Goal: Transaction & Acquisition: Book appointment/travel/reservation

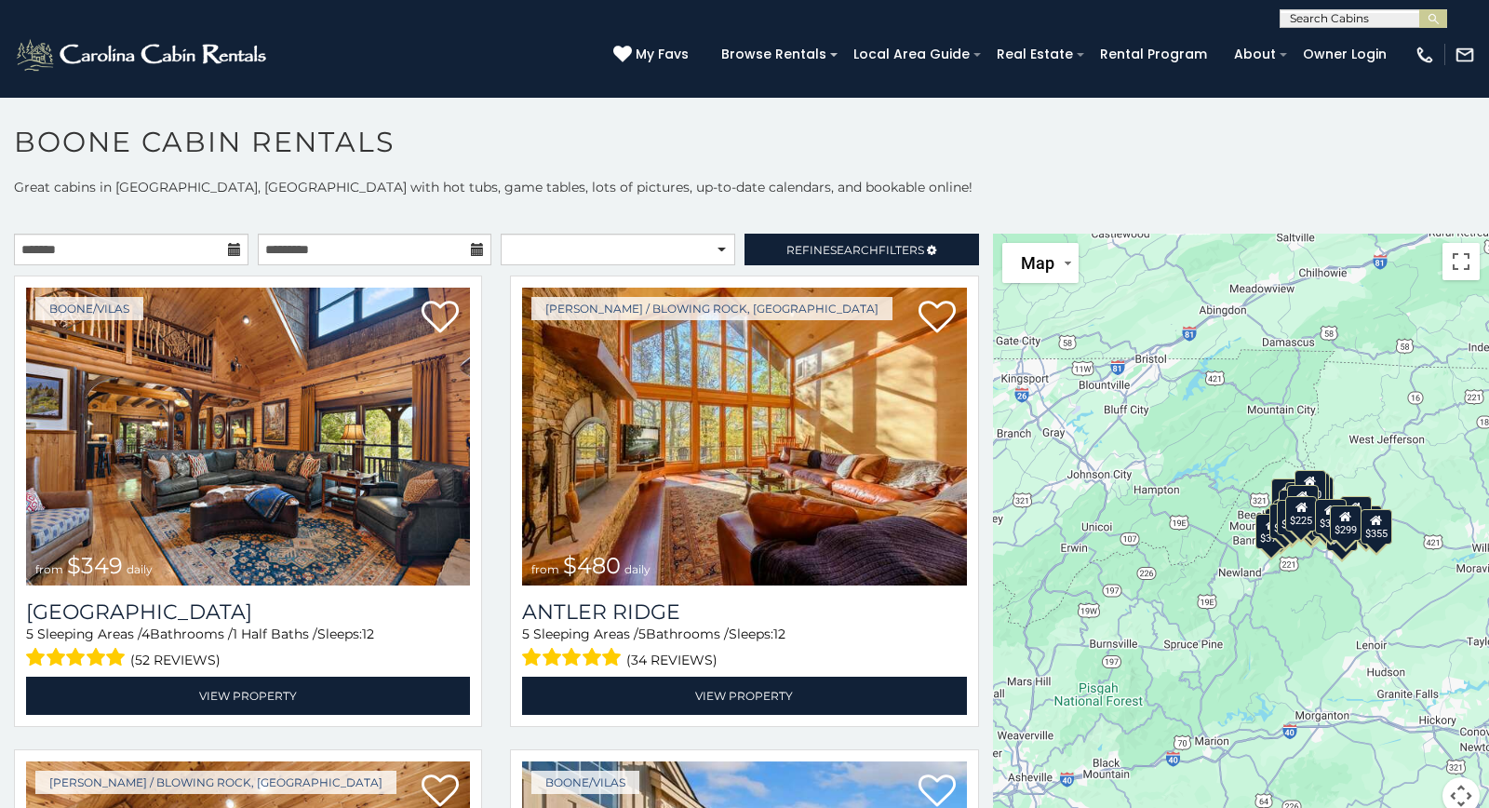
click at [236, 249] on icon at bounding box center [234, 249] width 13 height 13
click at [228, 252] on div at bounding box center [131, 250] width 235 height 32
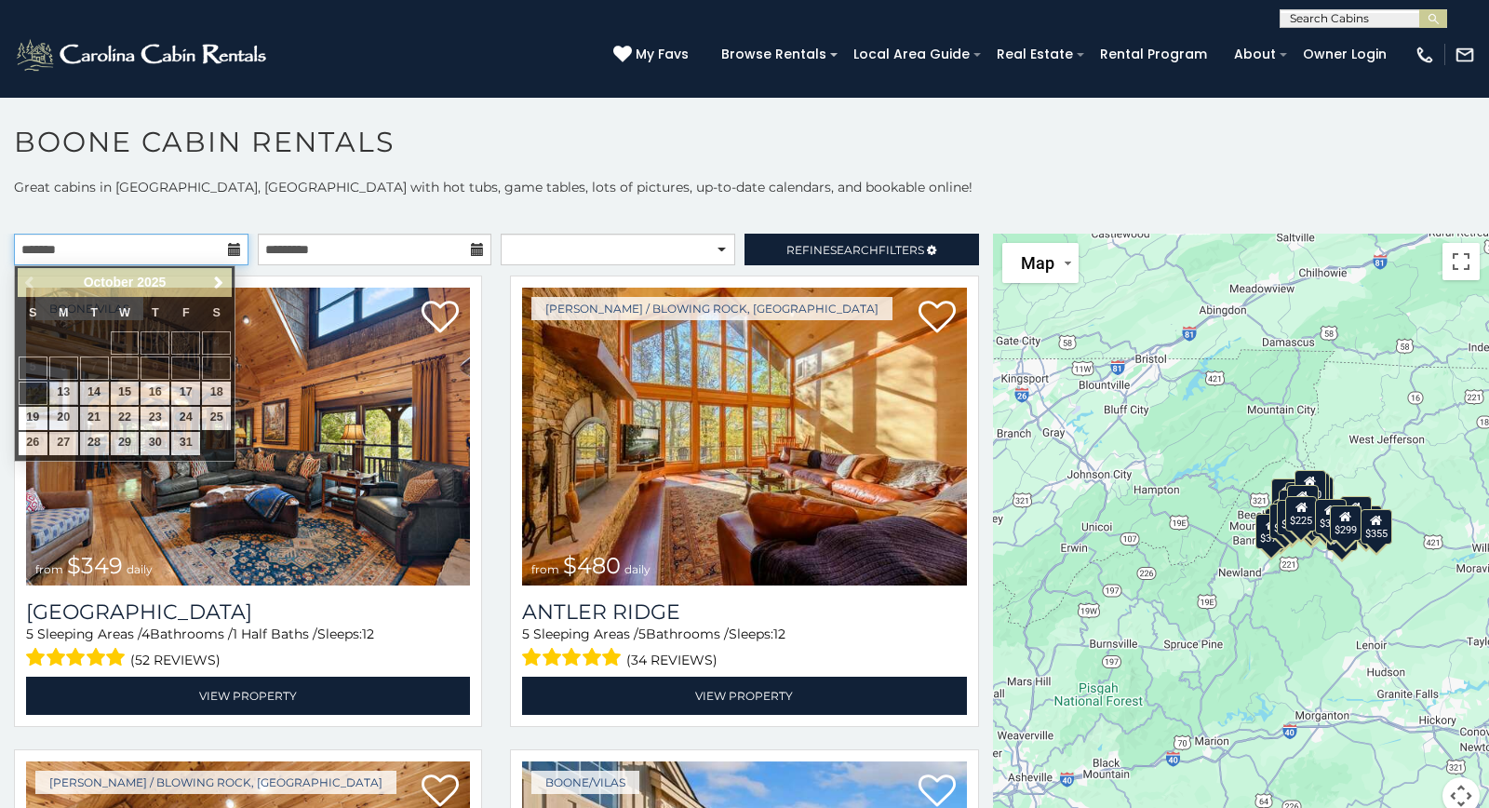
click at [228, 260] on input "text" at bounding box center [131, 250] width 235 height 32
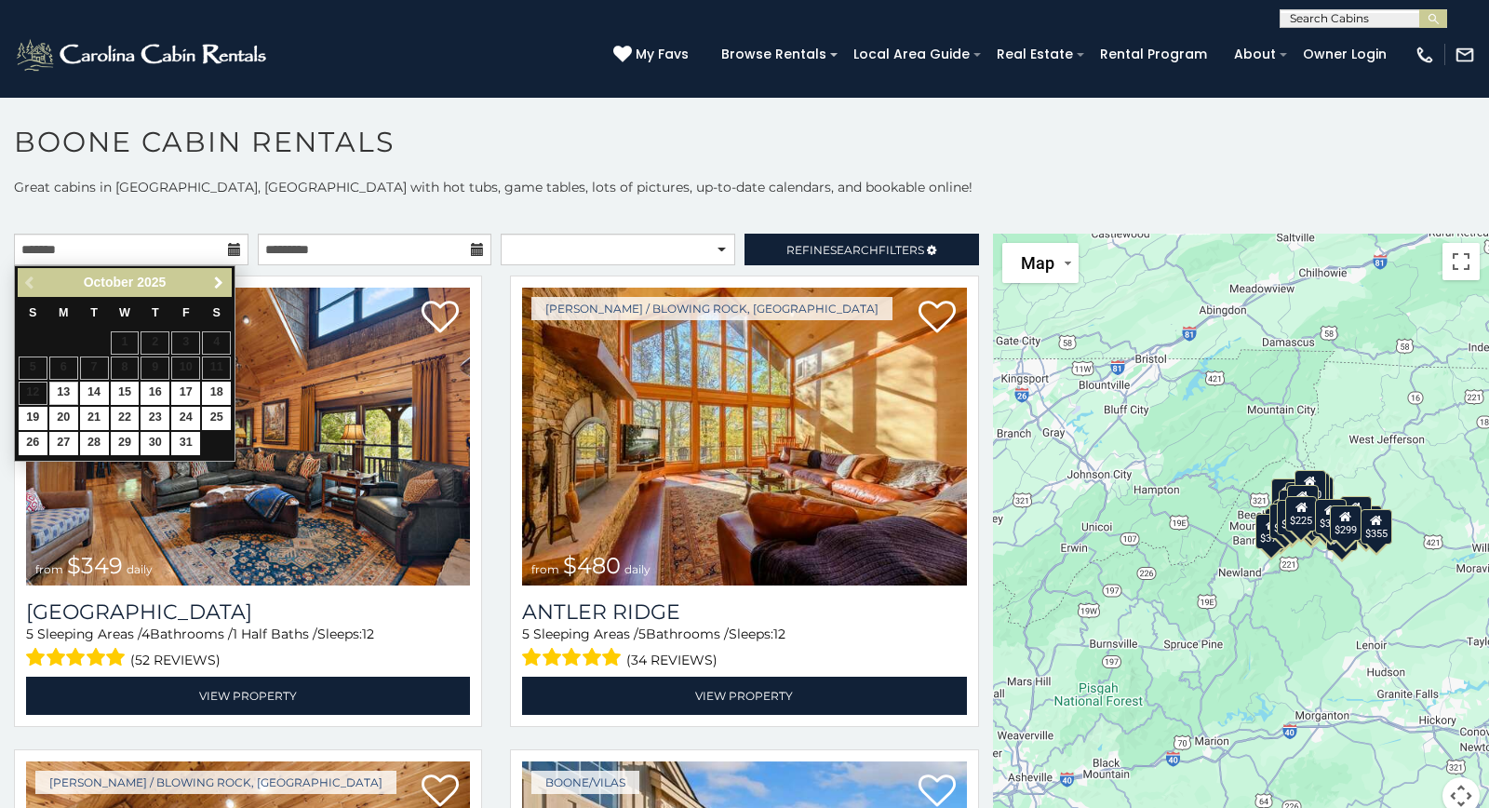
click at [219, 282] on span "Next" at bounding box center [218, 282] width 15 height 15
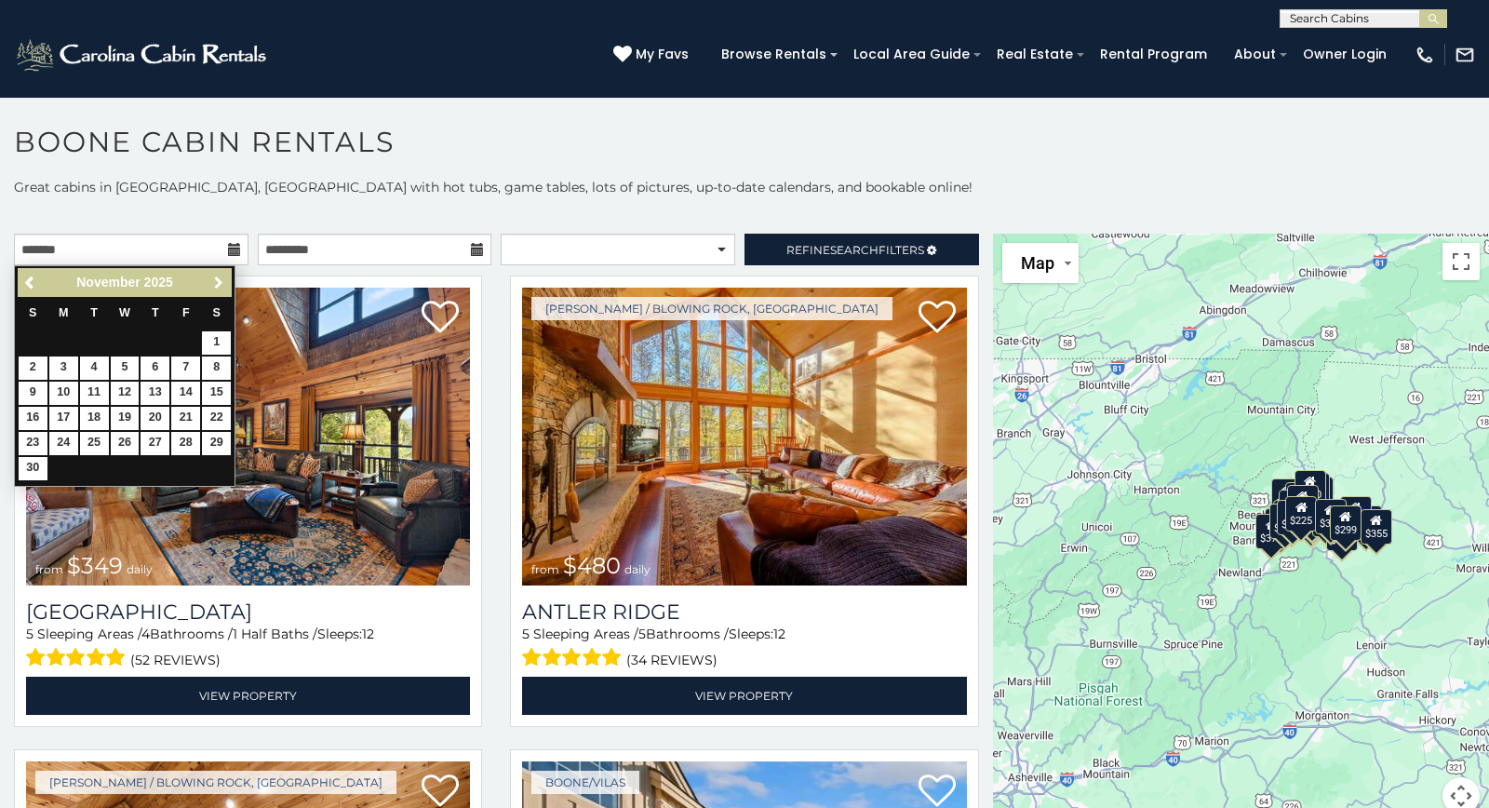
click at [219, 282] on span "Next" at bounding box center [218, 282] width 15 height 15
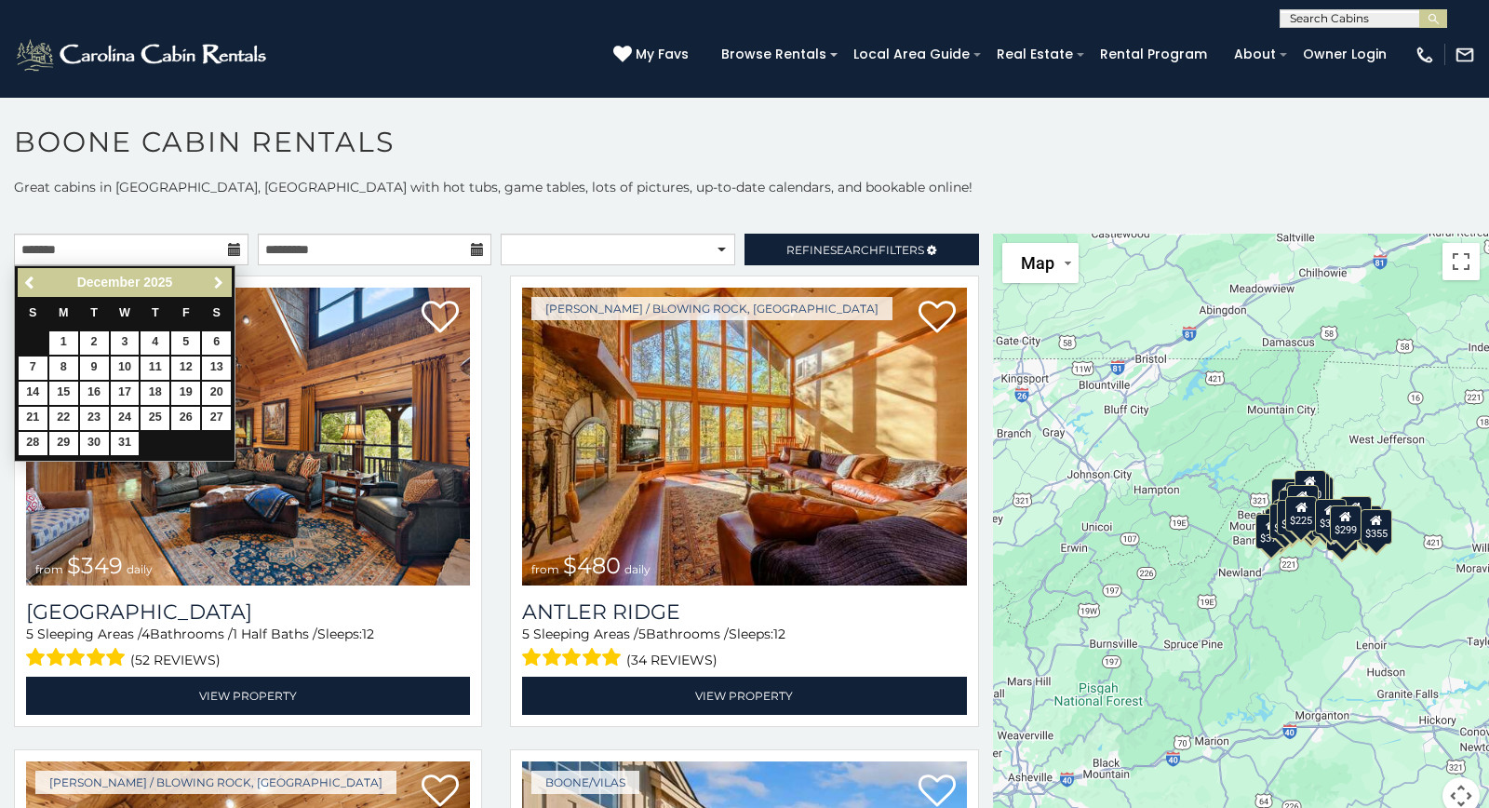
click at [219, 282] on span "Next" at bounding box center [218, 282] width 15 height 15
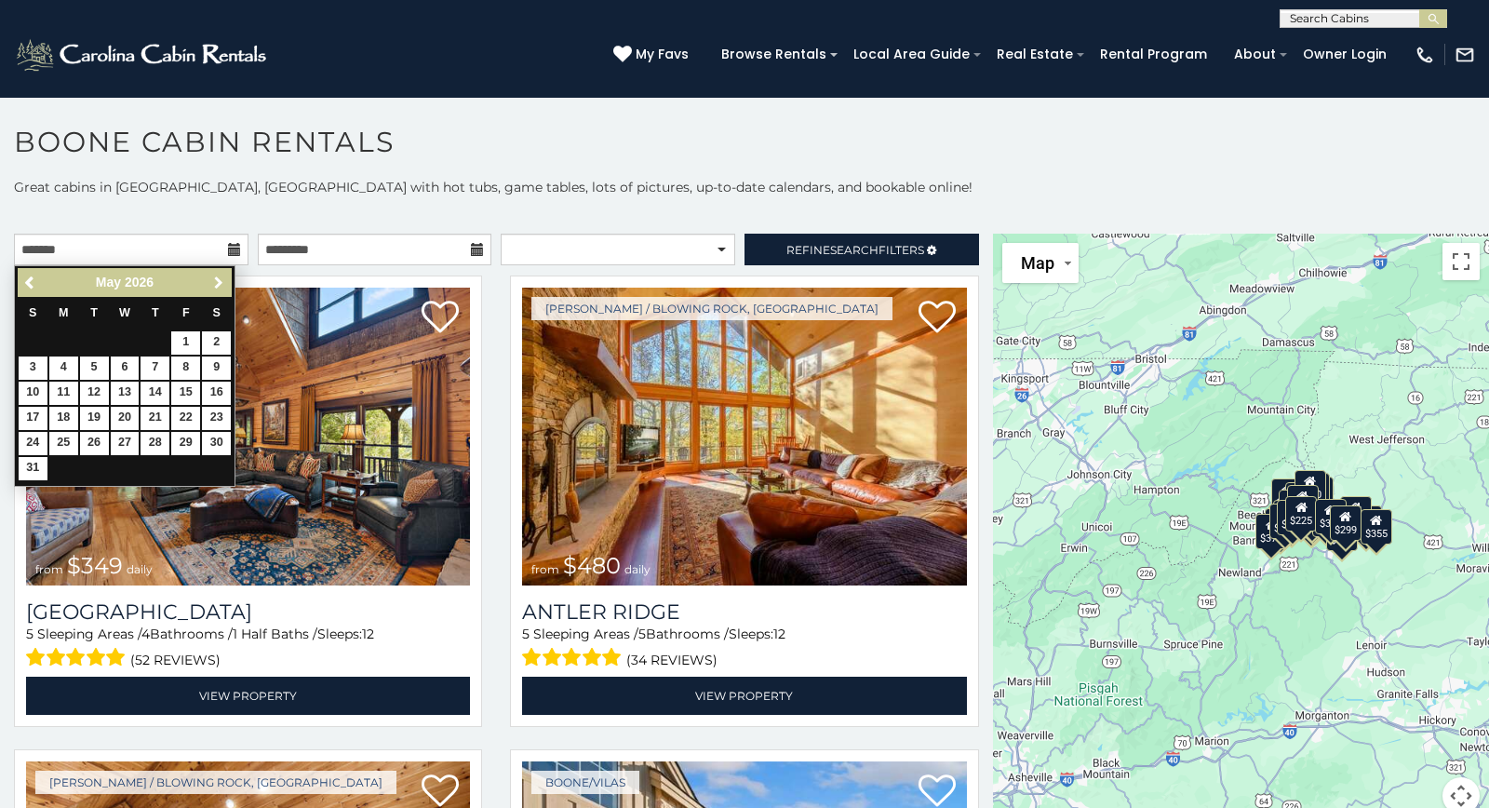
click at [219, 282] on span "Next" at bounding box center [218, 282] width 15 height 15
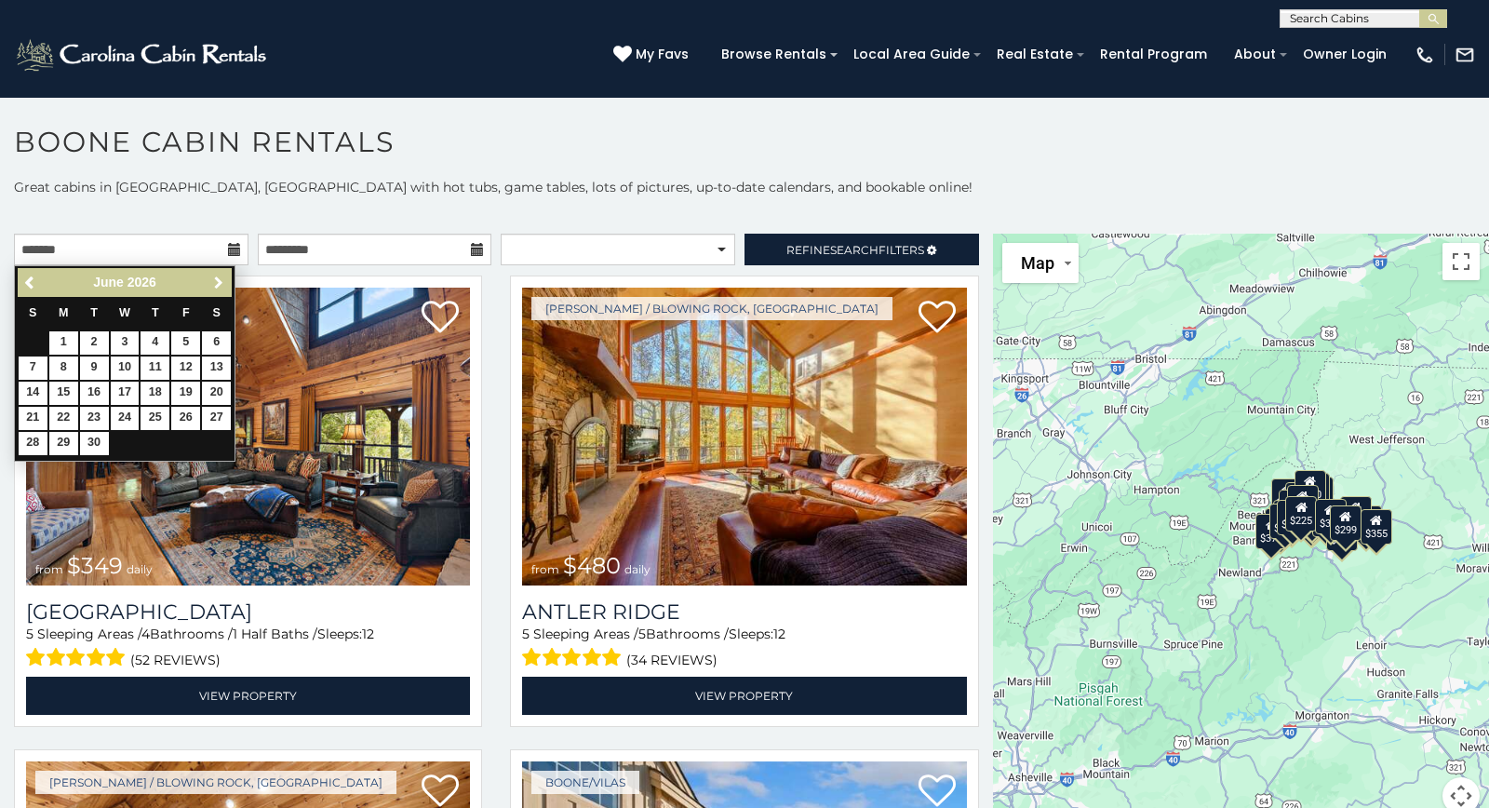
click at [219, 282] on span "Next" at bounding box center [218, 282] width 15 height 15
click at [26, 281] on span "Previous" at bounding box center [30, 282] width 15 height 15
click at [153, 419] on link "25" at bounding box center [155, 418] width 29 height 23
type input "**********"
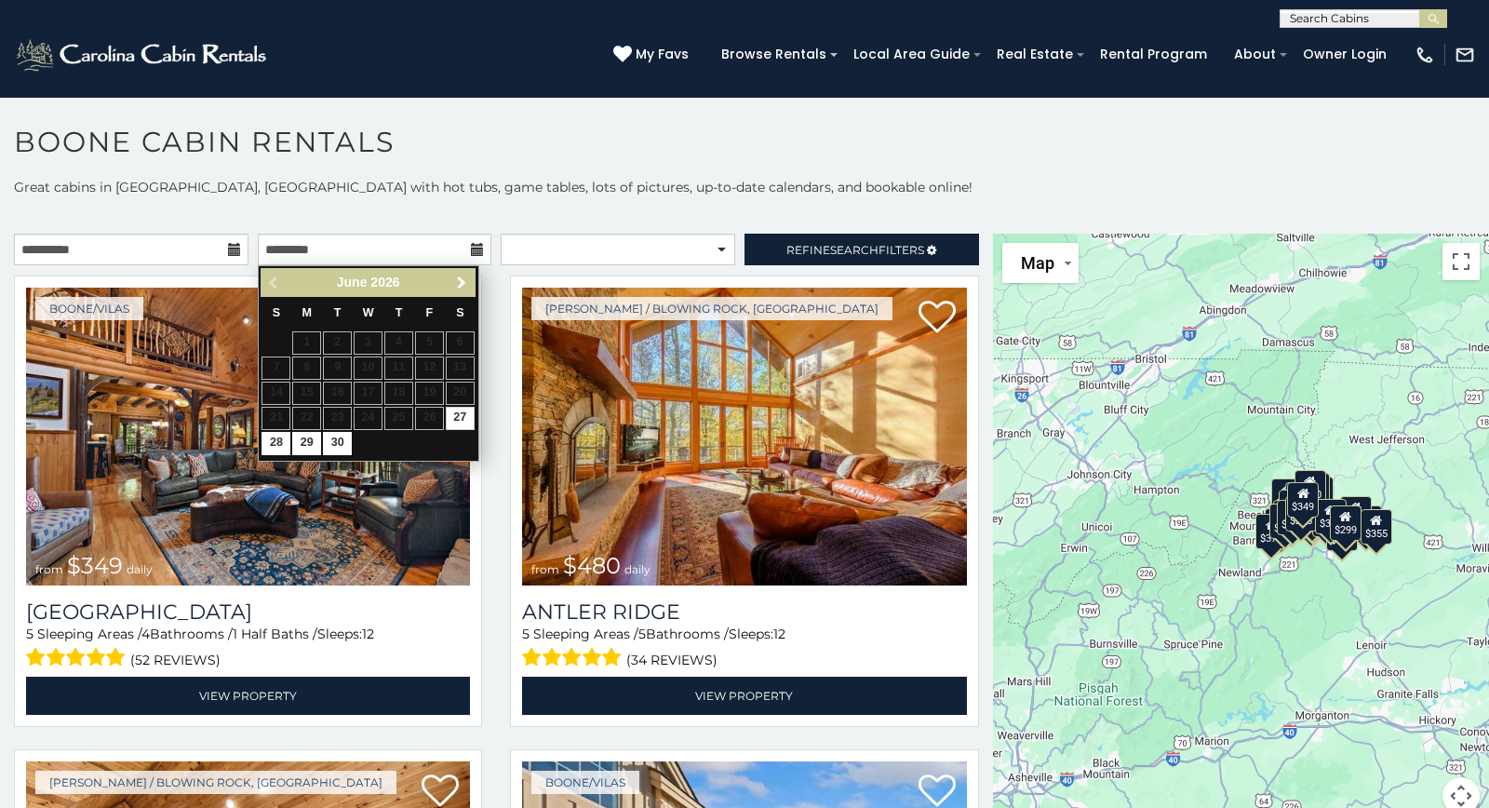
click at [460, 281] on span "Next" at bounding box center [461, 282] width 15 height 15
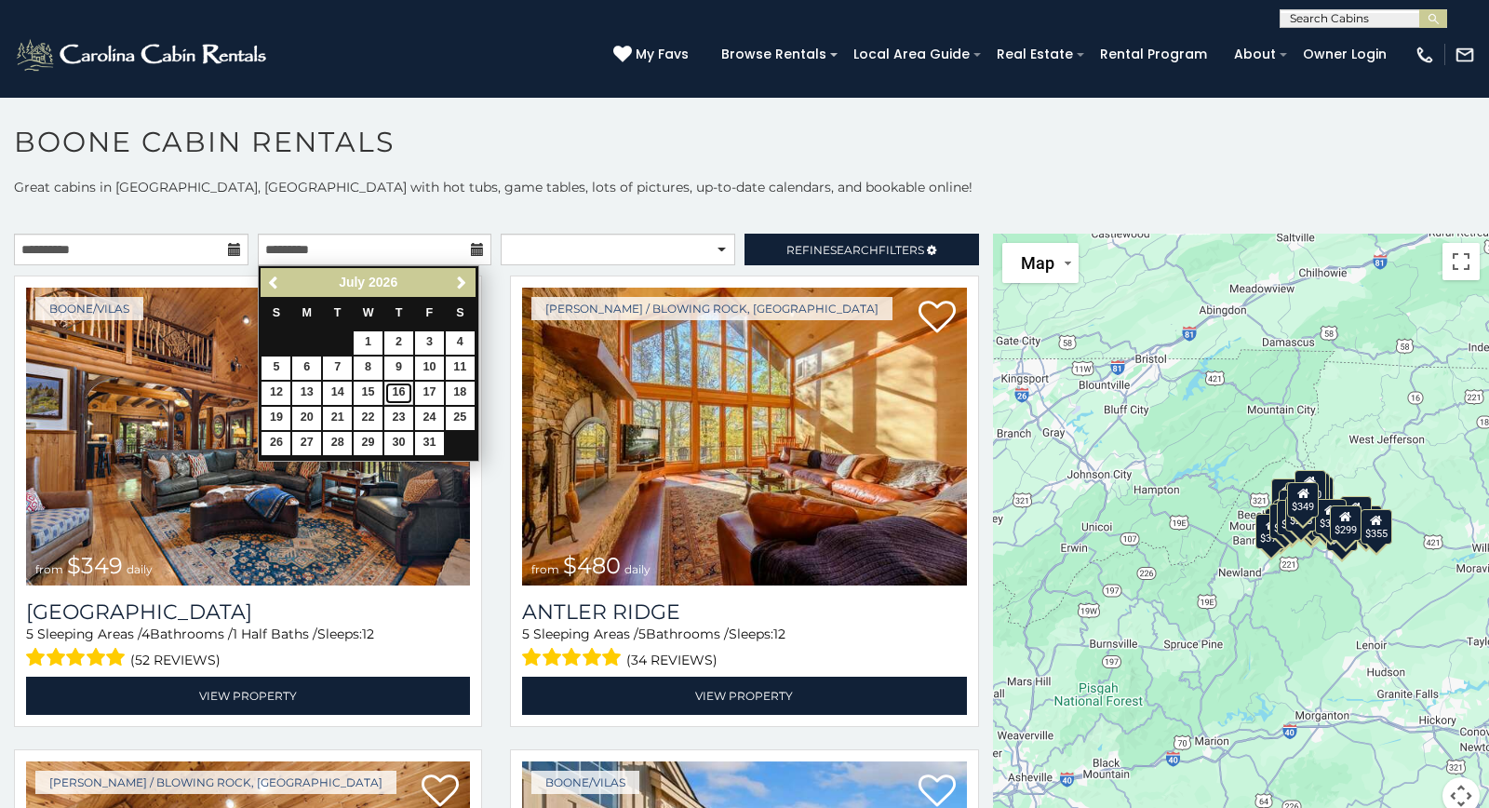
click at [401, 387] on link "16" at bounding box center [398, 393] width 29 height 23
type input "**********"
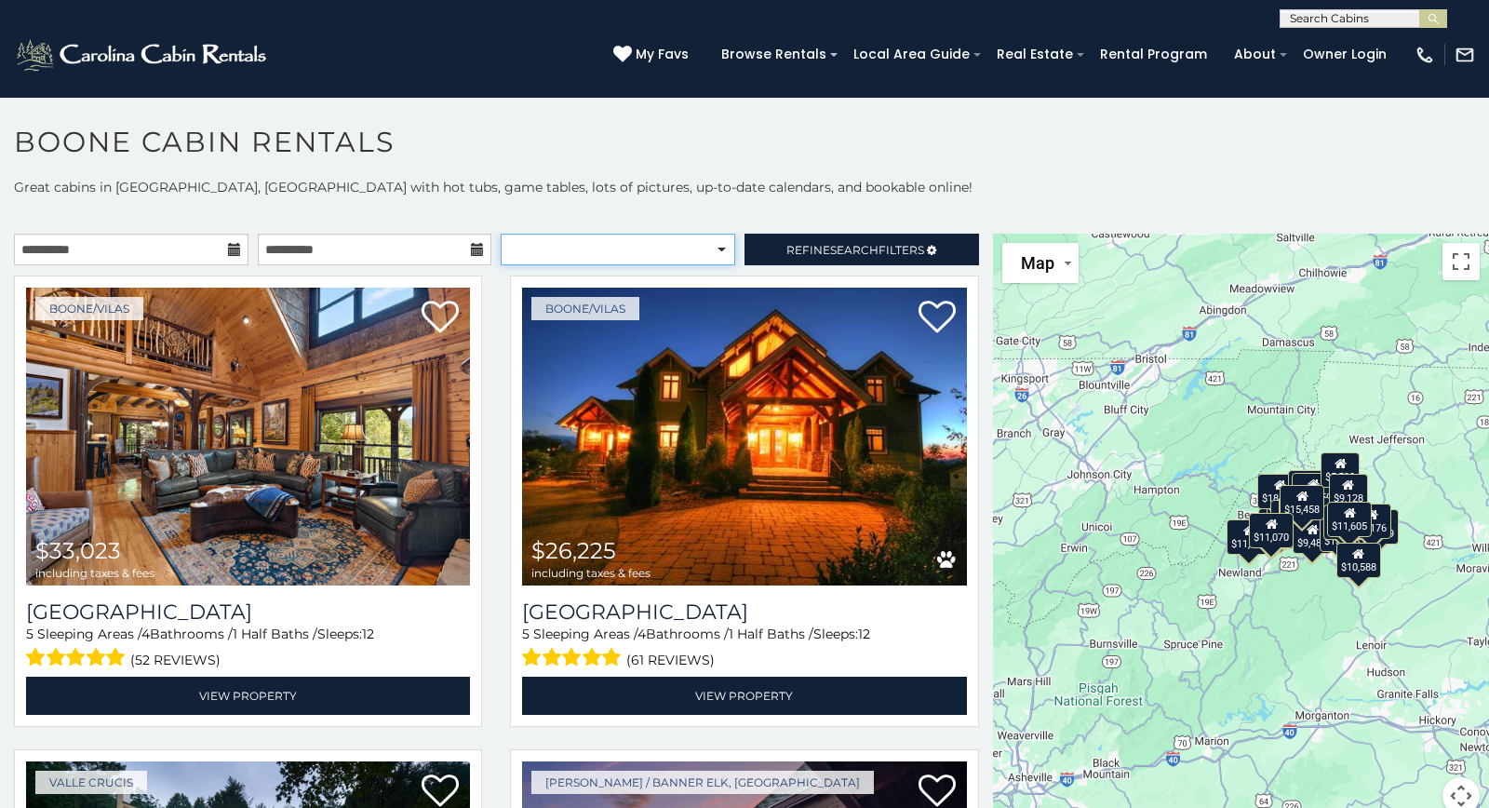
click at [501, 234] on select "**********" at bounding box center [618, 250] width 235 height 32
click at [825, 248] on span "Refine Search Filters" at bounding box center [855, 250] width 138 height 14
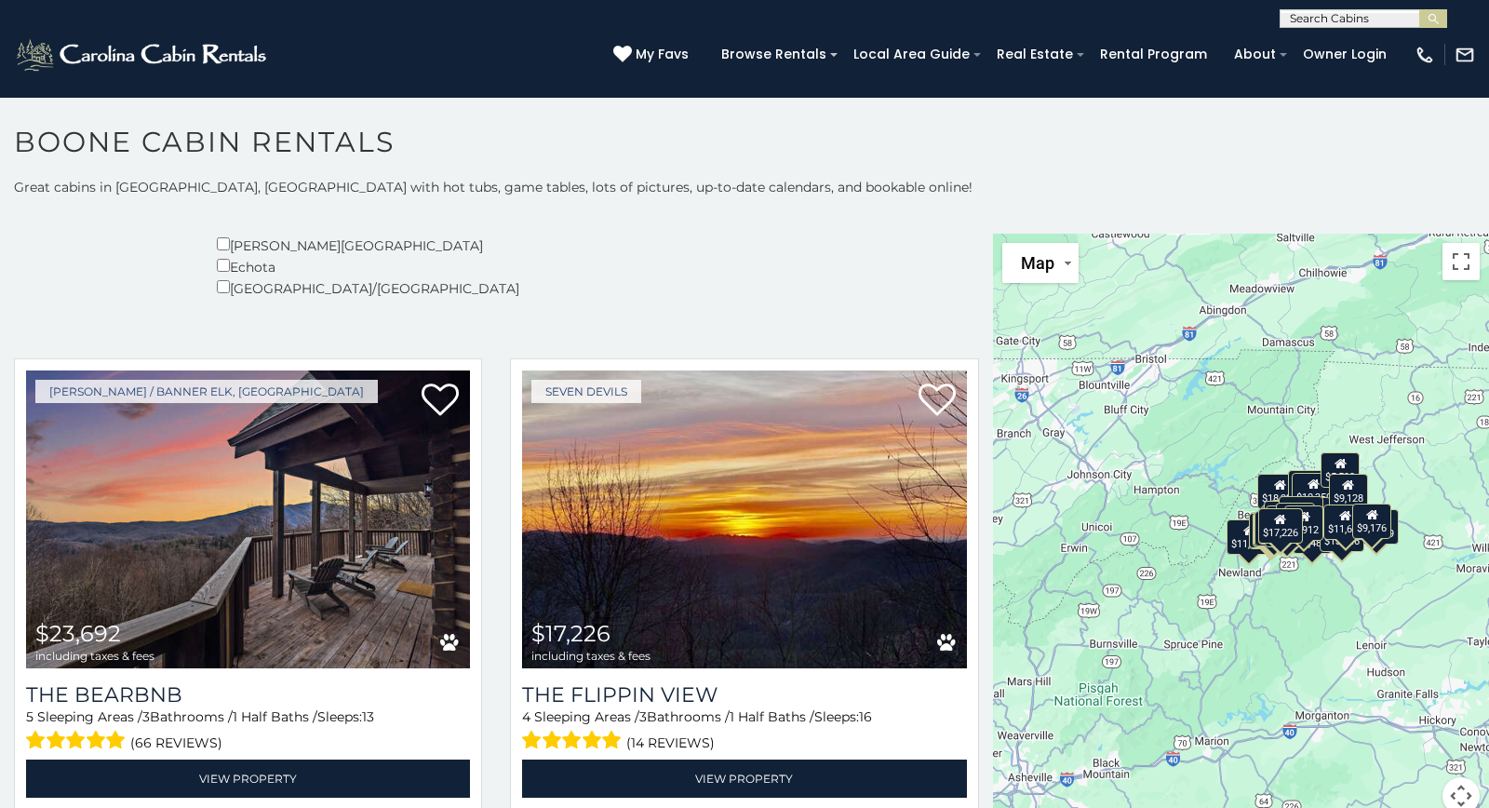
scroll to position [477, 0]
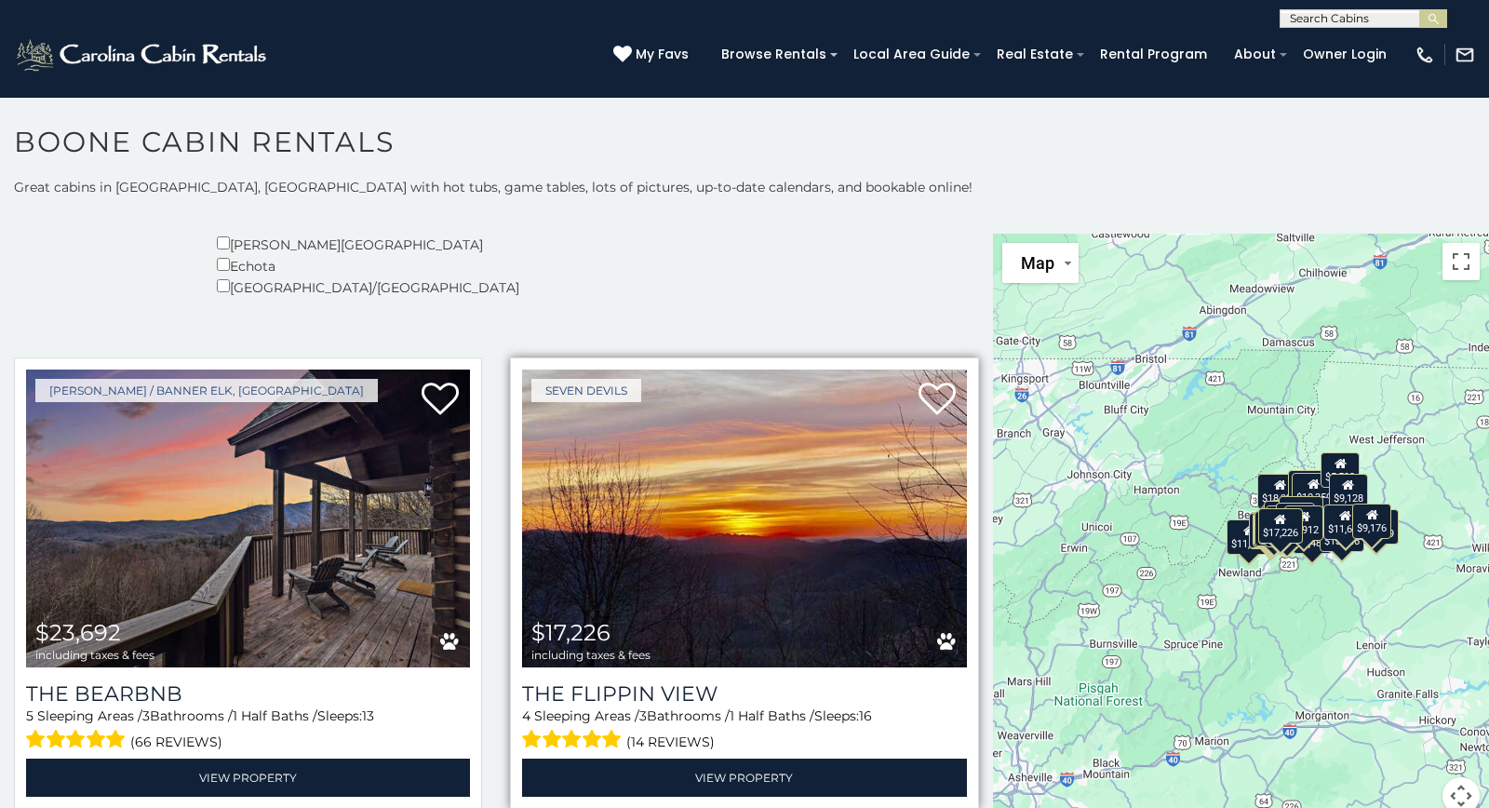
click at [868, 521] on img at bounding box center [744, 518] width 444 height 298
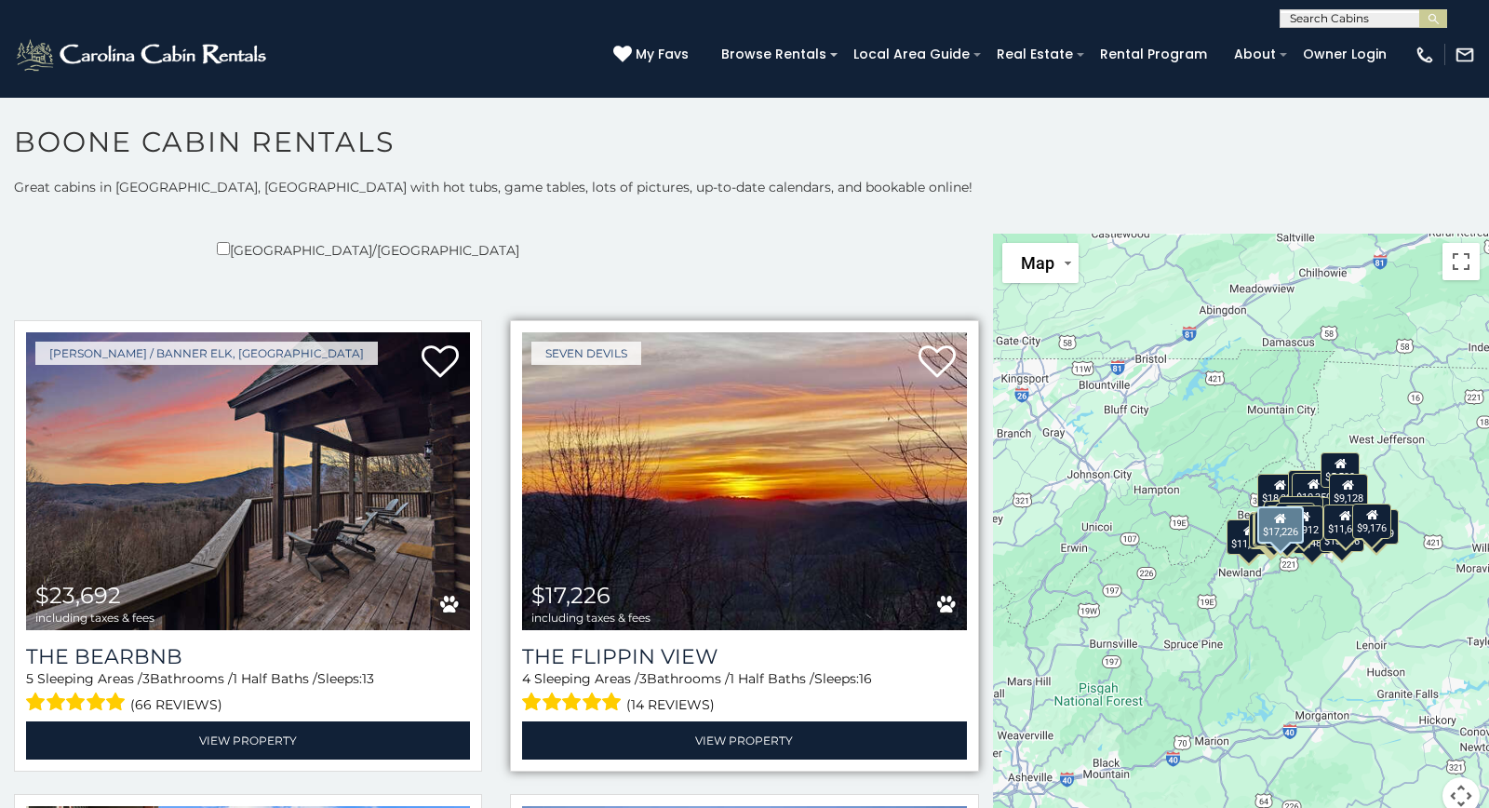
scroll to position [514, 0]
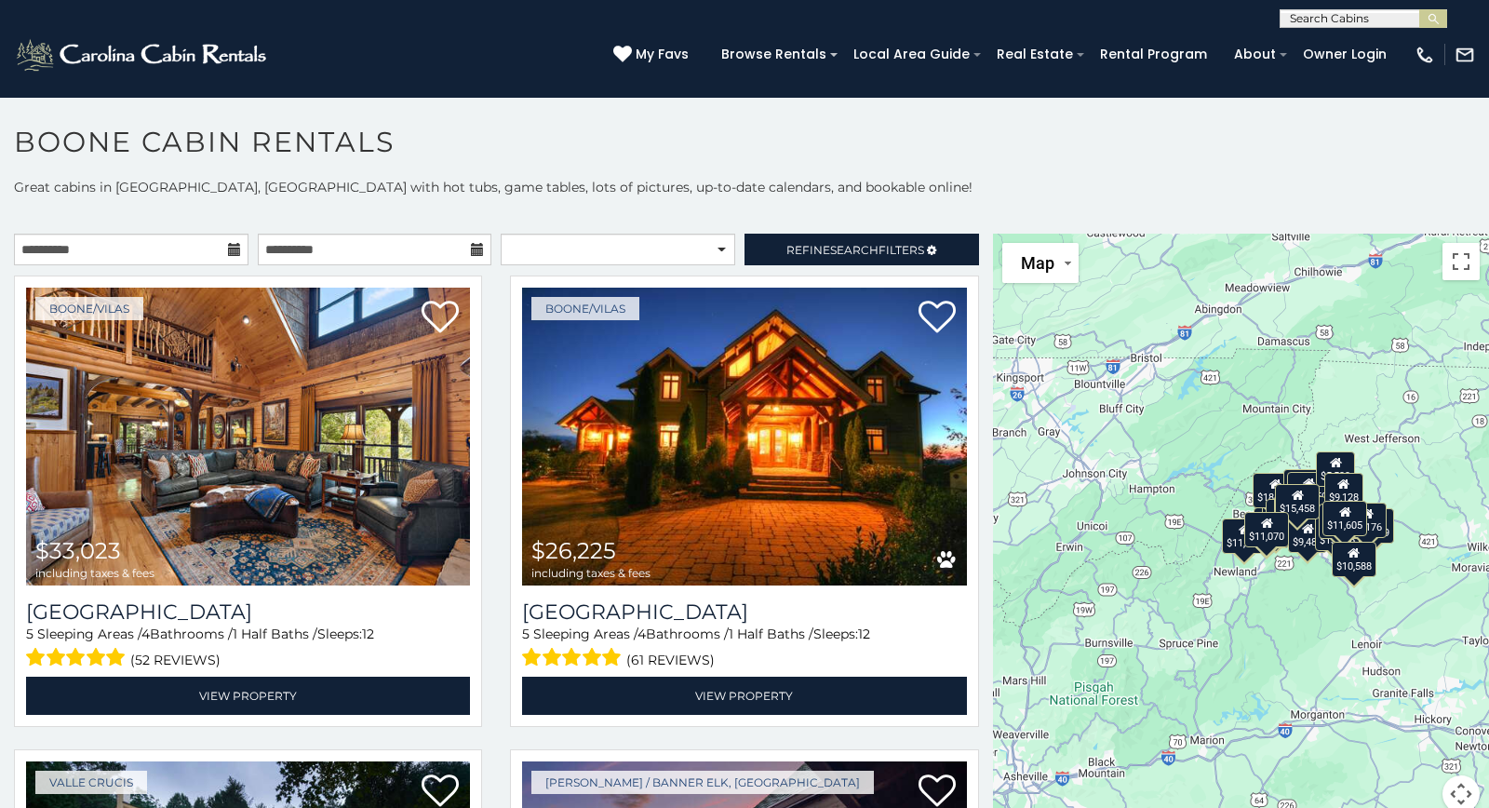
click at [473, 249] on icon at bounding box center [477, 249] width 13 height 13
click at [474, 258] on input "**********" at bounding box center [375, 250] width 235 height 32
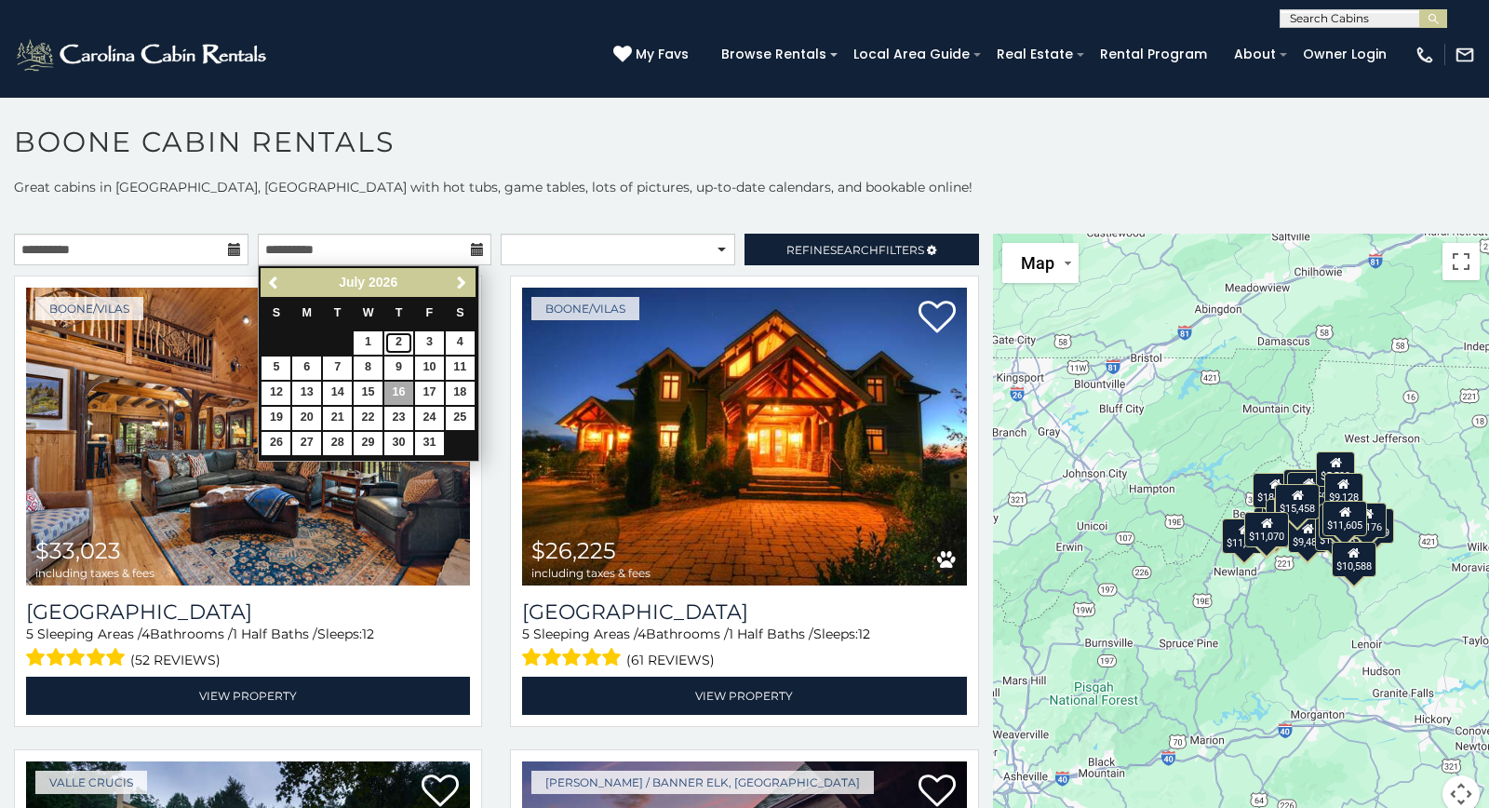
click at [400, 351] on link "2" at bounding box center [398, 342] width 29 height 23
type input "**********"
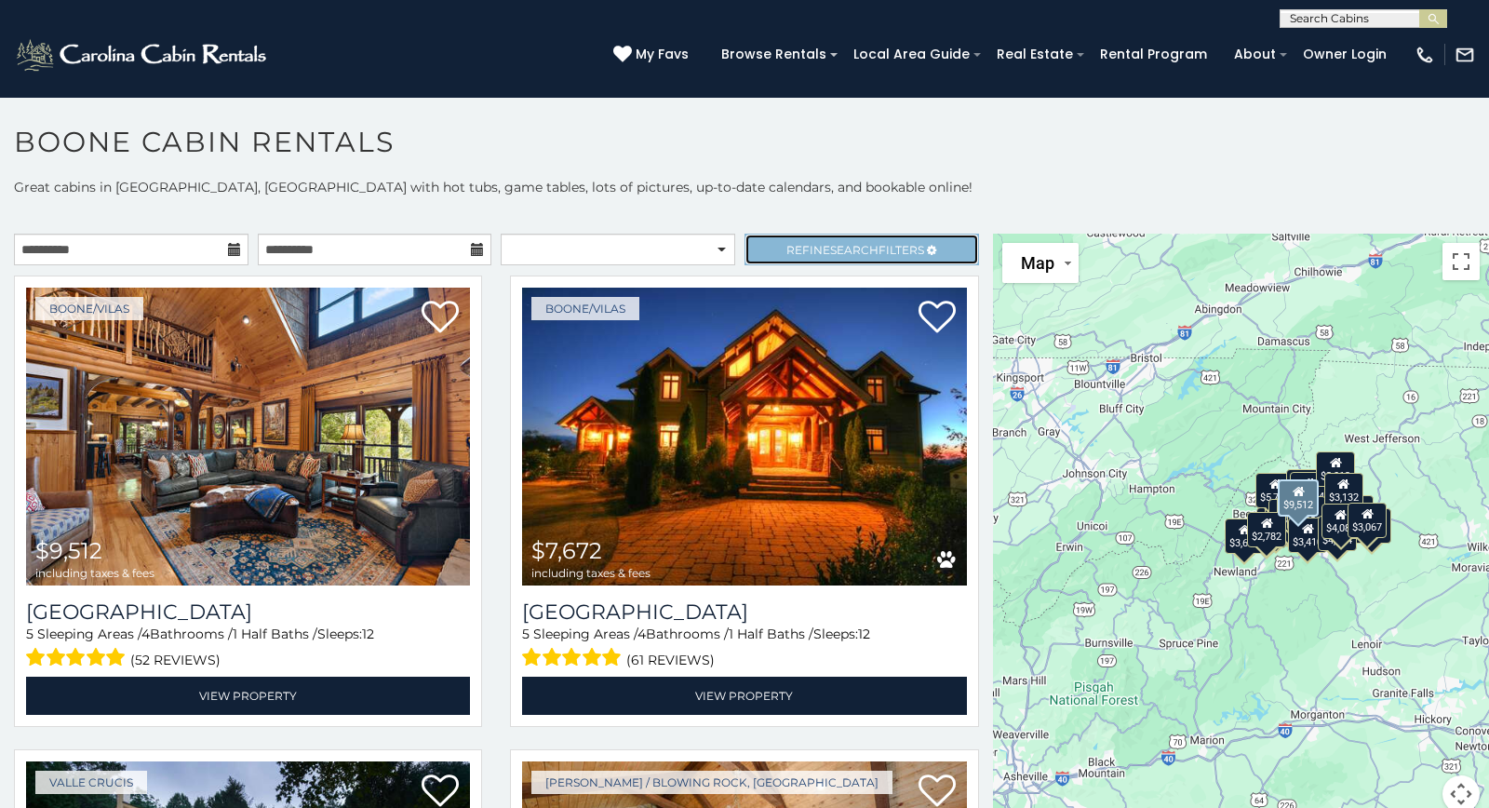
click at [900, 255] on span "Refine Search Filters" at bounding box center [855, 250] width 138 height 14
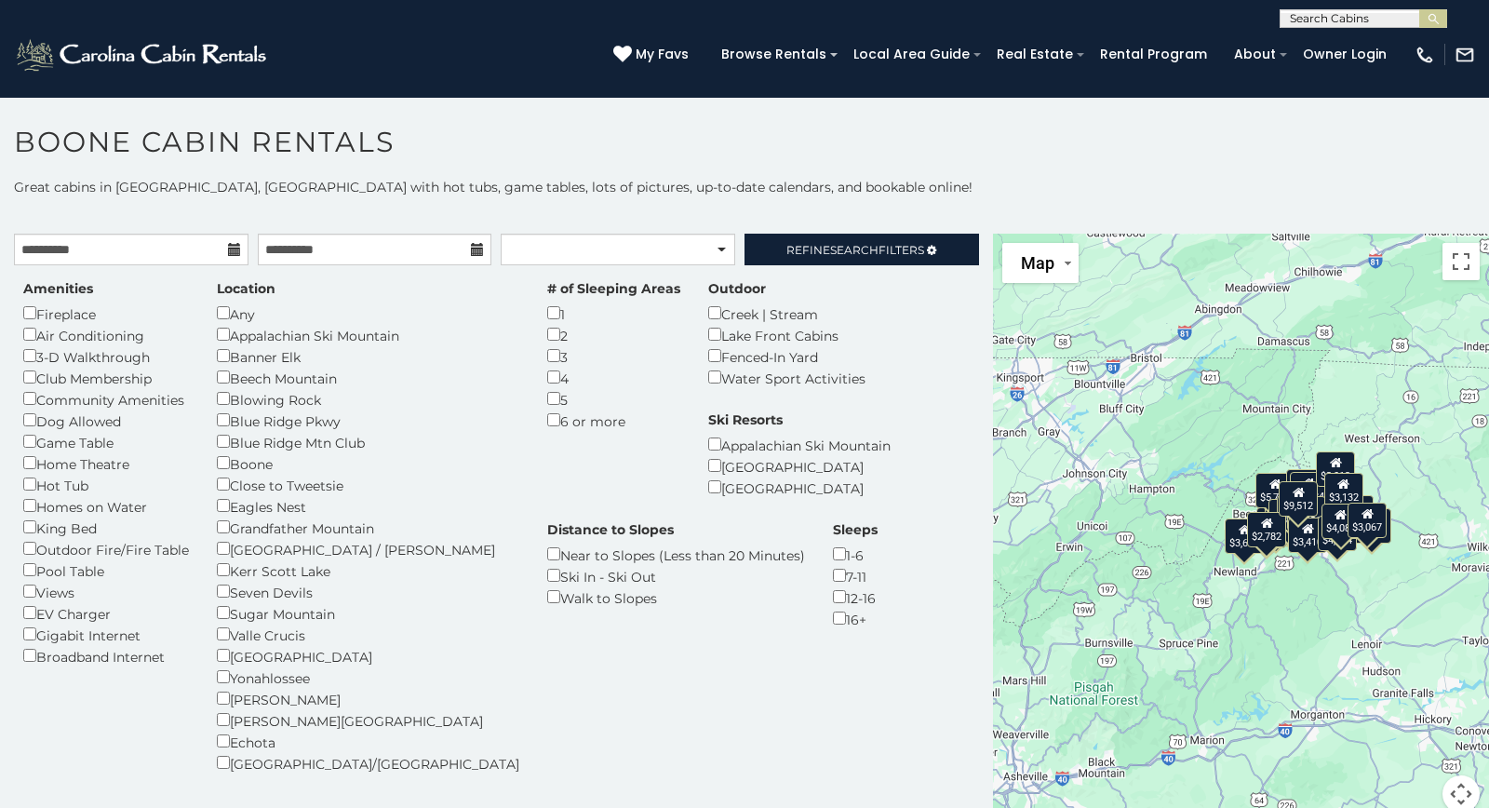
click at [234, 584] on div "Seven Devils" at bounding box center [368, 591] width 302 height 21
click at [220, 586] on div "Seven Devils" at bounding box center [368, 591] width 302 height 21
drag, startPoint x: 220, startPoint y: 586, endPoint x: 254, endPoint y: 565, distance: 40.5
click at [254, 565] on div "Location Any Appalachian Ski Mountain Banner Elk Beech Mountain Blowing Rock Bl…" at bounding box center [368, 526] width 330 height 494
click at [904, 561] on div "Amenities Fireplace Air Conditioning 3-D Walkthrough Club Membership Community …" at bounding box center [496, 537] width 974 height 517
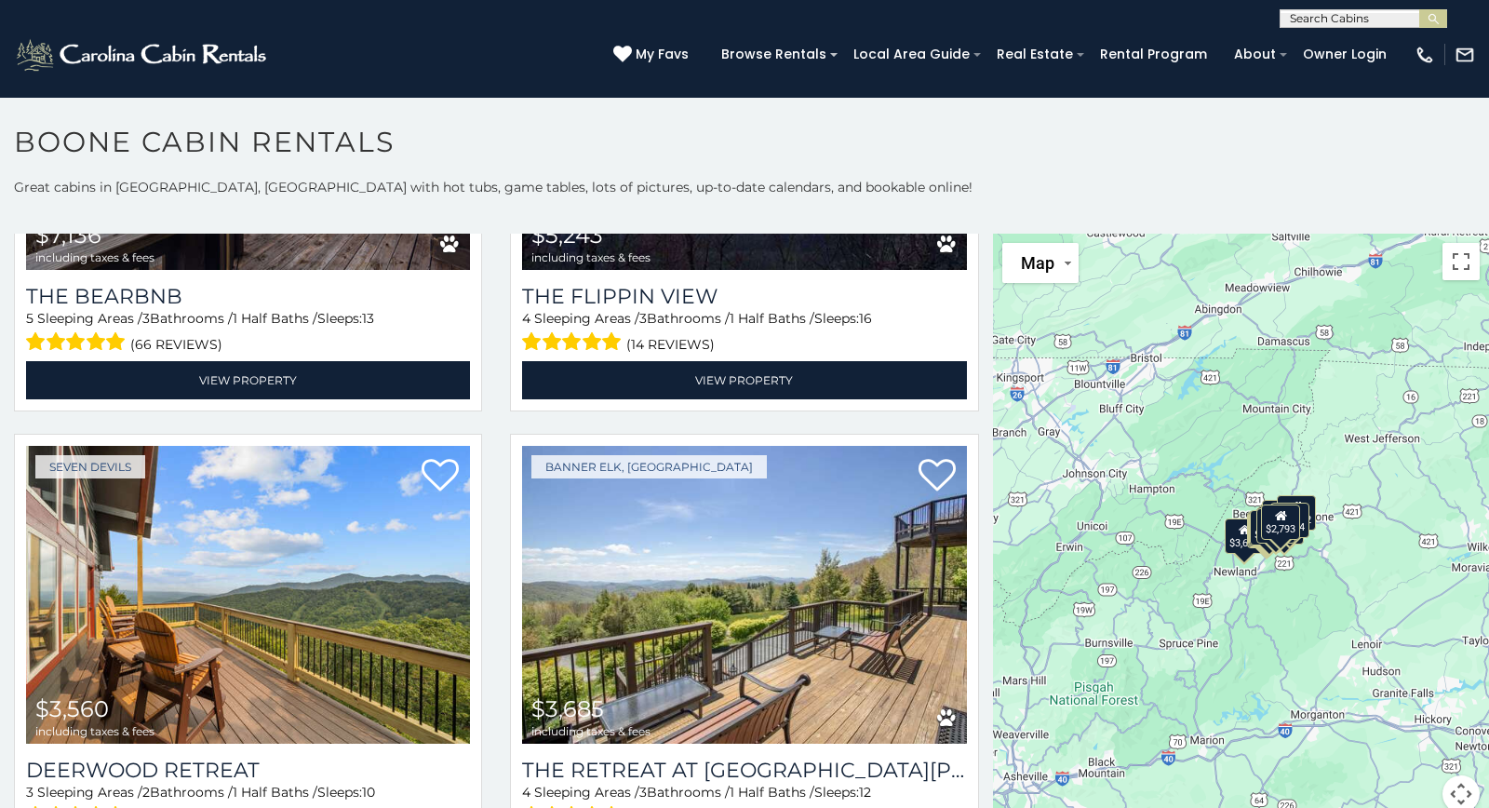
scroll to position [888, 0]
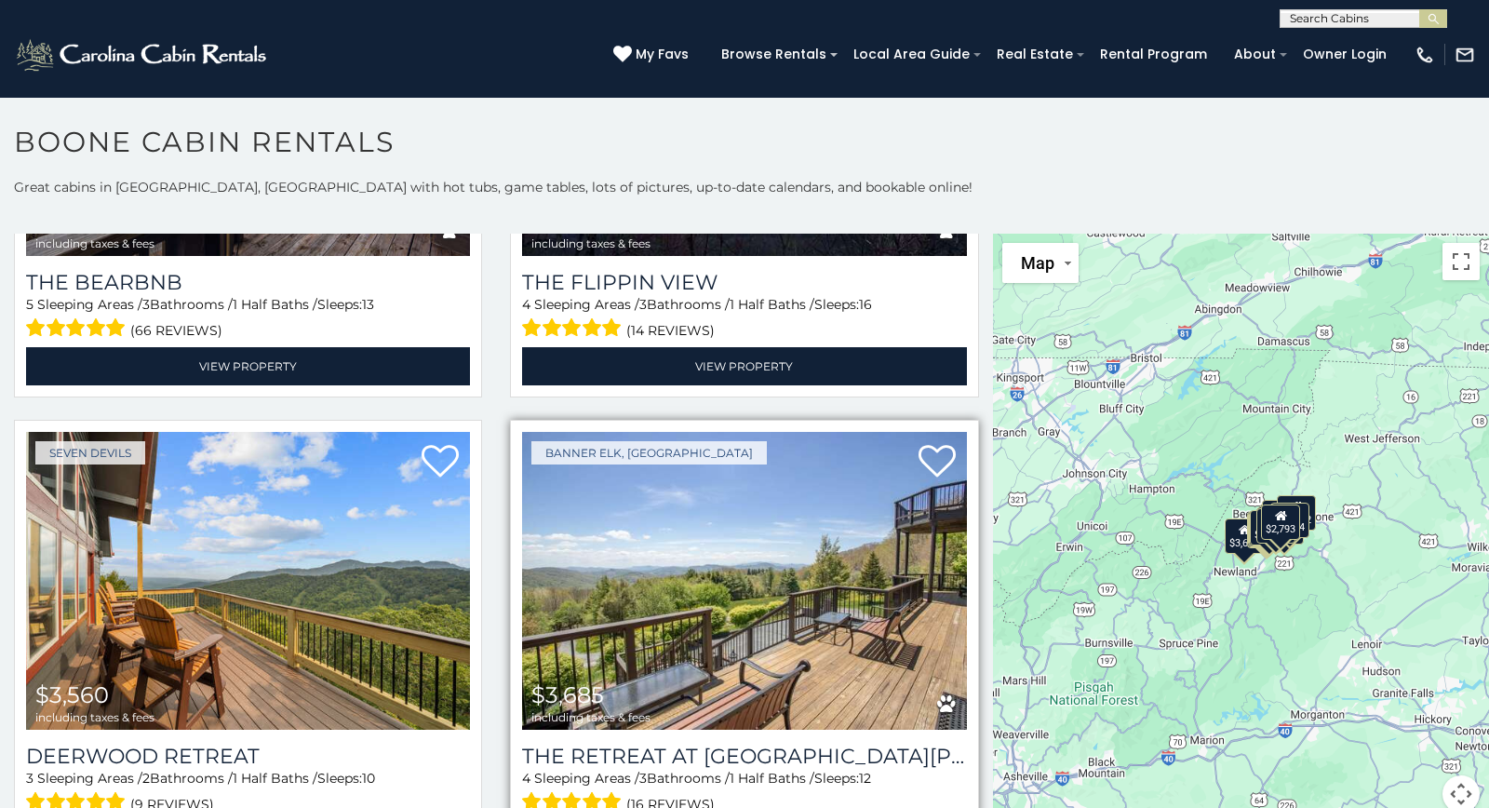
click at [705, 576] on img at bounding box center [744, 581] width 444 height 298
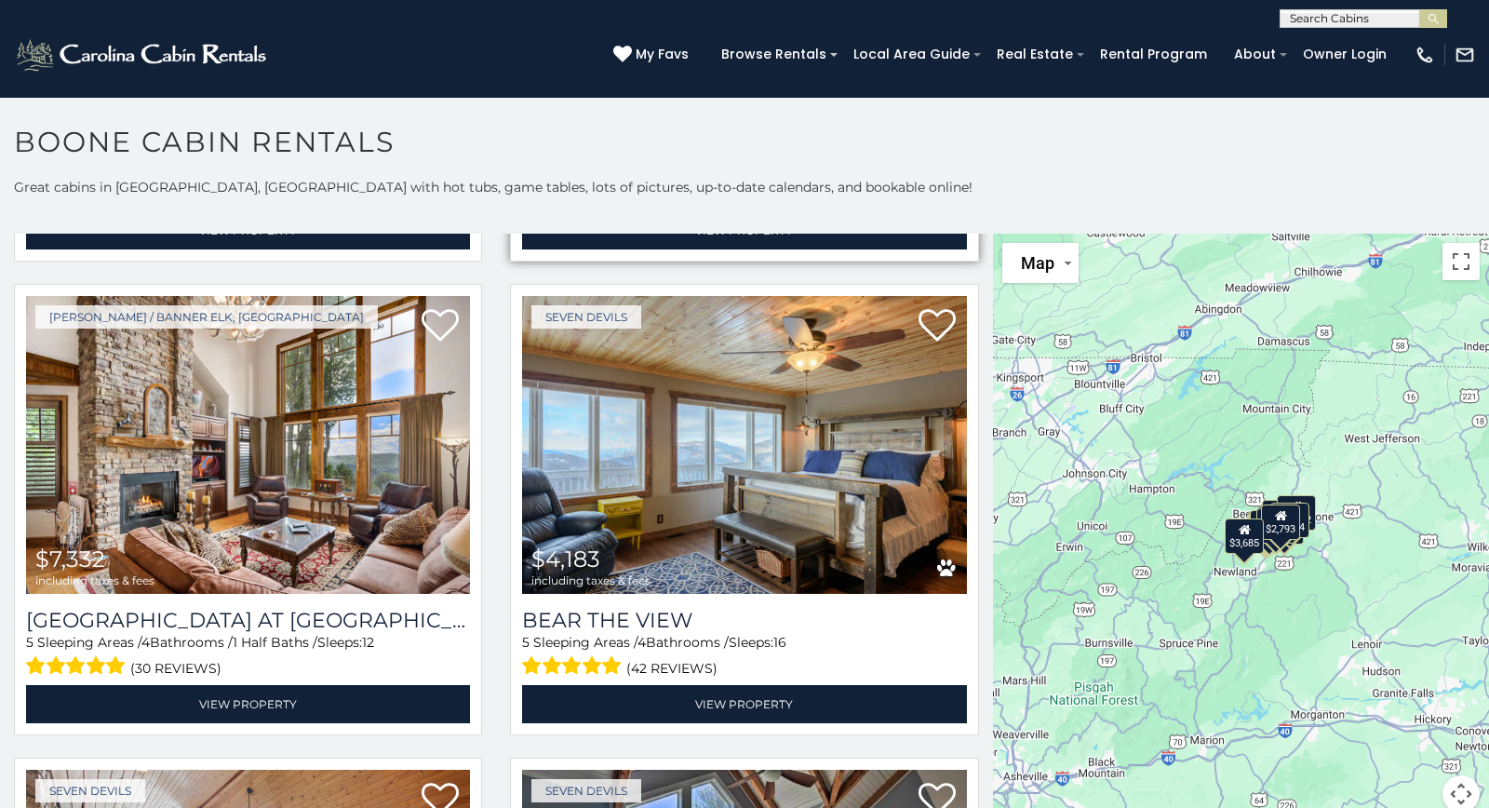
scroll to position [1504, 0]
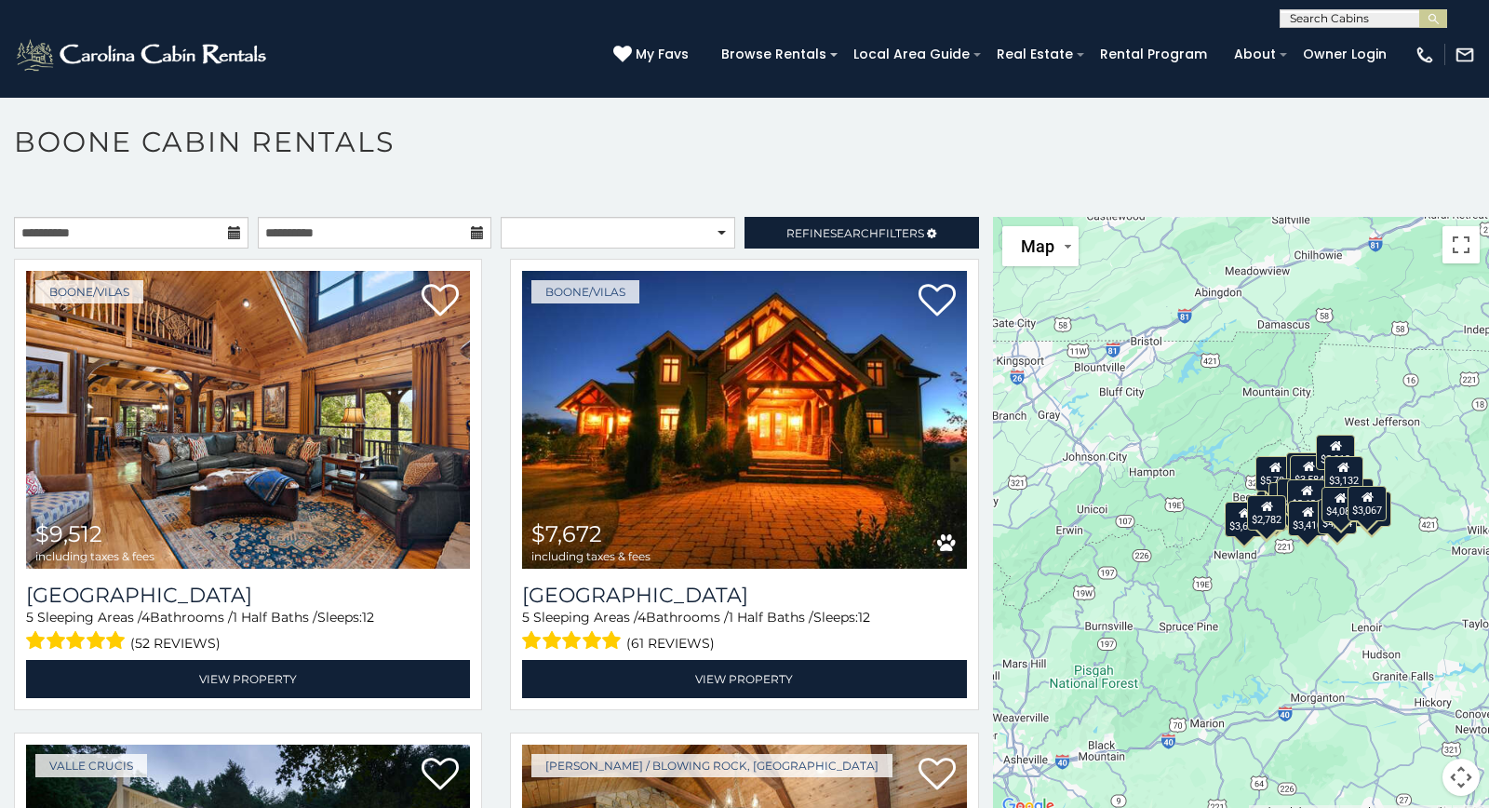
click at [896, 214] on div "**********" at bounding box center [744, 489] width 1489 height 657
click at [830, 220] on link "Refine Search Filters" at bounding box center [862, 233] width 235 height 32
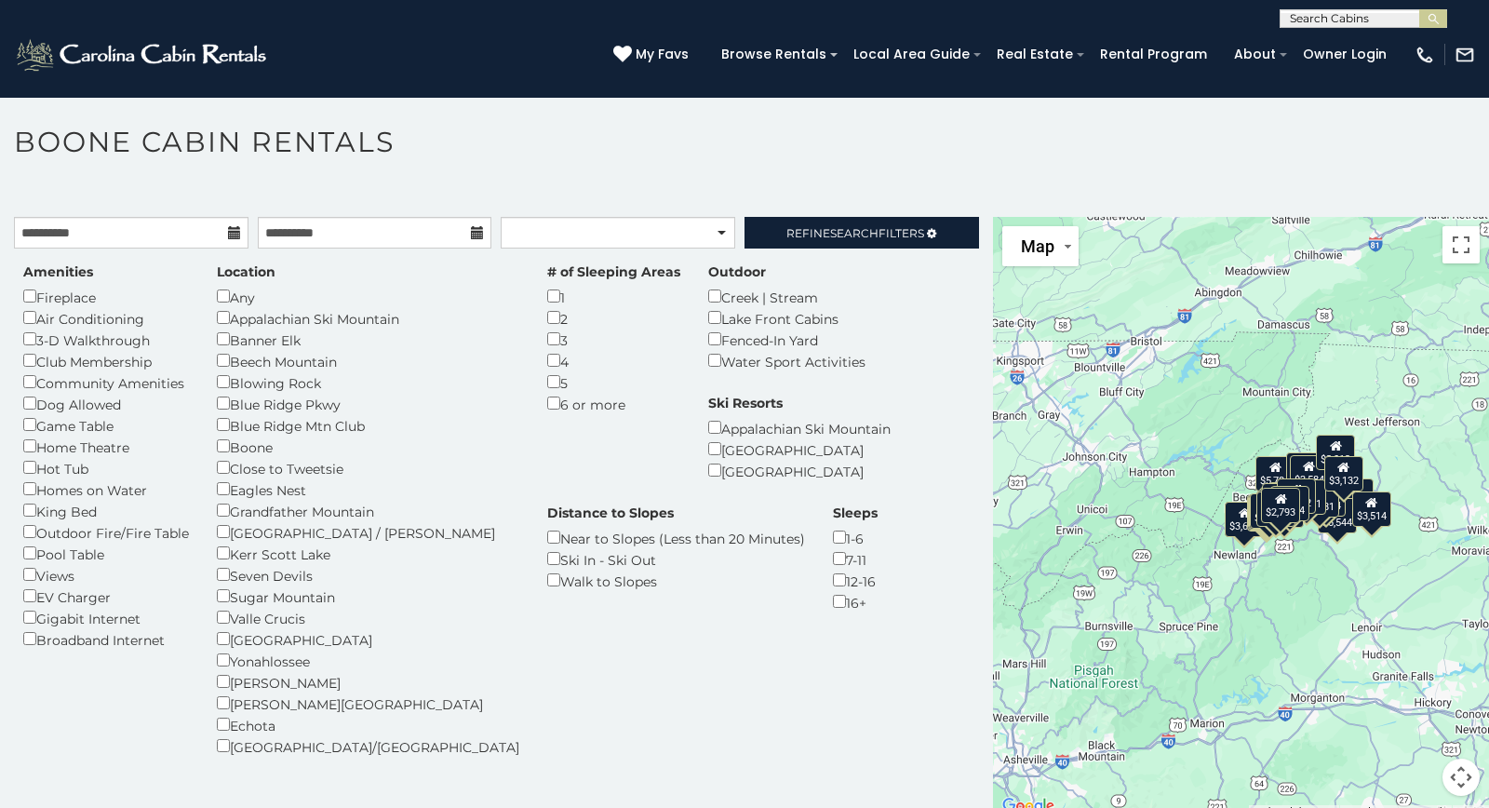
click at [665, 688] on div "Amenities Fireplace Air Conditioning 3-D Walkthrough Club Membership Community …" at bounding box center [496, 520] width 974 height 517
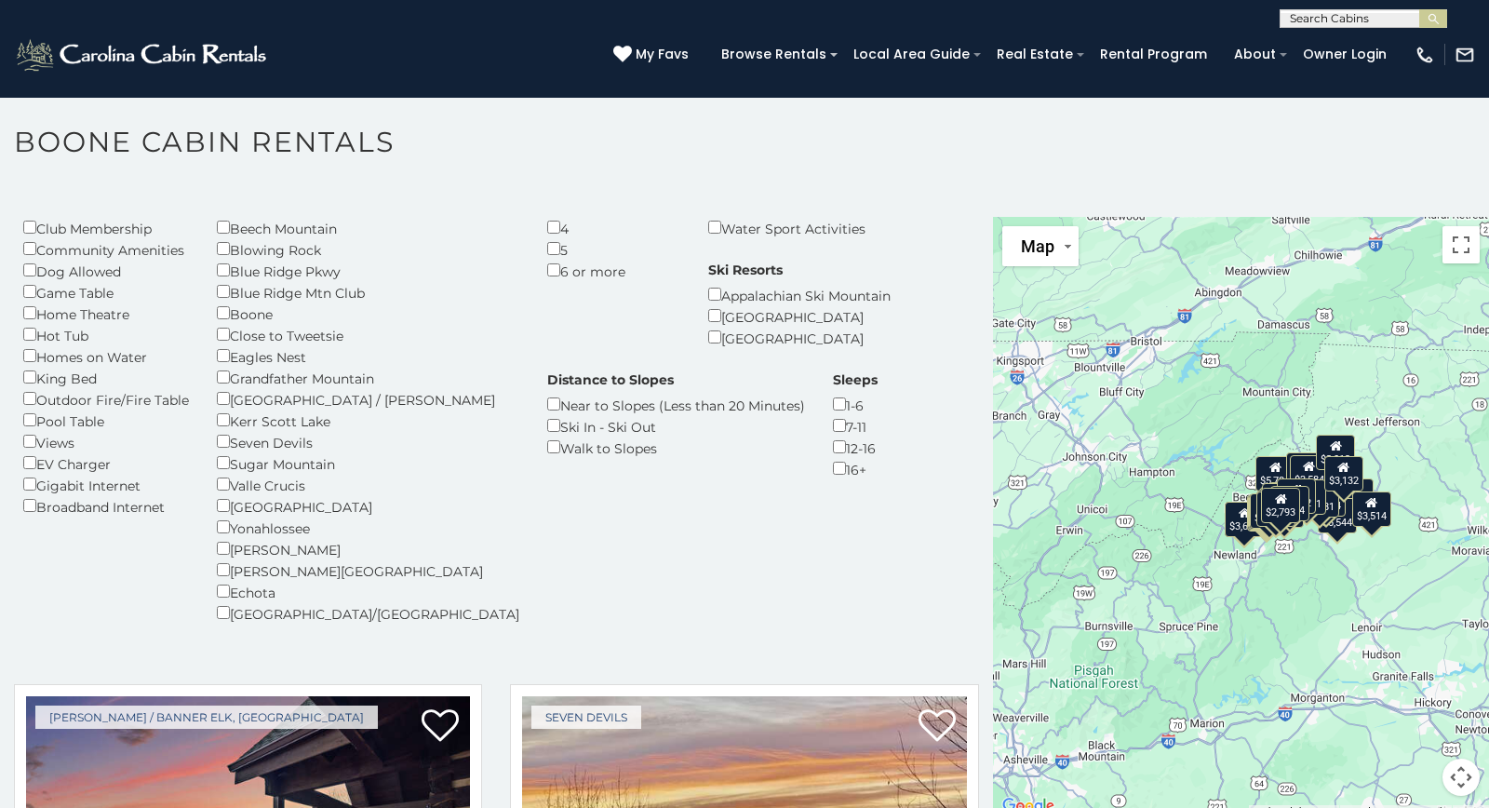
scroll to position [97, 0]
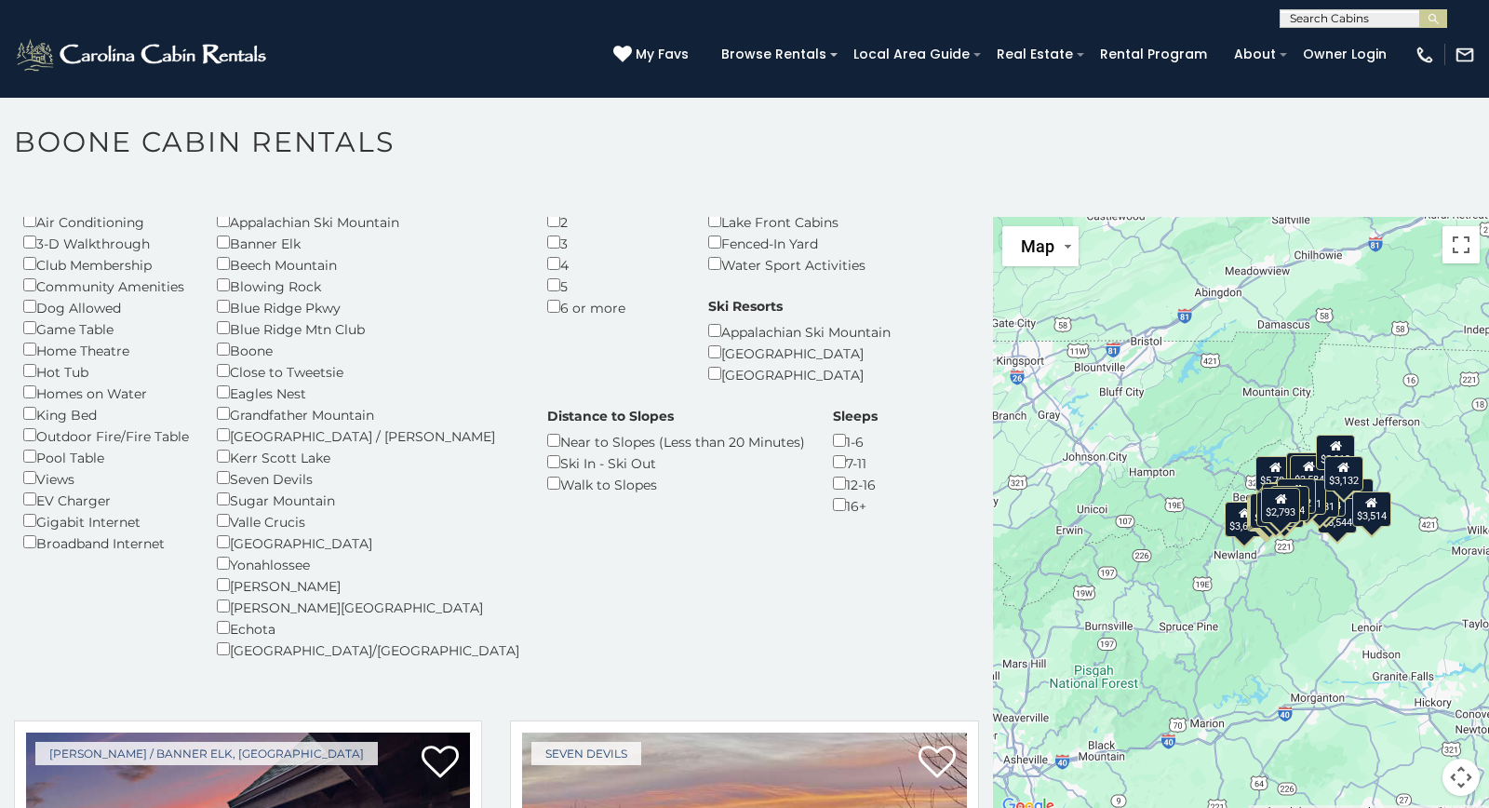
click at [105, 667] on div "Amenities Fireplace Air Conditioning 3-D Walkthrough Club Membership Community …" at bounding box center [496, 431] width 974 height 558
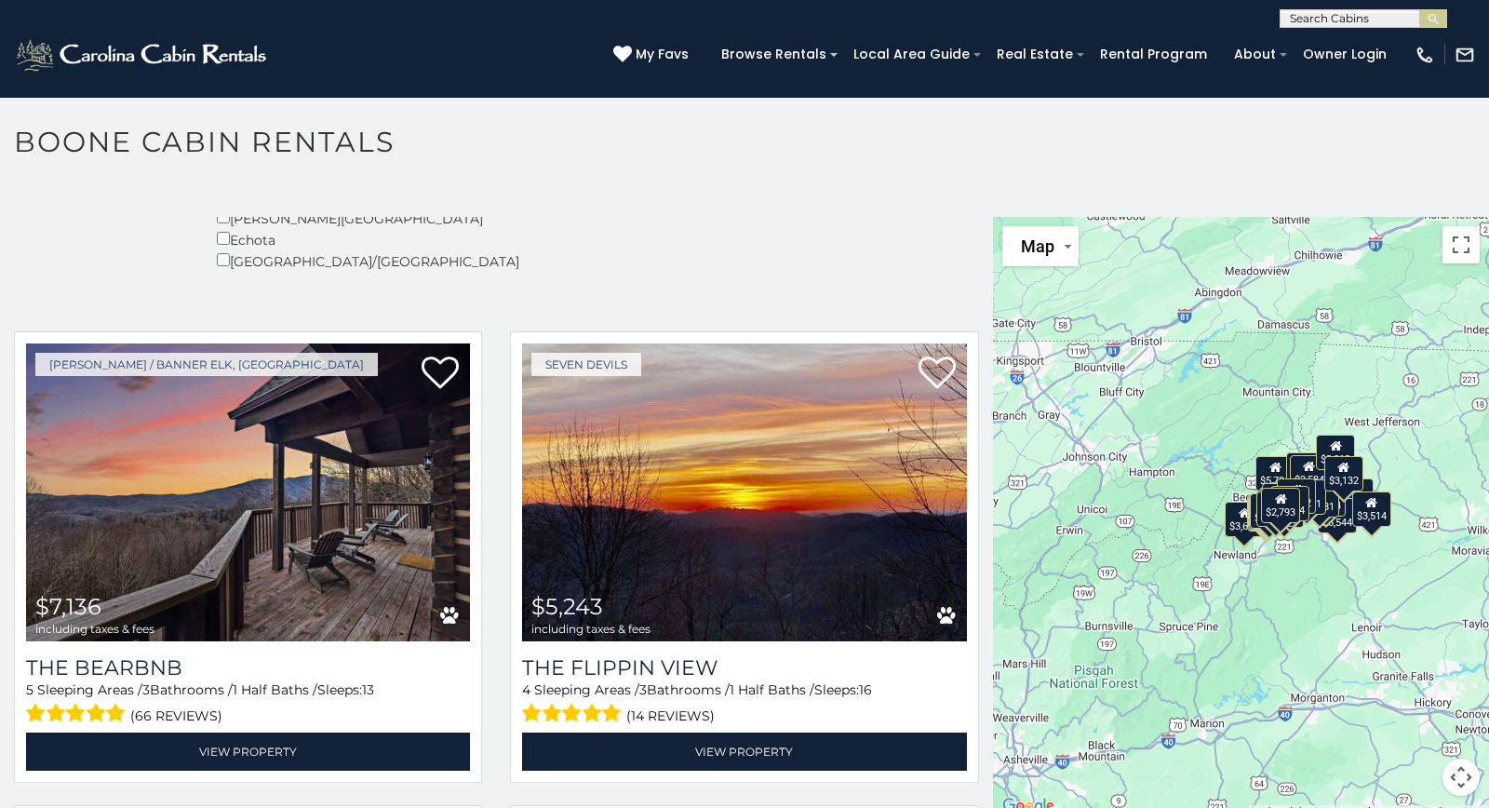
scroll to position [487, 0]
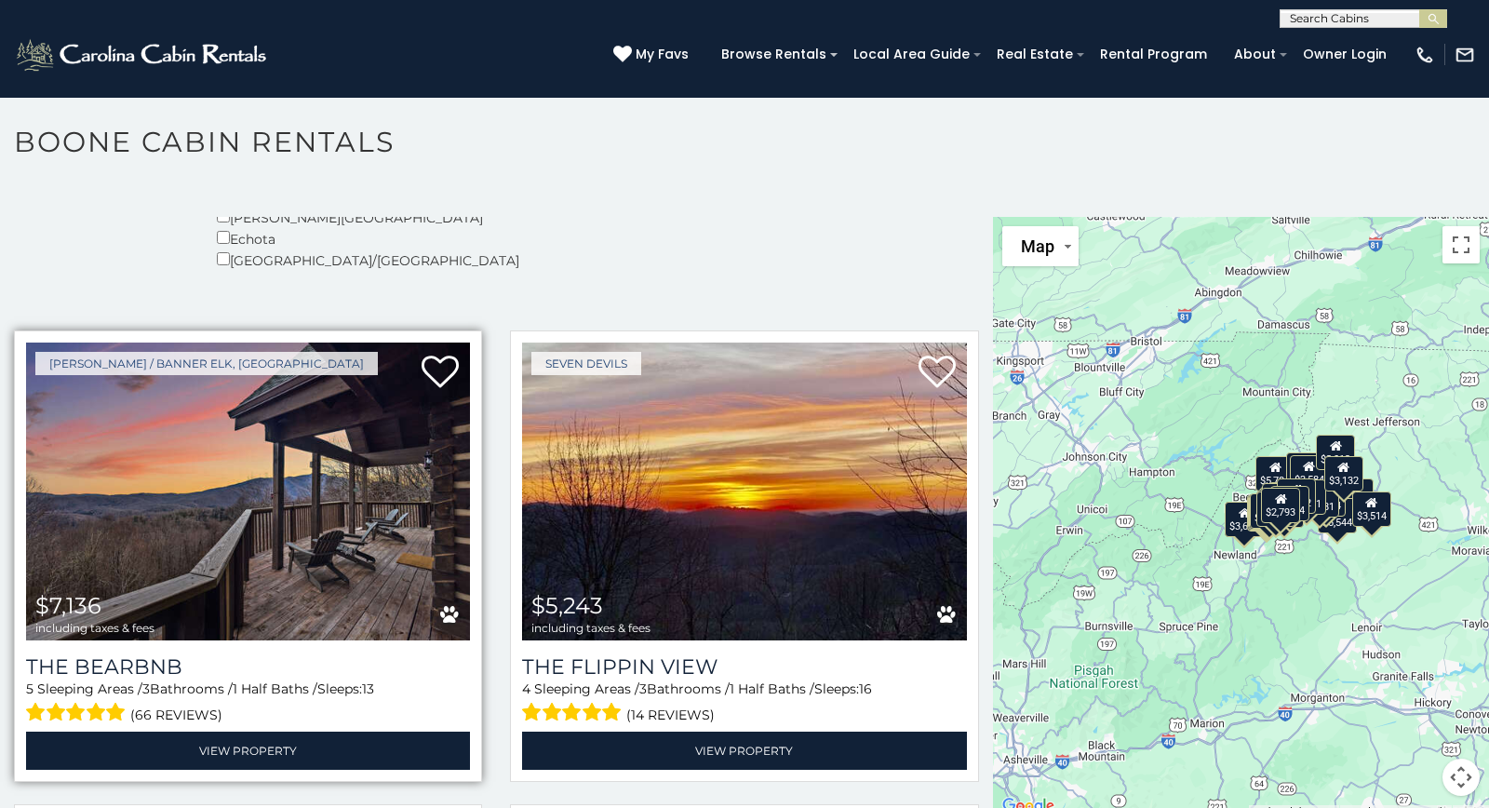
click at [148, 703] on span "(66 reviews)" at bounding box center [176, 715] width 92 height 24
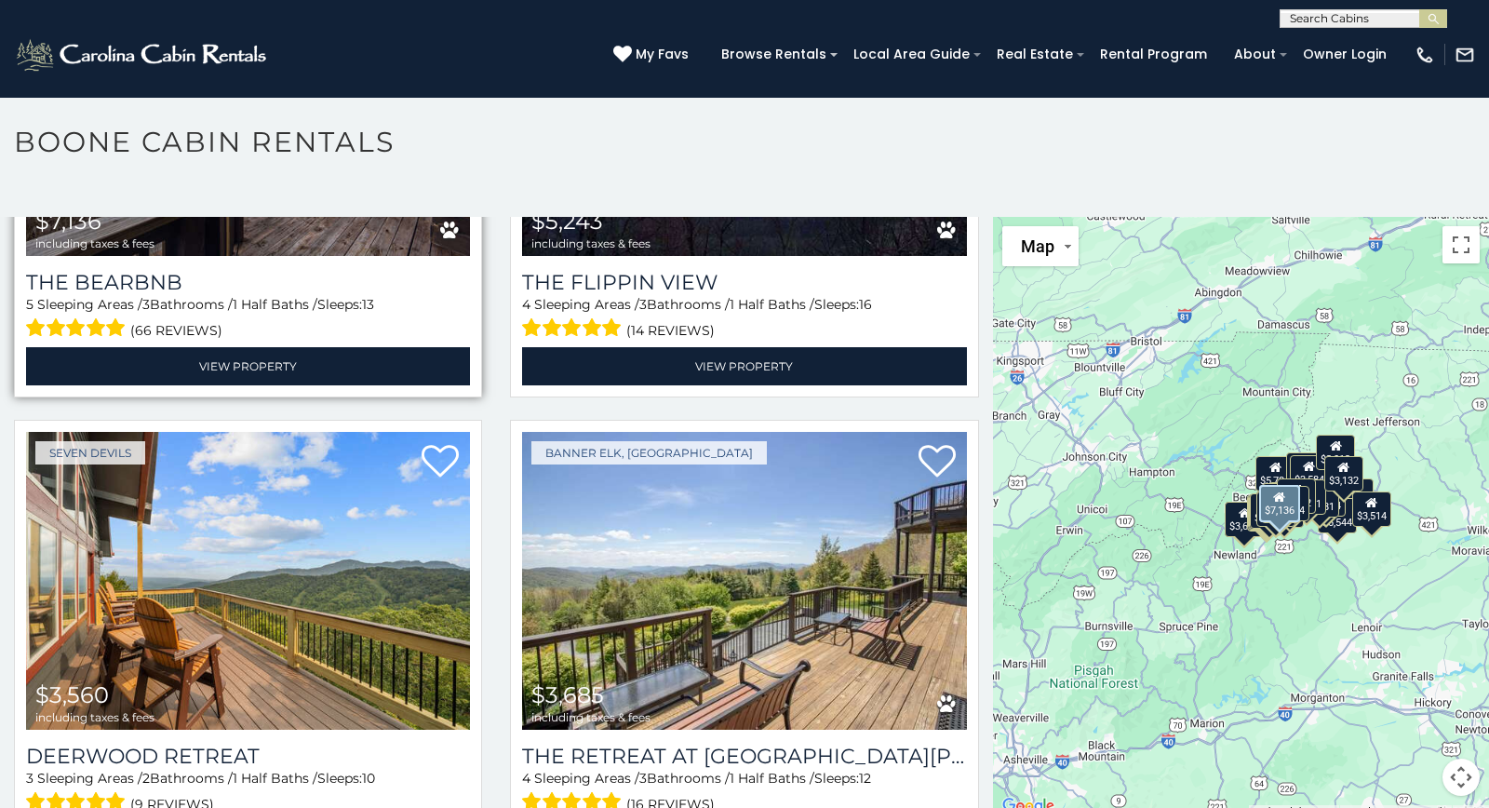
scroll to position [872, 0]
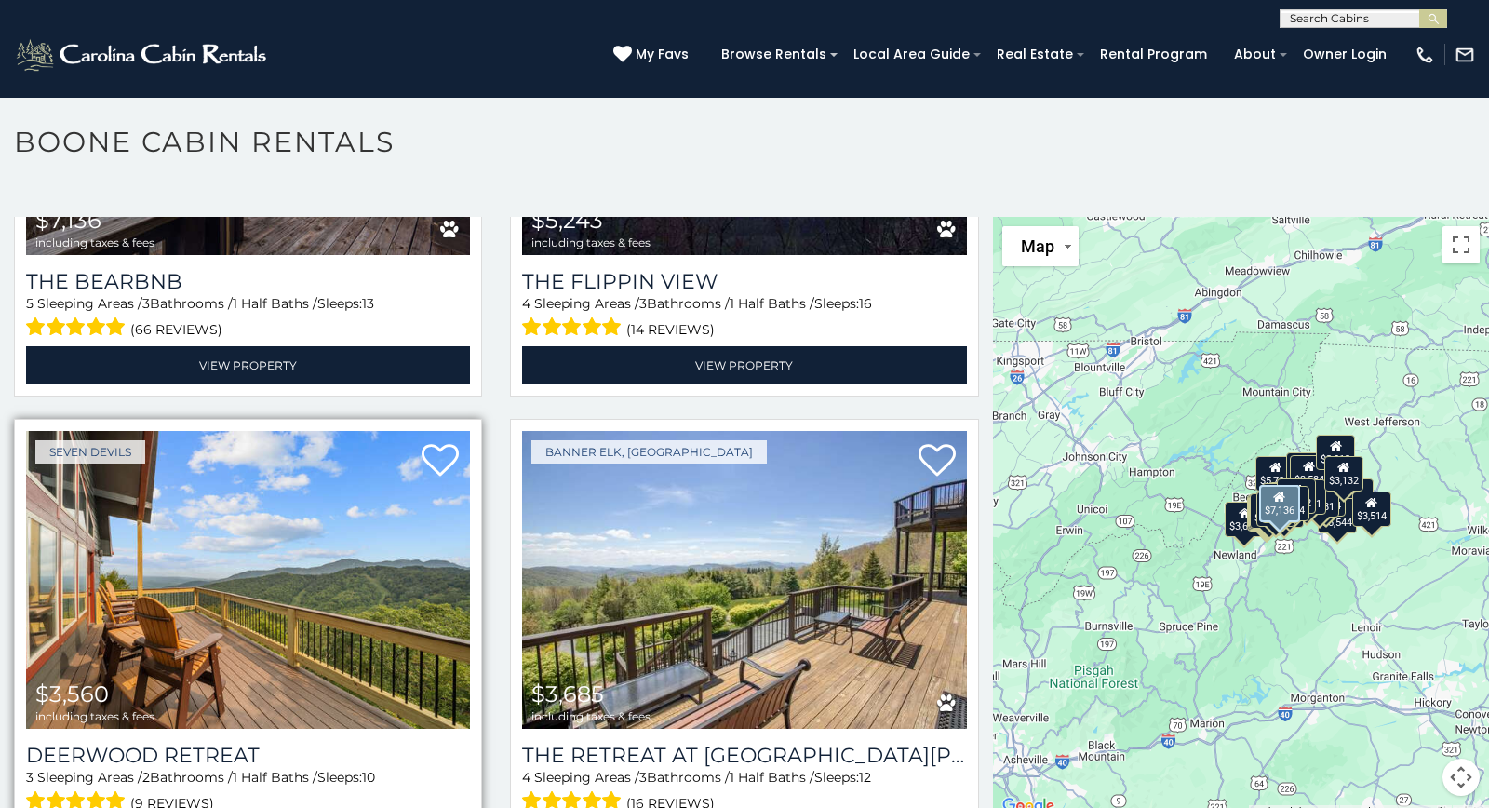
click at [49, 642] on img at bounding box center [248, 580] width 444 height 298
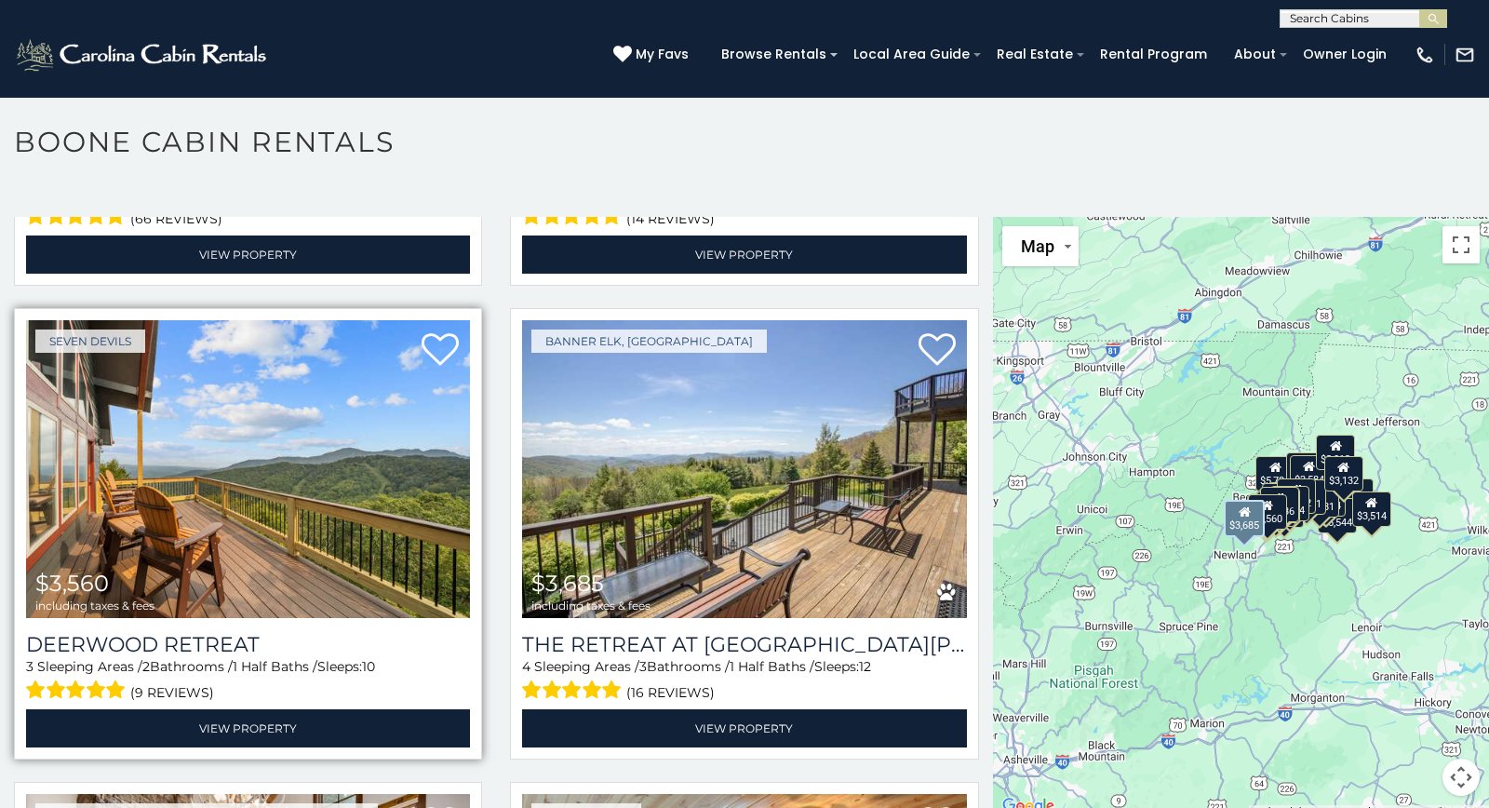
scroll to position [999, 0]
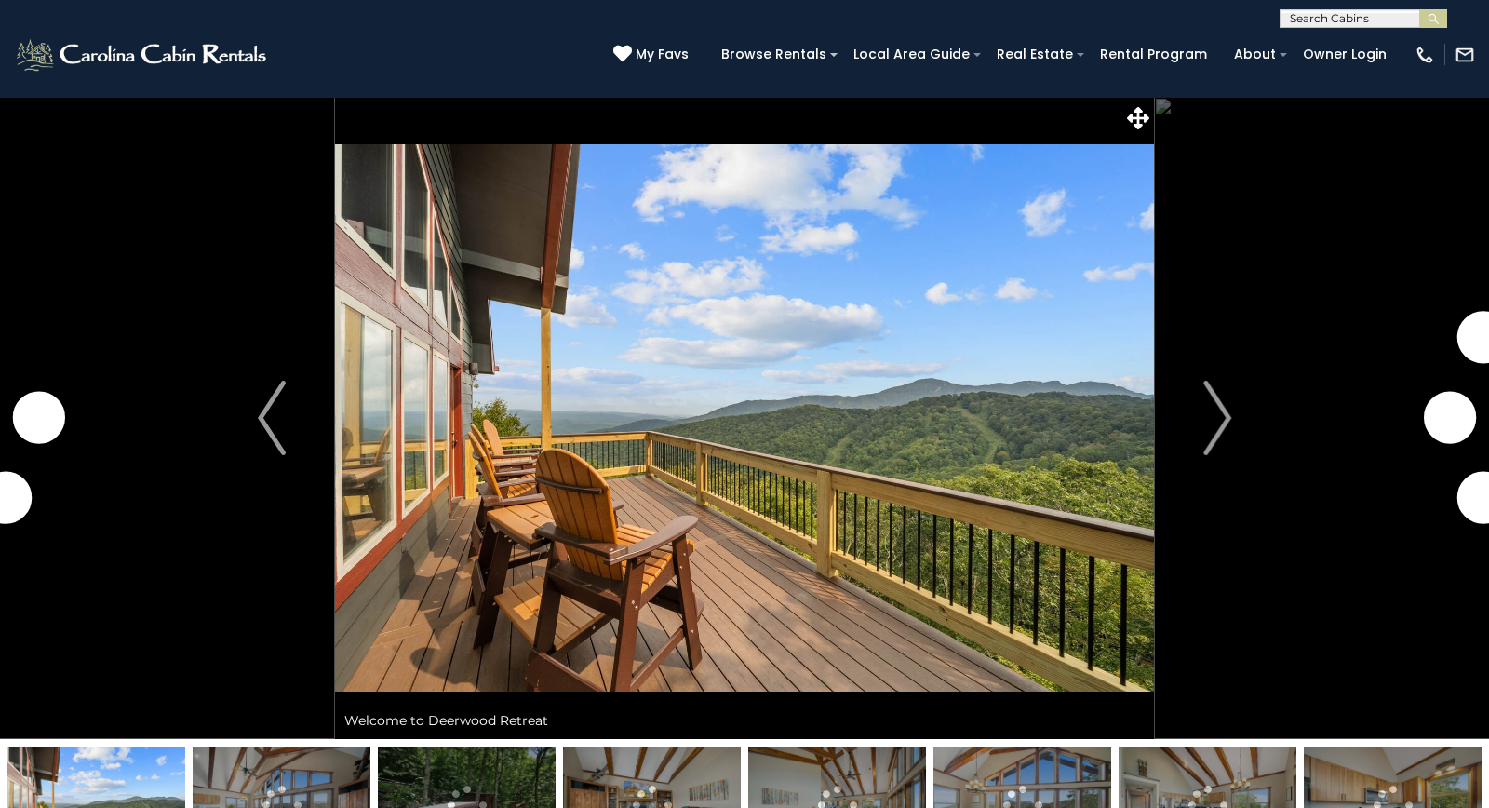
click at [153, 743] on div at bounding box center [744, 804] width 1489 height 131
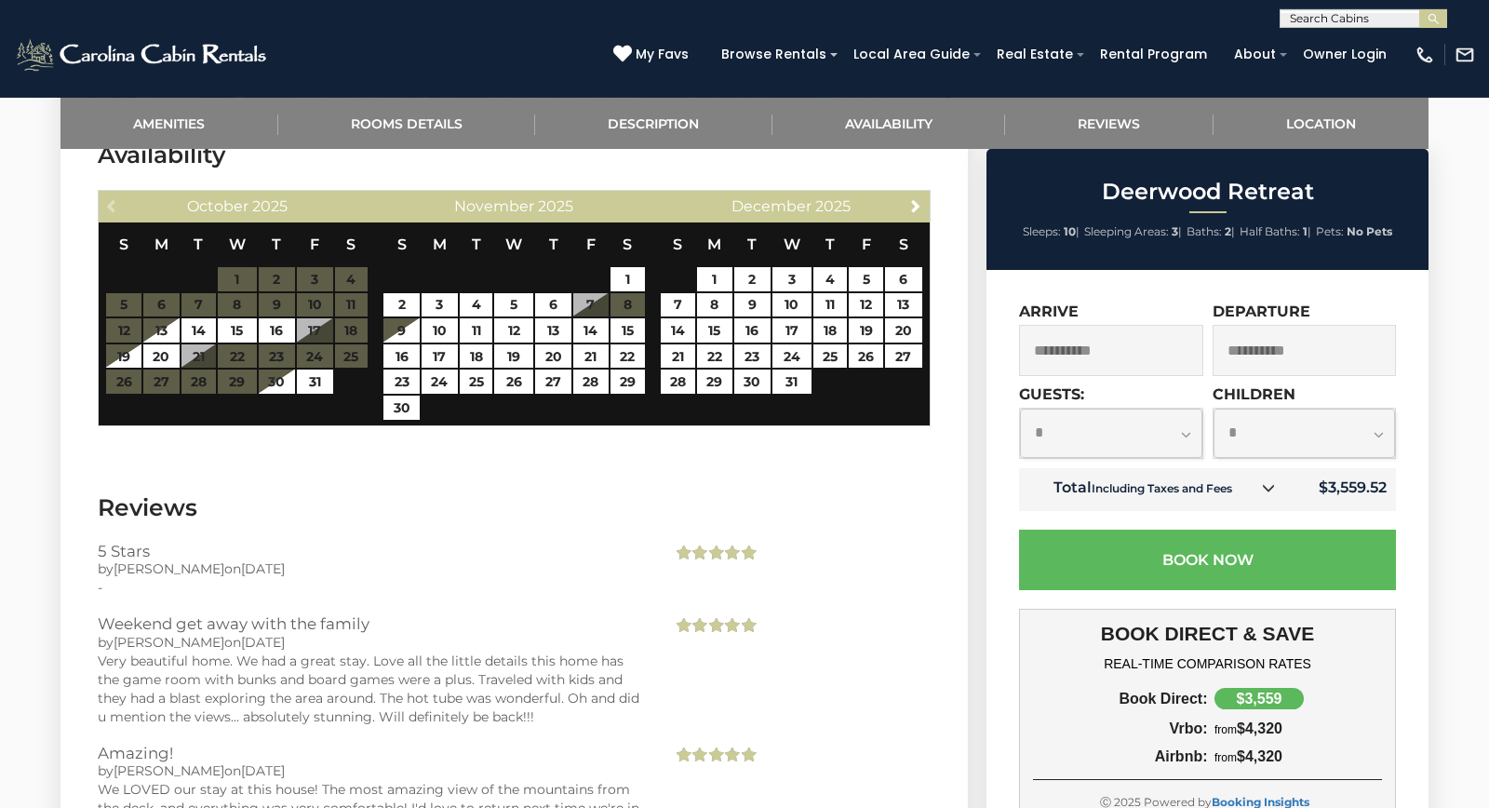
scroll to position [2960, 0]
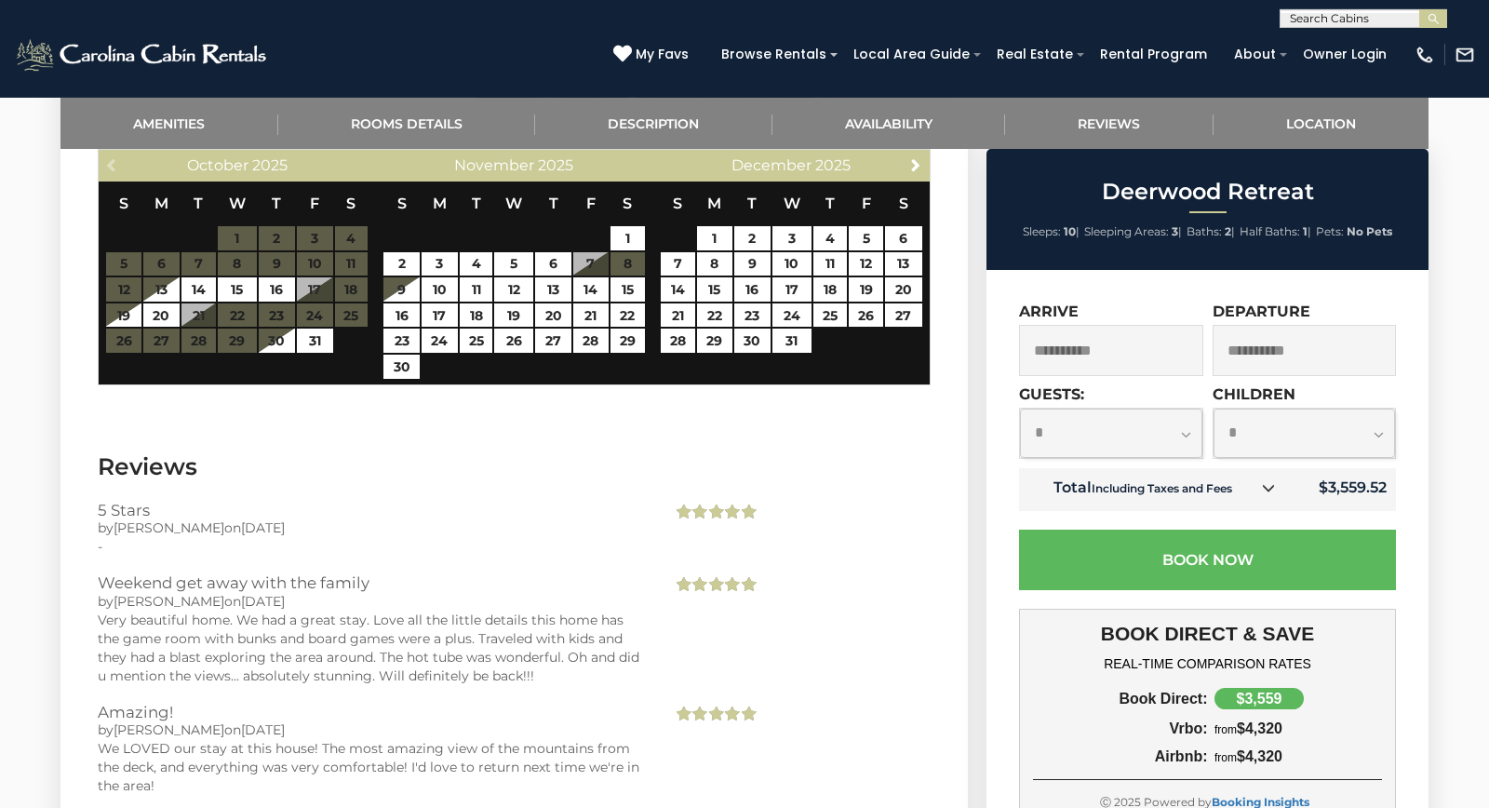
click at [159, 655] on div "Very beautiful home. We had a great stay. Love all the little details this home…" at bounding box center [371, 648] width 546 height 74
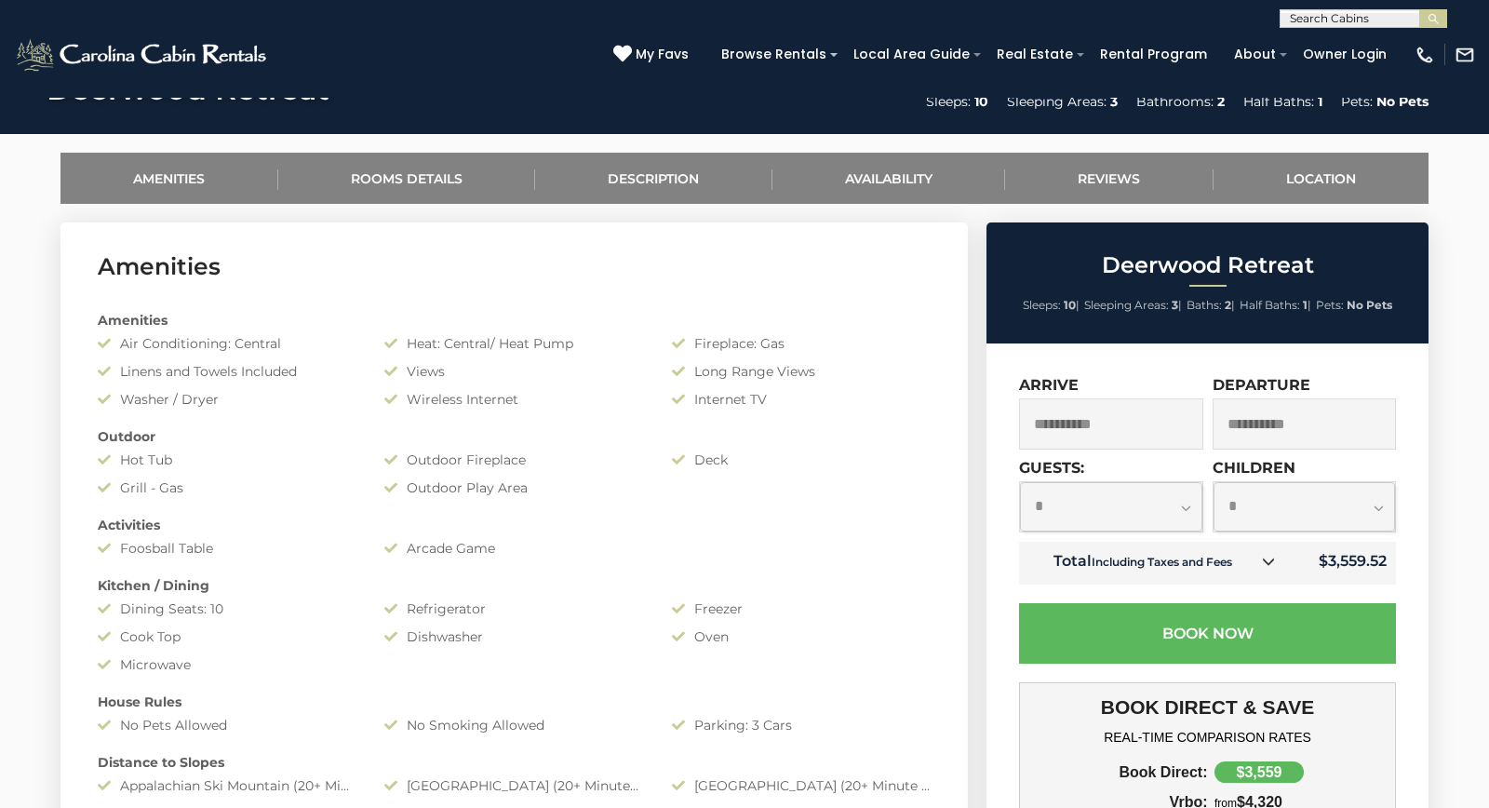
scroll to position [826, 0]
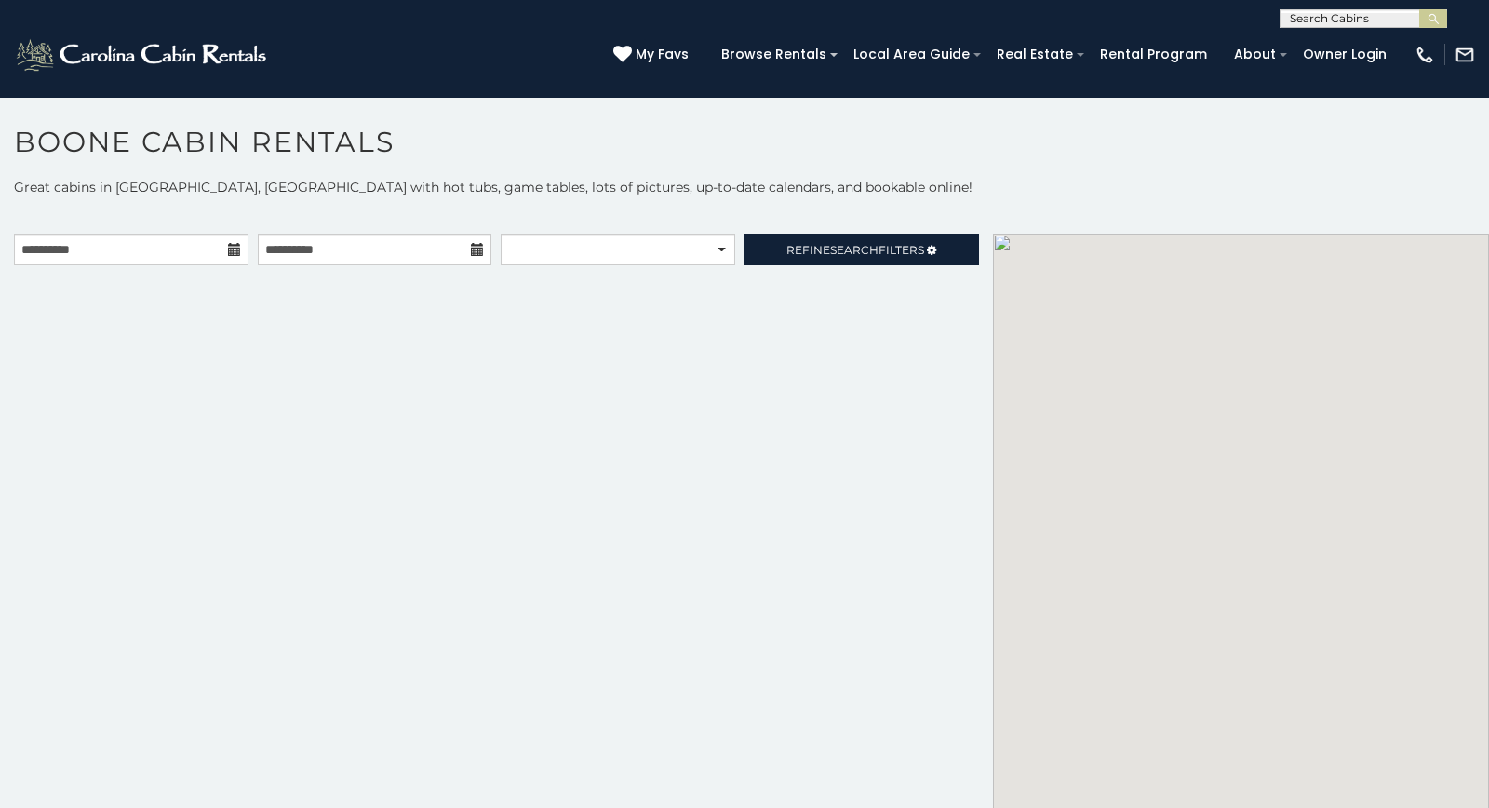
scroll to position [17, 0]
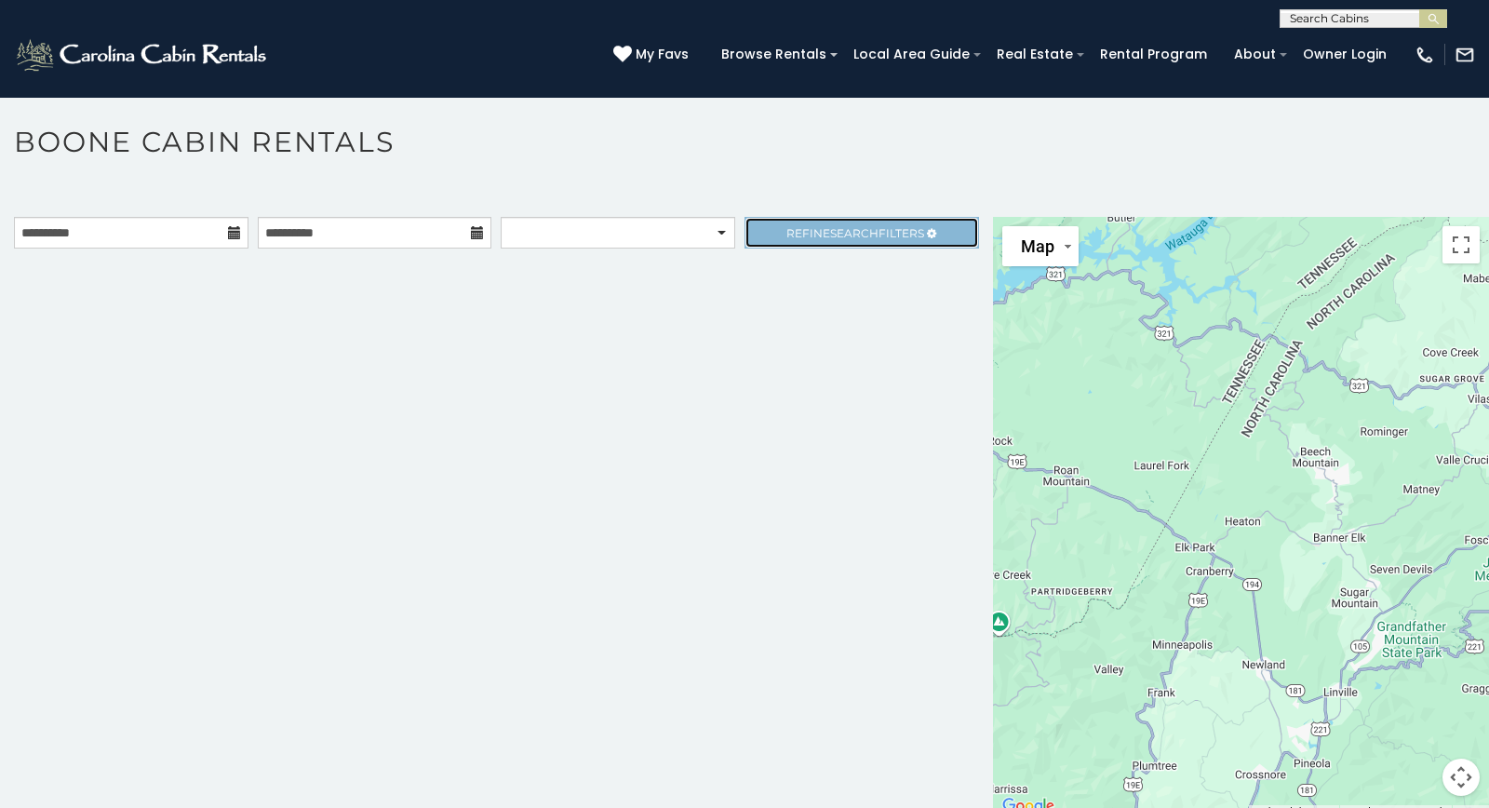
click at [928, 228] on link "Refine Search Filters" at bounding box center [862, 233] width 235 height 32
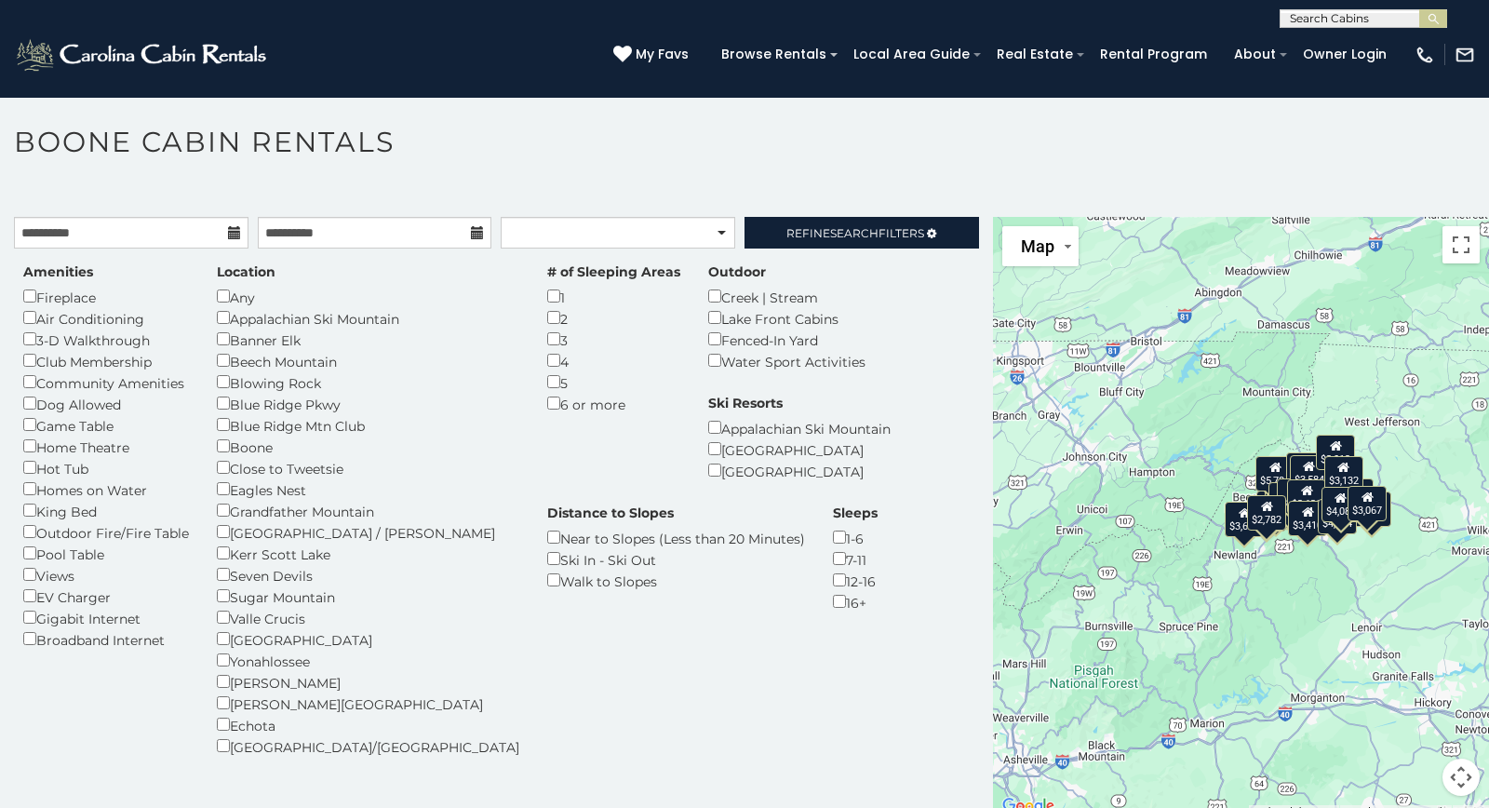
click at [235, 564] on div "Seven Devils" at bounding box center [368, 574] width 302 height 21
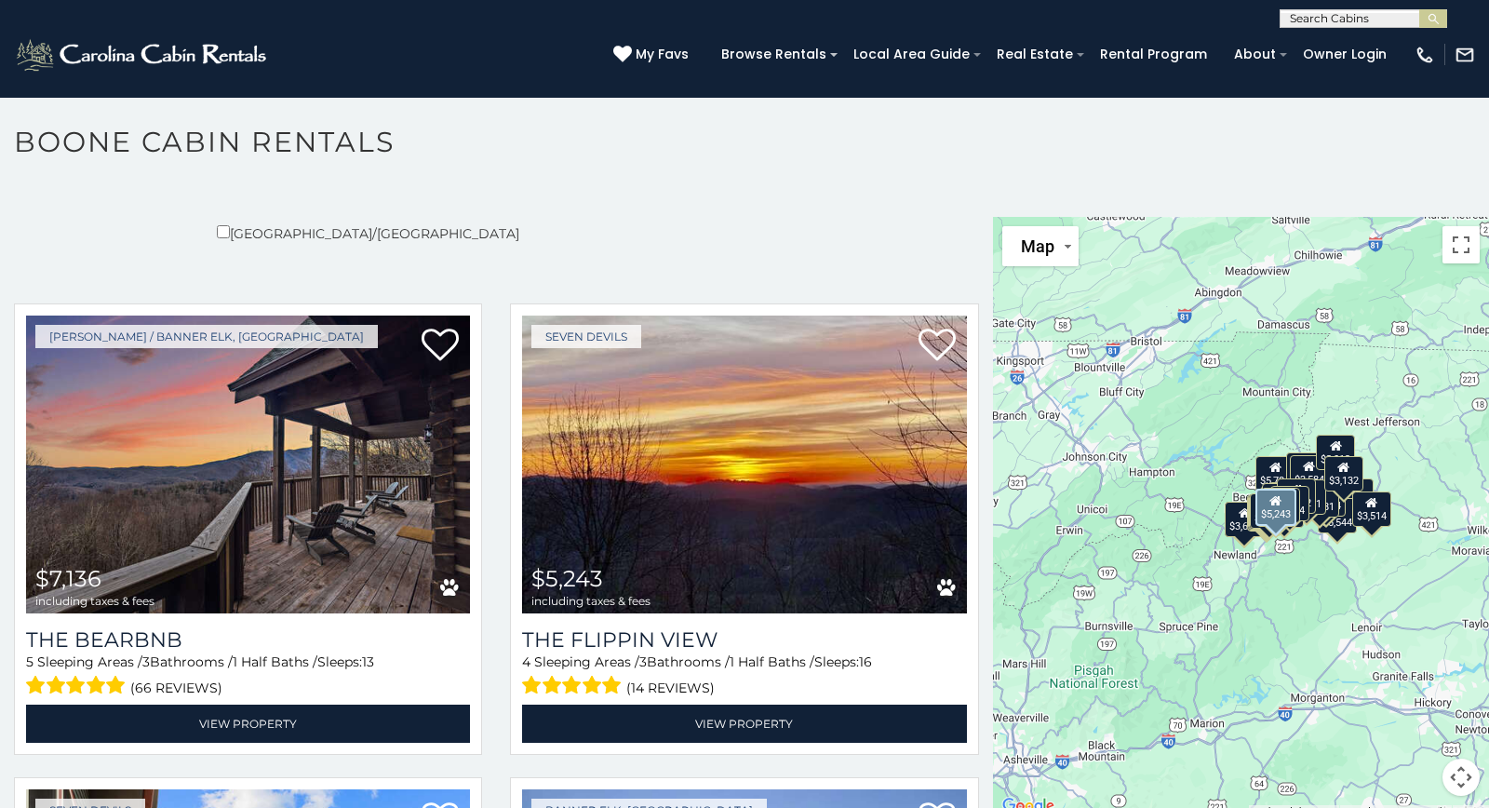
scroll to position [514, 0]
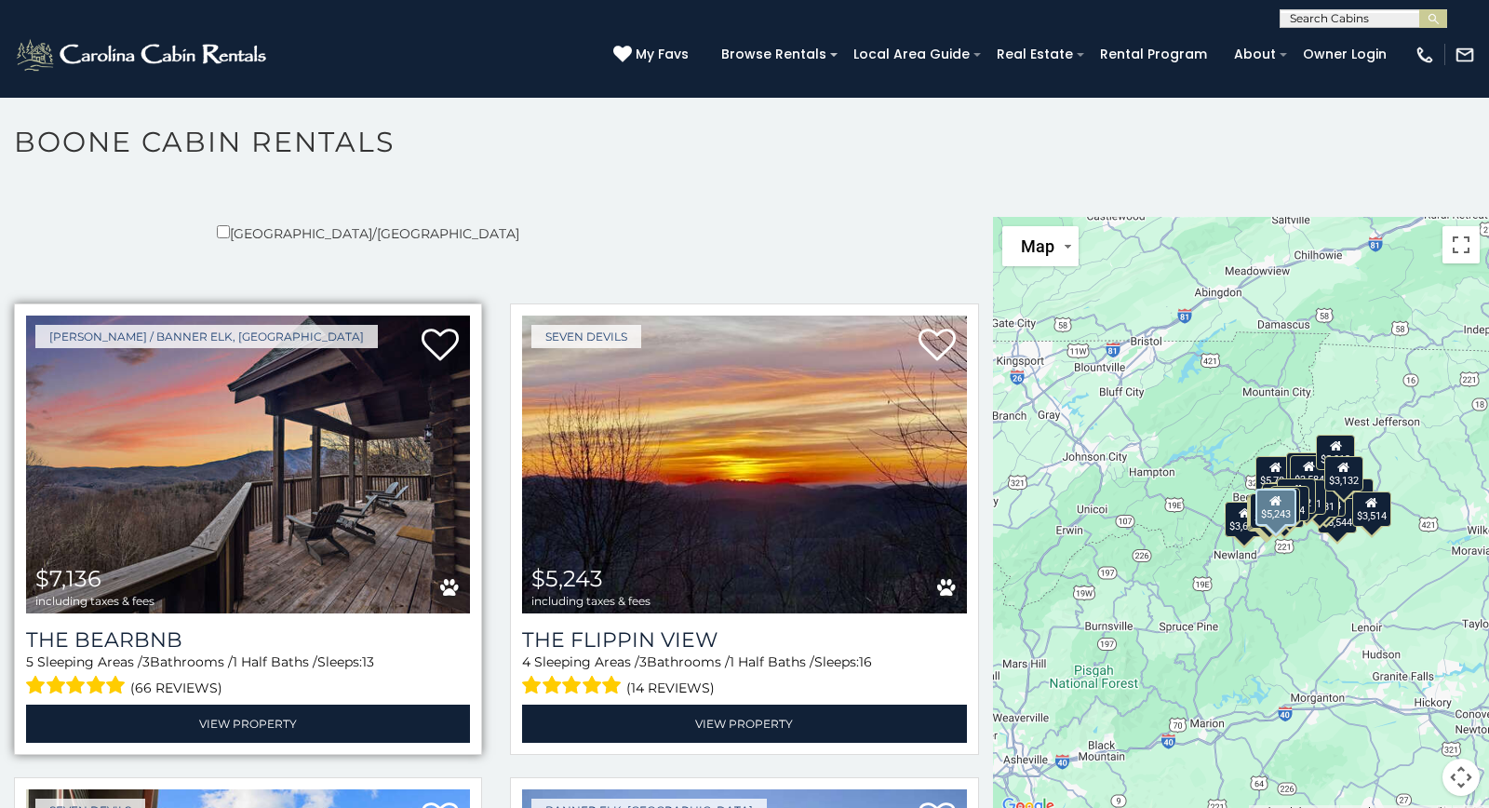
click at [66, 571] on div "$7,136 including taxes & fees" at bounding box center [94, 587] width 119 height 40
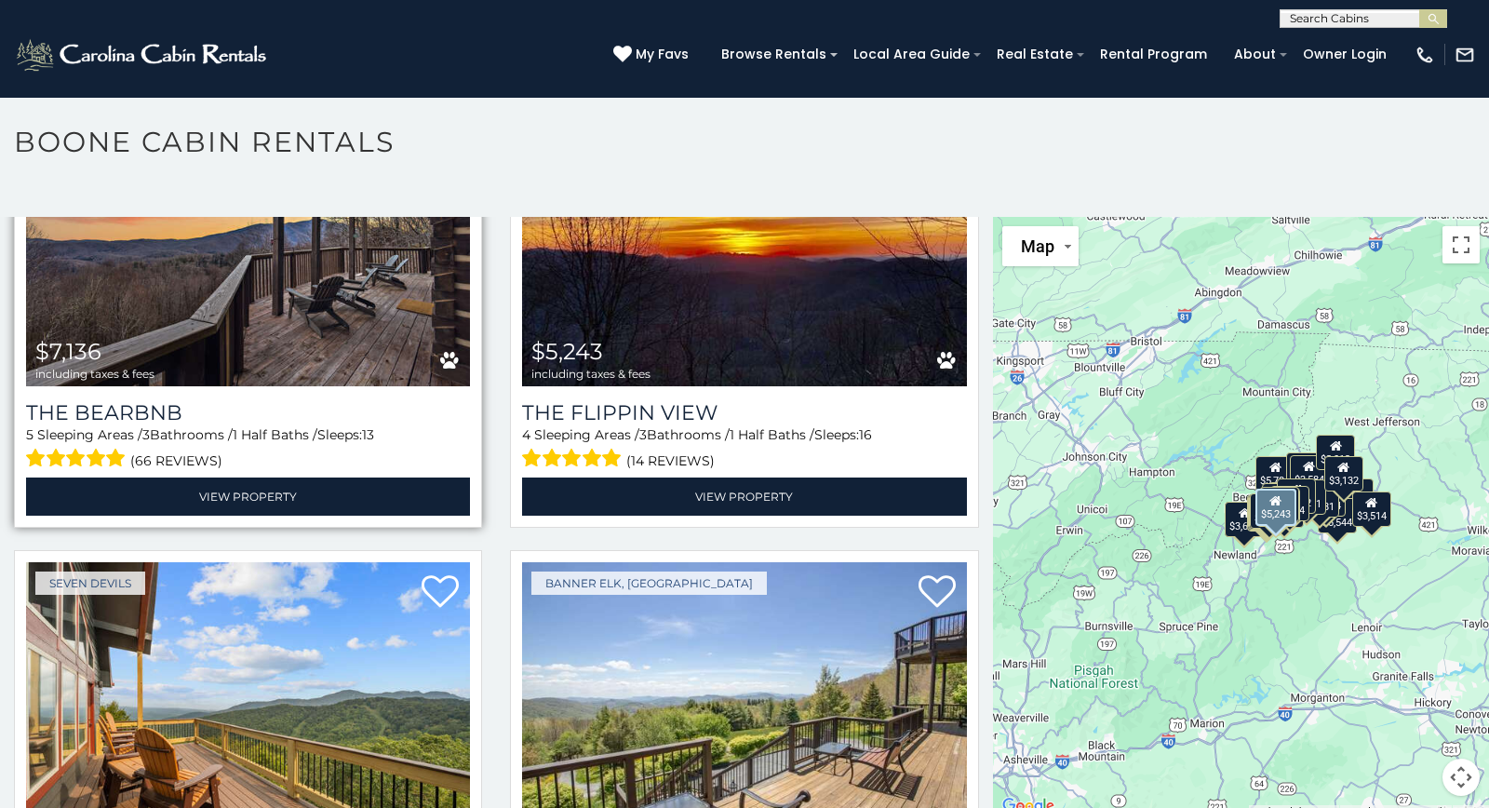
scroll to position [746, 0]
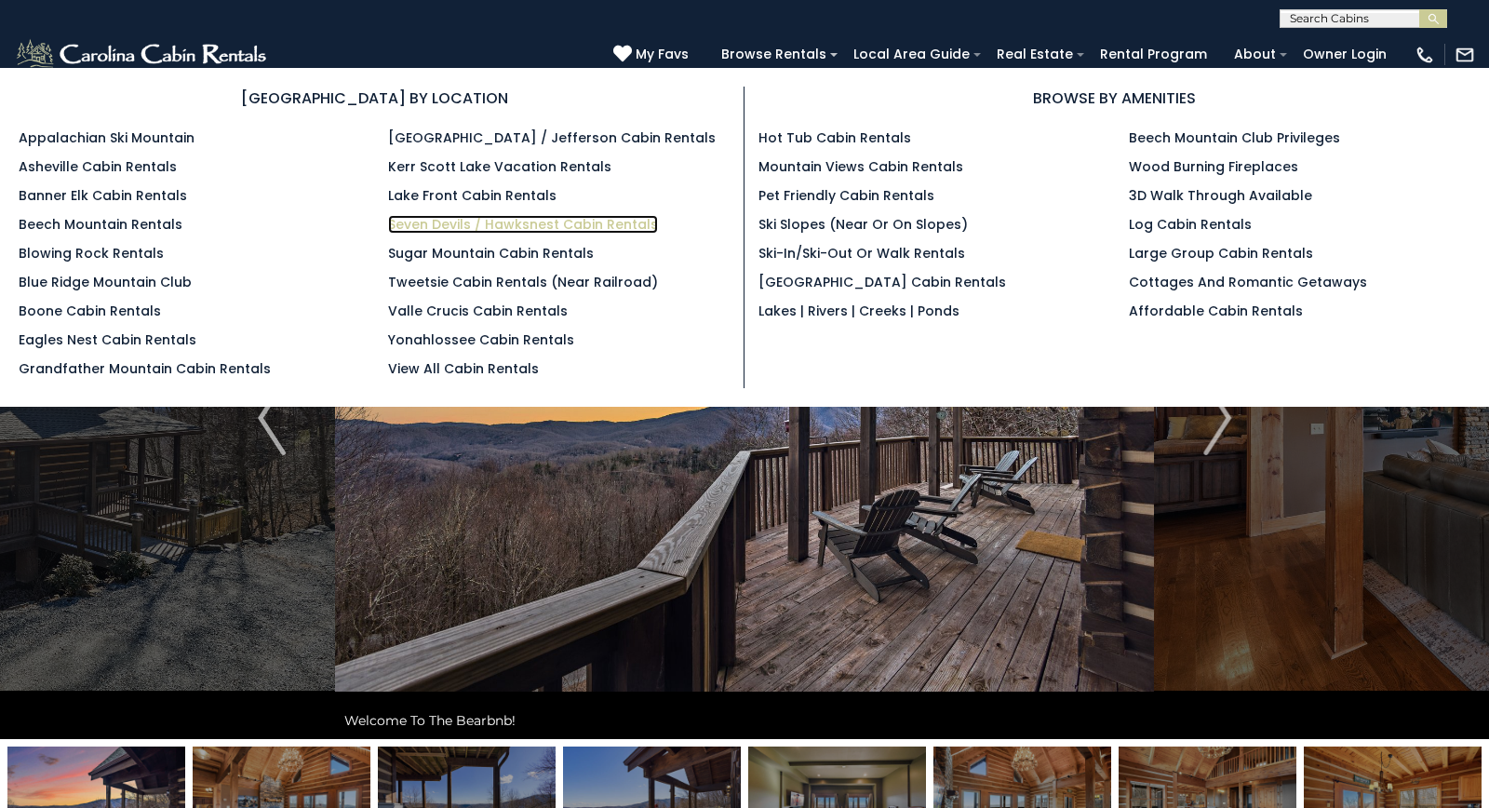
click at [450, 226] on link "Seven Devils / Hawksnest Cabin Rentals" at bounding box center [523, 224] width 270 height 19
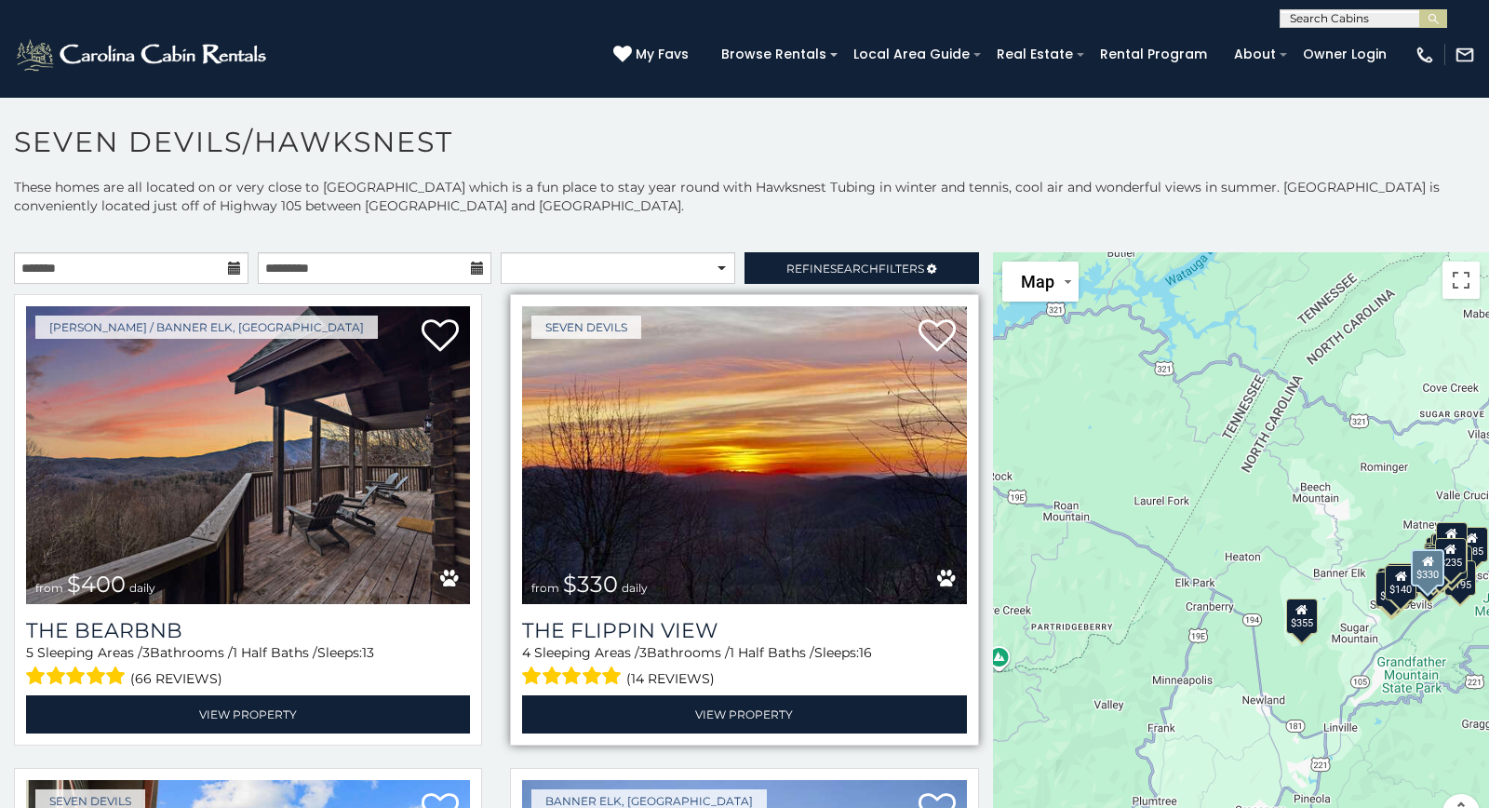
scroll to position [9, 0]
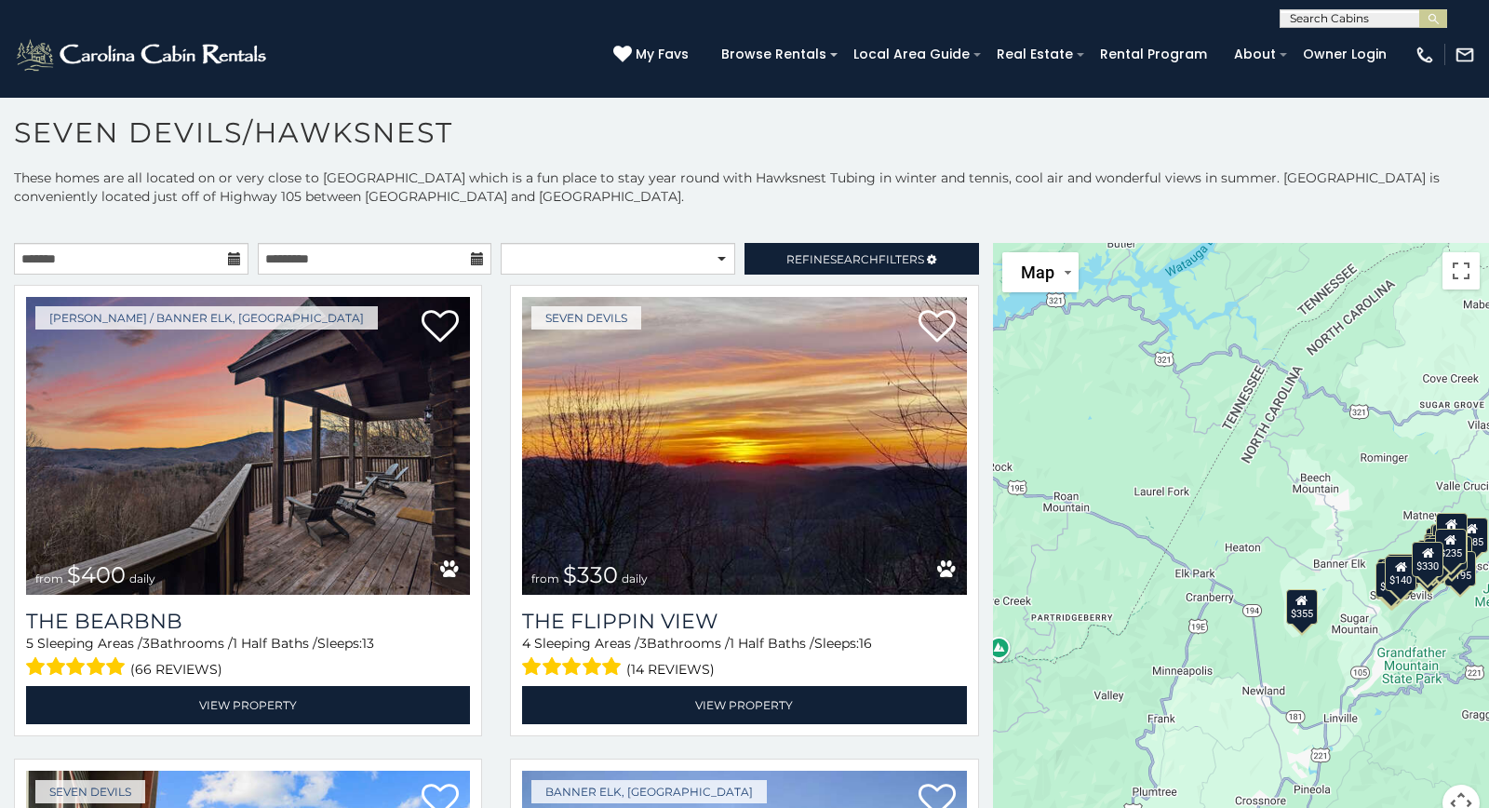
click at [1094, 462] on div "$400 $330 $180 $355 $485 $195 $205 $305 $375 $230 $436 $325 $205 $275 $315 $300…" at bounding box center [1241, 543] width 496 height 601
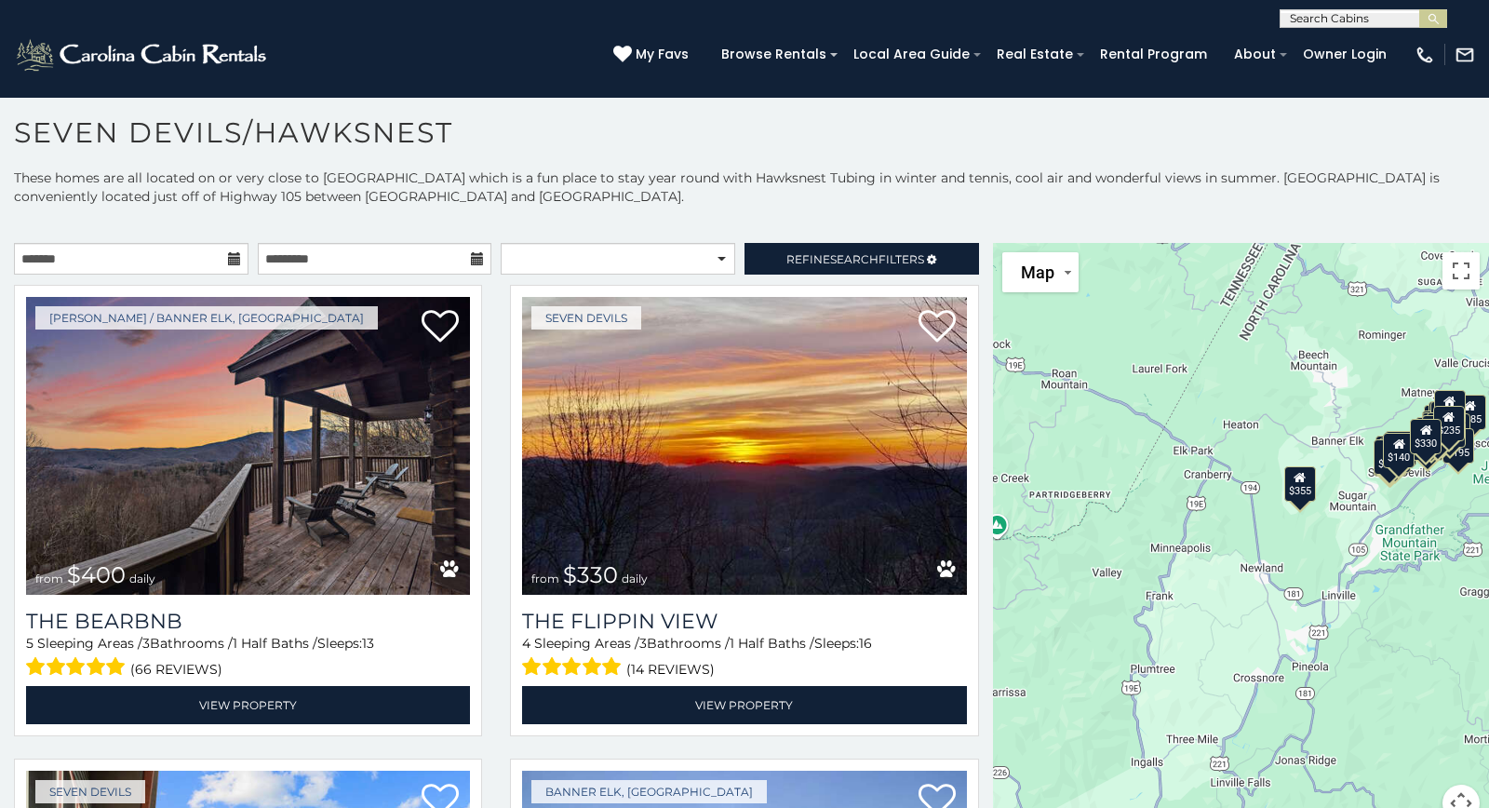
click at [498, 560] on div "Seven Devils from $330 daily The Flippin View 4 Sleeping Areas / 3 Bathrooms / …" at bounding box center [744, 516] width 496 height 463
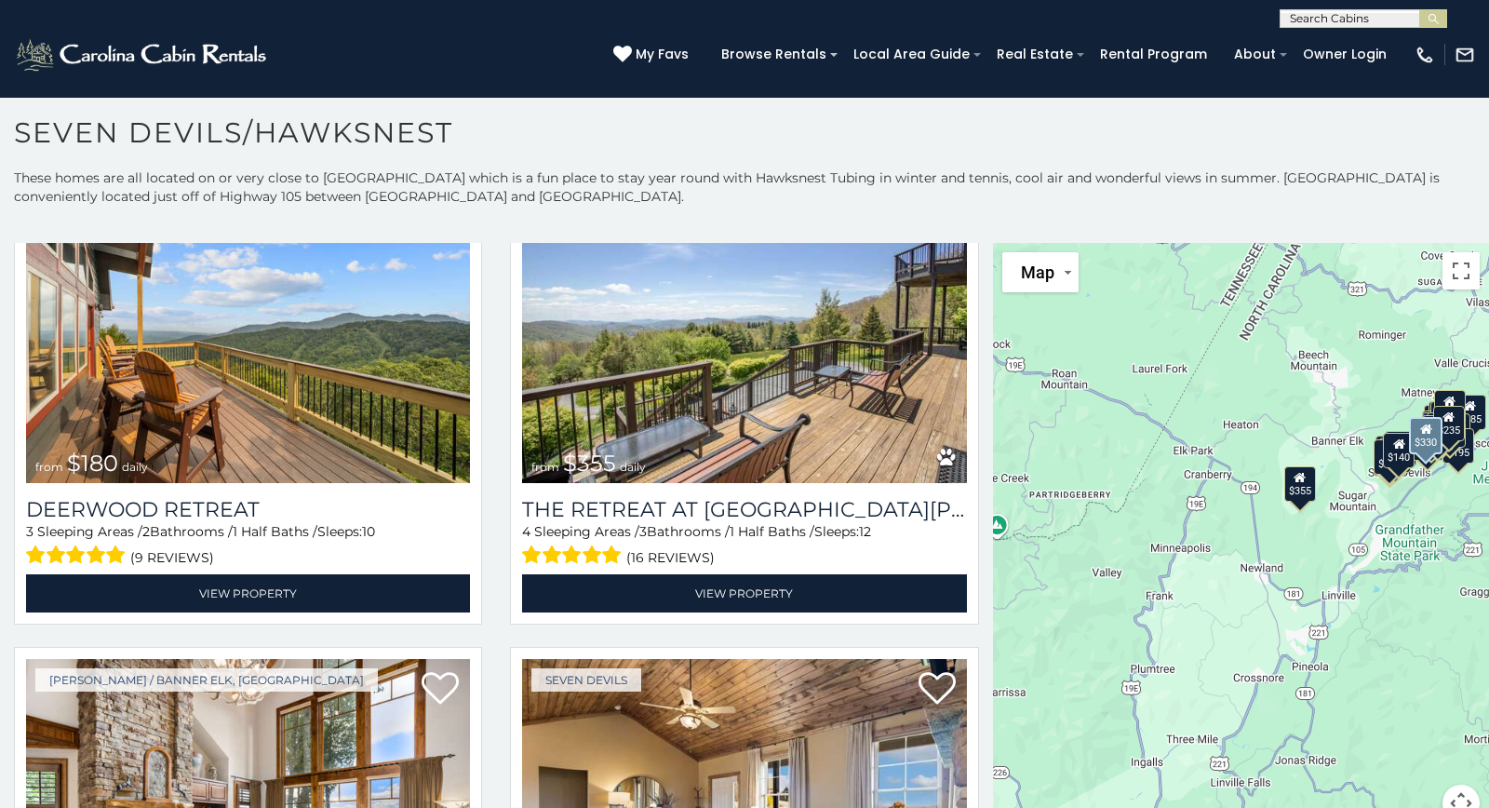
scroll to position [586, 0]
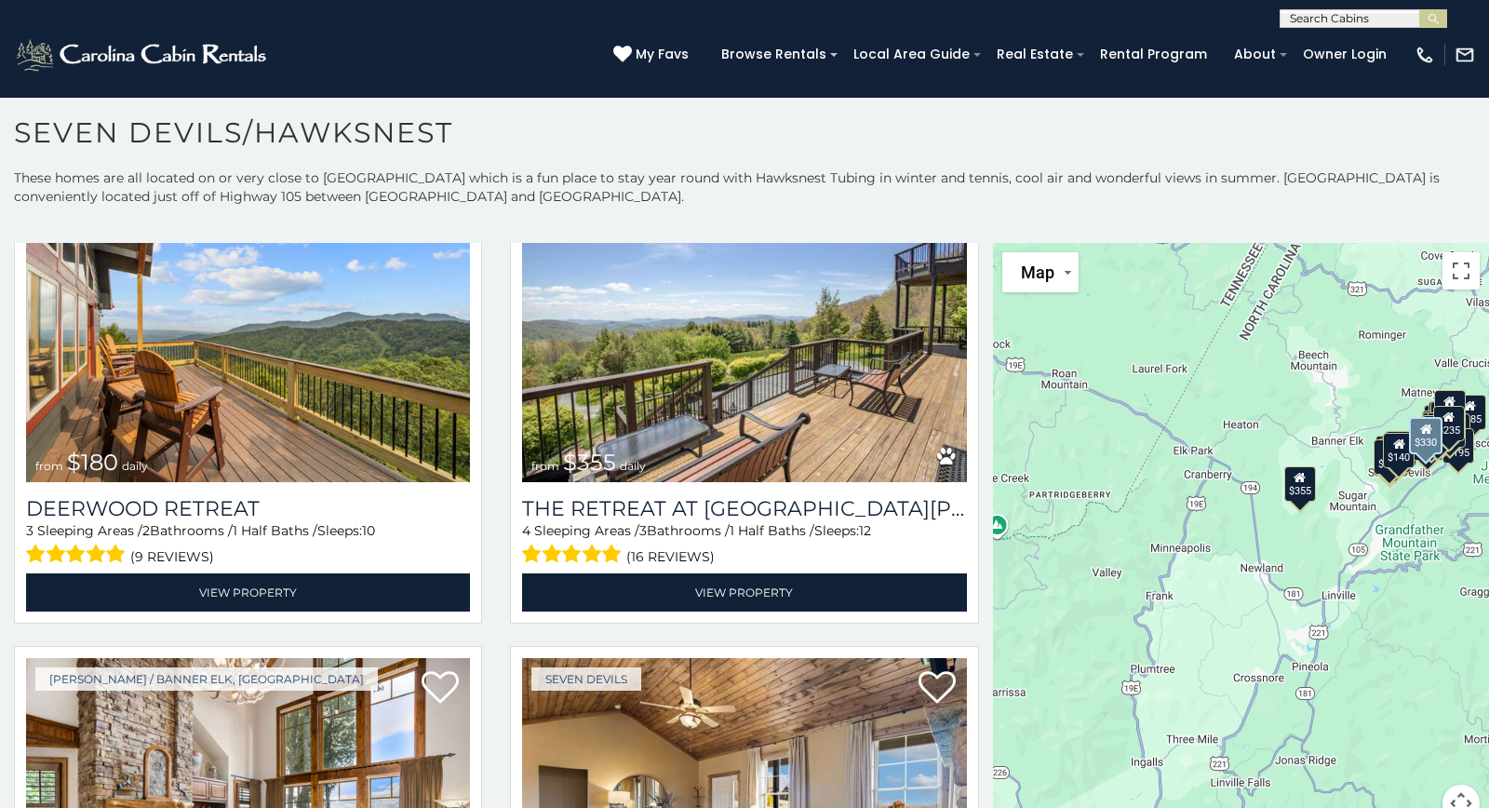
click at [492, 549] on div "Seven Devils from $180 daily Deerwood Retreat 3 Sleeping Areas / 2 Bathrooms / …" at bounding box center [248, 403] width 496 height 463
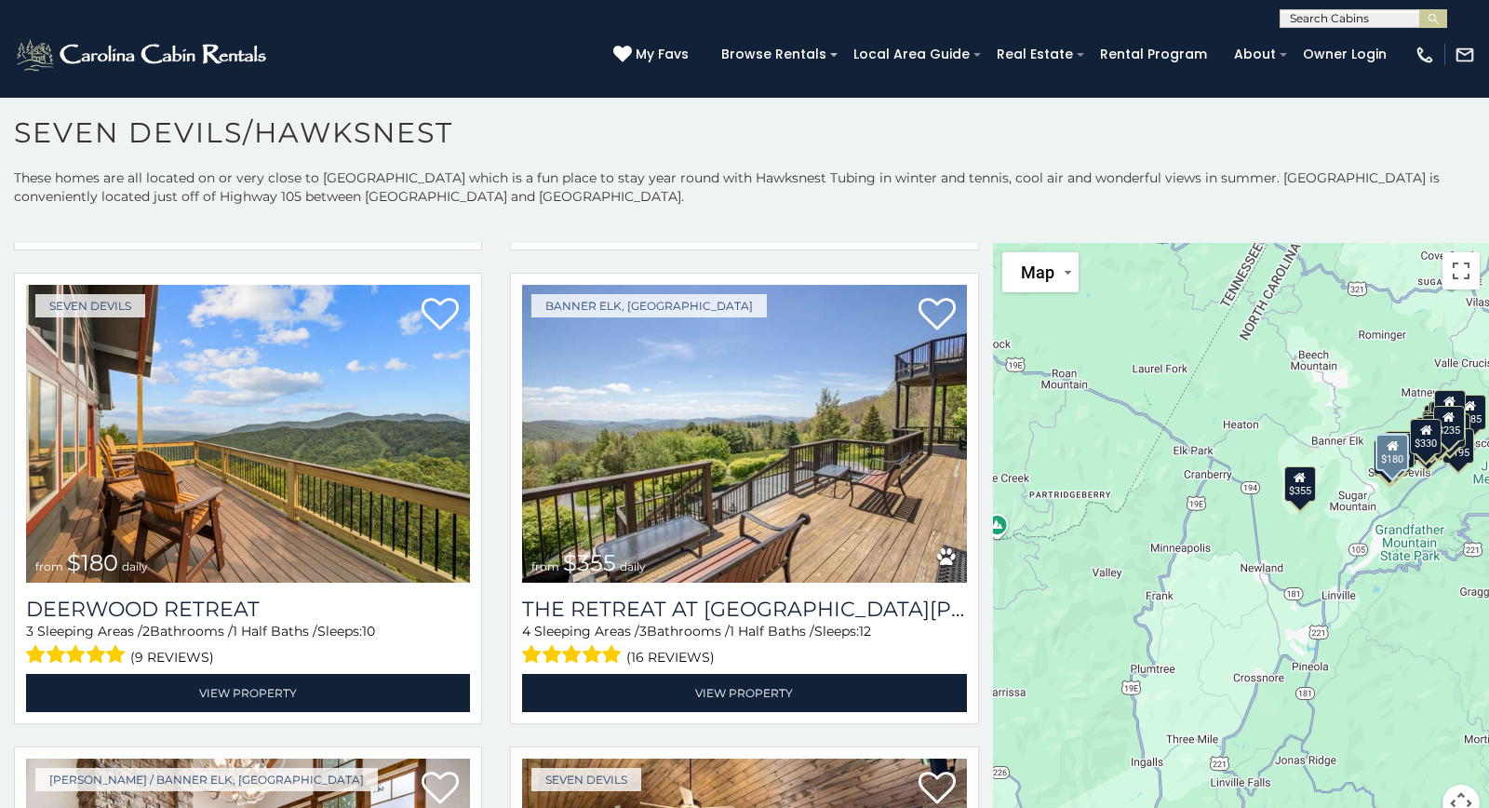
scroll to position [476, 0]
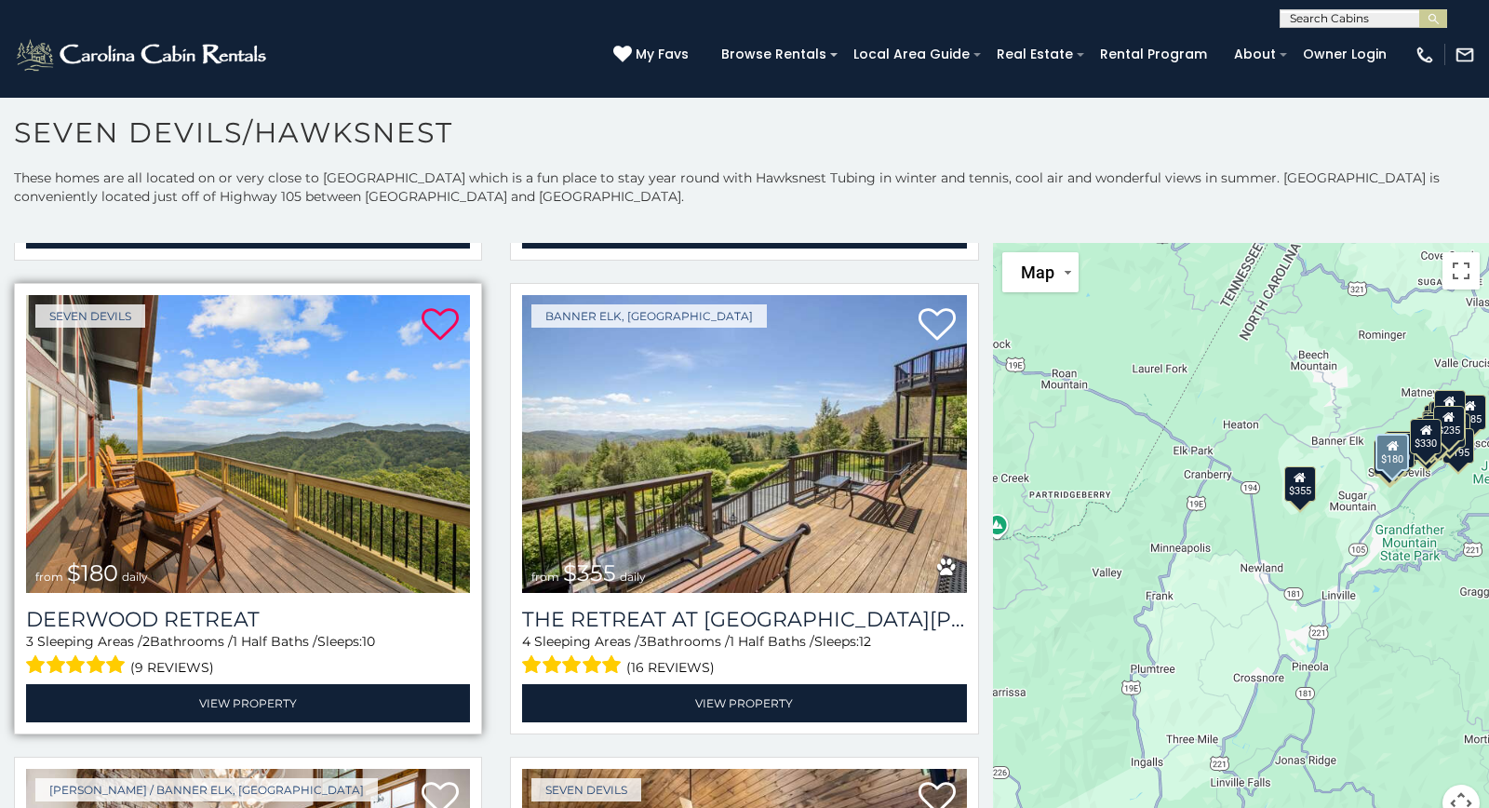
click at [445, 320] on icon at bounding box center [440, 324] width 37 height 37
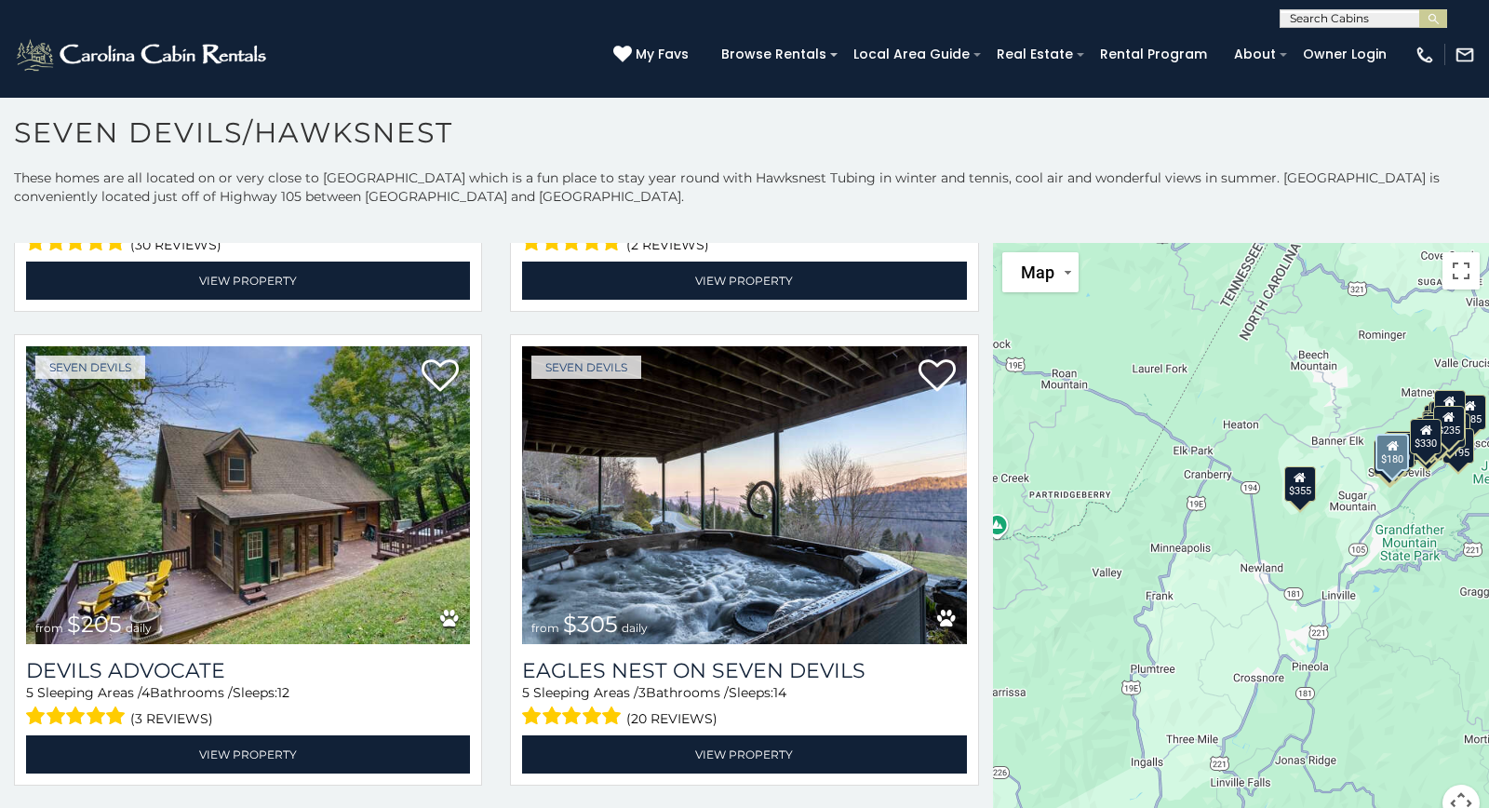
scroll to position [1369, 0]
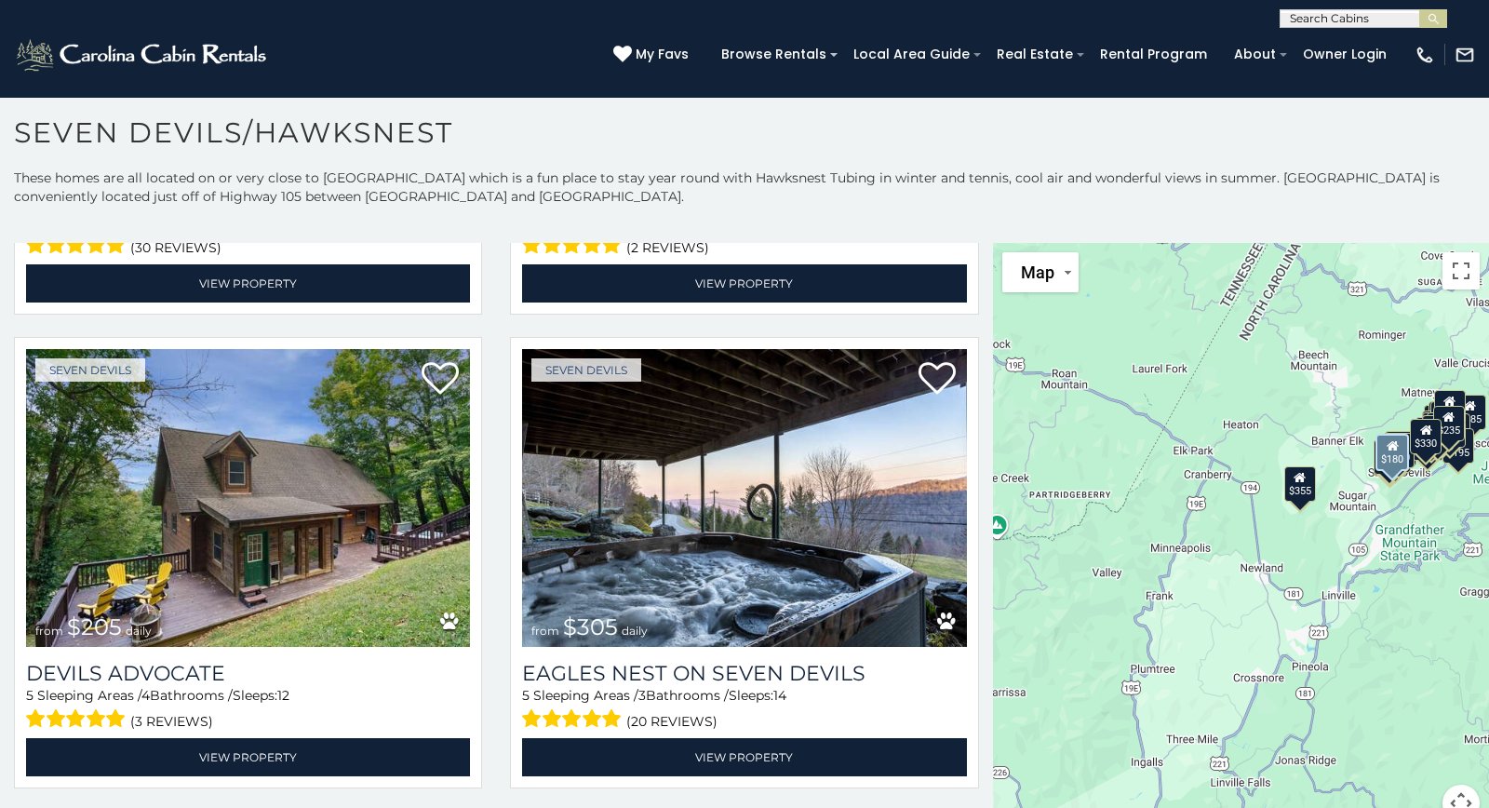
click at [500, 550] on div "Seven Devils from $305 daily Eagles Nest on Seven Devils 5 Sleeping Areas / 3 B…" at bounding box center [744, 568] width 496 height 463
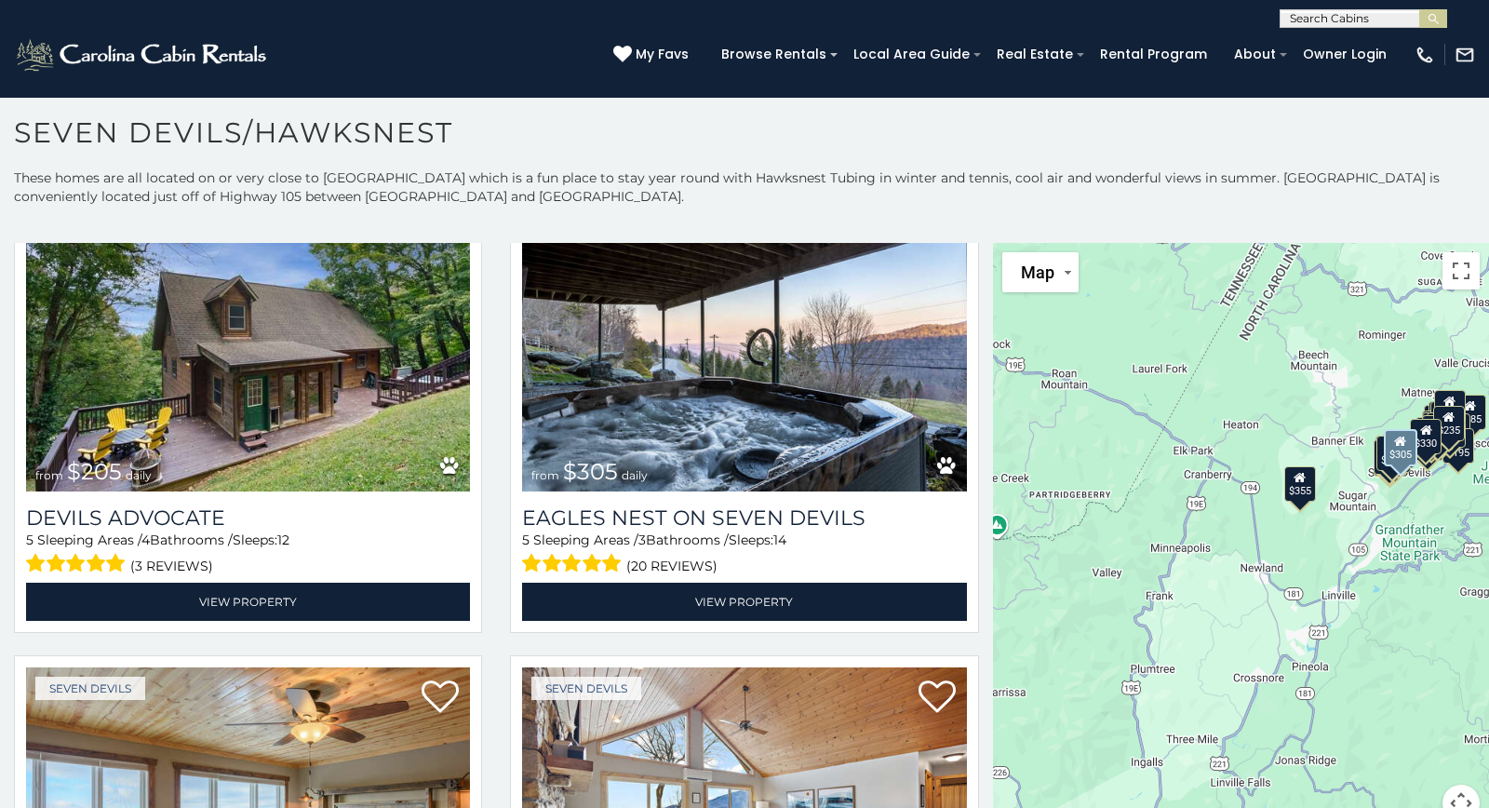
scroll to position [1524, 0]
click at [498, 616] on div "Seven Devils from $305 daily Eagles Nest on Seven Devils 5 Sleeping Areas / 3 B…" at bounding box center [744, 413] width 496 height 463
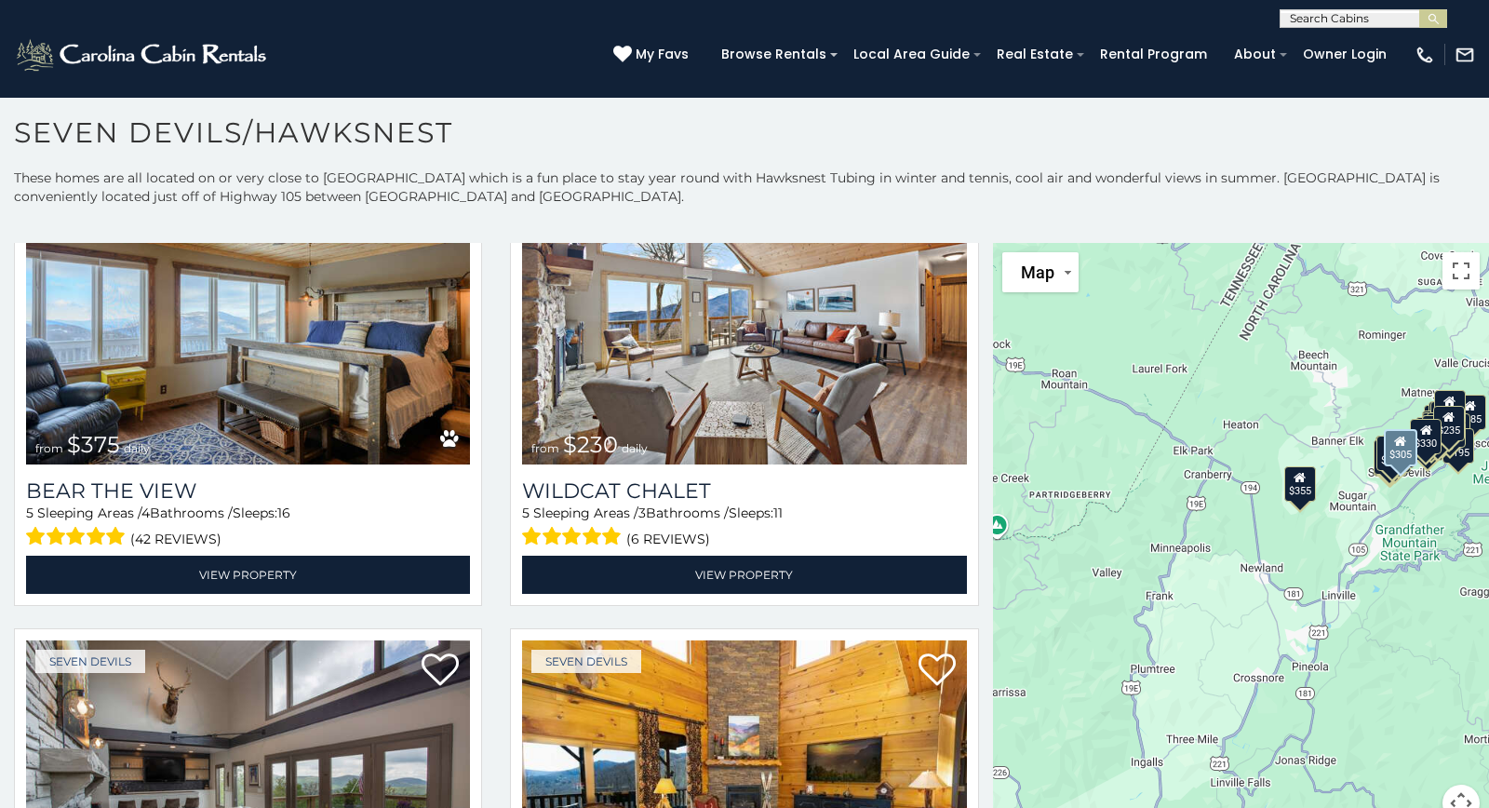
scroll to position [2024, 0]
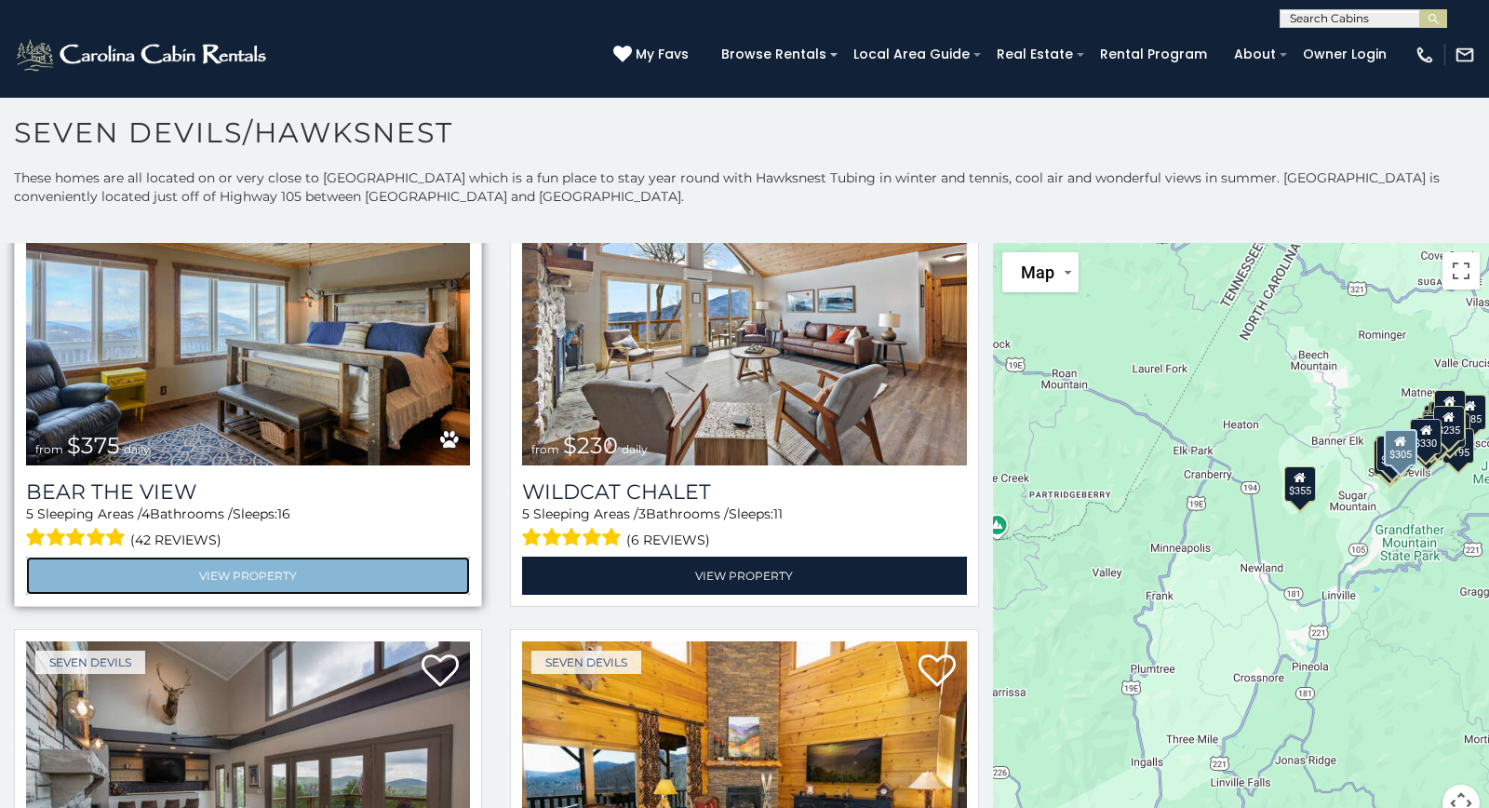
click at [253, 579] on link "View Property" at bounding box center [248, 576] width 444 height 38
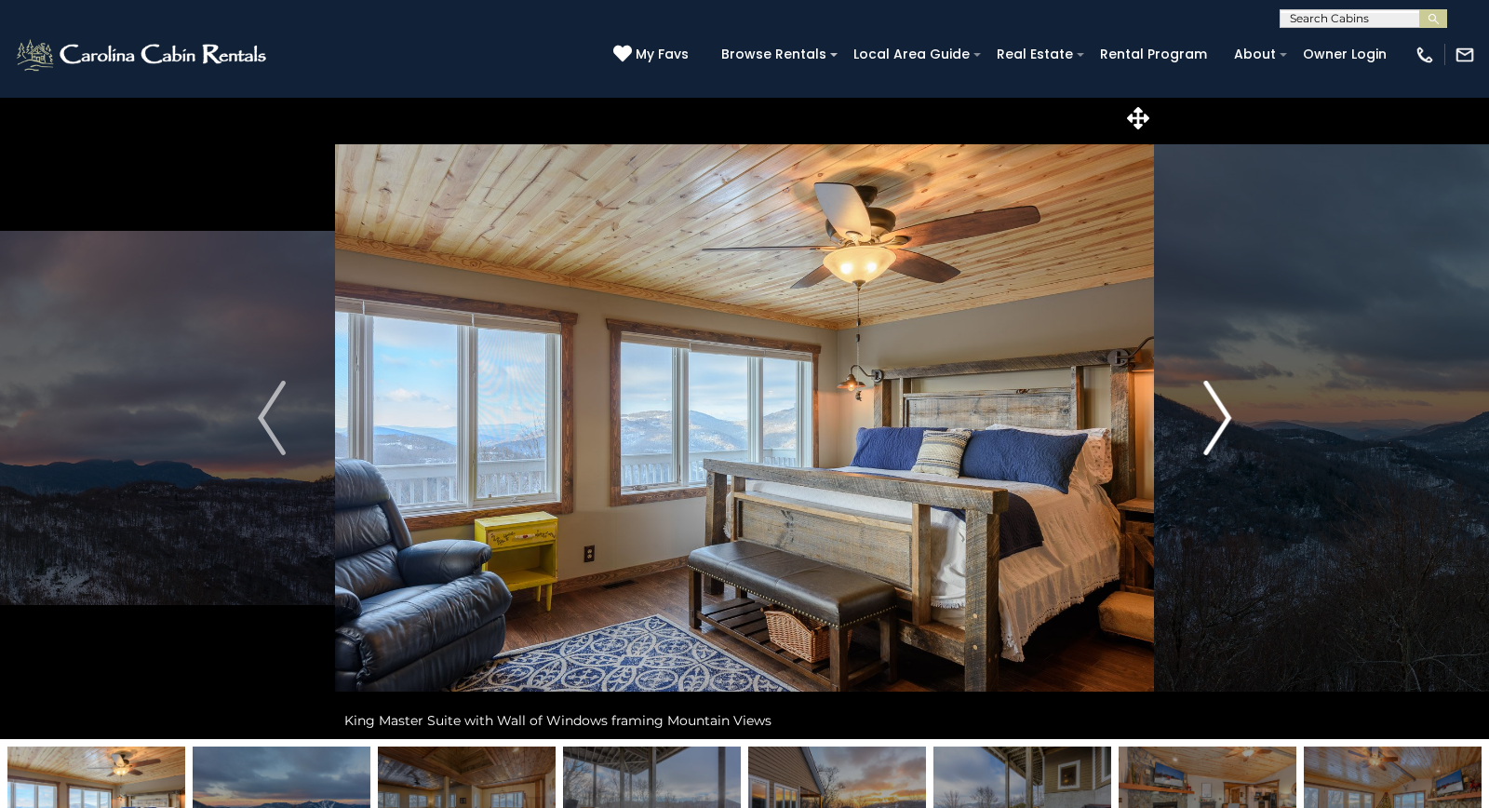
click at [1210, 427] on img "Next" at bounding box center [1217, 418] width 28 height 74
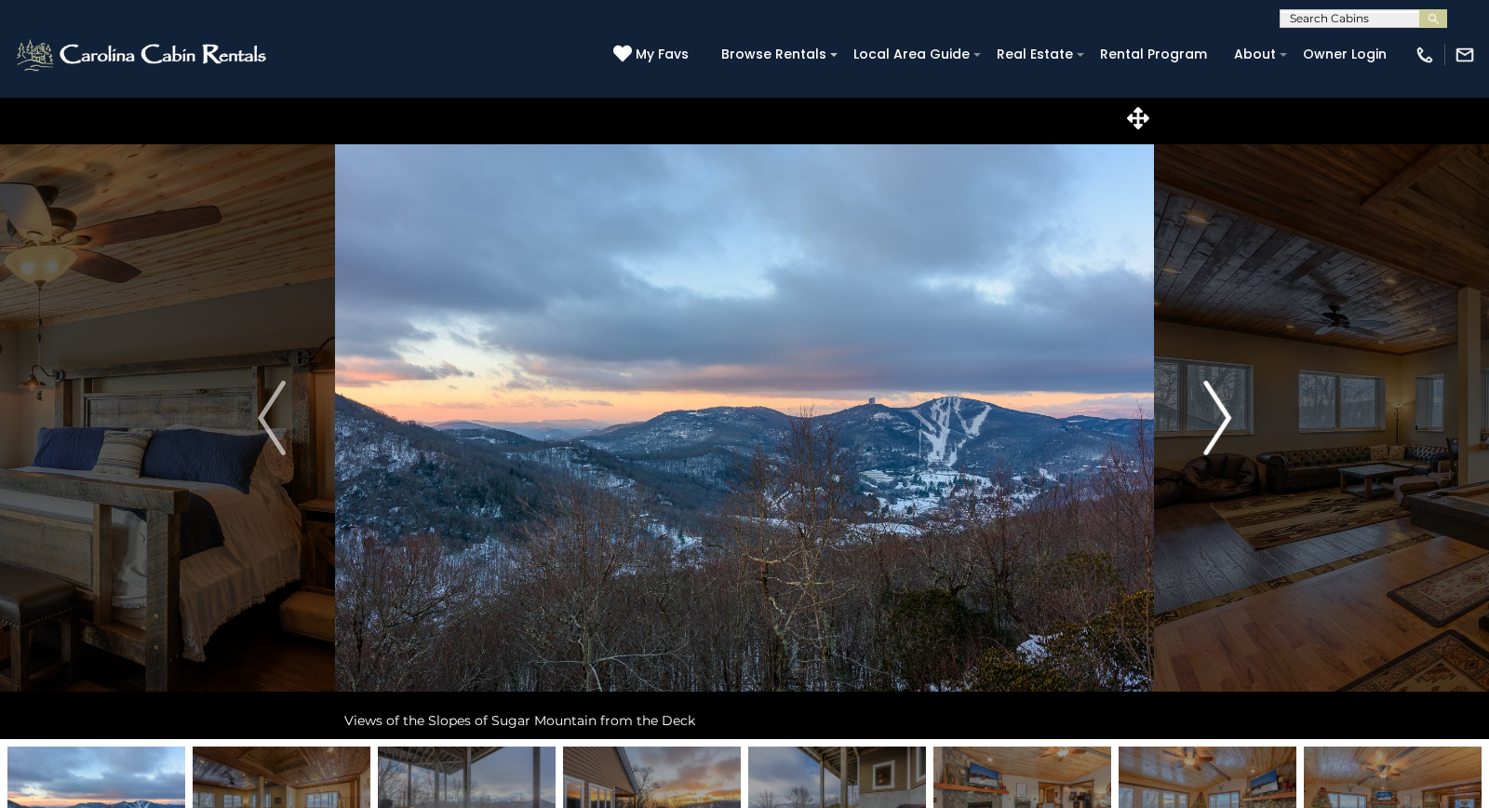
click at [1232, 423] on button "Next" at bounding box center [1217, 418] width 127 height 642
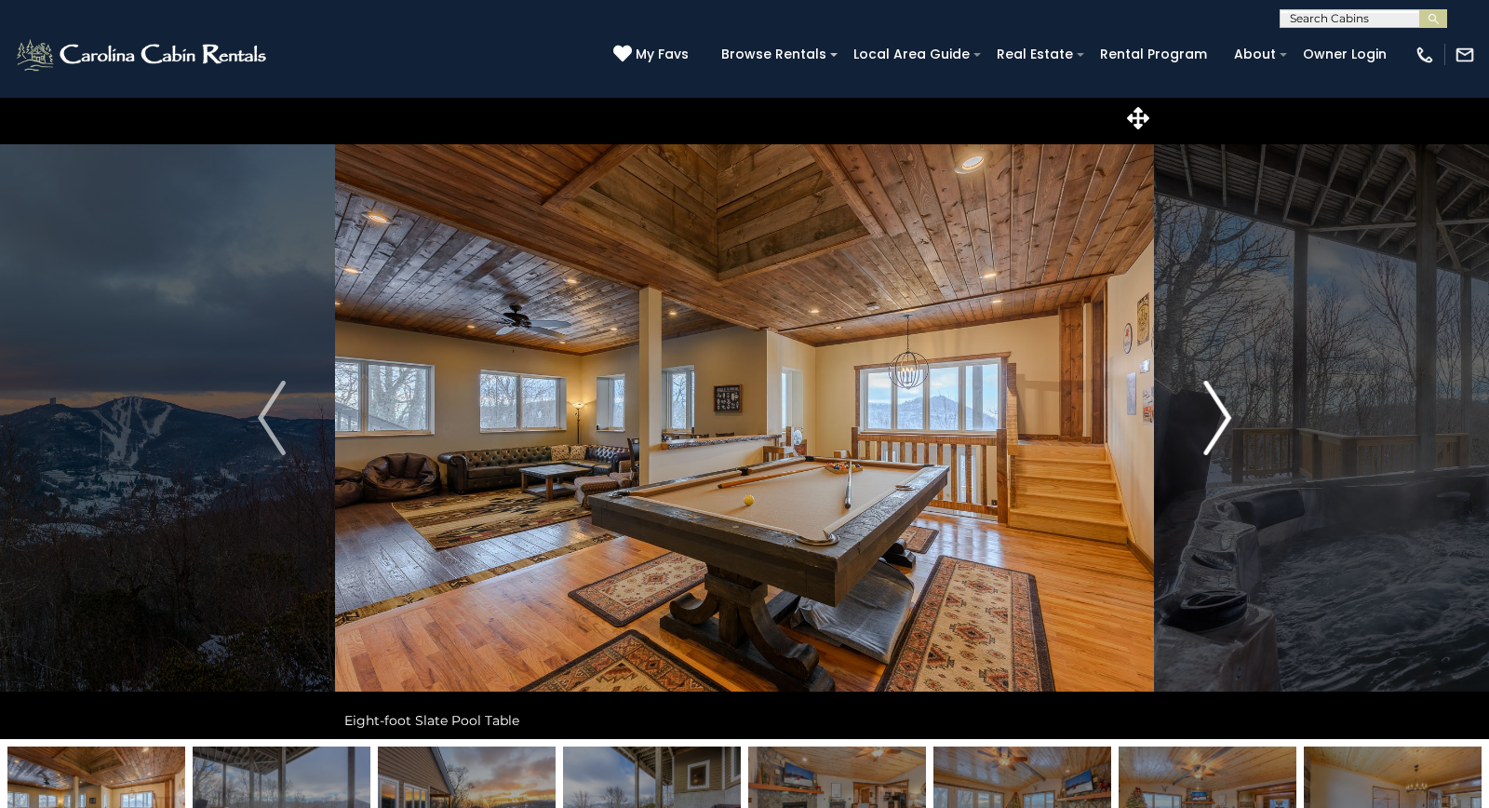
click at [1224, 430] on img "Next" at bounding box center [1217, 418] width 28 height 74
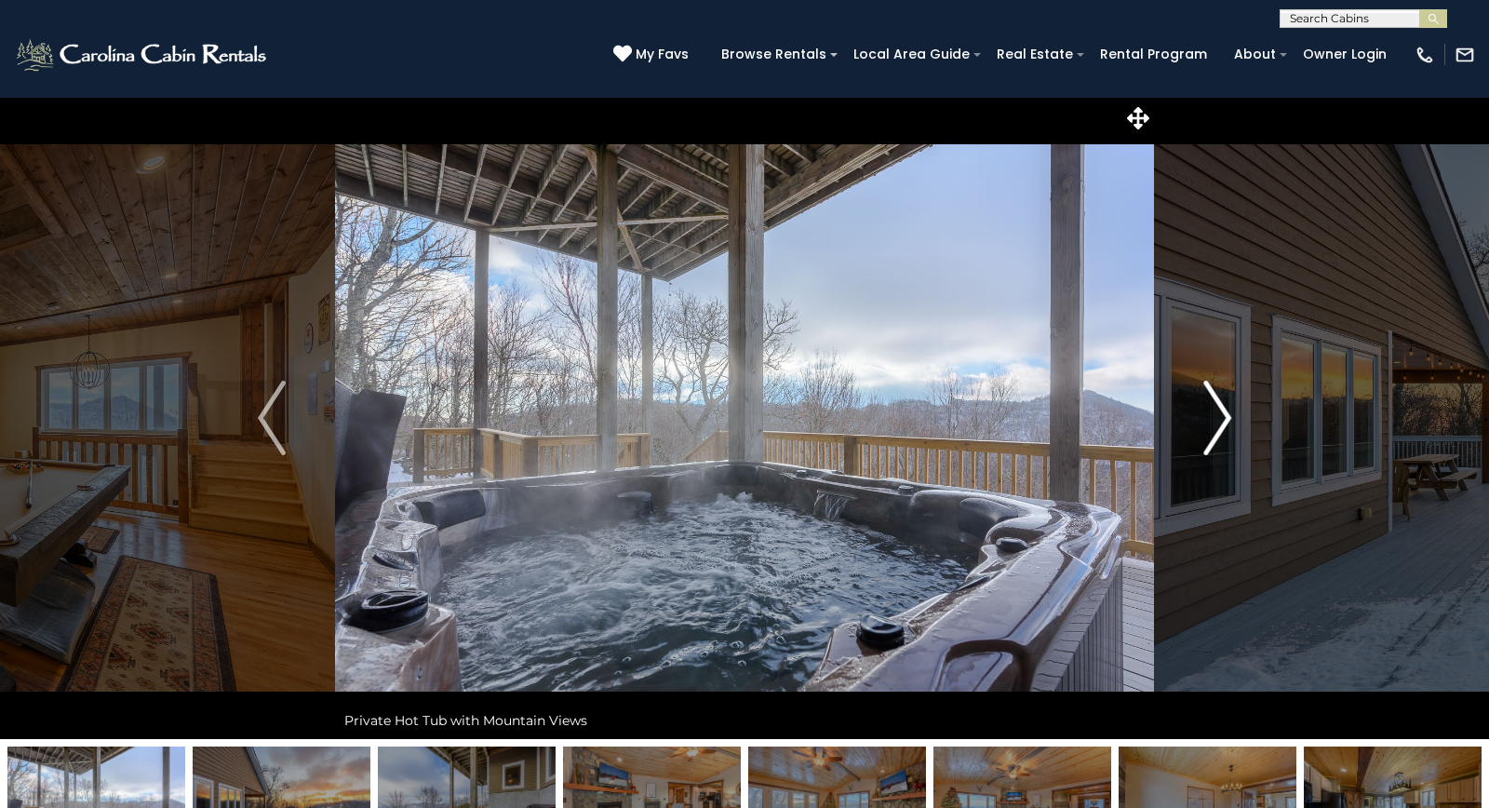
click at [1231, 427] on img "Next" at bounding box center [1217, 418] width 28 height 74
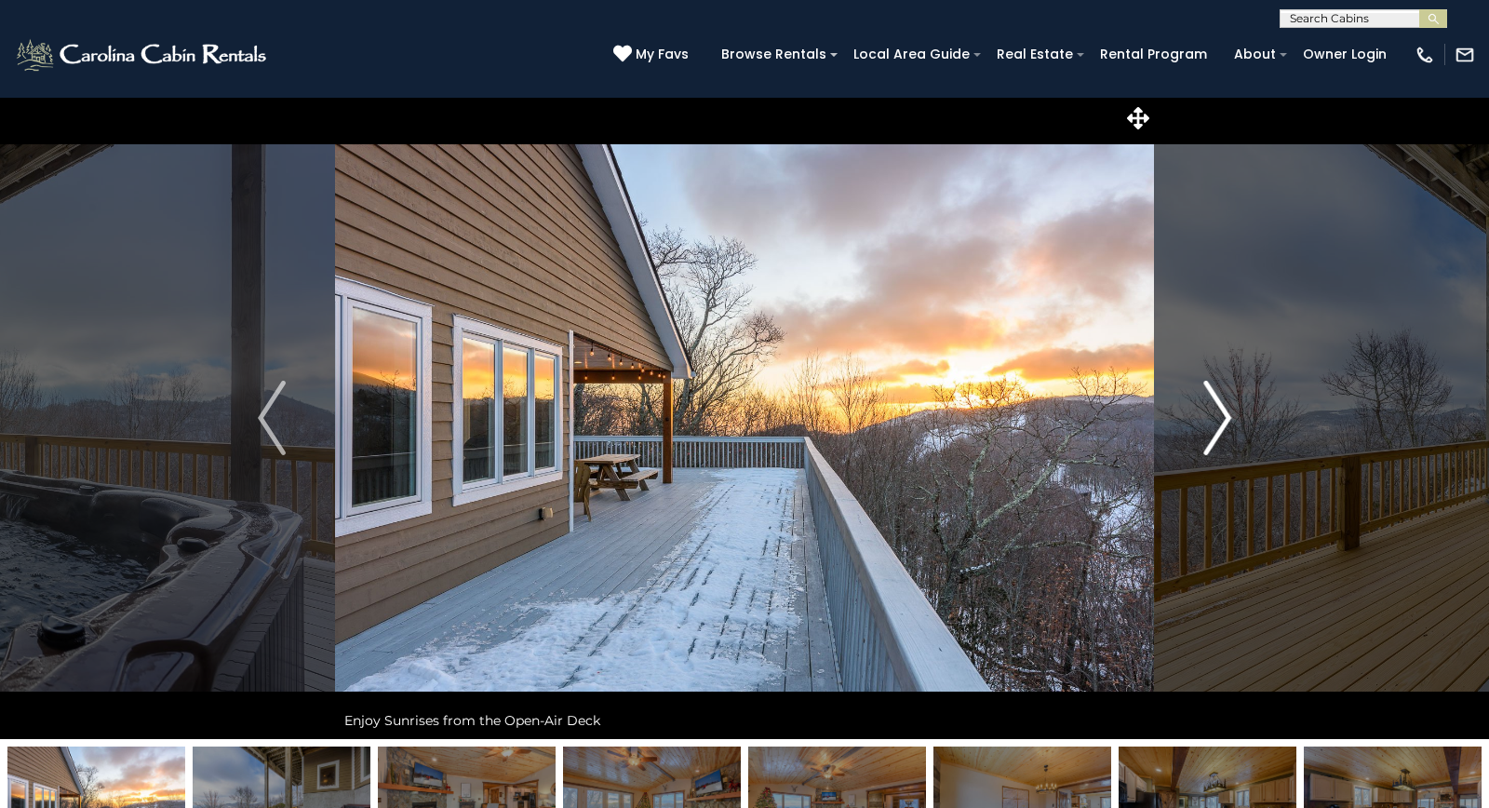
click at [1227, 427] on img "Next" at bounding box center [1217, 418] width 28 height 74
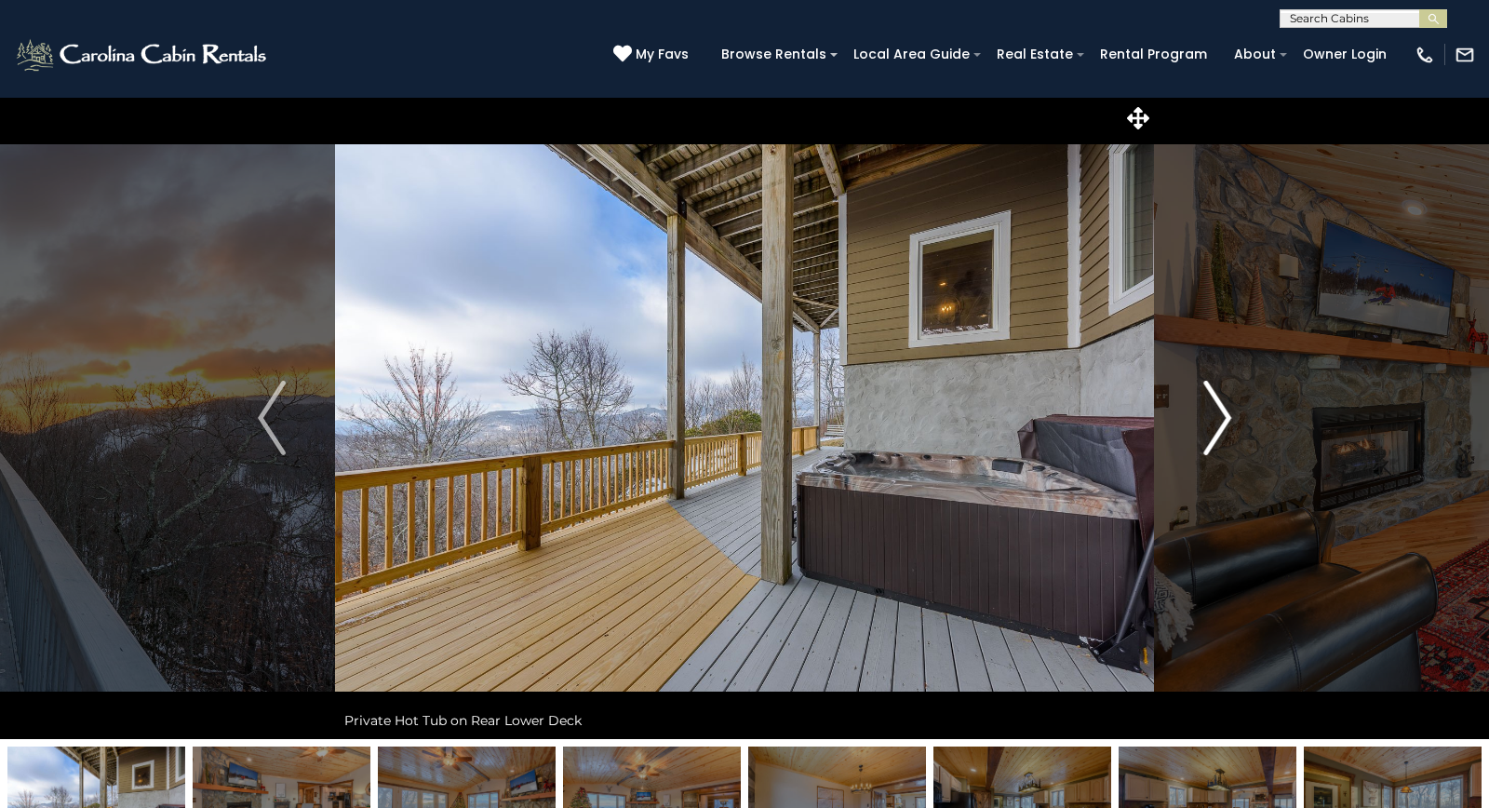
click at [1221, 433] on img "Next" at bounding box center [1217, 418] width 28 height 74
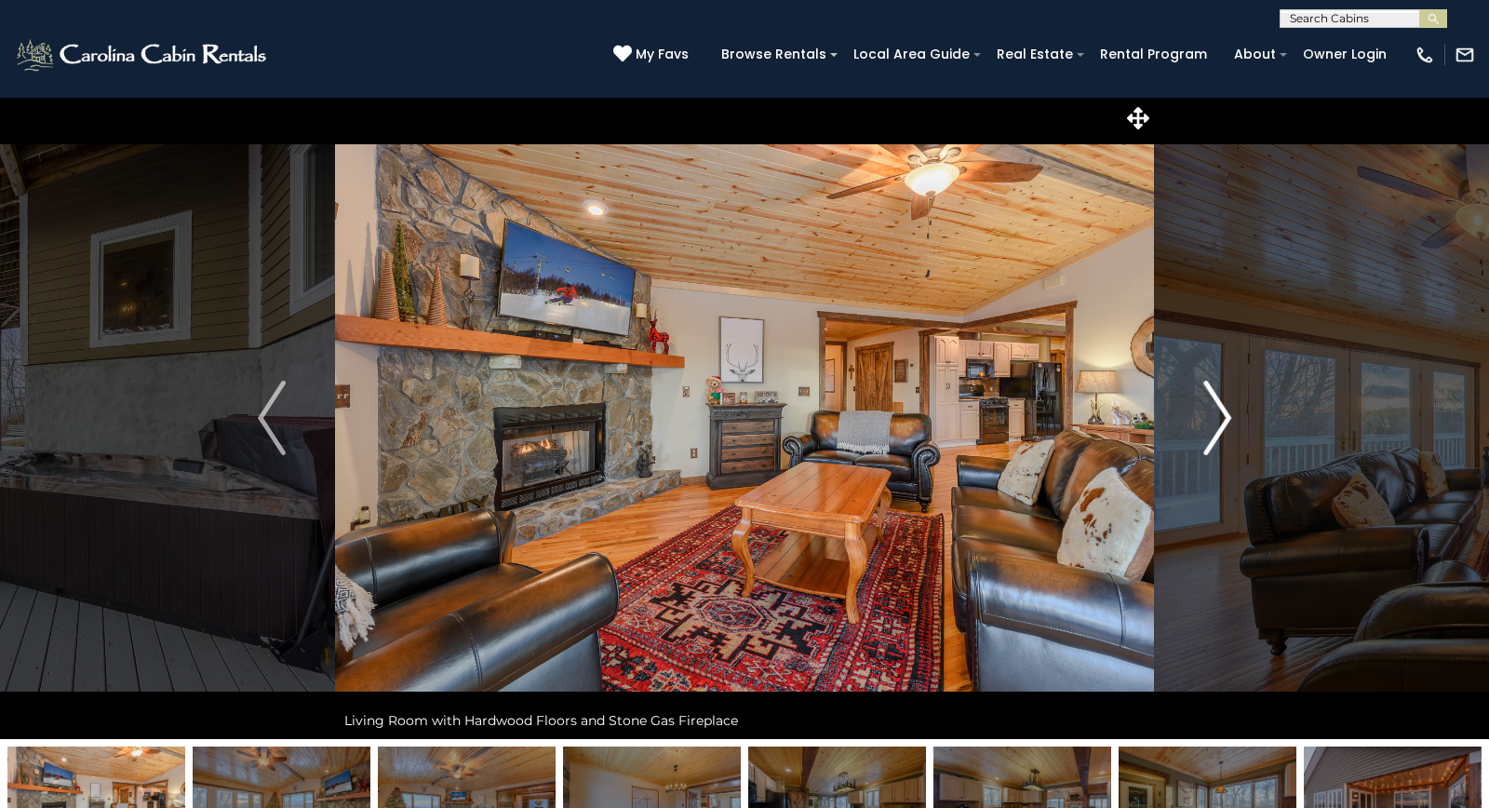
click at [1218, 425] on img "Next" at bounding box center [1217, 418] width 28 height 74
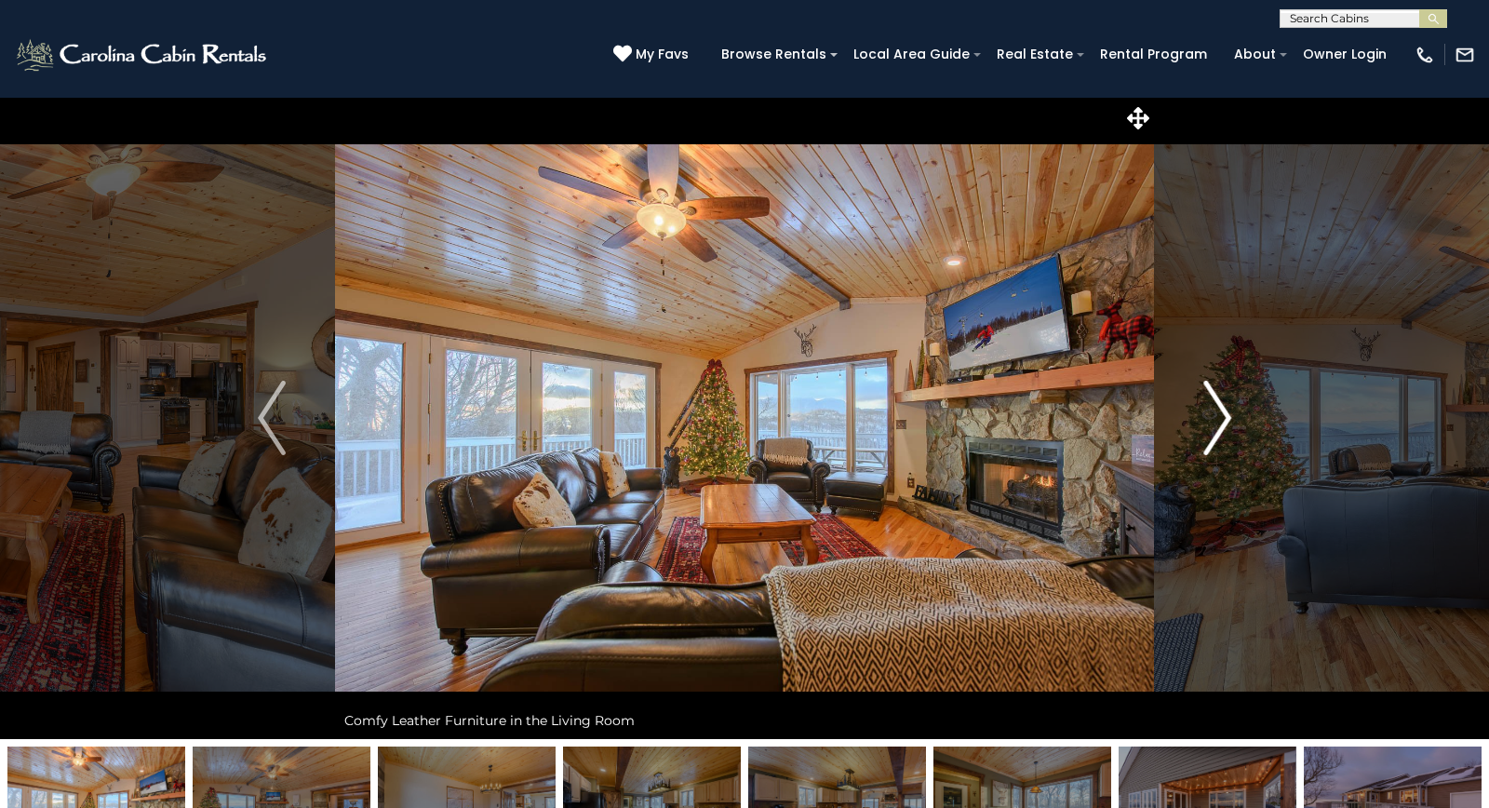
click at [1219, 434] on img "Next" at bounding box center [1217, 418] width 28 height 74
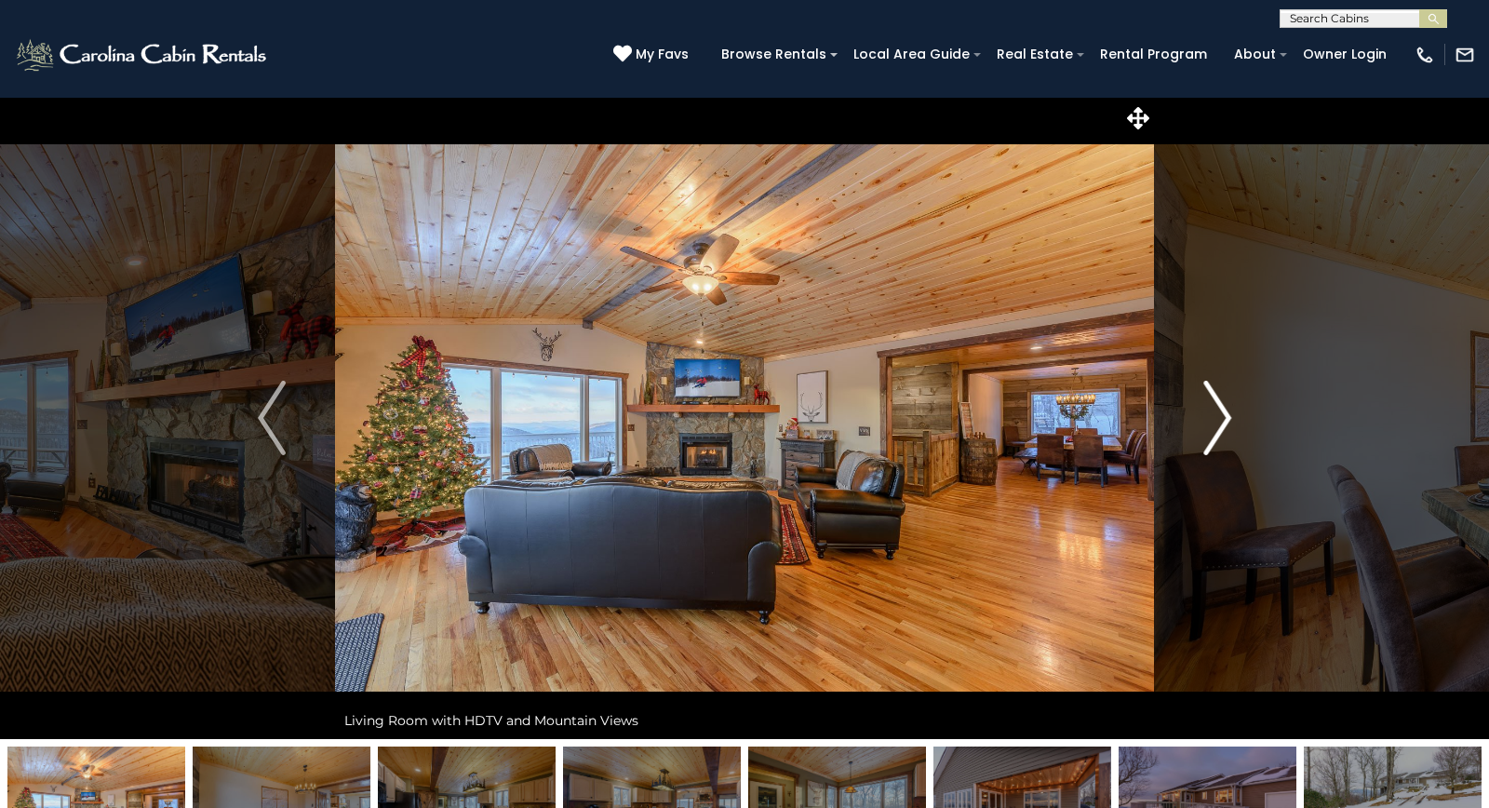
click at [1222, 431] on img "Next" at bounding box center [1217, 418] width 28 height 74
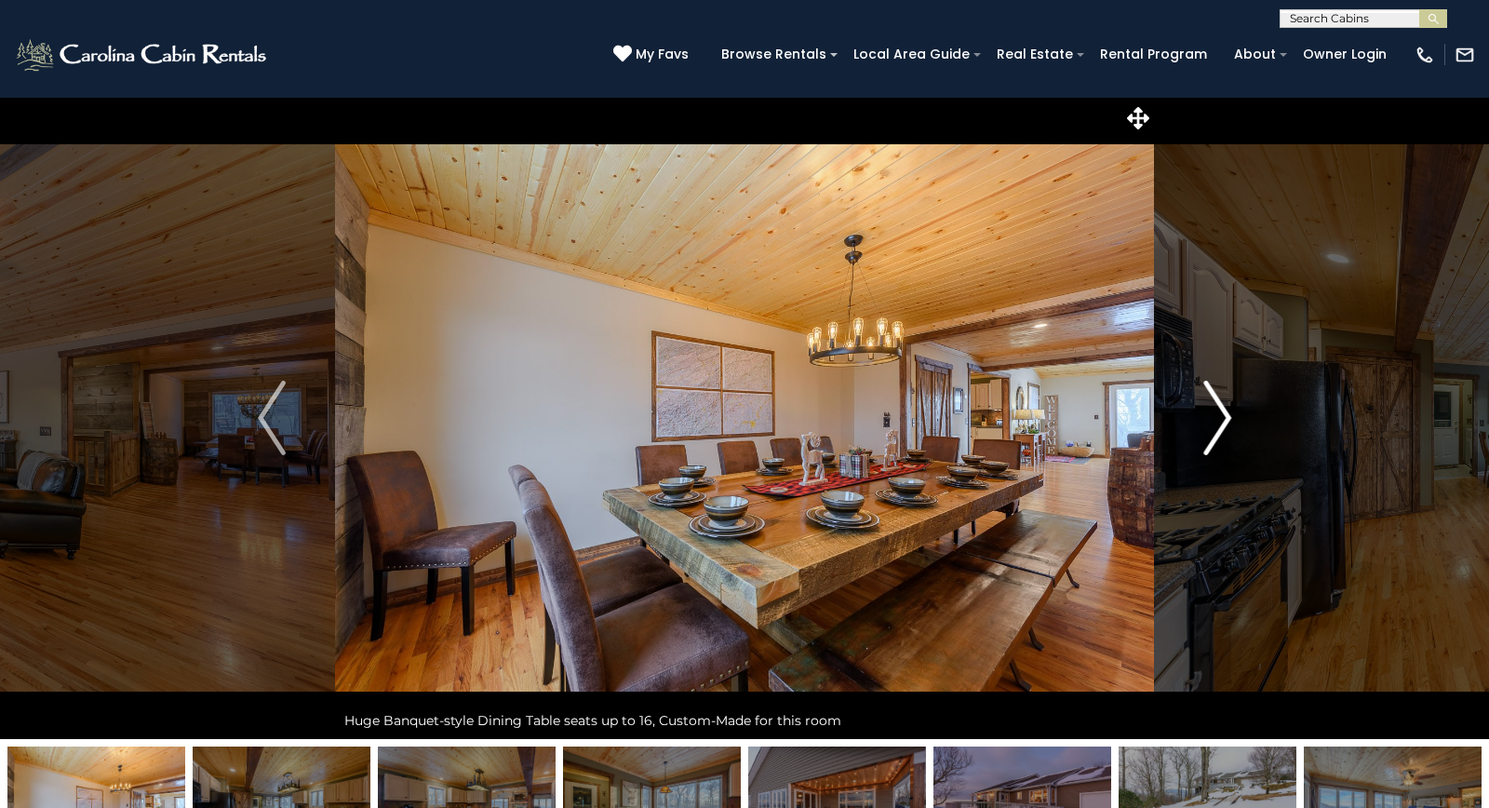
click at [1219, 439] on img "Next" at bounding box center [1217, 418] width 28 height 74
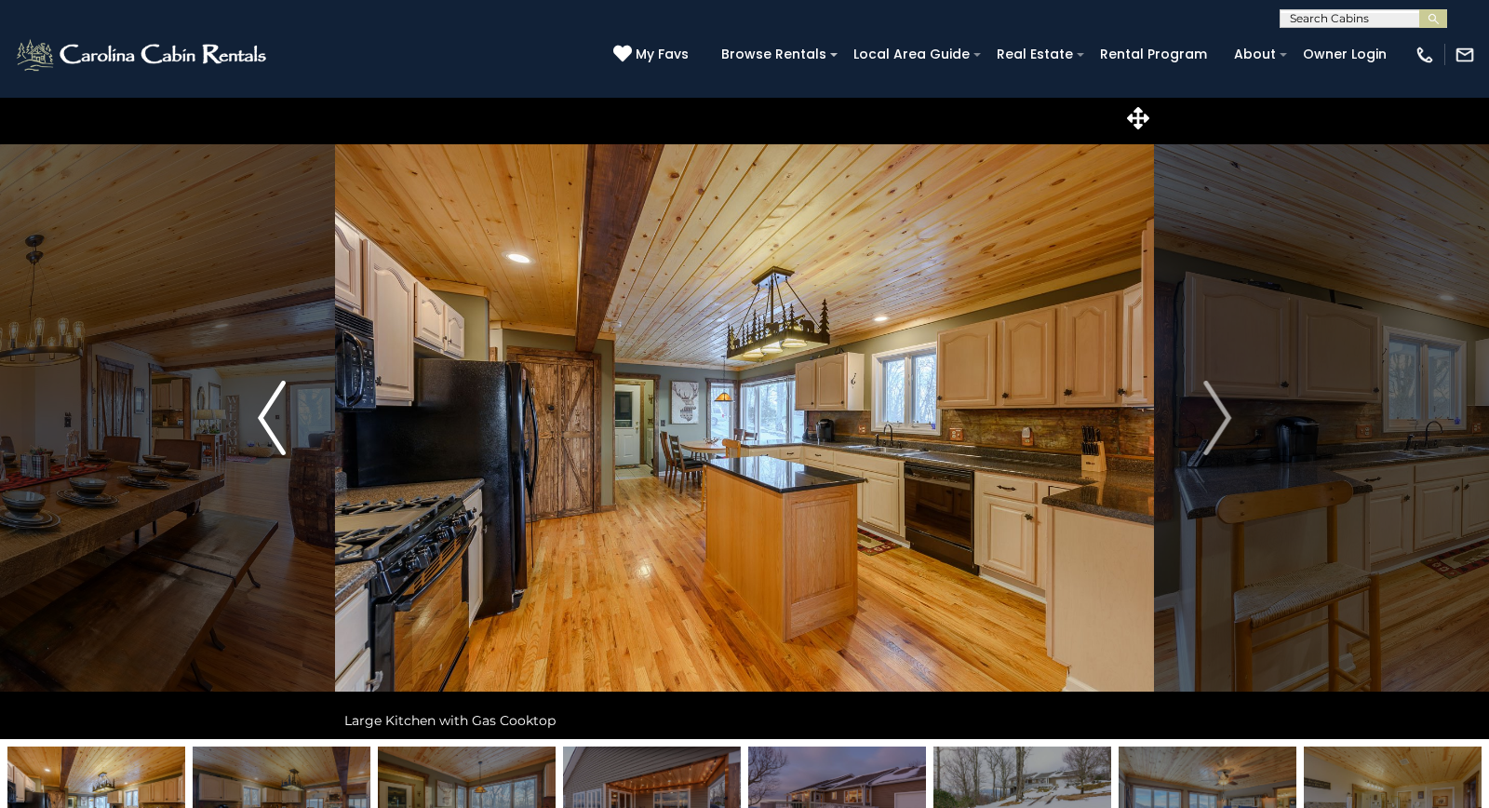
click at [276, 398] on img "Previous" at bounding box center [272, 418] width 28 height 74
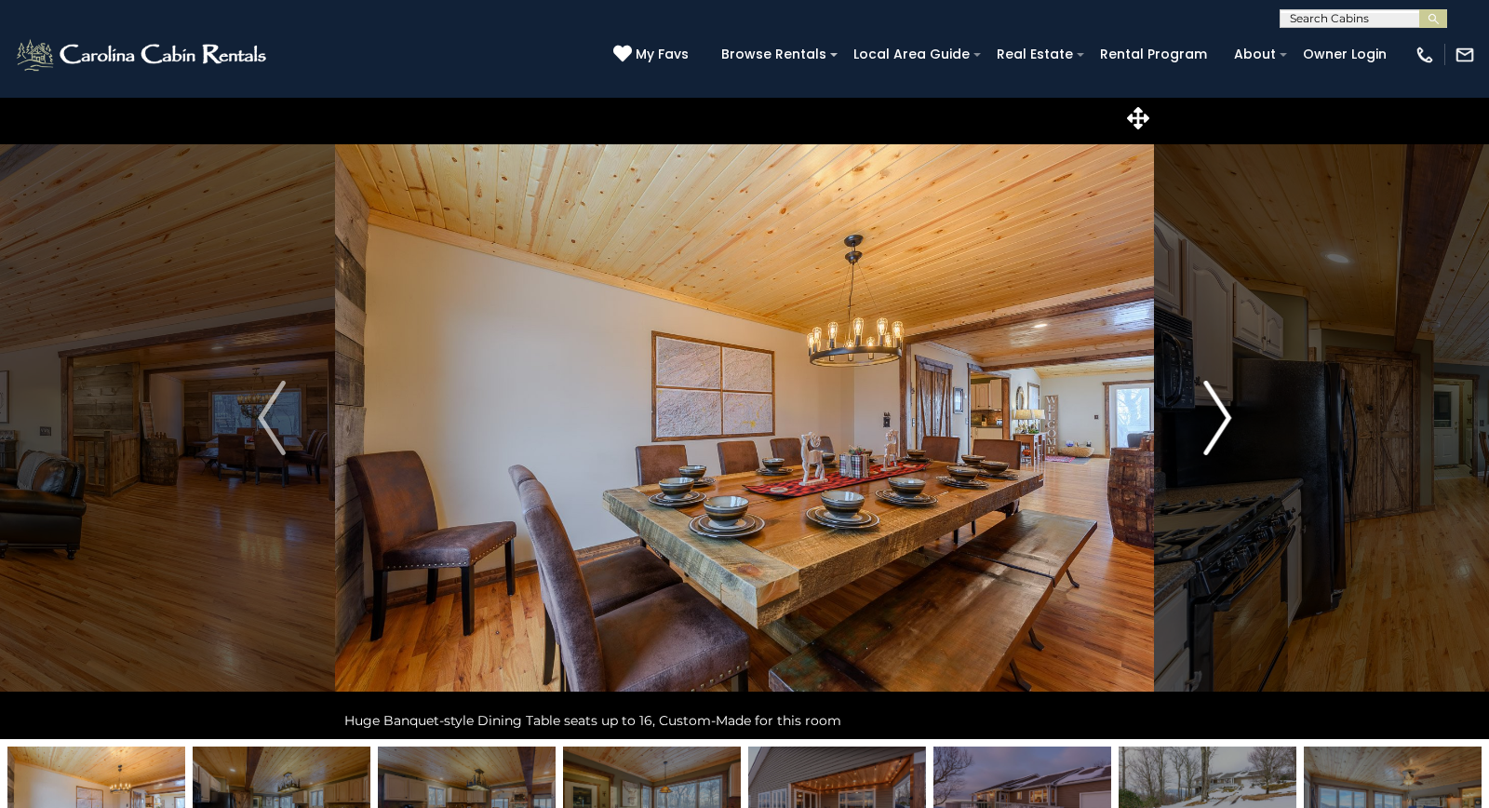
click at [1227, 428] on img "Next" at bounding box center [1217, 418] width 28 height 74
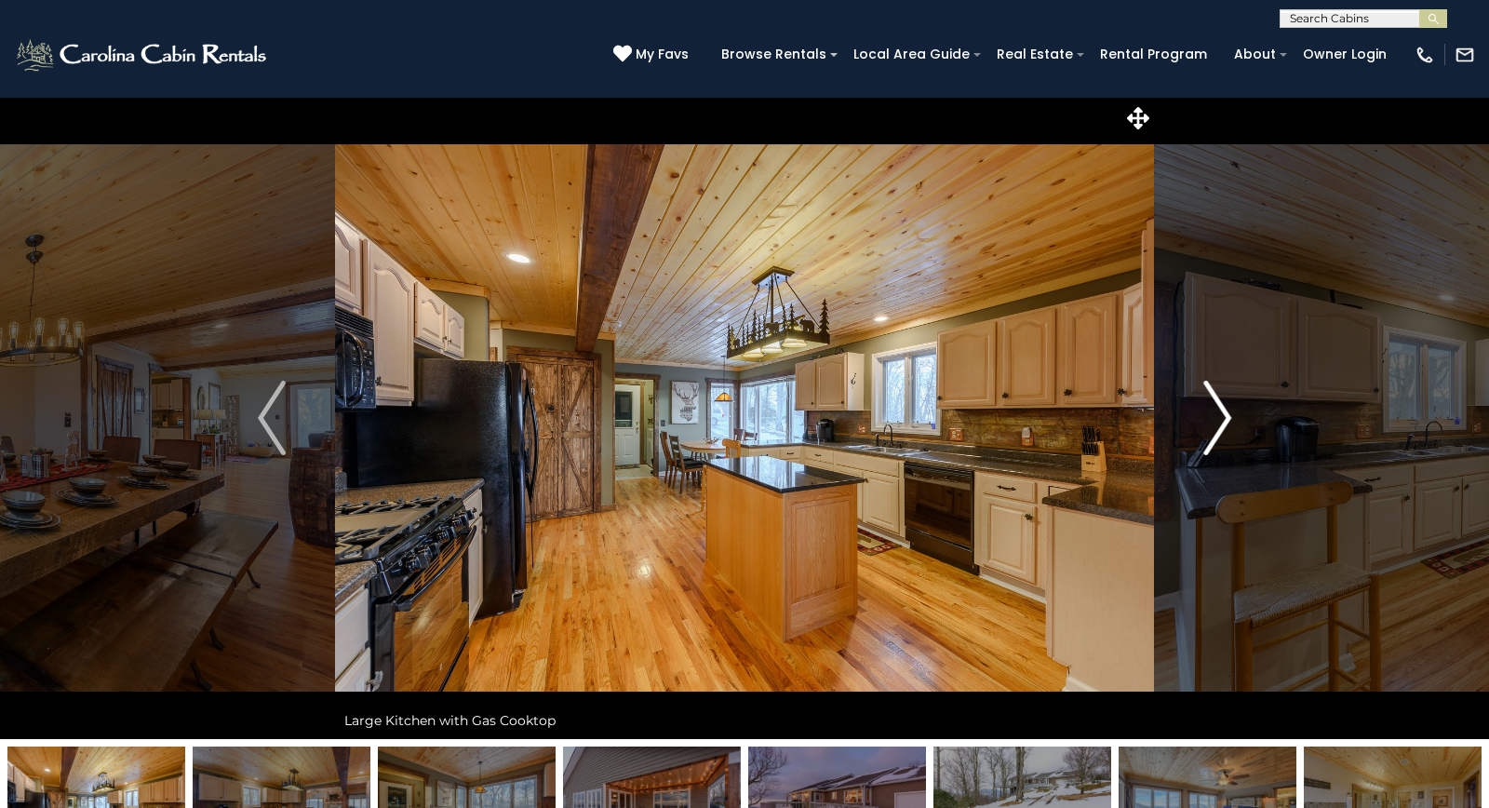
click at [1219, 435] on img "Next" at bounding box center [1217, 418] width 28 height 74
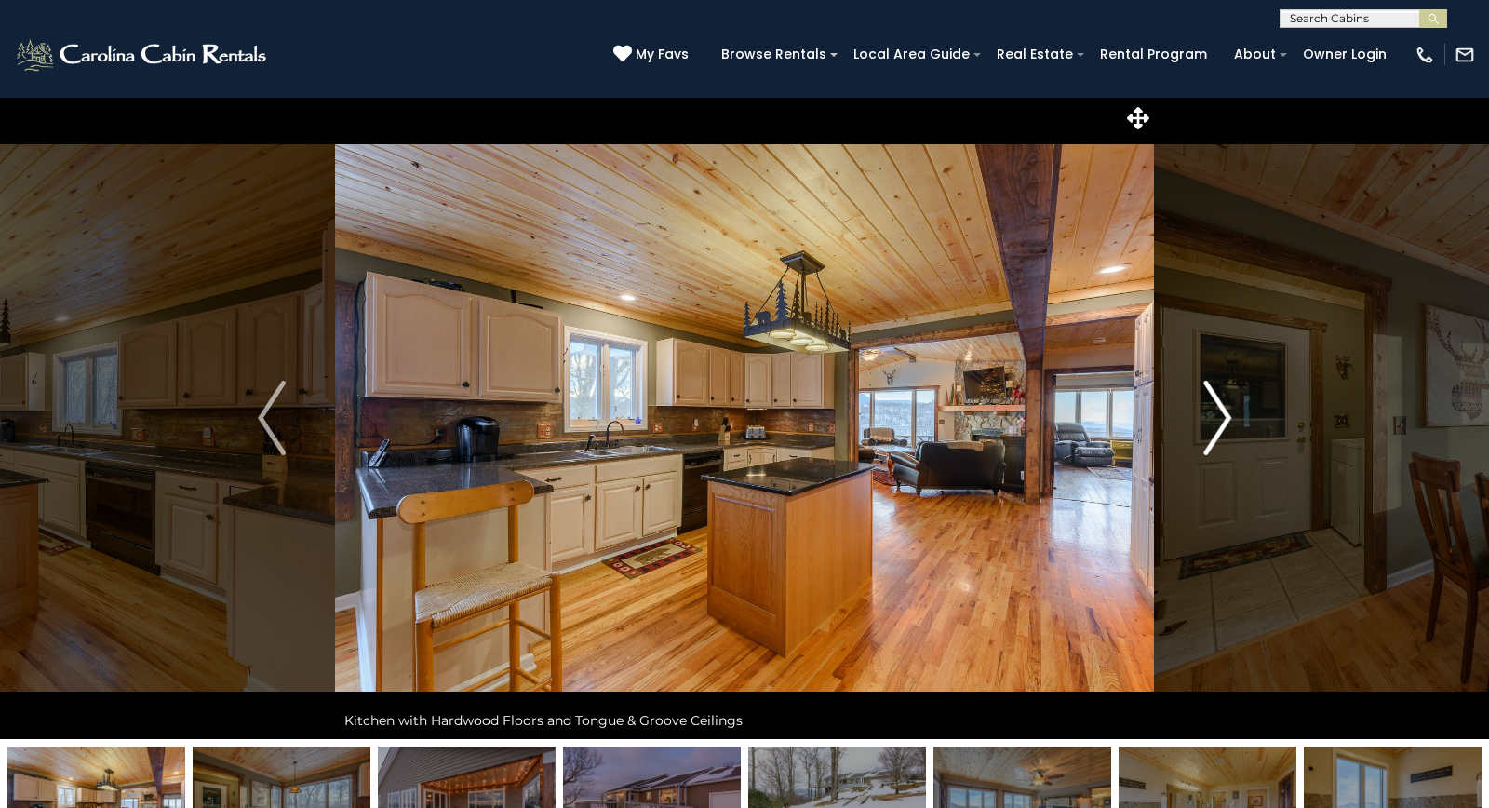
click at [1217, 429] on img "Next" at bounding box center [1217, 418] width 28 height 74
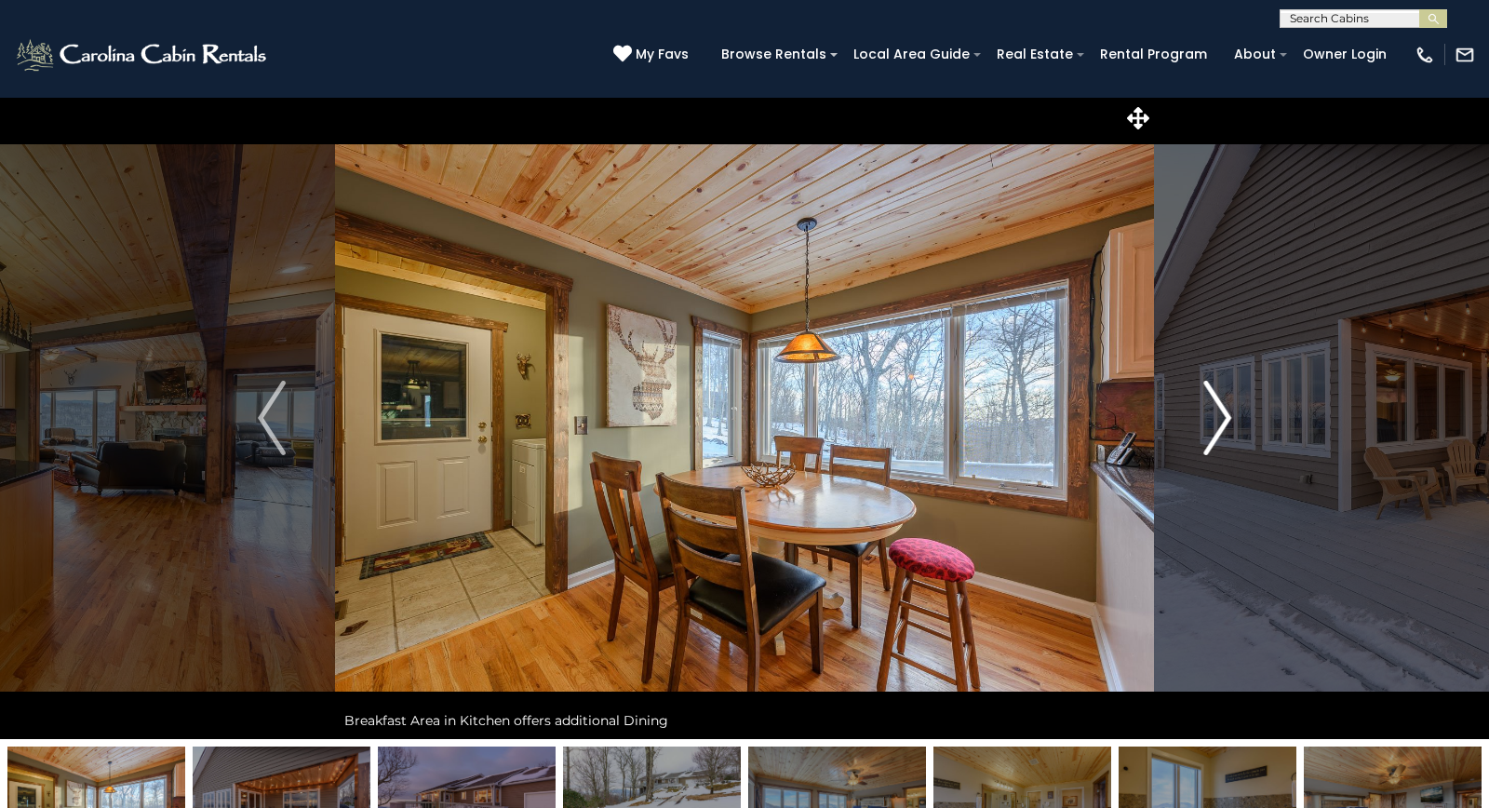
click at [1216, 430] on img "Next" at bounding box center [1217, 418] width 28 height 74
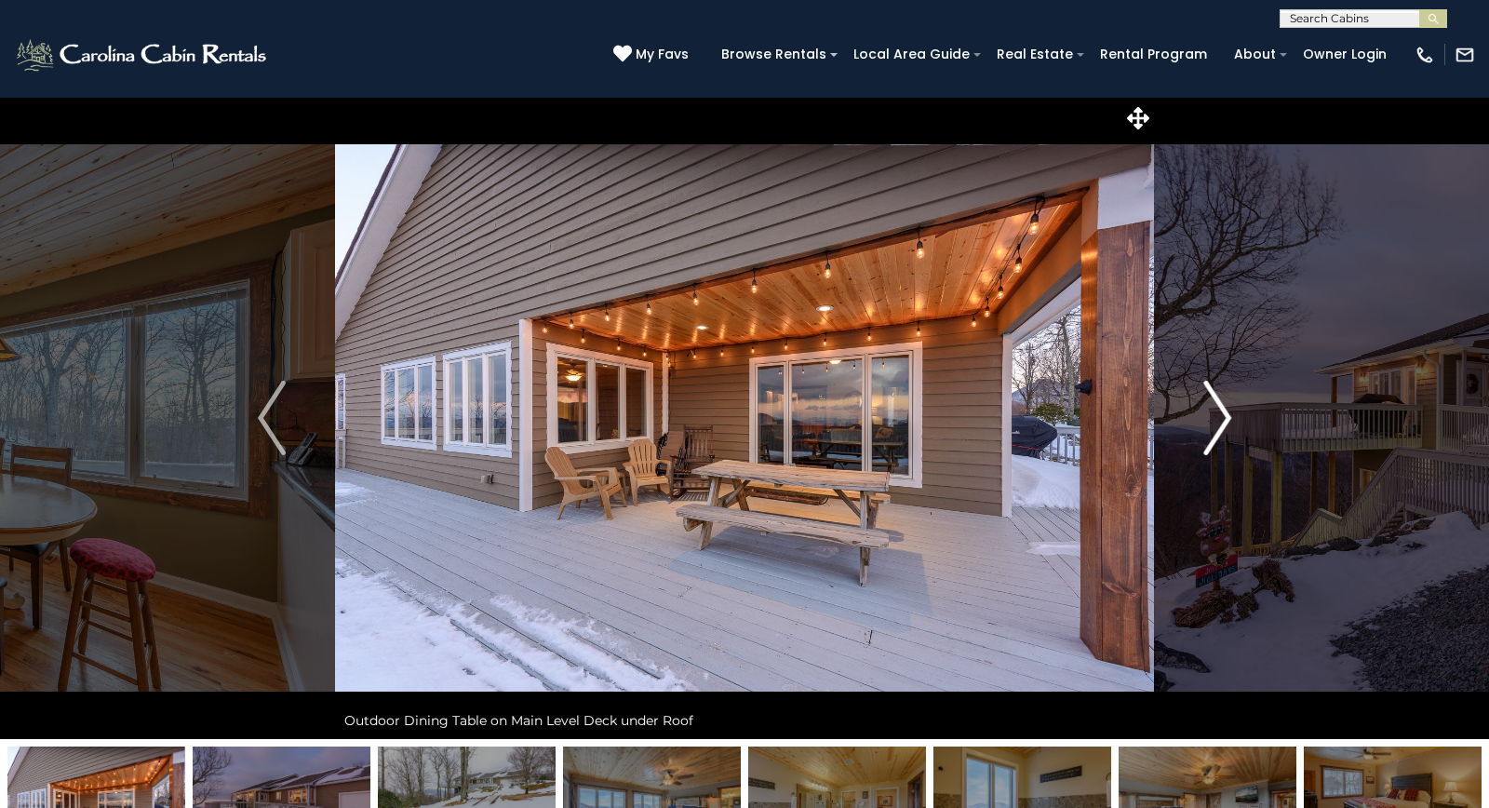
click at [1208, 431] on img "Next" at bounding box center [1217, 418] width 28 height 74
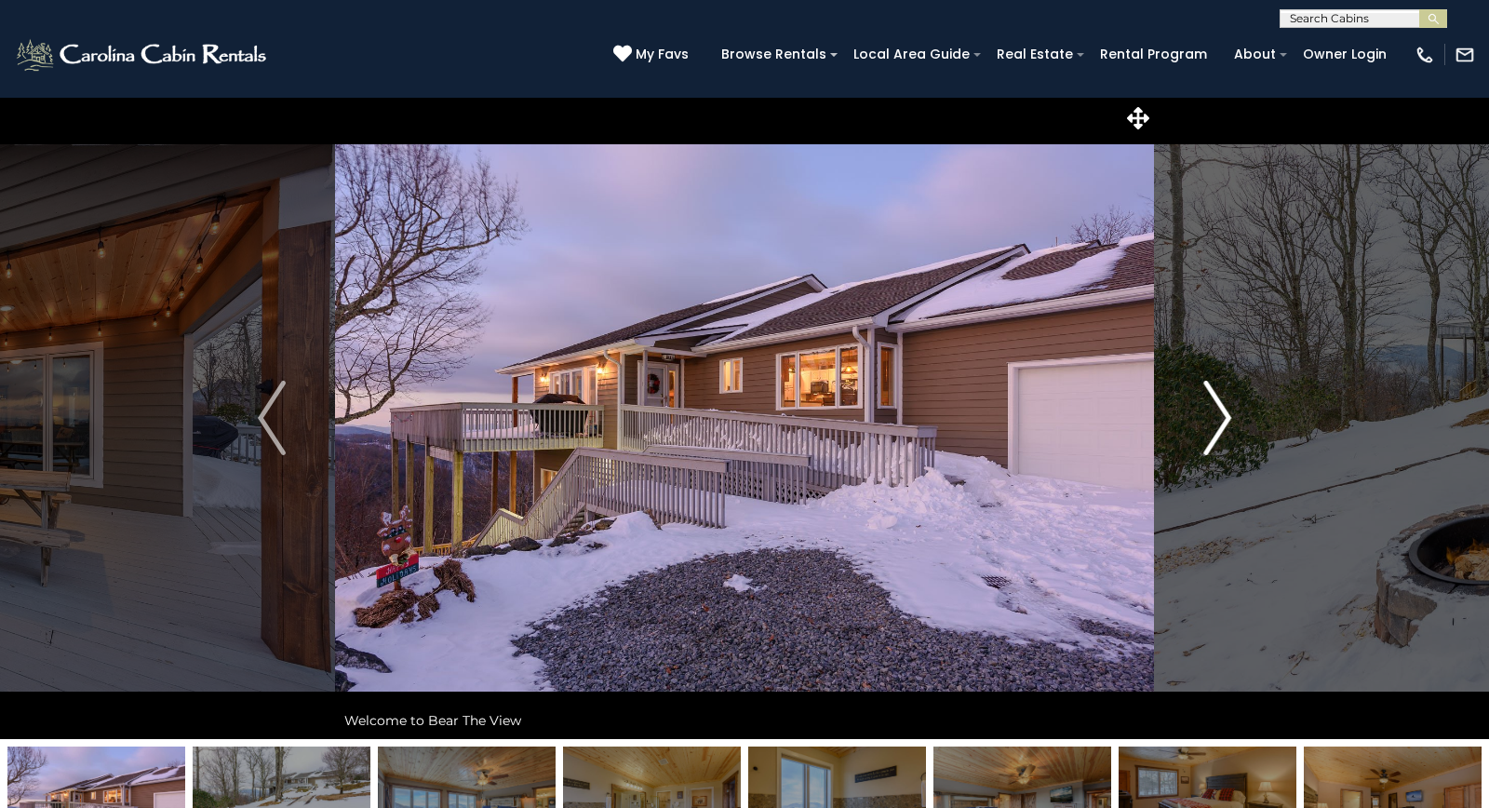
click at [1222, 434] on img "Next" at bounding box center [1217, 418] width 28 height 74
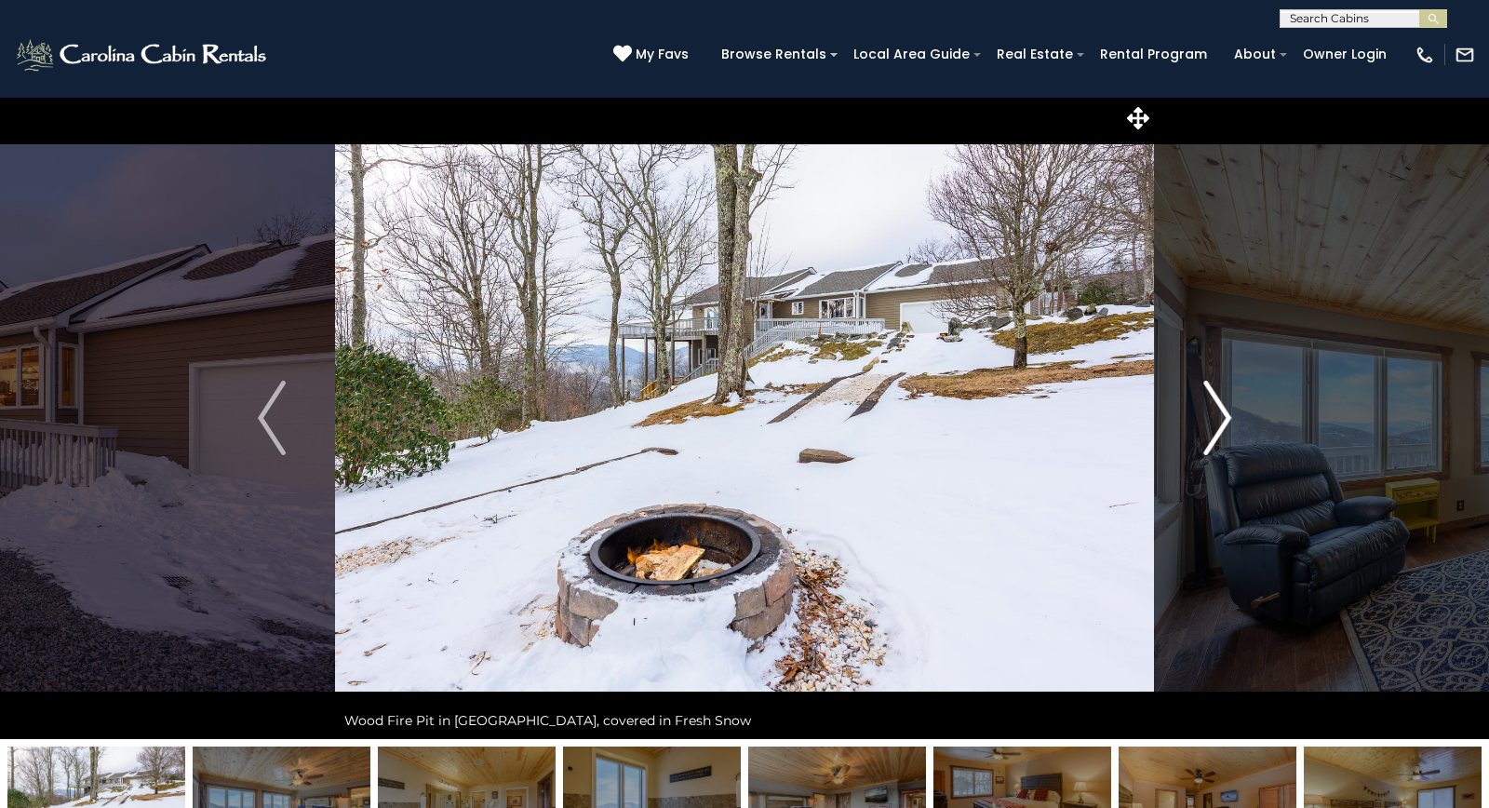
click at [1222, 415] on img "Next" at bounding box center [1217, 418] width 28 height 74
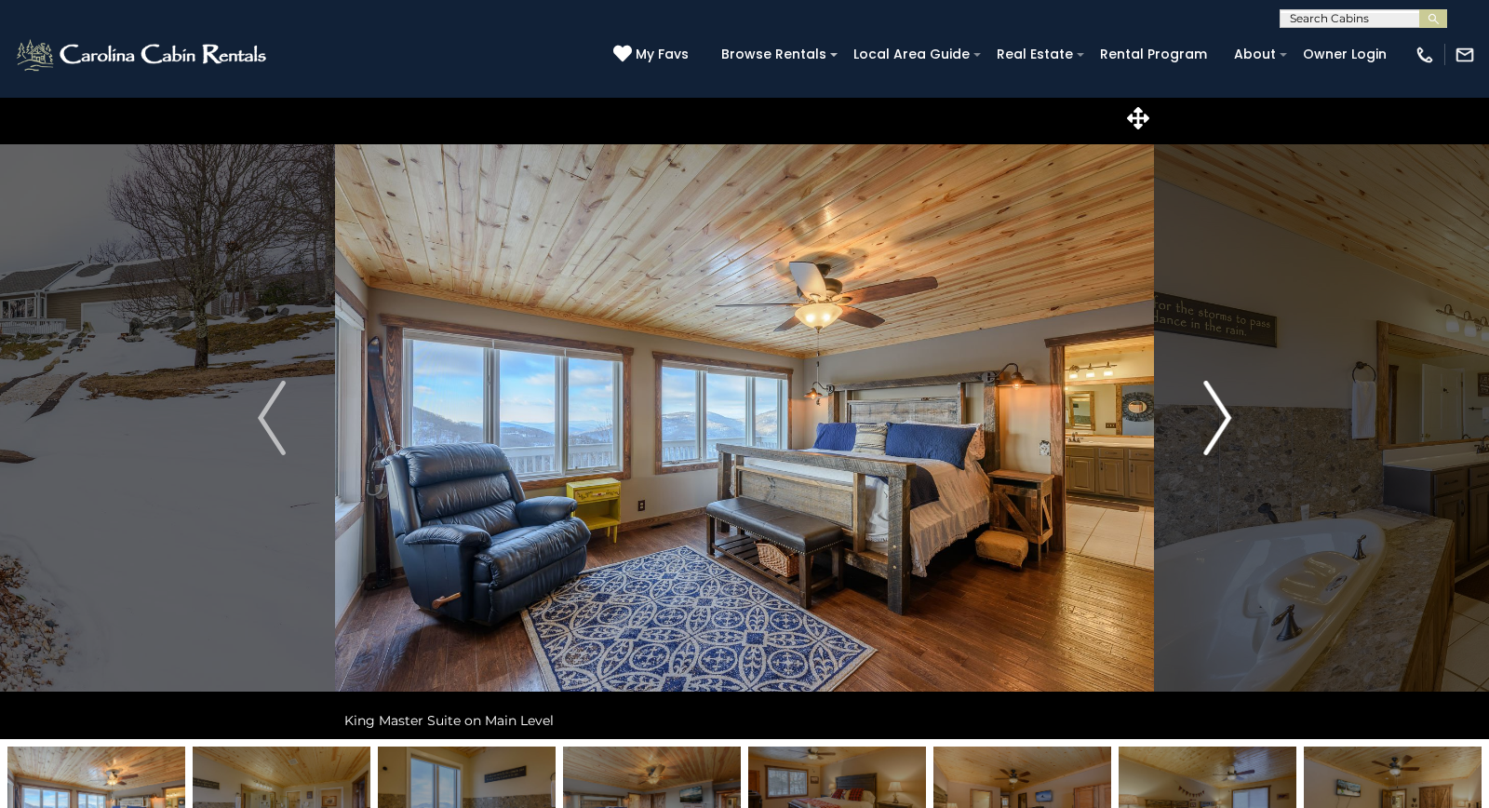
click at [1220, 429] on img "Next" at bounding box center [1217, 418] width 28 height 74
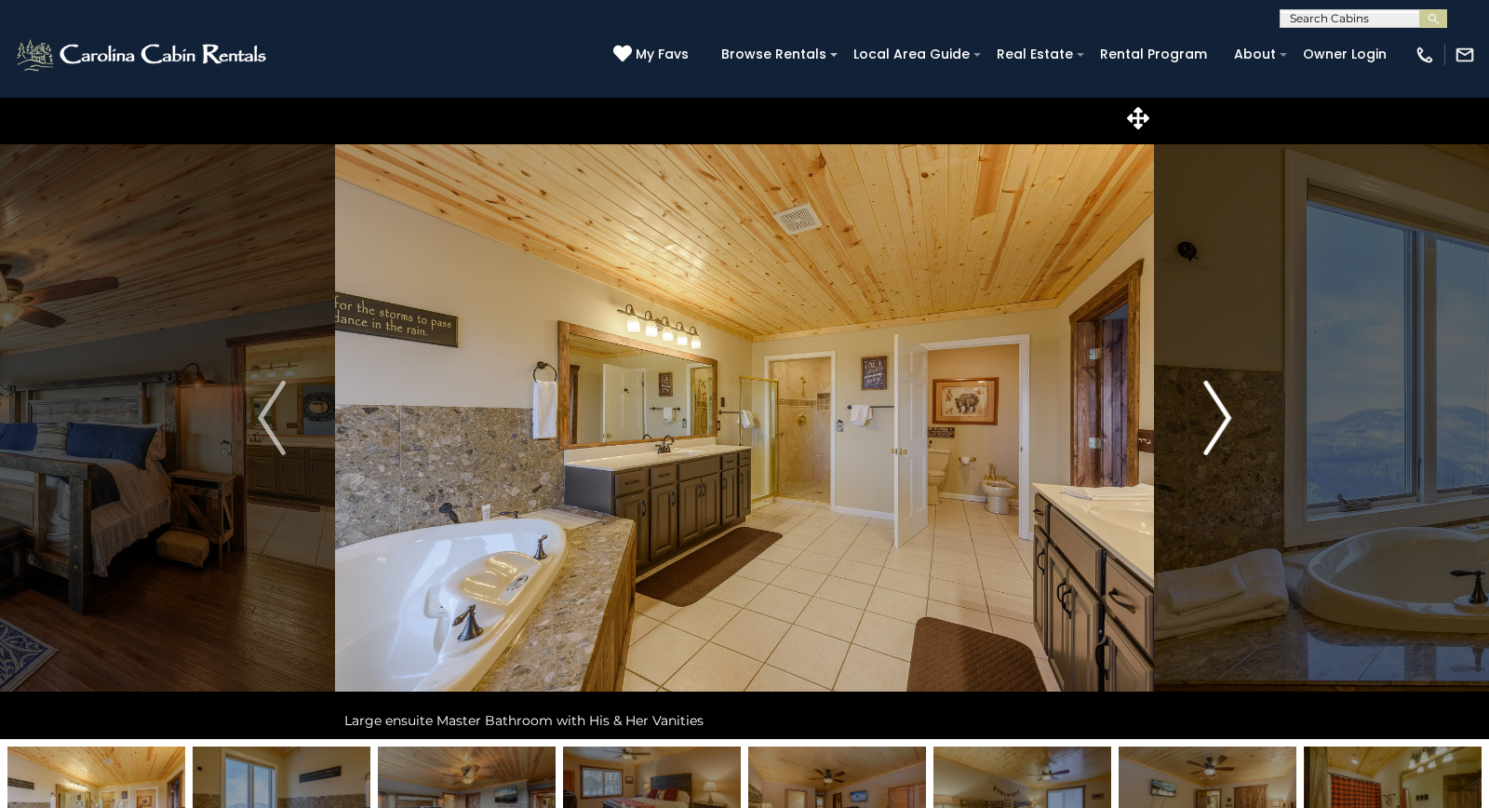
click at [1221, 431] on img "Next" at bounding box center [1217, 418] width 28 height 74
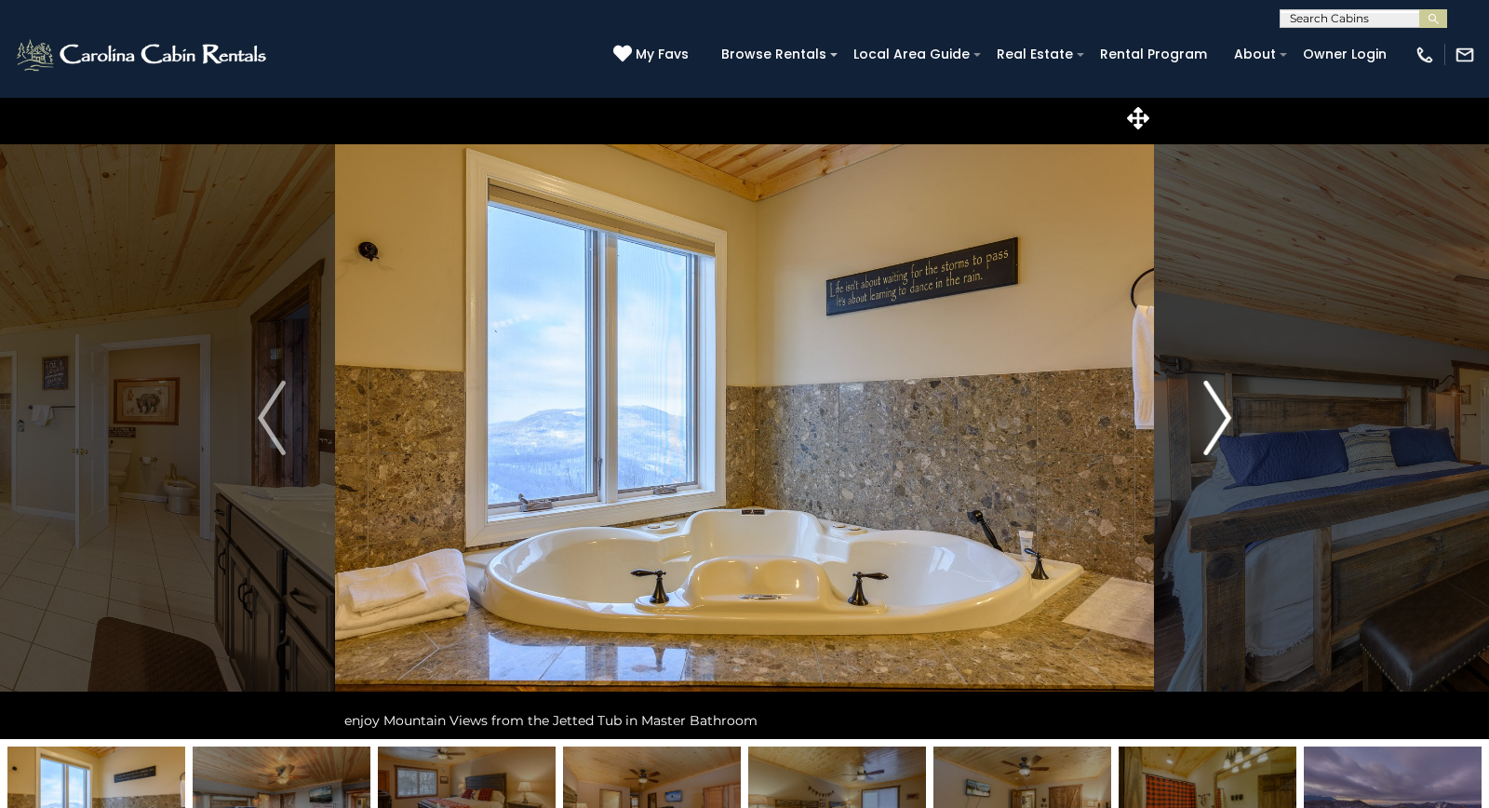
click at [1226, 429] on img "Next" at bounding box center [1217, 418] width 28 height 74
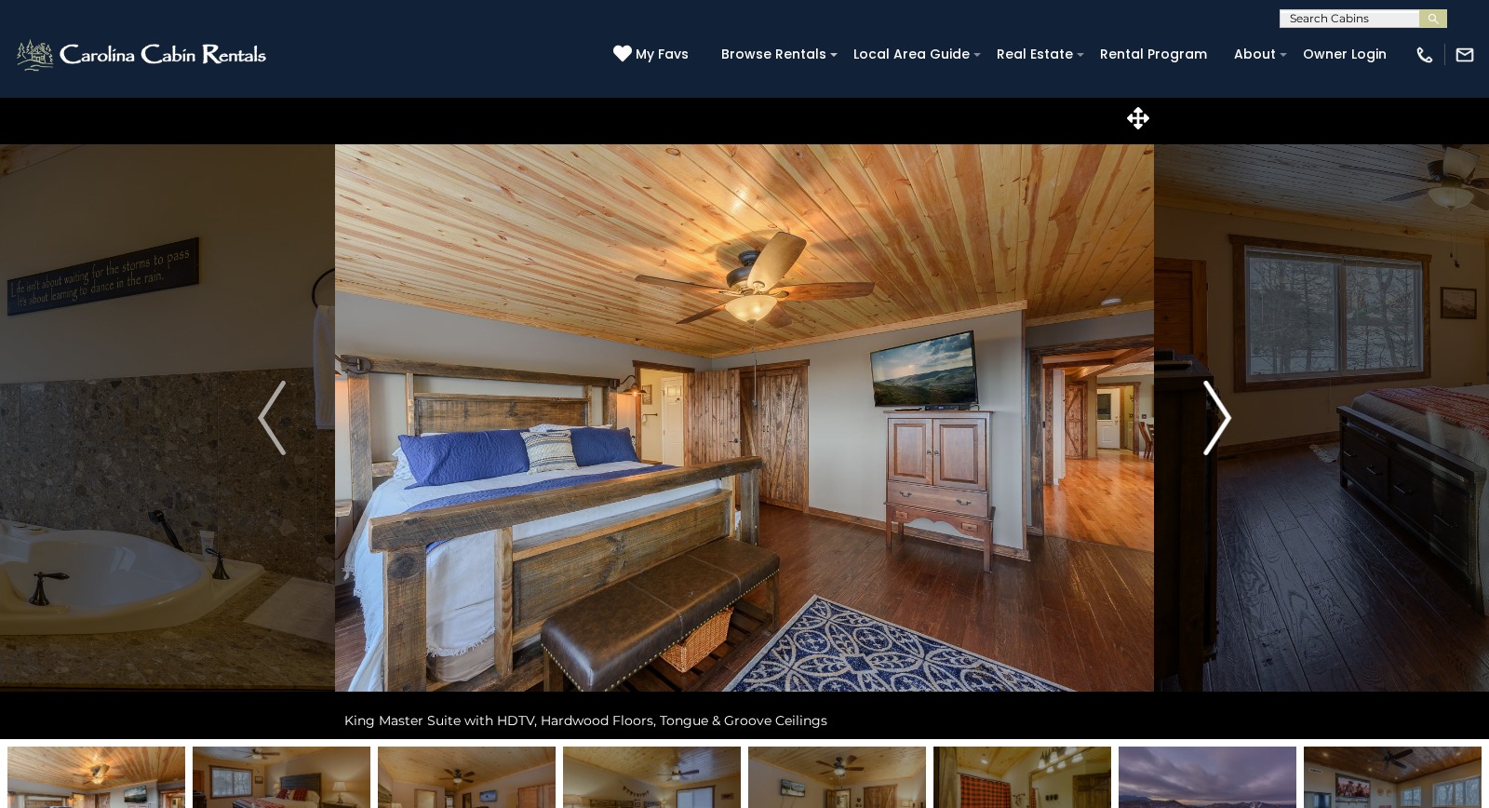
click at [1220, 437] on img "Next" at bounding box center [1217, 418] width 28 height 74
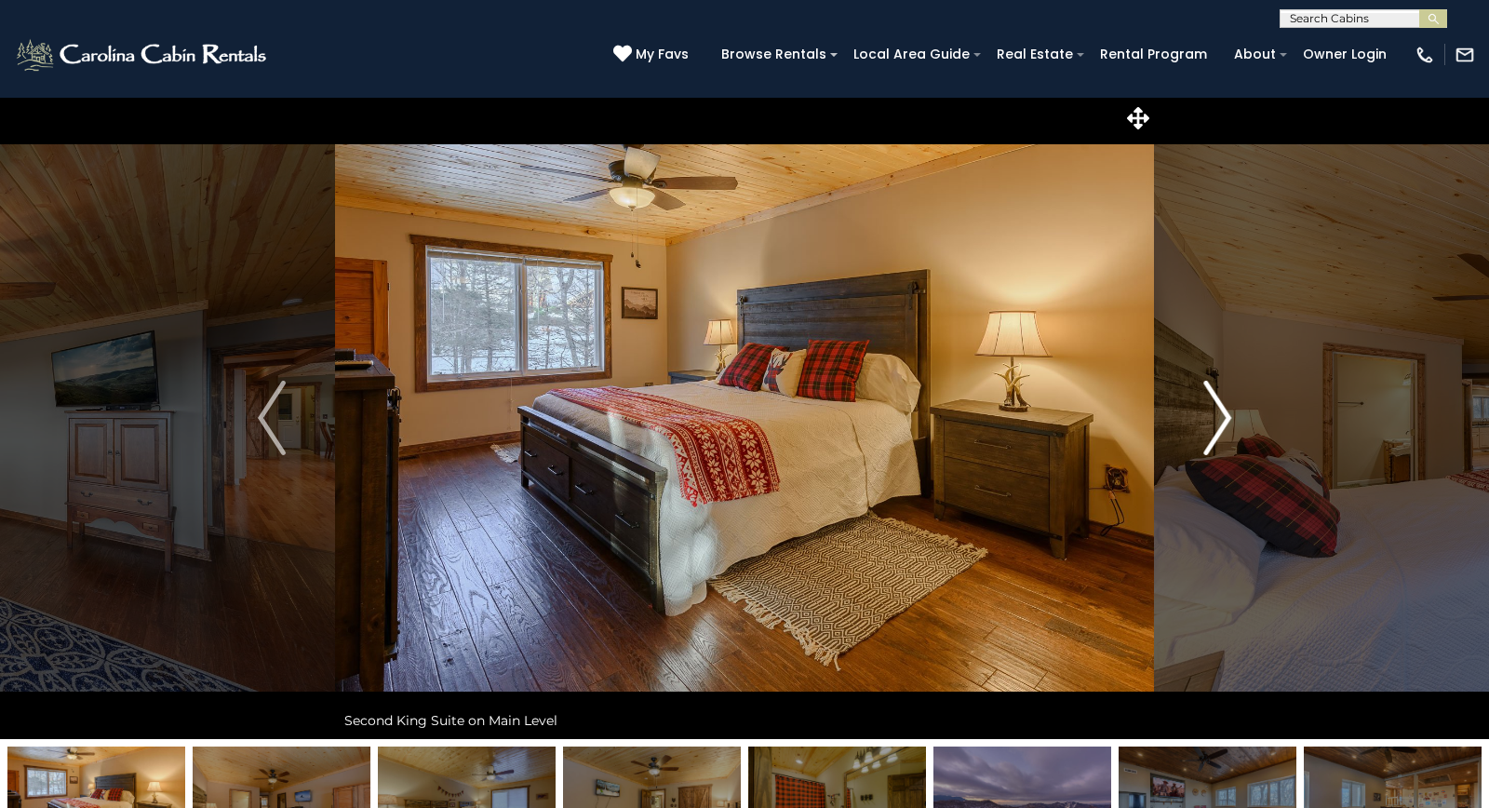
click at [1226, 431] on img "Next" at bounding box center [1217, 418] width 28 height 74
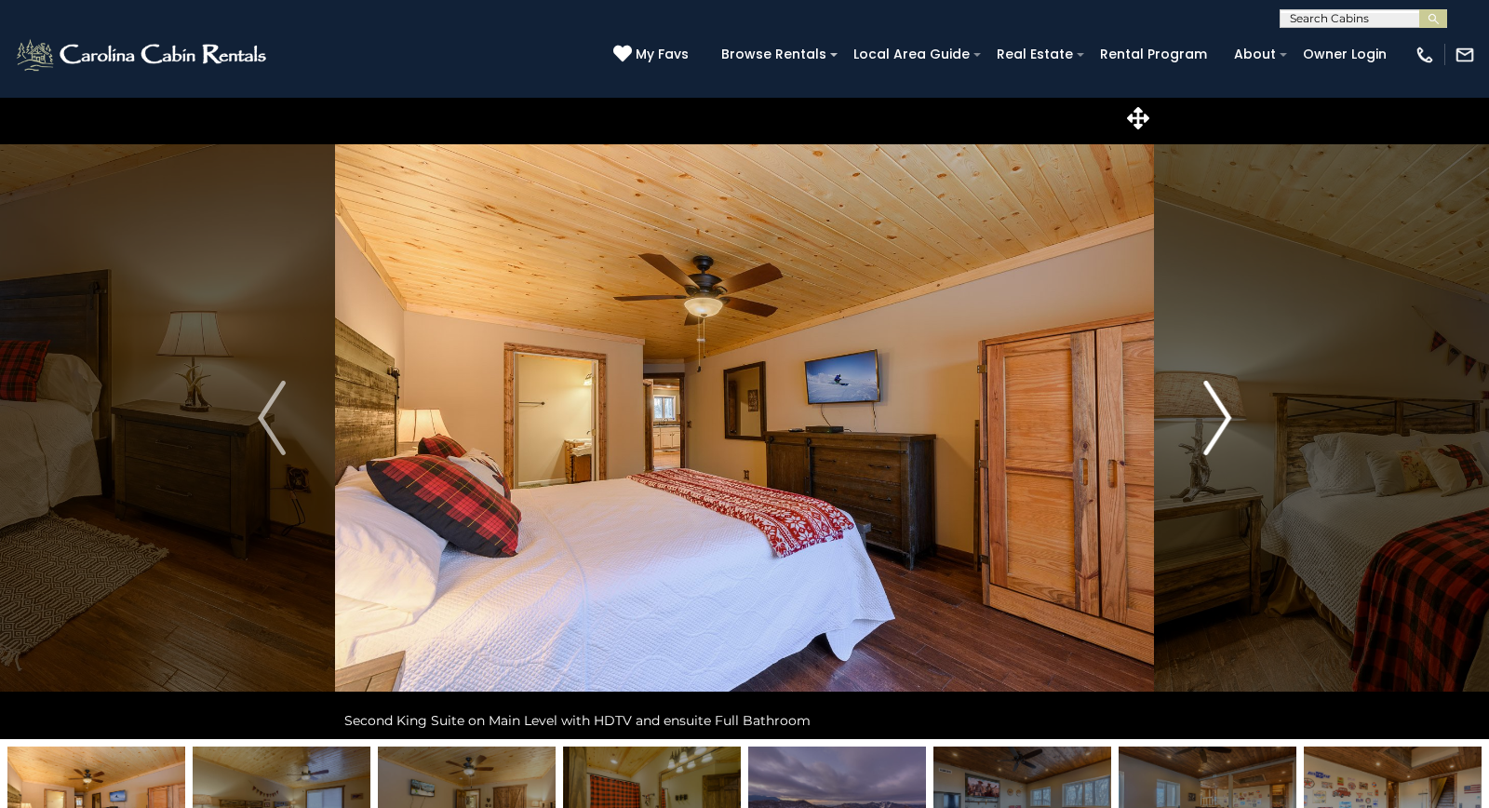
click at [1219, 435] on img "Next" at bounding box center [1217, 418] width 28 height 74
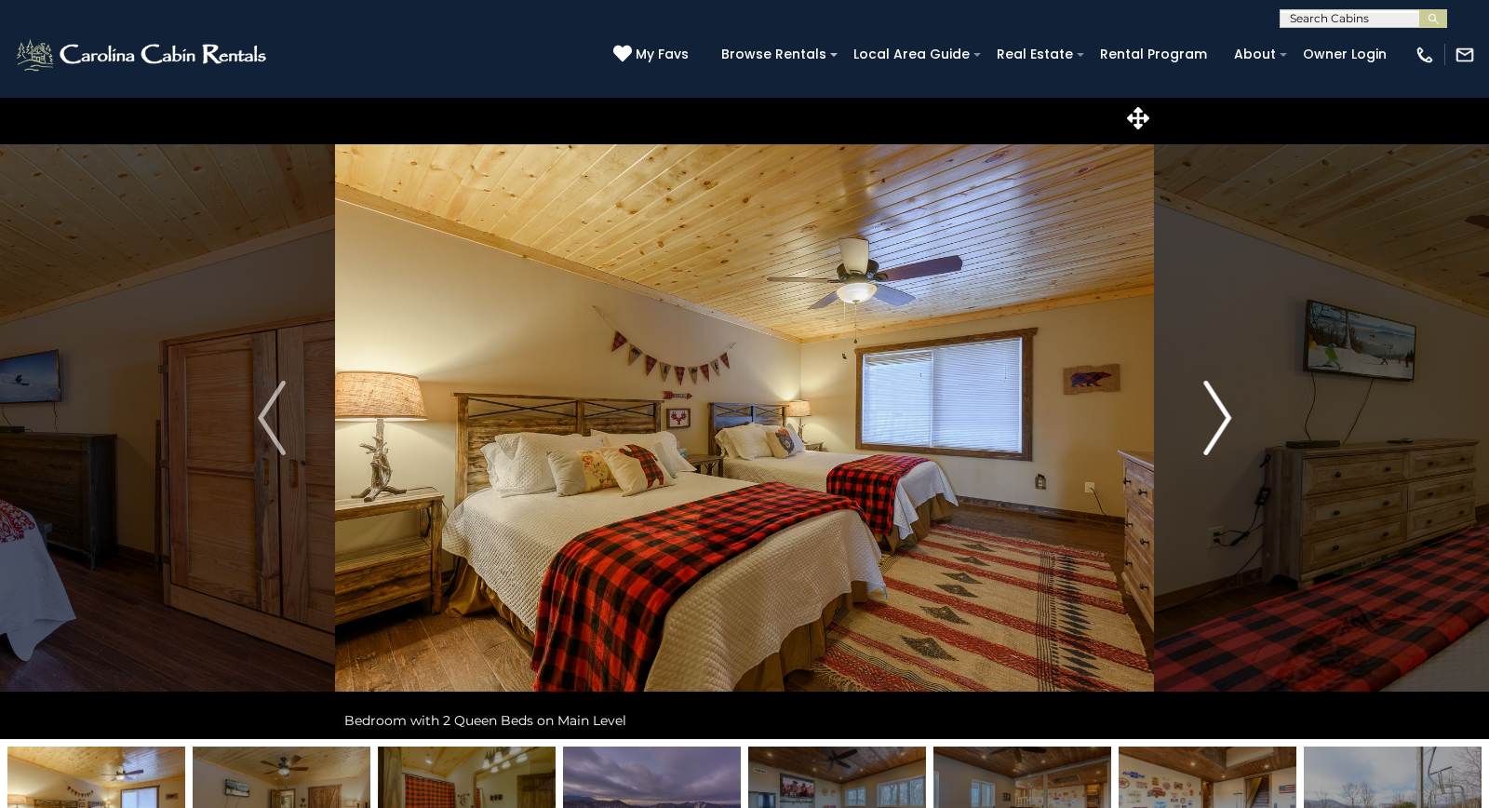
click at [1217, 434] on img "Next" at bounding box center [1217, 418] width 28 height 74
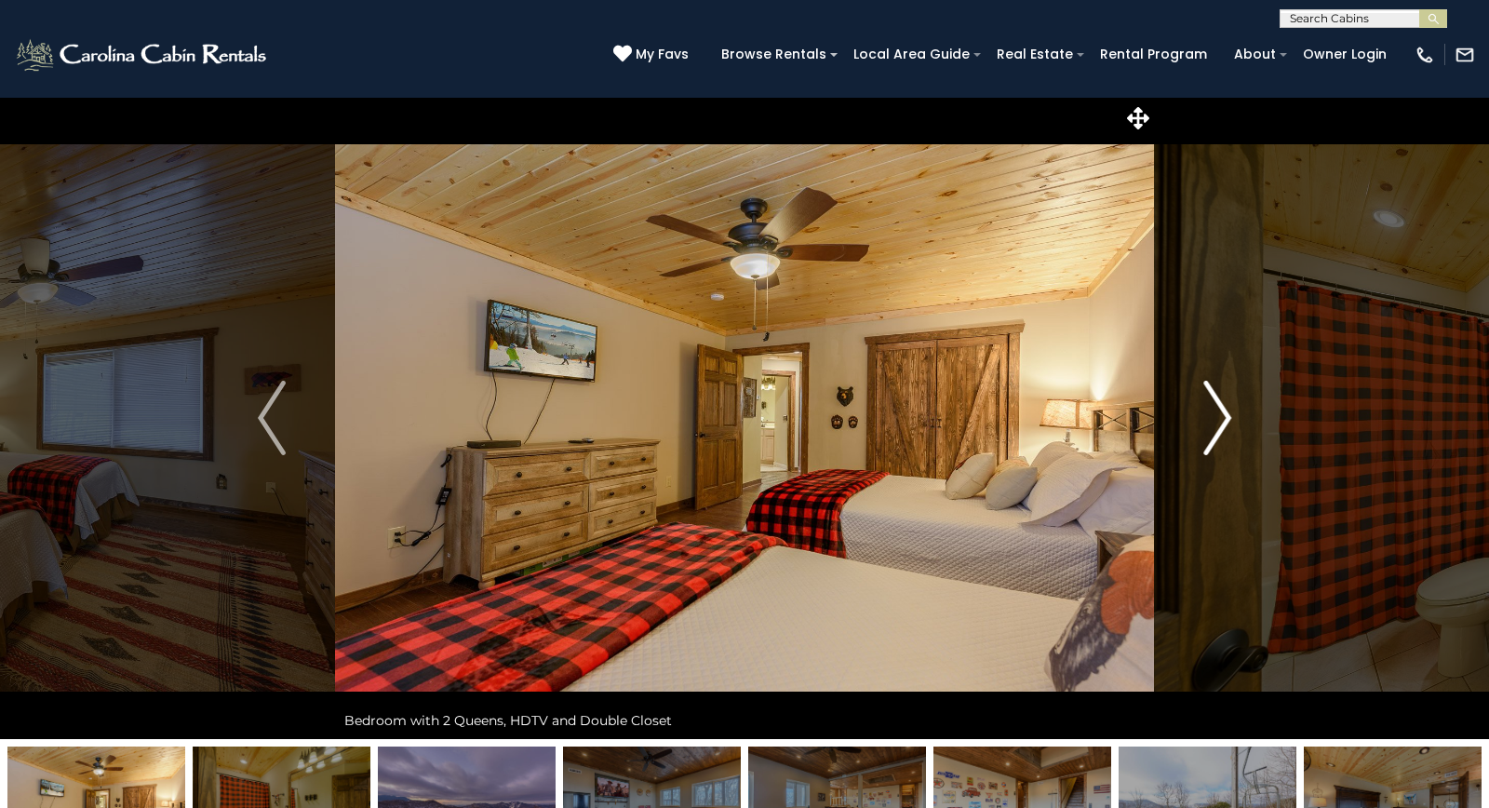
click at [1216, 434] on img "Next" at bounding box center [1217, 418] width 28 height 74
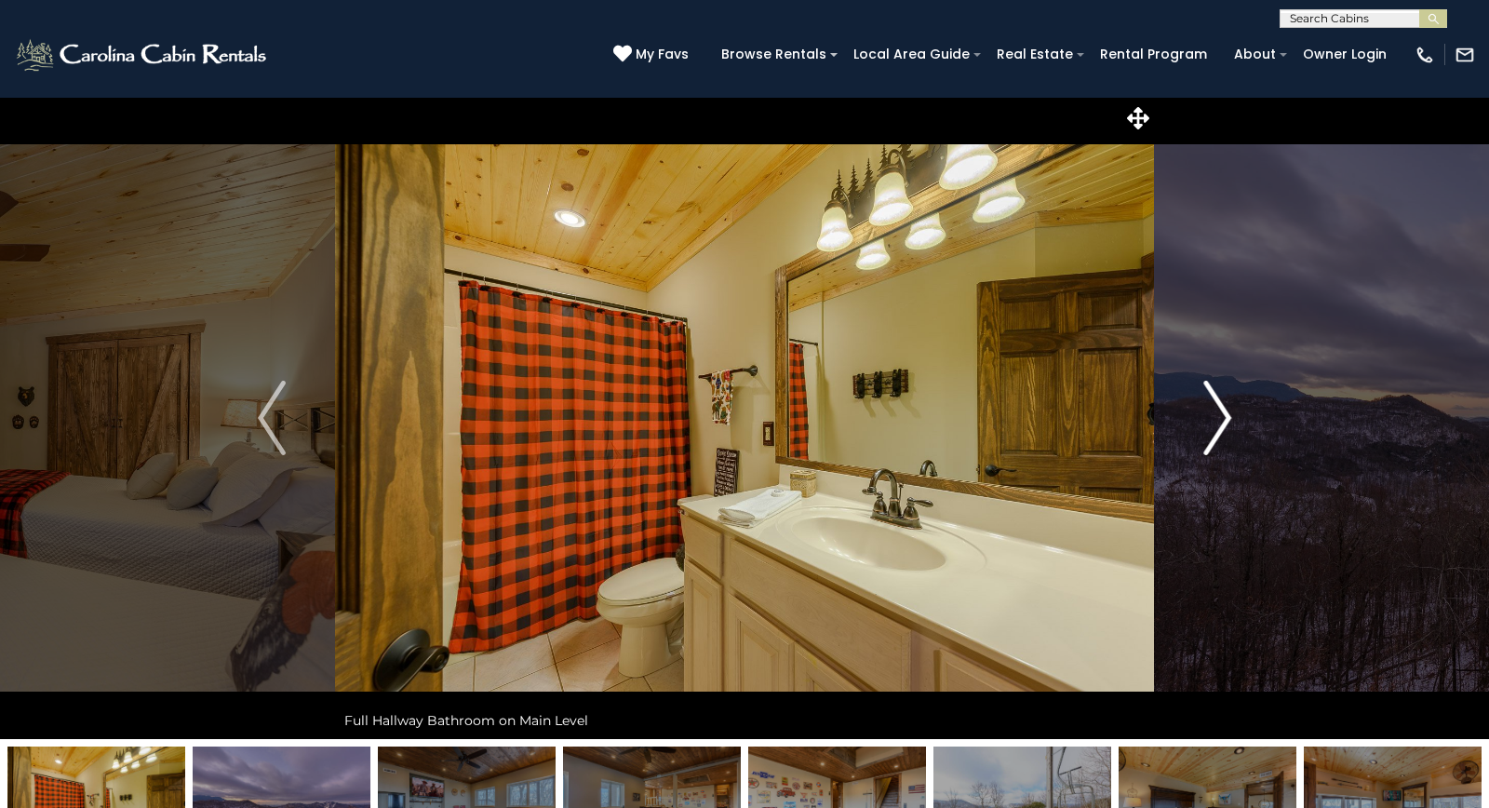
click at [1213, 437] on img "Next" at bounding box center [1217, 418] width 28 height 74
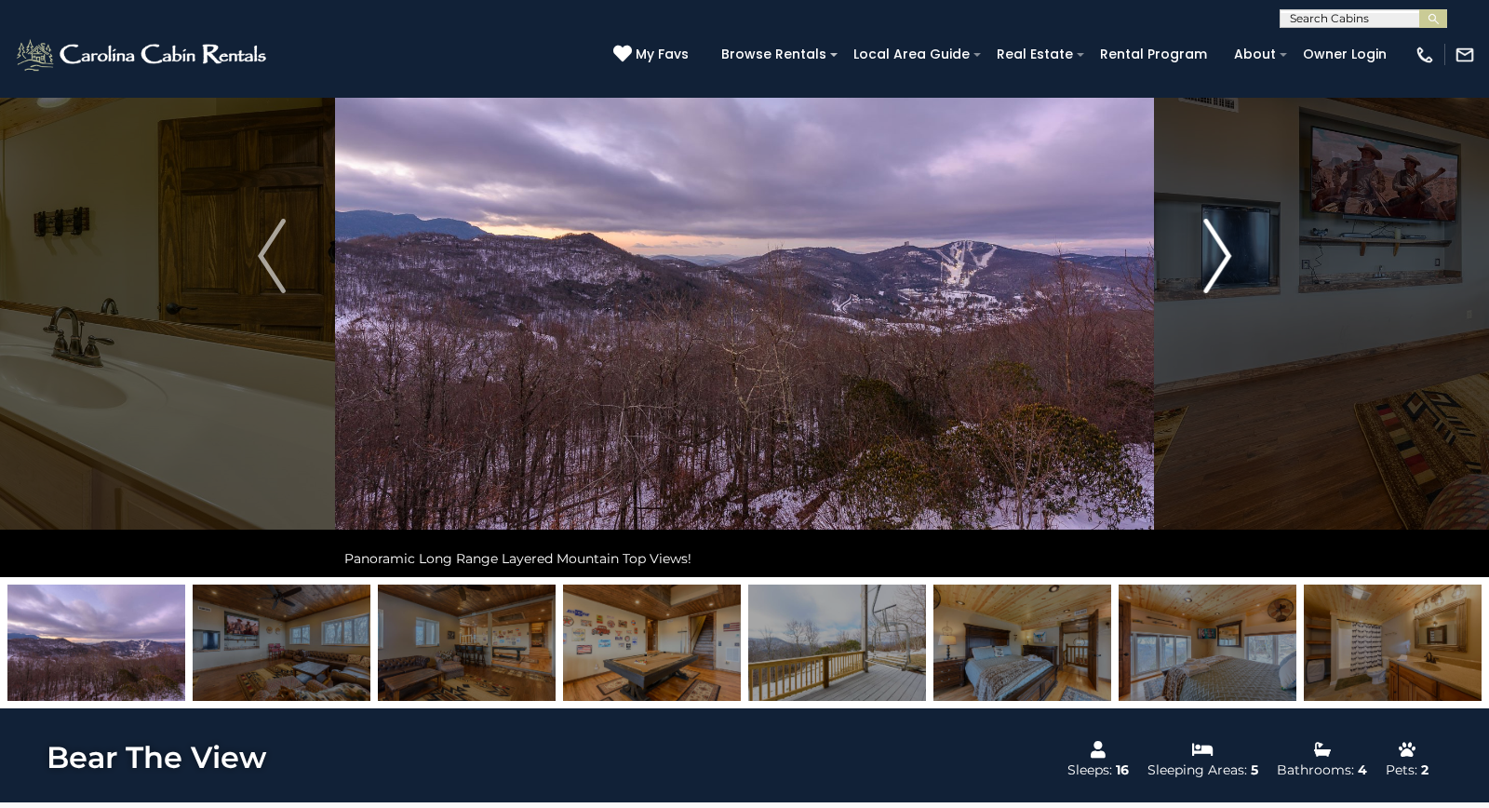
scroll to position [165, 0]
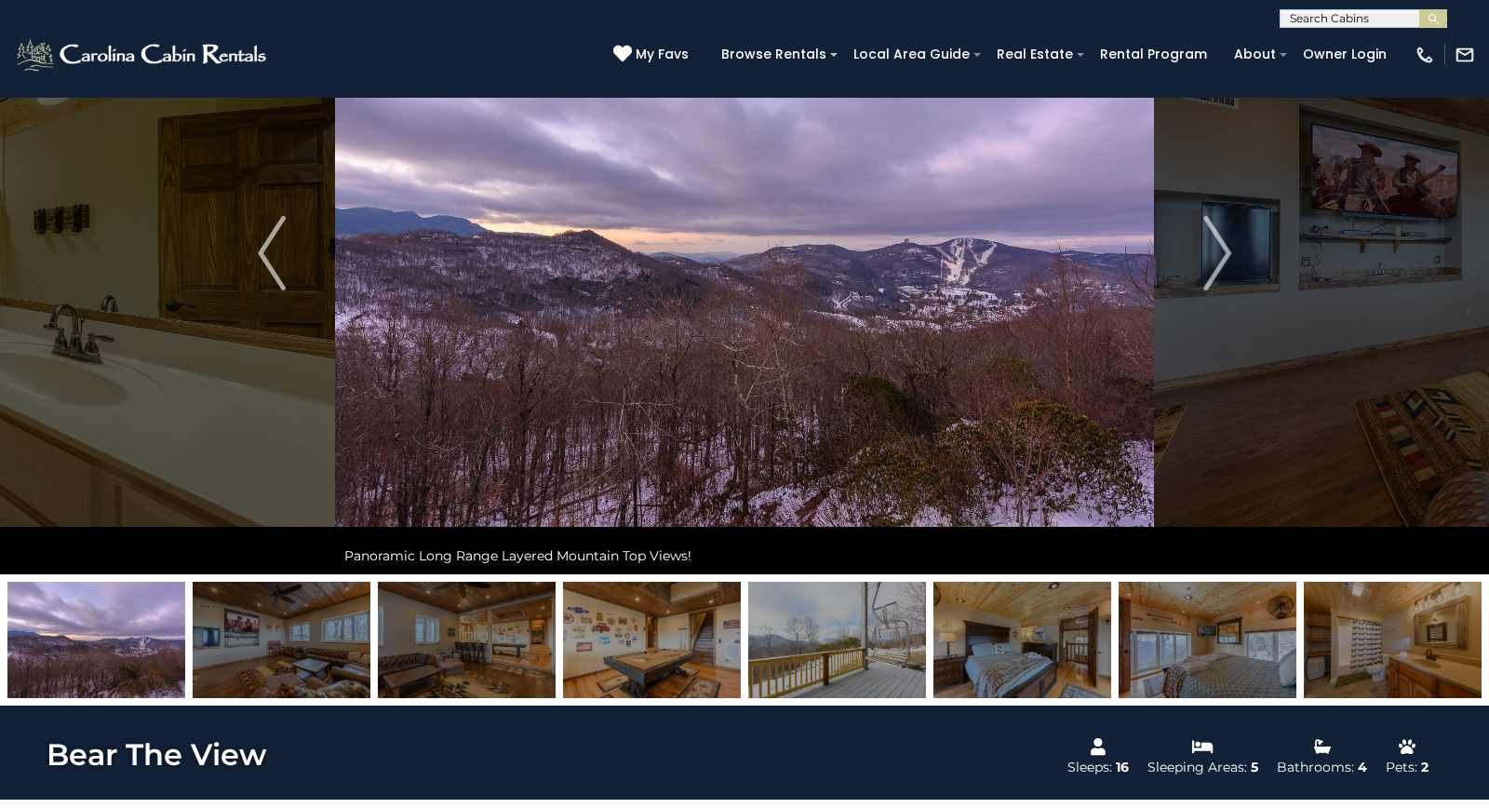
click at [933, 353] on img at bounding box center [744, 253] width 819 height 642
click at [949, 353] on img at bounding box center [744, 253] width 819 height 642
click at [1015, 331] on img at bounding box center [744, 253] width 819 height 642
click at [1011, 332] on img at bounding box center [744, 253] width 819 height 642
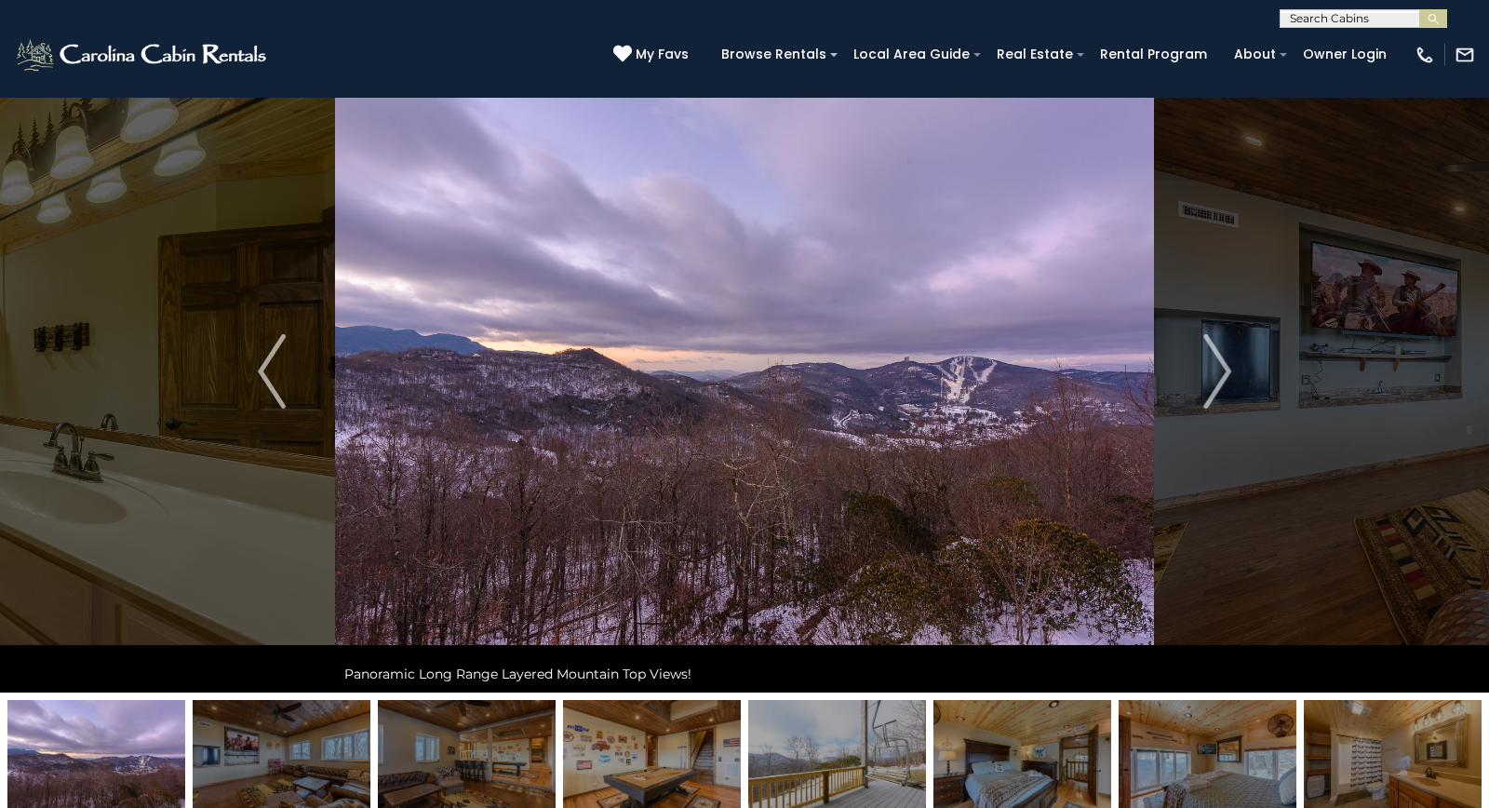
scroll to position [43, 0]
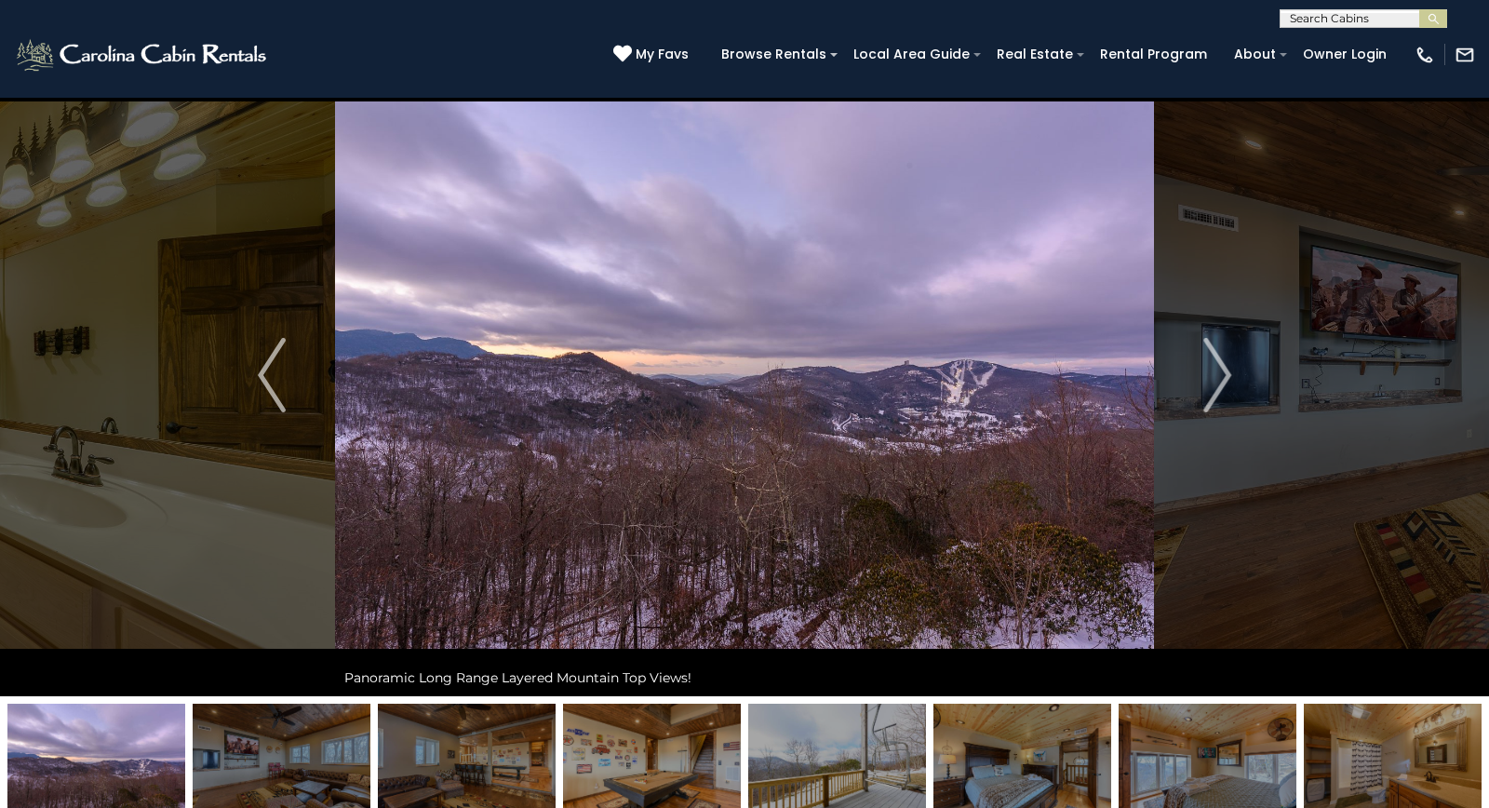
click at [1037, 446] on img at bounding box center [744, 375] width 819 height 642
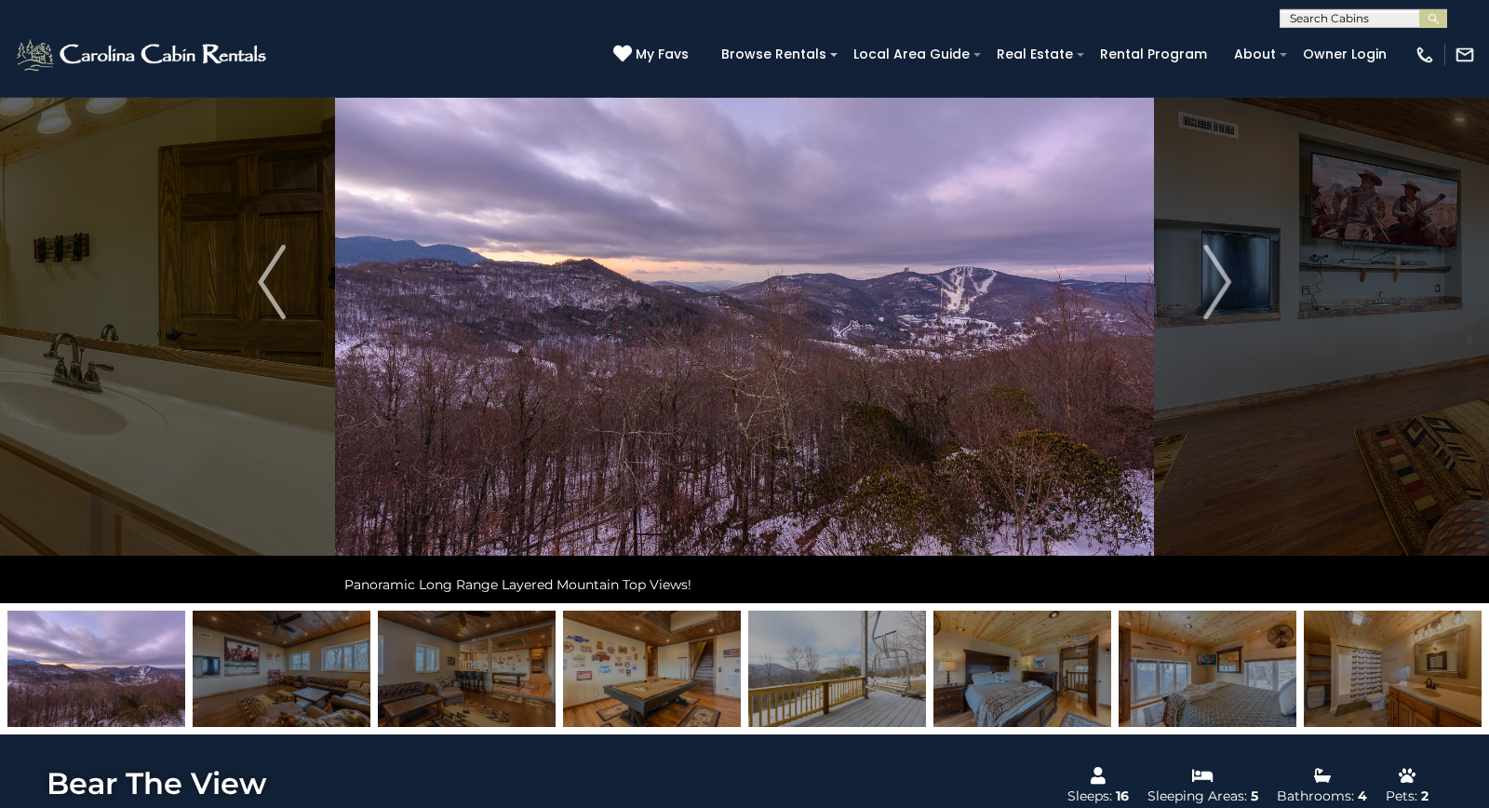
scroll to position [128, 0]
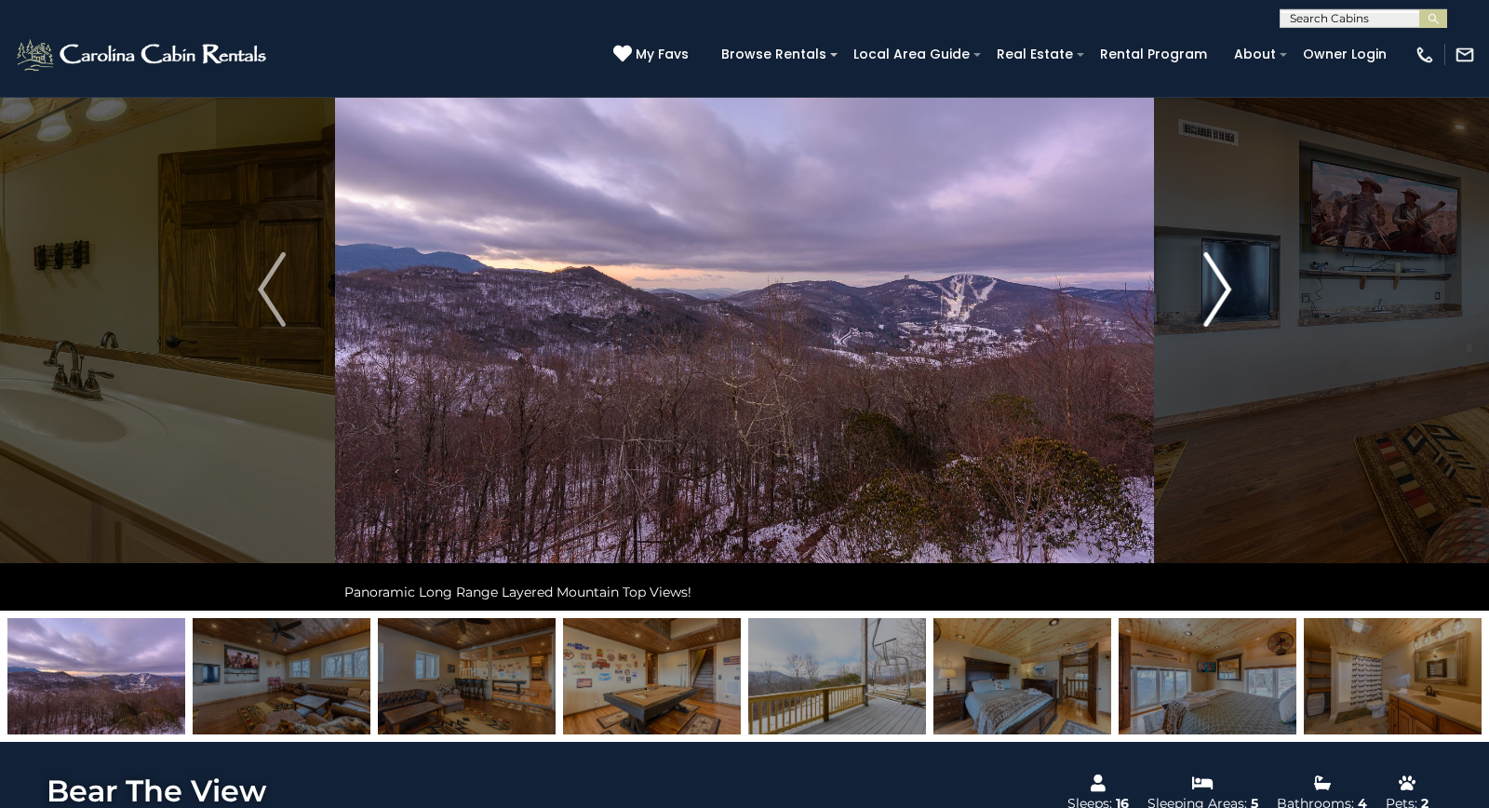
click at [1229, 293] on img "Next" at bounding box center [1217, 289] width 28 height 74
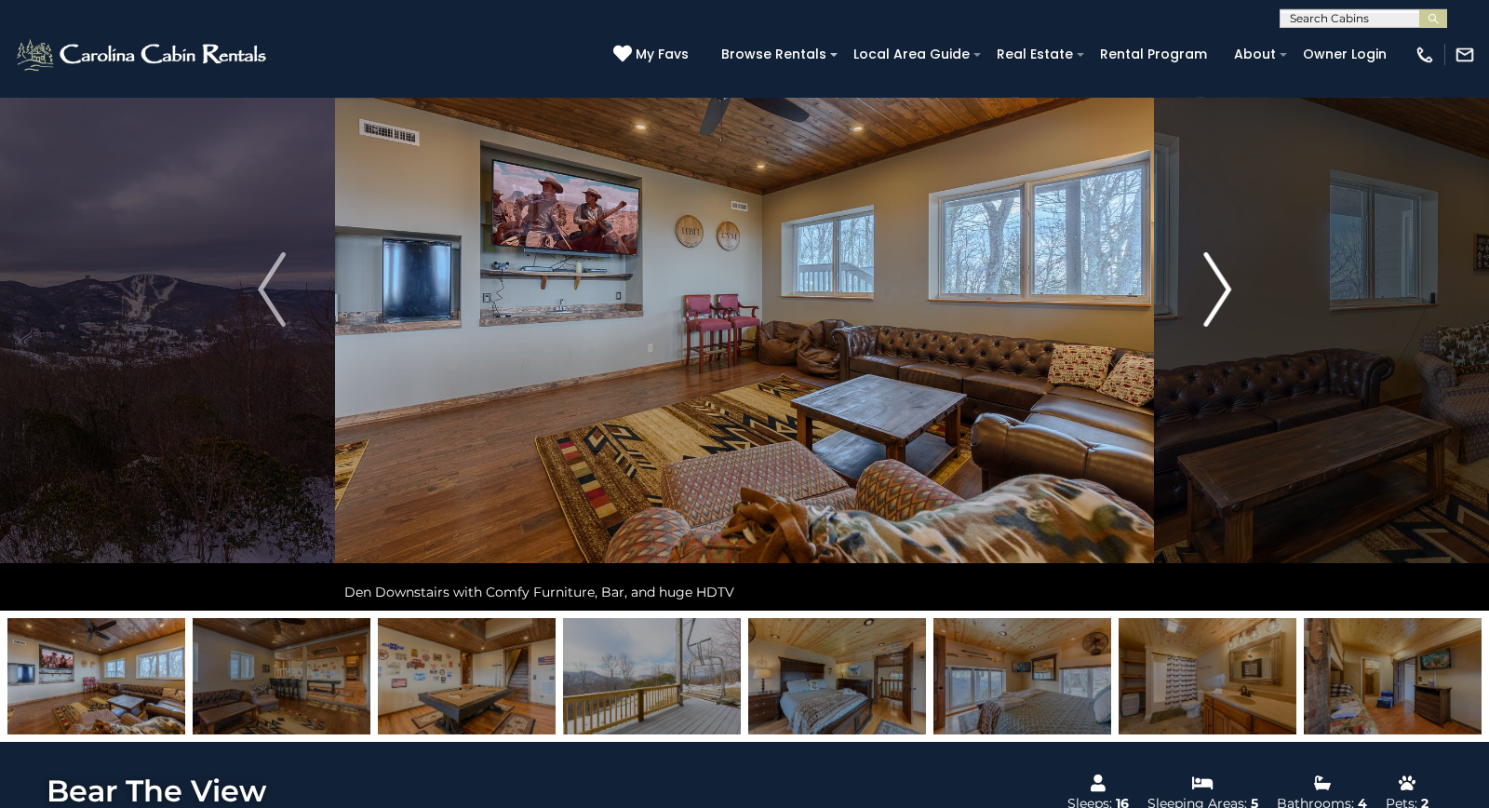
click at [1234, 294] on button "Next" at bounding box center [1217, 289] width 127 height 642
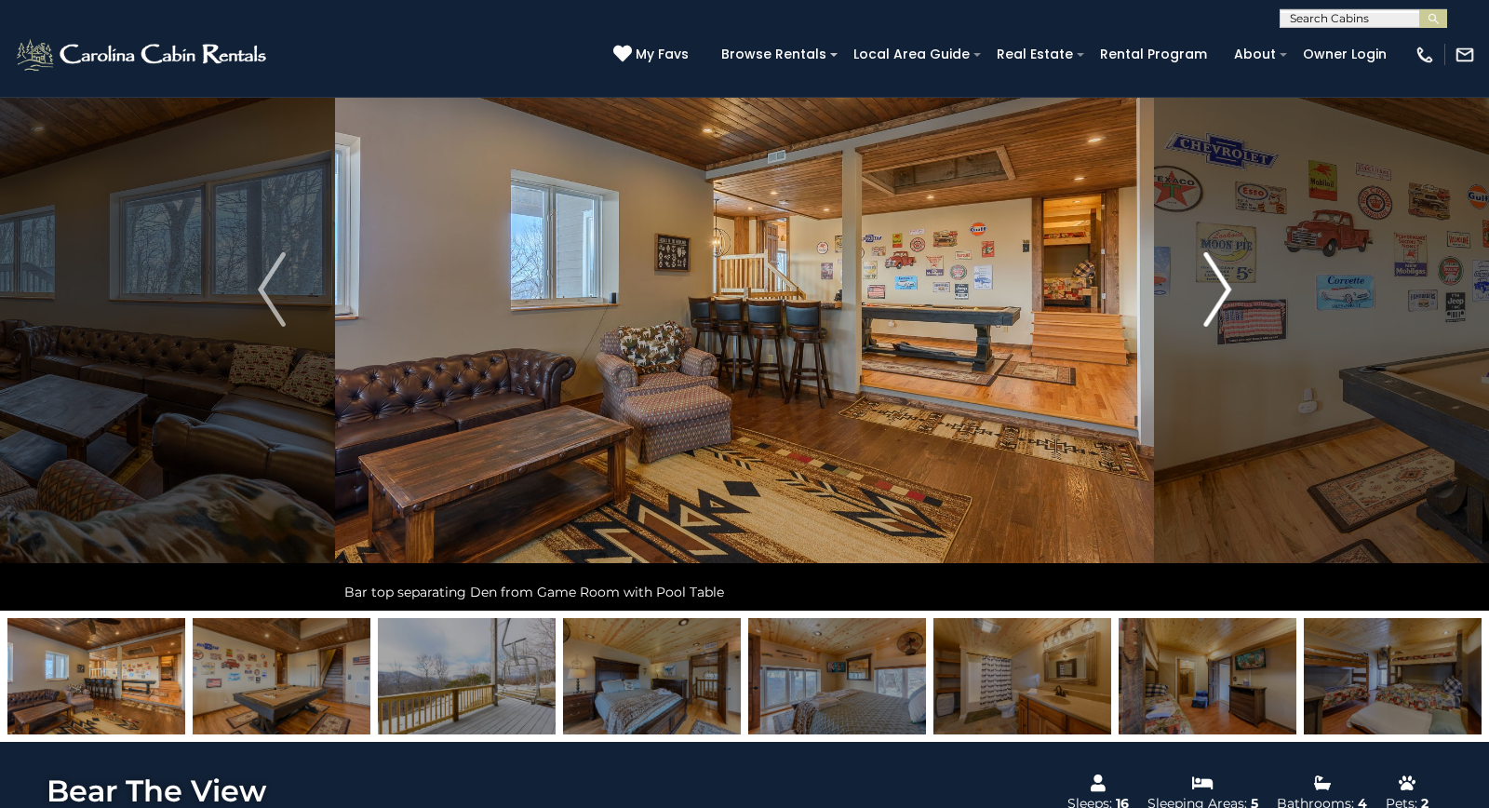
click at [1228, 310] on img "Next" at bounding box center [1217, 289] width 28 height 74
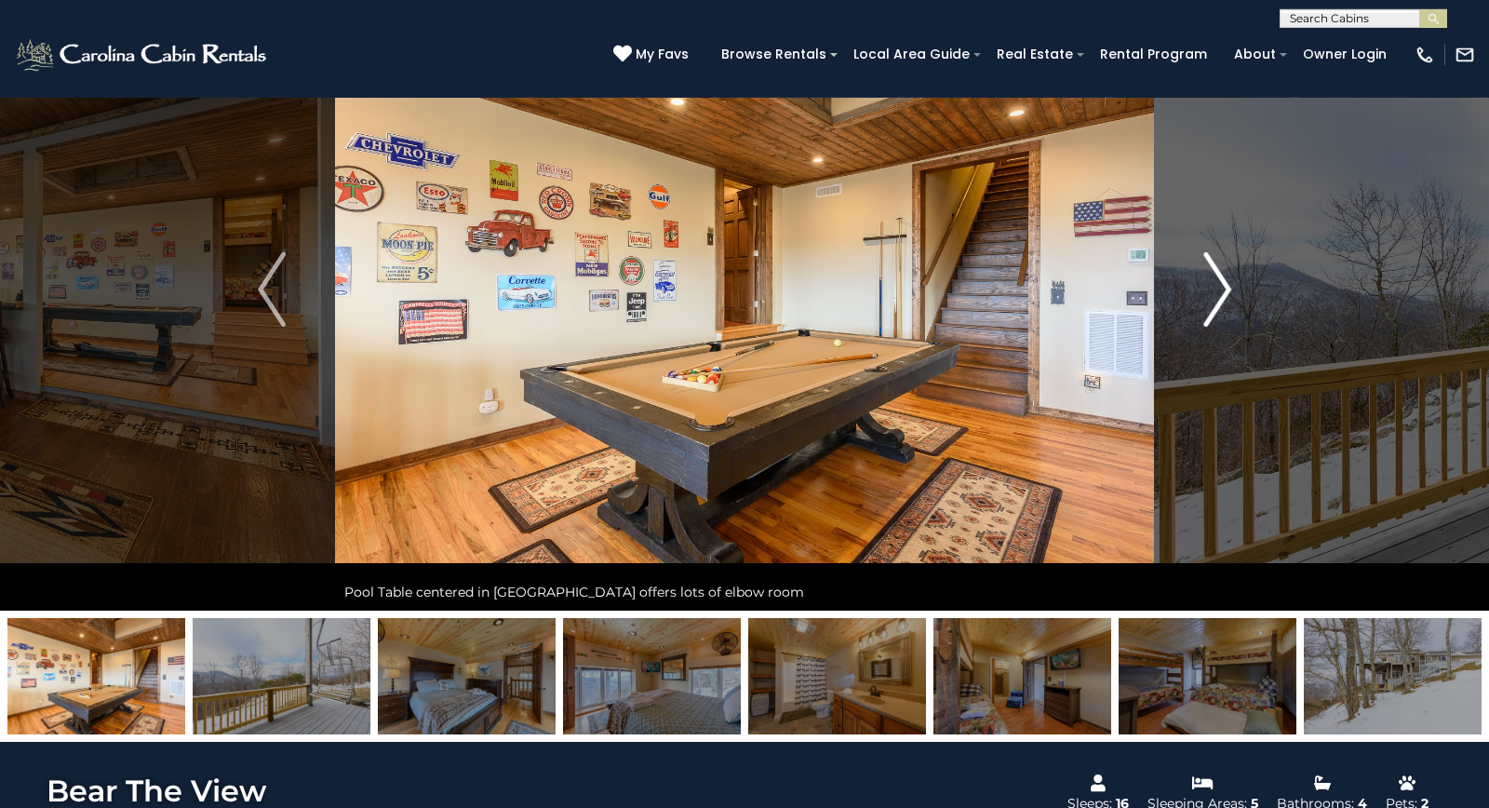
click at [1219, 318] on img "Next" at bounding box center [1217, 289] width 28 height 74
click at [1229, 304] on img "Next" at bounding box center [1217, 289] width 28 height 74
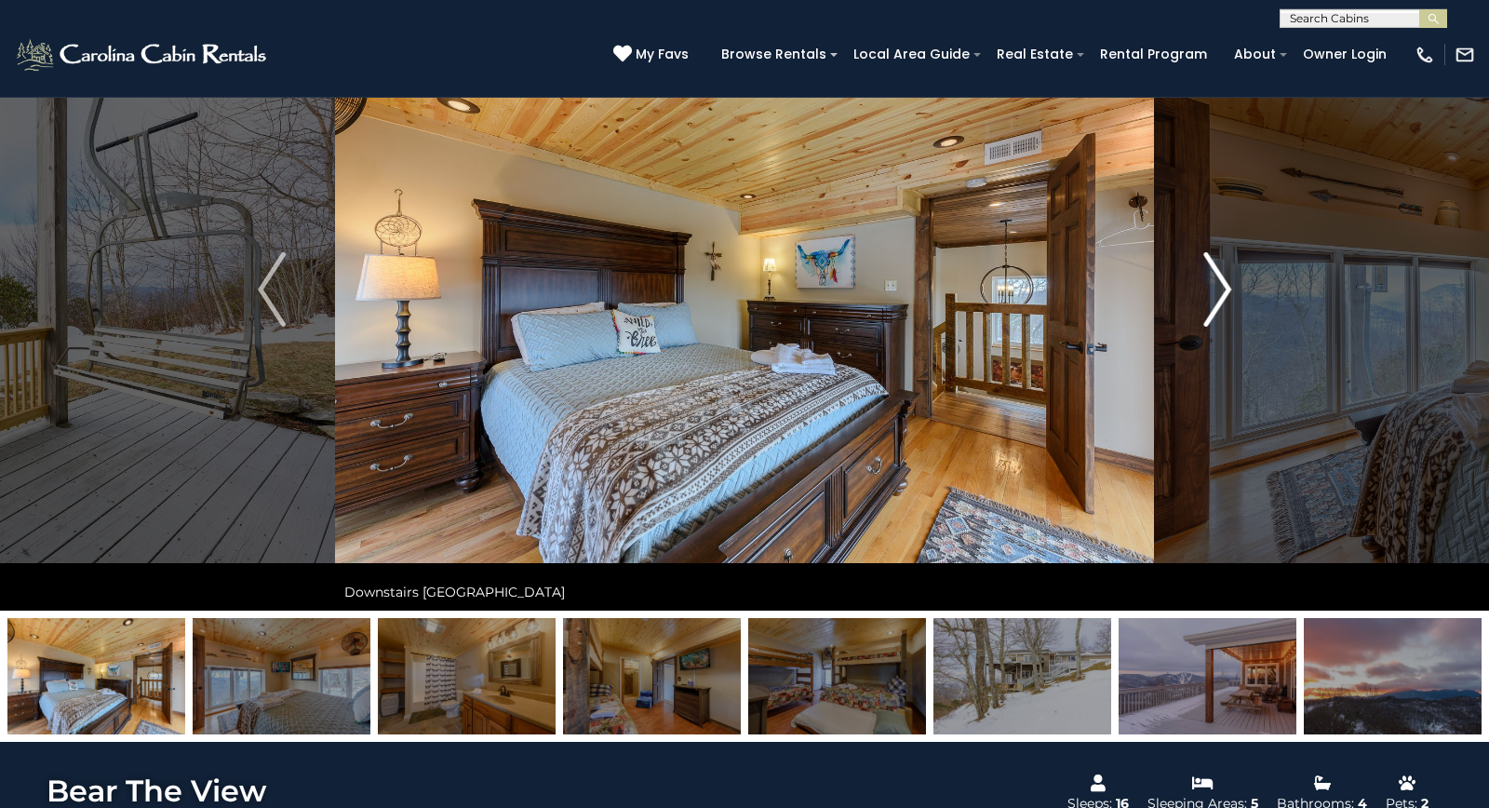
click at [1230, 312] on img "Next" at bounding box center [1217, 289] width 28 height 74
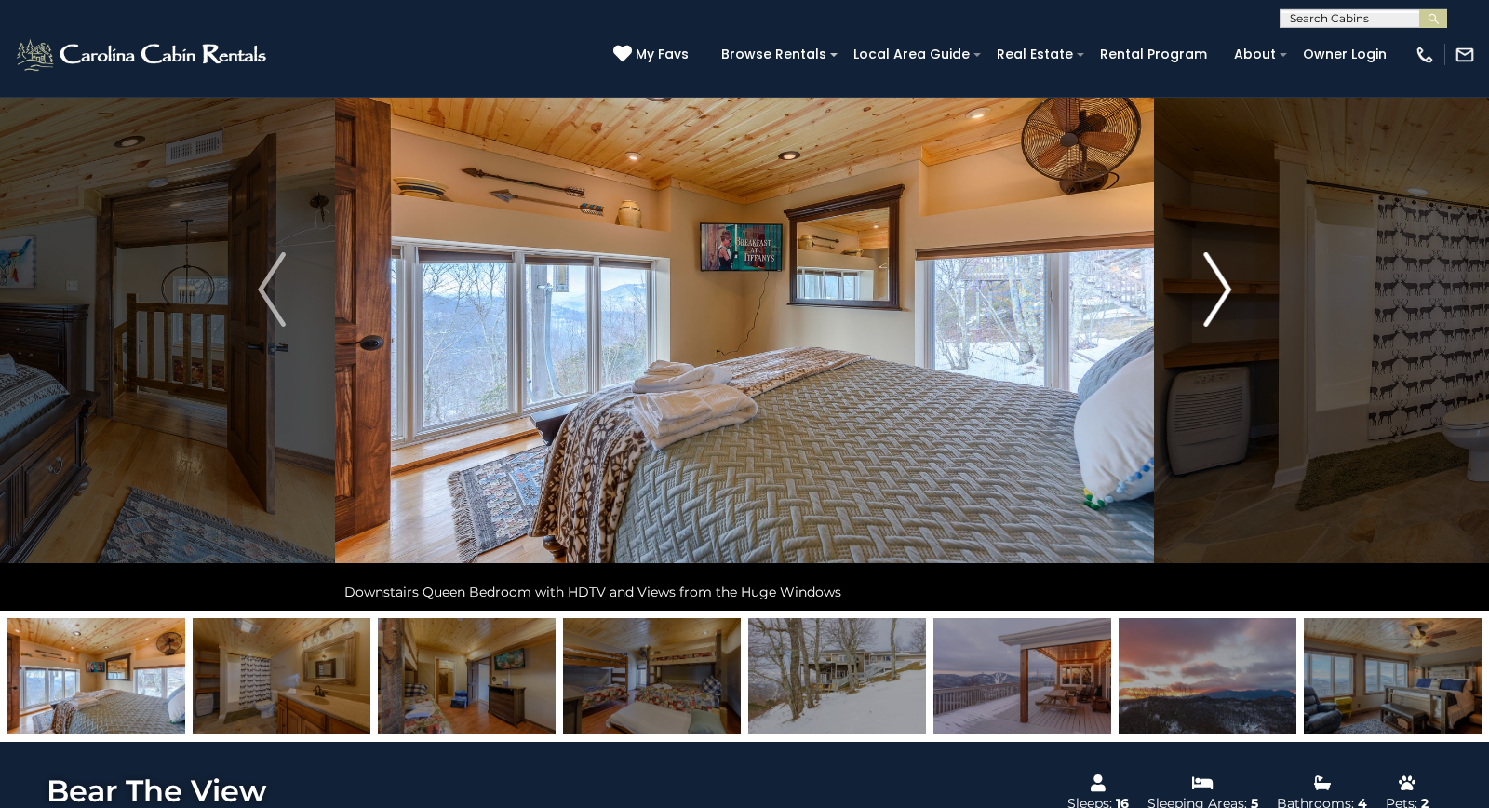
click at [1234, 309] on button "Next" at bounding box center [1217, 289] width 127 height 642
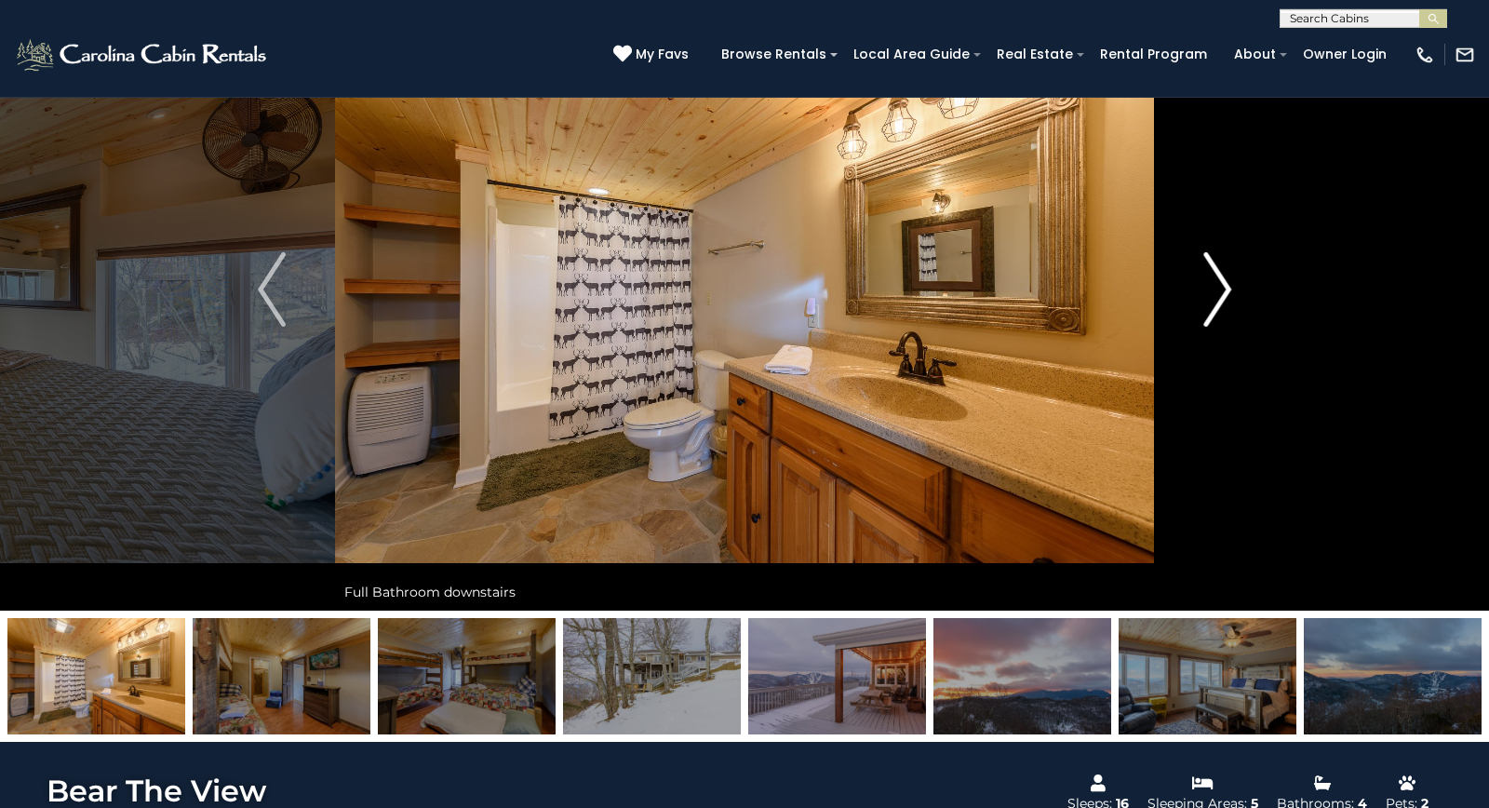
click at [1236, 309] on button "Next" at bounding box center [1217, 289] width 127 height 642
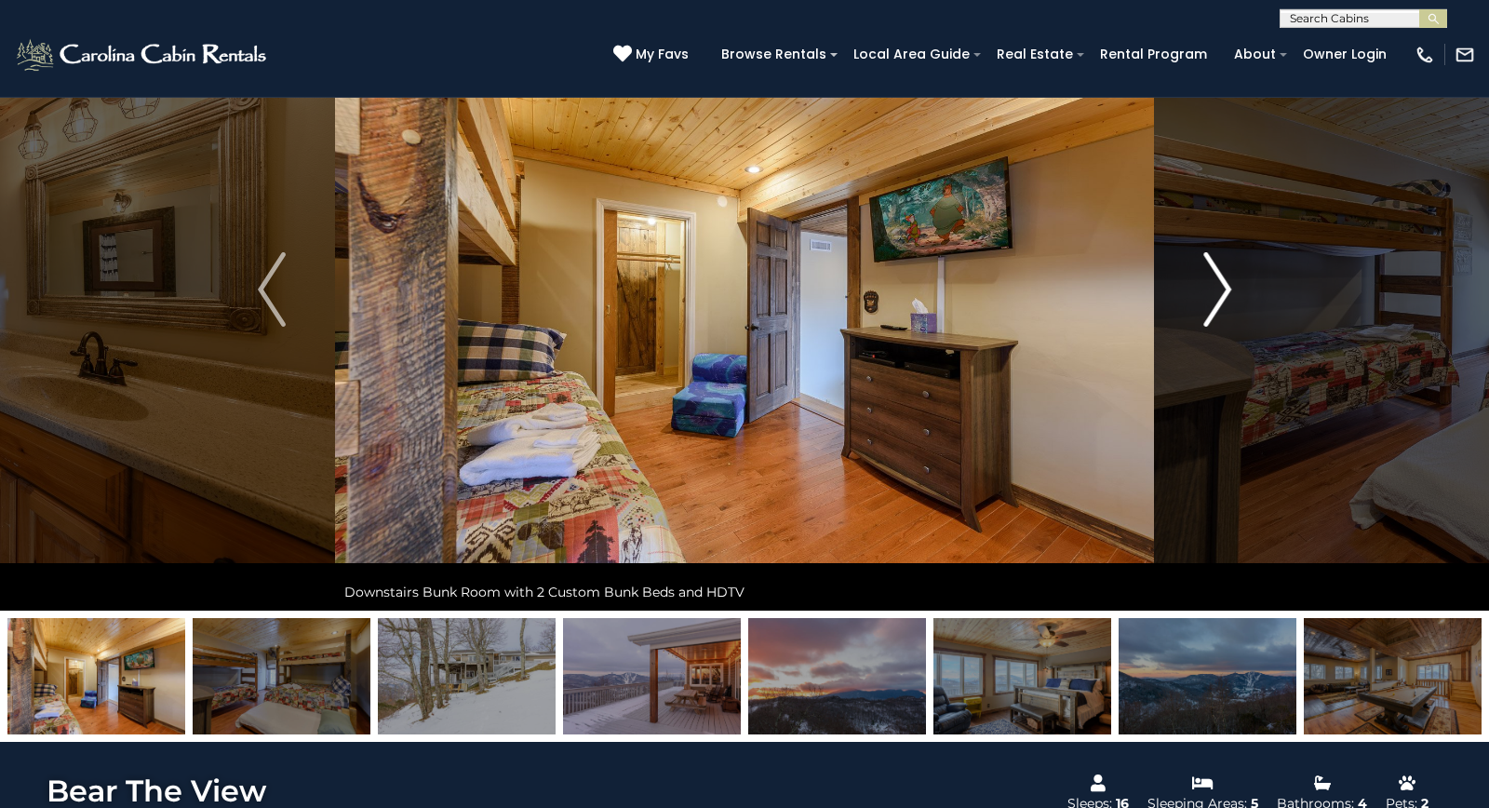
click at [1235, 311] on button "Next" at bounding box center [1217, 289] width 127 height 642
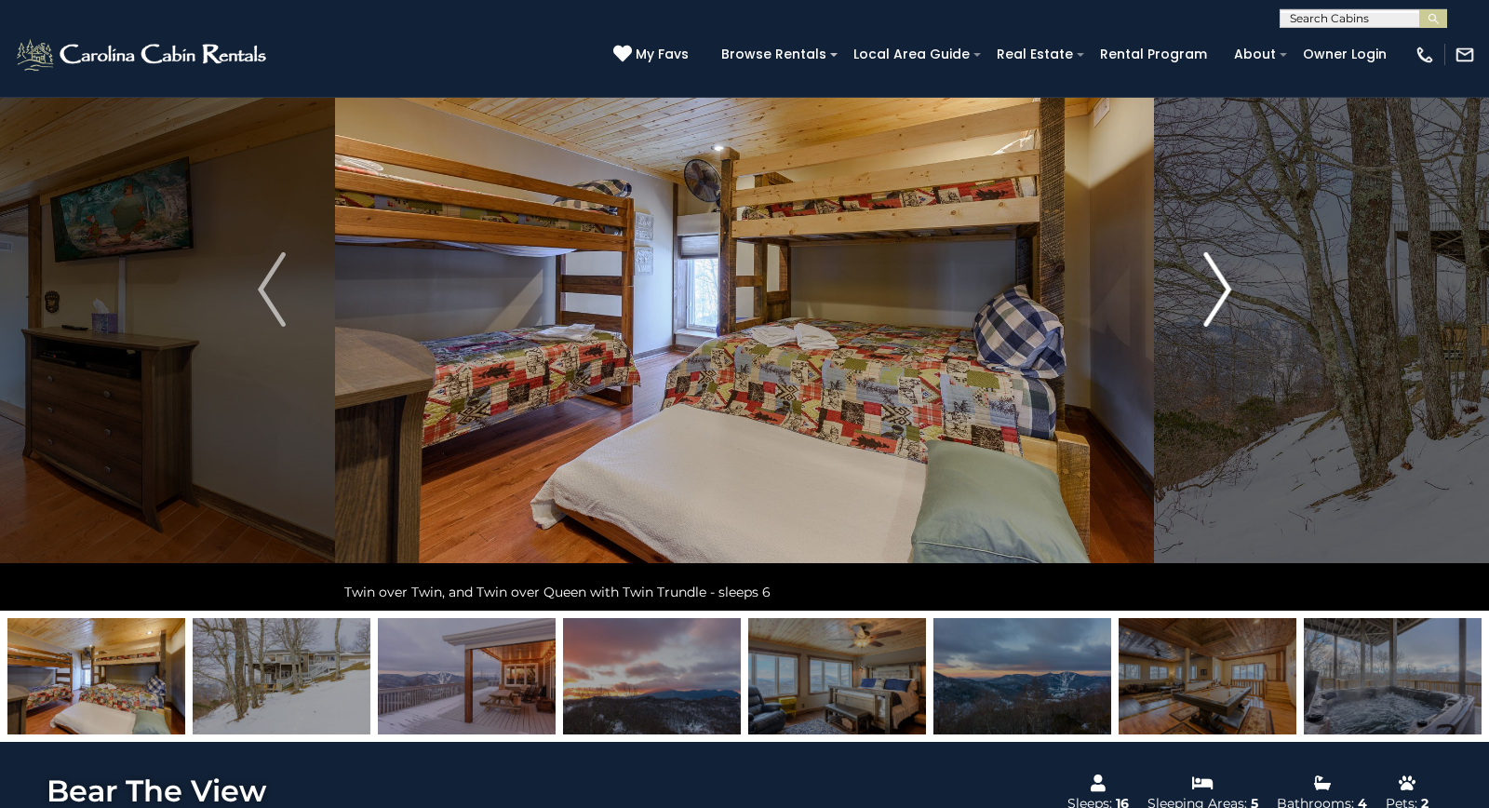
click at [1230, 313] on img "Next" at bounding box center [1217, 289] width 28 height 74
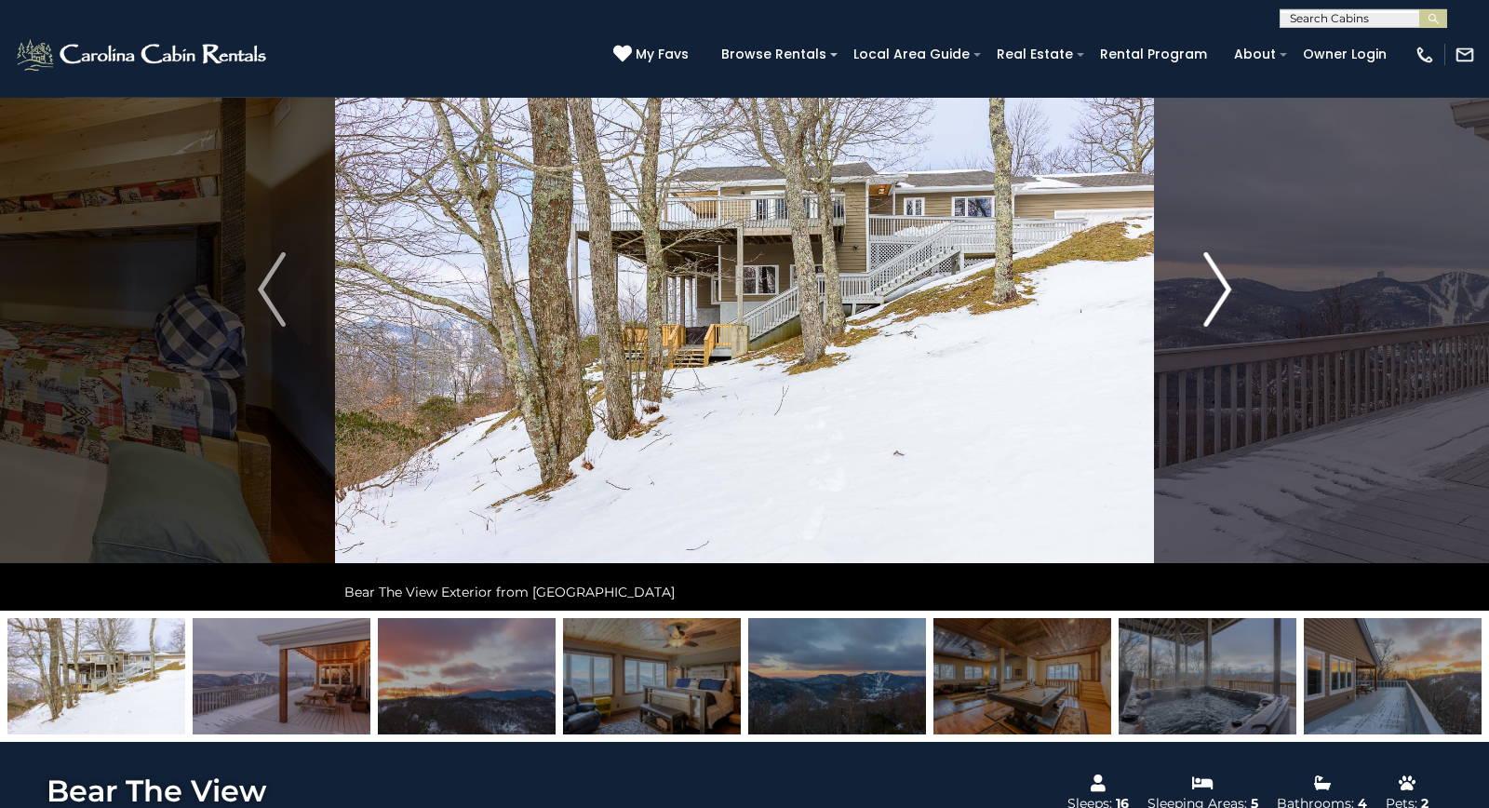
click at [1220, 306] on img "Next" at bounding box center [1217, 289] width 28 height 74
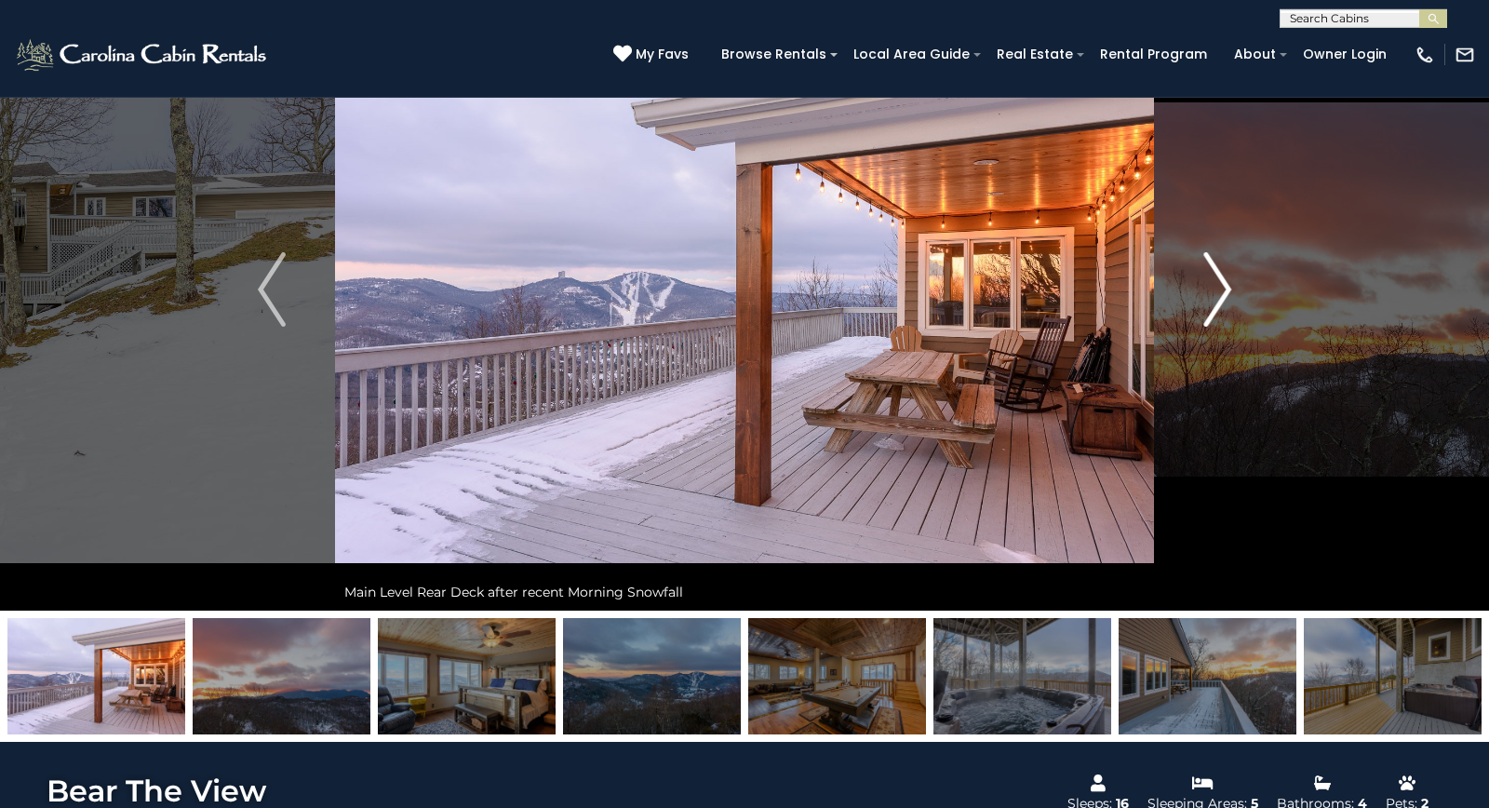
click at [1221, 308] on img "Next" at bounding box center [1217, 289] width 28 height 74
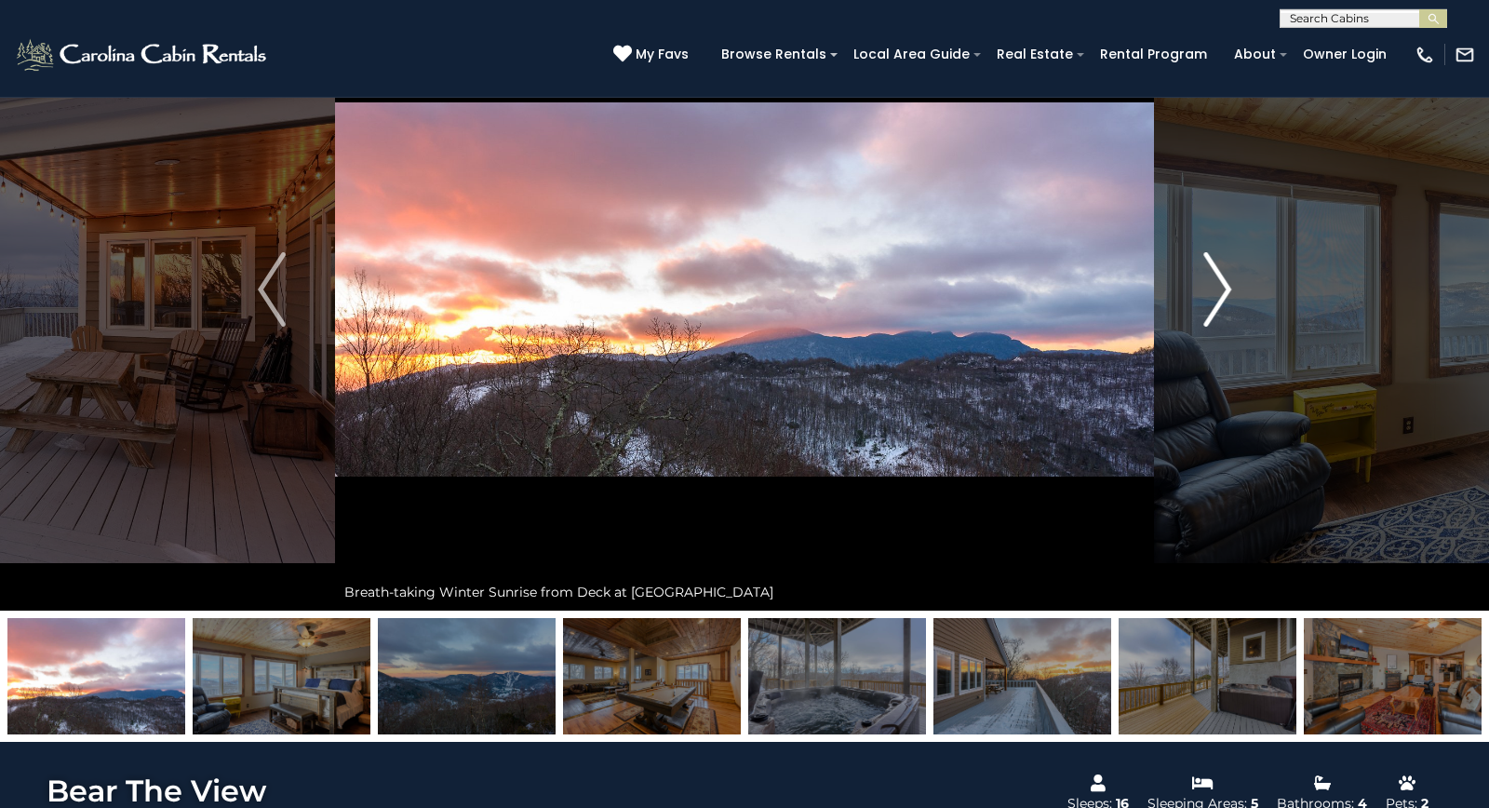
click at [1223, 309] on img "Next" at bounding box center [1217, 289] width 28 height 74
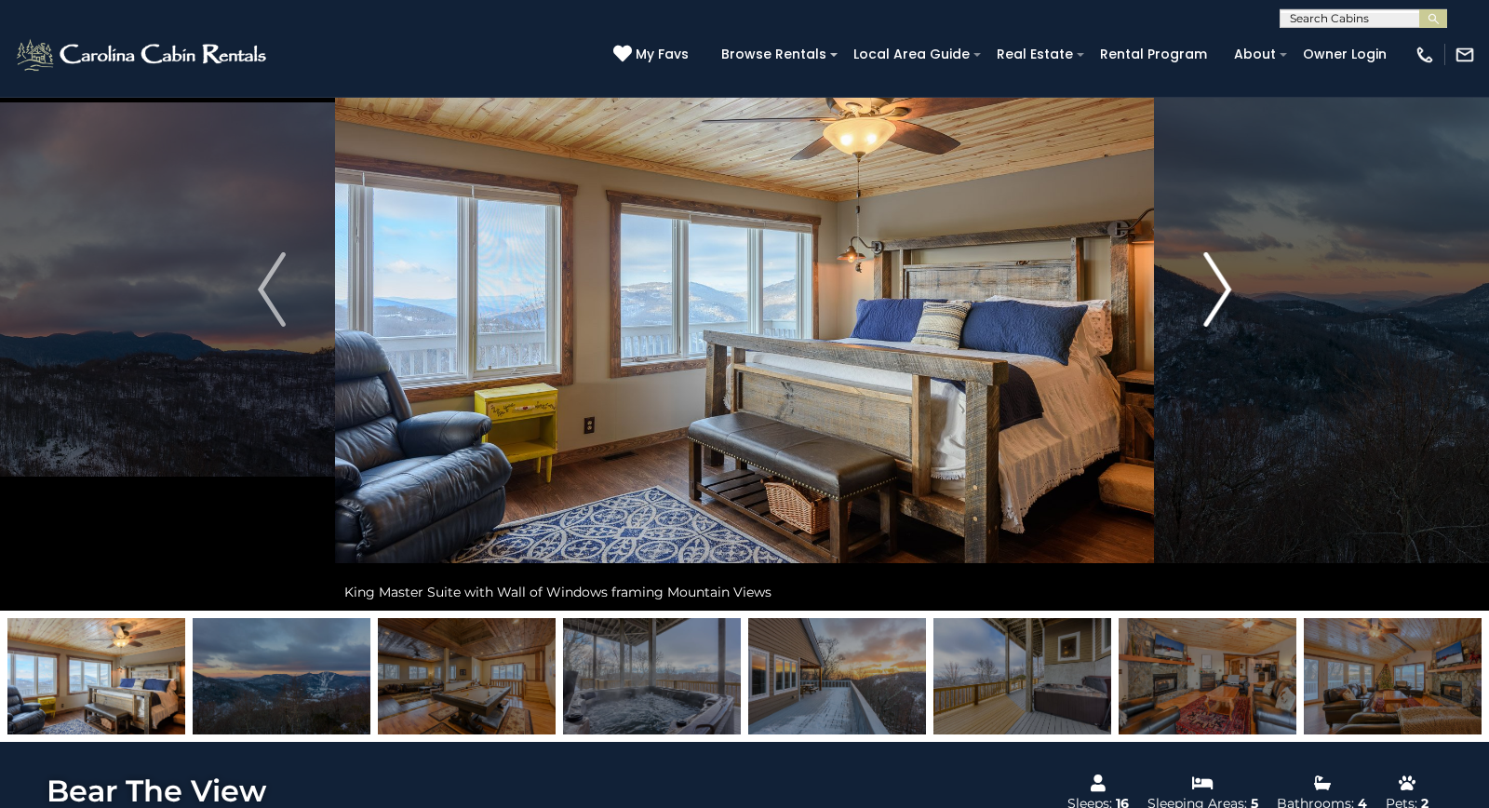
click at [1226, 311] on img "Next" at bounding box center [1217, 289] width 28 height 74
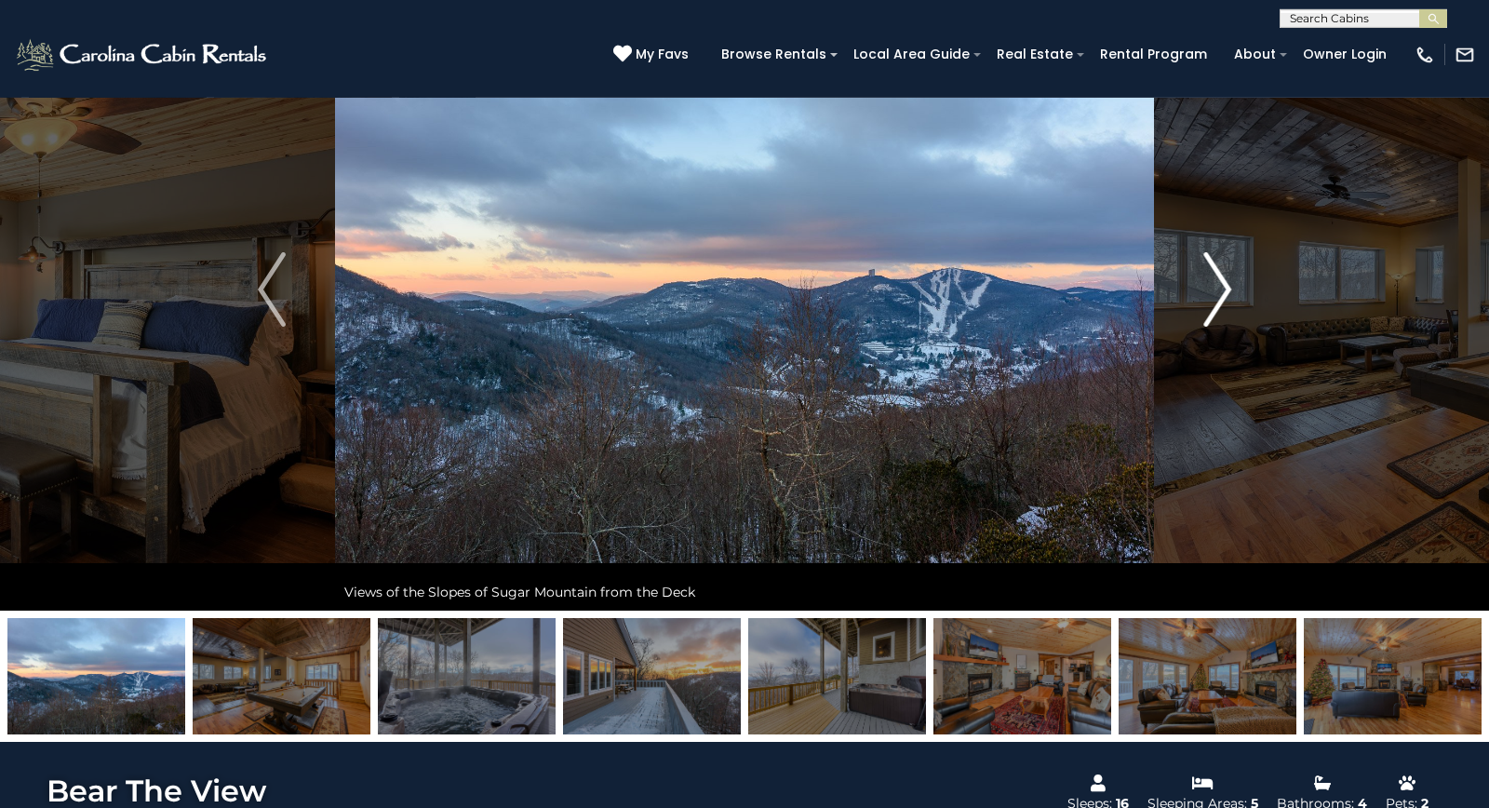
click at [1223, 311] on img "Next" at bounding box center [1217, 289] width 28 height 74
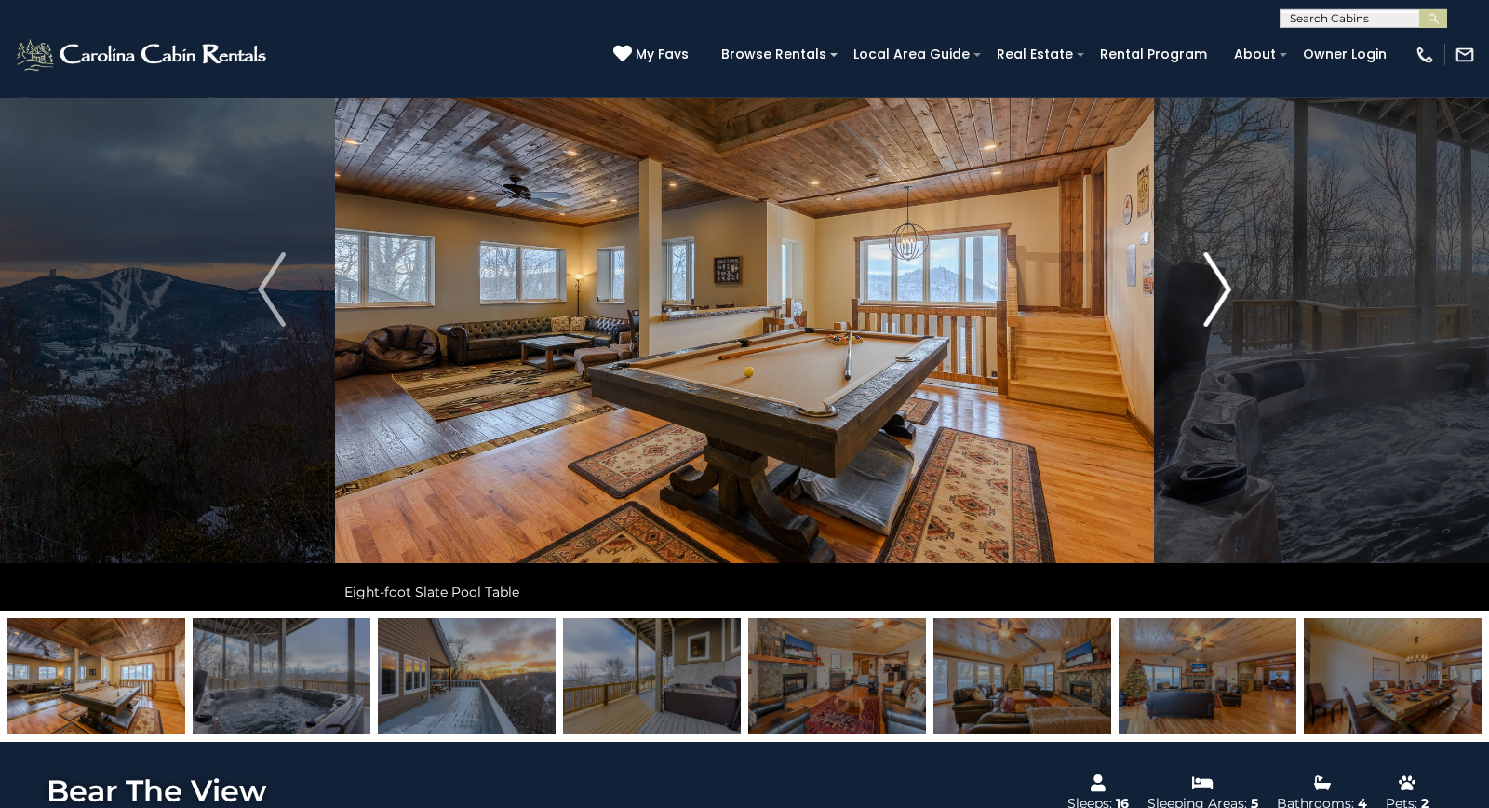
click at [1225, 317] on img "Next" at bounding box center [1217, 289] width 28 height 74
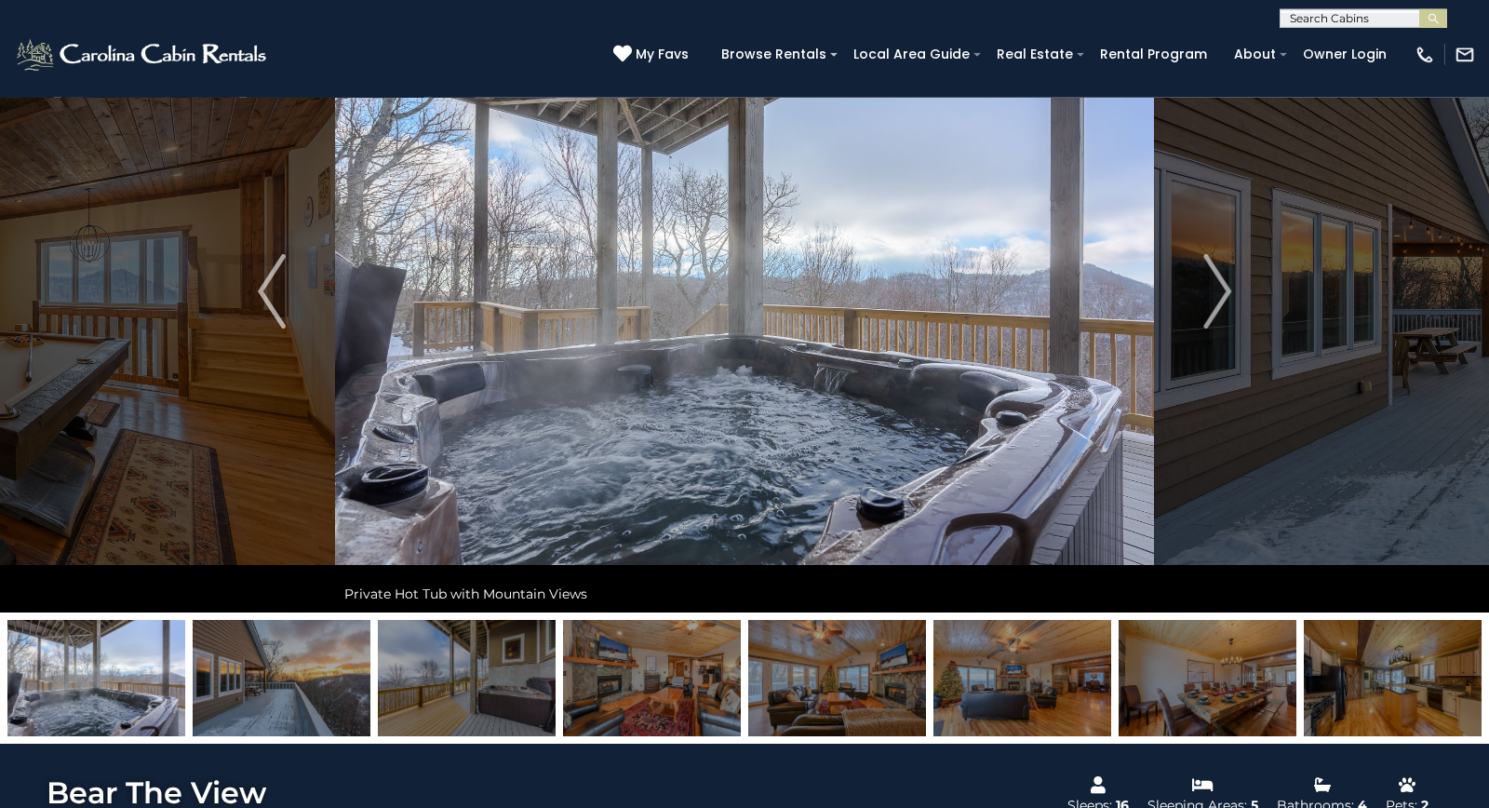
scroll to position [0, 0]
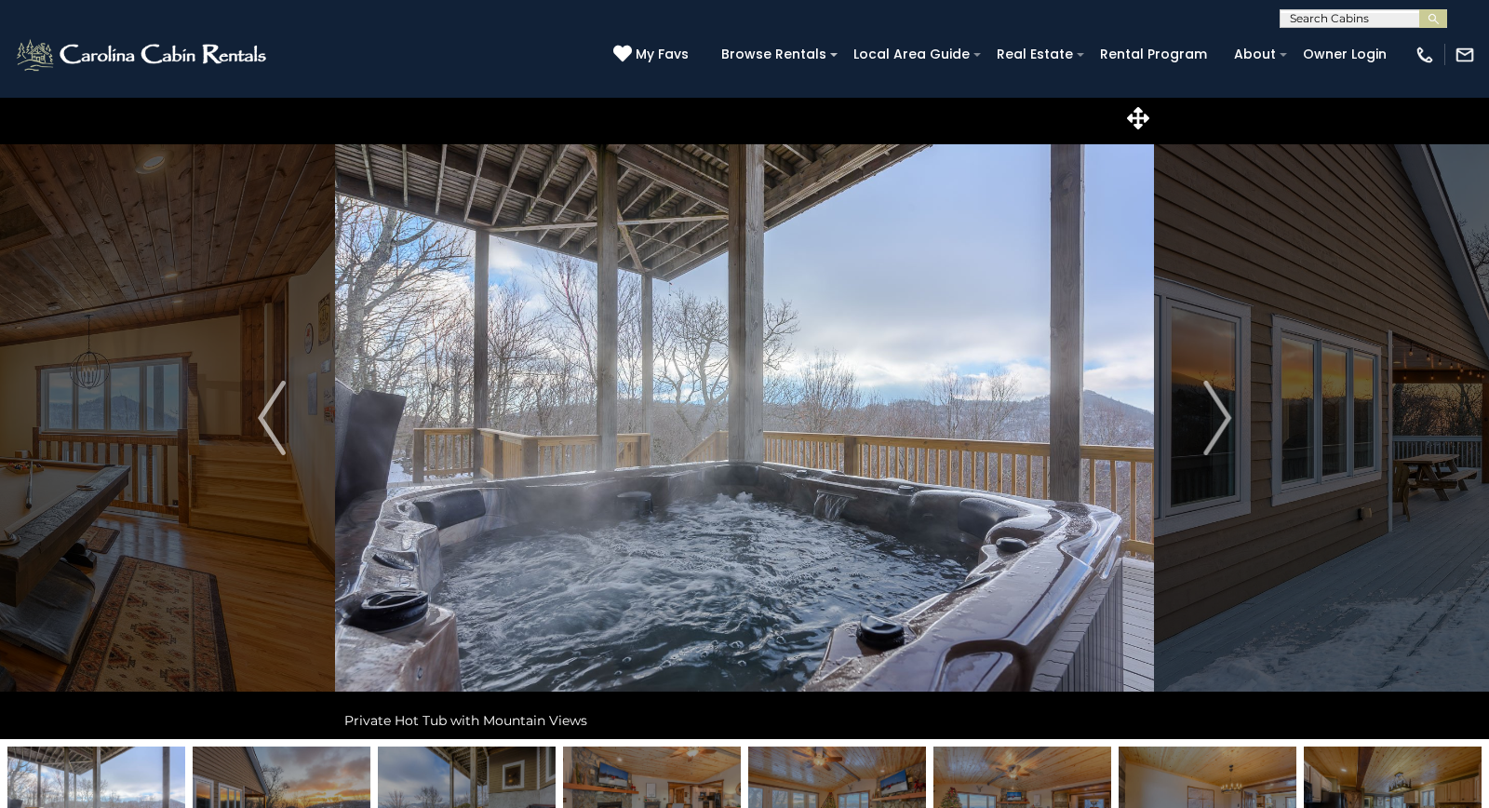
click at [1385, 18] on input "text" at bounding box center [1362, 22] width 163 height 19
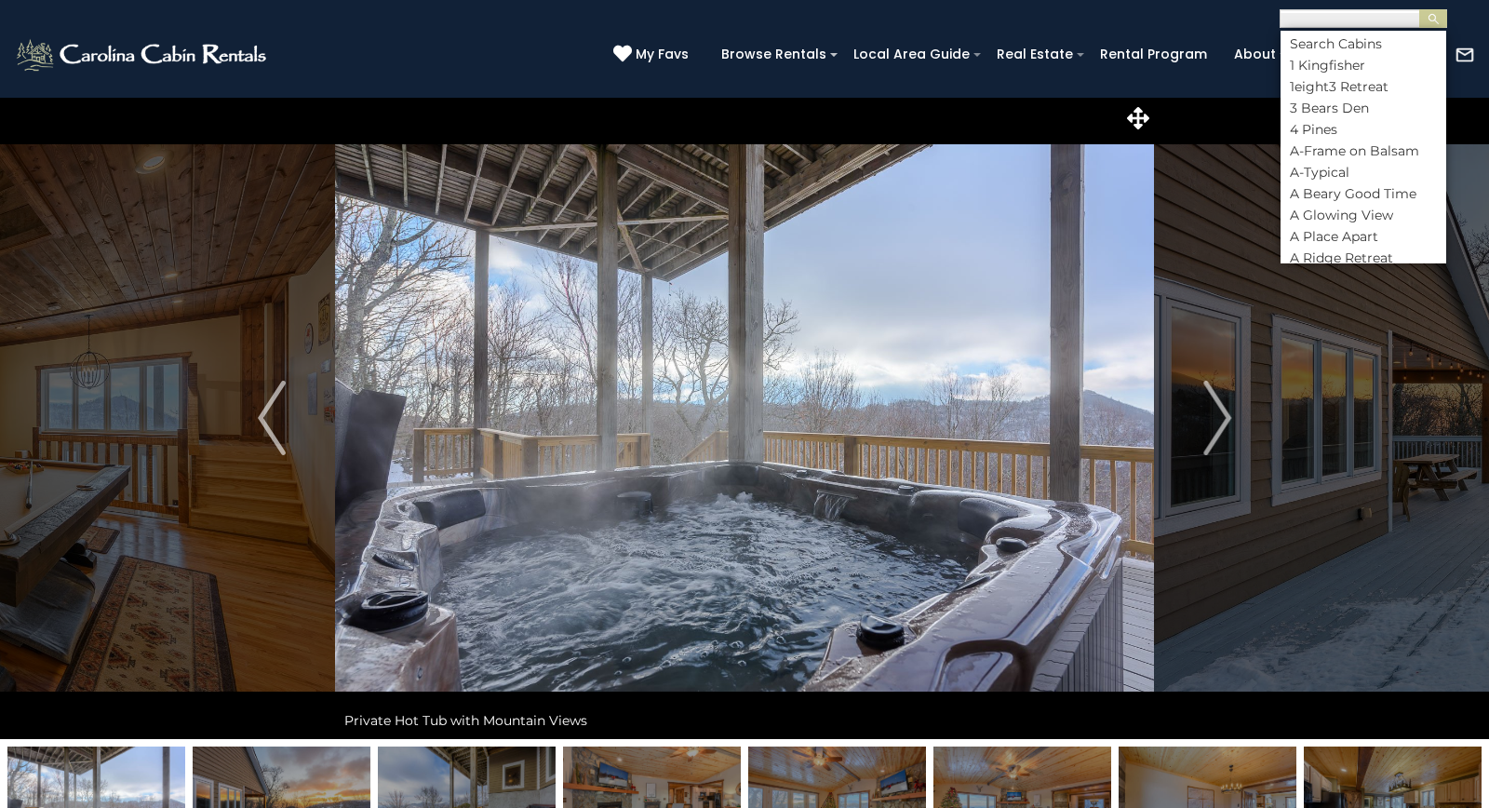
click at [584, 35] on div "(828) 295-6000 My Favs Browse Rentals Local Area Guide Activities & Attractions…" at bounding box center [744, 63] width 1489 height 70
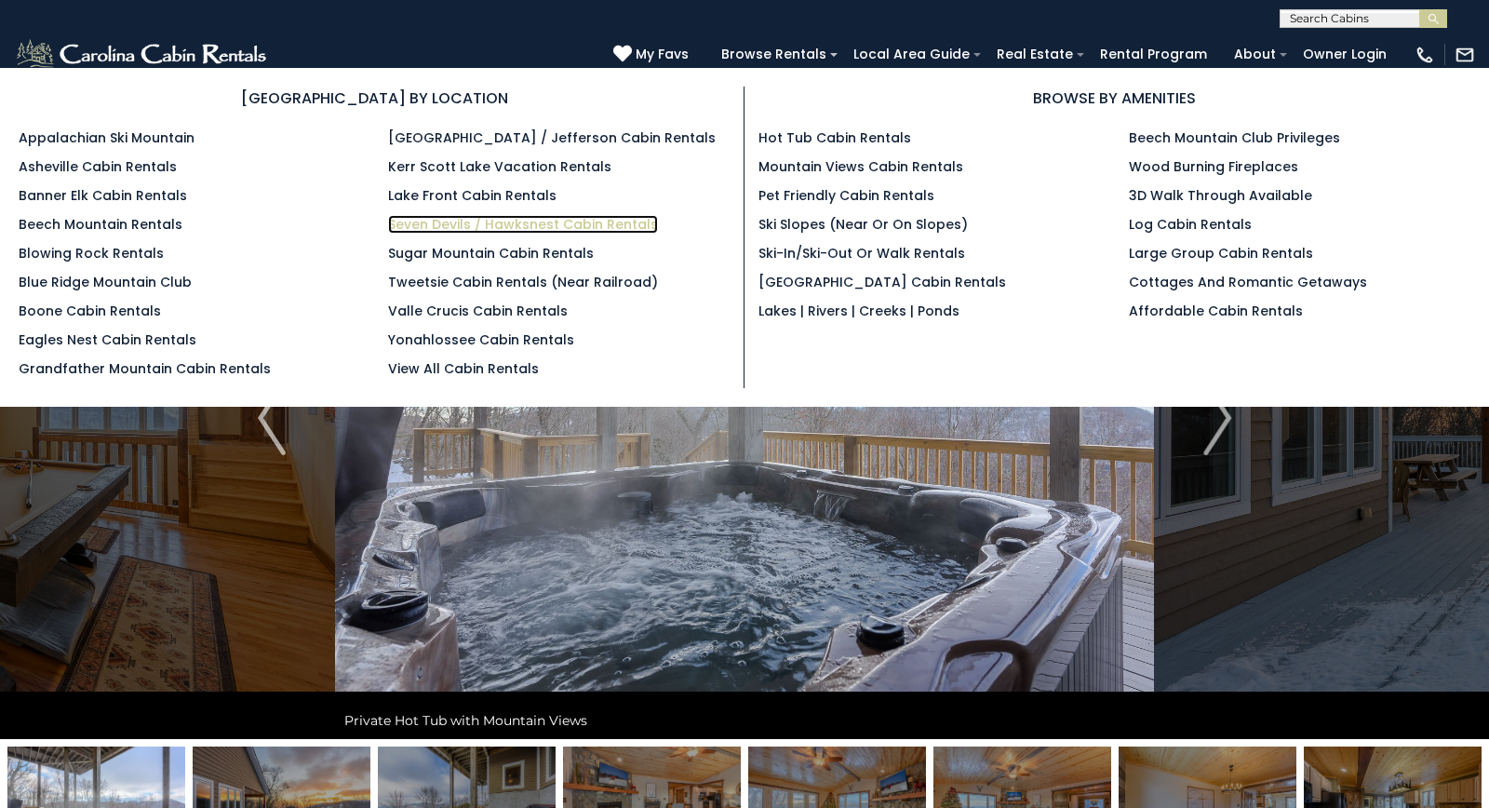
click at [560, 223] on link "Seven Devils / Hawksnest Cabin Rentals" at bounding box center [523, 224] width 270 height 19
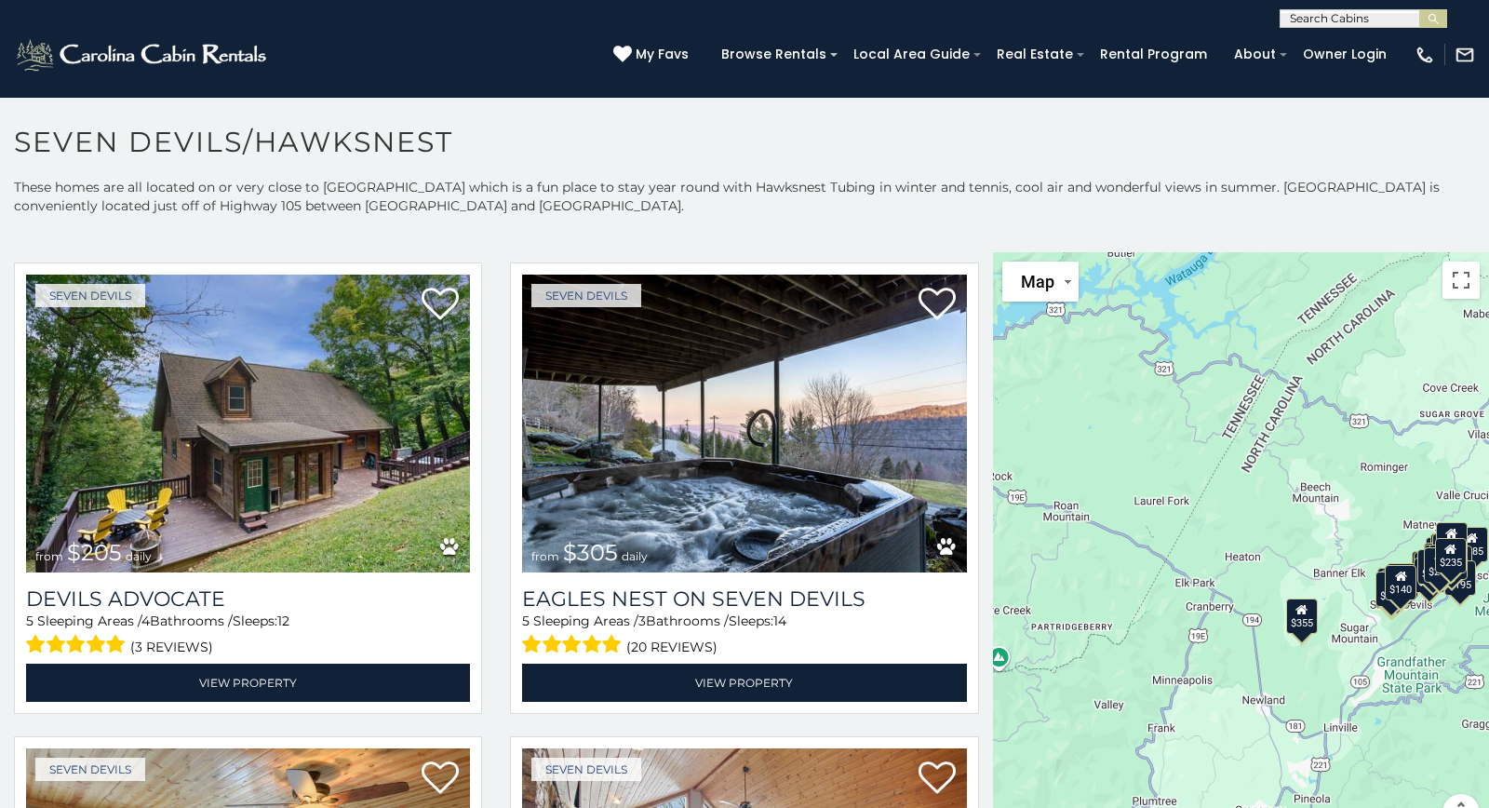
scroll to position [1452, 0]
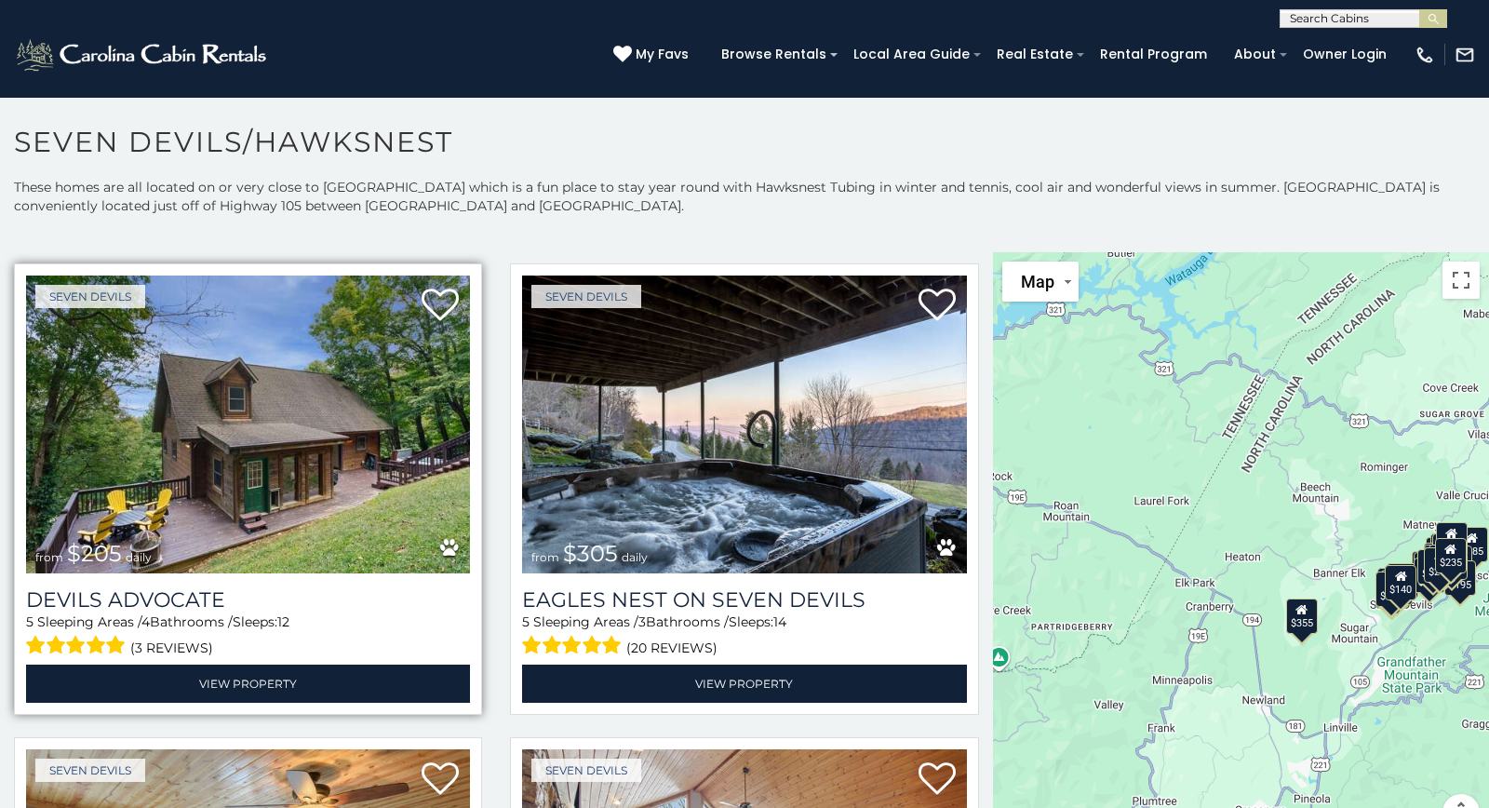
click at [214, 470] on img at bounding box center [248, 424] width 444 height 298
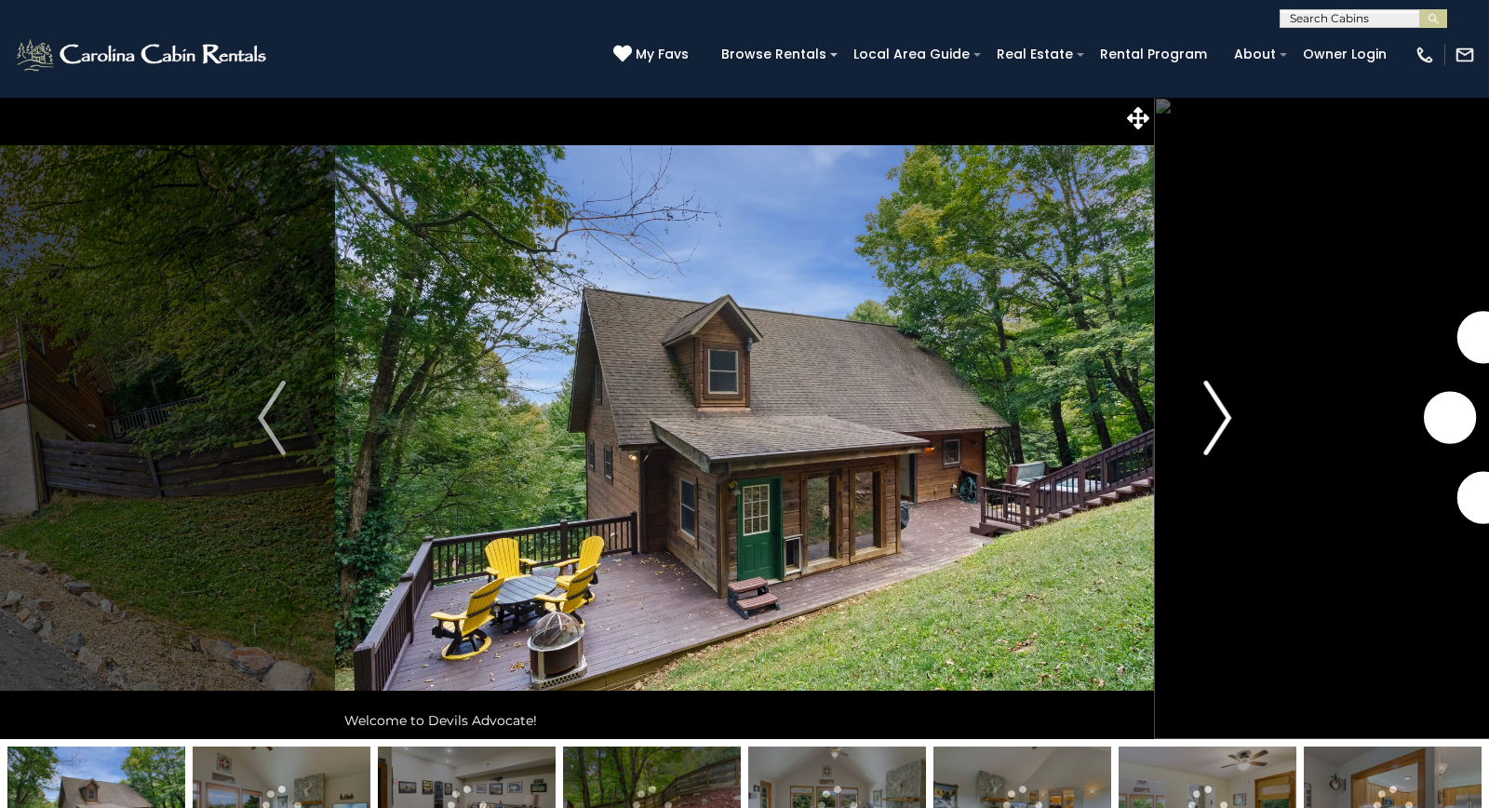
click at [1217, 419] on img "Next" at bounding box center [1217, 418] width 28 height 74
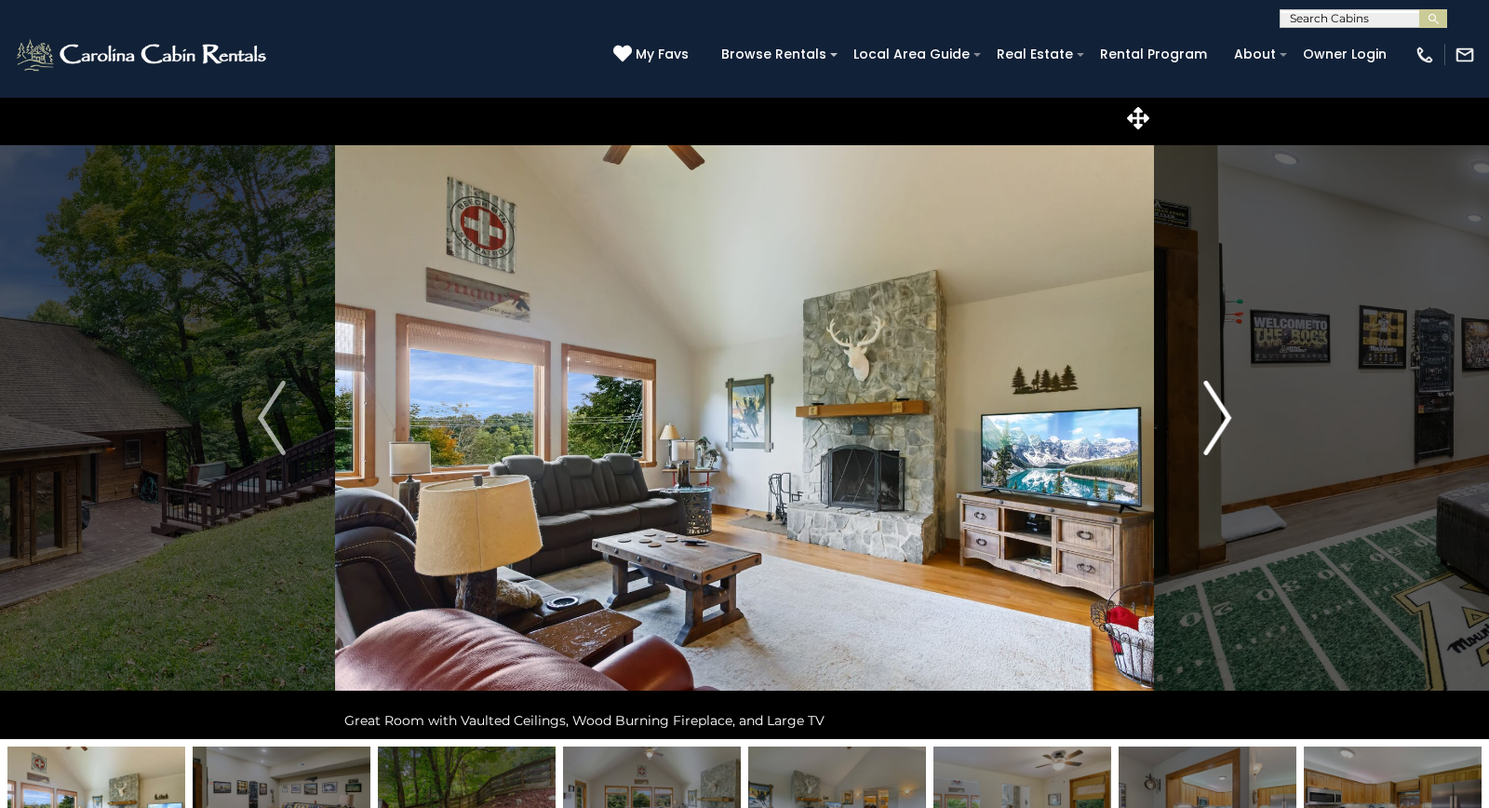
click at [1216, 419] on img "Next" at bounding box center [1217, 418] width 28 height 74
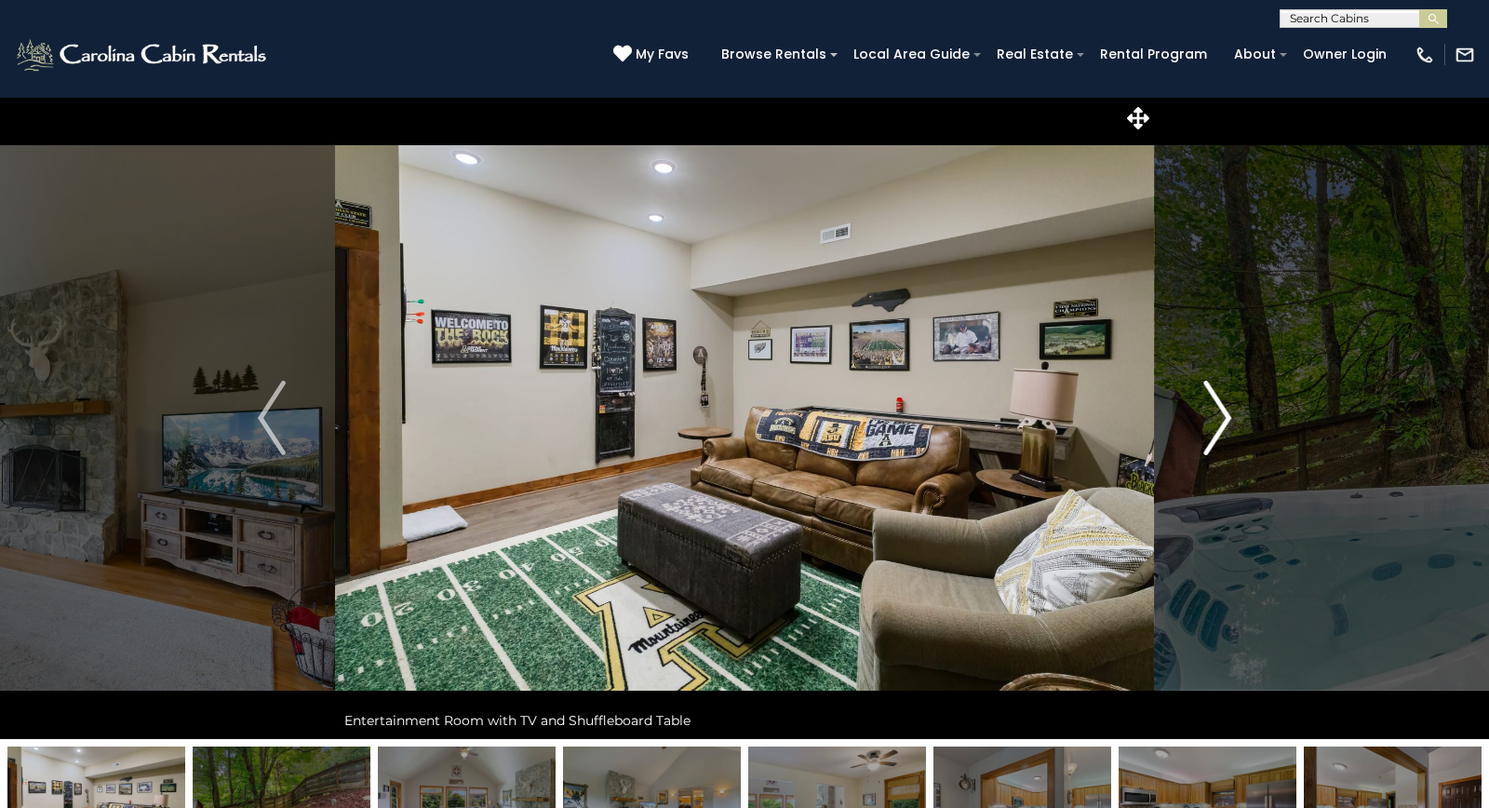
click at [1221, 422] on img "Next" at bounding box center [1217, 418] width 28 height 74
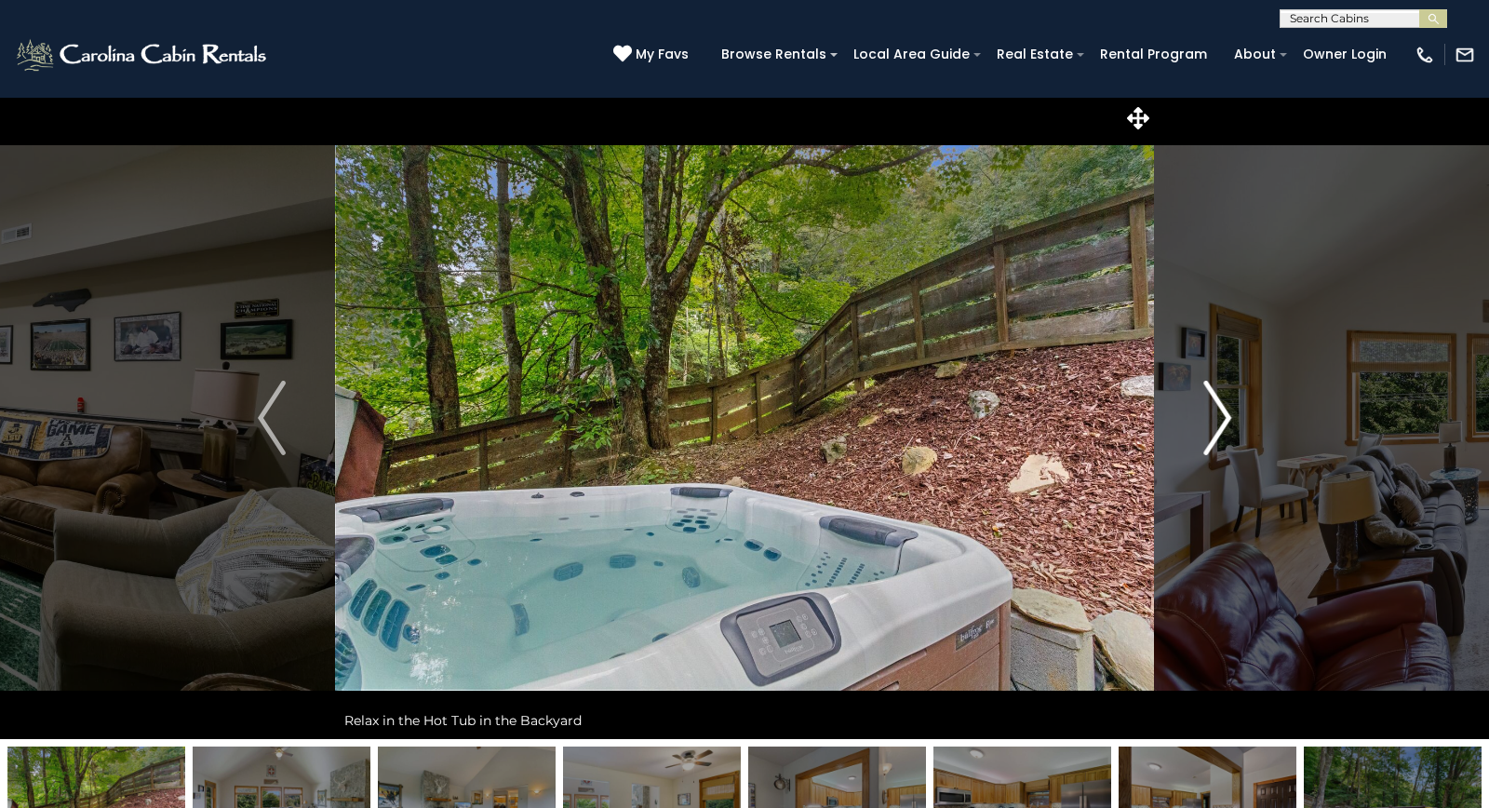
click at [1226, 424] on img "Next" at bounding box center [1217, 418] width 28 height 74
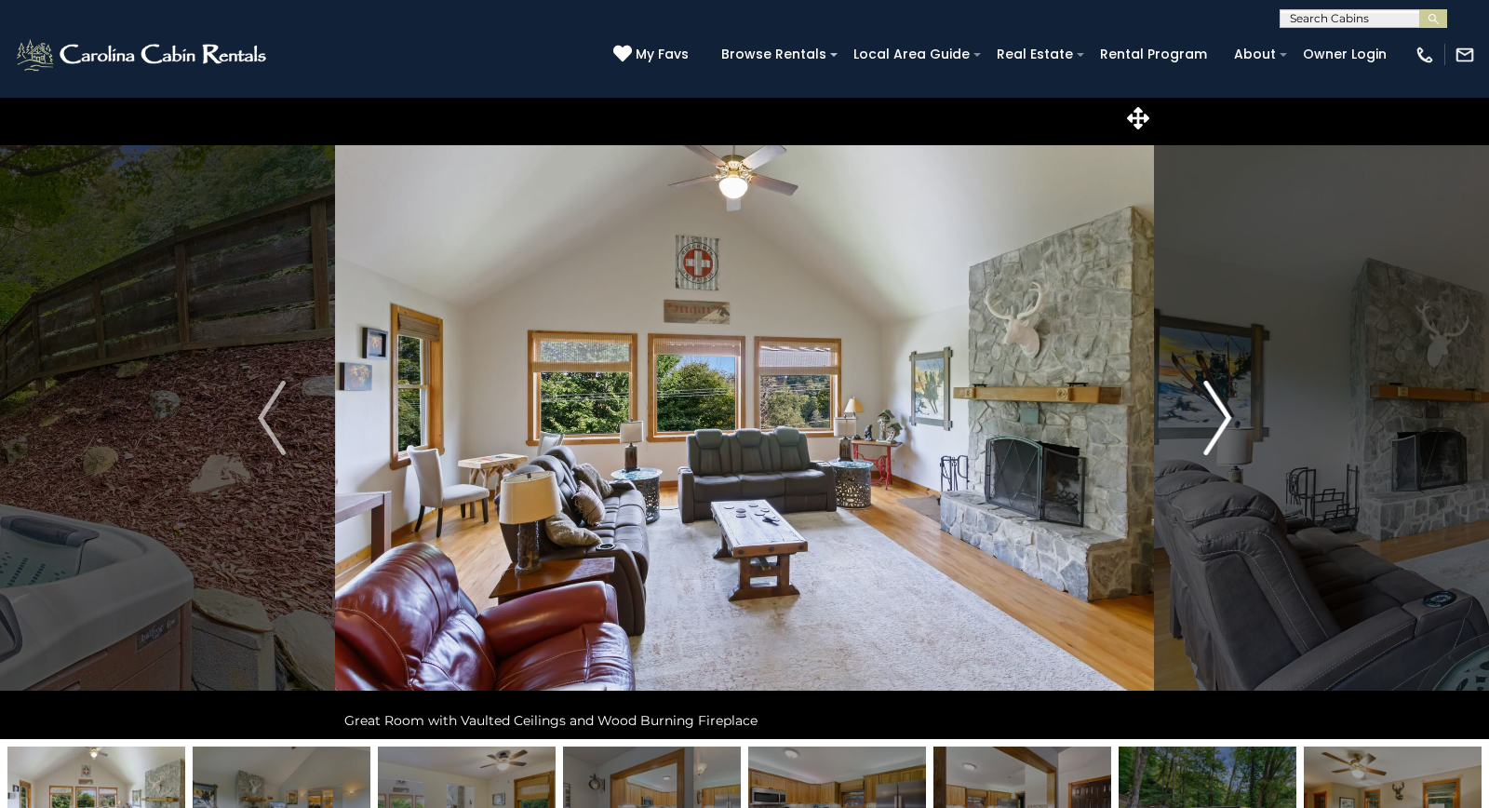
click at [1226, 424] on img "Next" at bounding box center [1217, 418] width 28 height 74
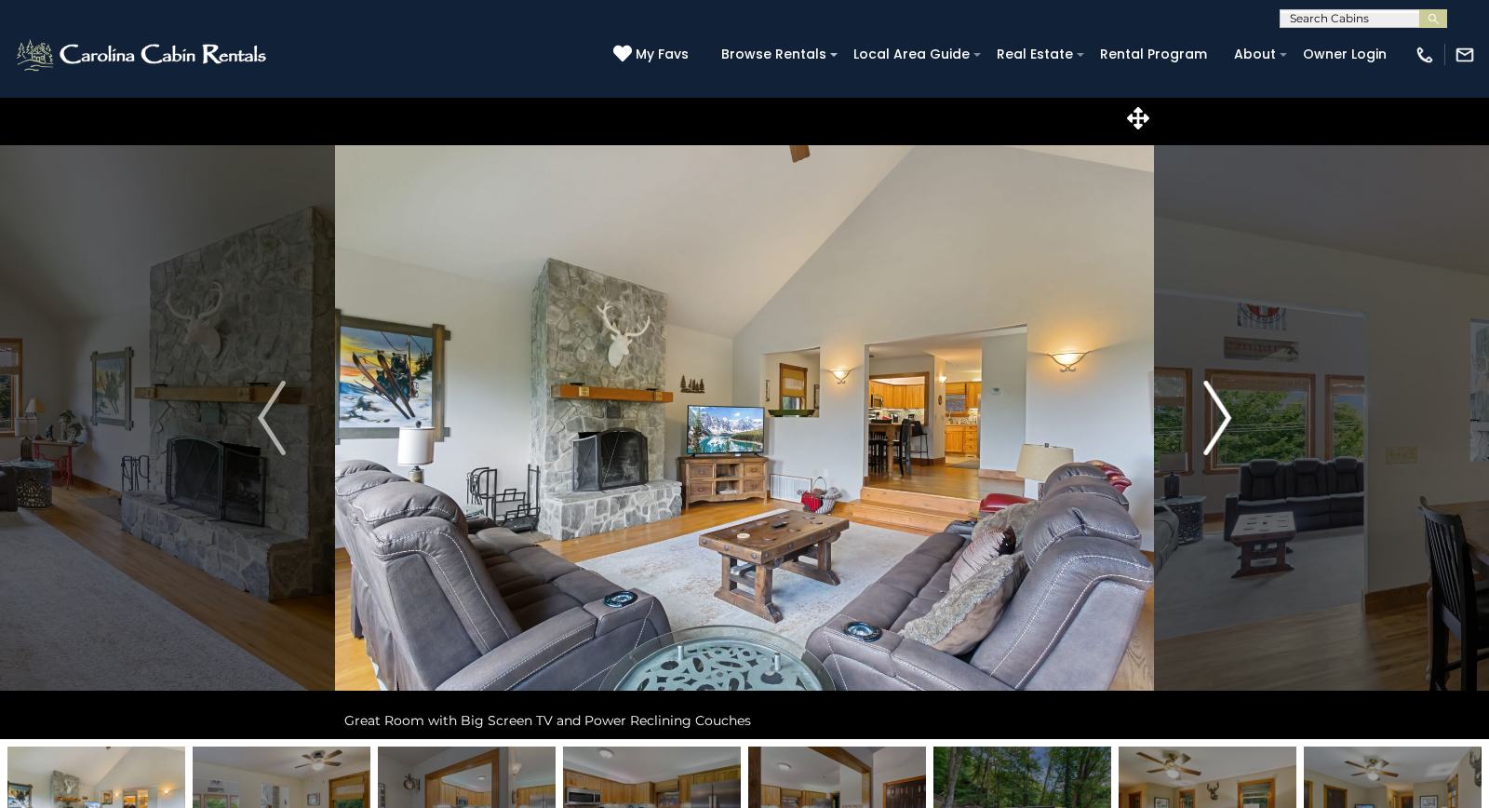
click at [1226, 424] on img "Next" at bounding box center [1217, 418] width 28 height 74
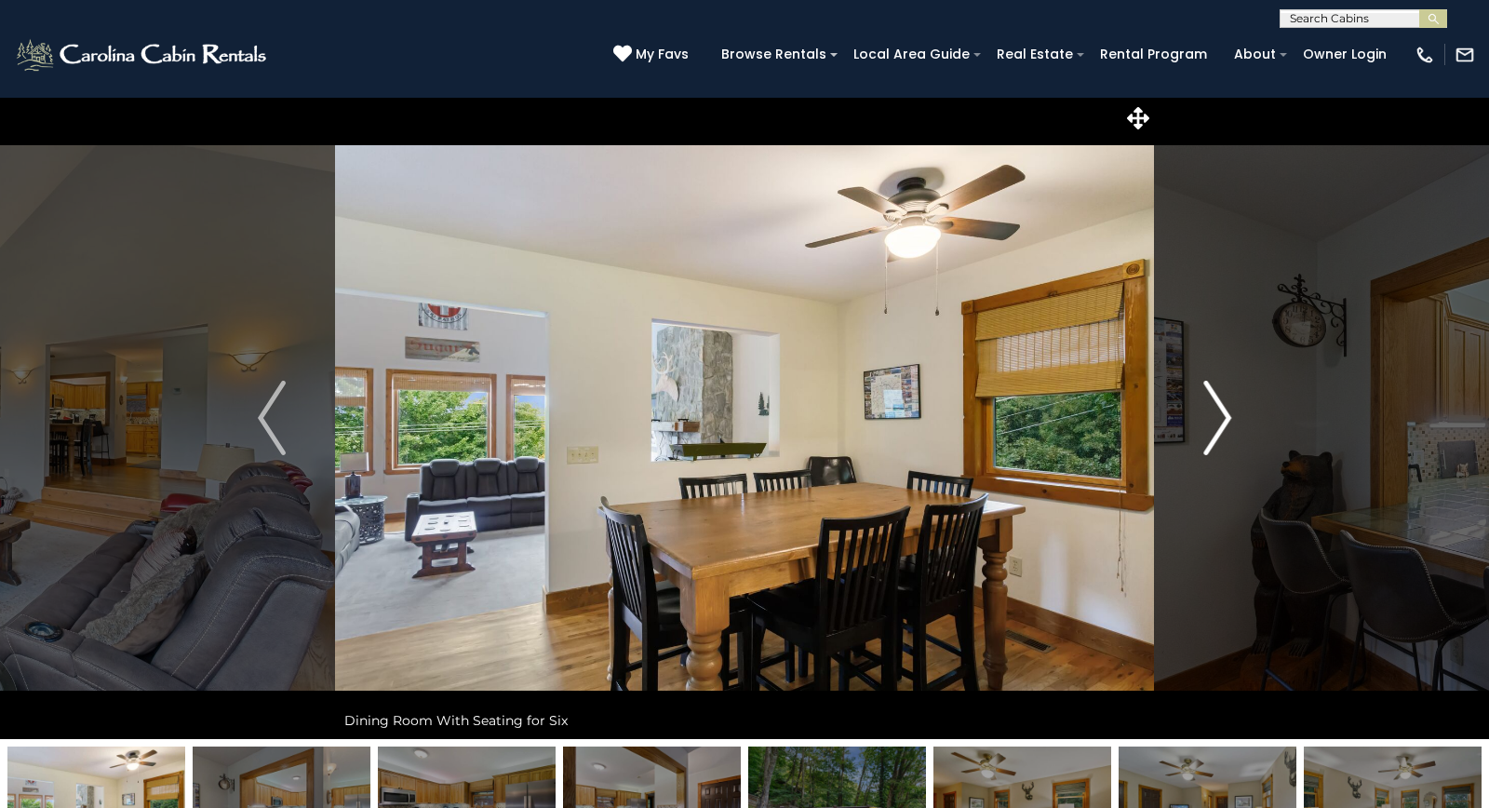
click at [1226, 424] on img "Next" at bounding box center [1217, 418] width 28 height 74
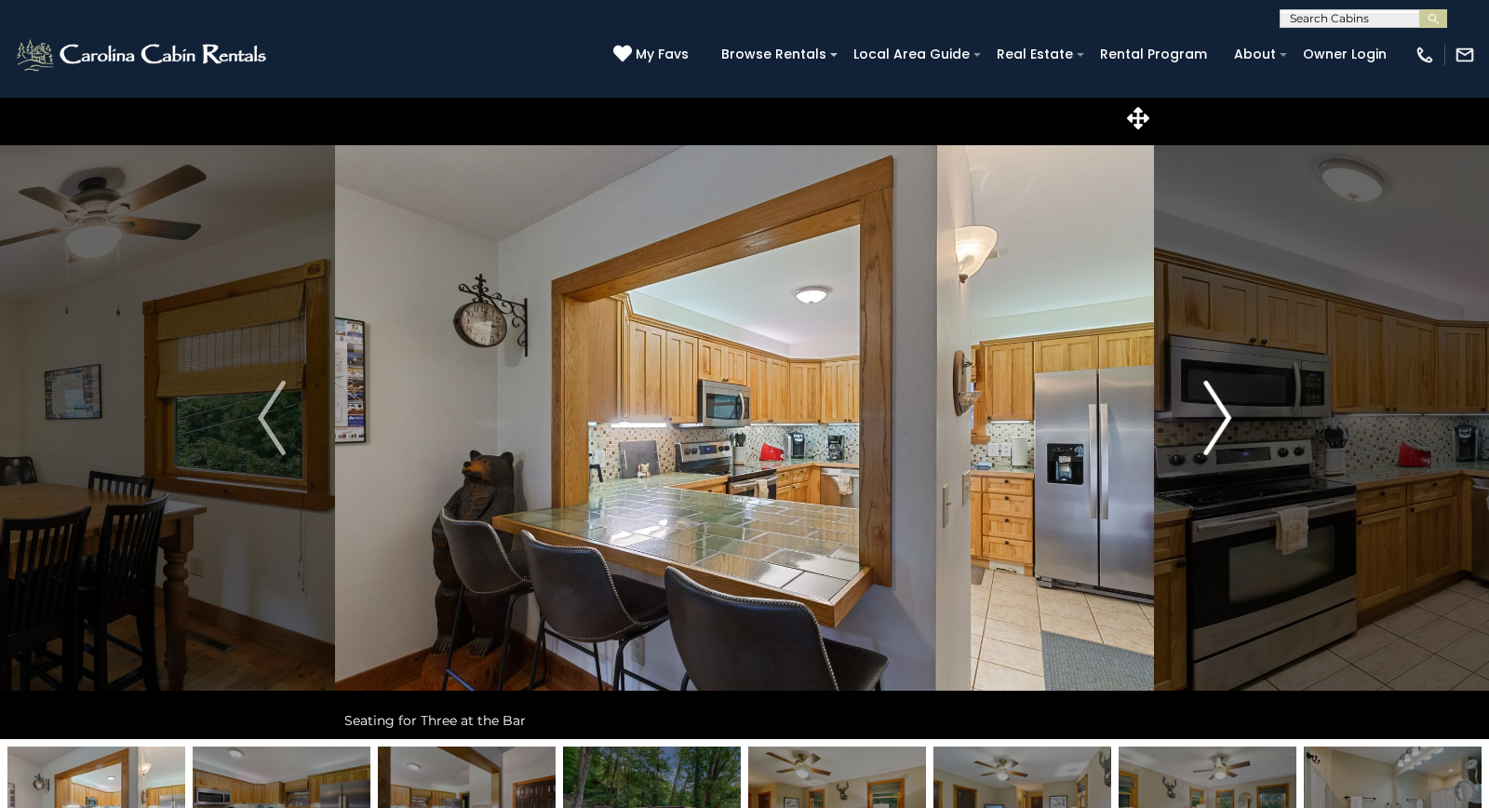
click at [1226, 424] on img "Next" at bounding box center [1217, 418] width 28 height 74
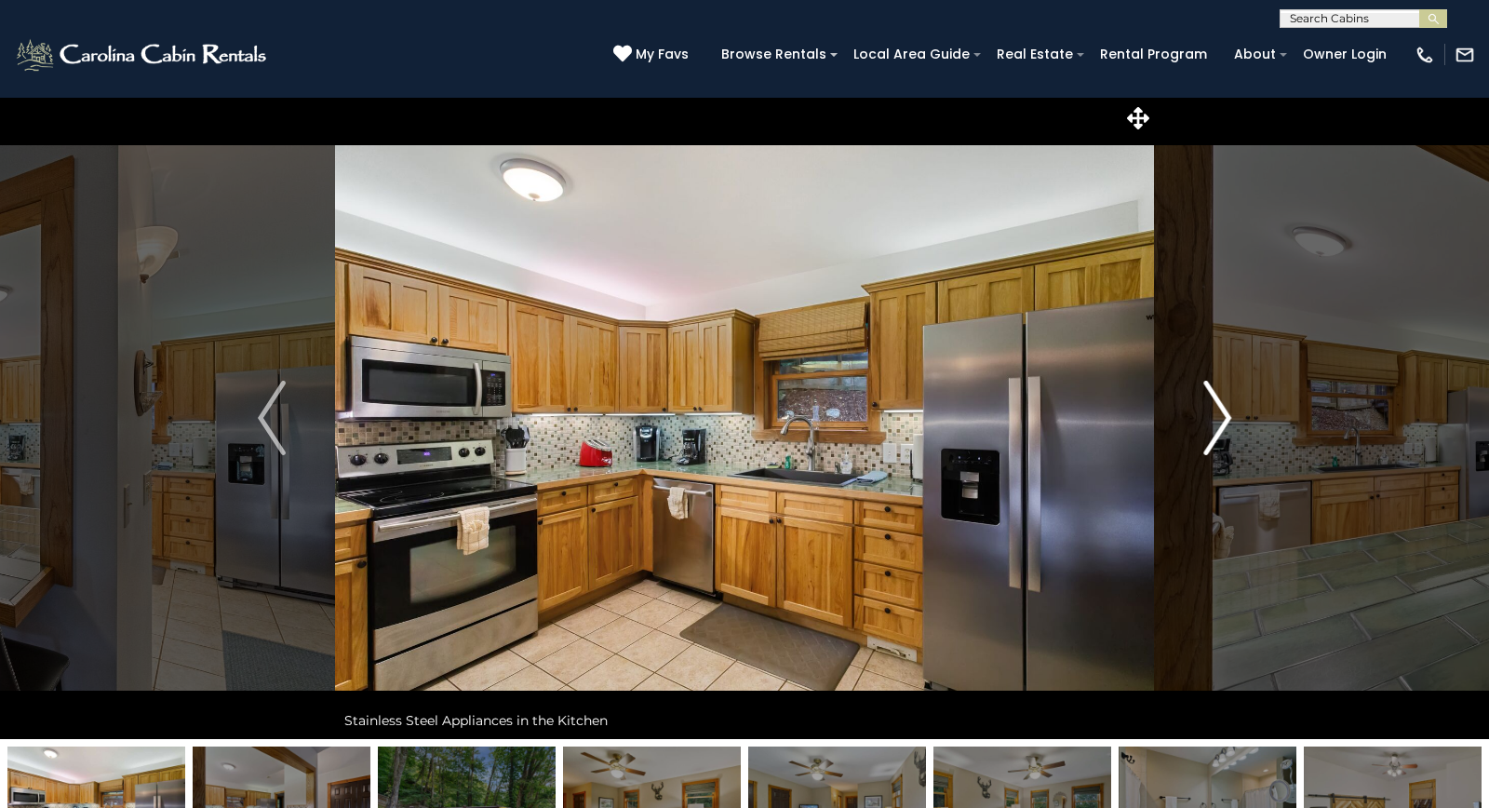
click at [1226, 424] on img "Next" at bounding box center [1217, 418] width 28 height 74
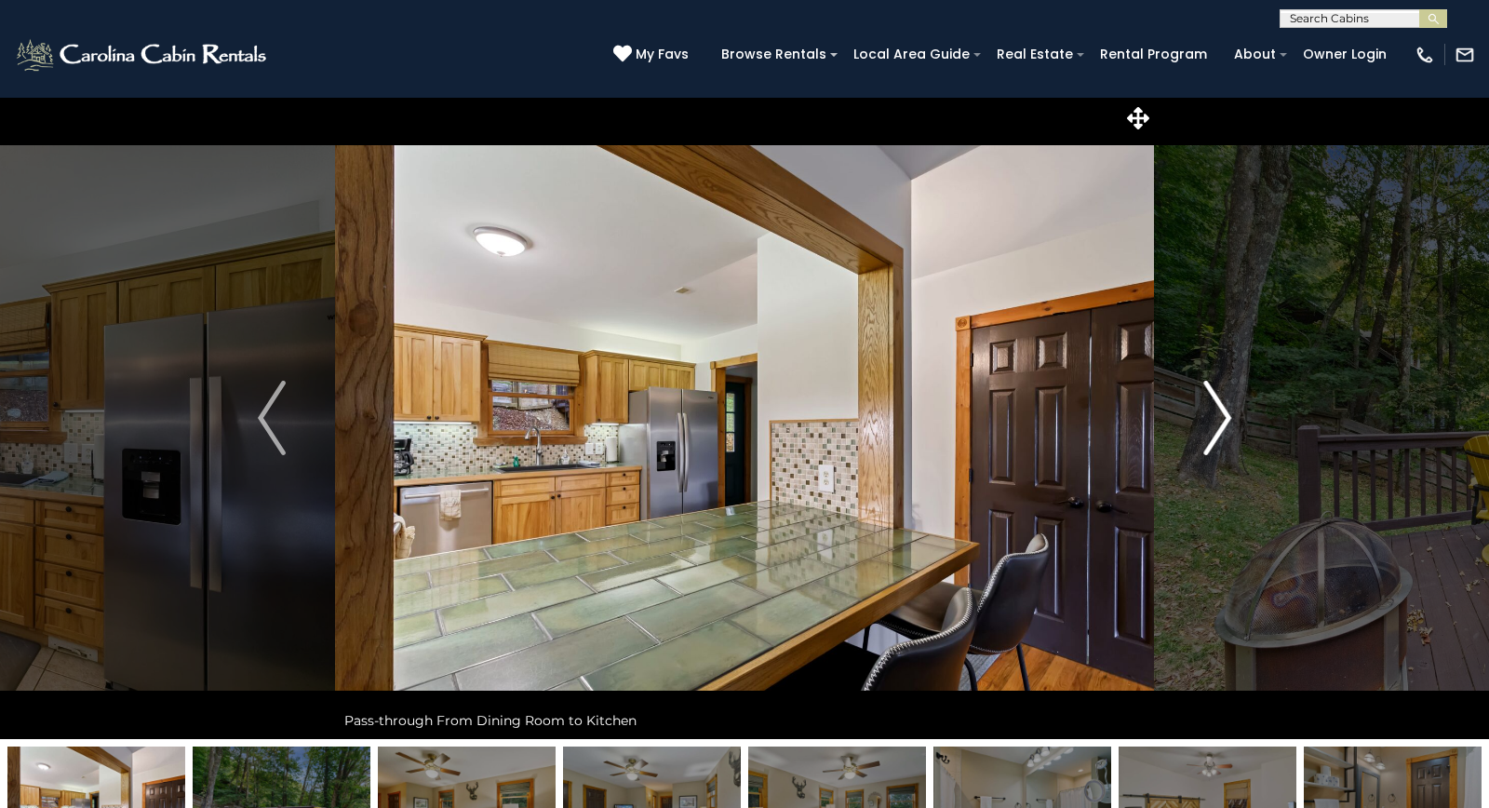
click at [1226, 424] on img "Next" at bounding box center [1217, 418] width 28 height 74
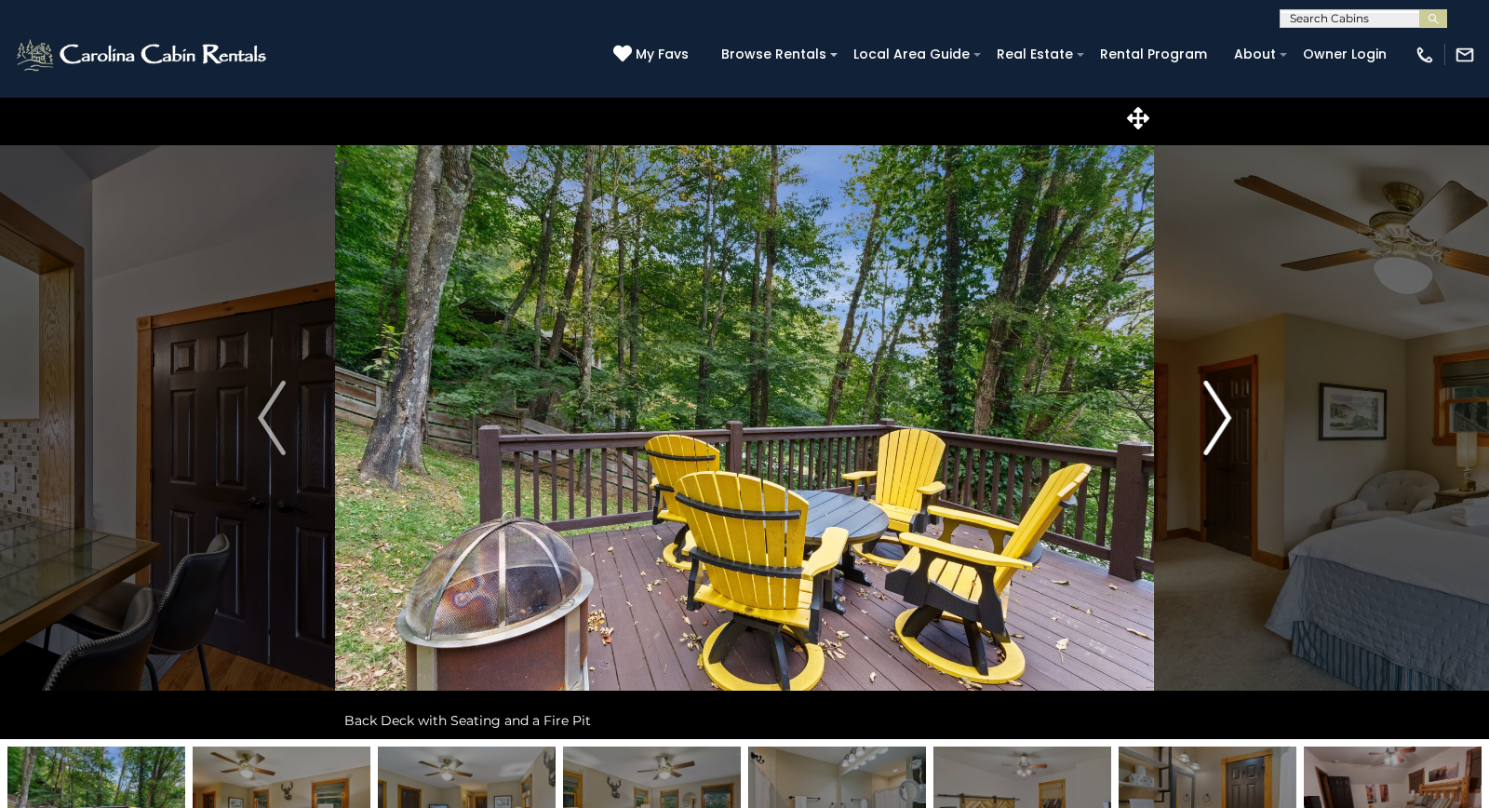
click at [1226, 424] on img "Next" at bounding box center [1217, 418] width 28 height 74
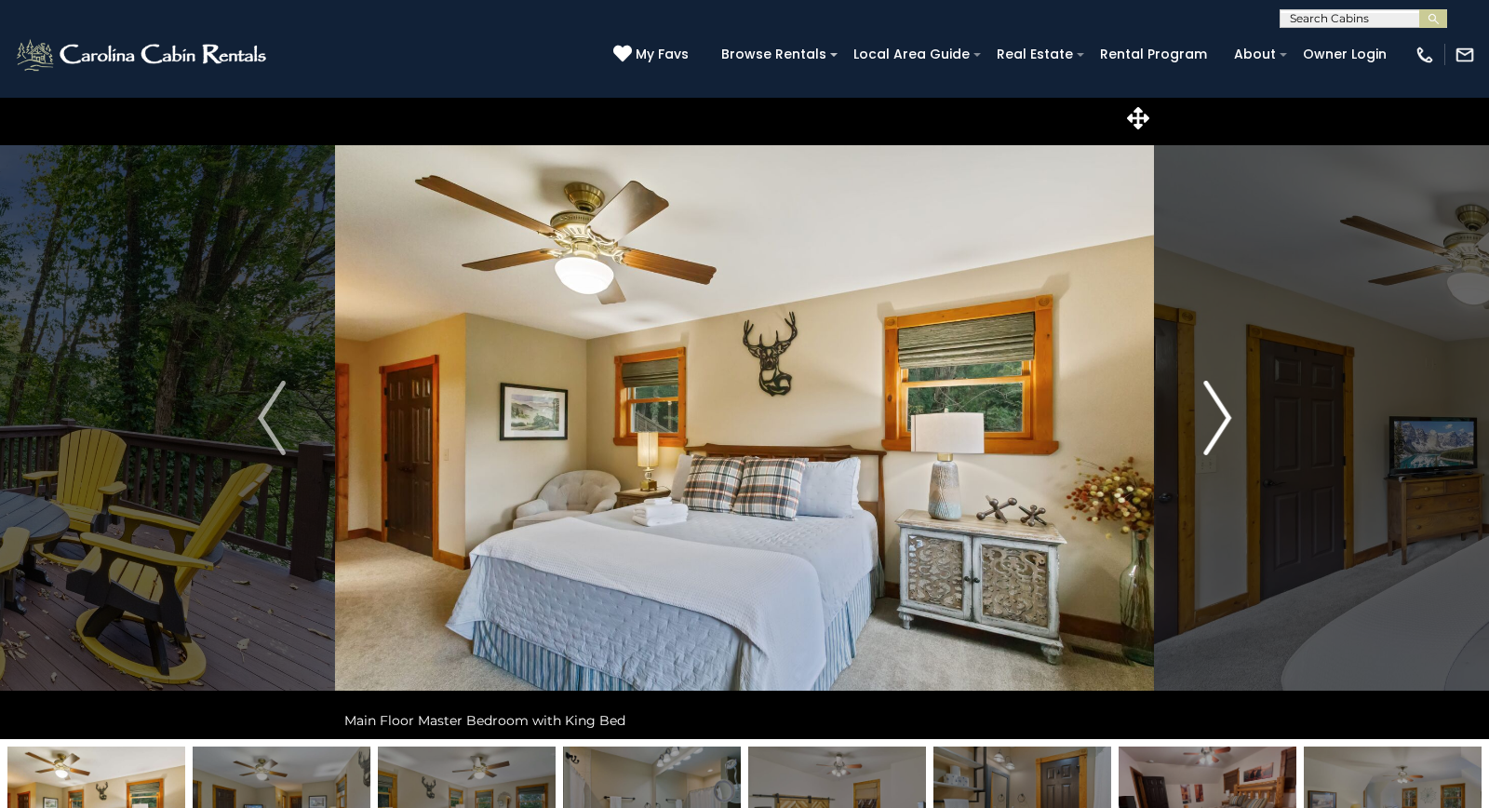
click at [1226, 424] on img "Next" at bounding box center [1217, 418] width 28 height 74
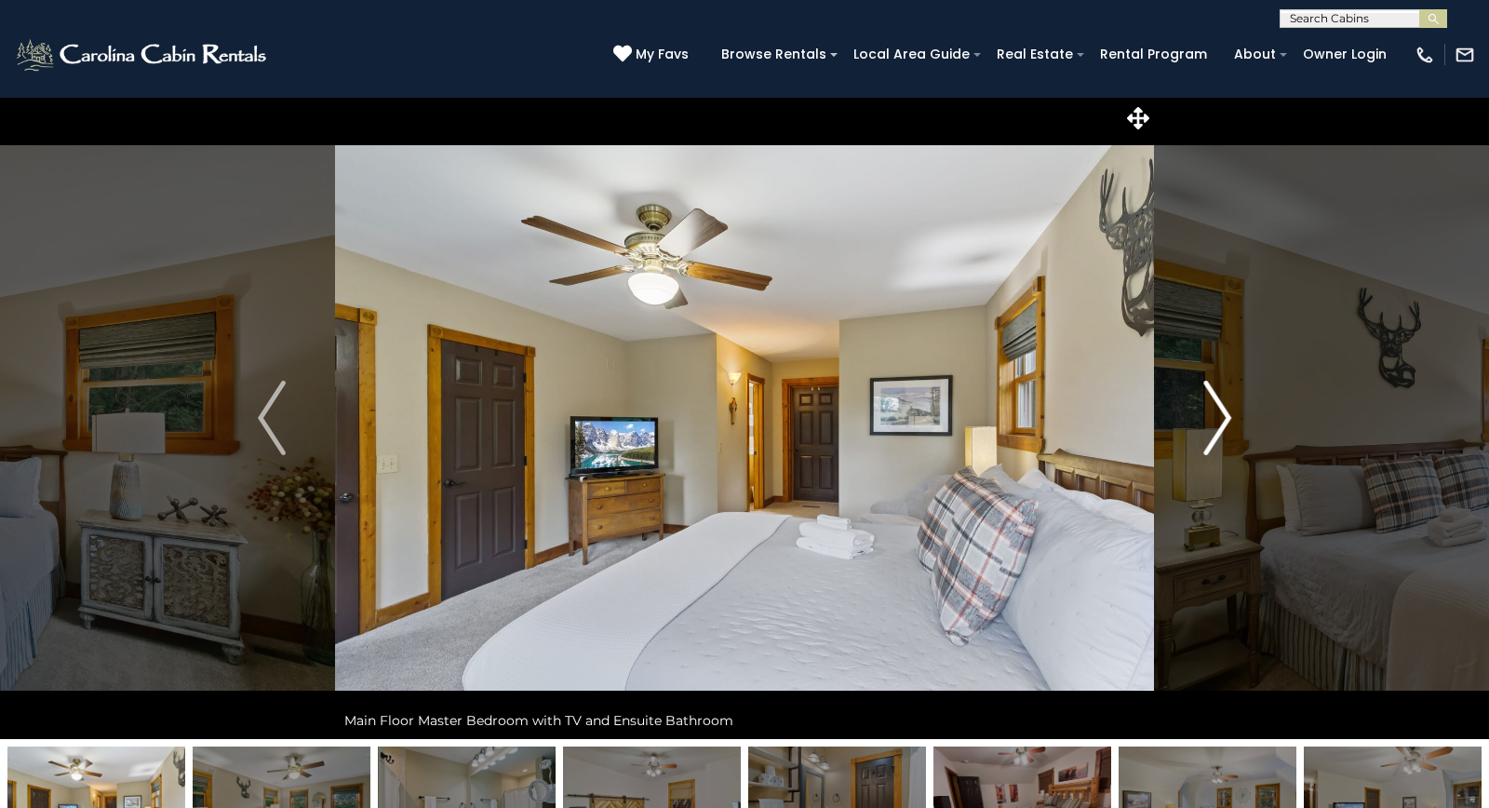
click at [1226, 424] on img "Next" at bounding box center [1217, 418] width 28 height 74
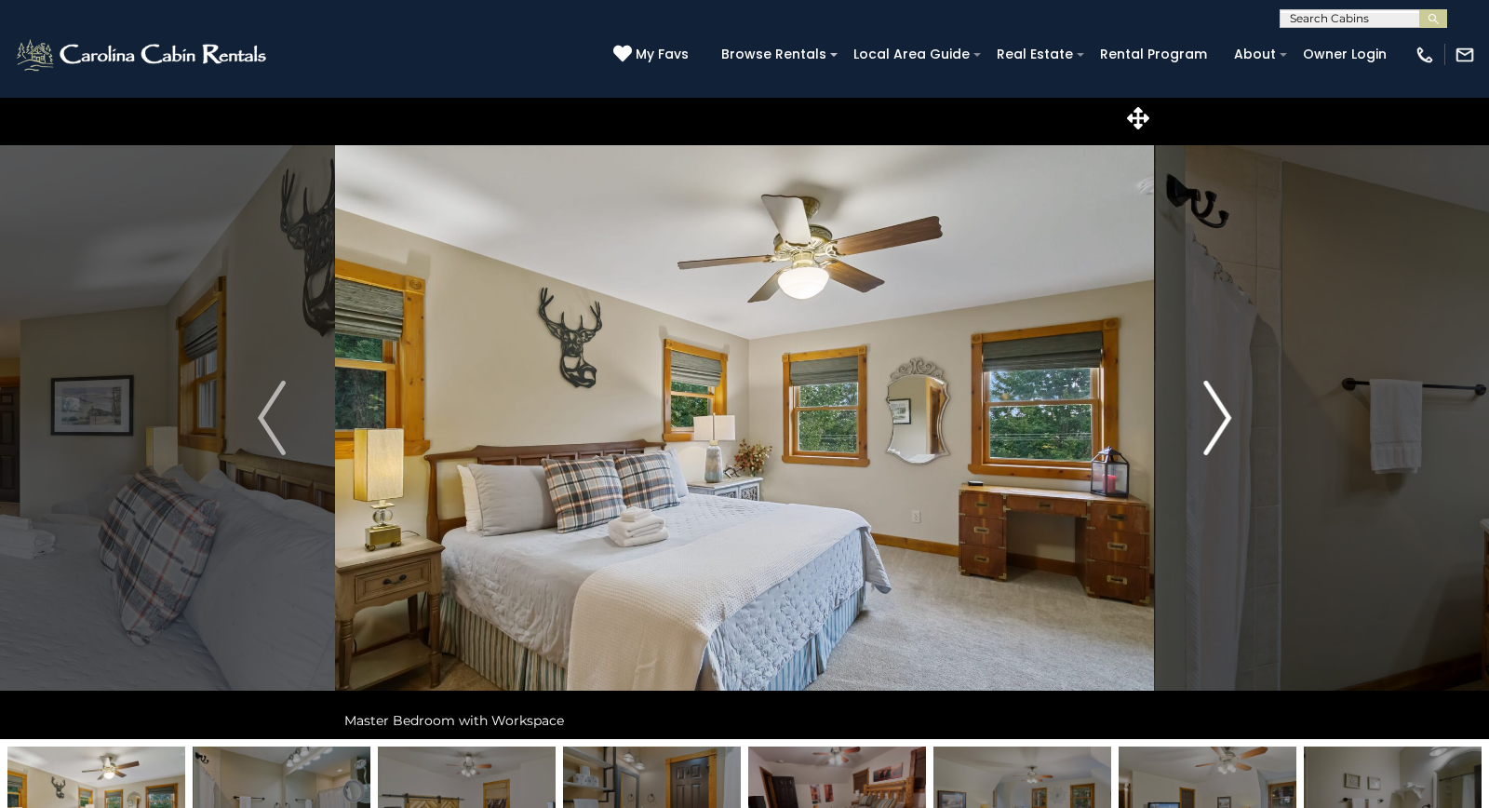
click at [1226, 424] on img "Next" at bounding box center [1217, 418] width 28 height 74
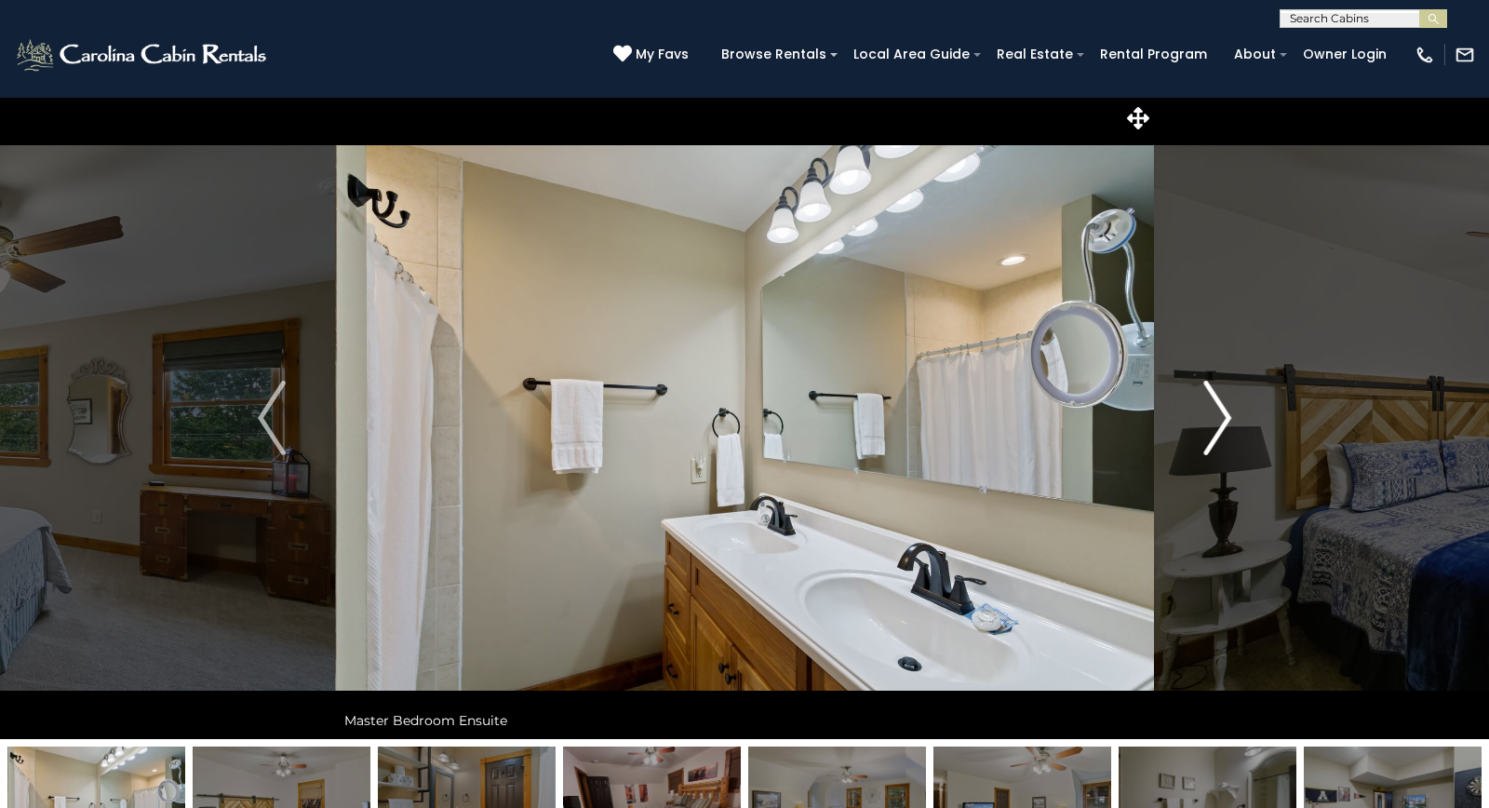
click at [1226, 424] on img "Next" at bounding box center [1217, 418] width 28 height 74
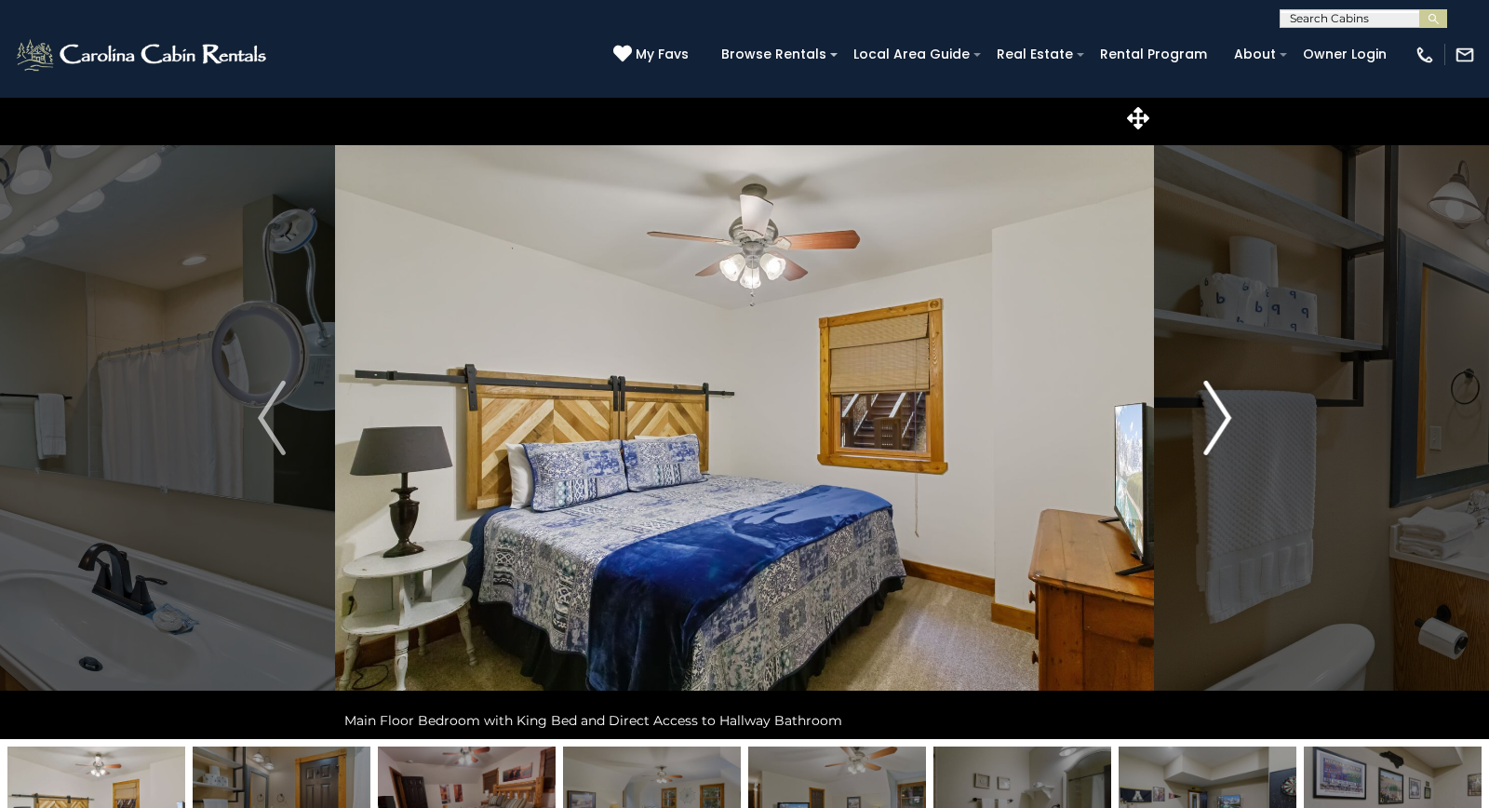
click at [1226, 424] on img "Next" at bounding box center [1217, 418] width 28 height 74
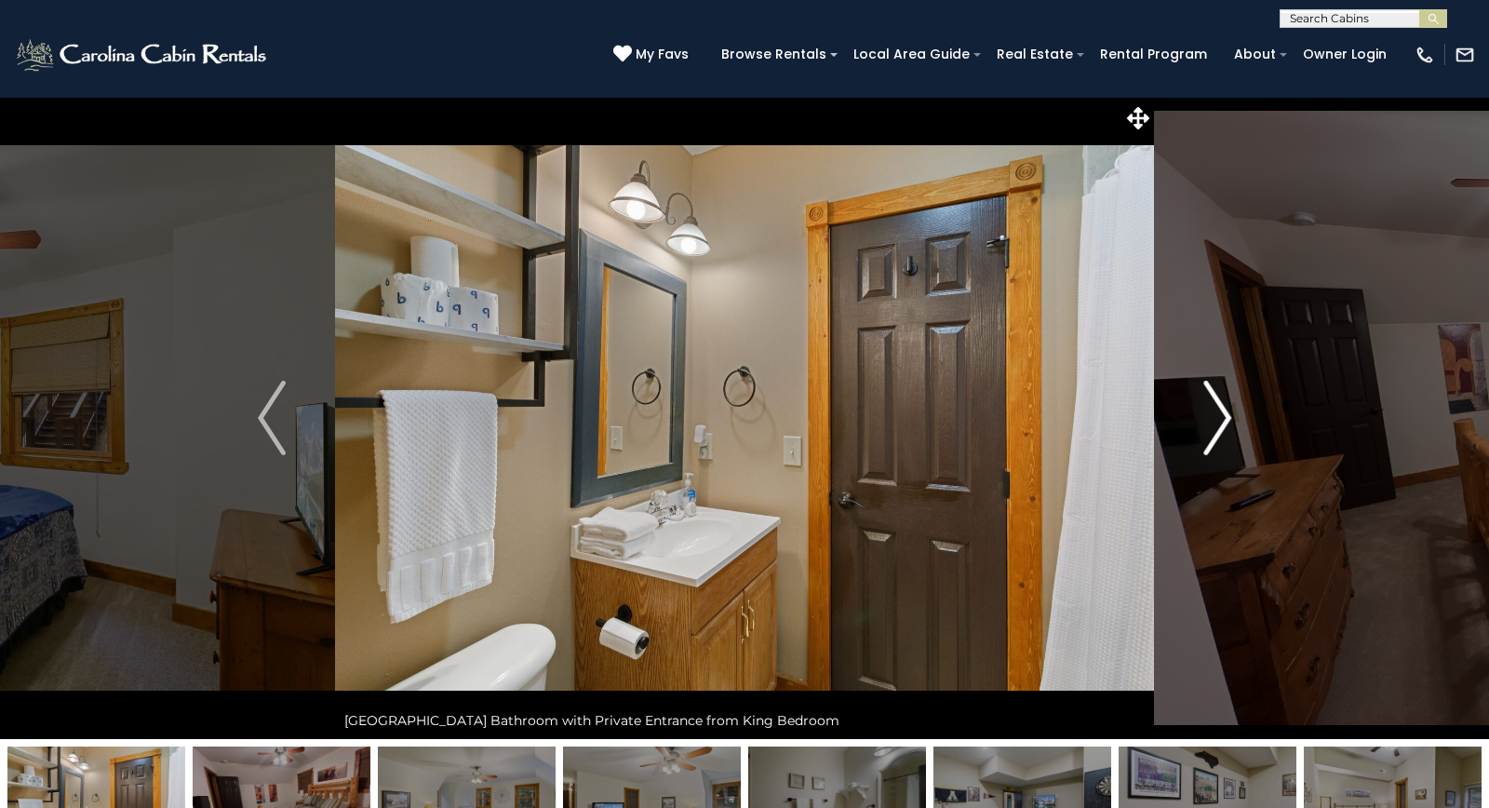
click at [1226, 424] on img "Next" at bounding box center [1217, 418] width 28 height 74
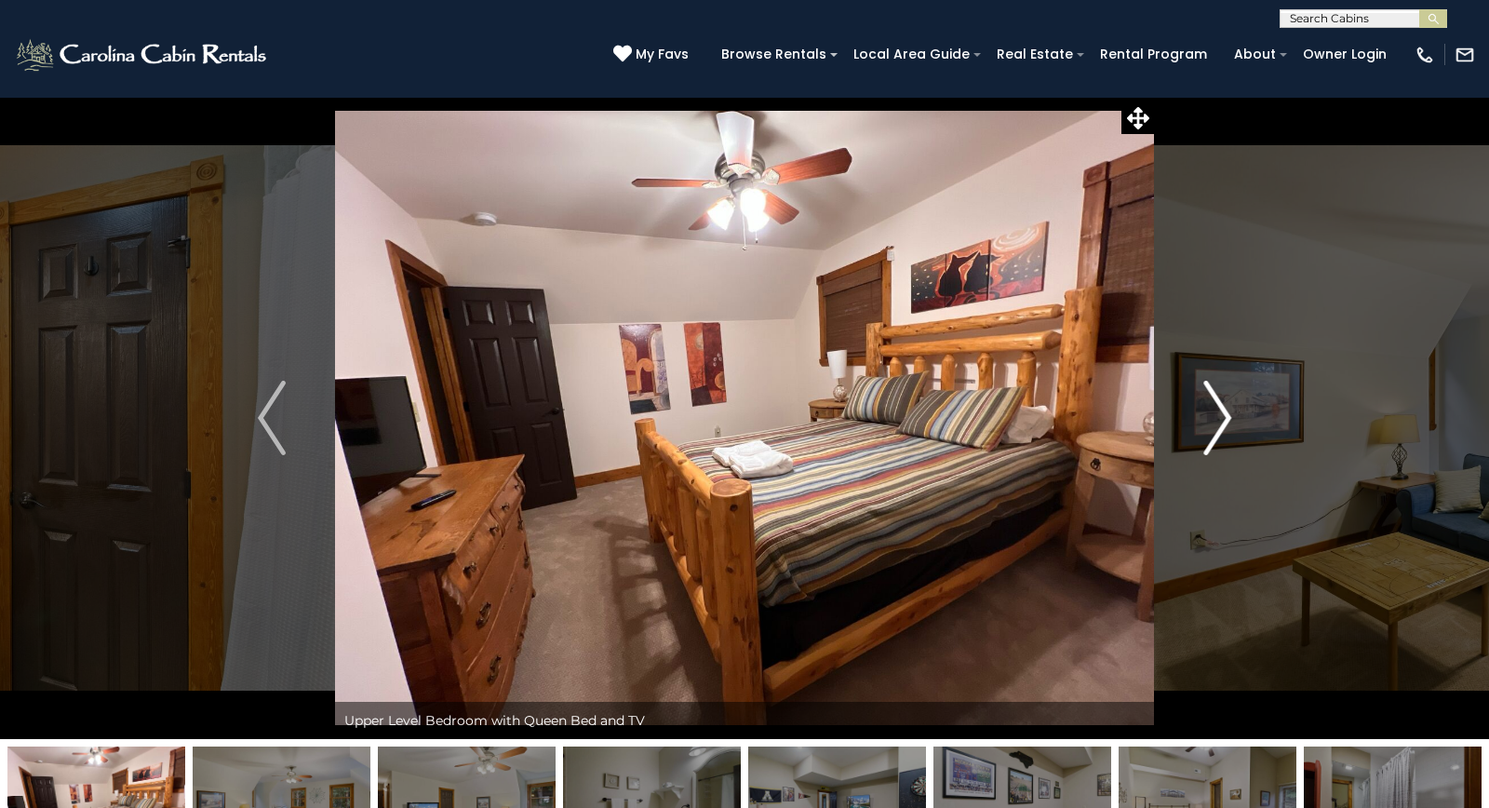
click at [1226, 424] on img "Next" at bounding box center [1217, 418] width 28 height 74
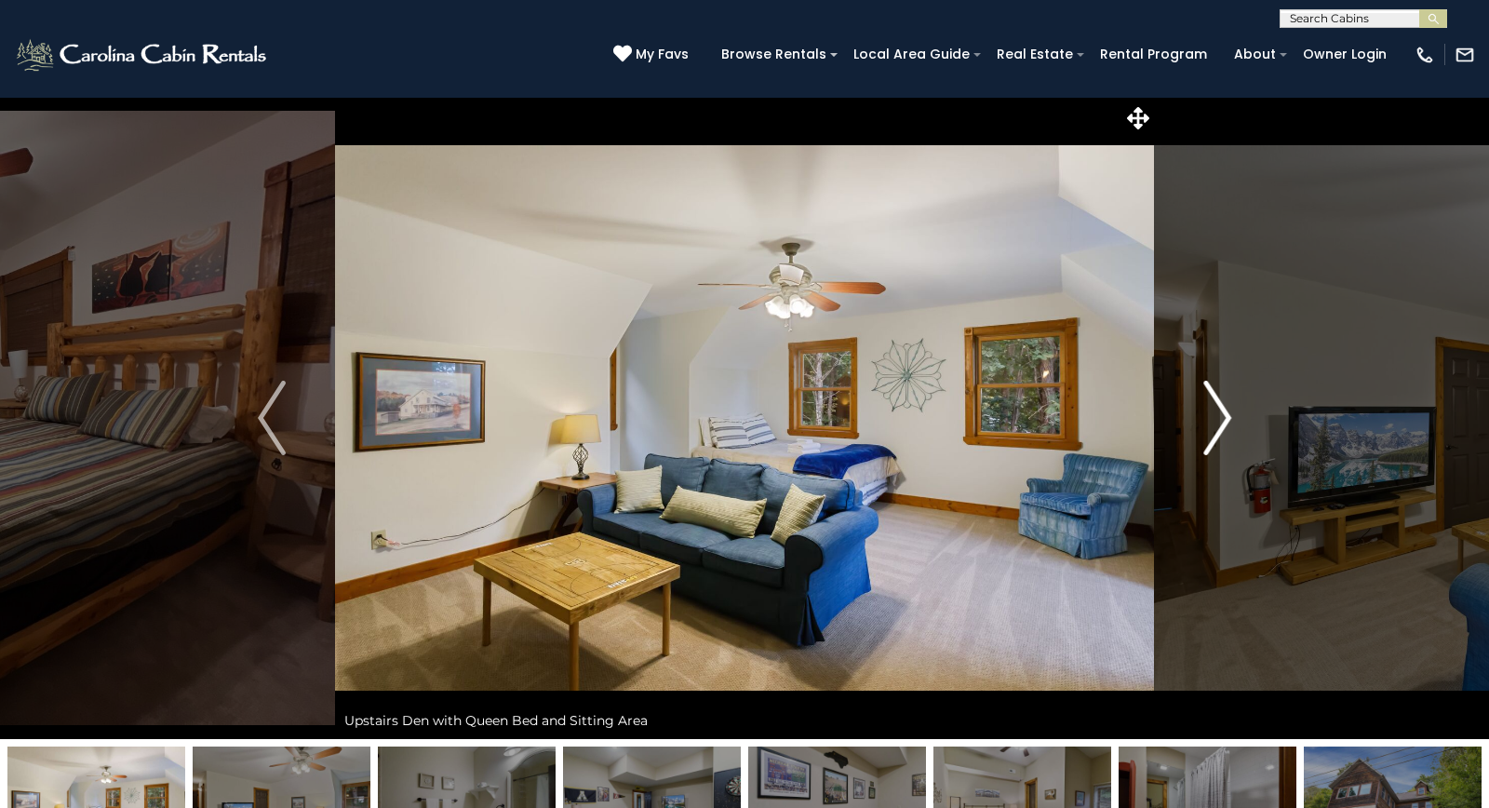
click at [1226, 424] on img "Next" at bounding box center [1217, 418] width 28 height 74
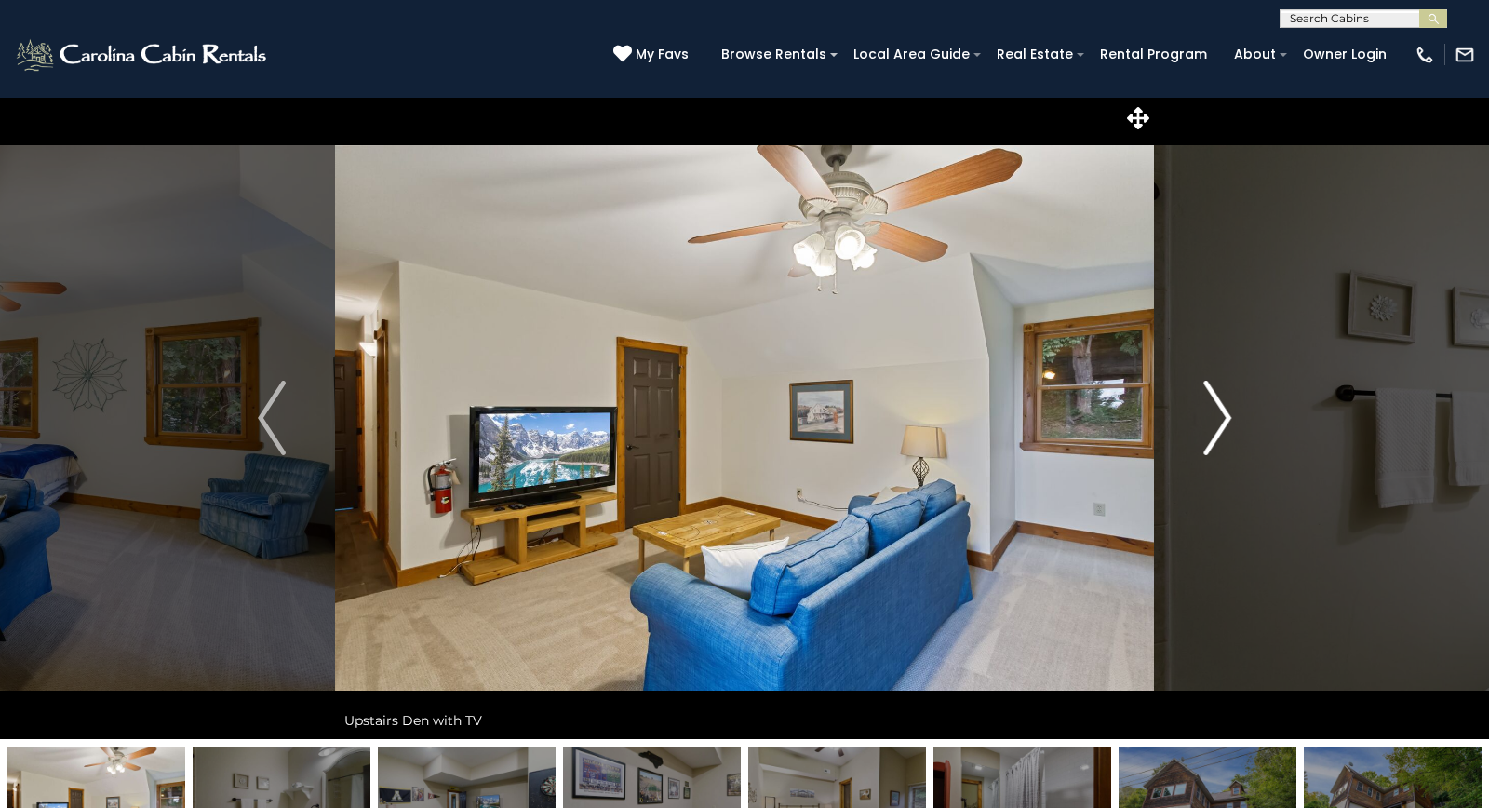
click at [1226, 424] on img "Next" at bounding box center [1217, 418] width 28 height 74
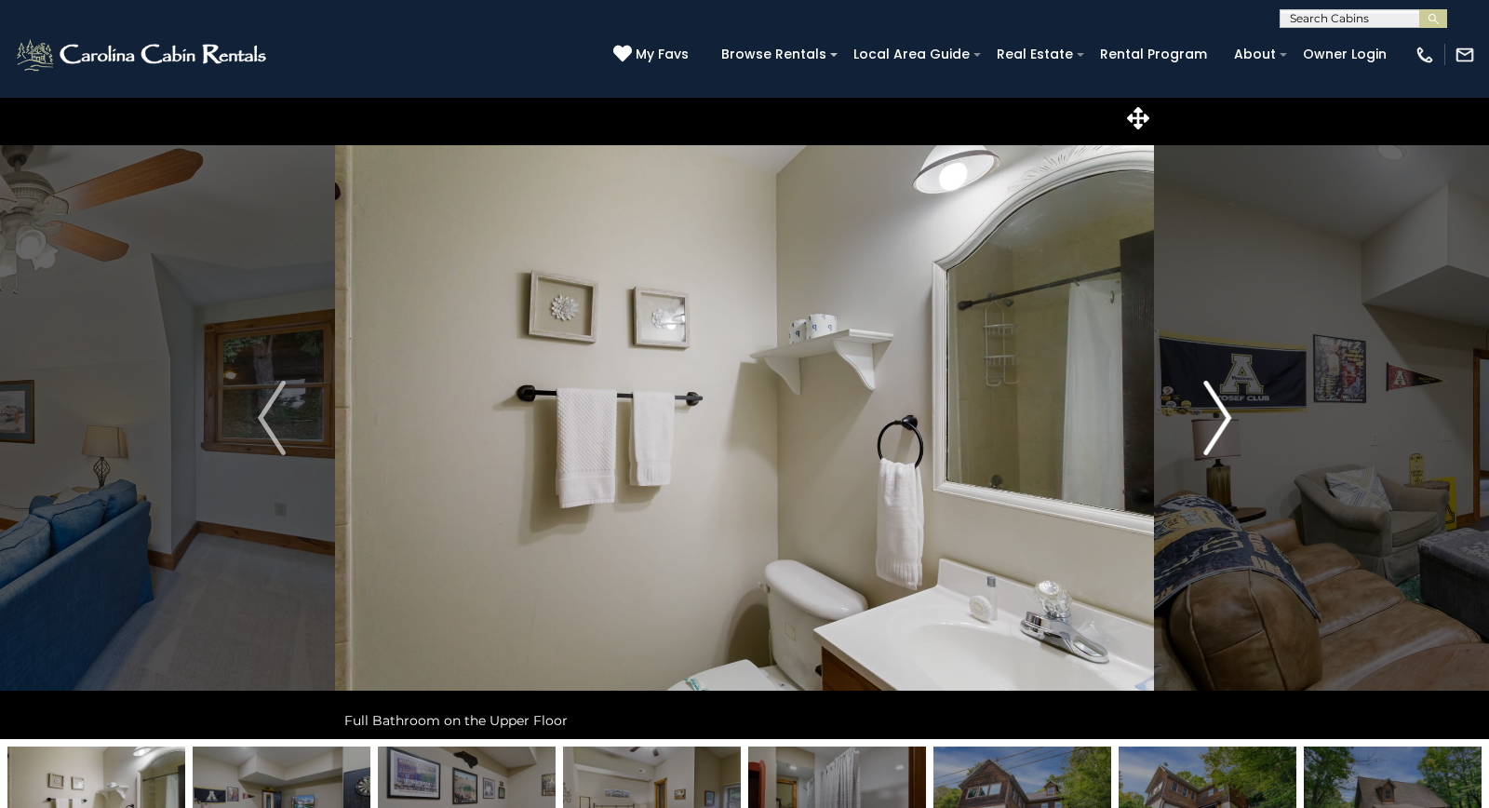
click at [1226, 424] on img "Next" at bounding box center [1217, 418] width 28 height 74
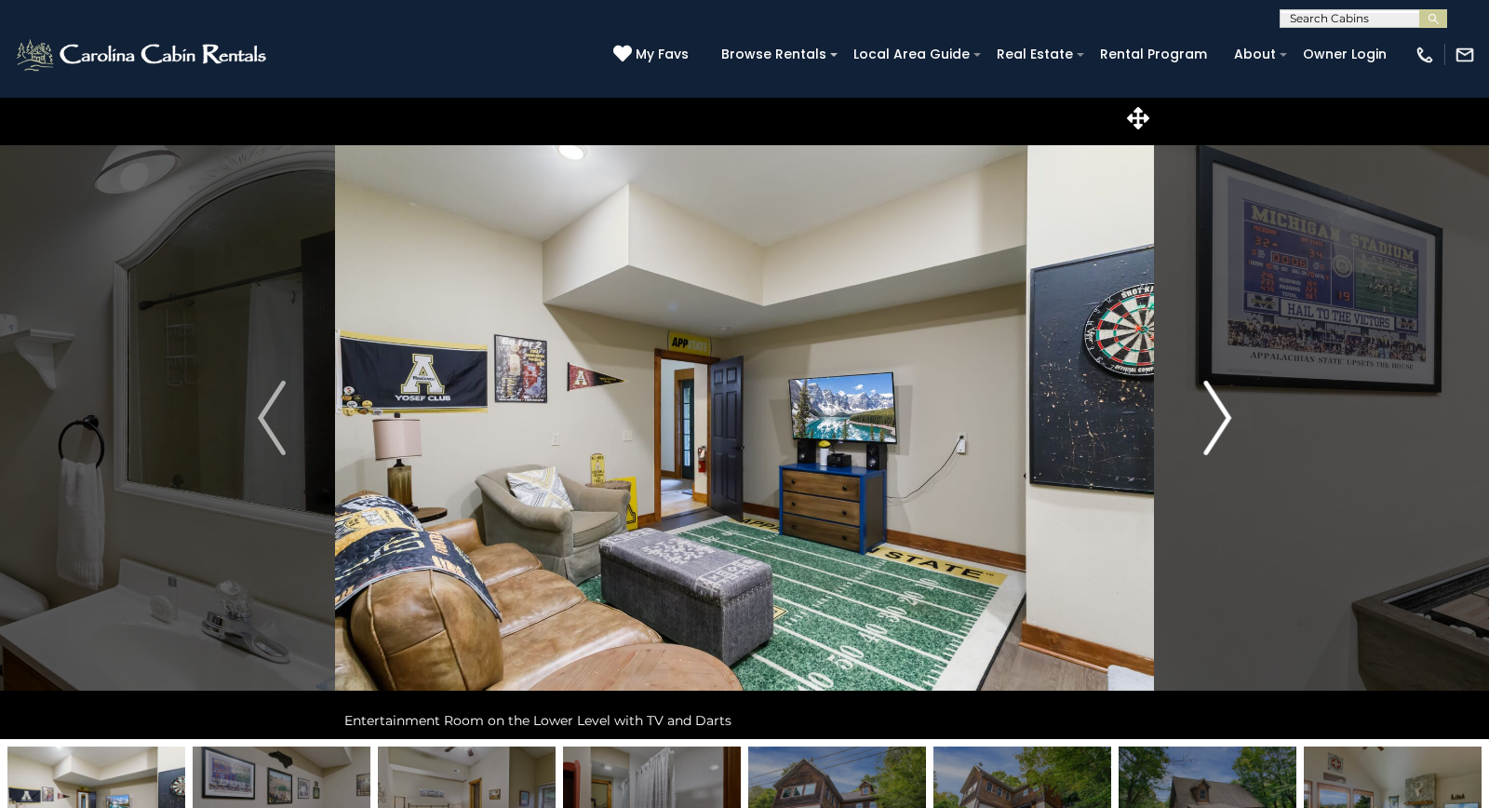
click at [1226, 424] on img "Next" at bounding box center [1217, 418] width 28 height 74
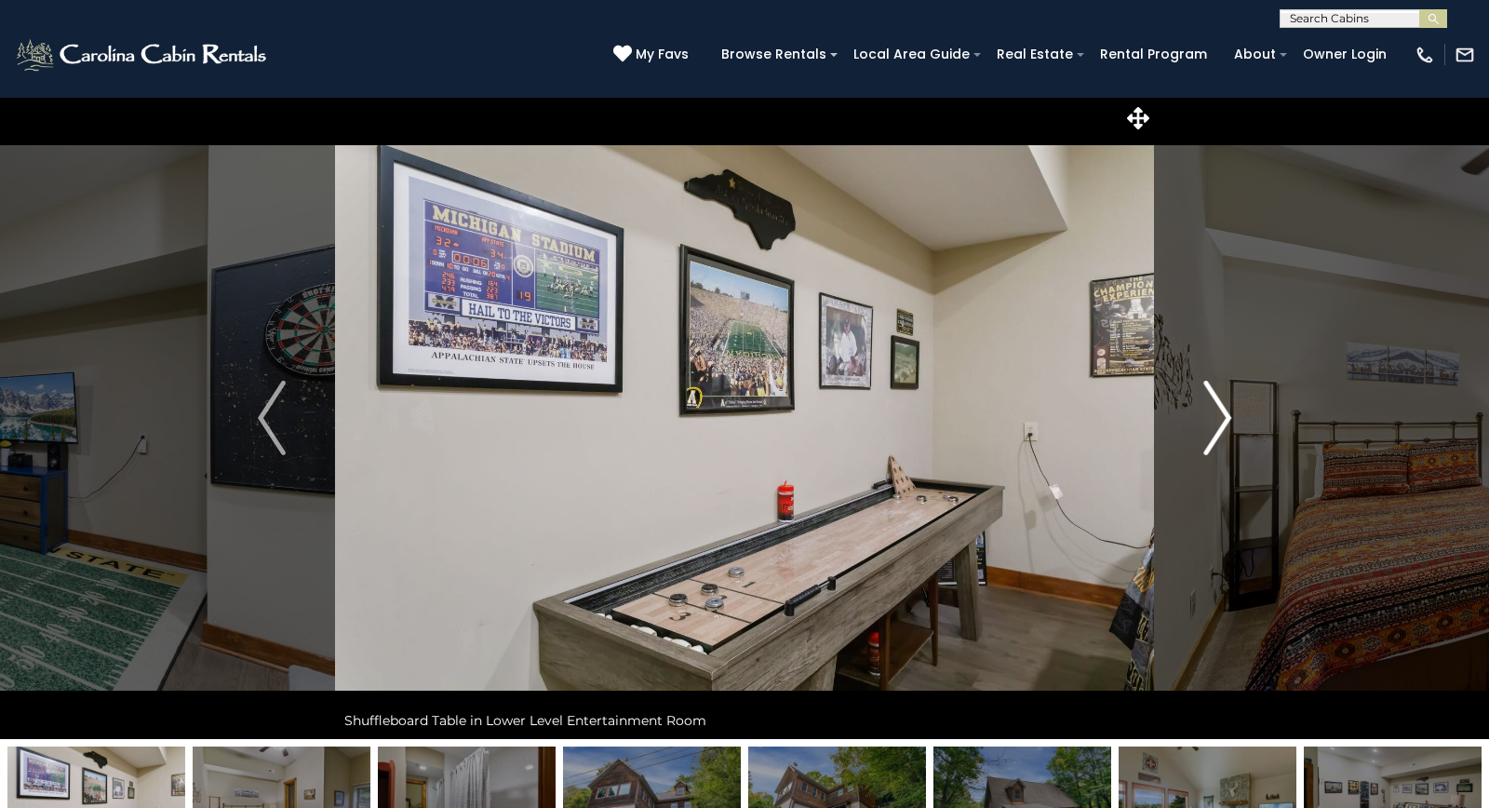
click at [1228, 425] on img "Next" at bounding box center [1217, 418] width 28 height 74
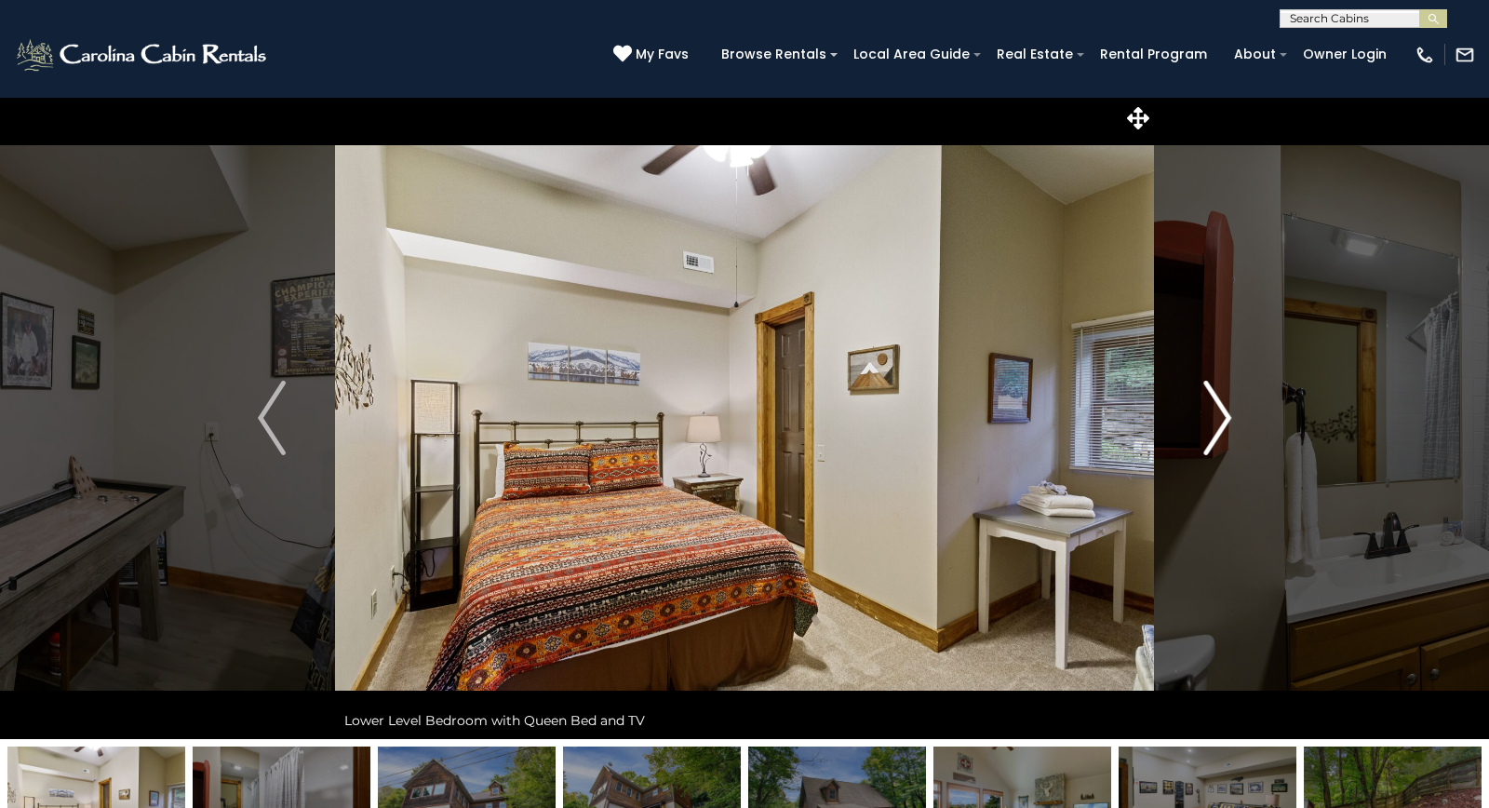
click at [1228, 425] on img "Next" at bounding box center [1217, 418] width 28 height 74
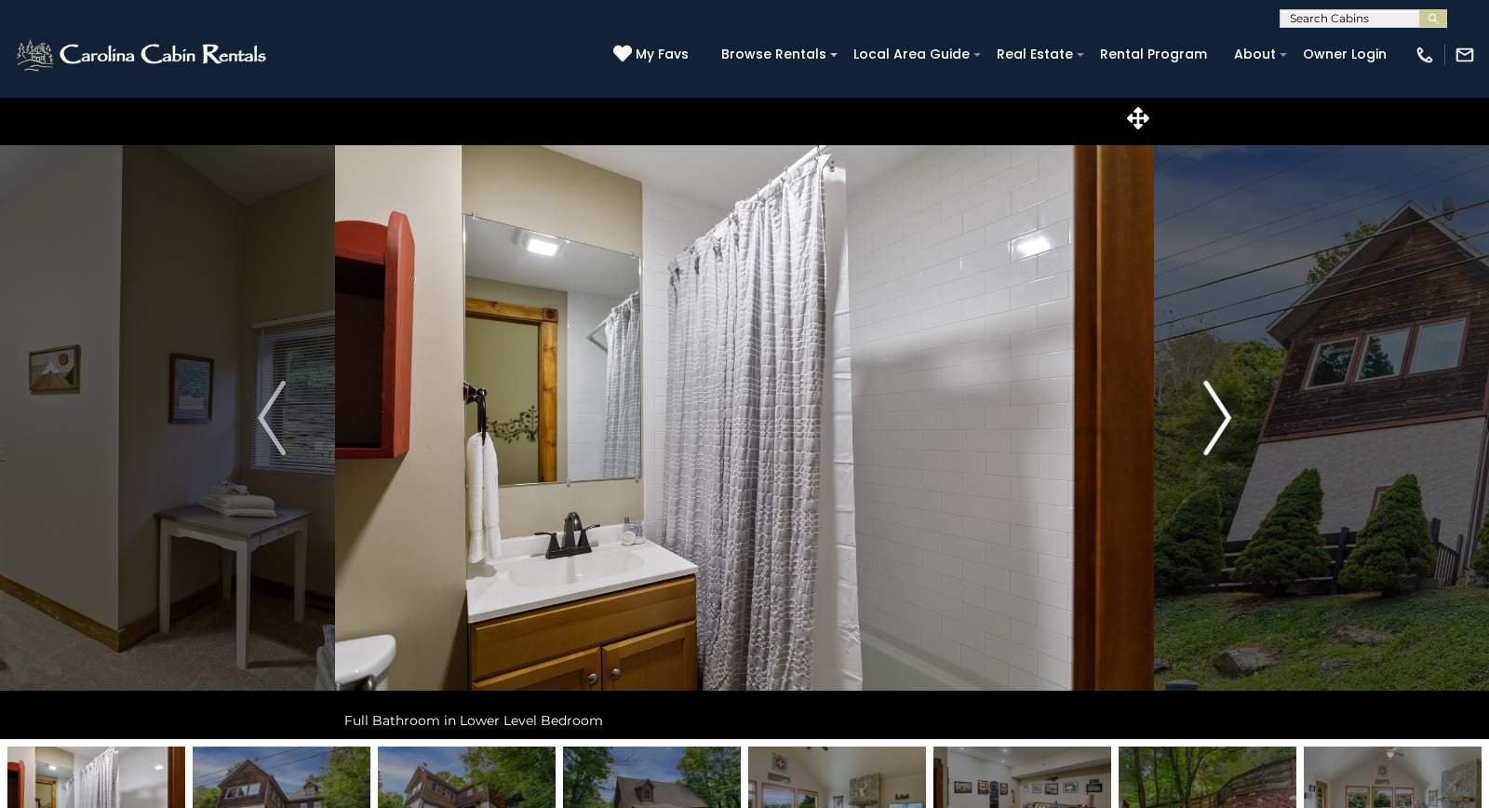
click at [1228, 425] on img "Next" at bounding box center [1217, 418] width 28 height 74
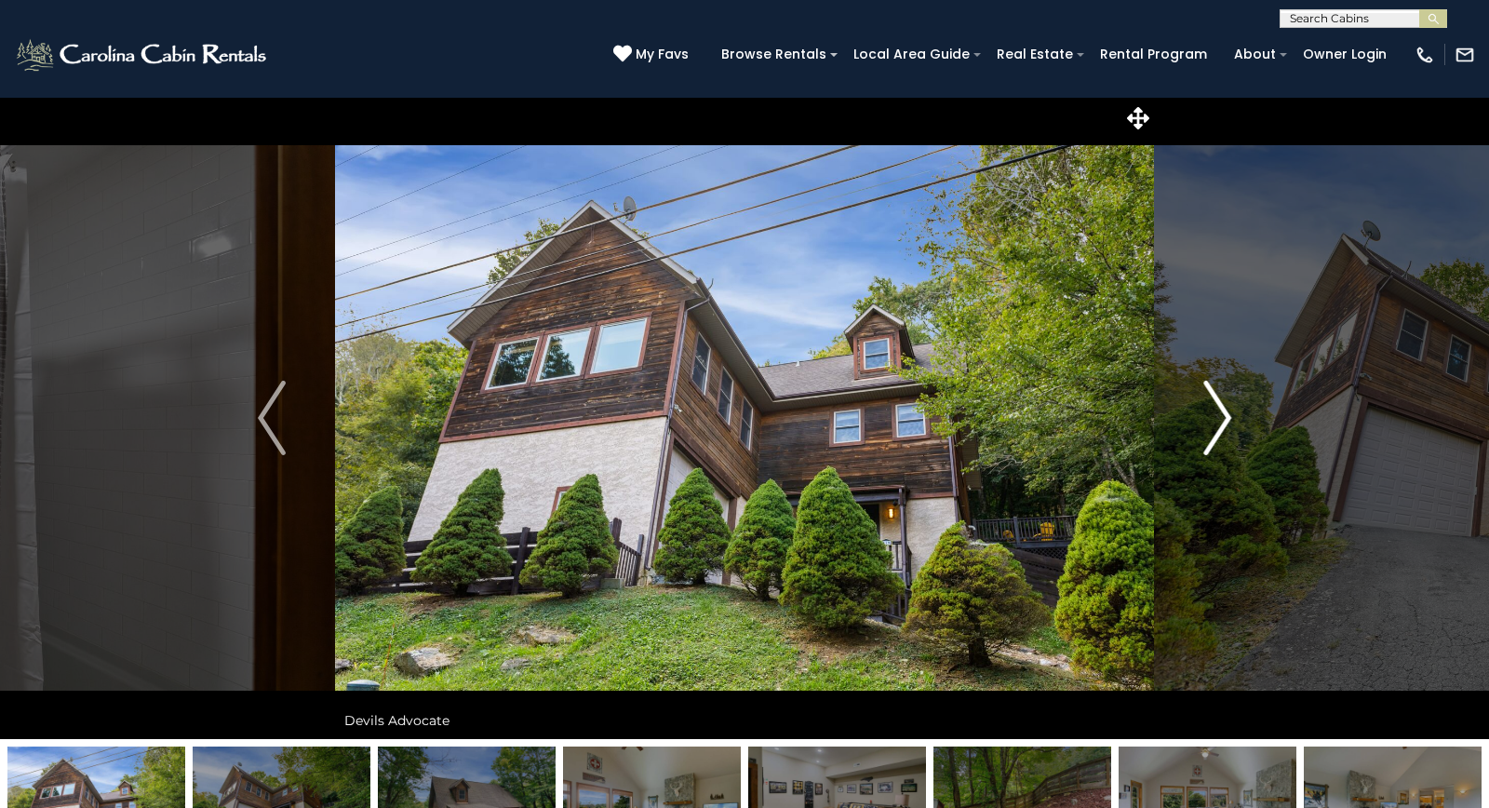
click at [1228, 425] on img "Next" at bounding box center [1217, 418] width 28 height 74
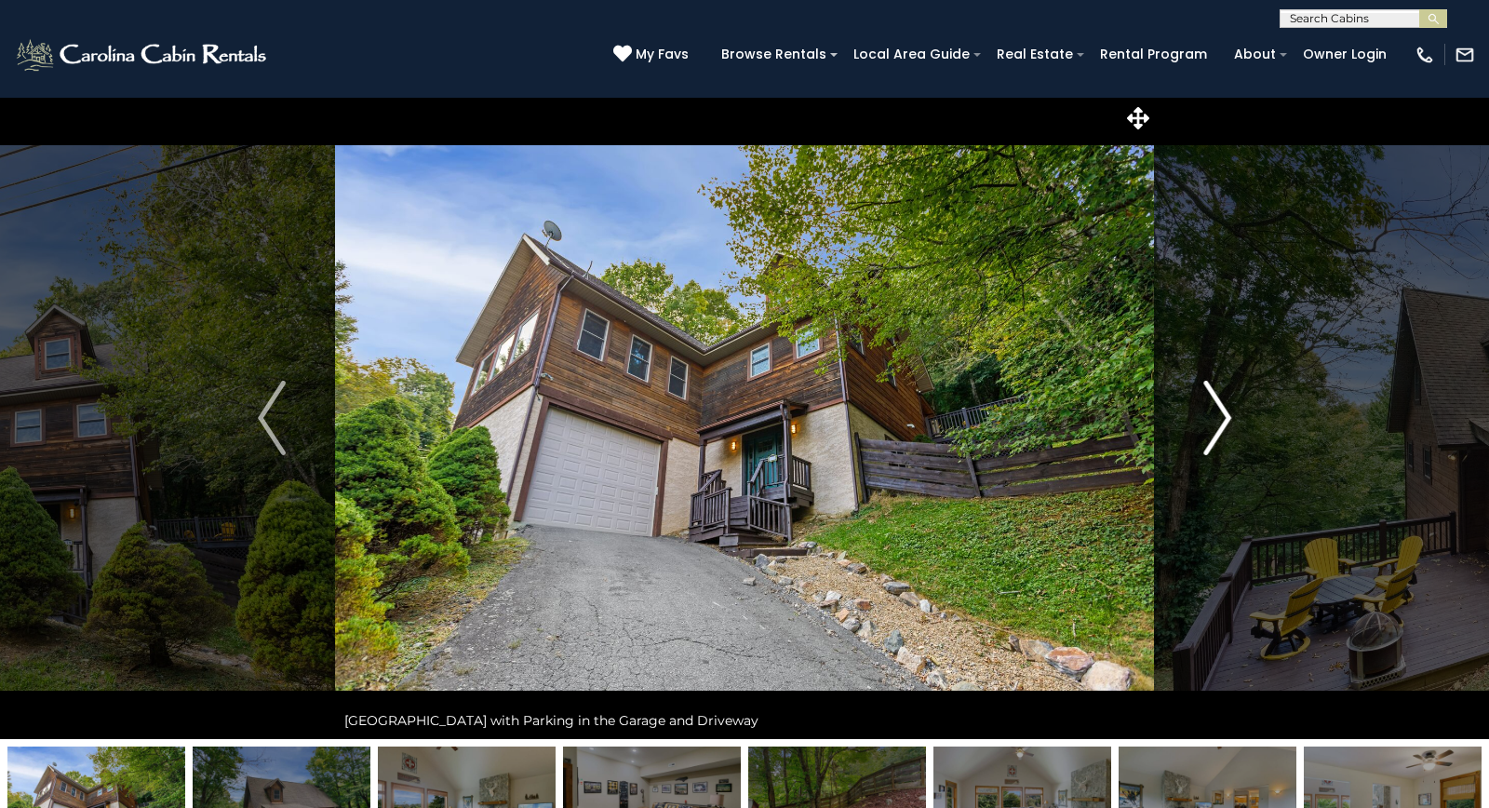
click at [1228, 425] on img "Next" at bounding box center [1217, 418] width 28 height 74
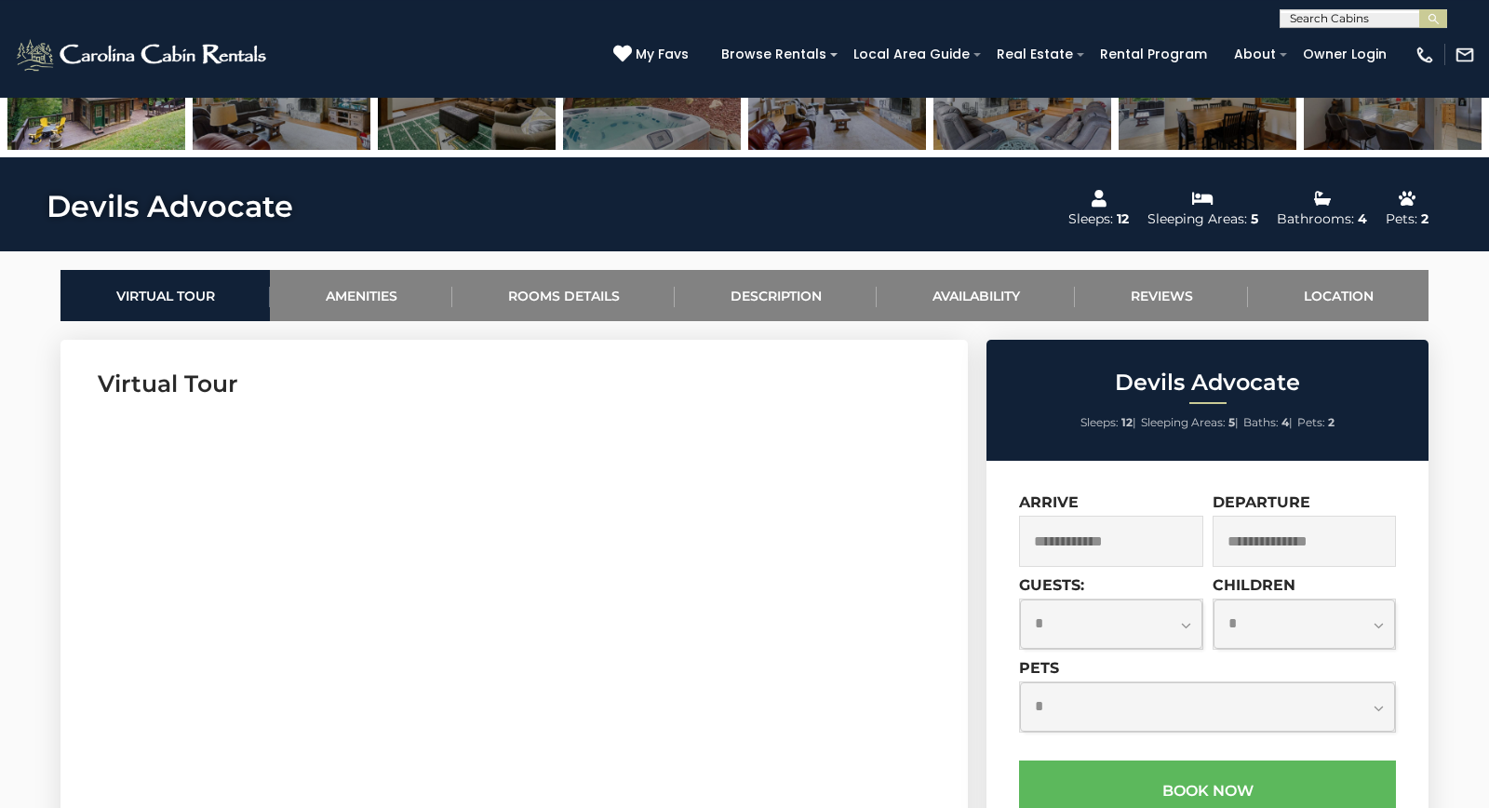
scroll to position [147, 0]
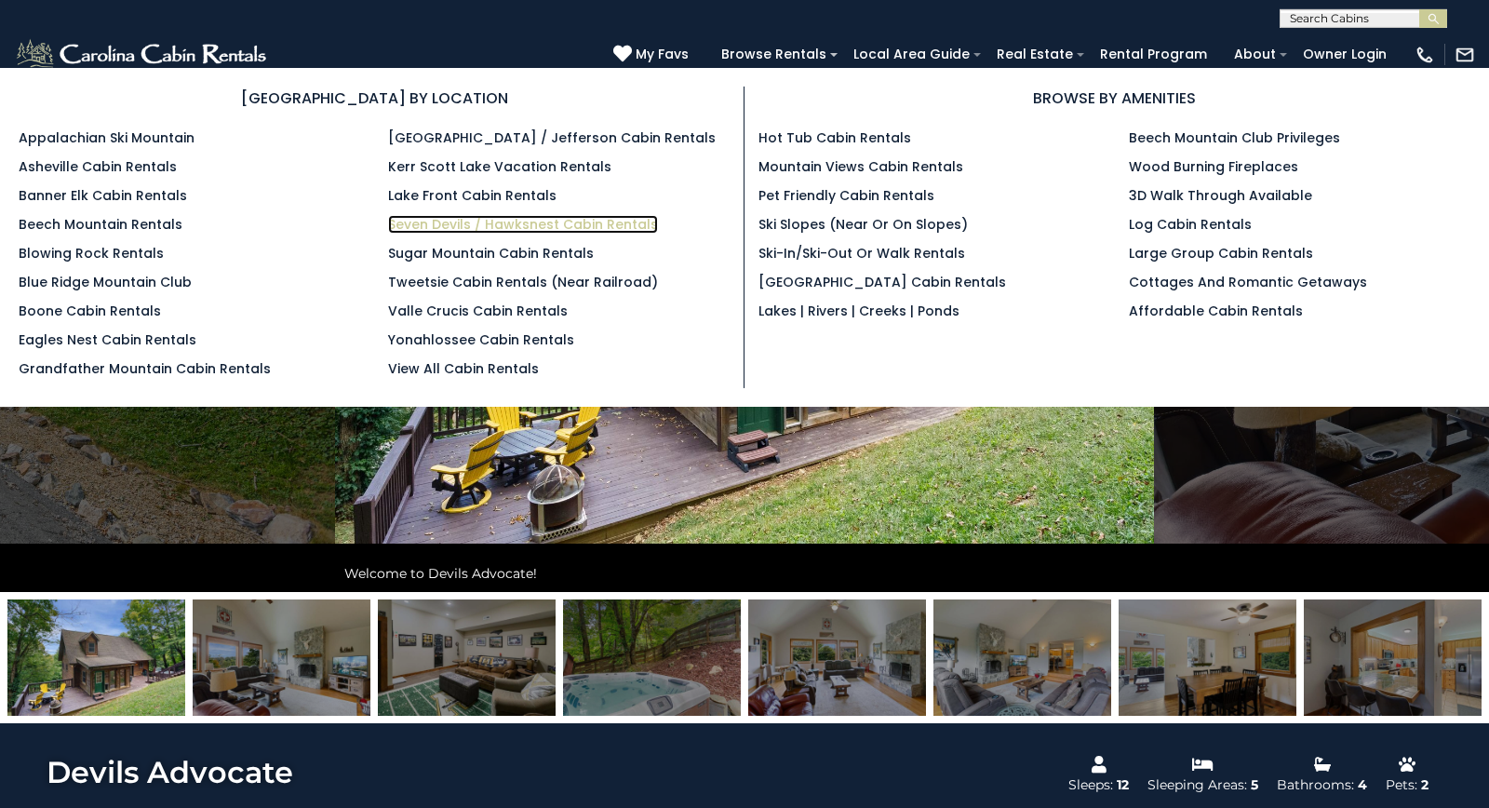
click at [521, 225] on link "Seven Devils / Hawksnest Cabin Rentals" at bounding box center [523, 224] width 270 height 19
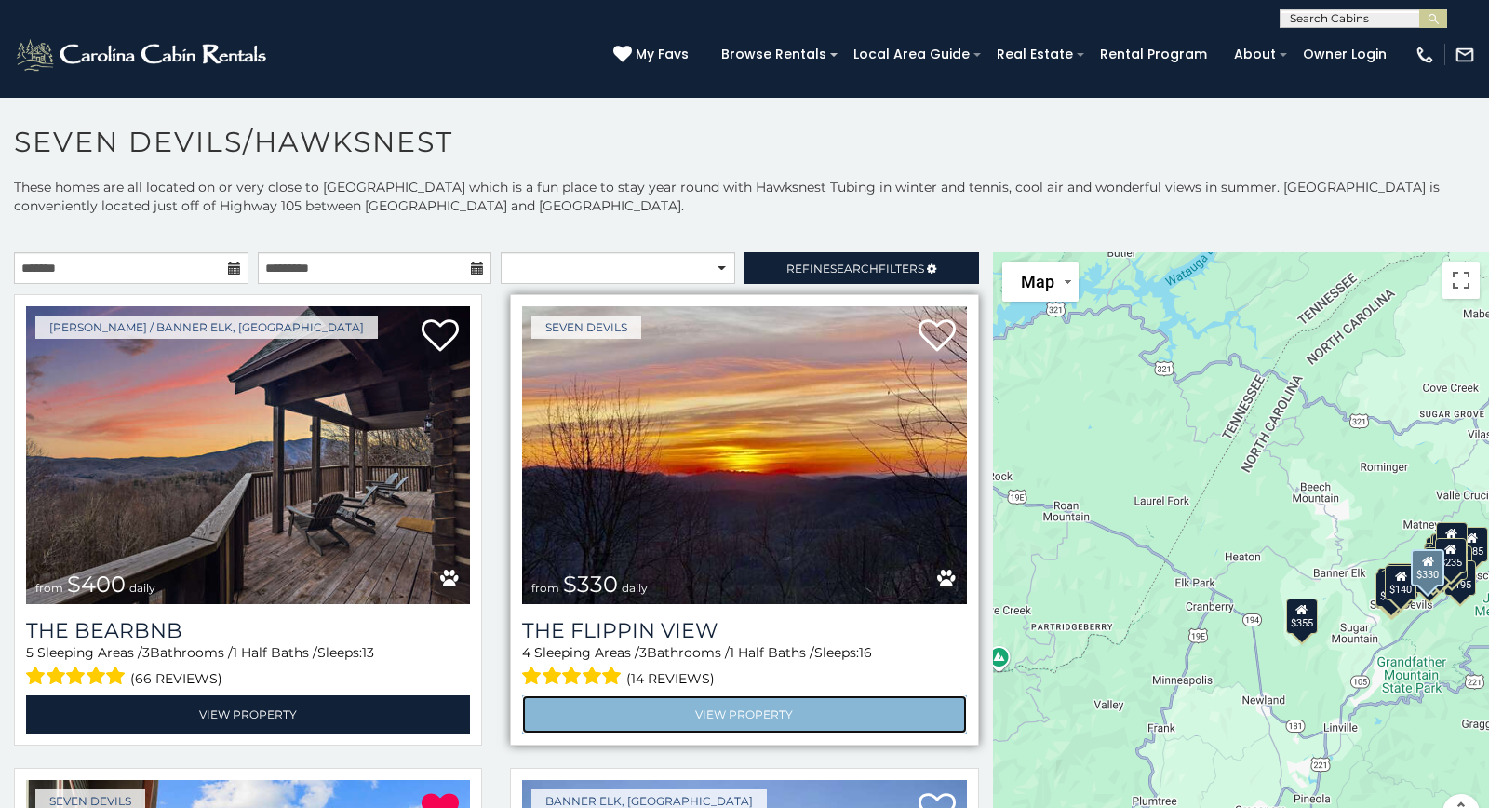
click at [751, 706] on link "View Property" at bounding box center [744, 714] width 444 height 38
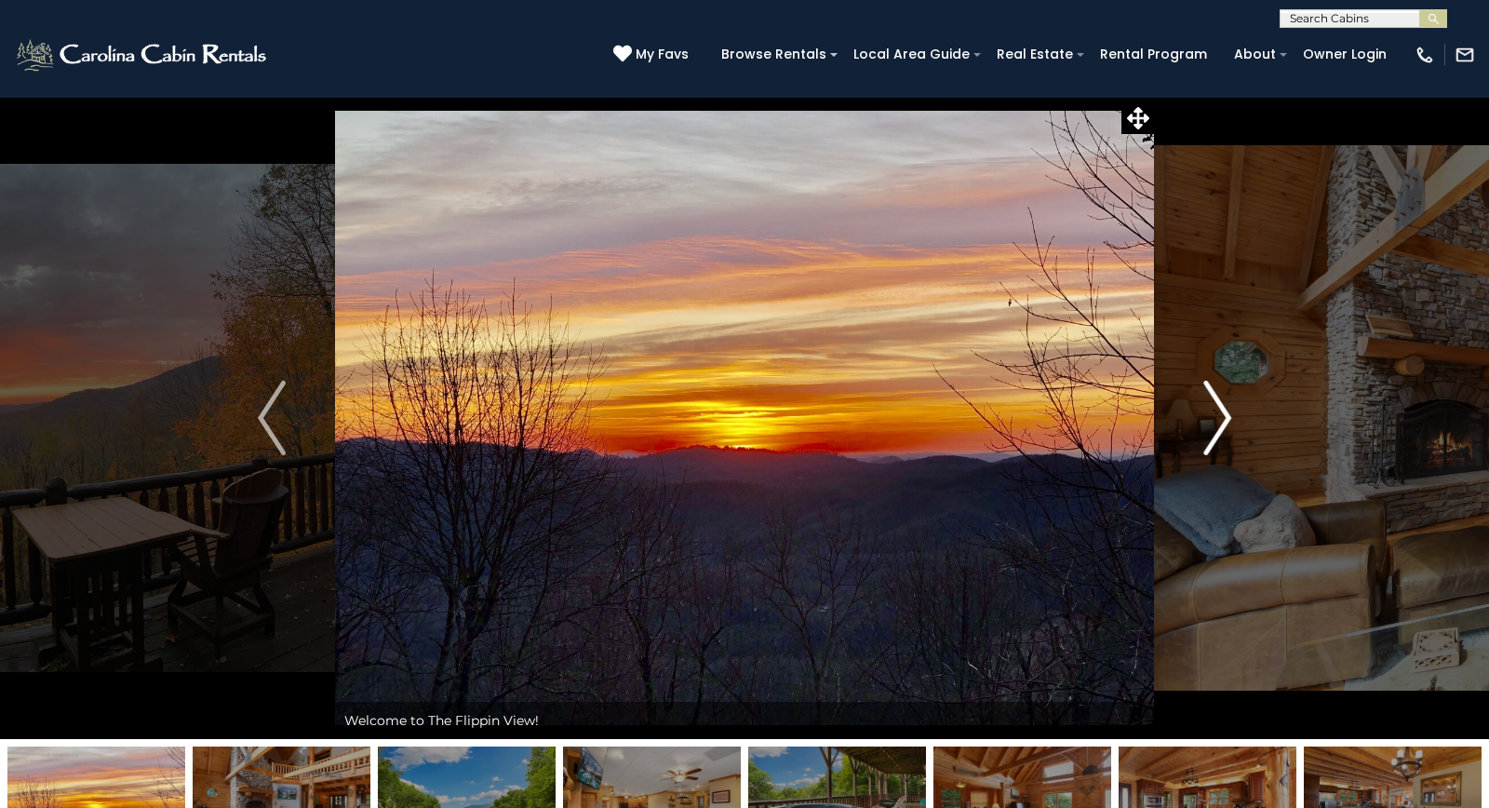
click at [1226, 417] on img "Next" at bounding box center [1217, 418] width 28 height 74
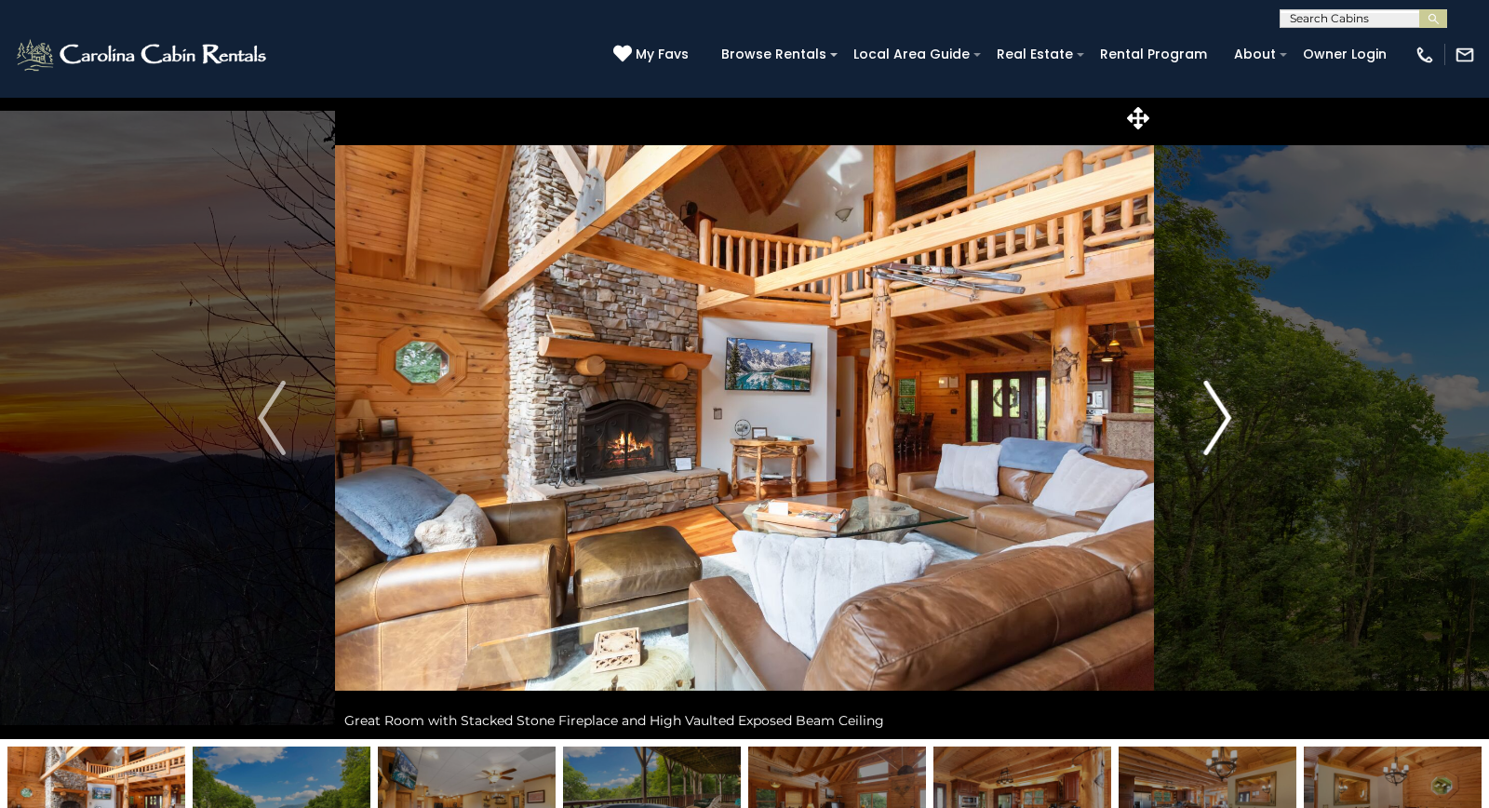
click at [1226, 418] on img "Next" at bounding box center [1217, 418] width 28 height 74
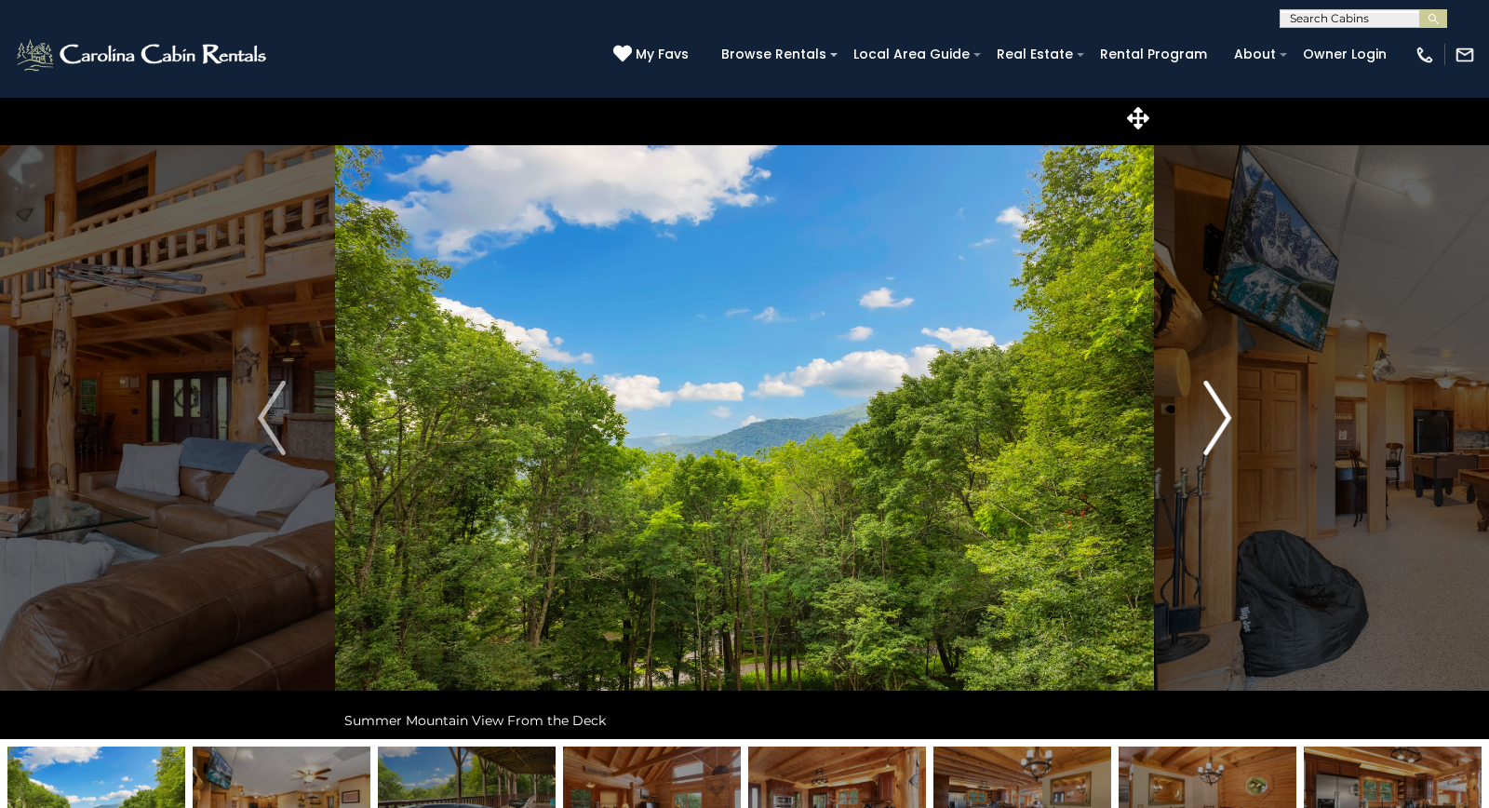
click at [1226, 418] on img "Next" at bounding box center [1217, 418] width 28 height 74
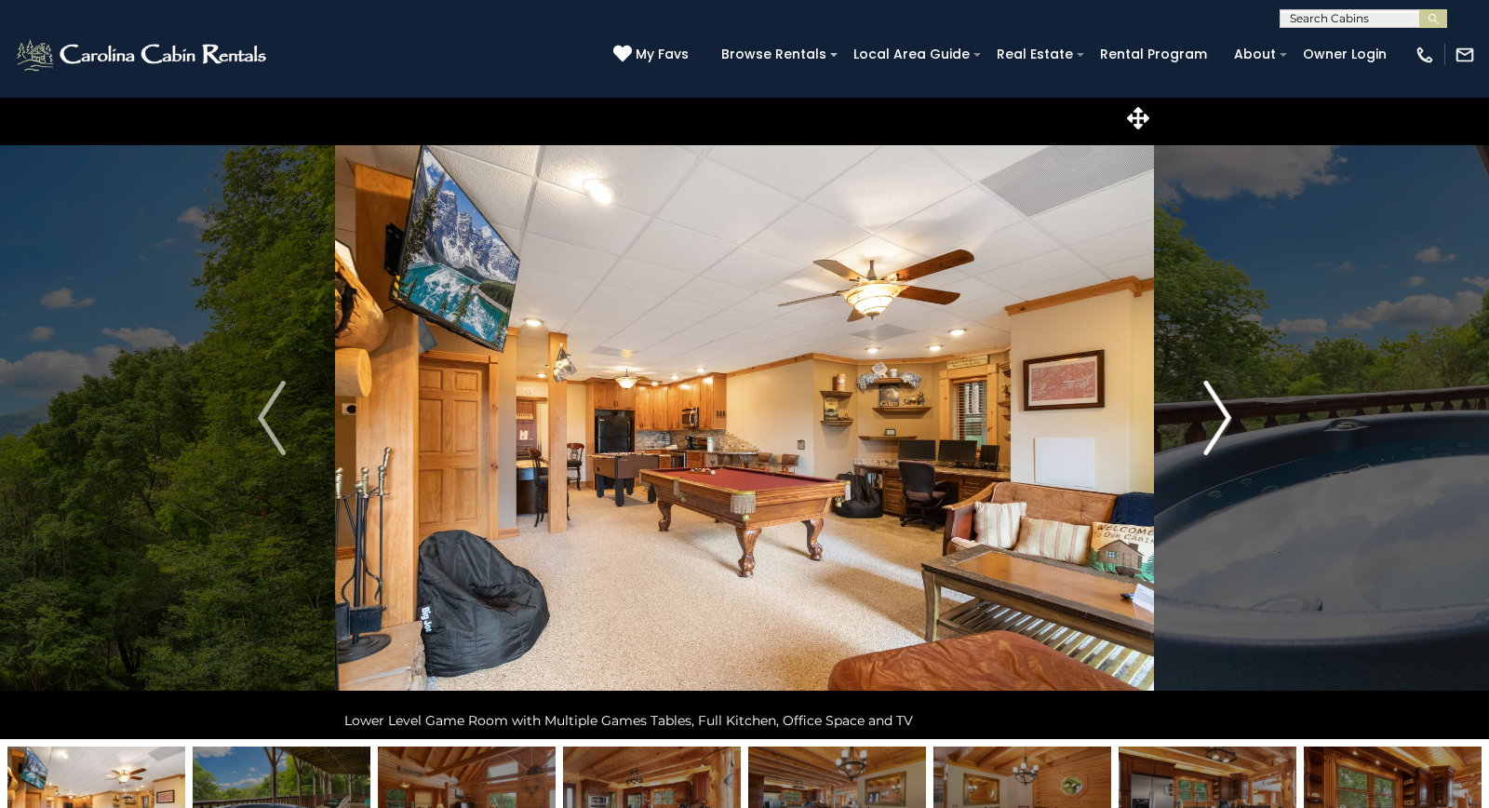
click at [1226, 418] on img "Next" at bounding box center [1217, 418] width 28 height 74
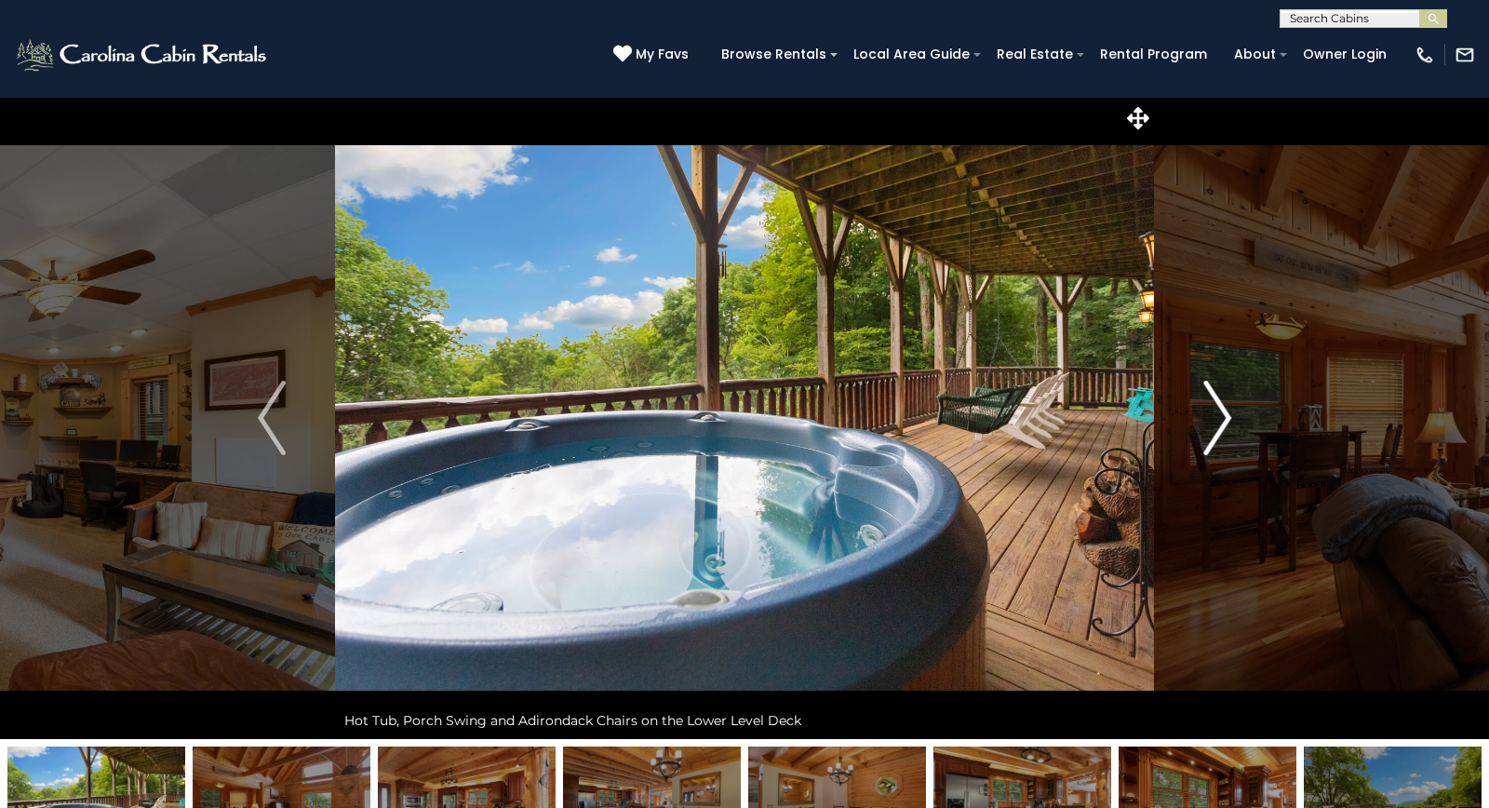
click at [1226, 418] on img "Next" at bounding box center [1217, 418] width 28 height 74
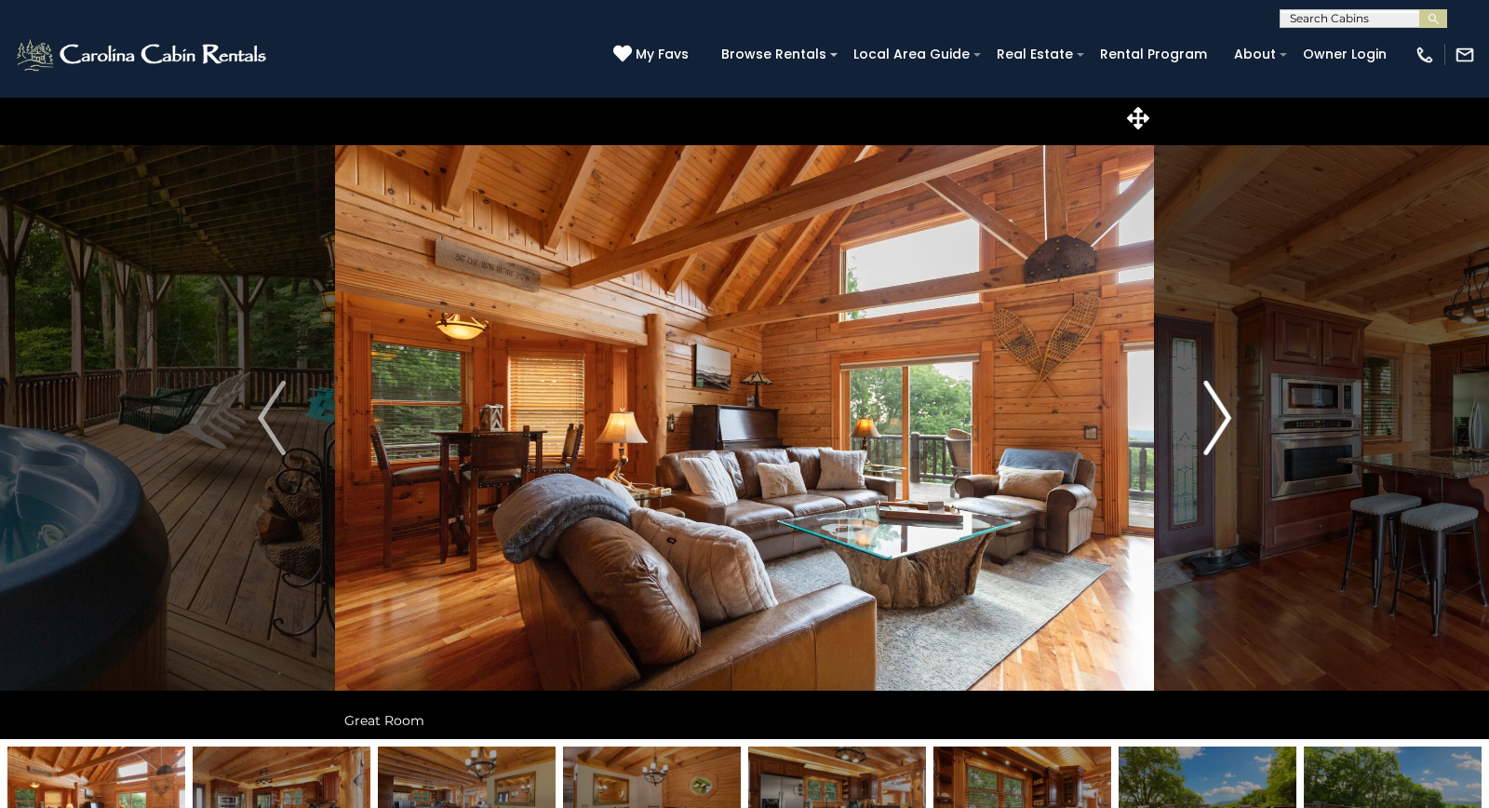
click at [1226, 418] on img "Next" at bounding box center [1217, 418] width 28 height 74
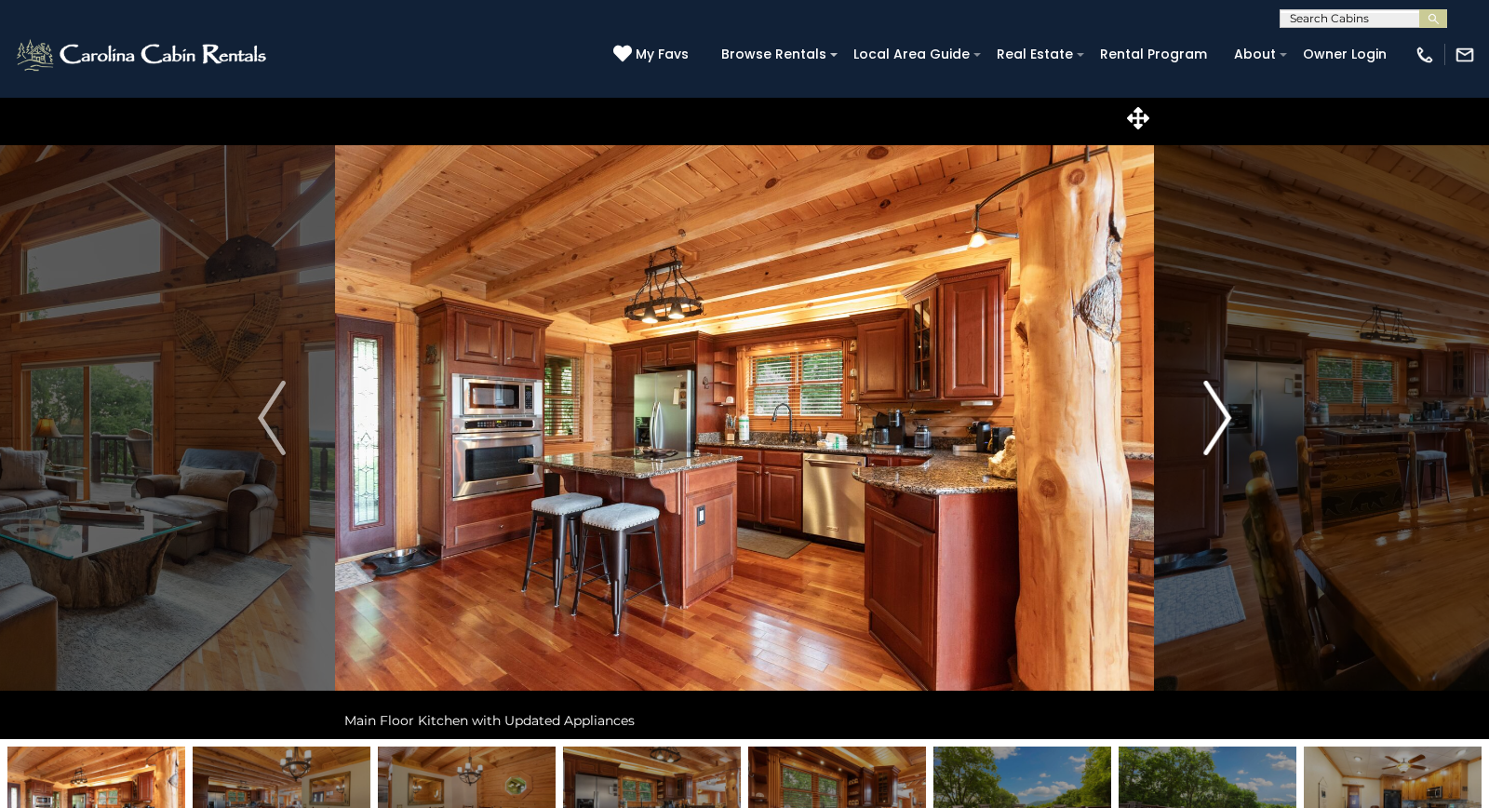
click at [1226, 418] on img "Next" at bounding box center [1217, 418] width 28 height 74
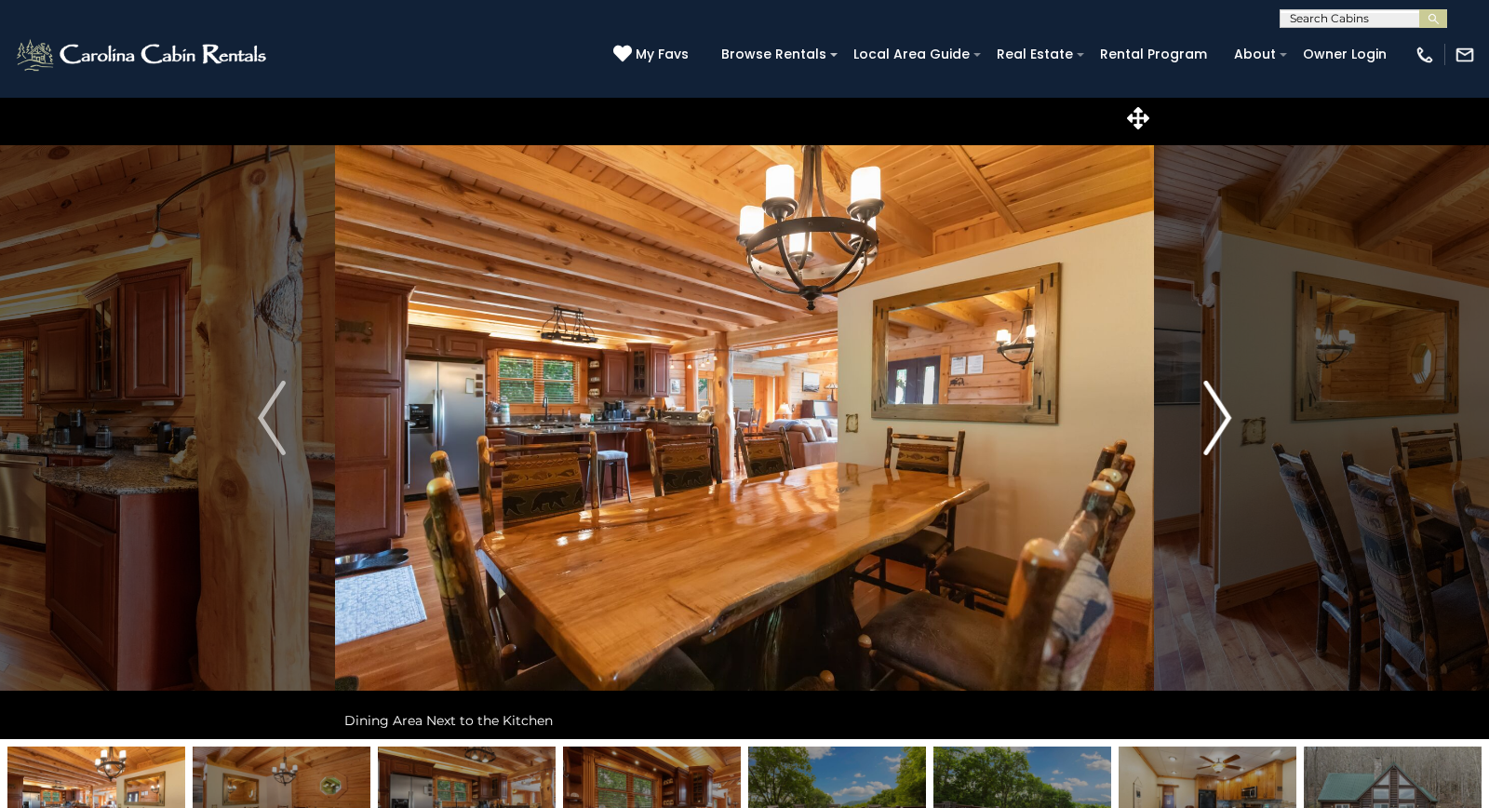
click at [1226, 418] on img "Next" at bounding box center [1217, 418] width 28 height 74
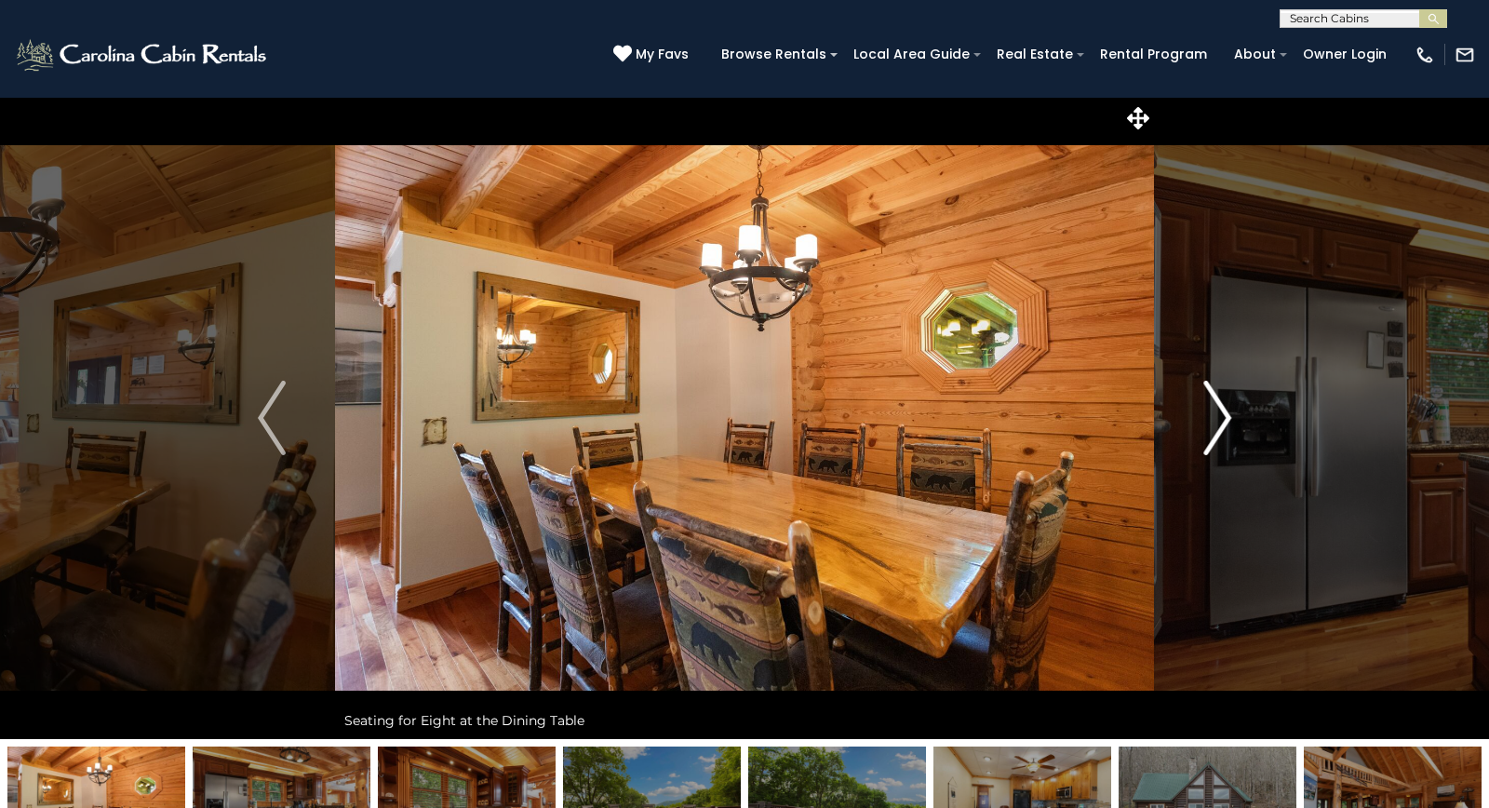
click at [1226, 418] on img "Next" at bounding box center [1217, 418] width 28 height 74
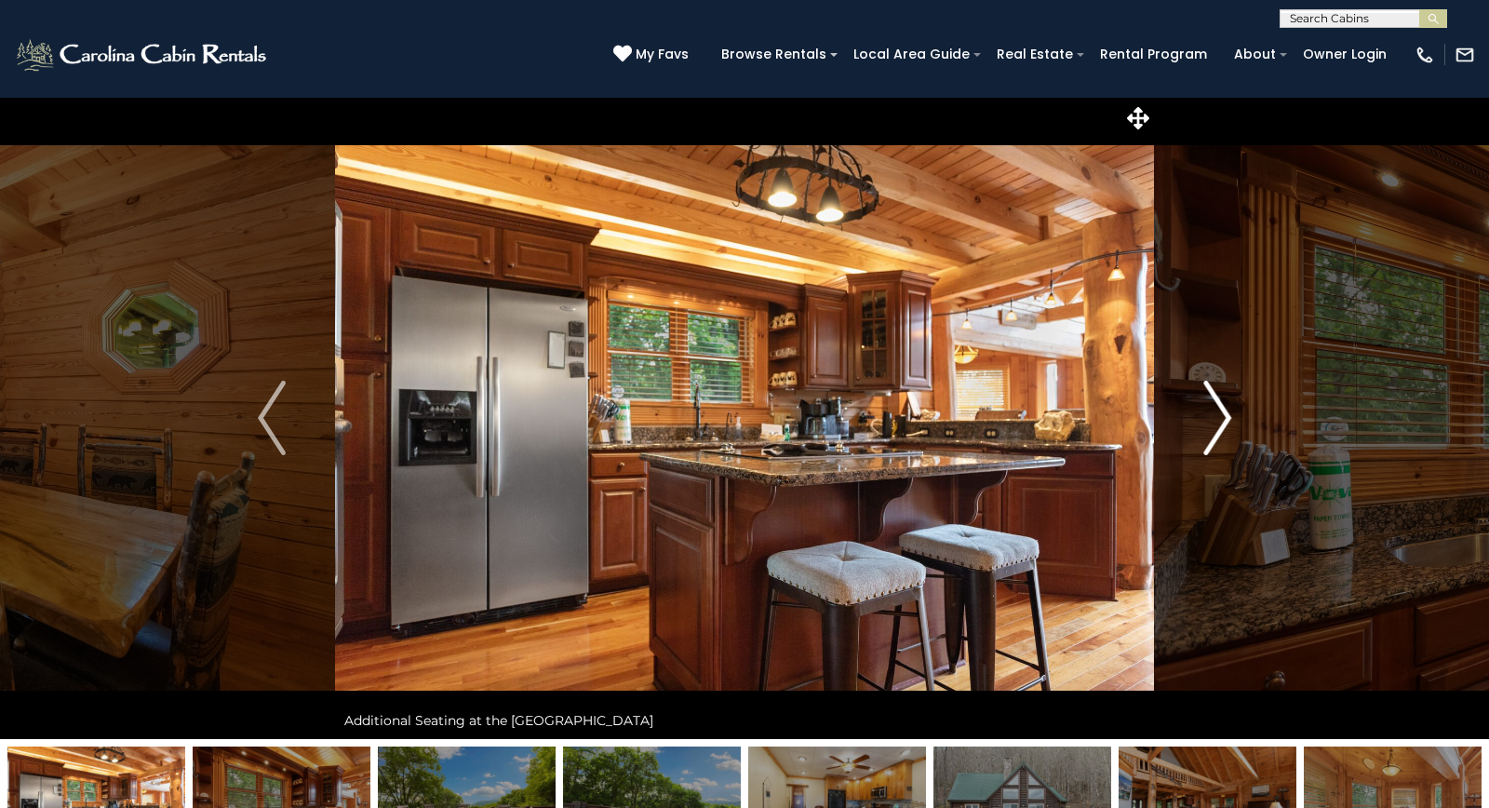
click at [1226, 418] on img "Next" at bounding box center [1217, 418] width 28 height 74
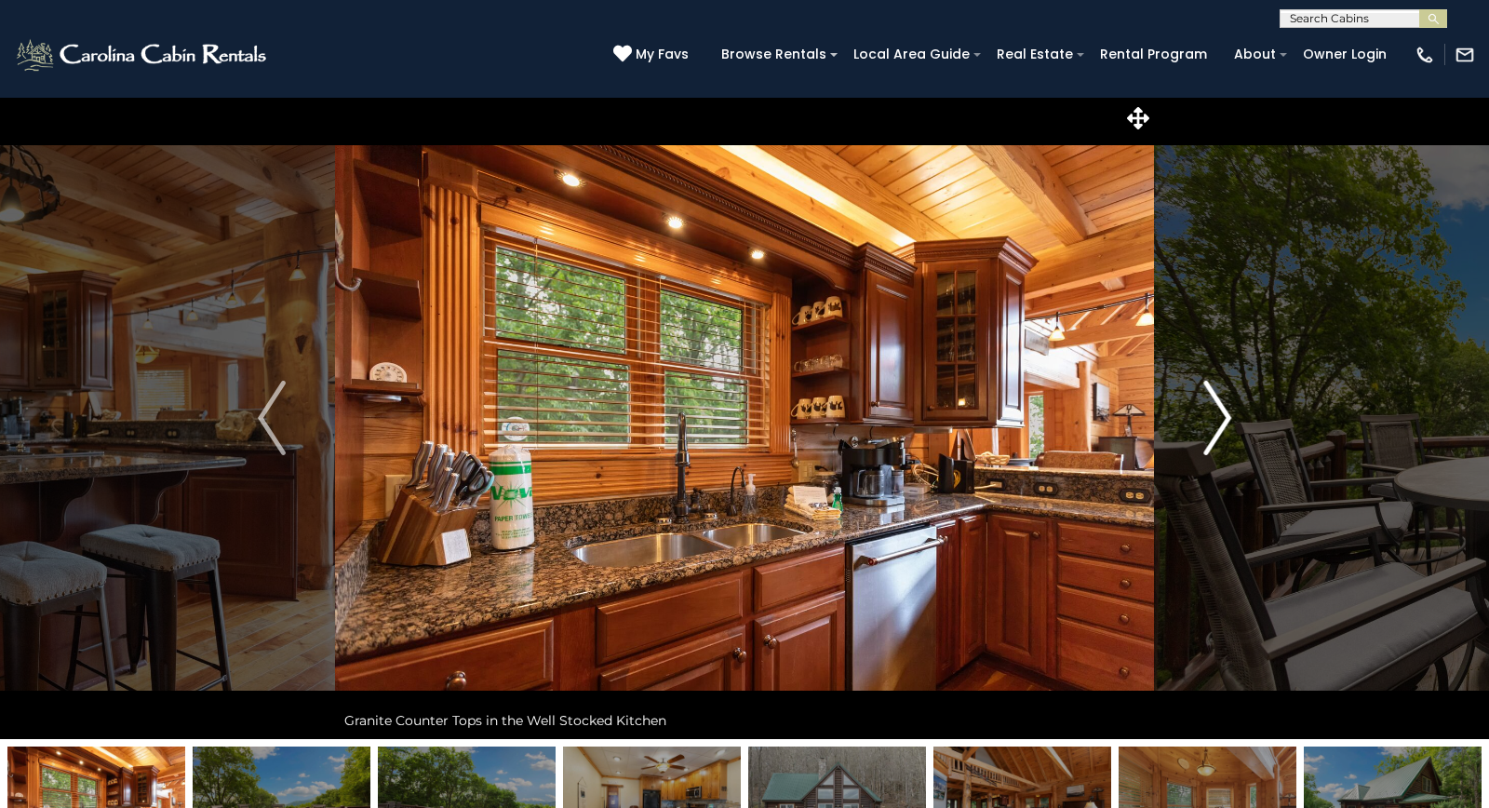
click at [1226, 418] on img "Next" at bounding box center [1217, 418] width 28 height 74
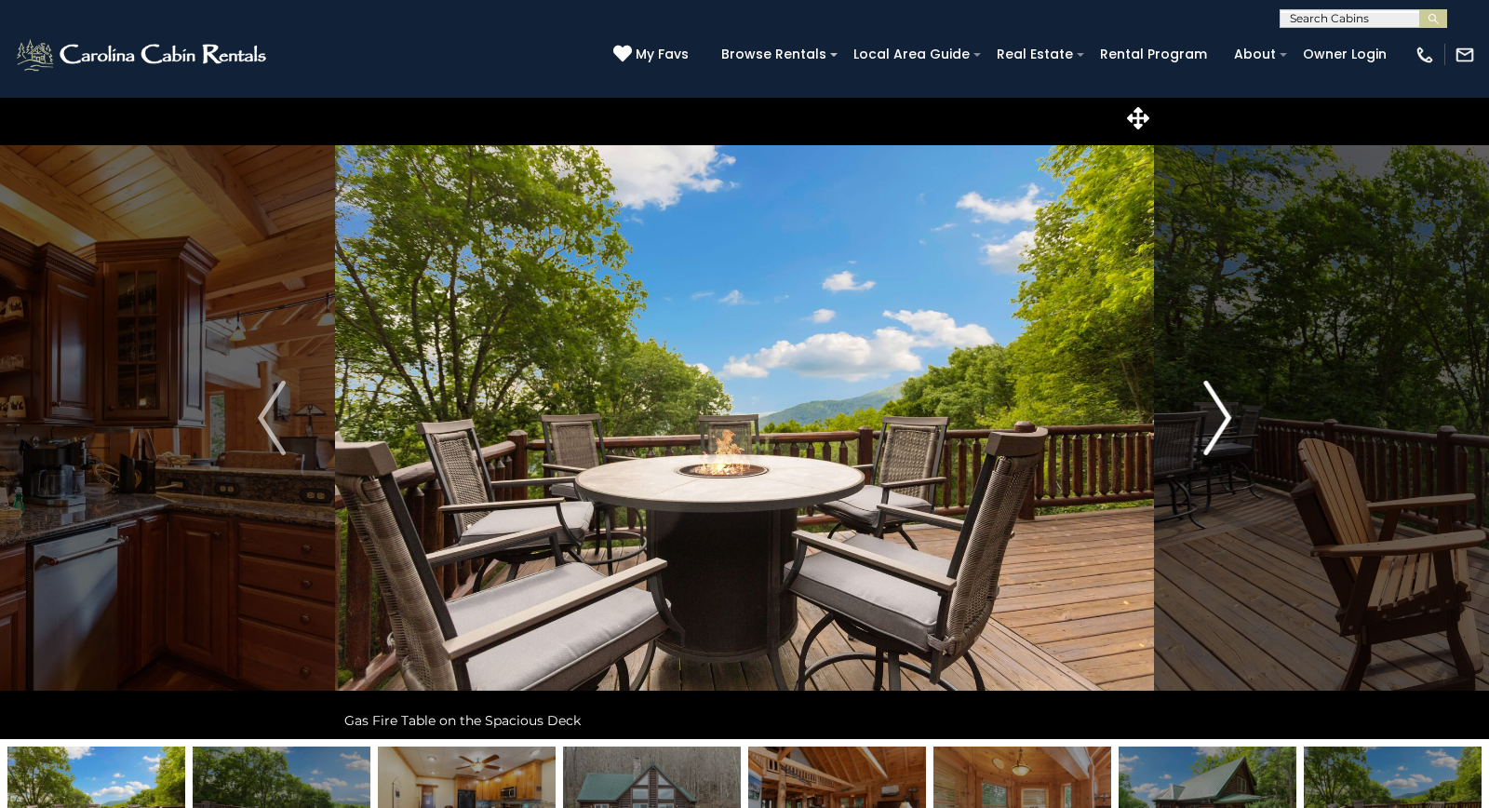
click at [1226, 418] on img "Next" at bounding box center [1217, 418] width 28 height 74
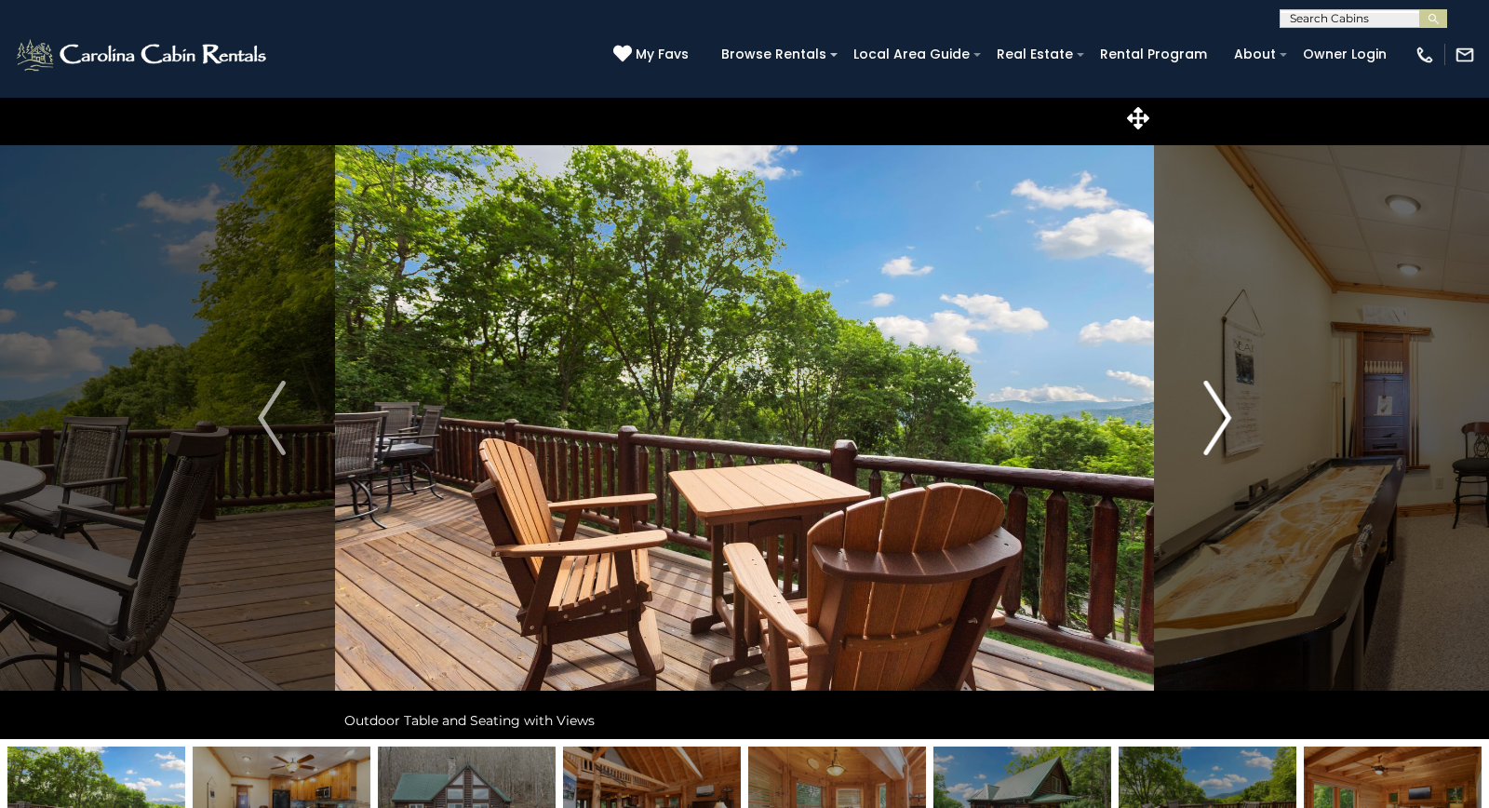
click at [1226, 418] on img "Next" at bounding box center [1217, 418] width 28 height 74
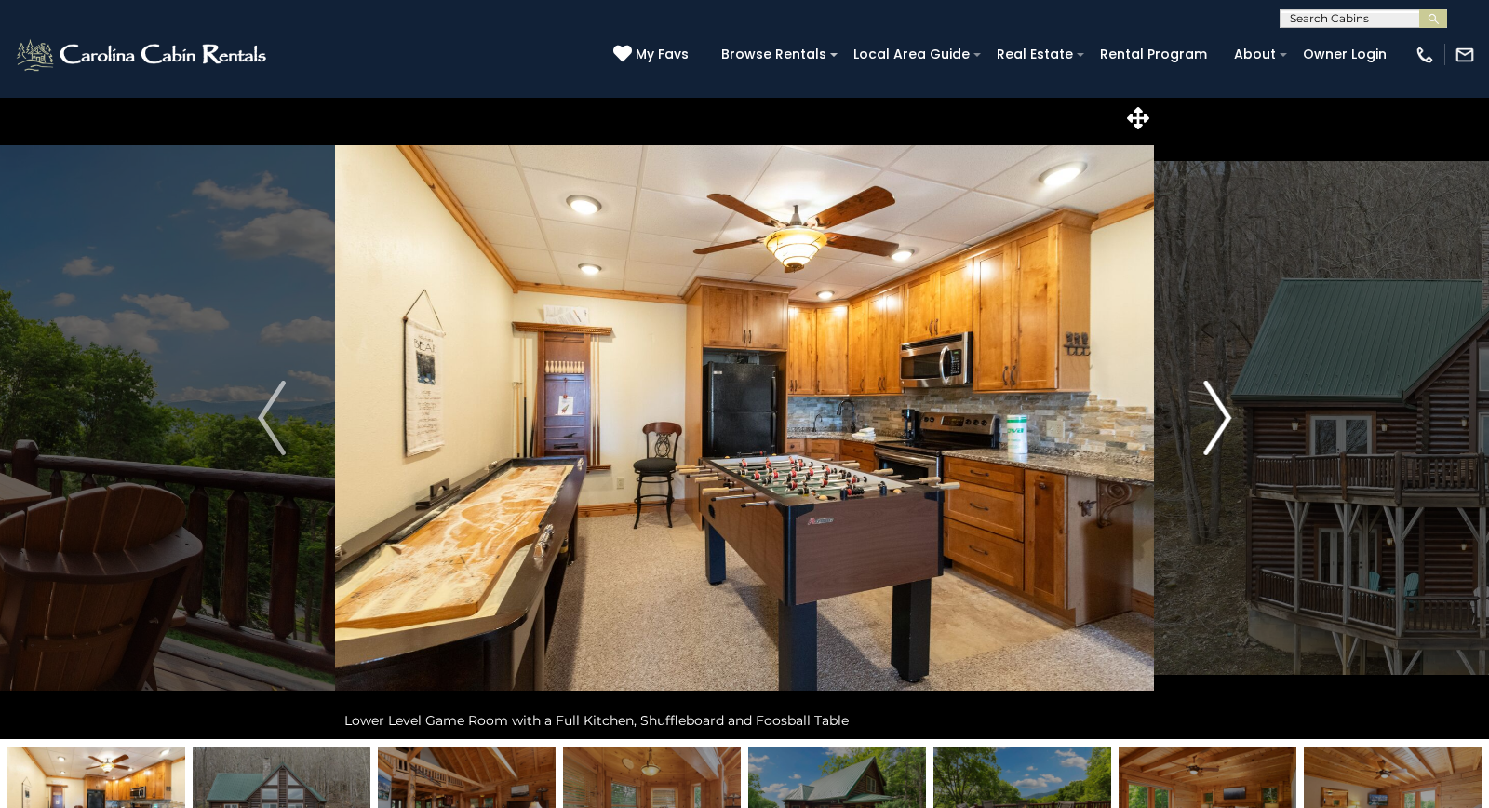
click at [1226, 418] on img "Next" at bounding box center [1217, 418] width 28 height 74
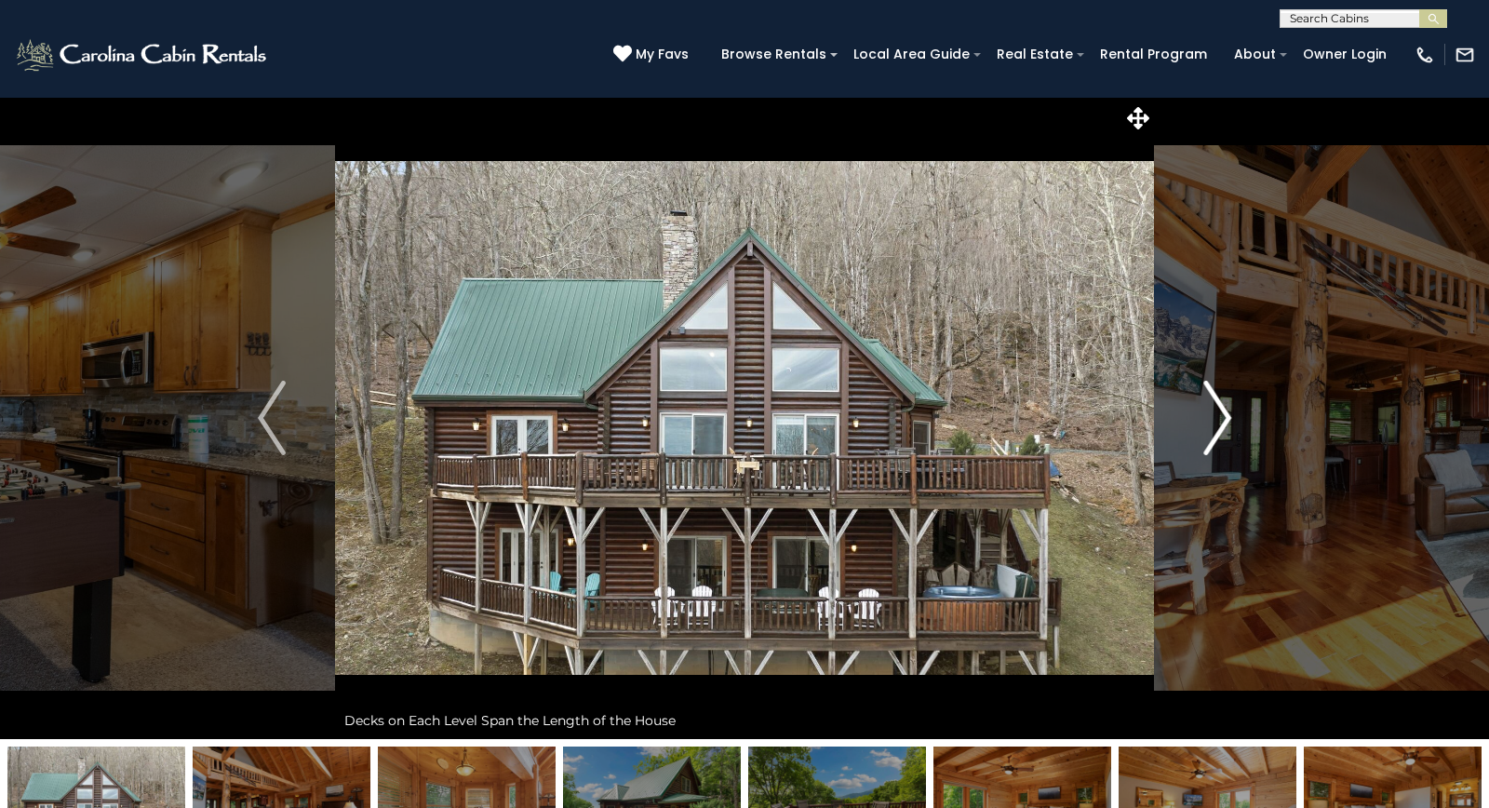
click at [1226, 418] on img "Next" at bounding box center [1217, 418] width 28 height 74
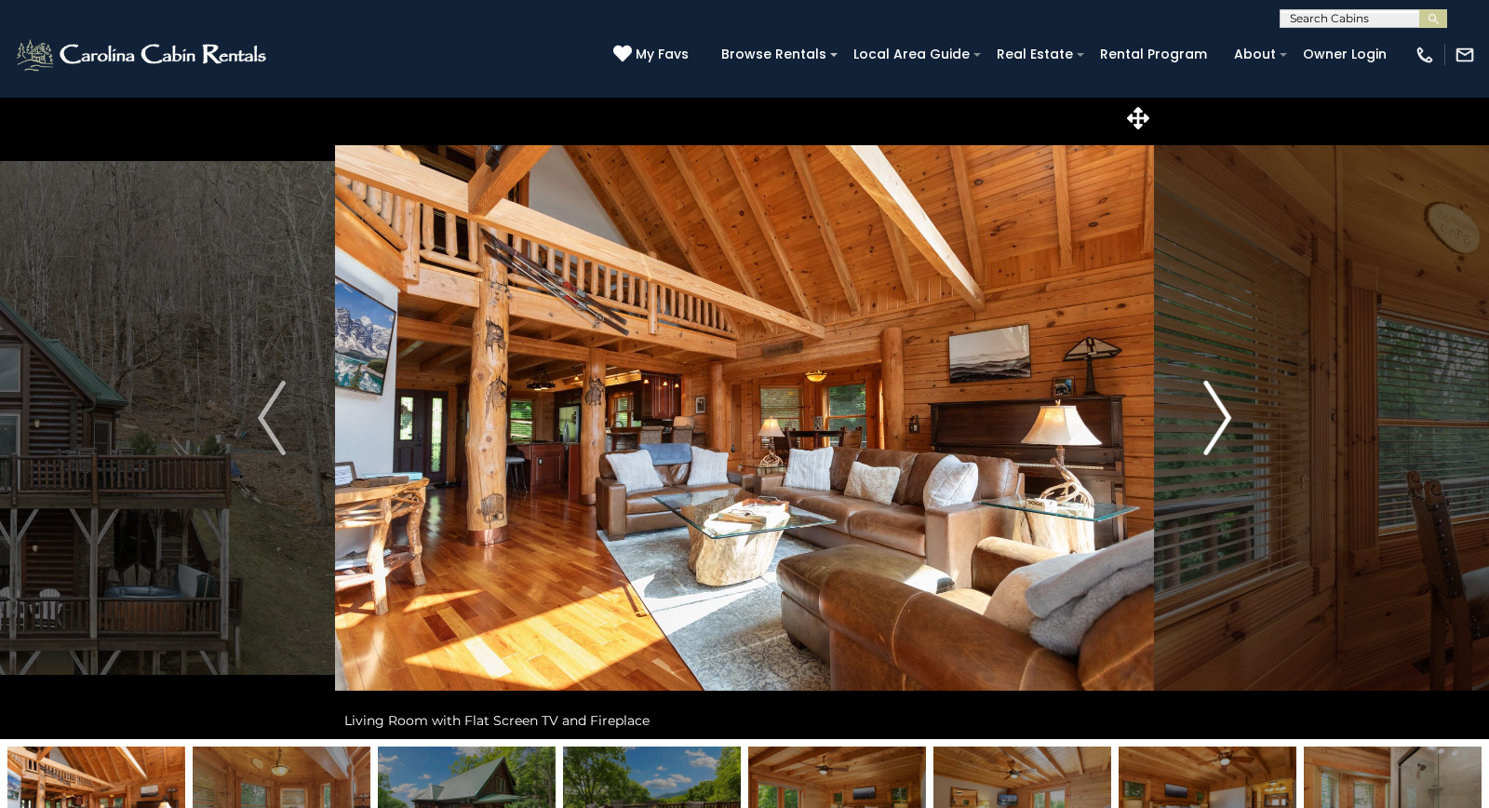
click at [1226, 418] on img "Next" at bounding box center [1217, 418] width 28 height 74
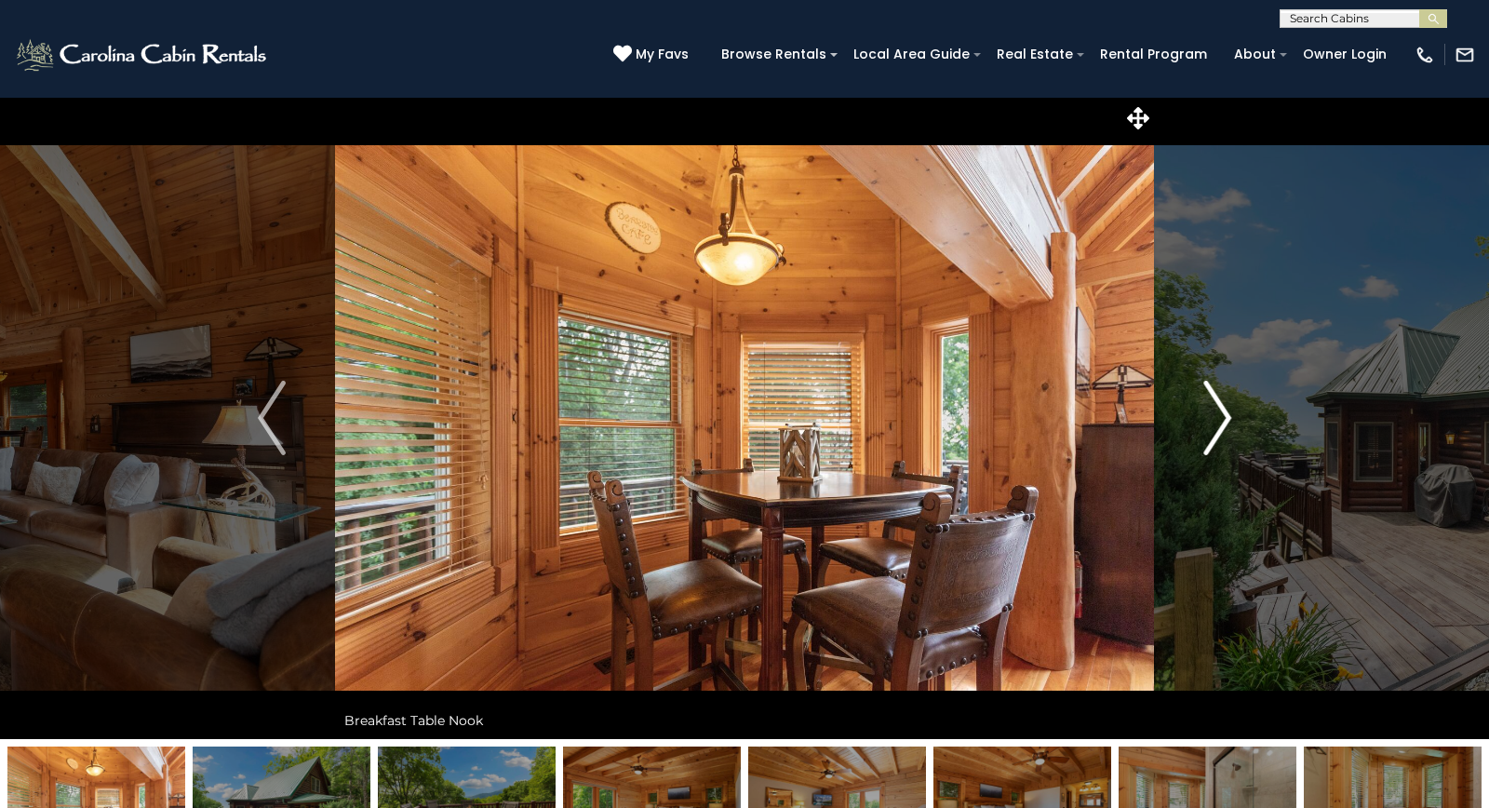
click at [1226, 418] on img "Next" at bounding box center [1217, 418] width 28 height 74
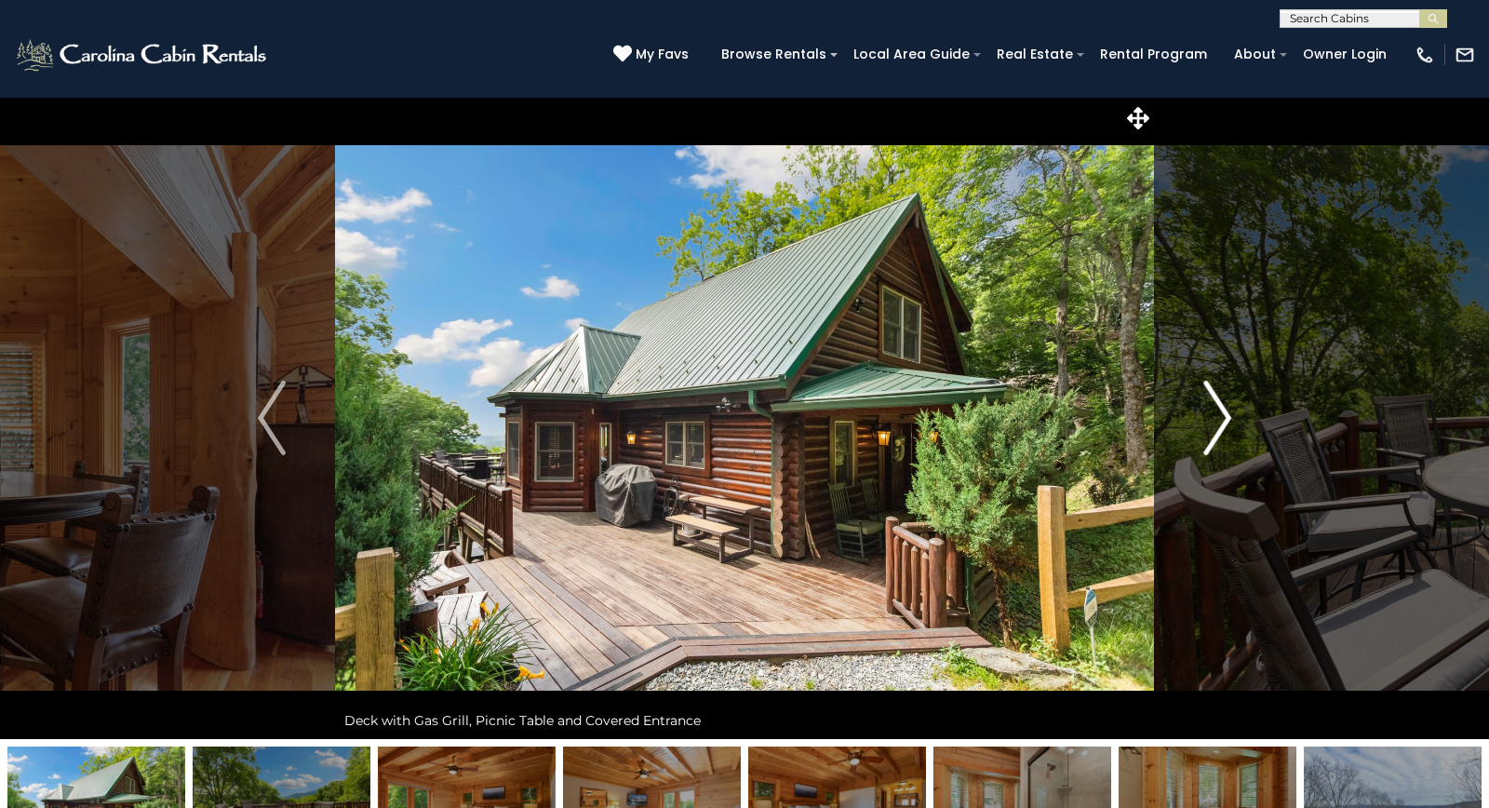
click at [1226, 418] on img "Next" at bounding box center [1217, 418] width 28 height 74
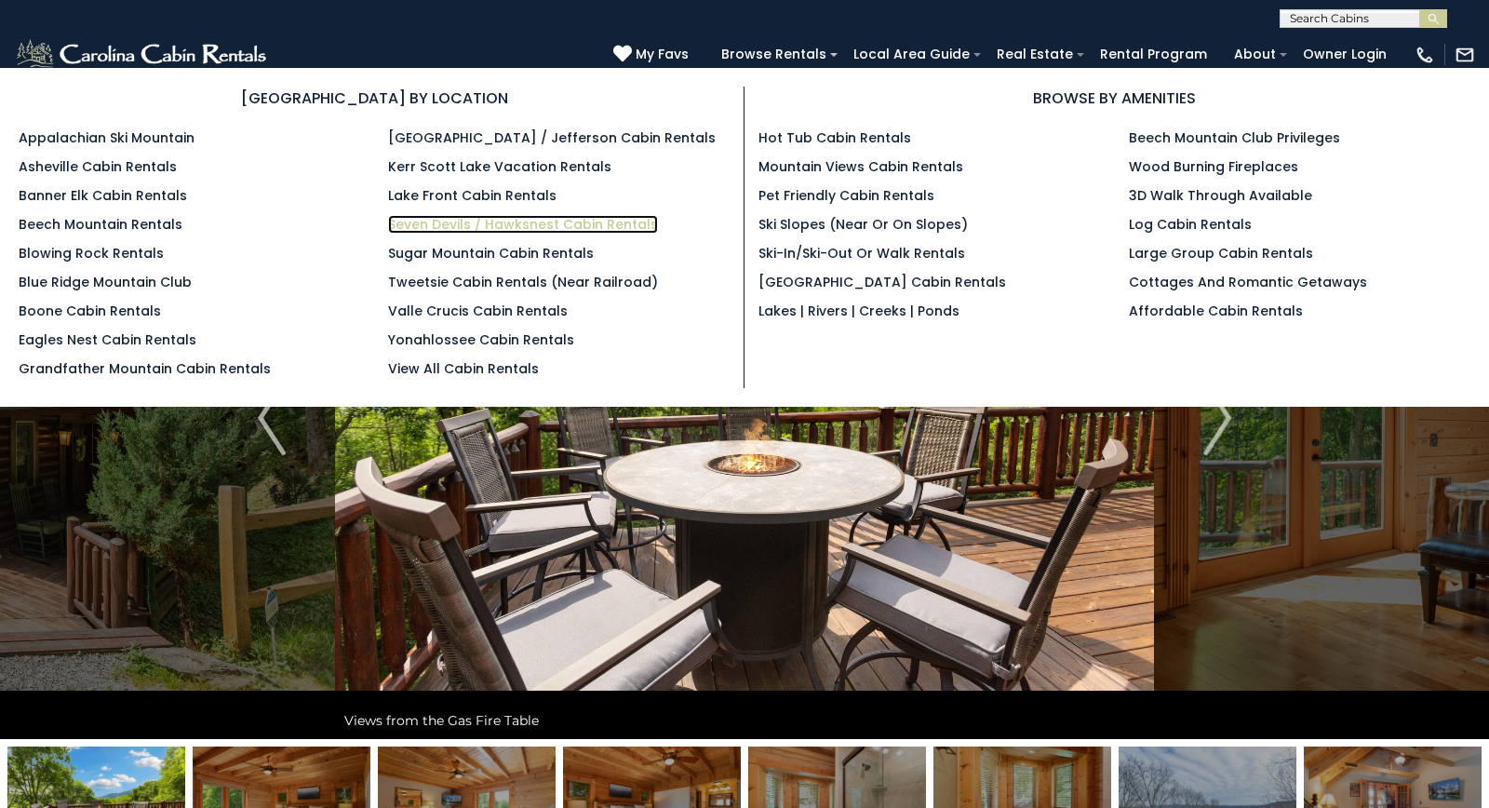
click at [582, 225] on link "Seven Devils / Hawksnest Cabin Rentals" at bounding box center [523, 224] width 270 height 19
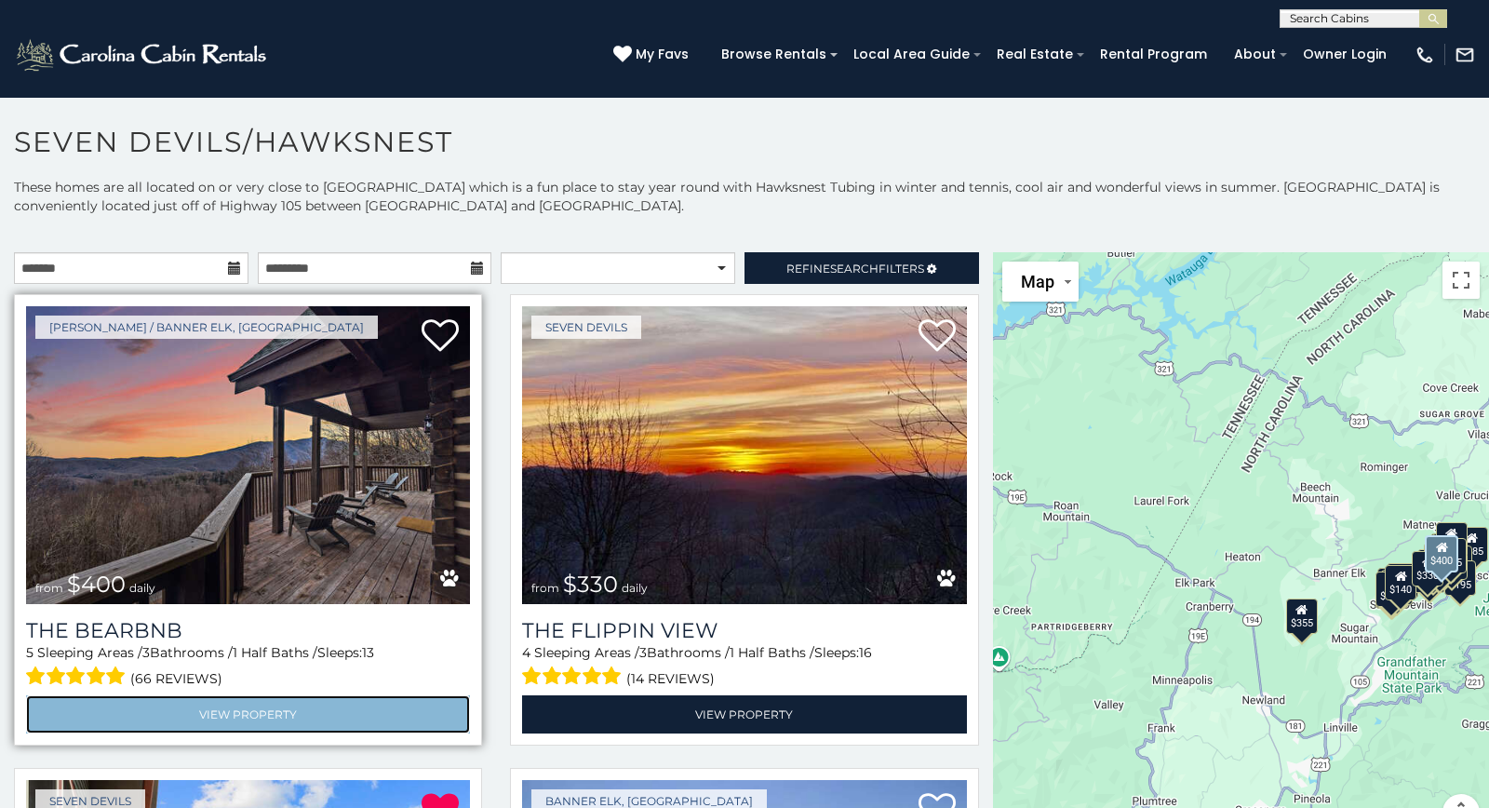
click at [218, 706] on link "View Property" at bounding box center [248, 714] width 444 height 38
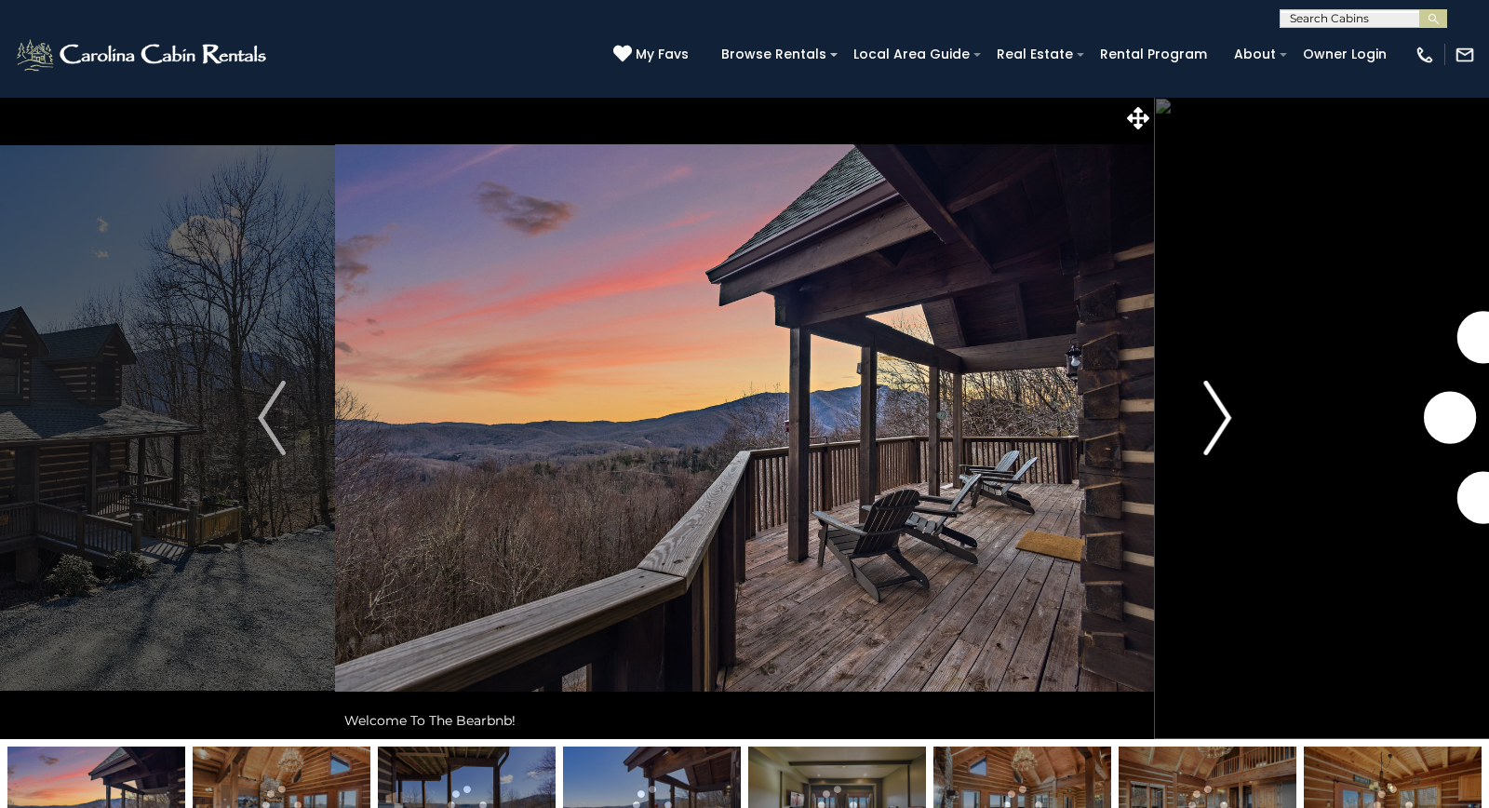
click at [1216, 414] on img "Next" at bounding box center [1217, 418] width 28 height 74
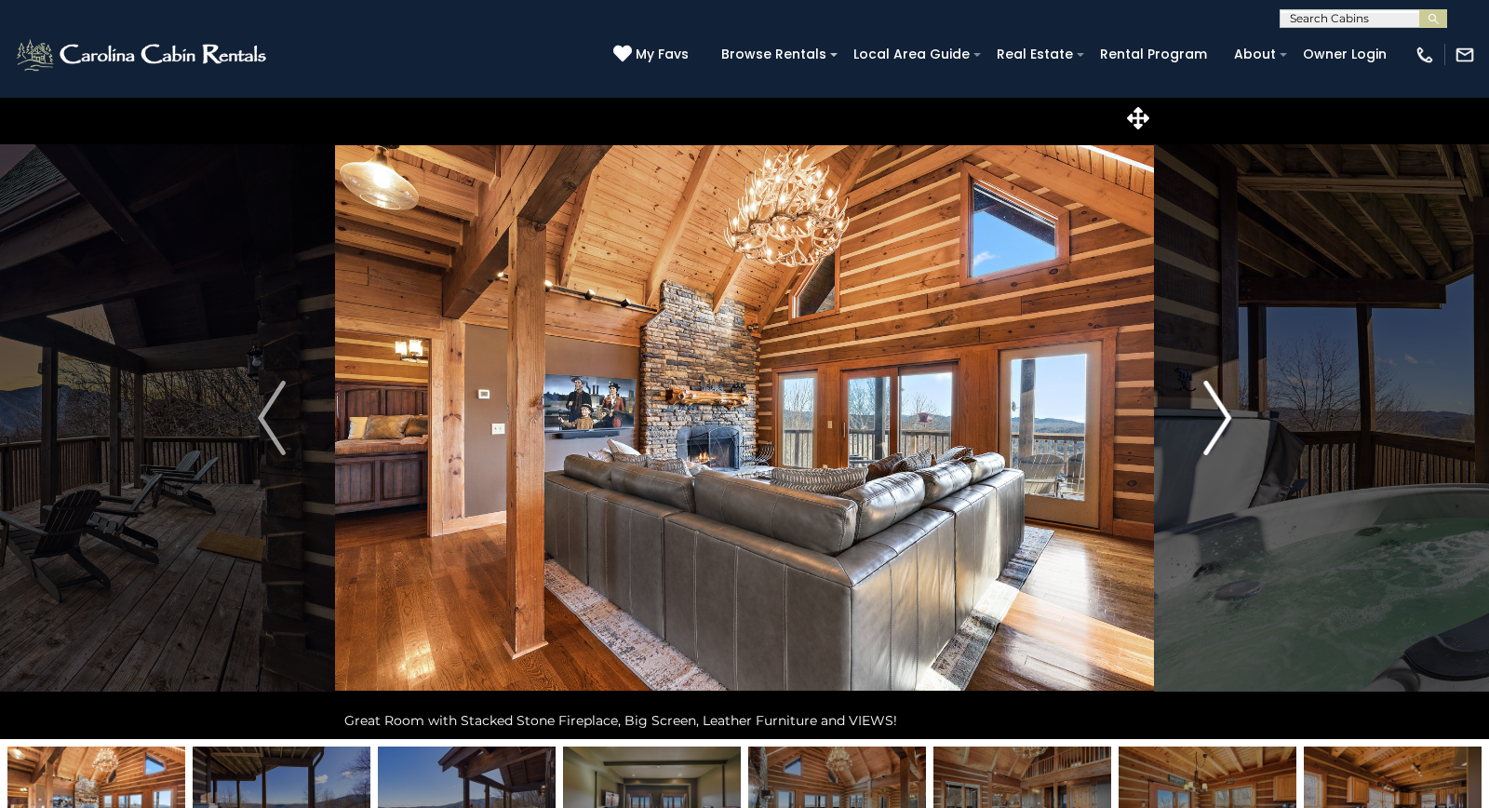
click at [1216, 414] on img "Next" at bounding box center [1217, 418] width 28 height 74
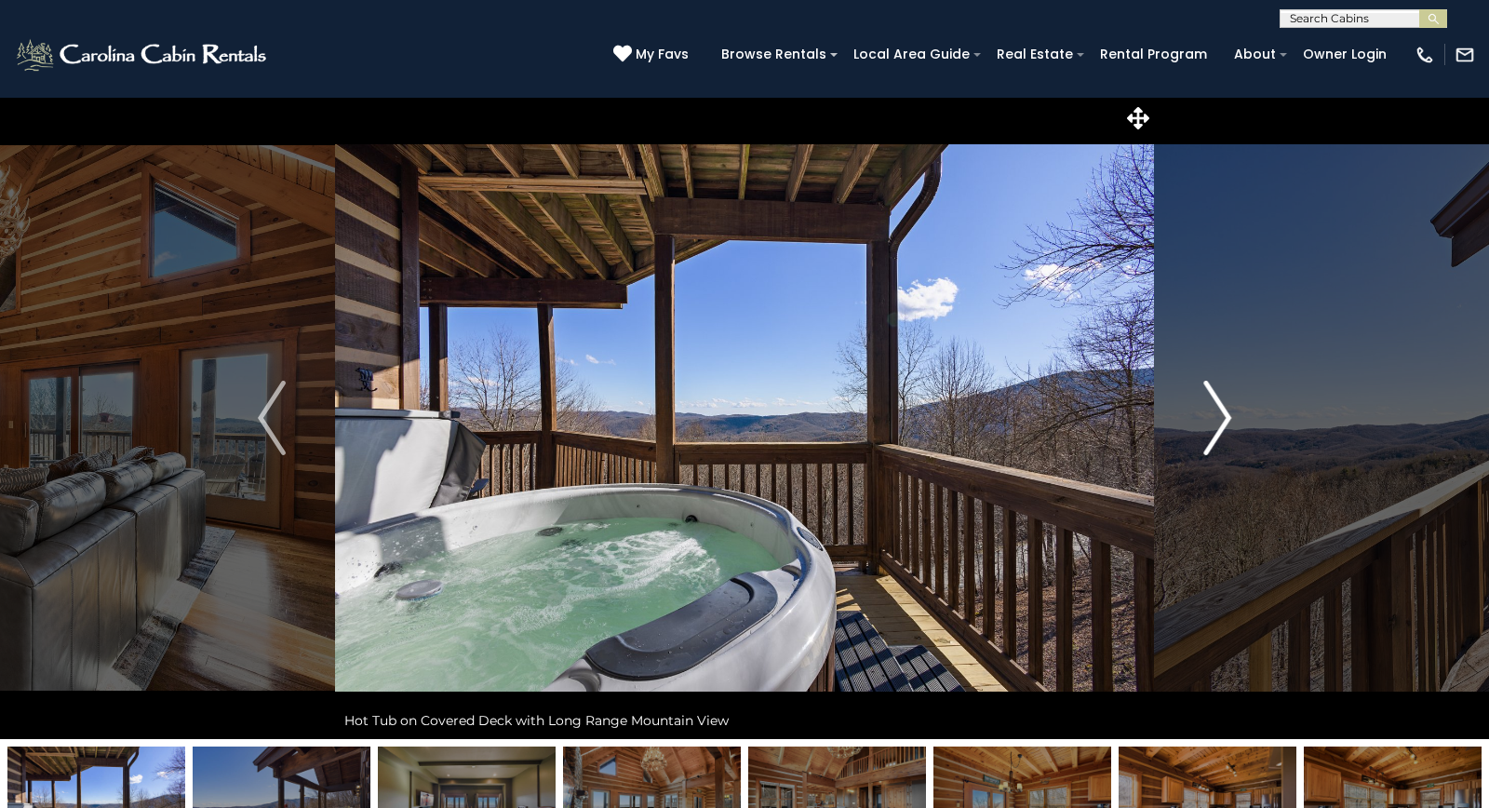
click at [1216, 414] on img "Next" at bounding box center [1217, 418] width 28 height 74
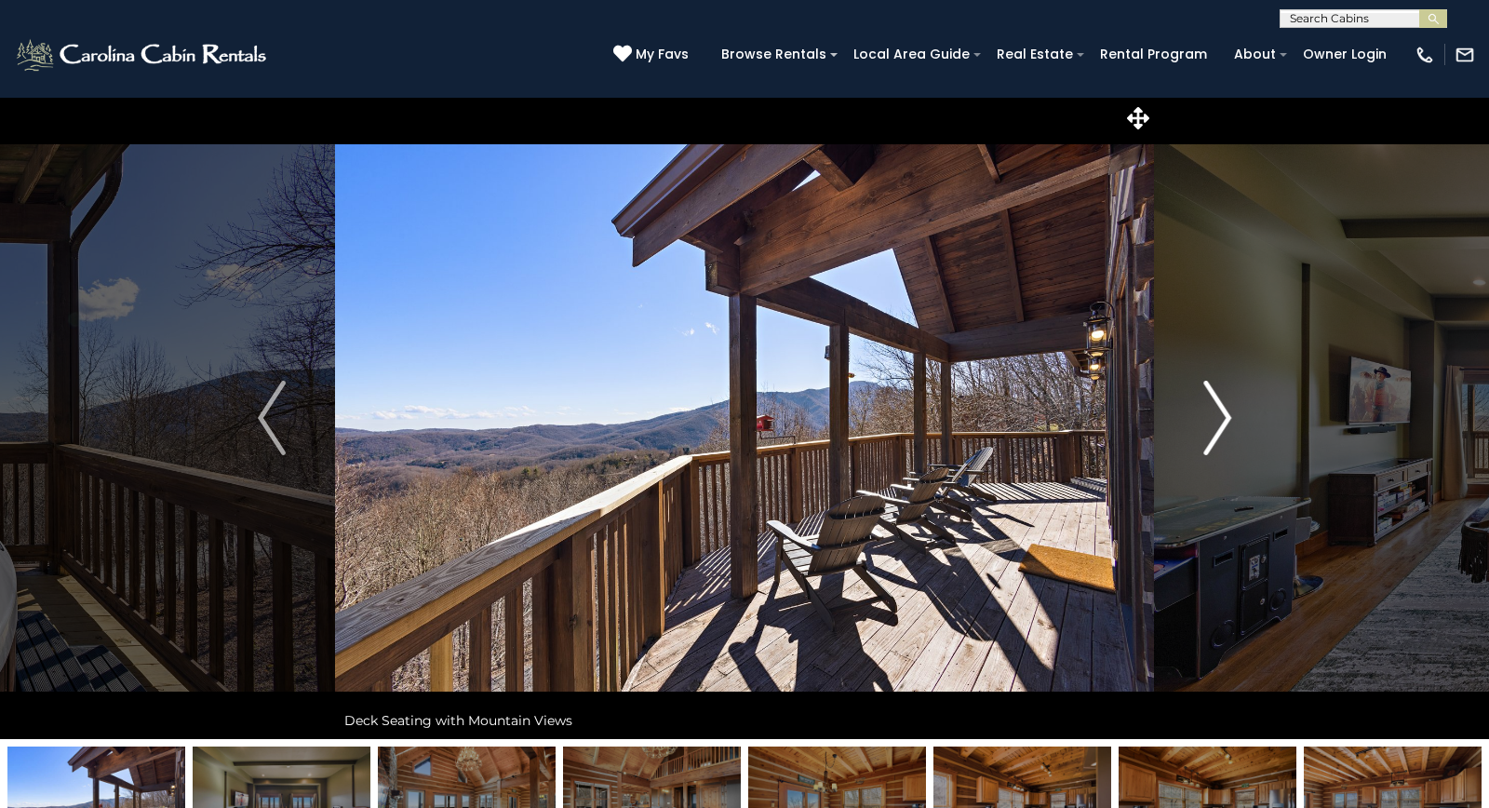
click at [1216, 414] on img "Next" at bounding box center [1217, 418] width 28 height 74
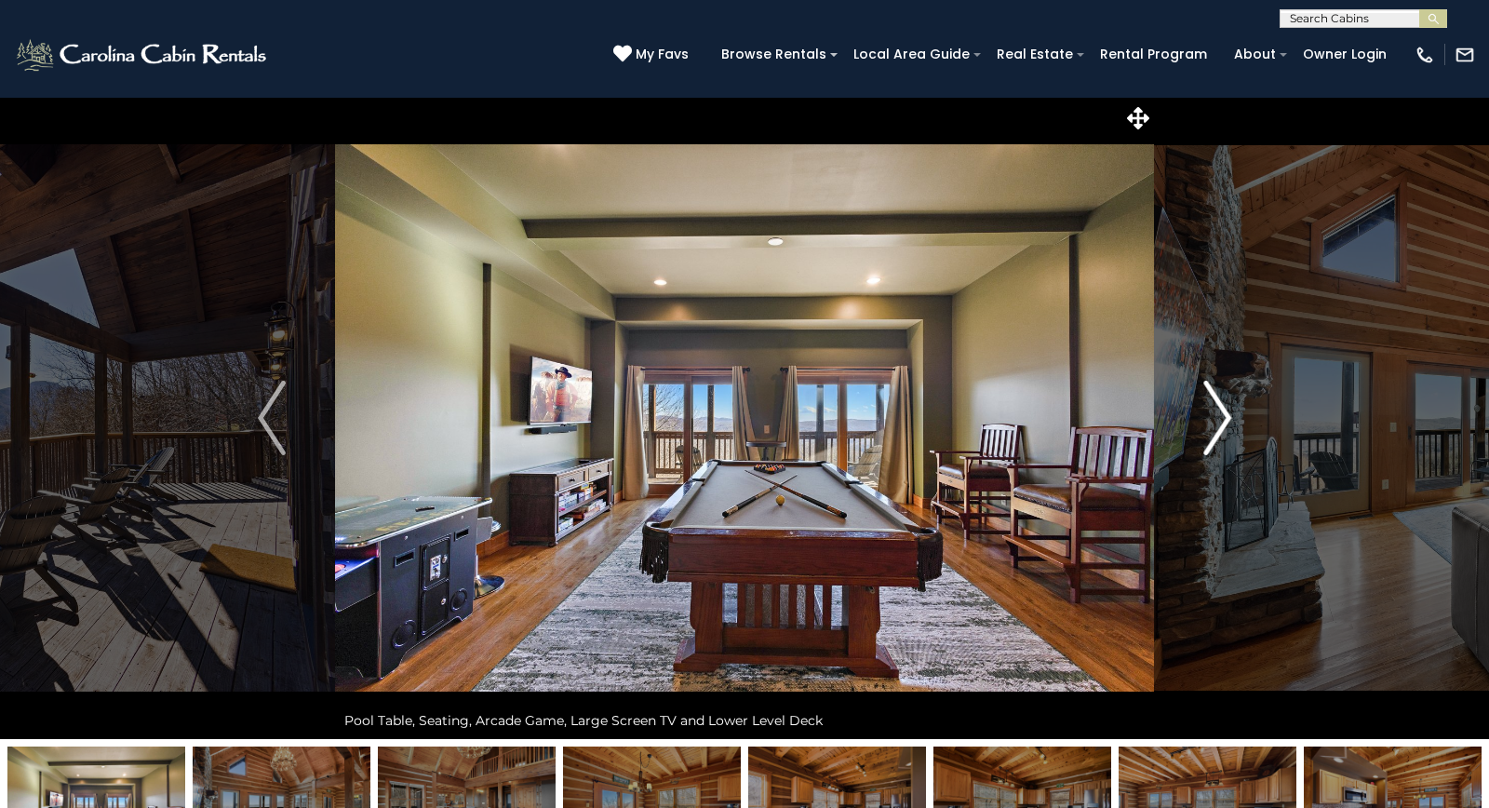
click at [1216, 414] on img "Next" at bounding box center [1217, 418] width 28 height 74
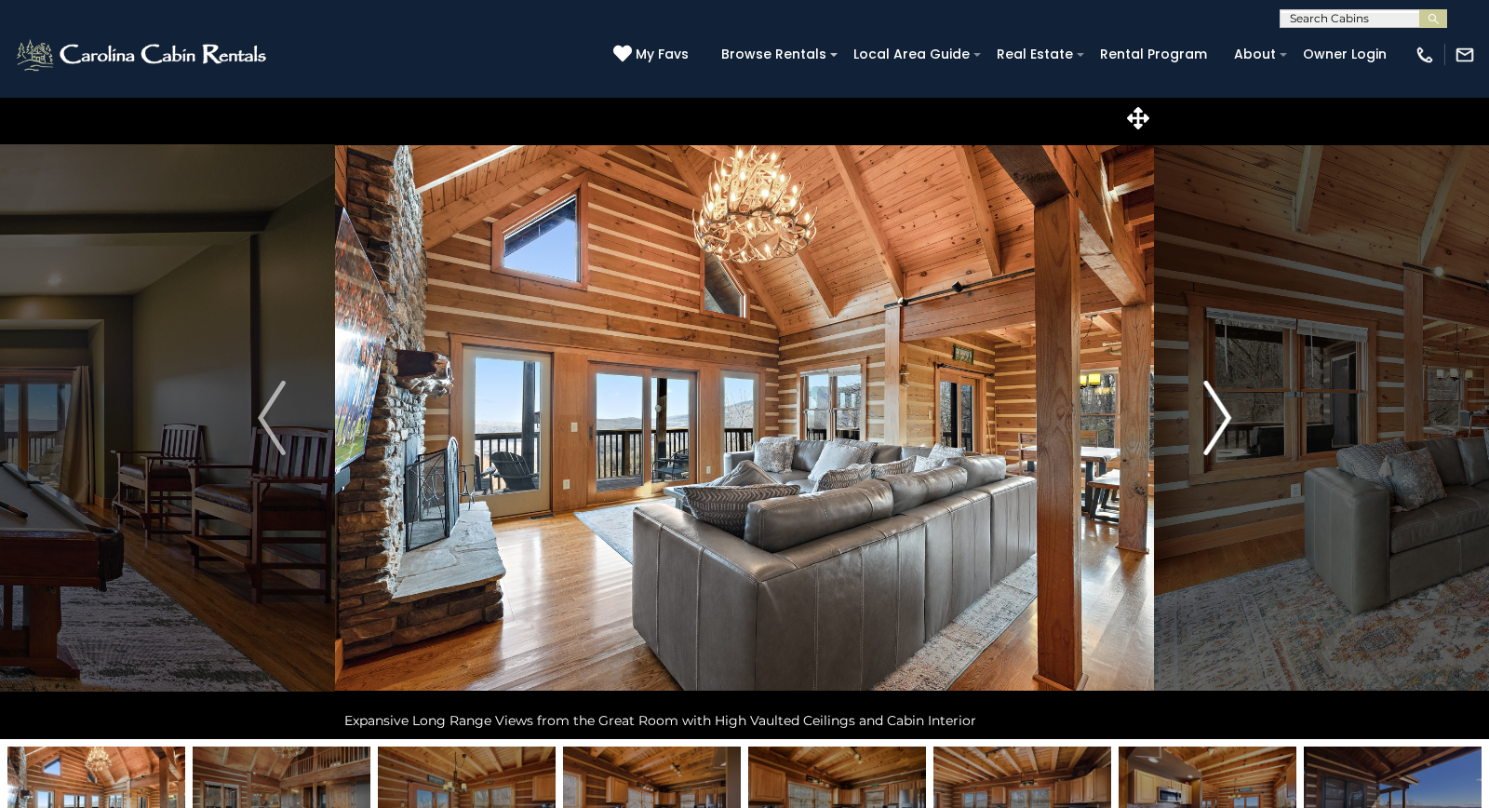
click at [1216, 414] on img "Next" at bounding box center [1217, 418] width 28 height 74
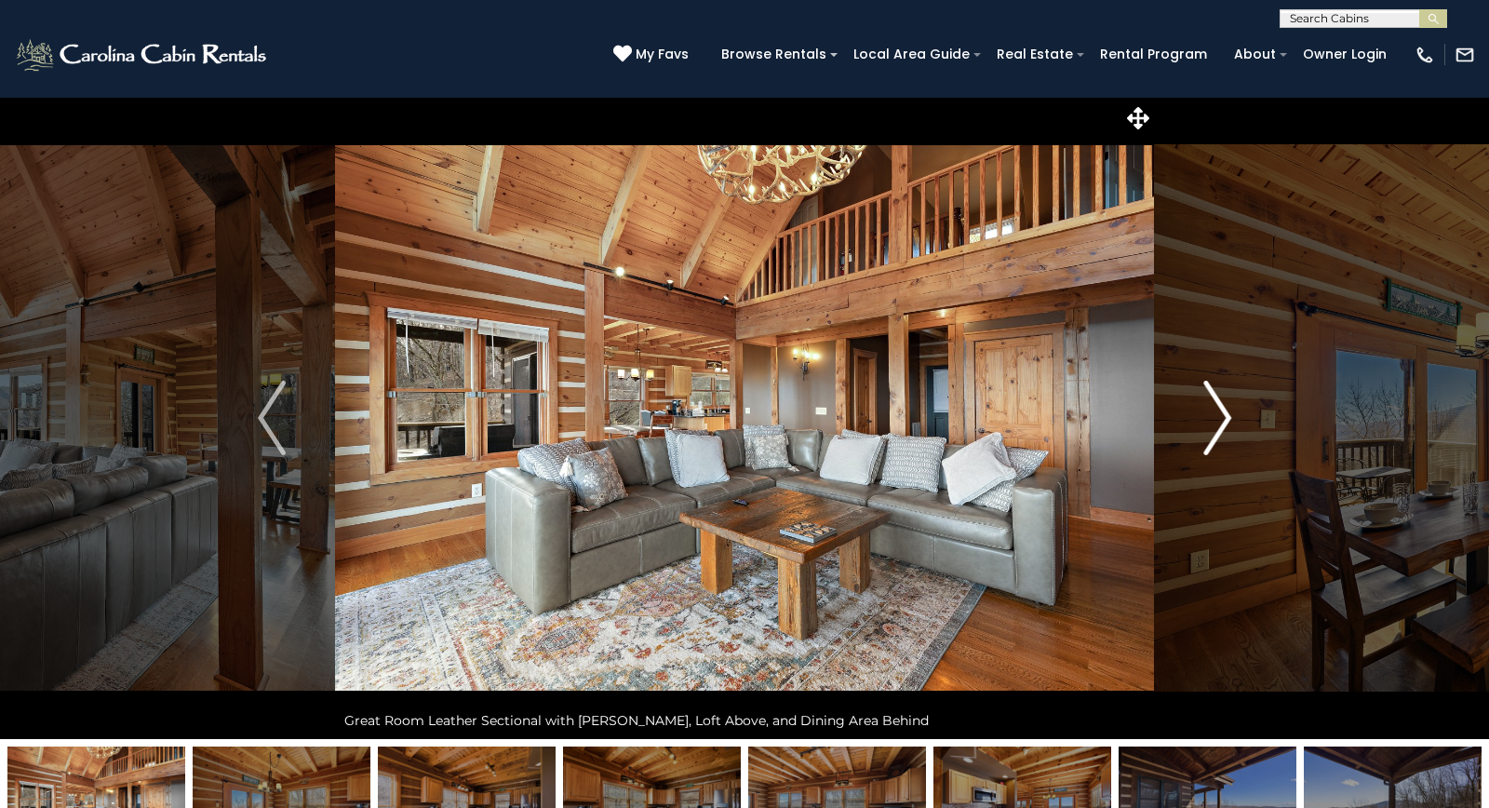
click at [1216, 414] on img "Next" at bounding box center [1217, 418] width 28 height 74
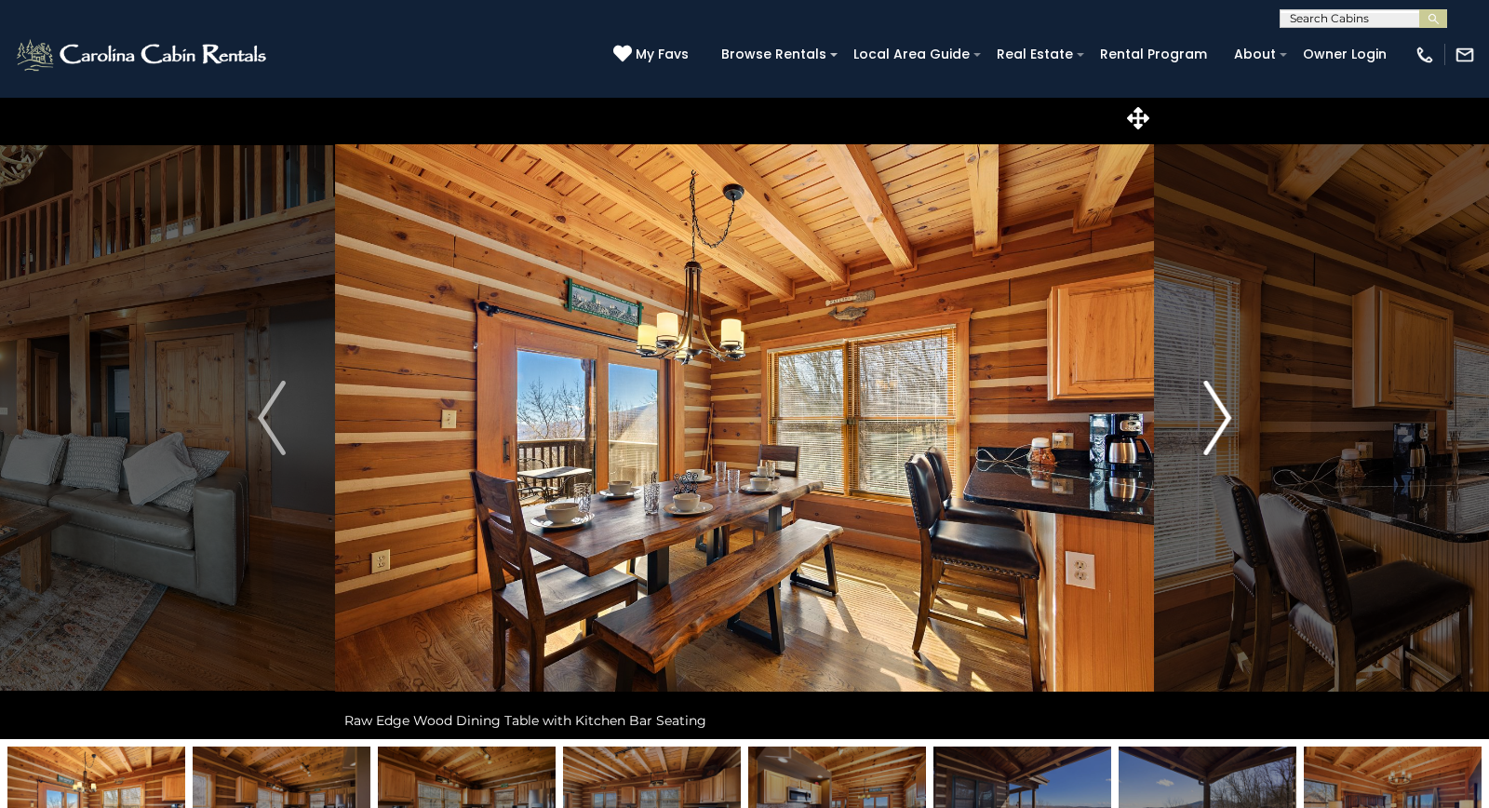
click at [1216, 414] on img "Next" at bounding box center [1217, 418] width 28 height 74
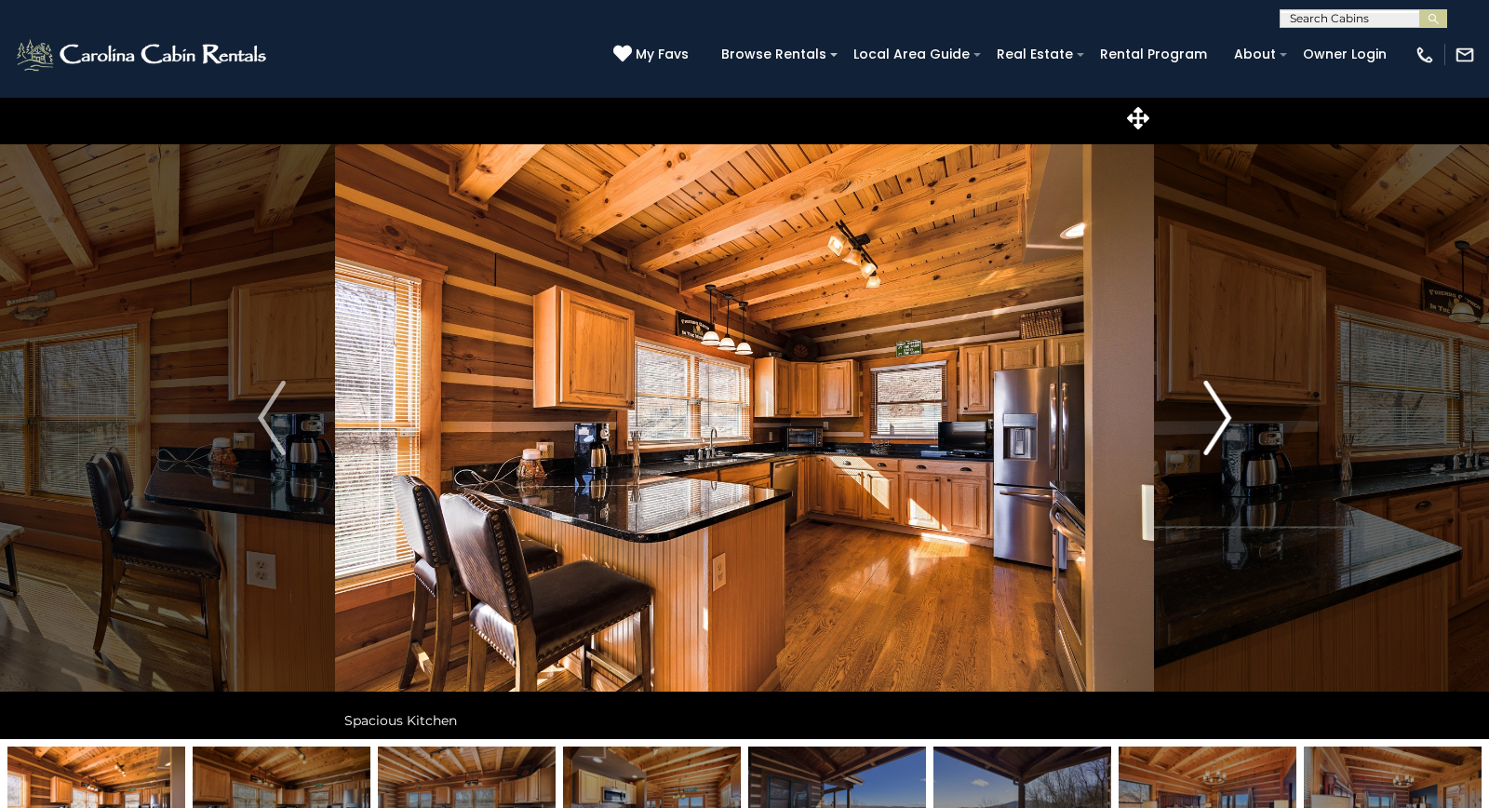
click at [1216, 414] on img "Next" at bounding box center [1217, 418] width 28 height 74
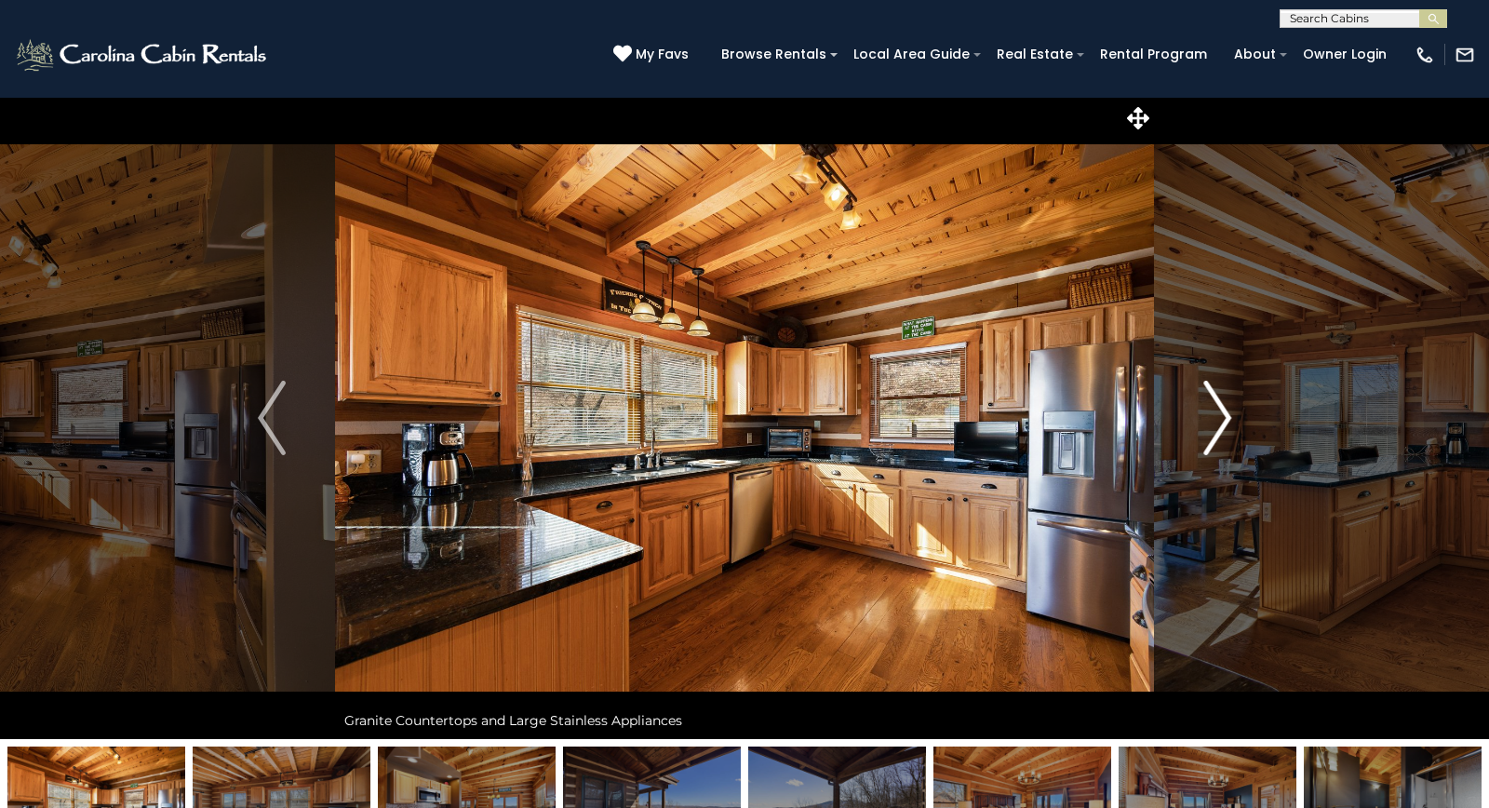
click at [1216, 414] on img "Next" at bounding box center [1217, 418] width 28 height 74
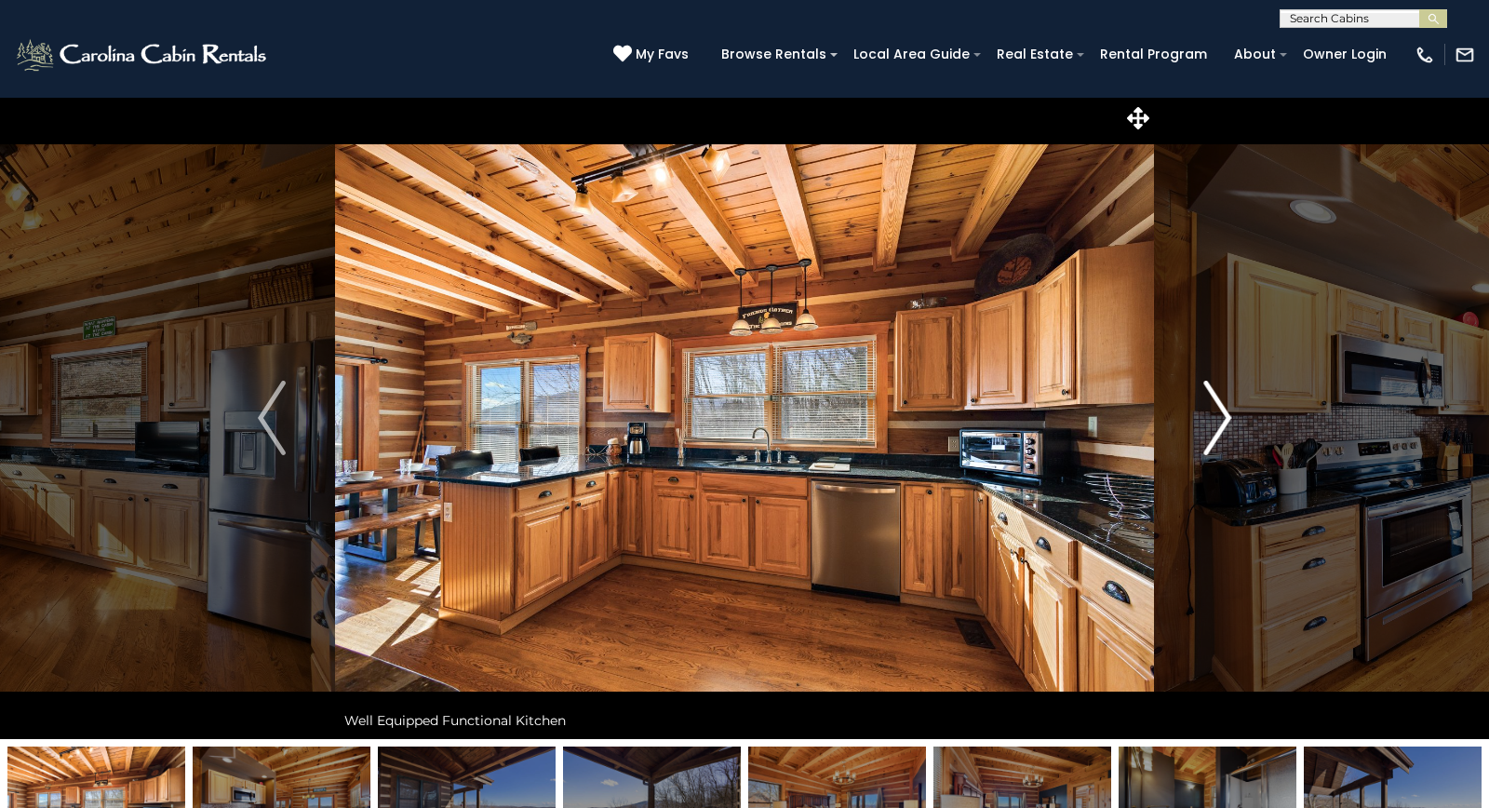
click at [1216, 414] on img "Next" at bounding box center [1217, 418] width 28 height 74
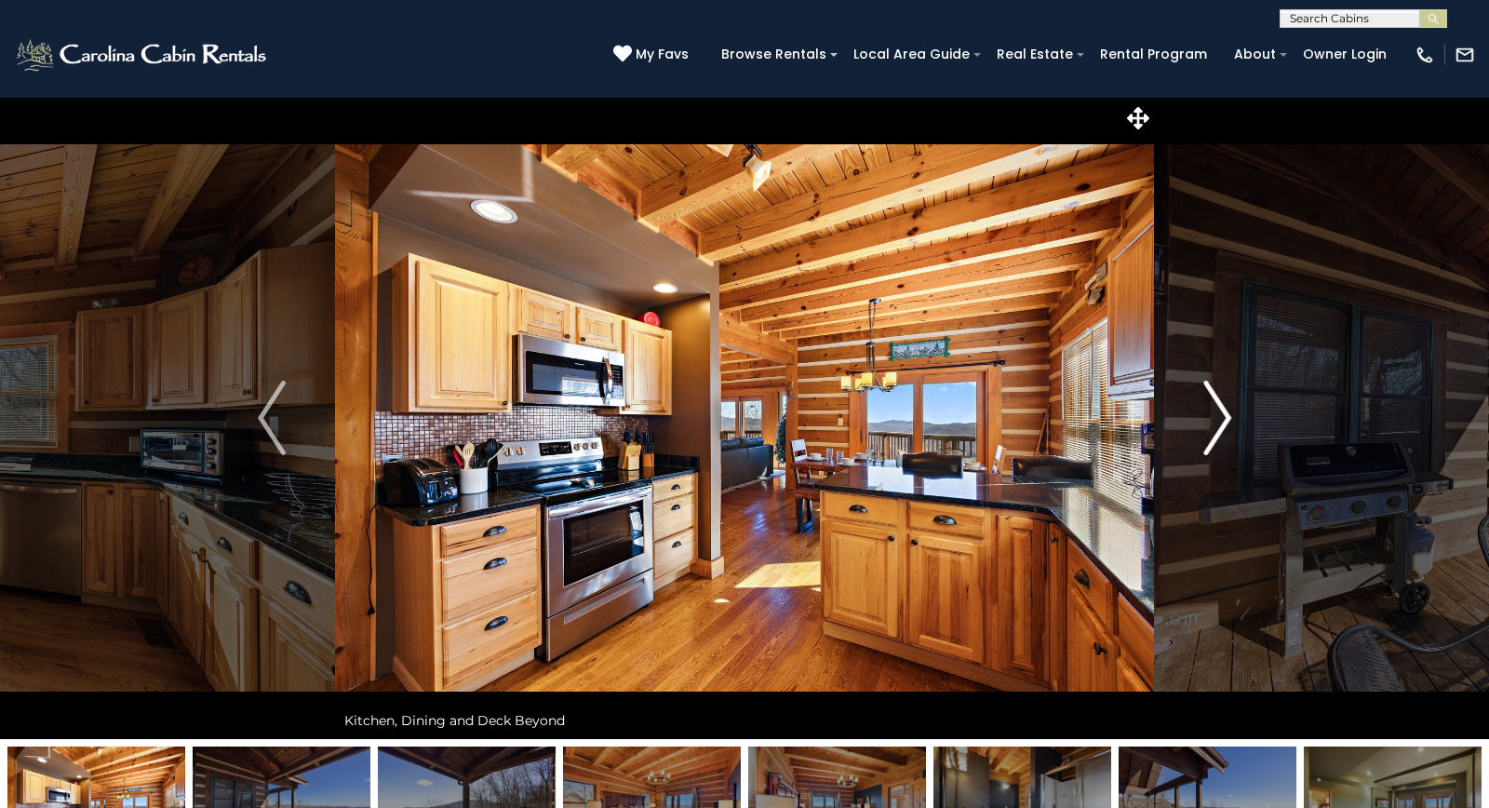
click at [1216, 414] on img "Next" at bounding box center [1217, 418] width 28 height 74
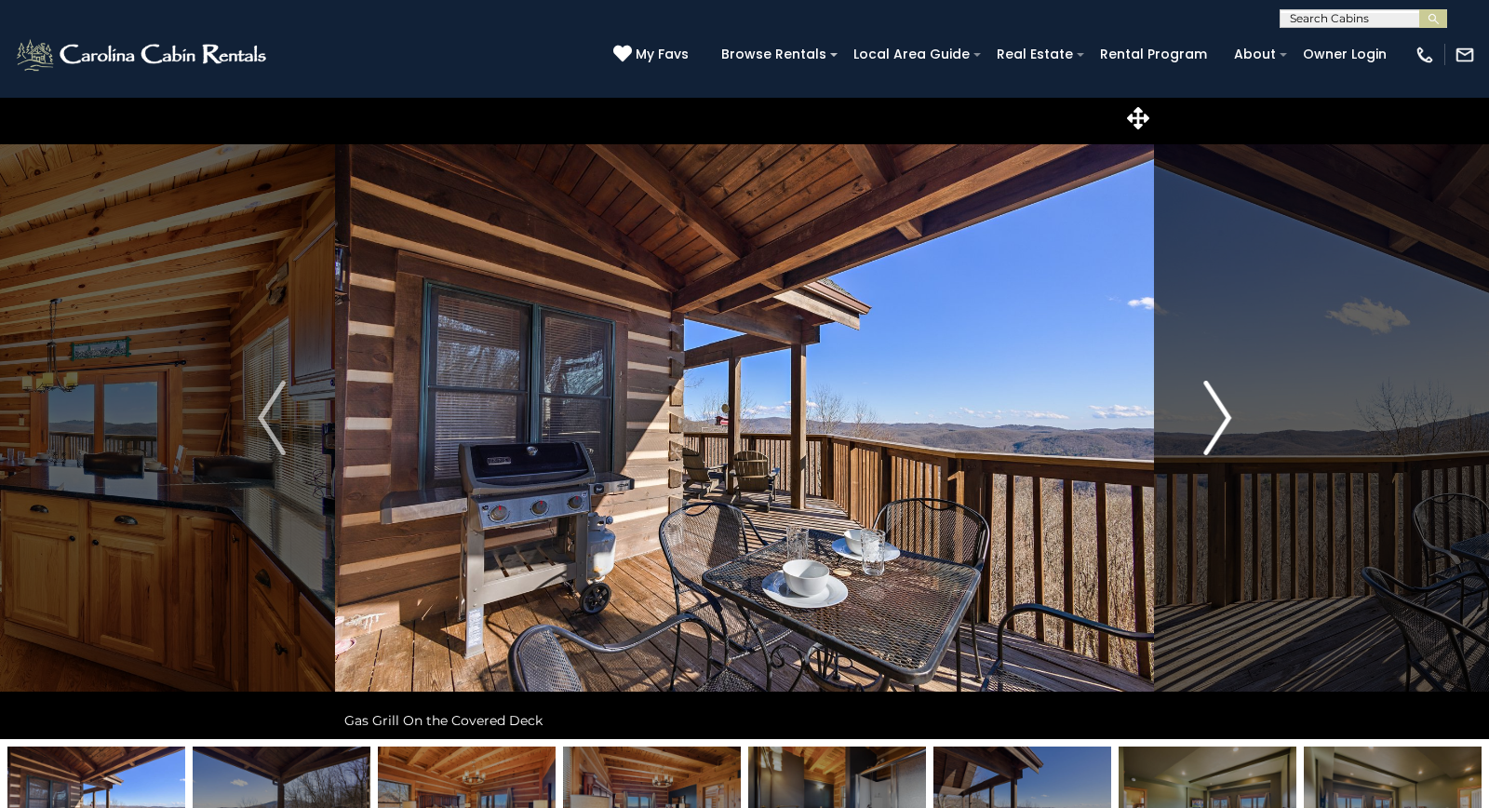
click at [1216, 414] on img "Next" at bounding box center [1217, 418] width 28 height 74
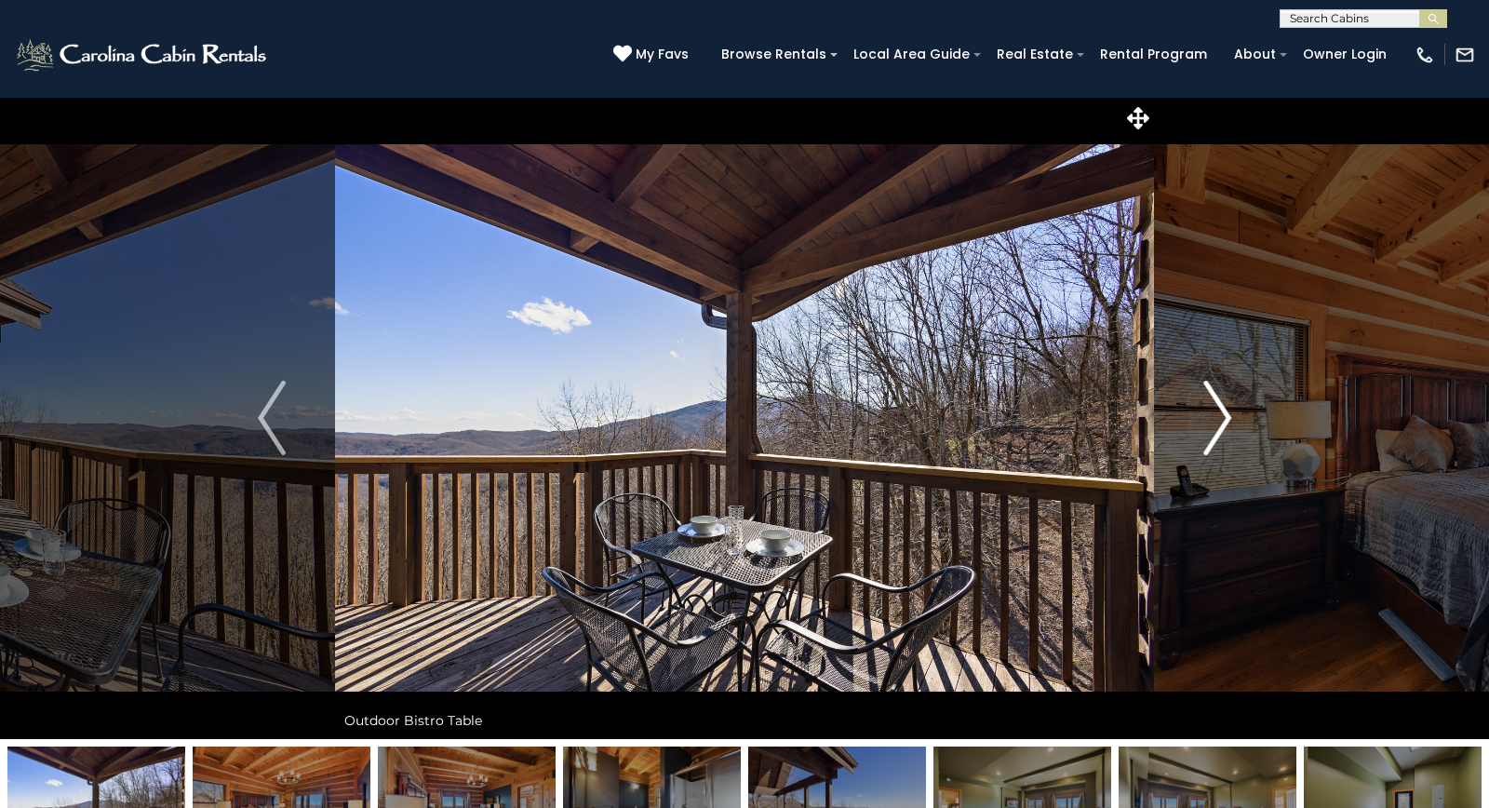
click at [1216, 414] on img "Next" at bounding box center [1217, 418] width 28 height 74
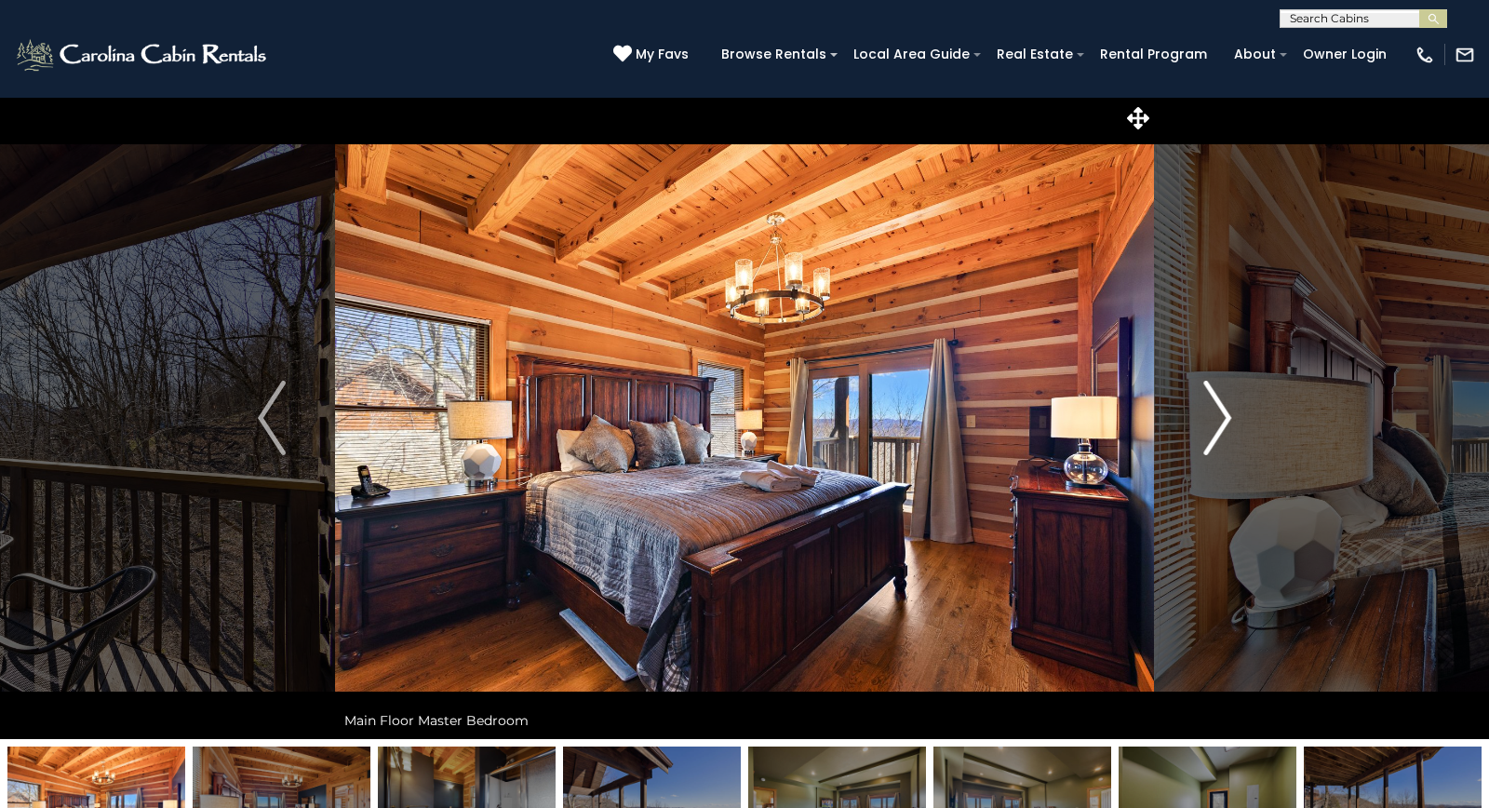
click at [1216, 414] on img "Next" at bounding box center [1217, 418] width 28 height 74
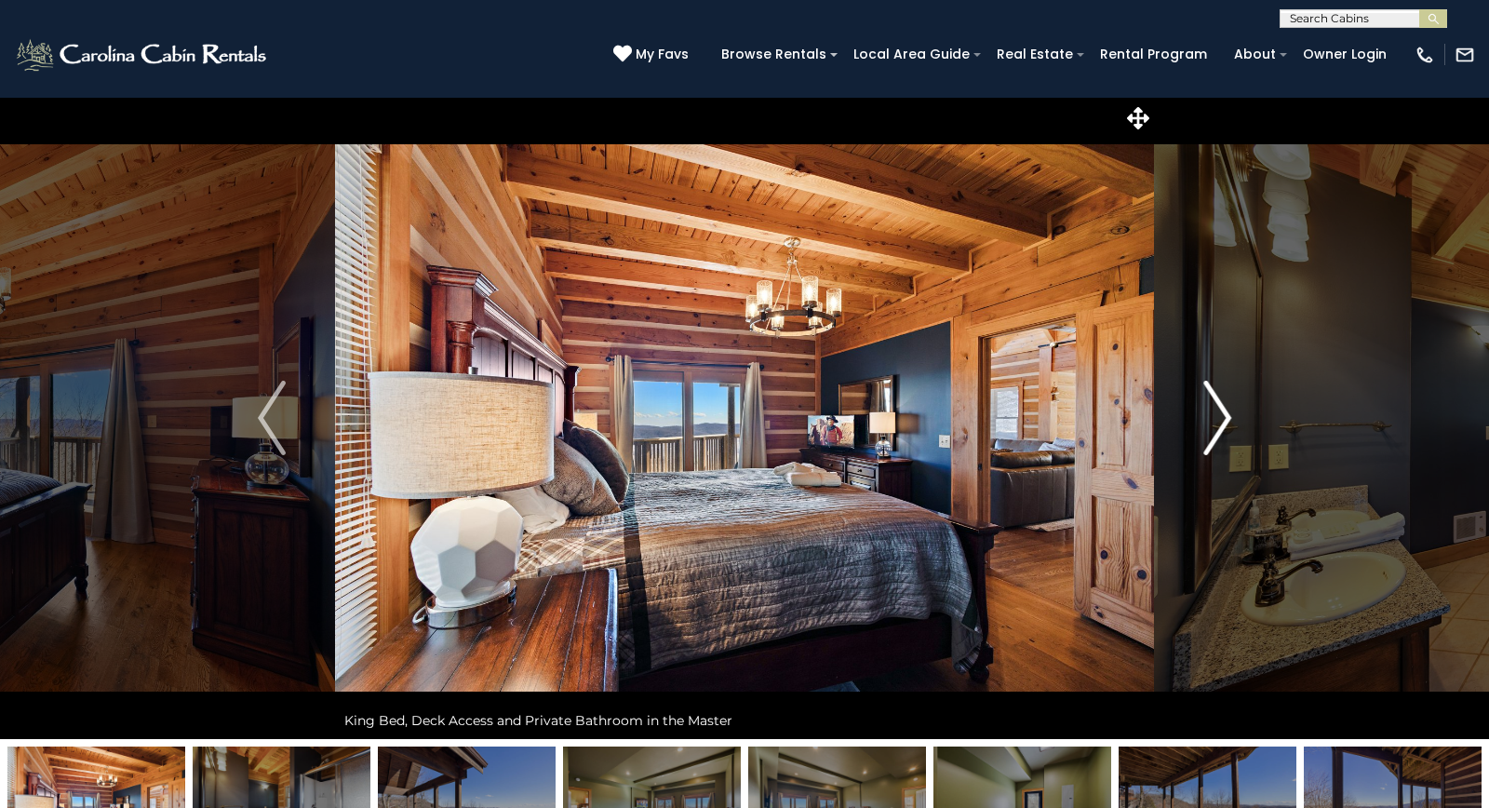
click at [1216, 414] on img "Next" at bounding box center [1217, 418] width 28 height 74
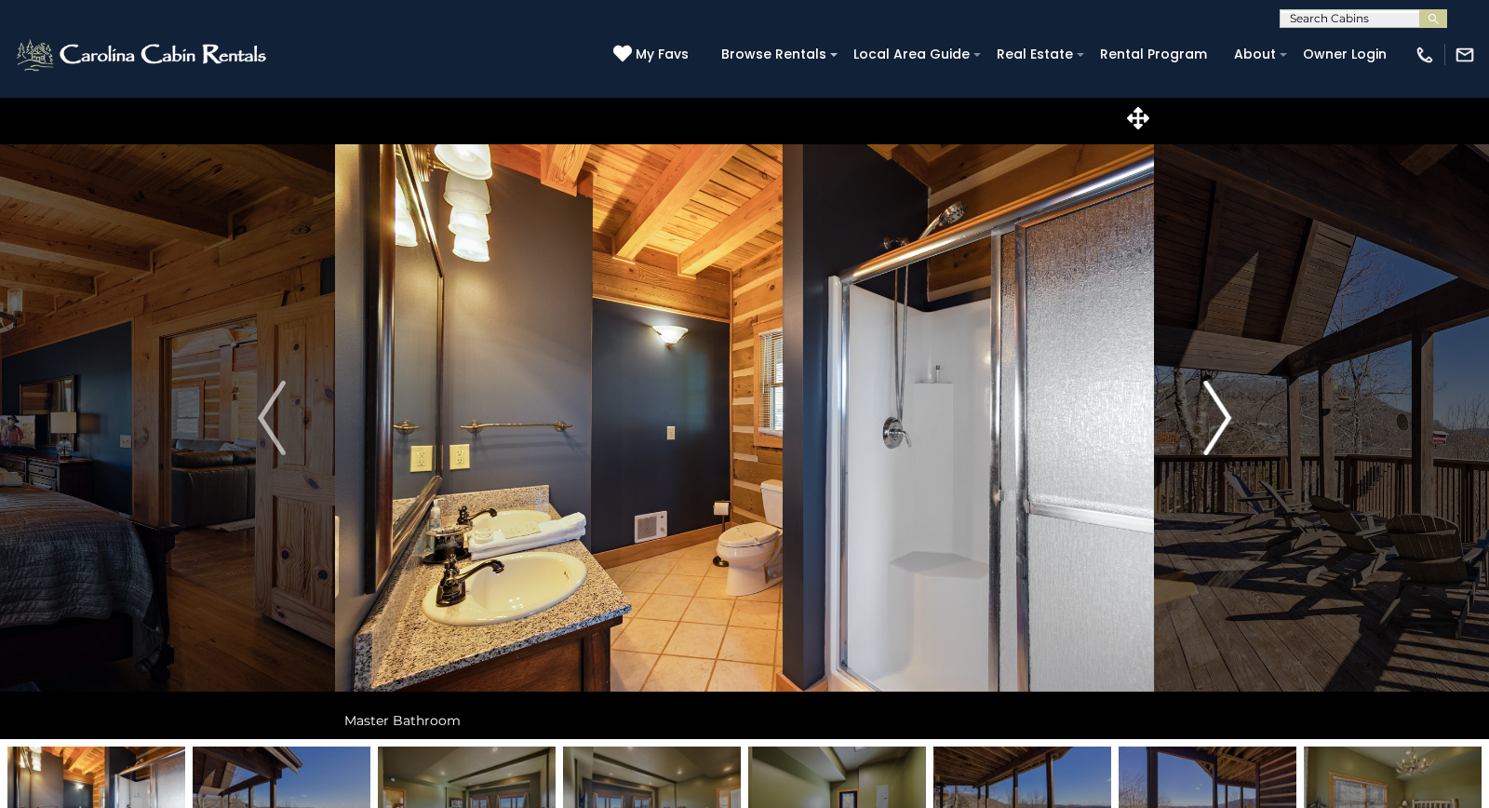
click at [1216, 414] on img "Next" at bounding box center [1217, 418] width 28 height 74
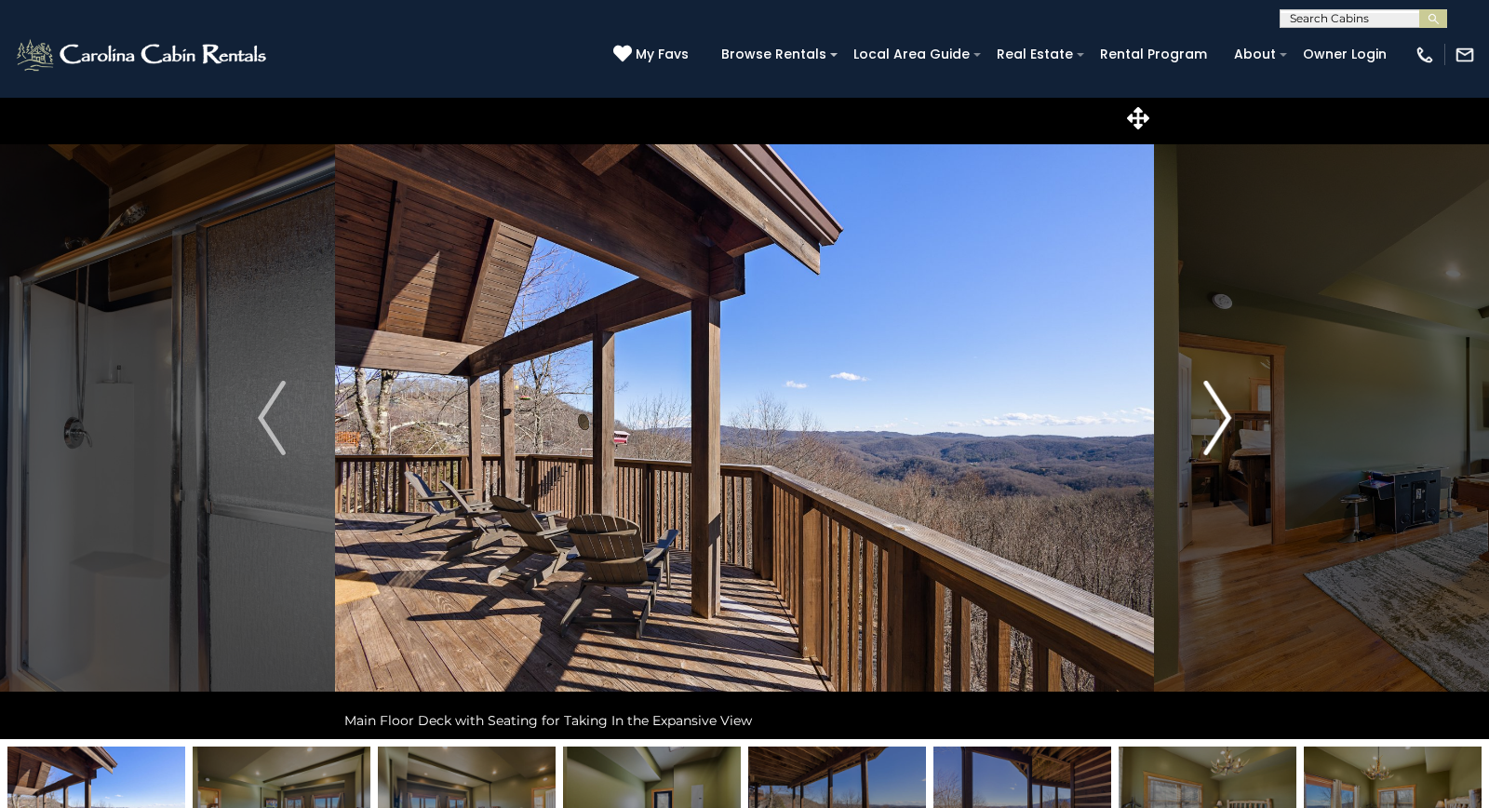
click at [1216, 414] on img "Next" at bounding box center [1217, 418] width 28 height 74
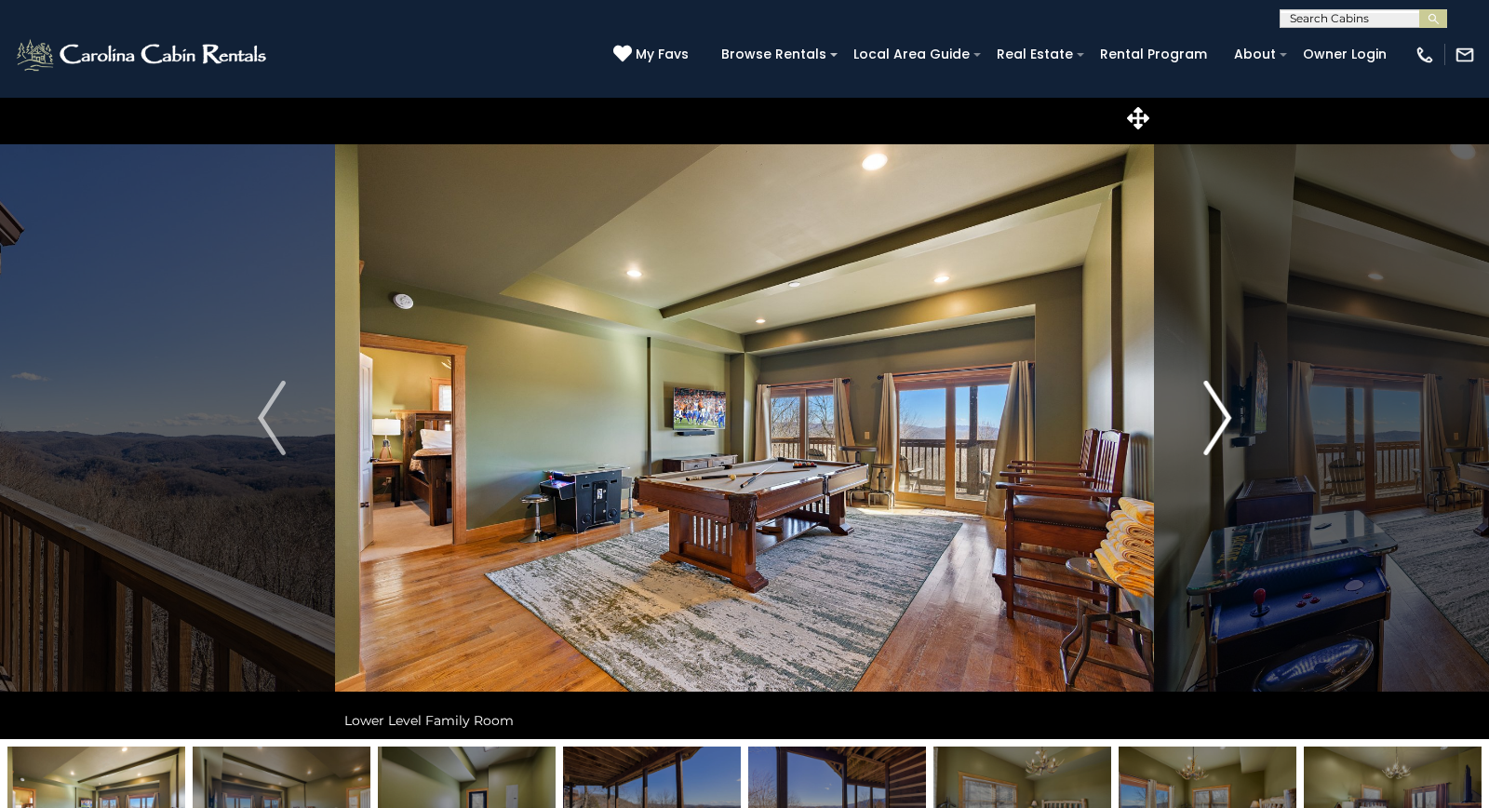
click at [1216, 414] on img "Next" at bounding box center [1217, 418] width 28 height 74
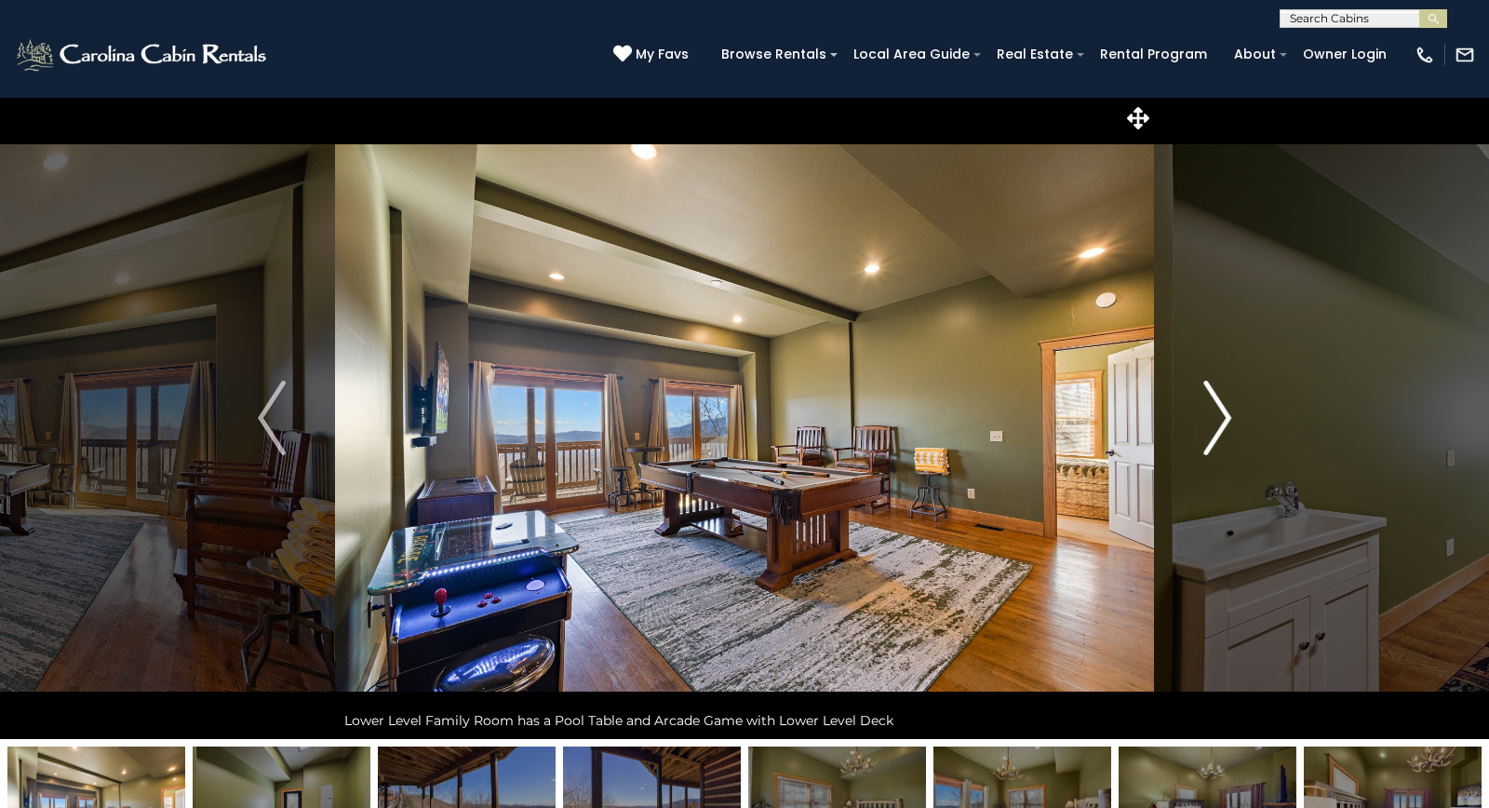
click at [1216, 414] on img "Next" at bounding box center [1217, 418] width 28 height 74
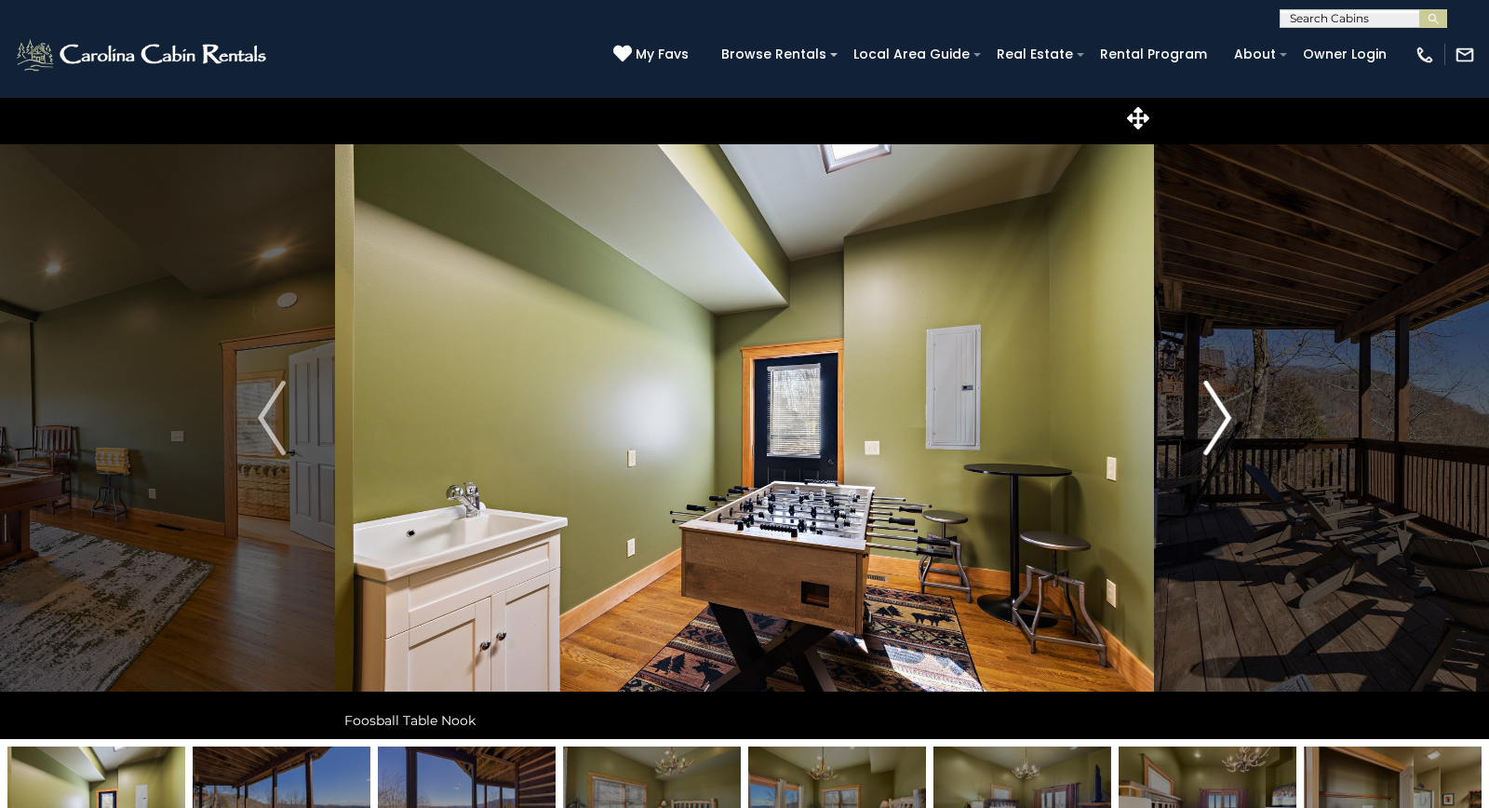
click at [1216, 414] on img "Next" at bounding box center [1217, 418] width 28 height 74
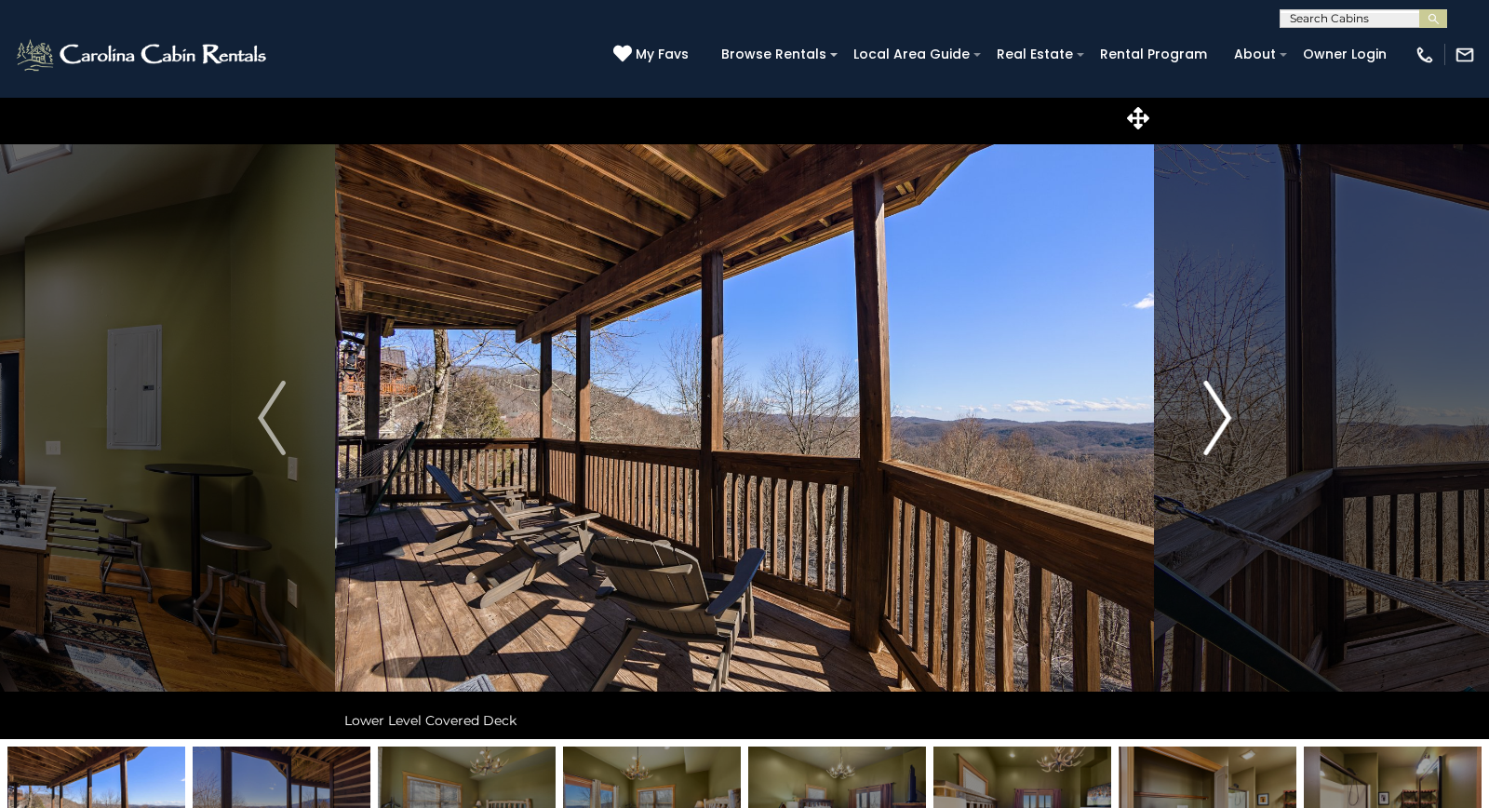
click at [1216, 414] on img "Next" at bounding box center [1217, 418] width 28 height 74
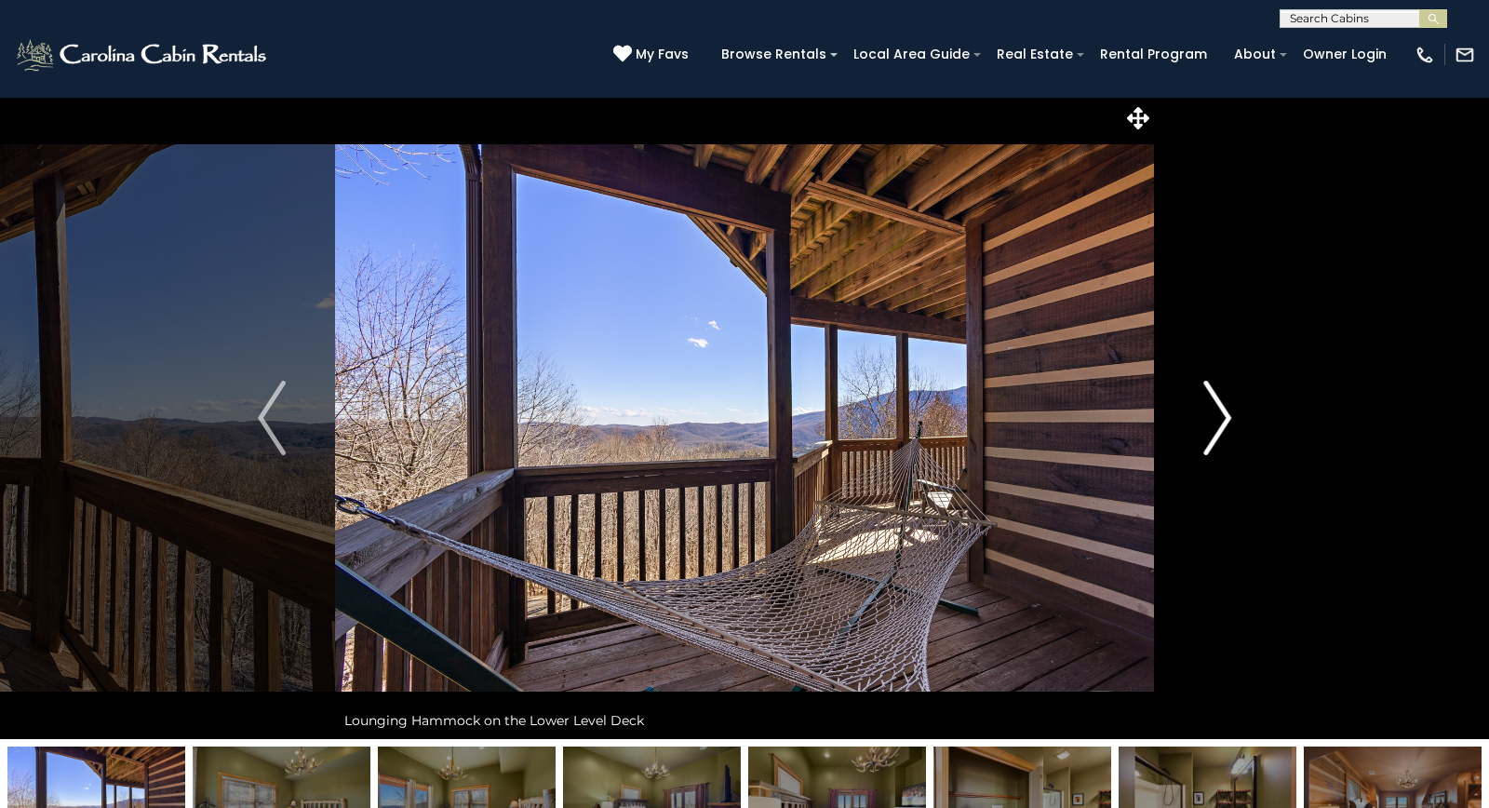
click at [1216, 414] on img "Next" at bounding box center [1217, 418] width 28 height 74
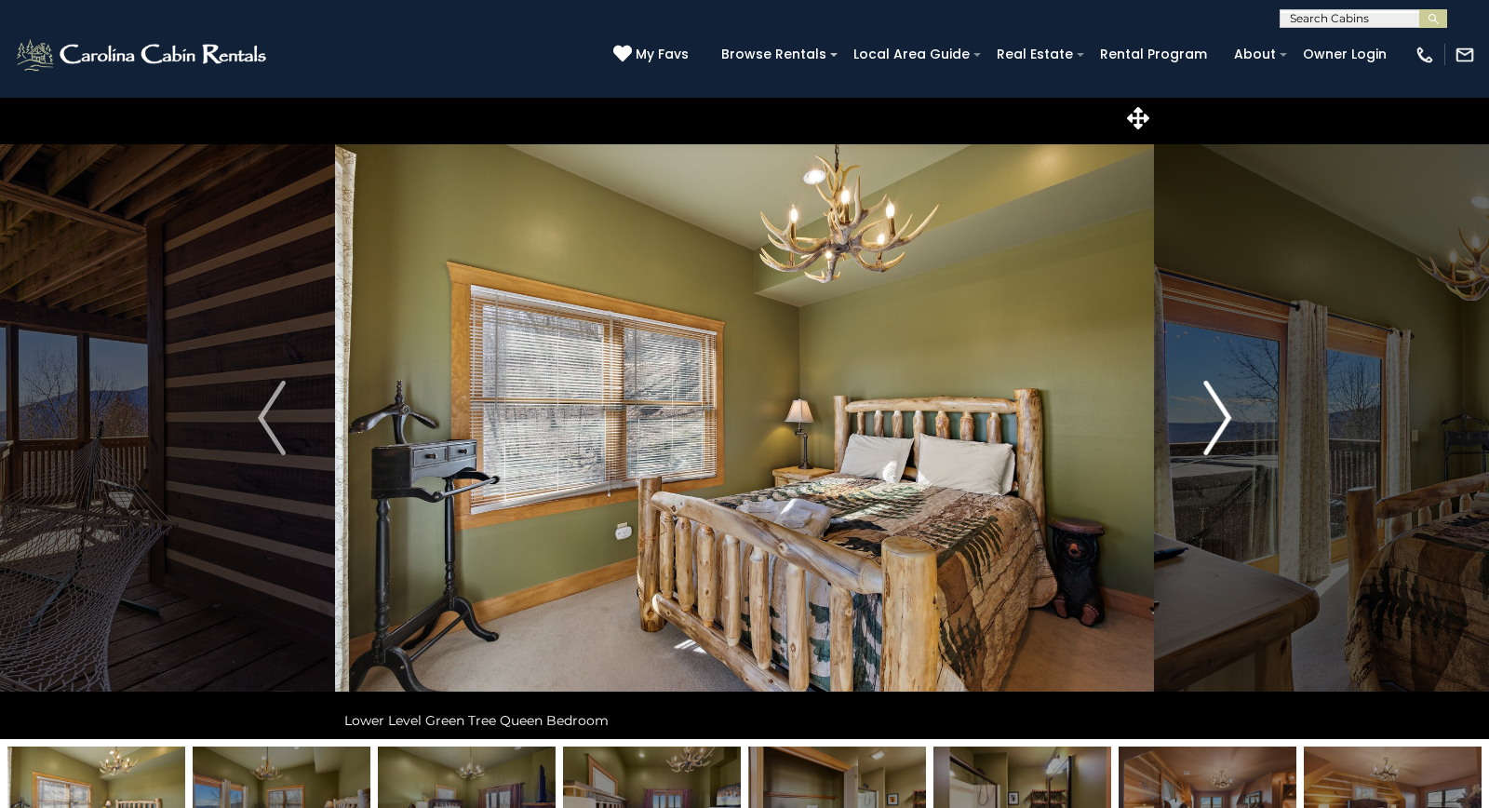
click at [1216, 414] on img "Next" at bounding box center [1217, 418] width 28 height 74
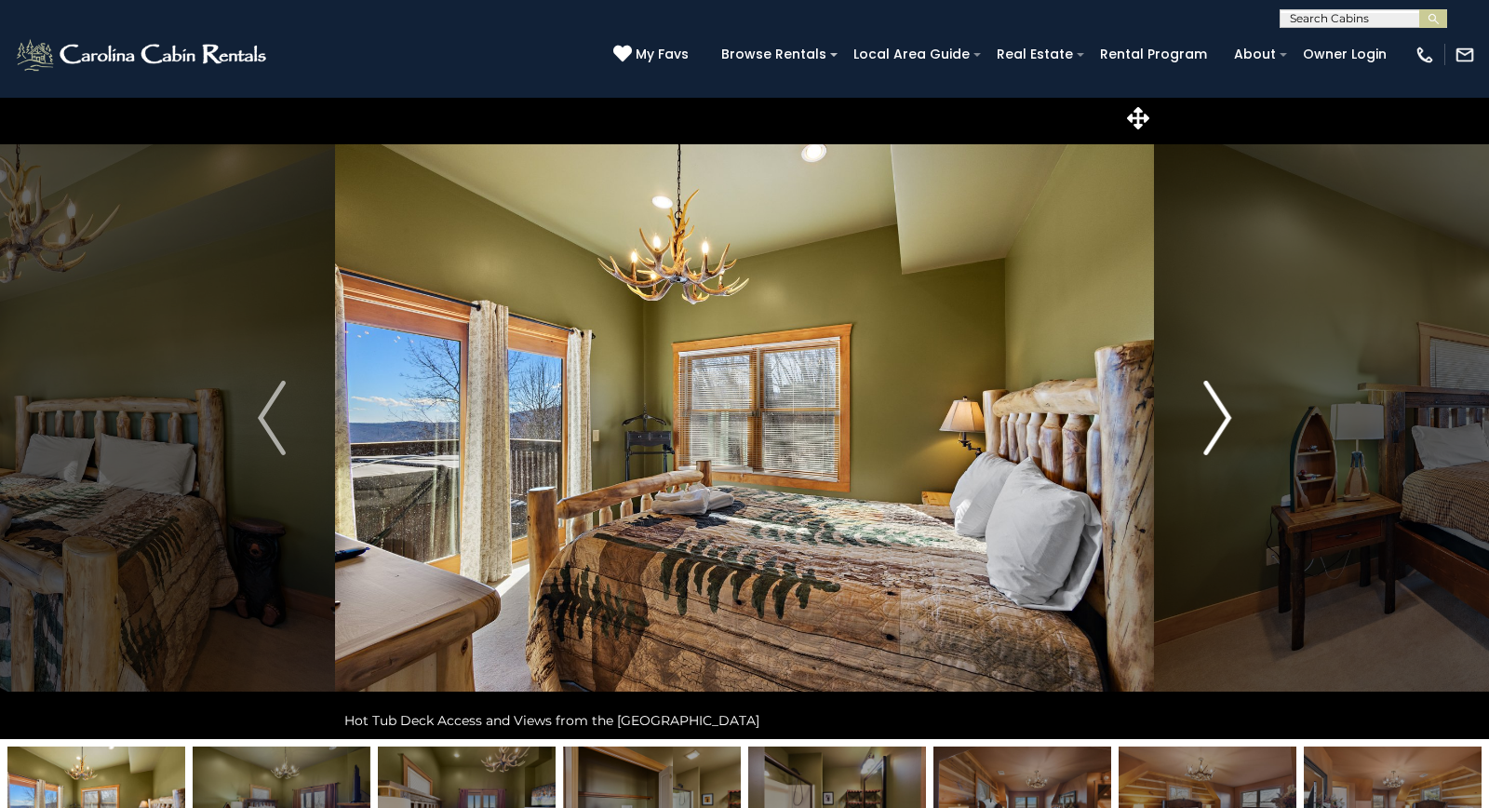
click at [1216, 414] on img "Next" at bounding box center [1217, 418] width 28 height 74
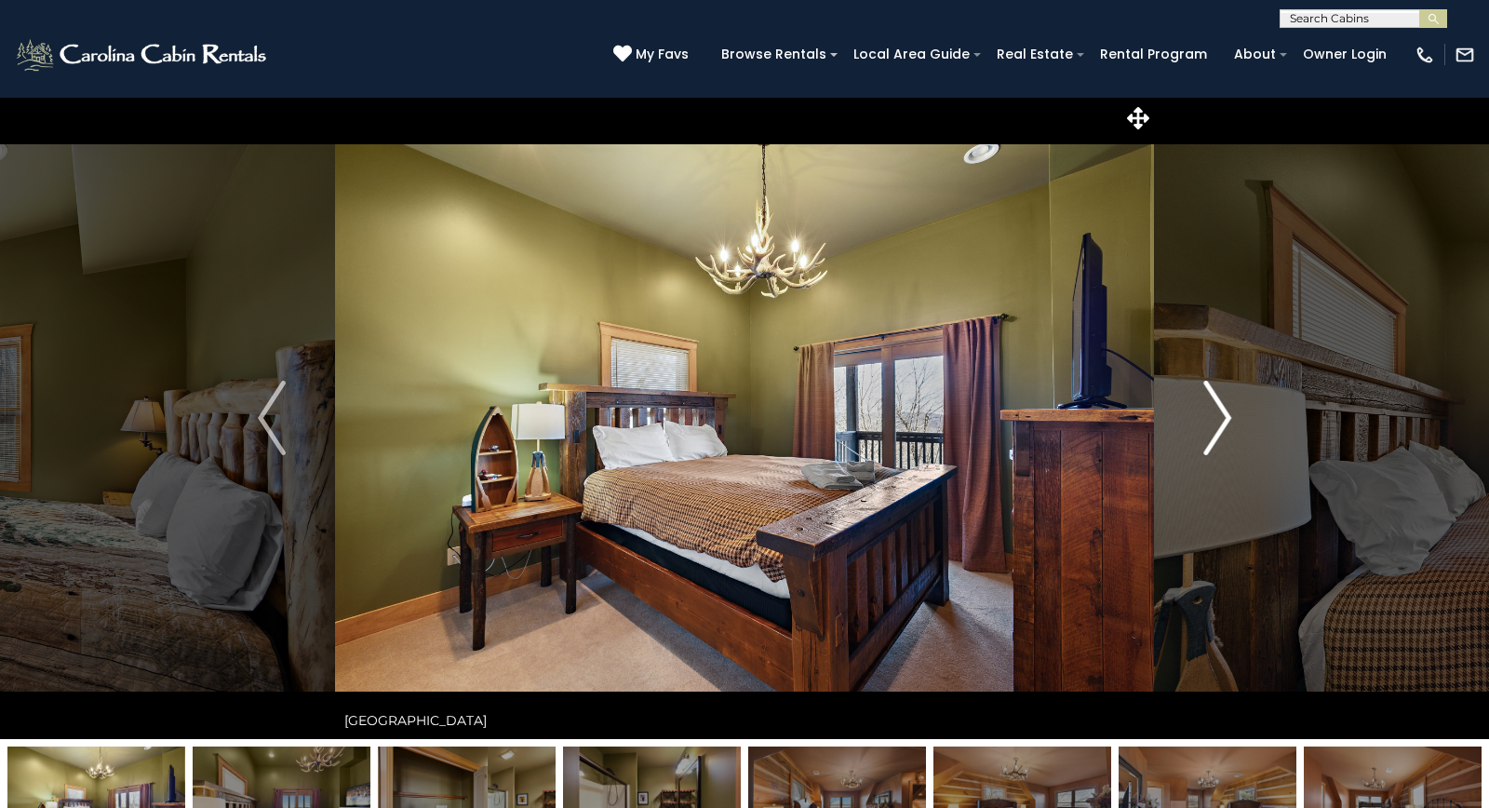
click at [1216, 414] on img "Next" at bounding box center [1217, 418] width 28 height 74
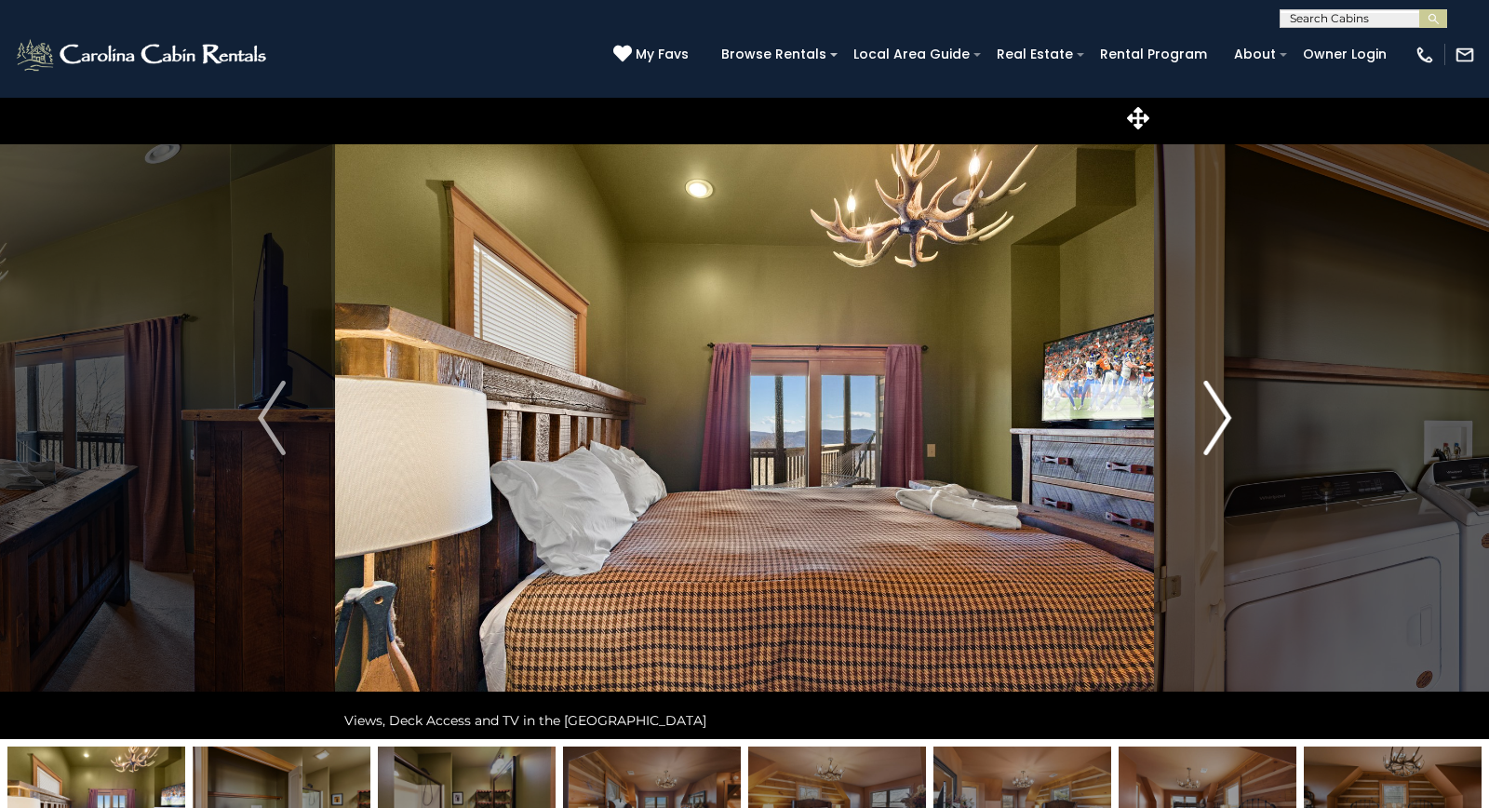
click at [1216, 414] on img "Next" at bounding box center [1217, 418] width 28 height 74
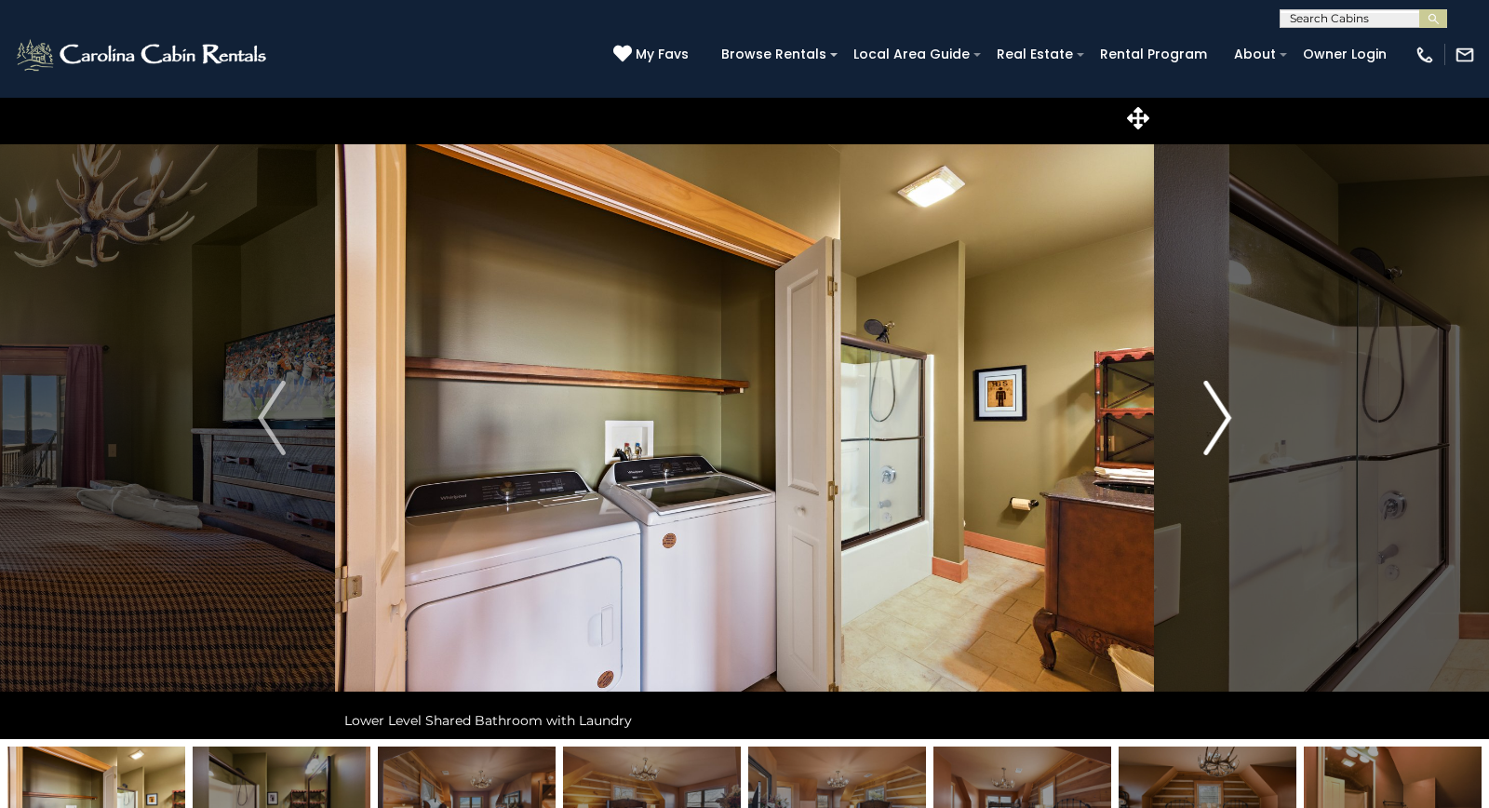
click at [1216, 414] on img "Next" at bounding box center [1217, 418] width 28 height 74
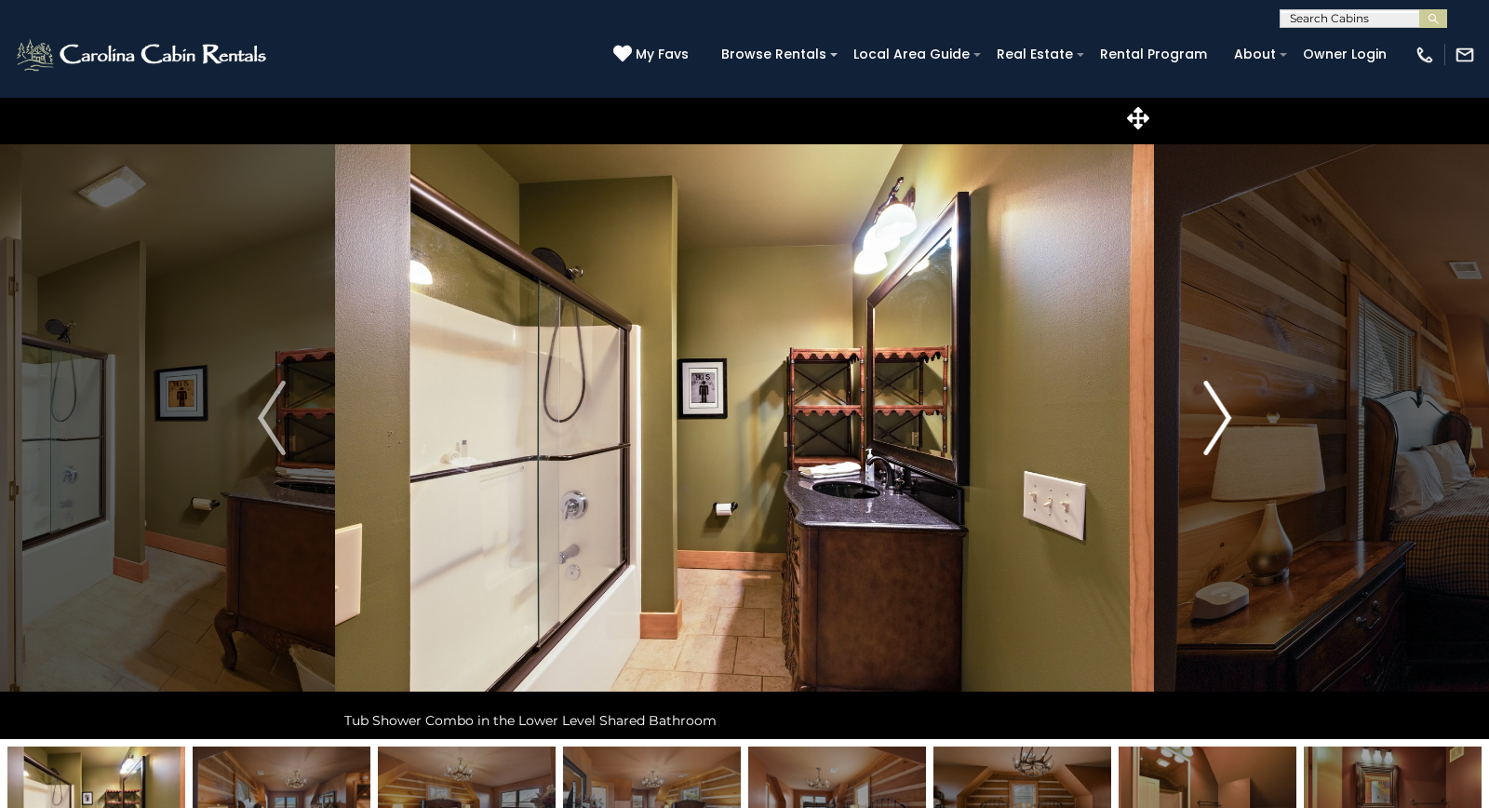
click at [1216, 414] on img "Next" at bounding box center [1217, 418] width 28 height 74
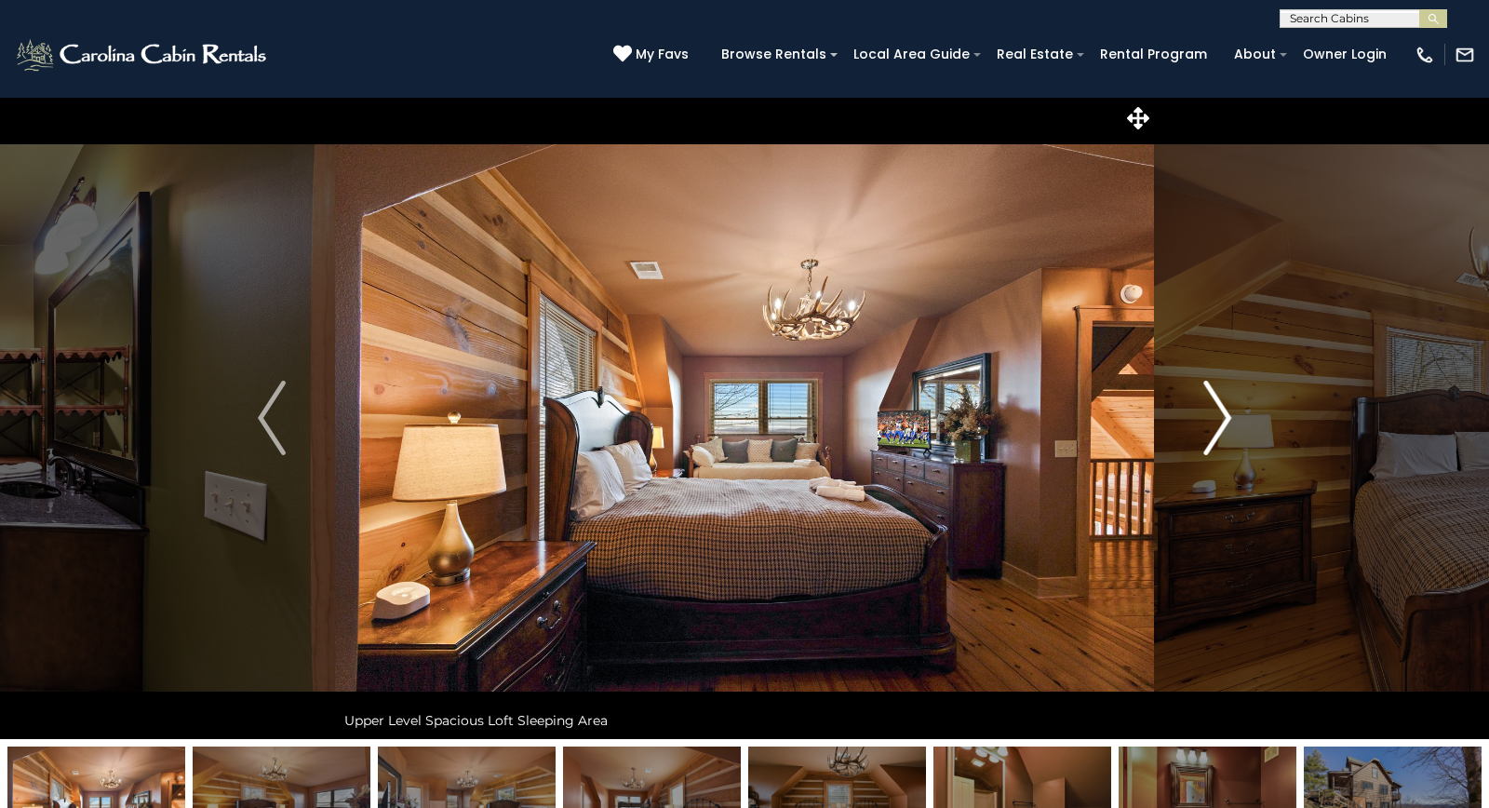
click at [1216, 414] on img "Next" at bounding box center [1217, 418] width 28 height 74
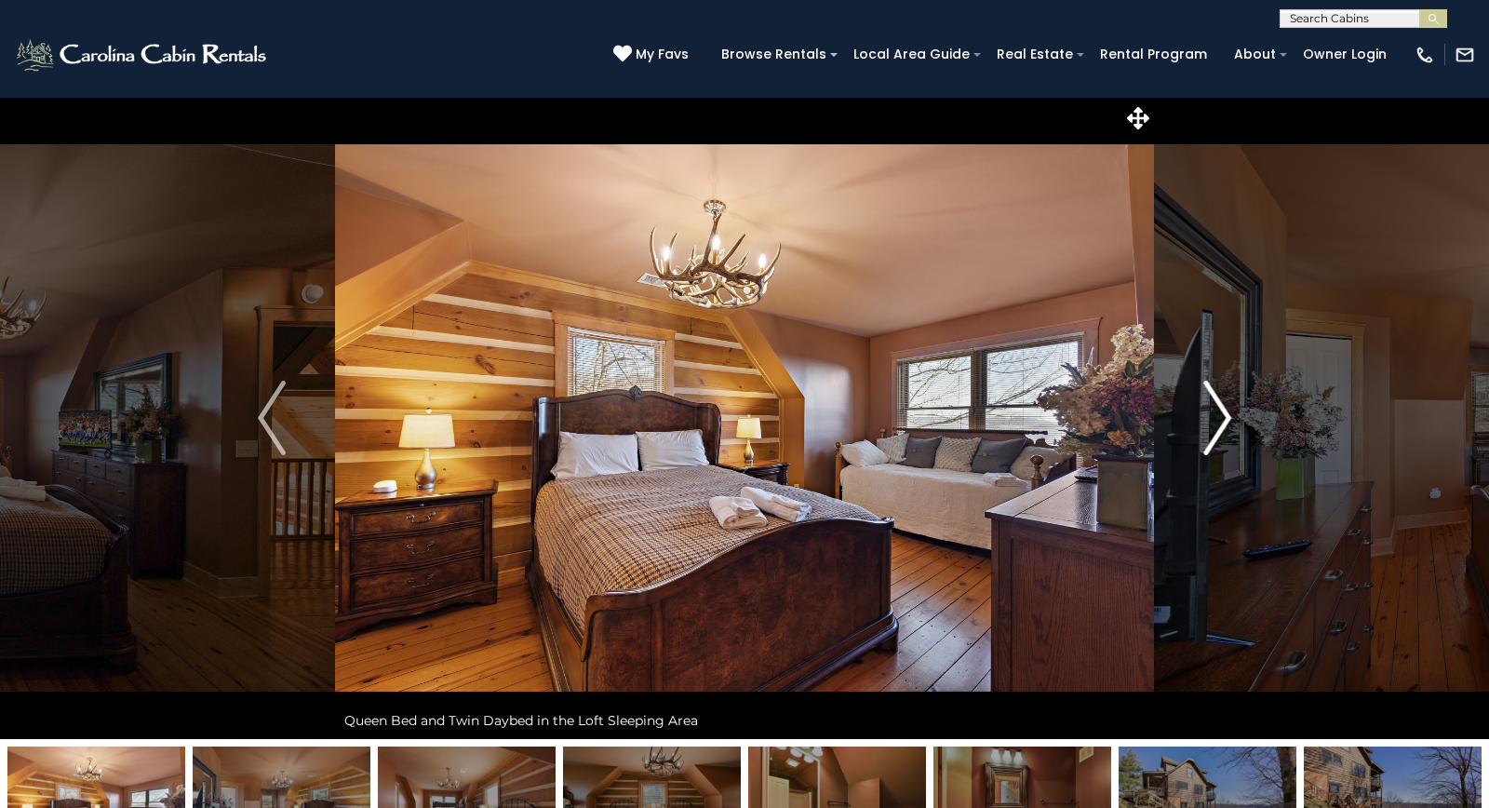
click at [1216, 414] on img "Next" at bounding box center [1217, 418] width 28 height 74
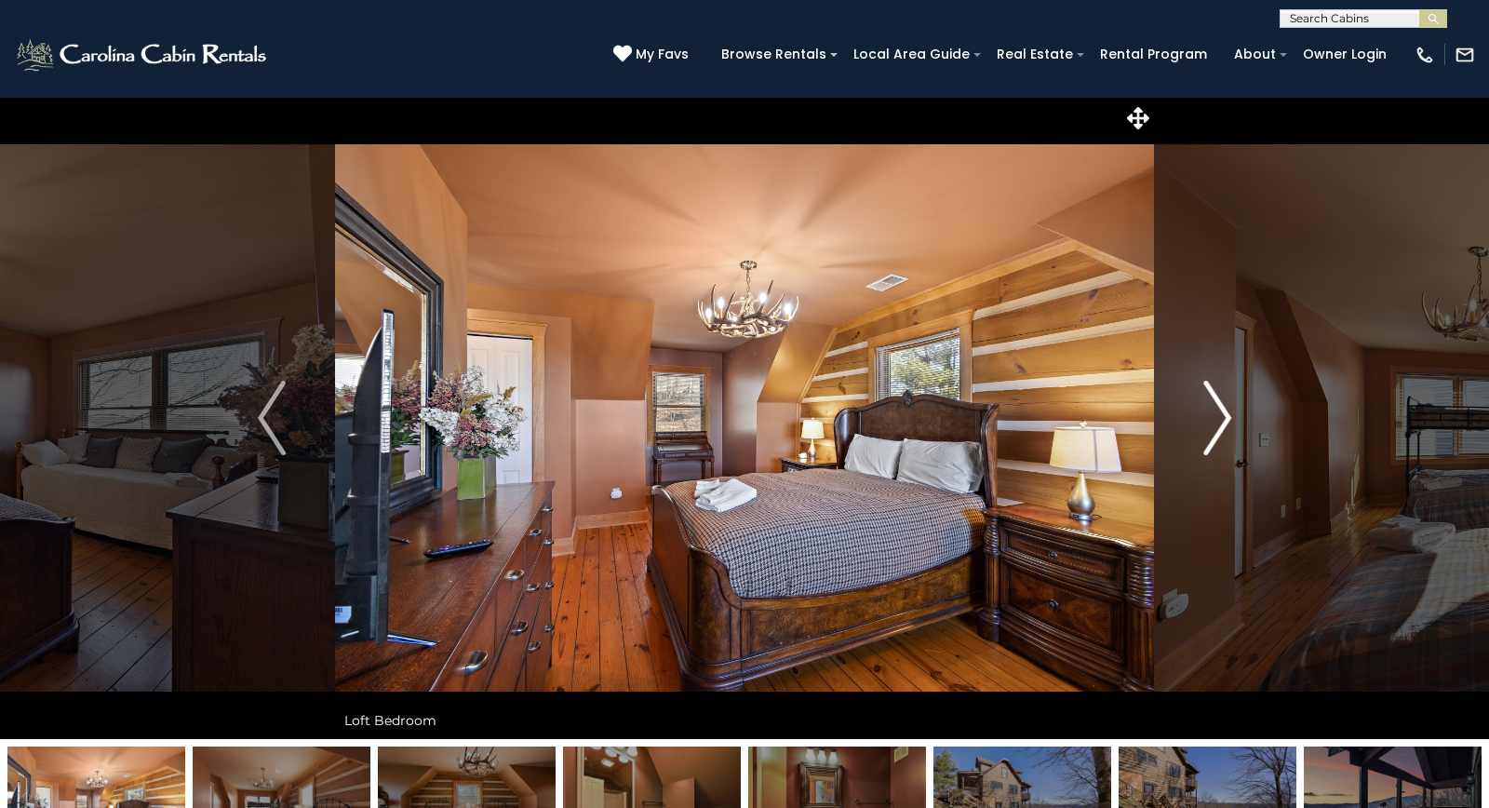
click at [1216, 414] on img "Next" at bounding box center [1217, 418] width 28 height 74
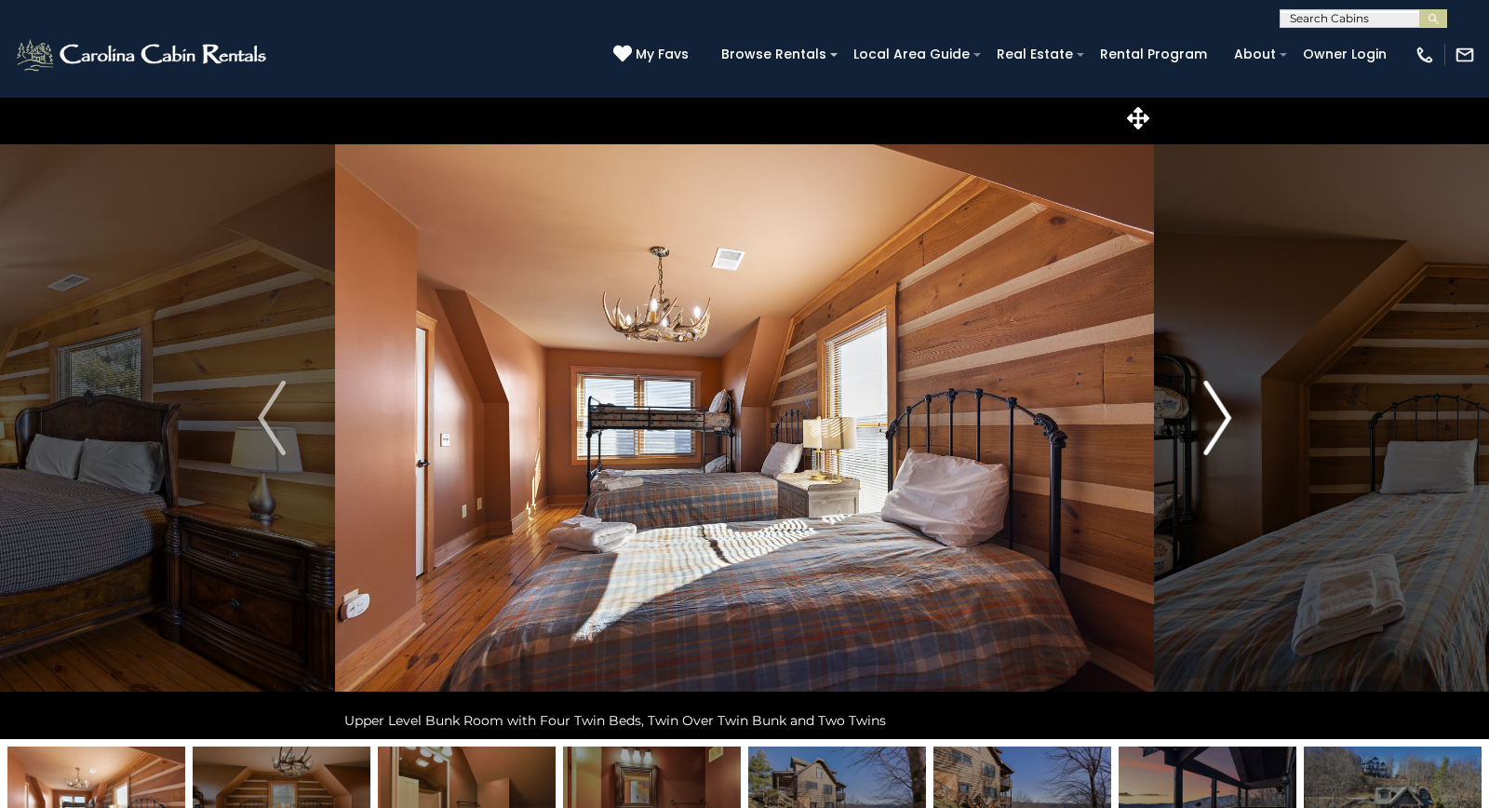
click at [1216, 414] on img "Next" at bounding box center [1217, 418] width 28 height 74
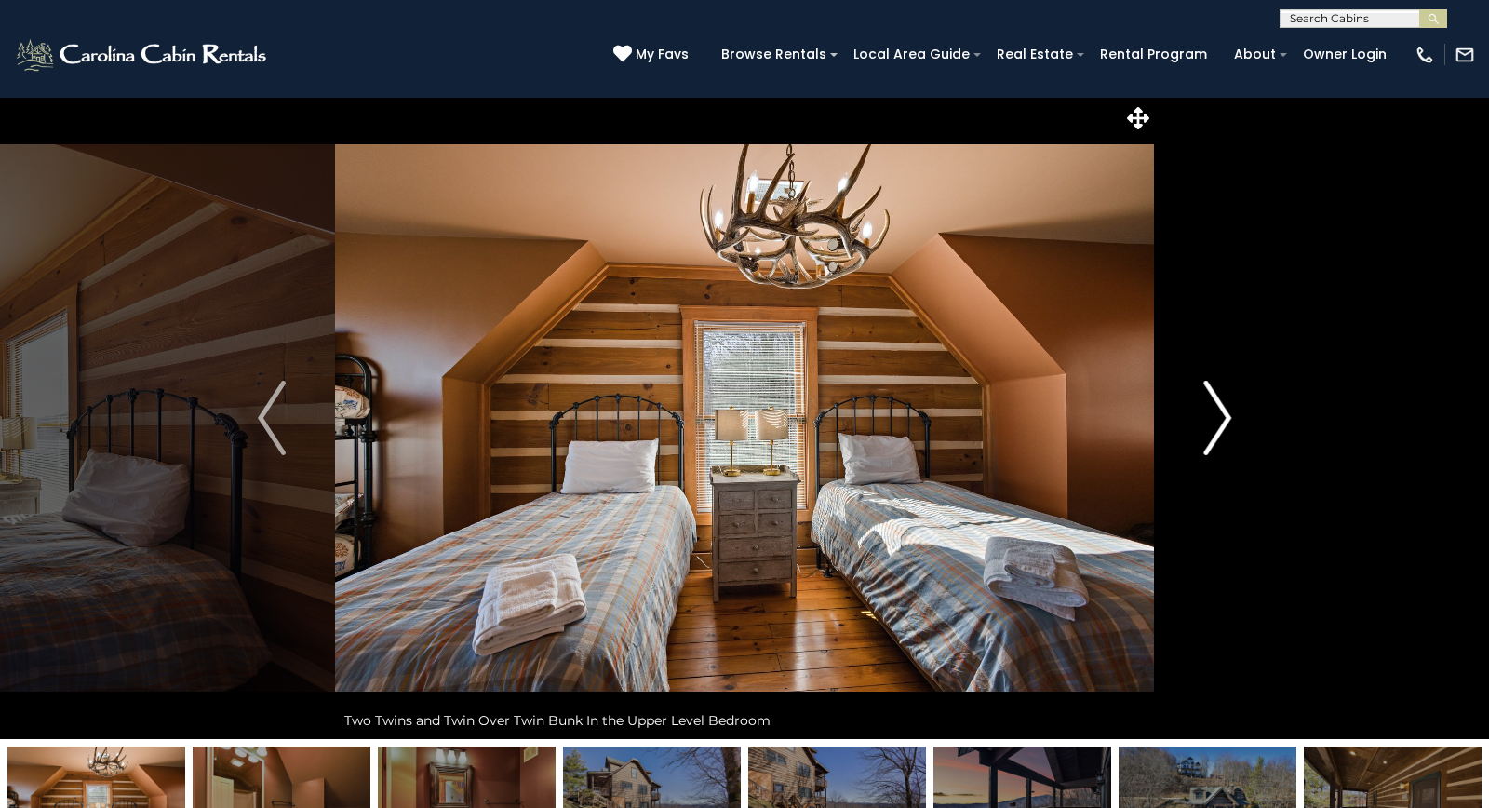
click at [1216, 414] on img "Next" at bounding box center [1217, 418] width 28 height 74
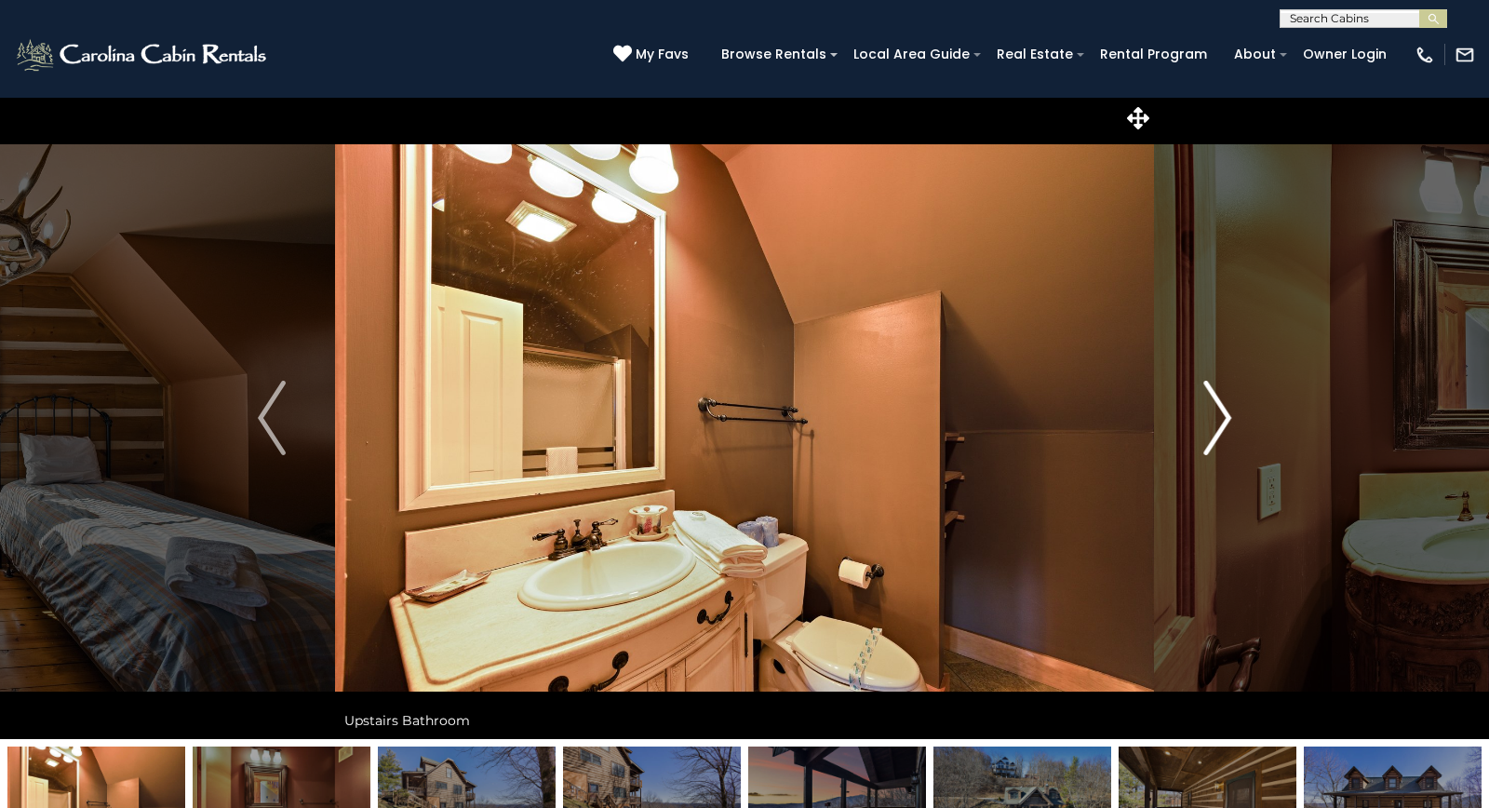
click at [1216, 414] on img "Next" at bounding box center [1217, 418] width 28 height 74
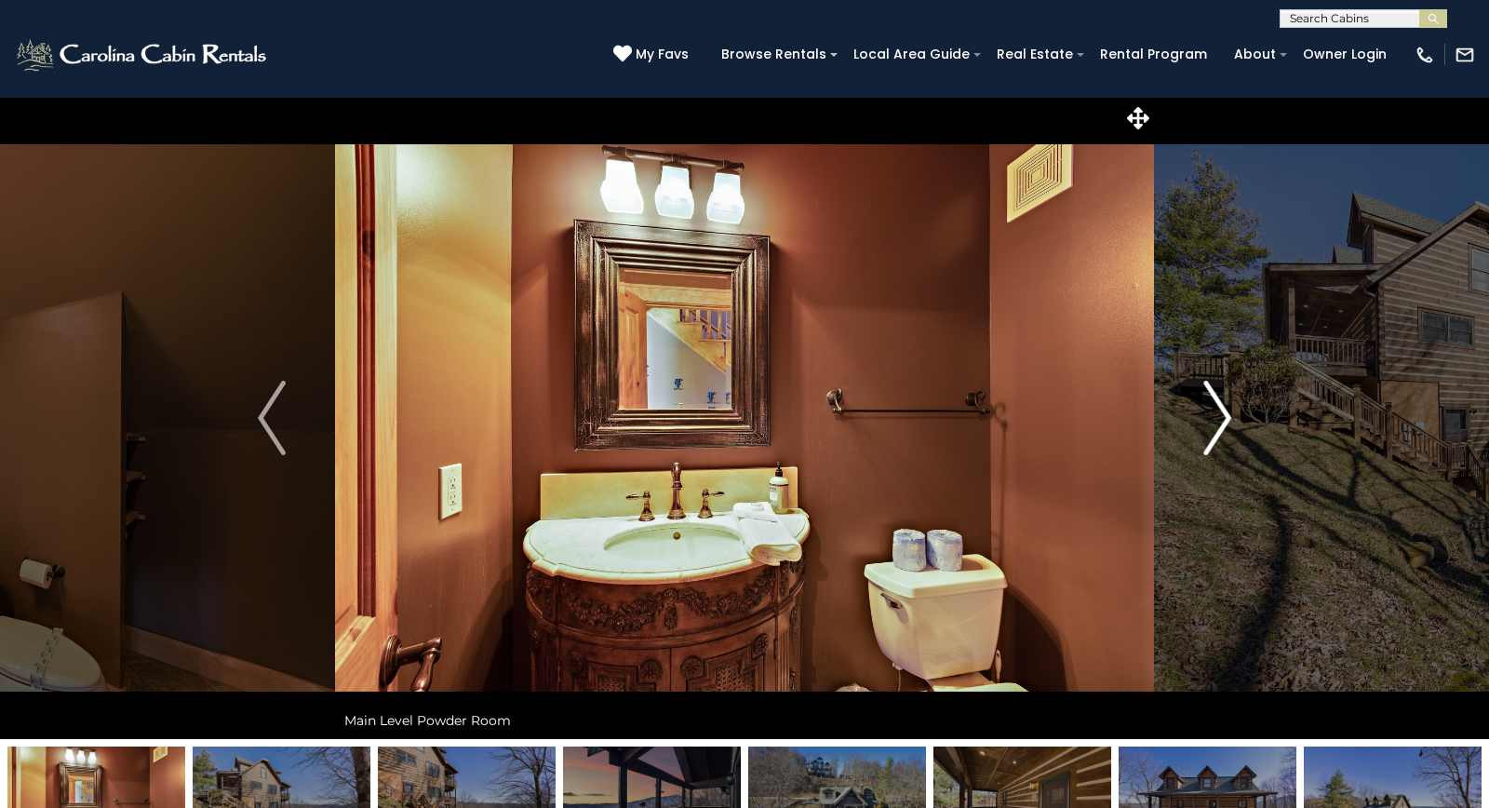
click at [1216, 414] on img "Next" at bounding box center [1217, 418] width 28 height 74
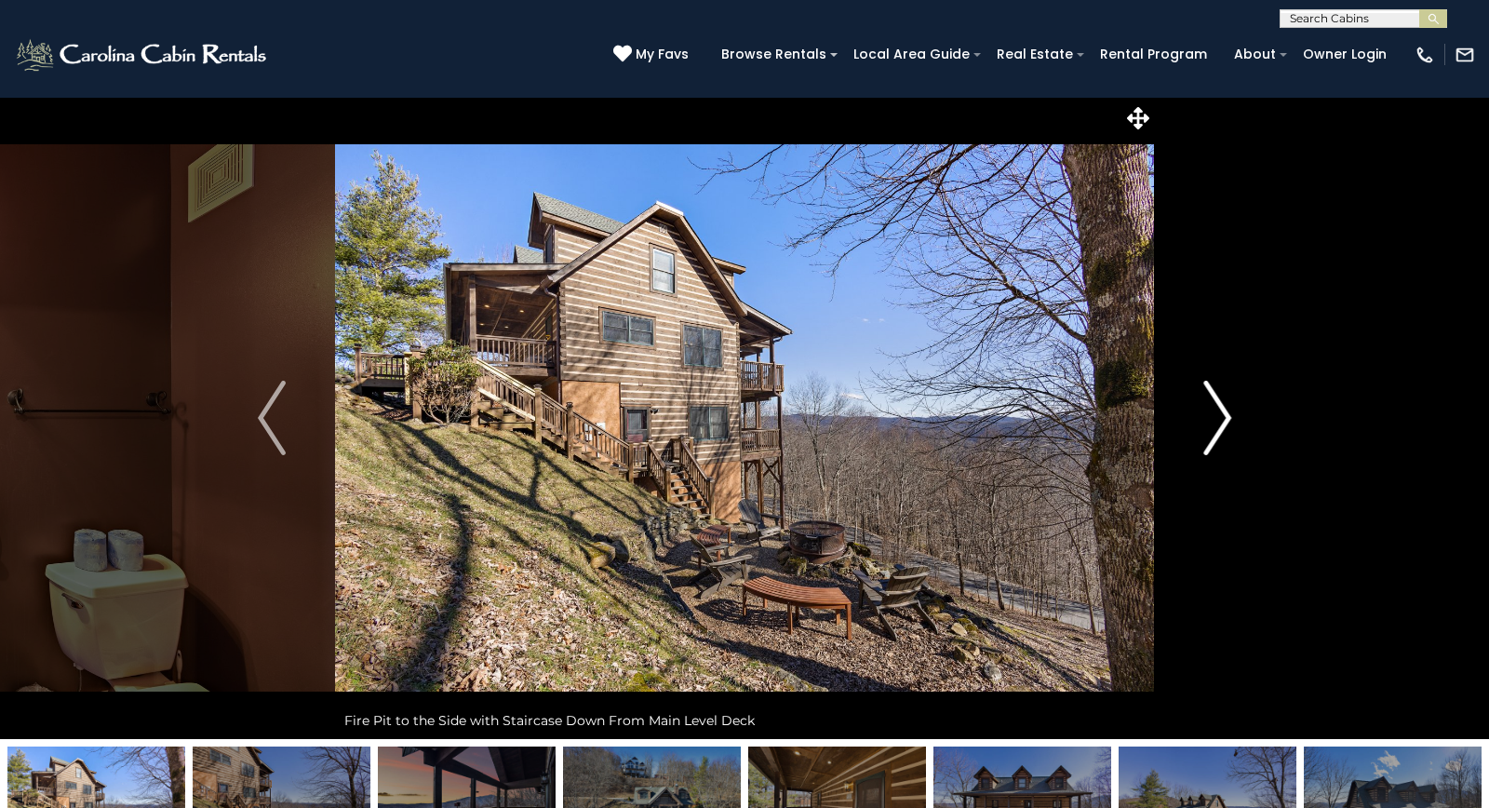
click at [1216, 414] on img "Next" at bounding box center [1217, 418] width 28 height 74
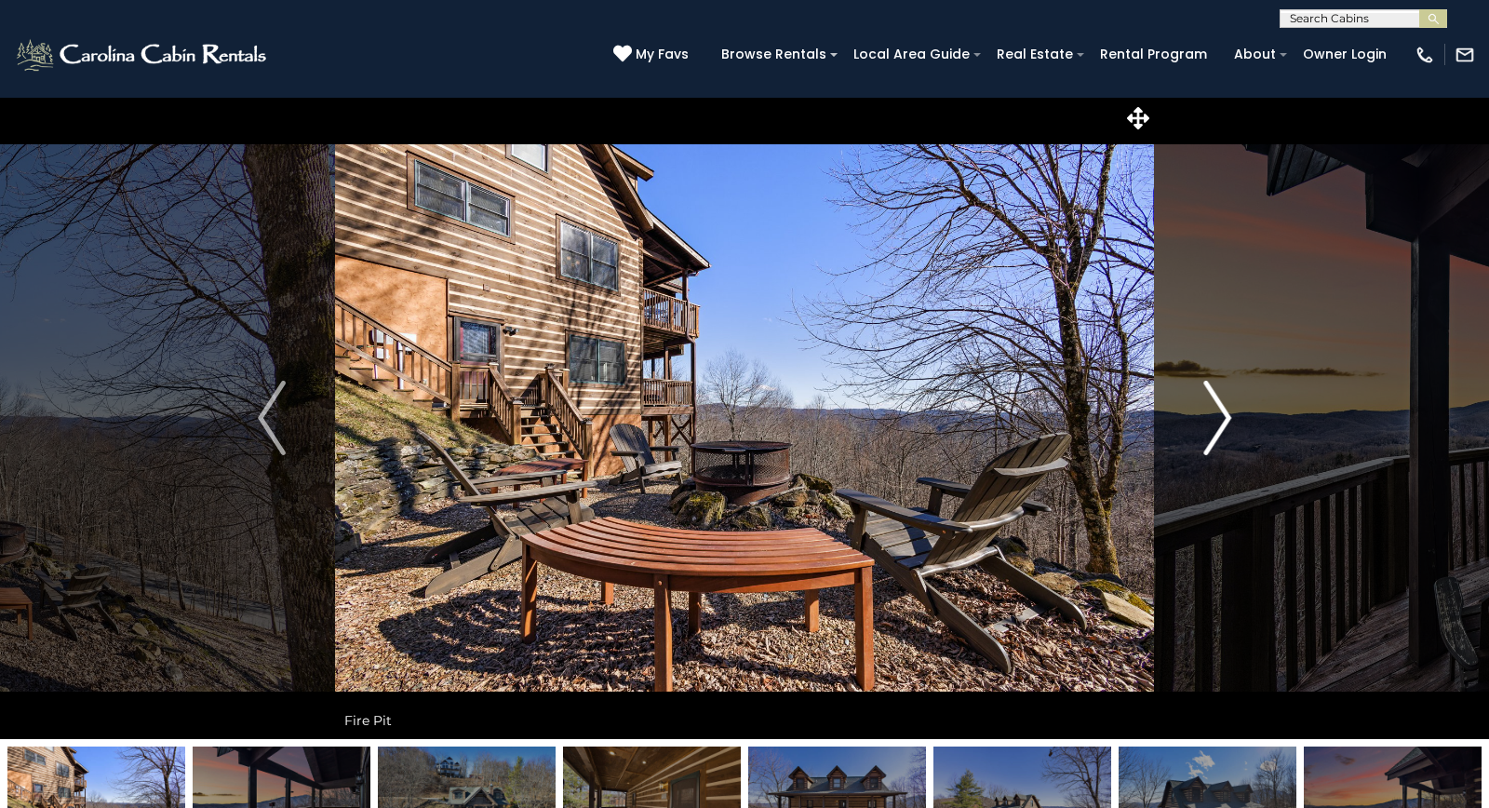
click at [1216, 414] on img "Next" at bounding box center [1217, 418] width 28 height 74
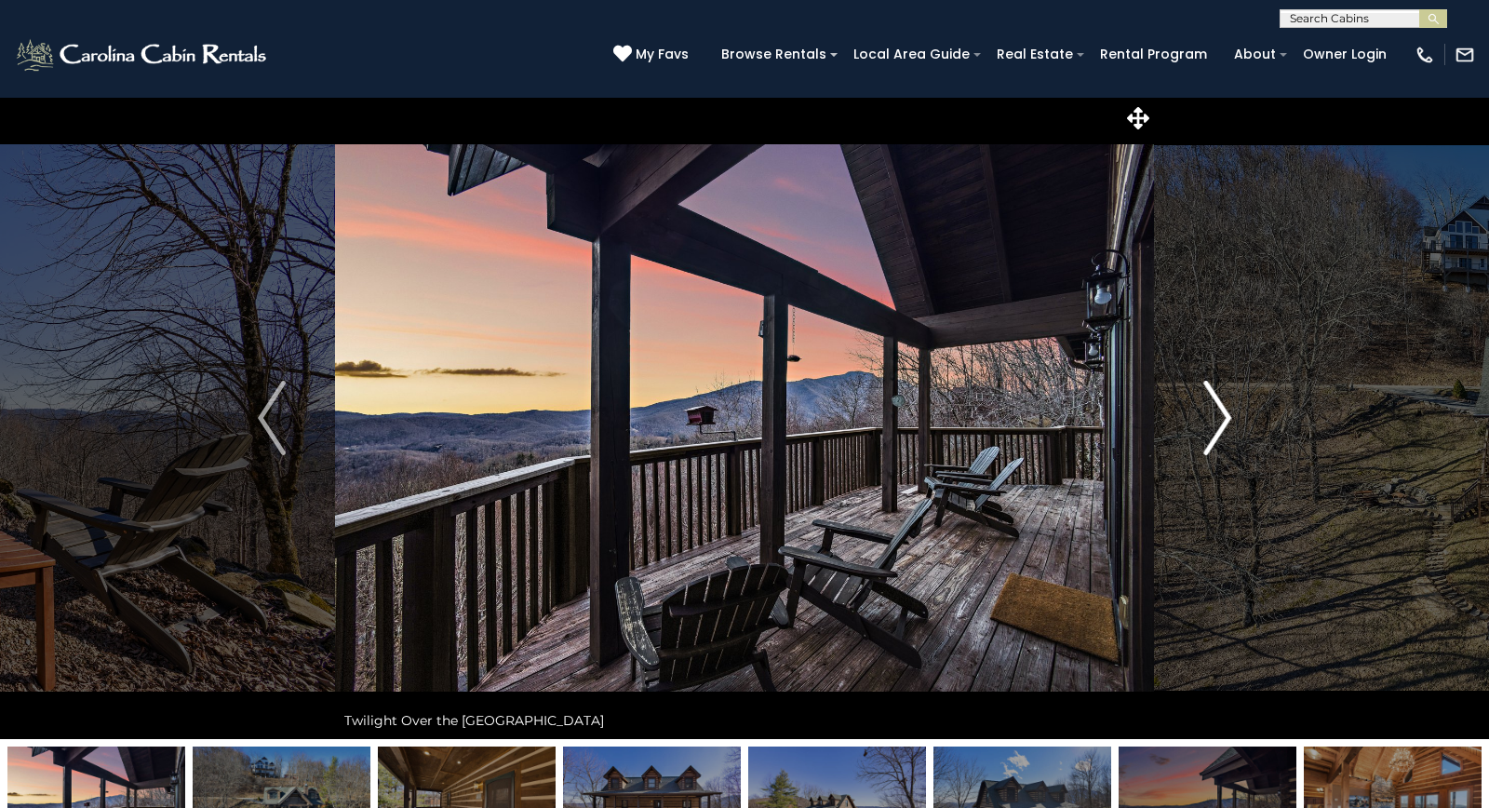
click at [1219, 416] on img "Next" at bounding box center [1217, 418] width 28 height 74
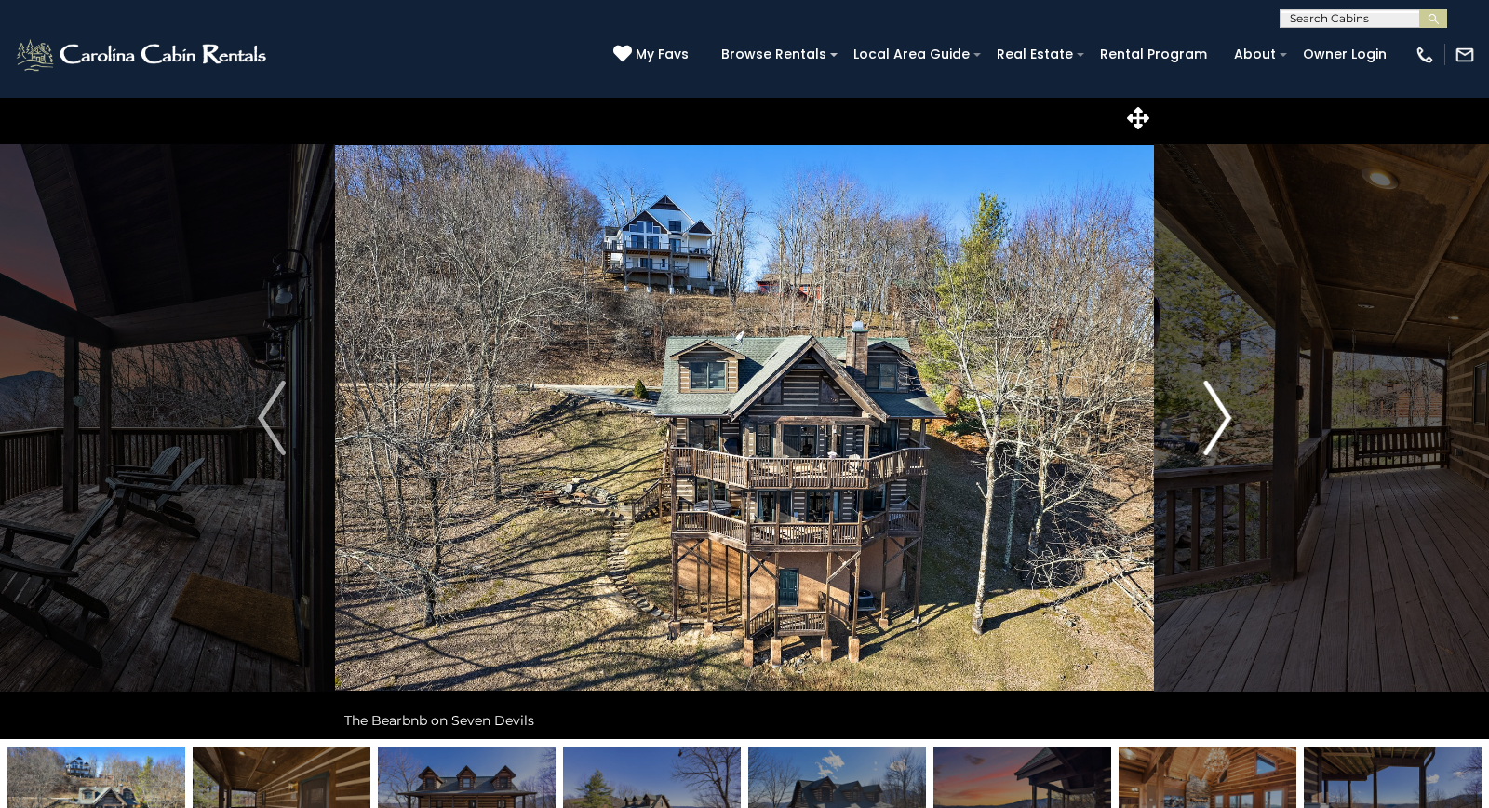
click at [1229, 415] on img "Next" at bounding box center [1217, 418] width 28 height 74
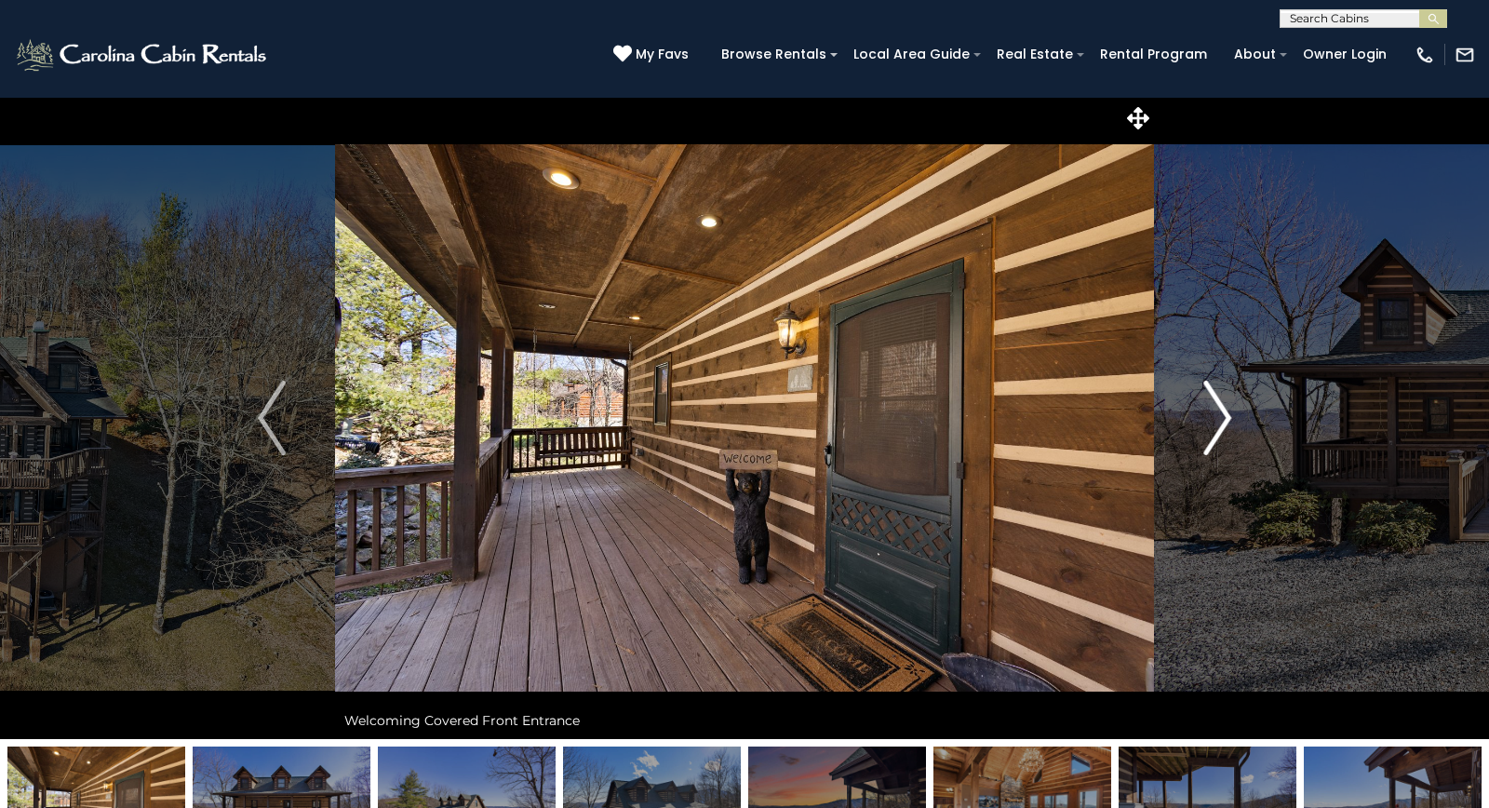
click at [1226, 415] on img "Next" at bounding box center [1217, 418] width 28 height 74
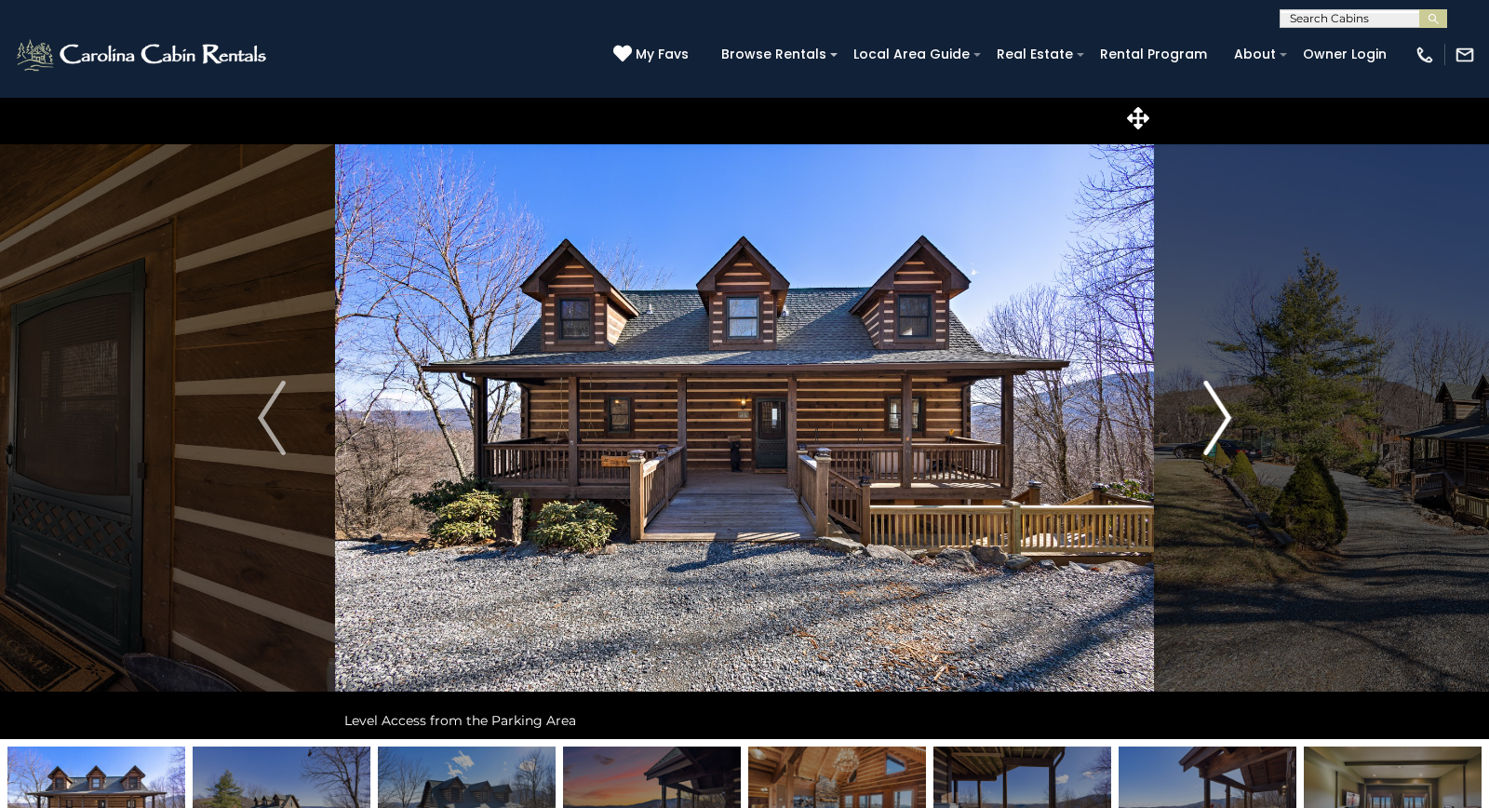
click at [1226, 415] on img "Next" at bounding box center [1217, 418] width 28 height 74
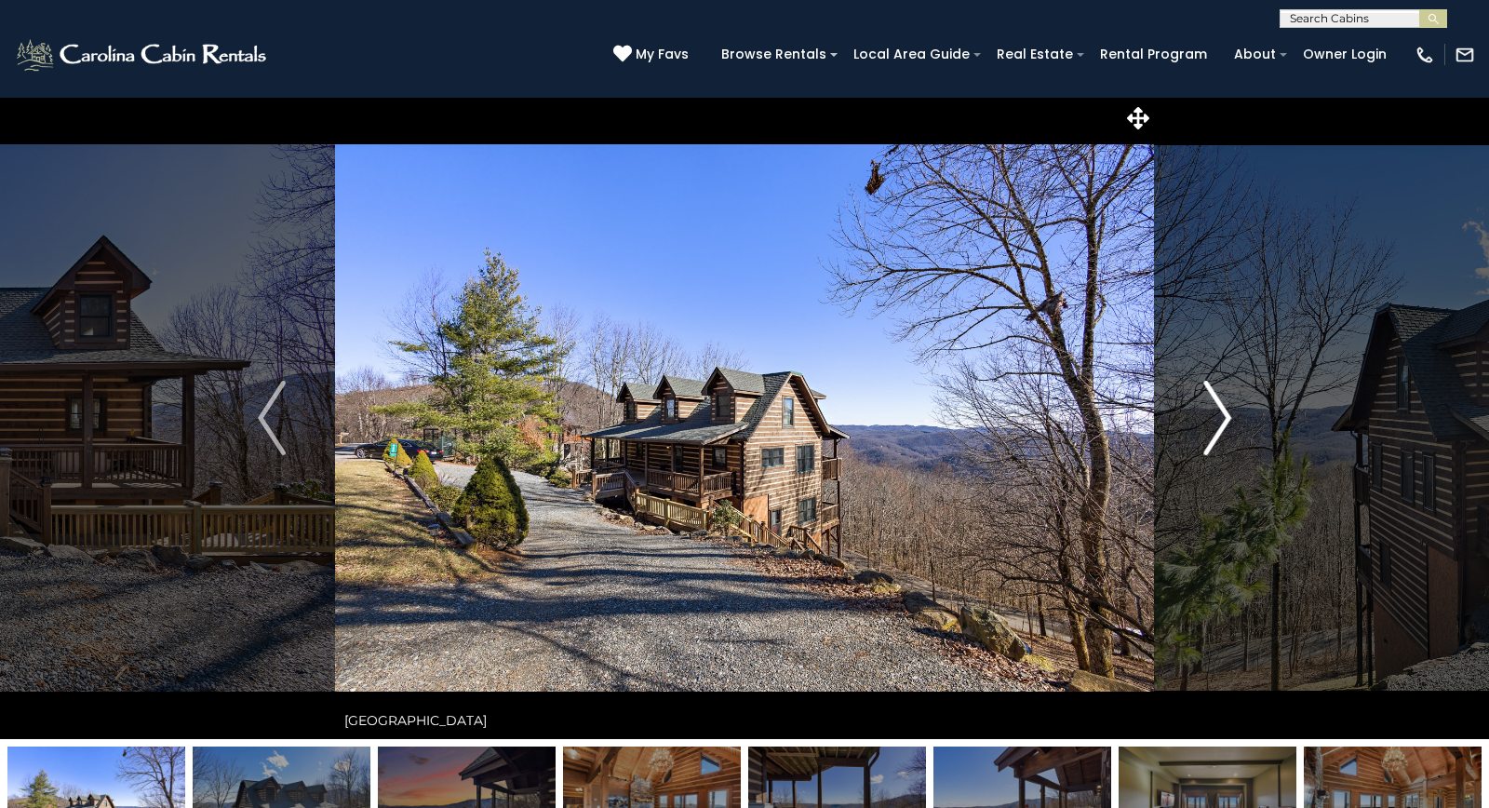
click at [1226, 415] on img "Next" at bounding box center [1217, 418] width 28 height 74
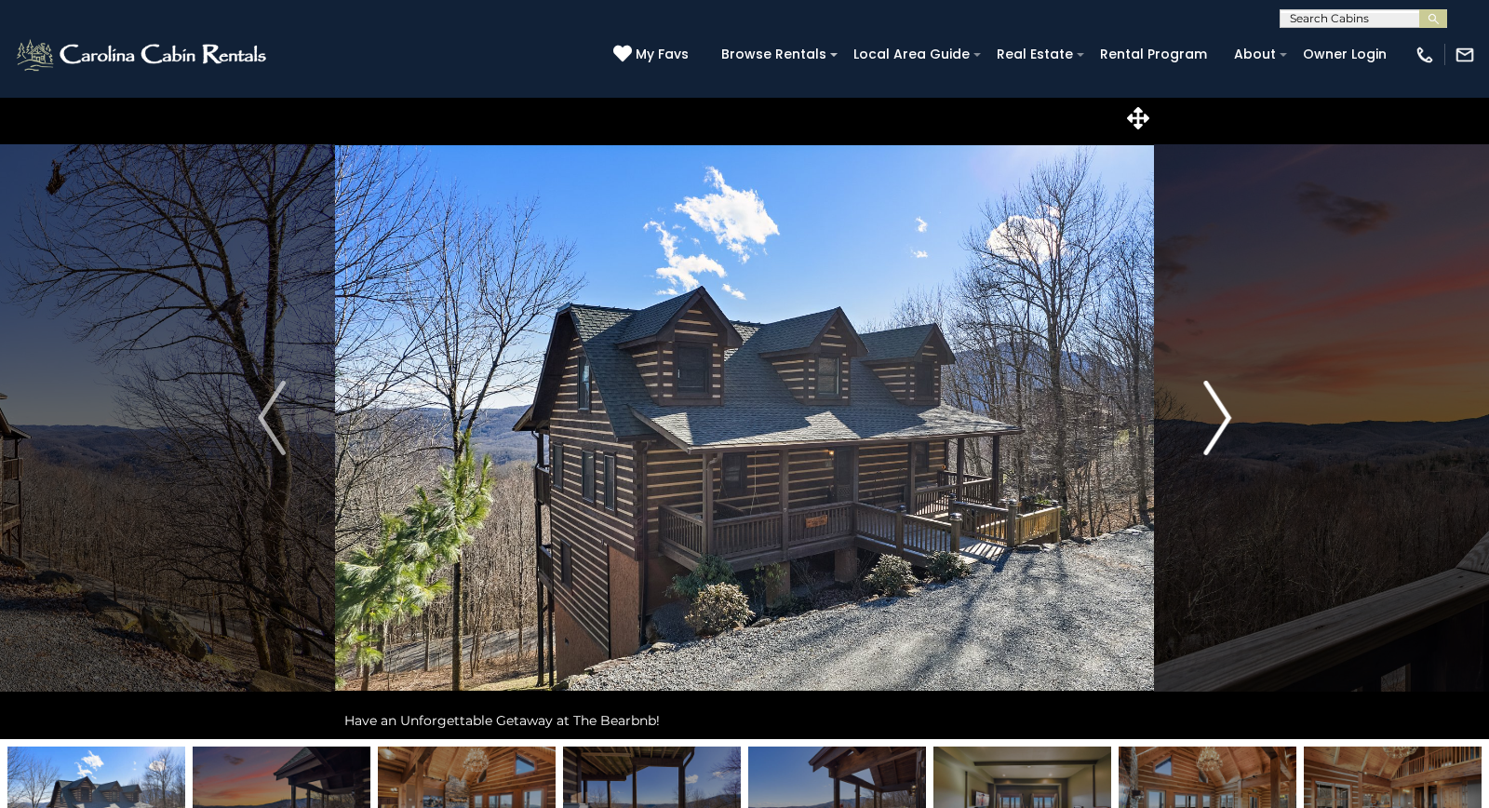
click at [1226, 415] on img "Next" at bounding box center [1217, 418] width 28 height 74
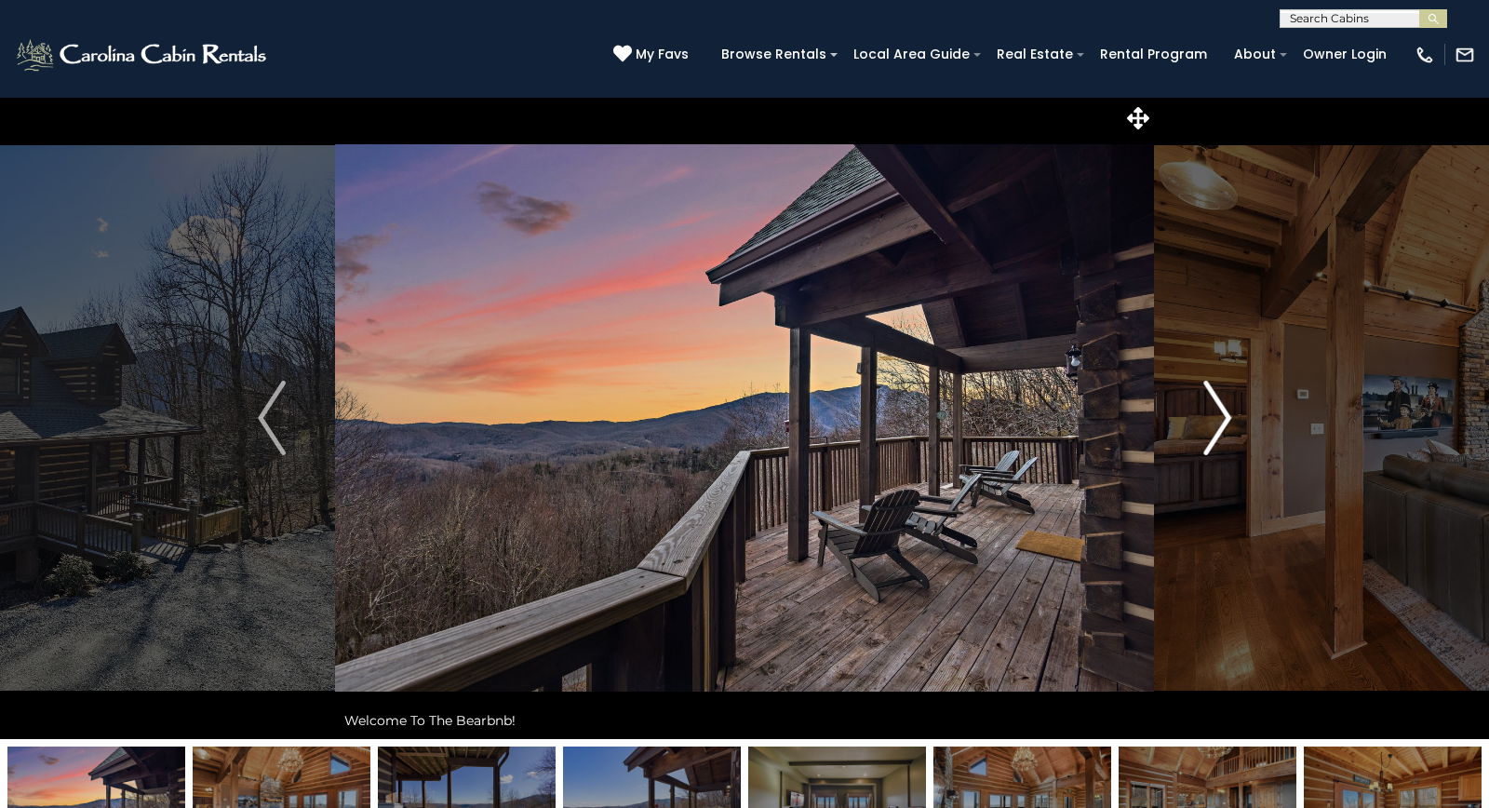
click at [1229, 416] on img "Next" at bounding box center [1217, 418] width 28 height 74
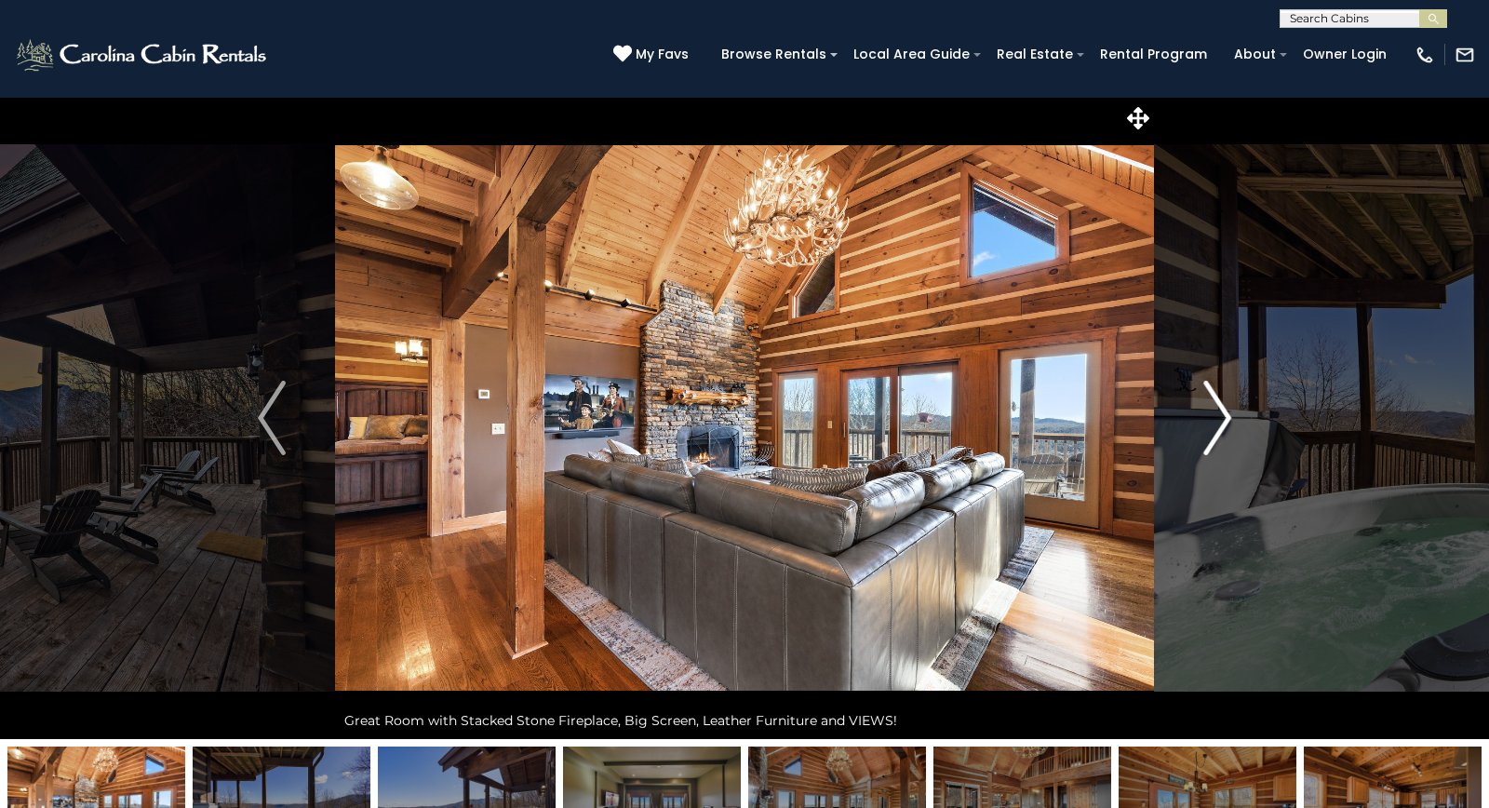
click at [1229, 416] on img "Next" at bounding box center [1217, 418] width 28 height 74
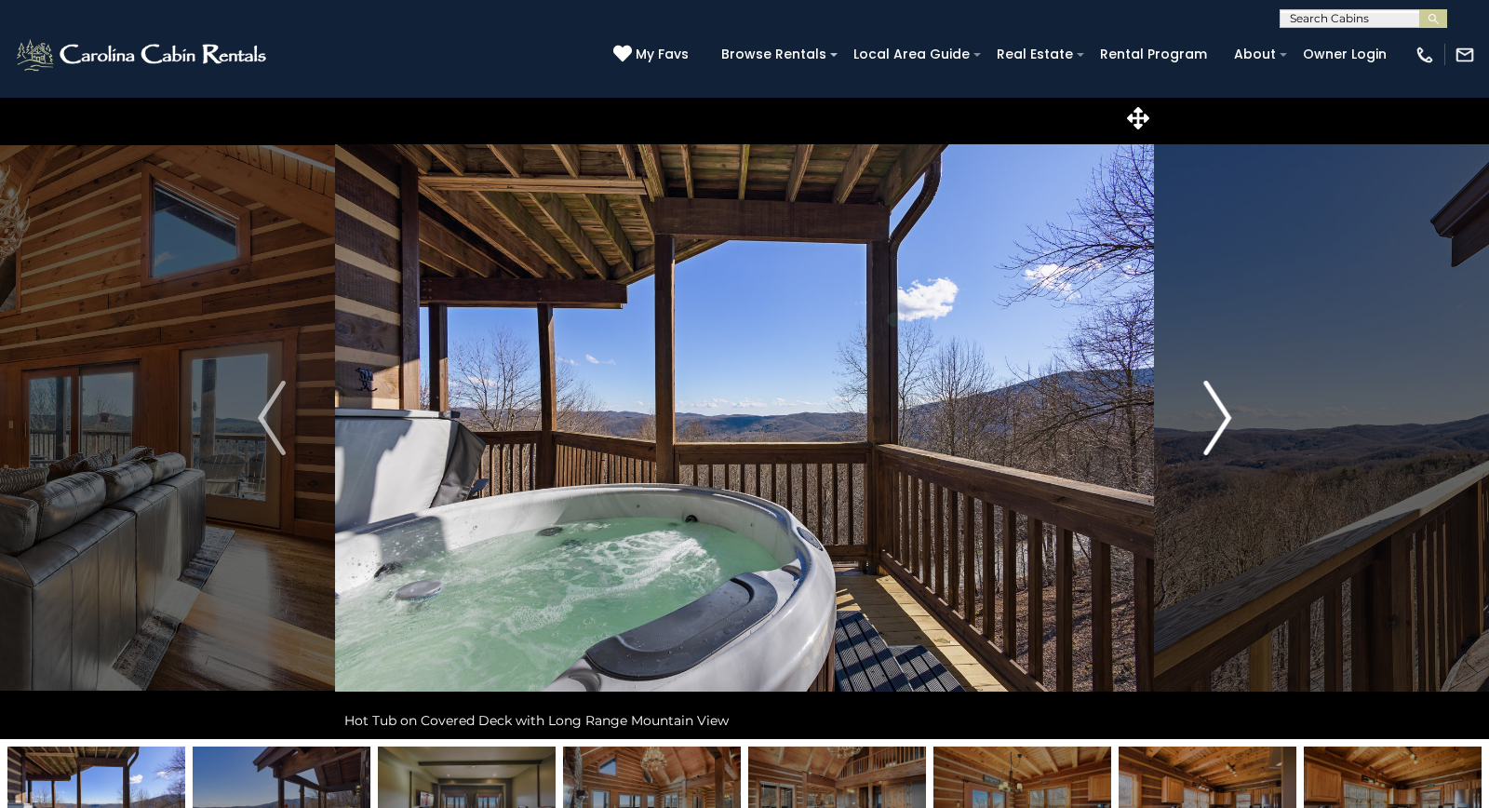
click at [1229, 416] on img "Next" at bounding box center [1217, 418] width 28 height 74
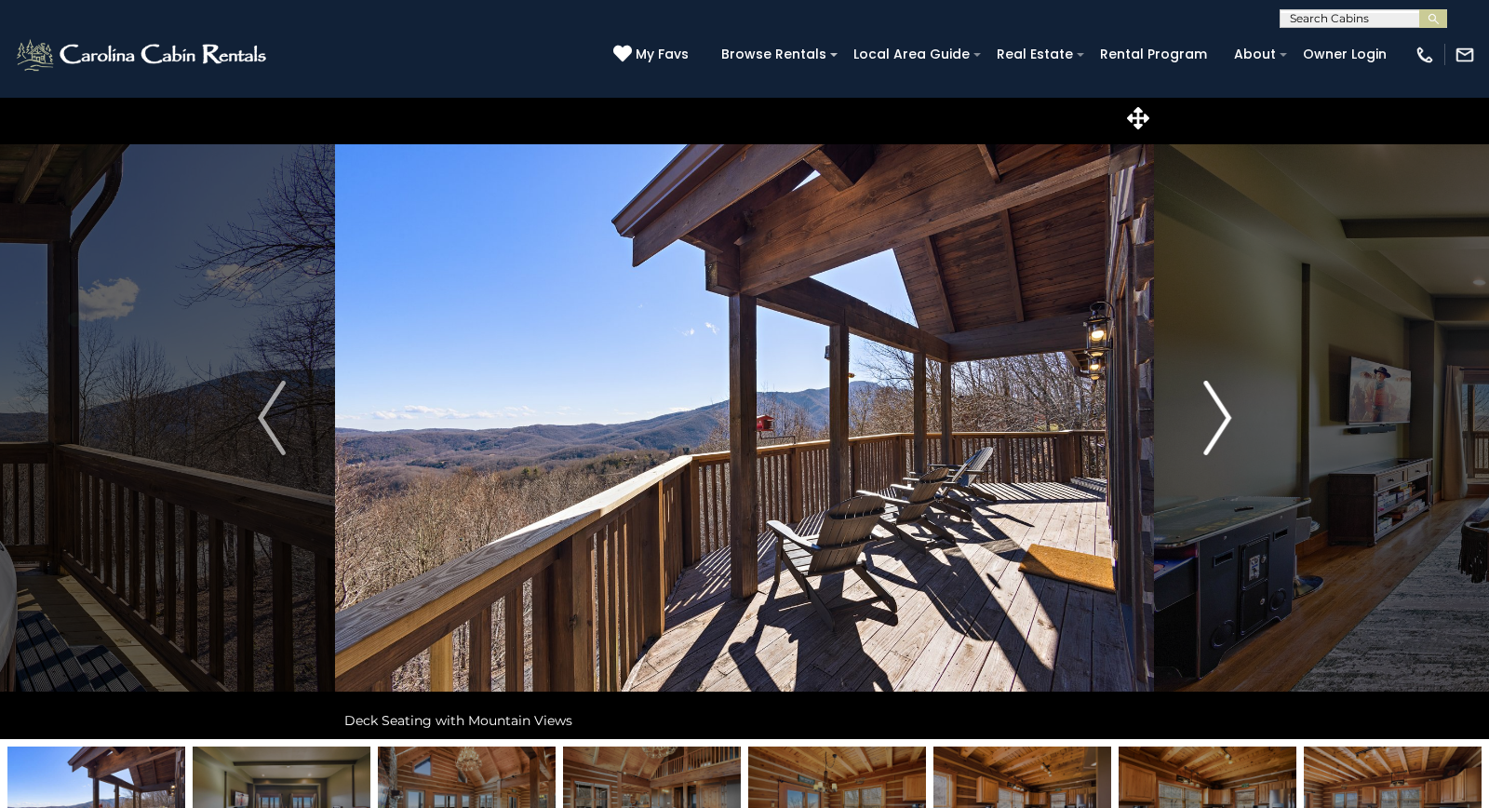
click at [1229, 416] on img "Next" at bounding box center [1217, 418] width 28 height 74
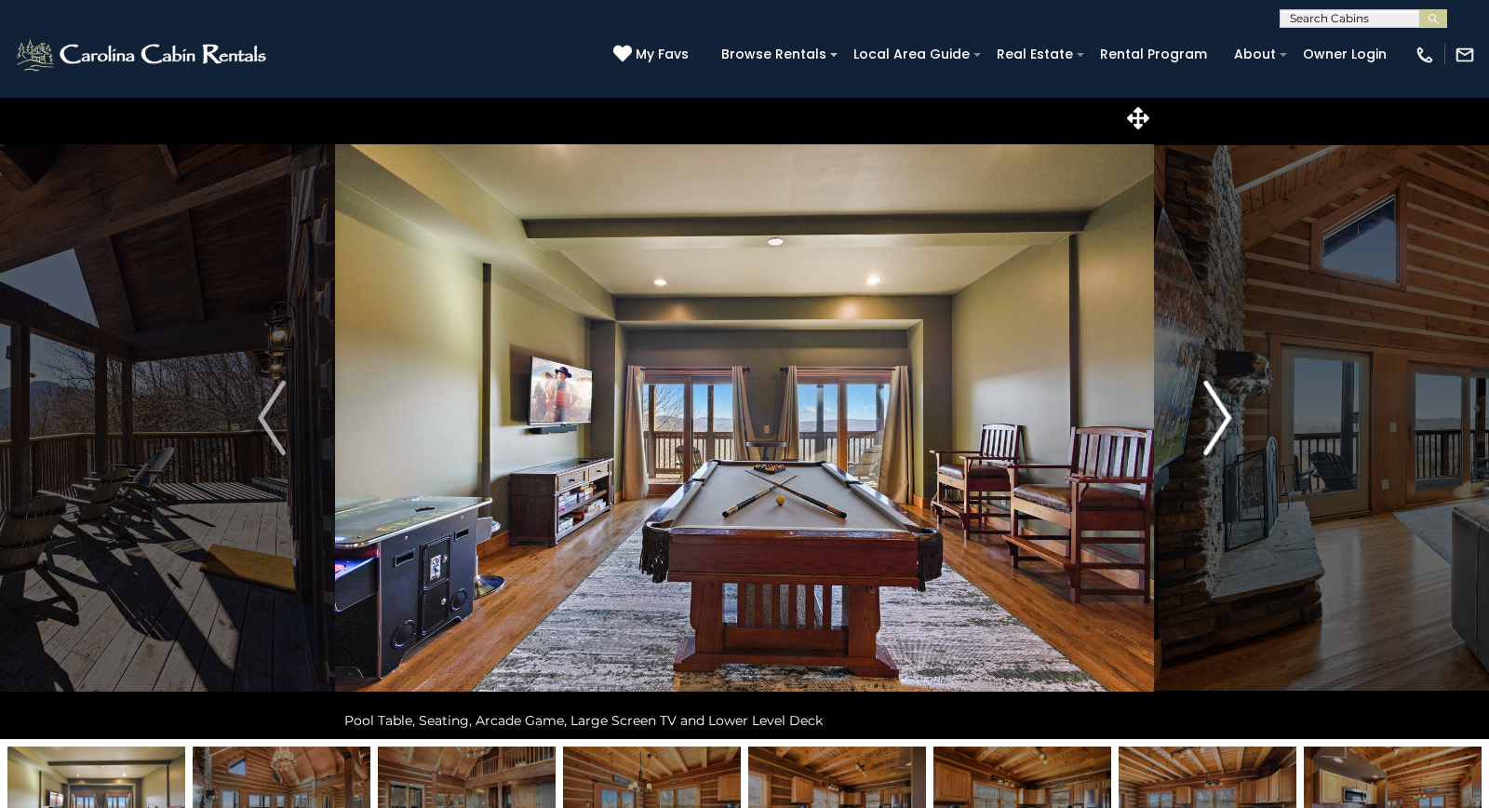
click at [1229, 416] on img "Next" at bounding box center [1217, 418] width 28 height 74
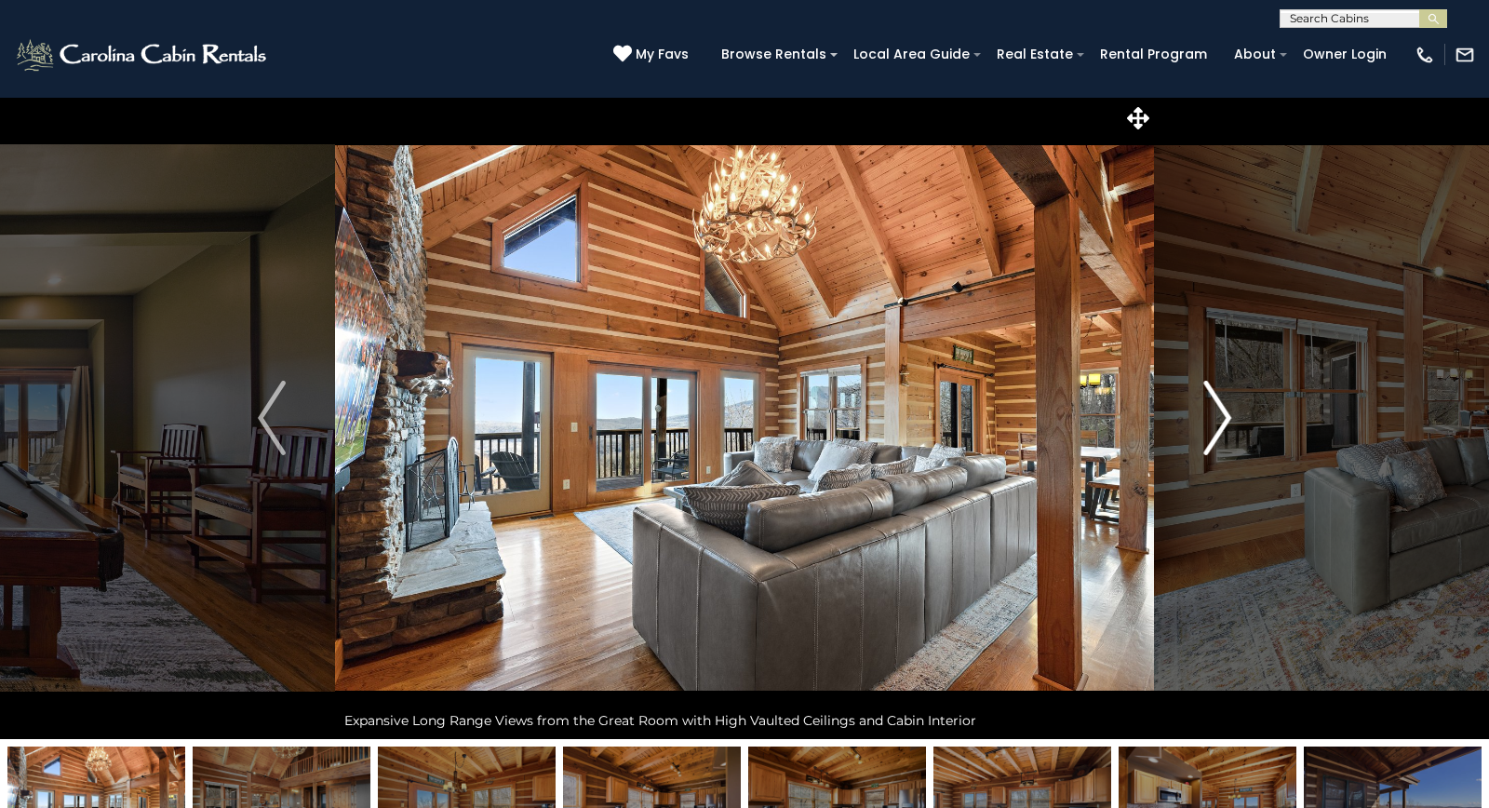
click at [1229, 416] on img "Next" at bounding box center [1217, 418] width 28 height 74
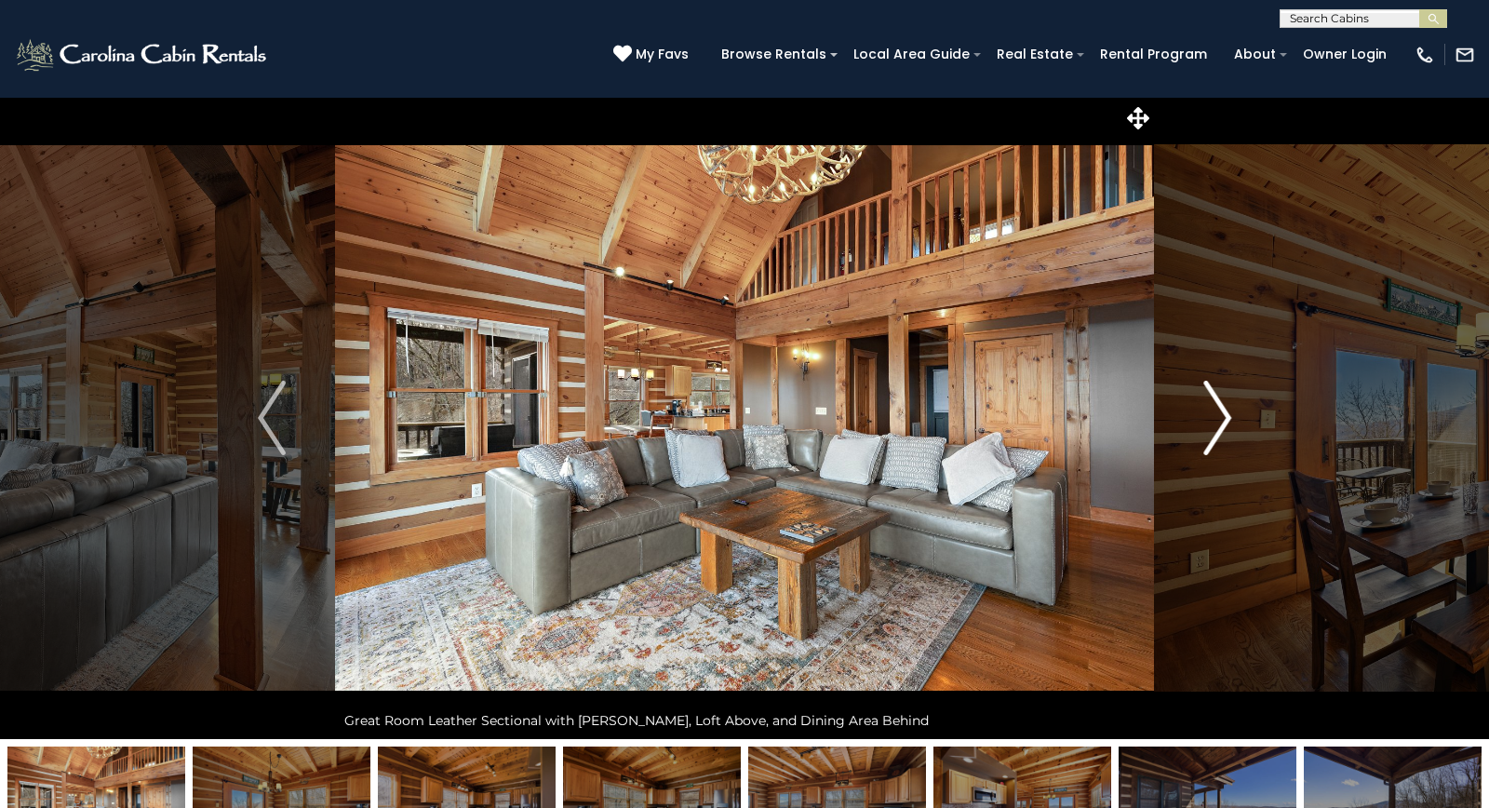
click at [1229, 416] on img "Next" at bounding box center [1217, 418] width 28 height 74
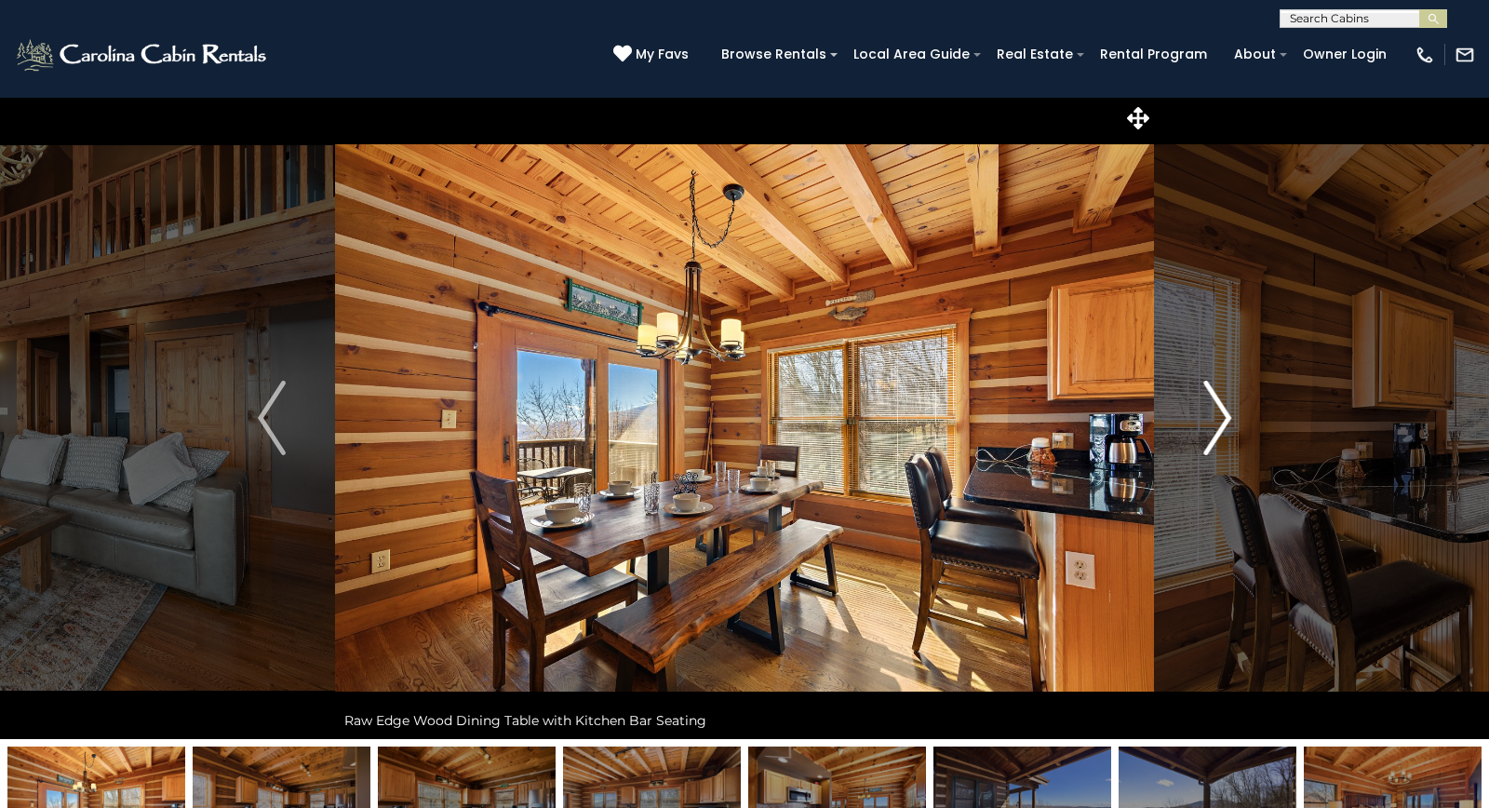
click at [1229, 416] on img "Next" at bounding box center [1217, 418] width 28 height 74
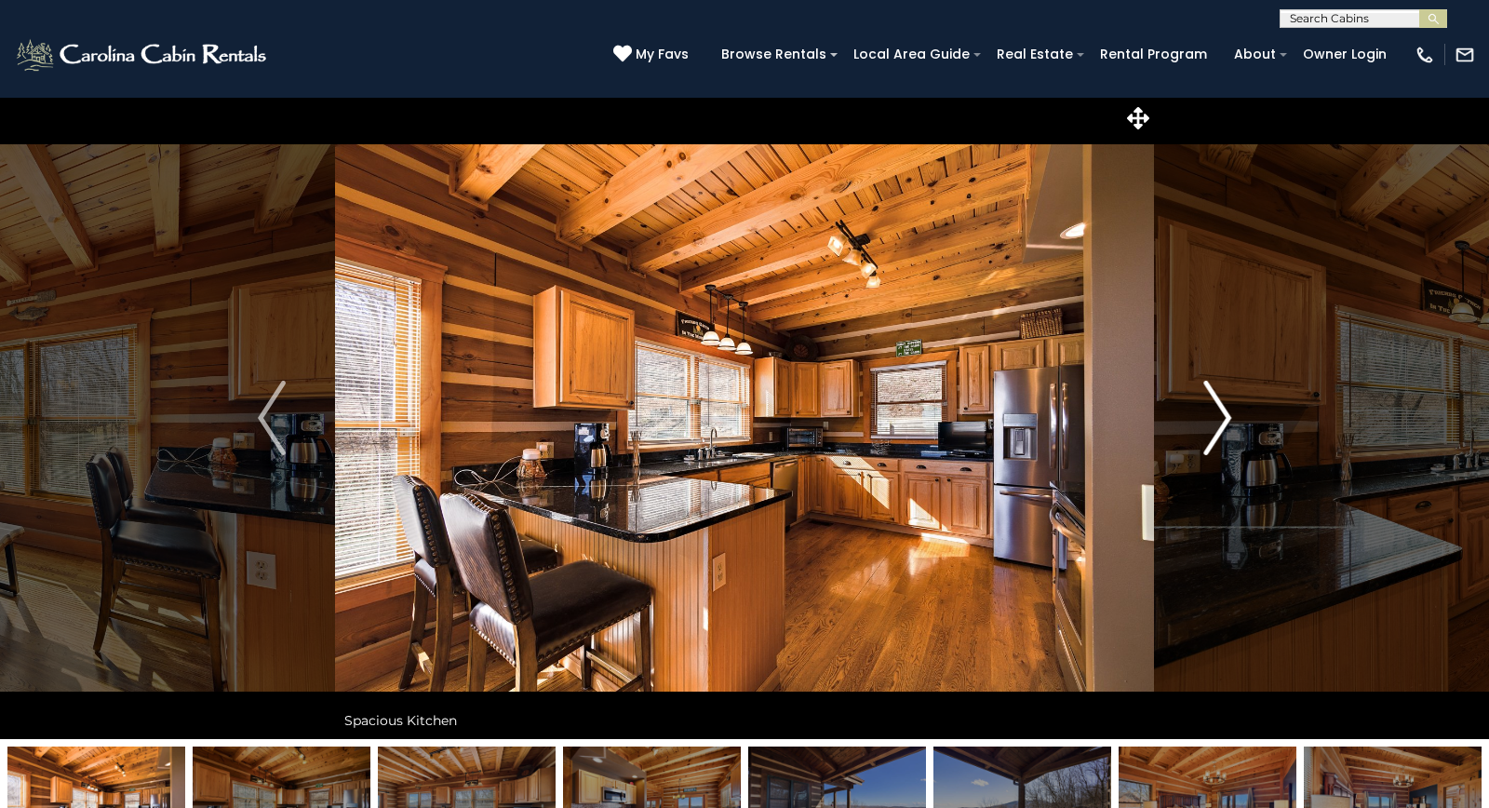
click at [1229, 416] on img "Next" at bounding box center [1217, 418] width 28 height 74
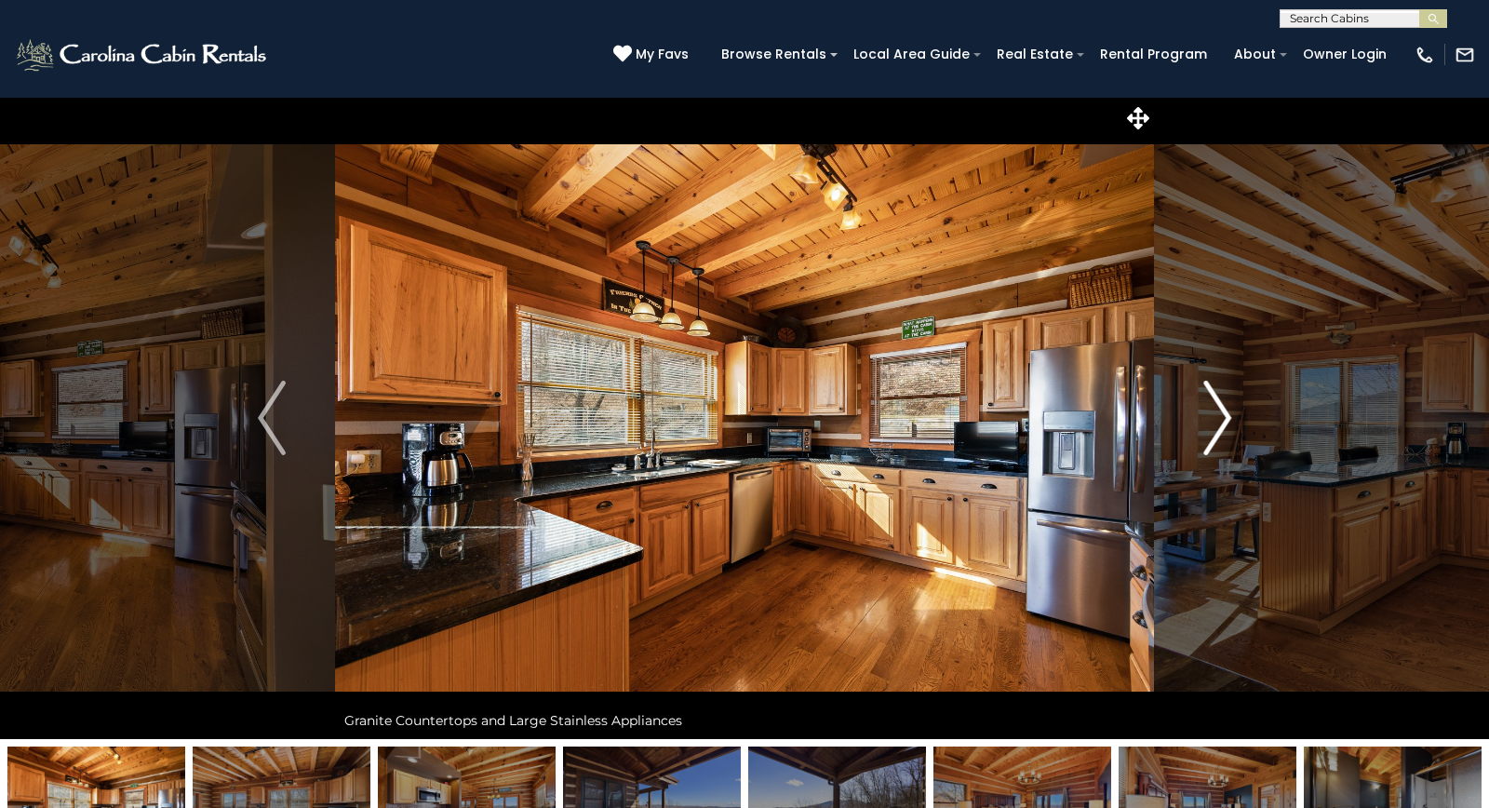
click at [1229, 416] on img "Next" at bounding box center [1217, 418] width 28 height 74
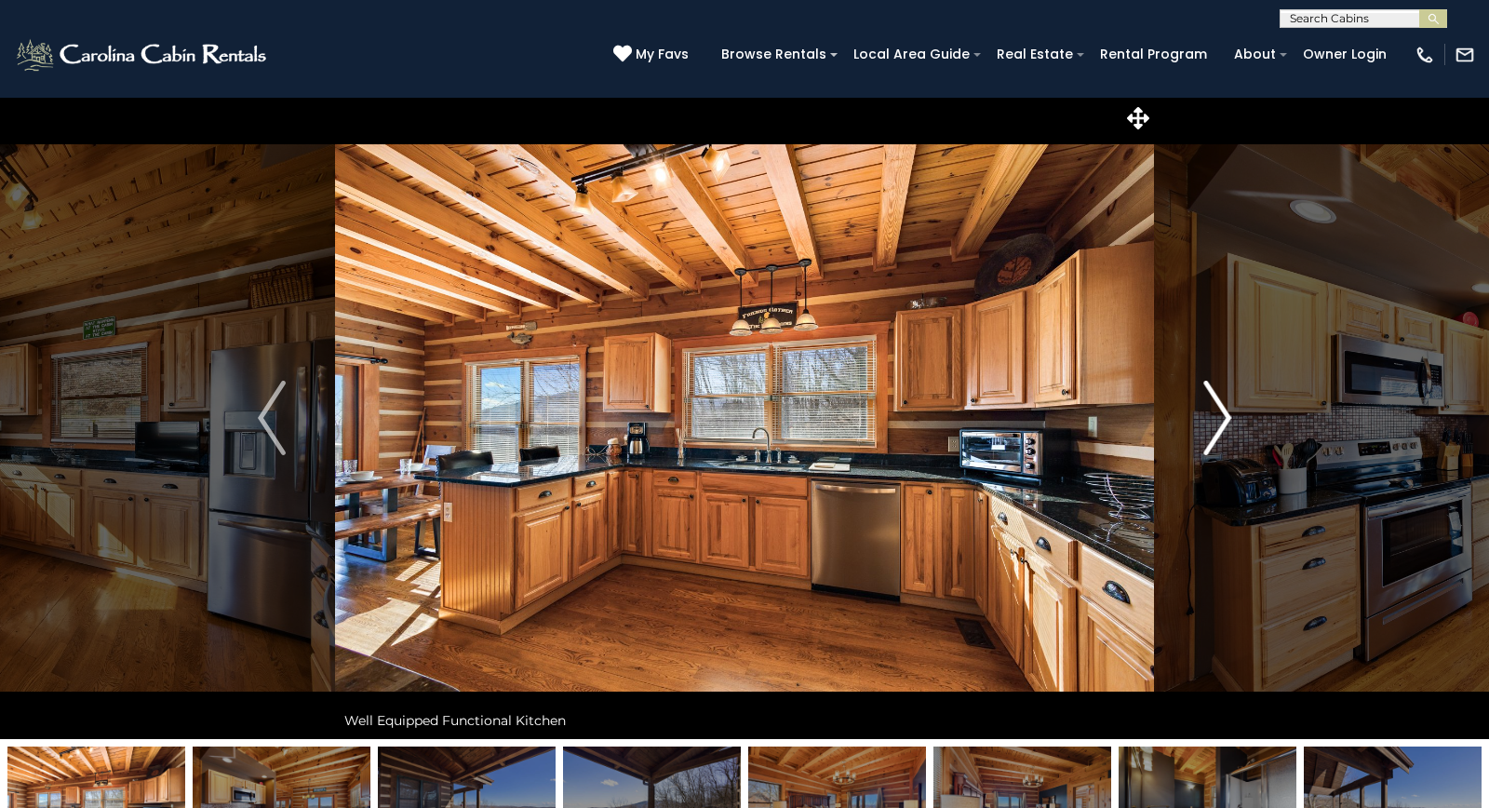
click at [1229, 416] on img "Next" at bounding box center [1217, 418] width 28 height 74
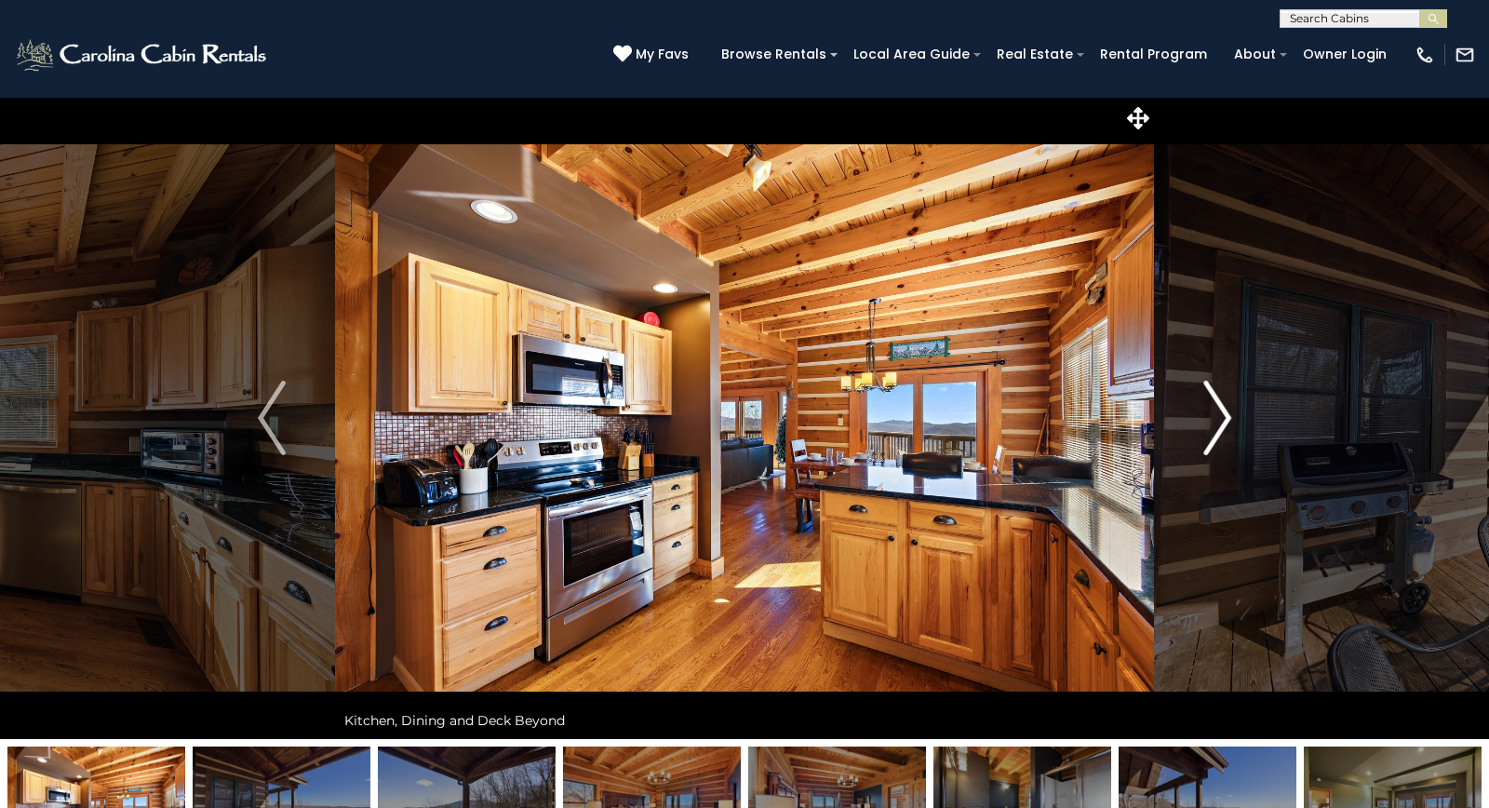
click at [1229, 416] on img "Next" at bounding box center [1217, 418] width 28 height 74
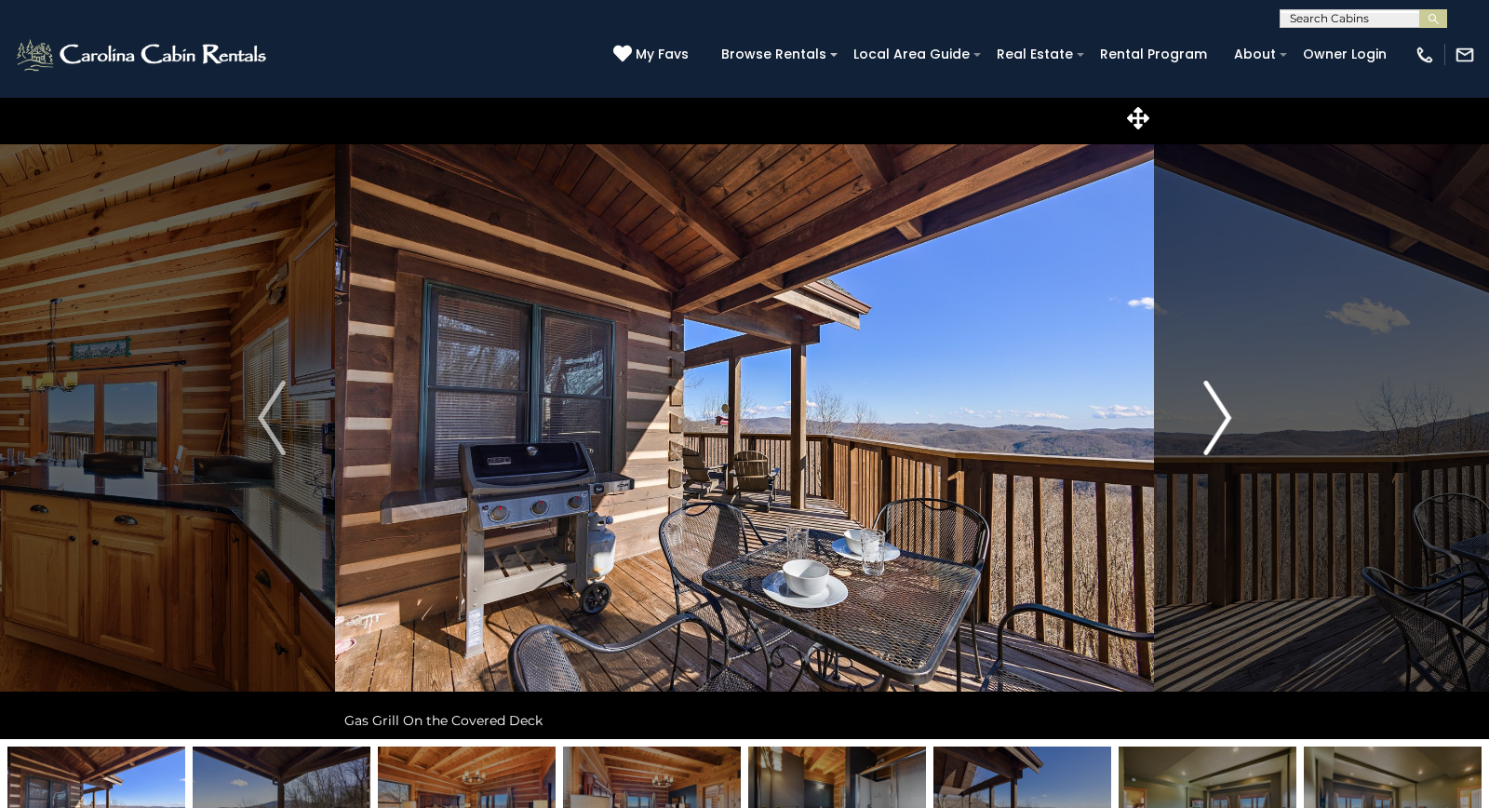
click at [1229, 416] on img "Next" at bounding box center [1217, 418] width 28 height 74
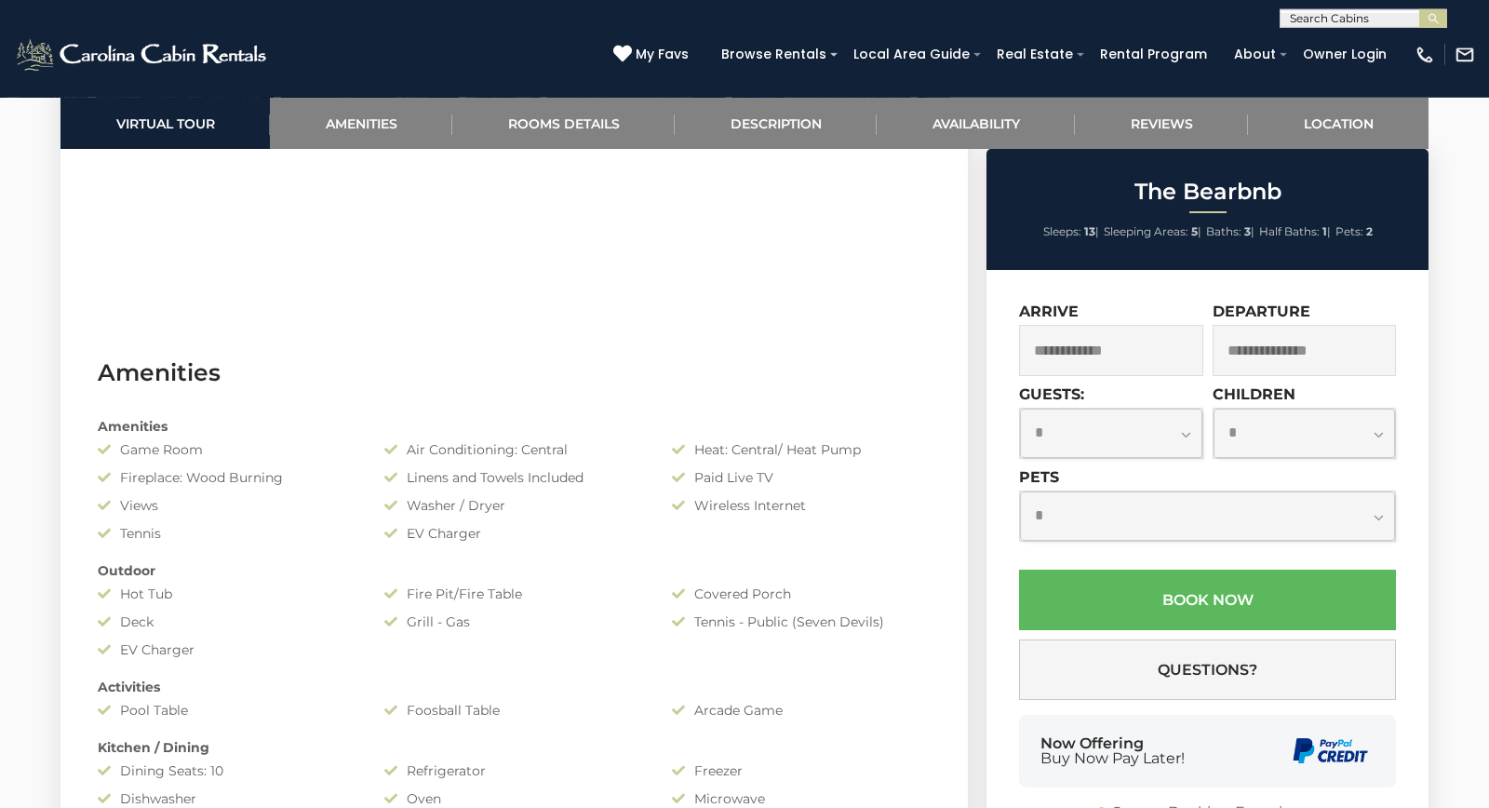
scroll to position [1333, 0]
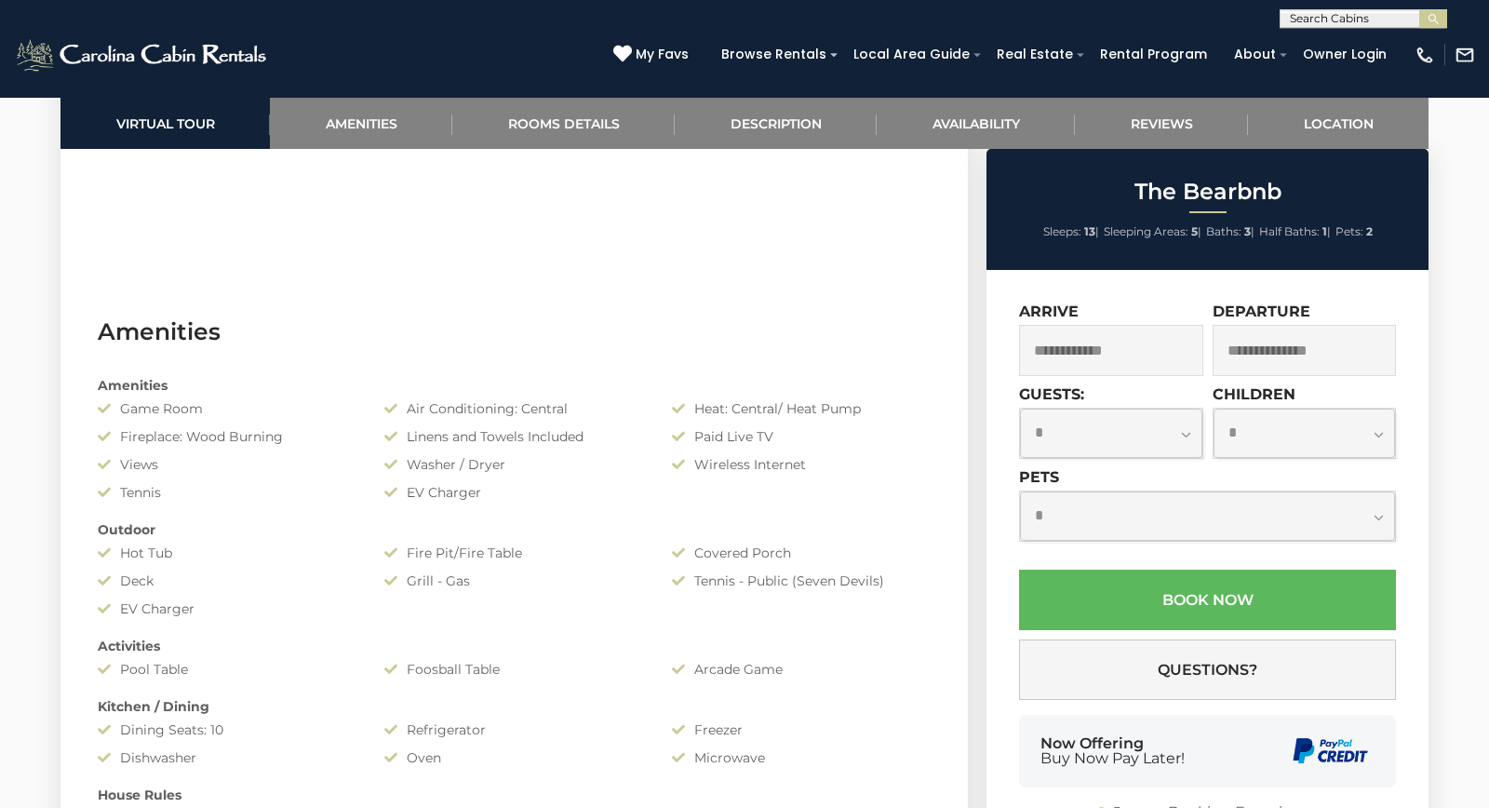
click at [99, 544] on div "Hot Tub" at bounding box center [227, 553] width 287 height 19
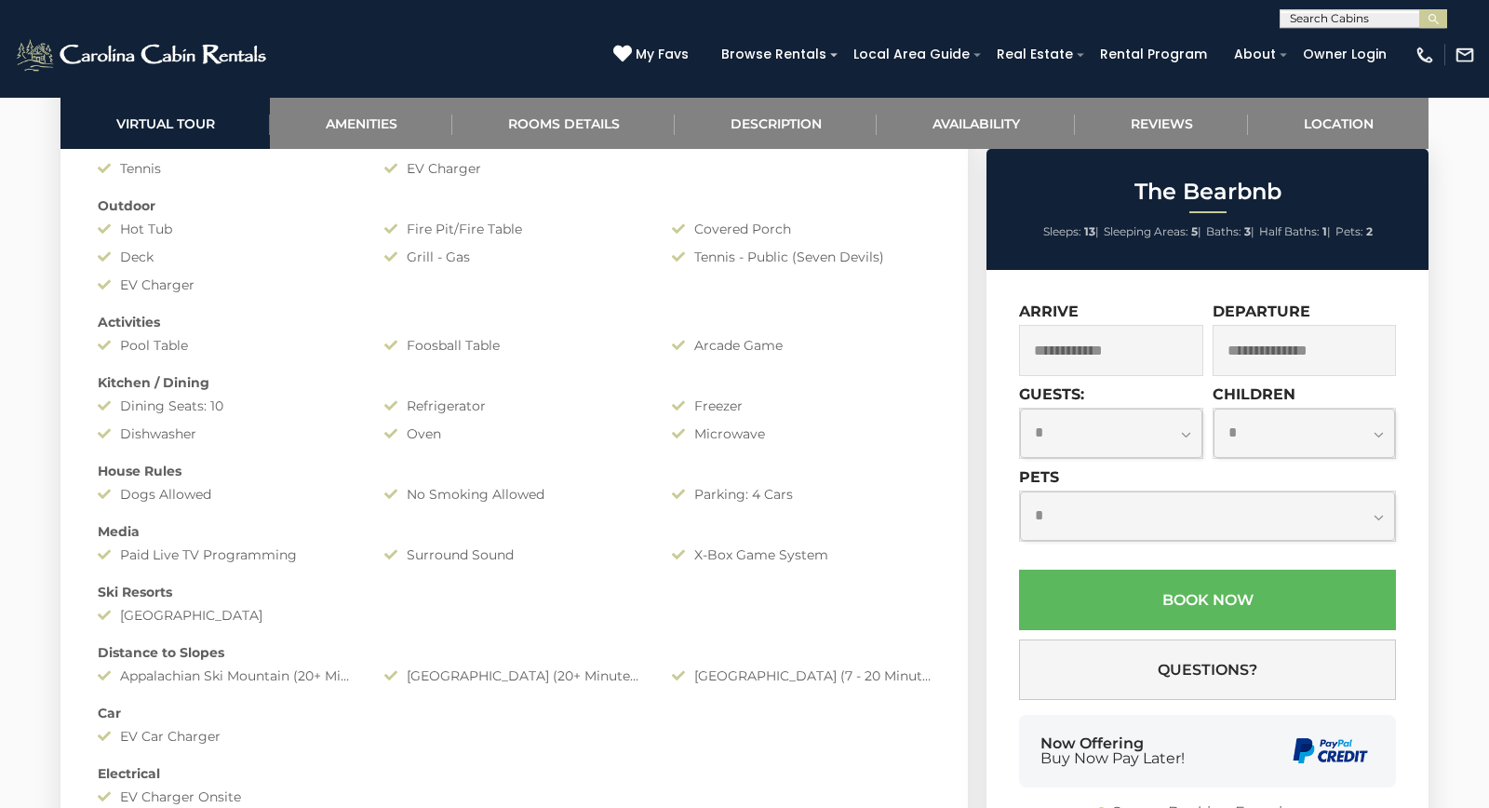
scroll to position [1659, 0]
click at [1155, 358] on input "text" at bounding box center [1111, 350] width 184 height 51
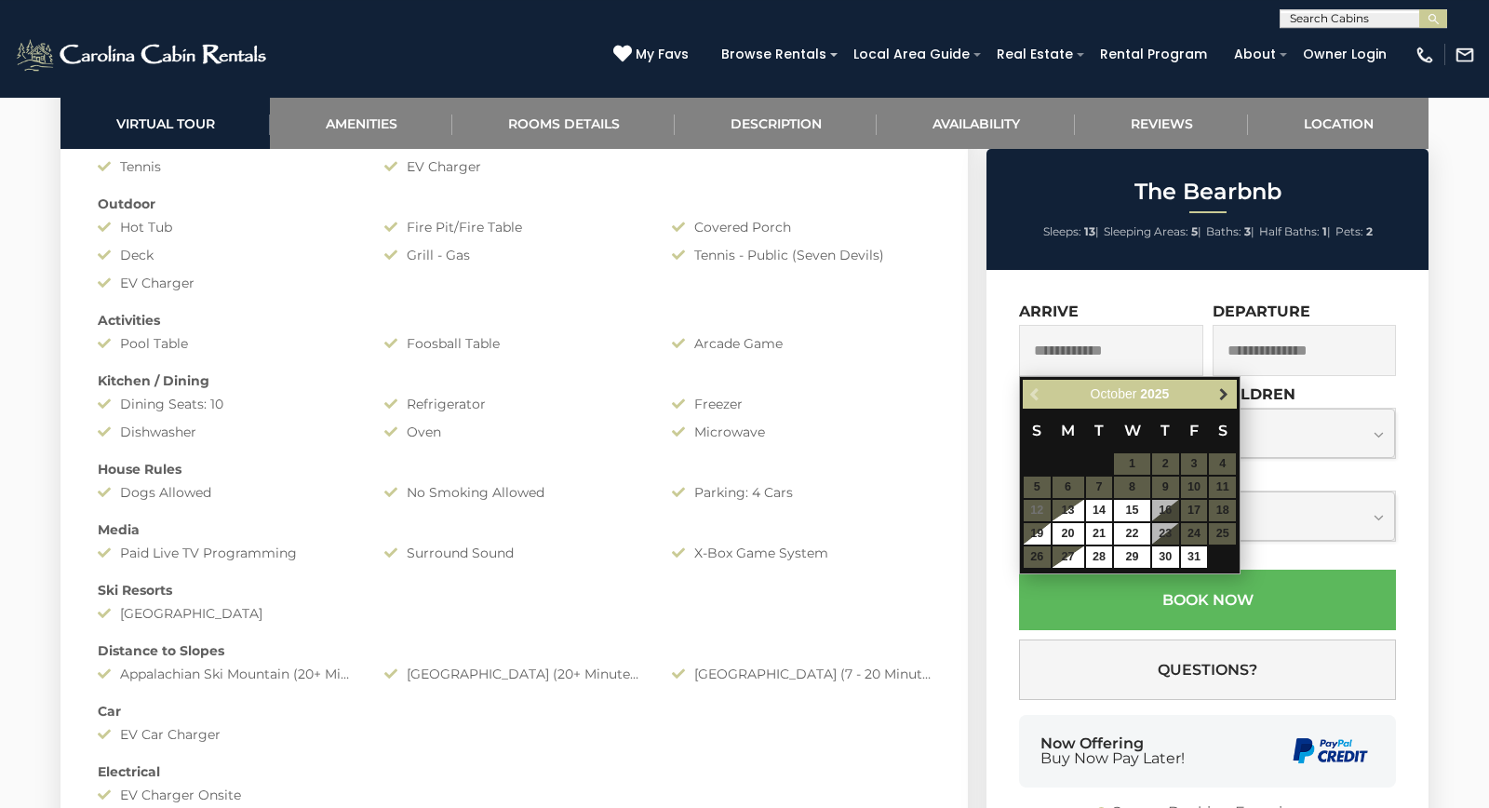
click at [1219, 392] on span "Next" at bounding box center [1223, 394] width 15 height 15
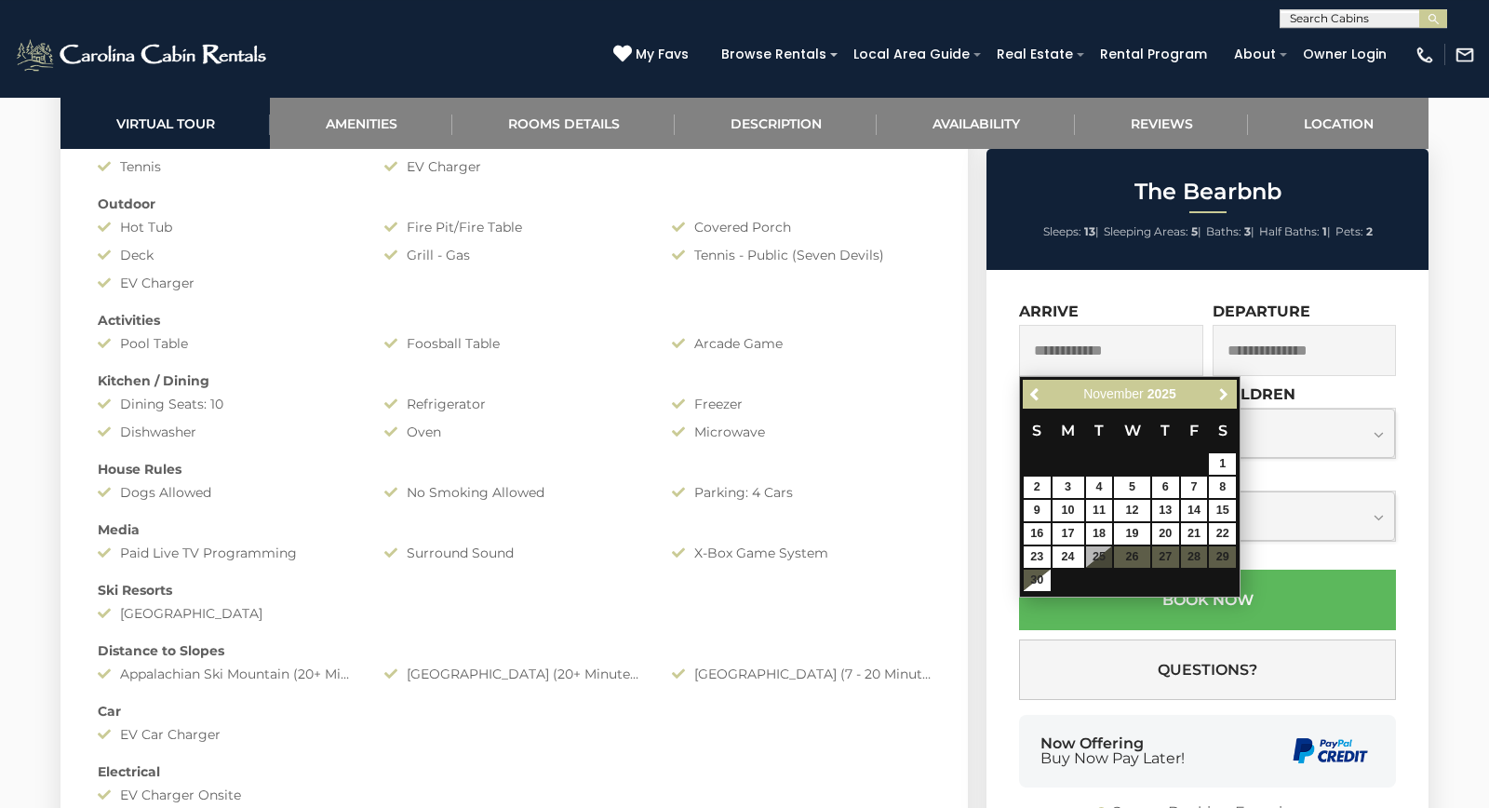
click at [1219, 392] on span "Next" at bounding box center [1223, 394] width 15 height 15
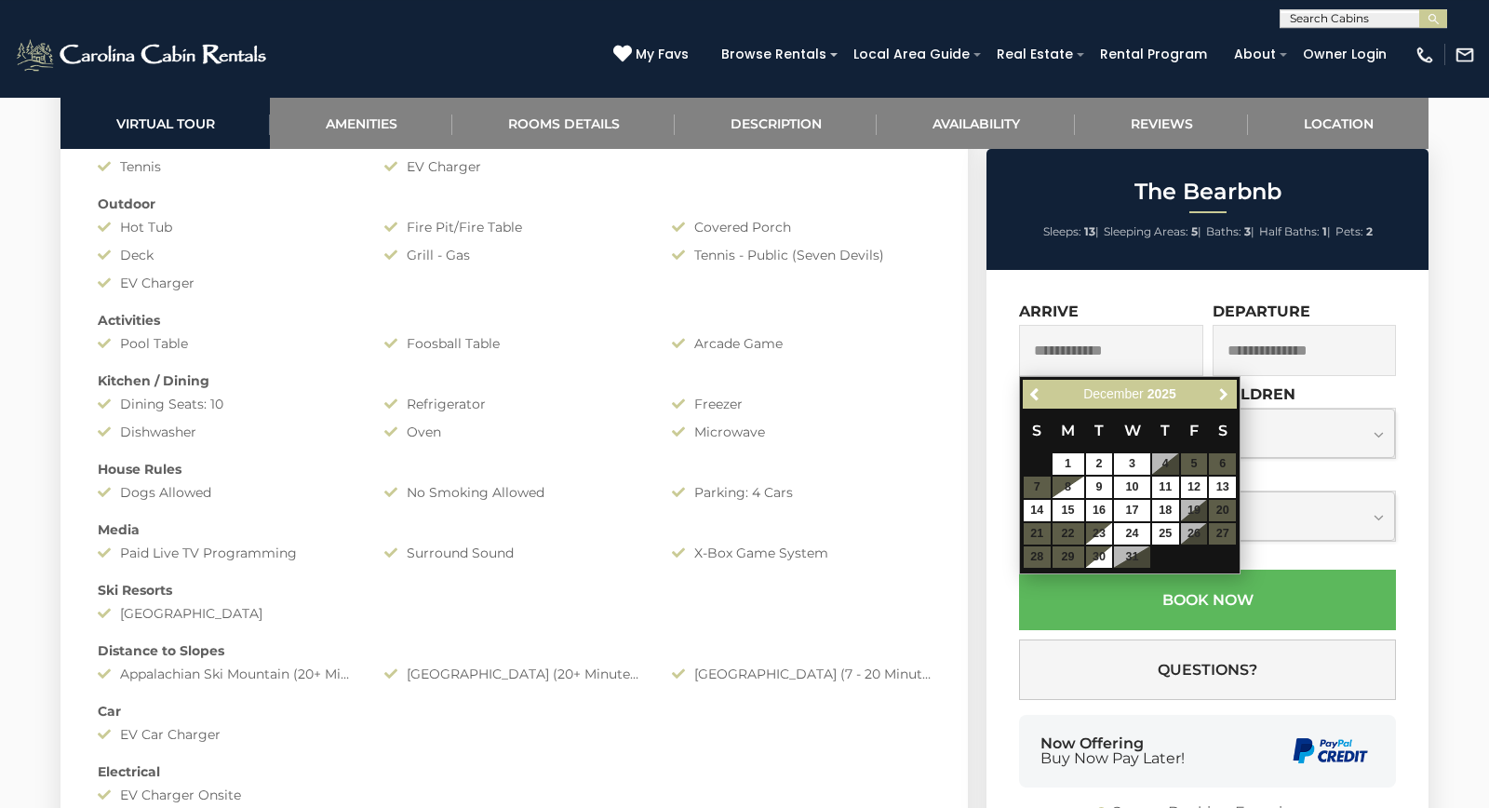
click at [1219, 392] on span "Next" at bounding box center [1223, 394] width 15 height 15
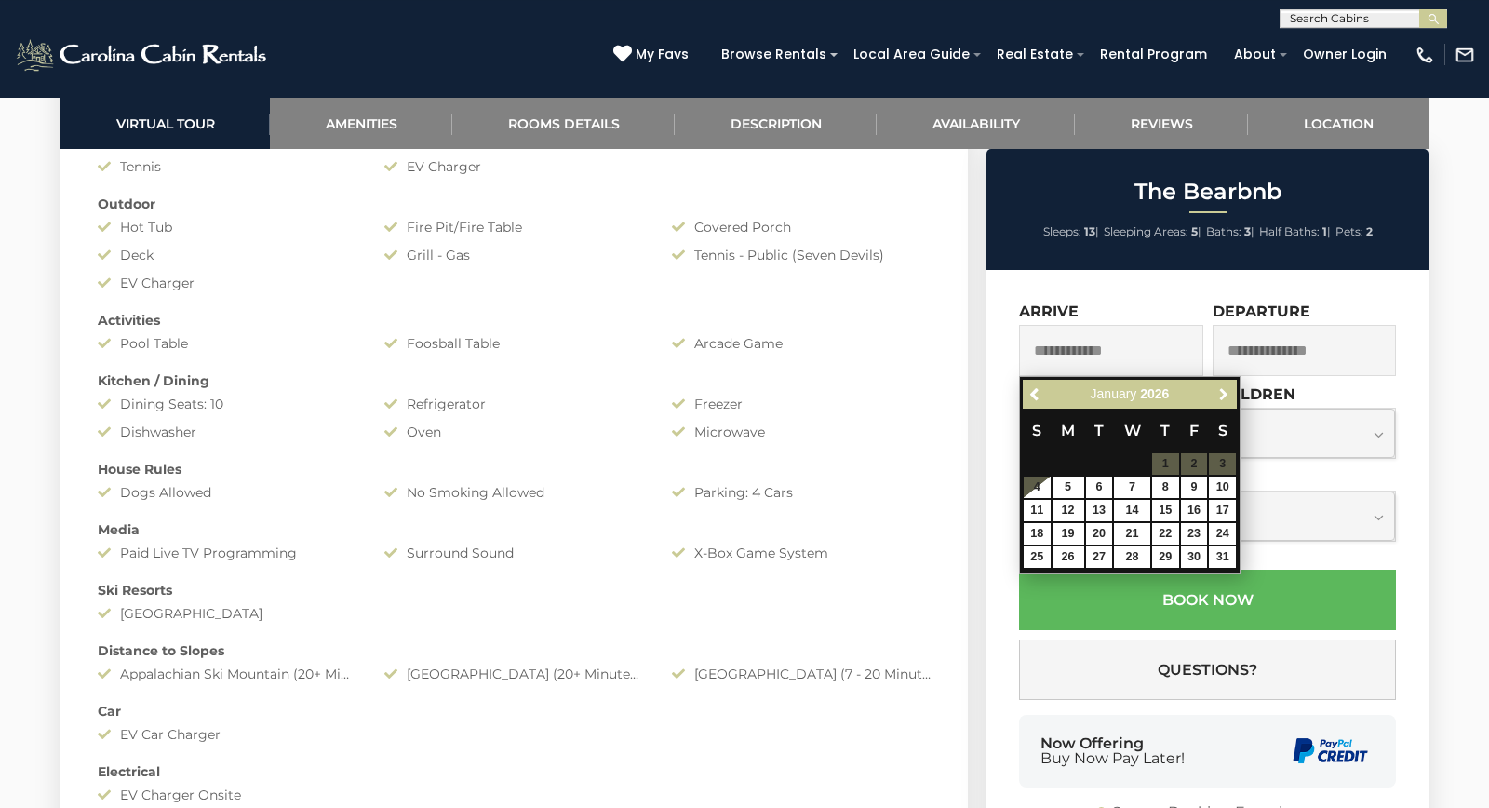
click at [1219, 392] on span "Next" at bounding box center [1223, 394] width 15 height 15
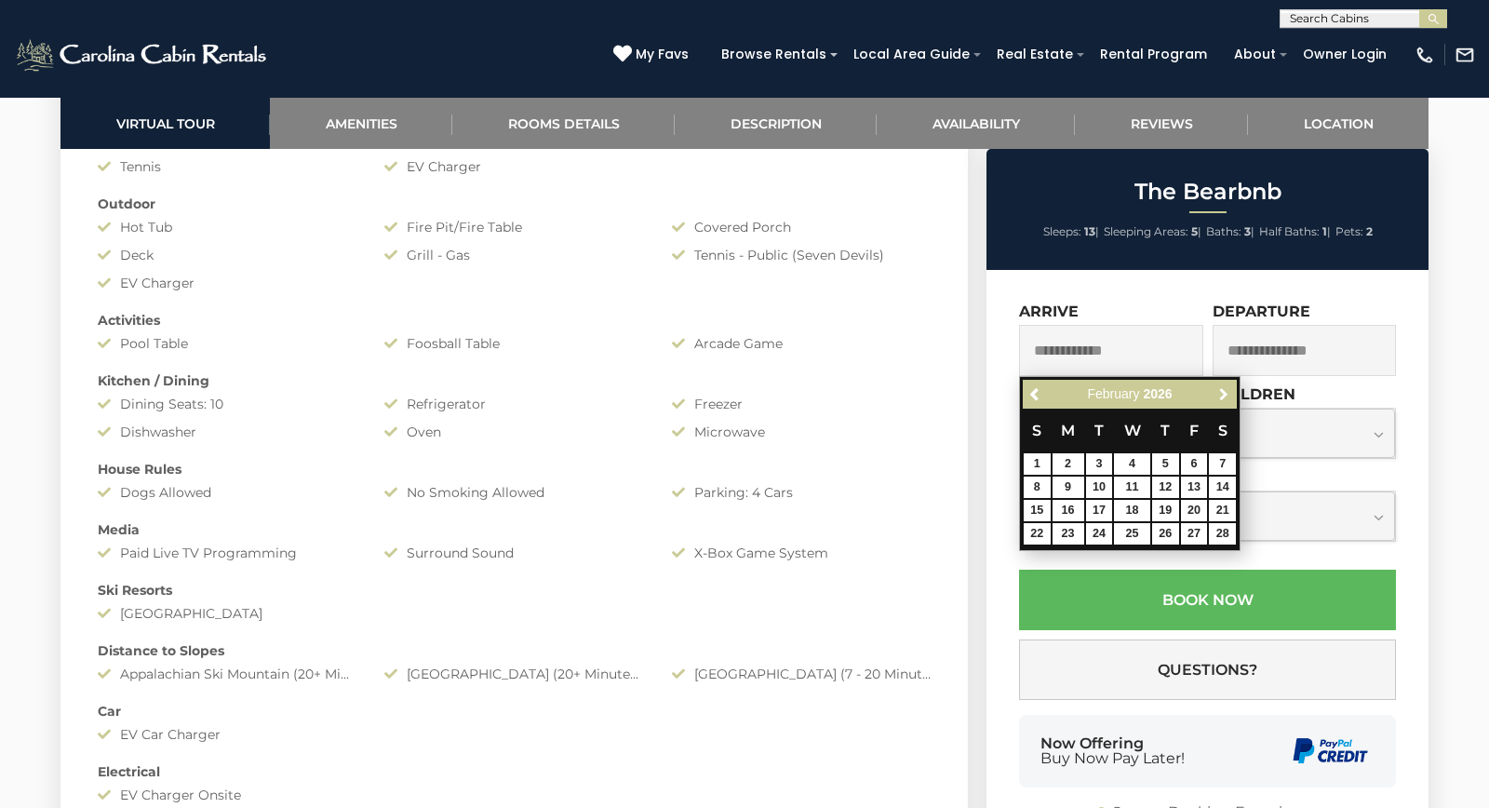
click at [1219, 392] on span "Next" at bounding box center [1223, 394] width 15 height 15
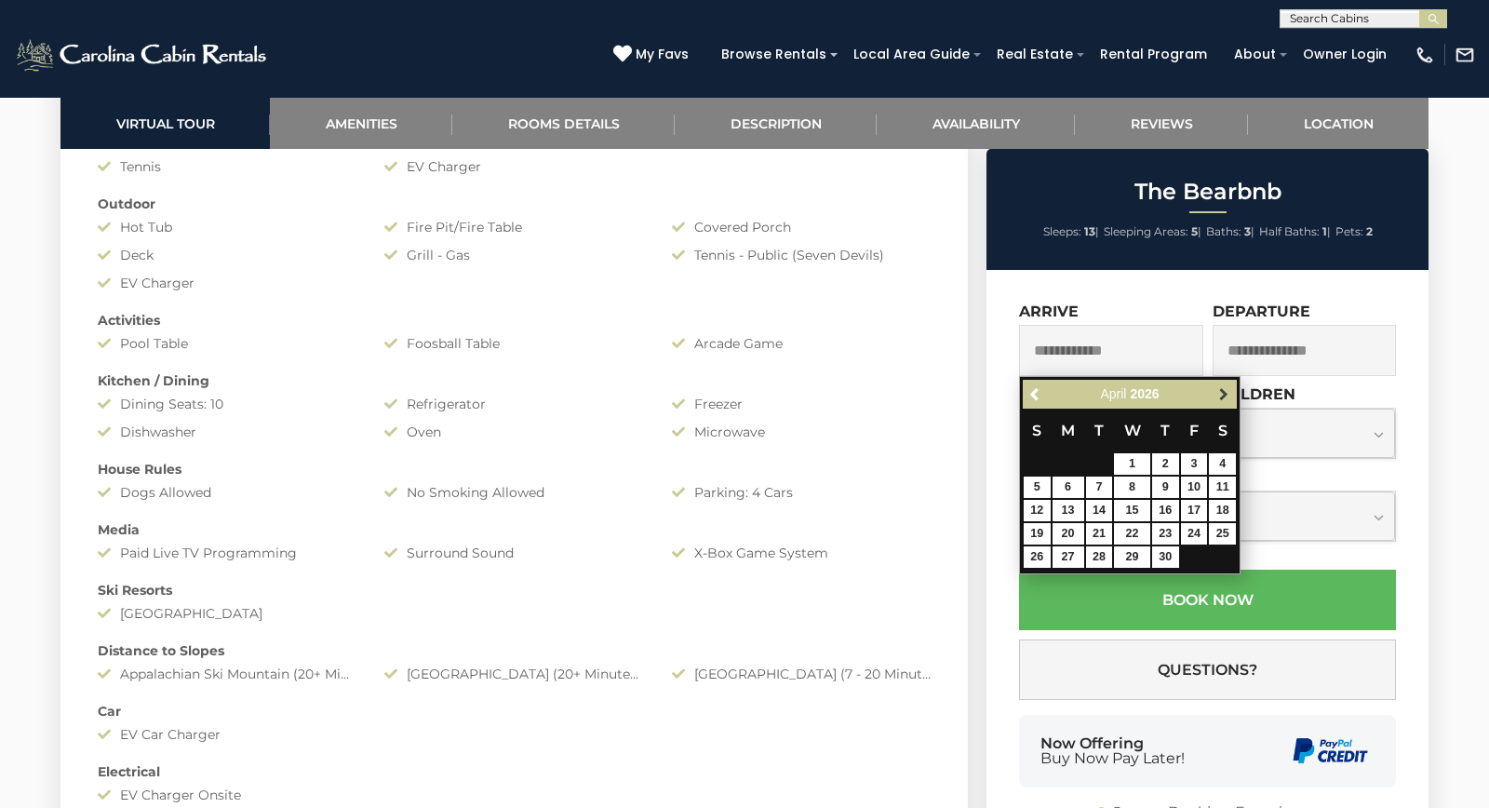
click at [1220, 392] on span "Next" at bounding box center [1223, 394] width 15 height 15
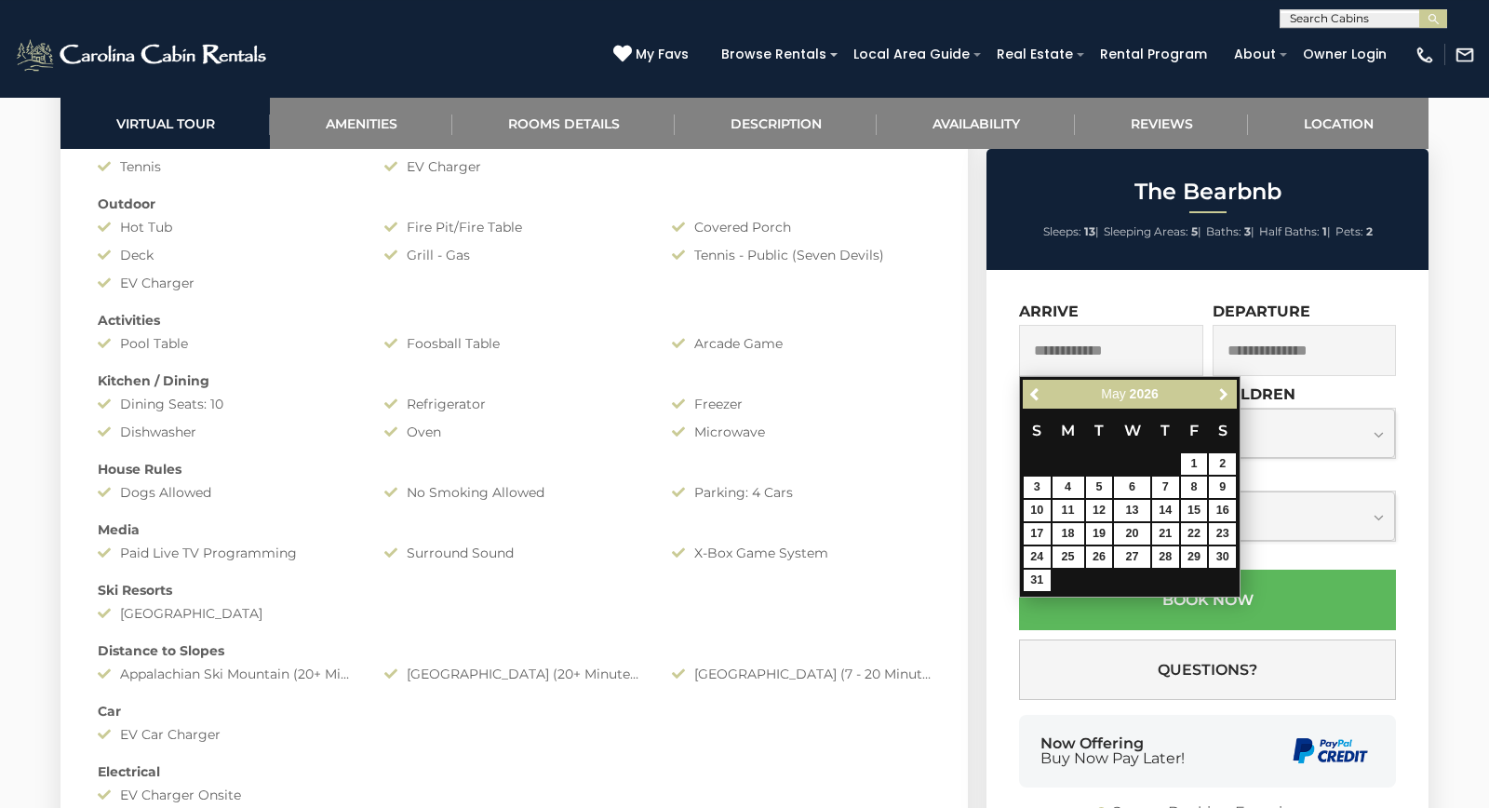
click at [1220, 392] on span "Next" at bounding box center [1223, 394] width 15 height 15
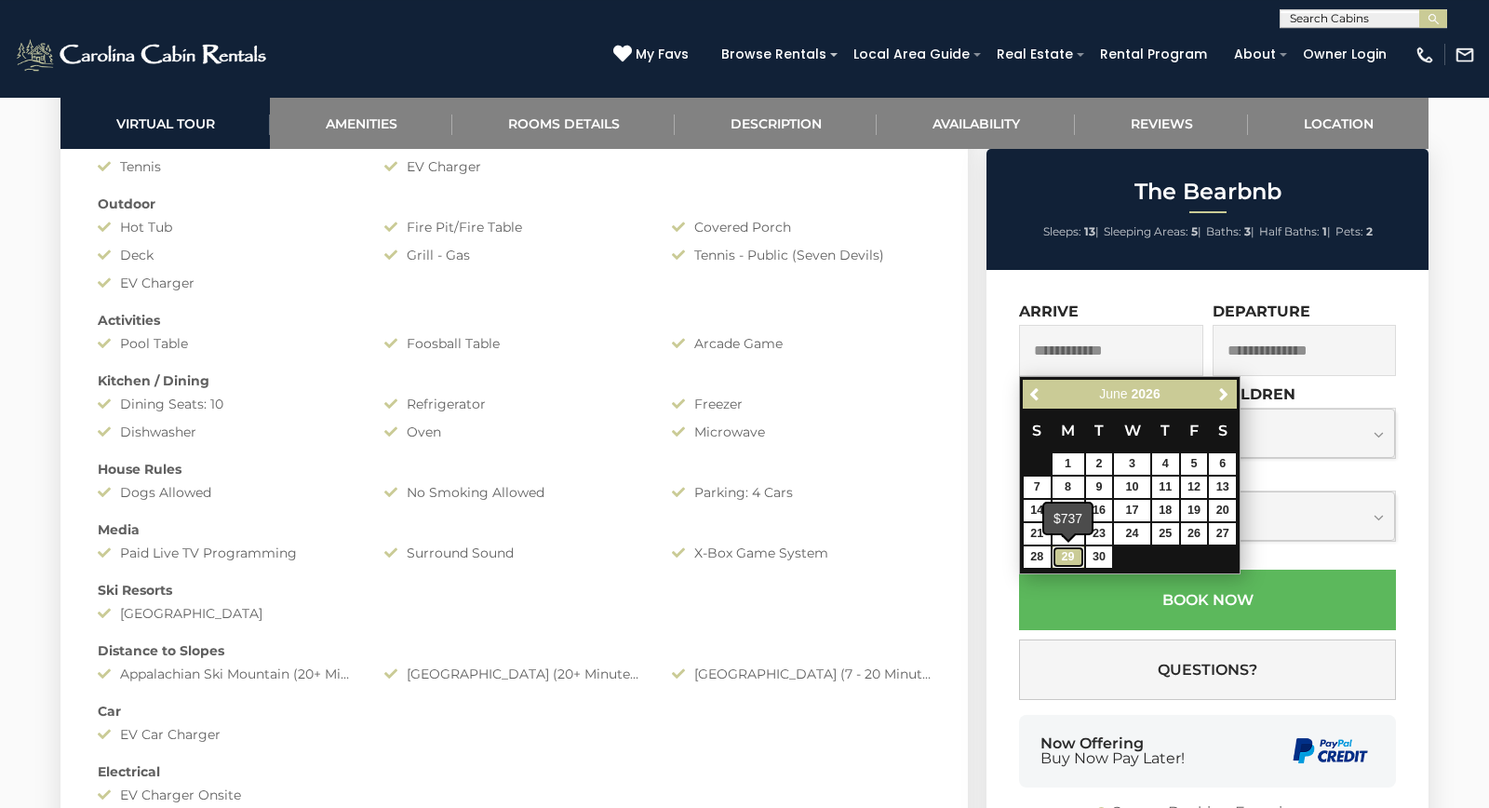
click at [1068, 558] on link "29" at bounding box center [1069, 556] width 32 height 21
type input "**********"
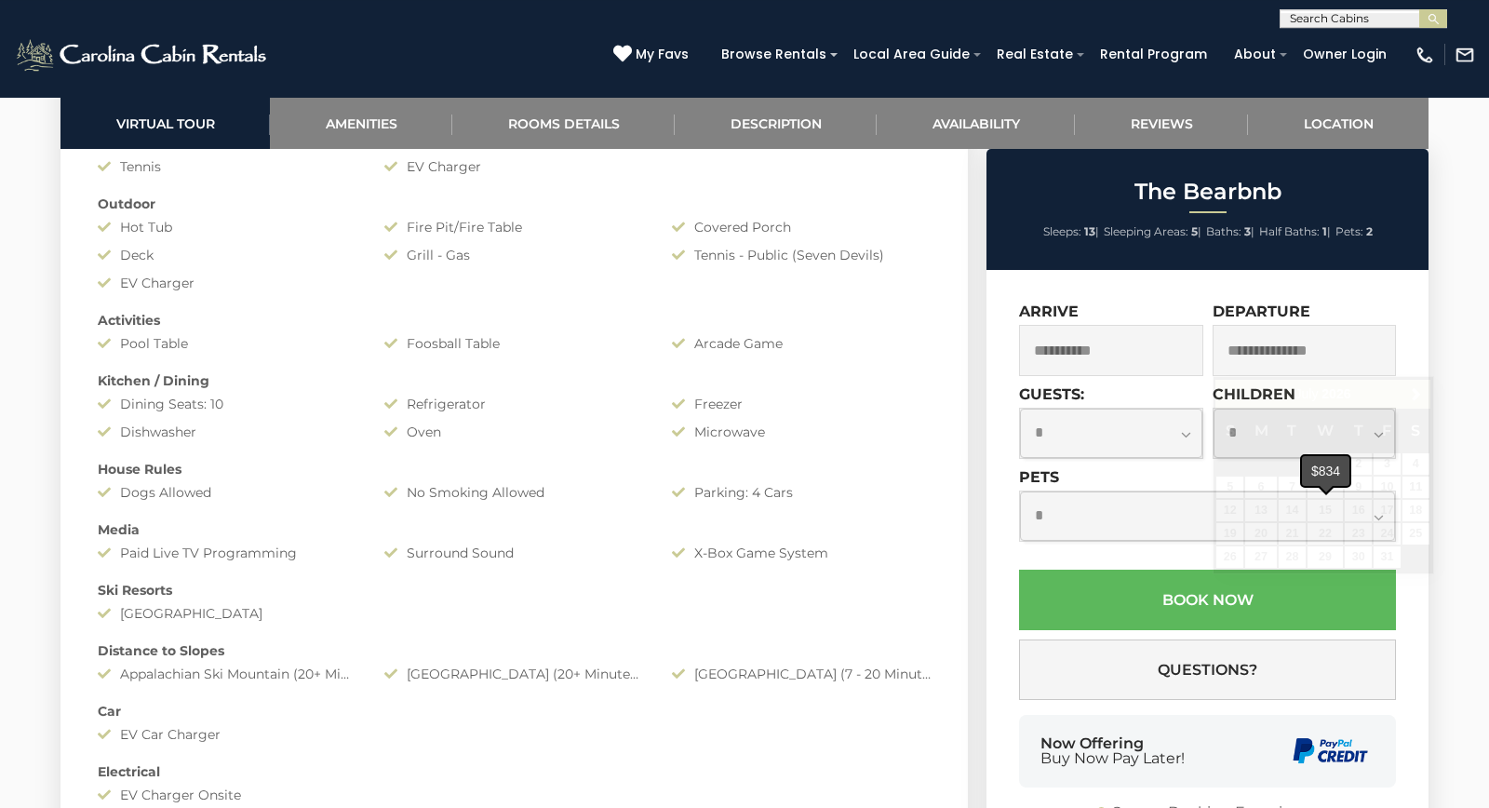
click at [1324, 491] on span at bounding box center [1326, 488] width 15 height 7
click at [1298, 325] on div "Departure" at bounding box center [1305, 339] width 184 height 74
click at [1298, 361] on input "text" at bounding box center [1305, 350] width 184 height 51
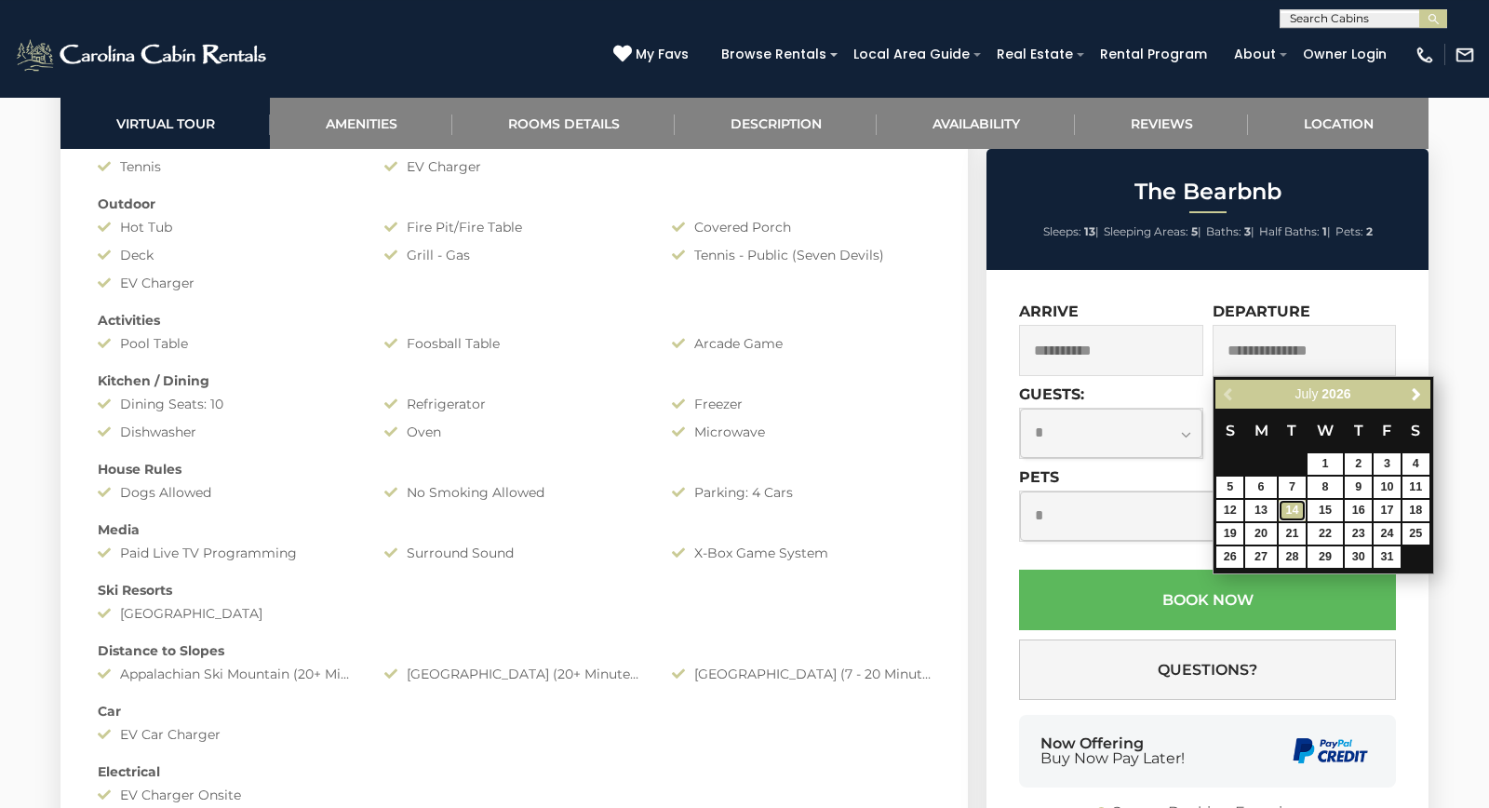
click at [1296, 505] on link "14" at bounding box center [1292, 510] width 27 height 21
type input "**********"
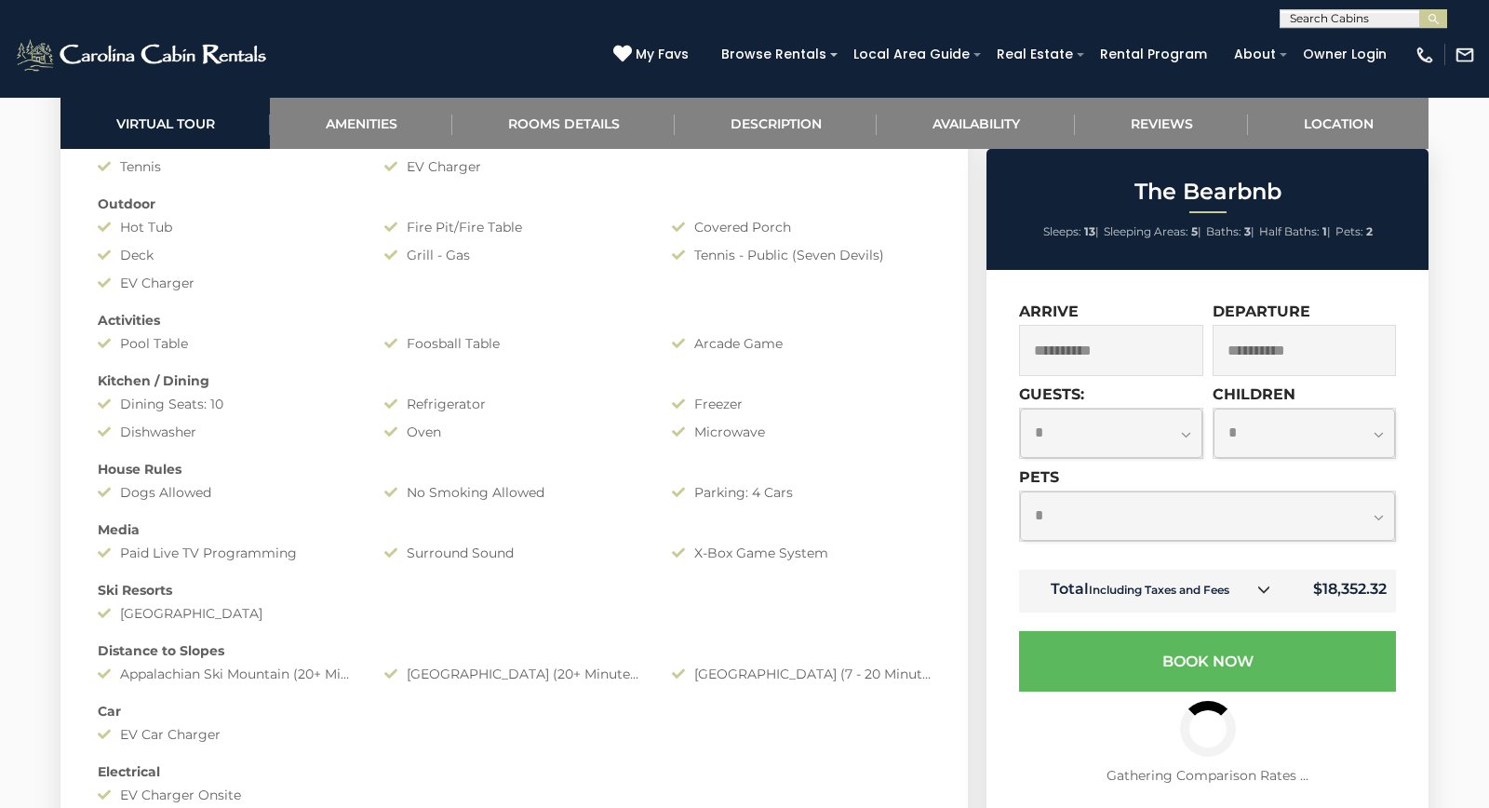
click at [1020, 409] on select "**********" at bounding box center [1111, 433] width 182 height 49
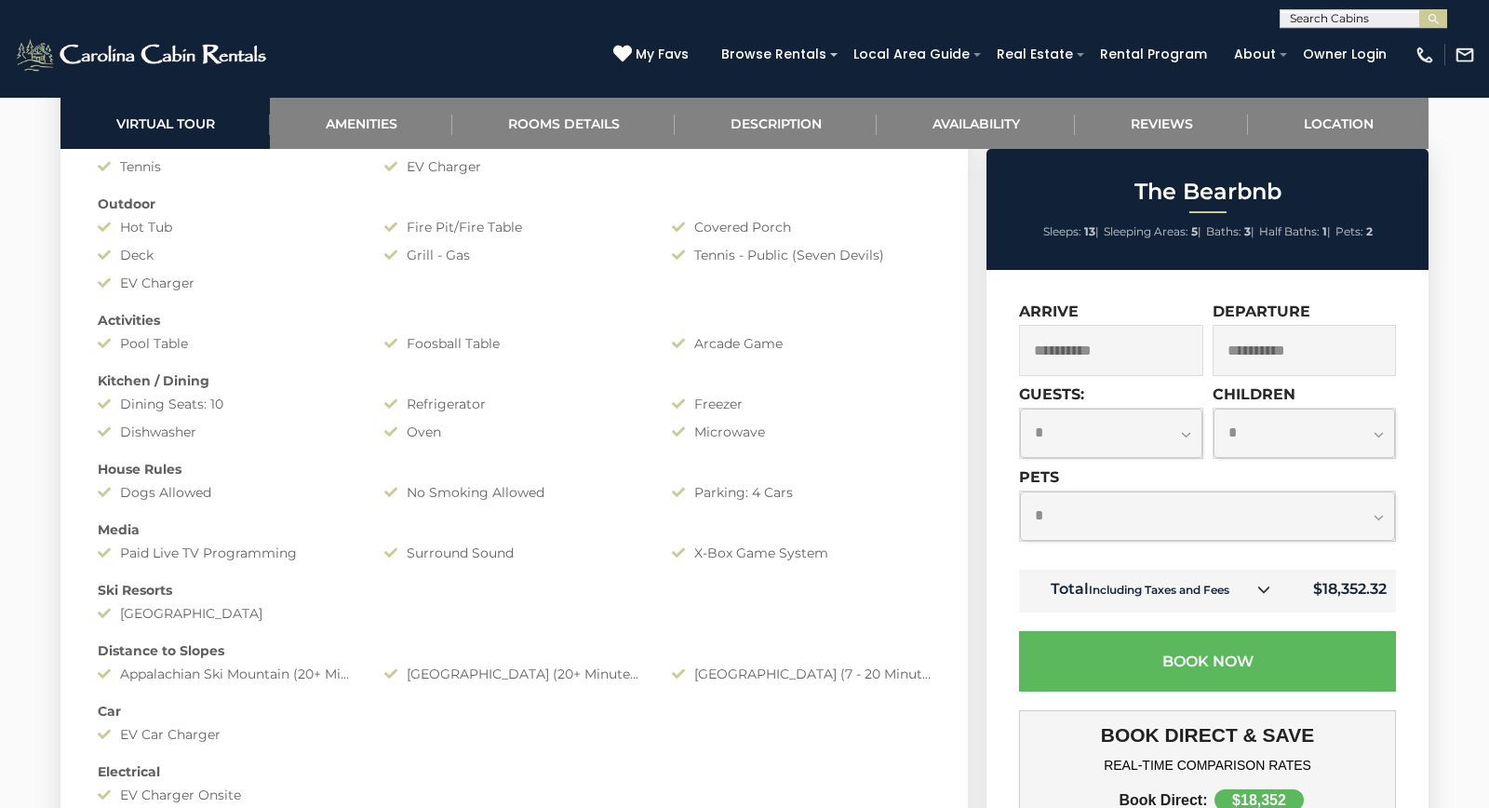
select select "*"
click option "*" at bounding box center [0, 0] width 0 height 0
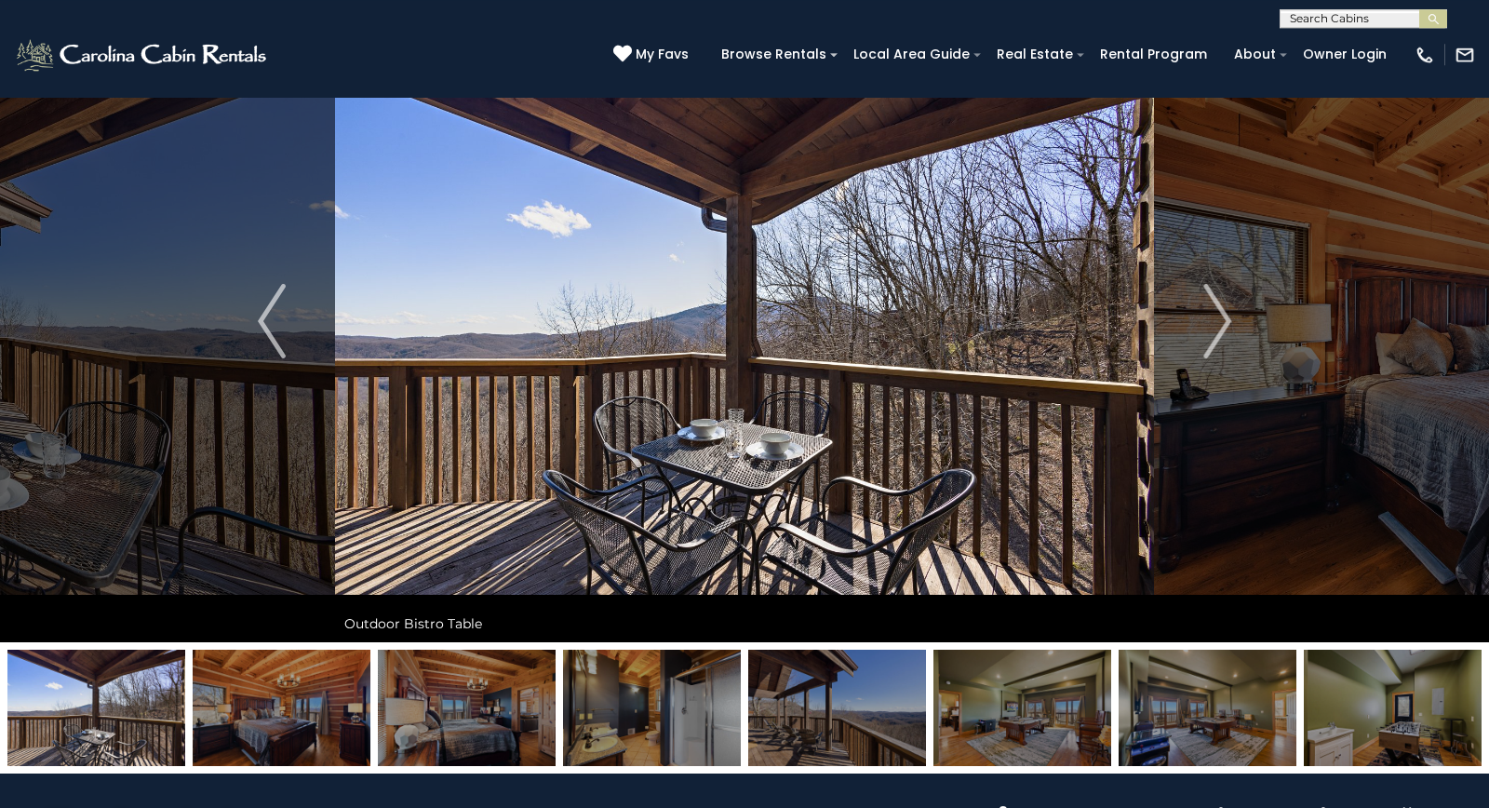
scroll to position [7, 0]
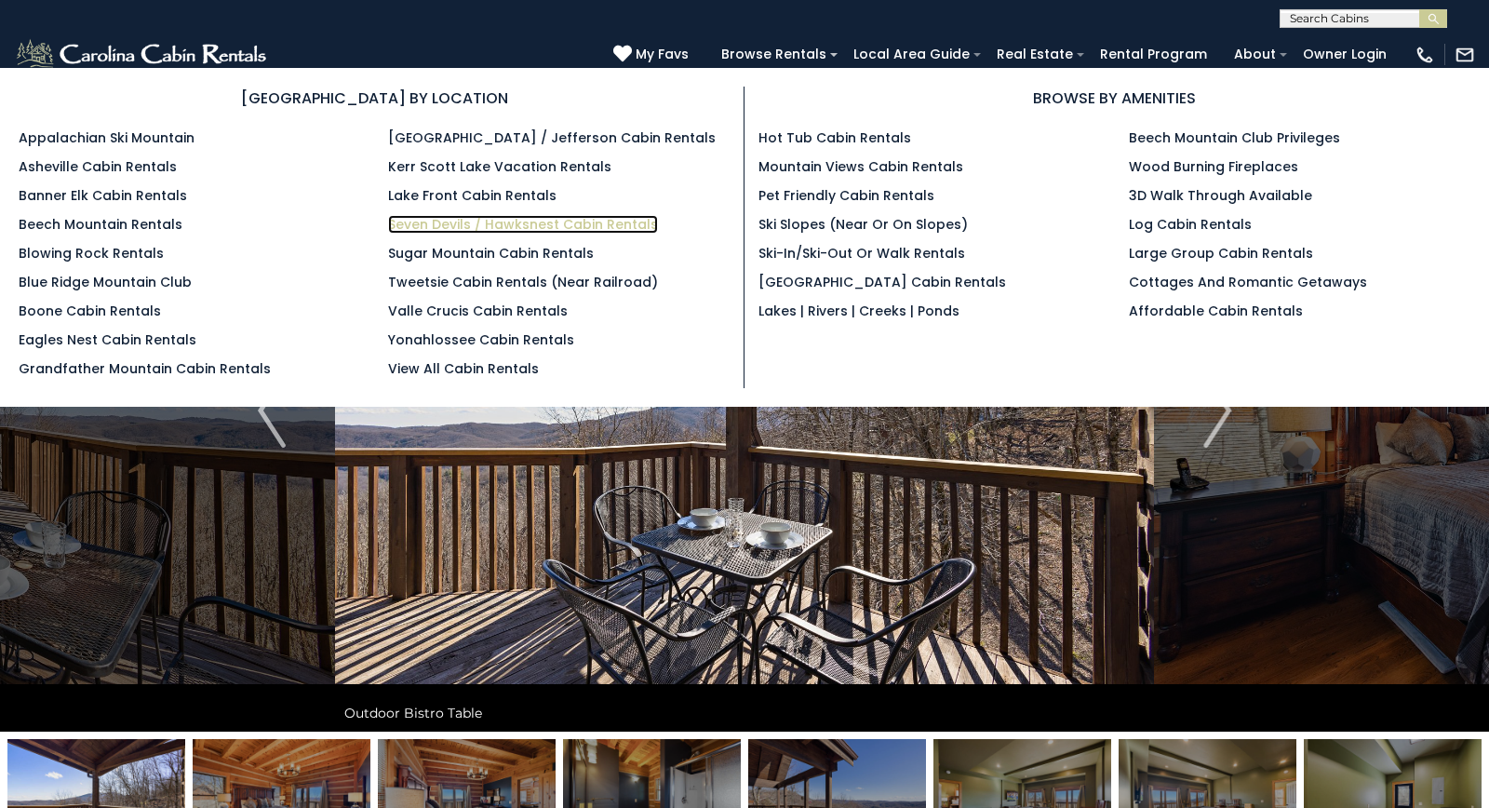
click at [515, 224] on link "Seven Devils / Hawksnest Cabin Rentals" at bounding box center [523, 224] width 270 height 19
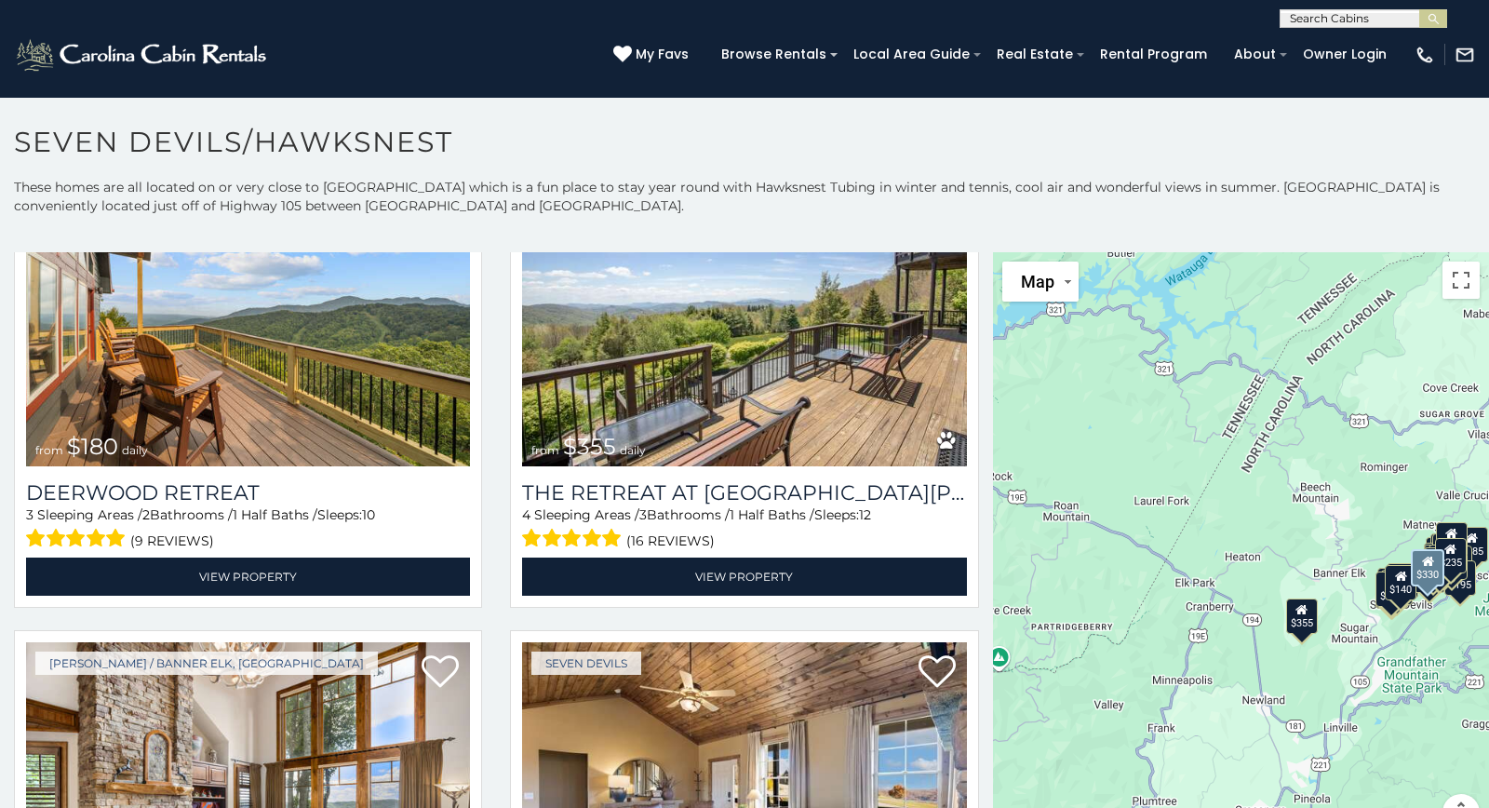
scroll to position [612, 0]
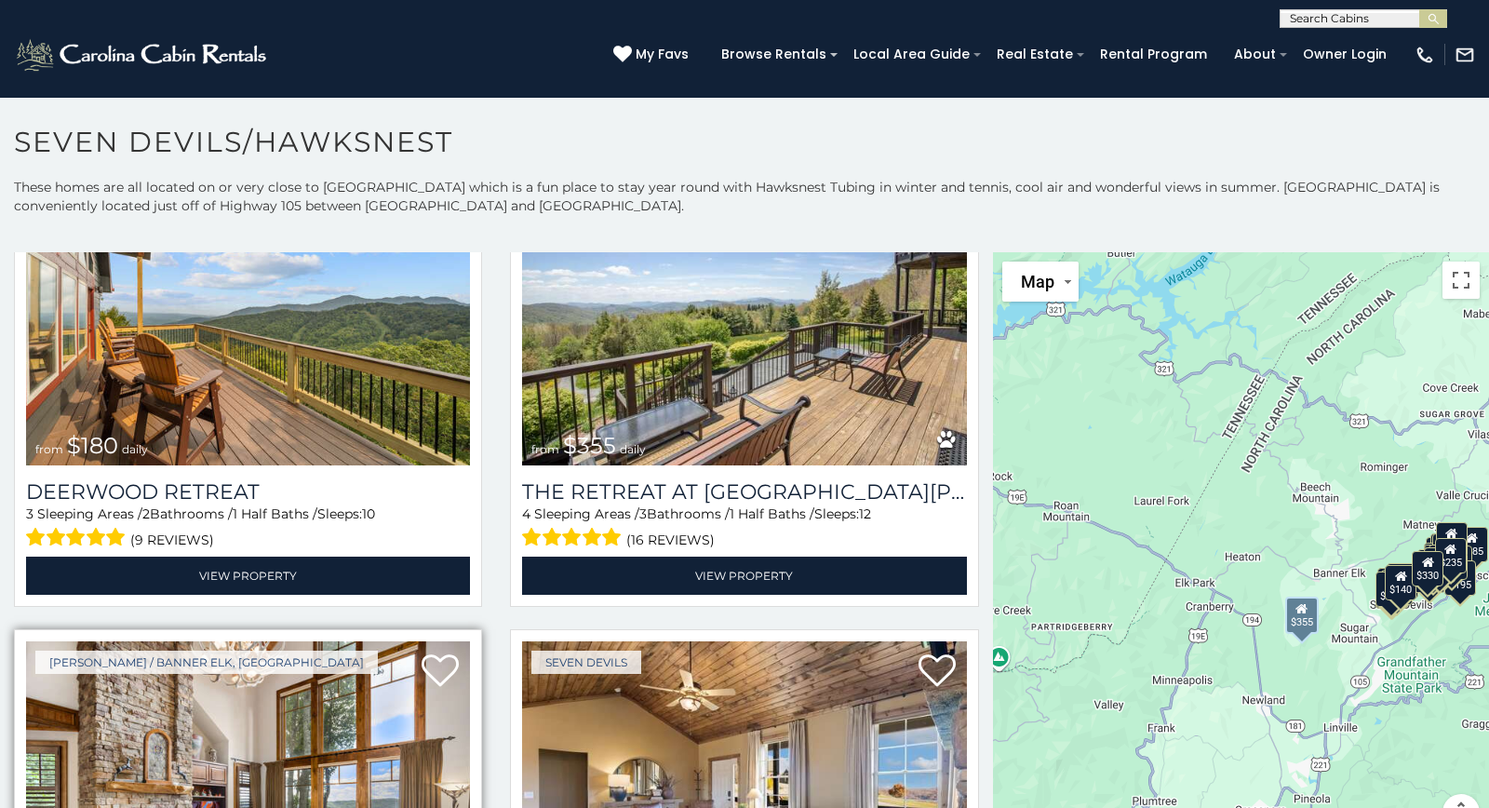
click at [127, 720] on img at bounding box center [248, 790] width 444 height 298
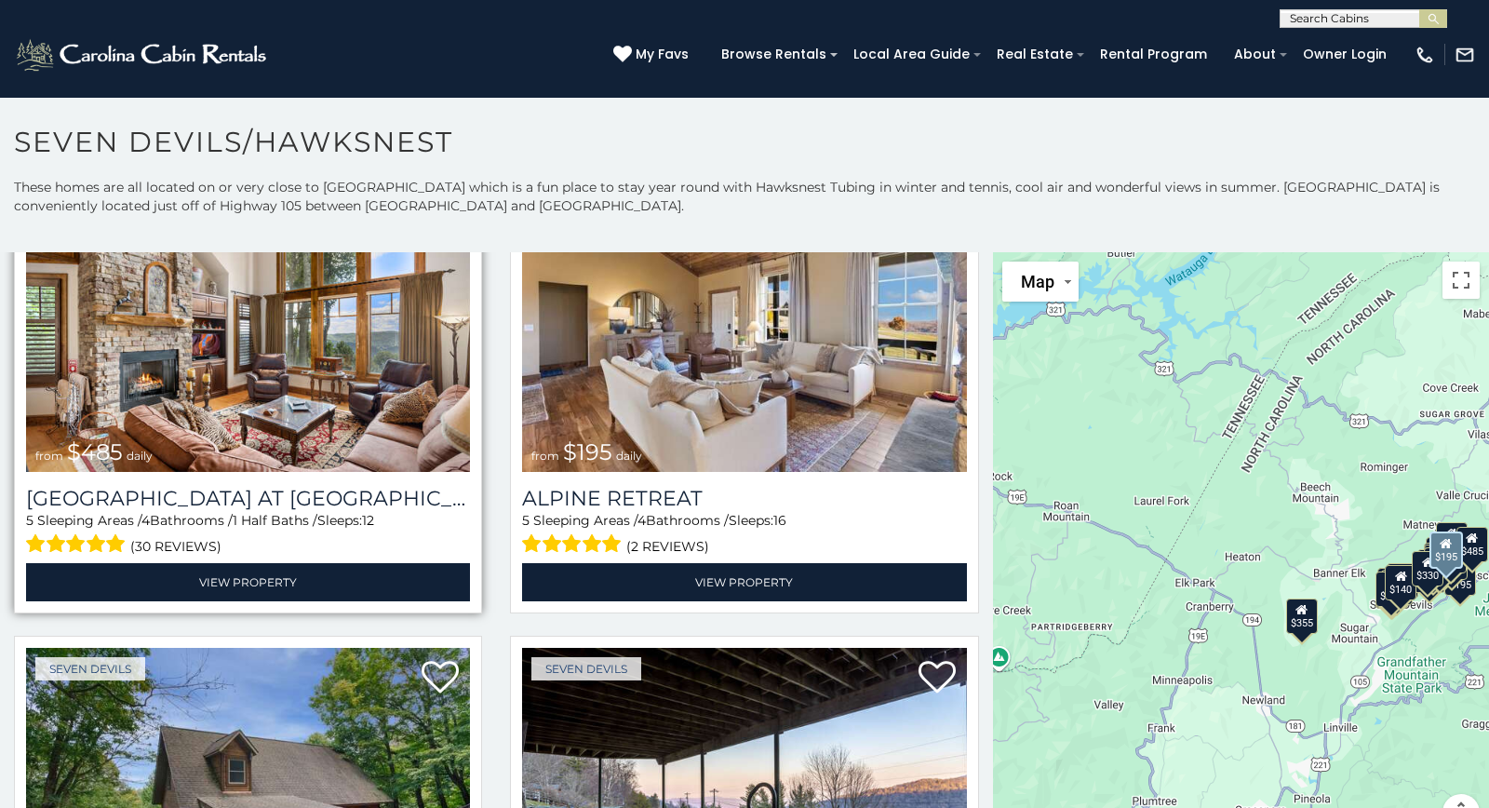
scroll to position [1073, 0]
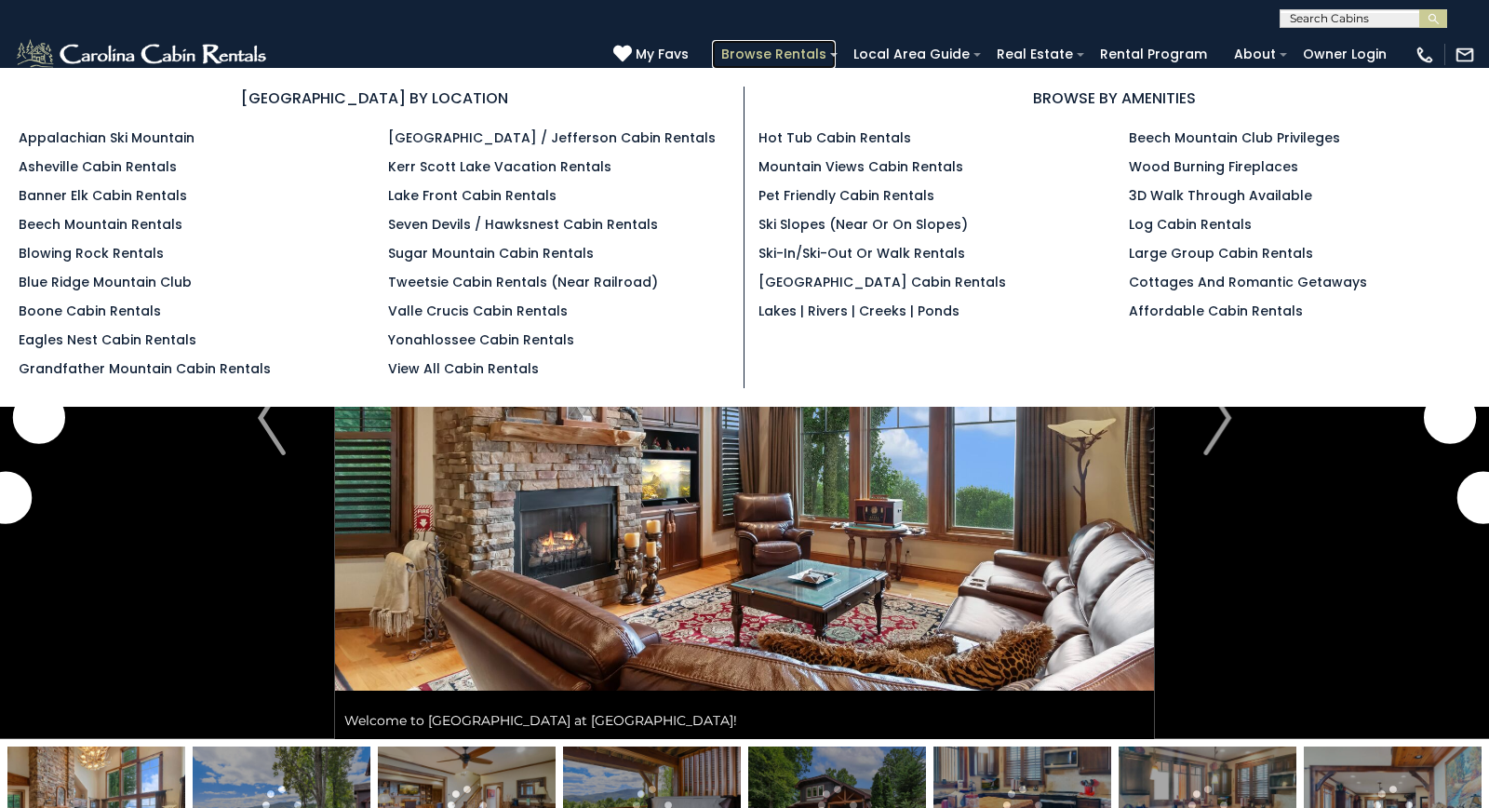
click at [836, 55] on link "Browse Rentals" at bounding box center [774, 54] width 124 height 29
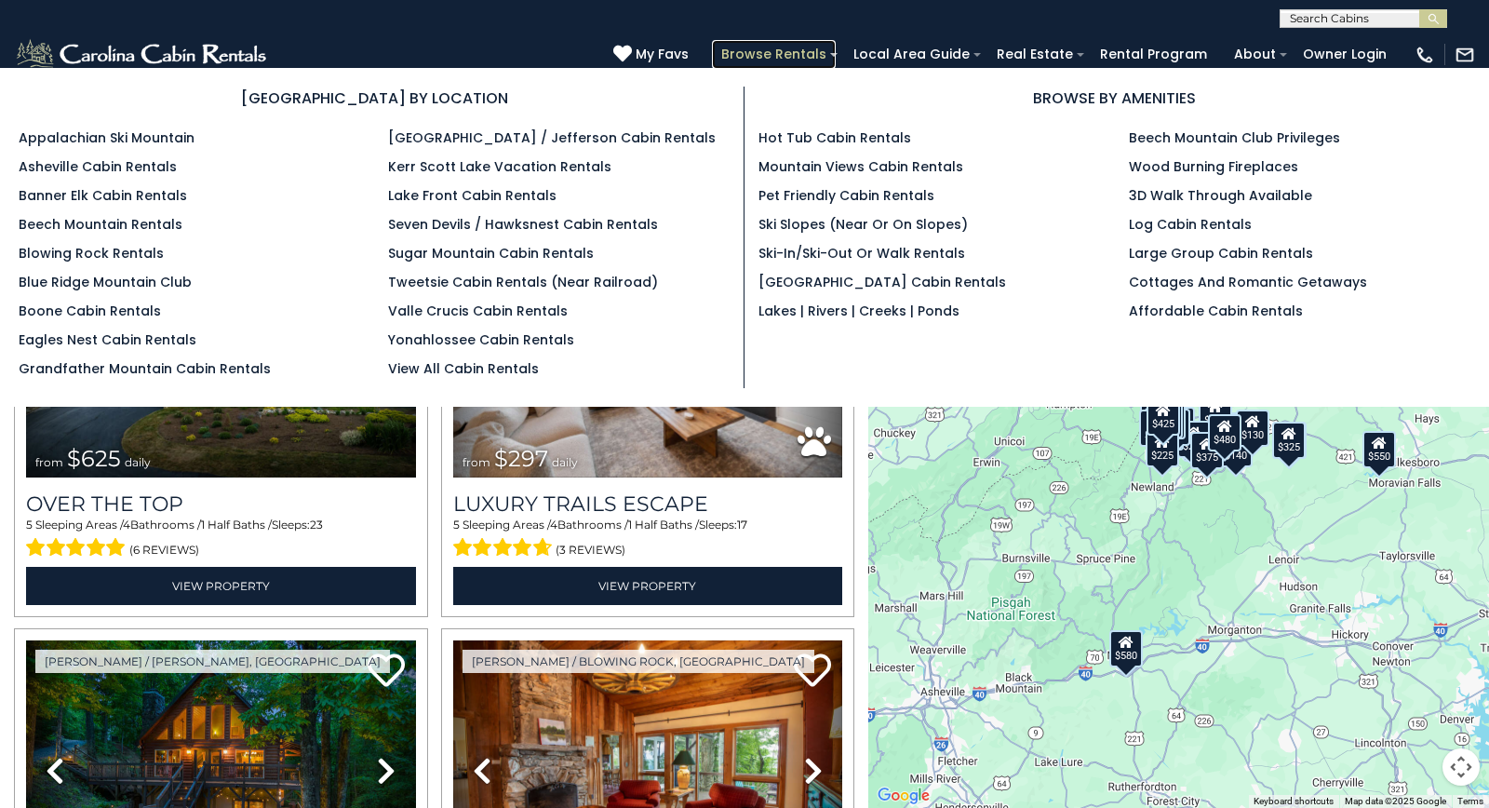
click at [814, 52] on link "Browse Rentals" at bounding box center [774, 54] width 124 height 29
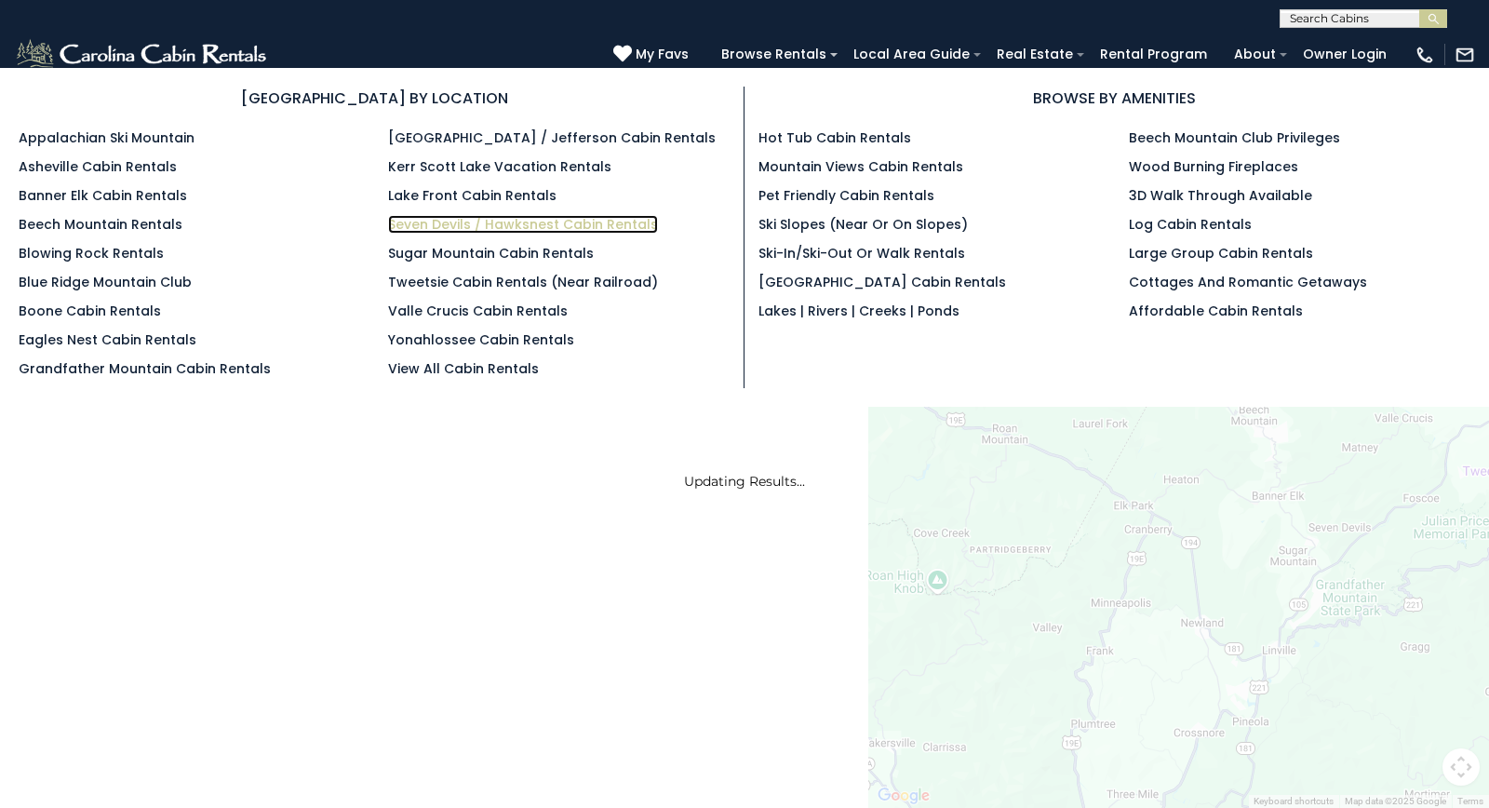
click at [546, 227] on link "Seven Devils / Hawksnest Cabin Rentals" at bounding box center [523, 224] width 270 height 19
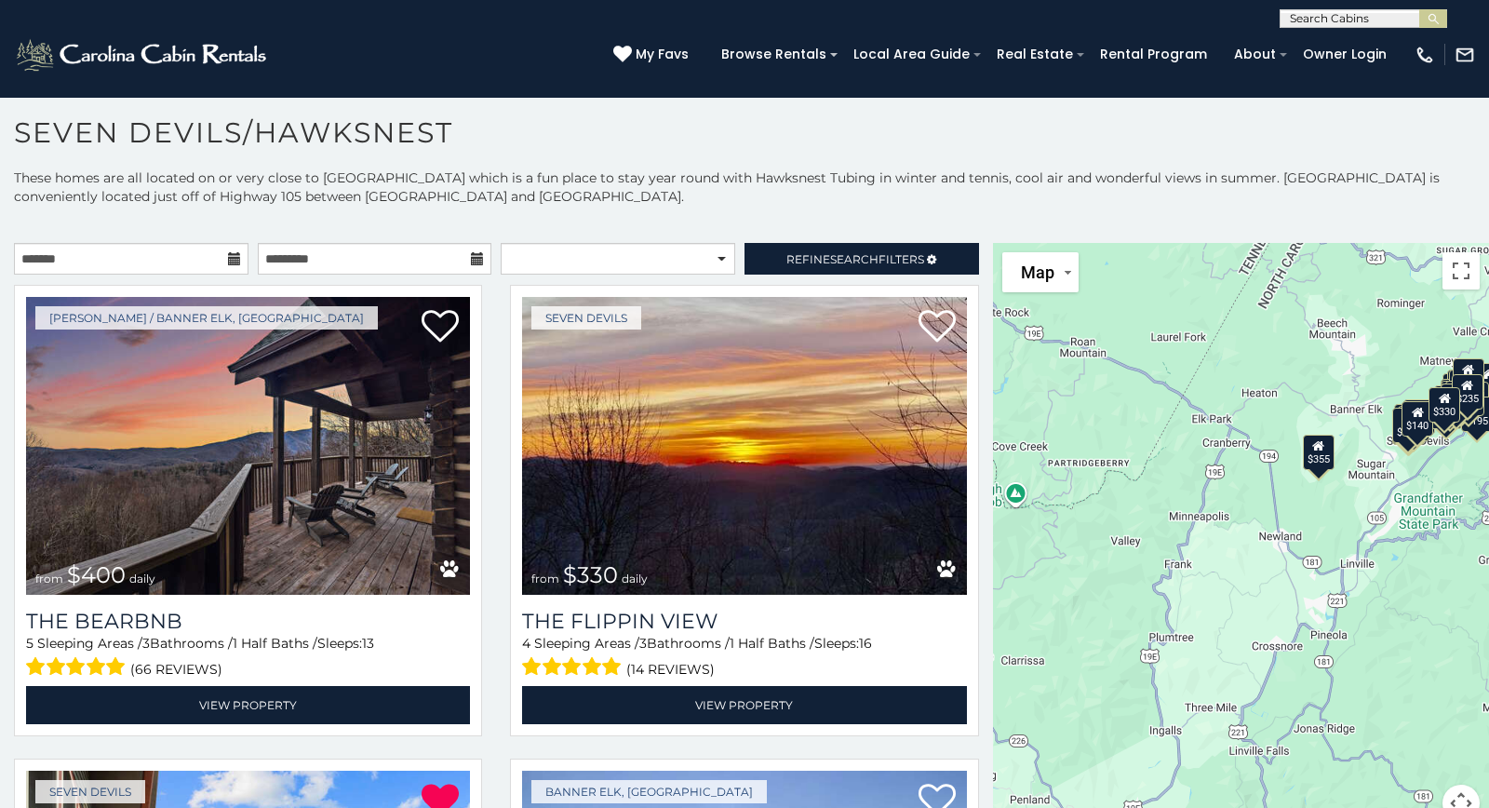
scroll to position [35, 0]
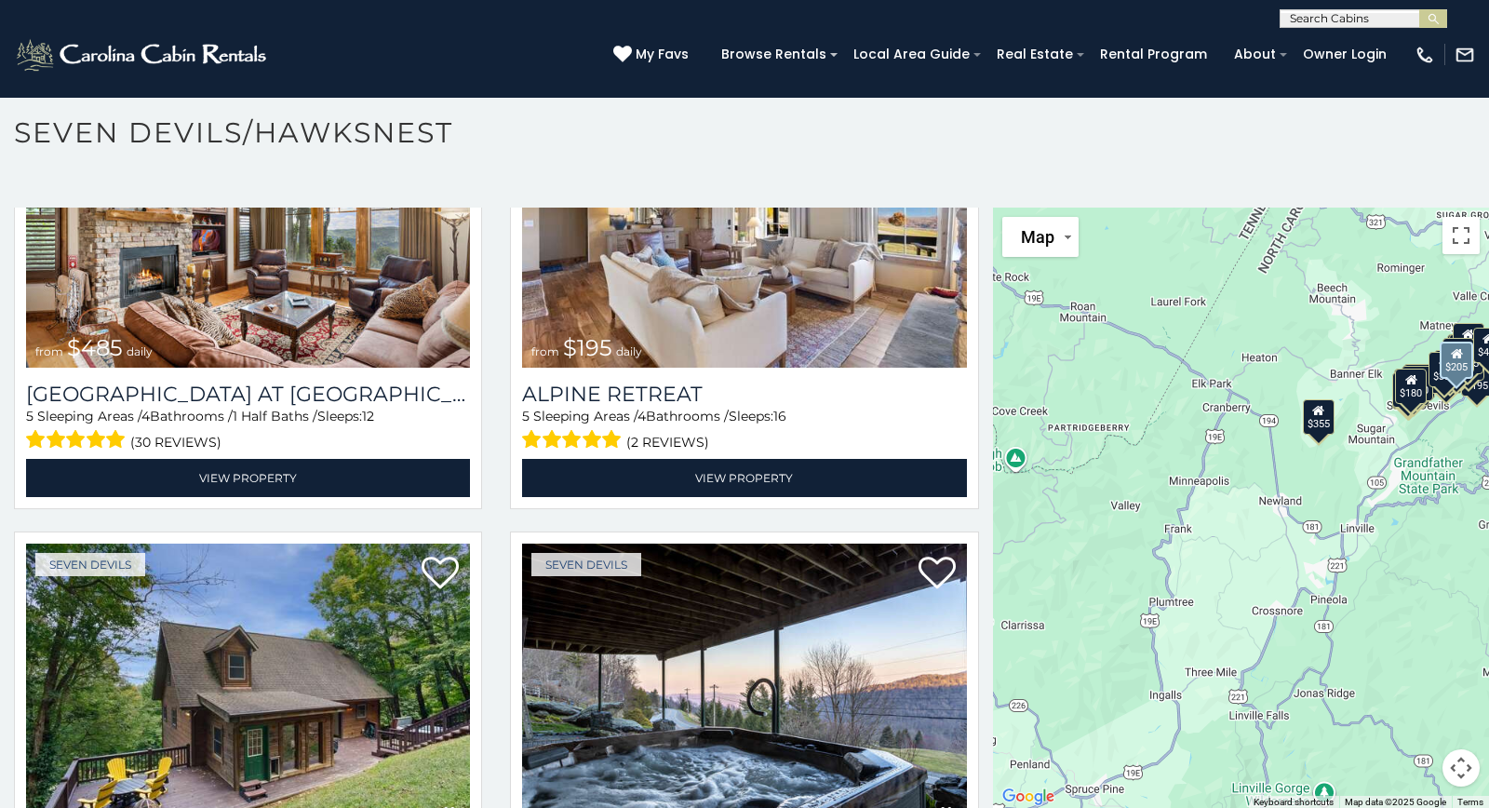
scroll to position [1092, 0]
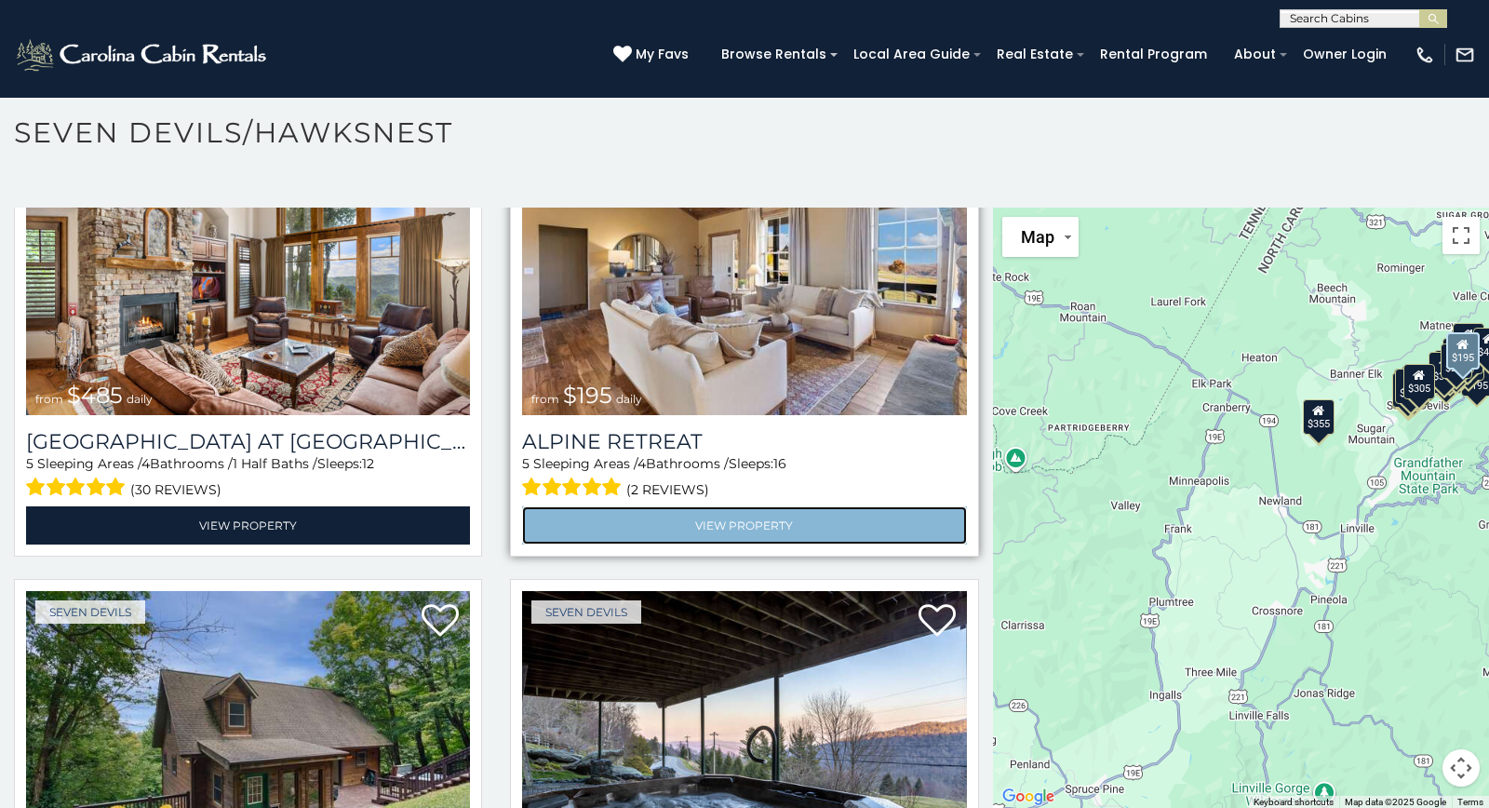
click at [752, 518] on link "View Property" at bounding box center [744, 525] width 444 height 38
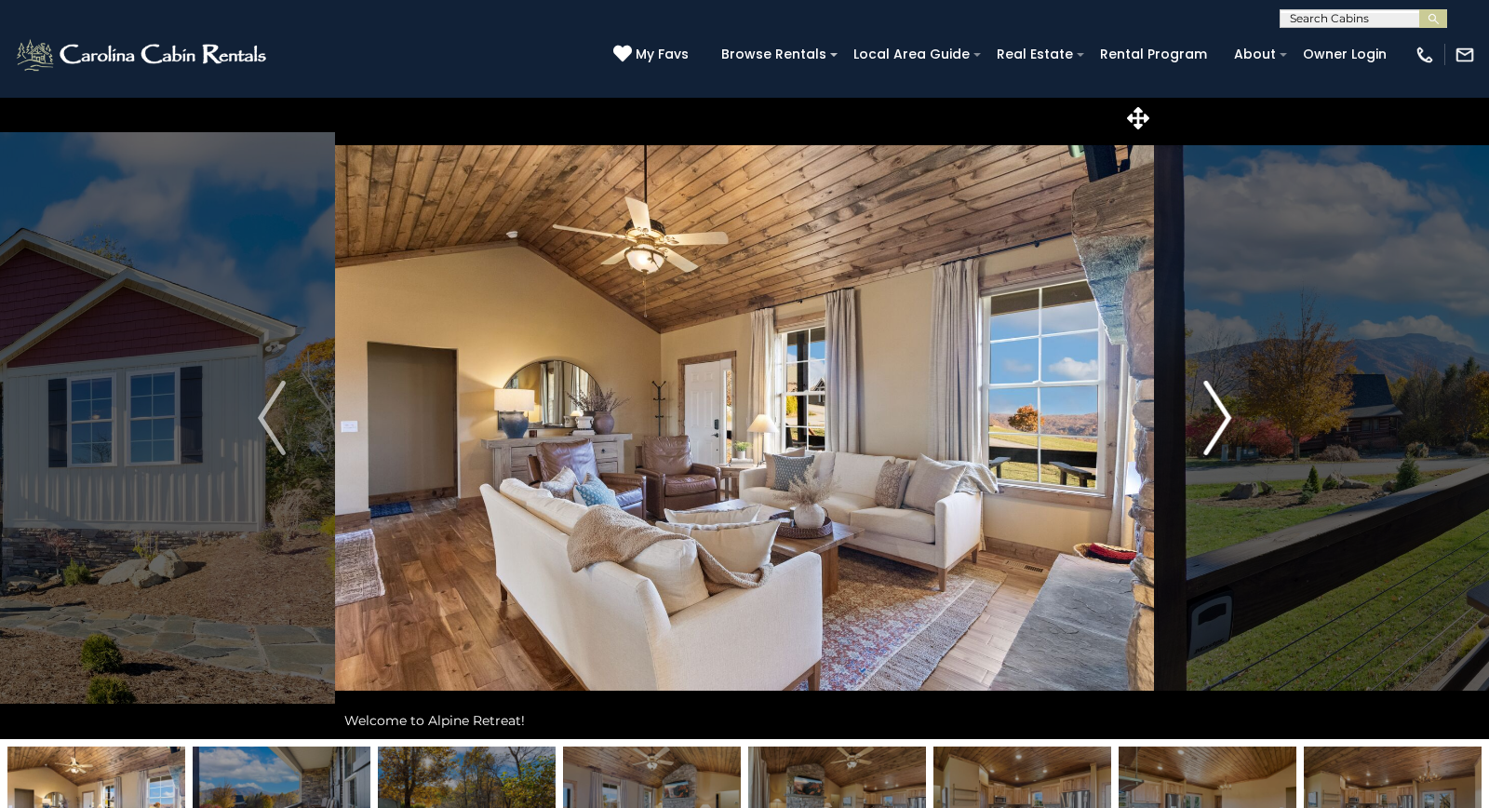
click at [1230, 408] on img "Next" at bounding box center [1217, 418] width 28 height 74
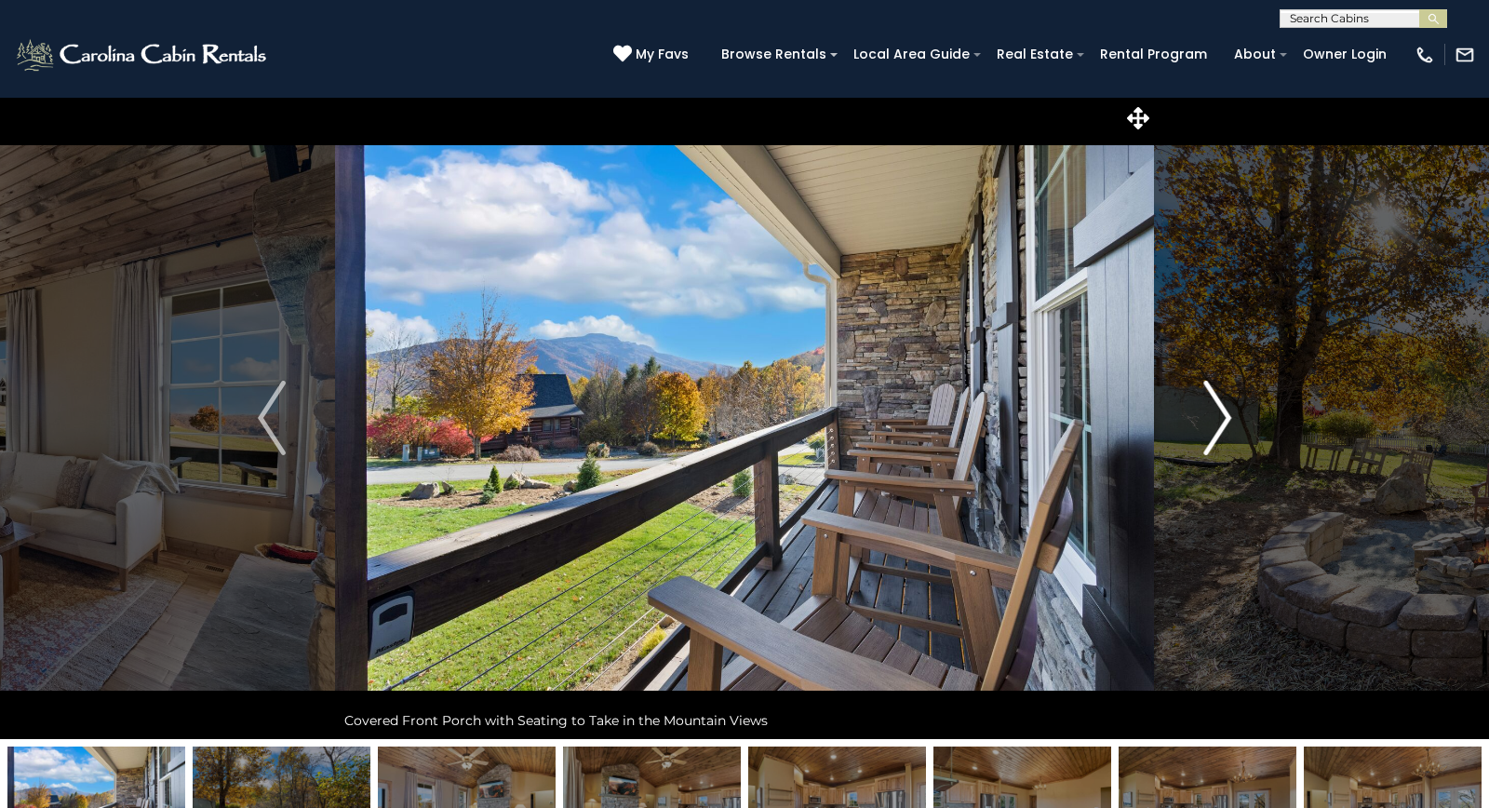
click at [1230, 408] on img "Next" at bounding box center [1217, 418] width 28 height 74
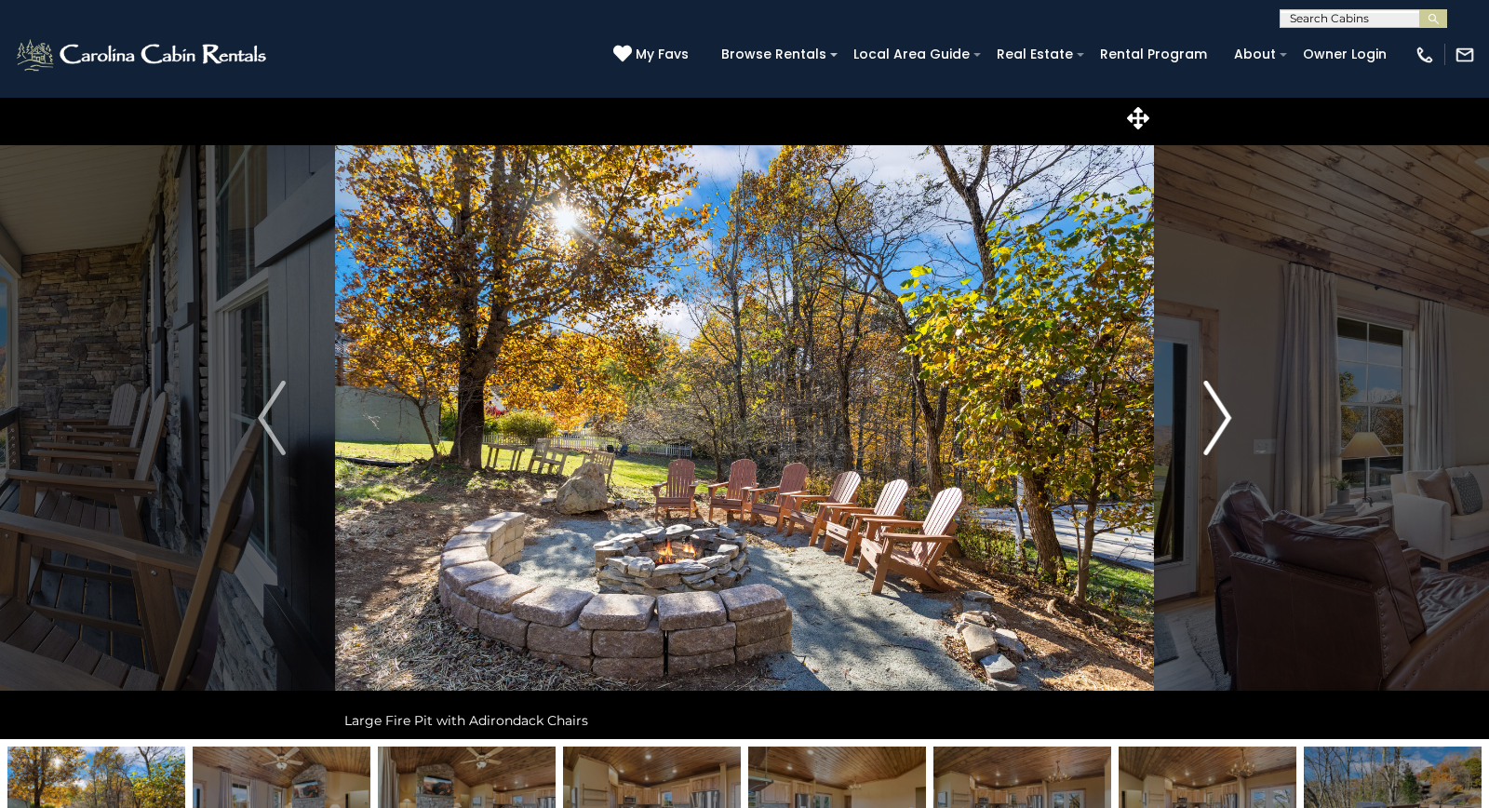
click at [1230, 408] on img "Next" at bounding box center [1217, 418] width 28 height 74
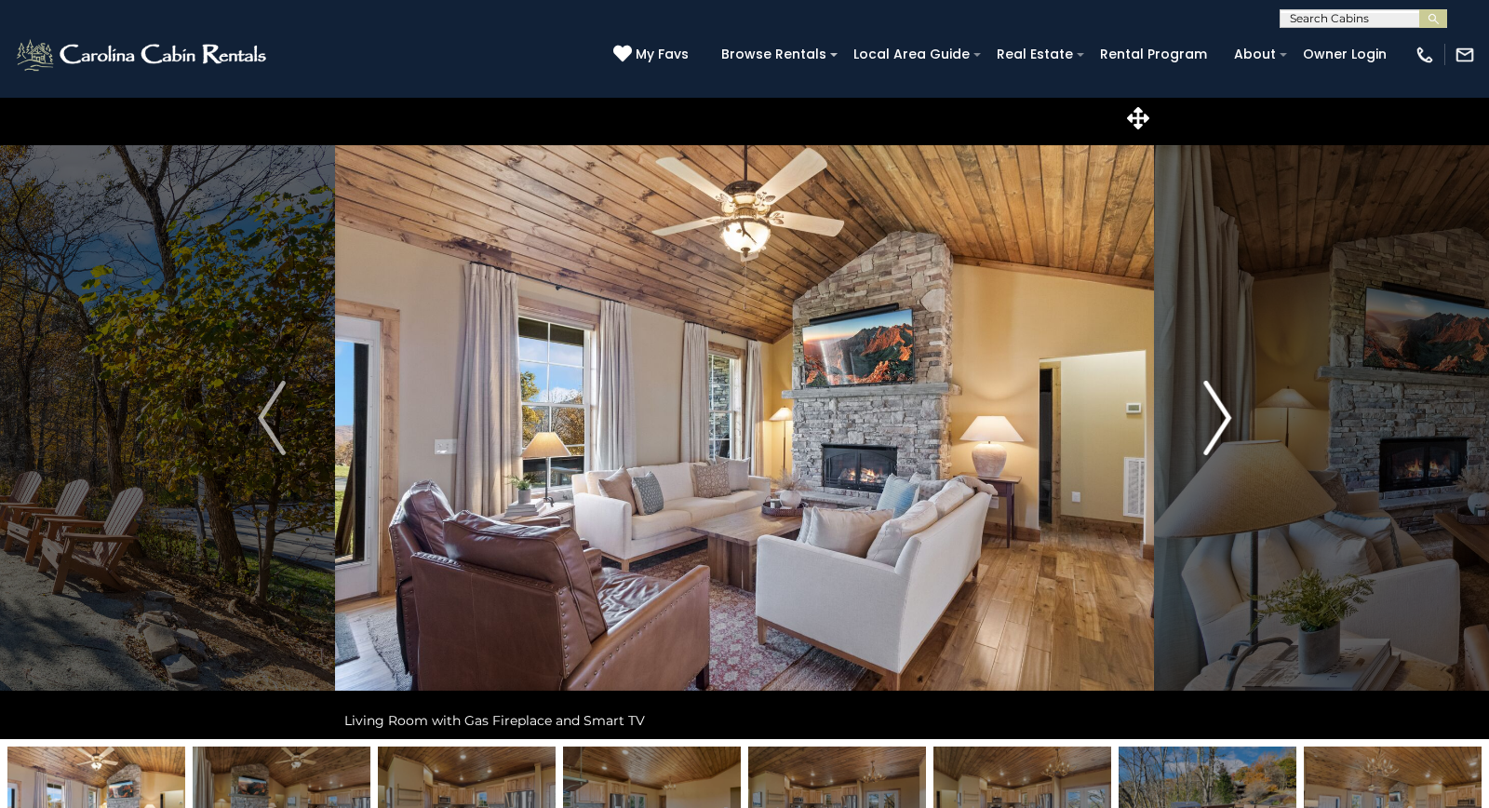
click at [1230, 408] on img "Next" at bounding box center [1217, 418] width 28 height 74
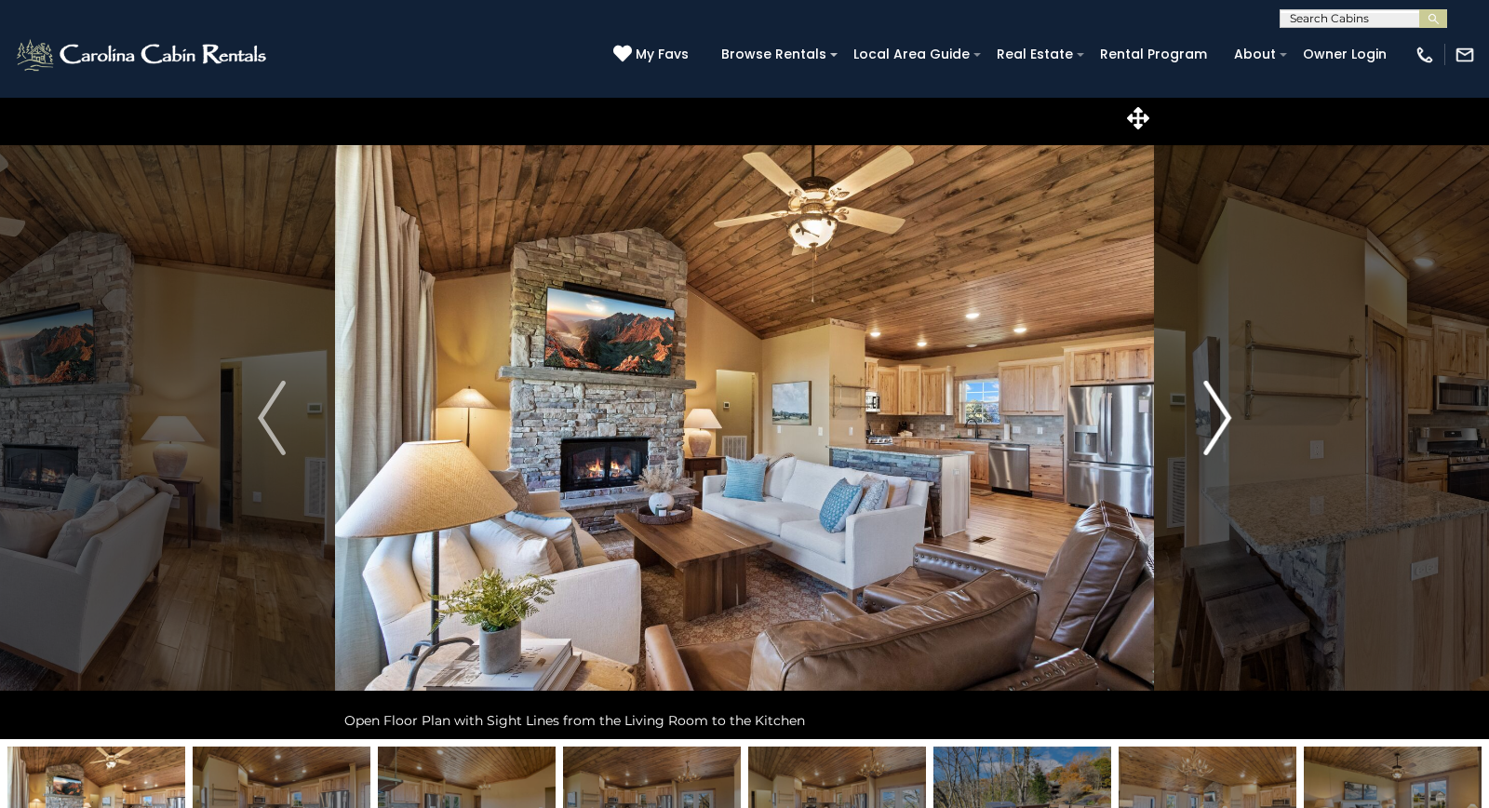
click at [1230, 408] on img "Next" at bounding box center [1217, 418] width 28 height 74
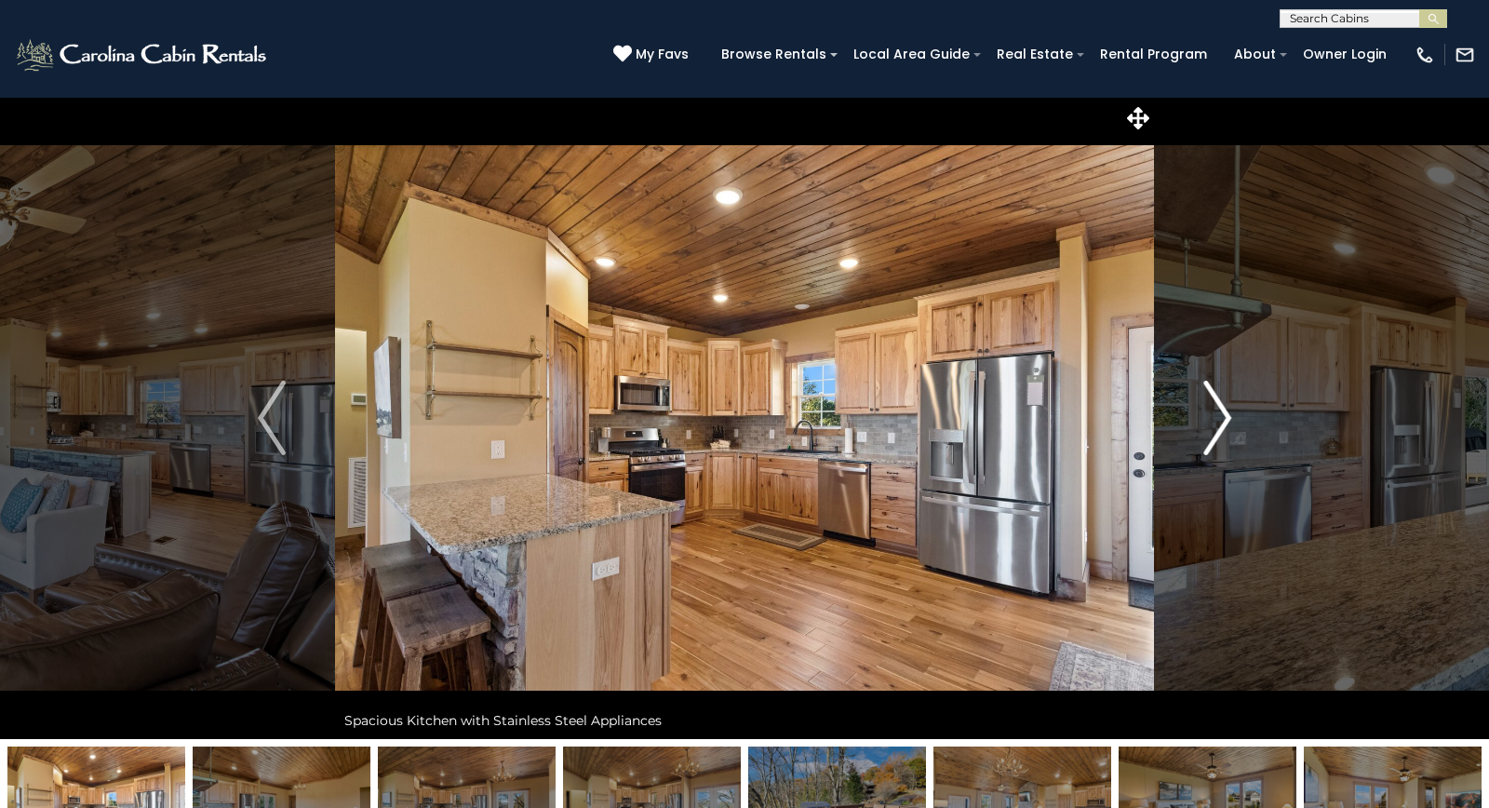
click at [1230, 408] on img "Next" at bounding box center [1217, 418] width 28 height 74
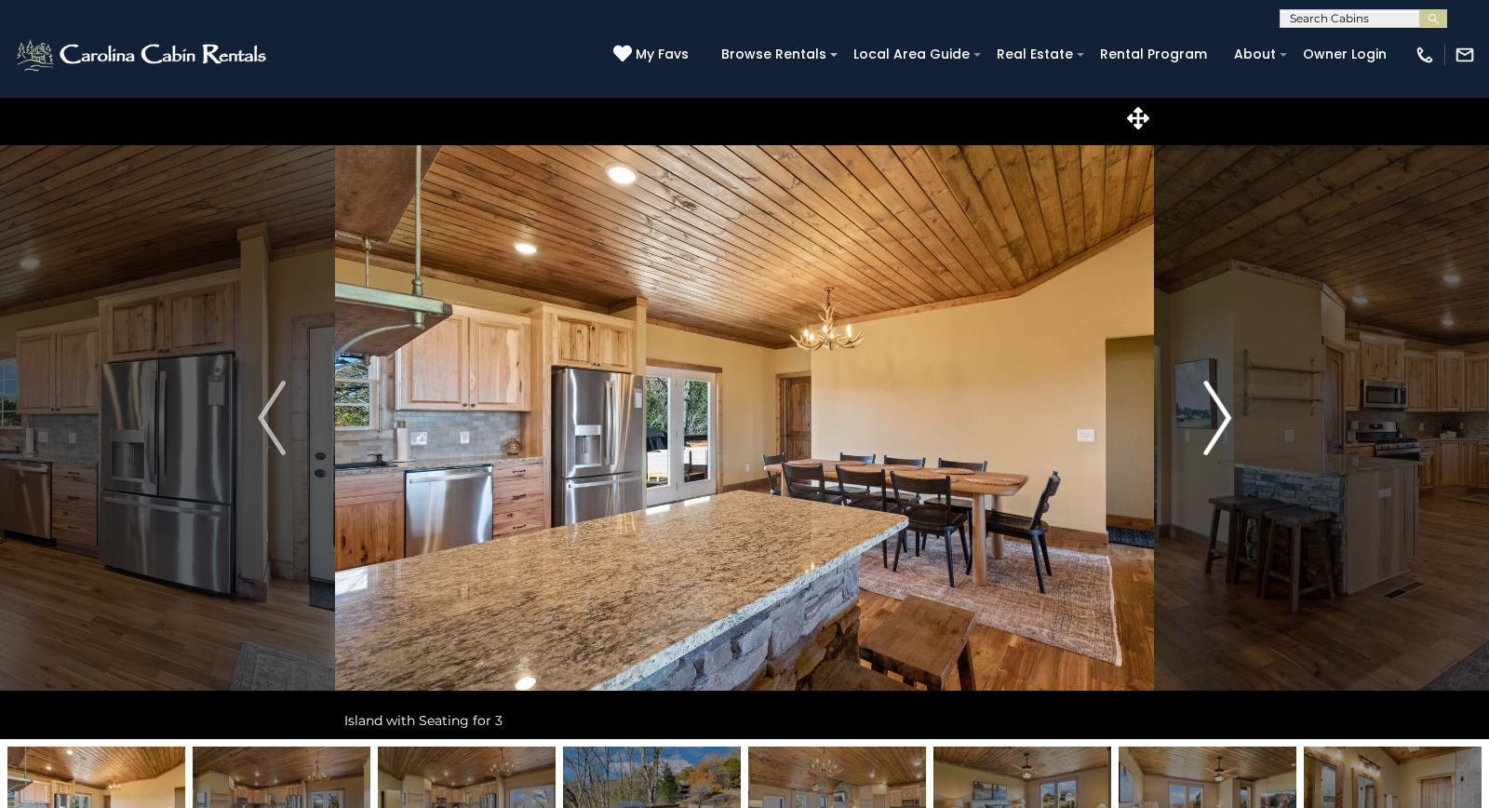
click at [1230, 408] on img "Next" at bounding box center [1217, 418] width 28 height 74
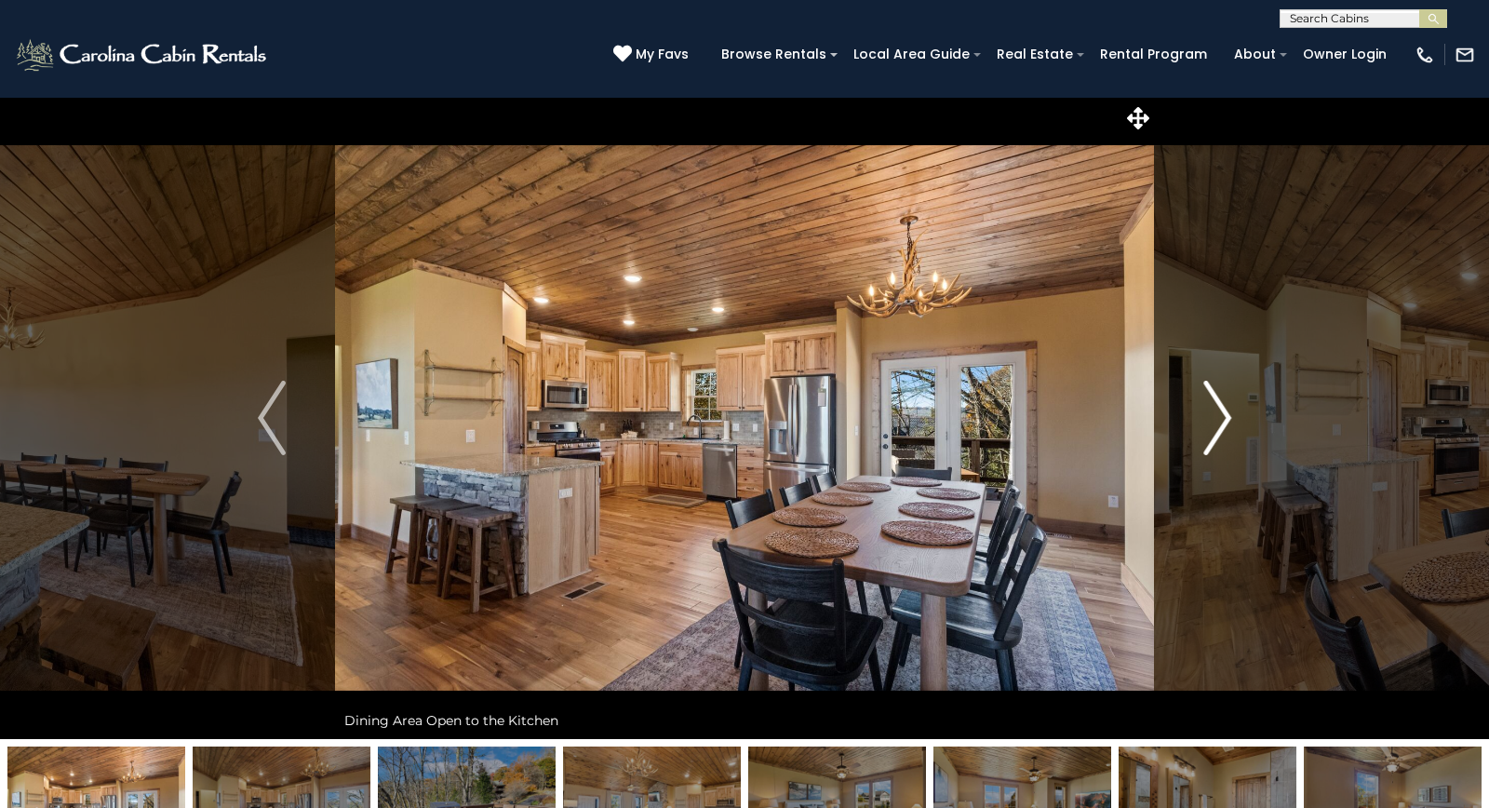
click at [1230, 408] on img "Next" at bounding box center [1217, 418] width 28 height 74
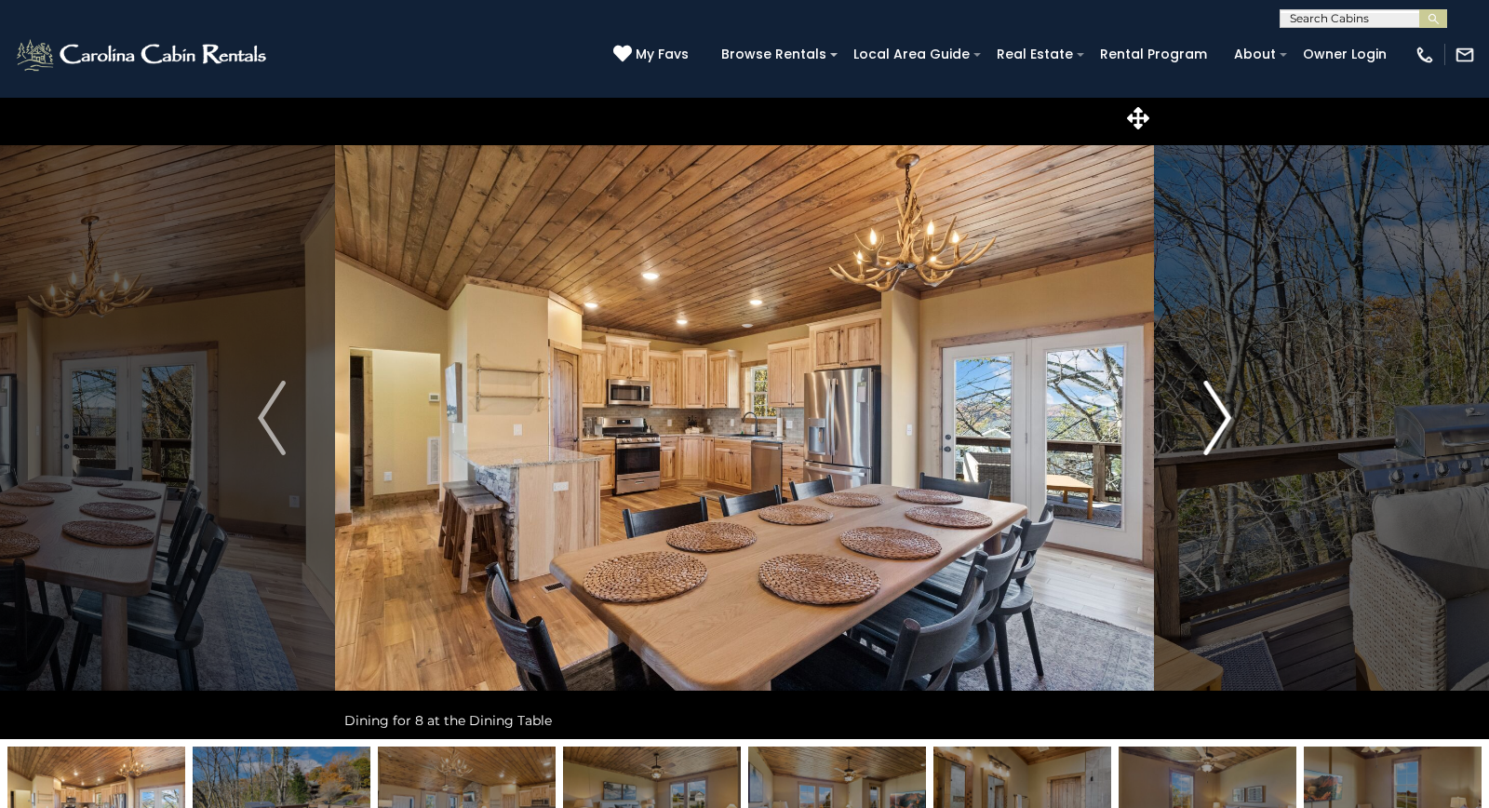
click at [1230, 408] on img "Next" at bounding box center [1217, 418] width 28 height 74
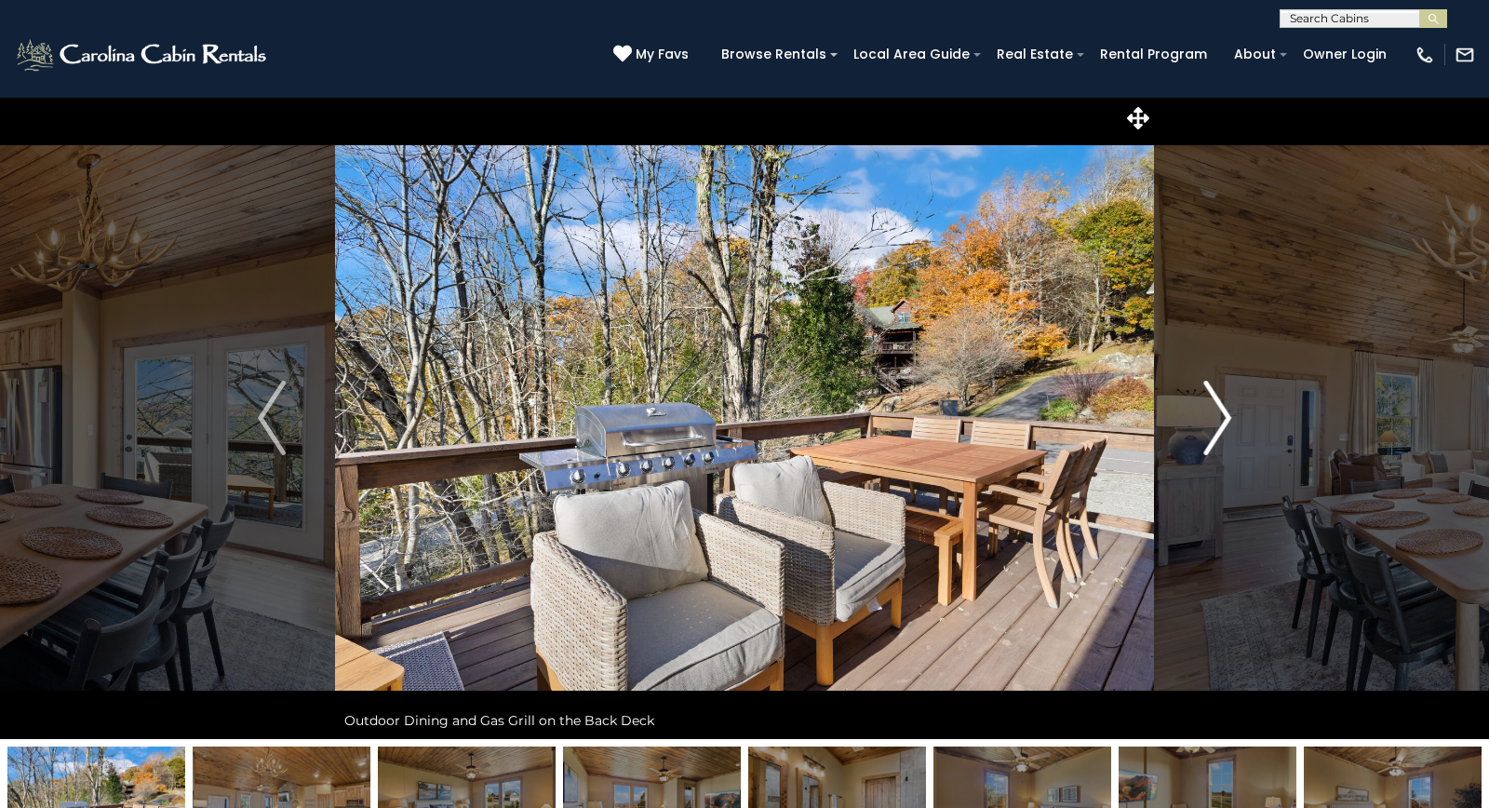
click at [1230, 408] on img "Next" at bounding box center [1217, 418] width 28 height 74
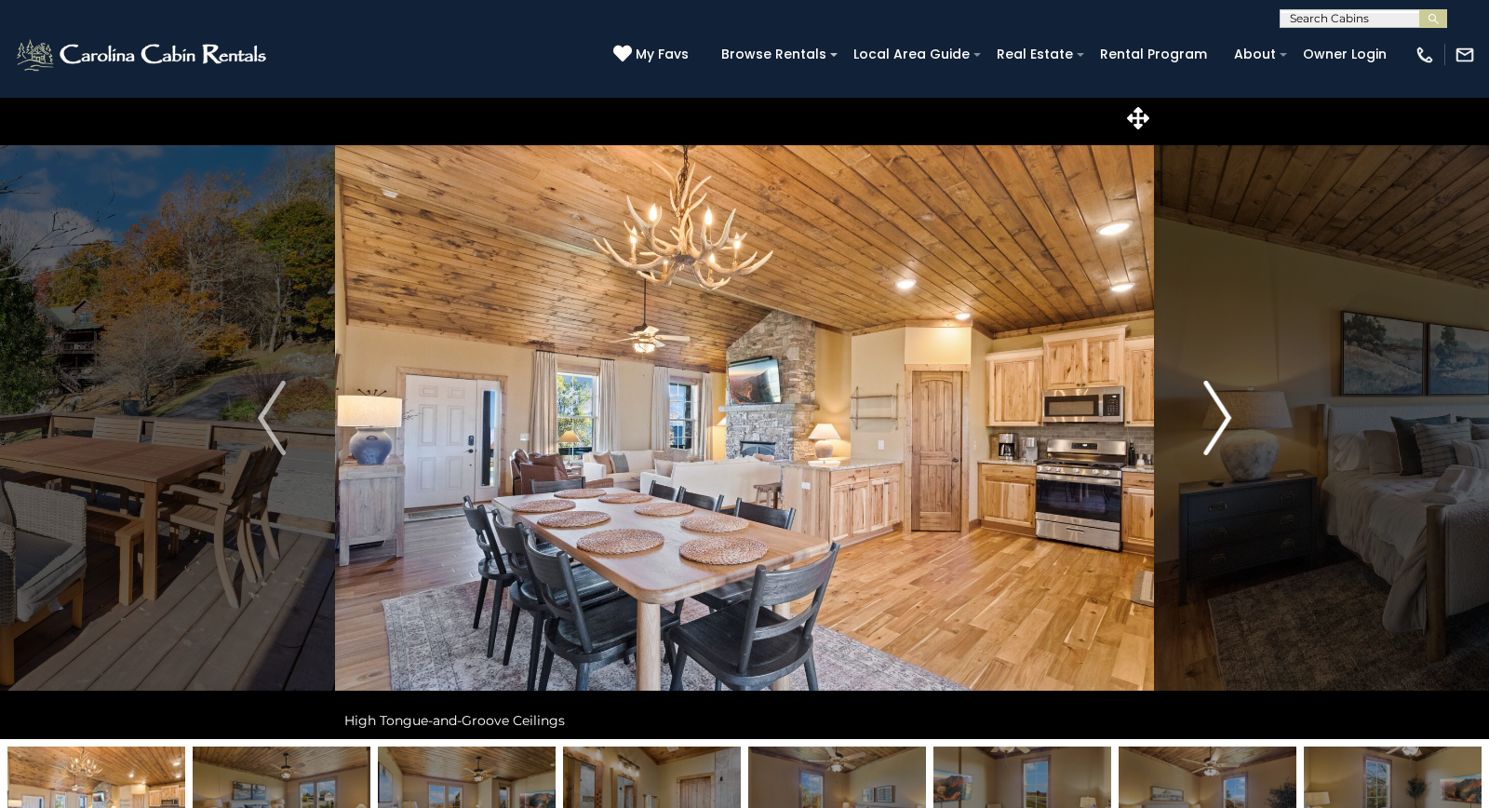
click at [1230, 408] on img "Next" at bounding box center [1217, 418] width 28 height 74
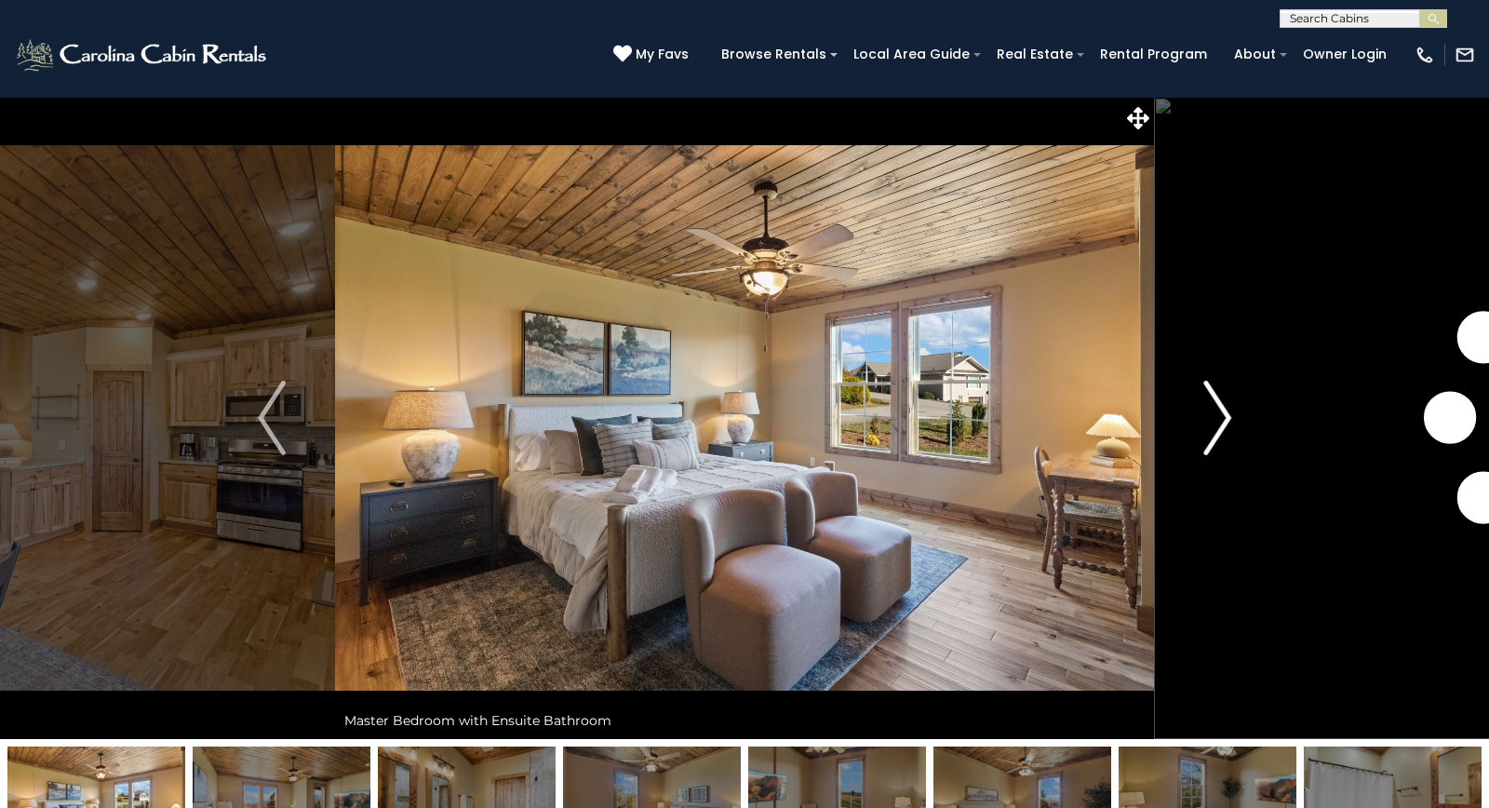
click at [1230, 408] on img "Next" at bounding box center [1217, 418] width 28 height 74
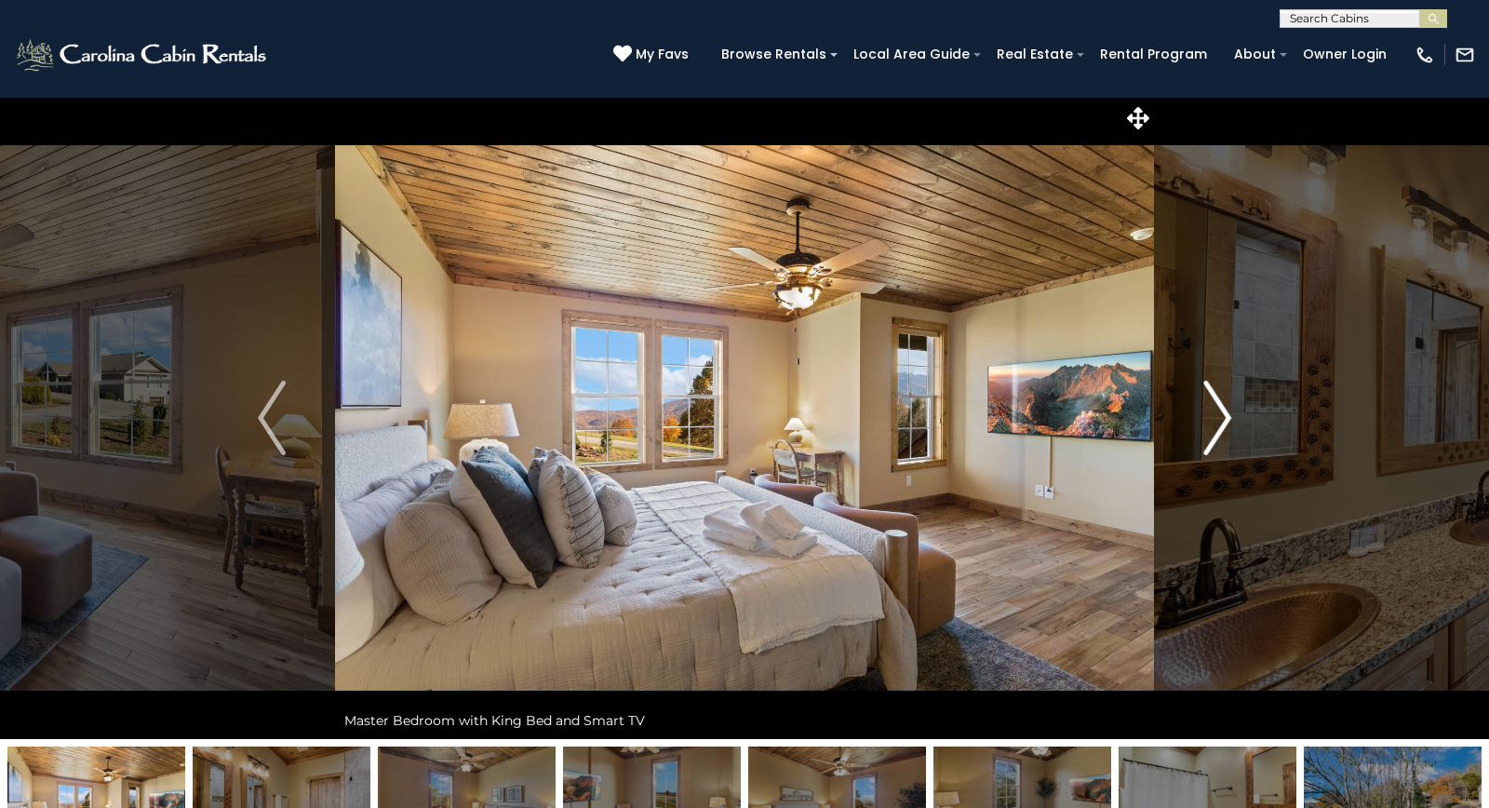
click at [1230, 408] on img "Next" at bounding box center [1217, 418] width 28 height 74
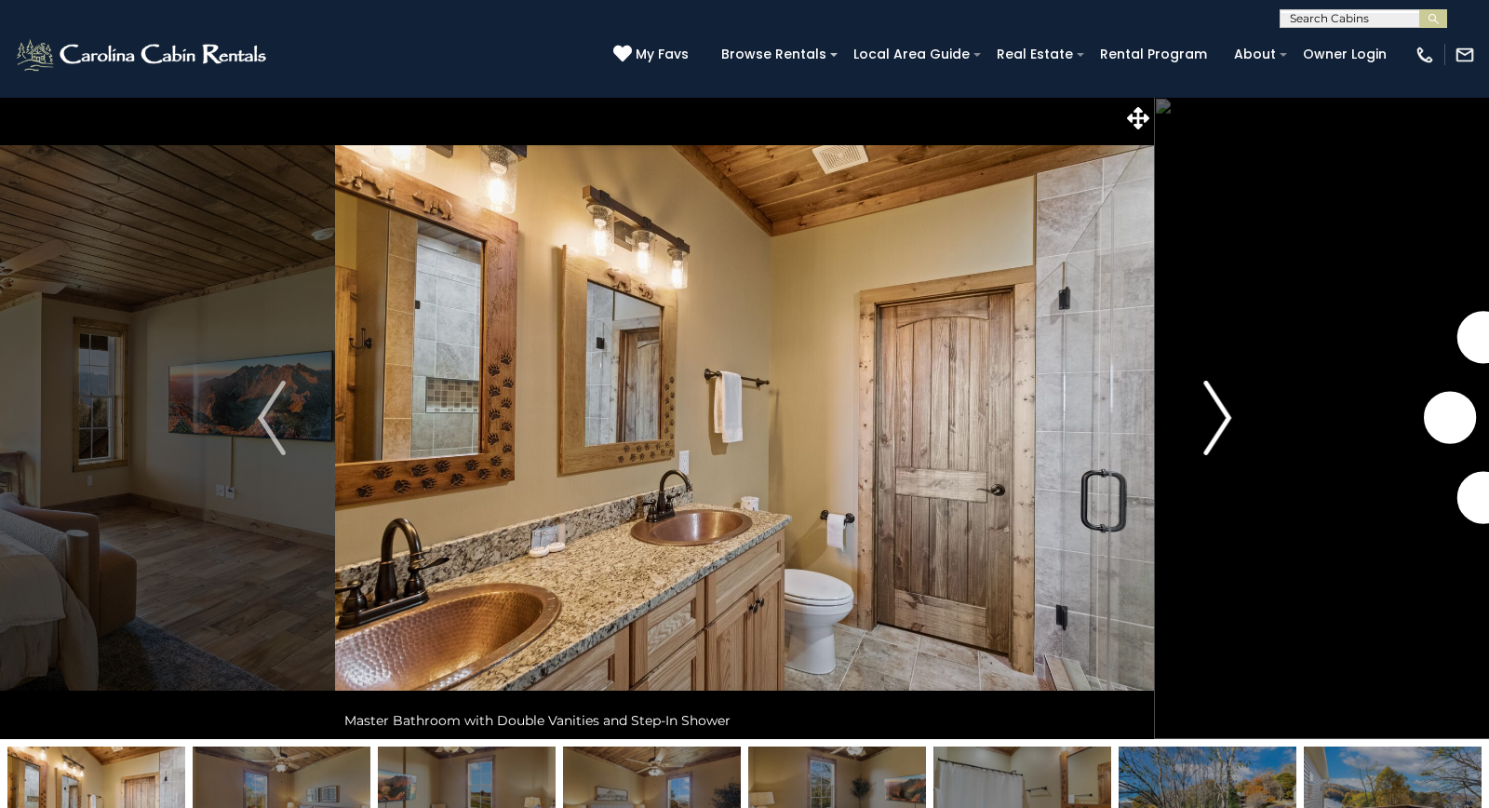
click at [1230, 408] on img "Next" at bounding box center [1217, 418] width 28 height 74
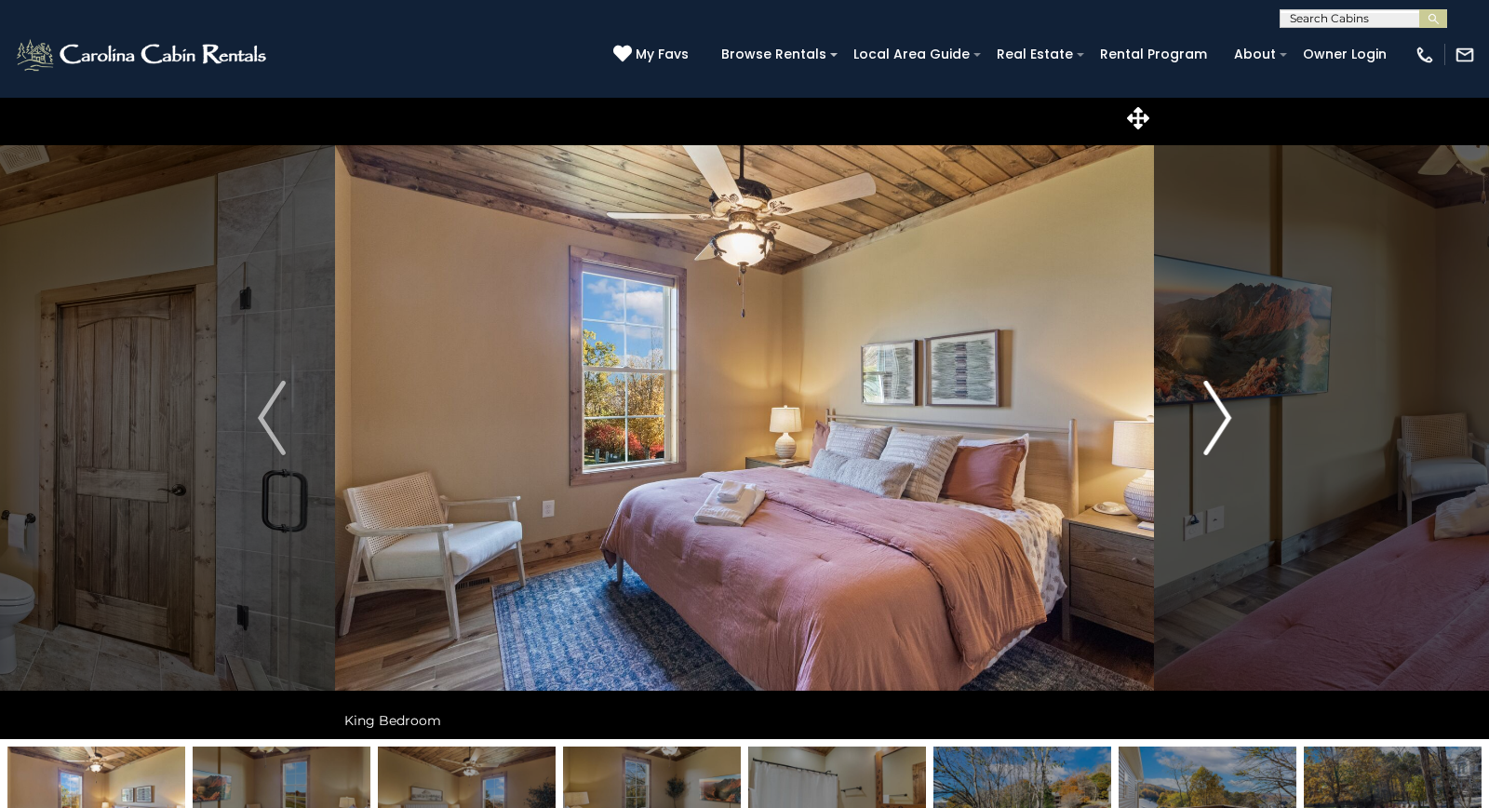
click at [1230, 408] on img "Next" at bounding box center [1217, 418] width 28 height 74
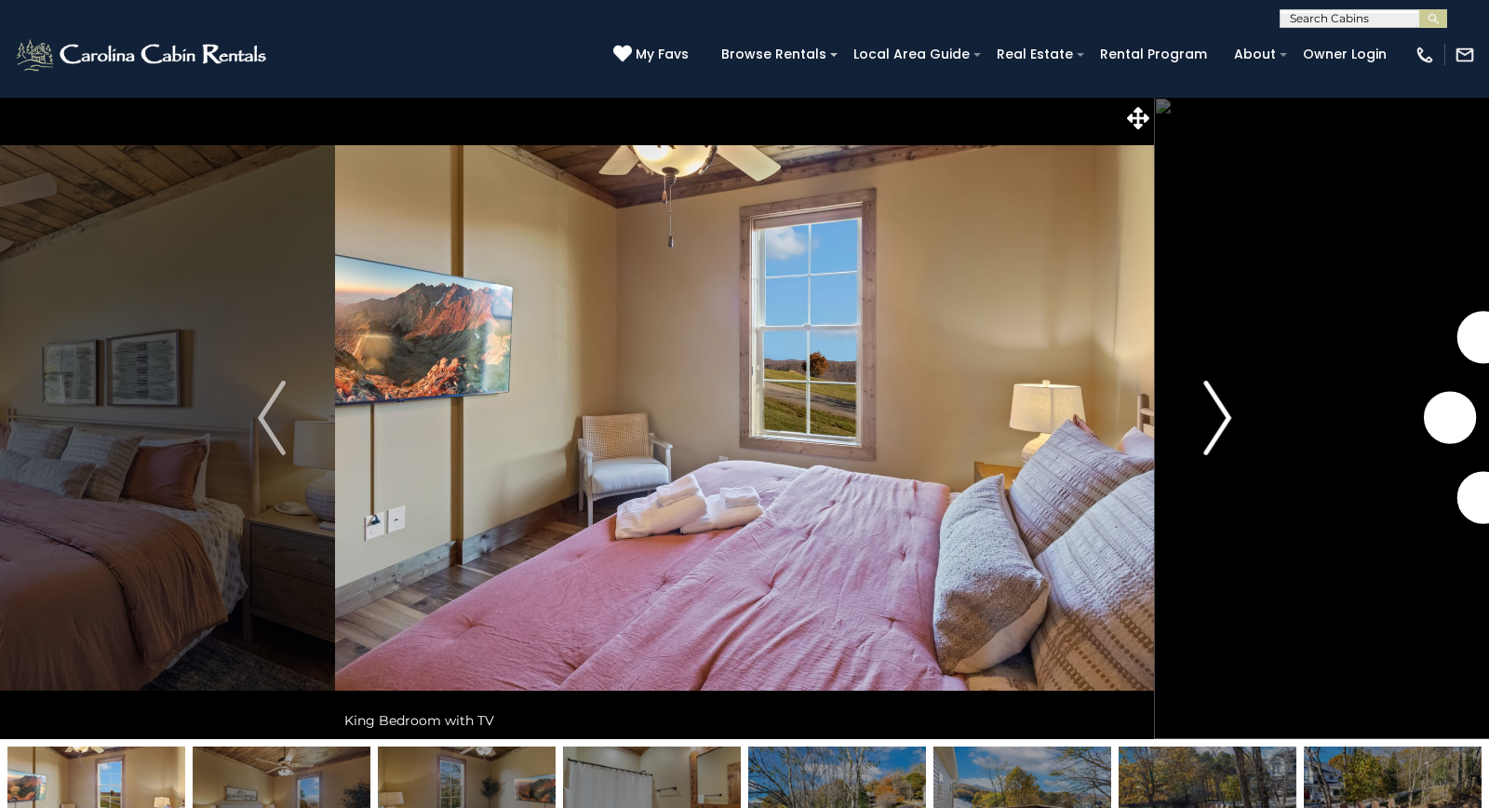
click at [1230, 408] on img "Next" at bounding box center [1217, 418] width 28 height 74
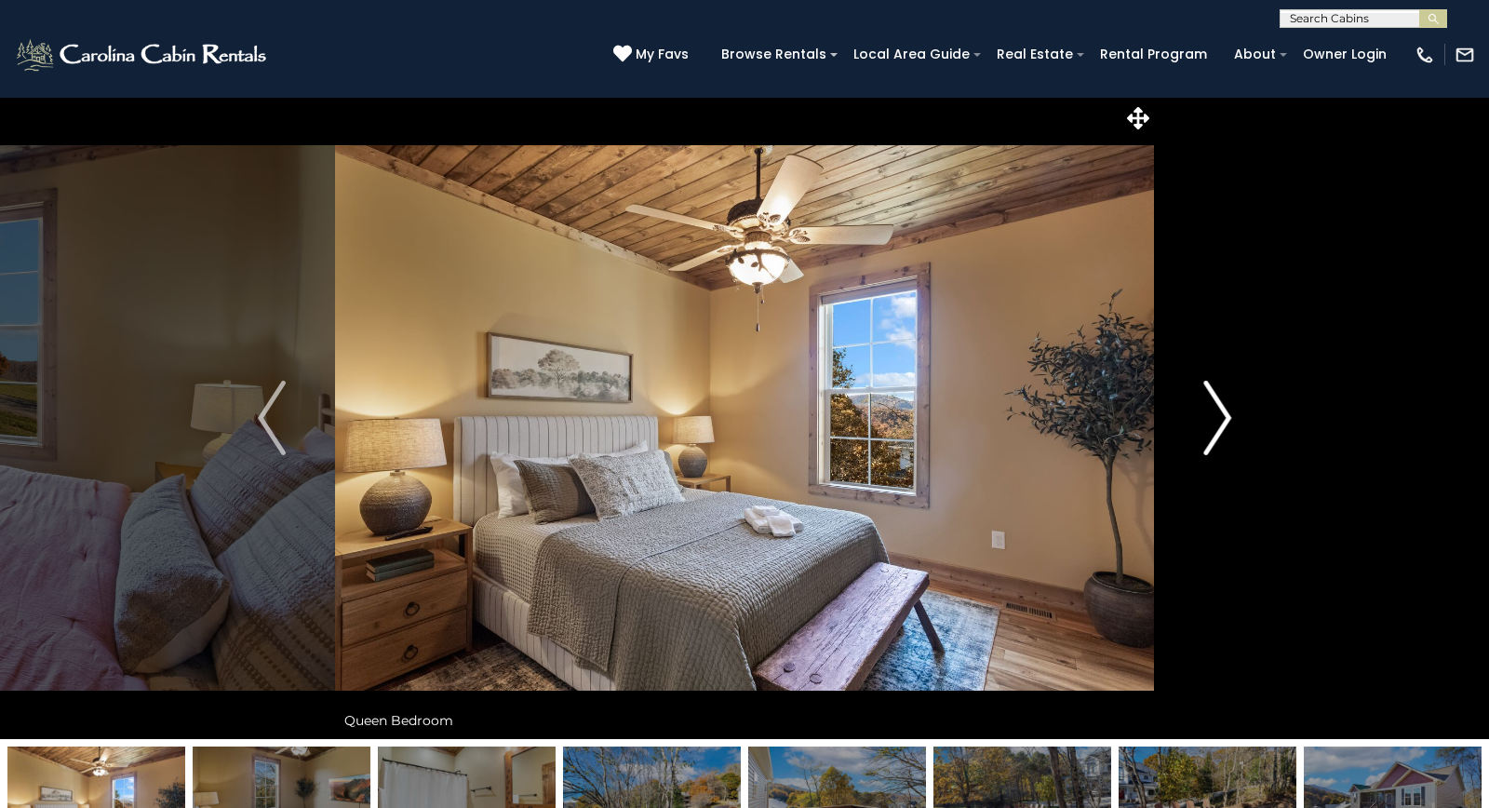
click at [1230, 408] on img "Next" at bounding box center [1217, 418] width 28 height 74
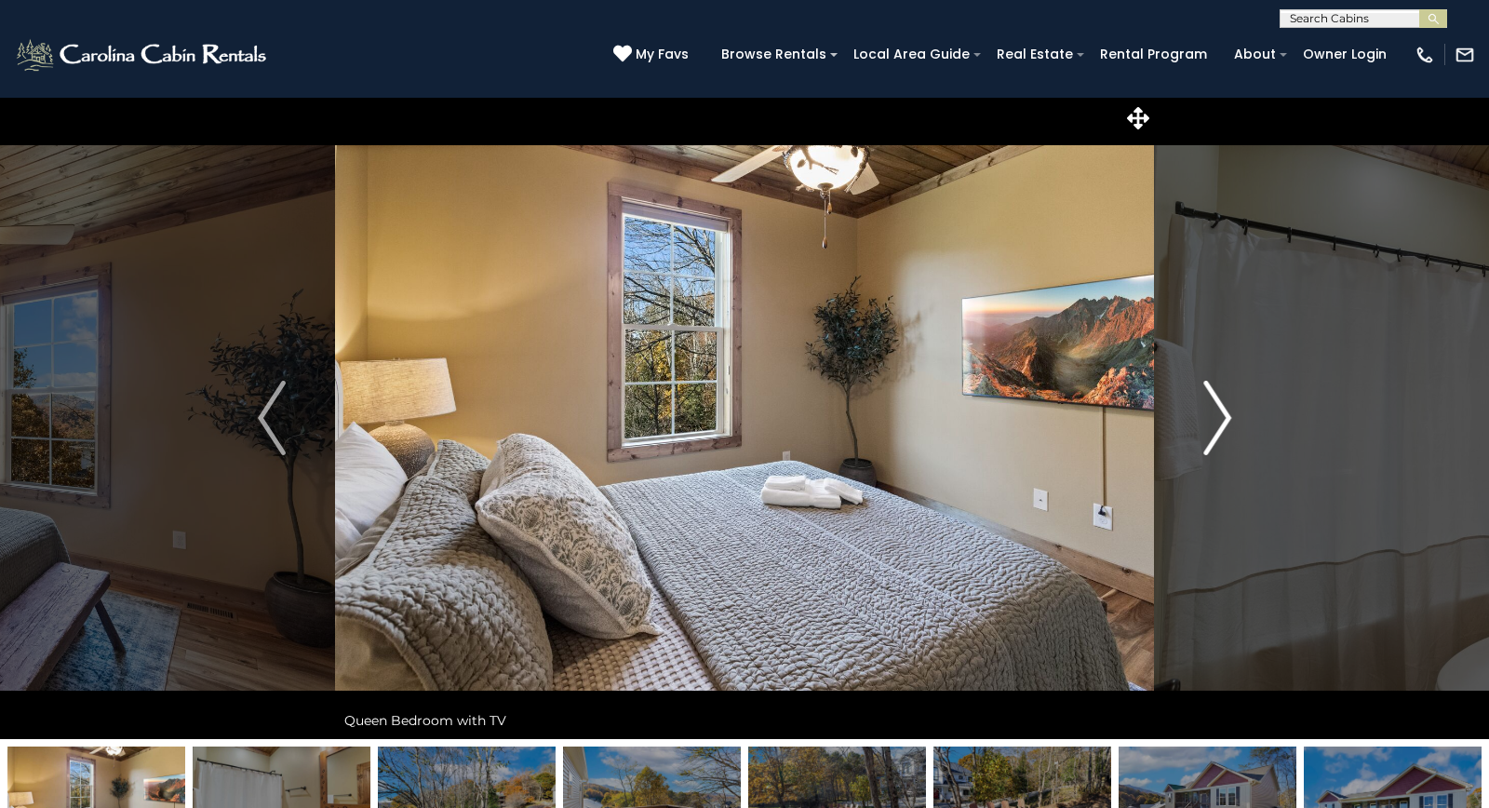
click at [1230, 408] on img "Next" at bounding box center [1217, 418] width 28 height 74
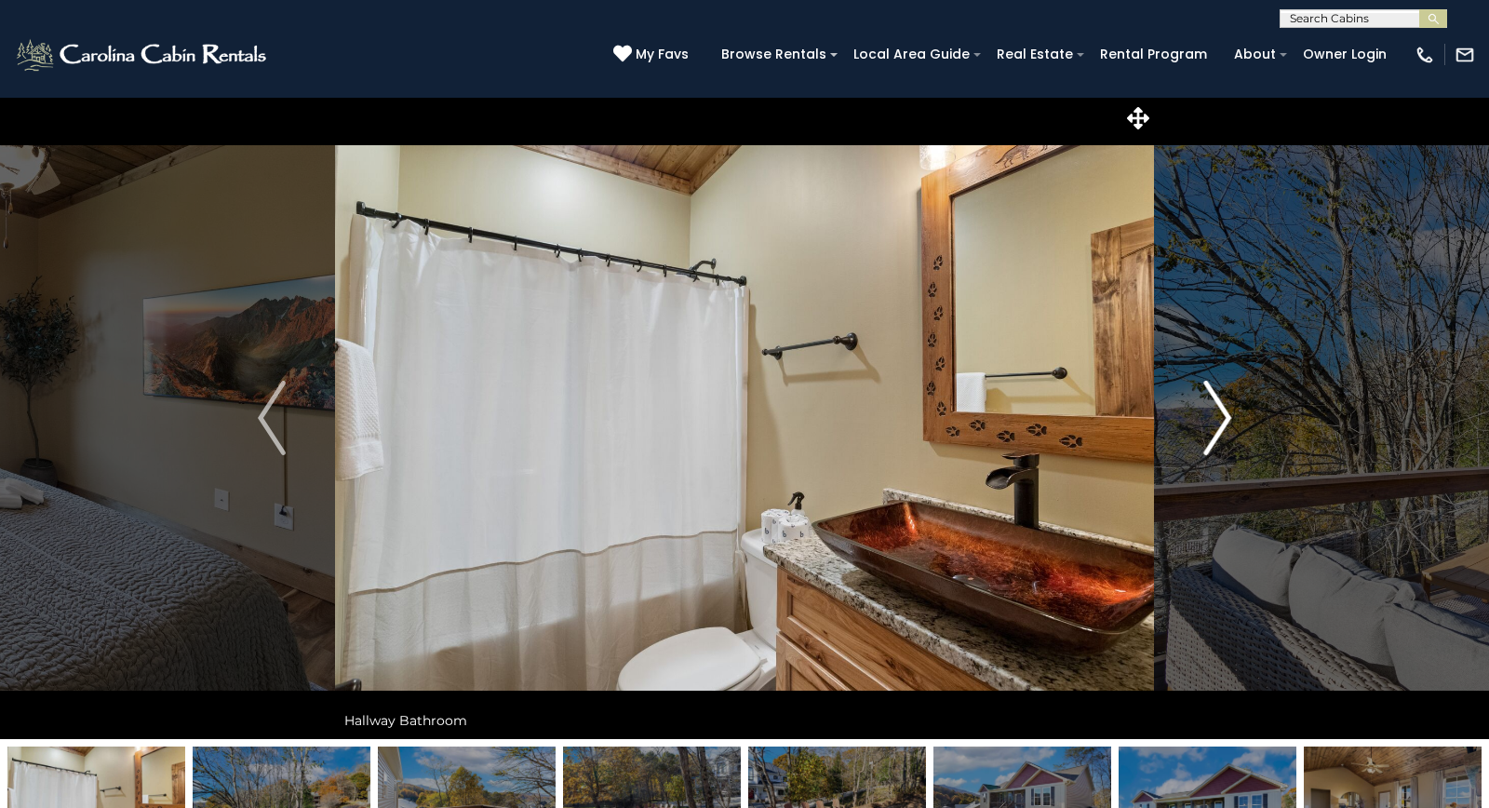
click at [1230, 408] on img "Next" at bounding box center [1217, 418] width 28 height 74
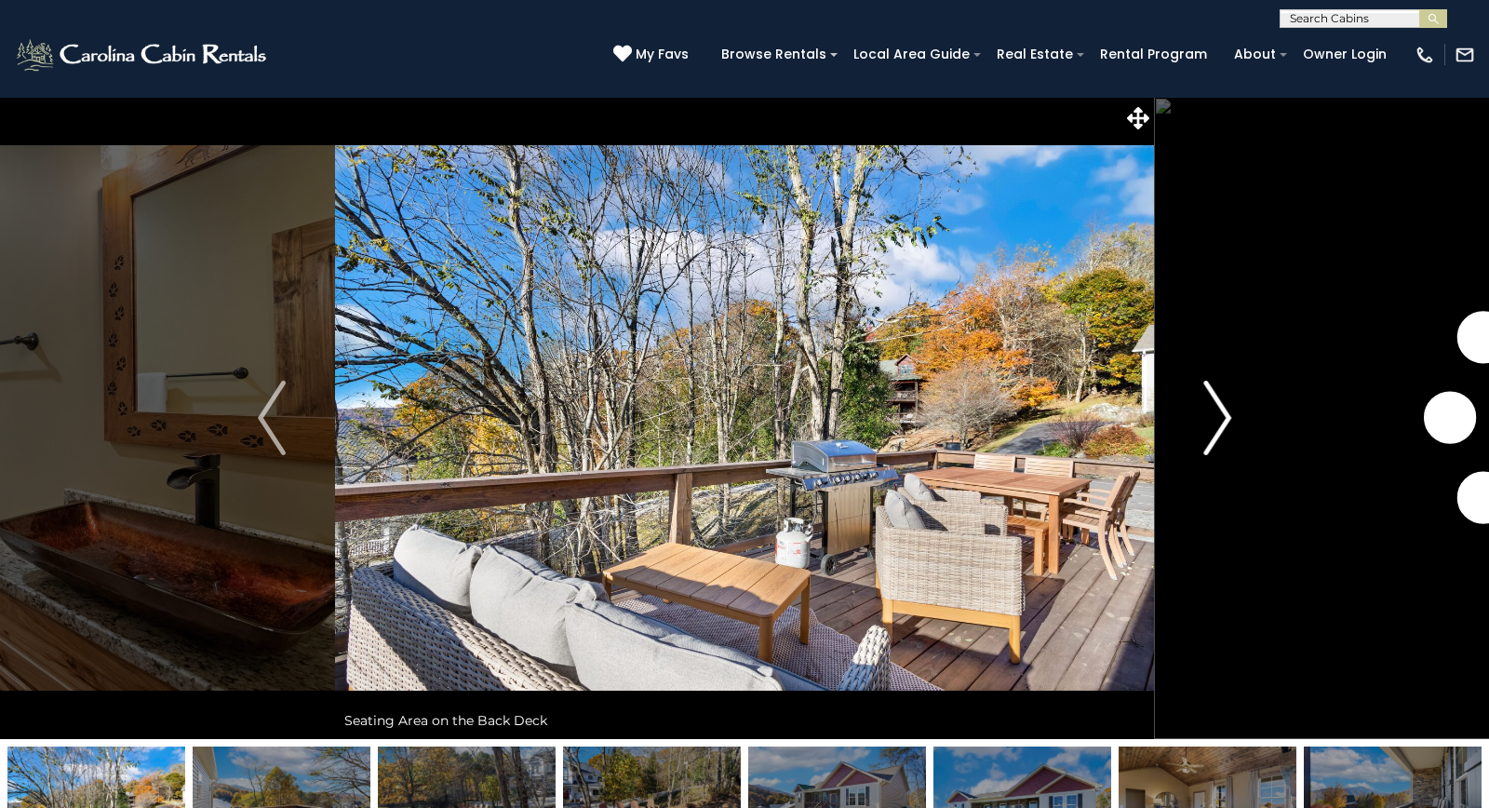
click at [1230, 408] on img "Next" at bounding box center [1217, 418] width 28 height 74
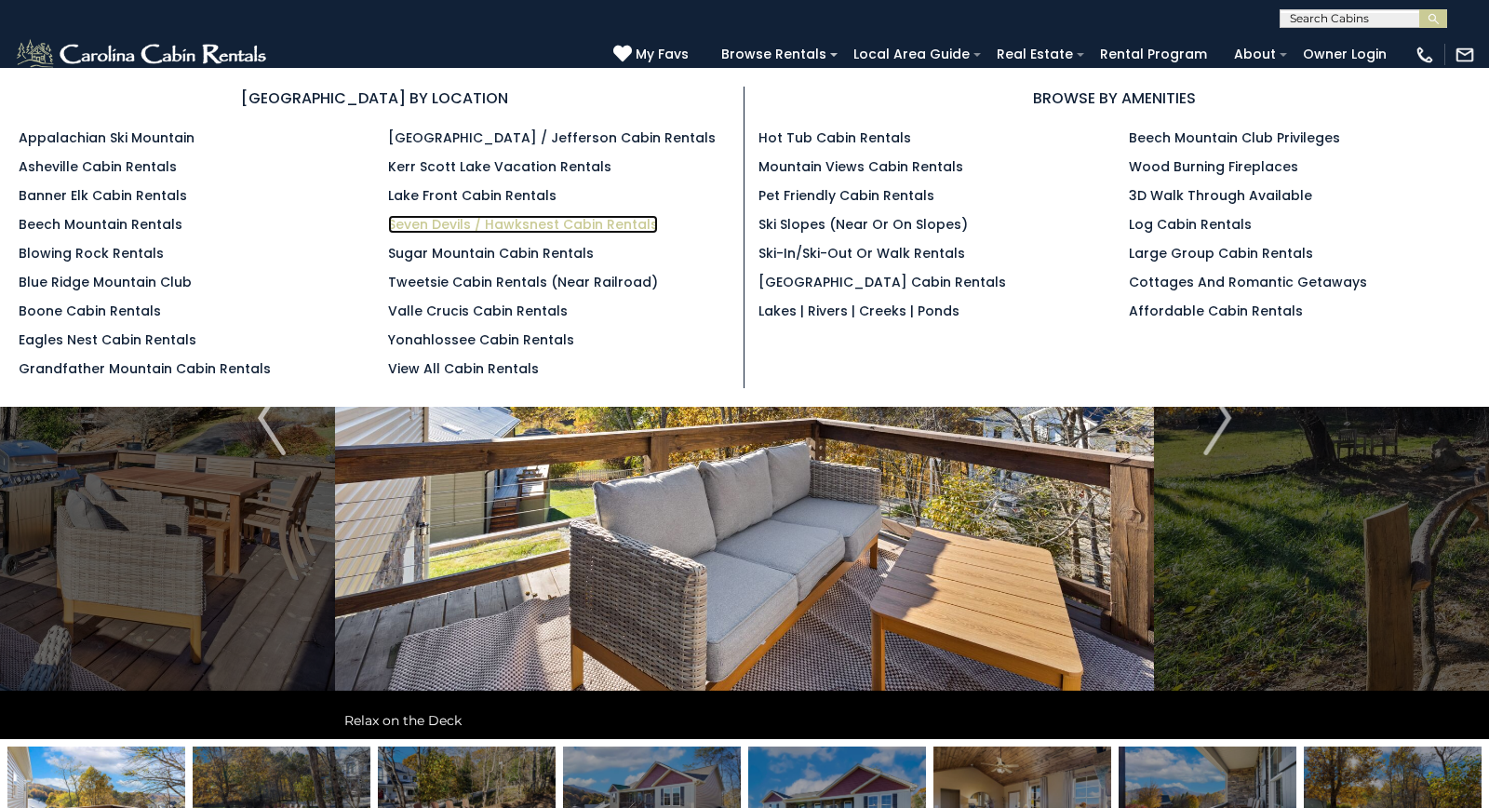
click at [580, 220] on link "Seven Devils / Hawksnest Cabin Rentals" at bounding box center [523, 224] width 270 height 19
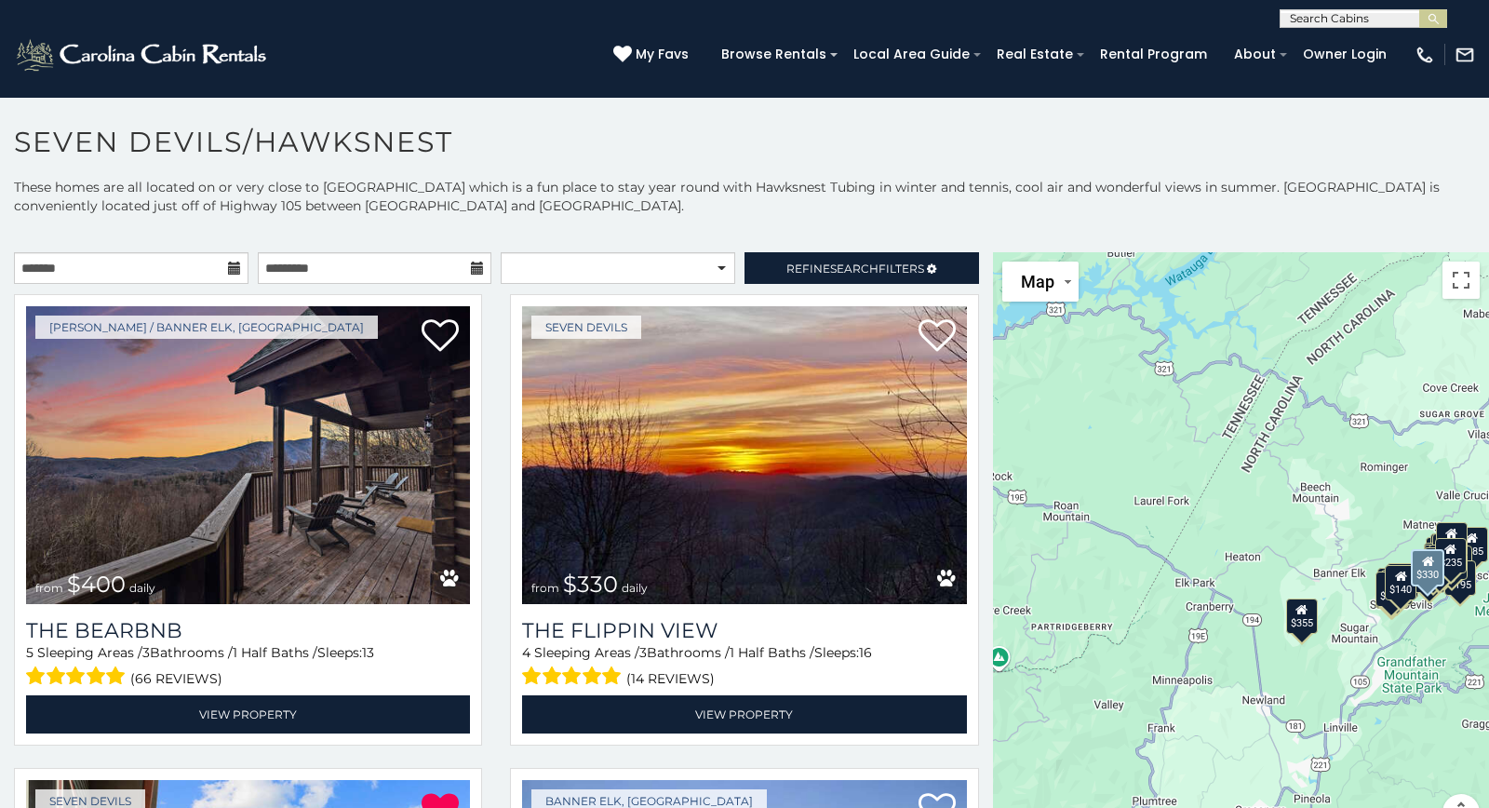
click at [497, 416] on div "Seven Devils from $330 daily The Flippin View 4 Sleeping Areas / 3 Bathrooms / …" at bounding box center [744, 525] width 496 height 463
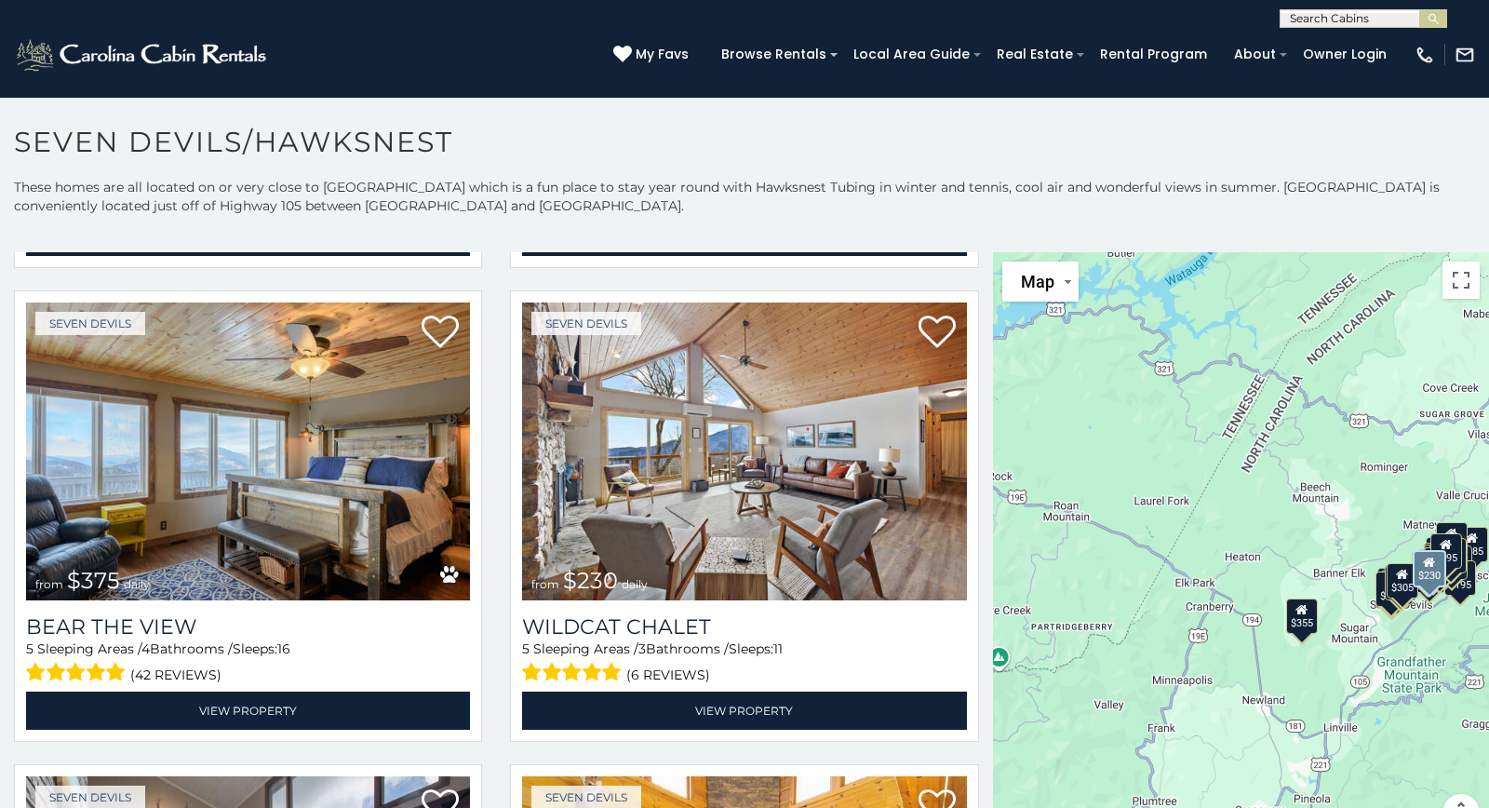
scroll to position [1946, 0]
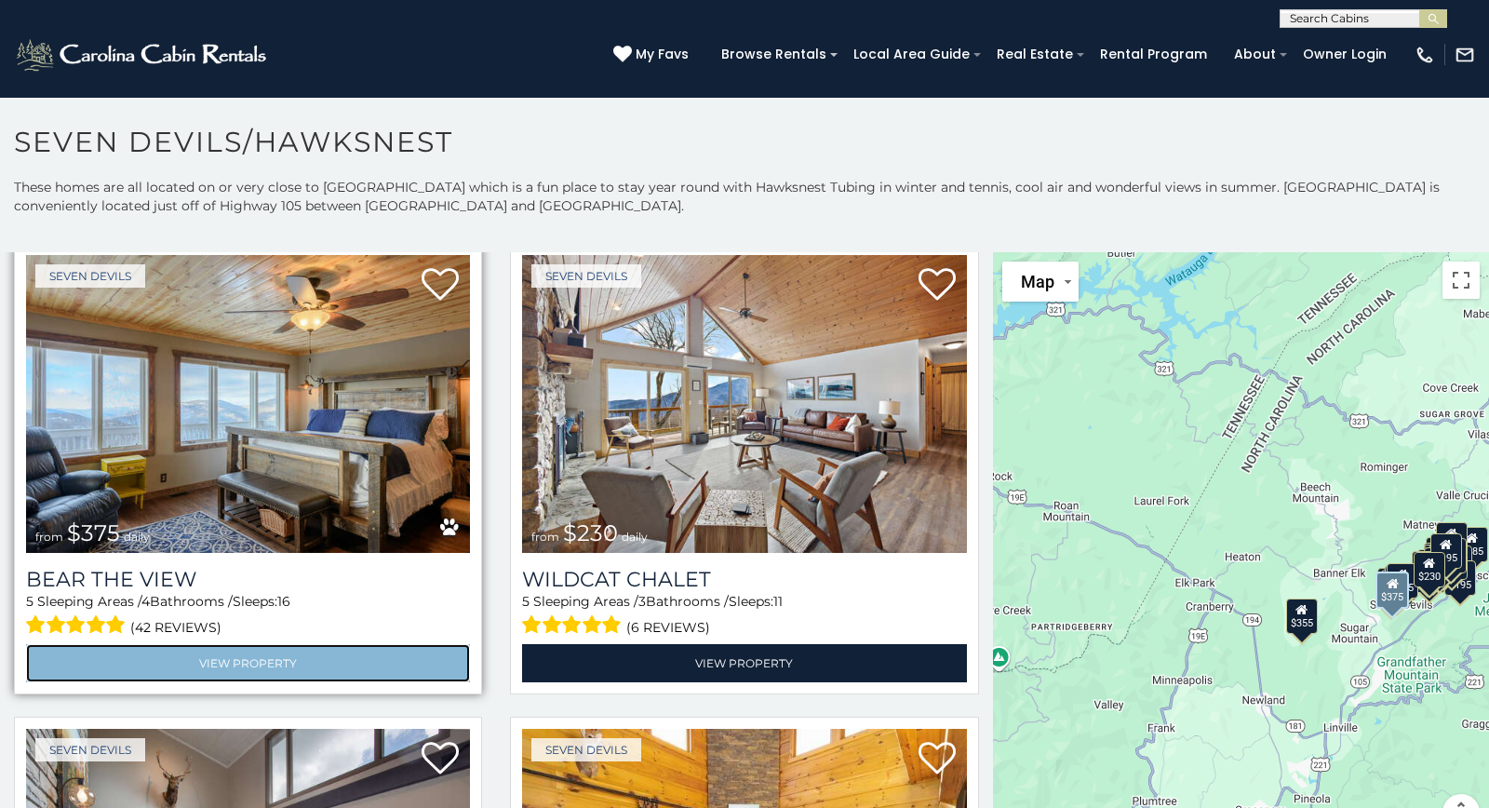
click at [391, 665] on link "View Property" at bounding box center [248, 663] width 444 height 38
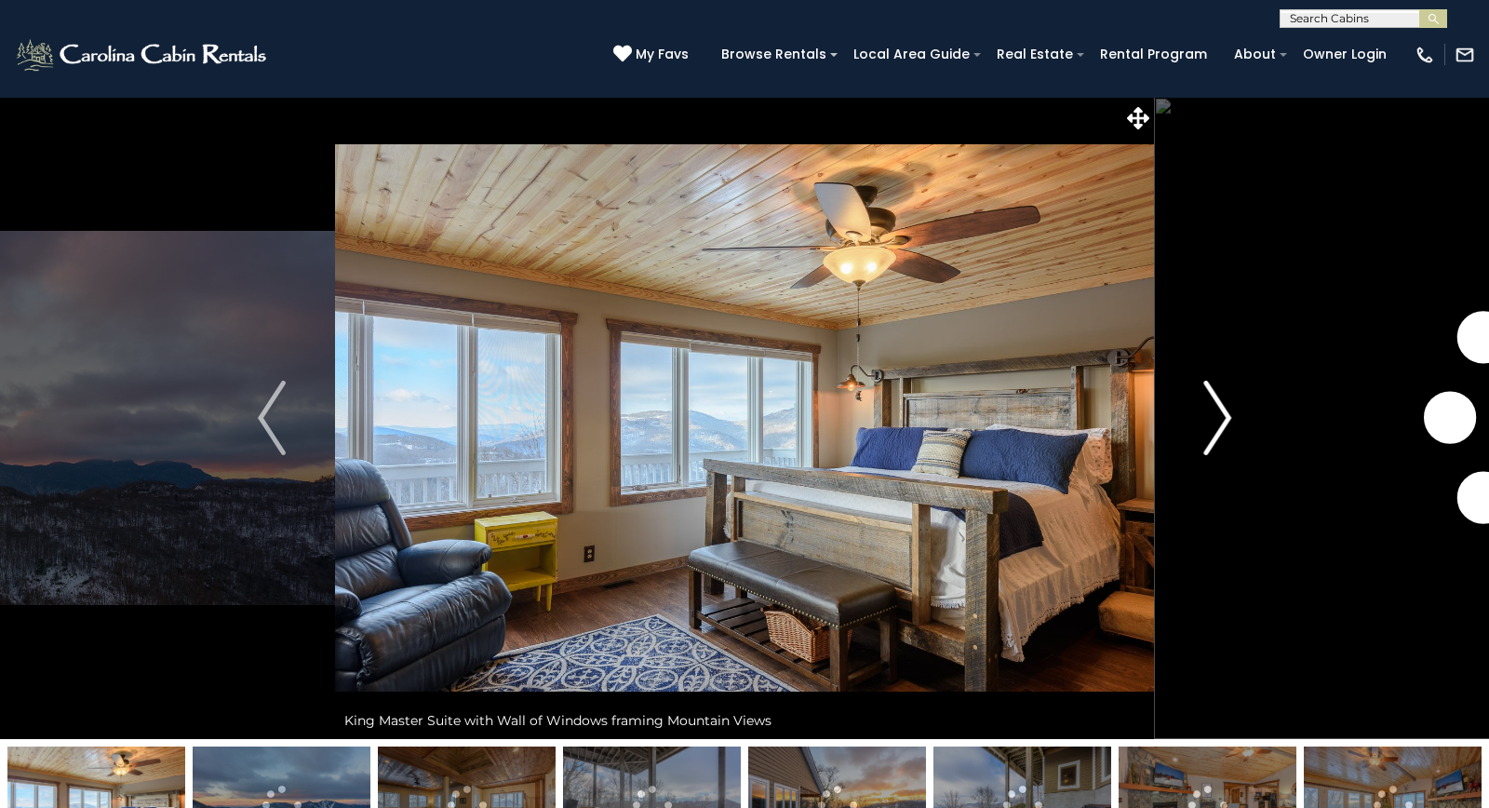
click at [1218, 423] on img "Next" at bounding box center [1217, 418] width 28 height 74
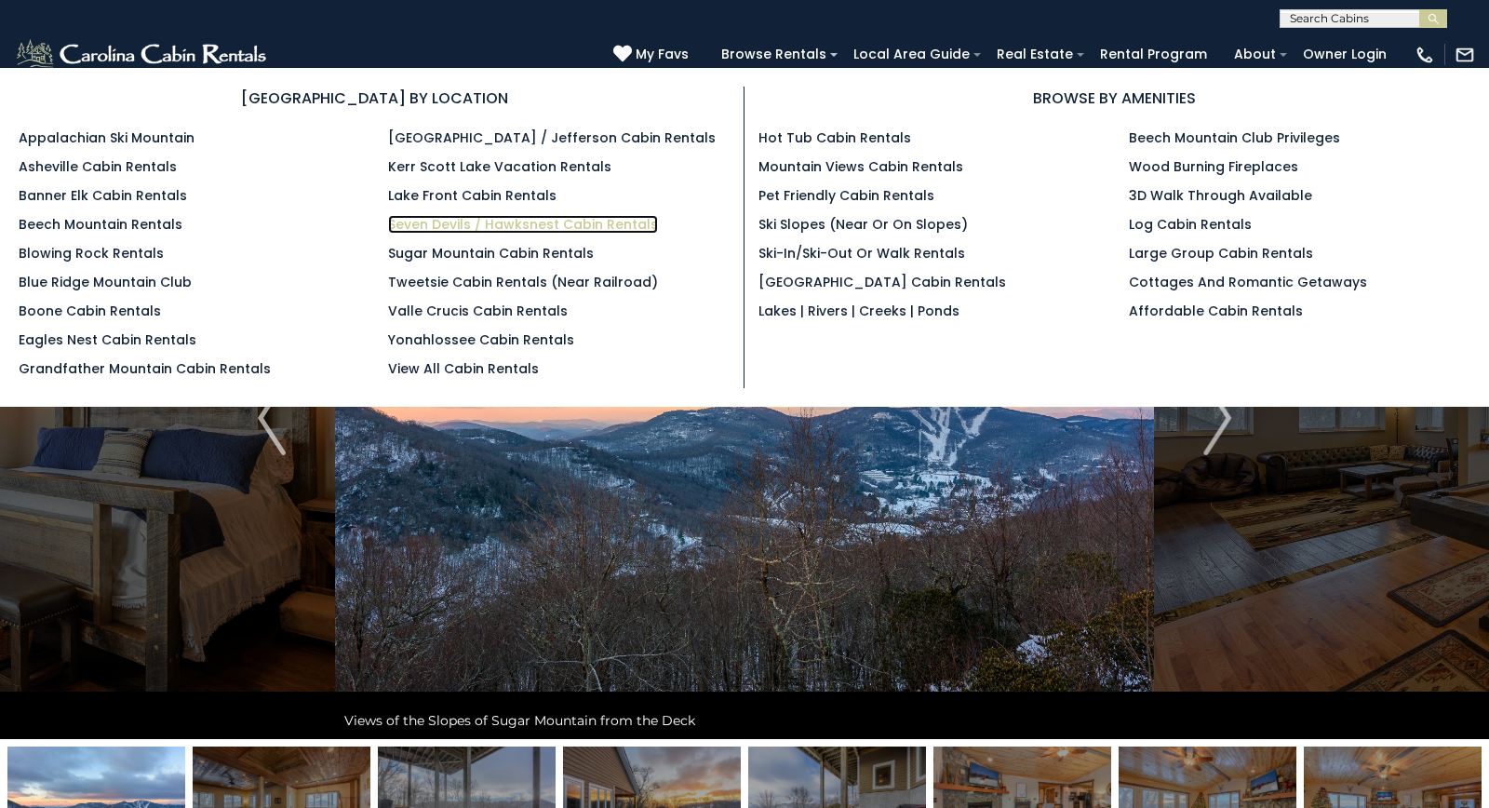
click at [554, 225] on link "Seven Devils / Hawksnest Cabin Rentals" at bounding box center [523, 224] width 270 height 19
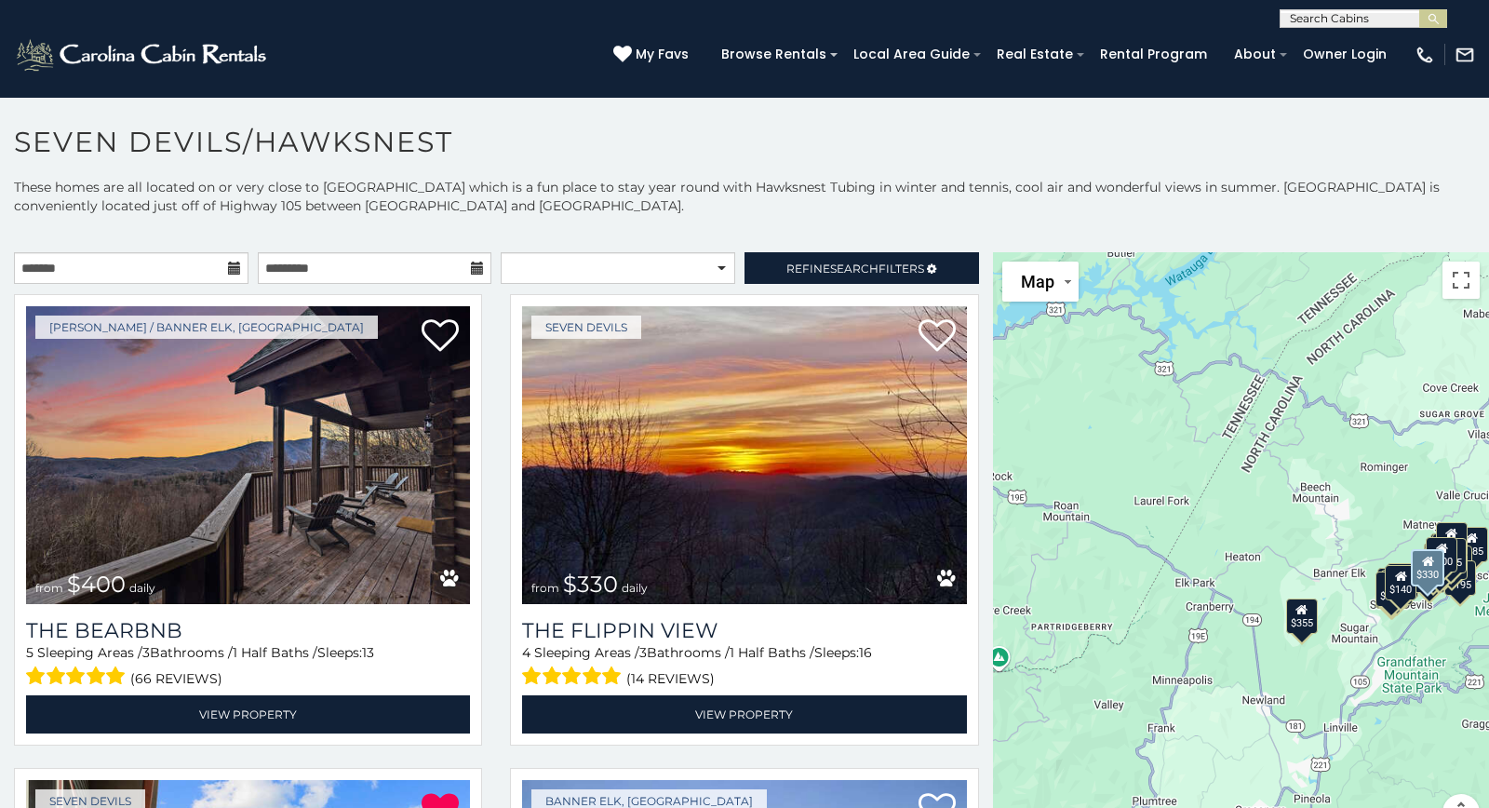
click at [499, 491] on div "Seven Devils from $330 daily The Flippin View 4 Sleeping Areas / 3 Bathrooms / …" at bounding box center [744, 525] width 496 height 463
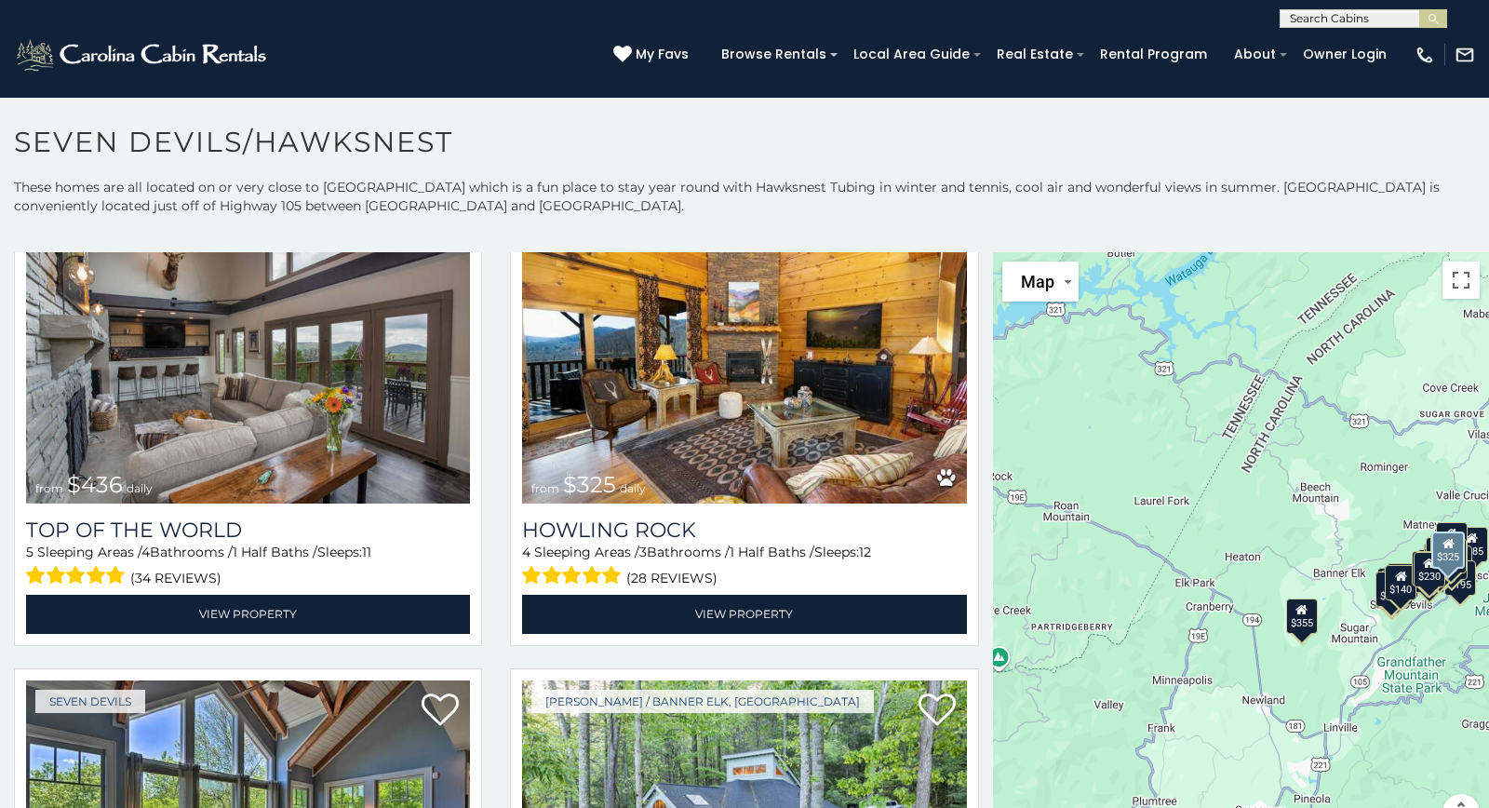
scroll to position [2516, 0]
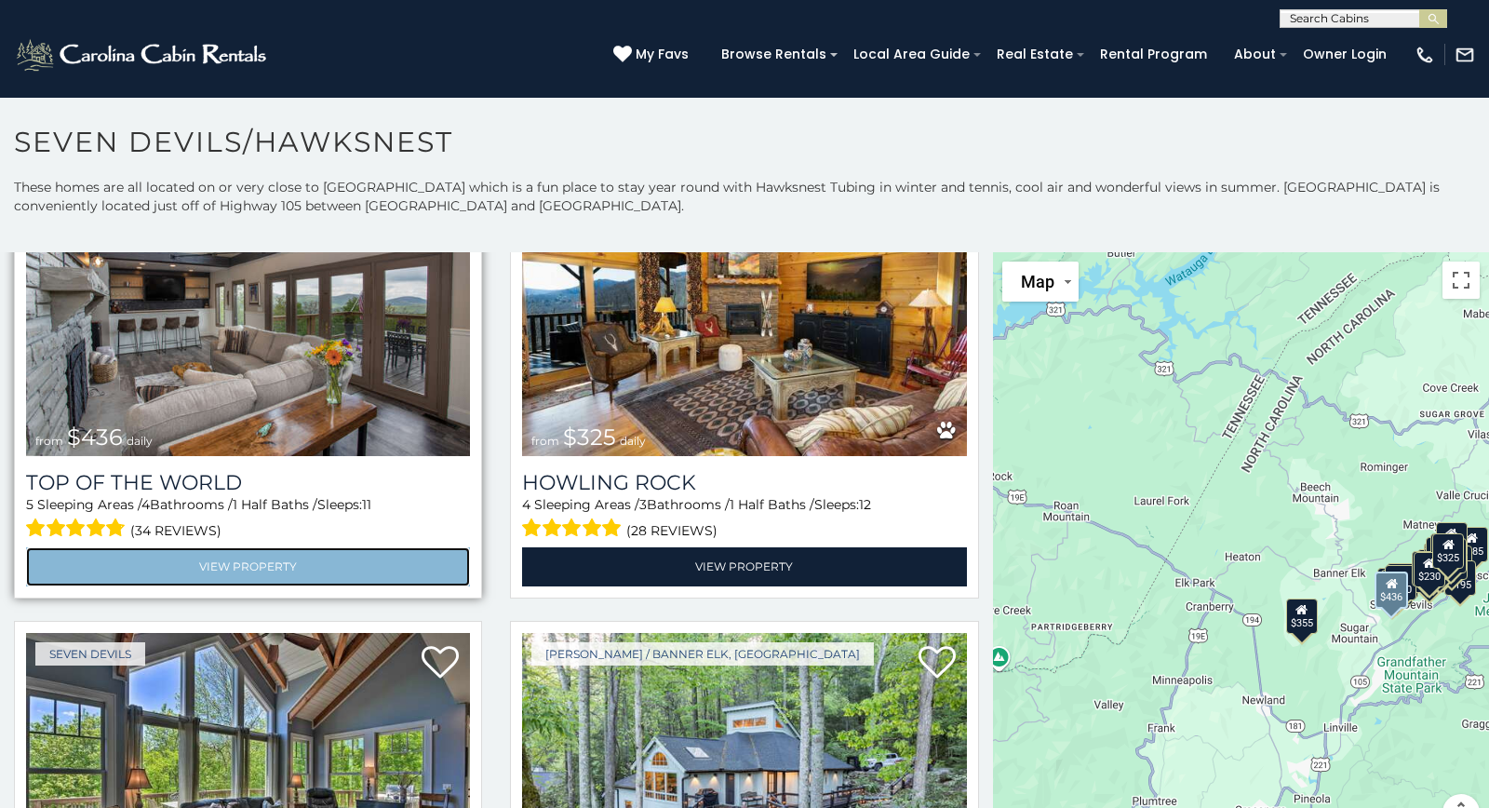
click at [289, 552] on link "View Property" at bounding box center [248, 566] width 444 height 38
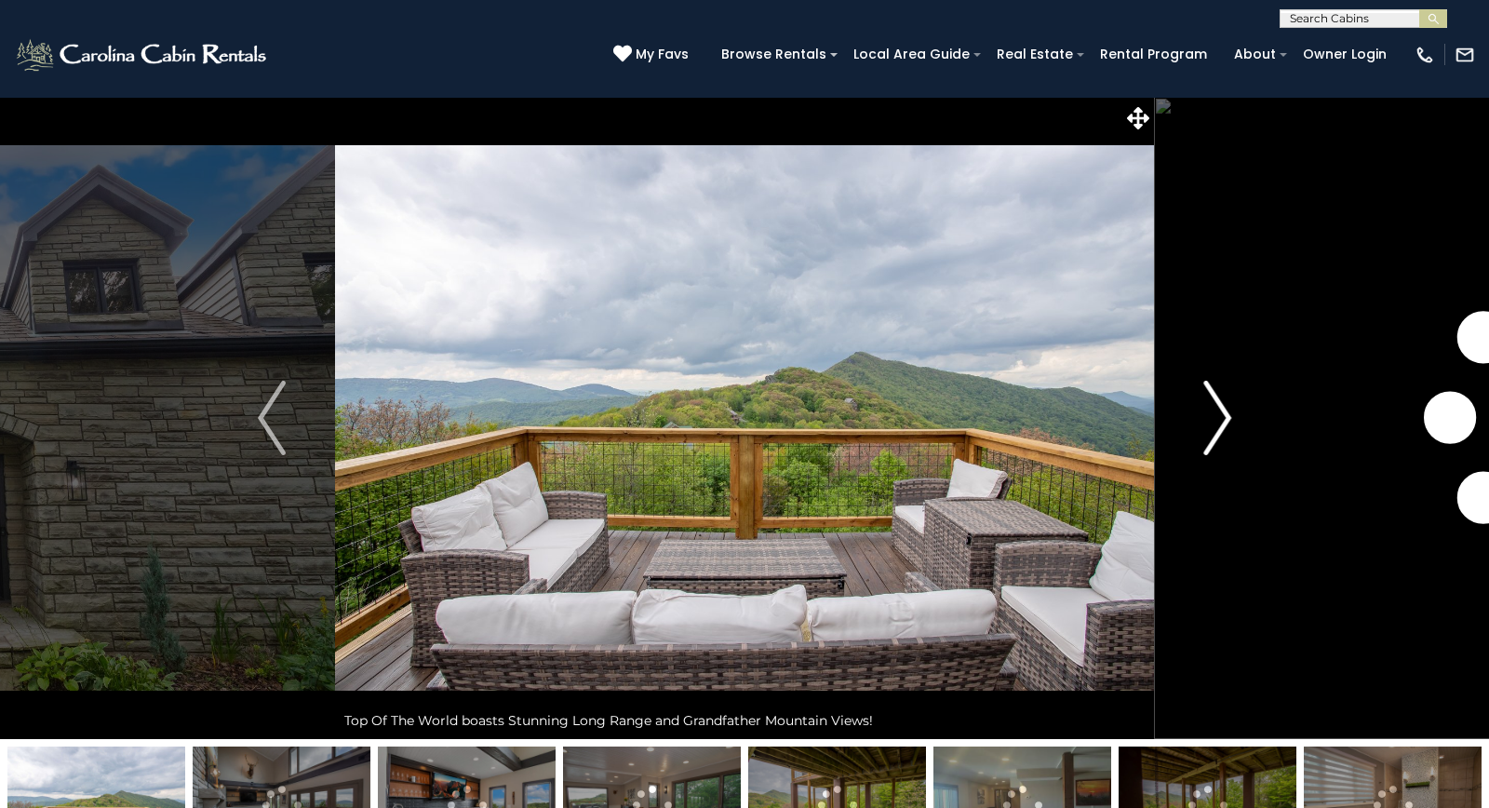
click at [1230, 413] on img "Next" at bounding box center [1217, 418] width 28 height 74
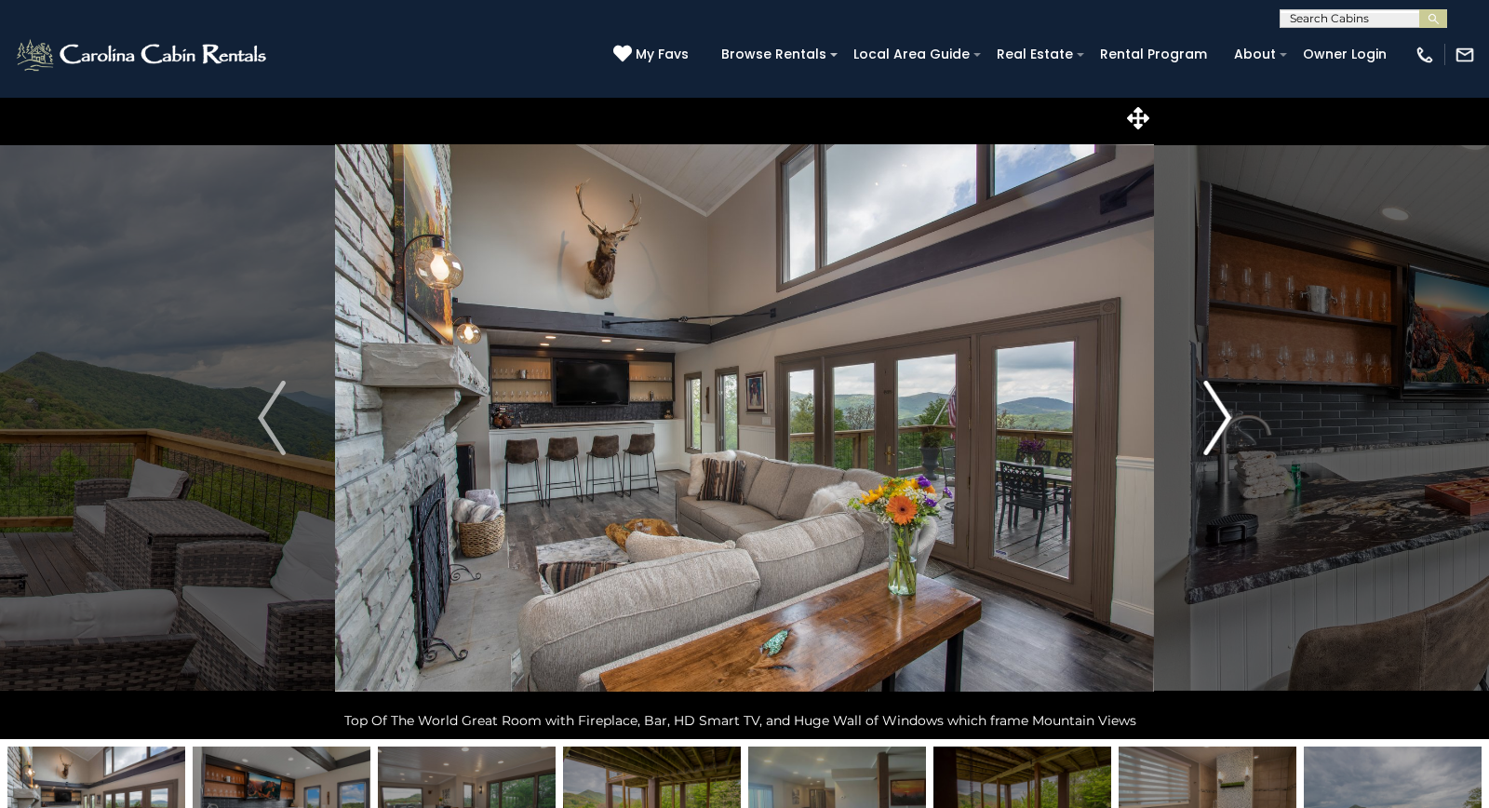
click at [1230, 413] on img "Next" at bounding box center [1217, 418] width 28 height 74
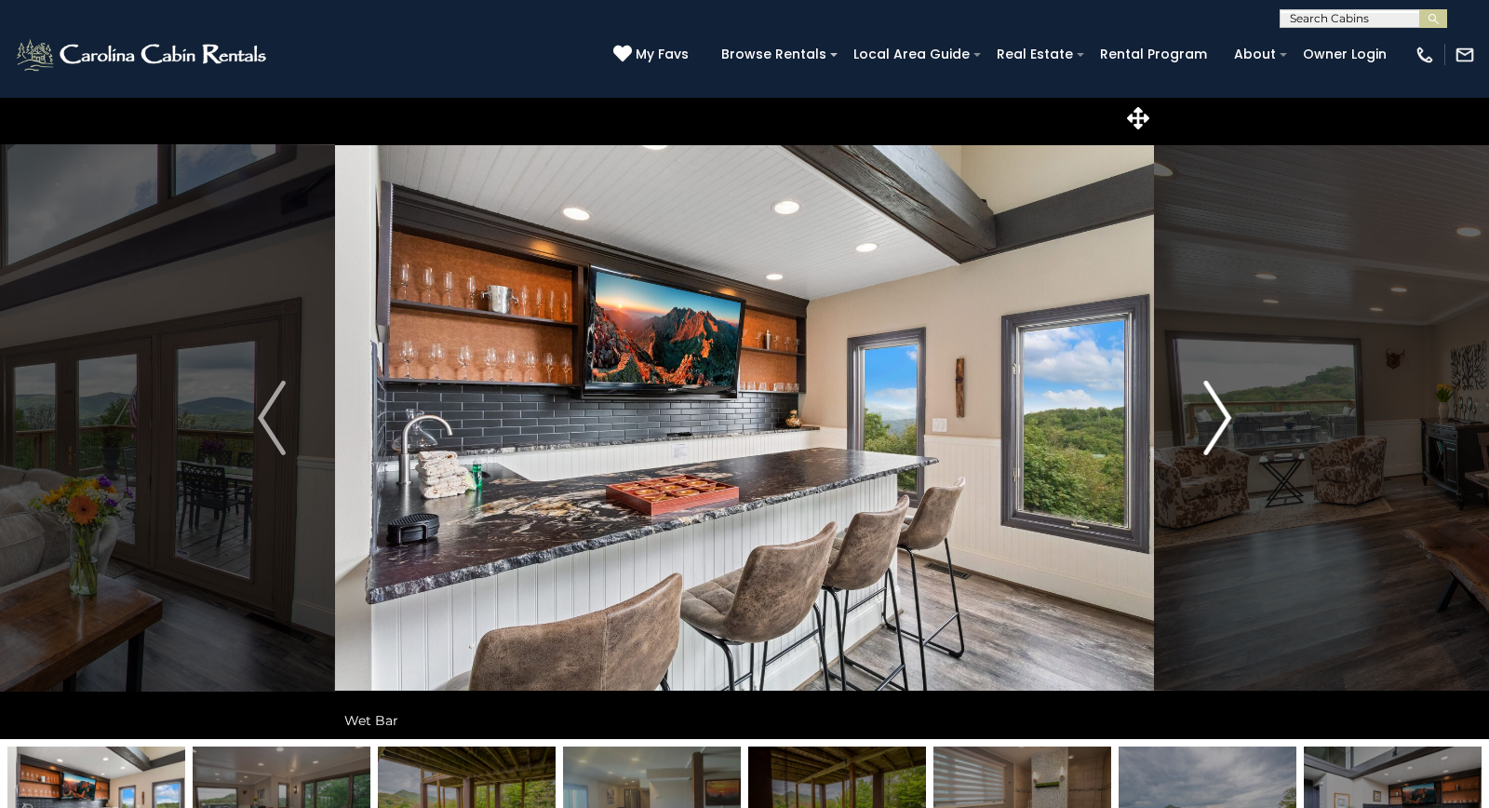
click at [1230, 413] on img "Next" at bounding box center [1217, 418] width 28 height 74
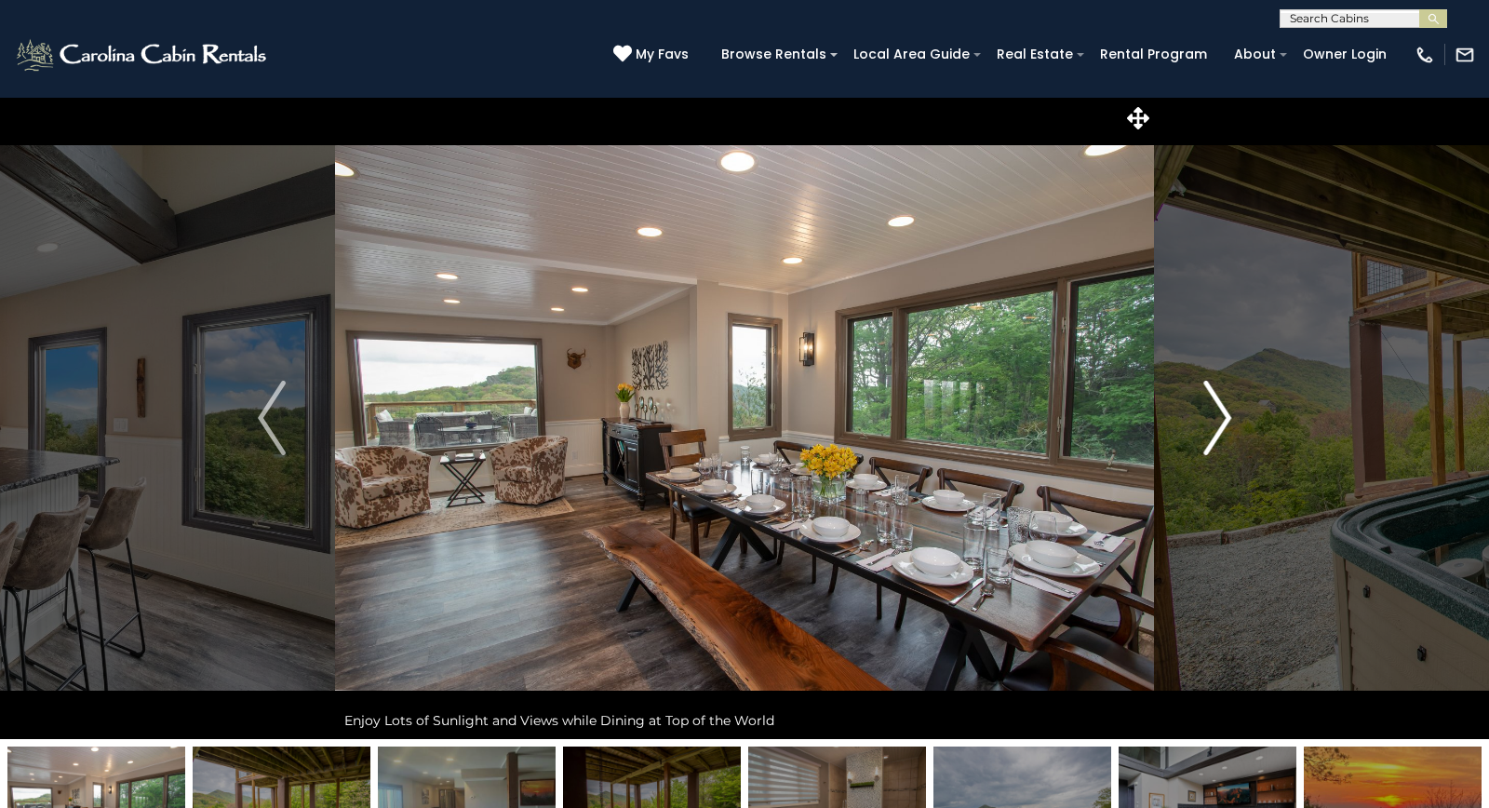
click at [1230, 413] on img "Next" at bounding box center [1217, 418] width 28 height 74
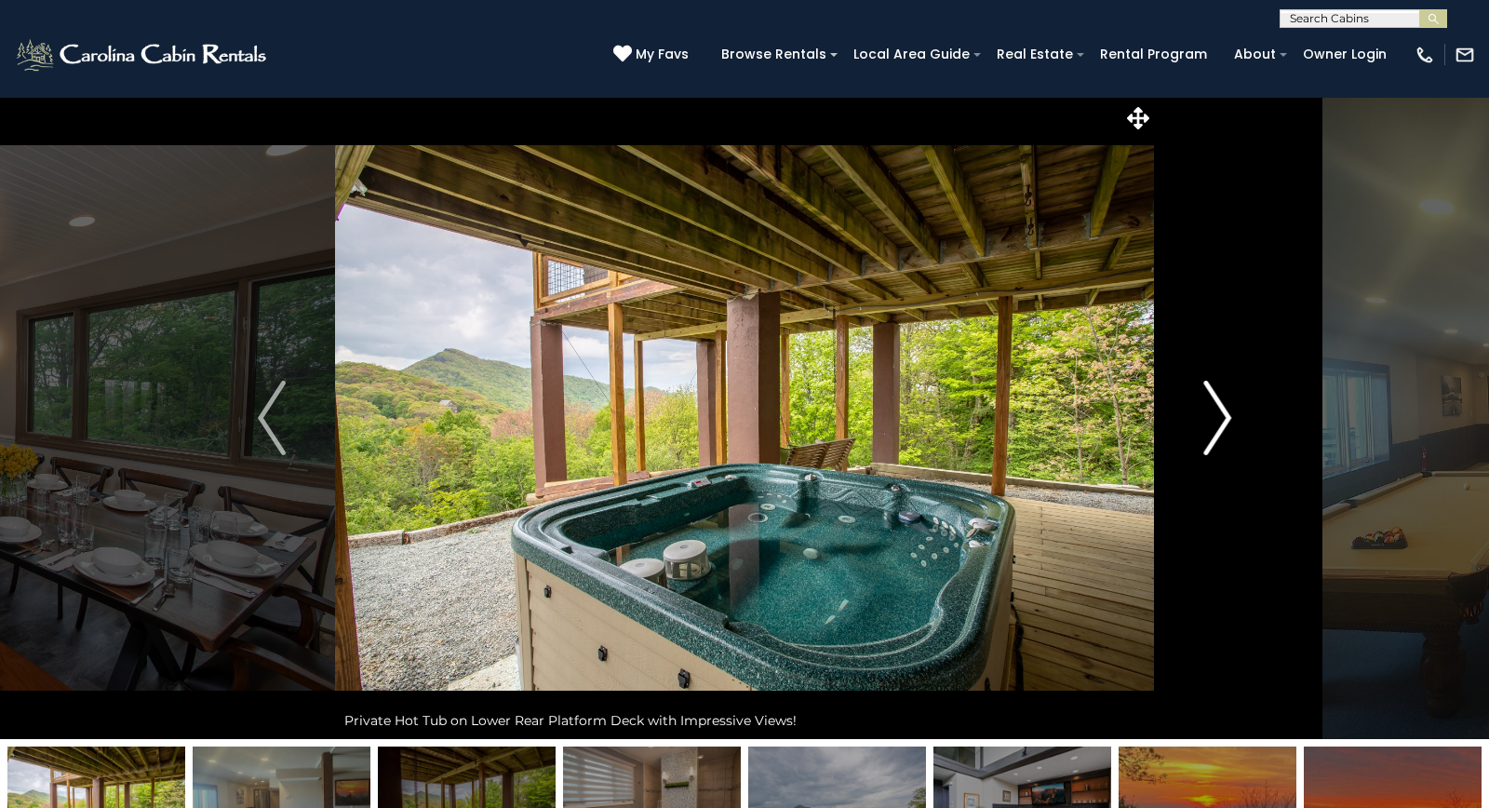
click at [1231, 413] on img "Next" at bounding box center [1217, 418] width 28 height 74
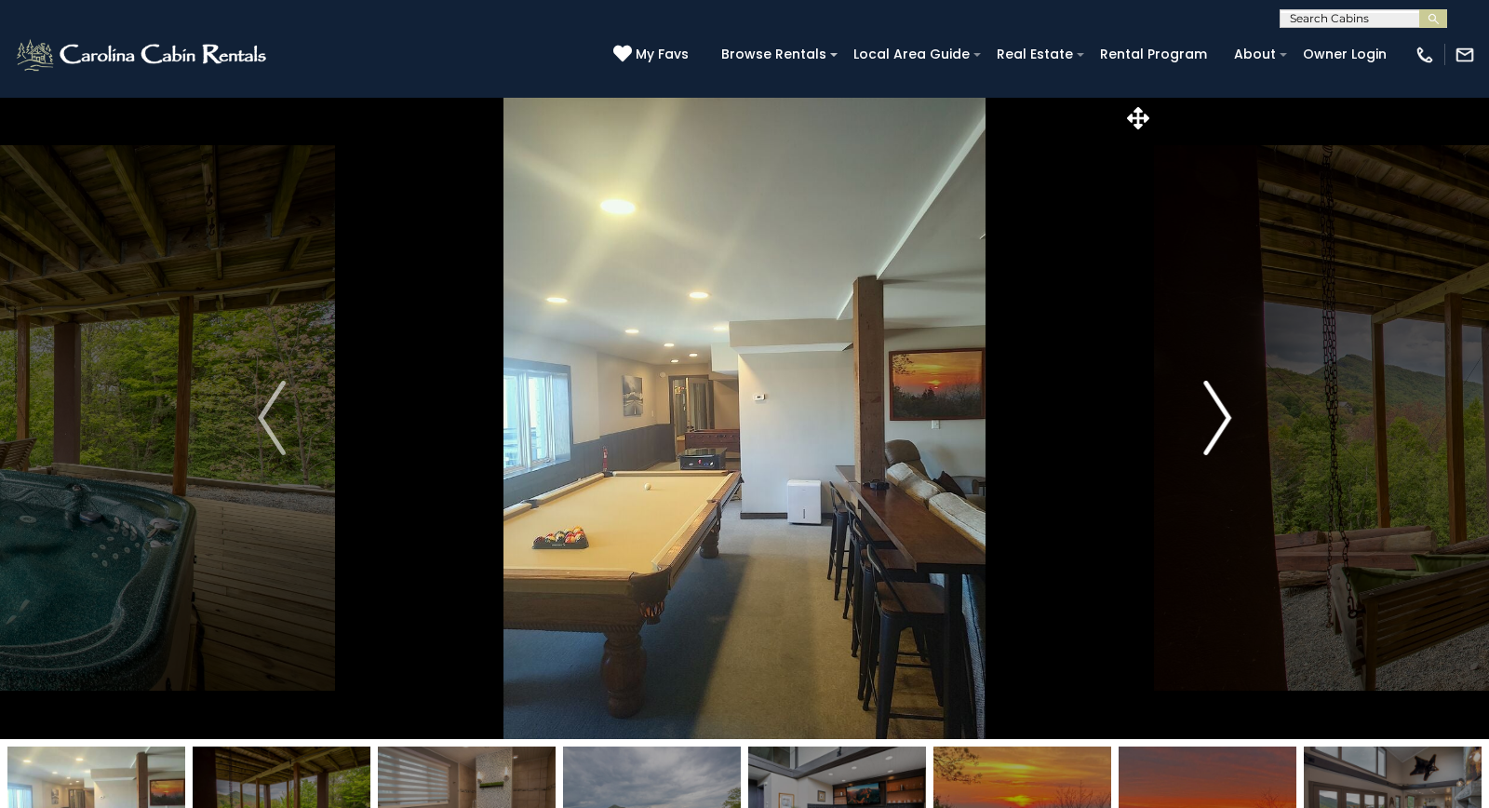
click at [1231, 413] on img "Next" at bounding box center [1217, 418] width 28 height 74
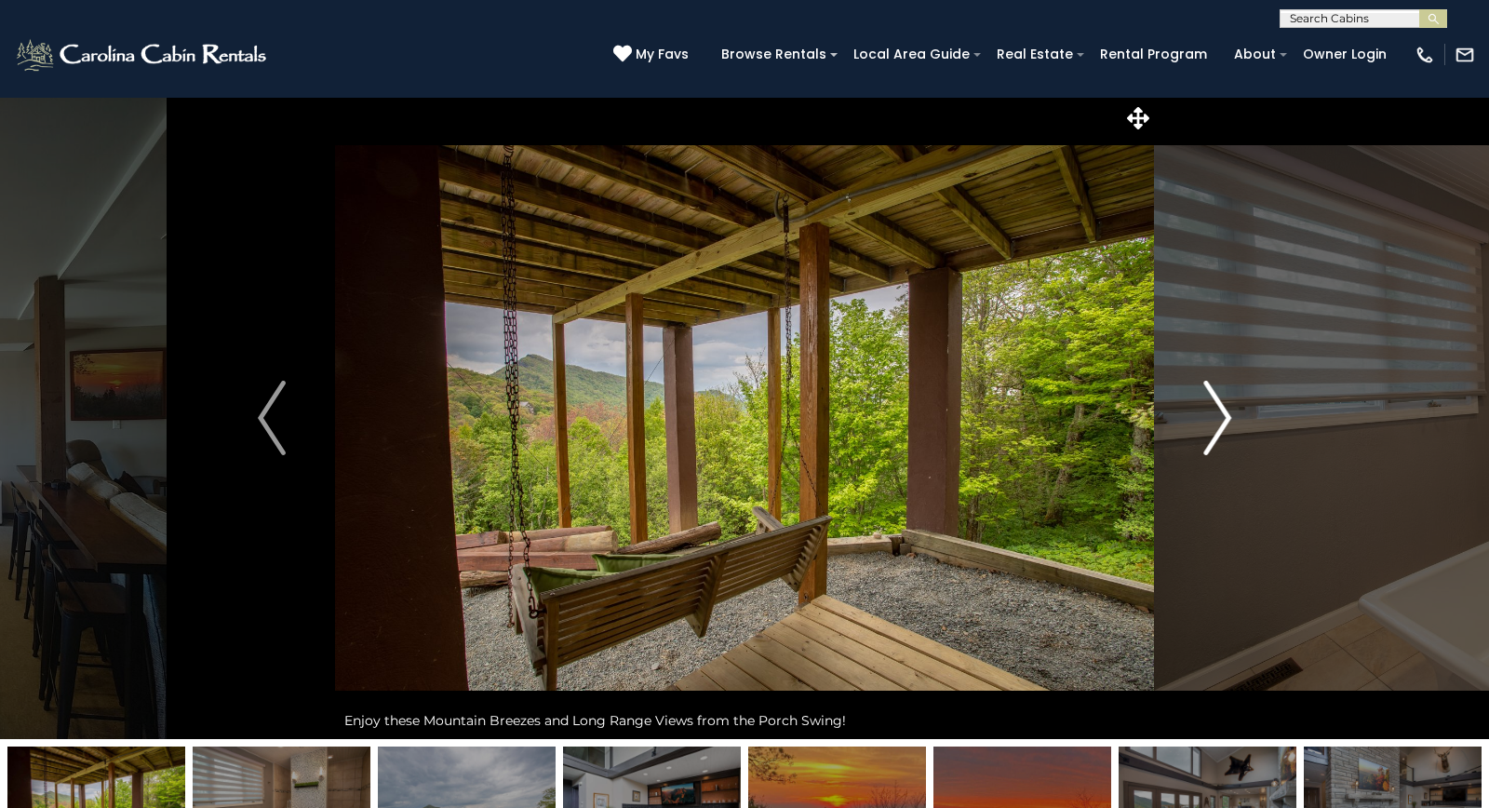
click at [1231, 413] on img "Next" at bounding box center [1217, 418] width 28 height 74
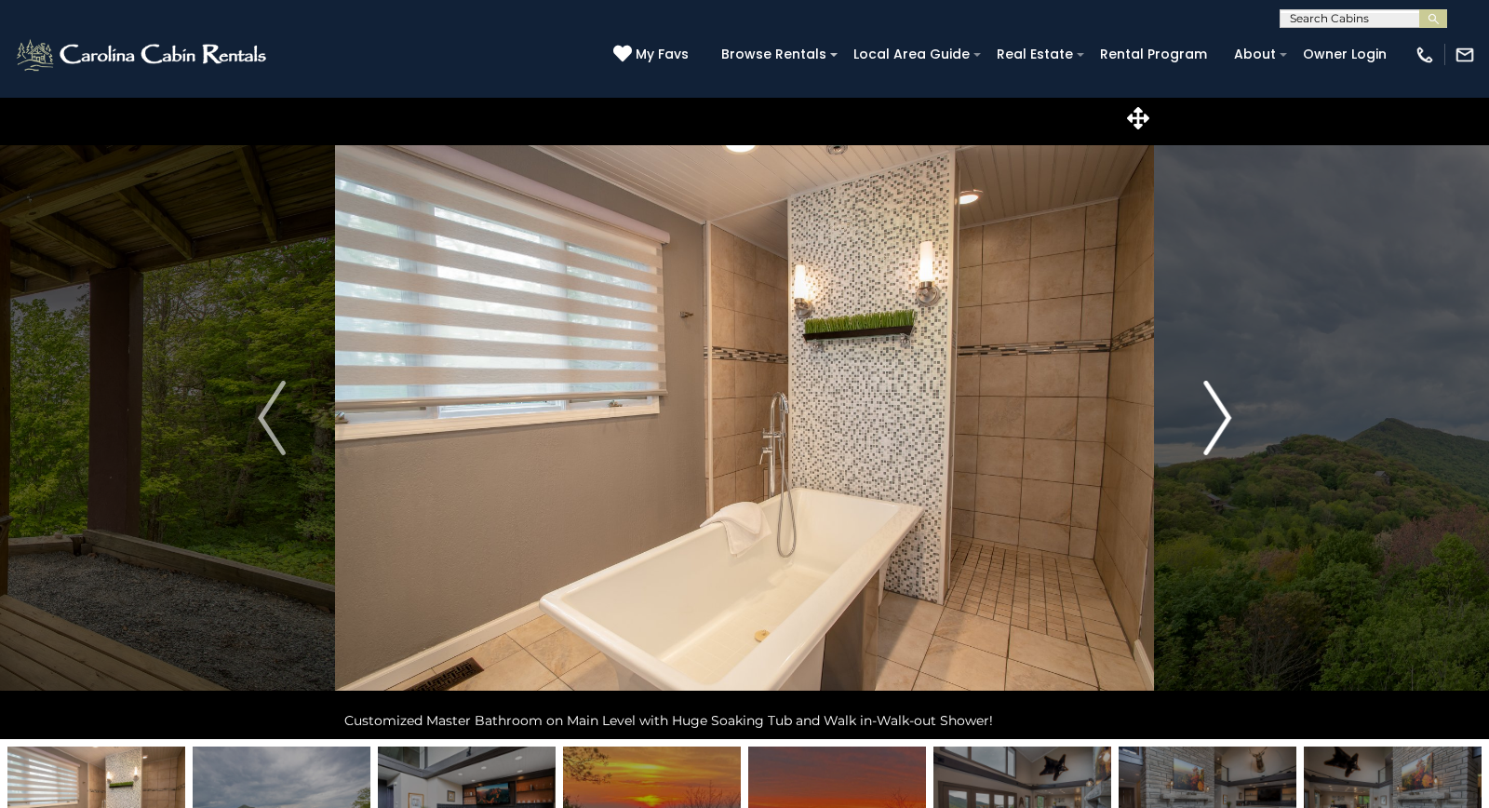
click at [1231, 413] on img "Next" at bounding box center [1217, 418] width 28 height 74
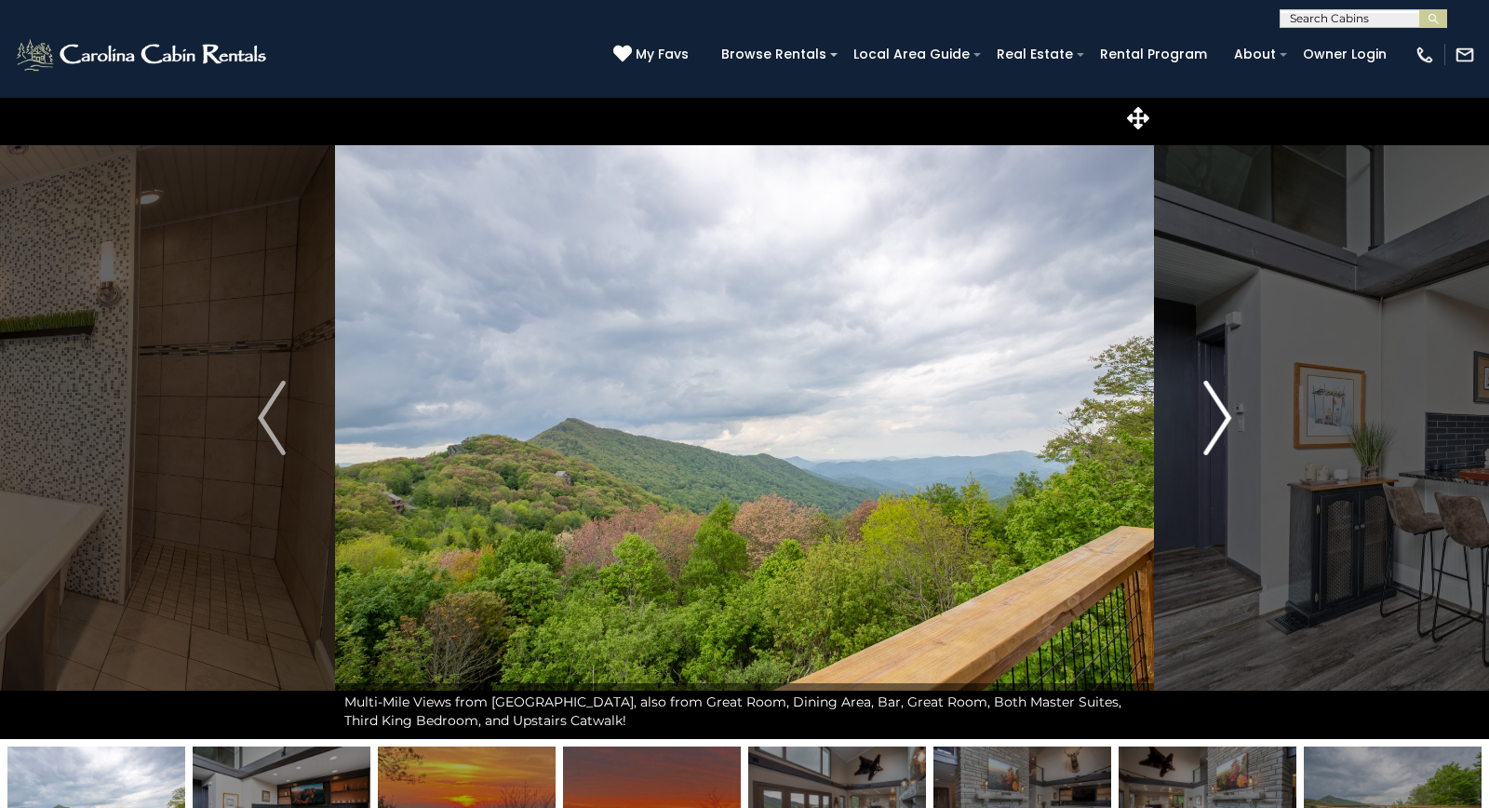
click at [1231, 413] on img "Next" at bounding box center [1217, 418] width 28 height 74
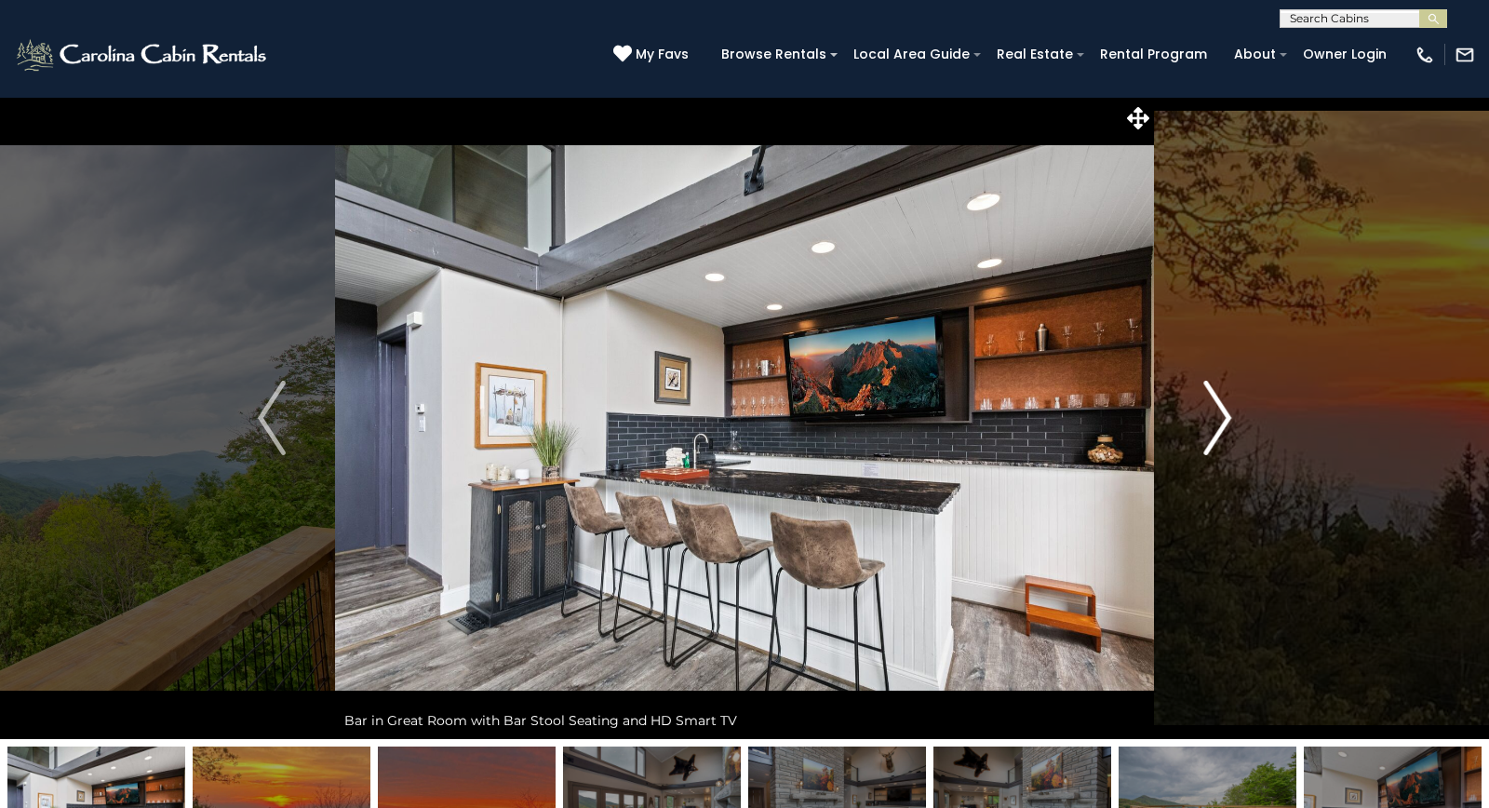
click at [1231, 413] on img "Next" at bounding box center [1217, 418] width 28 height 74
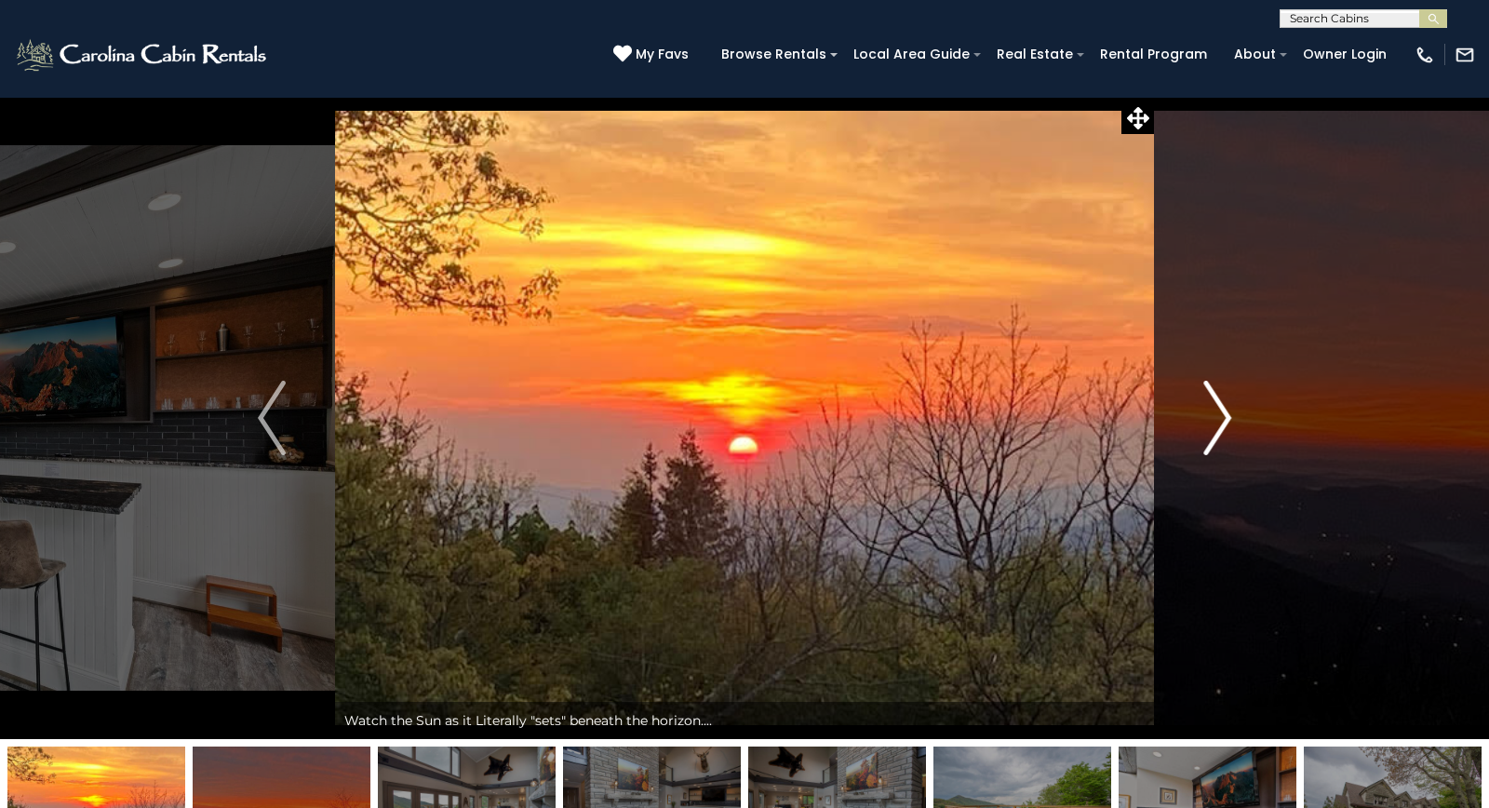
click at [1231, 413] on img "Next" at bounding box center [1217, 418] width 28 height 74
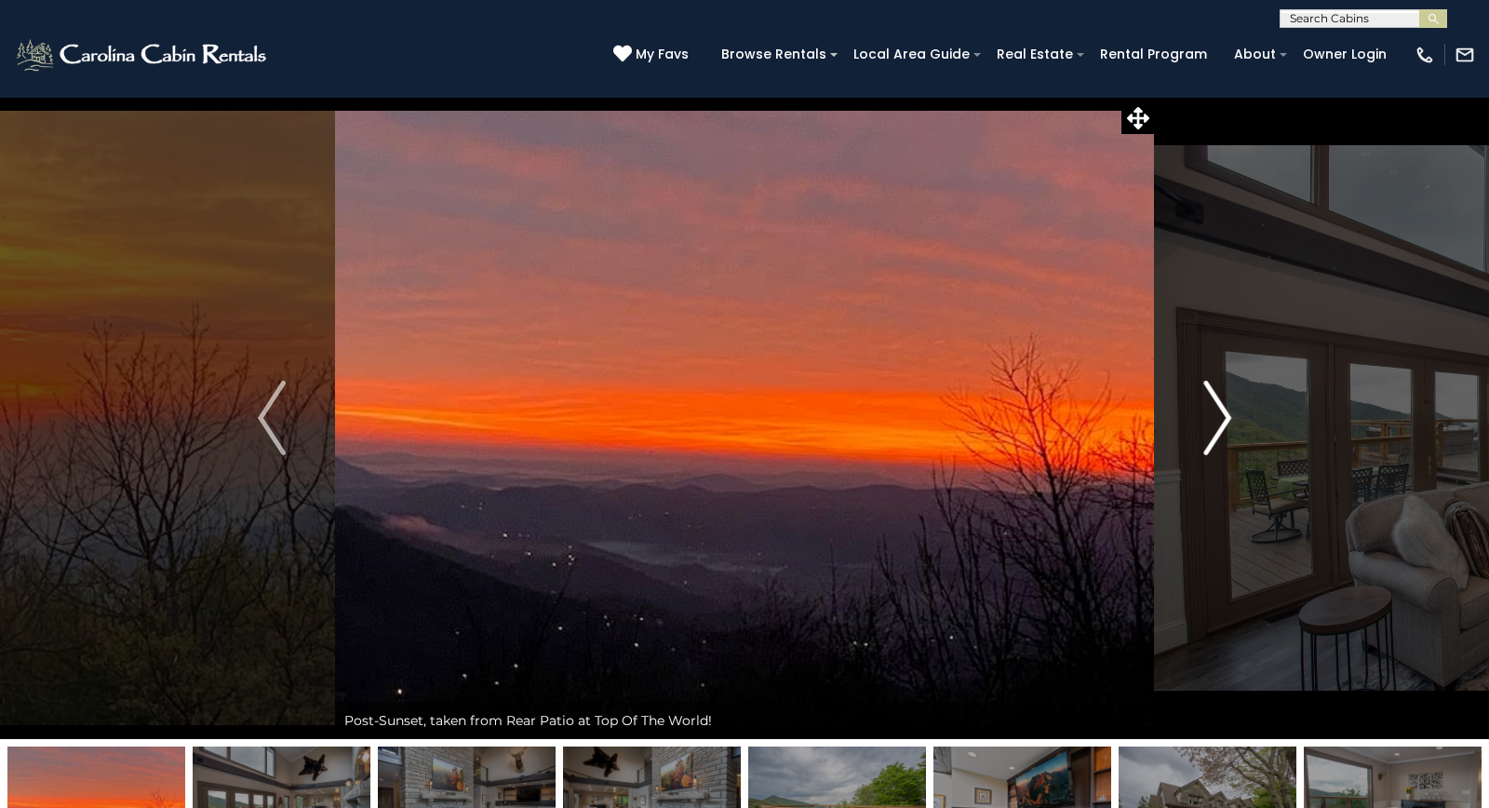
click at [1231, 414] on img "Next" at bounding box center [1217, 418] width 28 height 74
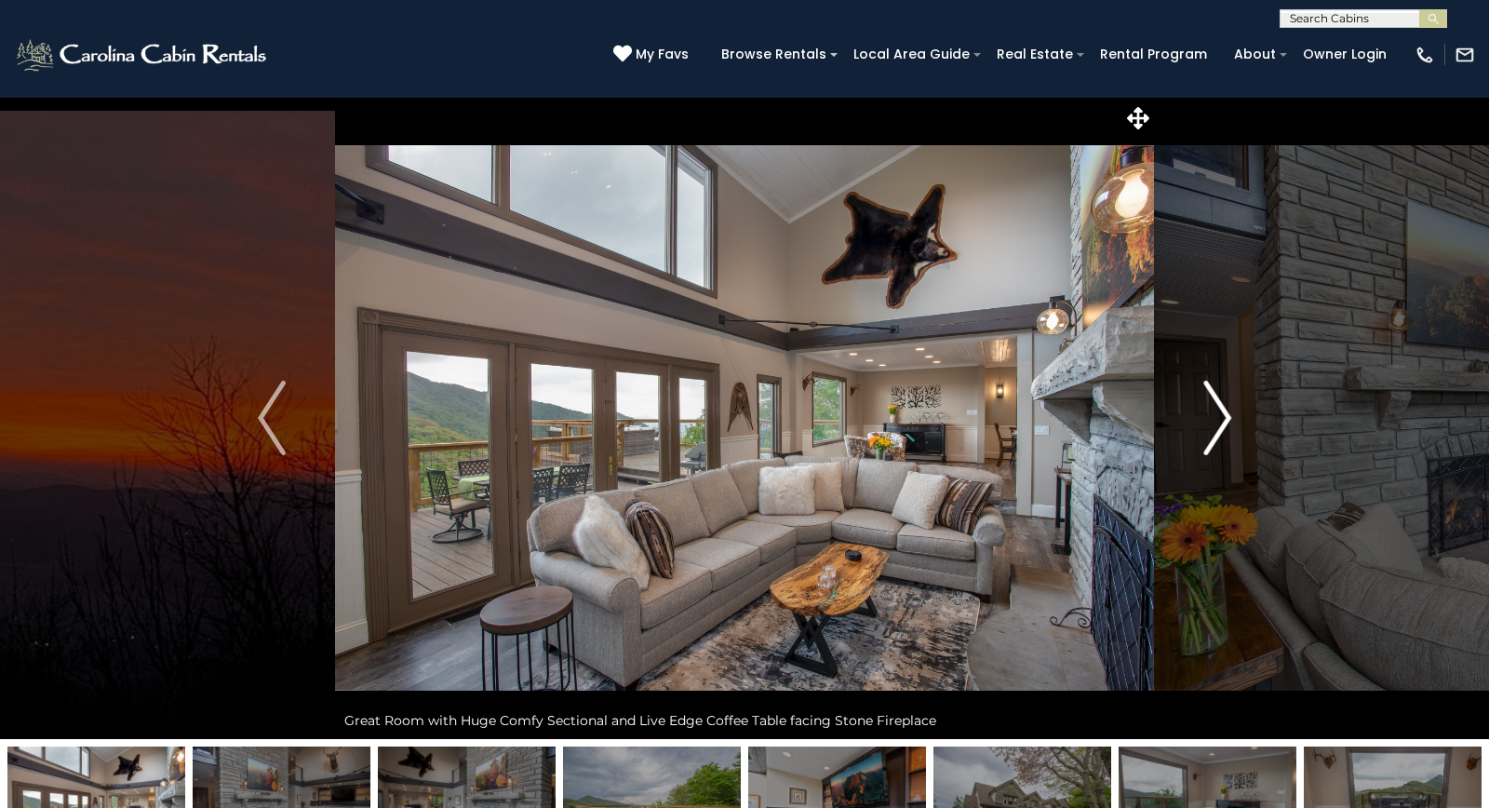
click at [1231, 414] on img "Next" at bounding box center [1217, 418] width 28 height 74
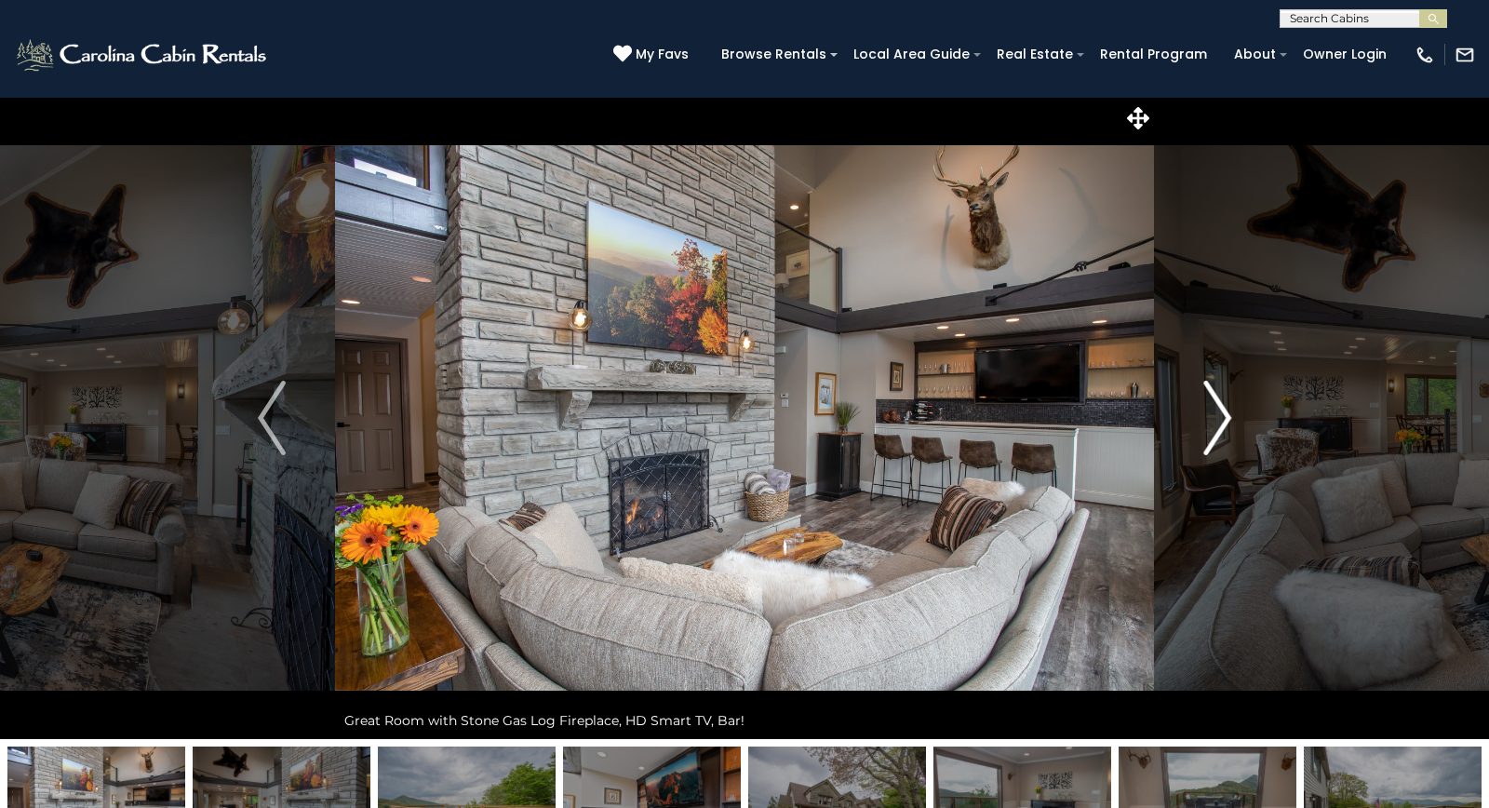
click at [1231, 414] on img "Next" at bounding box center [1217, 418] width 28 height 74
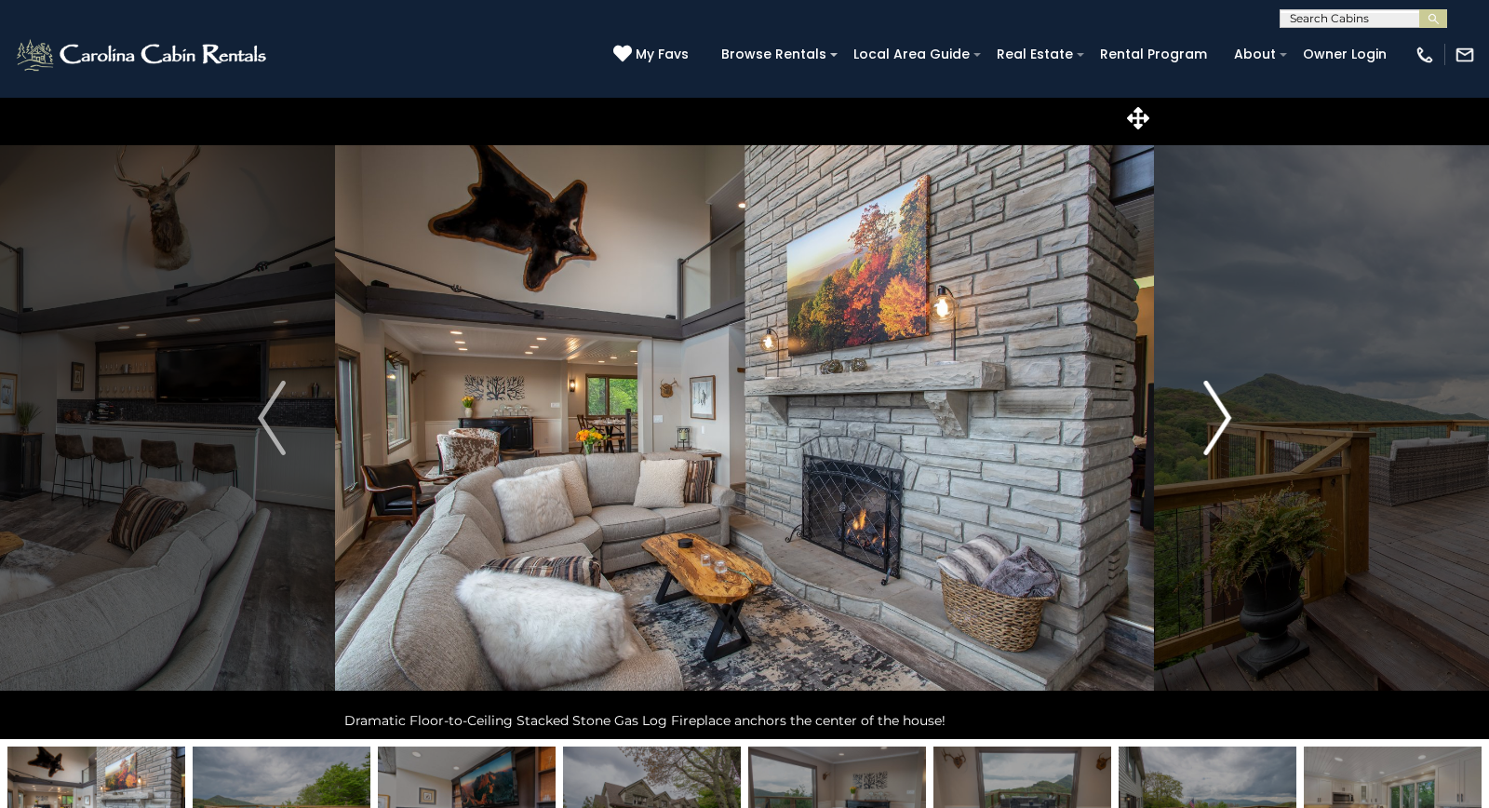
click at [1231, 414] on img "Next" at bounding box center [1217, 418] width 28 height 74
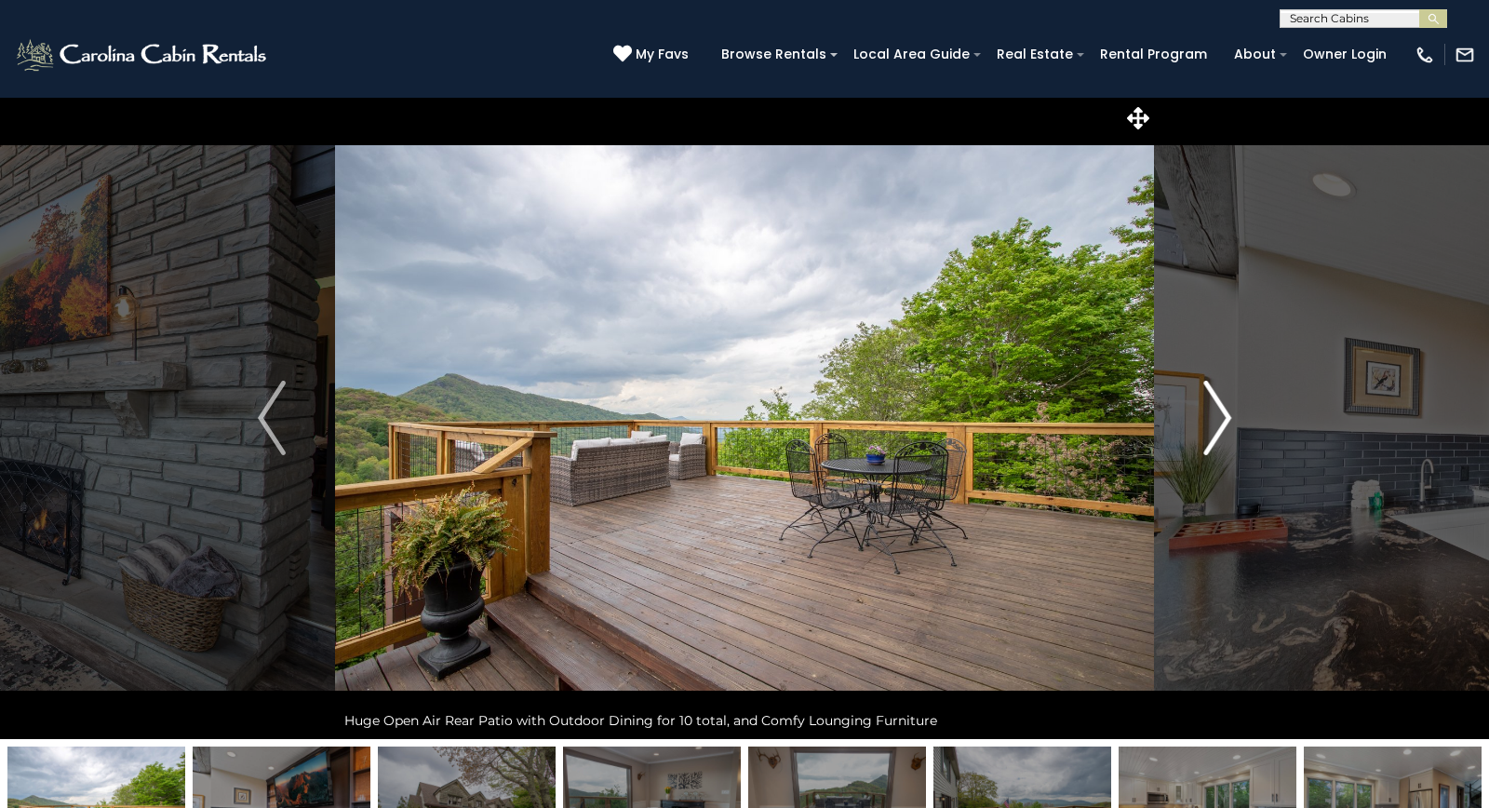
click at [1231, 414] on img "Next" at bounding box center [1217, 418] width 28 height 74
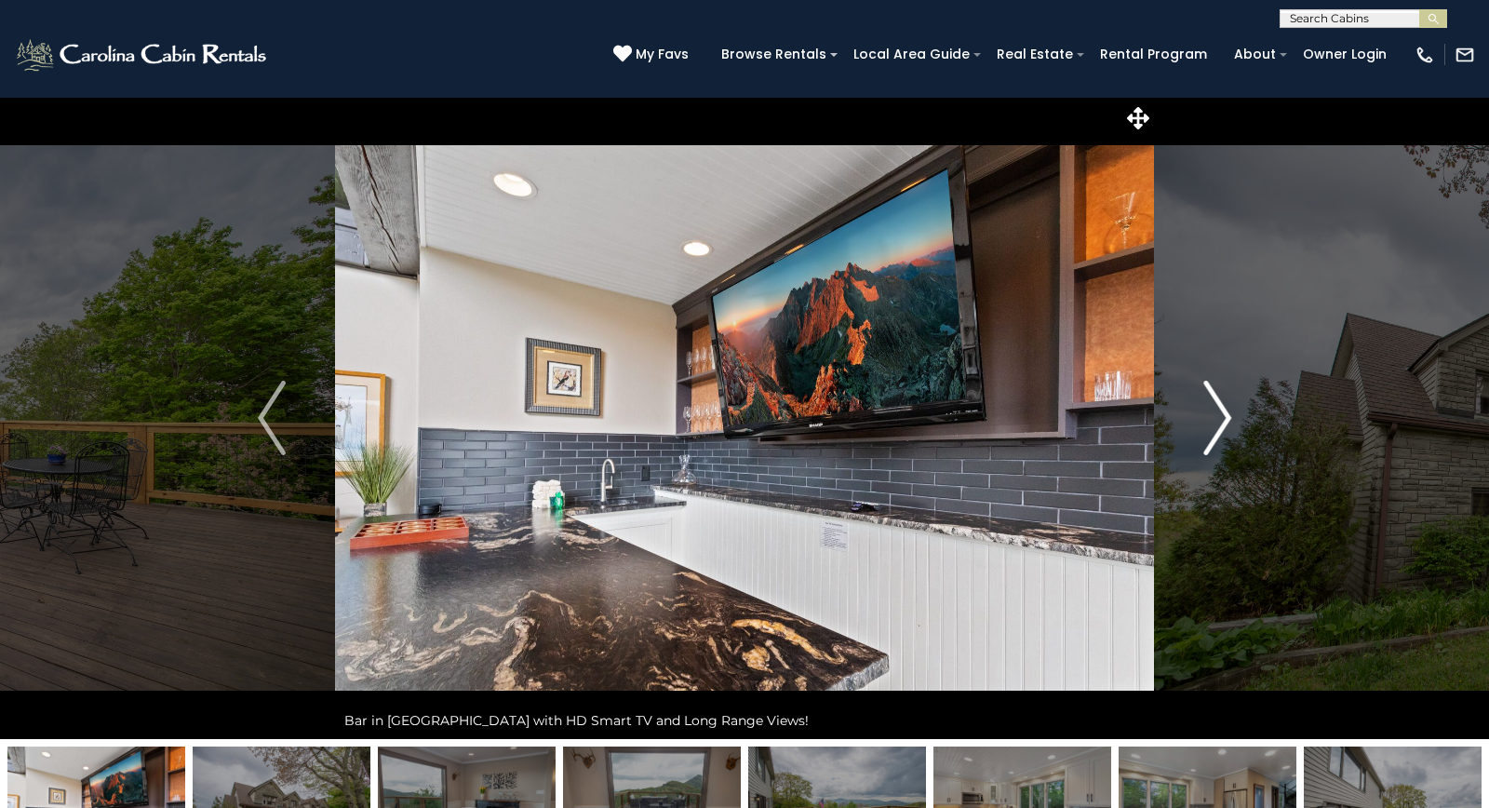
click at [1231, 414] on img "Next" at bounding box center [1217, 418] width 28 height 74
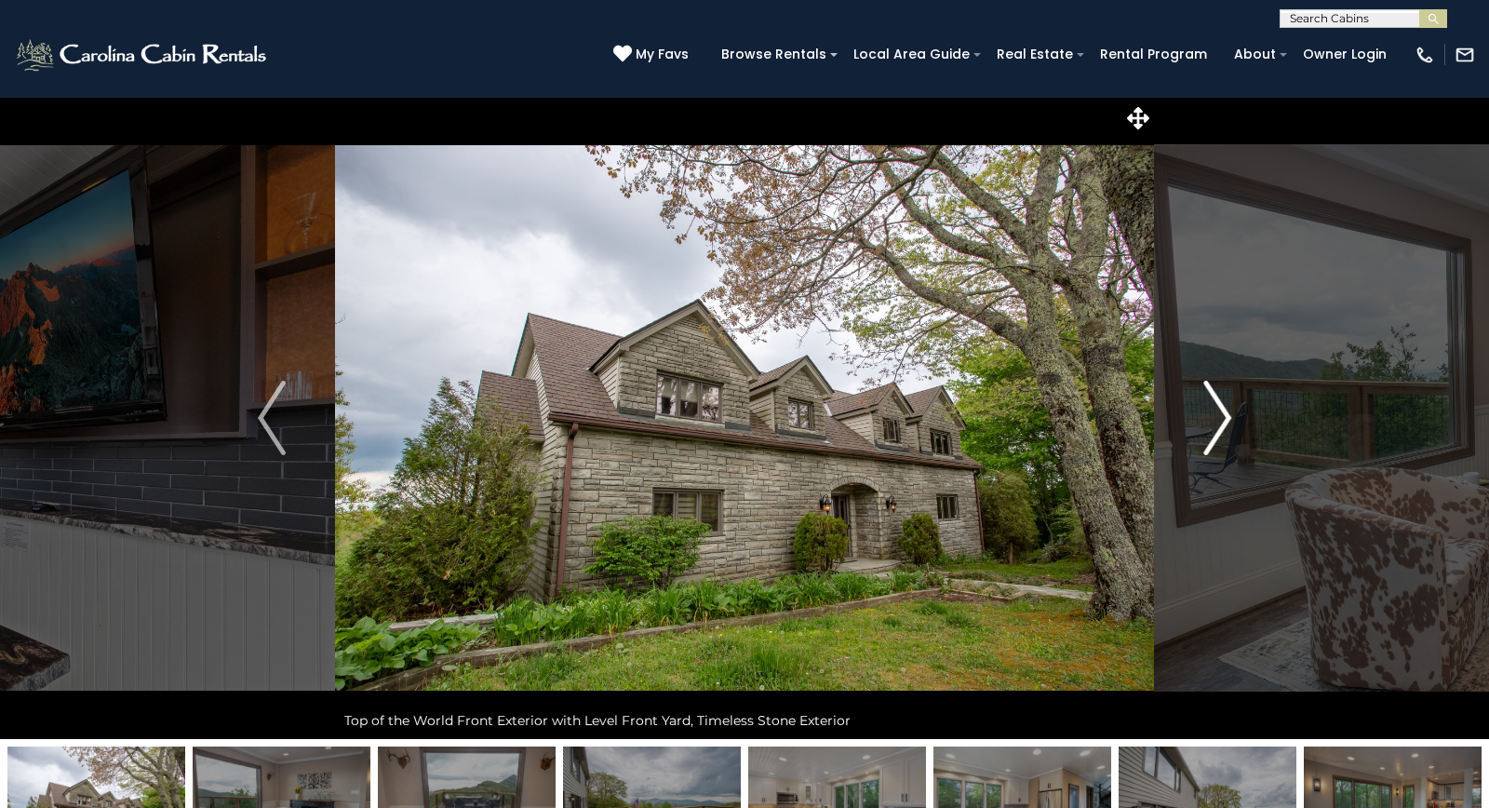
click at [1231, 414] on img "Next" at bounding box center [1217, 418] width 28 height 74
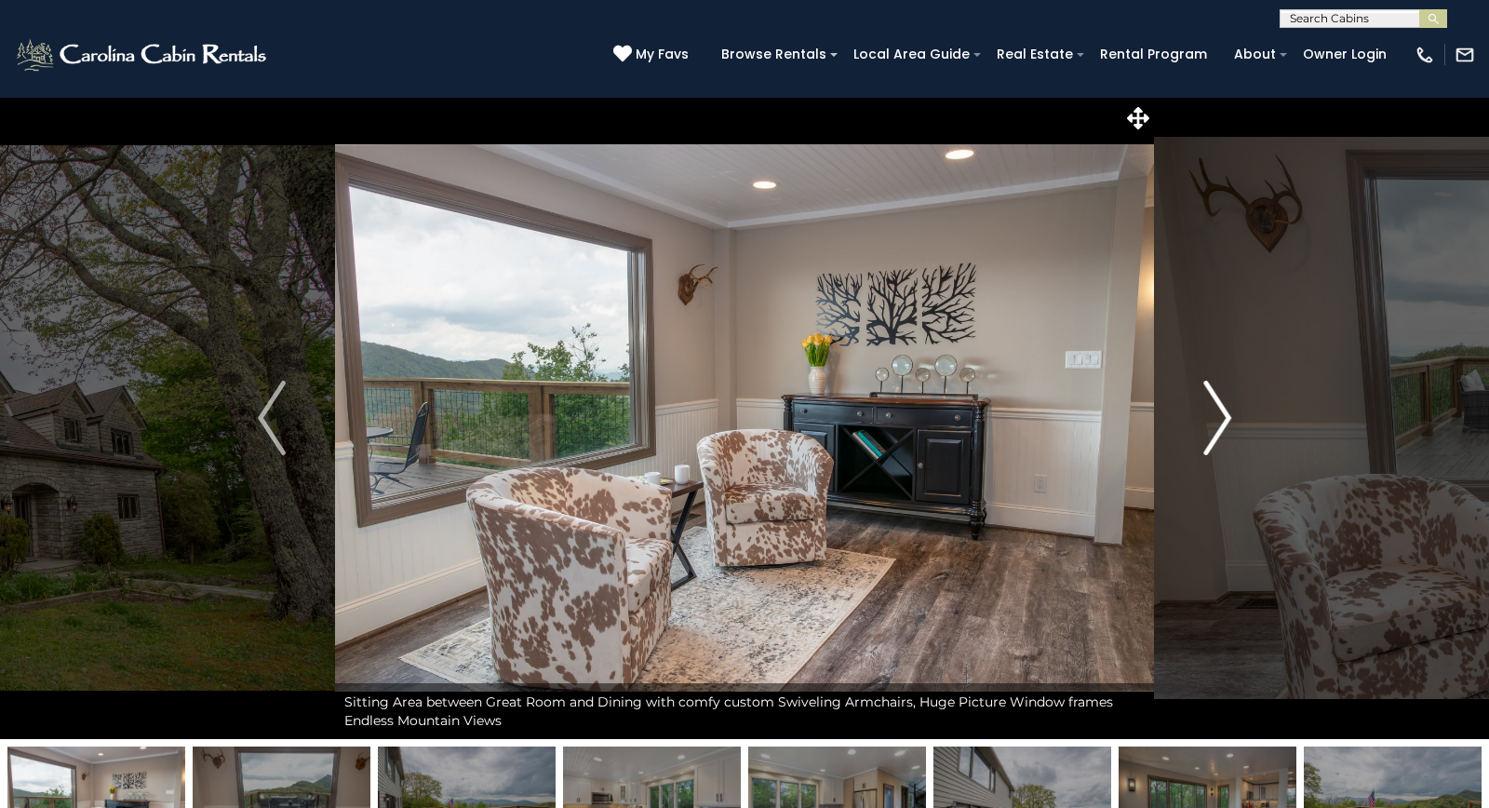
click at [1231, 414] on img "Next" at bounding box center [1217, 418] width 28 height 74
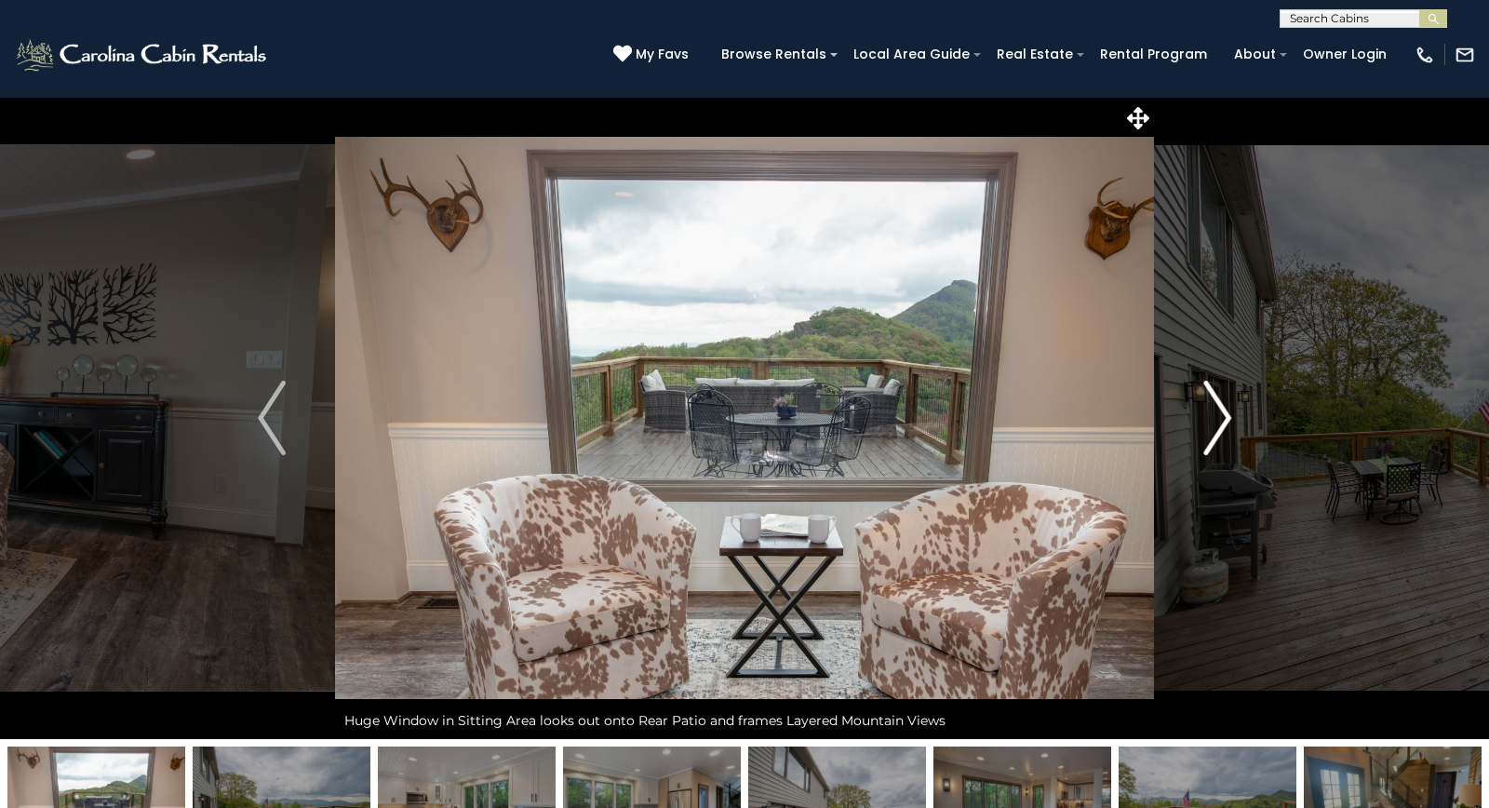
click at [1231, 414] on img "Next" at bounding box center [1217, 418] width 28 height 74
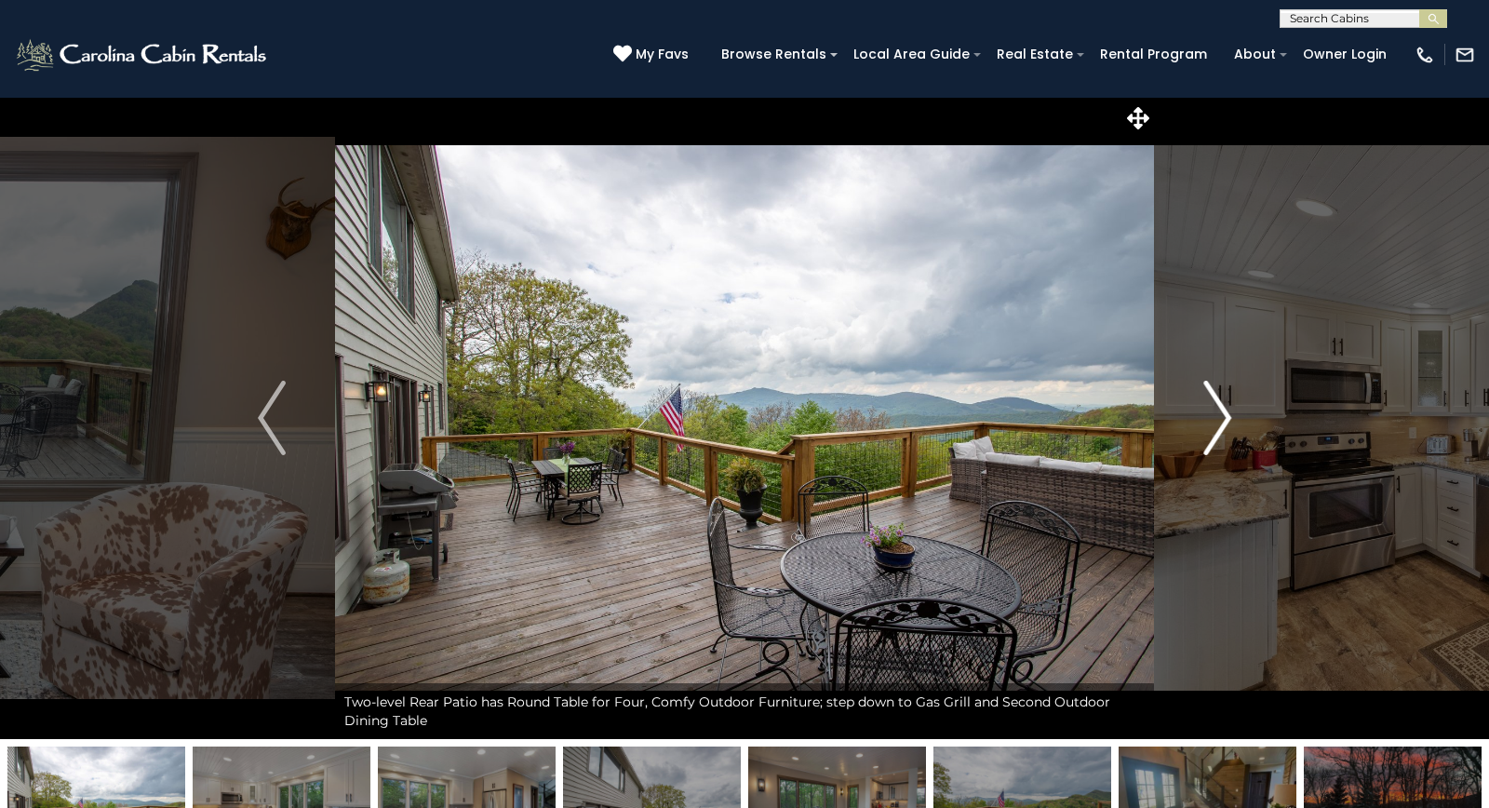
click at [1231, 414] on img "Next" at bounding box center [1217, 418] width 28 height 74
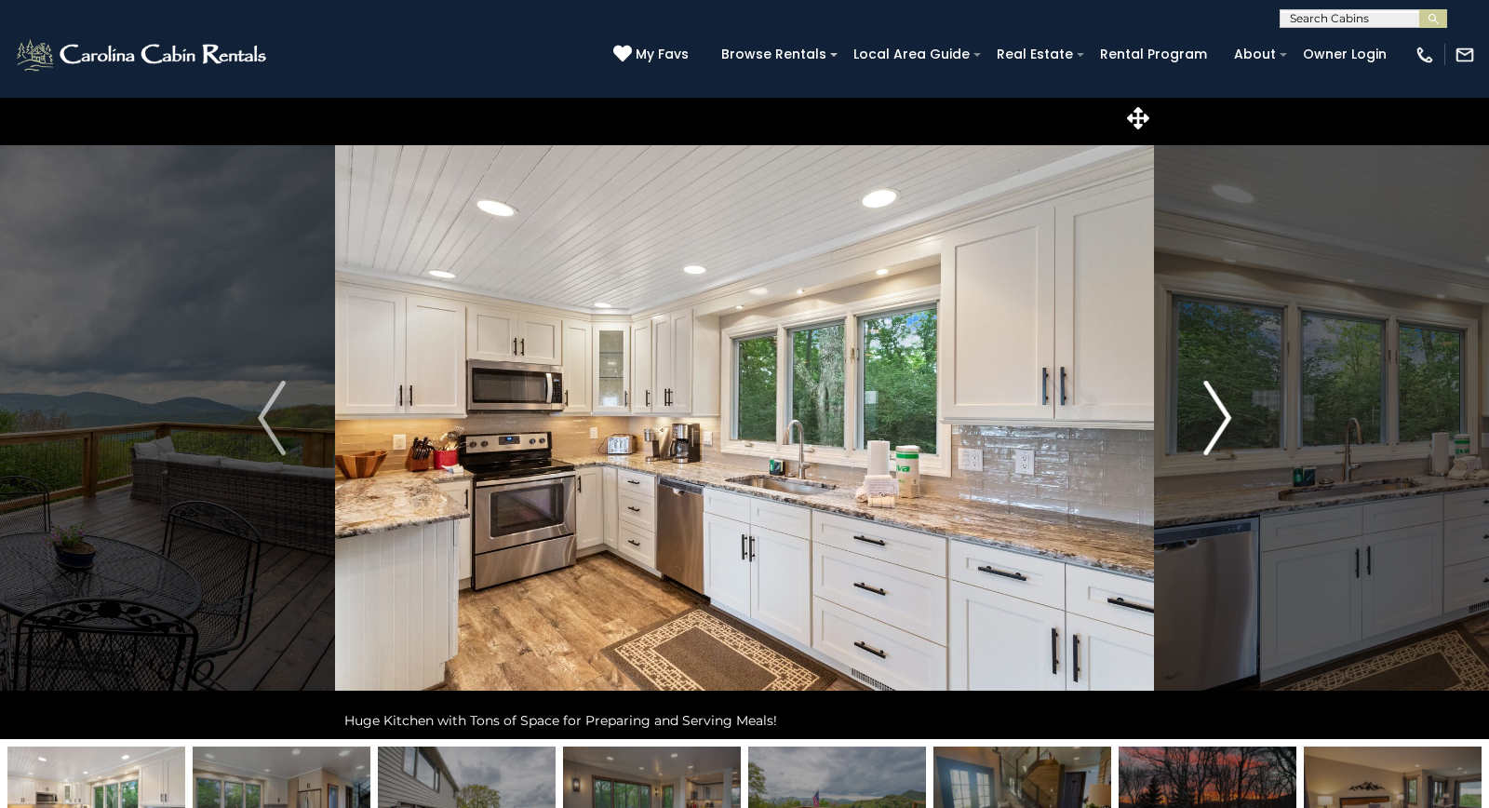
click at [1231, 414] on img "Next" at bounding box center [1217, 418] width 28 height 74
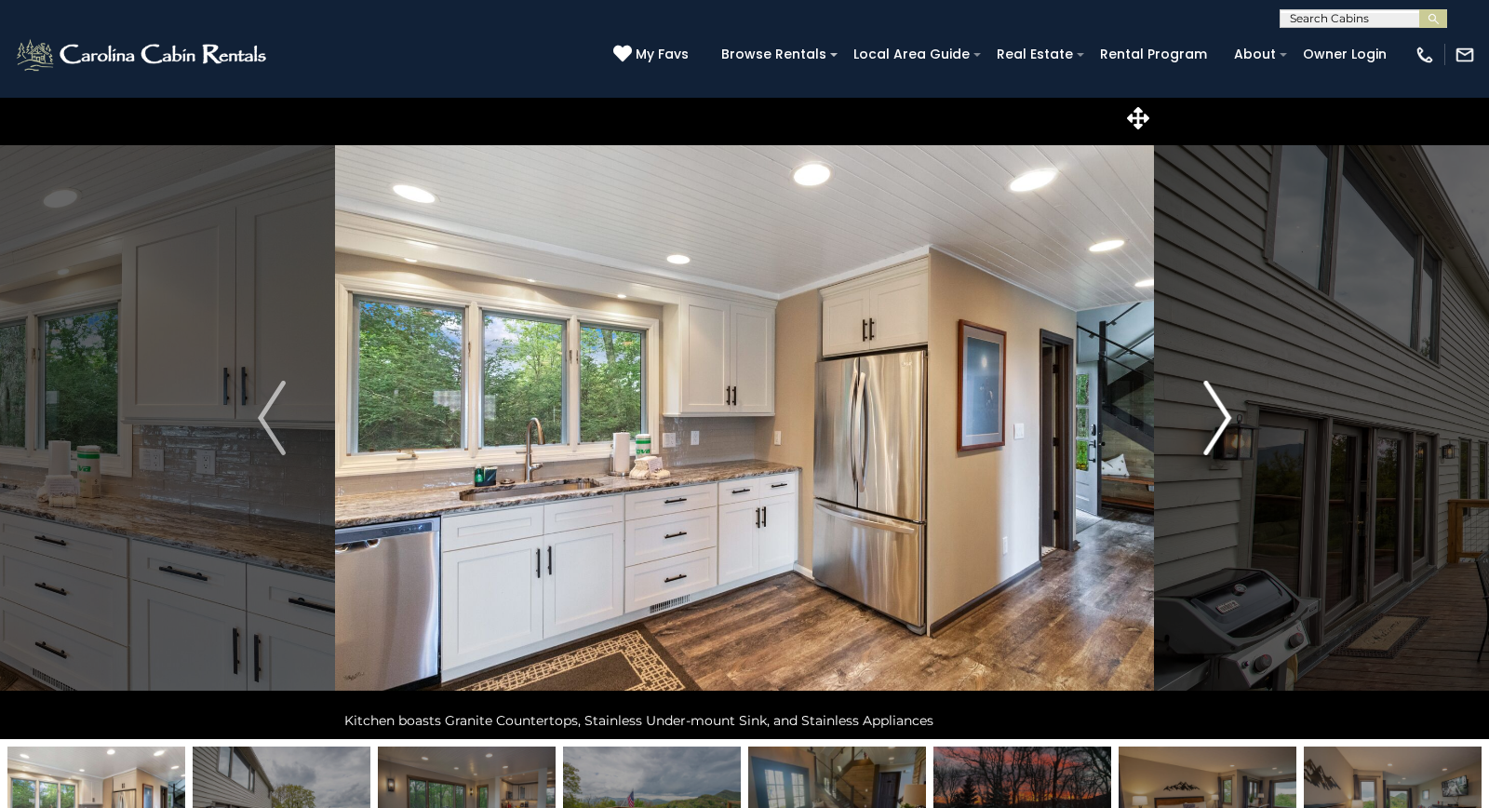
click at [1231, 414] on img "Next" at bounding box center [1217, 418] width 28 height 74
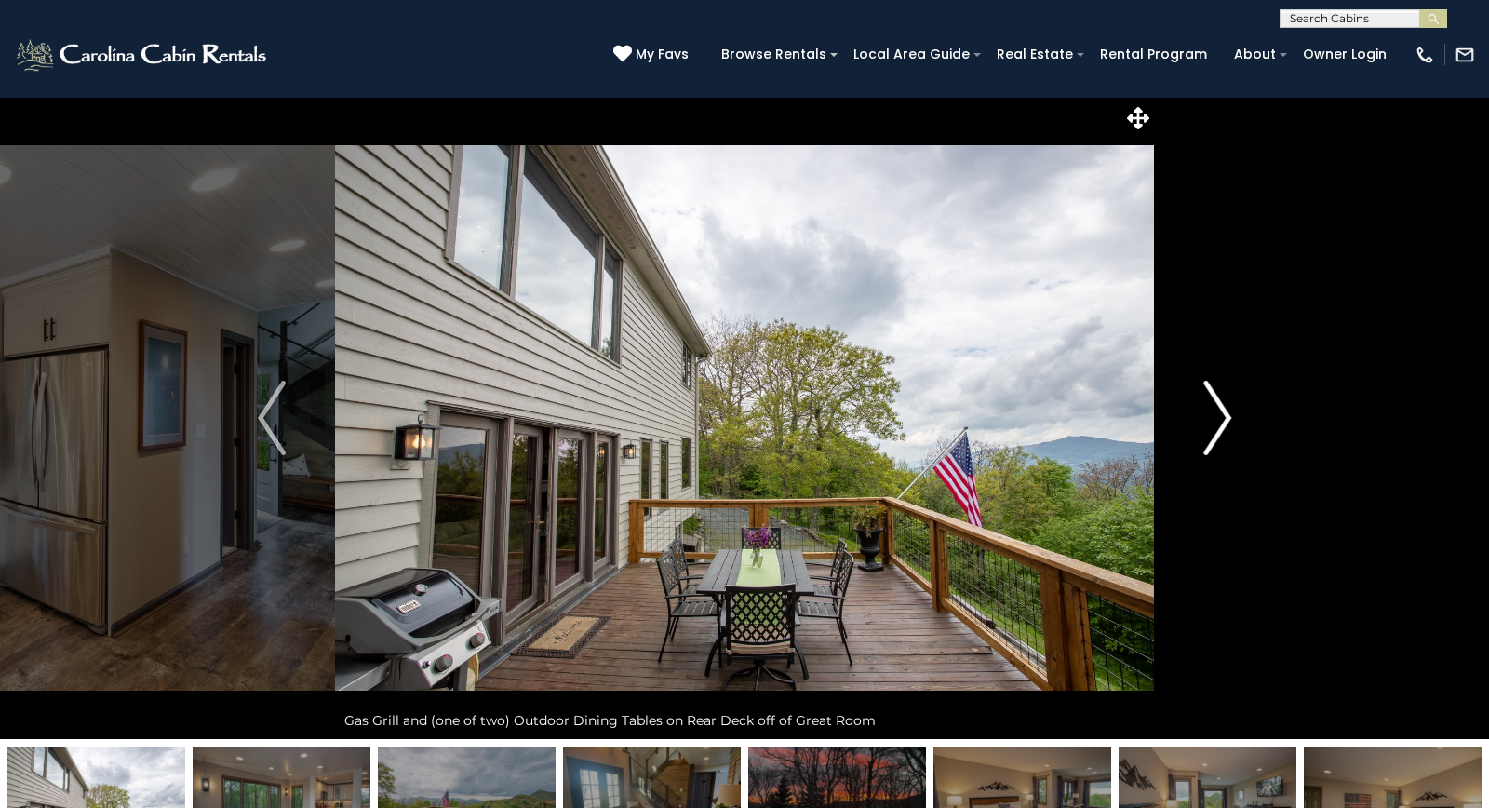
click at [1231, 414] on img "Next" at bounding box center [1217, 418] width 28 height 74
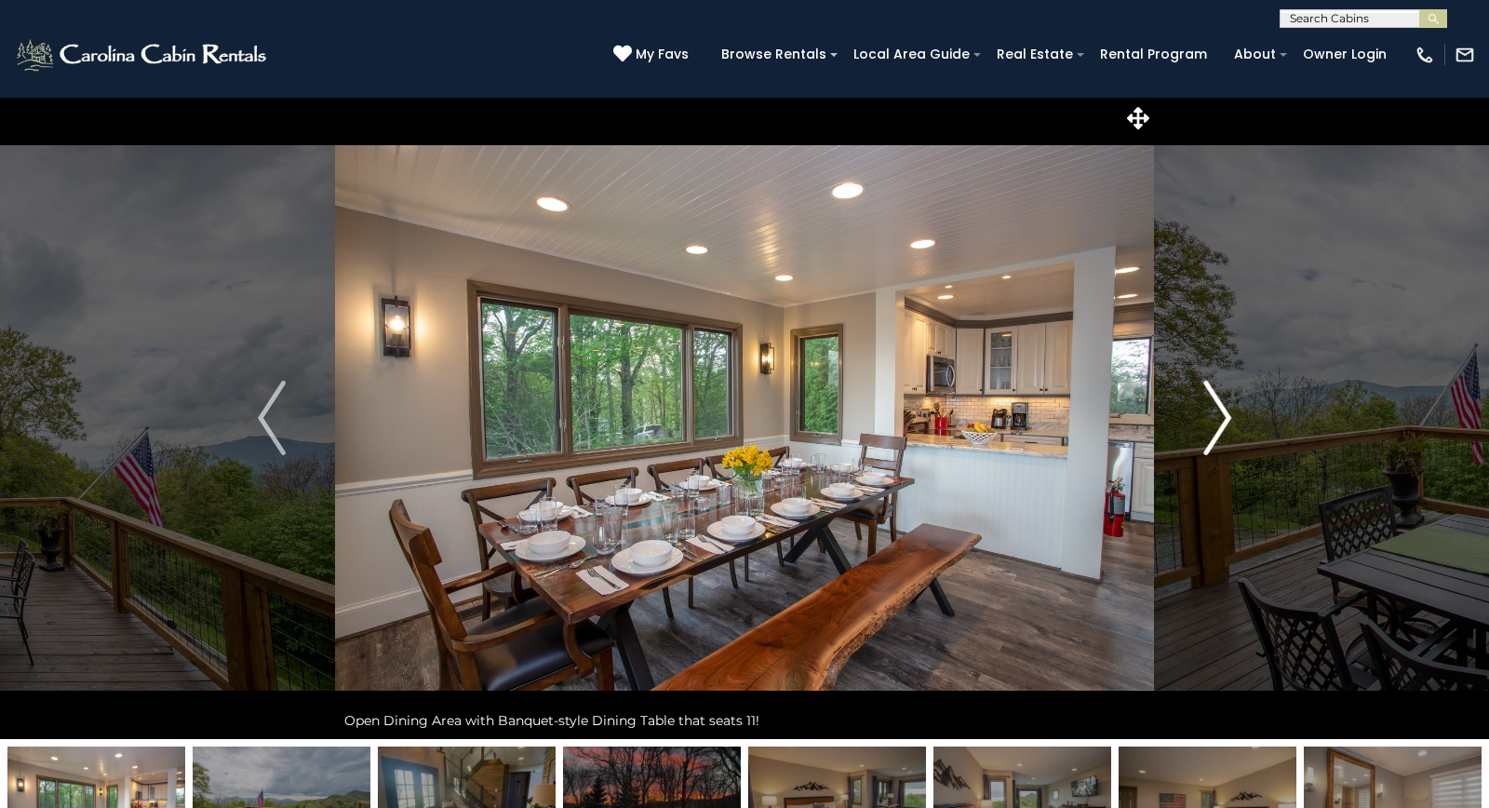
click at [1231, 414] on img "Next" at bounding box center [1217, 418] width 28 height 74
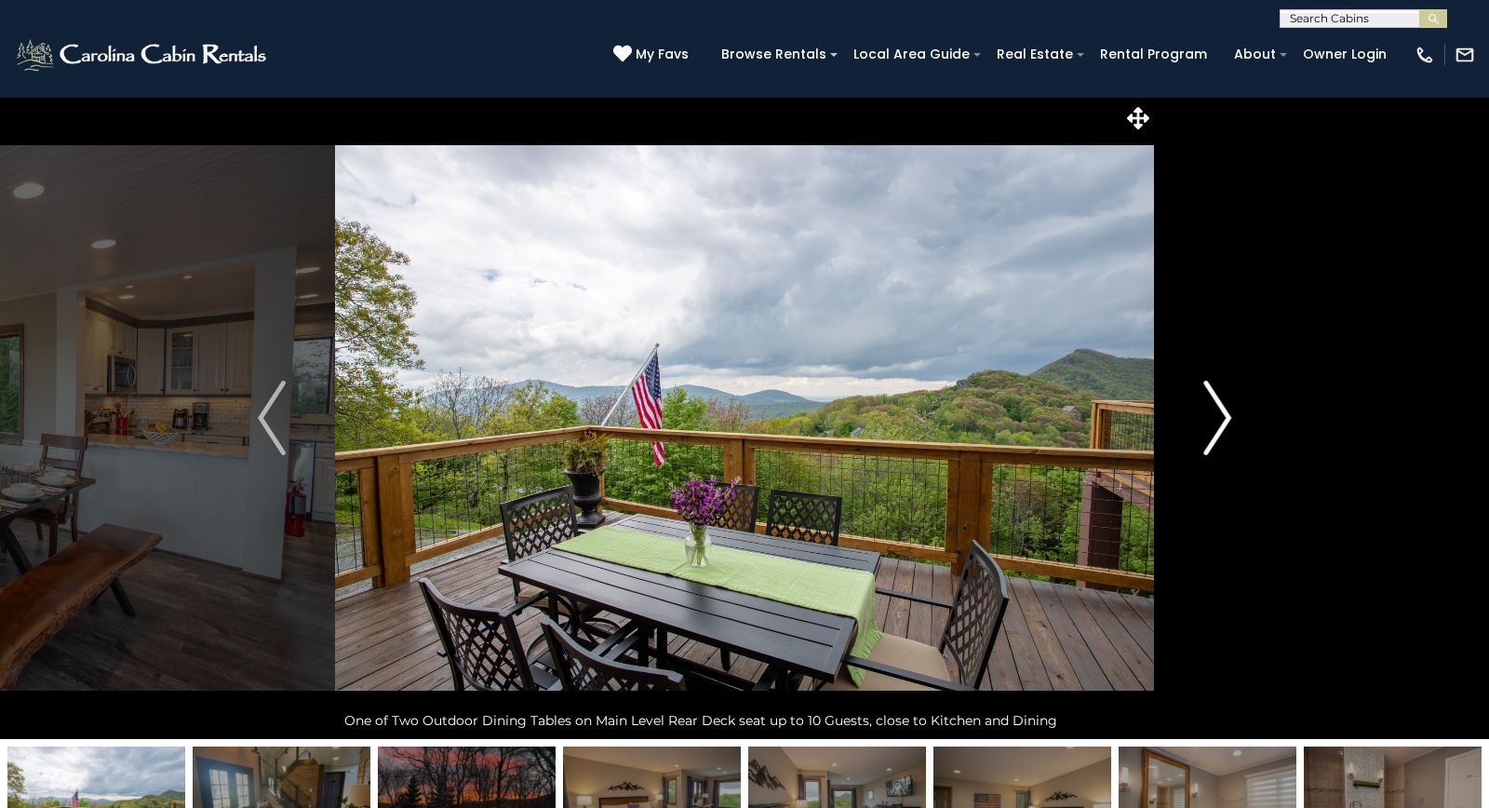
click at [1231, 414] on img "Next" at bounding box center [1217, 418] width 28 height 74
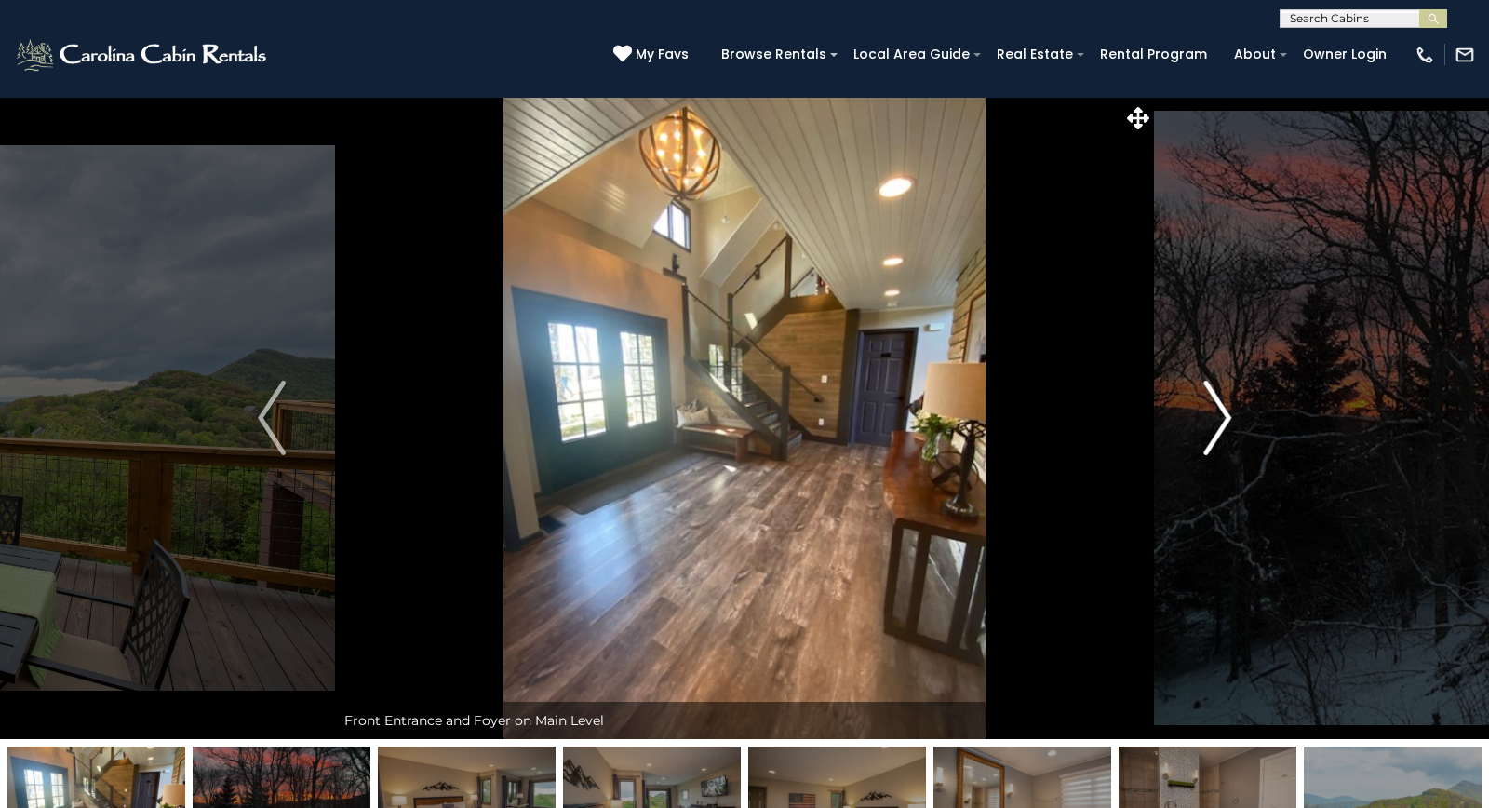
click at [1231, 414] on img "Next" at bounding box center [1217, 418] width 28 height 74
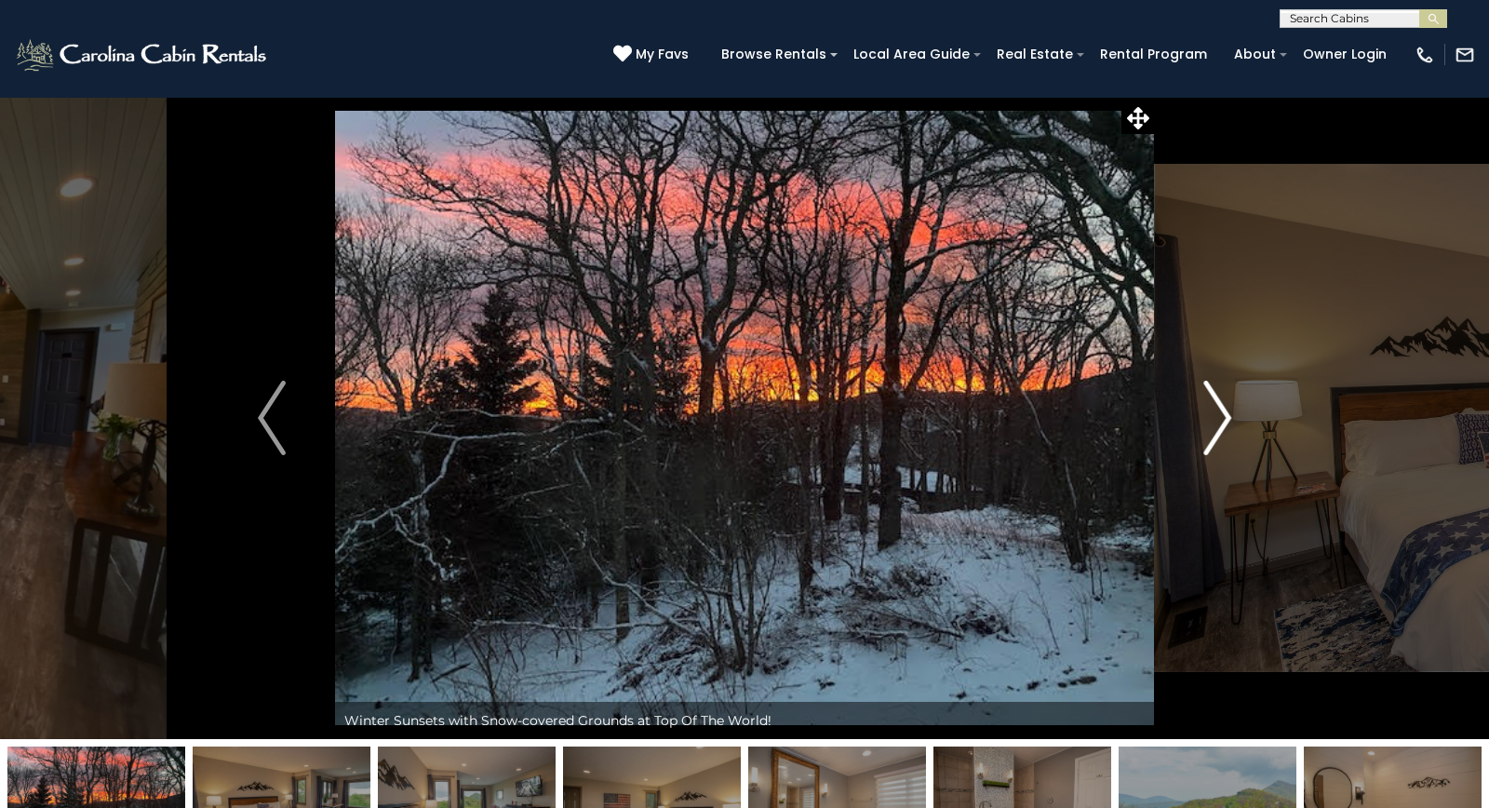
click at [1231, 414] on img "Next" at bounding box center [1217, 418] width 28 height 74
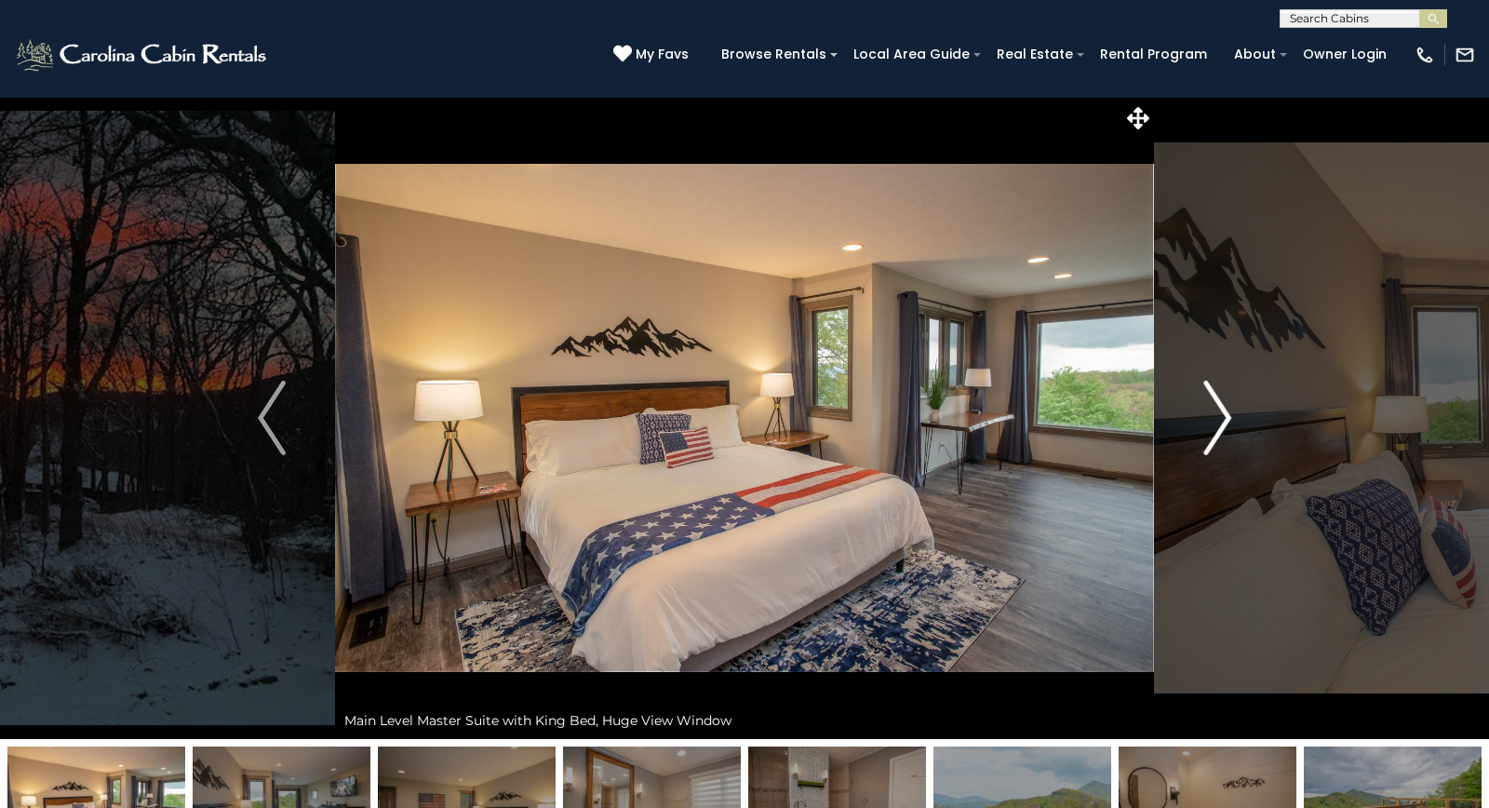
click at [1231, 414] on img "Next" at bounding box center [1217, 418] width 28 height 74
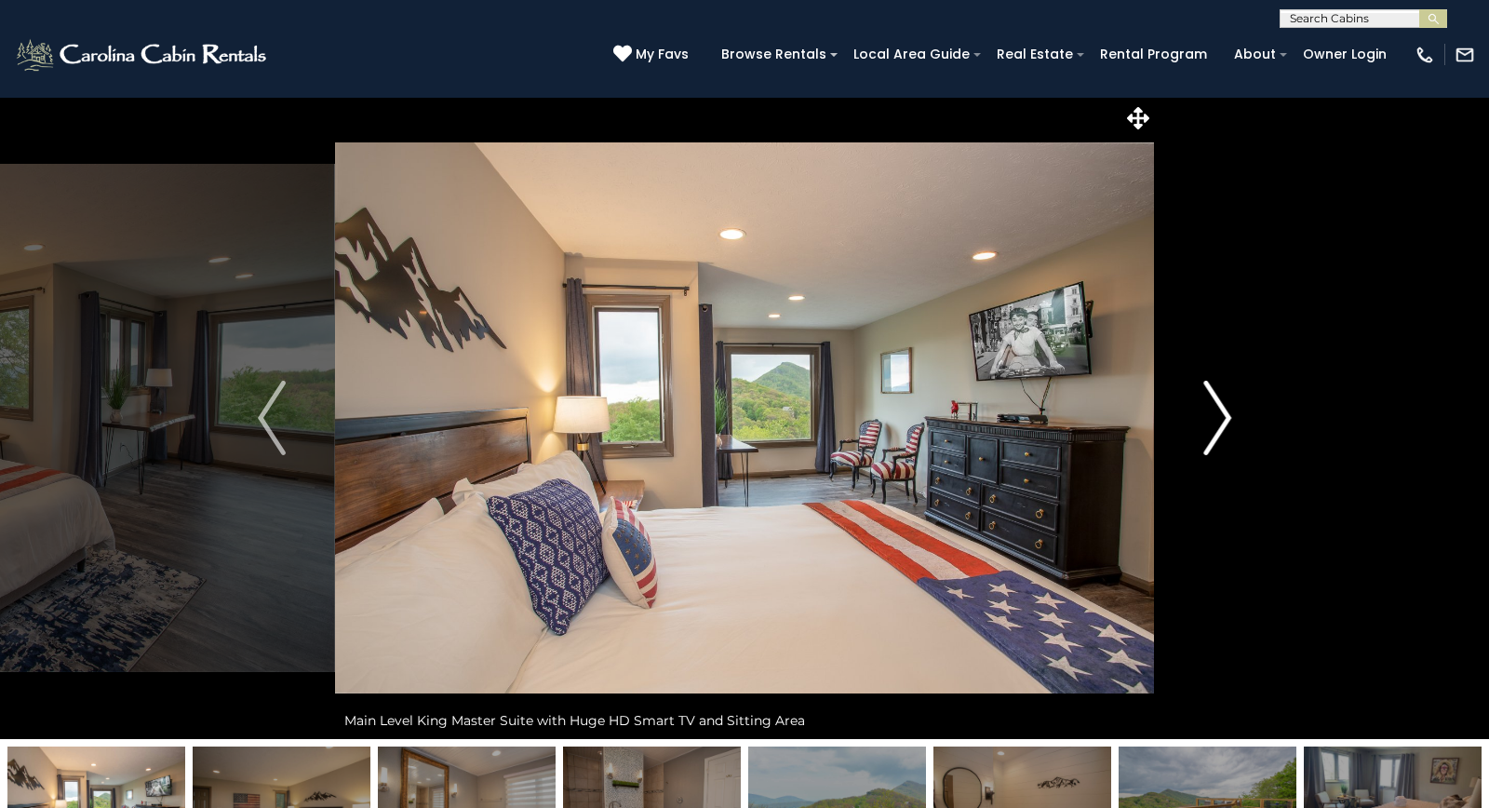
click at [1231, 414] on img "Next" at bounding box center [1217, 418] width 28 height 74
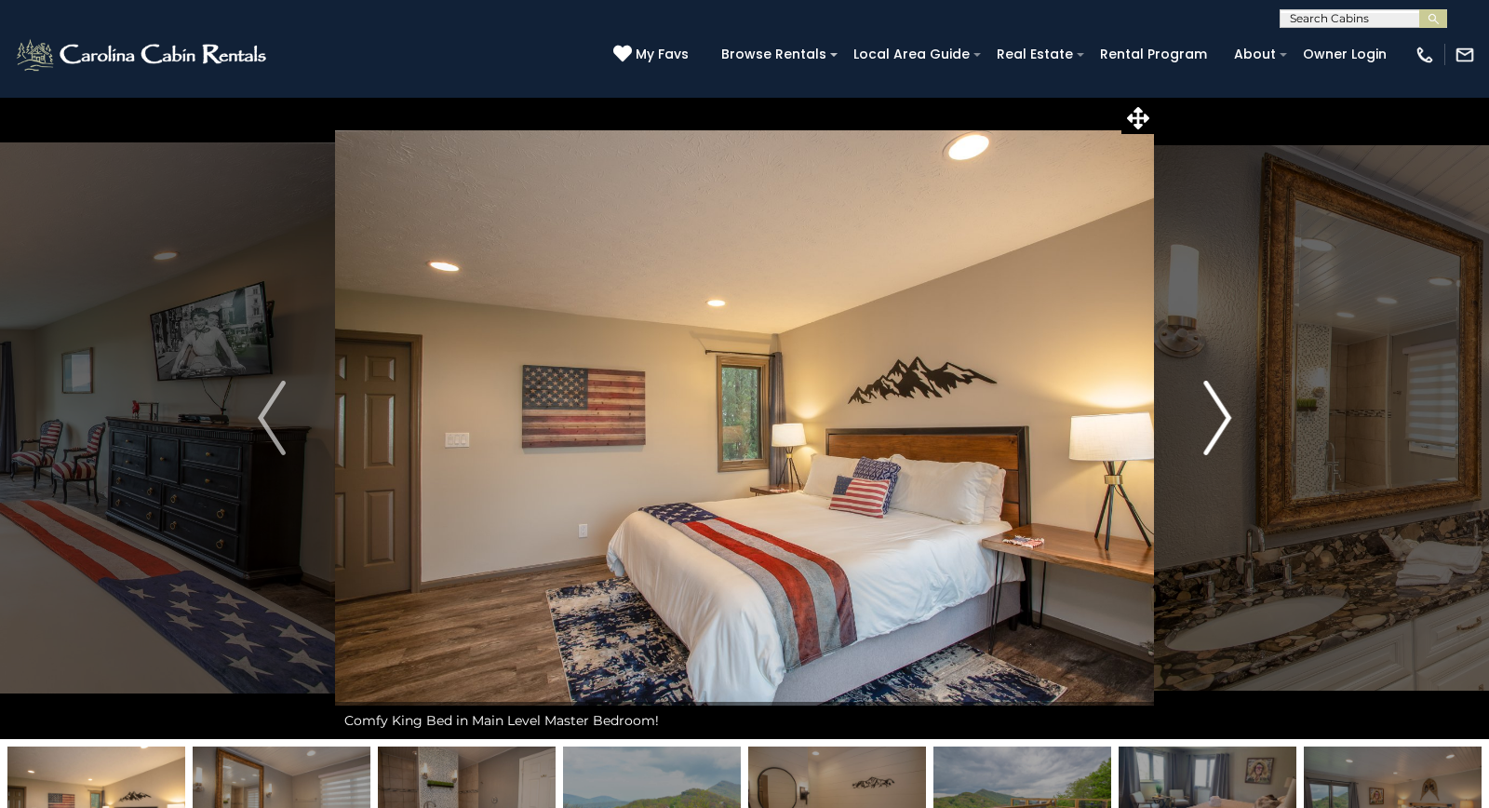
click at [1231, 414] on img "Next" at bounding box center [1217, 418] width 28 height 74
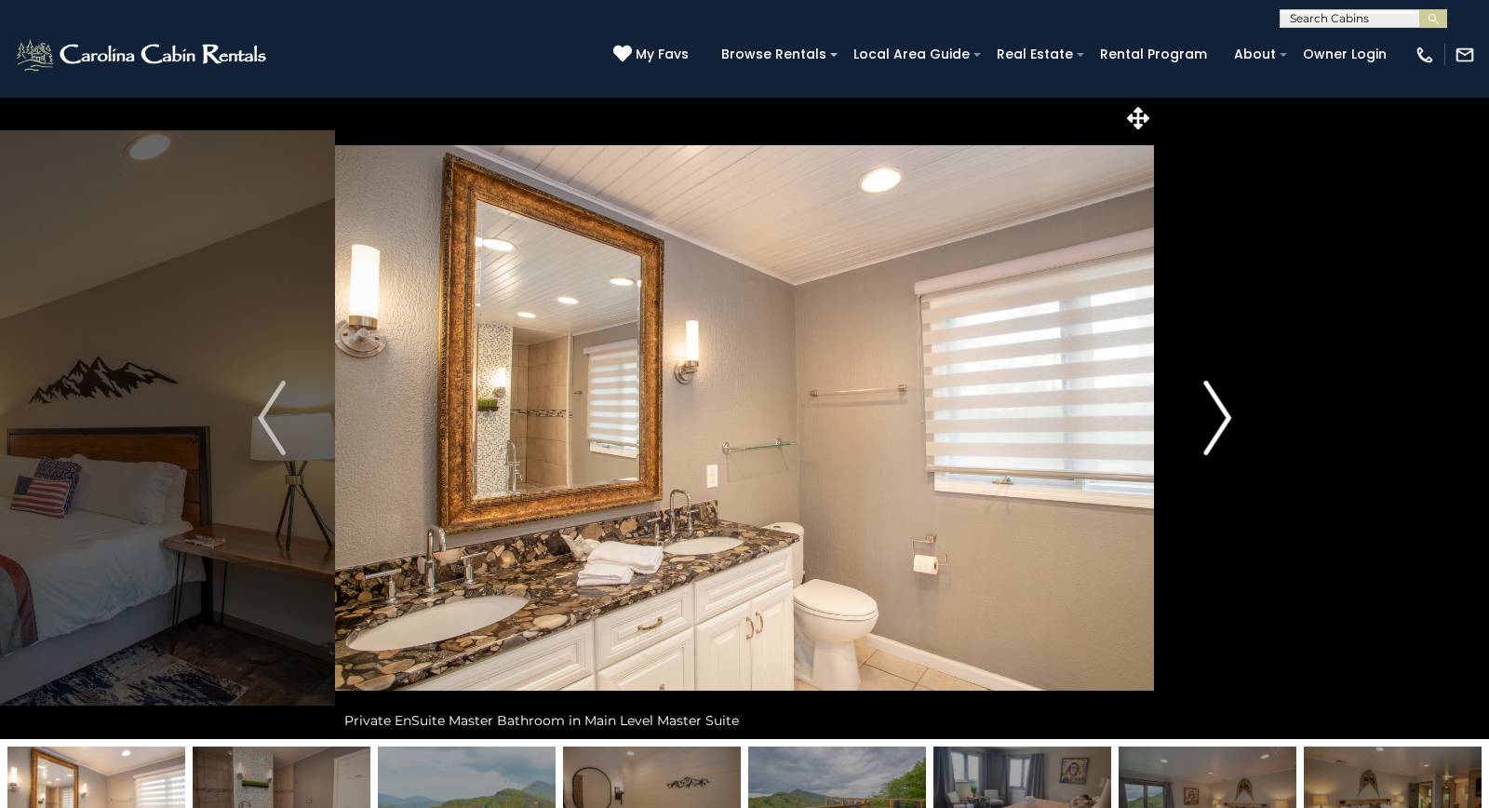
click at [1231, 414] on img "Next" at bounding box center [1217, 418] width 28 height 74
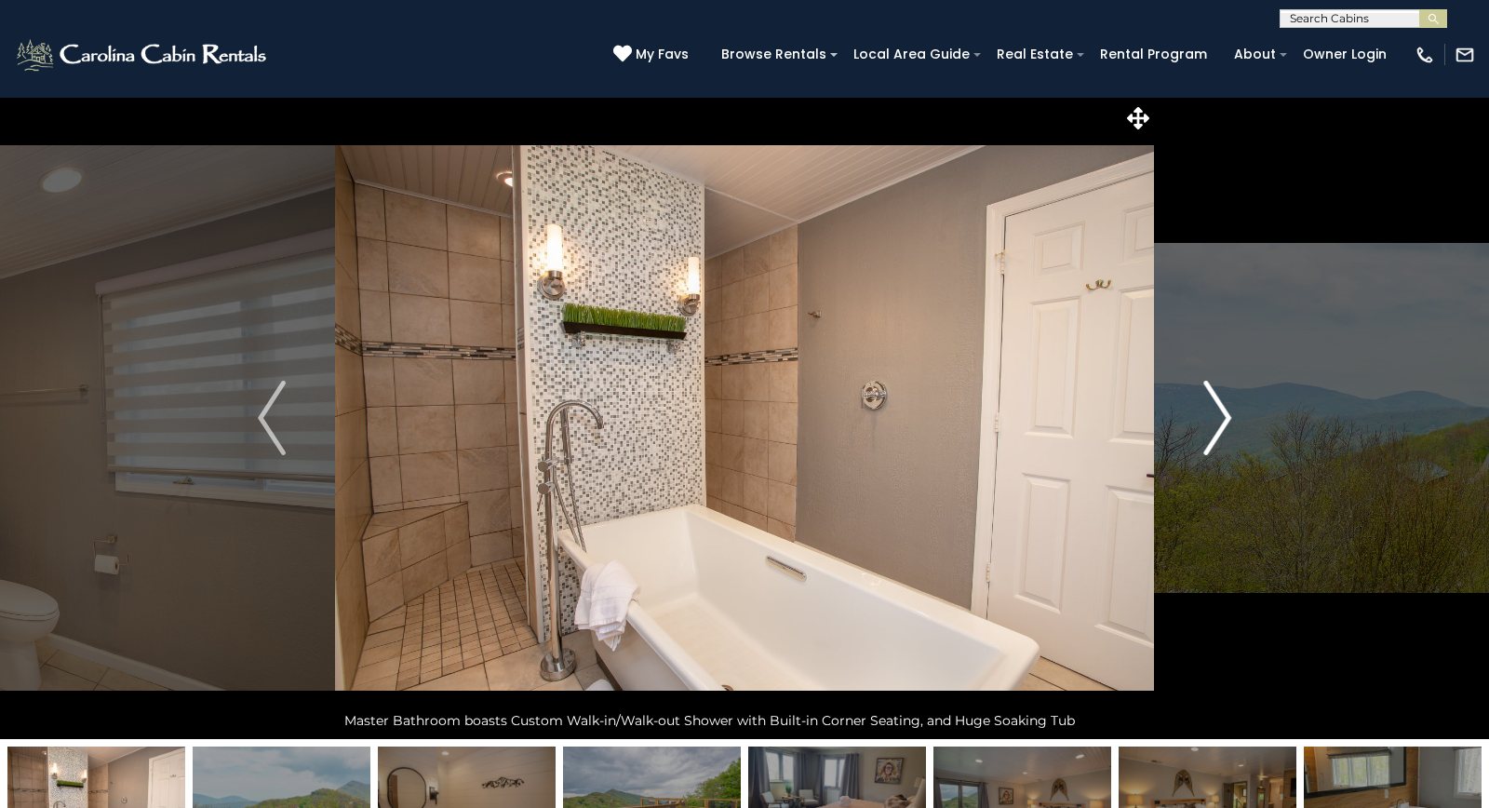
click at [1231, 414] on img "Next" at bounding box center [1217, 418] width 28 height 74
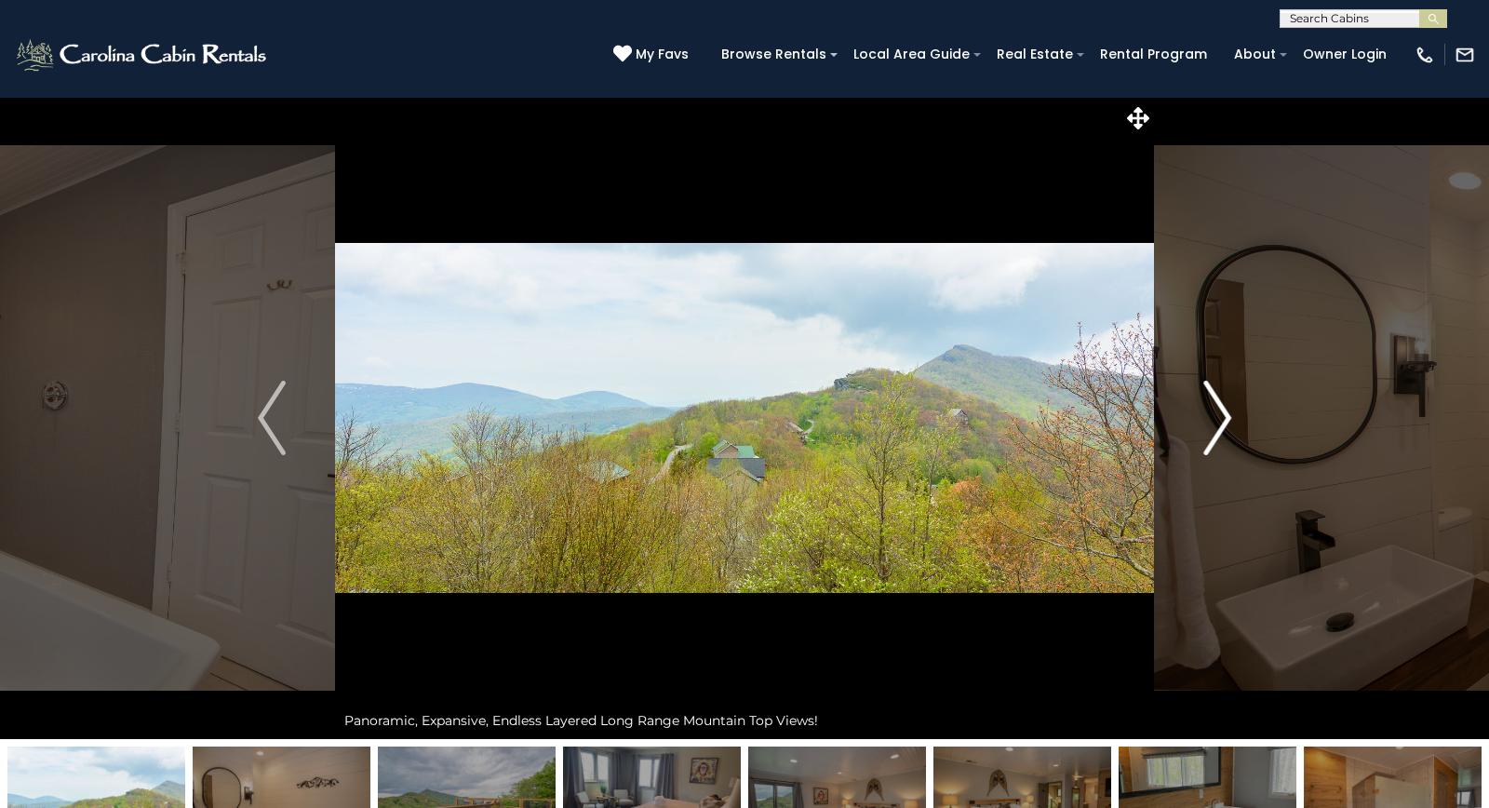
click at [1231, 414] on img "Next" at bounding box center [1217, 418] width 28 height 74
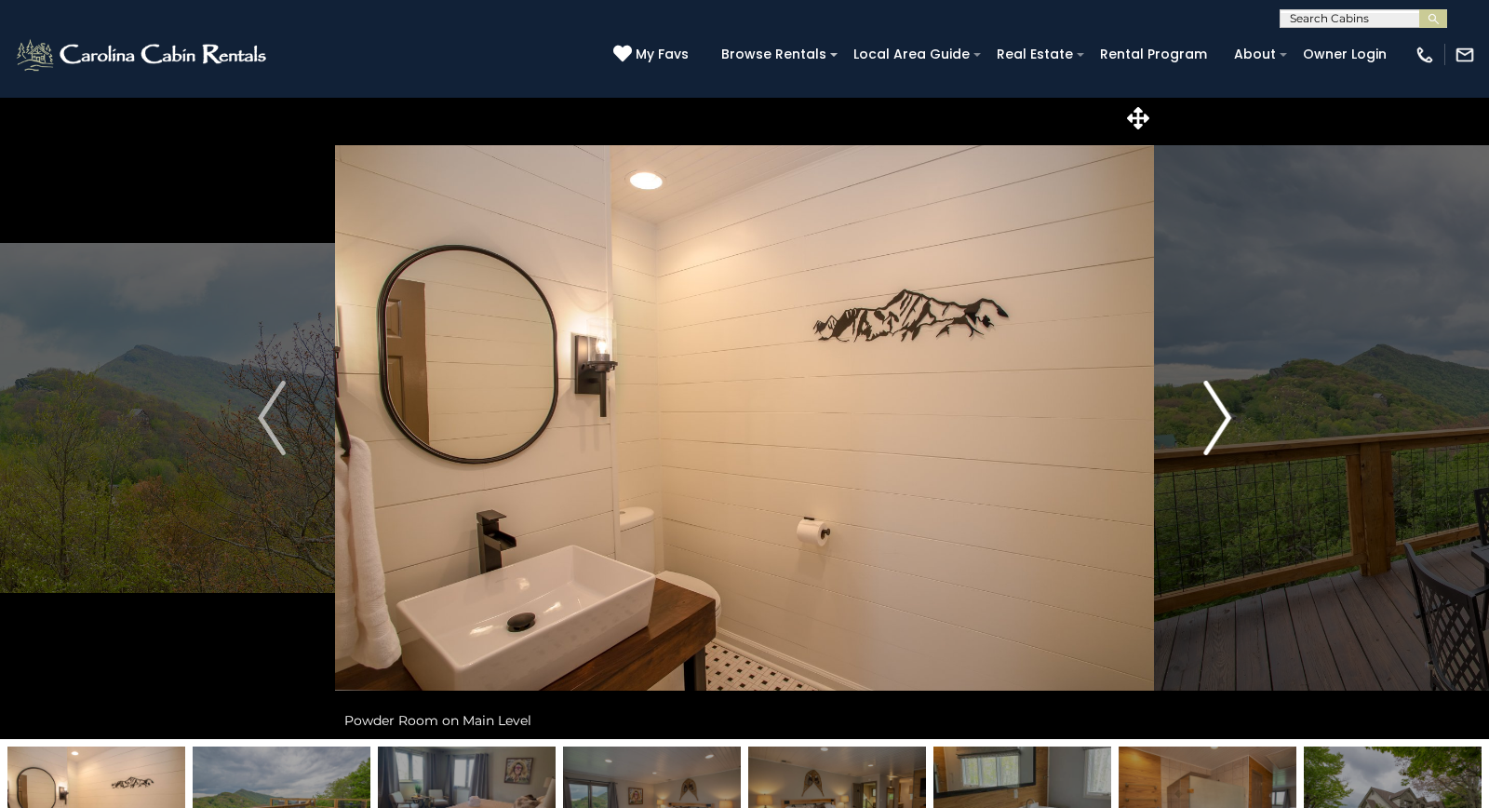
click at [1231, 414] on img "Next" at bounding box center [1217, 418] width 28 height 74
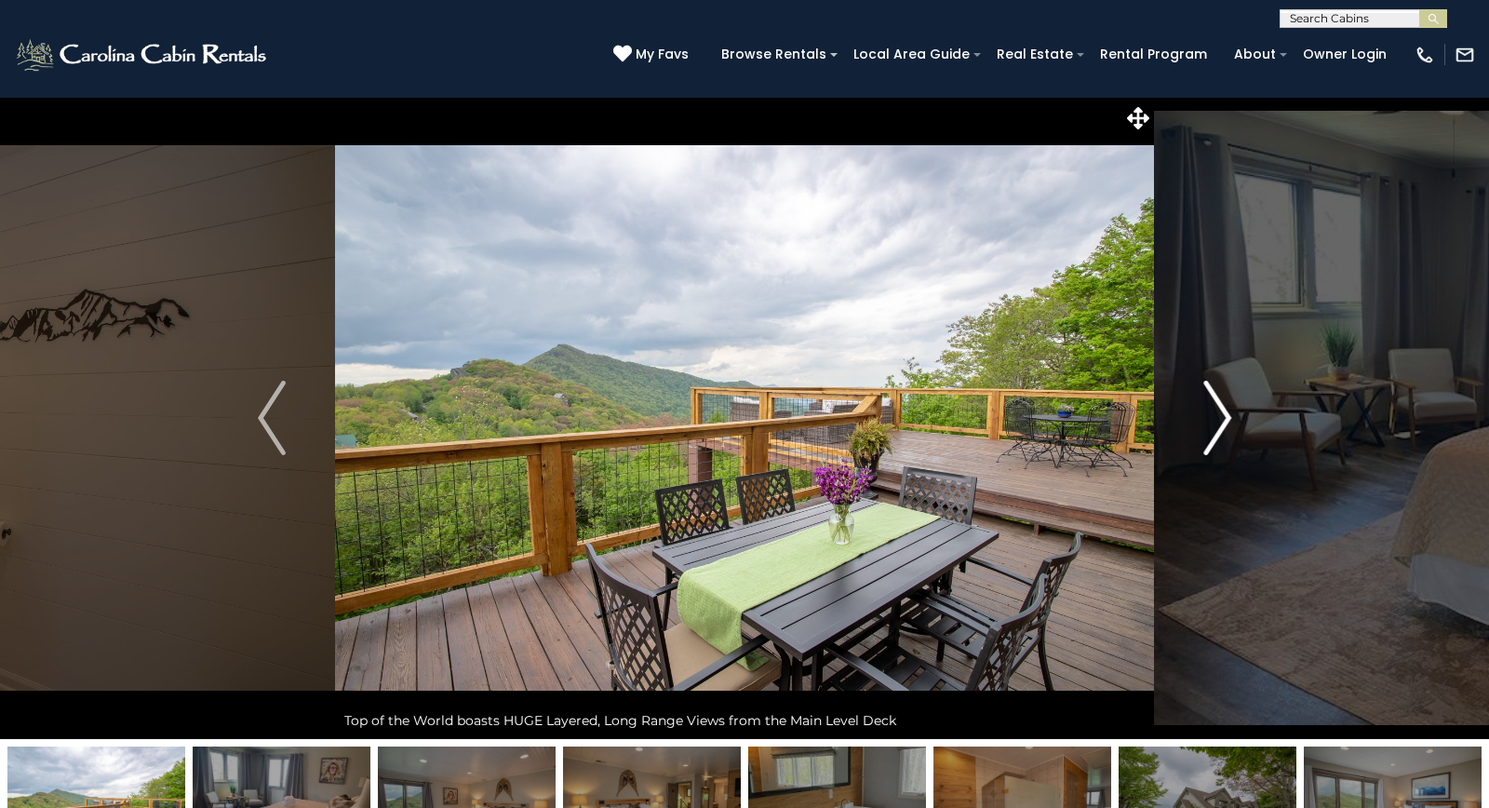
click at [1231, 414] on img "Next" at bounding box center [1217, 418] width 28 height 74
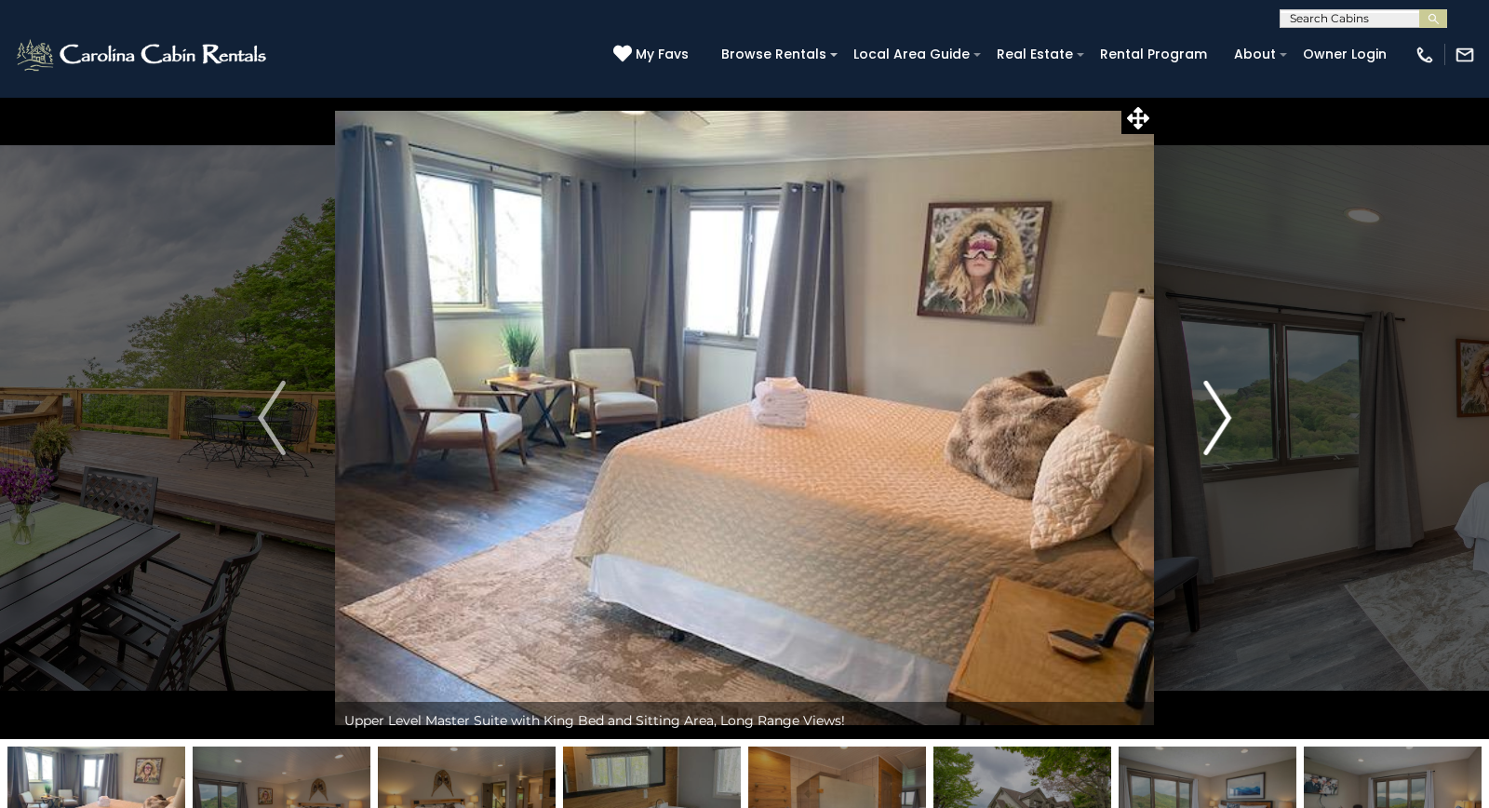
click at [1231, 414] on img "Next" at bounding box center [1217, 418] width 28 height 74
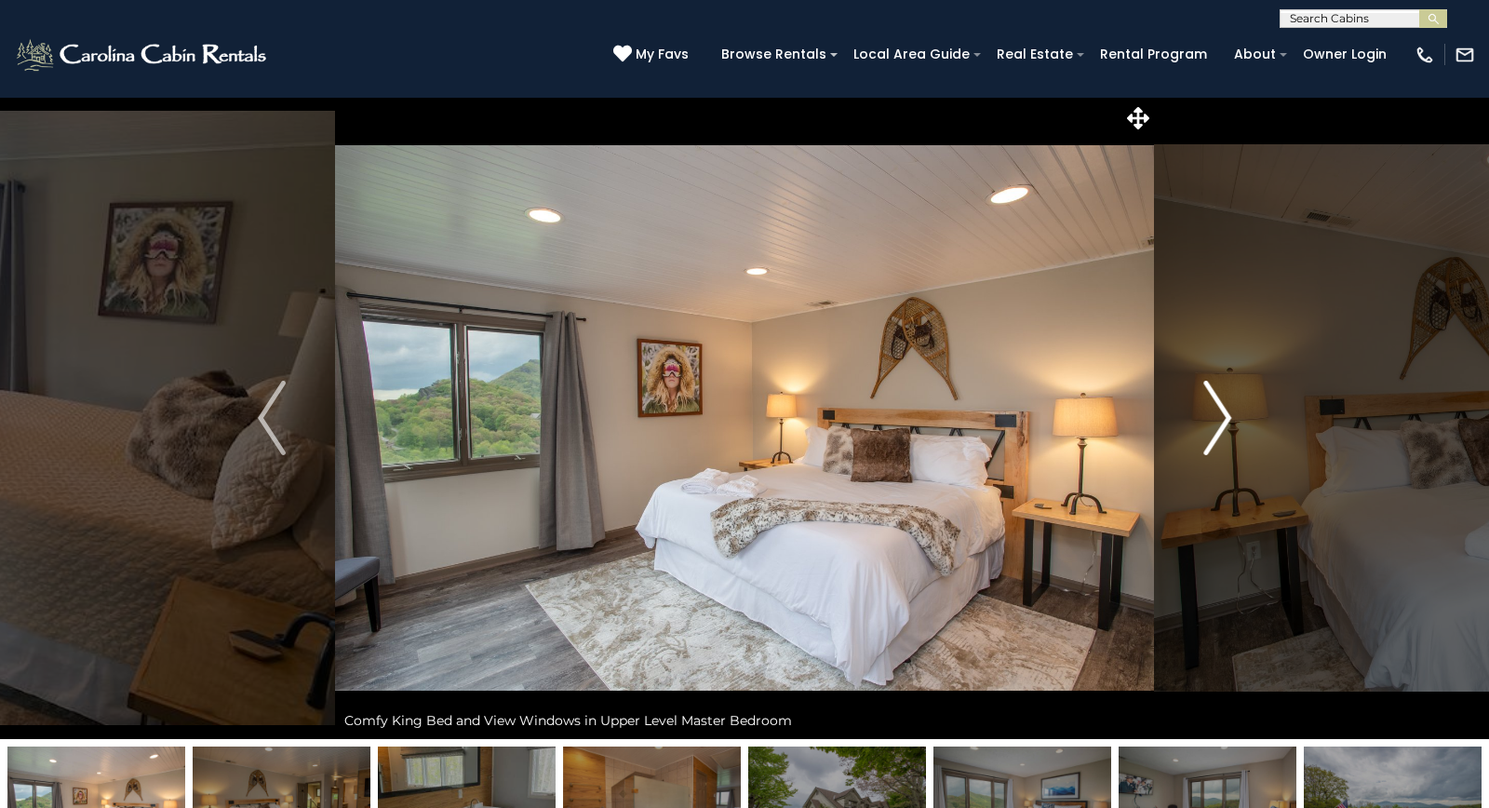
click at [1225, 410] on img "Next" at bounding box center [1217, 418] width 28 height 74
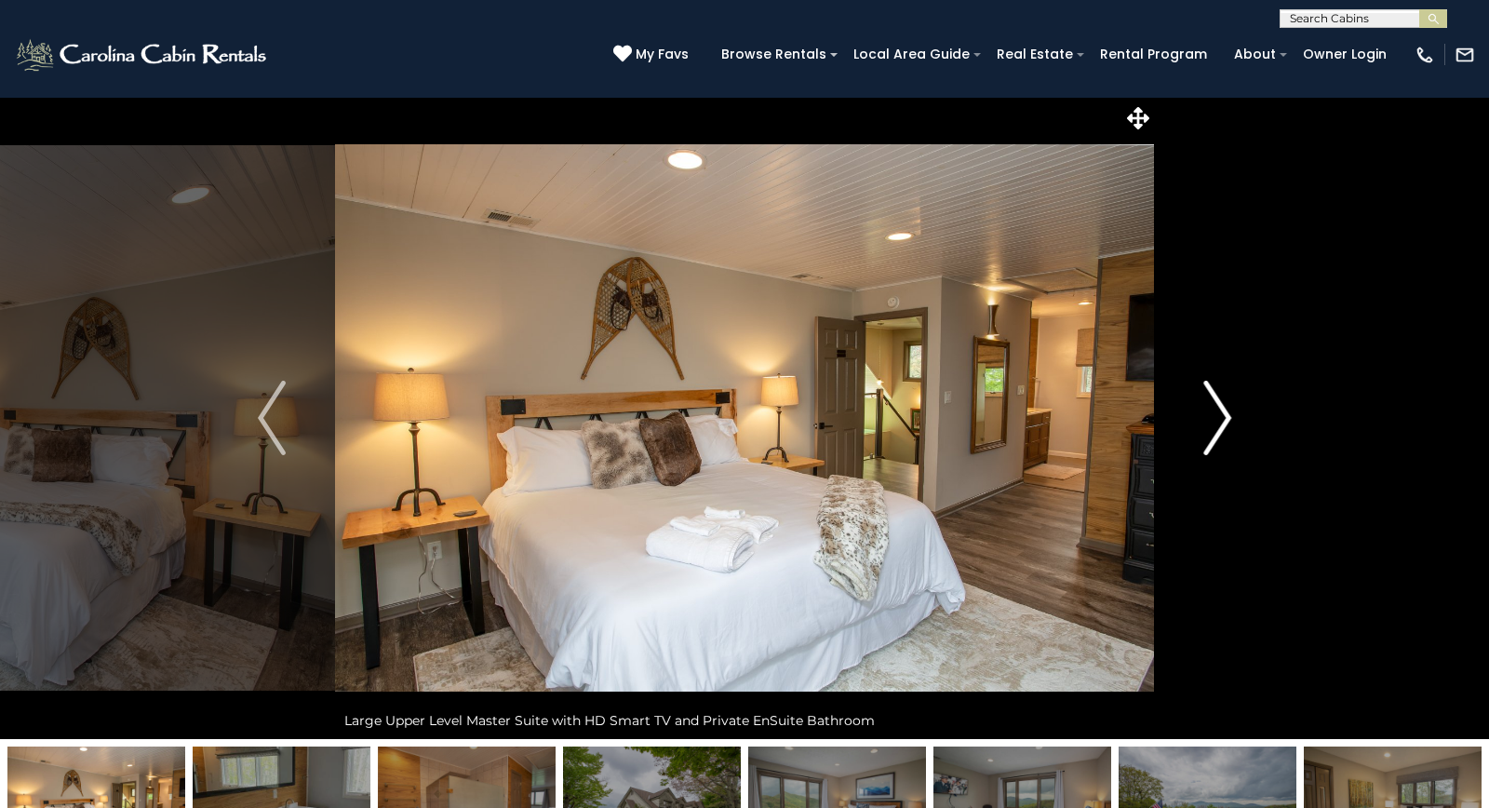
click at [1225, 410] on img "Next" at bounding box center [1217, 418] width 28 height 74
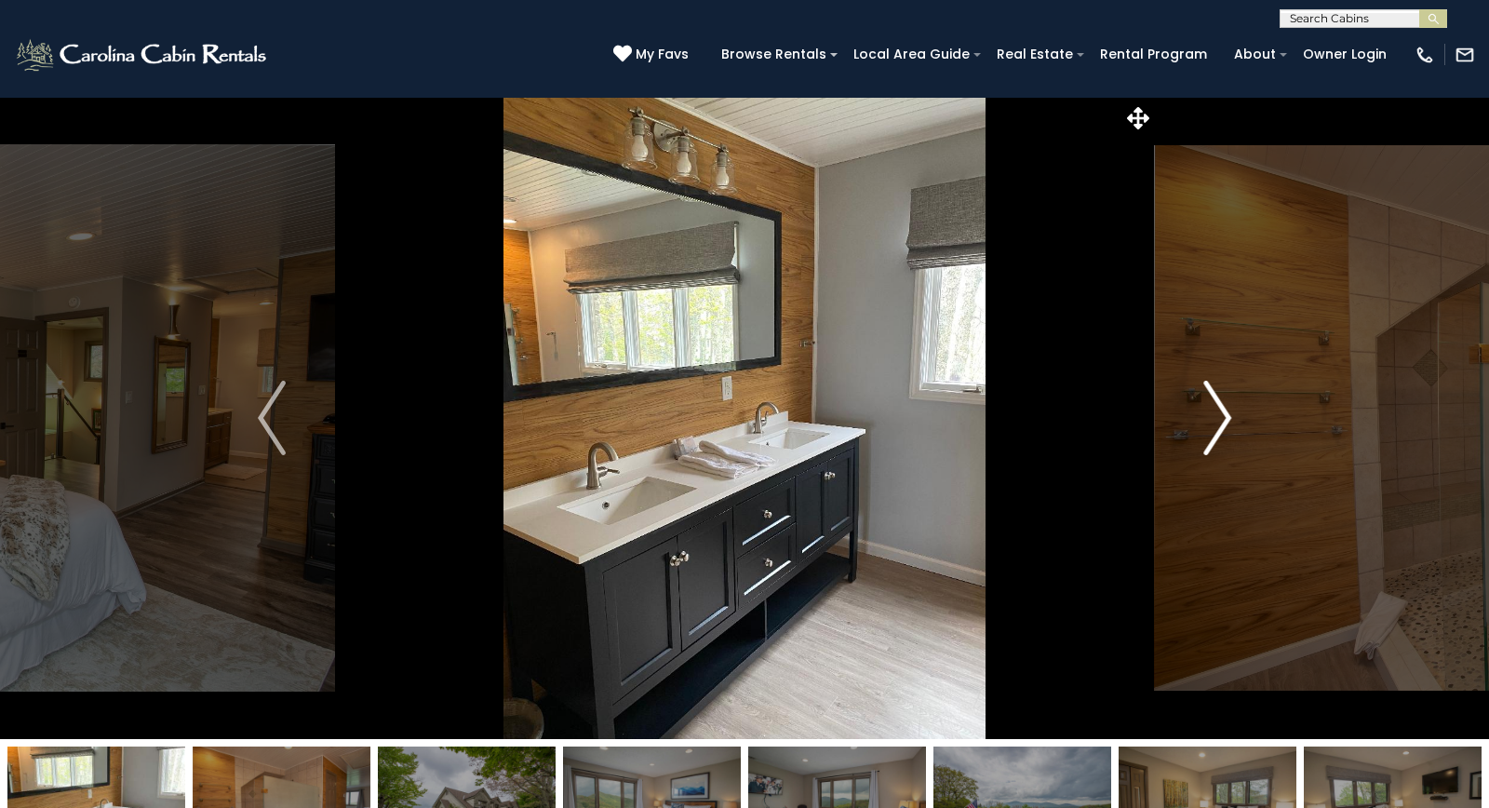
click at [1225, 410] on img "Next" at bounding box center [1217, 418] width 28 height 74
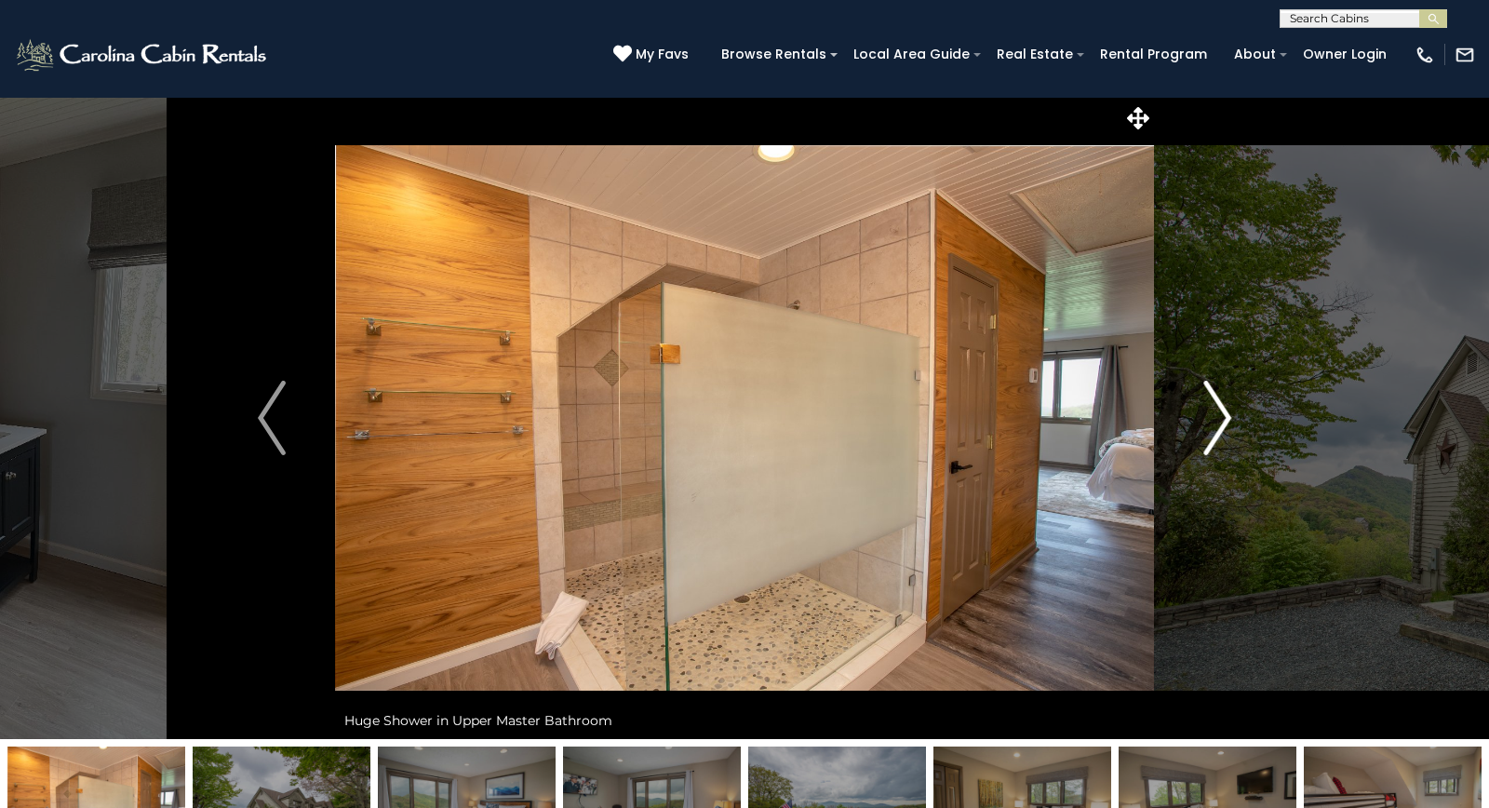
click at [1225, 410] on img "Next" at bounding box center [1217, 418] width 28 height 74
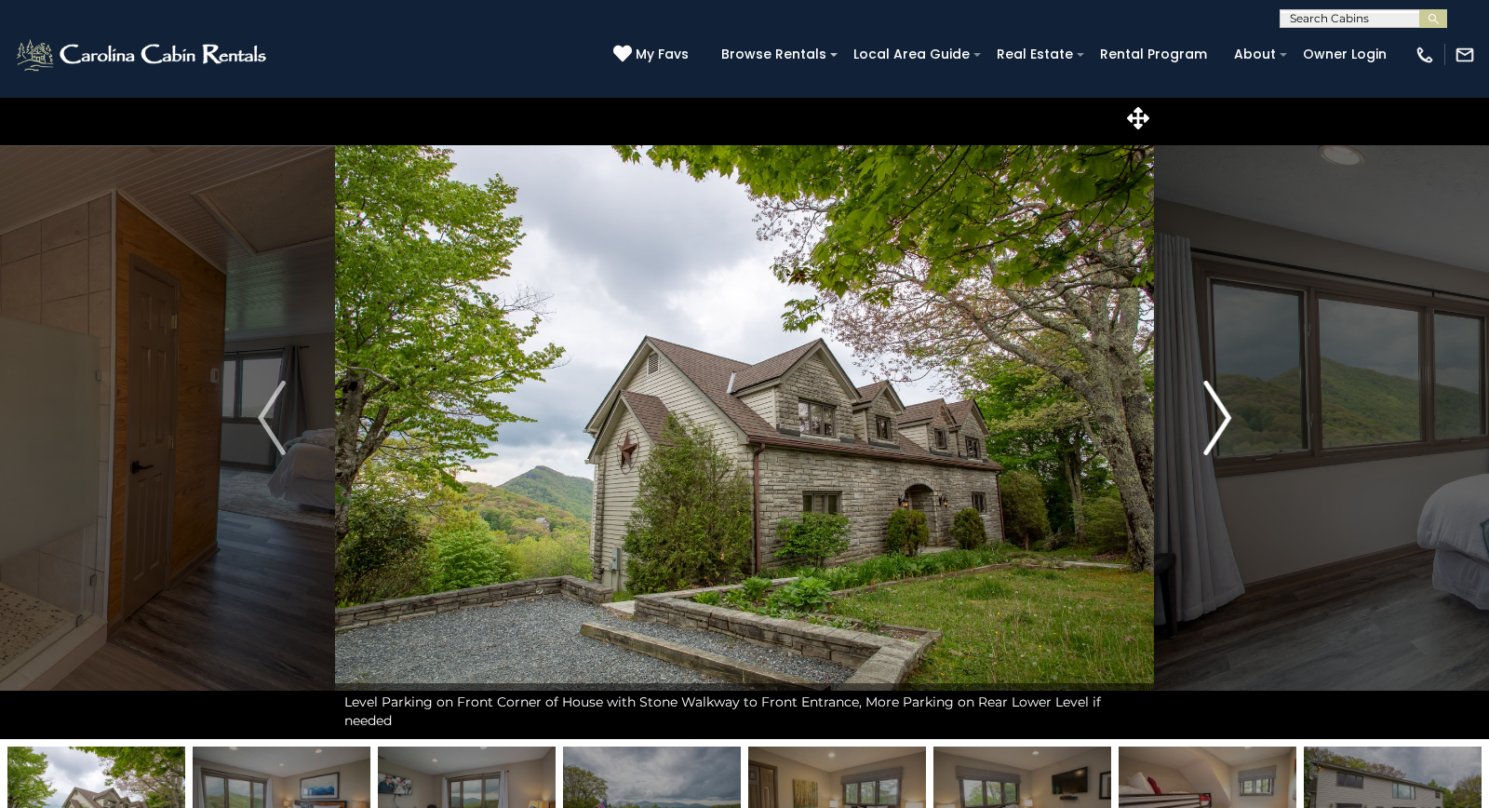
click at [1225, 410] on img "Next" at bounding box center [1217, 418] width 28 height 74
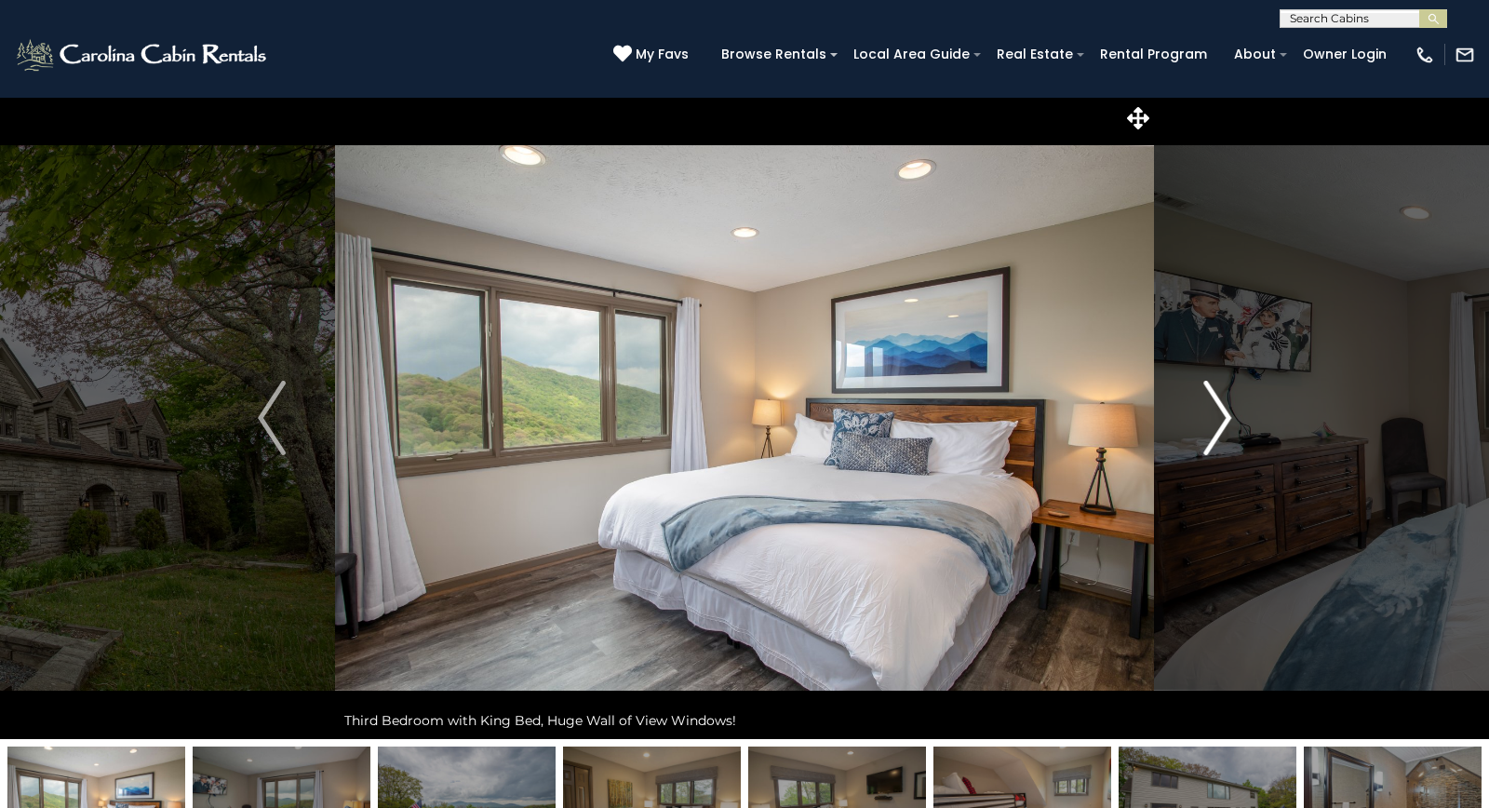
click at [1225, 410] on img "Next" at bounding box center [1217, 418] width 28 height 74
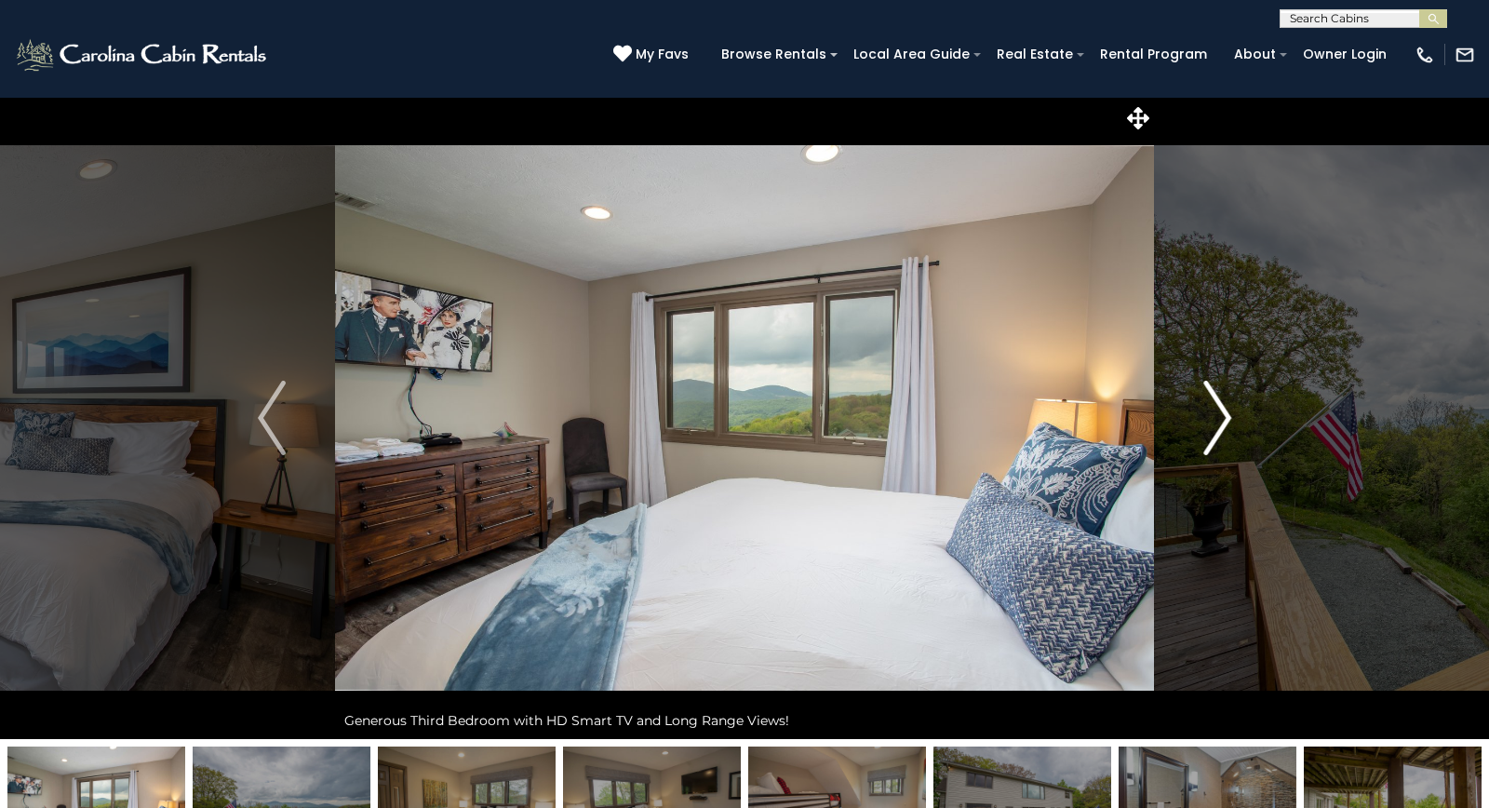
click at [1225, 410] on img "Next" at bounding box center [1217, 418] width 28 height 74
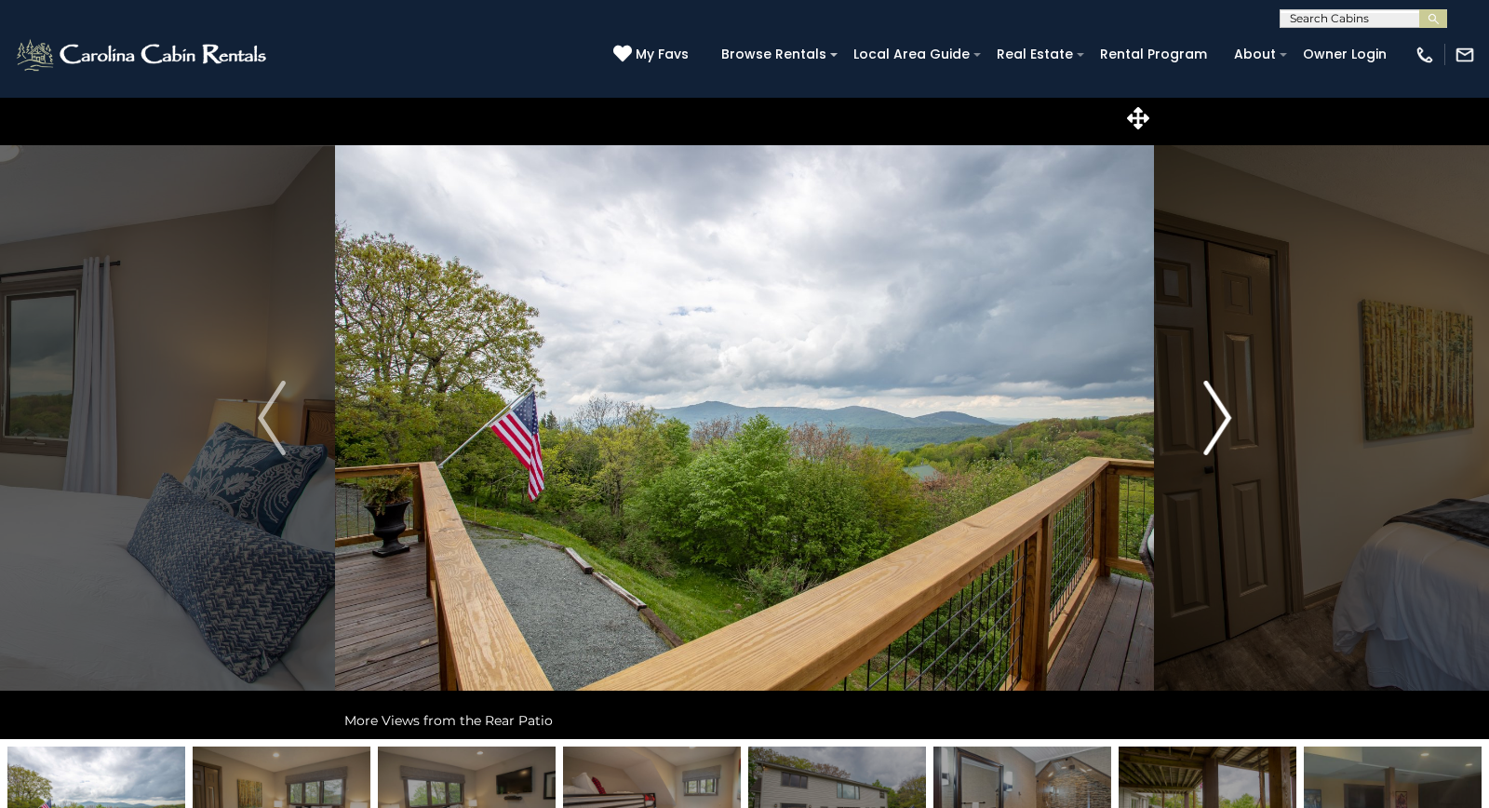
click at [1225, 410] on img "Next" at bounding box center [1217, 418] width 28 height 74
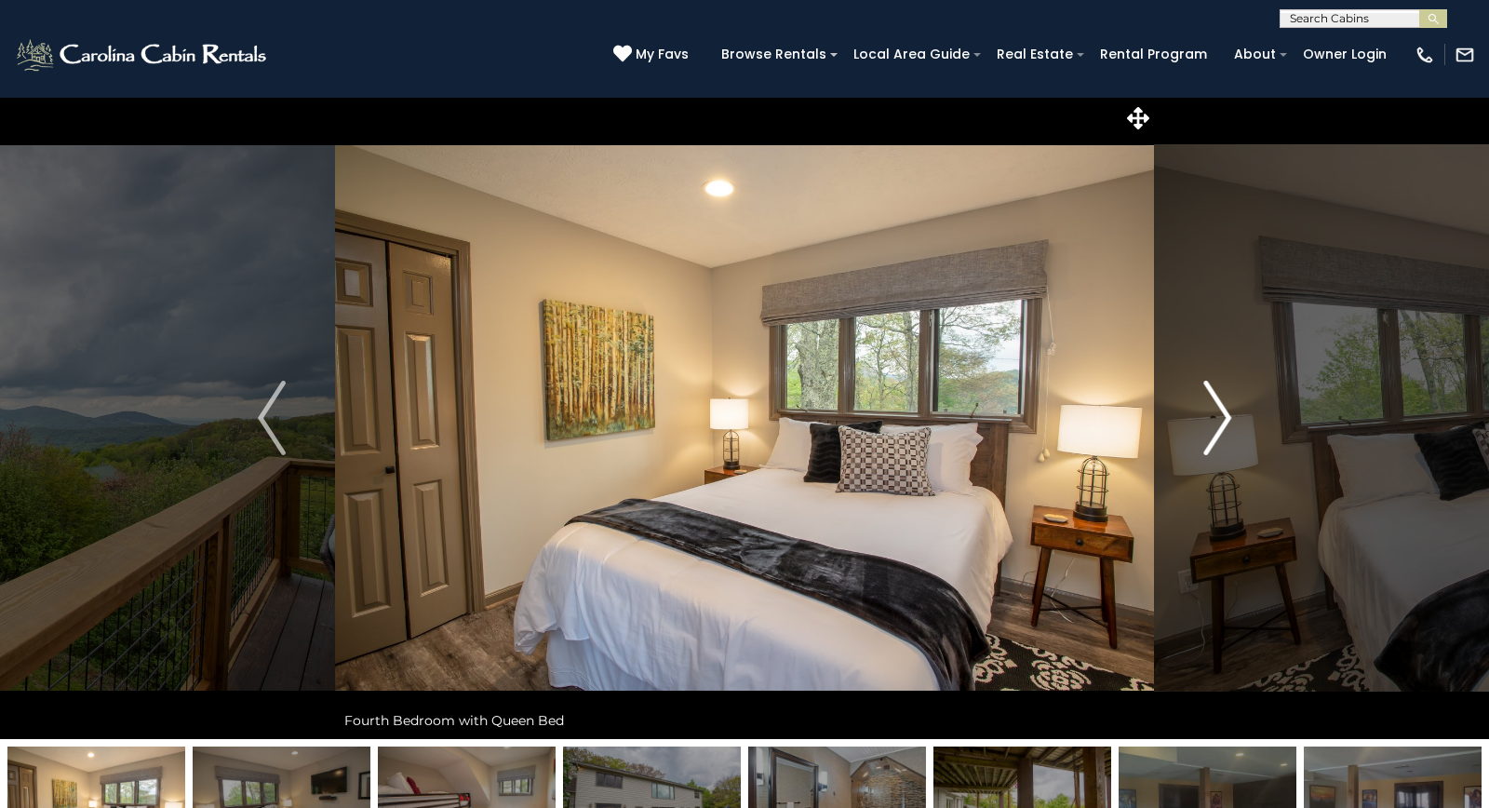
click at [1225, 410] on img "Next" at bounding box center [1217, 418] width 28 height 74
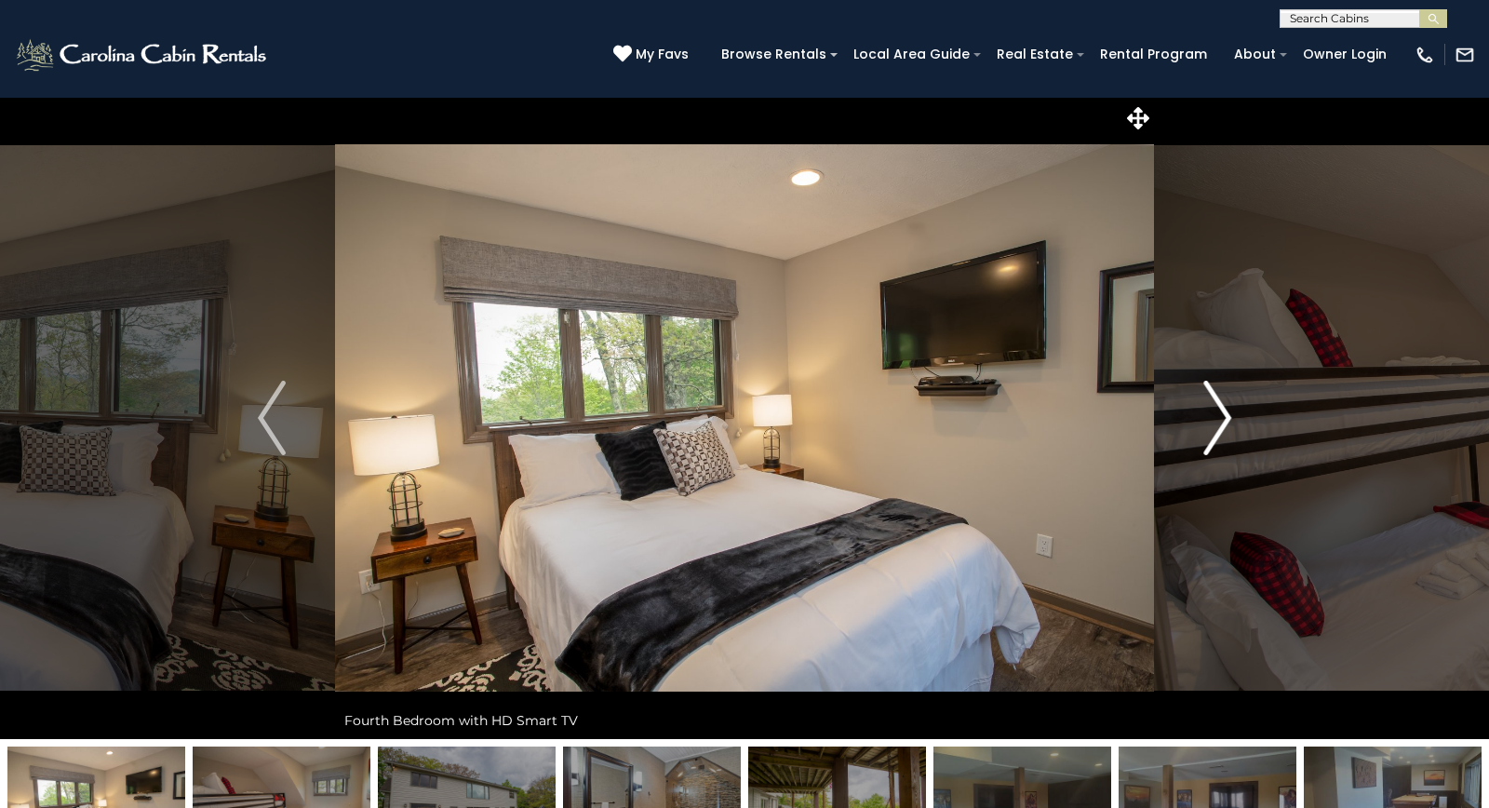
click at [1225, 410] on img "Next" at bounding box center [1217, 418] width 28 height 74
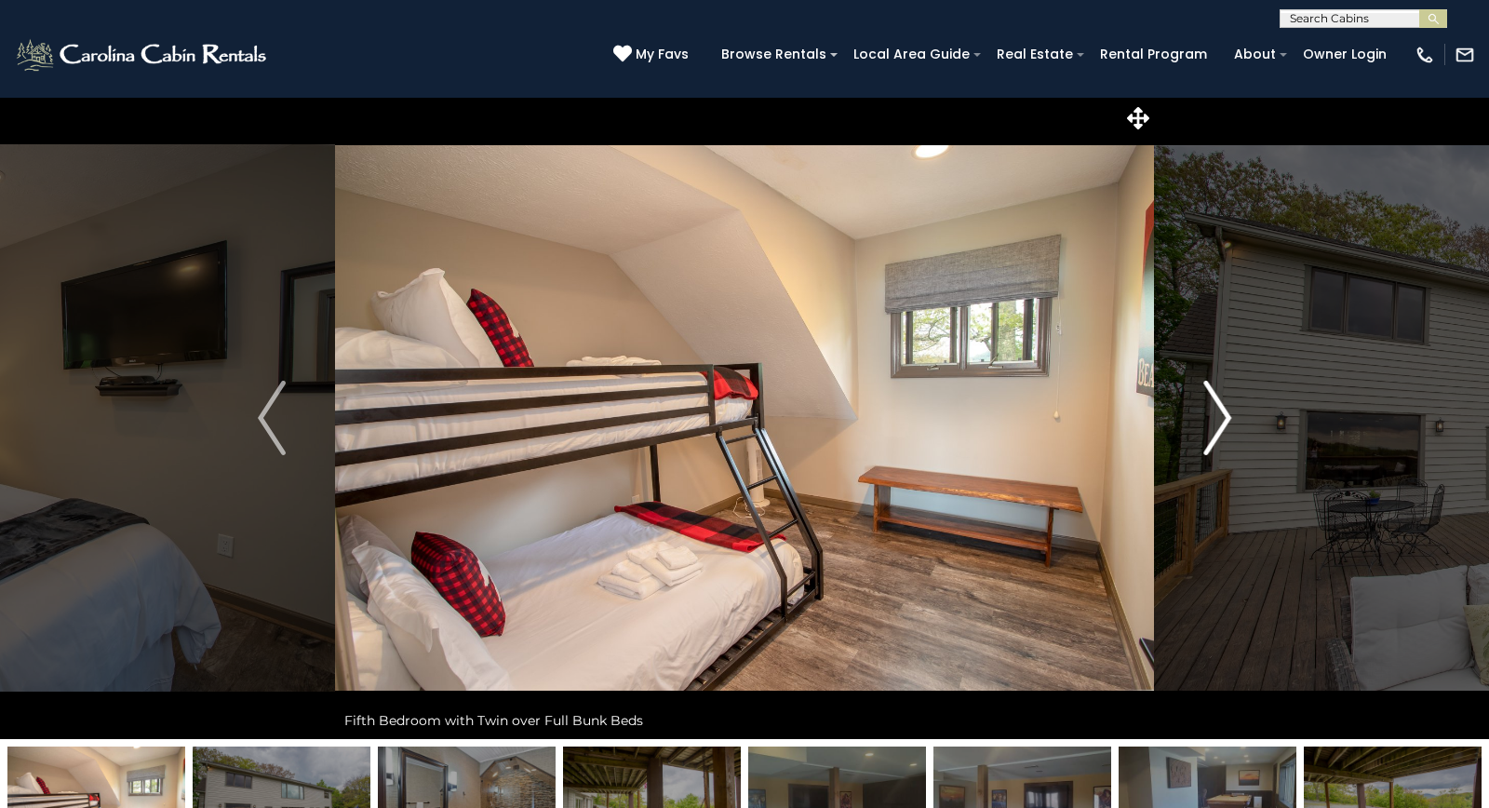
click at [1225, 410] on img "Next" at bounding box center [1217, 418] width 28 height 74
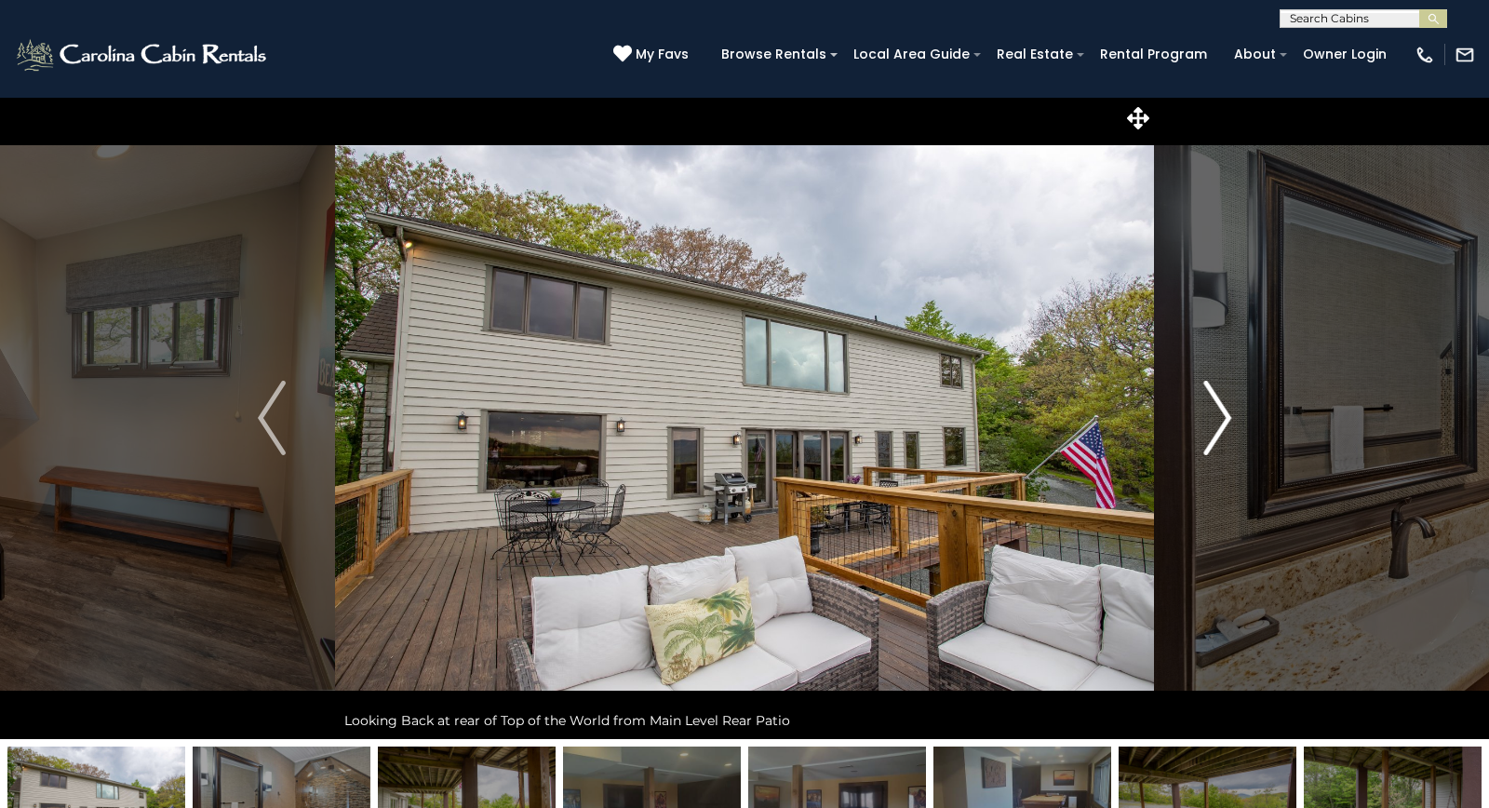
click at [1225, 410] on img "Next" at bounding box center [1217, 418] width 28 height 74
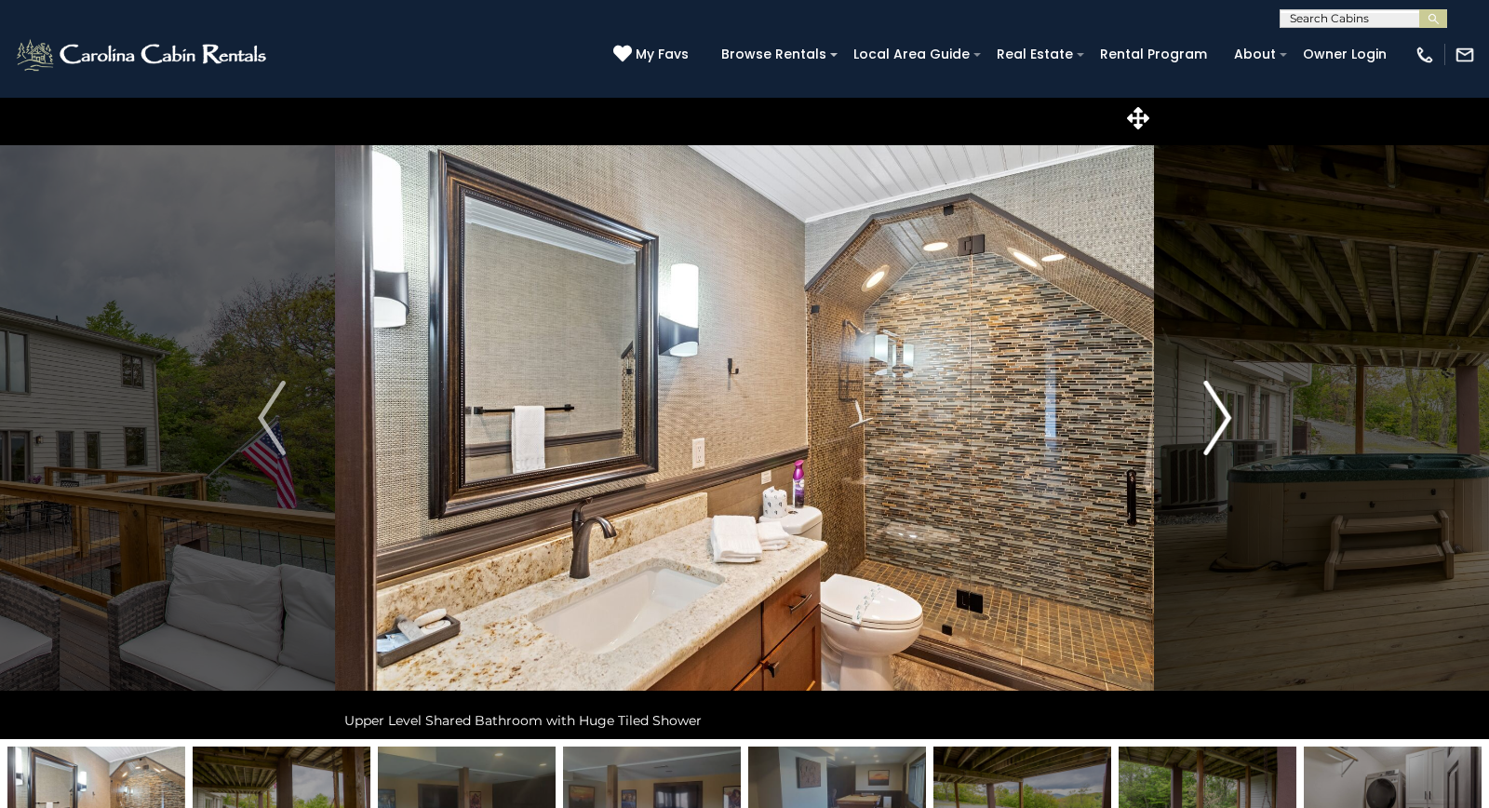
click at [1225, 410] on img "Next" at bounding box center [1217, 418] width 28 height 74
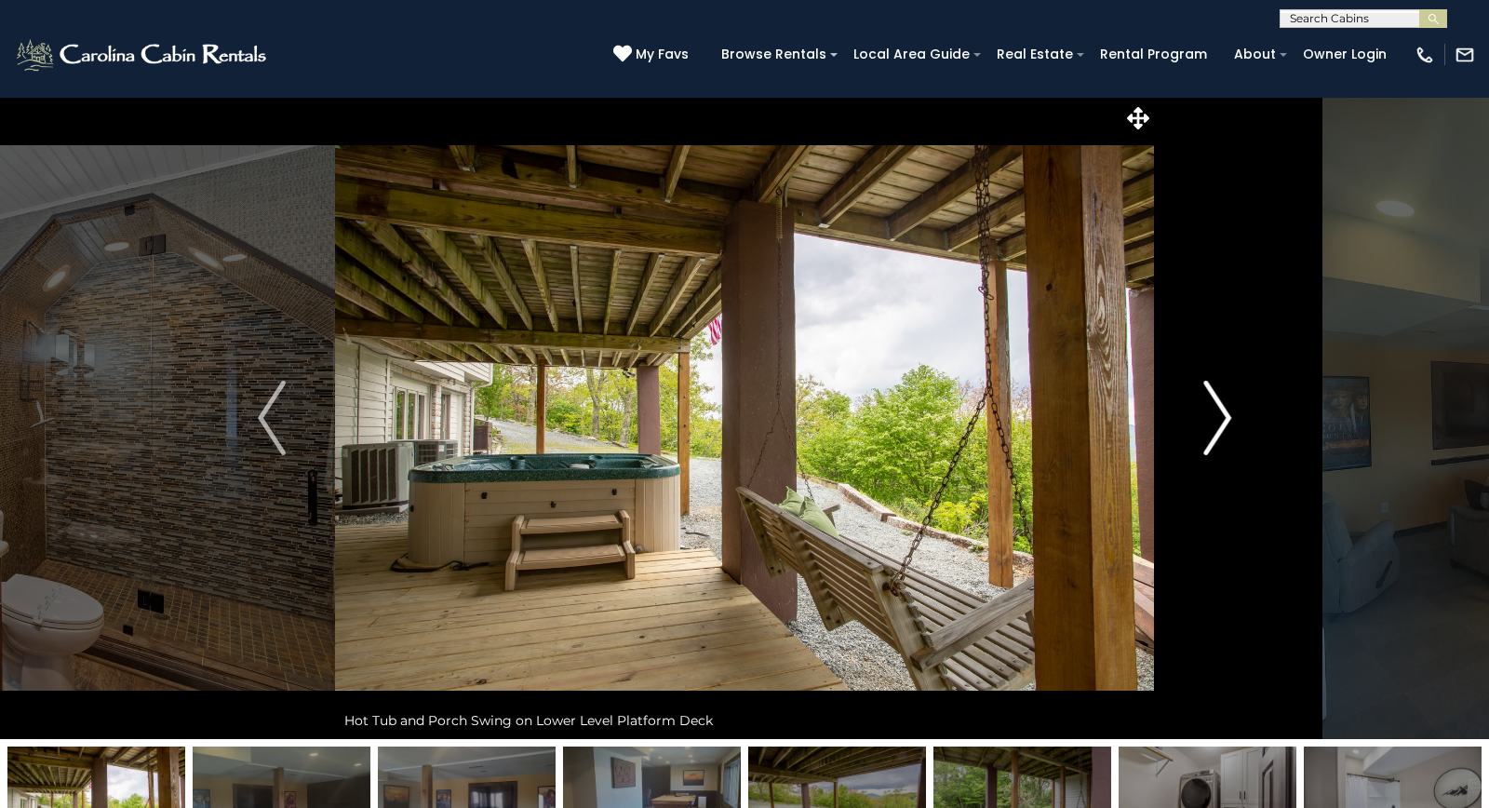
click at [1225, 410] on img "Next" at bounding box center [1217, 418] width 28 height 74
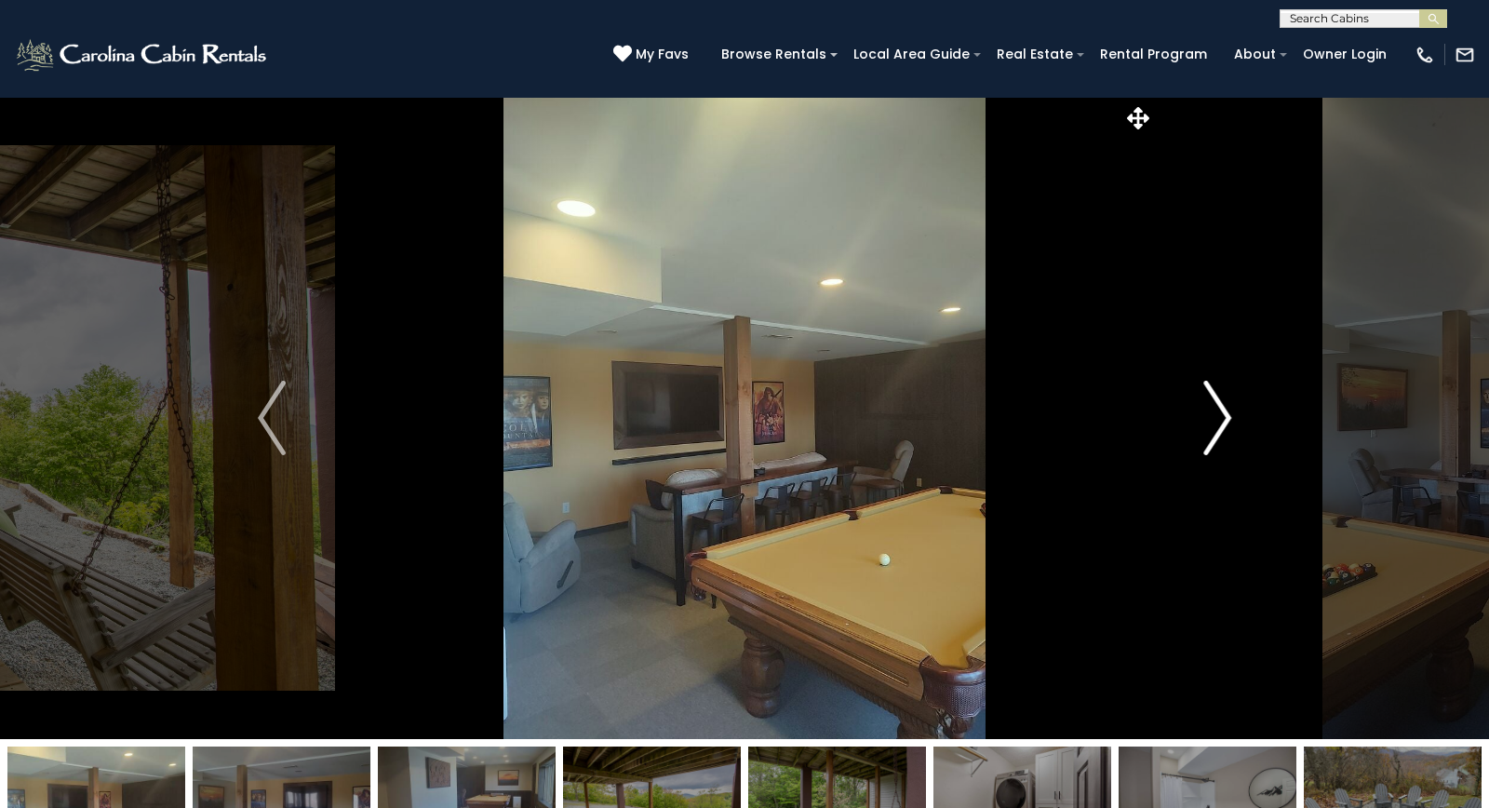
click at [1225, 410] on img "Next" at bounding box center [1217, 418] width 28 height 74
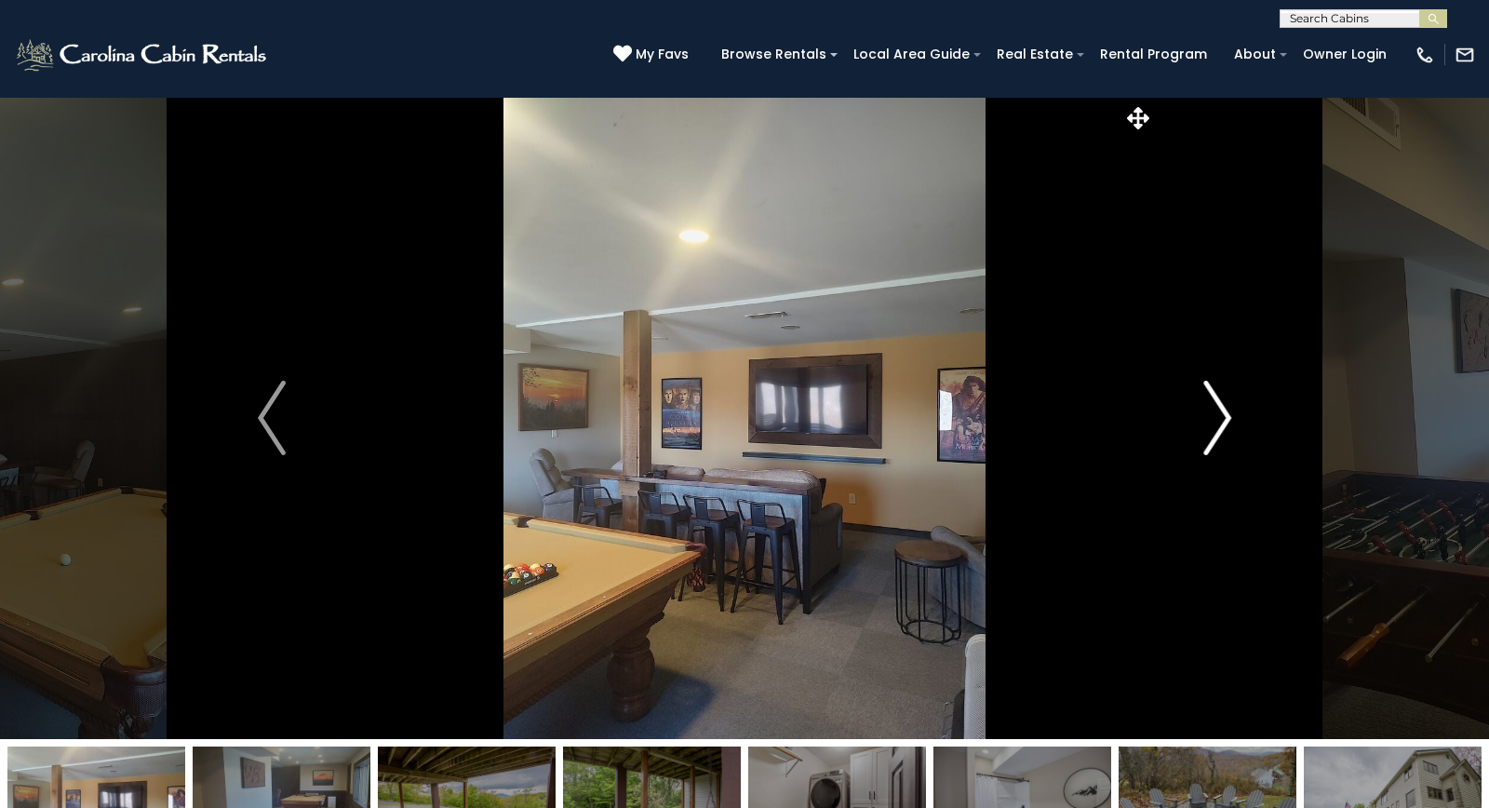
click at [1225, 410] on img "Next" at bounding box center [1217, 418] width 28 height 74
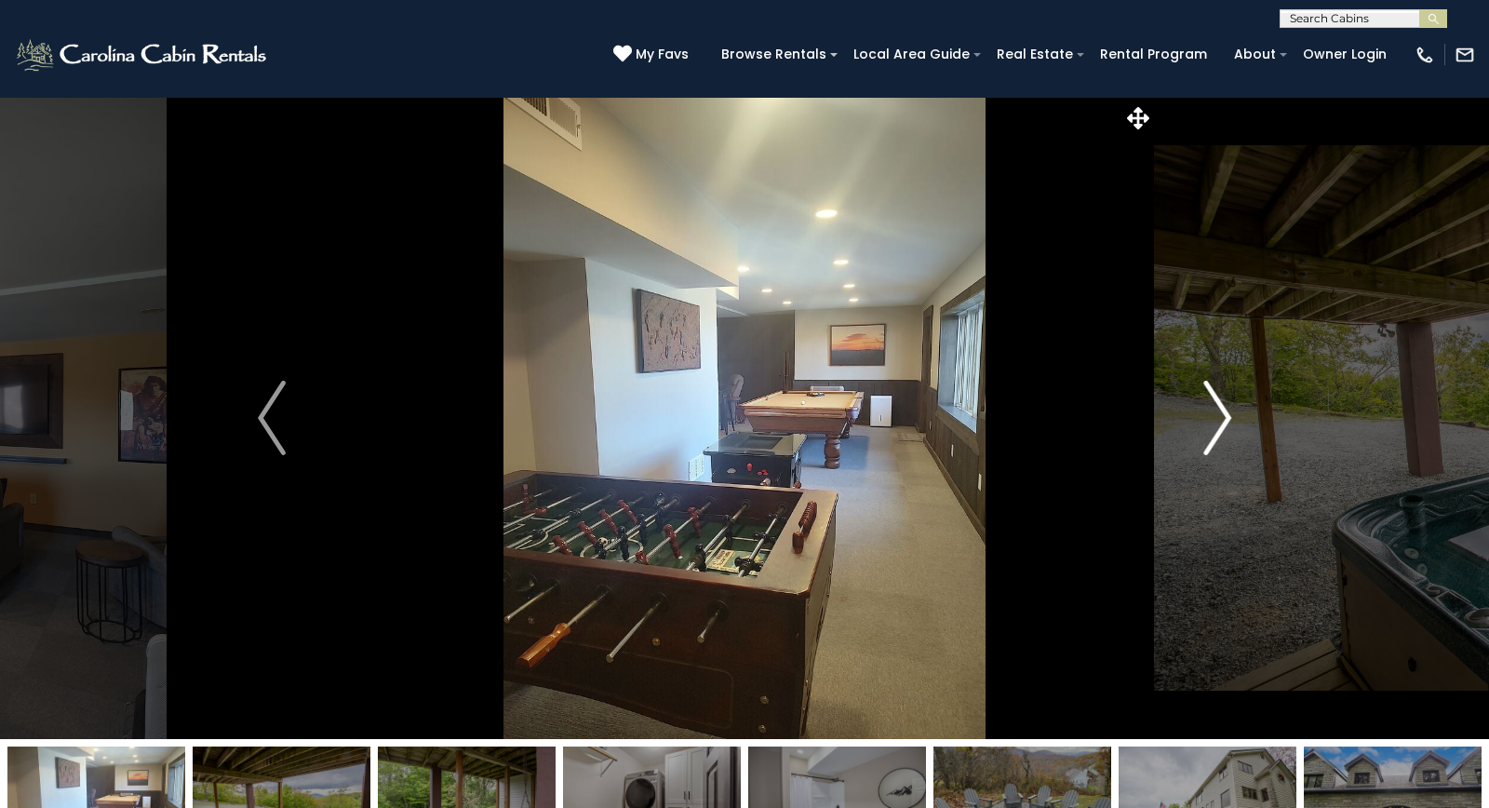
click at [1225, 410] on img "Next" at bounding box center [1217, 418] width 28 height 74
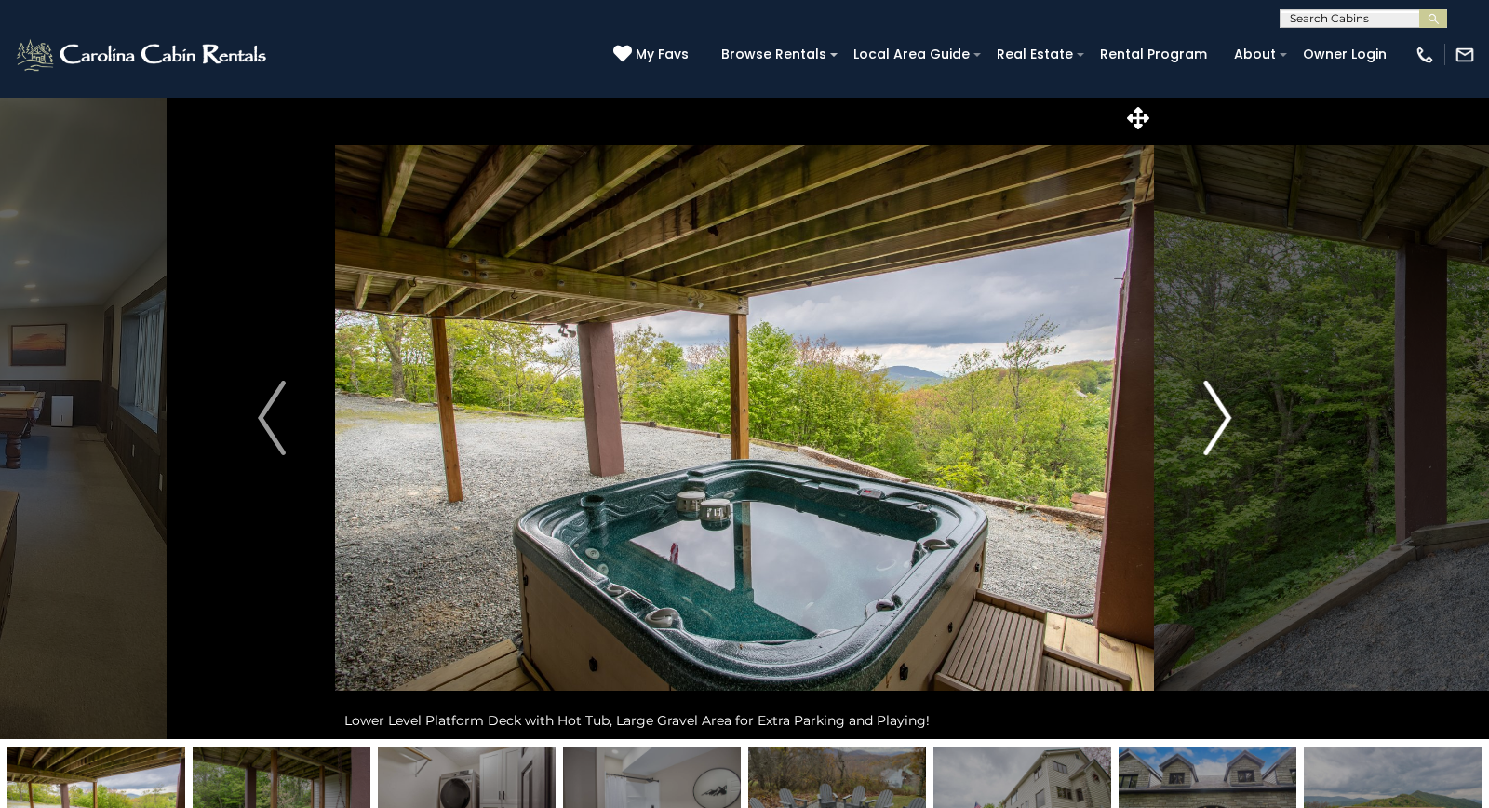
click at [1225, 410] on img "Next" at bounding box center [1217, 418] width 28 height 74
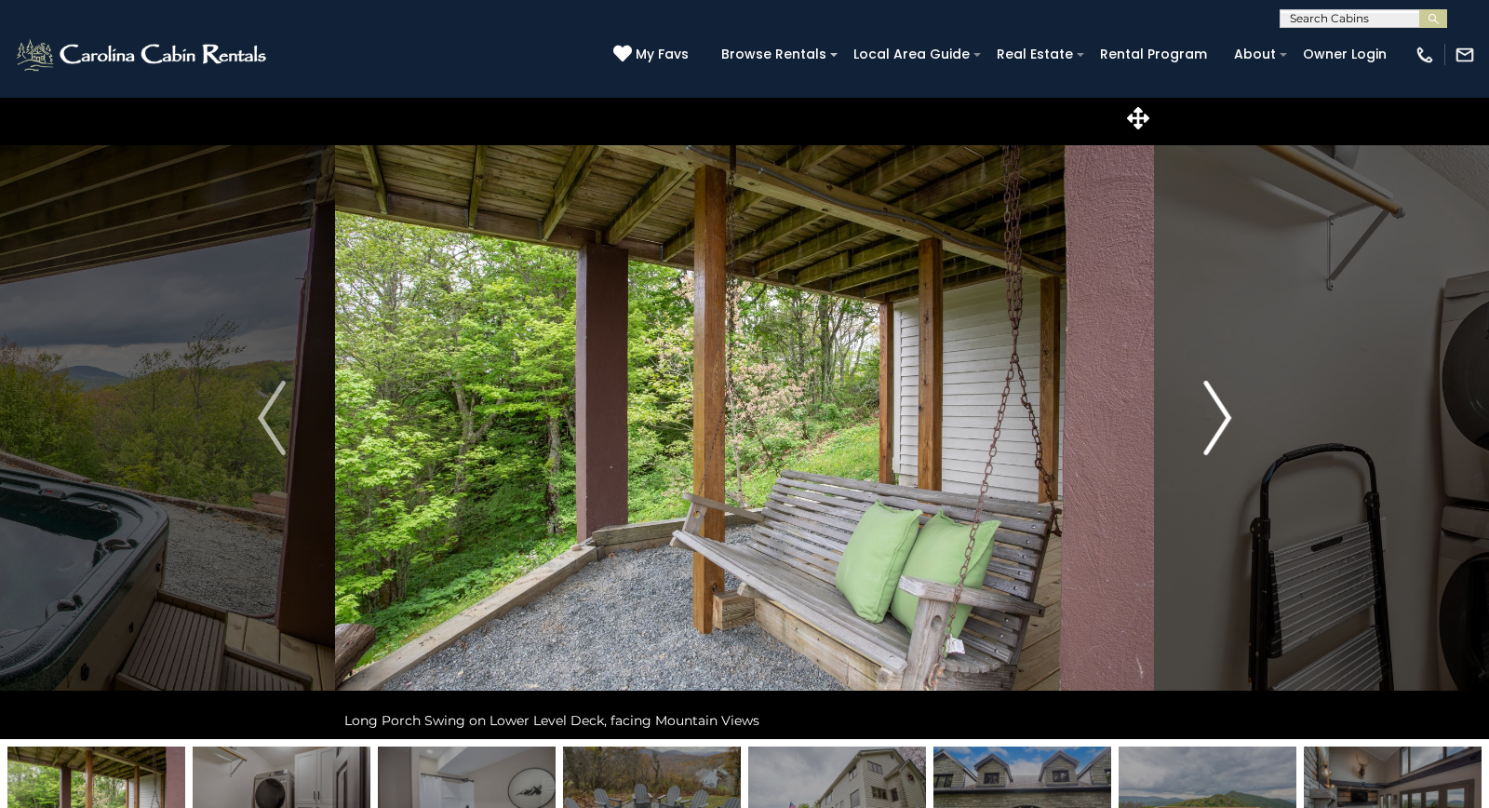
click at [1225, 410] on img "Next" at bounding box center [1217, 418] width 28 height 74
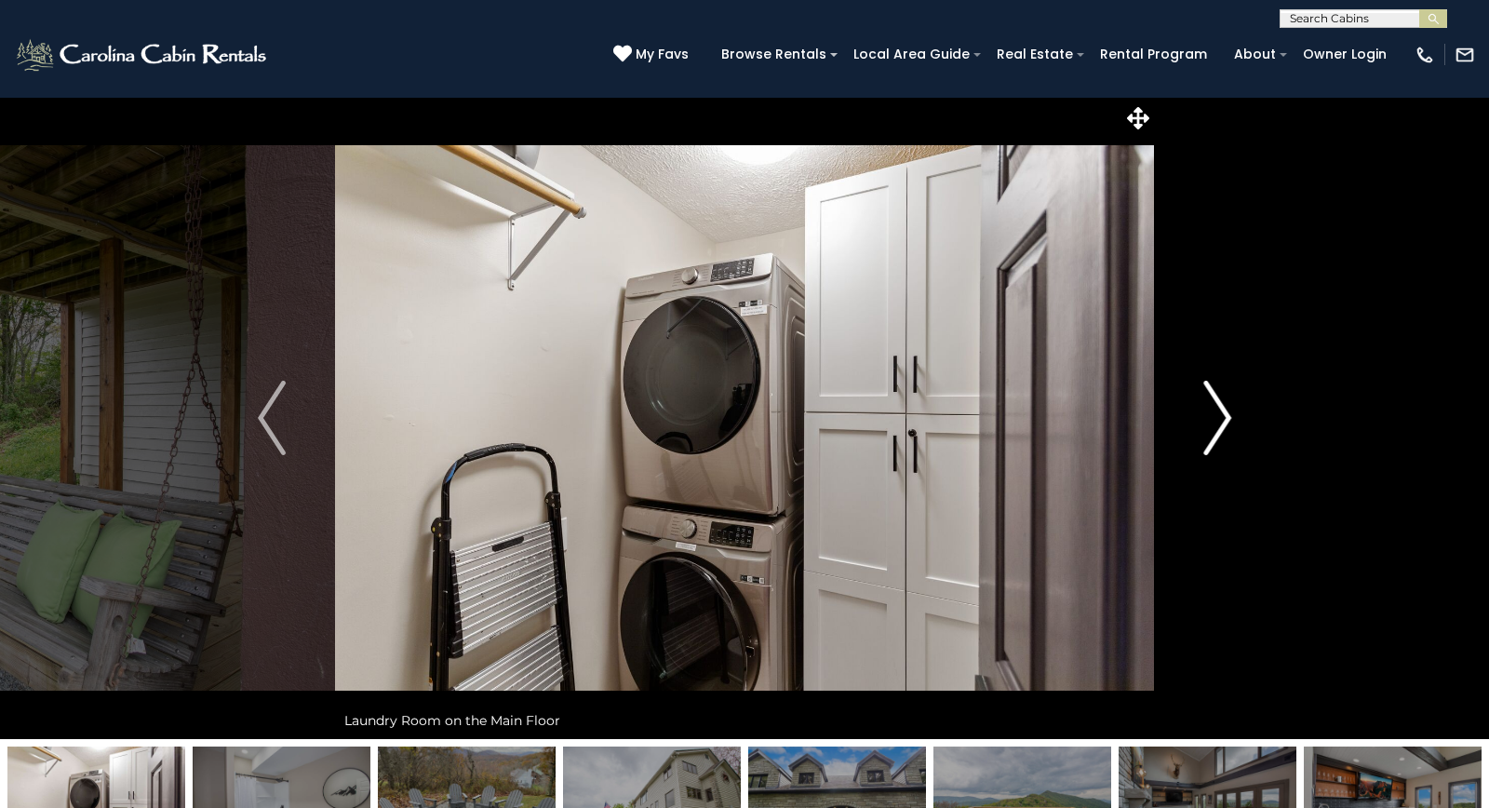
click at [1225, 410] on img "Next" at bounding box center [1217, 418] width 28 height 74
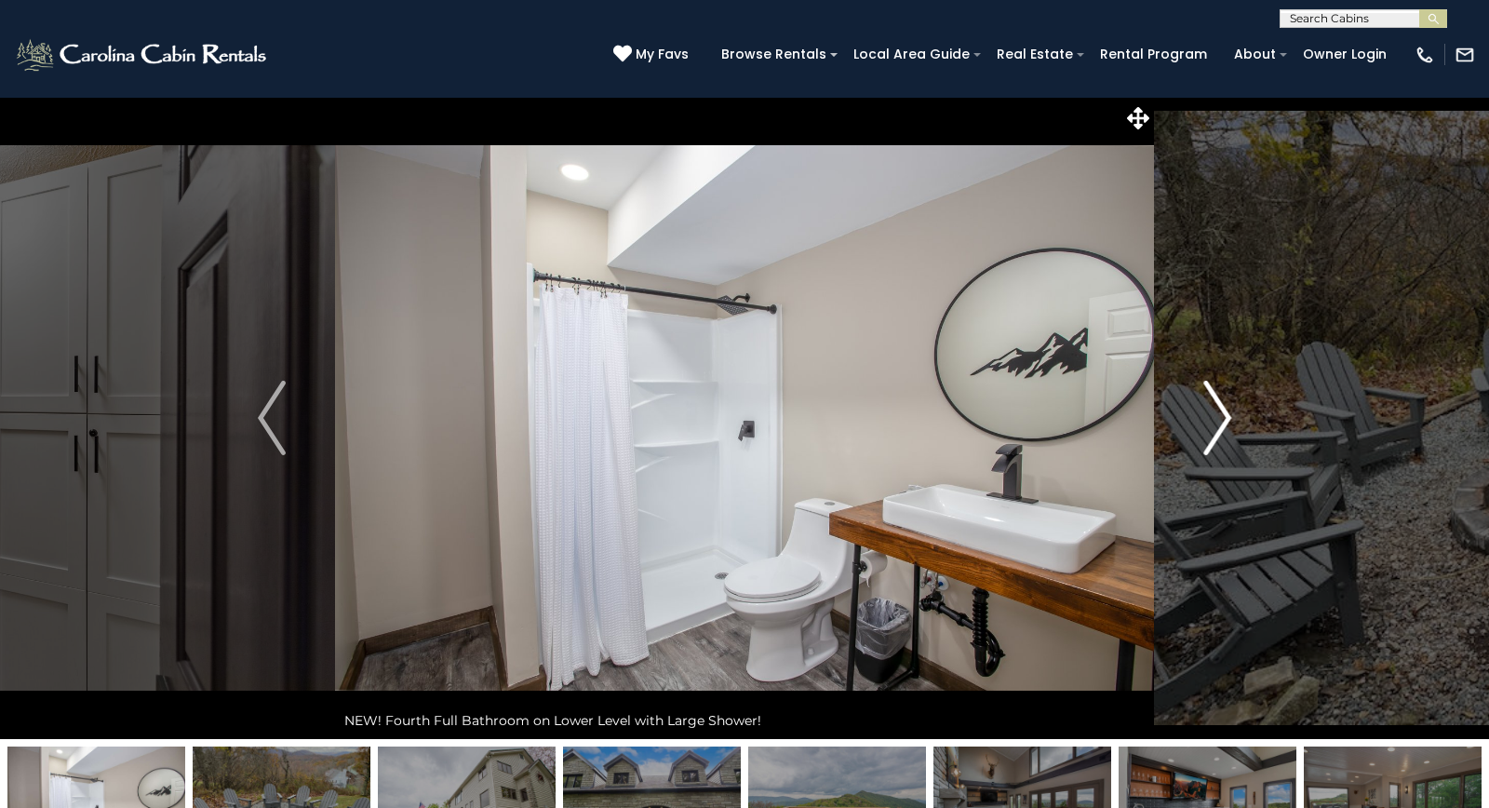
click at [1200, 376] on button "Next" at bounding box center [1217, 418] width 127 height 642
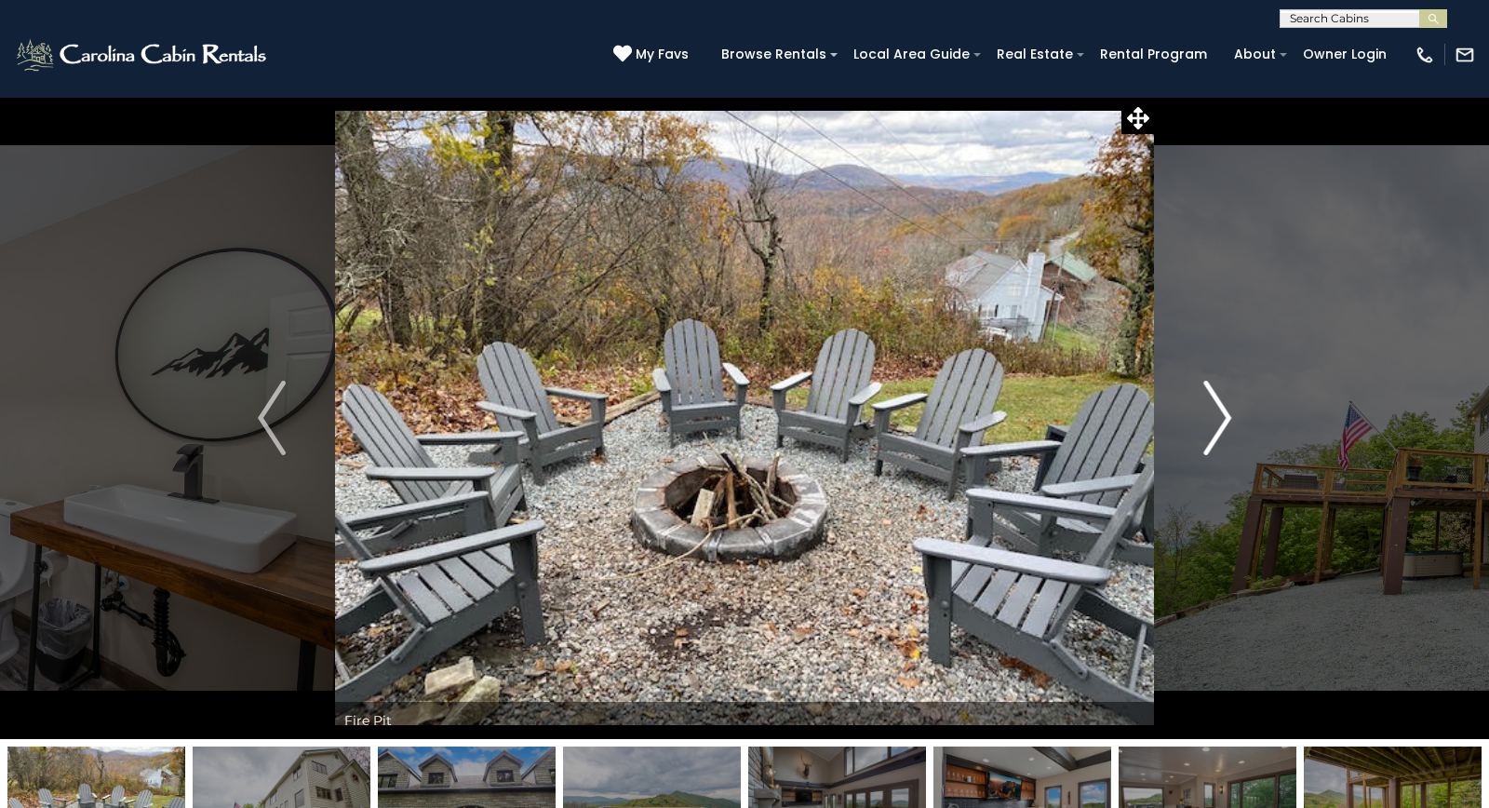
click at [1200, 376] on button "Next" at bounding box center [1217, 418] width 127 height 642
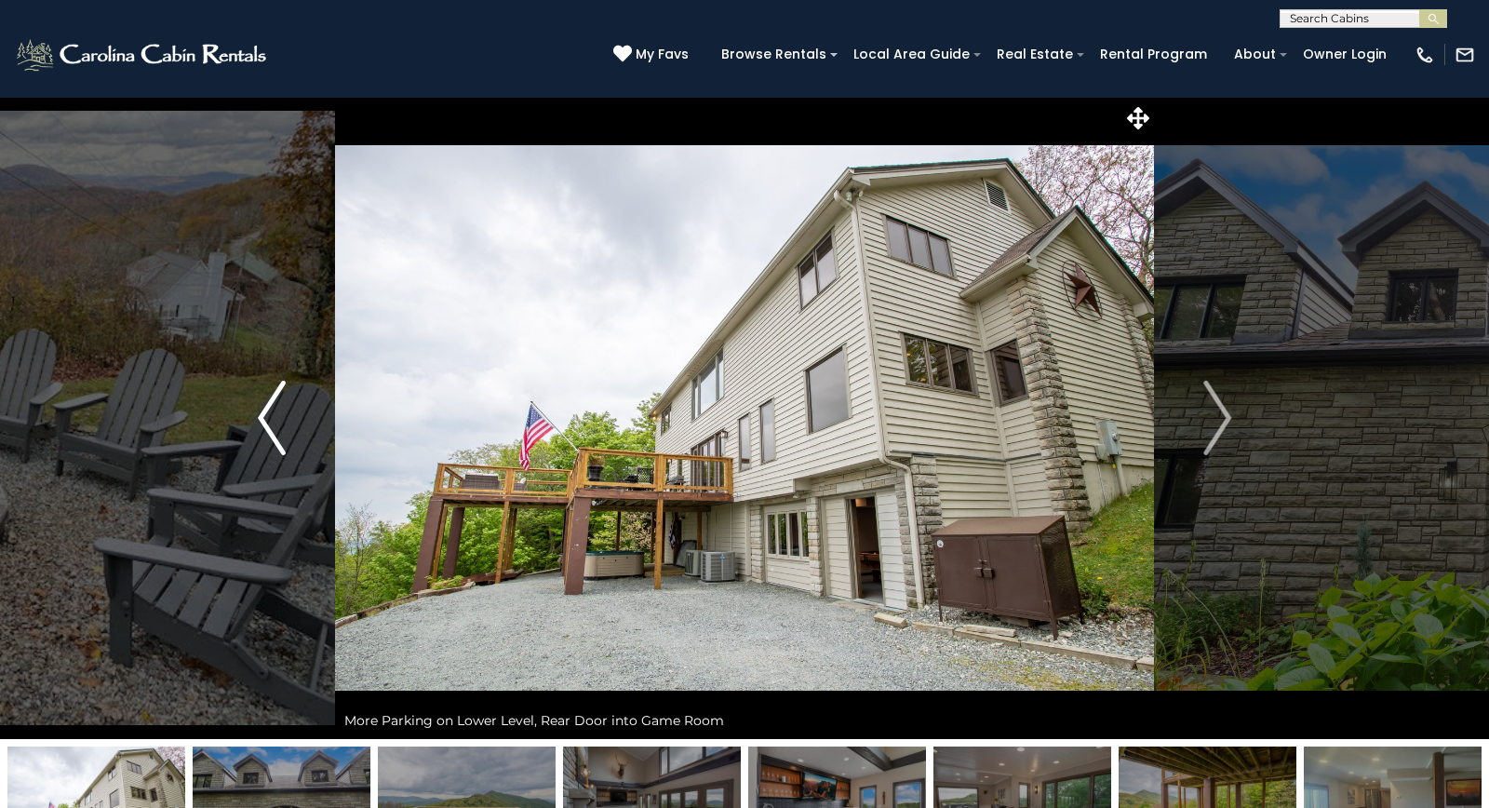
click at [263, 422] on img "Previous" at bounding box center [272, 418] width 28 height 74
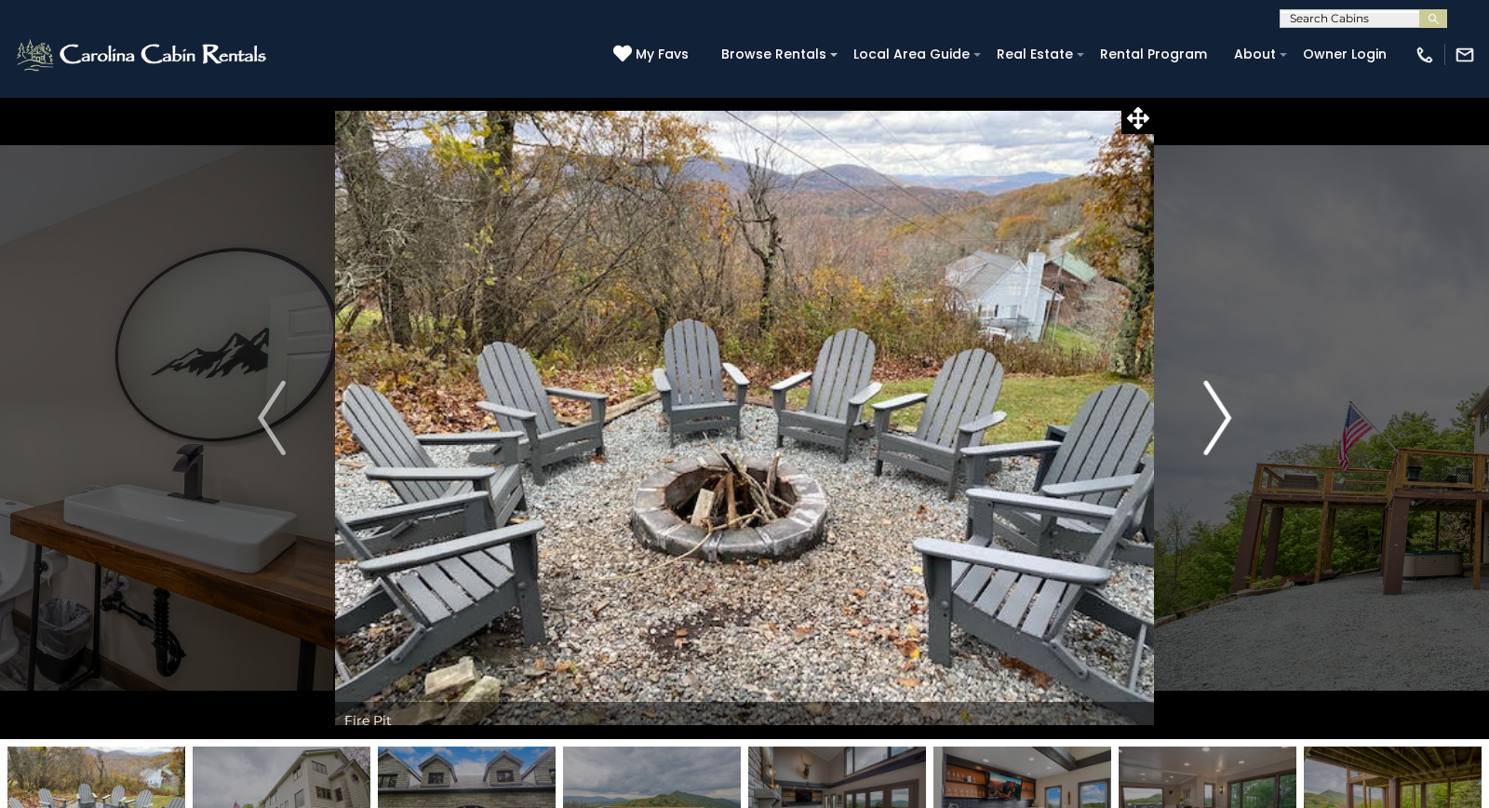
click at [1226, 416] on img "Next" at bounding box center [1217, 418] width 28 height 74
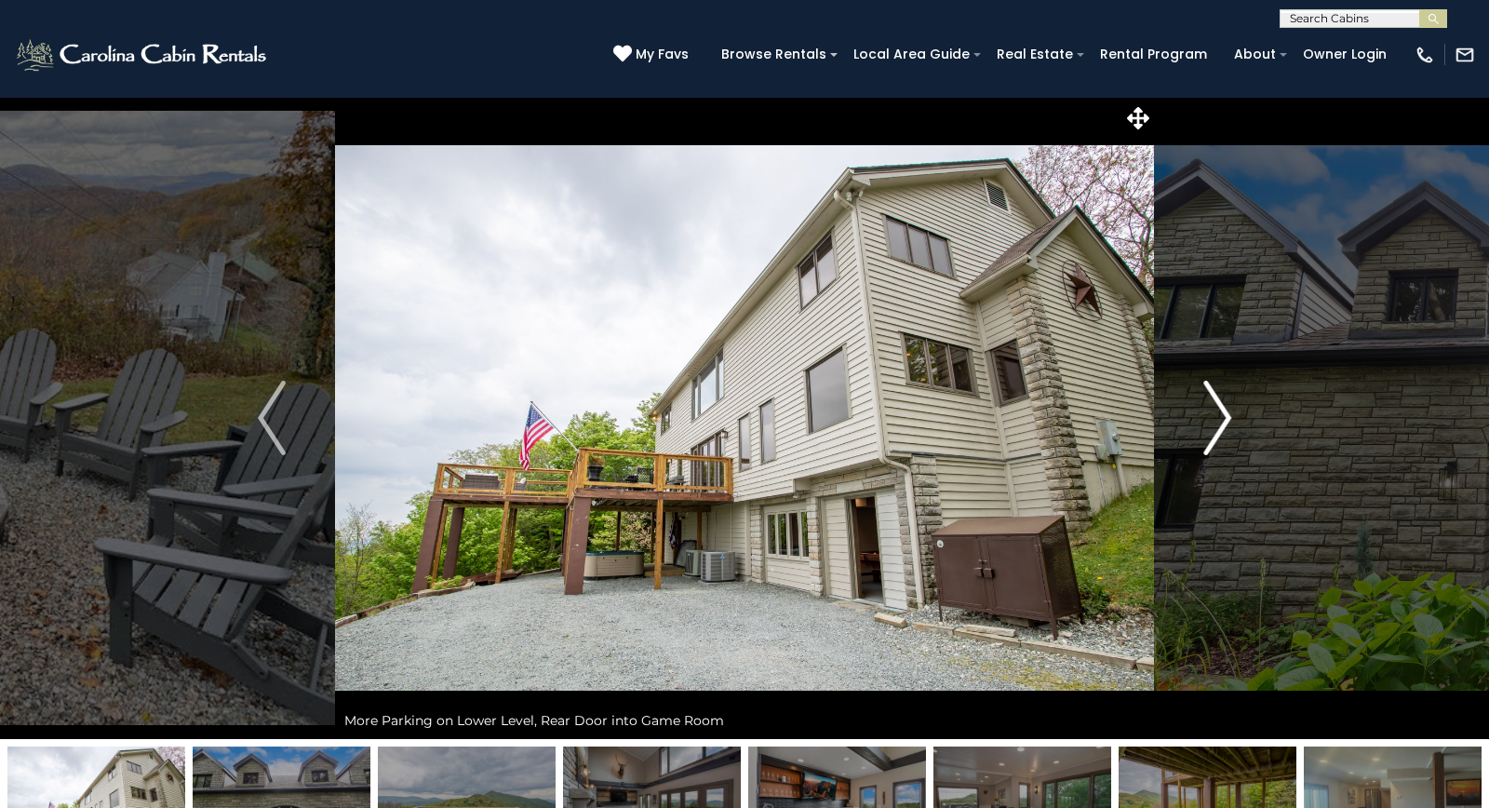
click at [1226, 416] on img "Next" at bounding box center [1217, 418] width 28 height 74
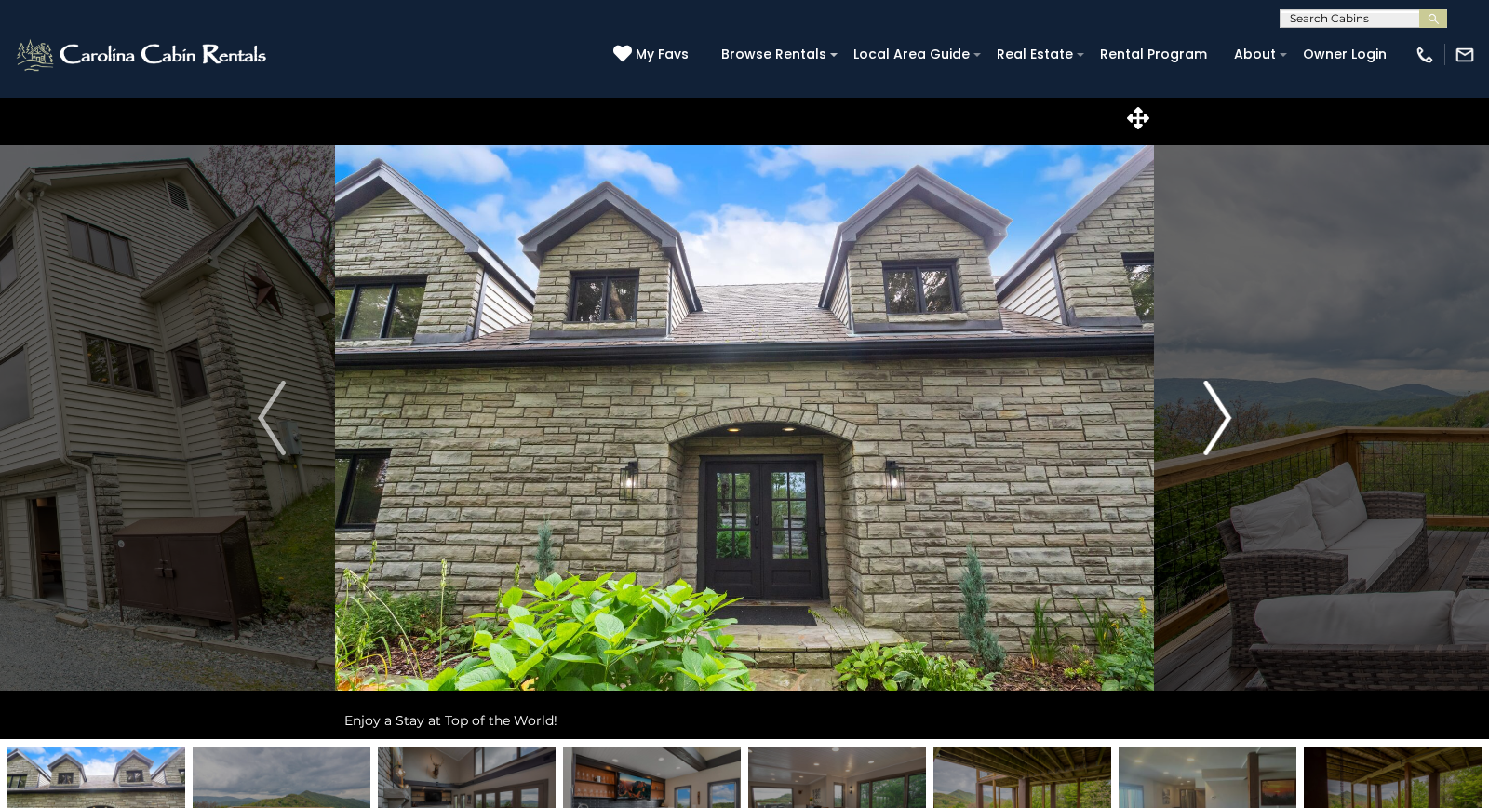
click at [1226, 416] on img "Next" at bounding box center [1217, 418] width 28 height 74
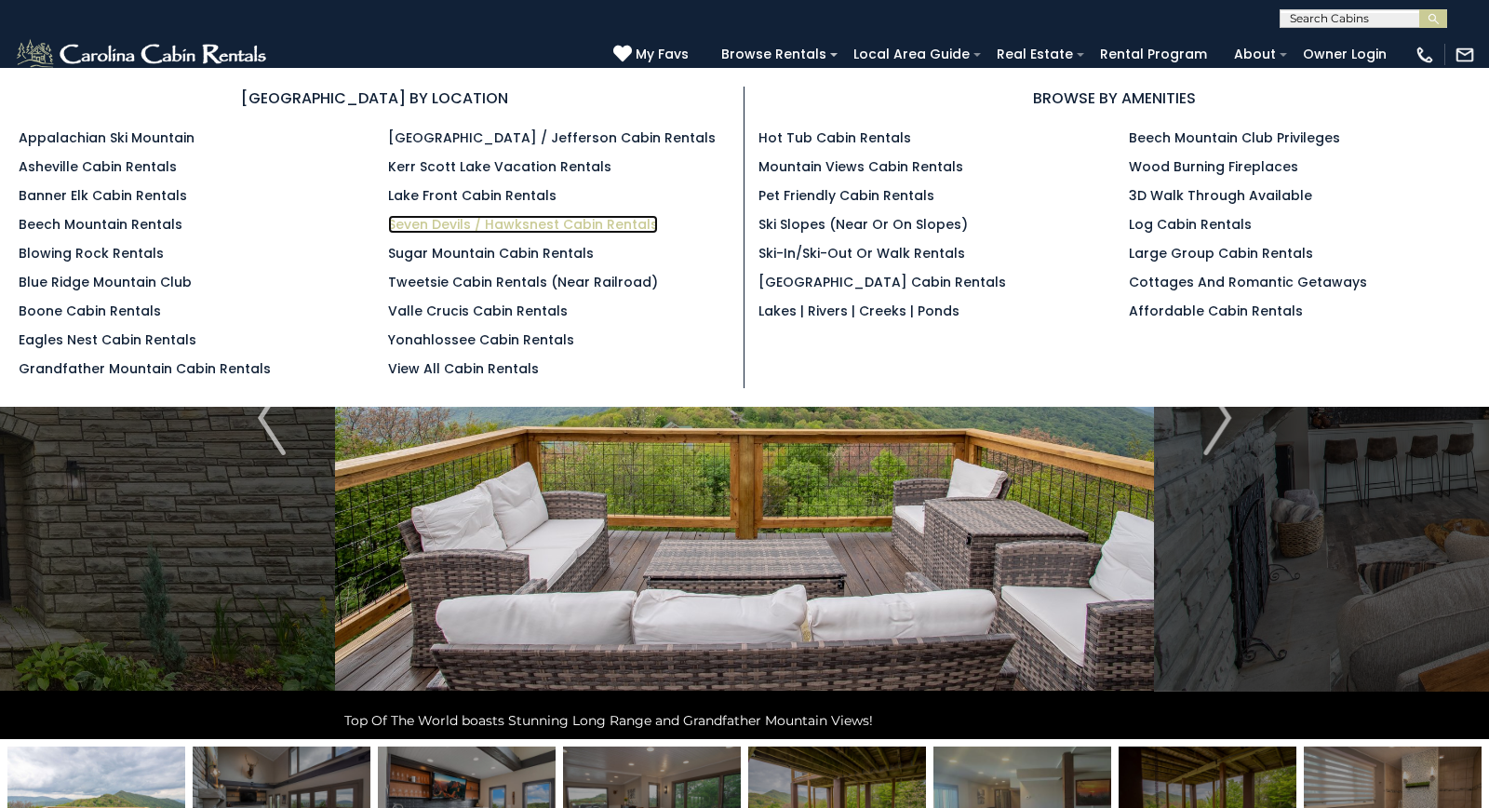
click at [515, 229] on link "Seven Devils / Hawksnest Cabin Rentals" at bounding box center [523, 224] width 270 height 19
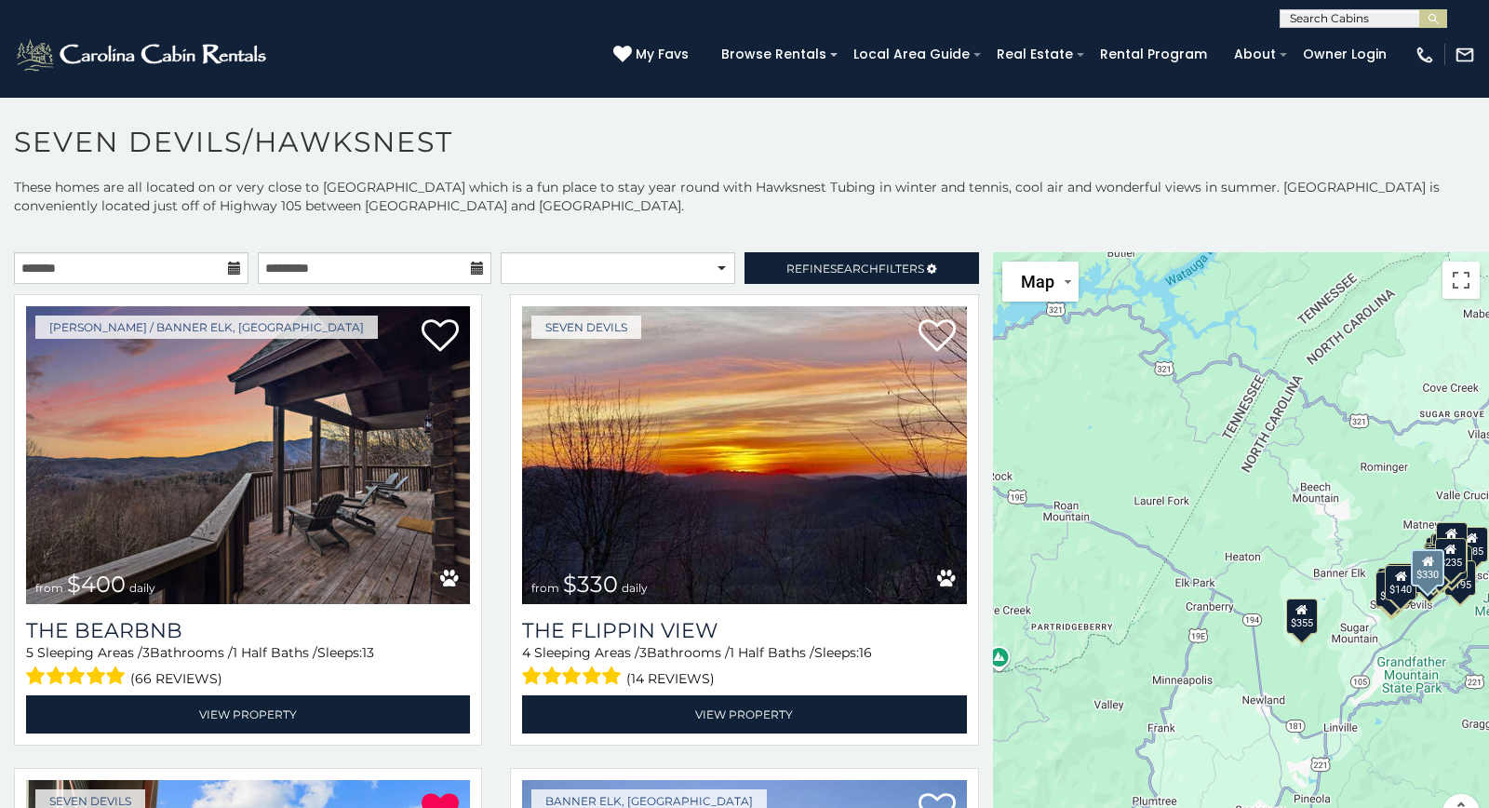
click at [498, 656] on div "Seven Devils from $330 daily The Flippin View 4 Sleeping Areas / 3 Bathrooms / …" at bounding box center [744, 525] width 496 height 463
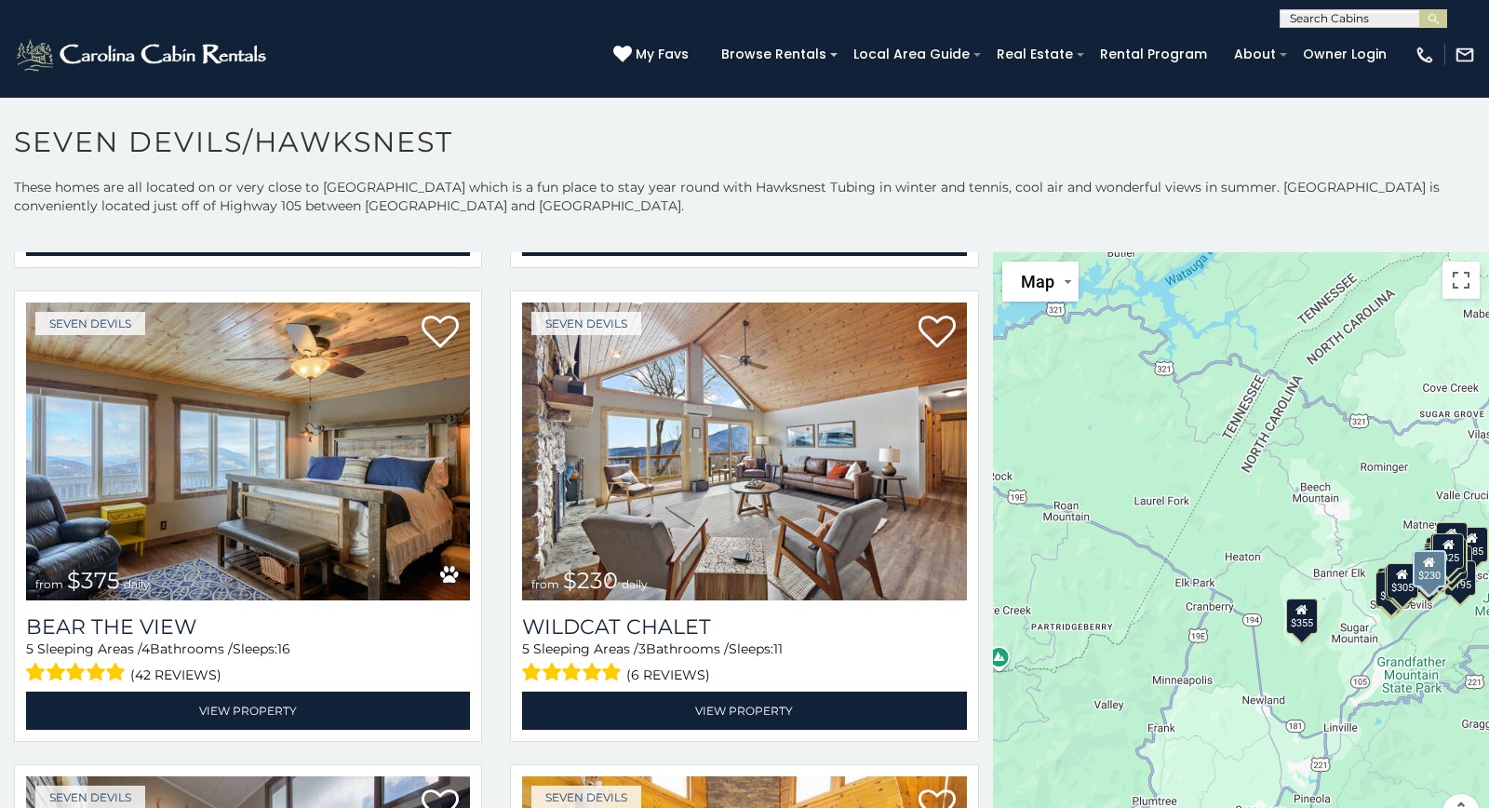
scroll to position [1946, 0]
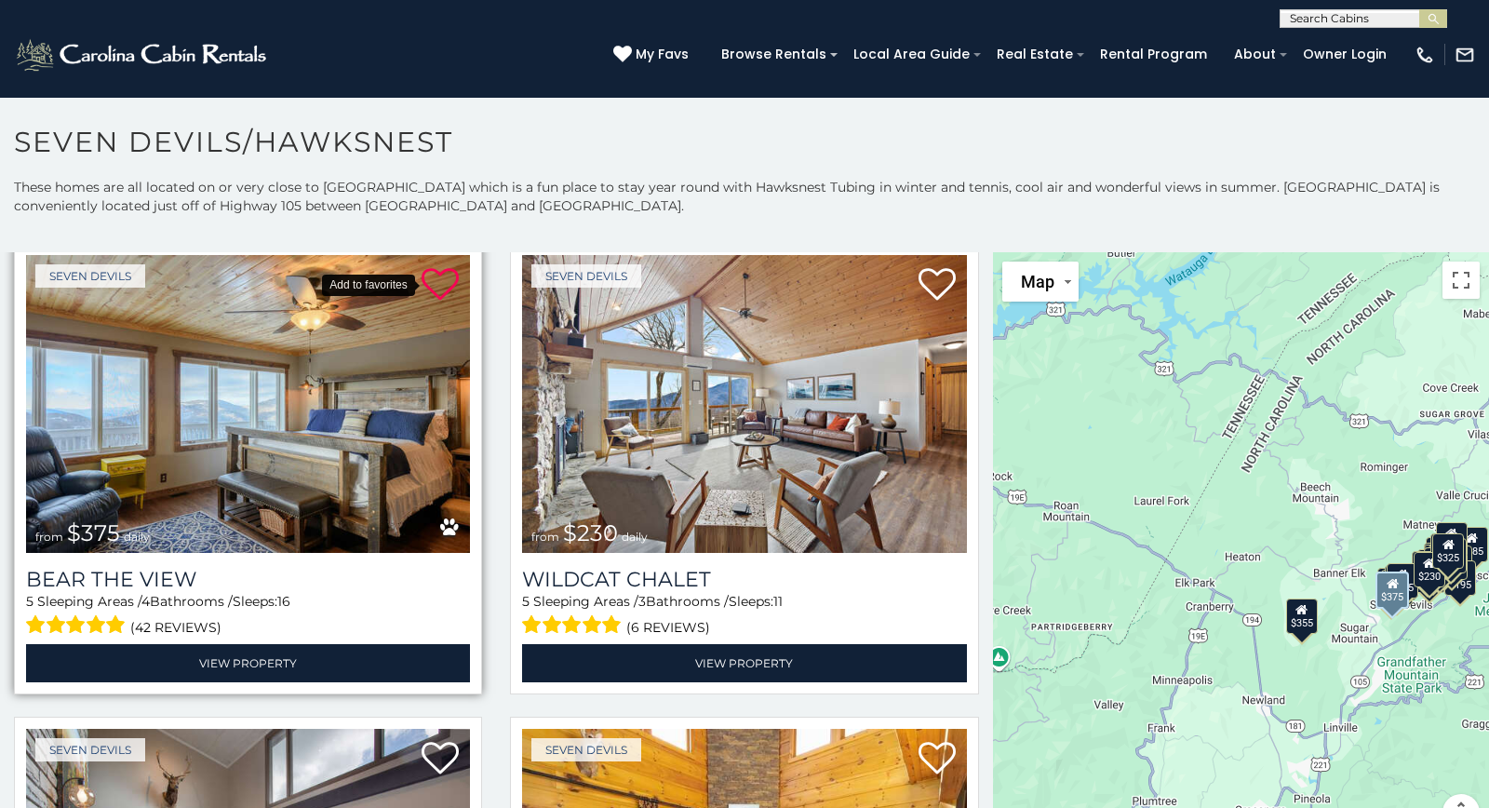
click at [443, 275] on icon at bounding box center [440, 284] width 37 height 37
click at [495, 303] on div "Seven Devils from $375 daily Bear The View 5 Sleeping Areas / 4 Bathrooms / Sle…" at bounding box center [248, 474] width 496 height 463
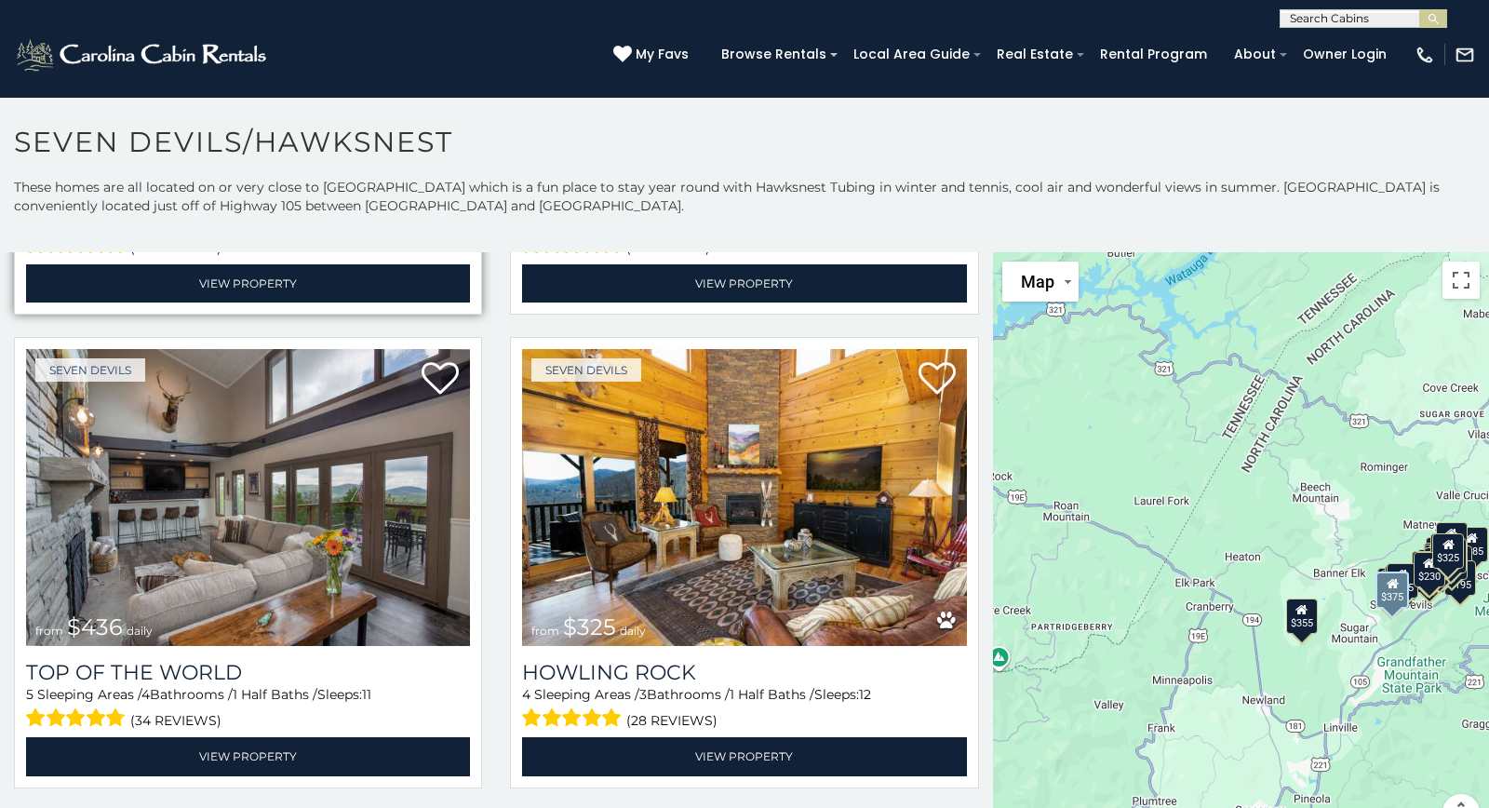
scroll to position [2373, 0]
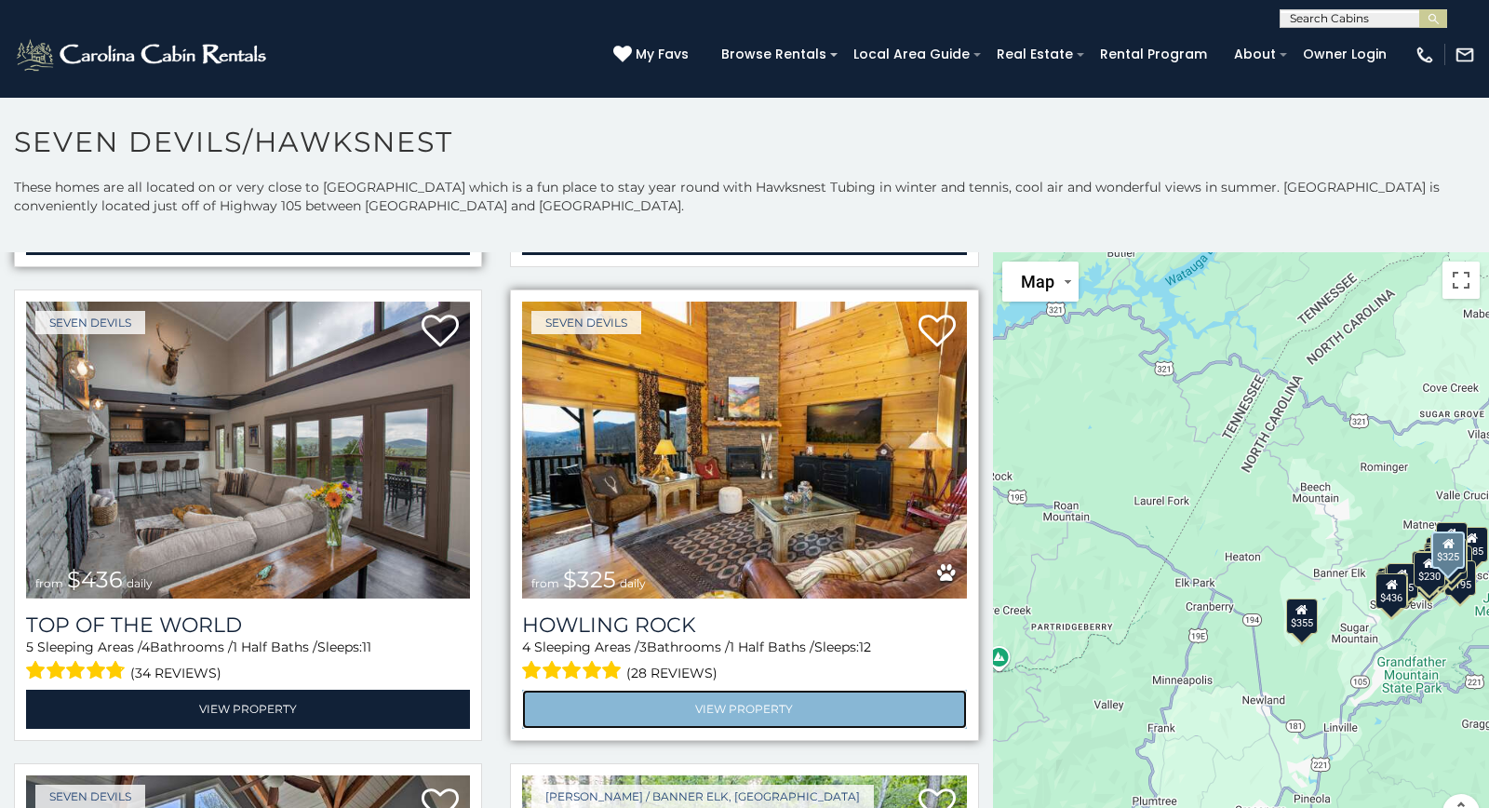
click at [746, 706] on link "View Property" at bounding box center [744, 709] width 444 height 38
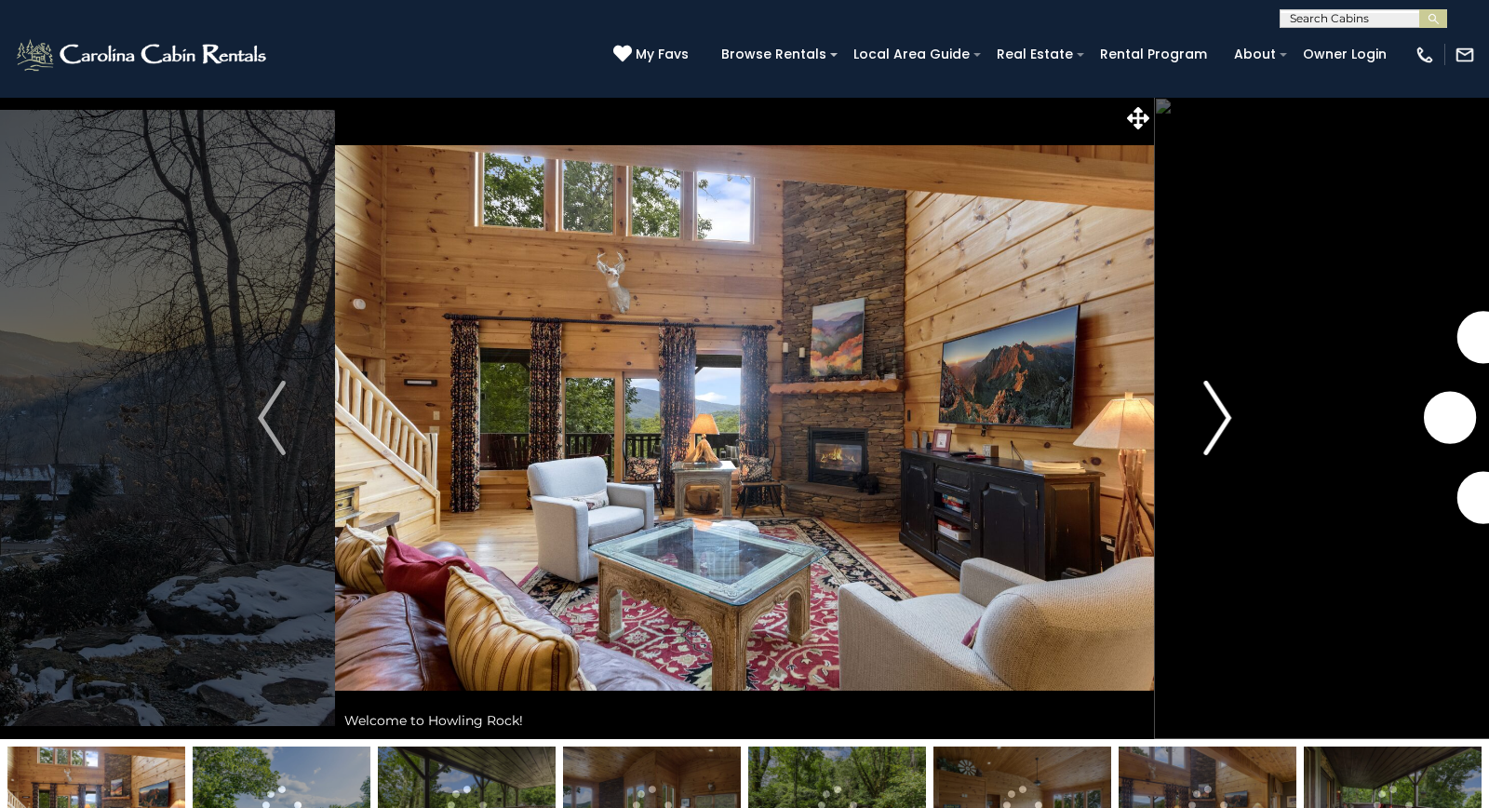
click at [1216, 418] on img "Next" at bounding box center [1217, 418] width 28 height 74
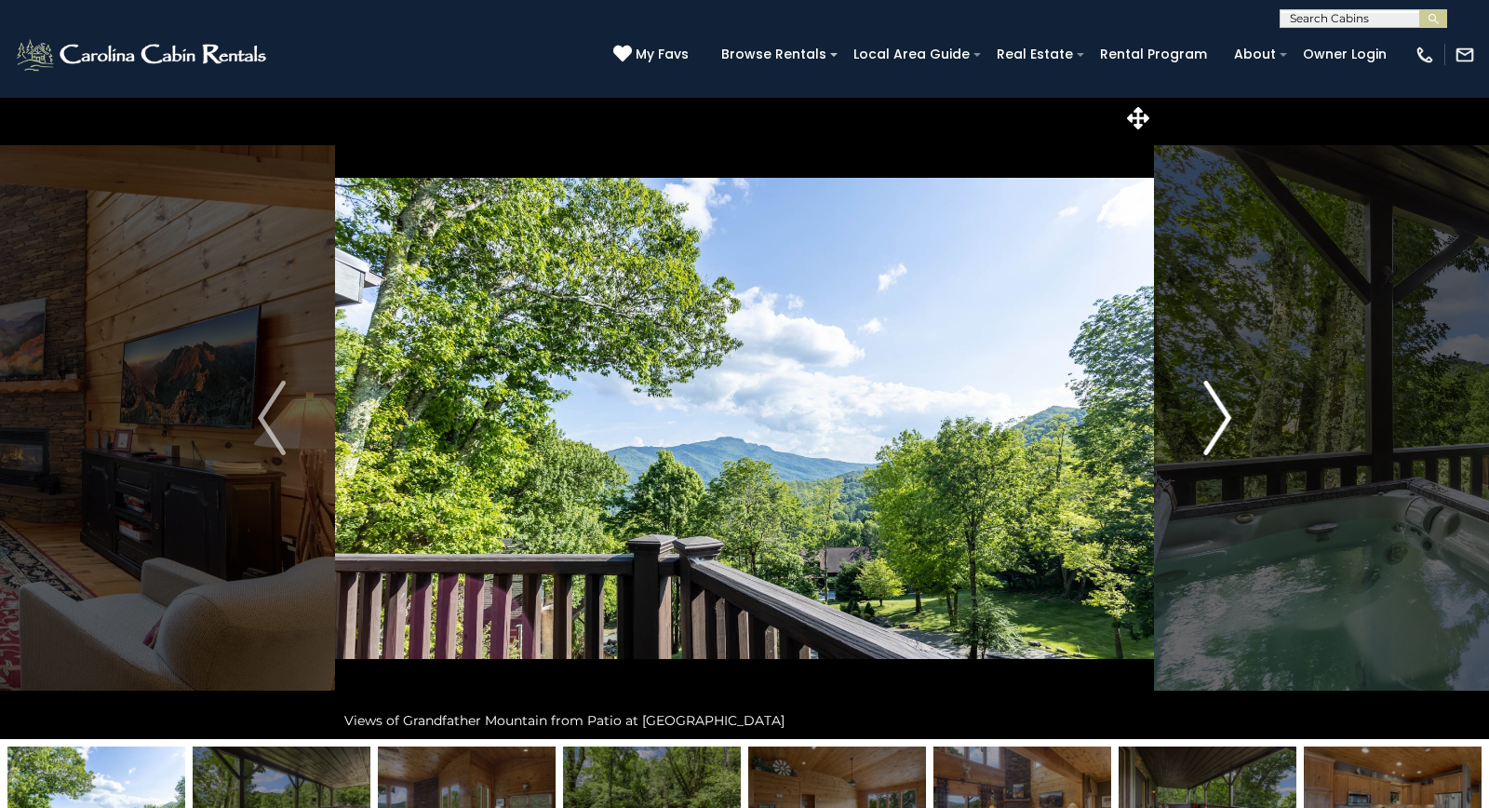
click at [1216, 418] on img "Next" at bounding box center [1217, 418] width 28 height 74
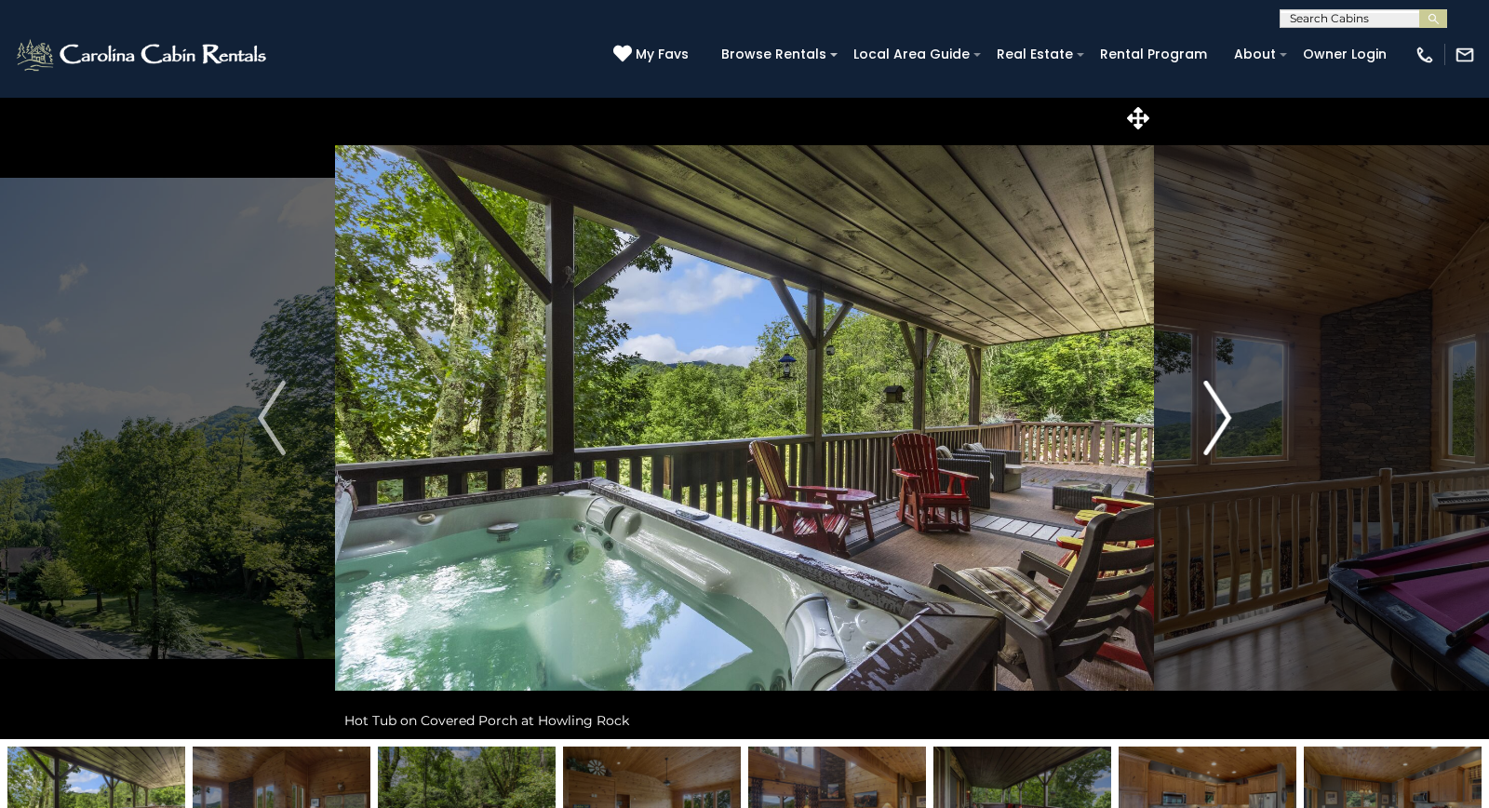
click at [1216, 418] on img "Next" at bounding box center [1217, 418] width 28 height 74
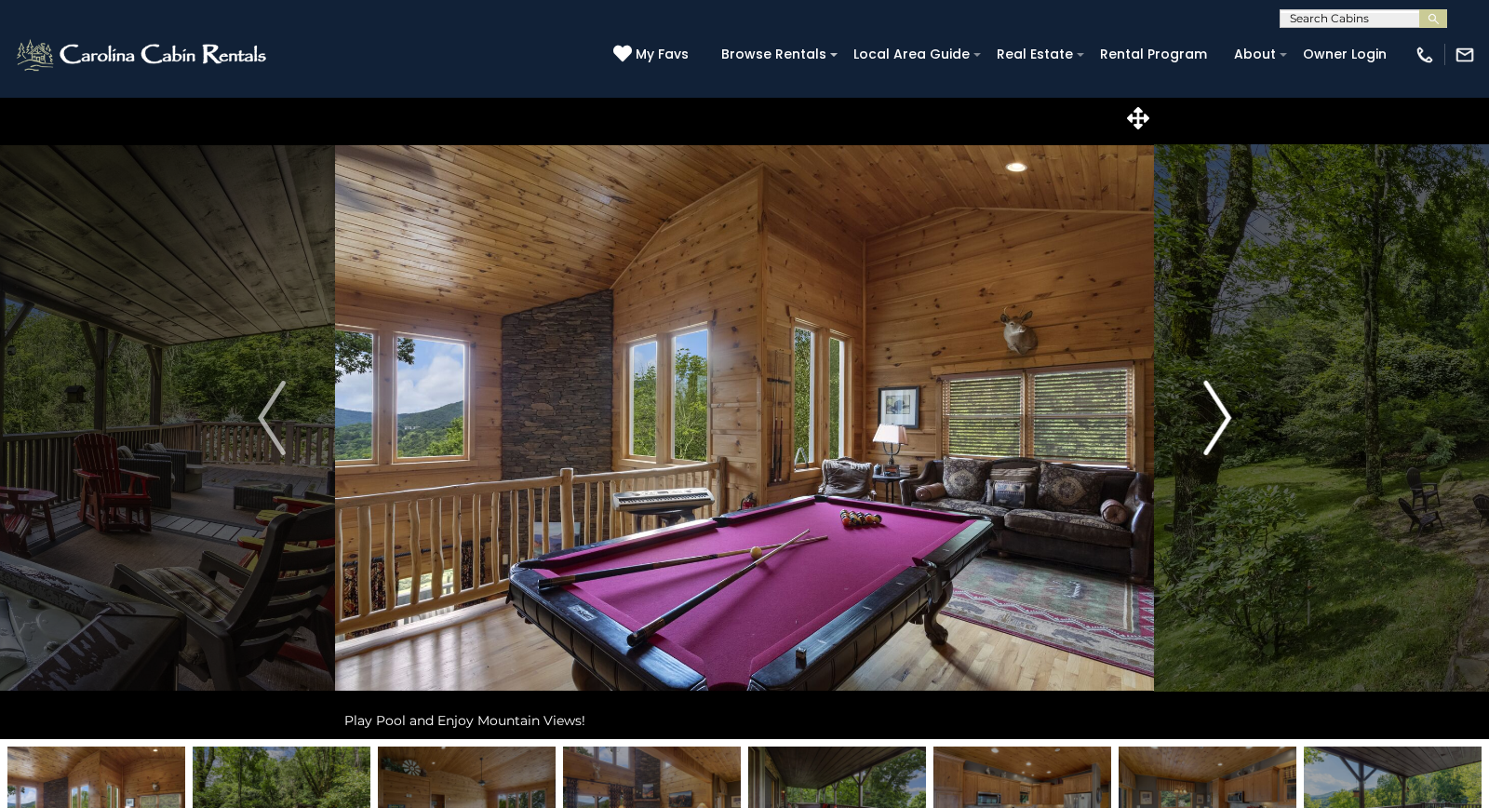
click at [1216, 418] on img "Next" at bounding box center [1217, 418] width 28 height 74
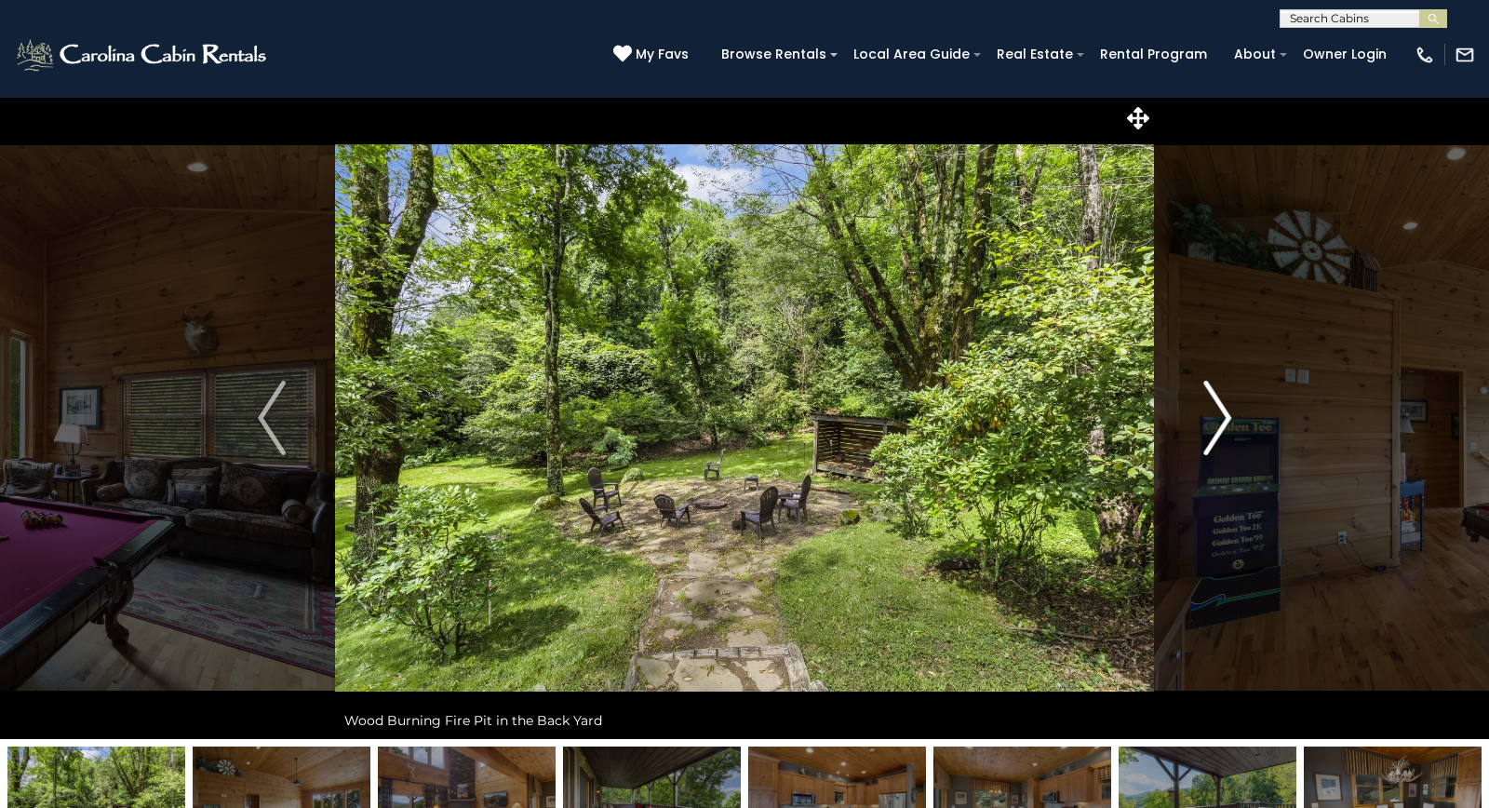
click at [1216, 418] on img "Next" at bounding box center [1217, 418] width 28 height 74
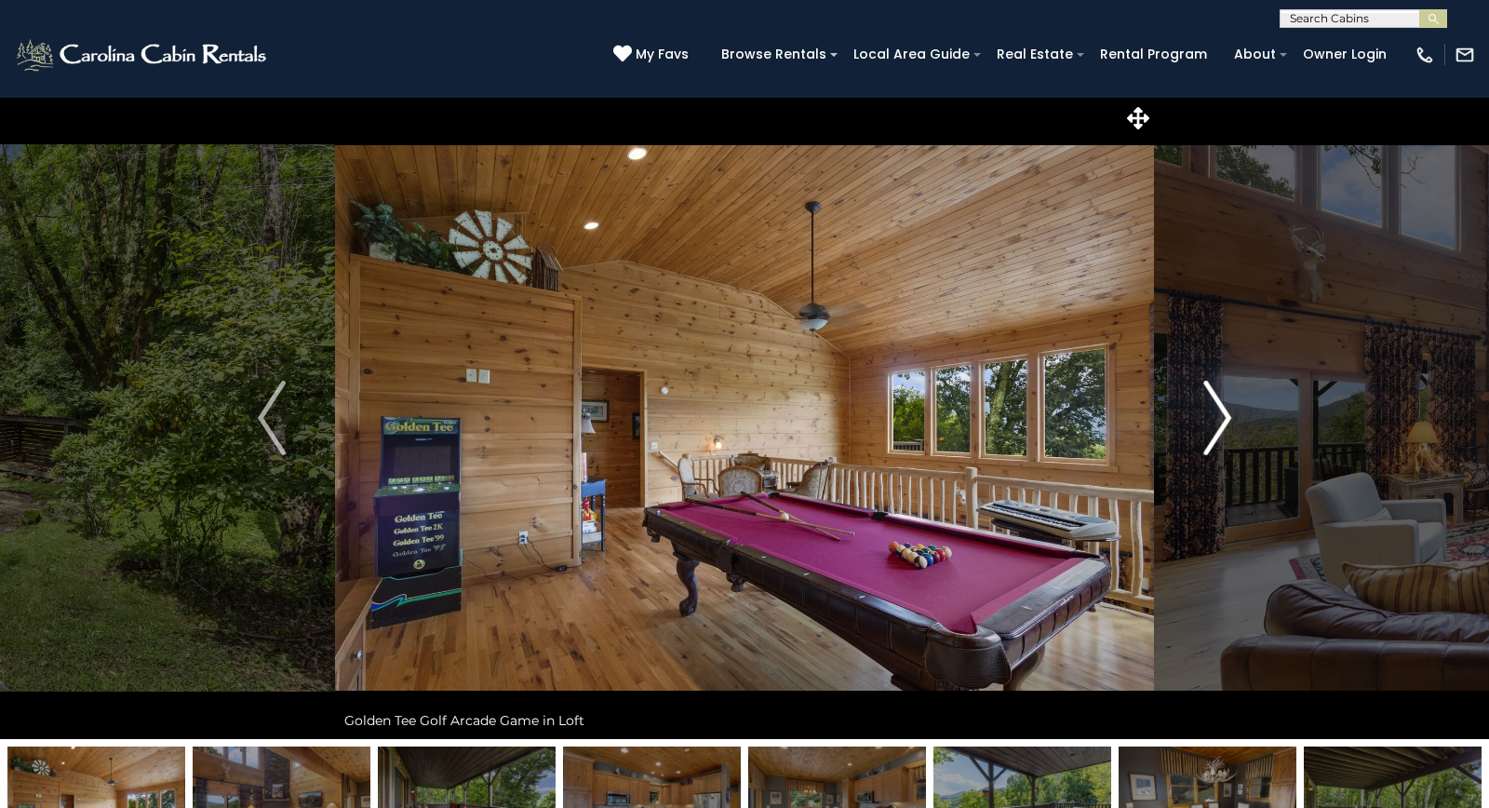
click at [1216, 418] on img "Next" at bounding box center [1217, 418] width 28 height 74
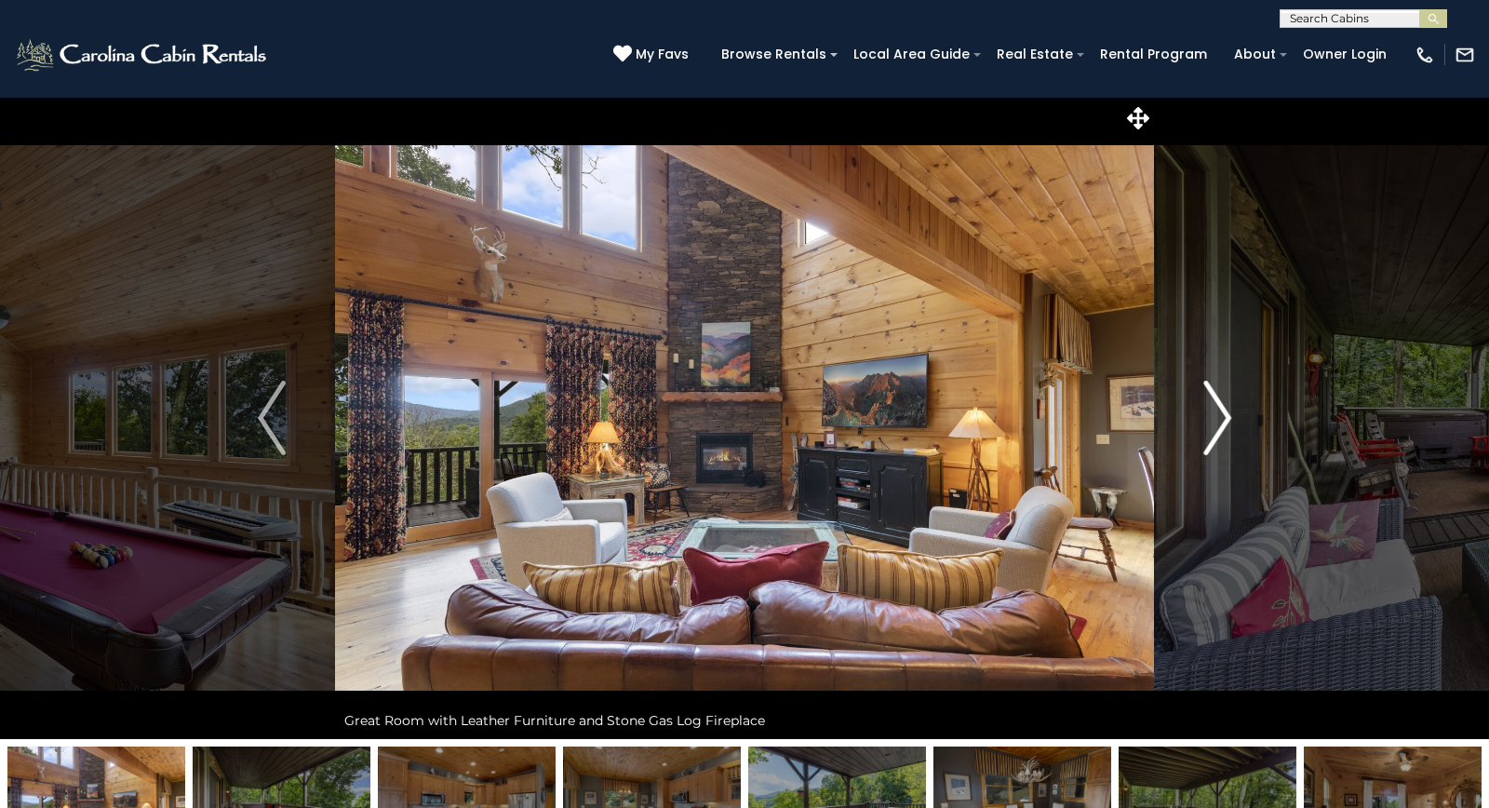
click at [1216, 418] on img "Next" at bounding box center [1217, 418] width 28 height 74
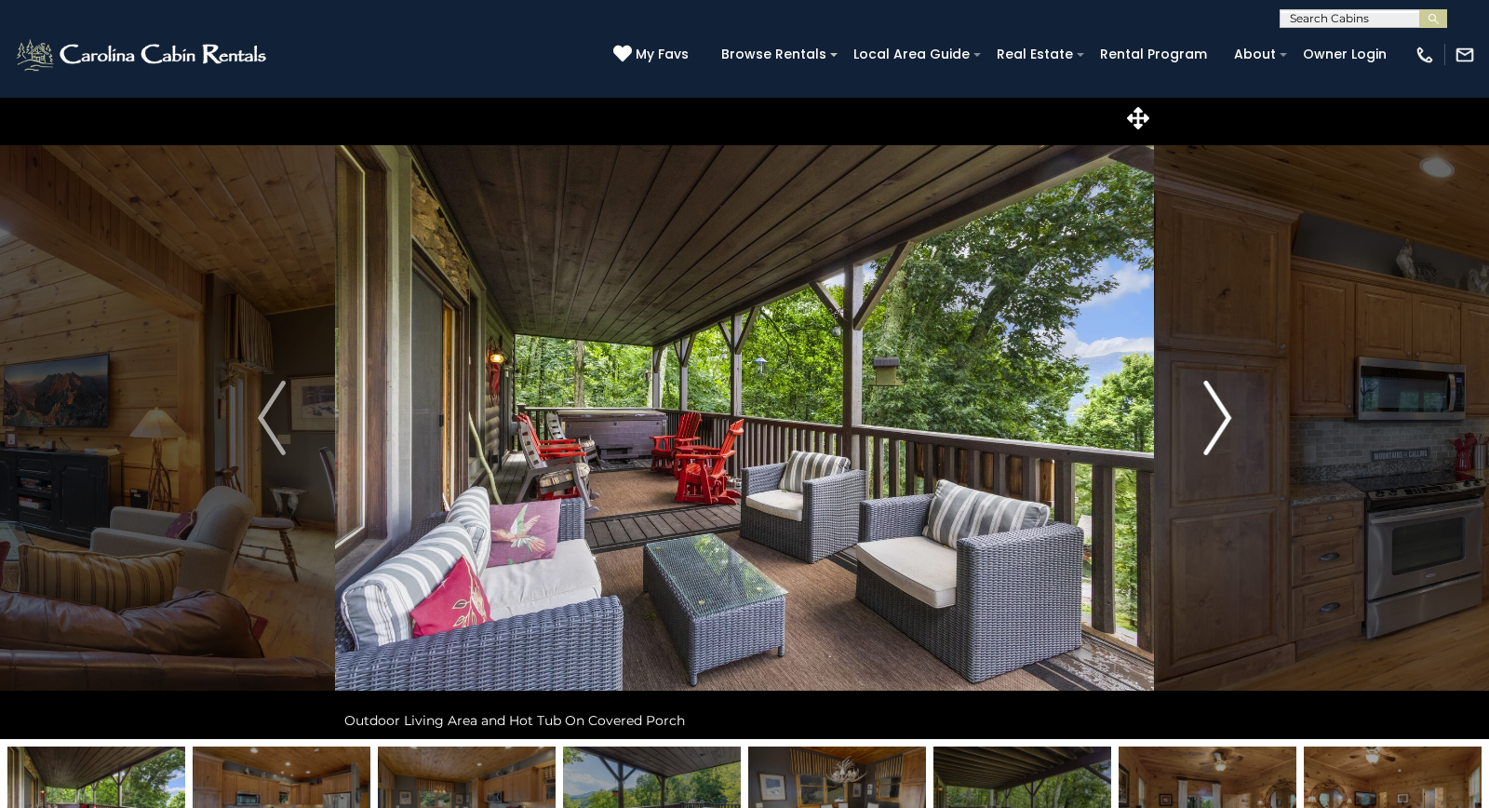
click at [1216, 418] on img "Next" at bounding box center [1217, 418] width 28 height 74
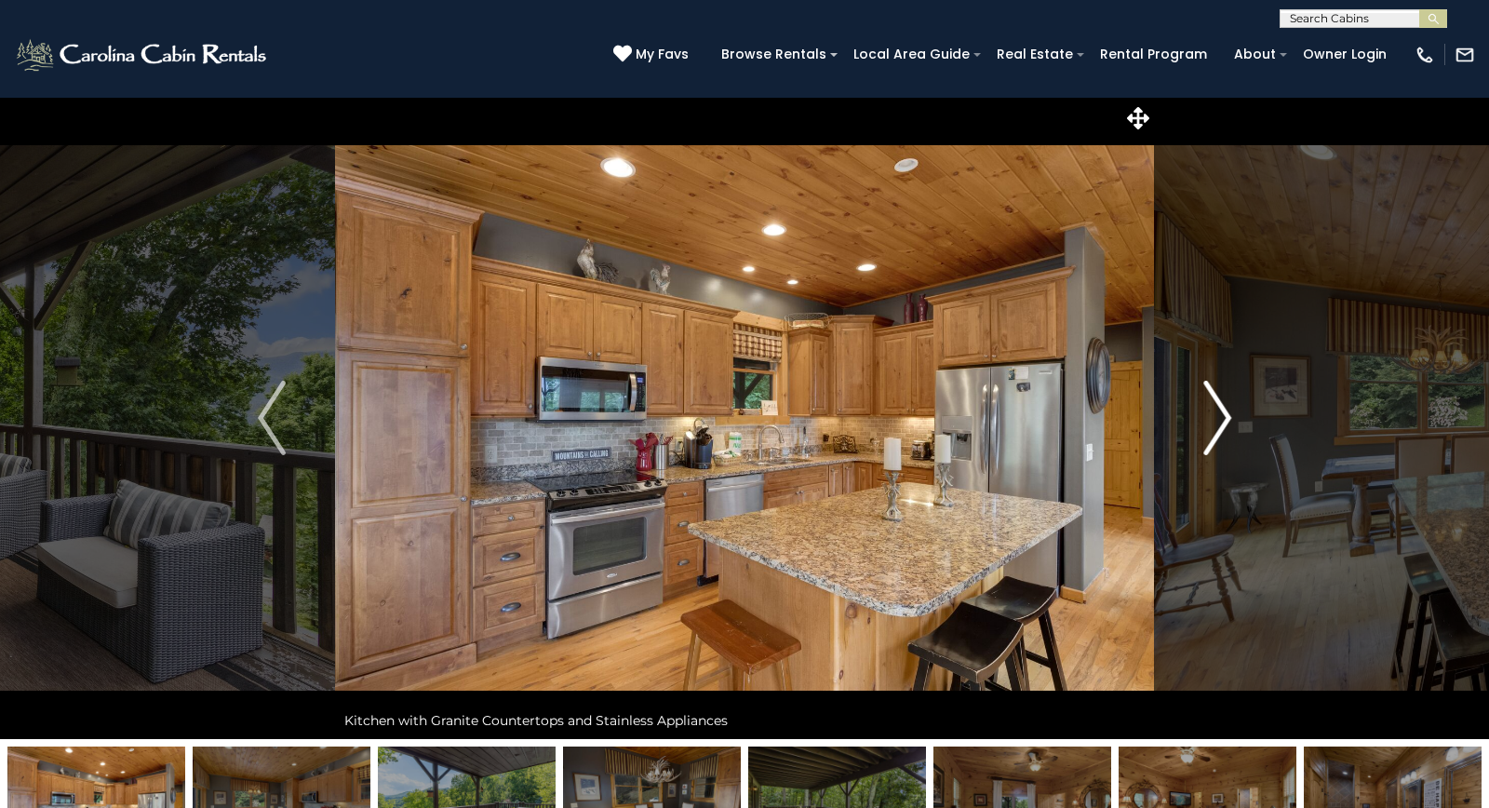
click at [1216, 418] on img "Next" at bounding box center [1217, 418] width 28 height 74
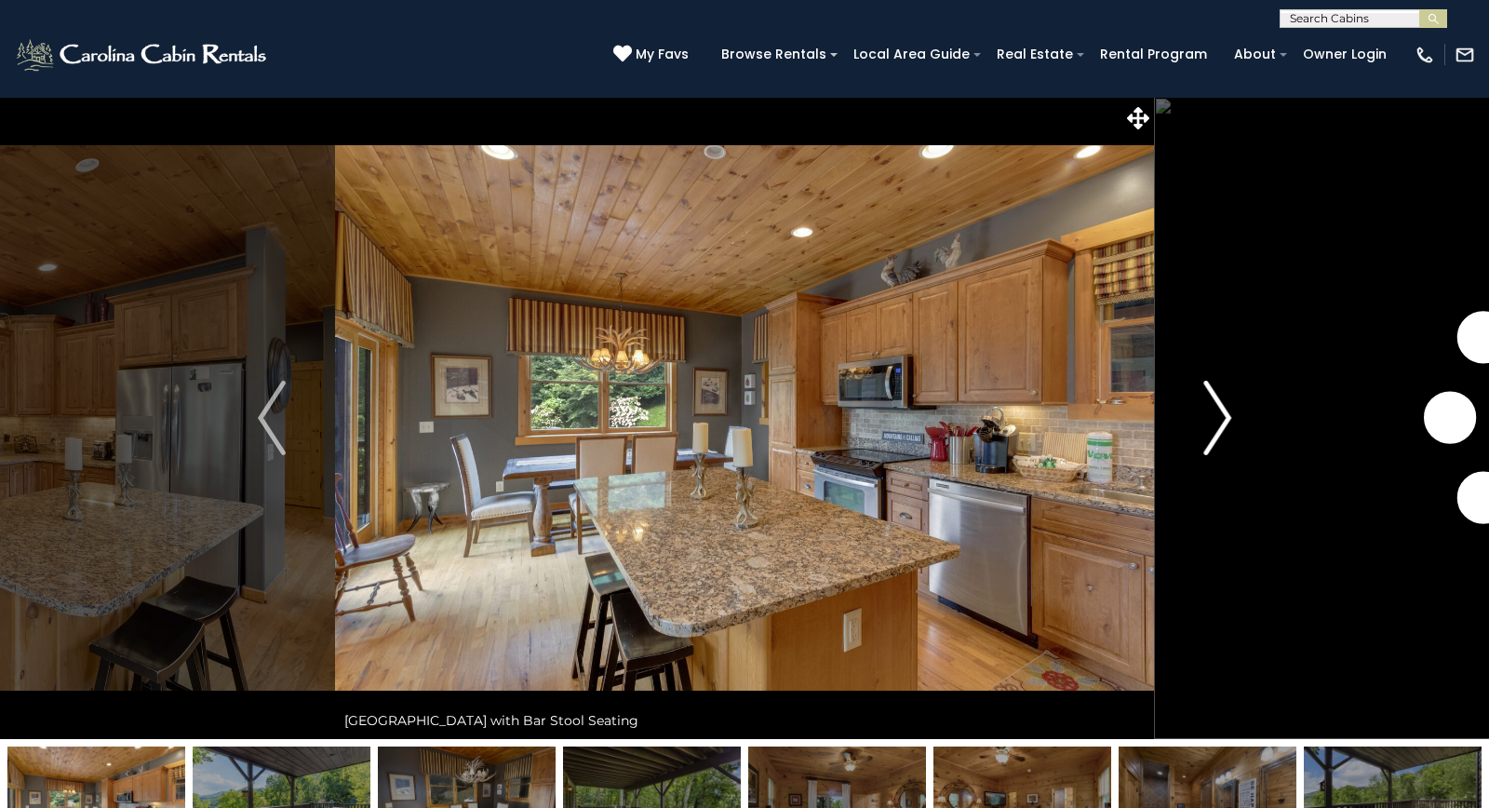
click at [1216, 418] on img "Next" at bounding box center [1217, 418] width 28 height 74
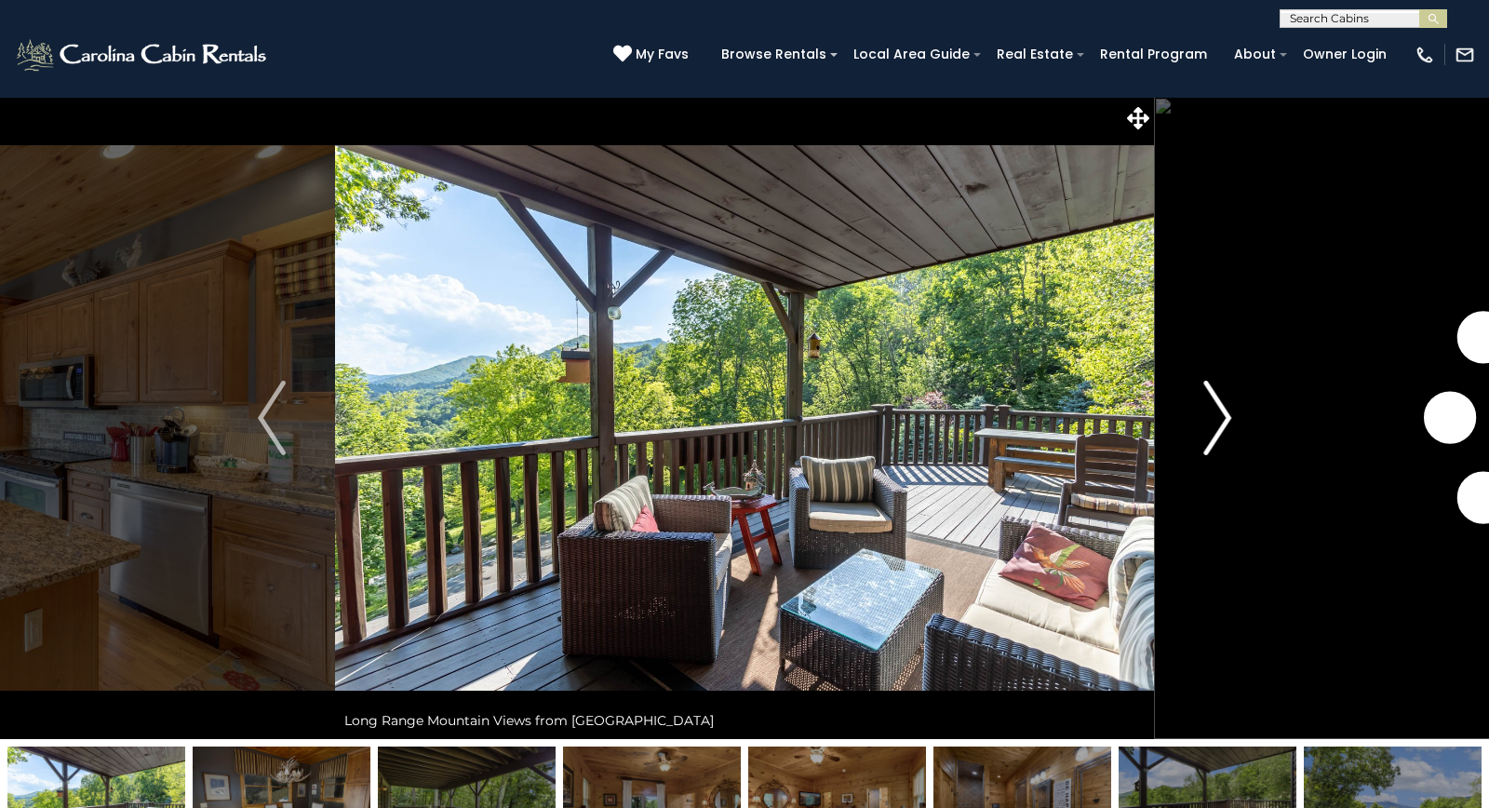
click at [1216, 418] on img "Next" at bounding box center [1217, 418] width 28 height 74
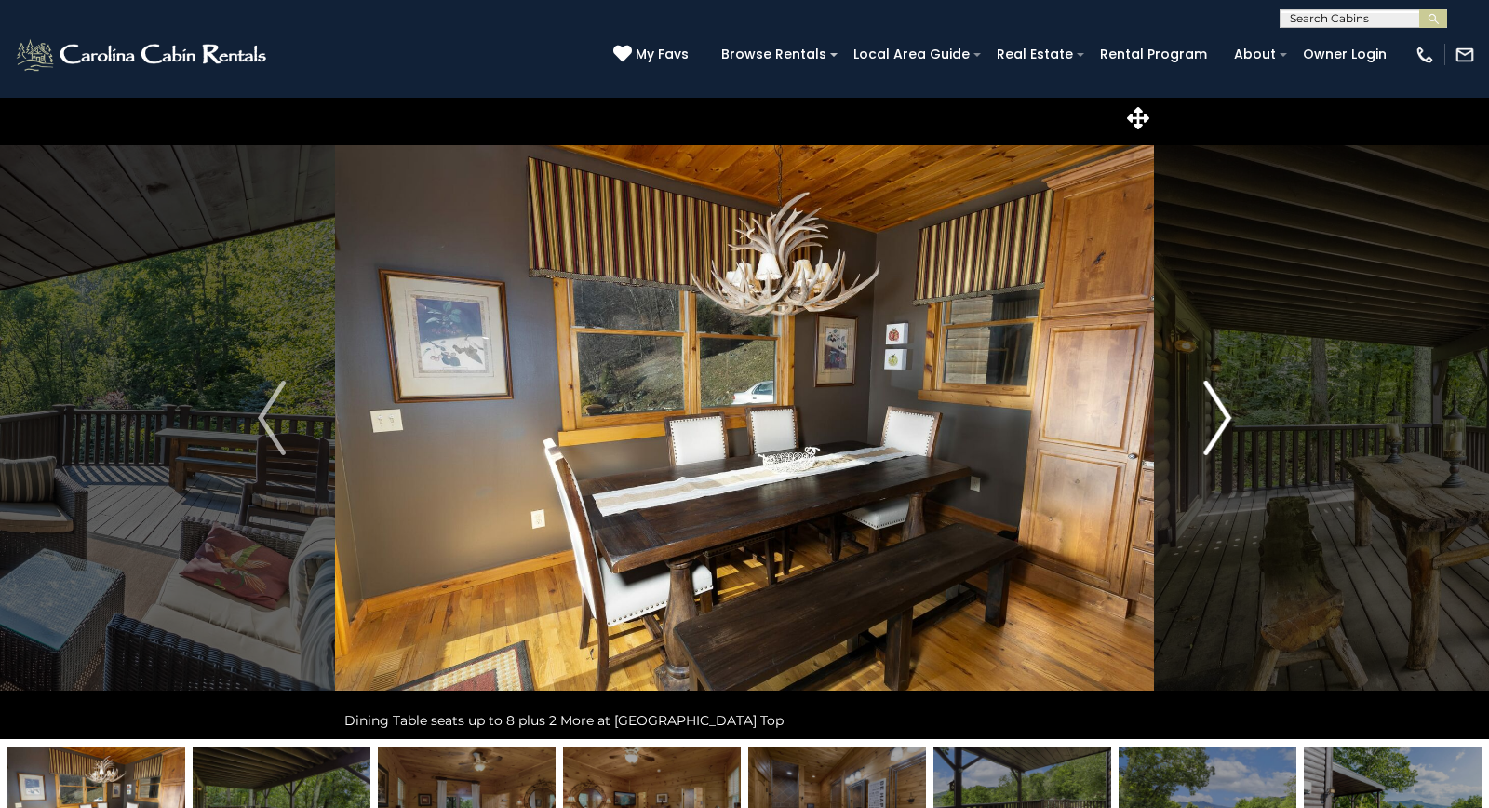
click at [1216, 418] on img "Next" at bounding box center [1217, 418] width 28 height 74
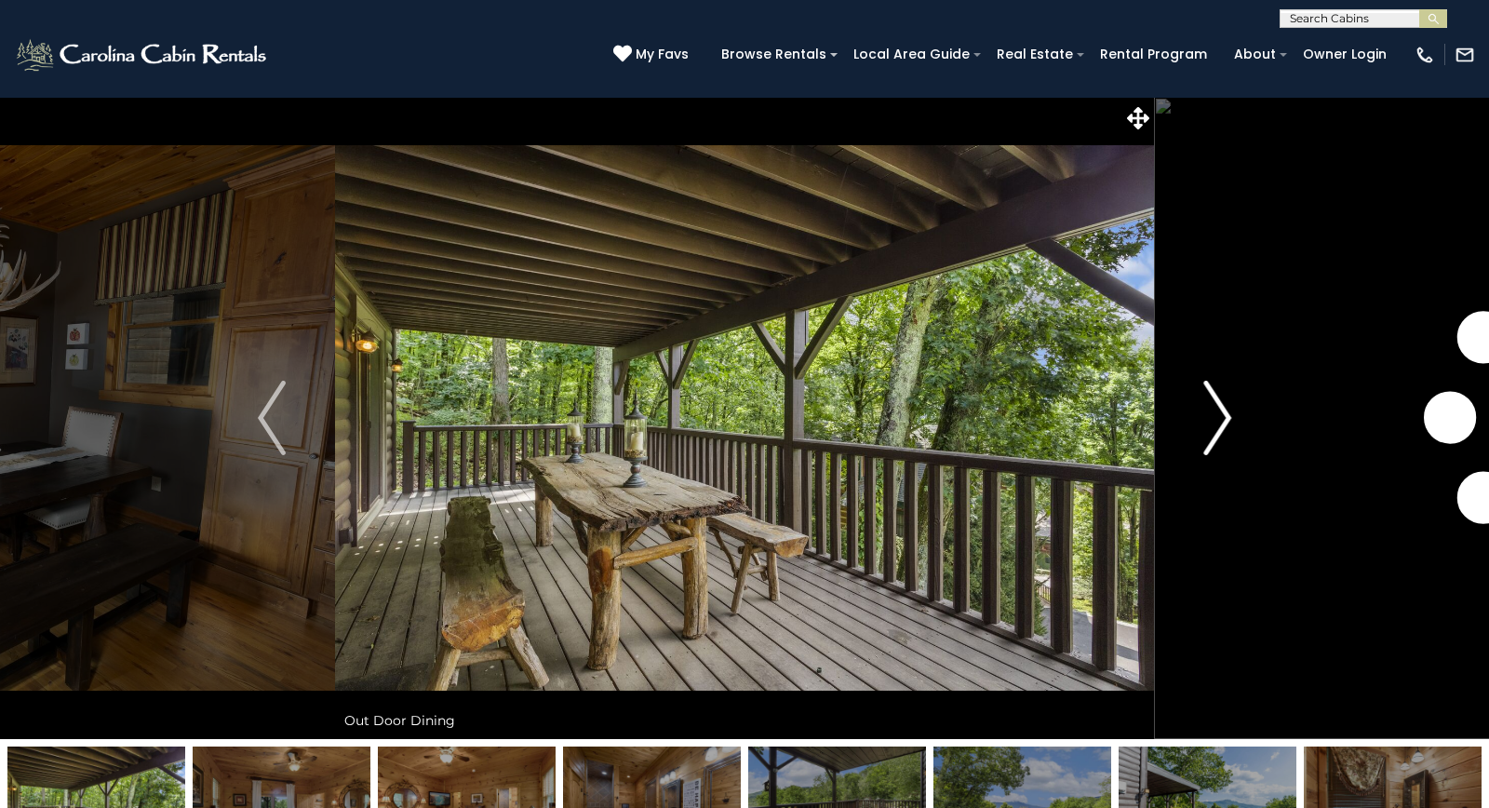
click at [1216, 418] on img "Next" at bounding box center [1217, 418] width 28 height 74
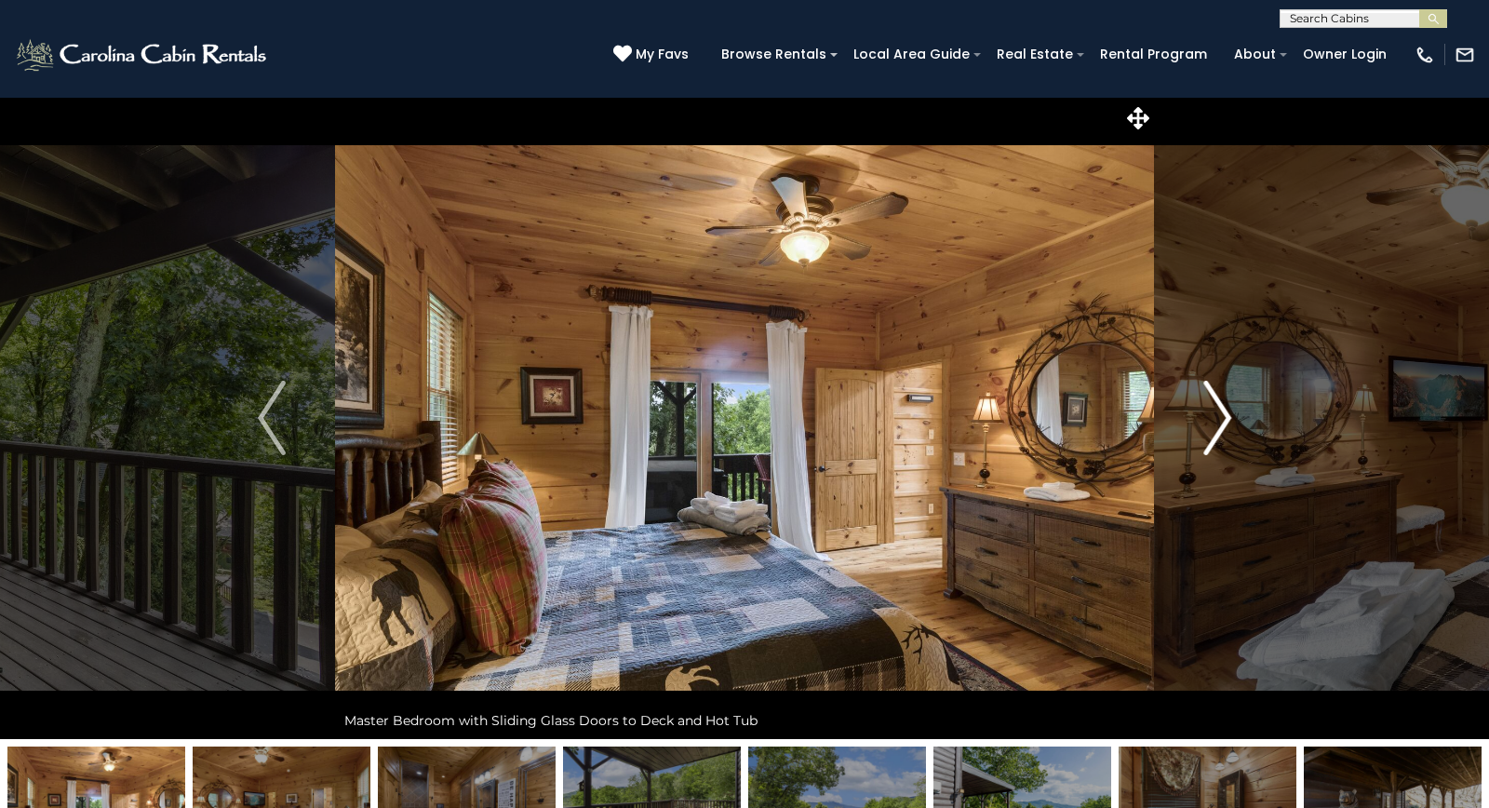
click at [1216, 418] on img "Next" at bounding box center [1217, 418] width 28 height 74
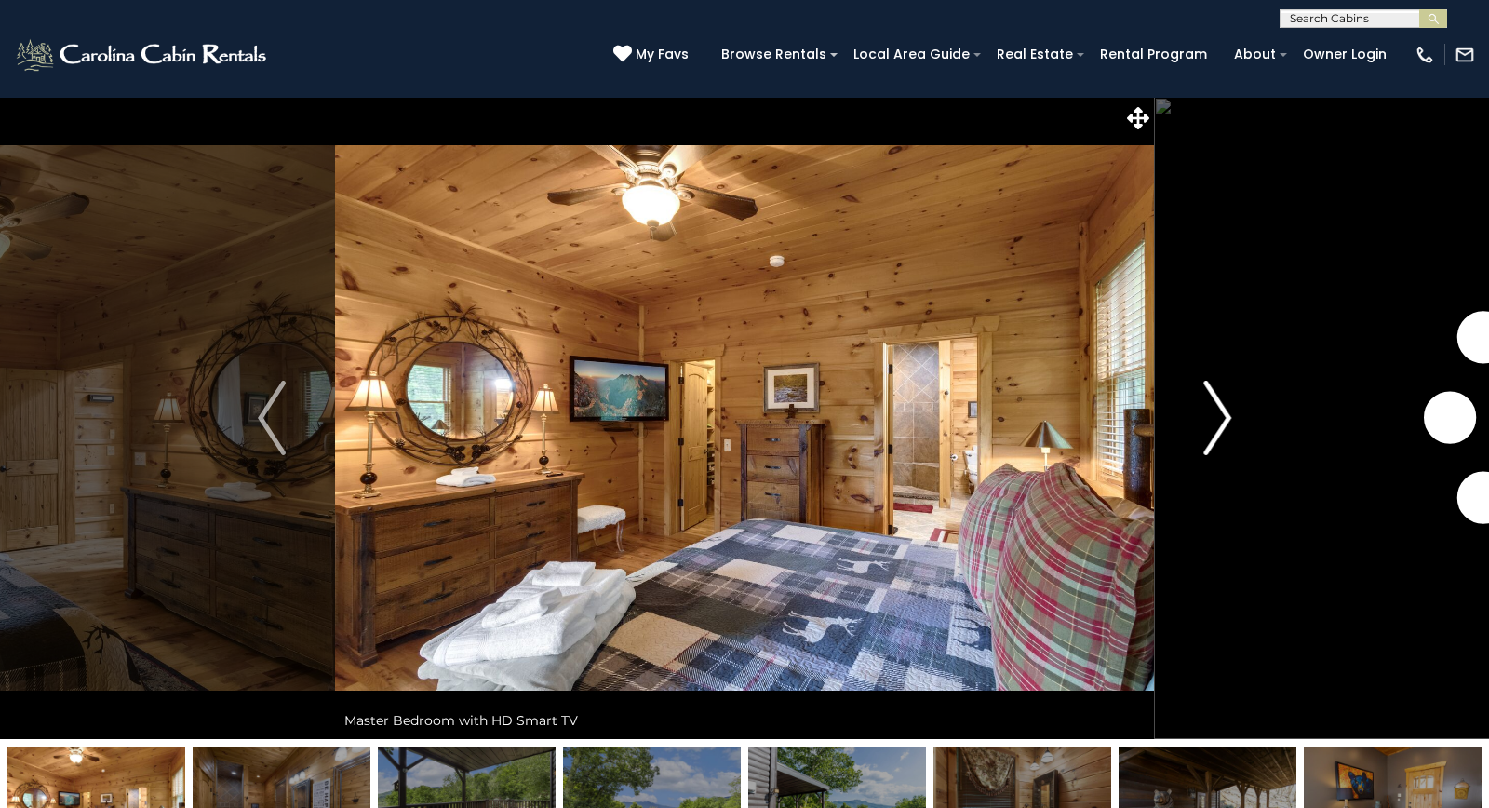
click at [1216, 418] on img "Next" at bounding box center [1217, 418] width 28 height 74
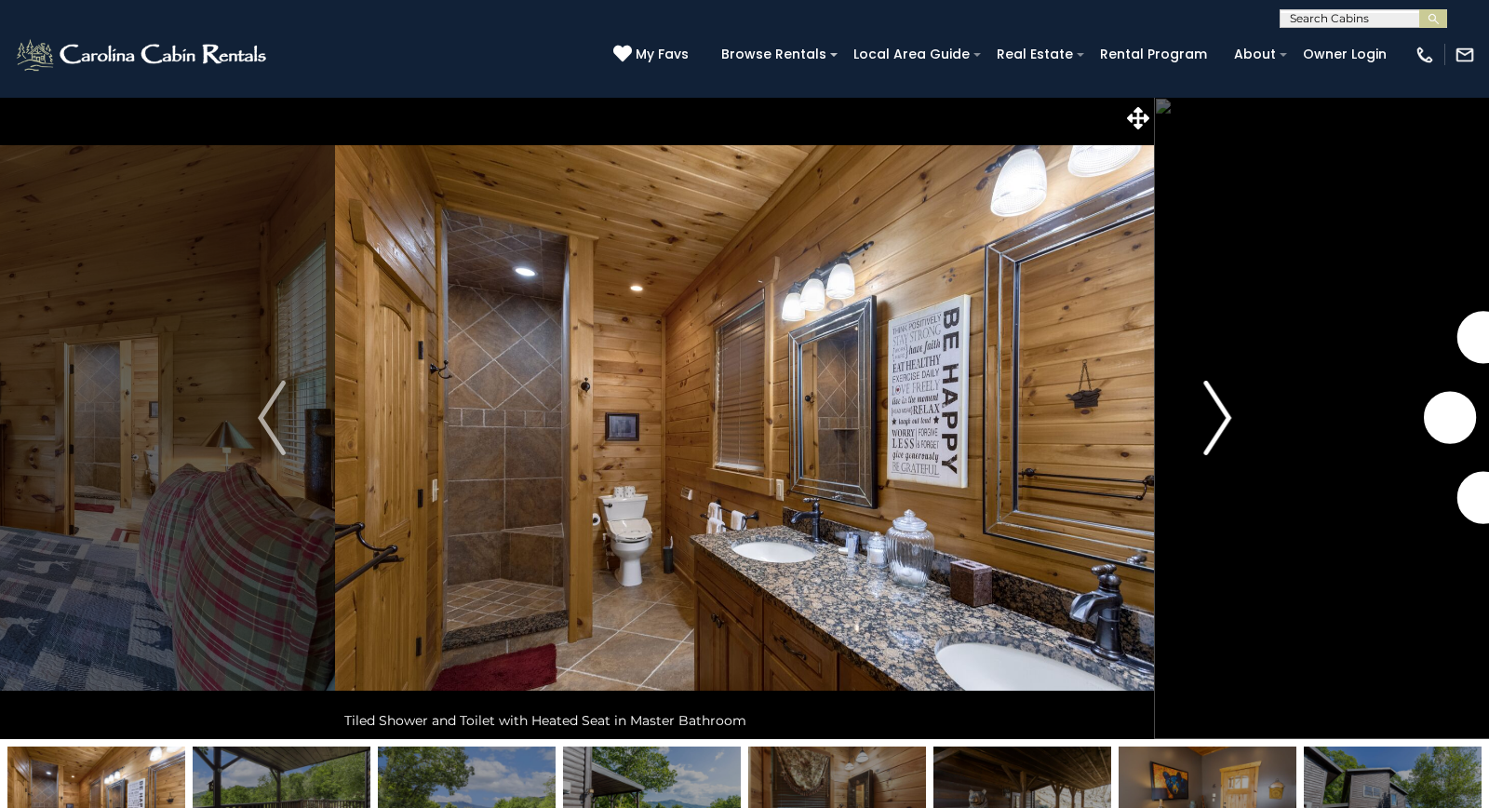
click at [1216, 418] on img "Next" at bounding box center [1217, 418] width 28 height 74
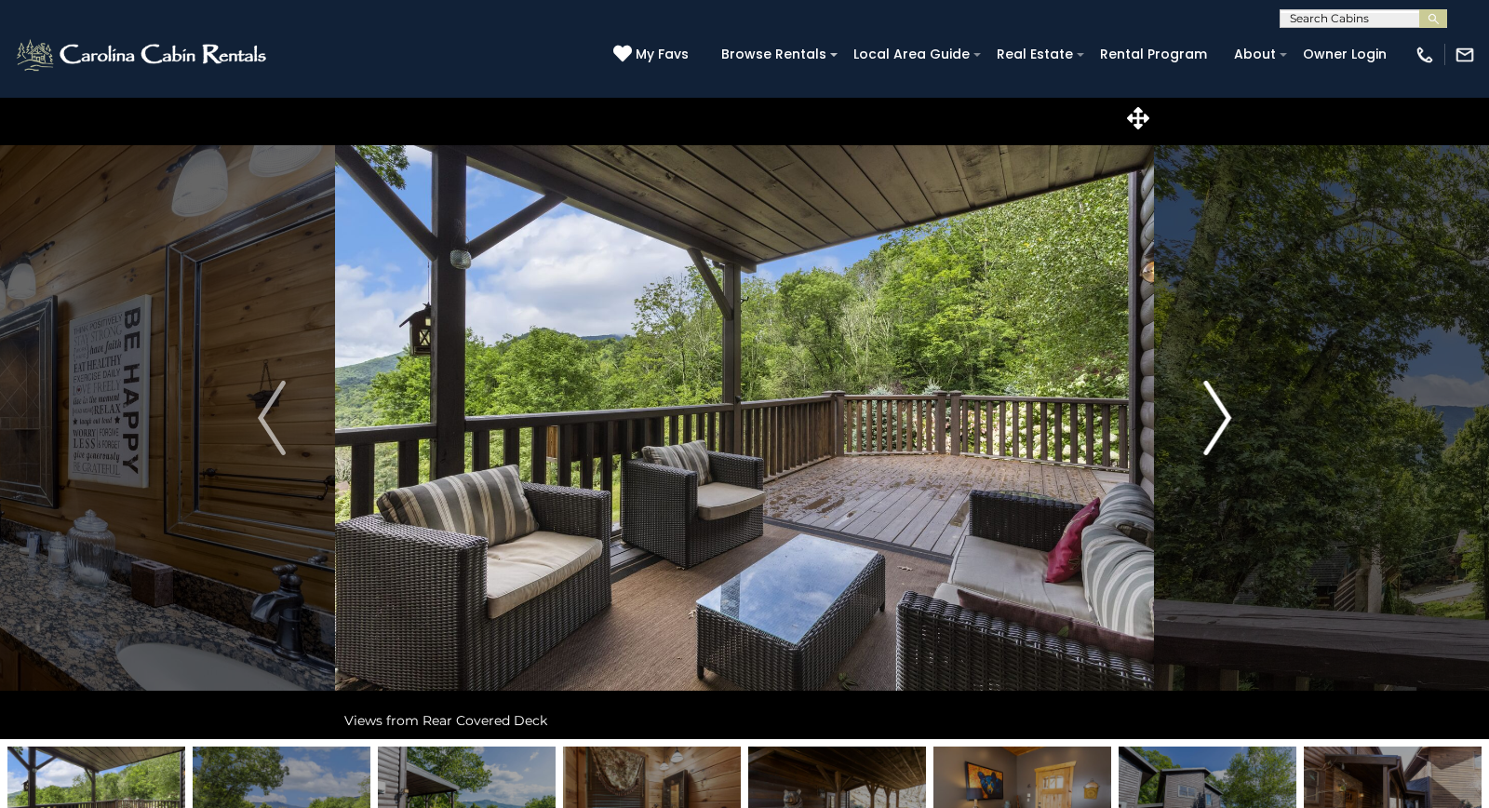
click at [1216, 418] on img "Next" at bounding box center [1217, 418] width 28 height 74
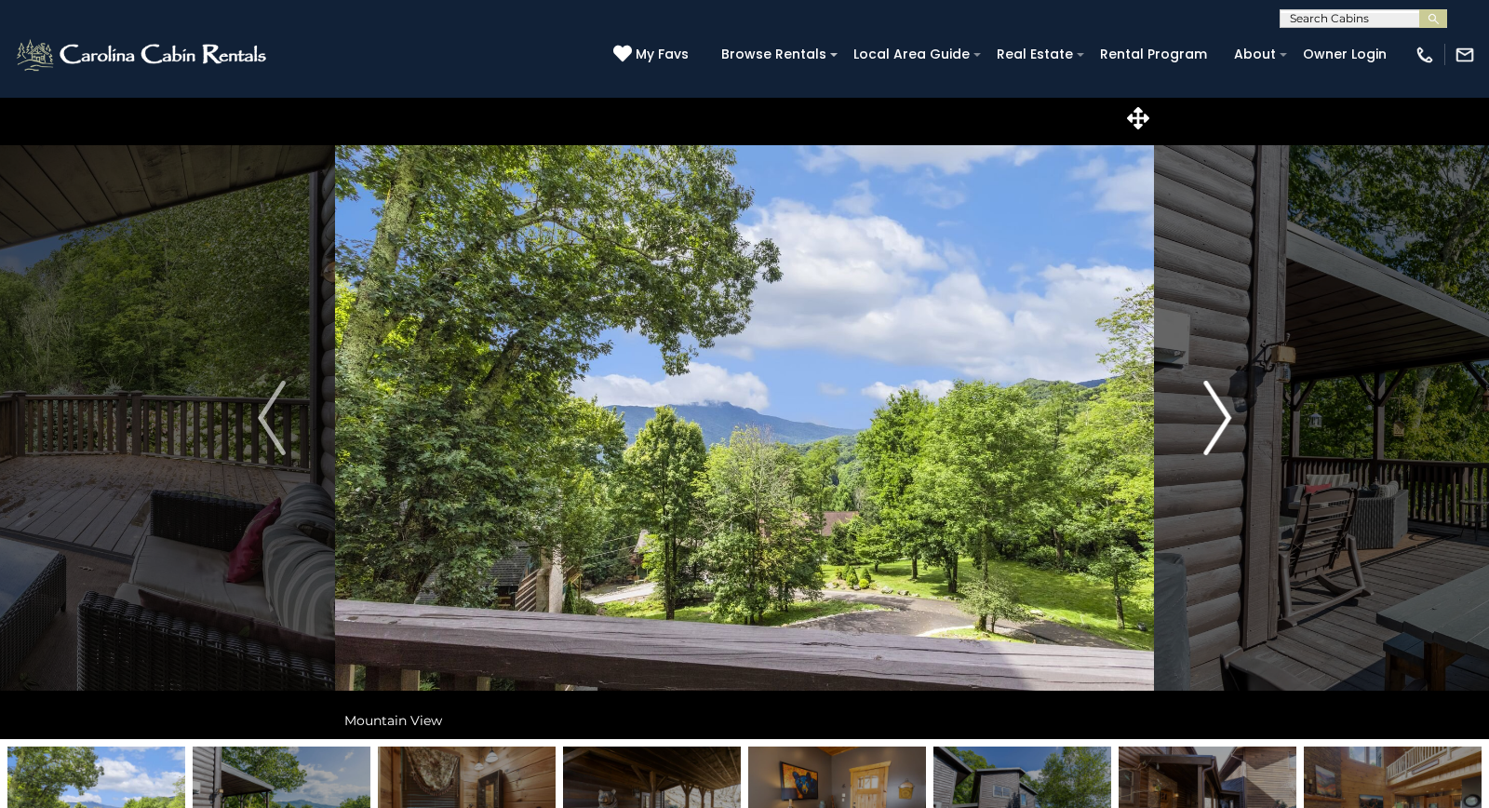
click at [1216, 418] on img "Next" at bounding box center [1217, 418] width 28 height 74
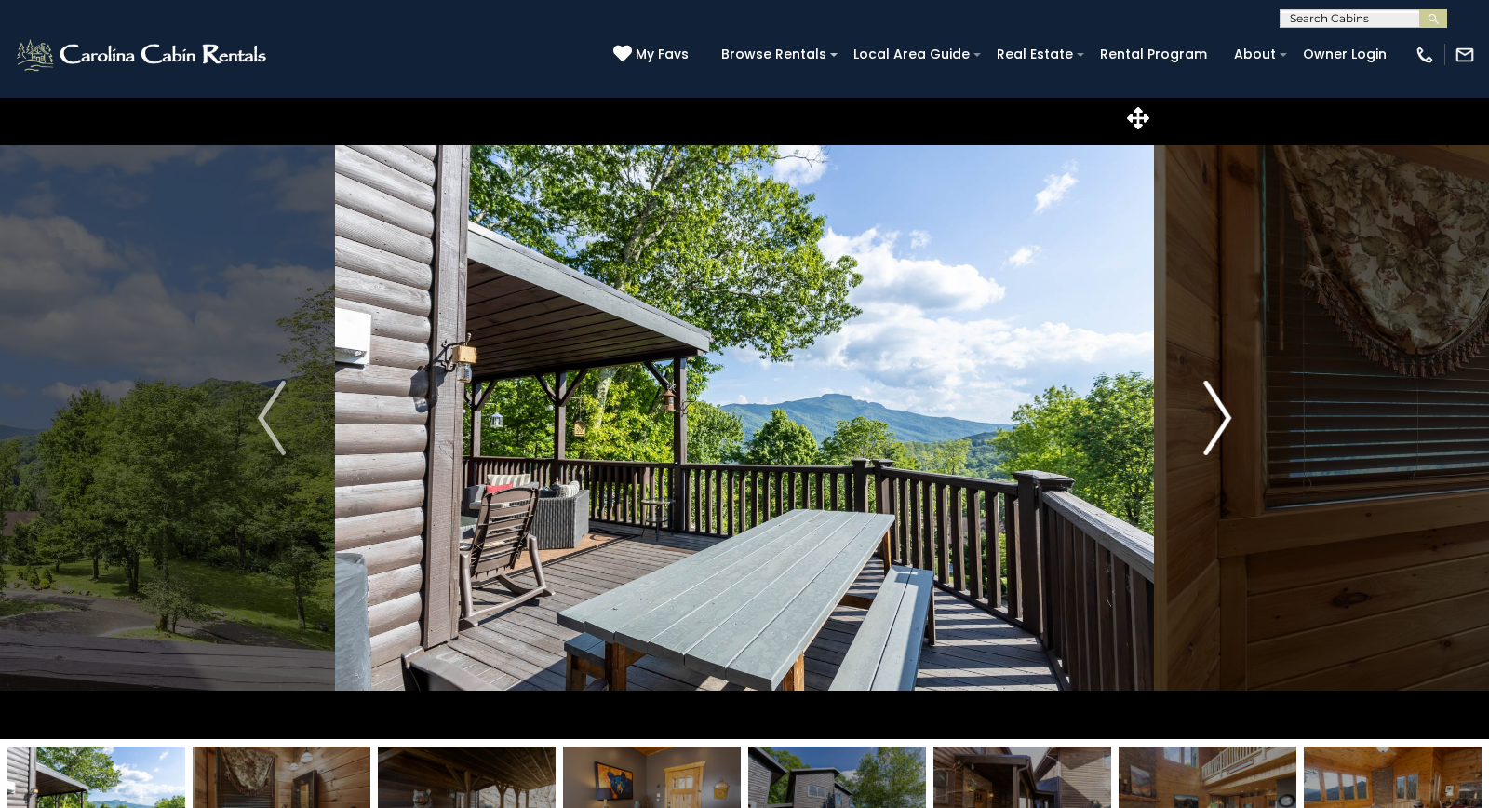
click at [1216, 418] on img "Next" at bounding box center [1217, 418] width 28 height 74
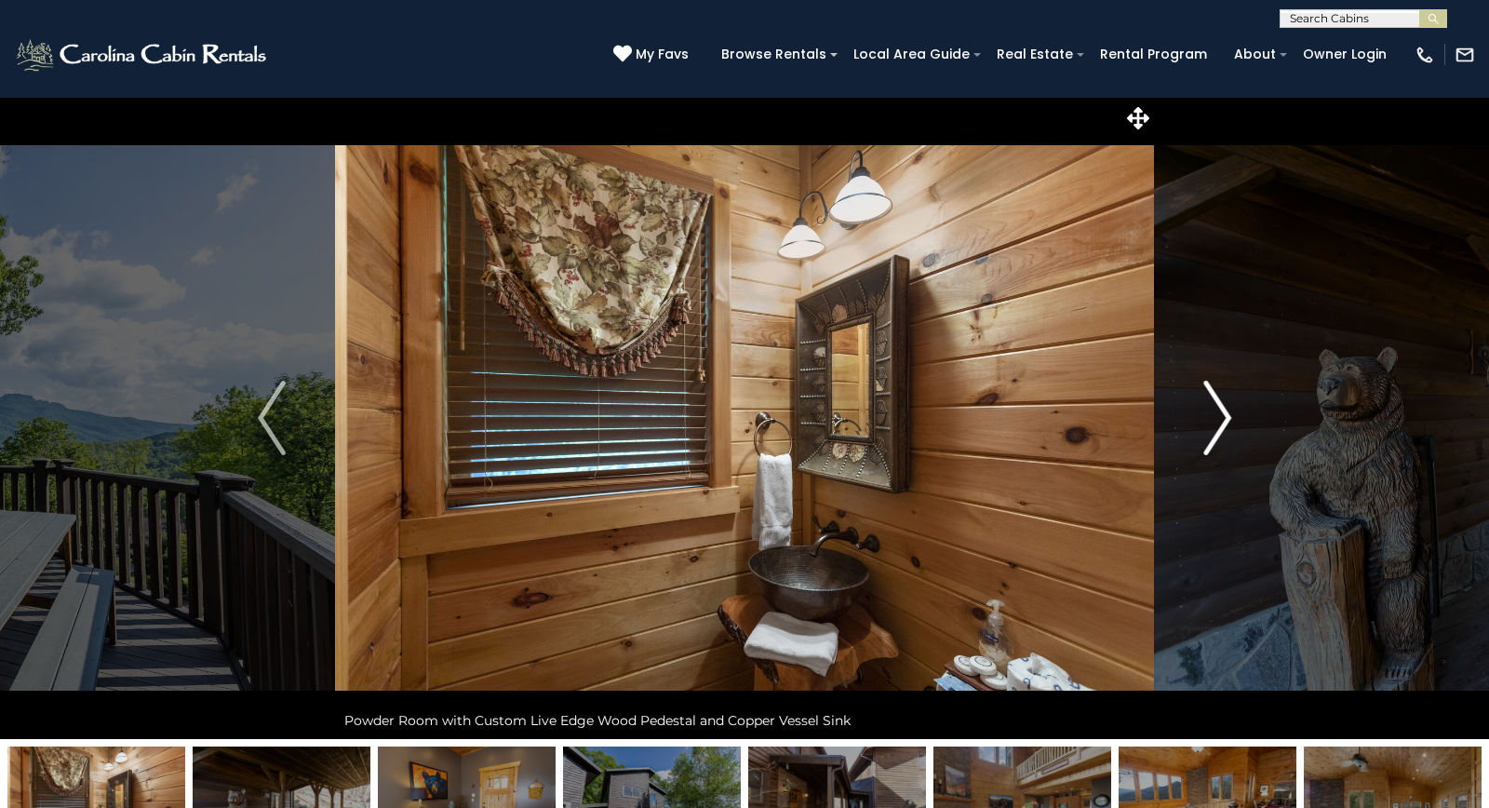
click at [1216, 418] on img "Next" at bounding box center [1217, 418] width 28 height 74
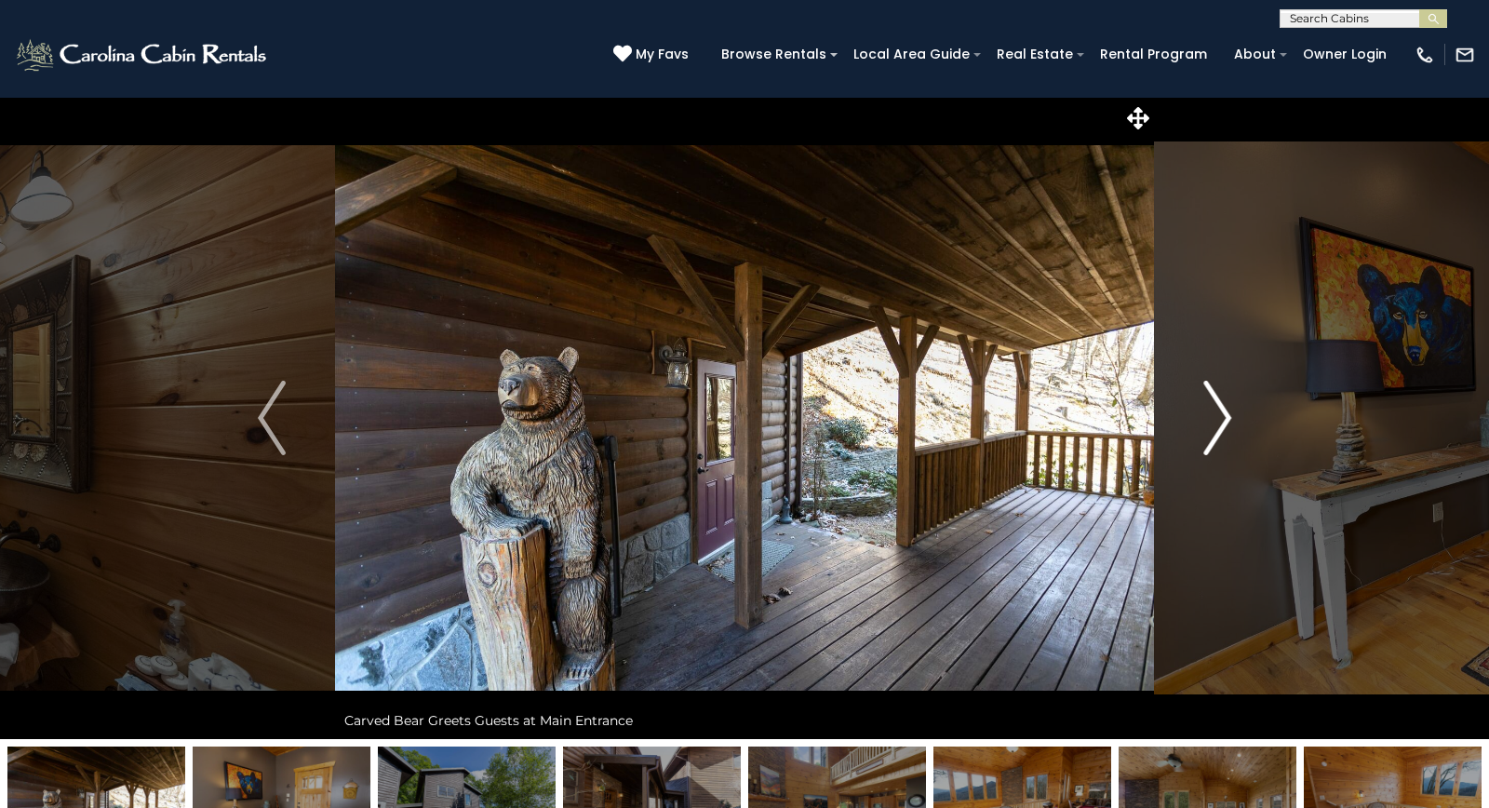
click at [1216, 418] on img "Next" at bounding box center [1217, 418] width 28 height 74
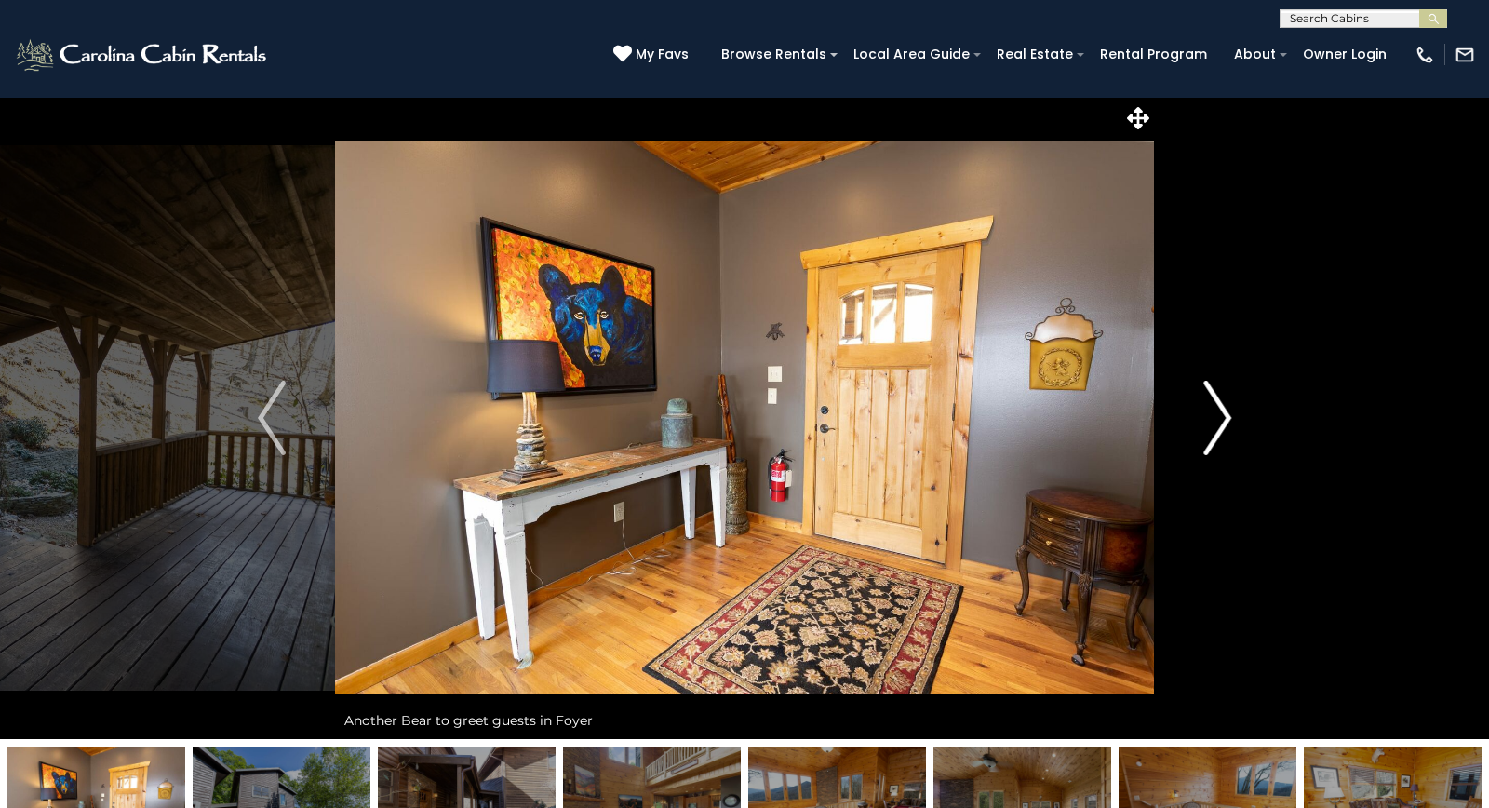
click at [1216, 418] on img "Next" at bounding box center [1217, 418] width 28 height 74
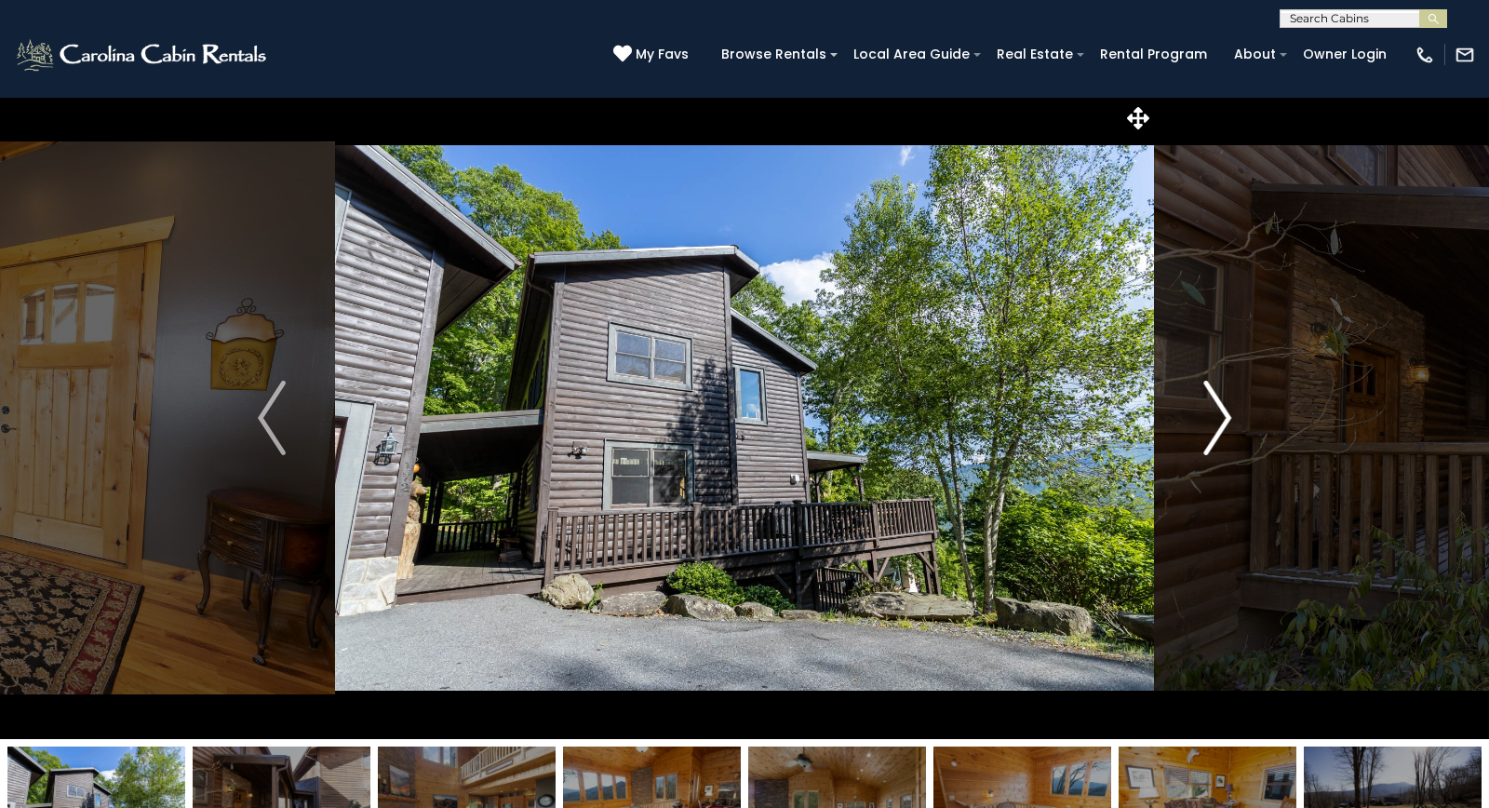
click at [1216, 418] on img "Next" at bounding box center [1217, 418] width 28 height 74
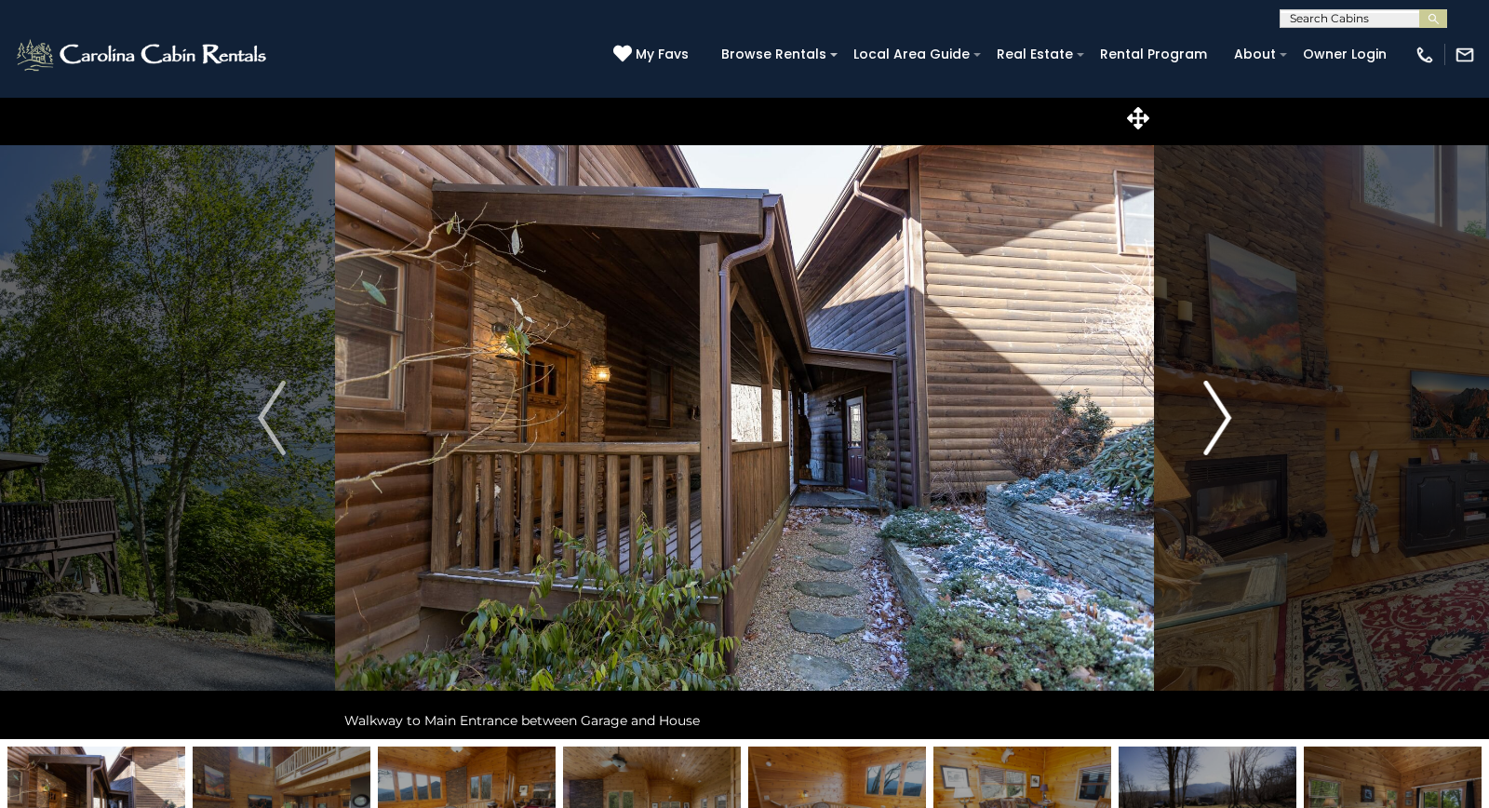
click at [1216, 418] on img "Next" at bounding box center [1217, 418] width 28 height 74
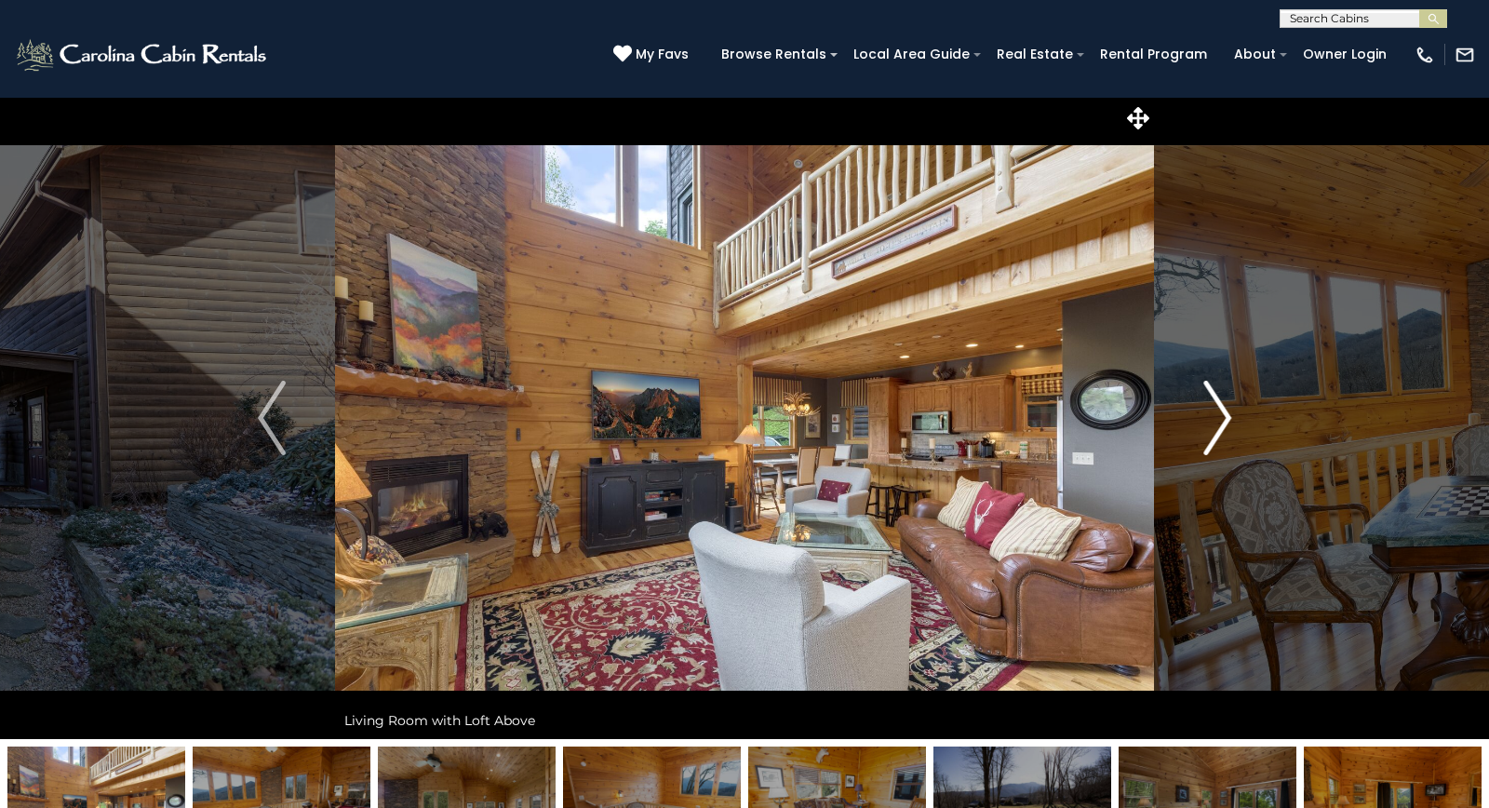
click at [1216, 418] on img "Next" at bounding box center [1217, 418] width 28 height 74
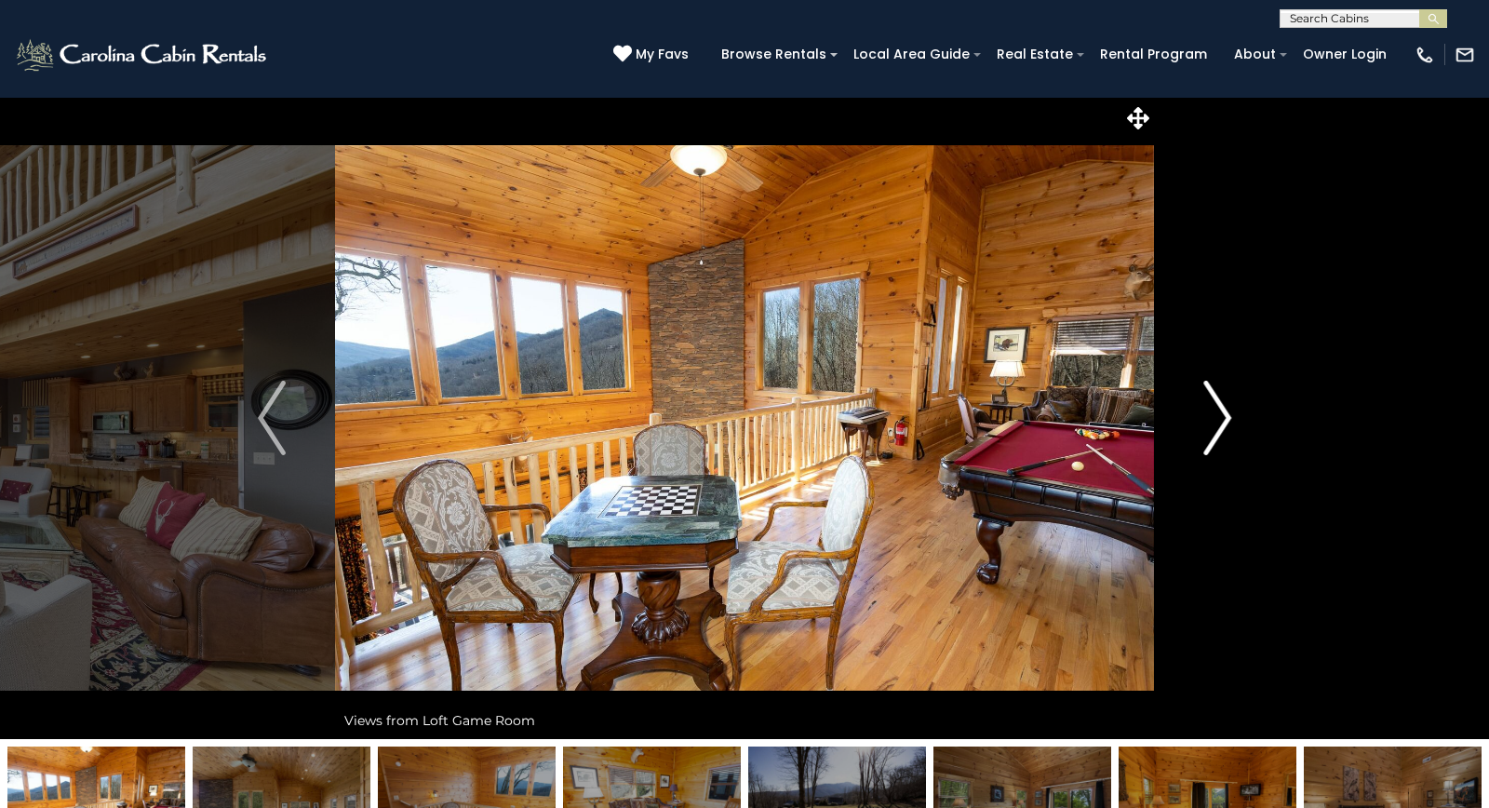
click at [1216, 418] on img "Next" at bounding box center [1217, 418] width 28 height 74
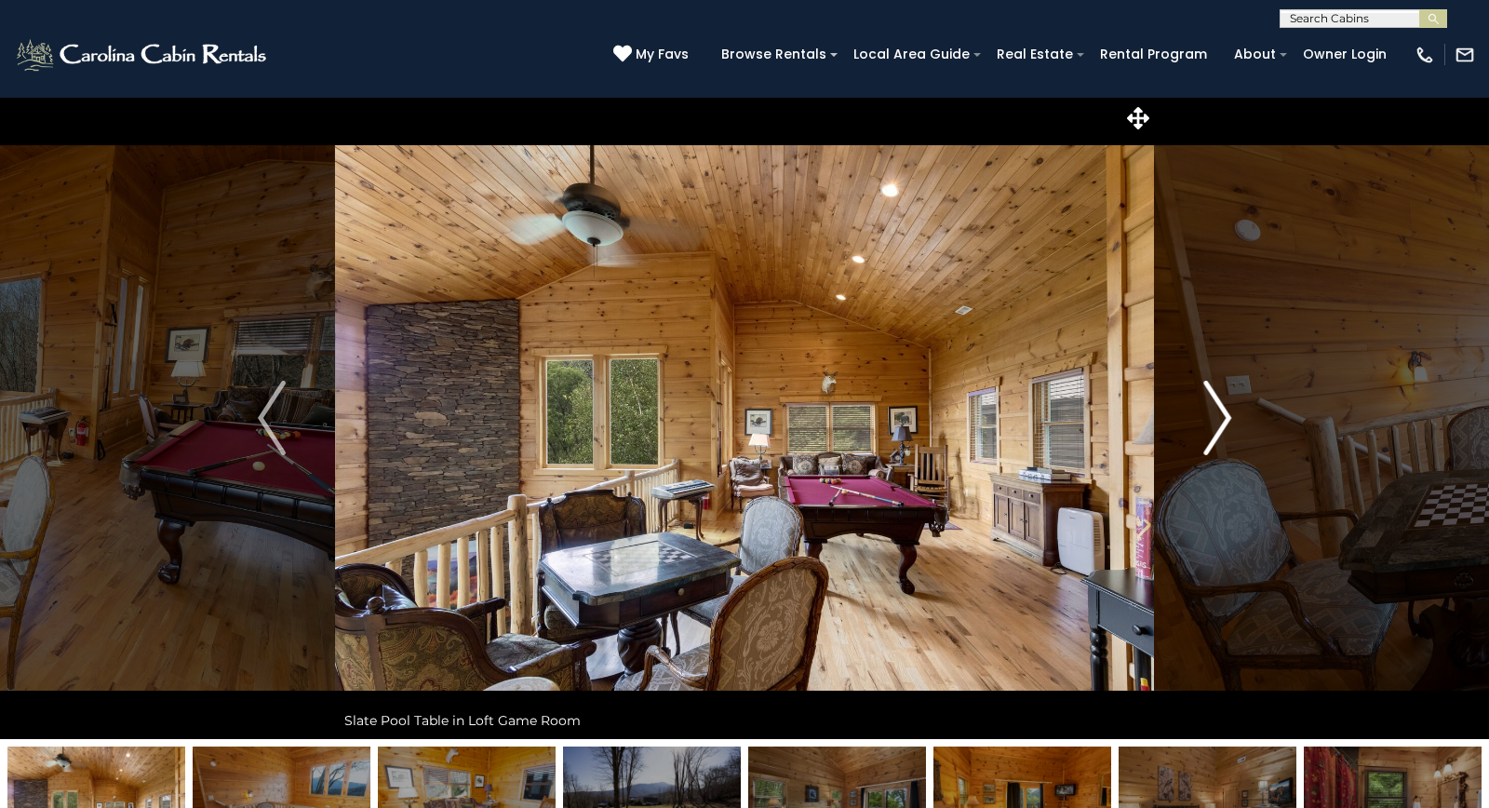
click at [1216, 418] on img "Next" at bounding box center [1217, 418] width 28 height 74
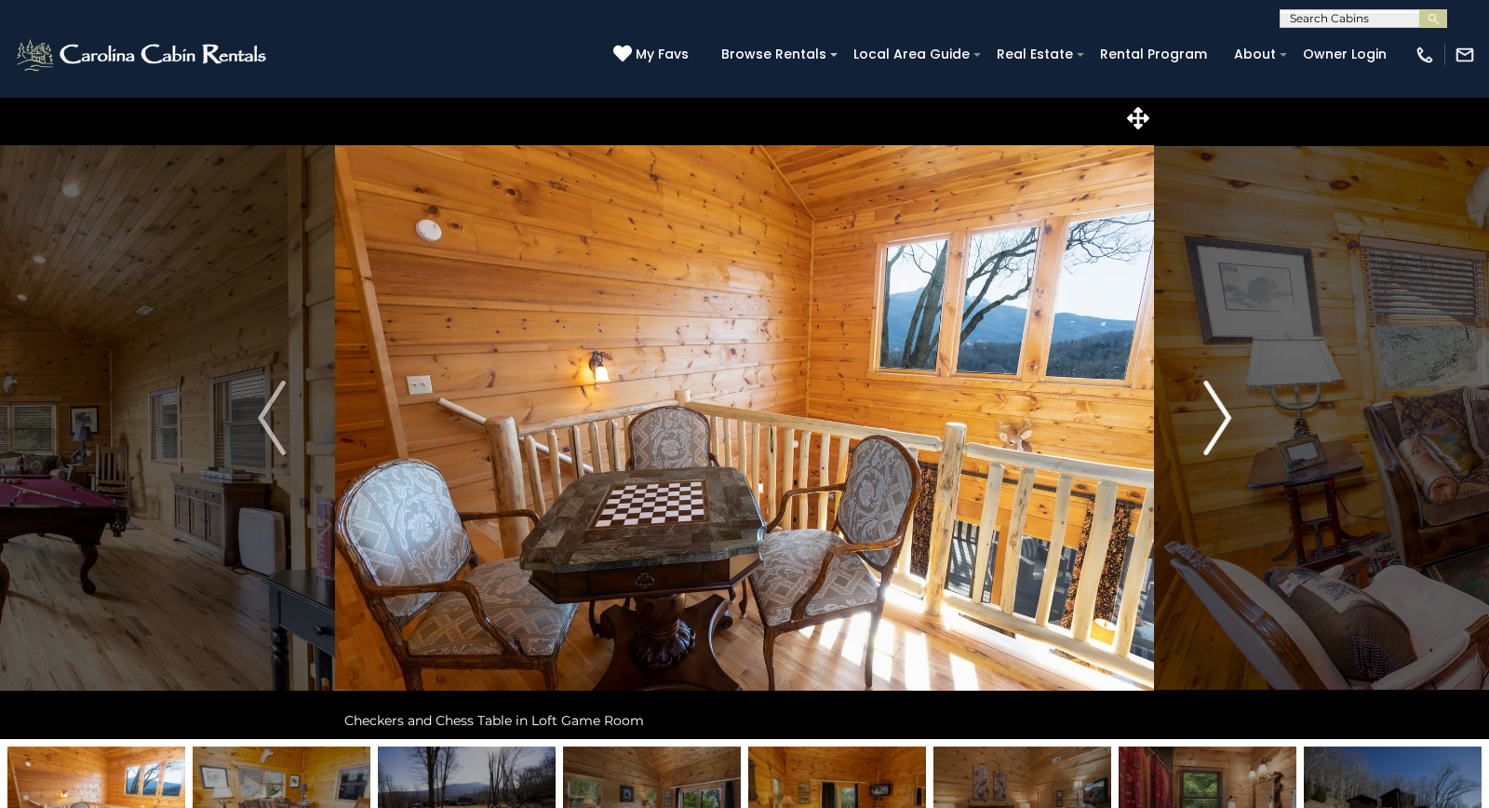
click at [1216, 418] on img "Next" at bounding box center [1217, 418] width 28 height 74
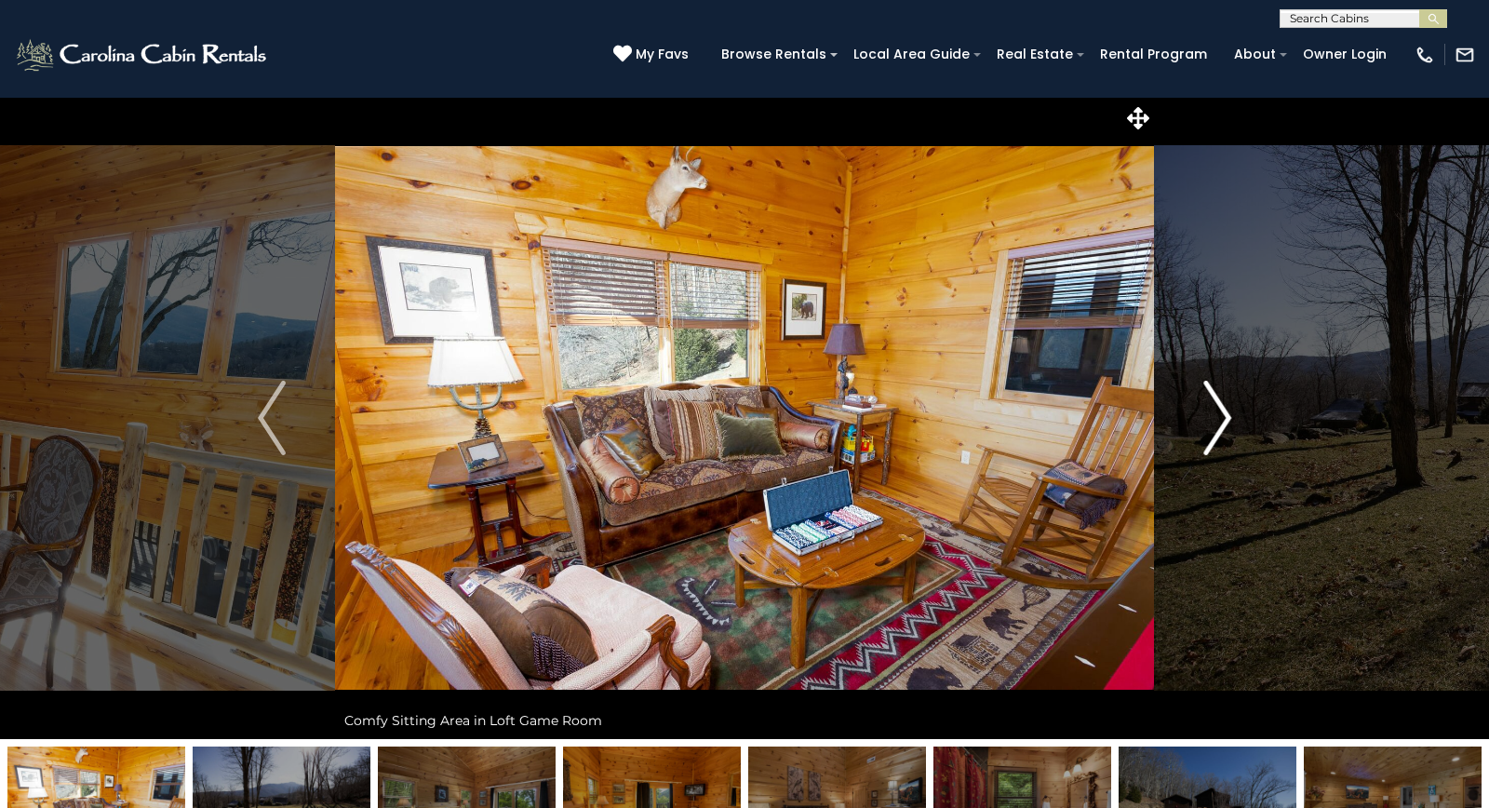
click at [1216, 418] on img "Next" at bounding box center [1217, 418] width 28 height 74
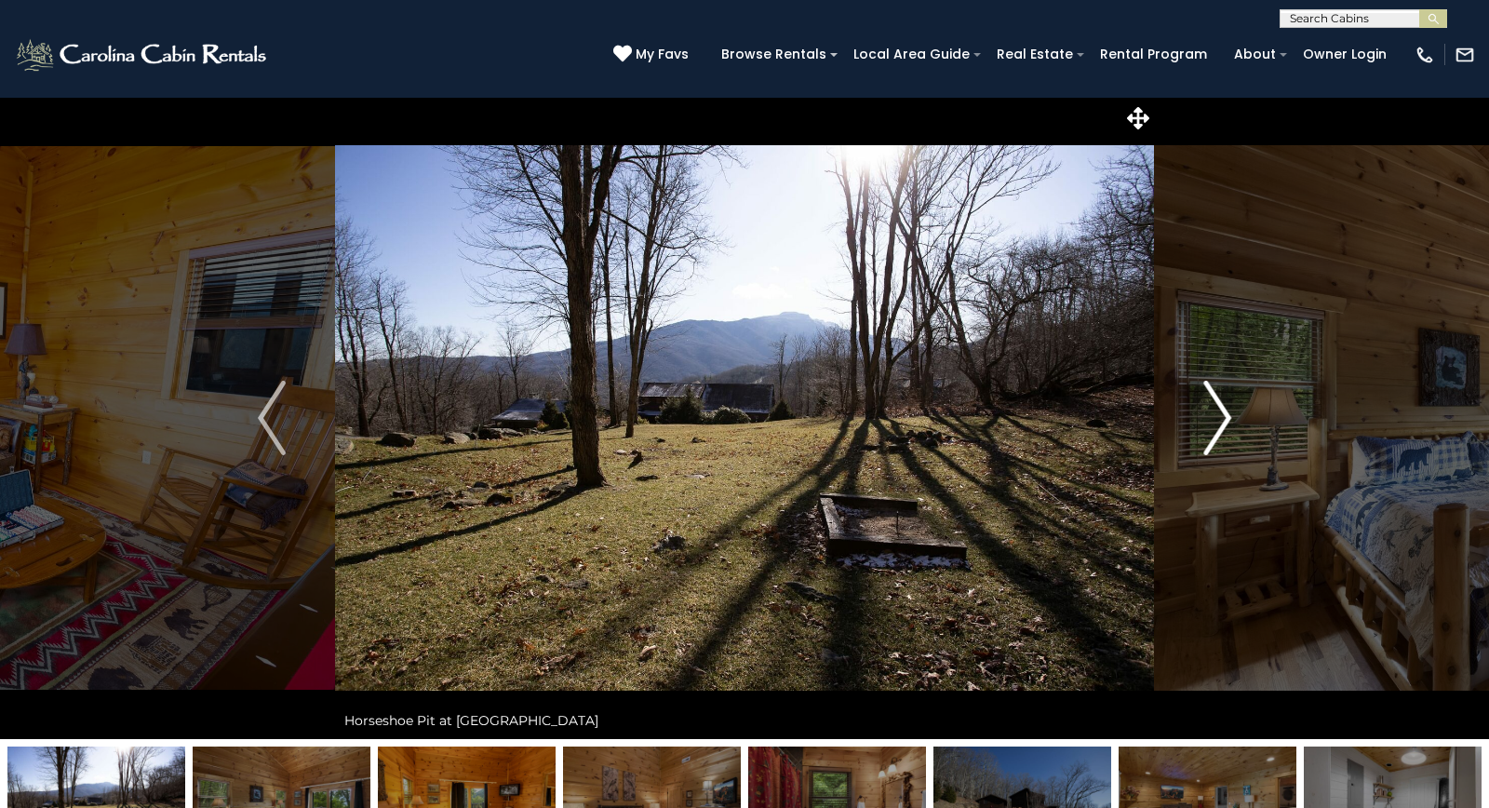
click at [1216, 418] on img "Next" at bounding box center [1217, 418] width 28 height 74
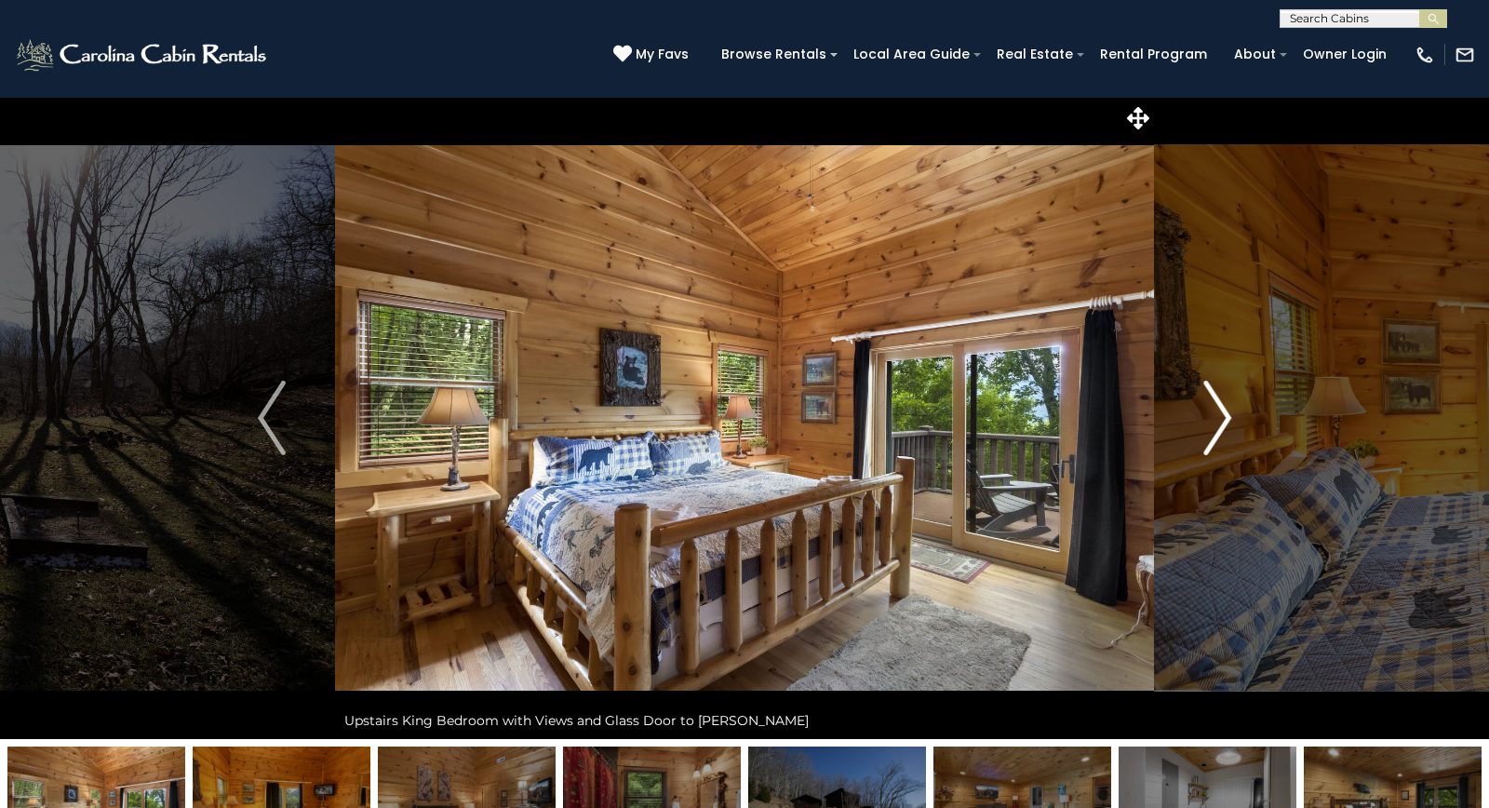
click at [1216, 418] on img "Next" at bounding box center [1217, 418] width 28 height 74
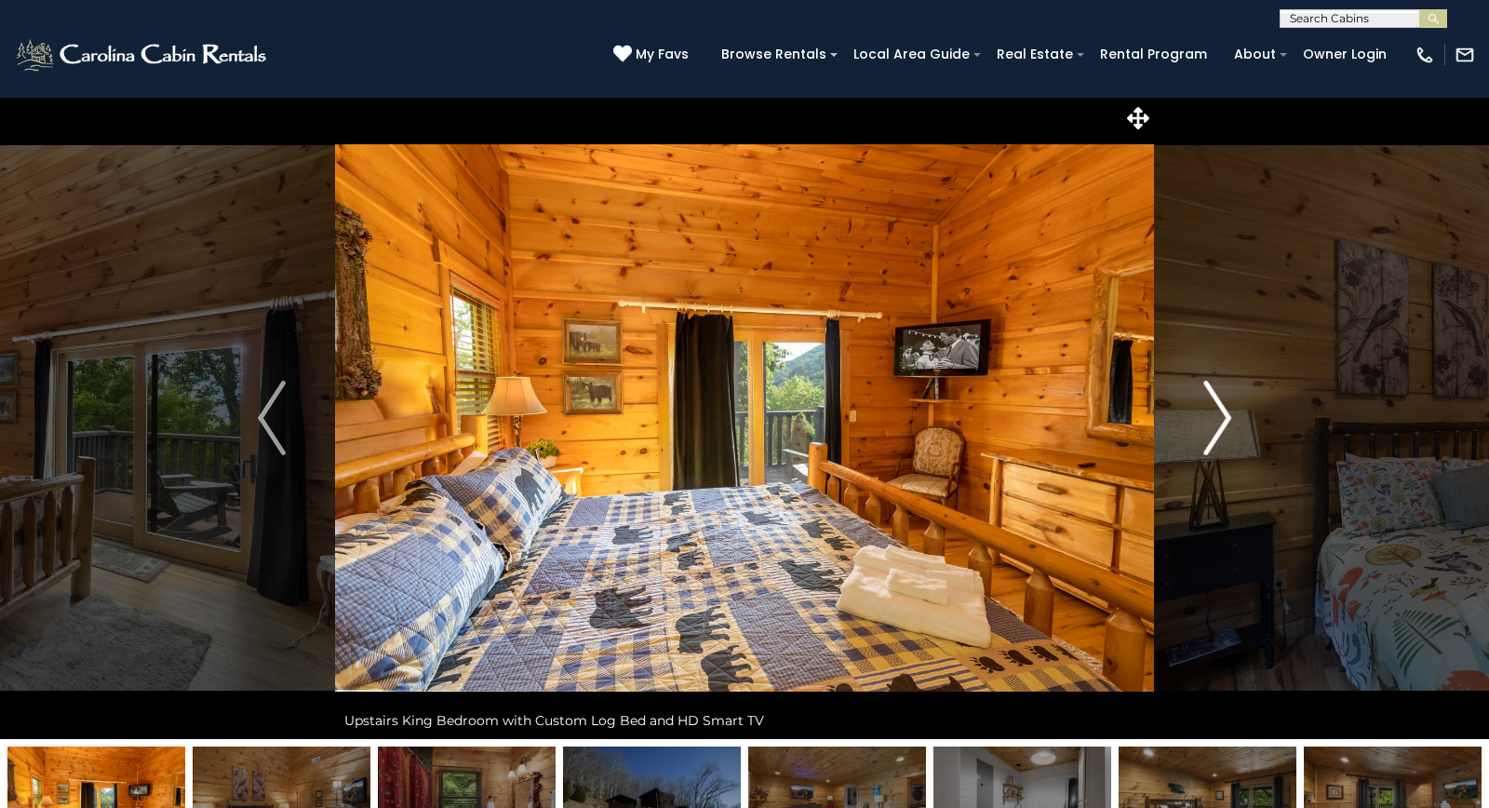
click at [1216, 418] on img "Next" at bounding box center [1217, 418] width 28 height 74
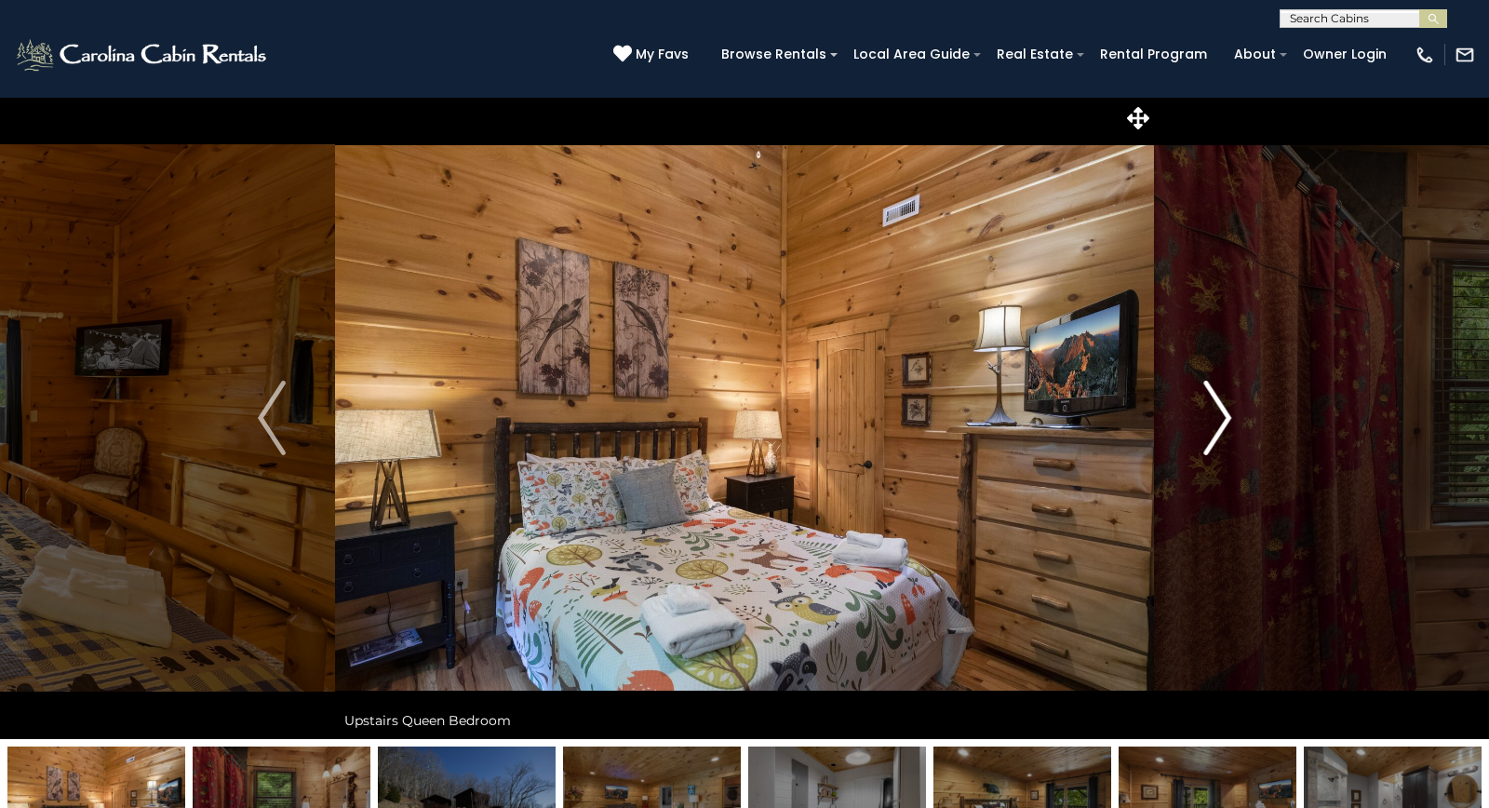
click at [1216, 418] on img "Next" at bounding box center [1217, 418] width 28 height 74
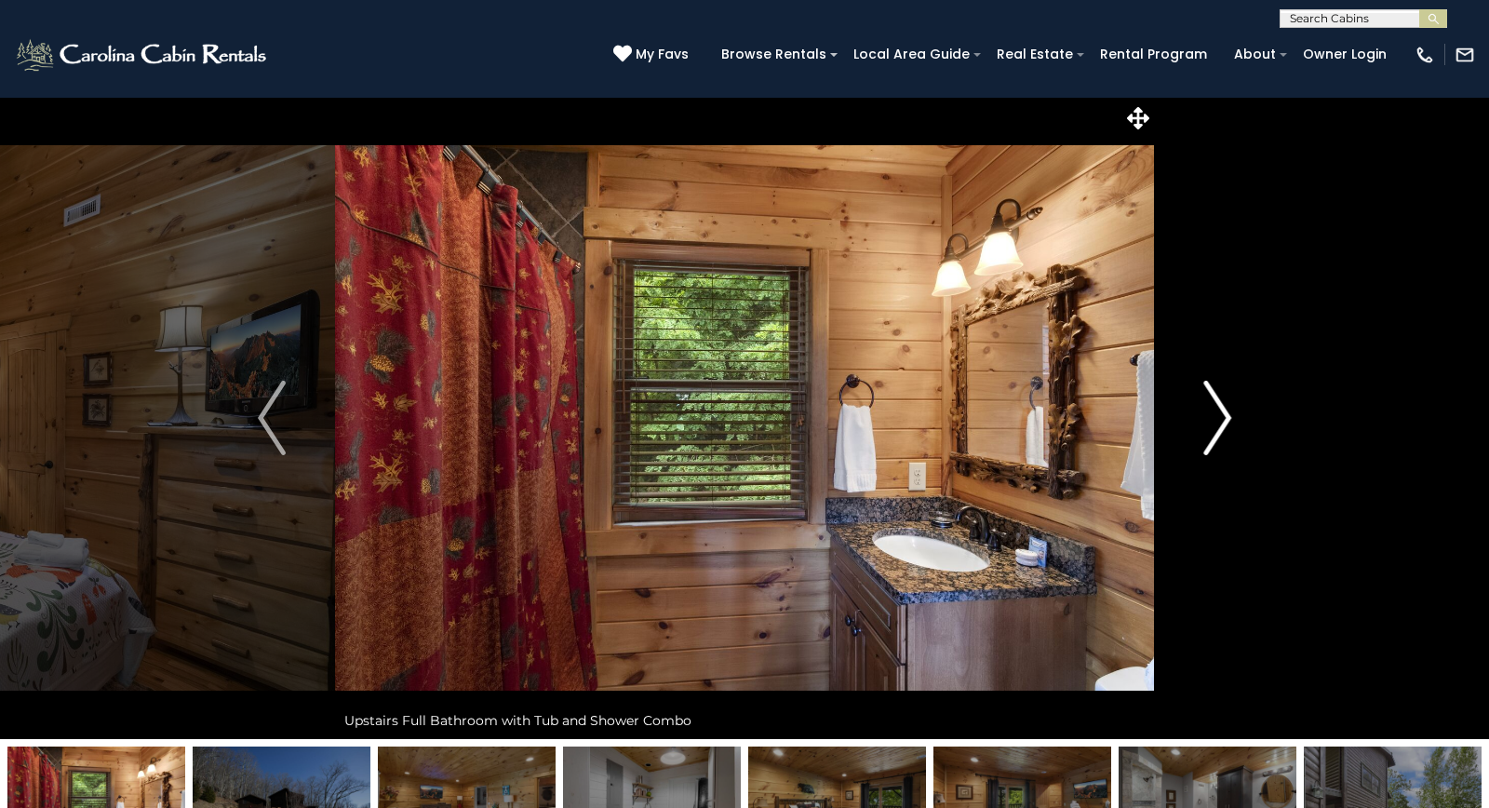
click at [1216, 418] on img "Next" at bounding box center [1217, 418] width 28 height 74
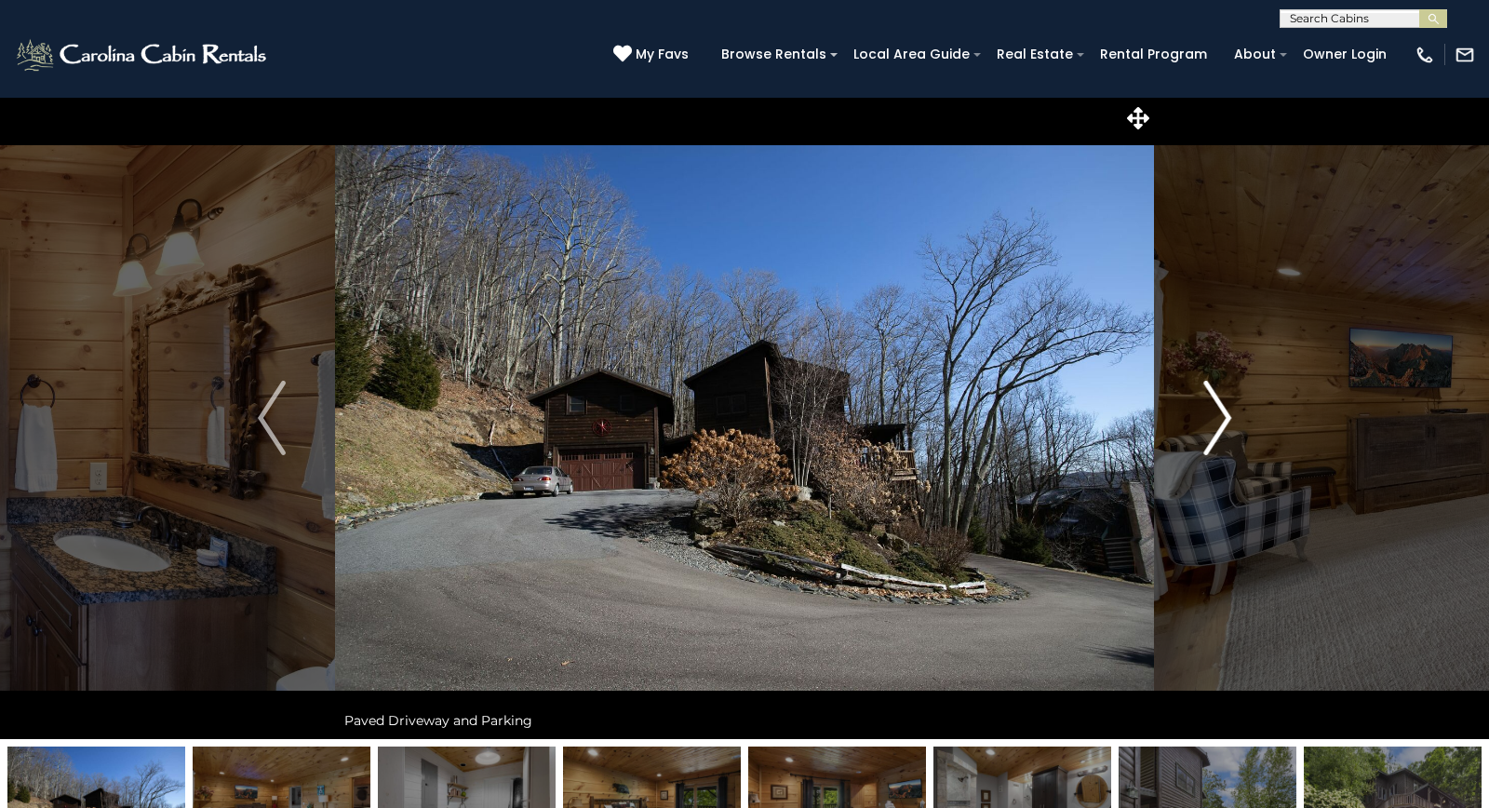
click at [1216, 418] on img "Next" at bounding box center [1217, 418] width 28 height 74
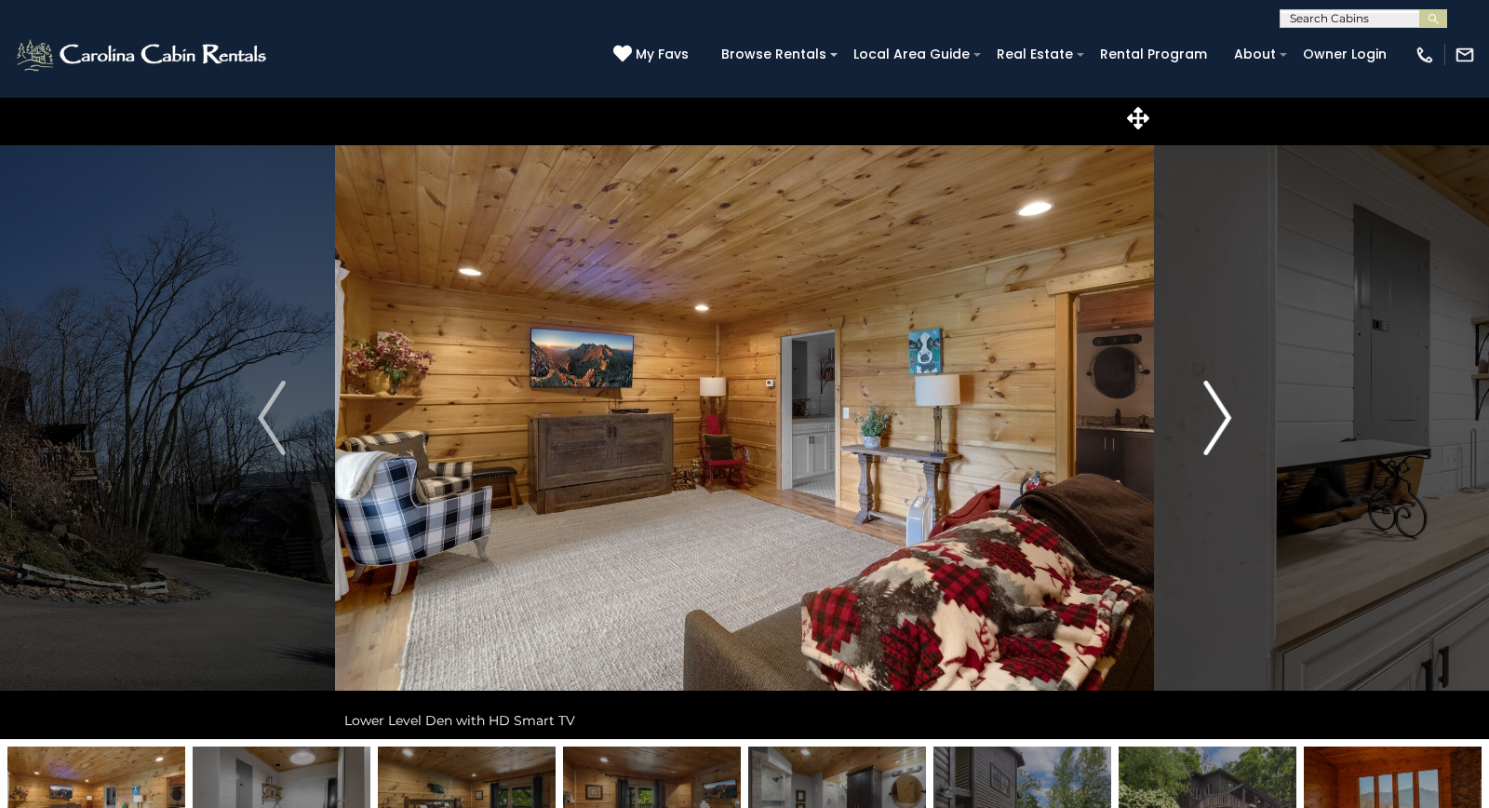
click at [1216, 418] on img "Next" at bounding box center [1217, 418] width 28 height 74
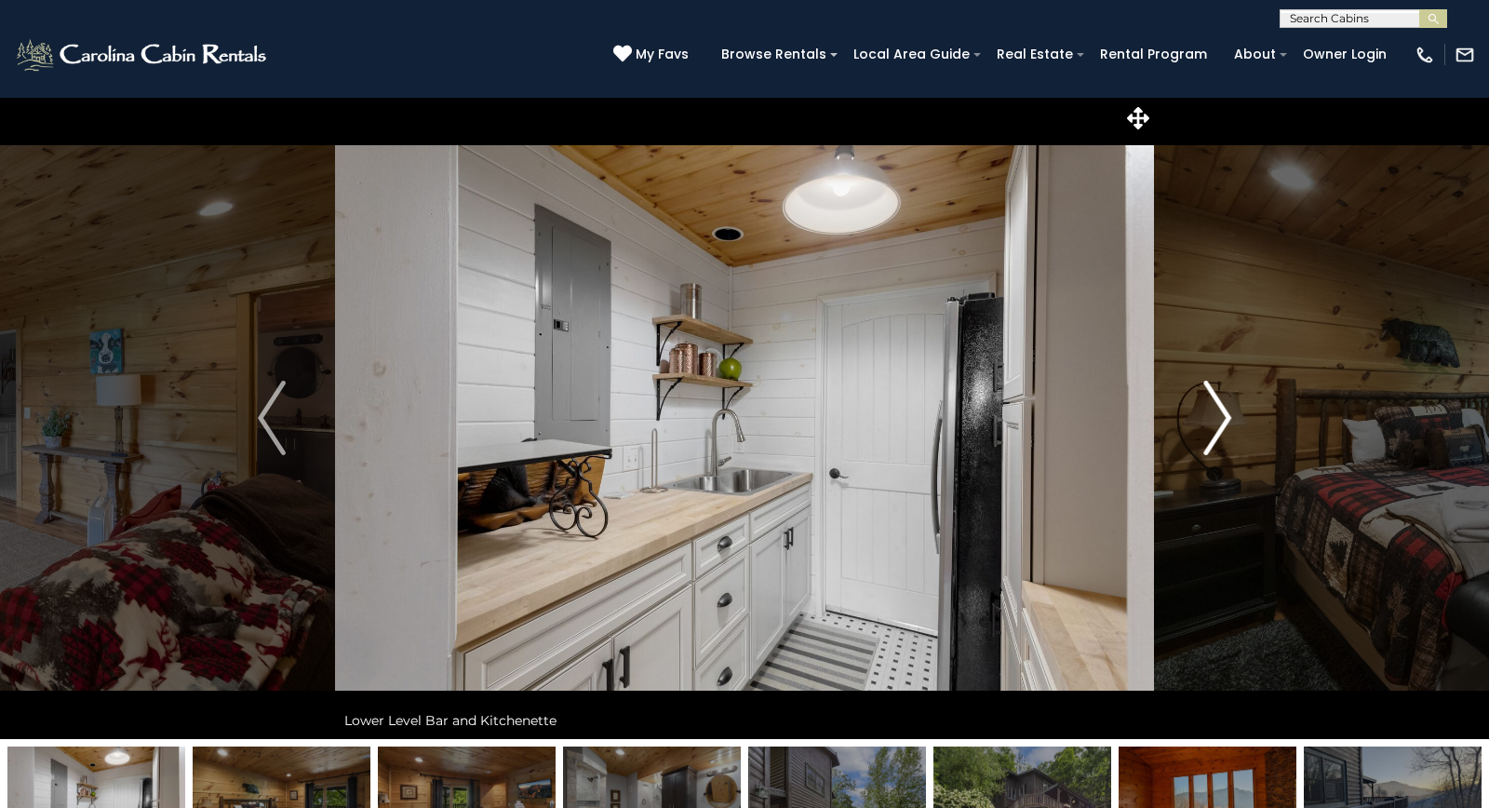
click at [1216, 418] on img "Next" at bounding box center [1217, 418] width 28 height 74
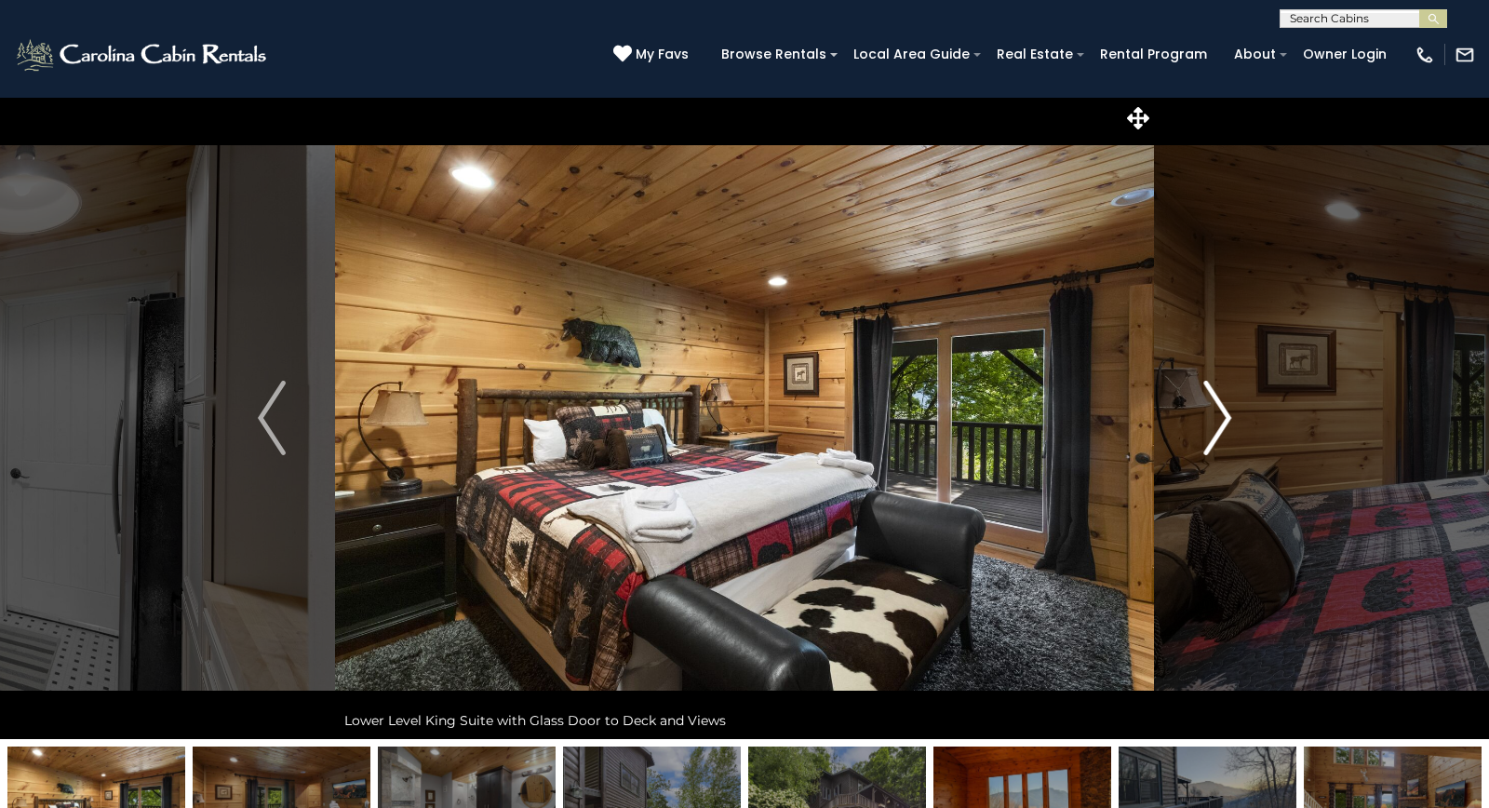
click at [1216, 418] on img "Next" at bounding box center [1217, 418] width 28 height 74
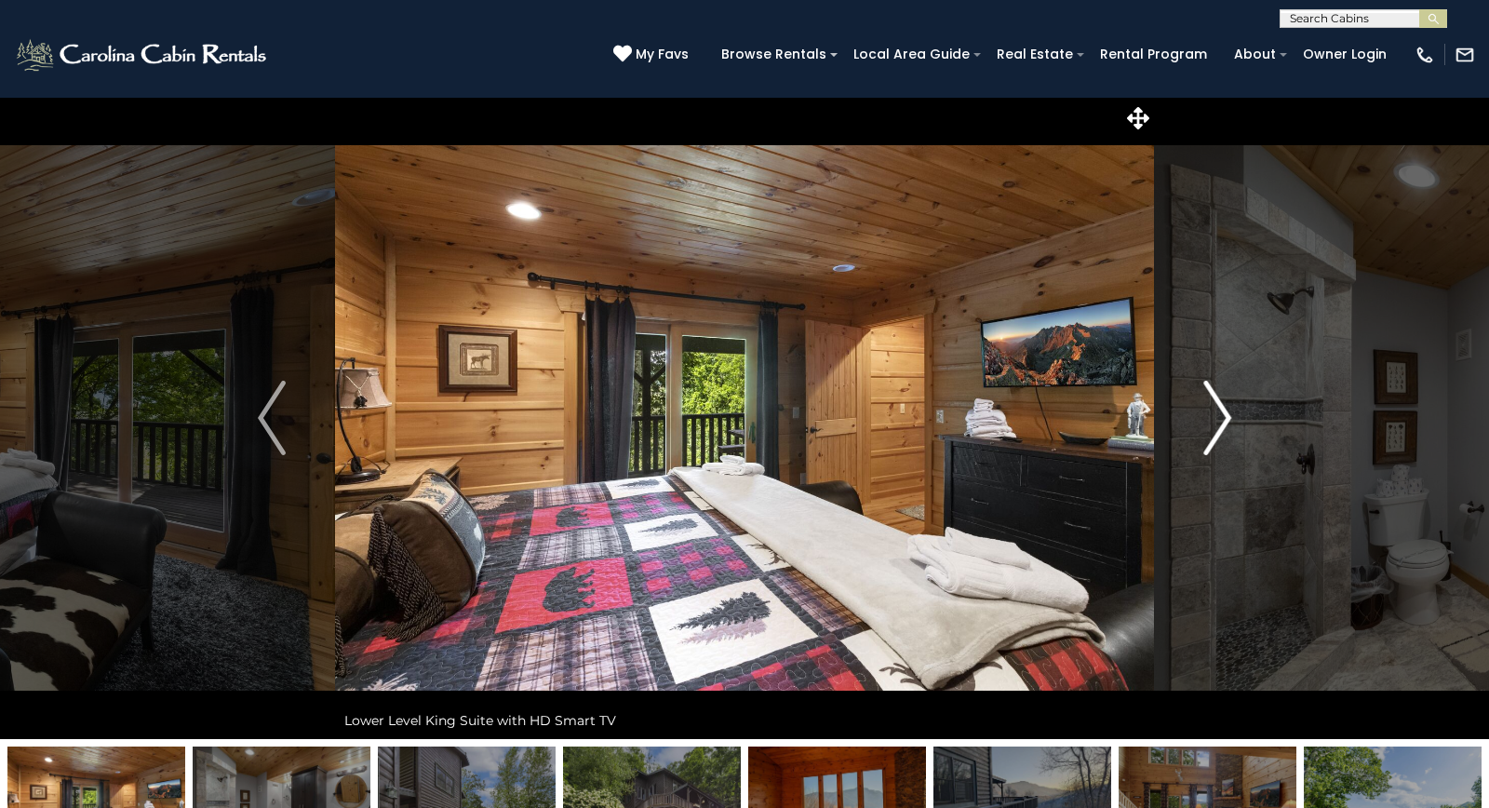
click at [1216, 418] on img "Next" at bounding box center [1217, 418] width 28 height 74
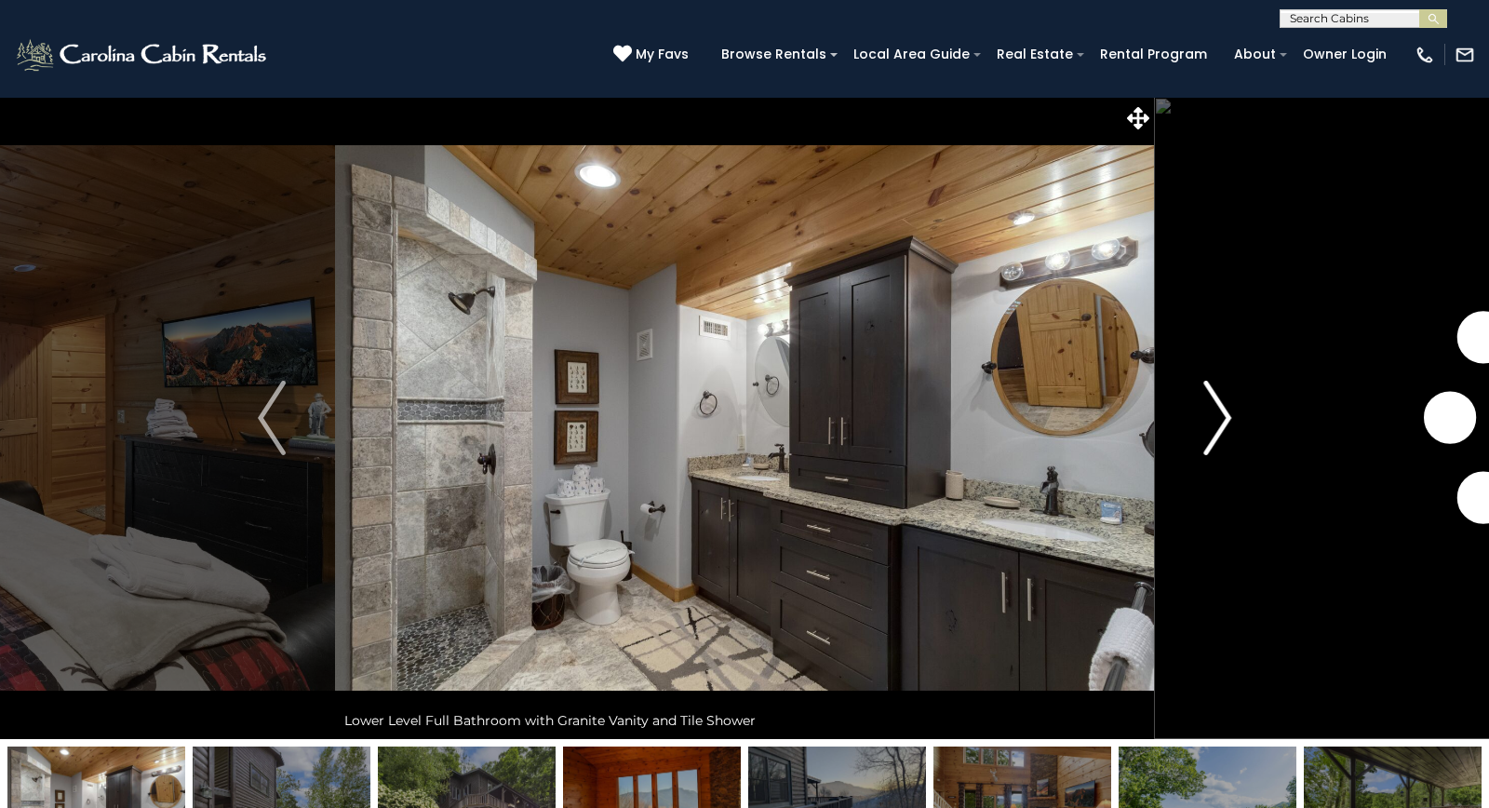
click at [1216, 418] on img "Next" at bounding box center [1217, 418] width 28 height 74
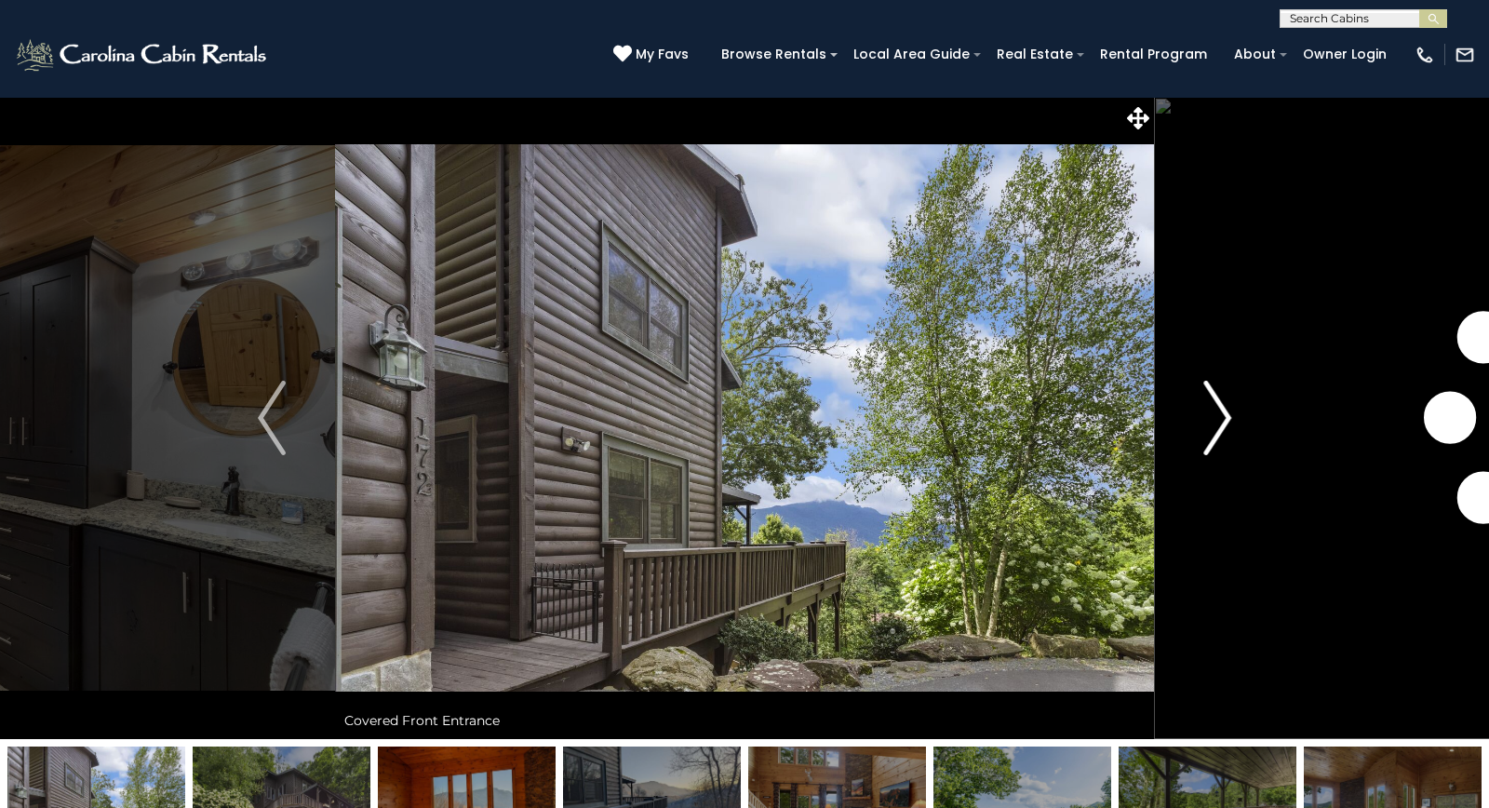
click at [1216, 418] on img "Next" at bounding box center [1217, 418] width 28 height 74
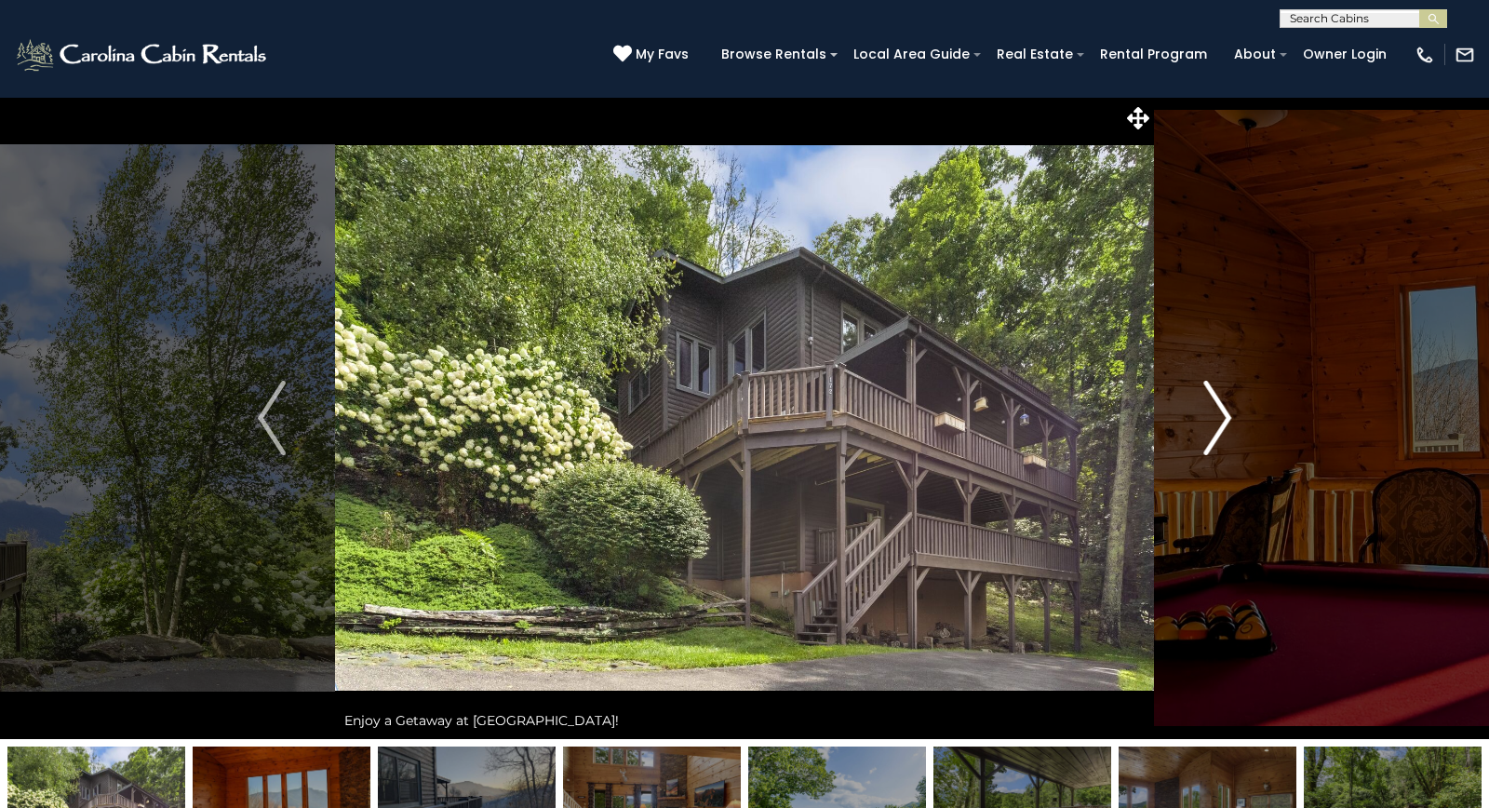
click at [1216, 418] on img "Next" at bounding box center [1217, 418] width 28 height 74
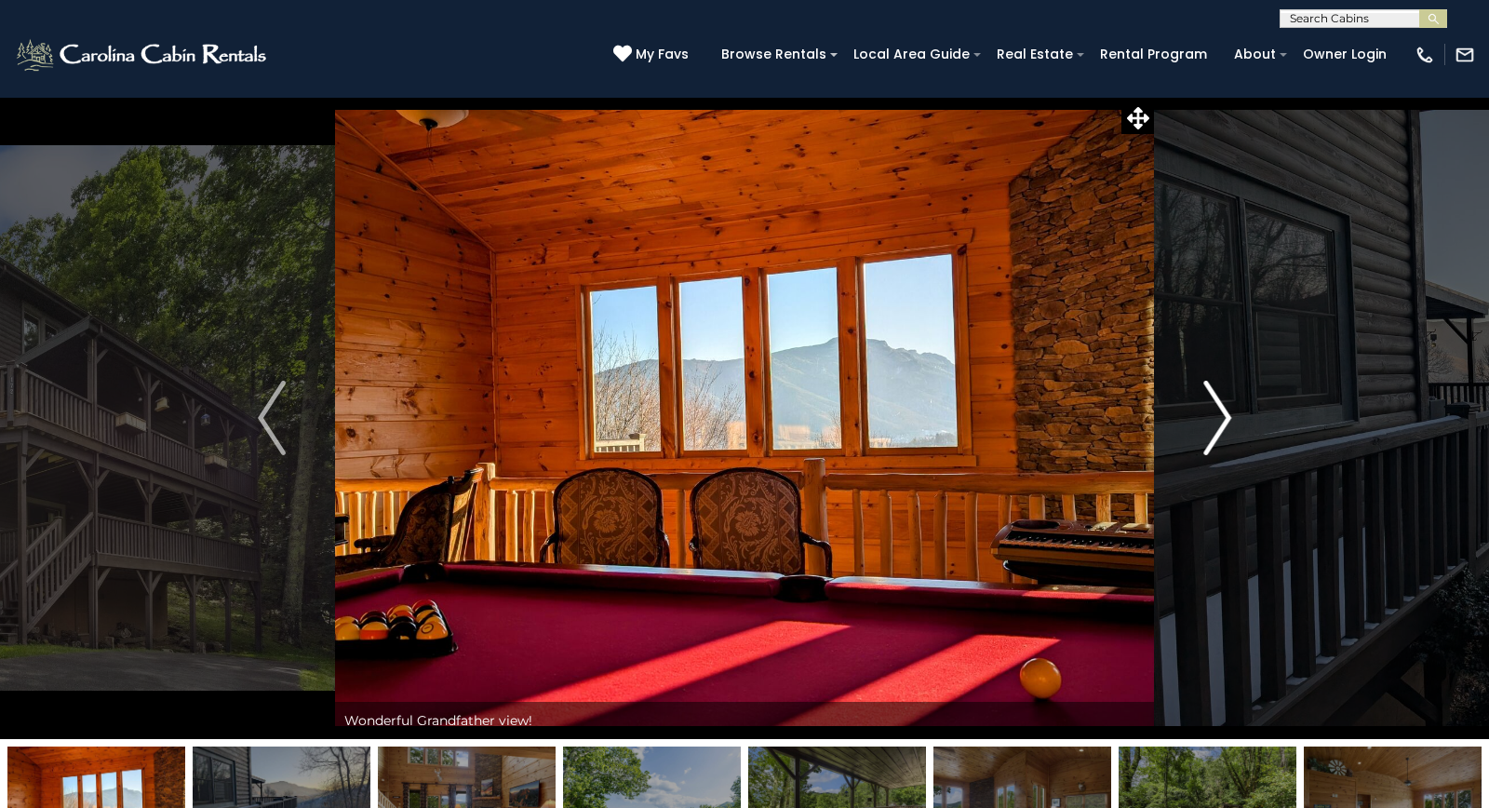
click at [1216, 418] on img "Next" at bounding box center [1217, 418] width 28 height 74
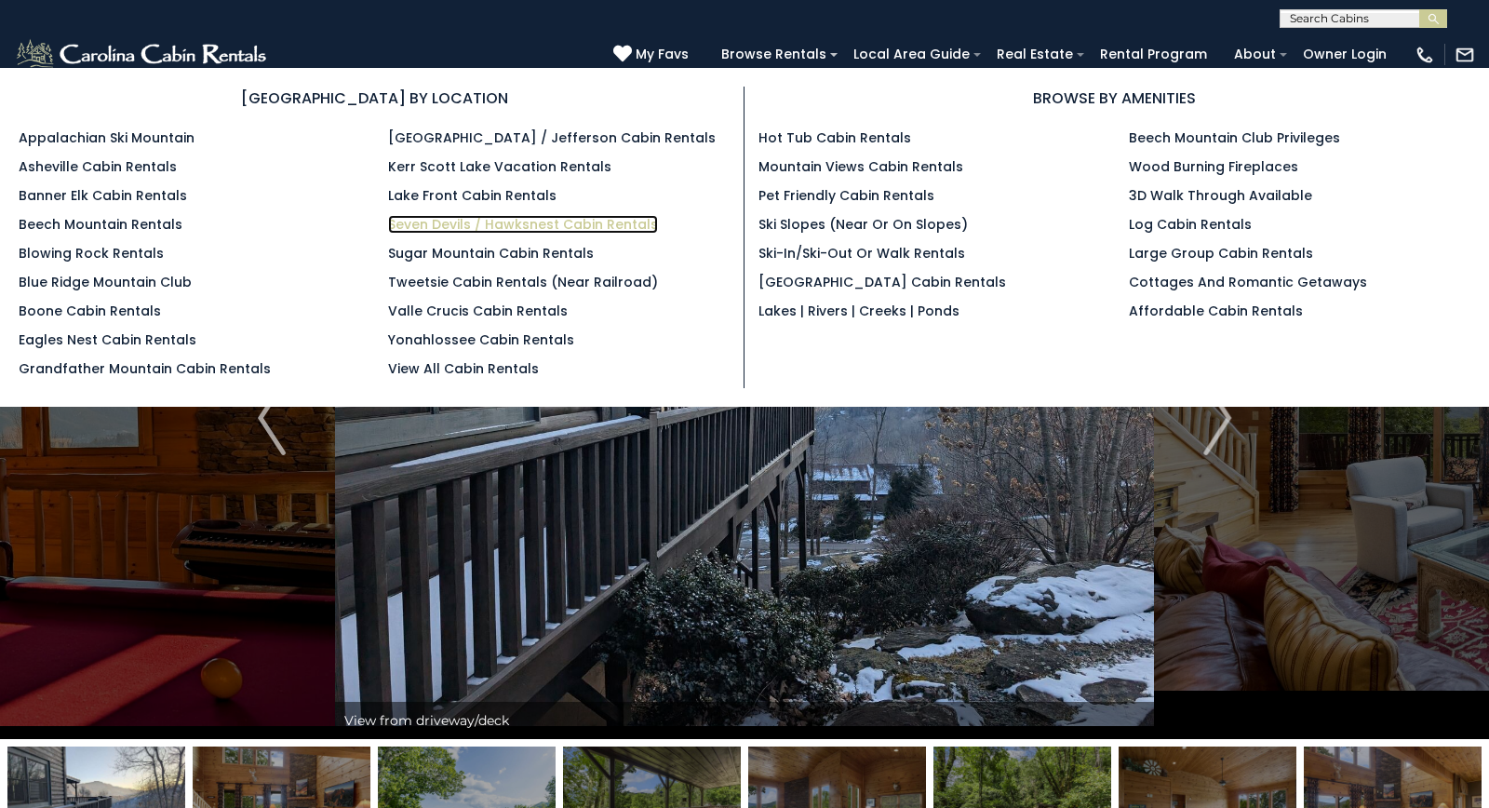
click at [597, 228] on link "Seven Devils / Hawksnest Cabin Rentals" at bounding box center [523, 224] width 270 height 19
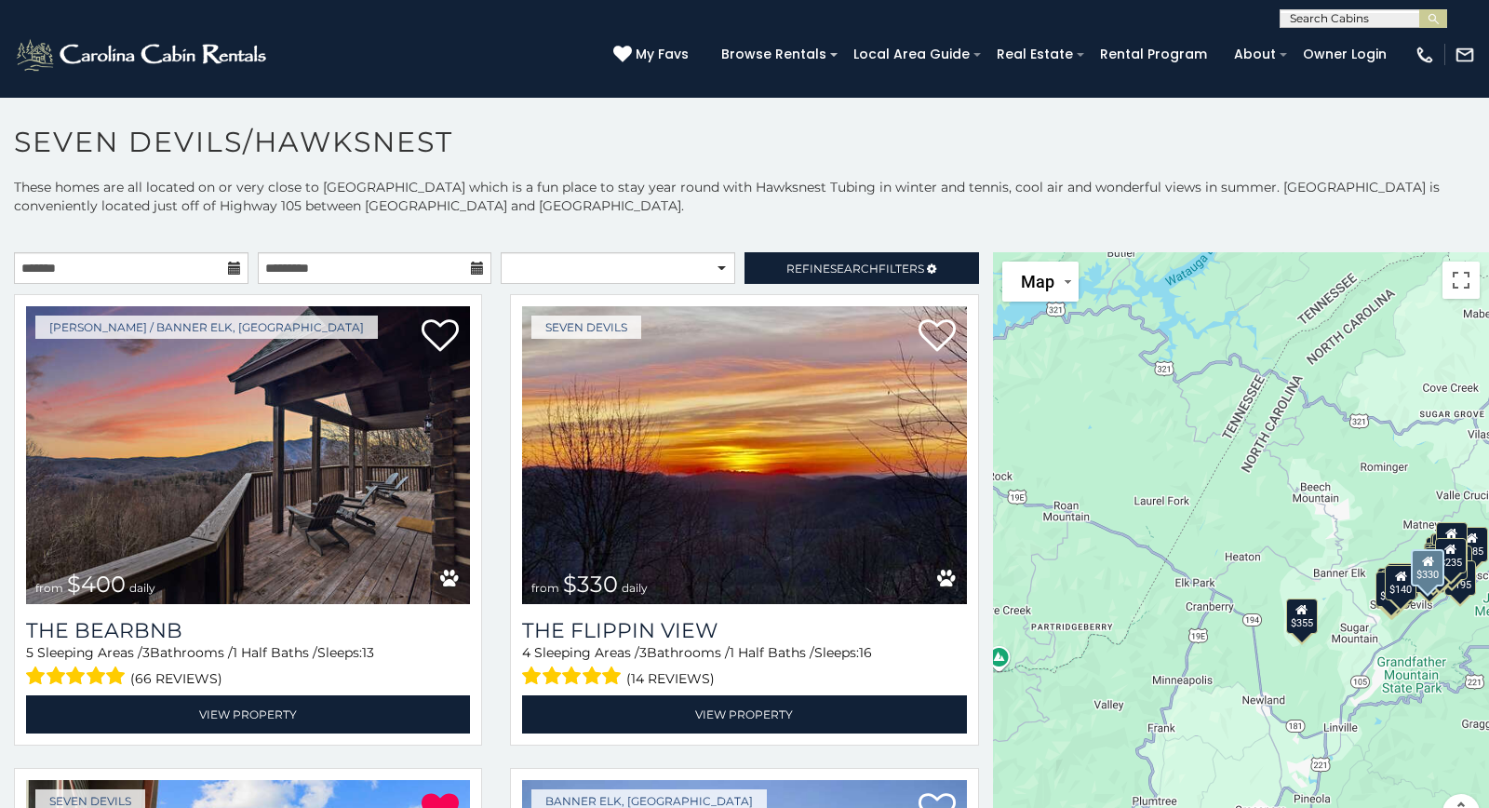
click at [500, 559] on div "Seven Devils from $330 daily The Flippin View 4 Sleeping Areas / 3 Bathrooms / …" at bounding box center [744, 525] width 496 height 463
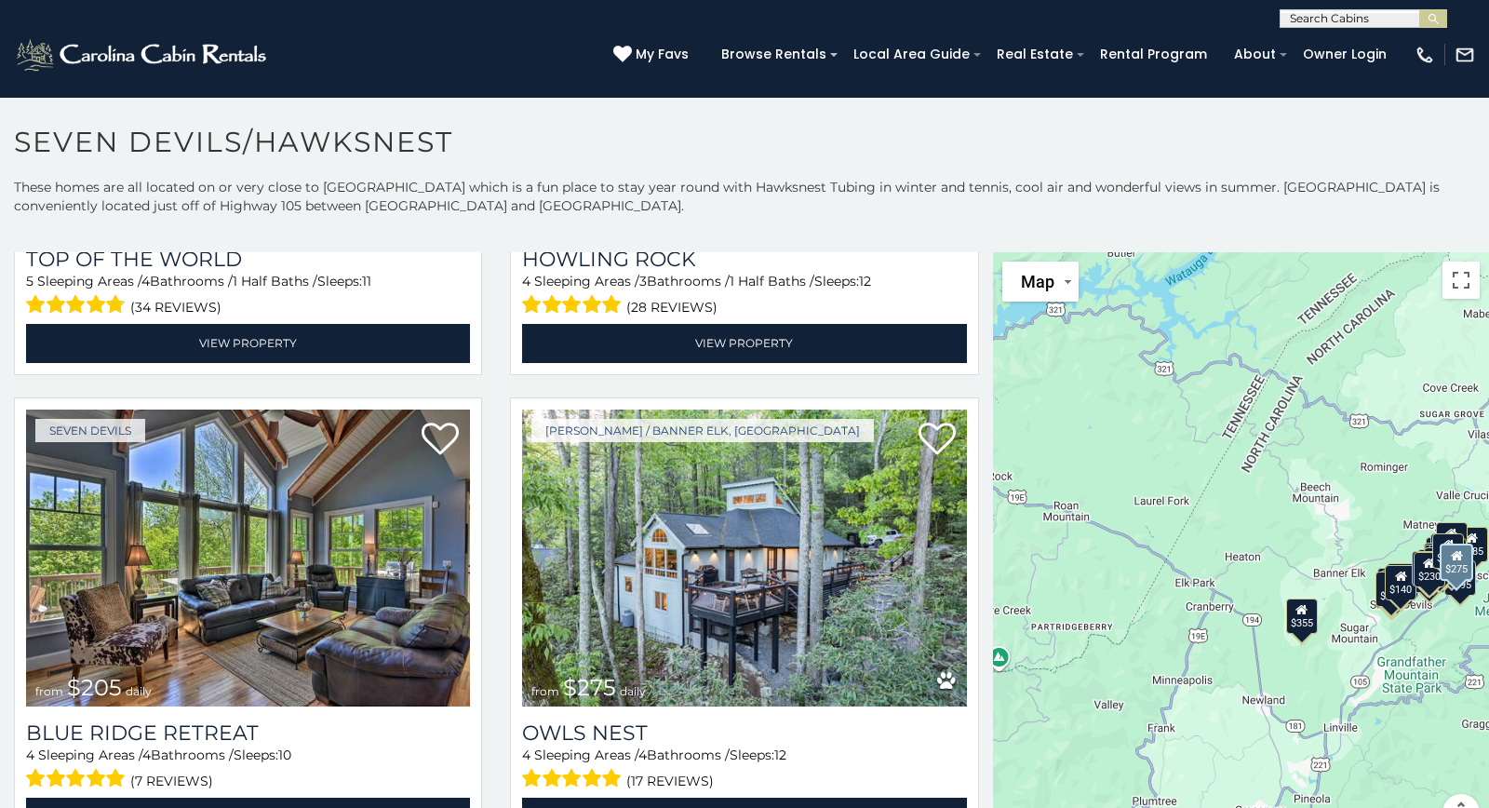
scroll to position [2753, 0]
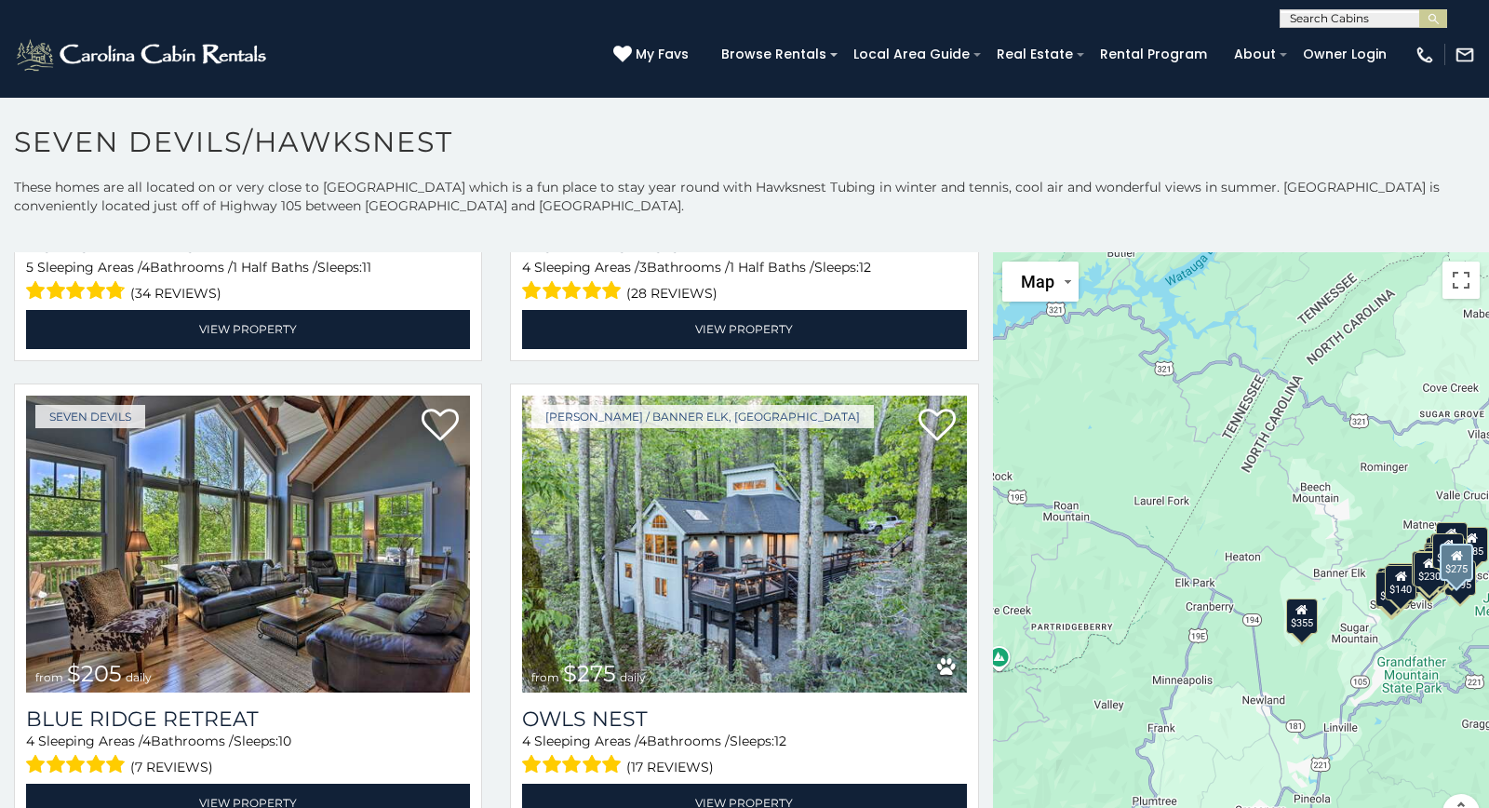
click at [500, 559] on div "[PERSON_NAME] / Banner Elk, [GEOGRAPHIC_DATA] from $275 daily Owls Nest 4 Sleep…" at bounding box center [744, 614] width 496 height 463
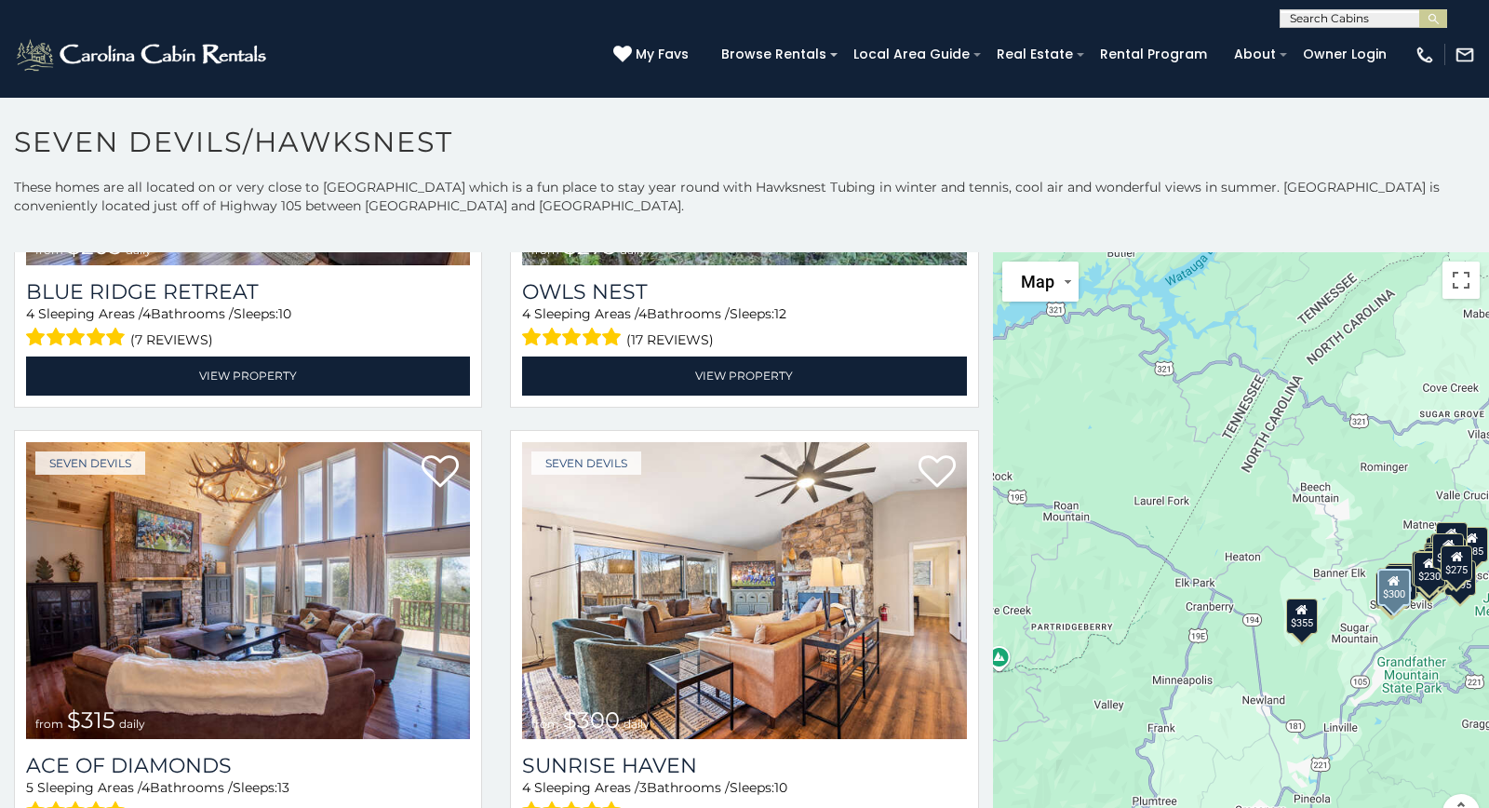
scroll to position [3228, 0]
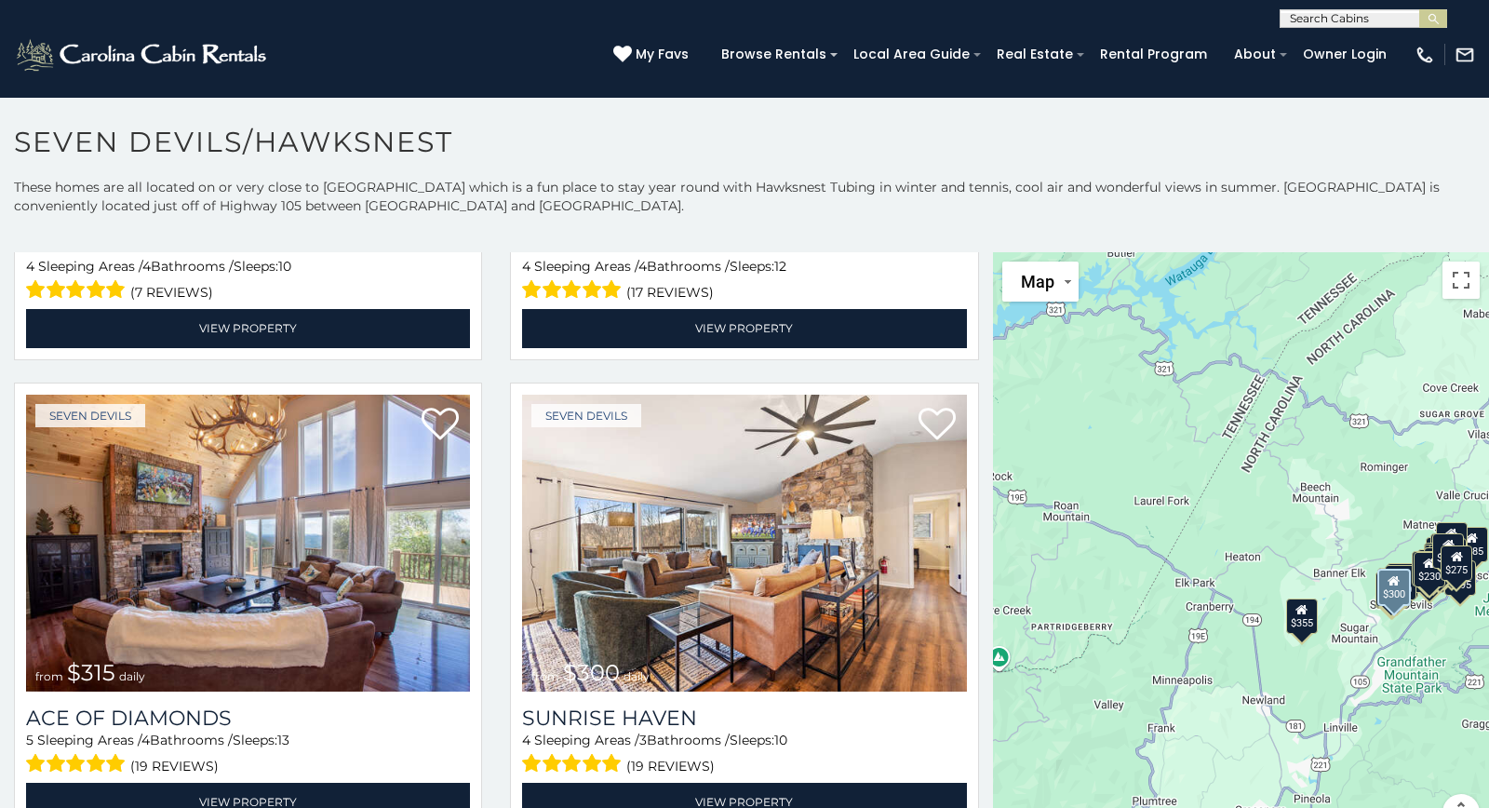
click at [500, 570] on div "Seven Devils from $300 daily [GEOGRAPHIC_DATA] 4 Sleeping Areas / 3 Bathrooms /…" at bounding box center [744, 614] width 496 height 463
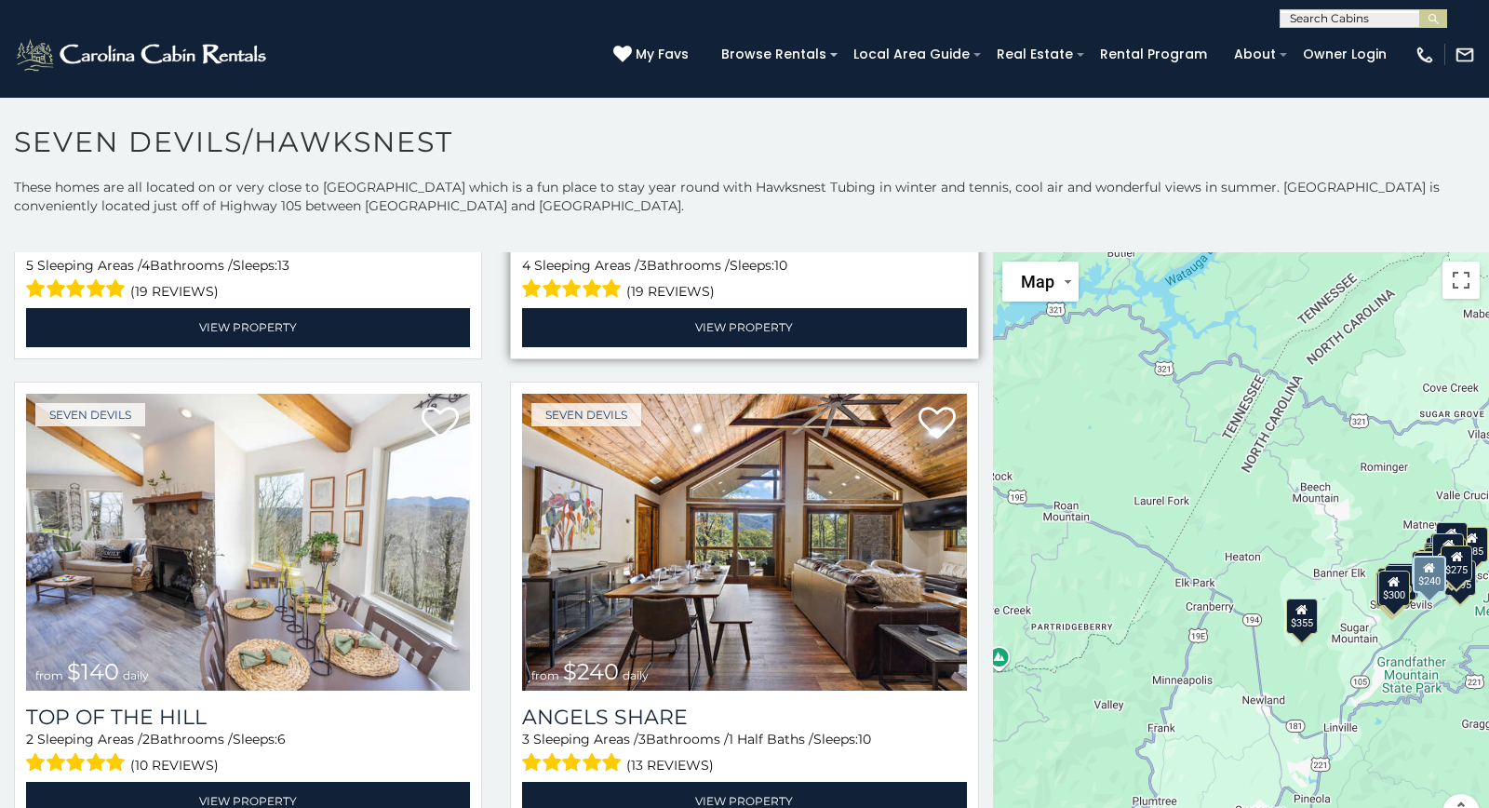
scroll to position [3750, 0]
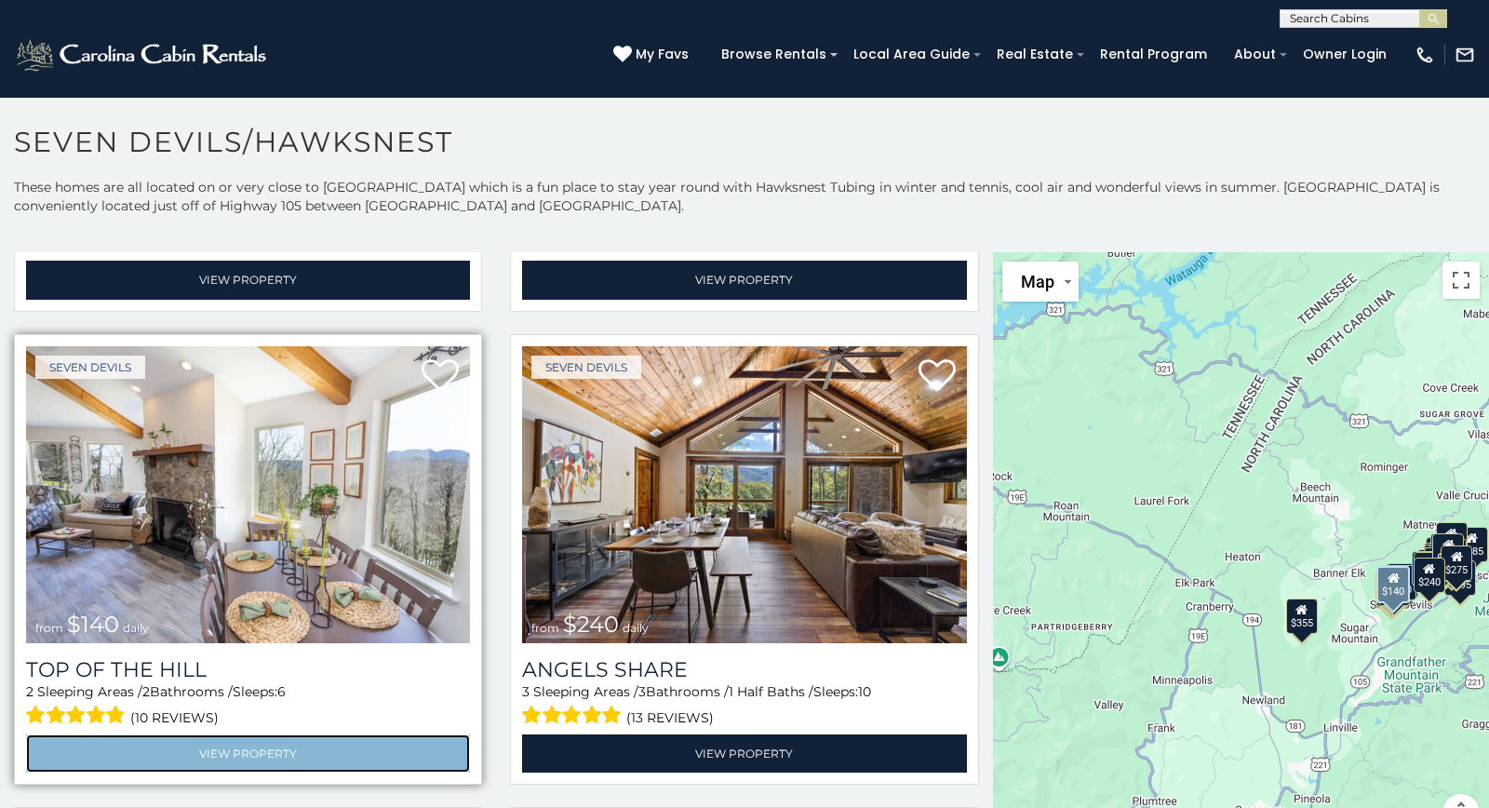
click at [282, 745] on link "View Property" at bounding box center [248, 753] width 444 height 38
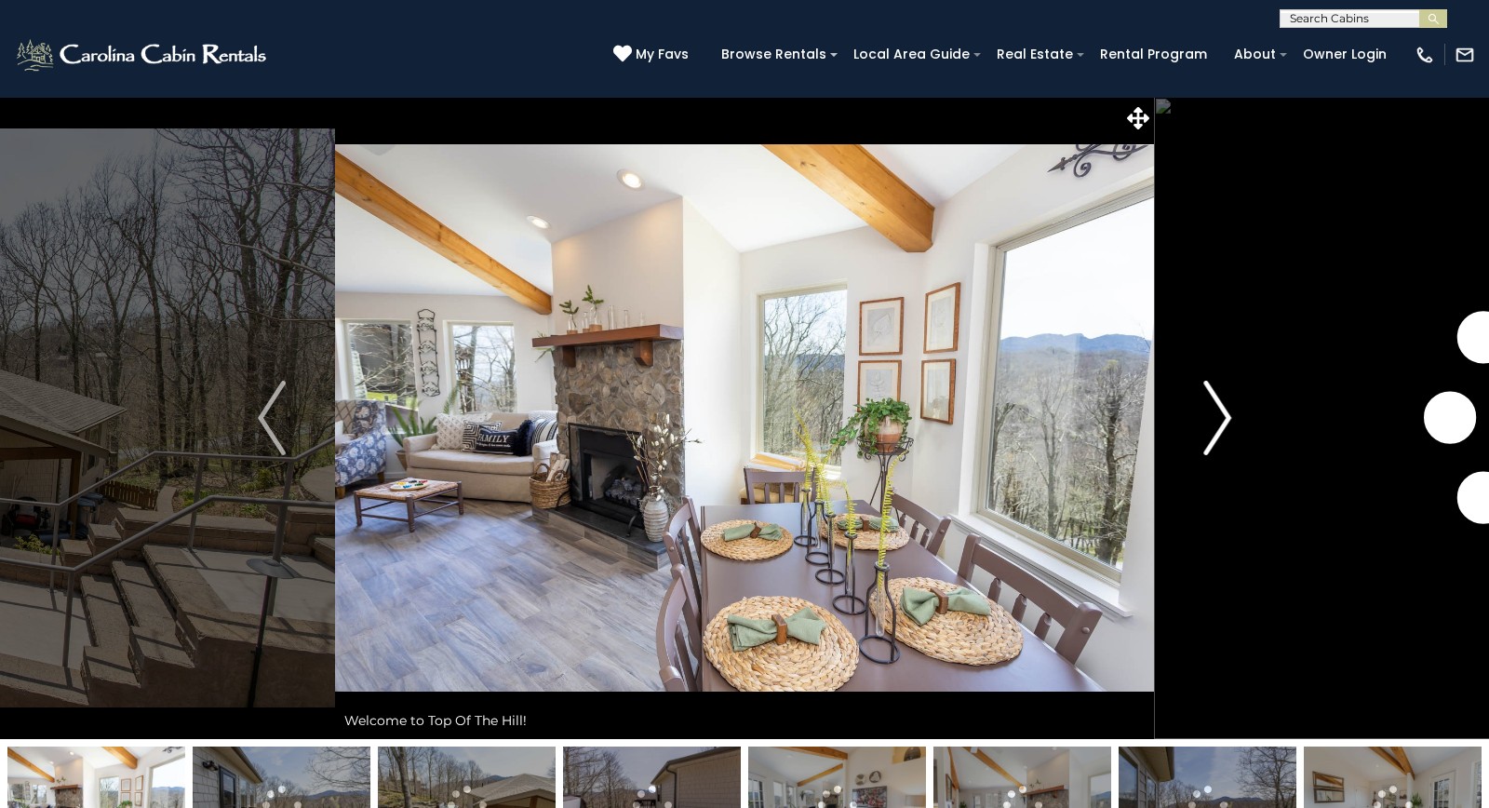
click at [1222, 418] on img "Next" at bounding box center [1217, 418] width 28 height 74
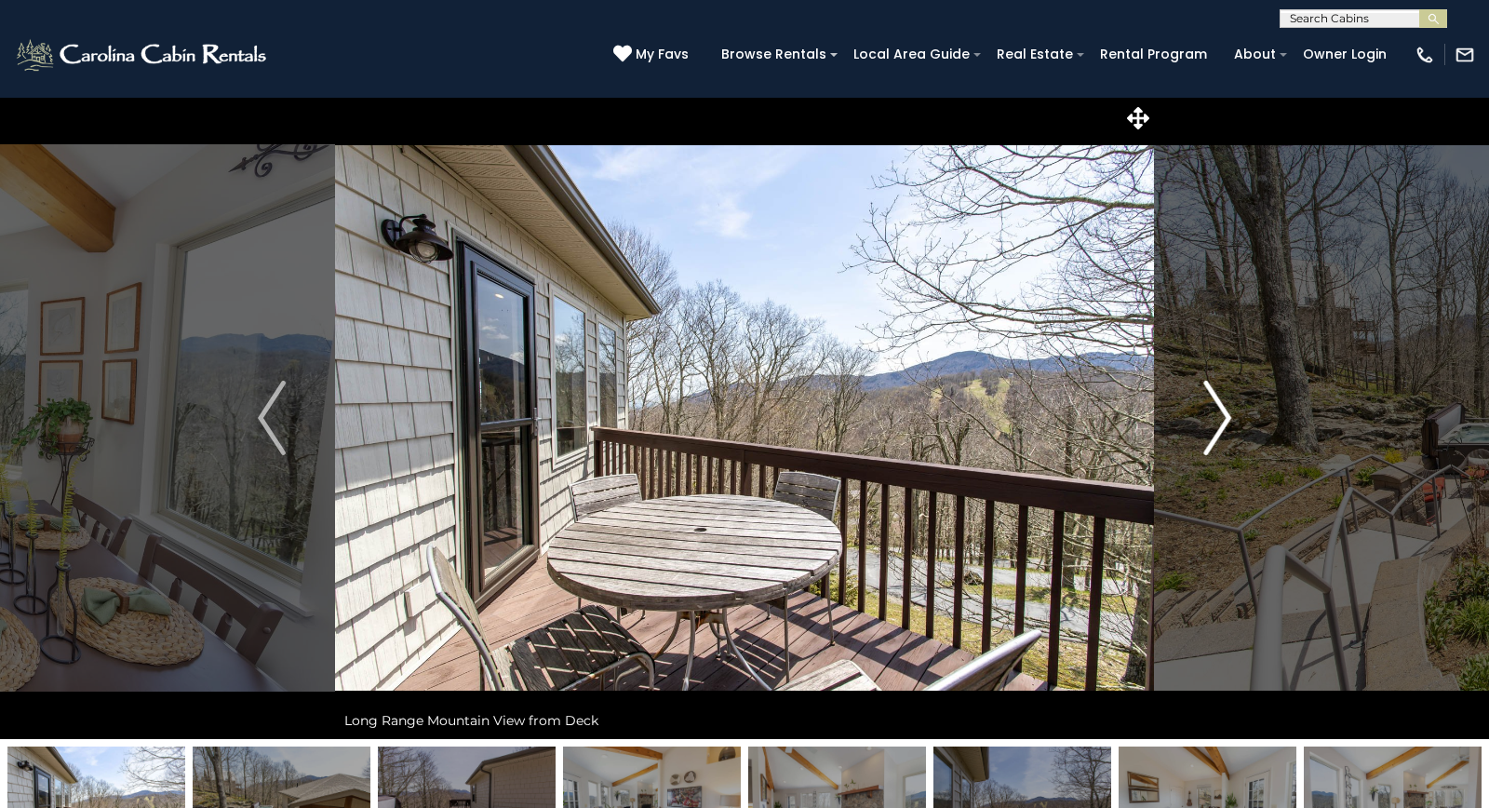
click at [1221, 417] on img "Next" at bounding box center [1217, 418] width 28 height 74
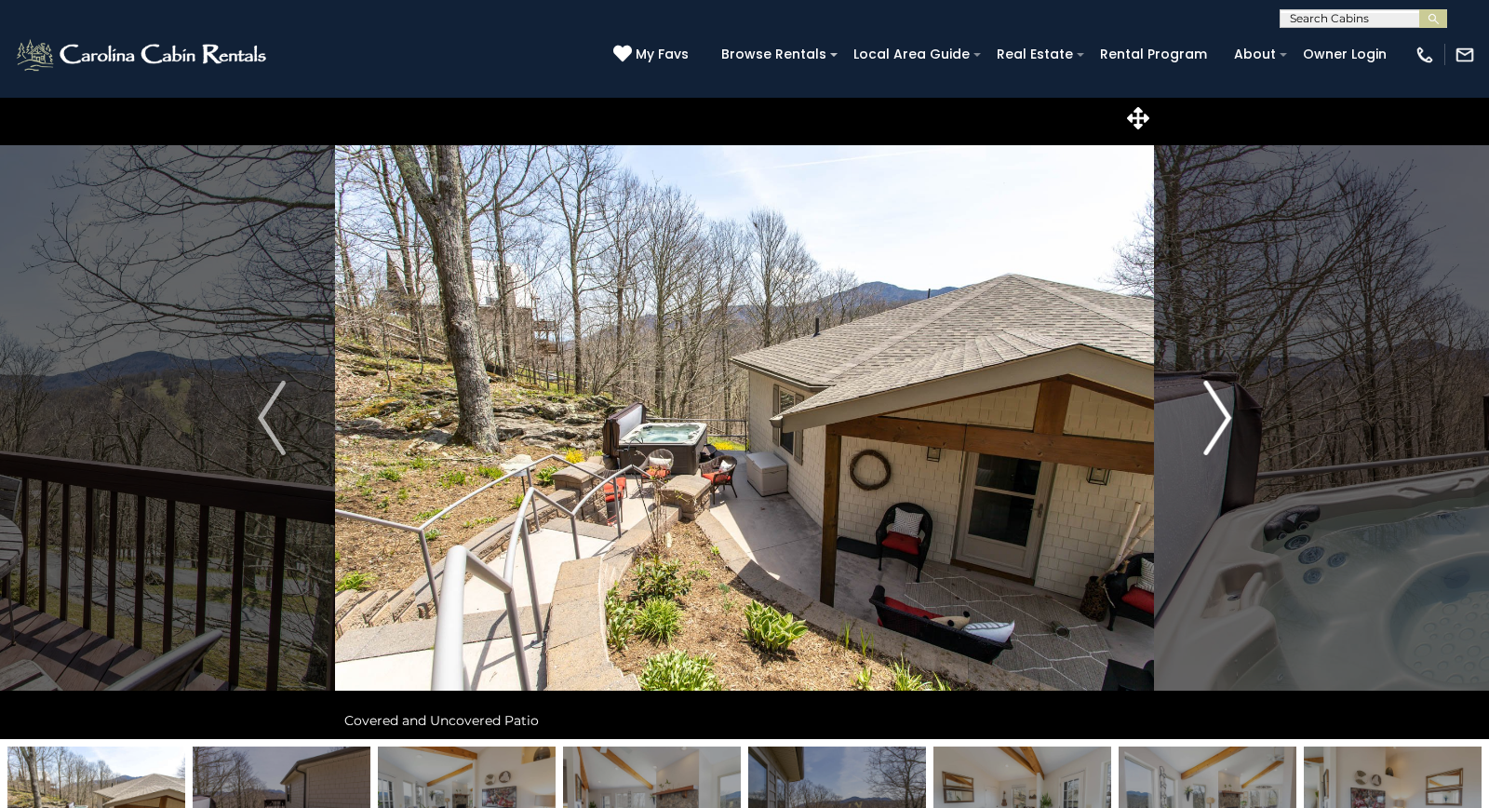
click at [1221, 417] on img "Next" at bounding box center [1217, 418] width 28 height 74
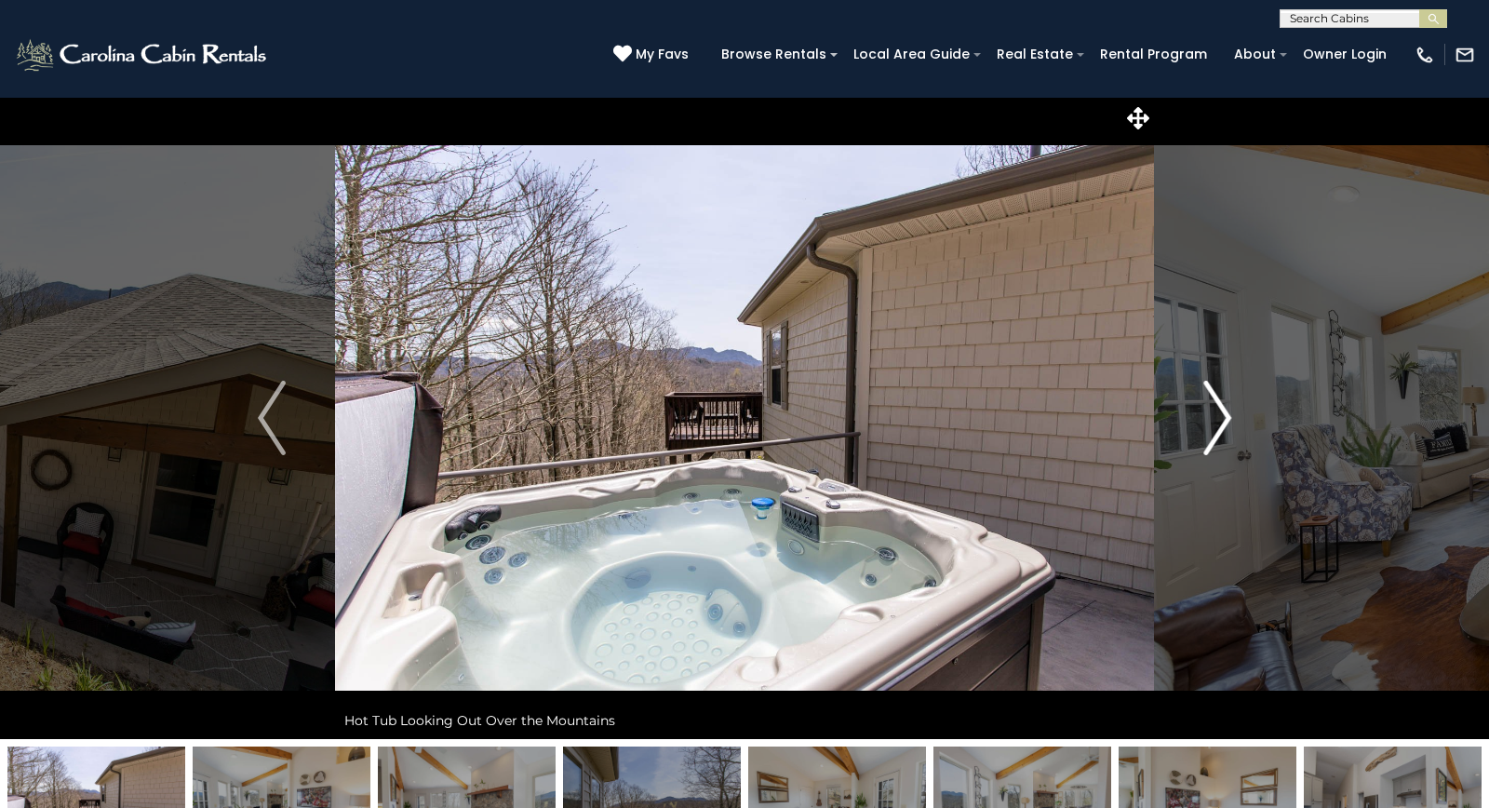
click at [1218, 427] on img "Next" at bounding box center [1217, 418] width 28 height 74
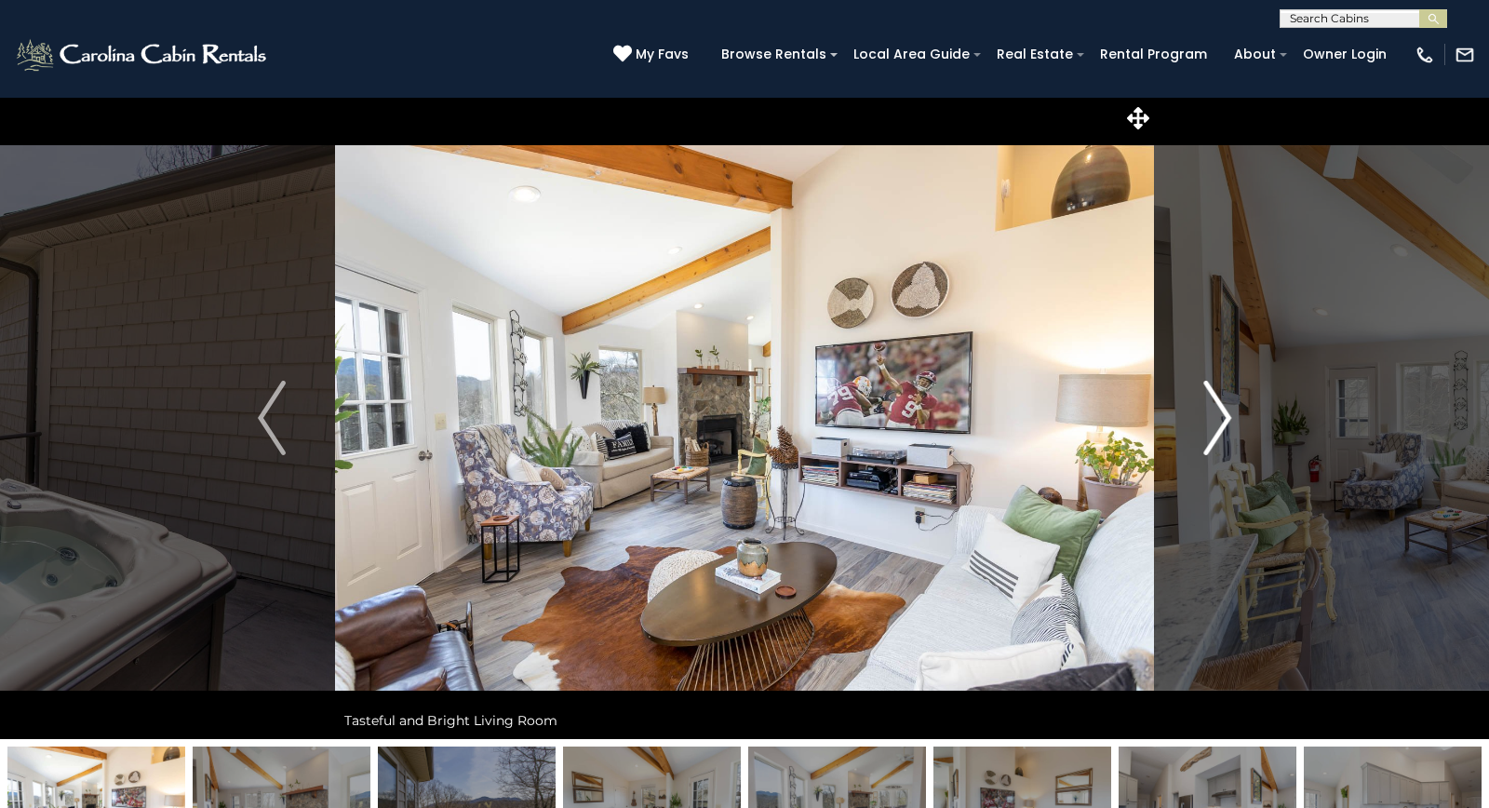
click at [1218, 427] on img "Next" at bounding box center [1217, 418] width 28 height 74
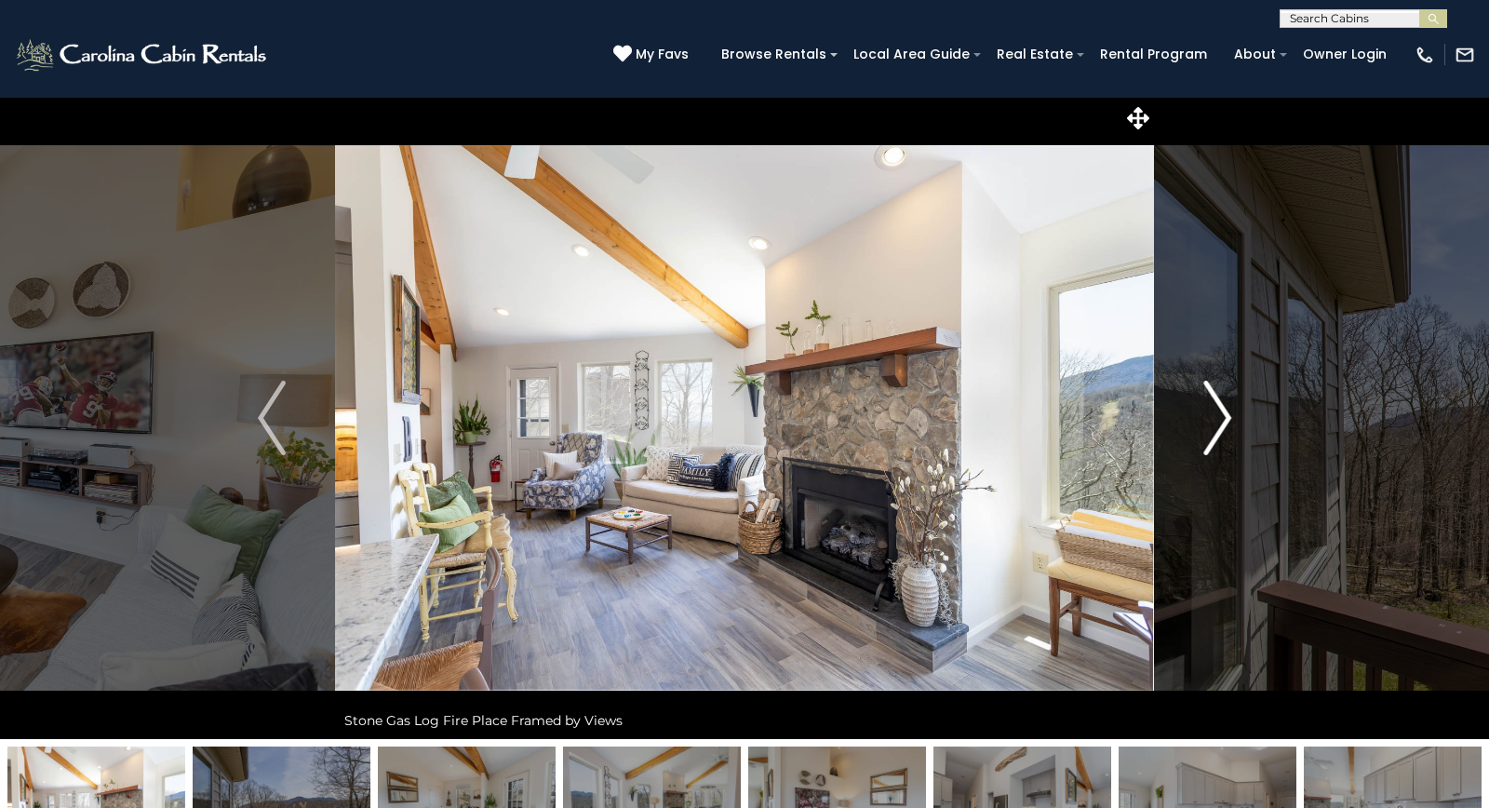
click at [1218, 427] on img "Next" at bounding box center [1217, 418] width 28 height 74
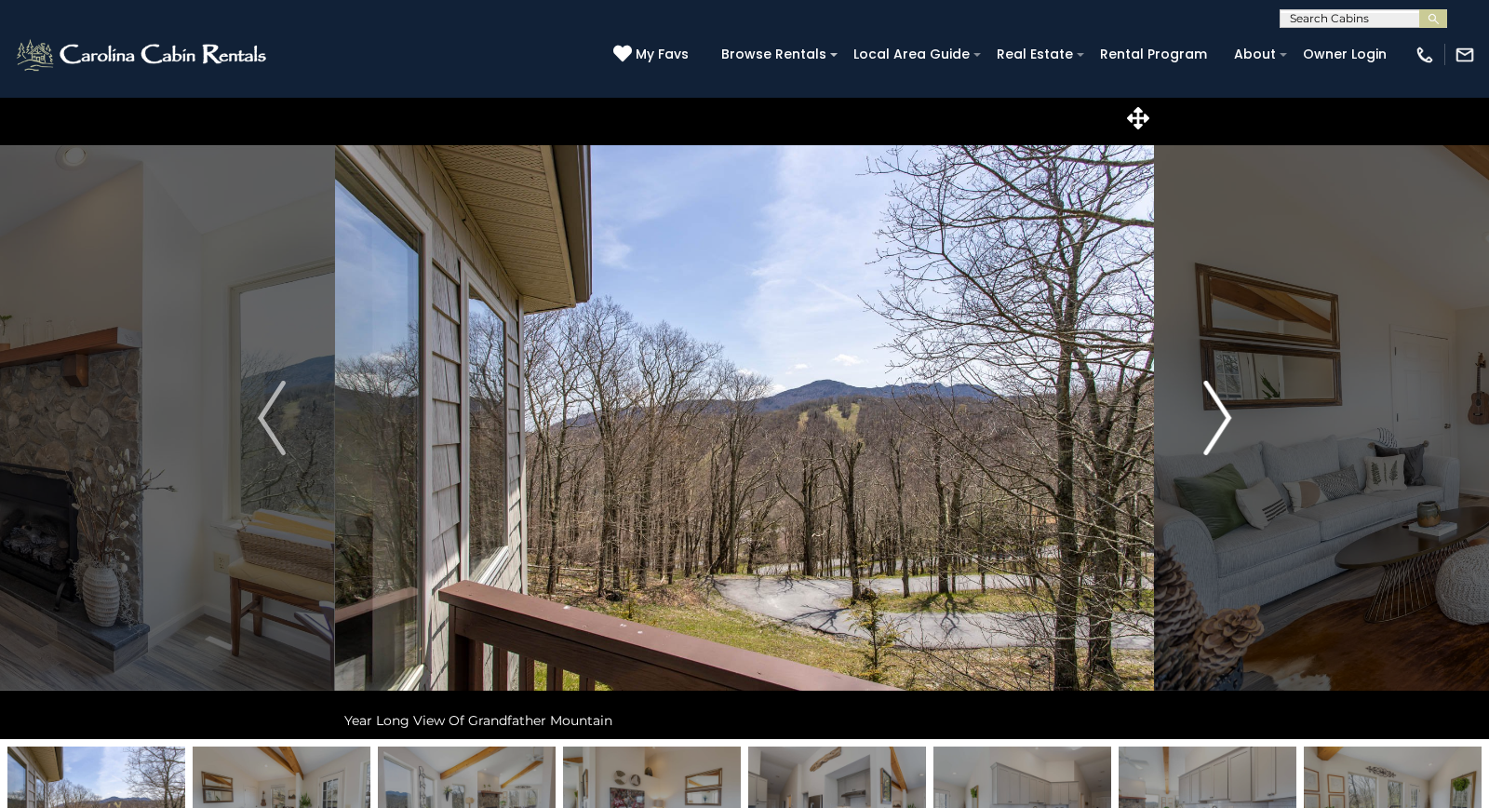
click at [1218, 427] on img "Next" at bounding box center [1217, 418] width 28 height 74
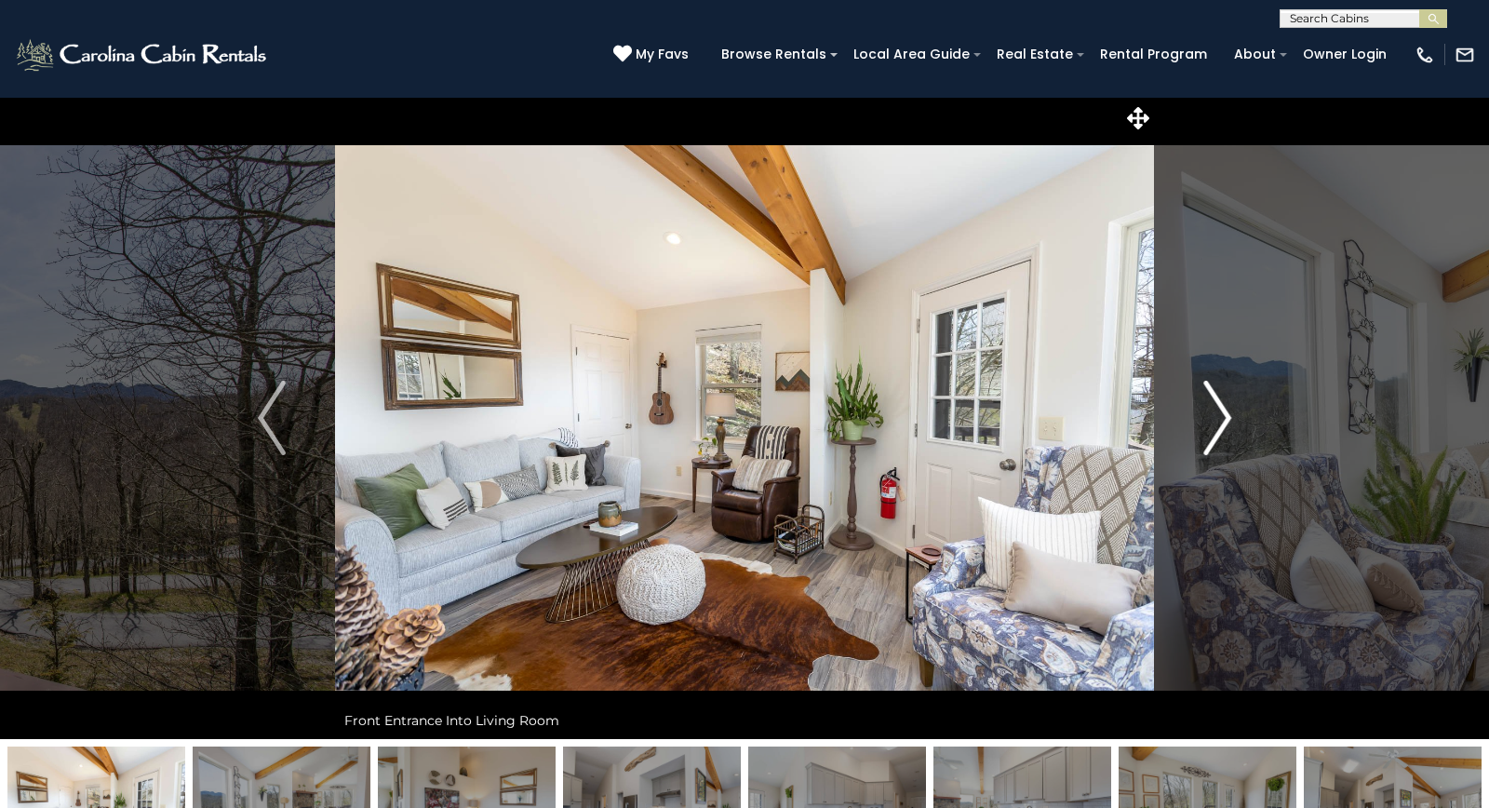
click at [1218, 427] on img "Next" at bounding box center [1217, 418] width 28 height 74
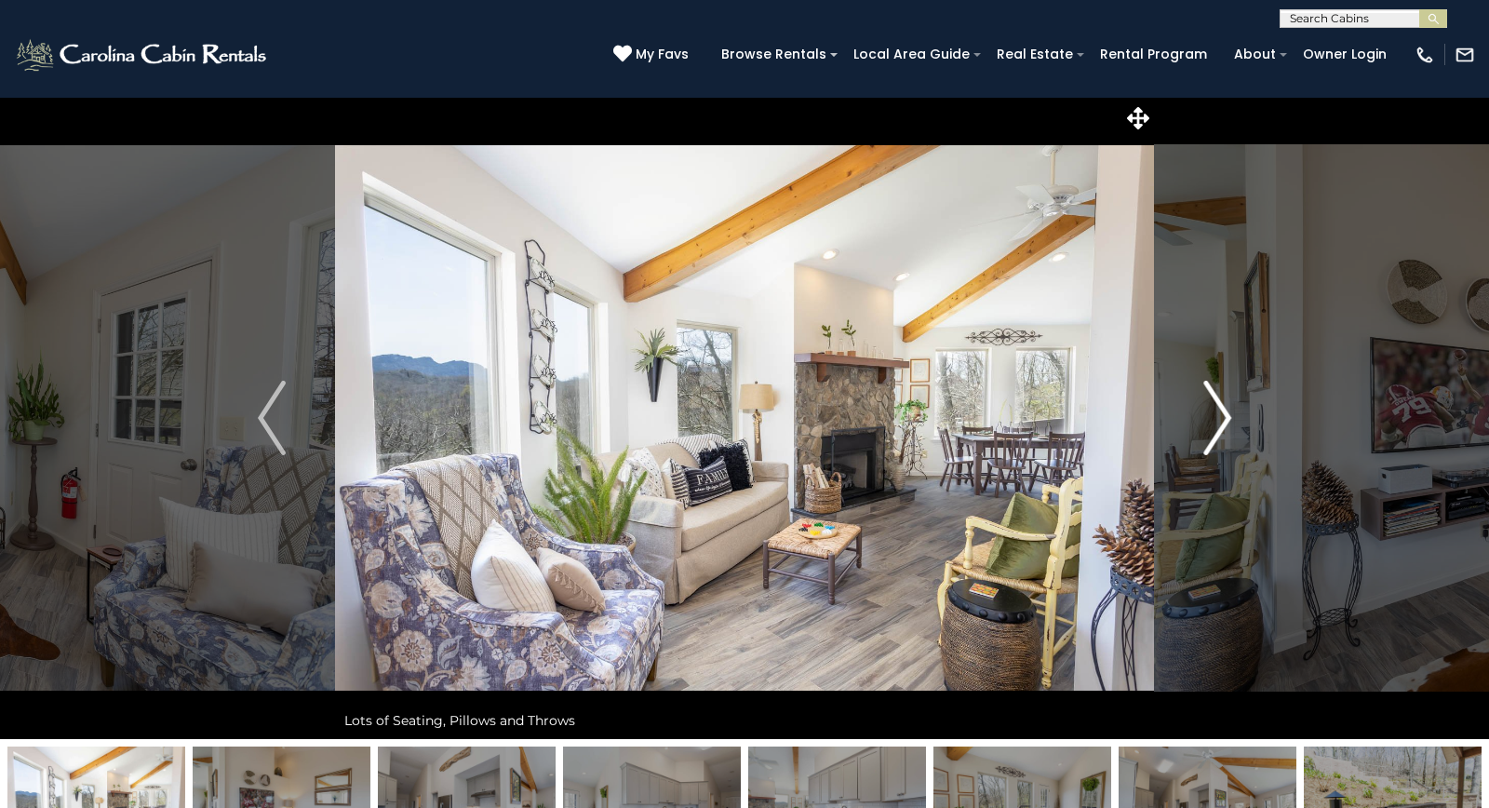
click at [1218, 427] on img "Next" at bounding box center [1217, 418] width 28 height 74
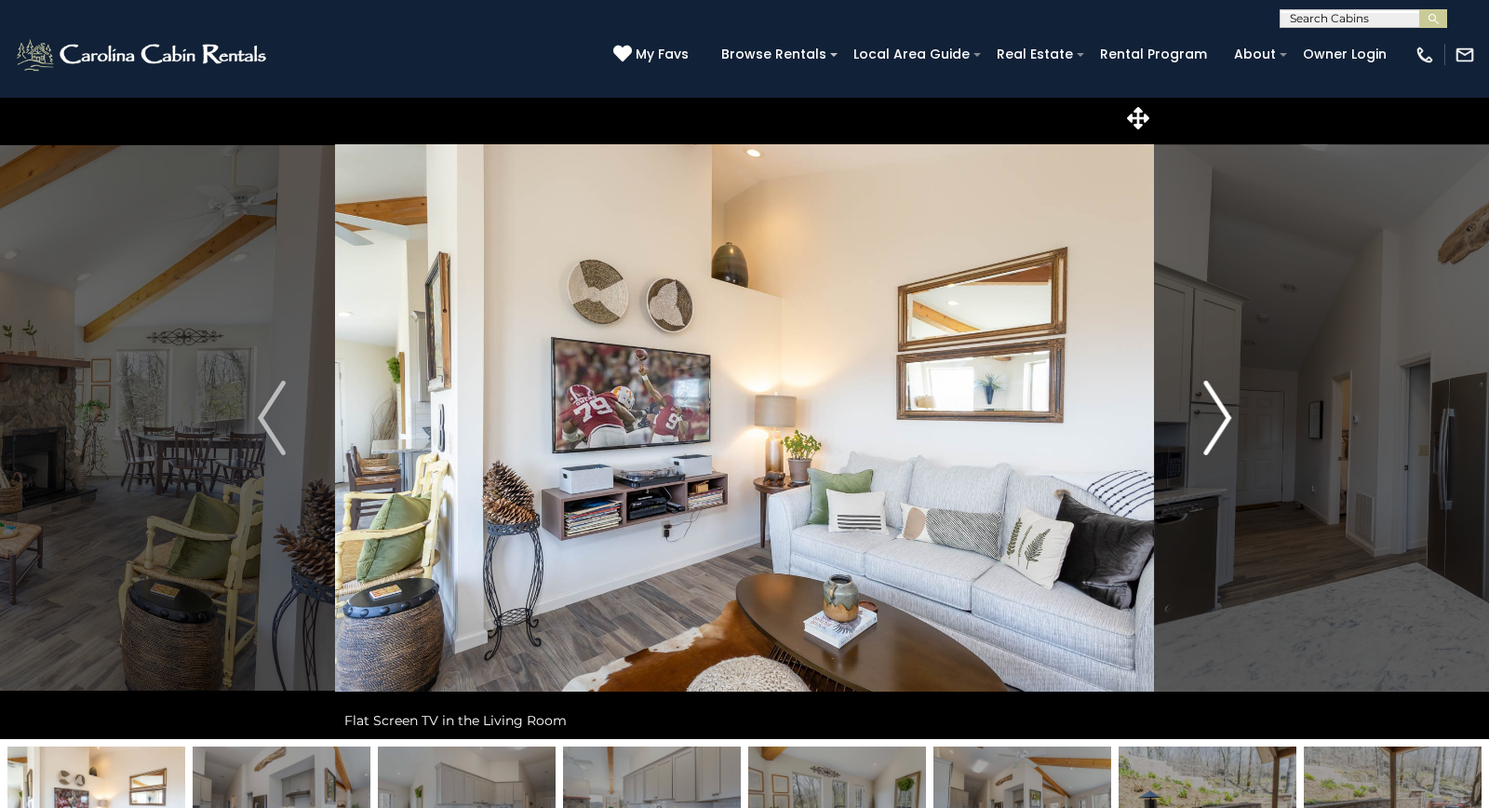
click at [1218, 427] on img "Next" at bounding box center [1217, 418] width 28 height 74
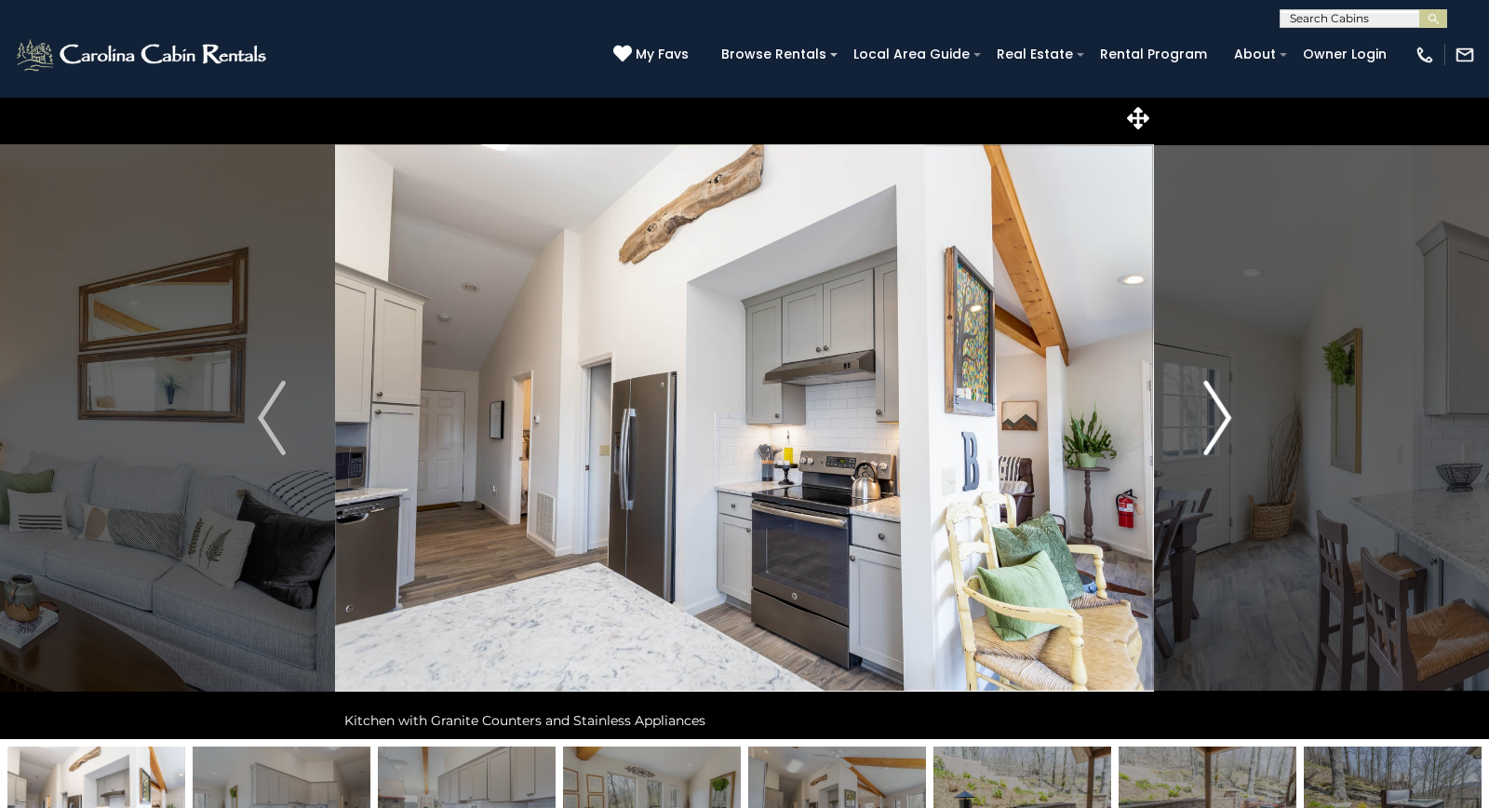
click at [1218, 427] on img "Next" at bounding box center [1217, 418] width 28 height 74
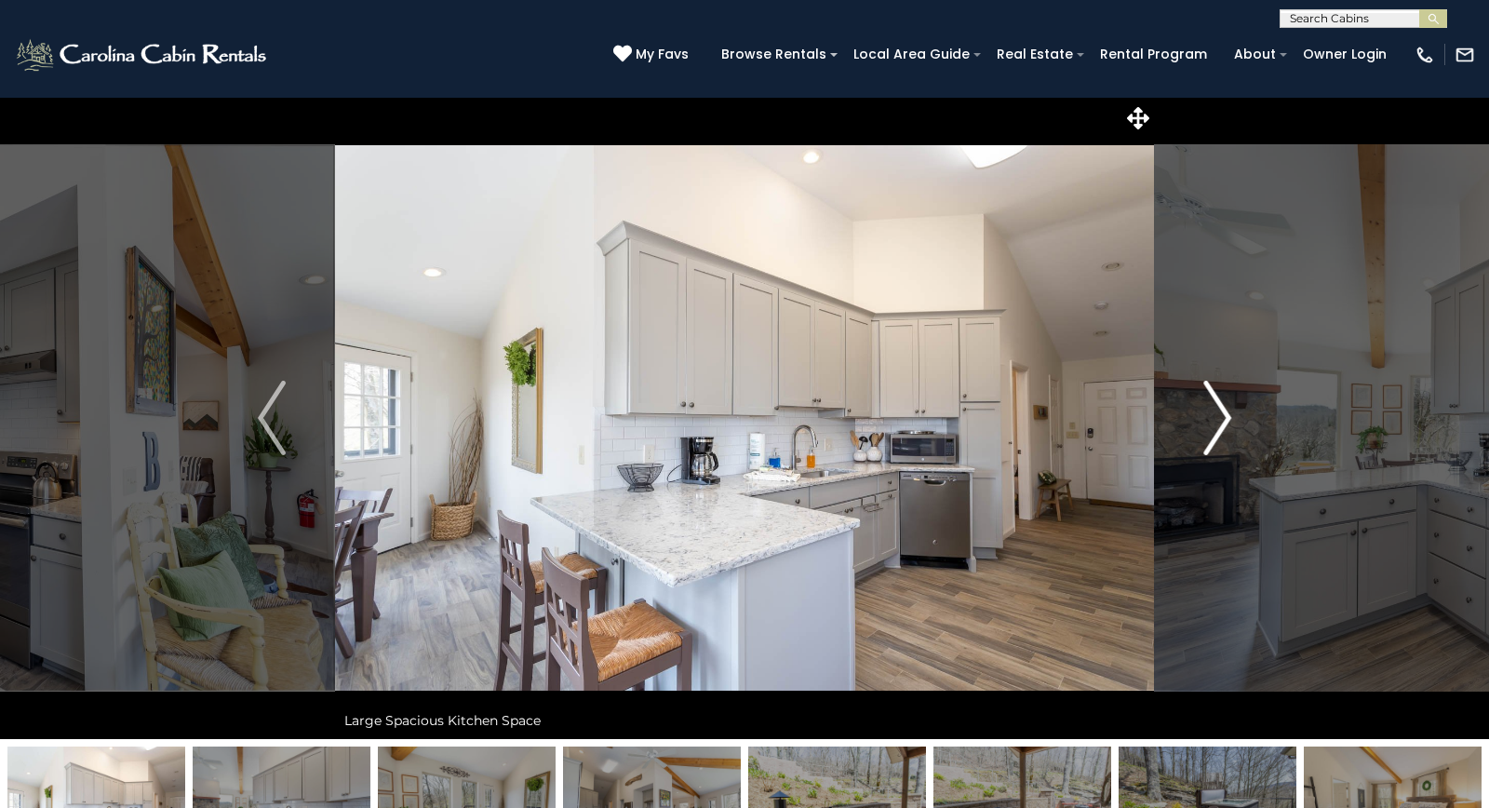
click at [1218, 427] on img "Next" at bounding box center [1217, 418] width 28 height 74
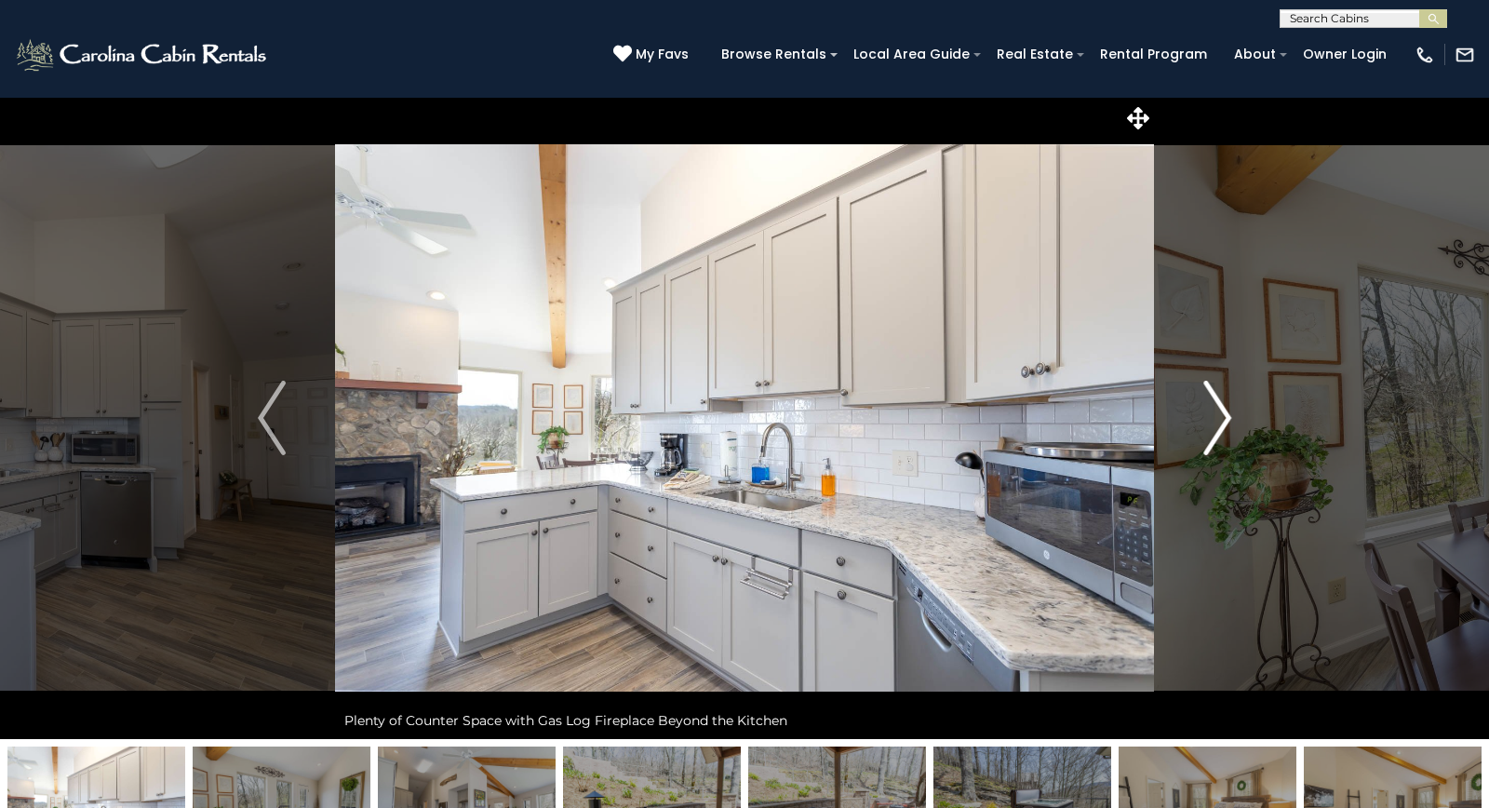
click at [1218, 427] on img "Next" at bounding box center [1217, 418] width 28 height 74
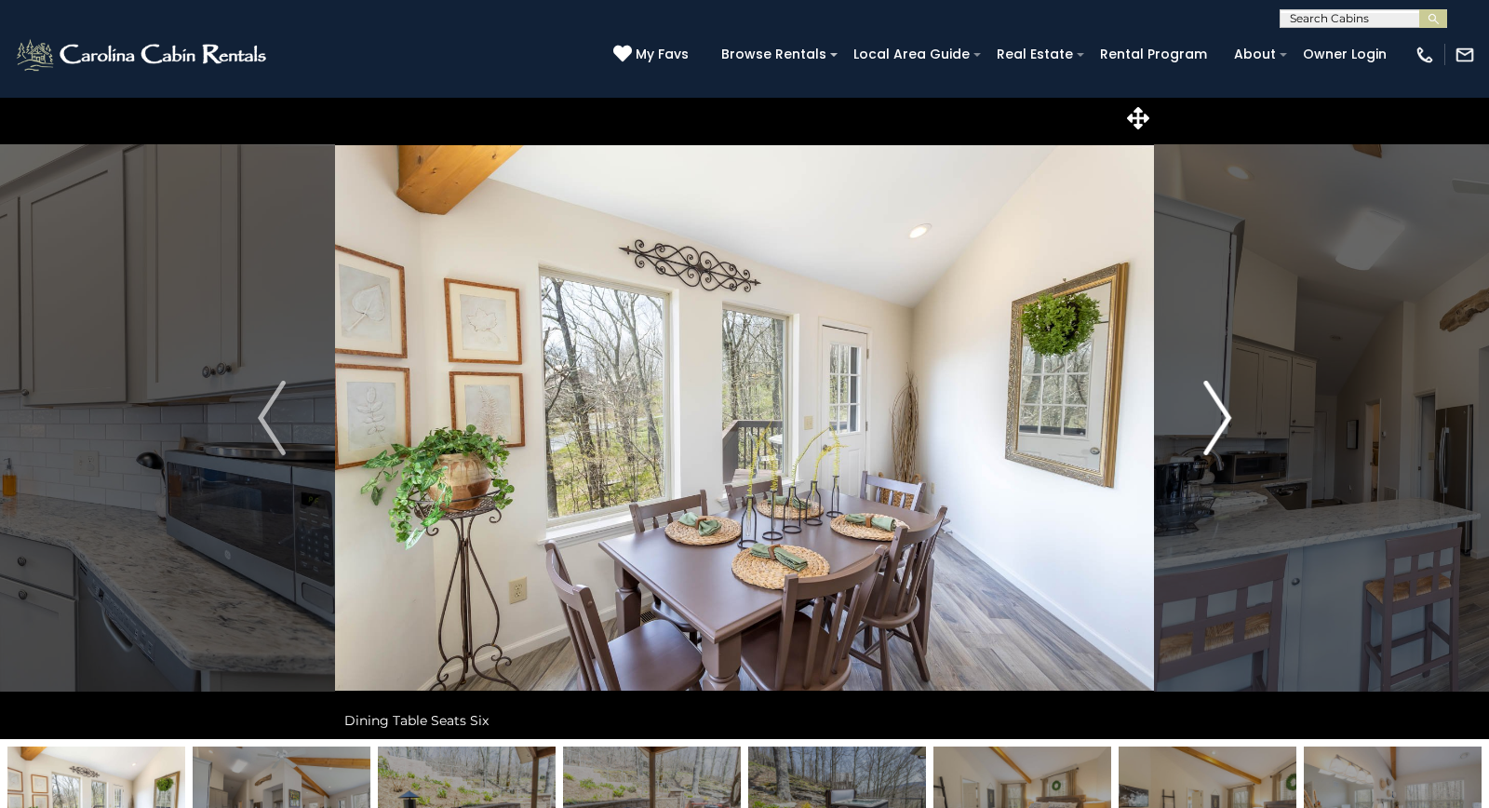
click at [1218, 427] on img "Next" at bounding box center [1217, 418] width 28 height 74
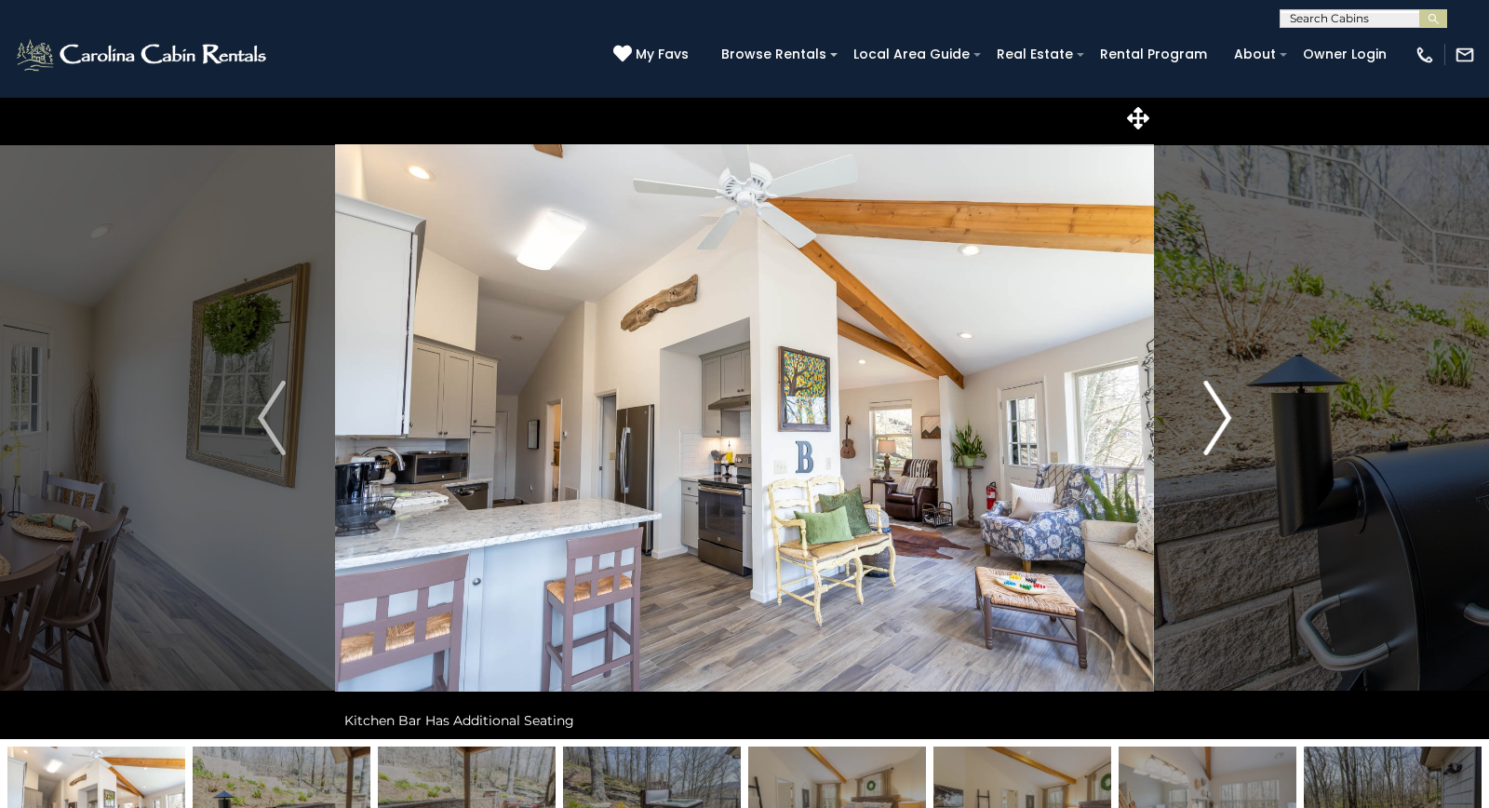
click at [1218, 427] on img "Next" at bounding box center [1217, 418] width 28 height 74
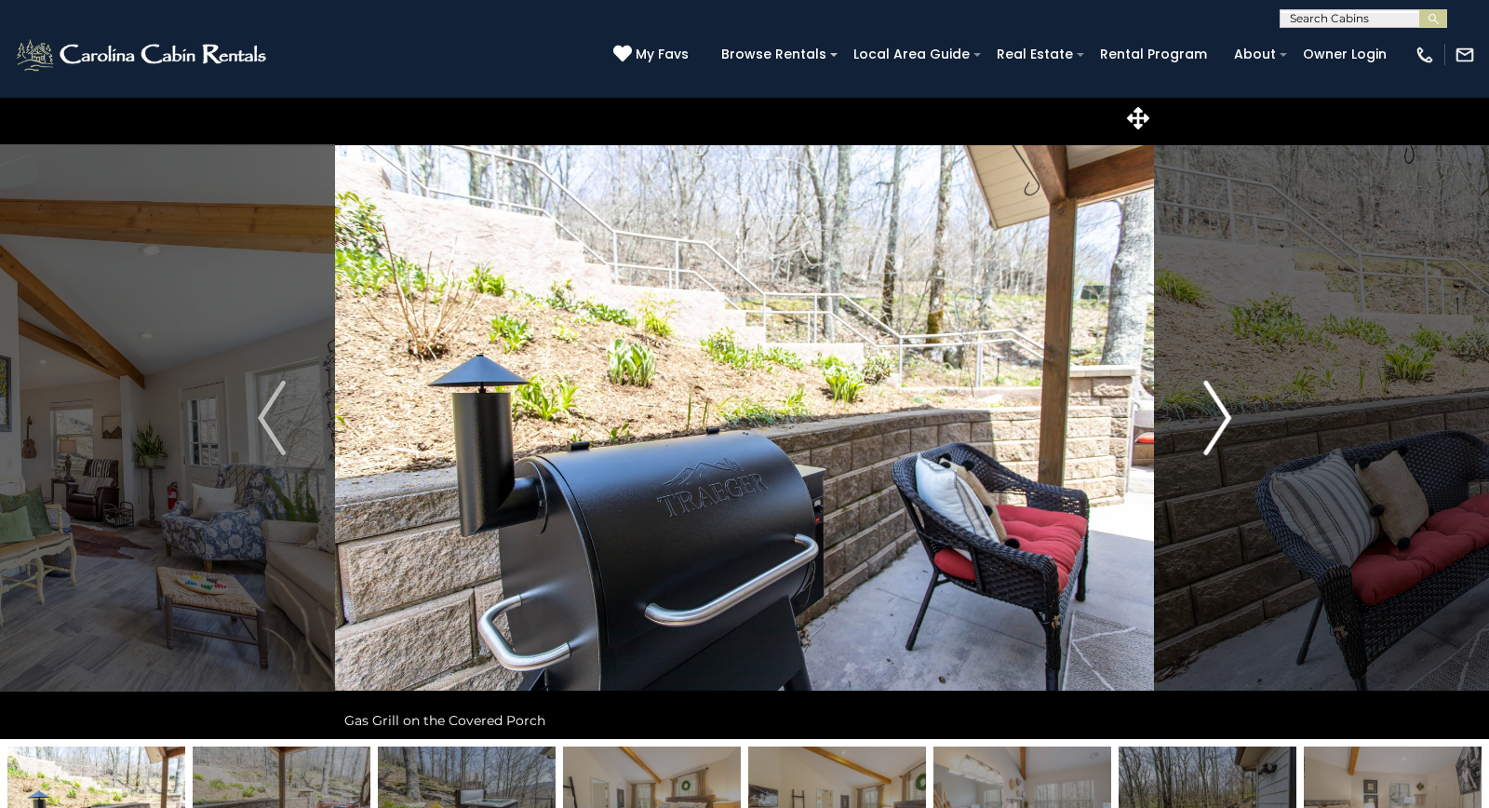
click at [1218, 427] on img "Next" at bounding box center [1217, 418] width 28 height 74
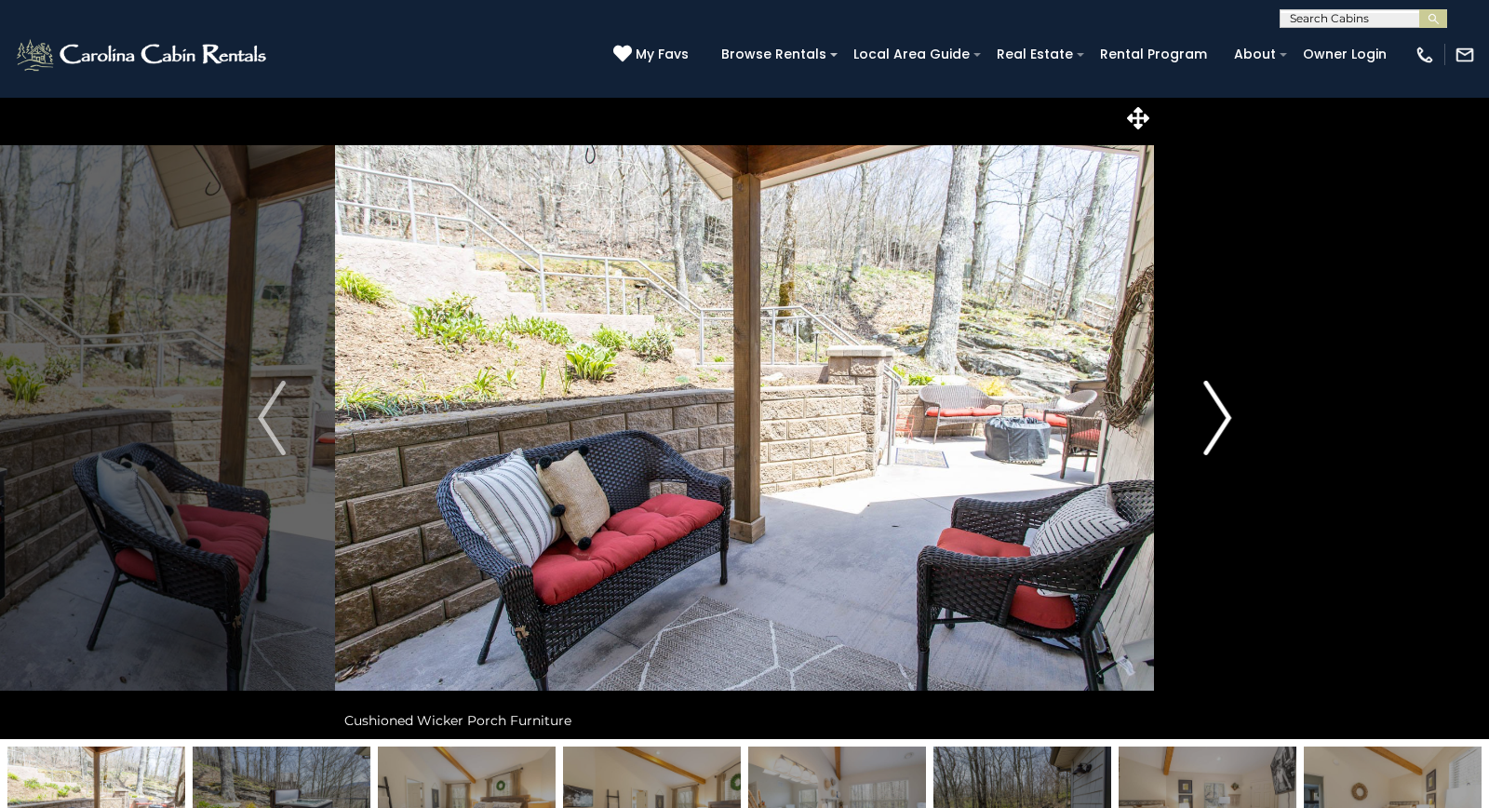
click at [1218, 427] on img "Next" at bounding box center [1217, 418] width 28 height 74
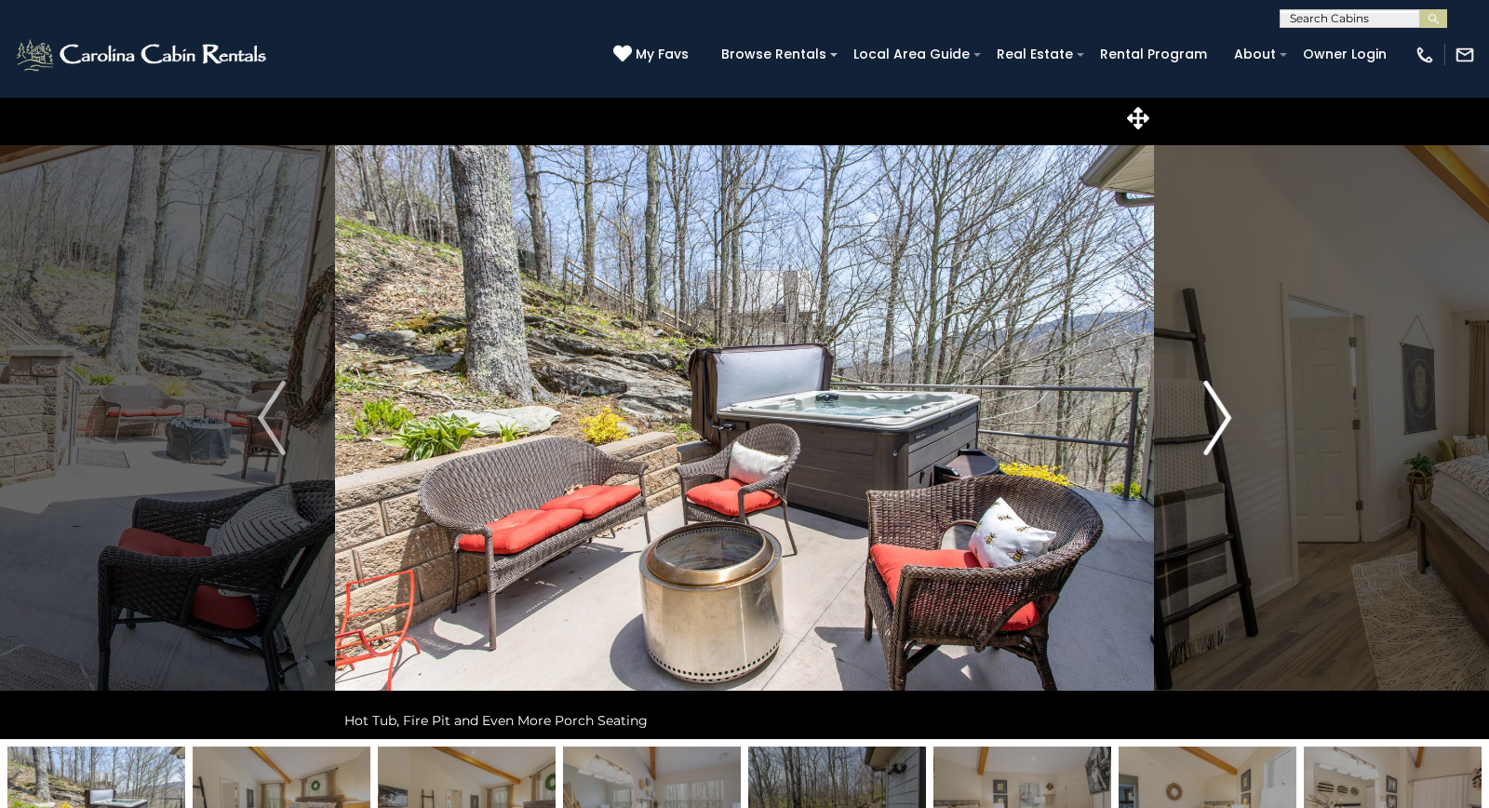
click at [1218, 427] on img "Next" at bounding box center [1217, 418] width 28 height 74
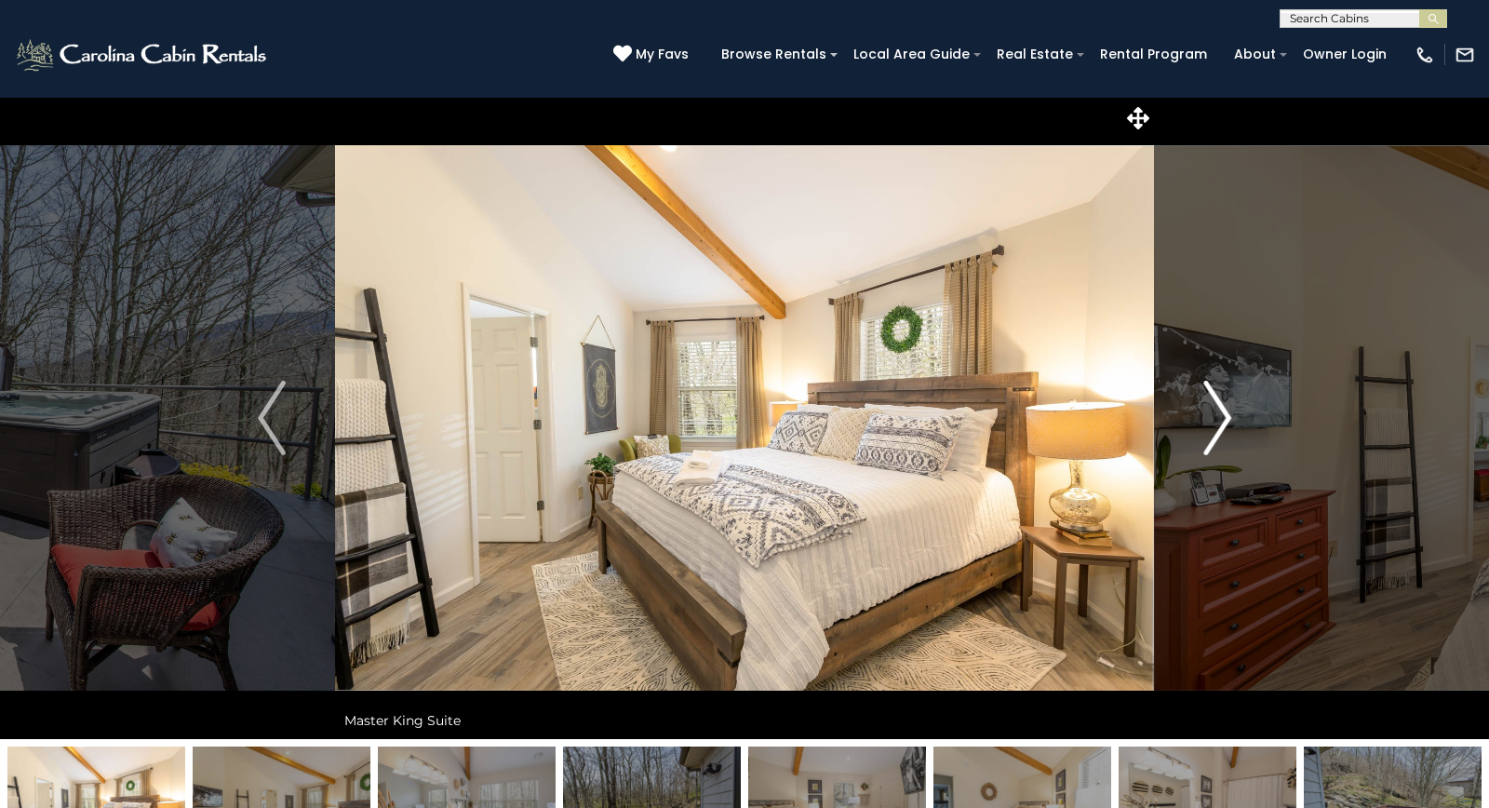
click at [1218, 427] on img "Next" at bounding box center [1217, 418] width 28 height 74
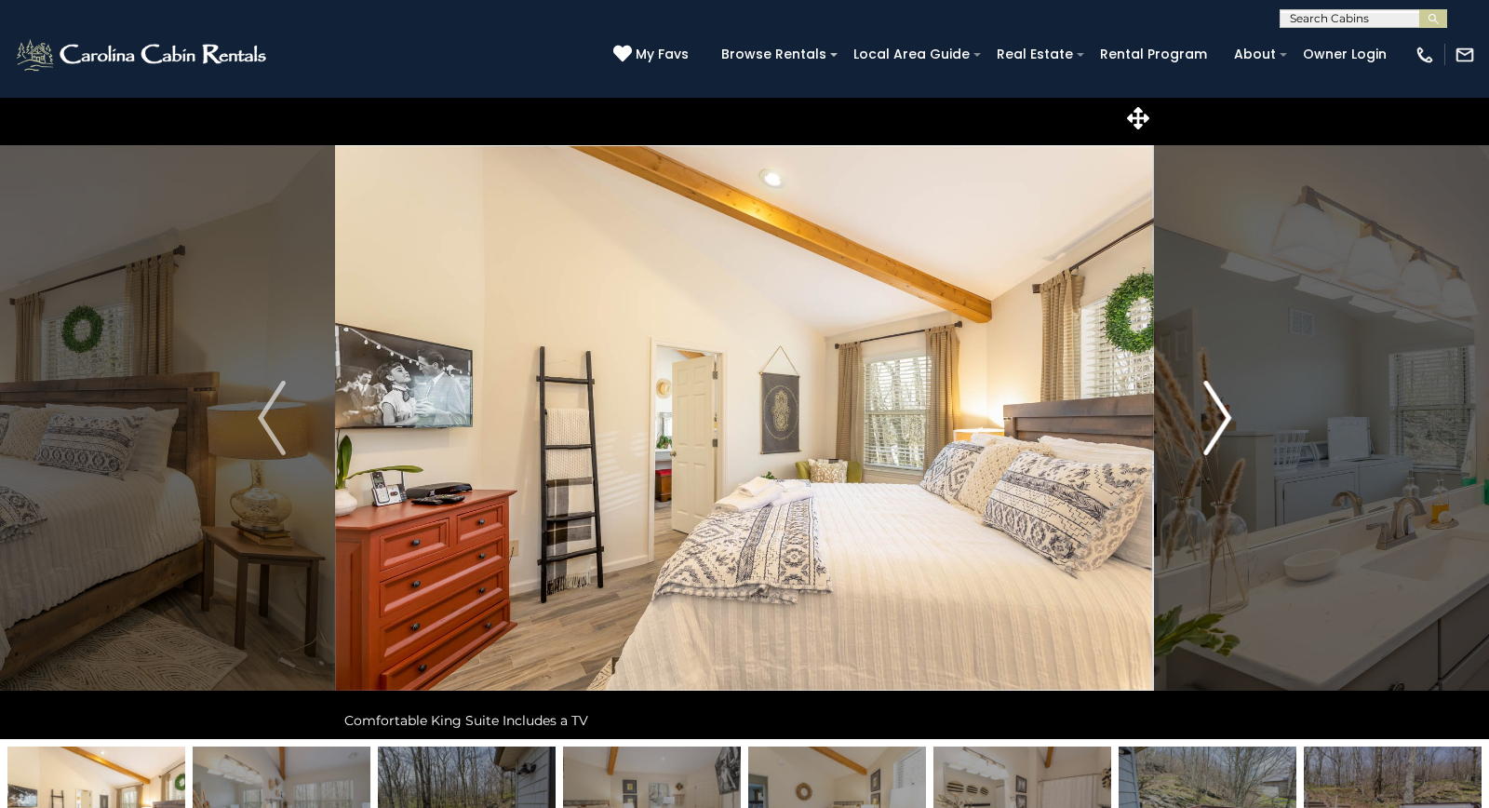
click at [1218, 427] on img "Next" at bounding box center [1217, 418] width 28 height 74
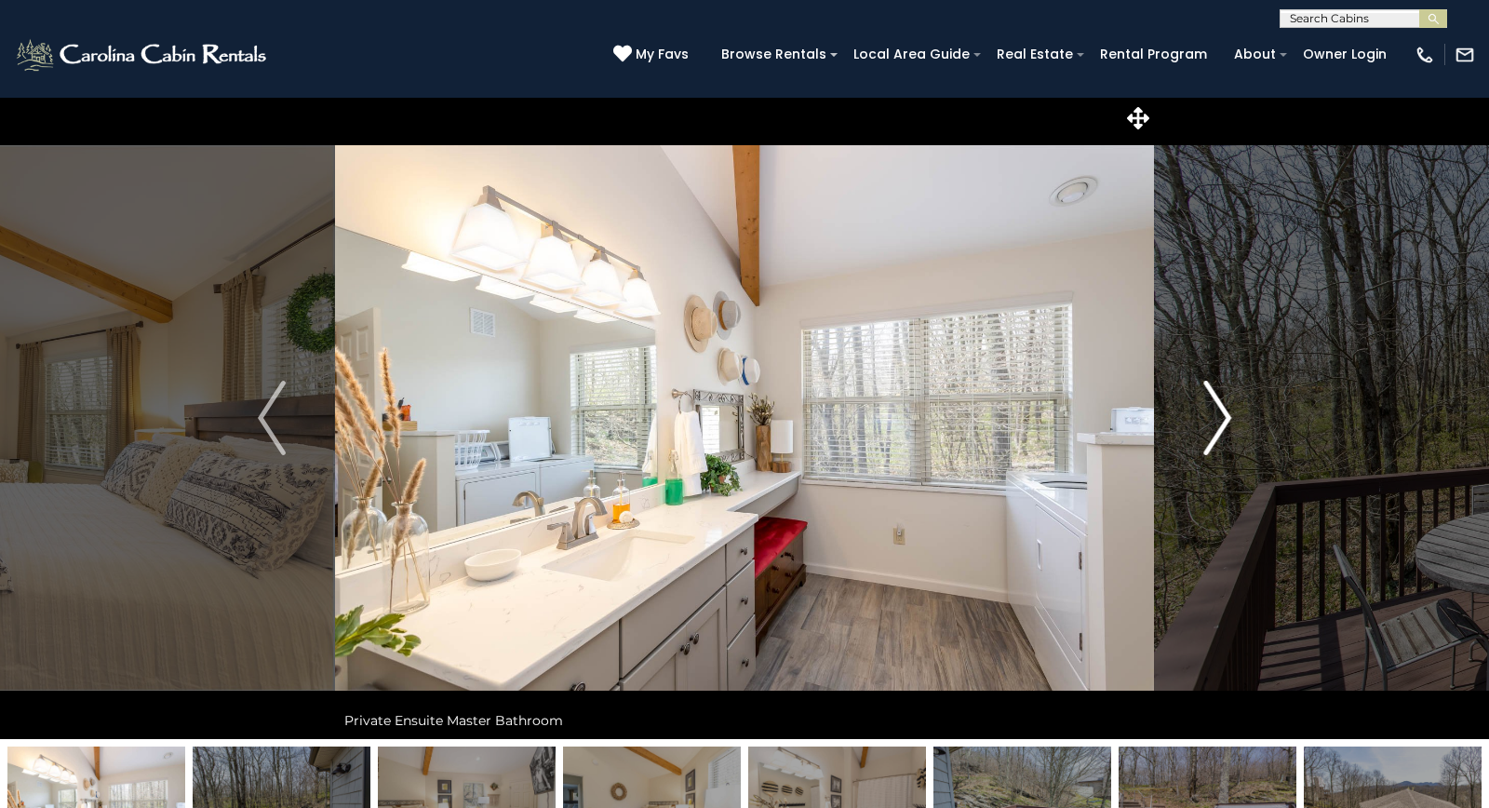
click at [1218, 427] on img "Next" at bounding box center [1217, 418] width 28 height 74
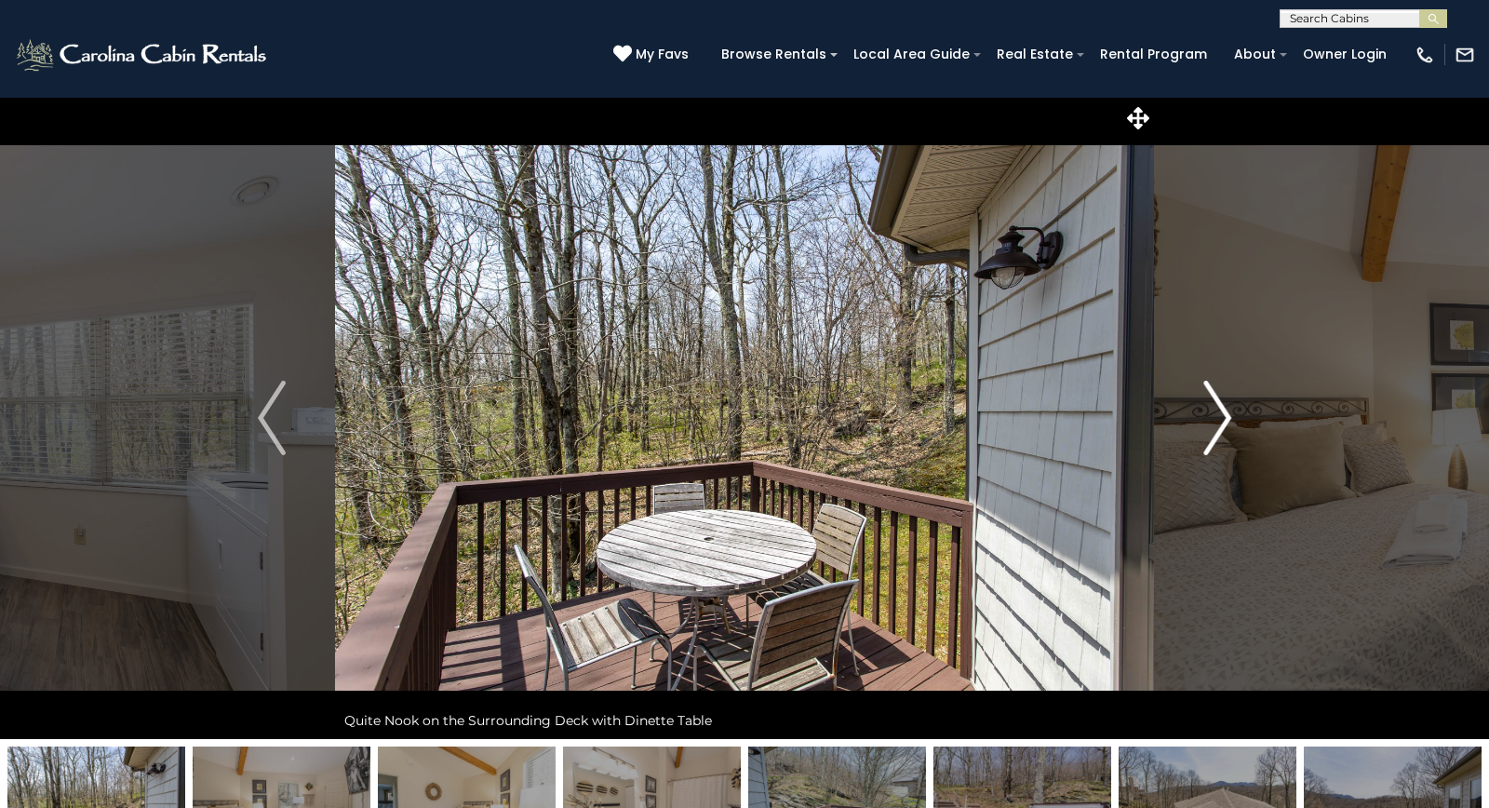
click at [1218, 427] on img "Next" at bounding box center [1217, 418] width 28 height 74
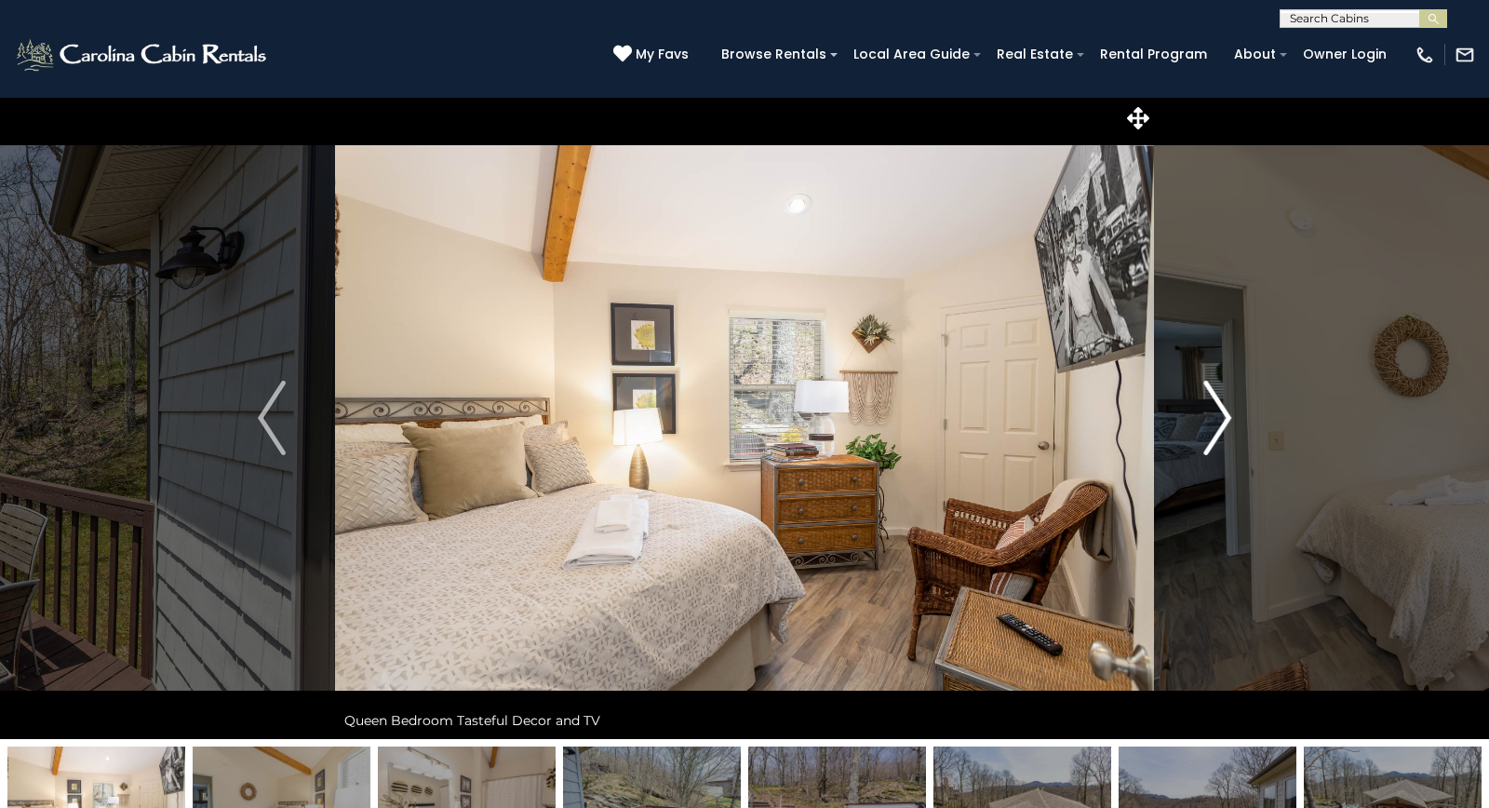
click at [1218, 427] on img "Next" at bounding box center [1217, 418] width 28 height 74
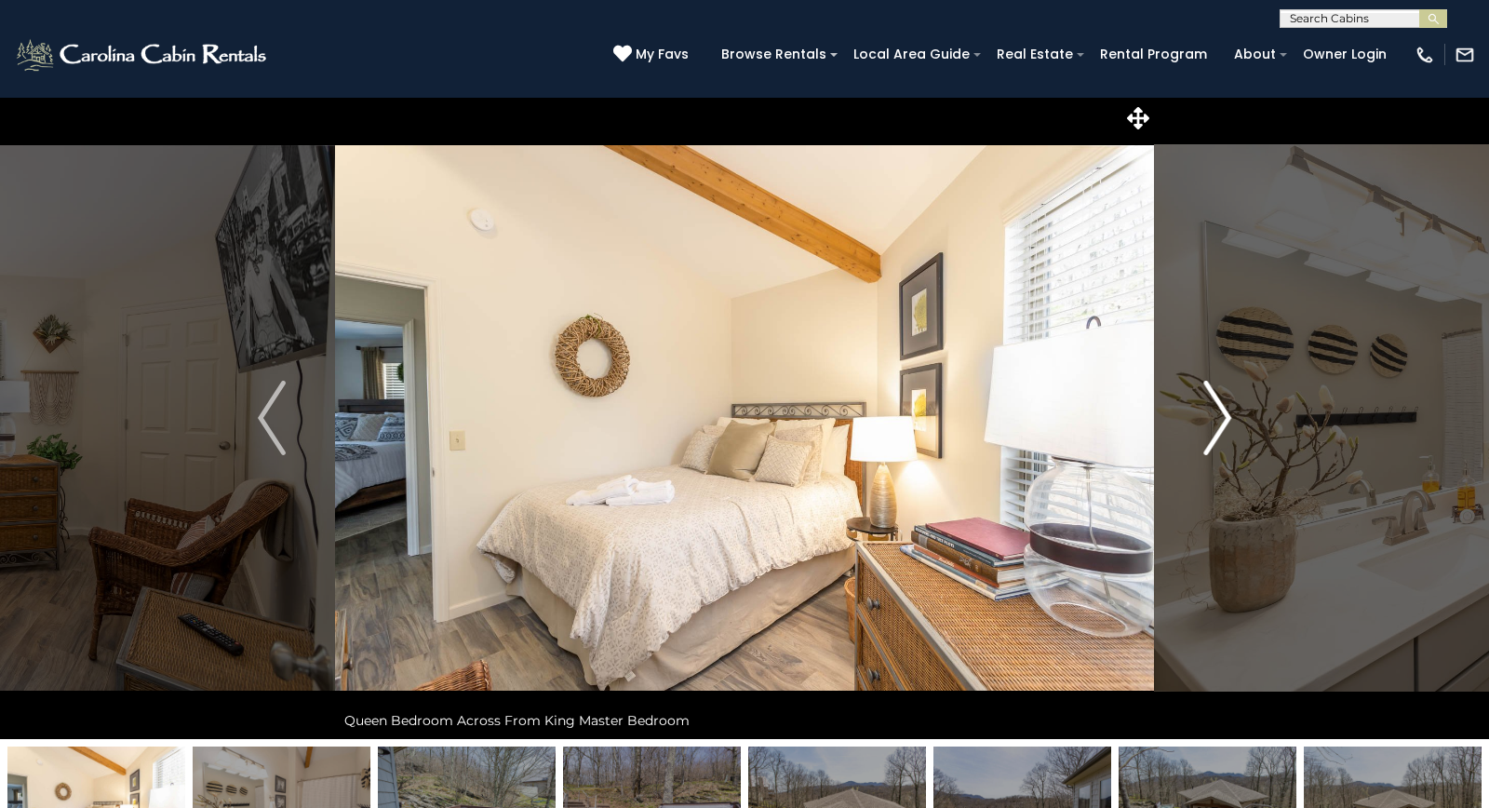
click at [1218, 427] on img "Next" at bounding box center [1217, 418] width 28 height 74
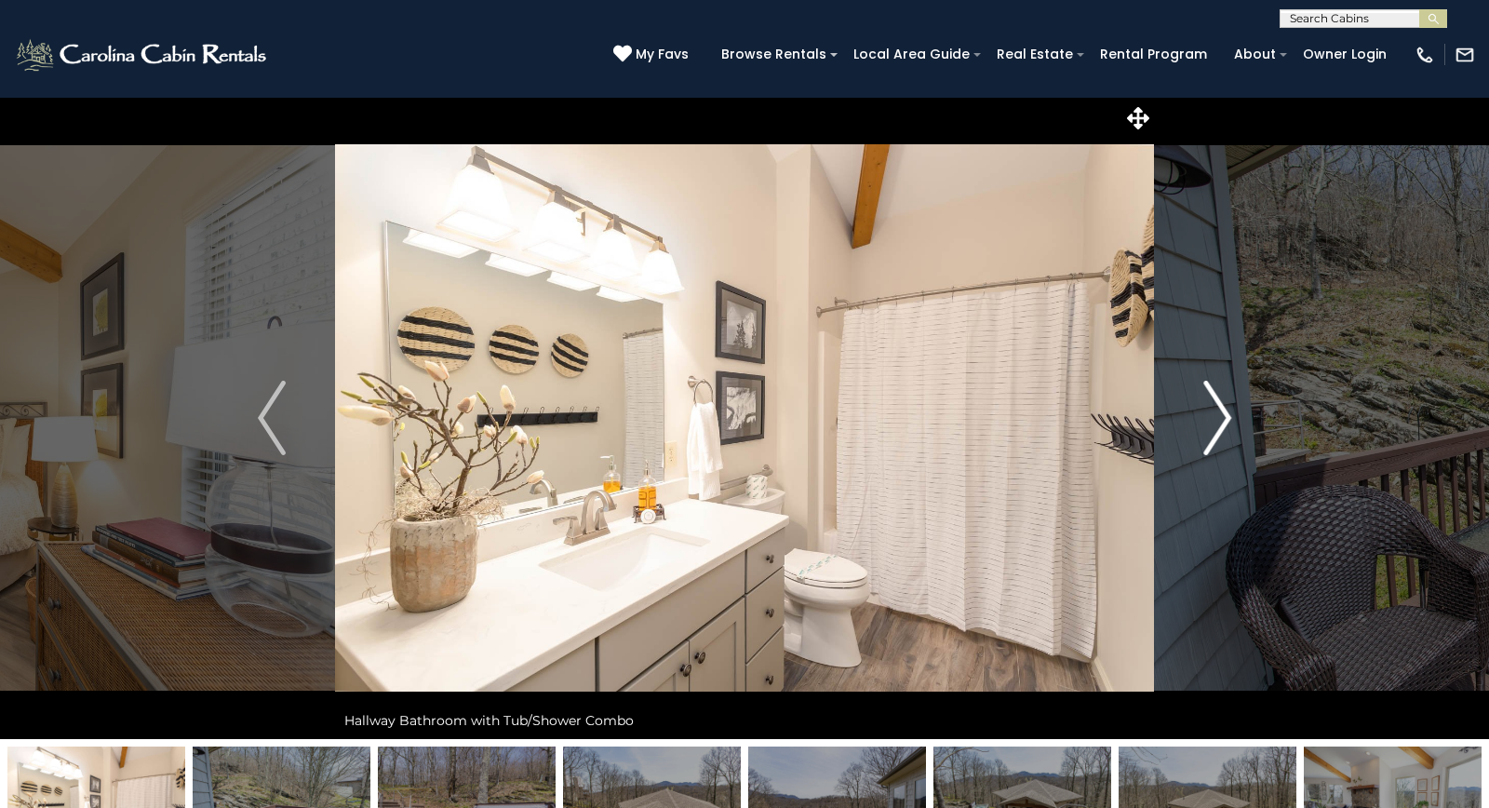
click at [1218, 427] on img "Next" at bounding box center [1217, 418] width 28 height 74
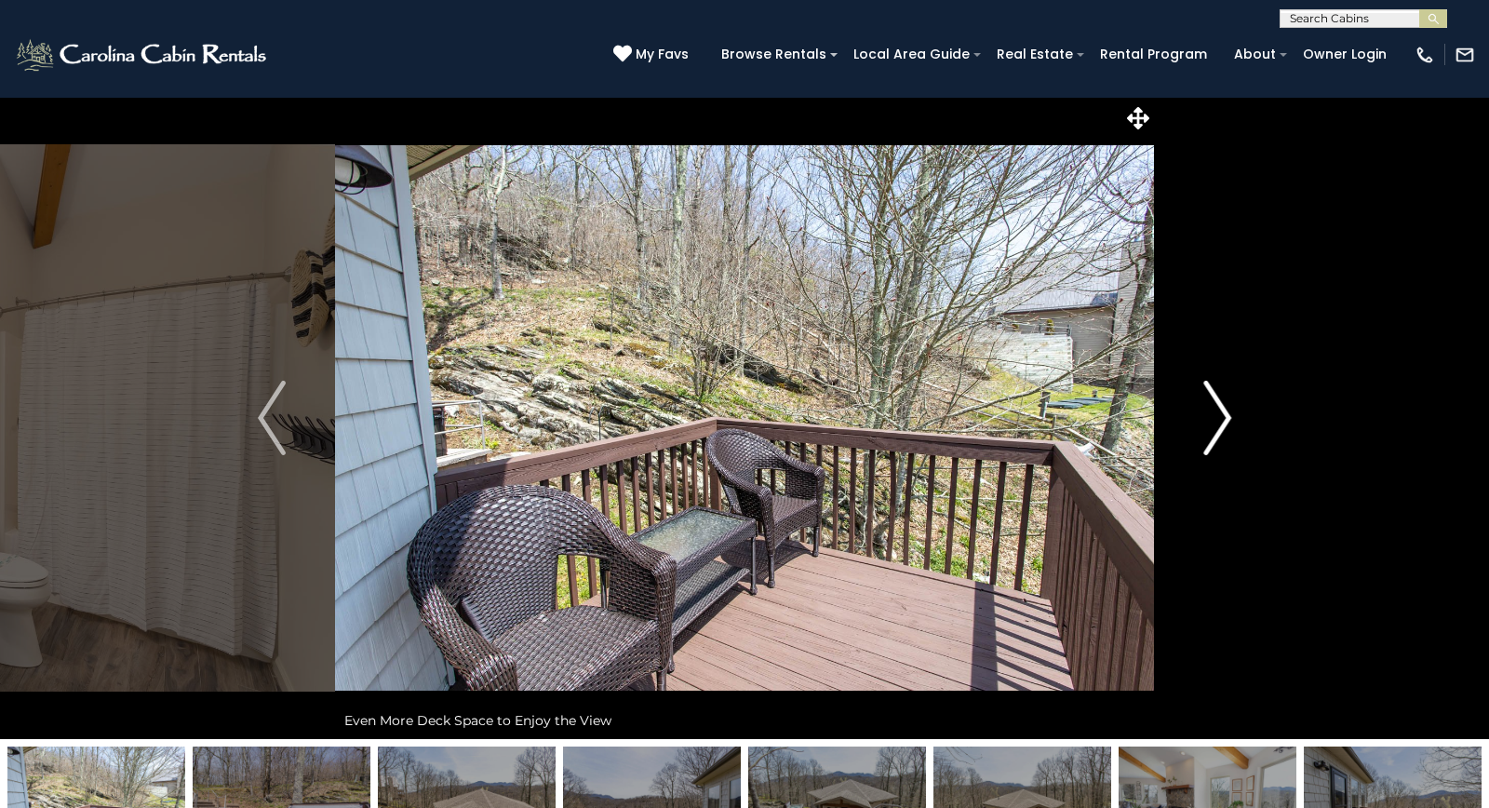
click at [1218, 427] on img "Next" at bounding box center [1217, 418] width 28 height 74
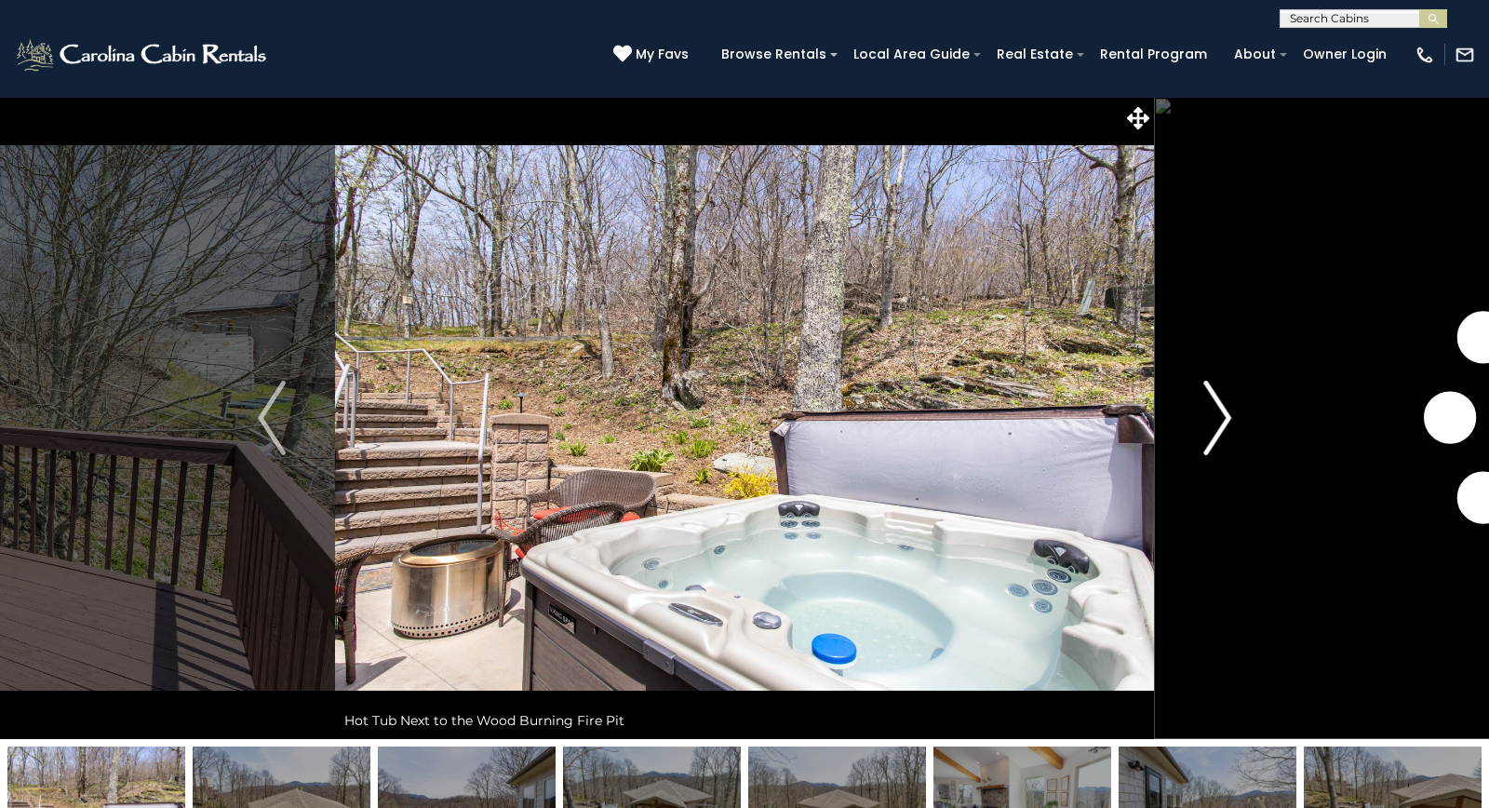
click at [1218, 427] on img "Next" at bounding box center [1217, 418] width 28 height 74
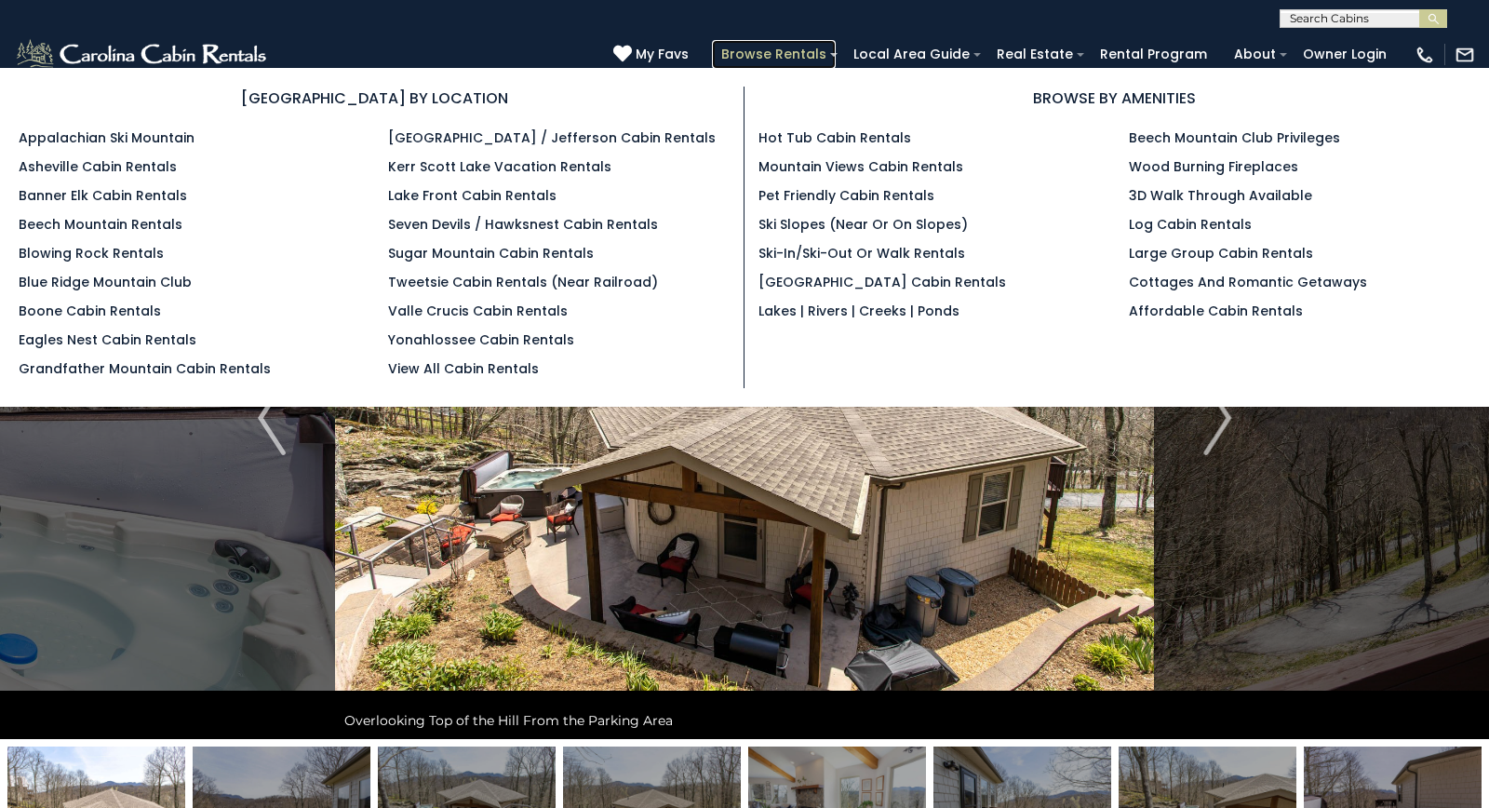
click at [825, 56] on link "Browse Rentals" at bounding box center [774, 54] width 124 height 29
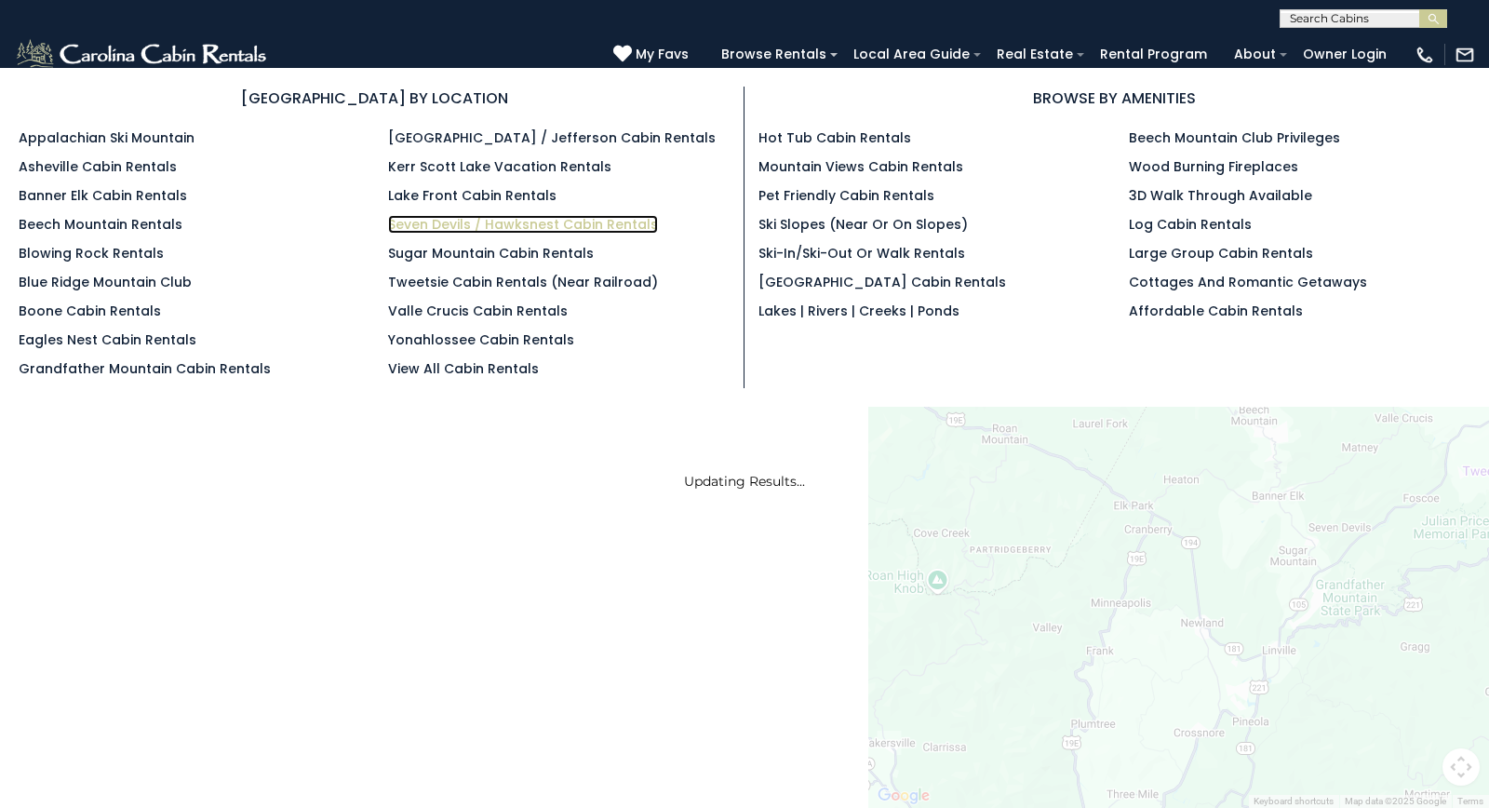
click at [534, 222] on link "Seven Devils / Hawksnest Cabin Rentals" at bounding box center [523, 224] width 270 height 19
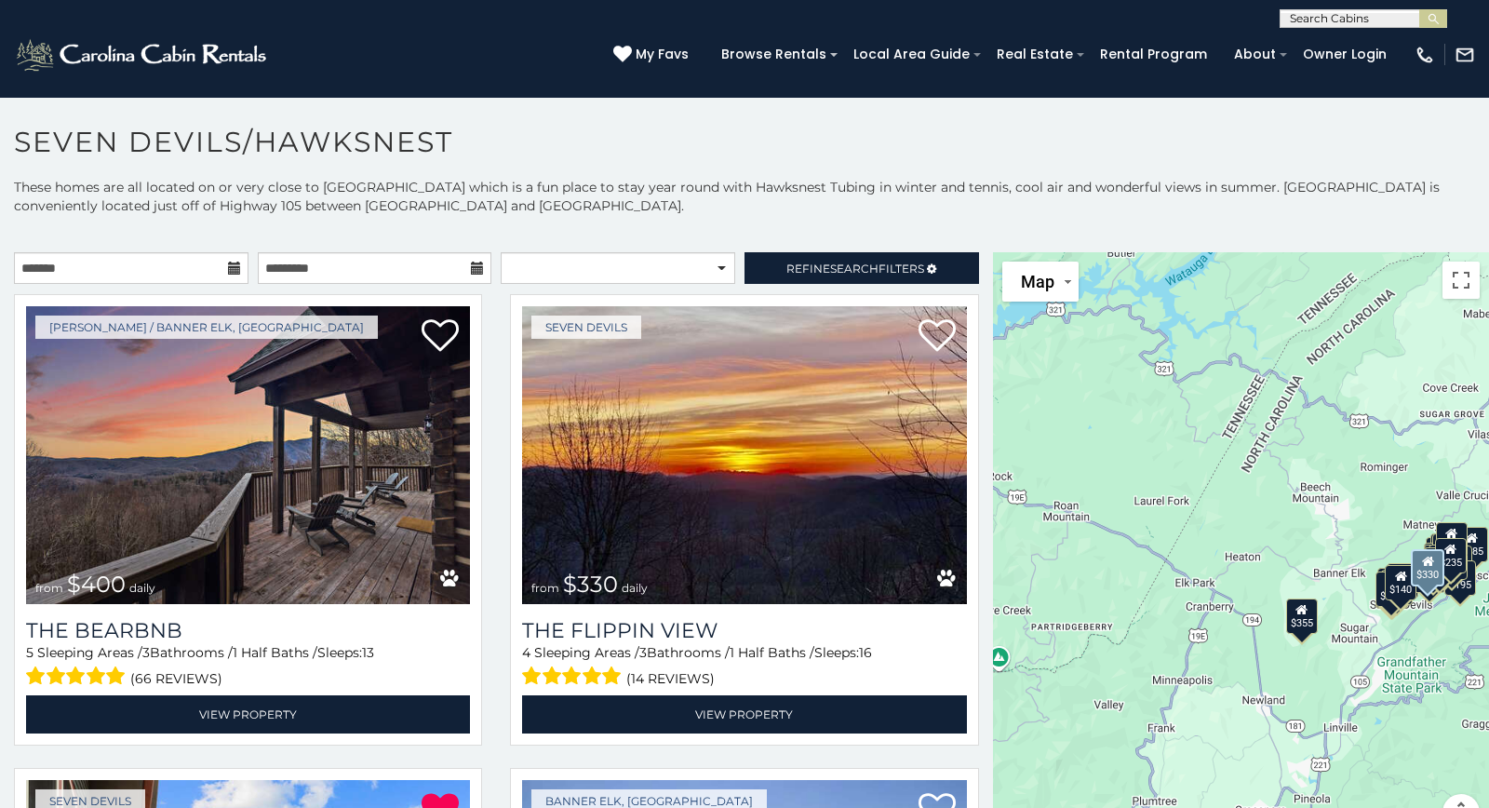
click at [499, 578] on div "Seven Devils from $330 daily The Flippin View 4 Sleeping Areas / 3 Bathrooms / …" at bounding box center [744, 525] width 496 height 463
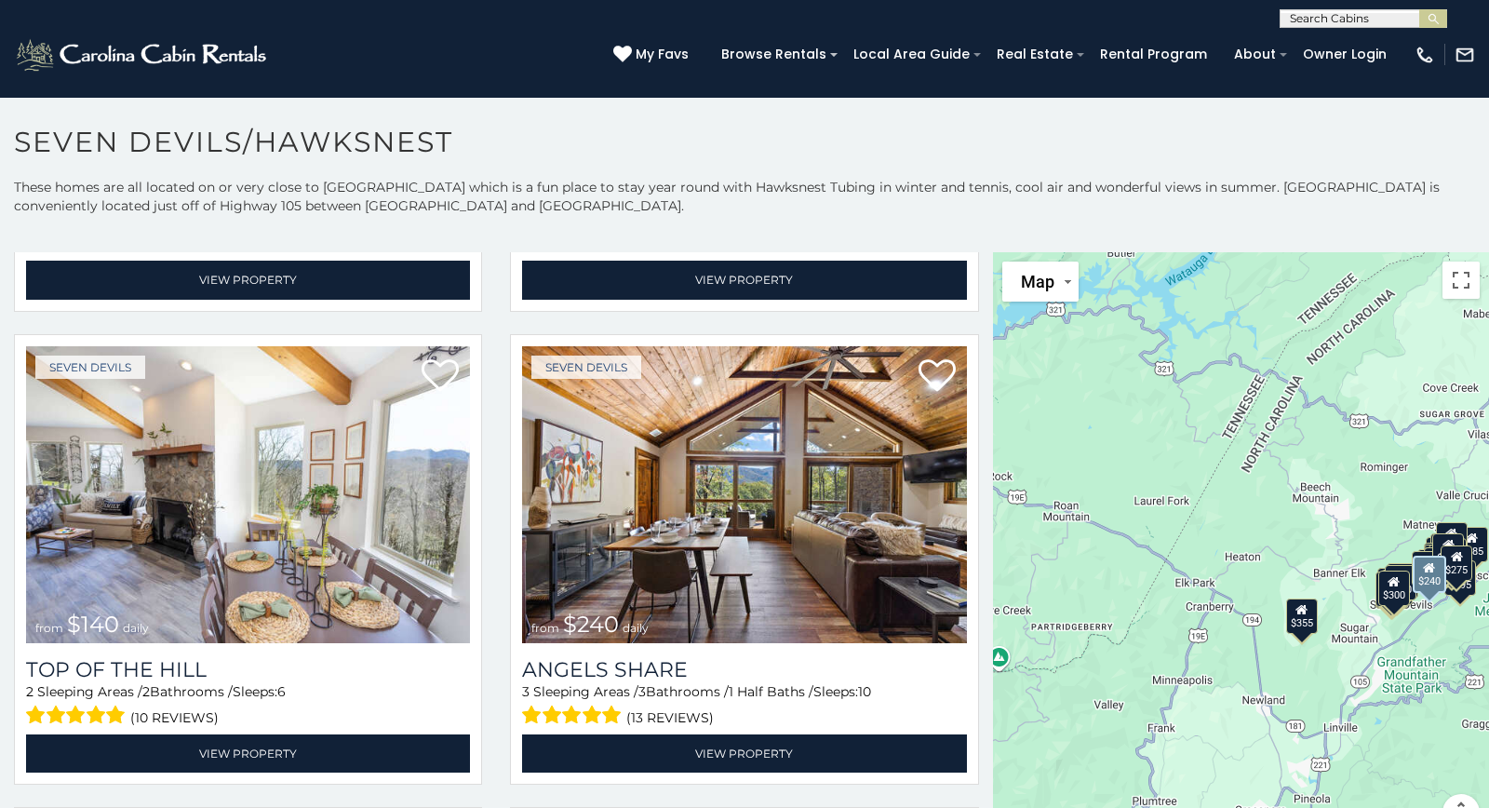
scroll to position [3797, 0]
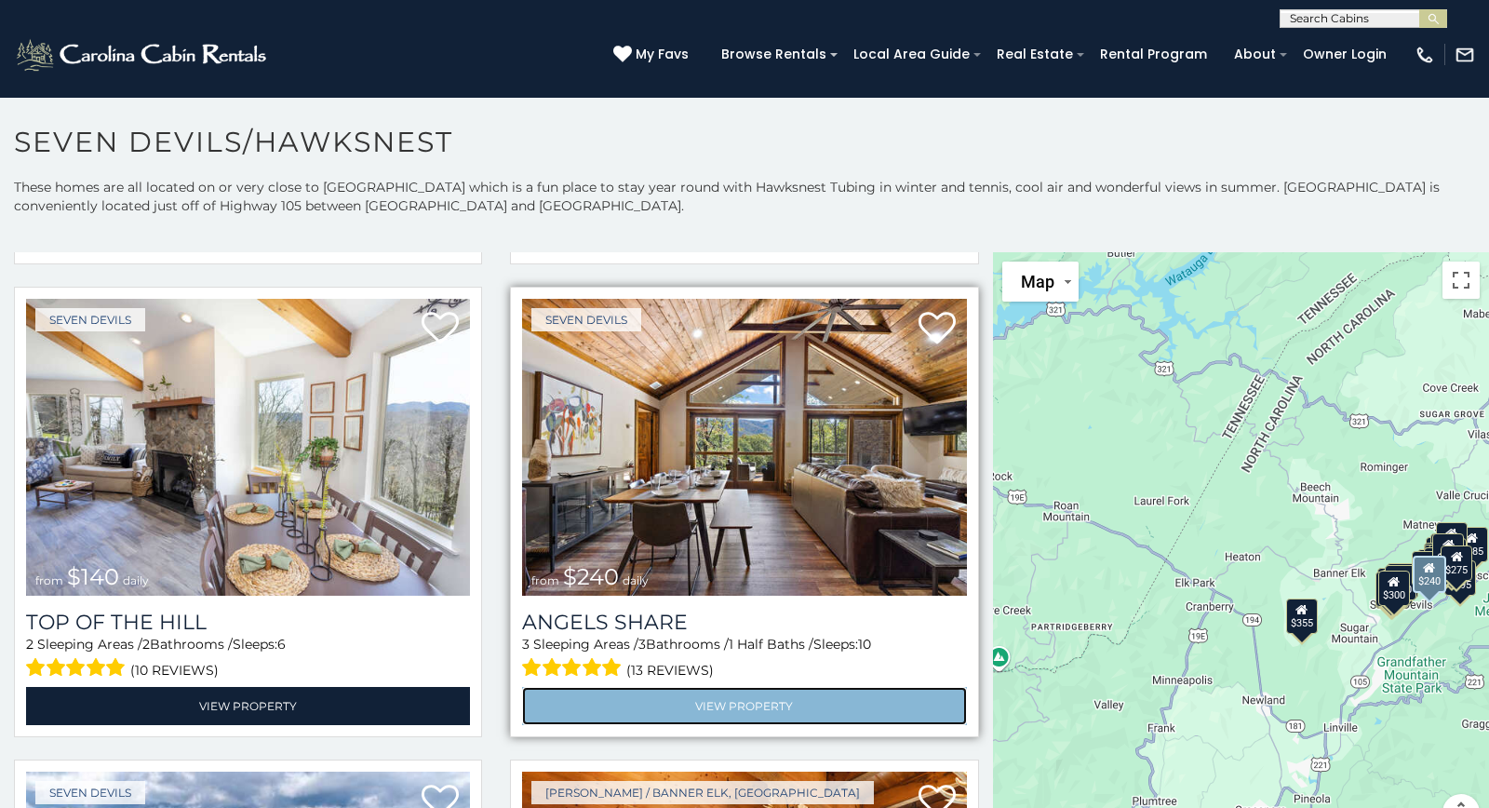
click at [740, 698] on link "View Property" at bounding box center [744, 706] width 444 height 38
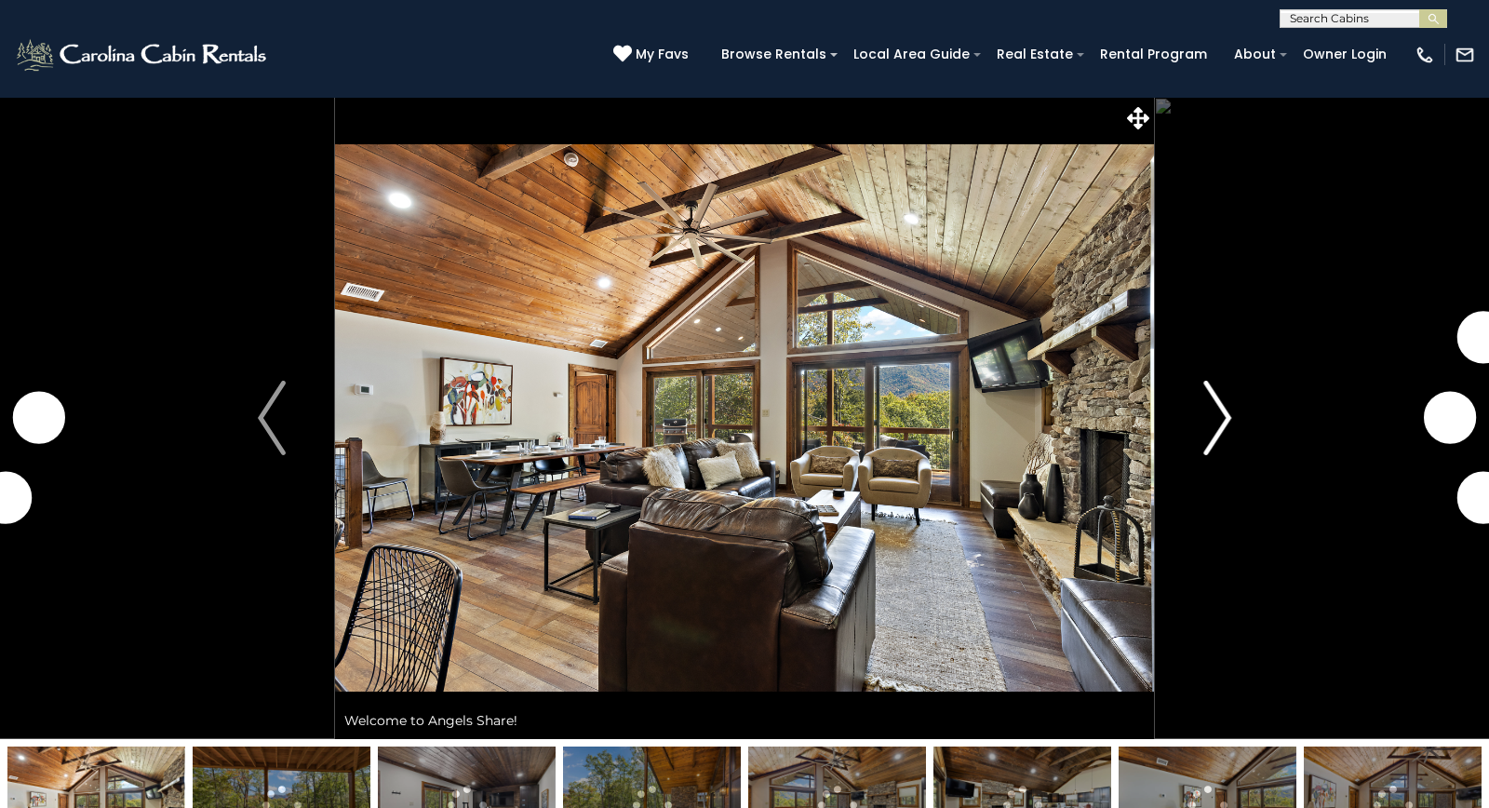
click at [1220, 418] on img "Next" at bounding box center [1217, 418] width 28 height 74
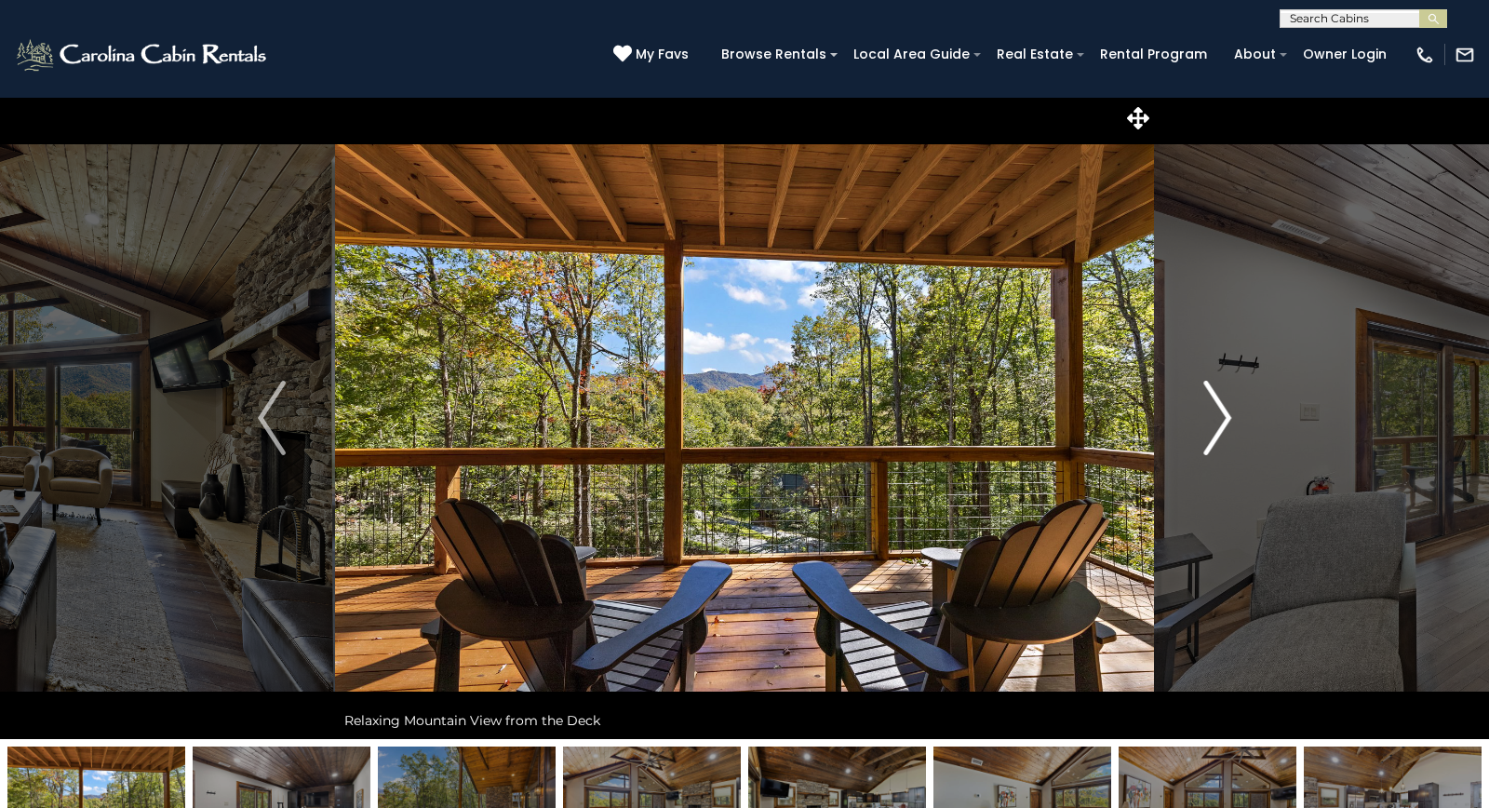
click at [1220, 418] on img "Next" at bounding box center [1217, 418] width 28 height 74
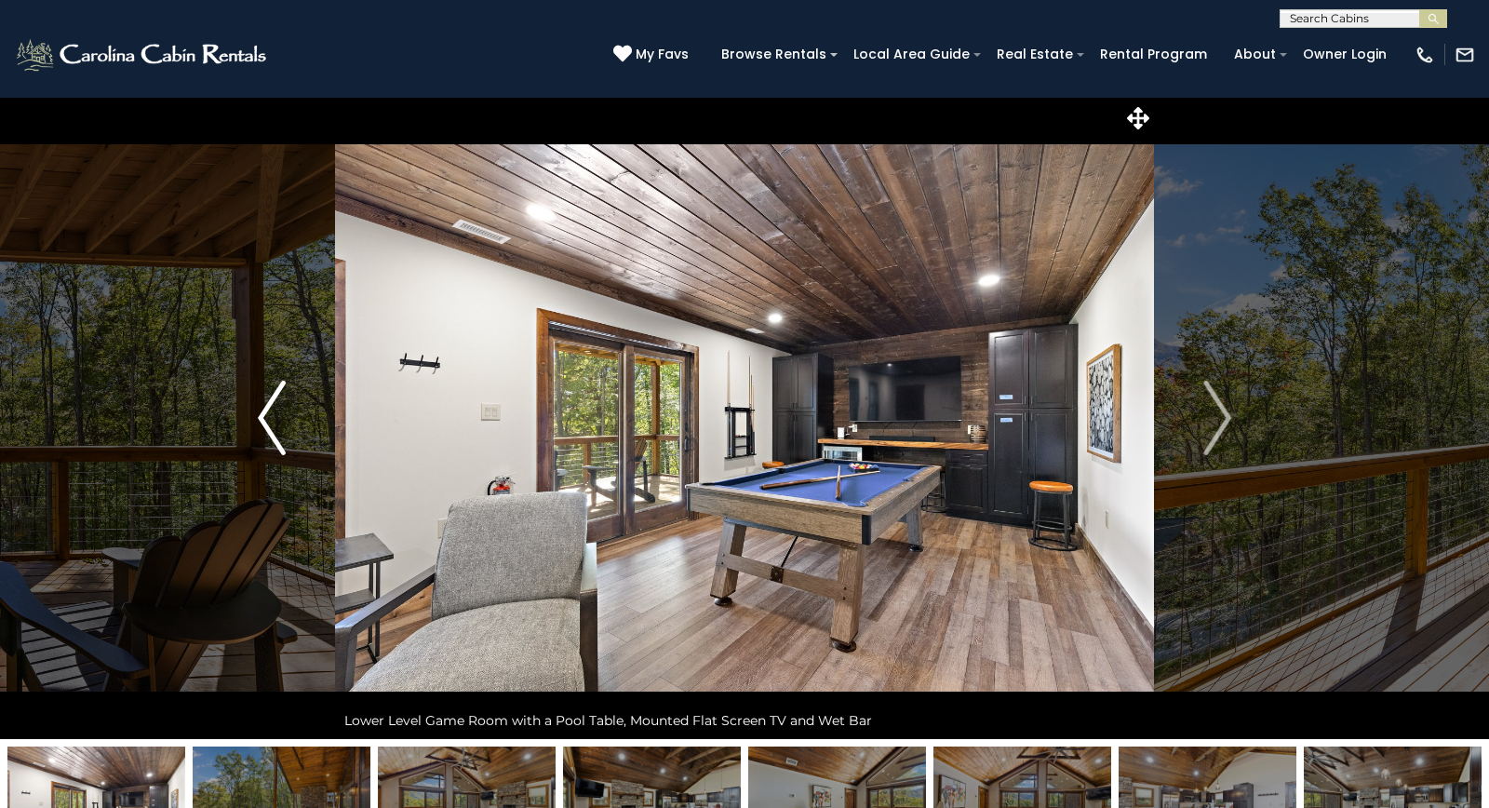
click at [271, 415] on img "Previous" at bounding box center [272, 418] width 28 height 74
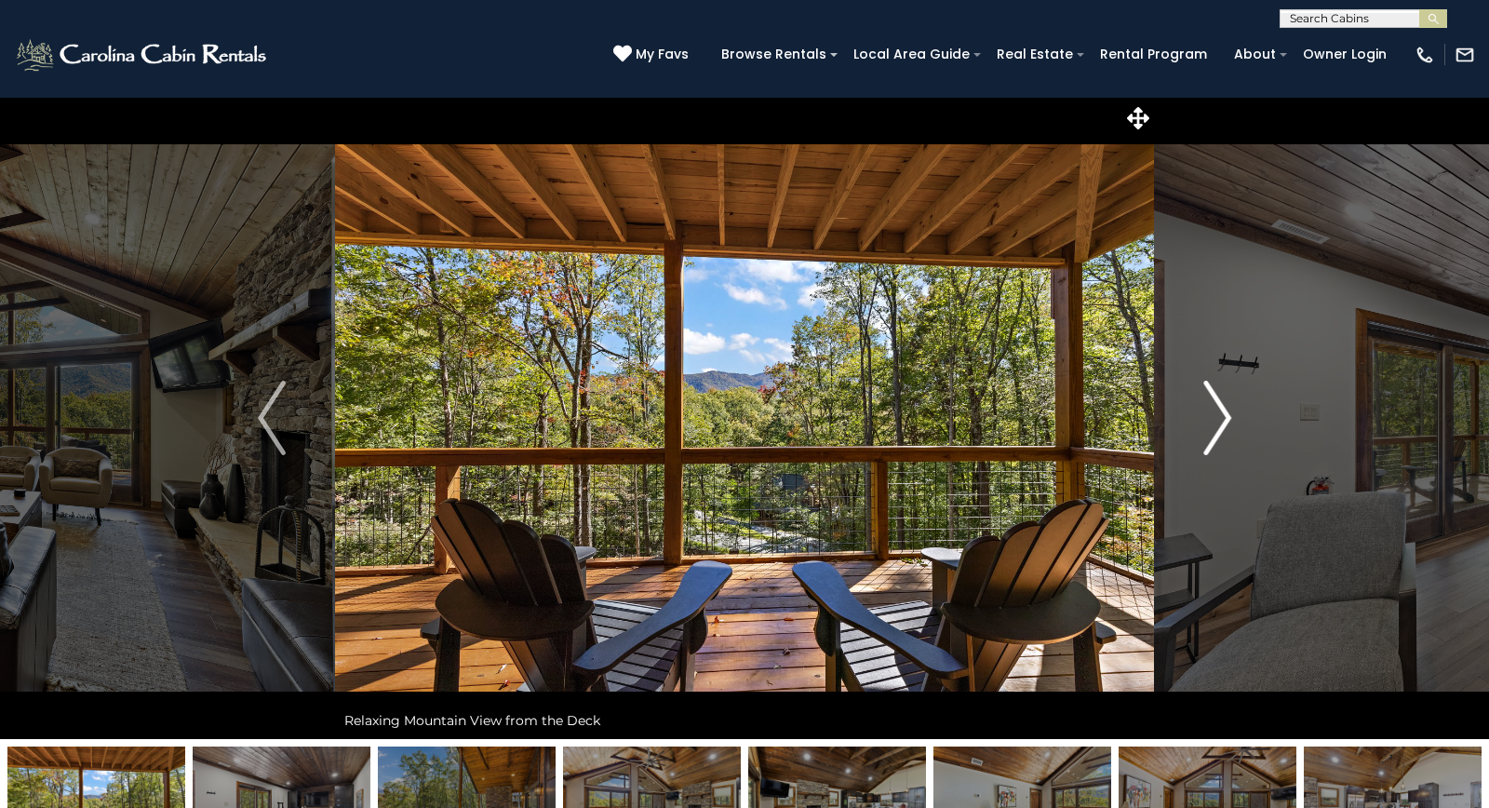
click at [1221, 415] on img "Next" at bounding box center [1217, 418] width 28 height 74
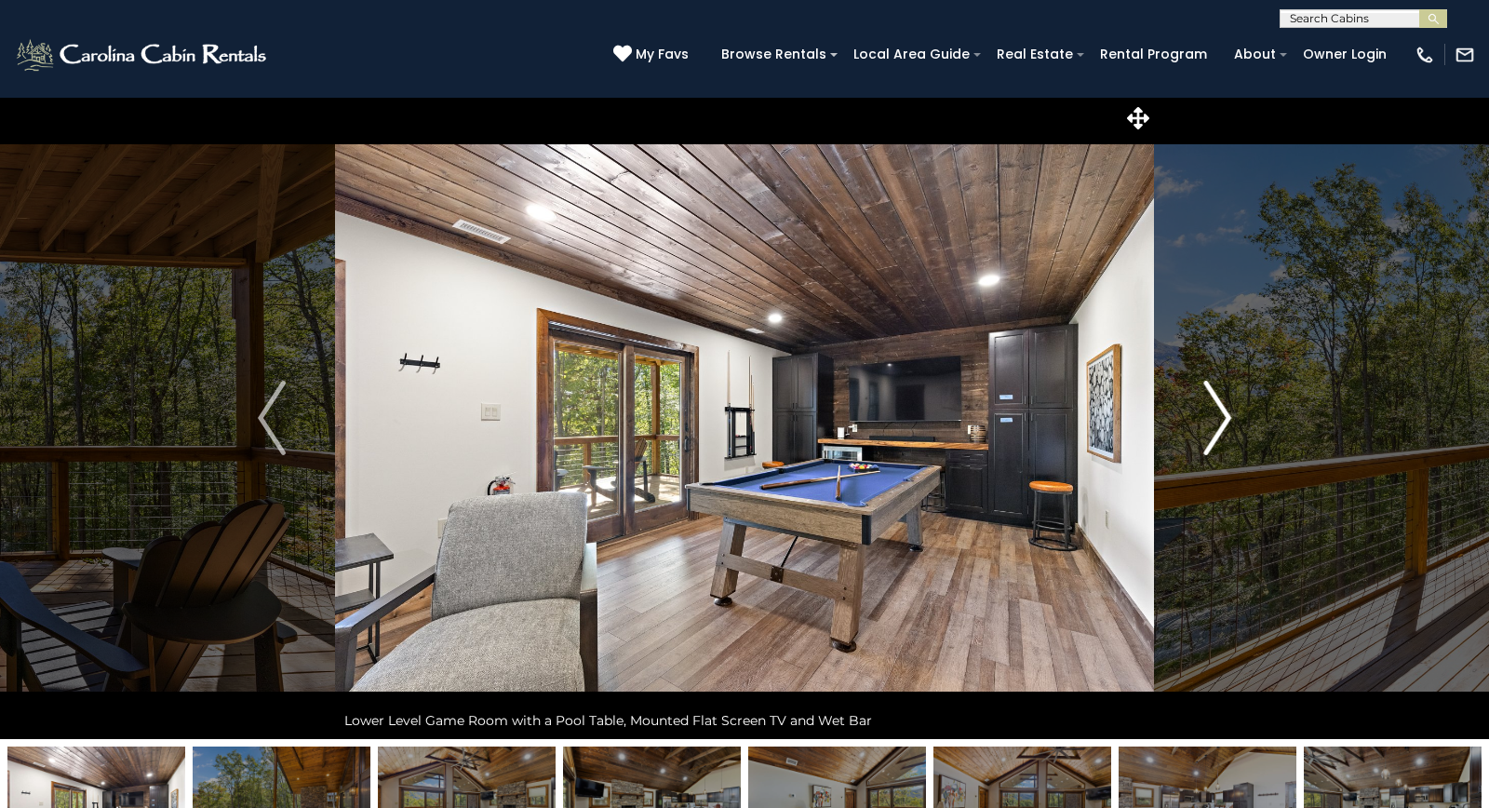
click at [1221, 415] on img "Next" at bounding box center [1217, 418] width 28 height 74
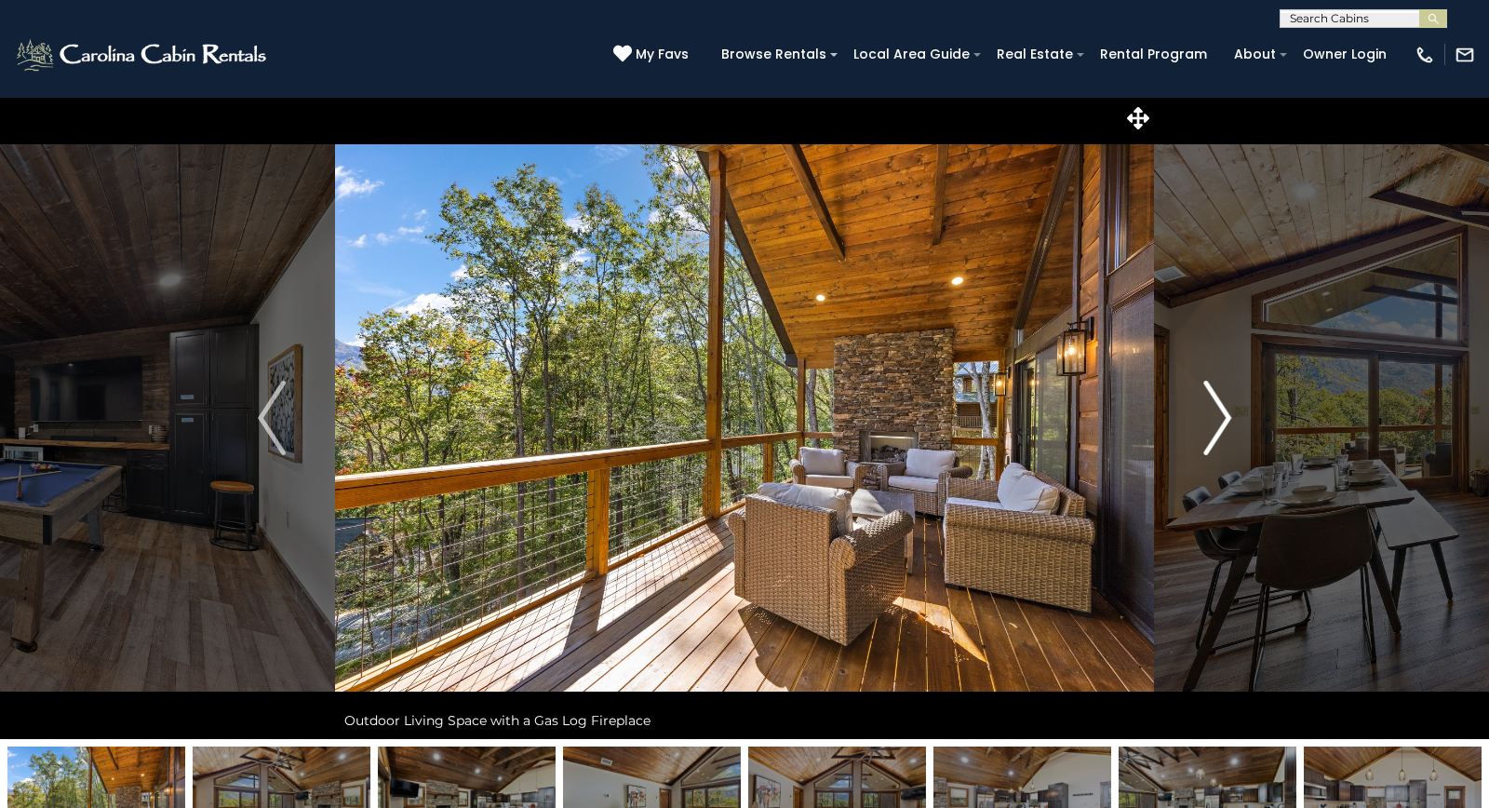
click at [1221, 415] on img "Next" at bounding box center [1217, 418] width 28 height 74
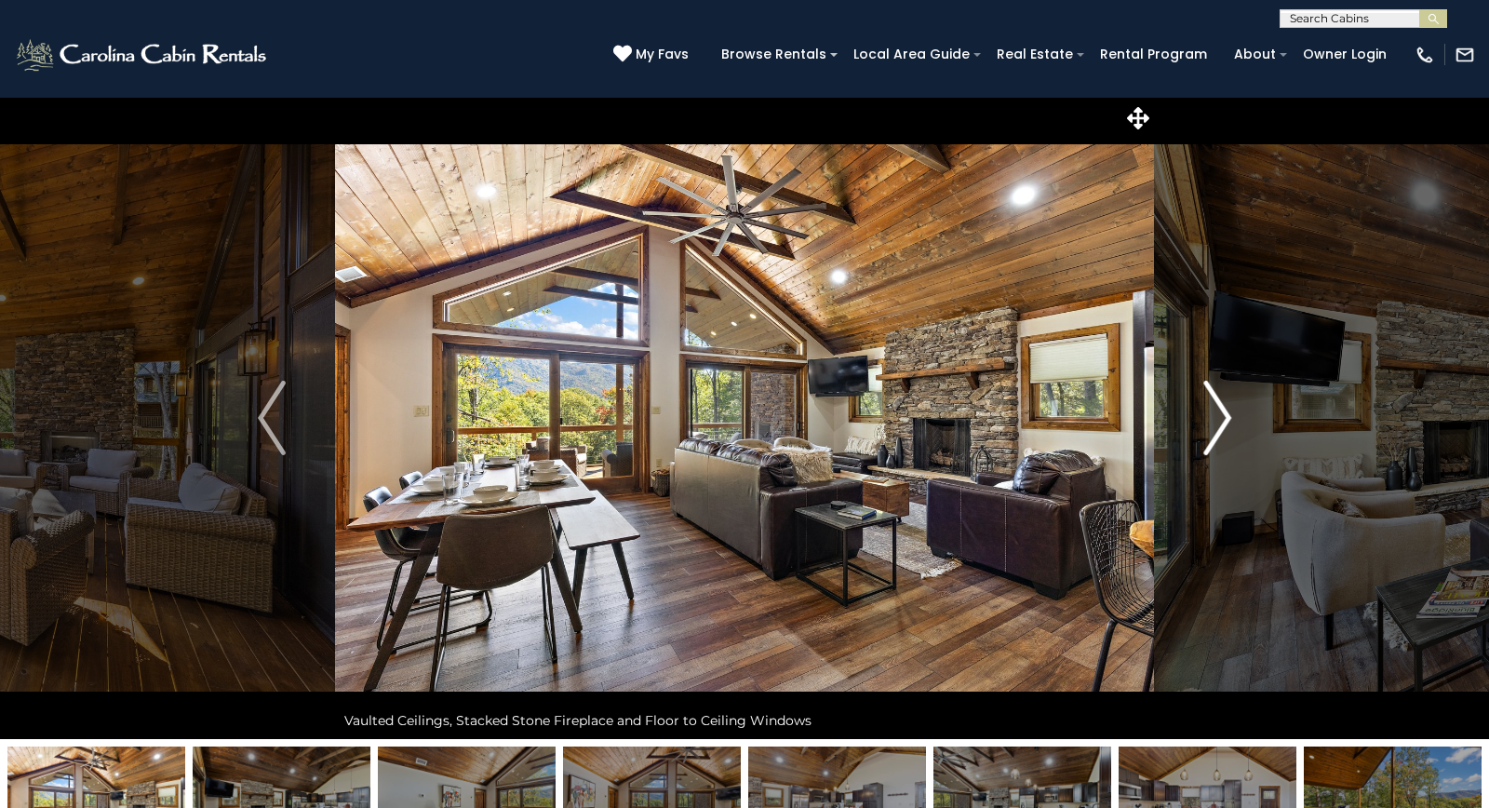
click at [1221, 415] on img "Next" at bounding box center [1217, 418] width 28 height 74
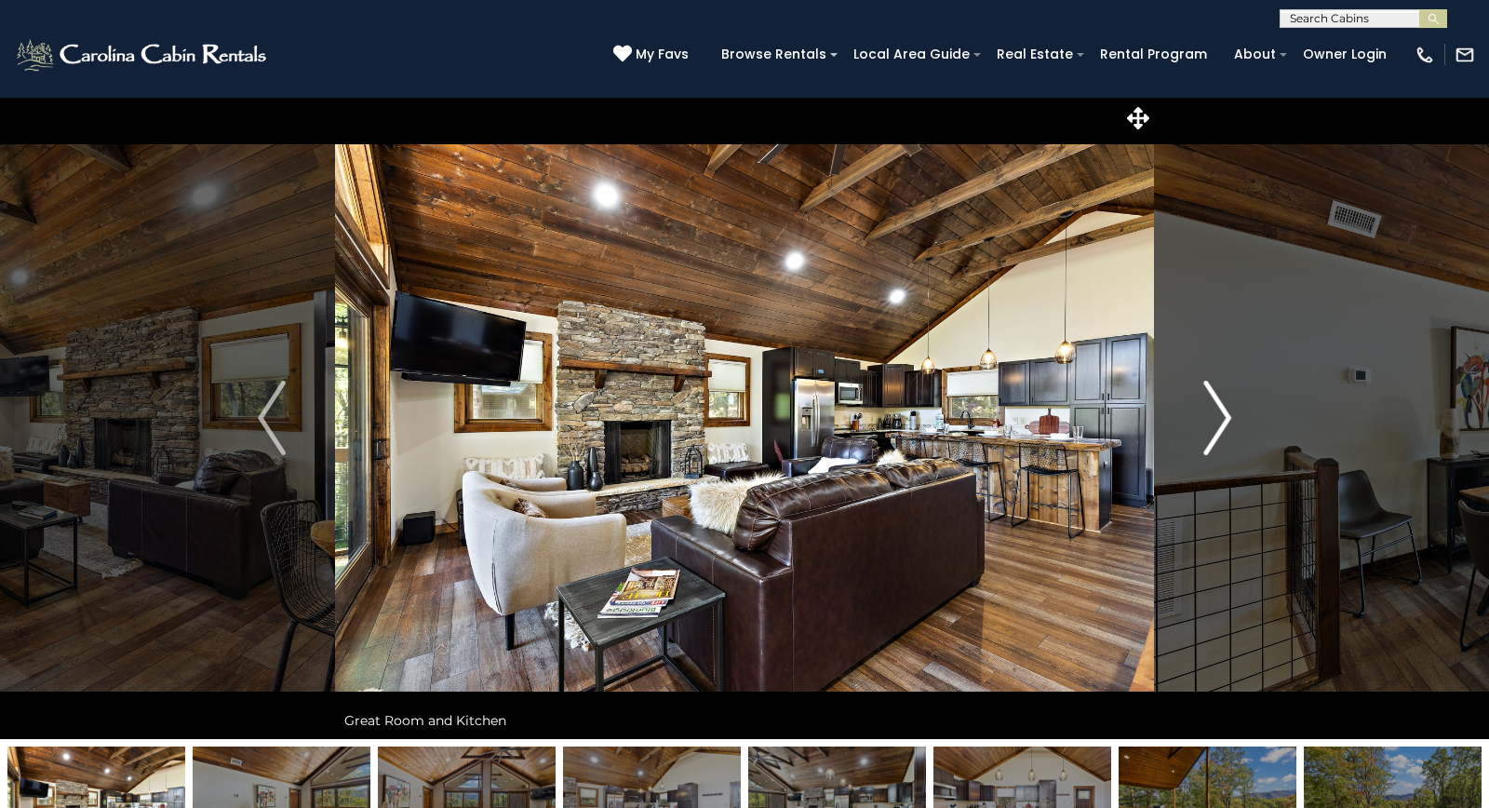
click at [1221, 415] on img "Next" at bounding box center [1217, 418] width 28 height 74
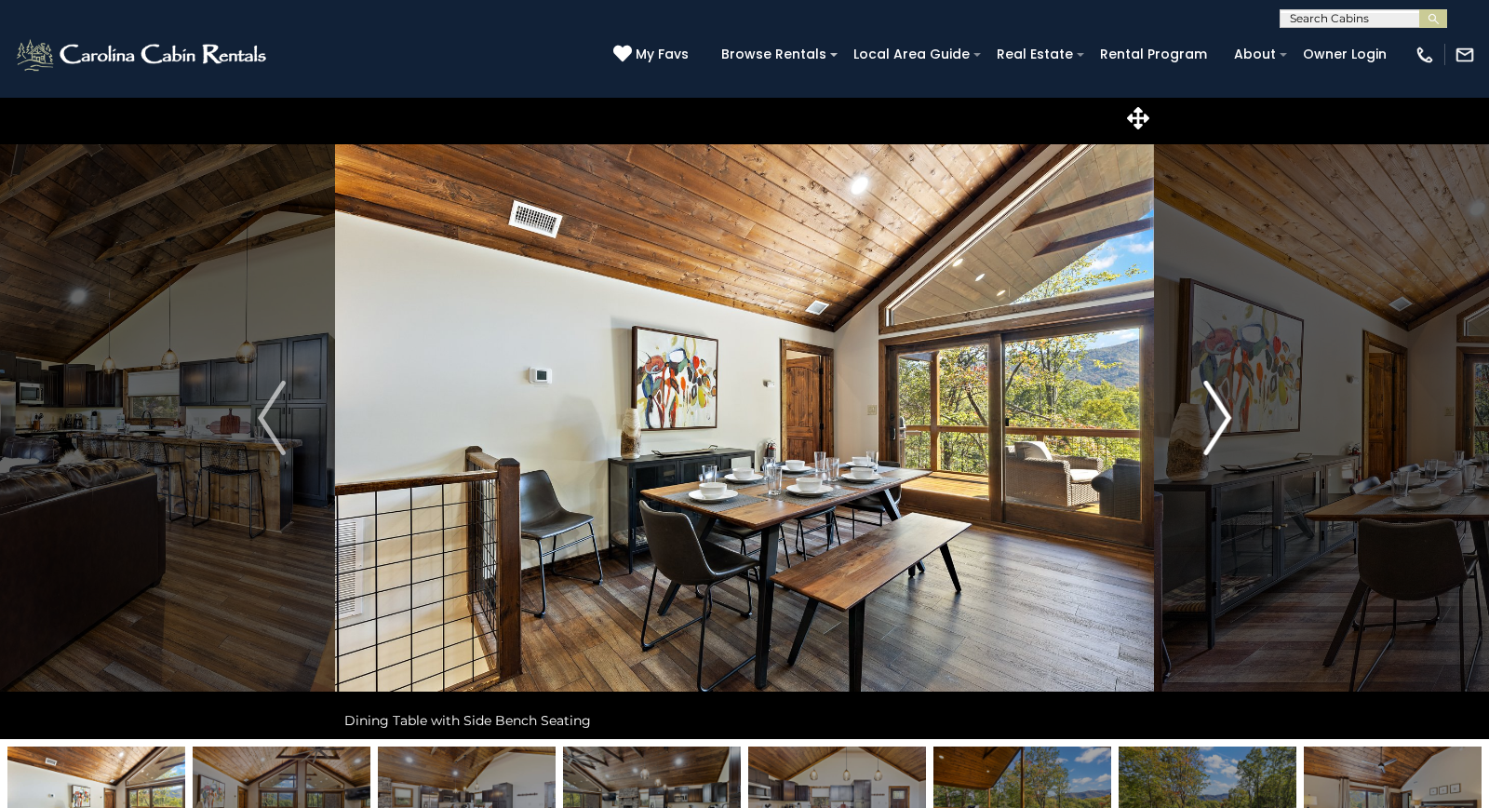
click at [1221, 415] on img "Next" at bounding box center [1217, 418] width 28 height 74
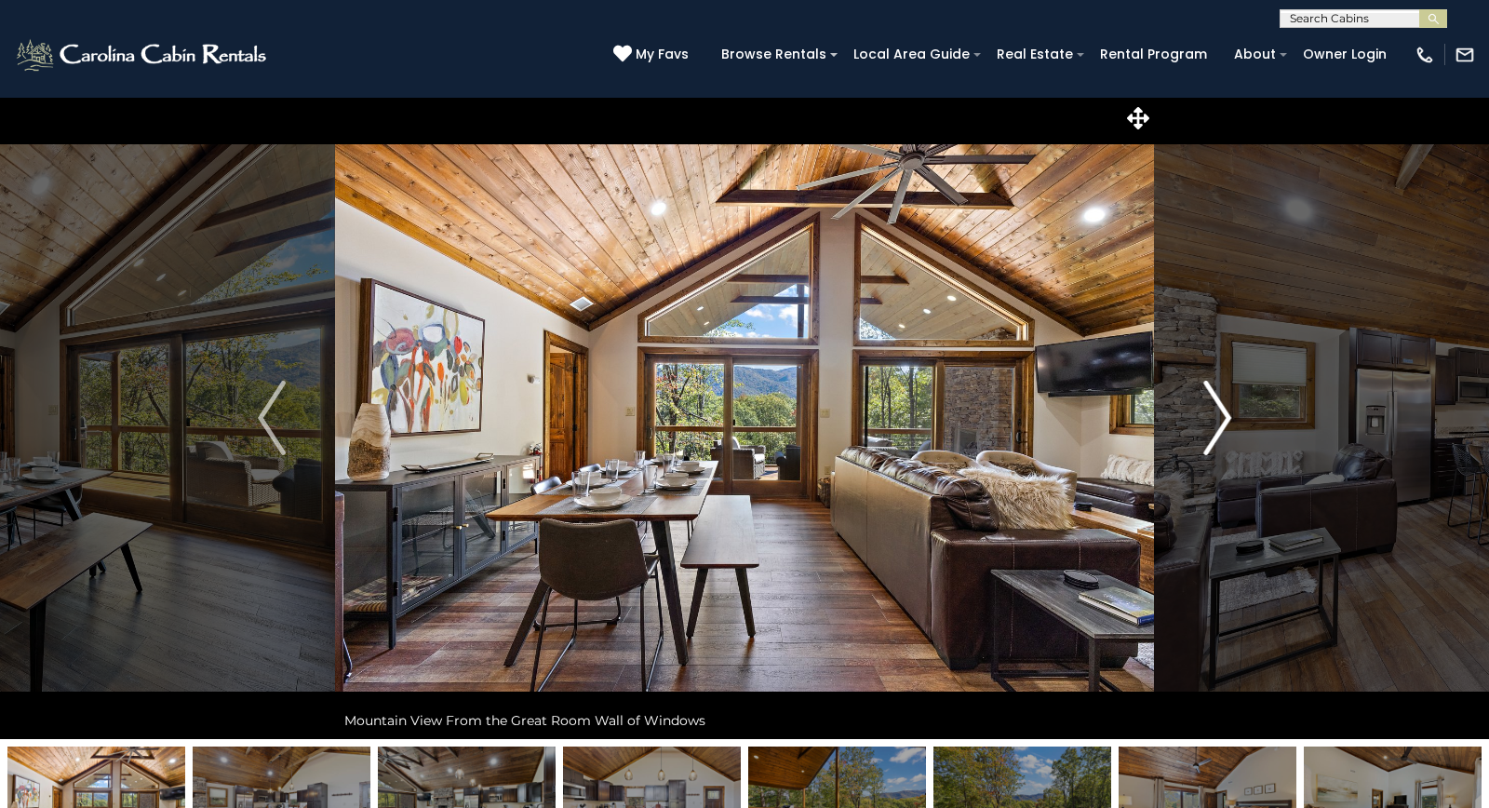
click at [1221, 415] on img "Next" at bounding box center [1217, 418] width 28 height 74
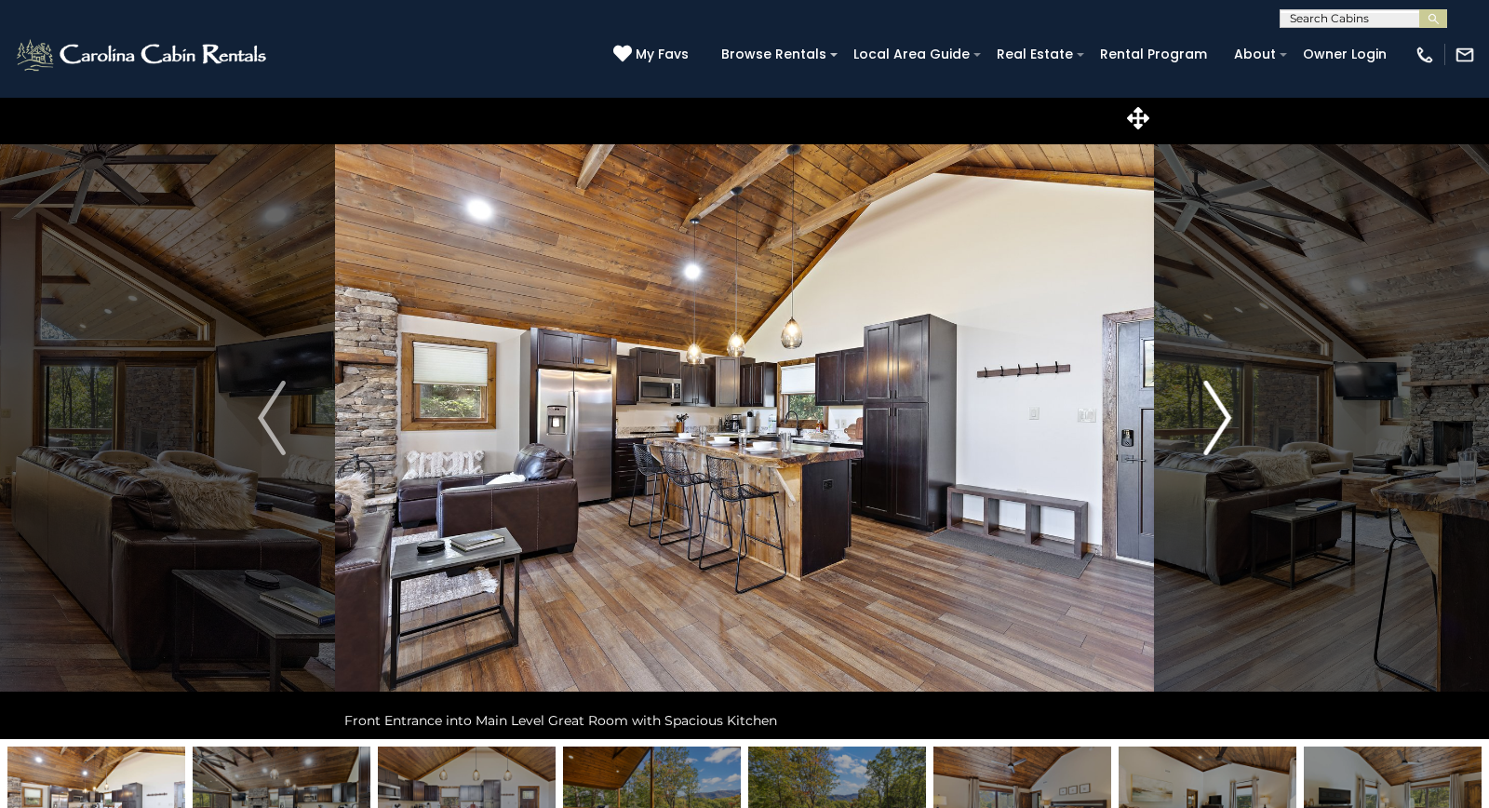
click at [1221, 415] on img "Next" at bounding box center [1217, 418] width 28 height 74
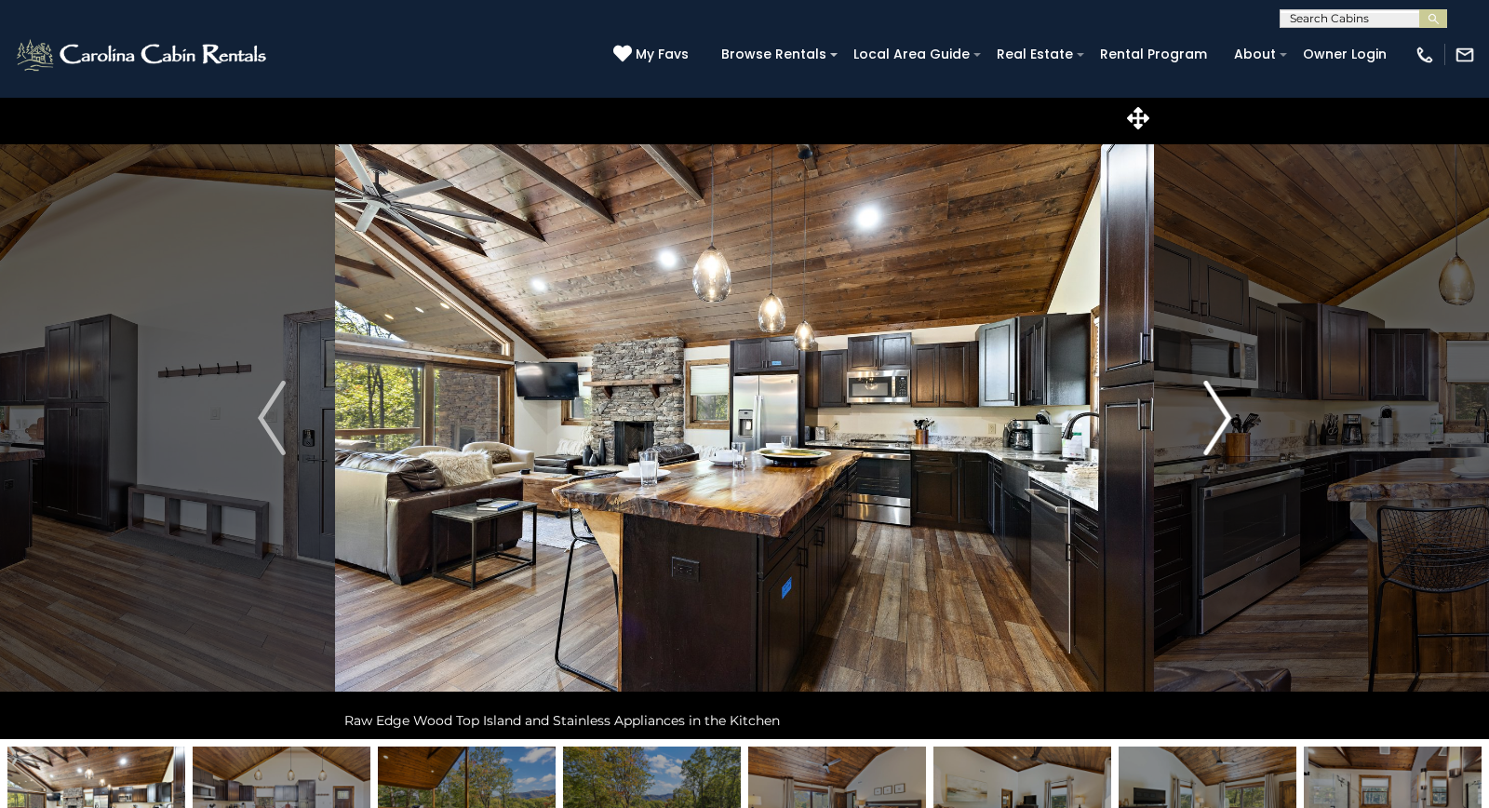
click at [1221, 415] on img "Next" at bounding box center [1217, 418] width 28 height 74
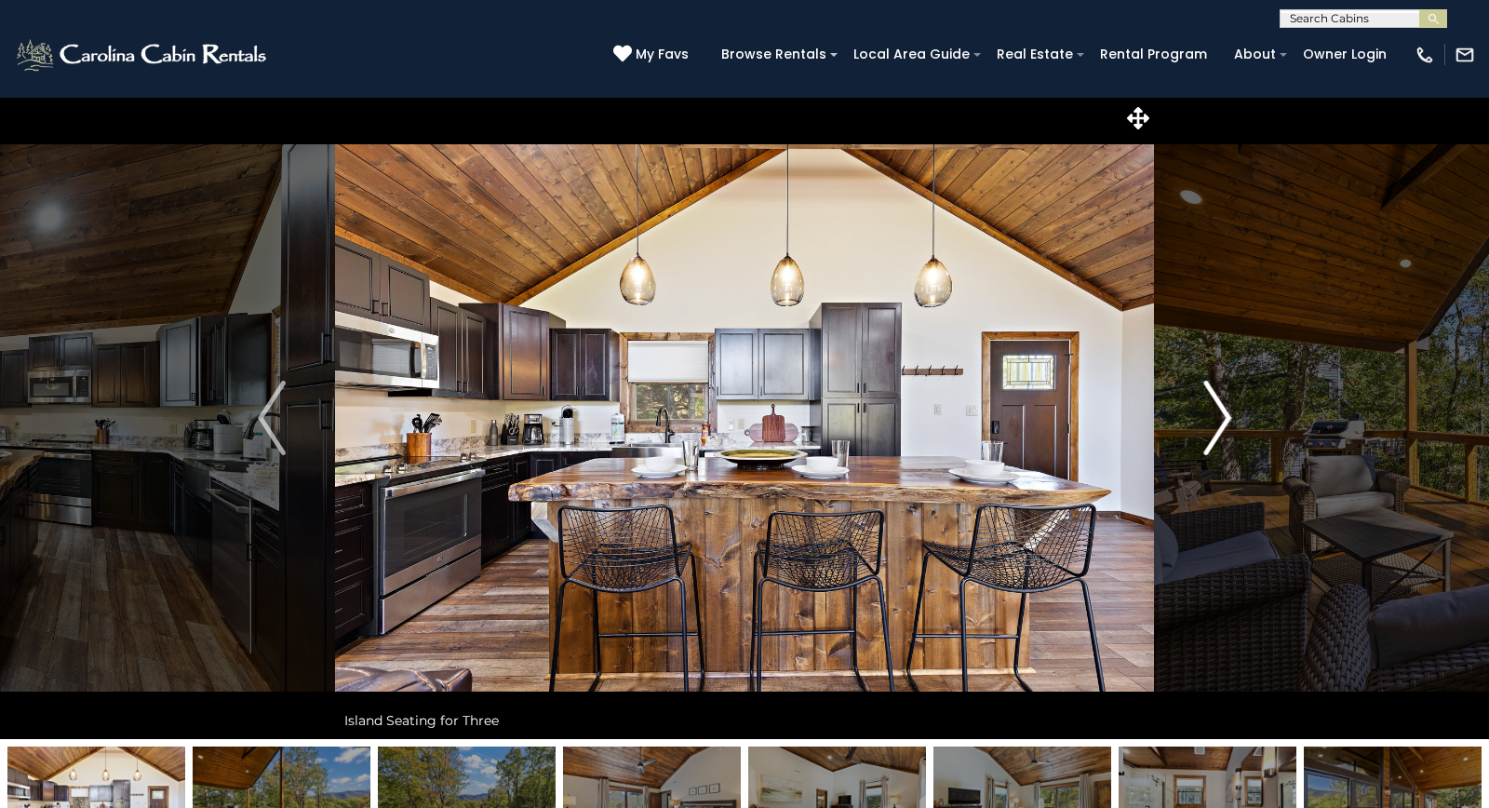
click at [1221, 415] on img "Next" at bounding box center [1217, 418] width 28 height 74
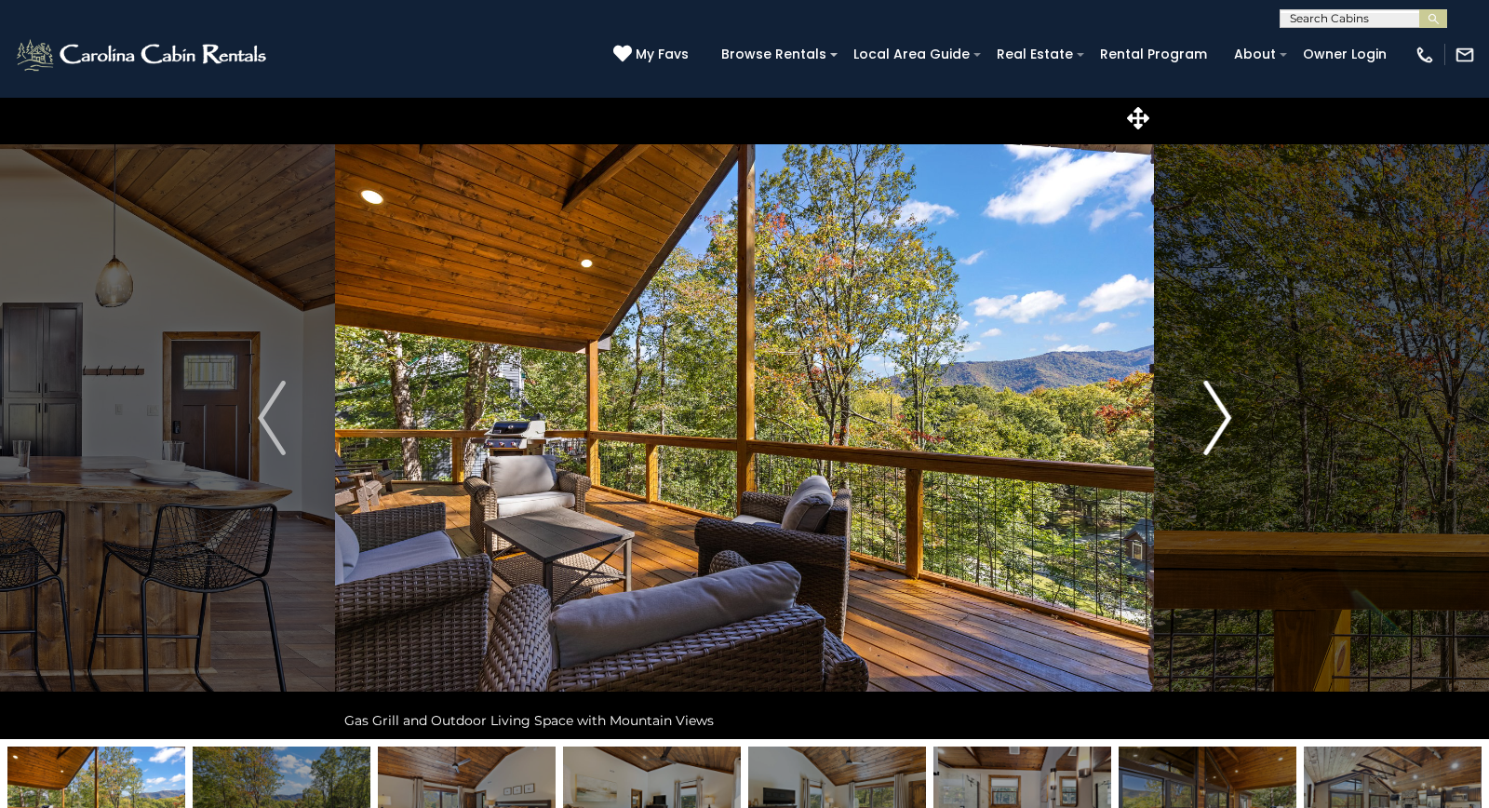
click at [1221, 415] on img "Next" at bounding box center [1217, 418] width 28 height 74
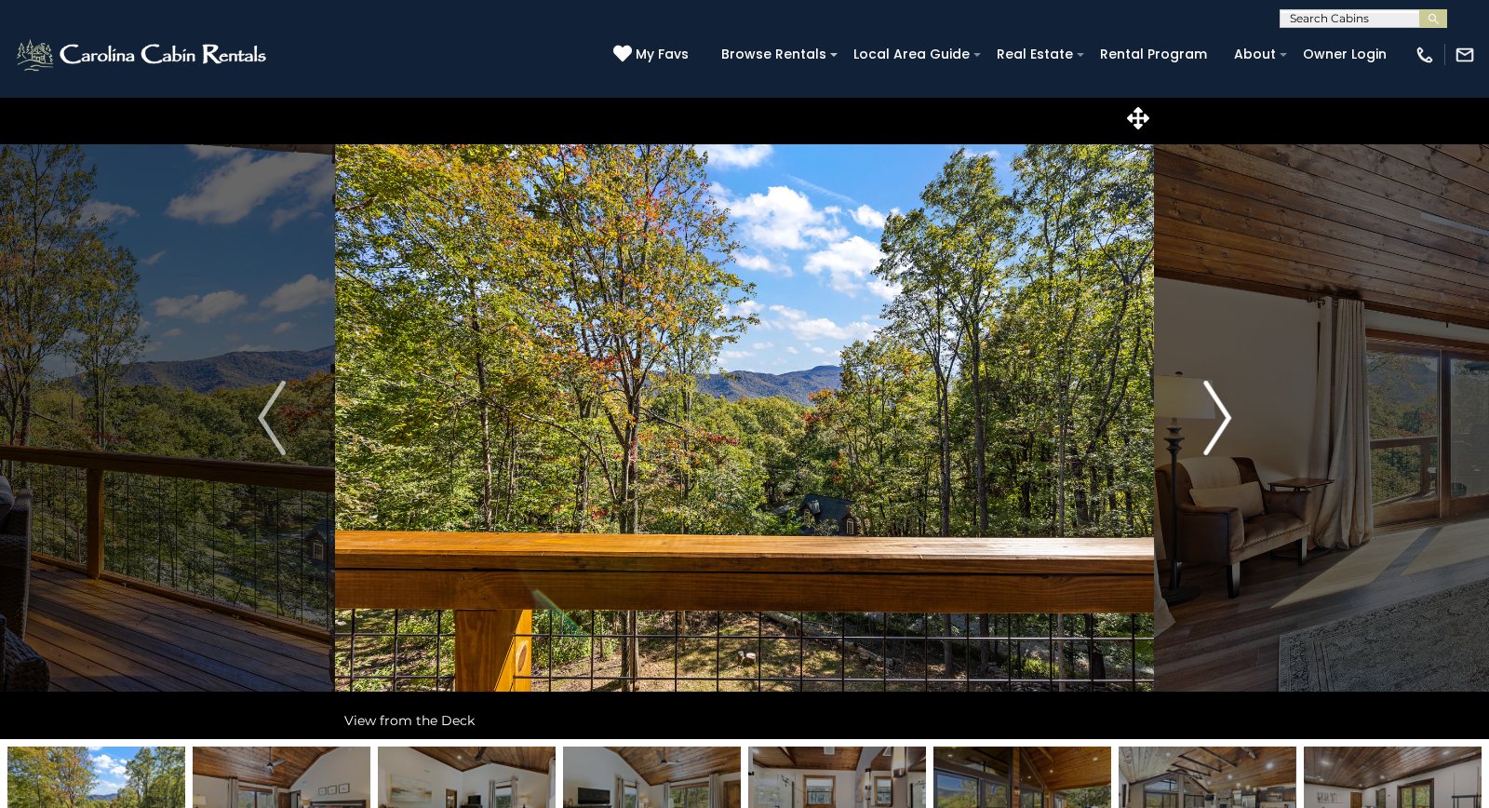
click at [1221, 415] on img "Next" at bounding box center [1217, 418] width 28 height 74
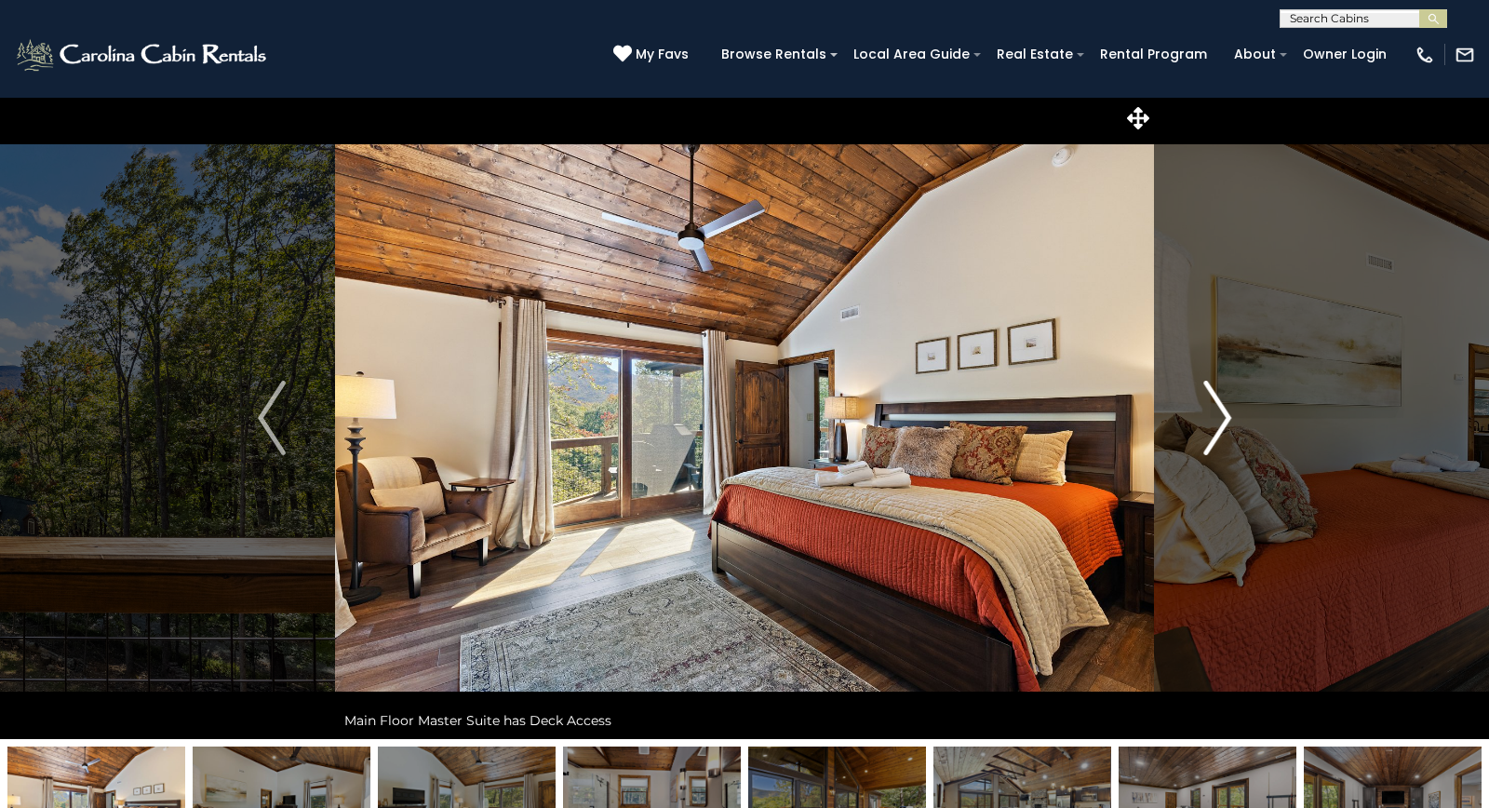
click at [1221, 415] on img "Next" at bounding box center [1217, 418] width 28 height 74
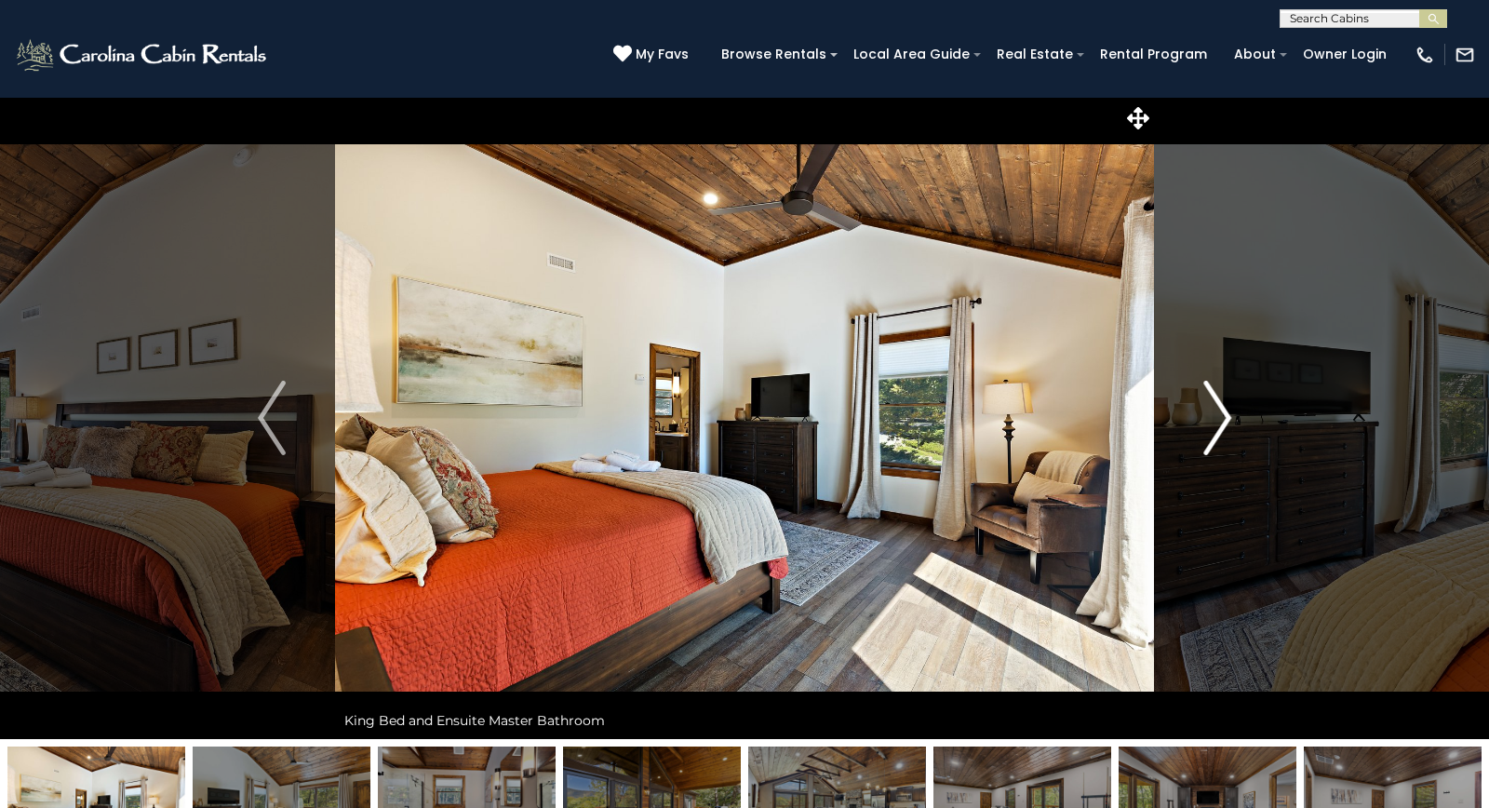
click at [1221, 415] on img "Next" at bounding box center [1217, 418] width 28 height 74
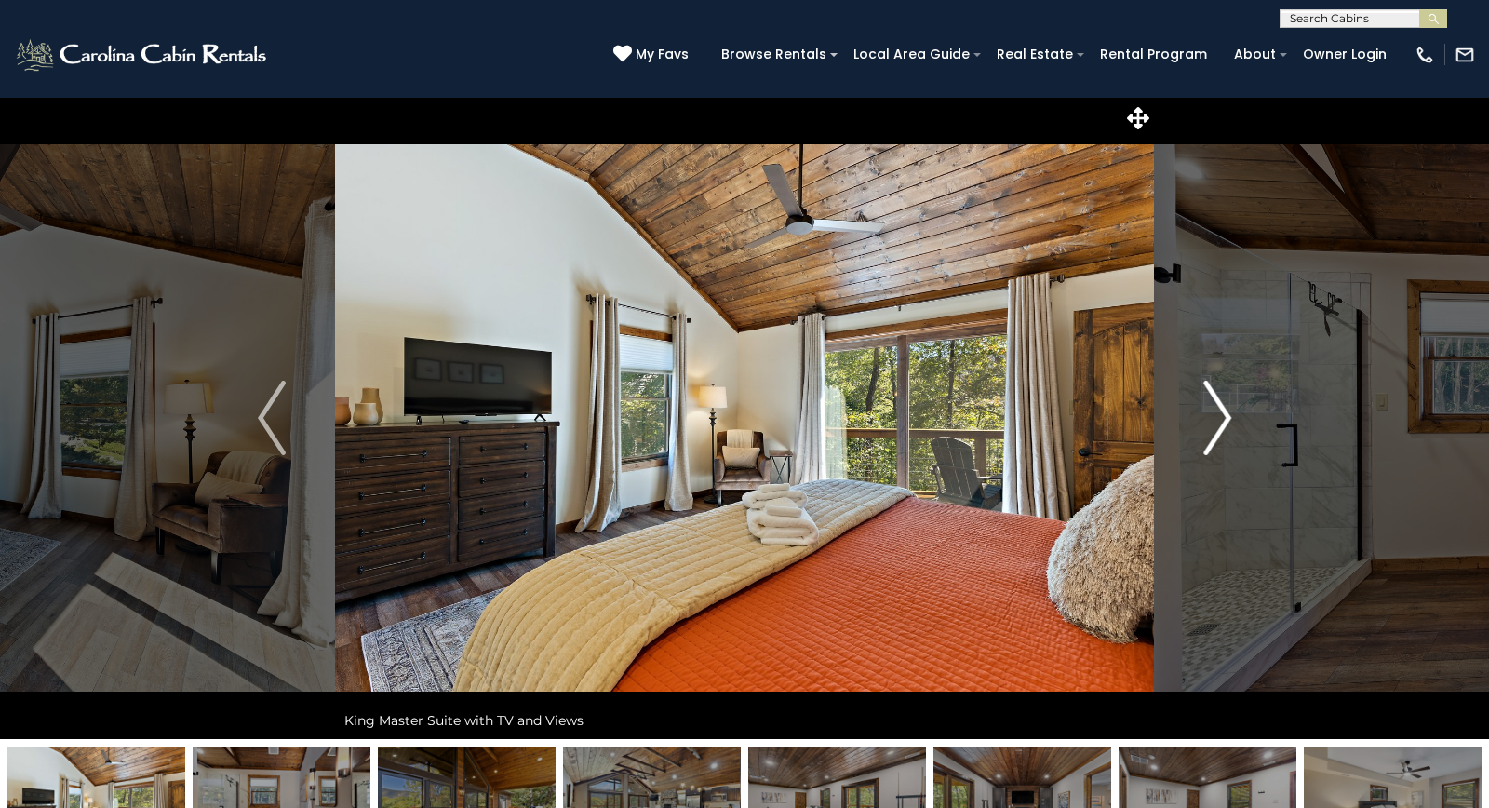
click at [1221, 415] on img "Next" at bounding box center [1217, 418] width 28 height 74
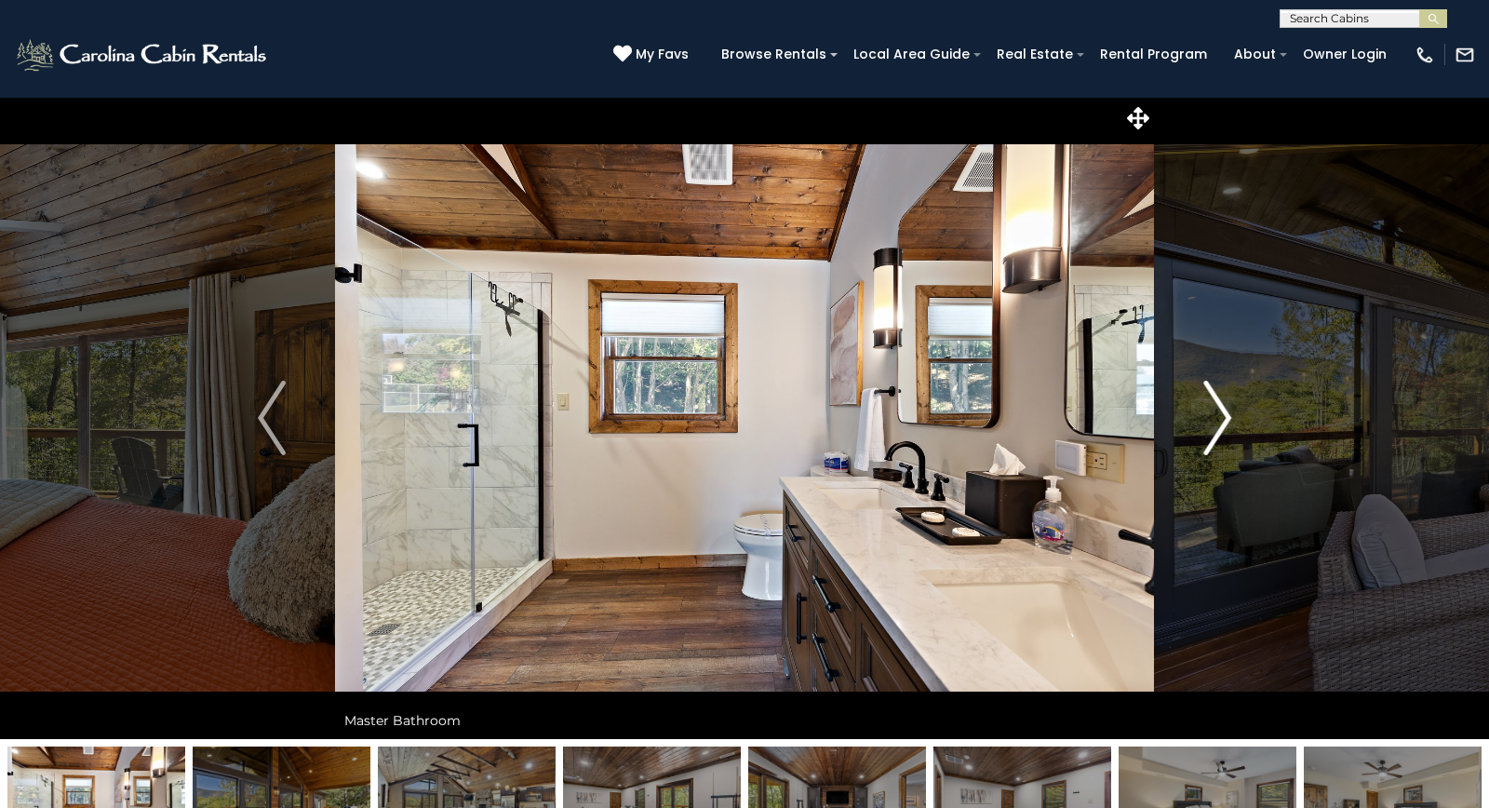
click at [1221, 415] on img "Next" at bounding box center [1217, 418] width 28 height 74
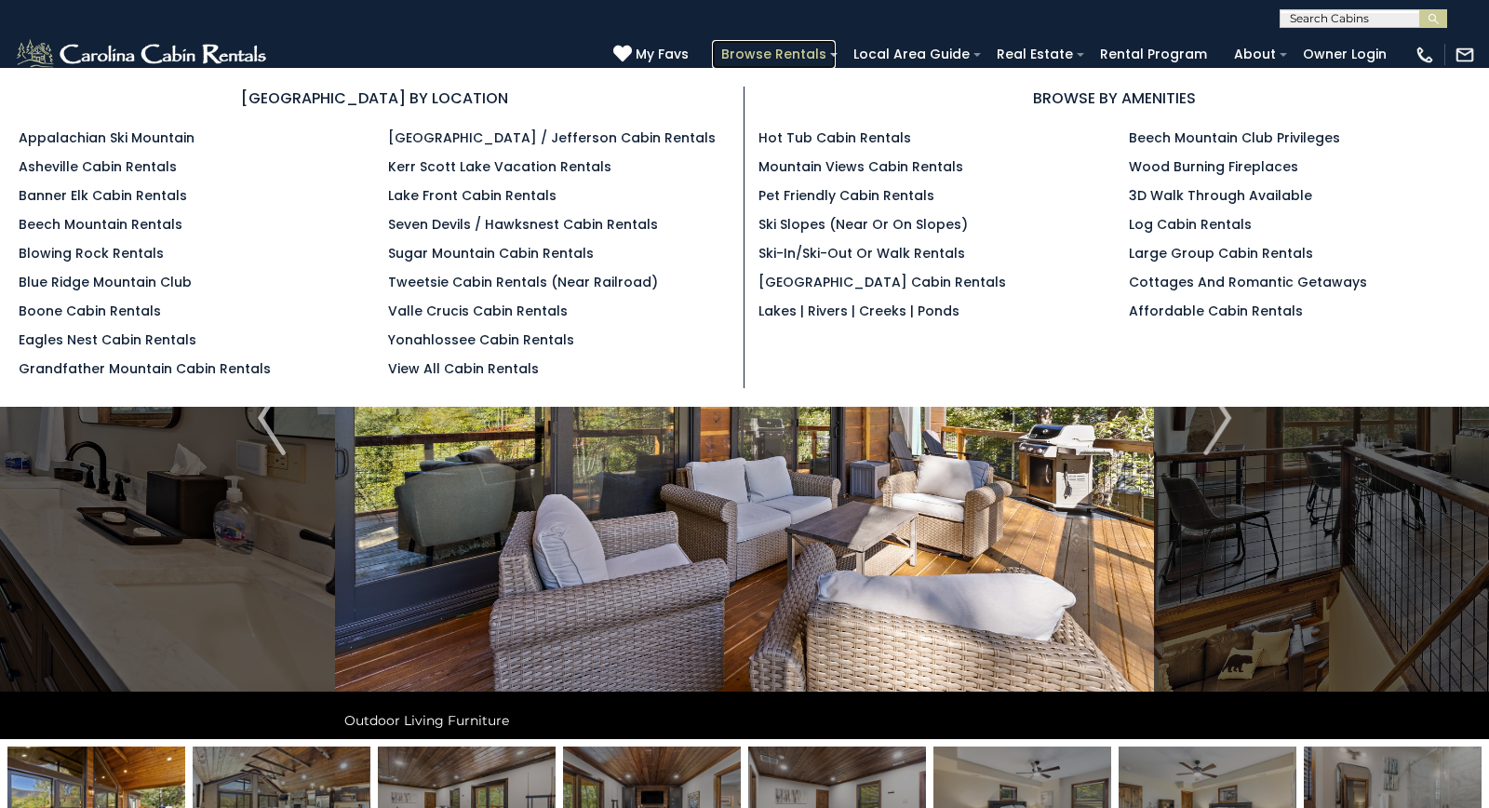
click at [825, 51] on link "Browse Rentals" at bounding box center [774, 54] width 124 height 29
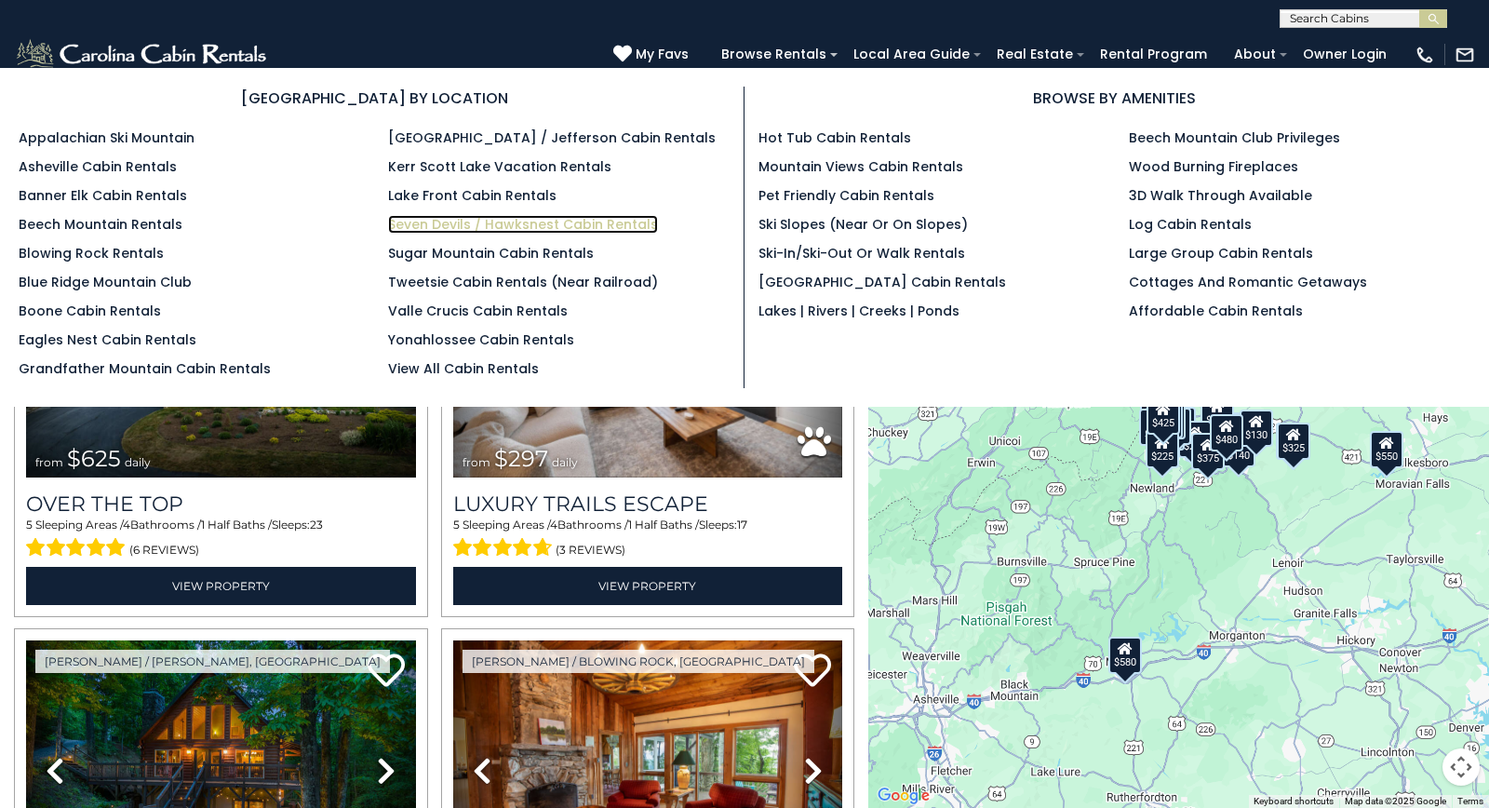
click at [554, 225] on link "Seven Devils / Hawksnest Cabin Rentals" at bounding box center [523, 224] width 270 height 19
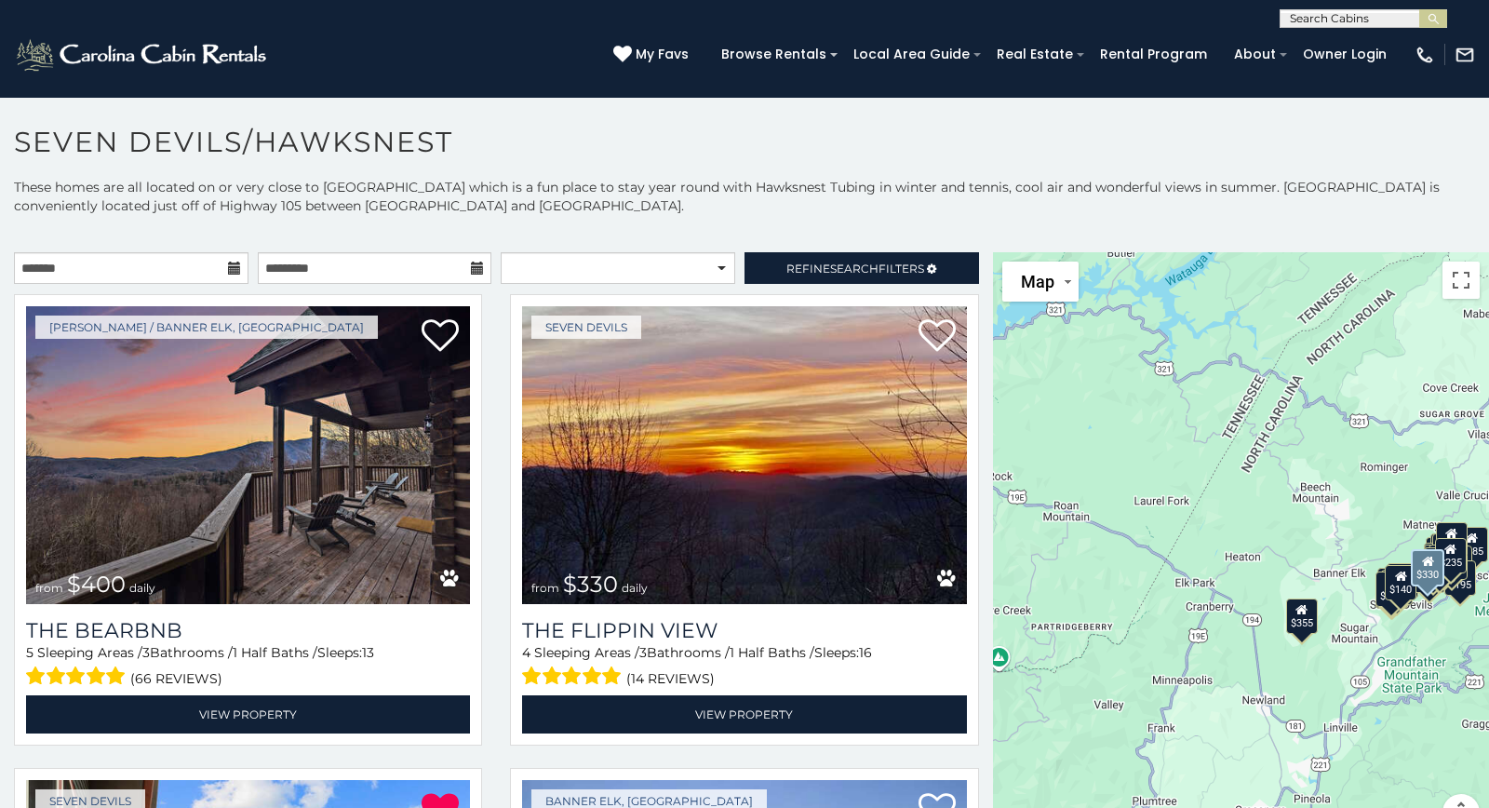
click at [500, 600] on div "Seven Devils from $330 daily The Flippin View 4 Sleeping Areas / 3 Bathrooms / …" at bounding box center [744, 525] width 496 height 463
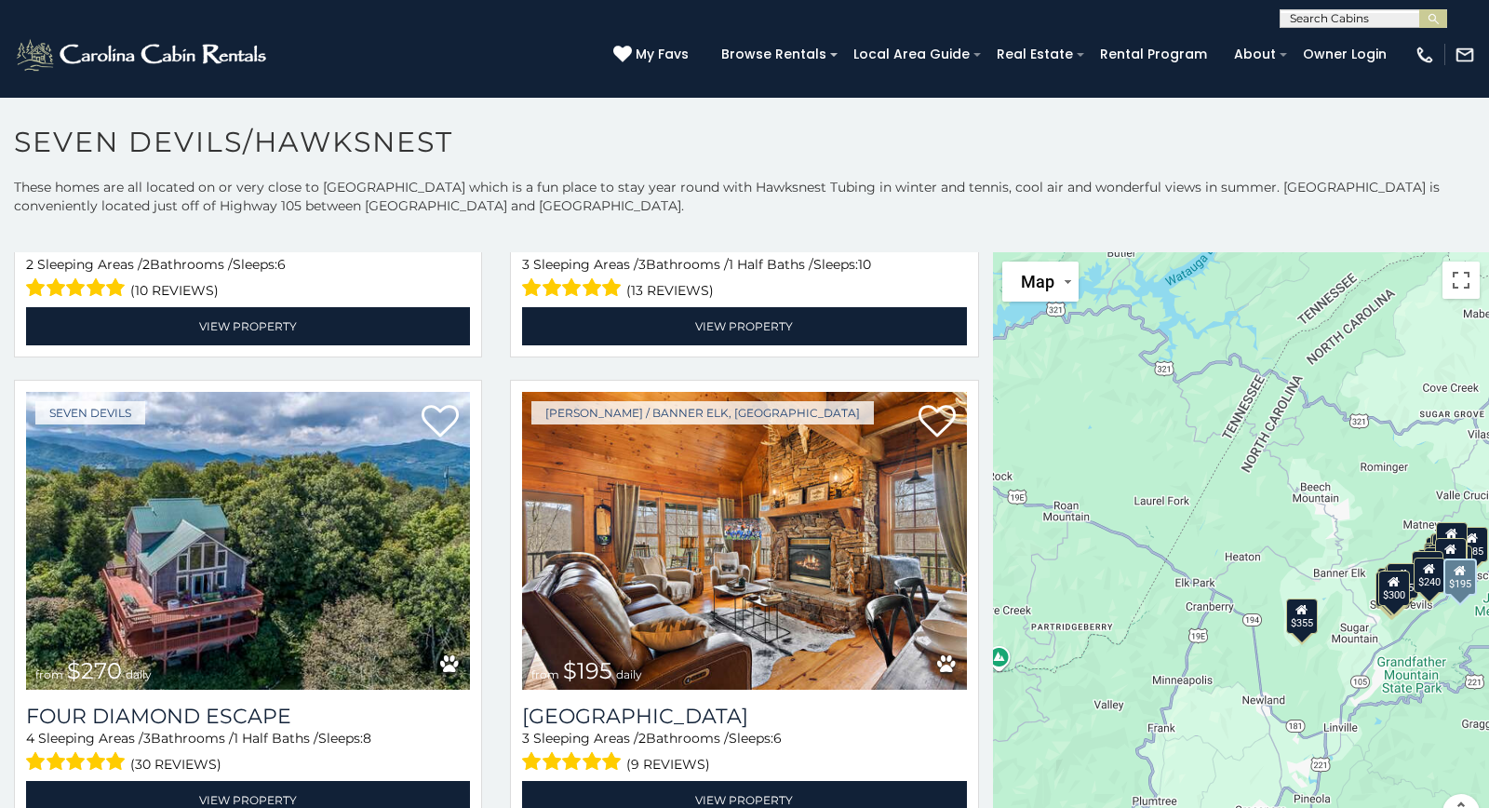
scroll to position [4225, 0]
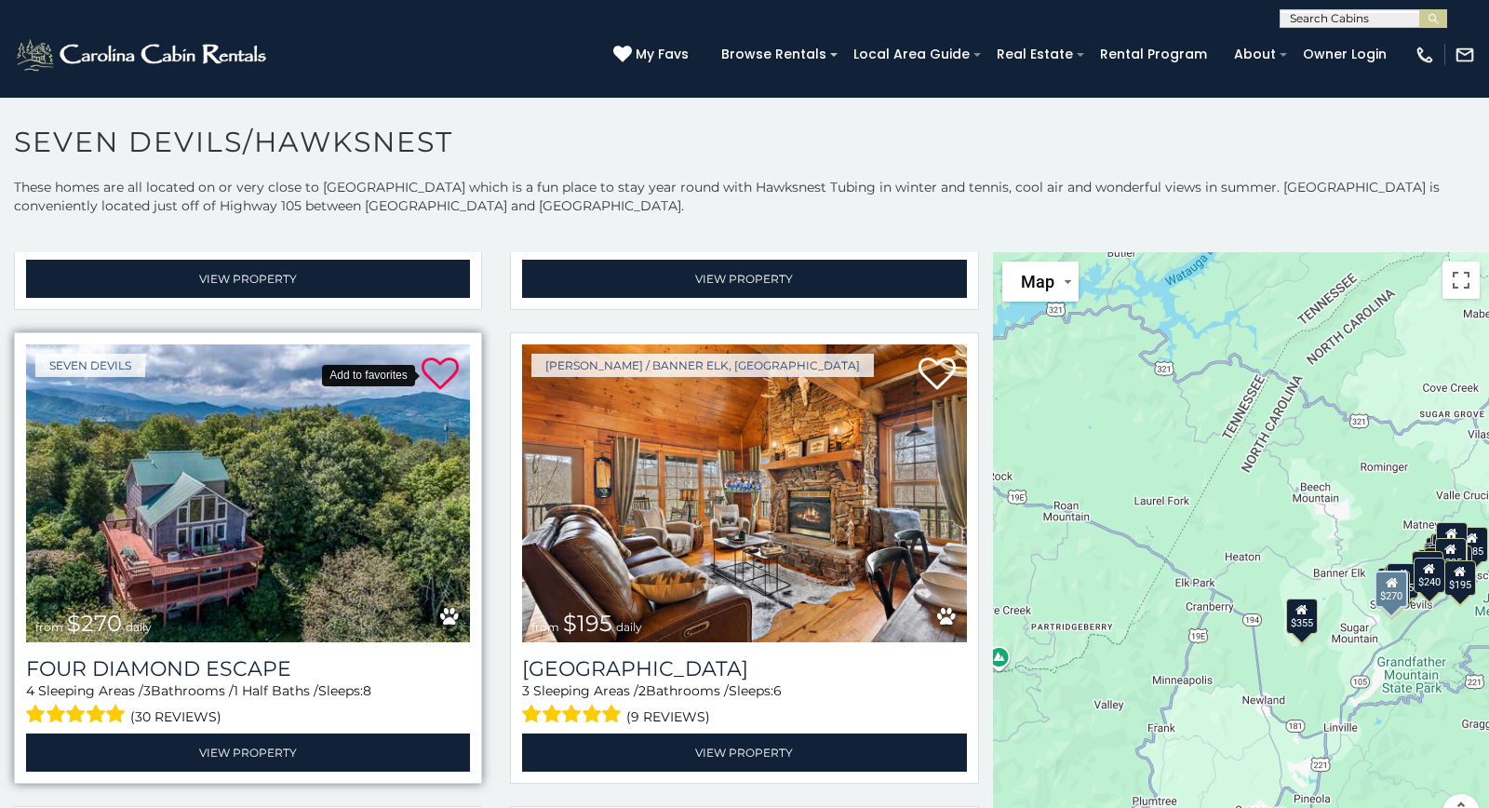
click at [440, 376] on icon at bounding box center [440, 374] width 37 height 37
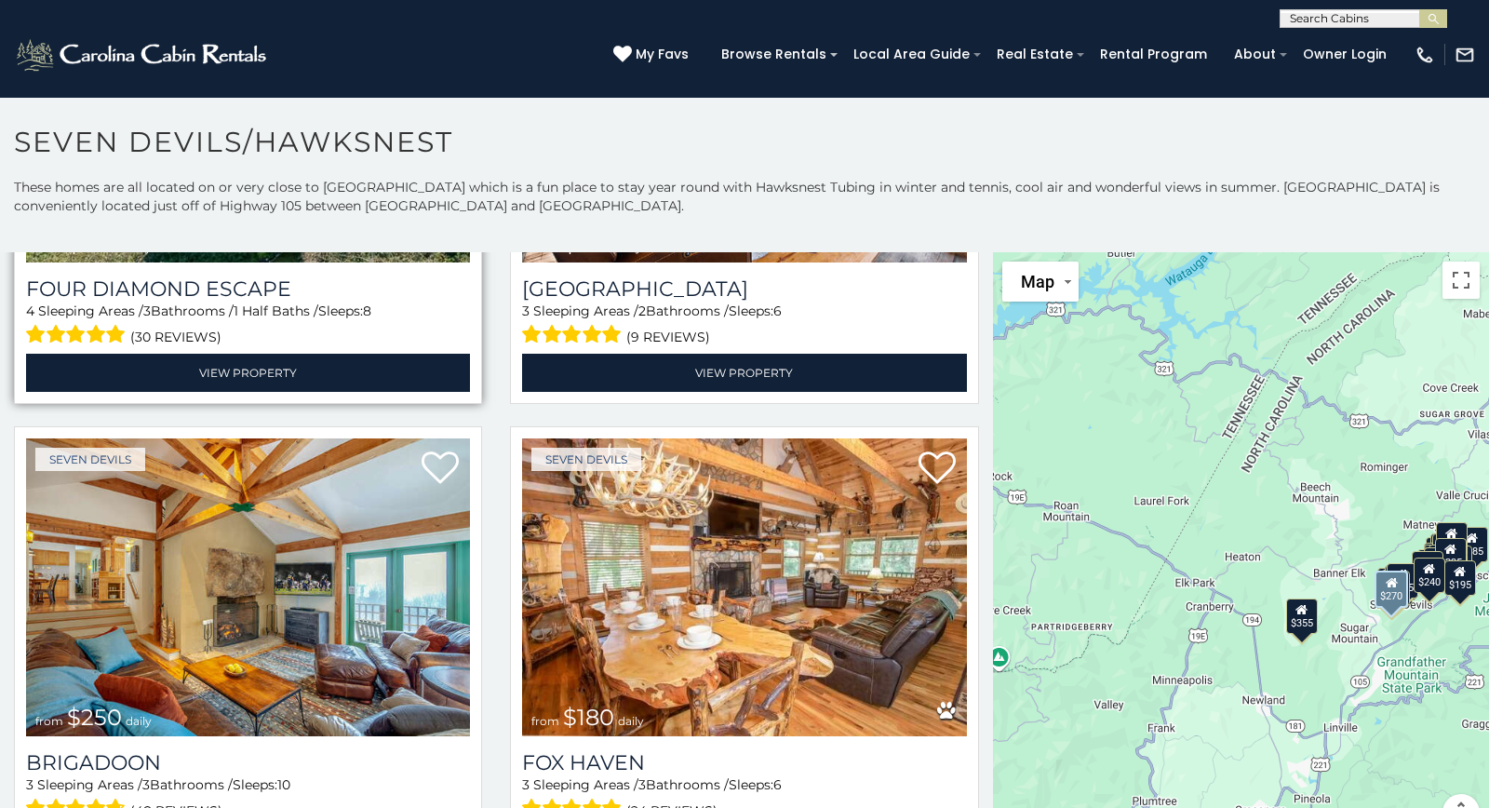
scroll to position [4652, 0]
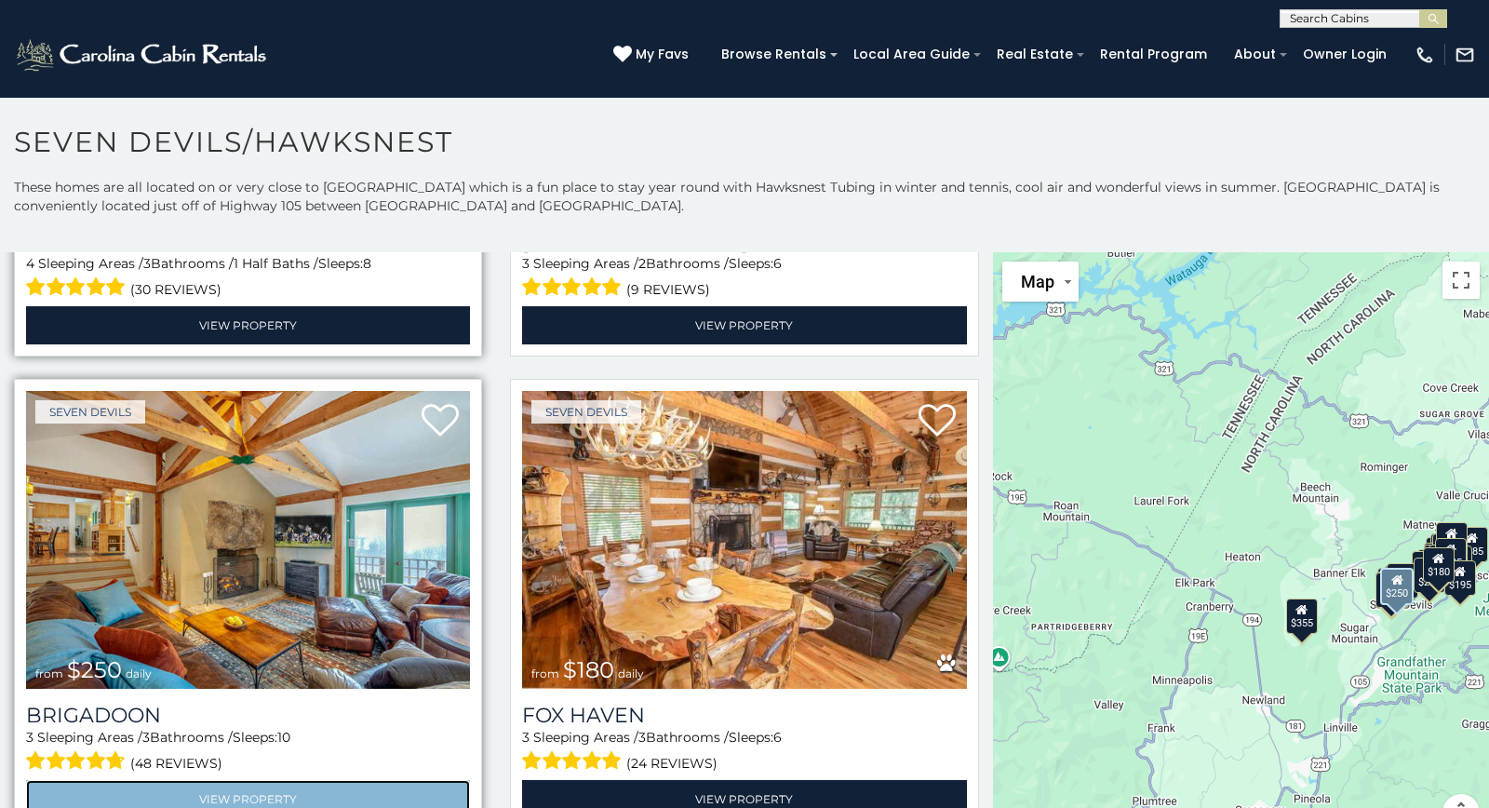
click at [302, 788] on link "View Property" at bounding box center [248, 799] width 444 height 38
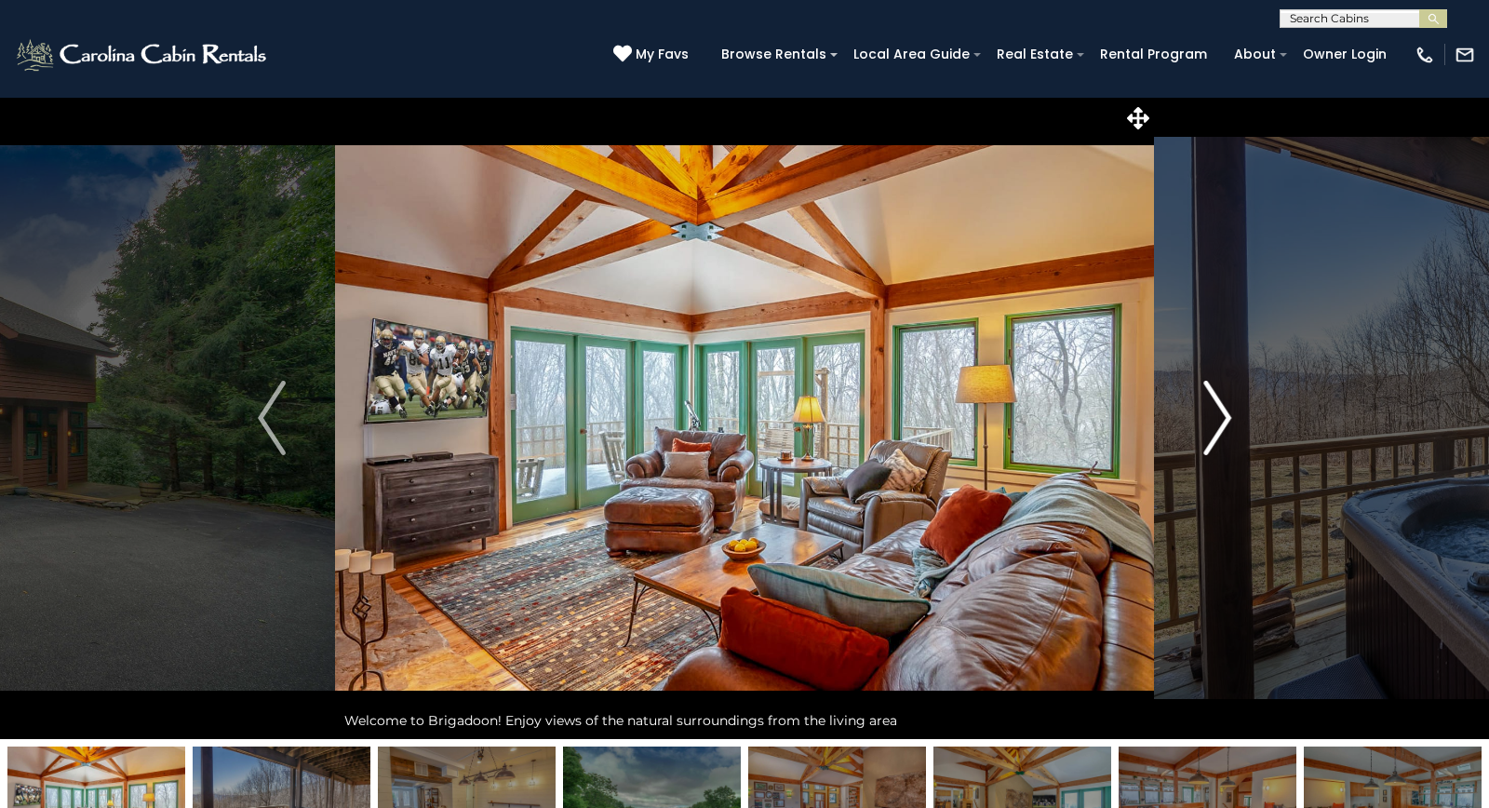
click at [1215, 414] on img "Next" at bounding box center [1217, 418] width 28 height 74
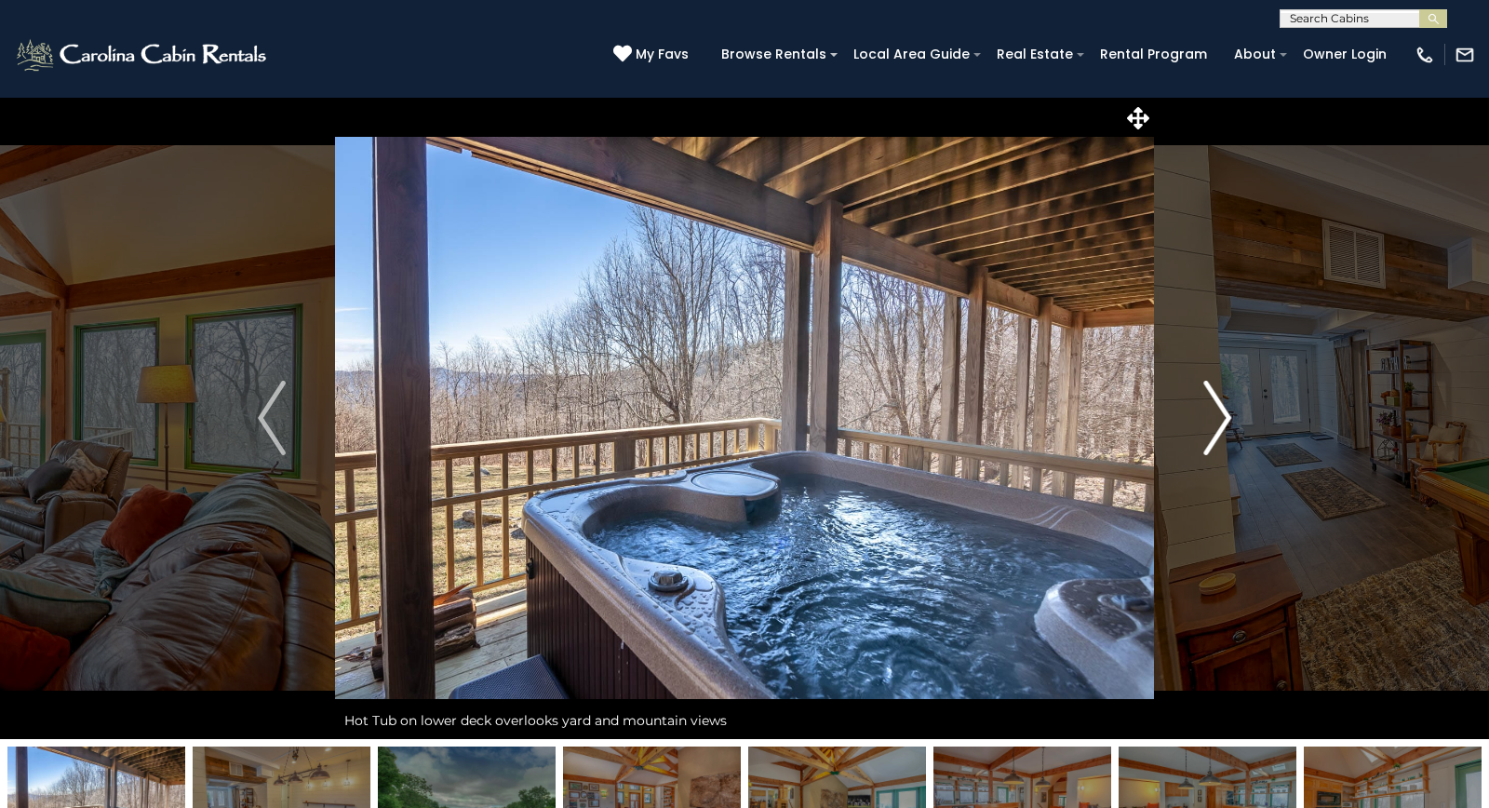
click at [1215, 414] on img "Next" at bounding box center [1217, 418] width 28 height 74
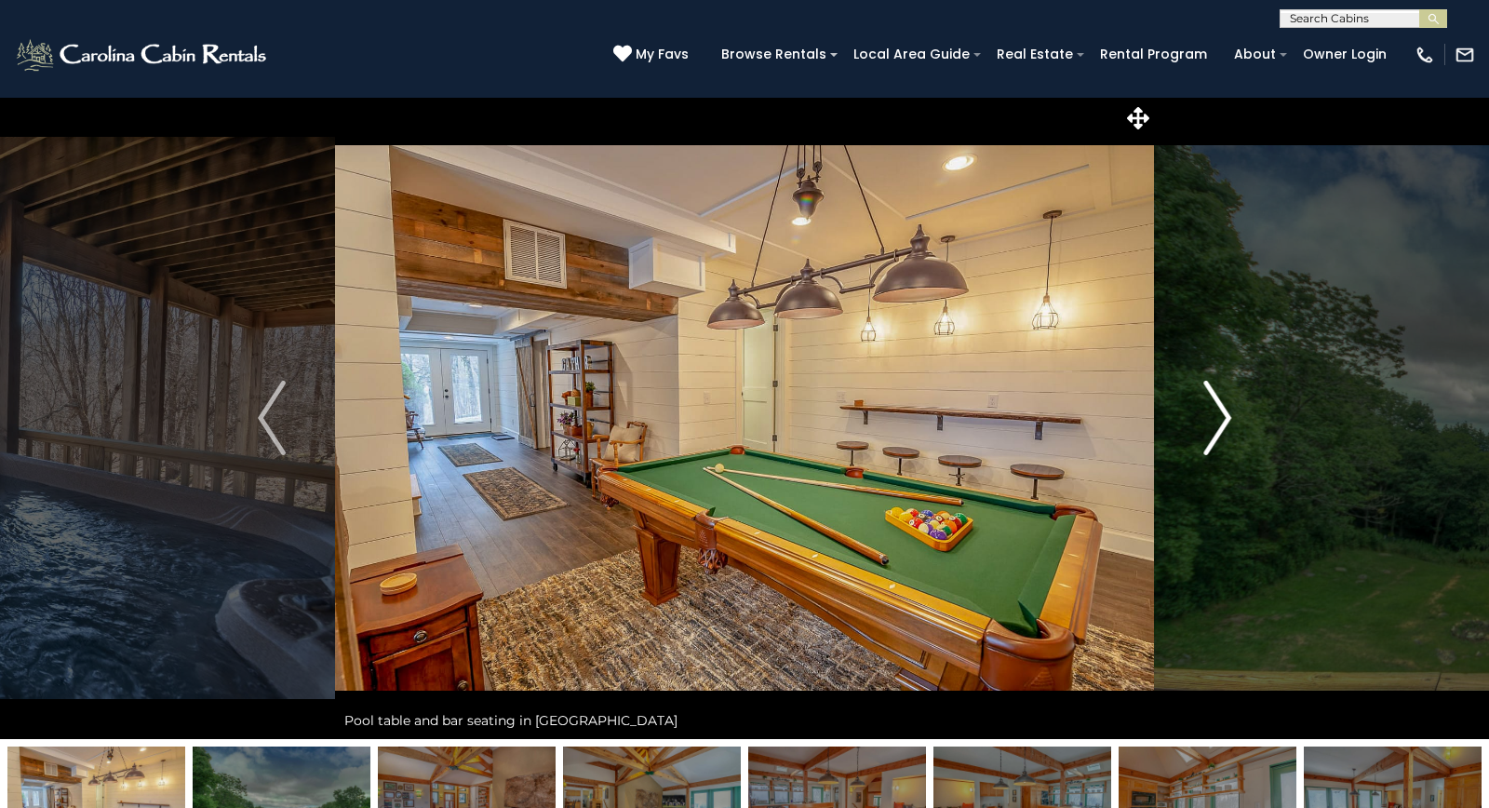
click at [1215, 414] on img "Next" at bounding box center [1217, 418] width 28 height 74
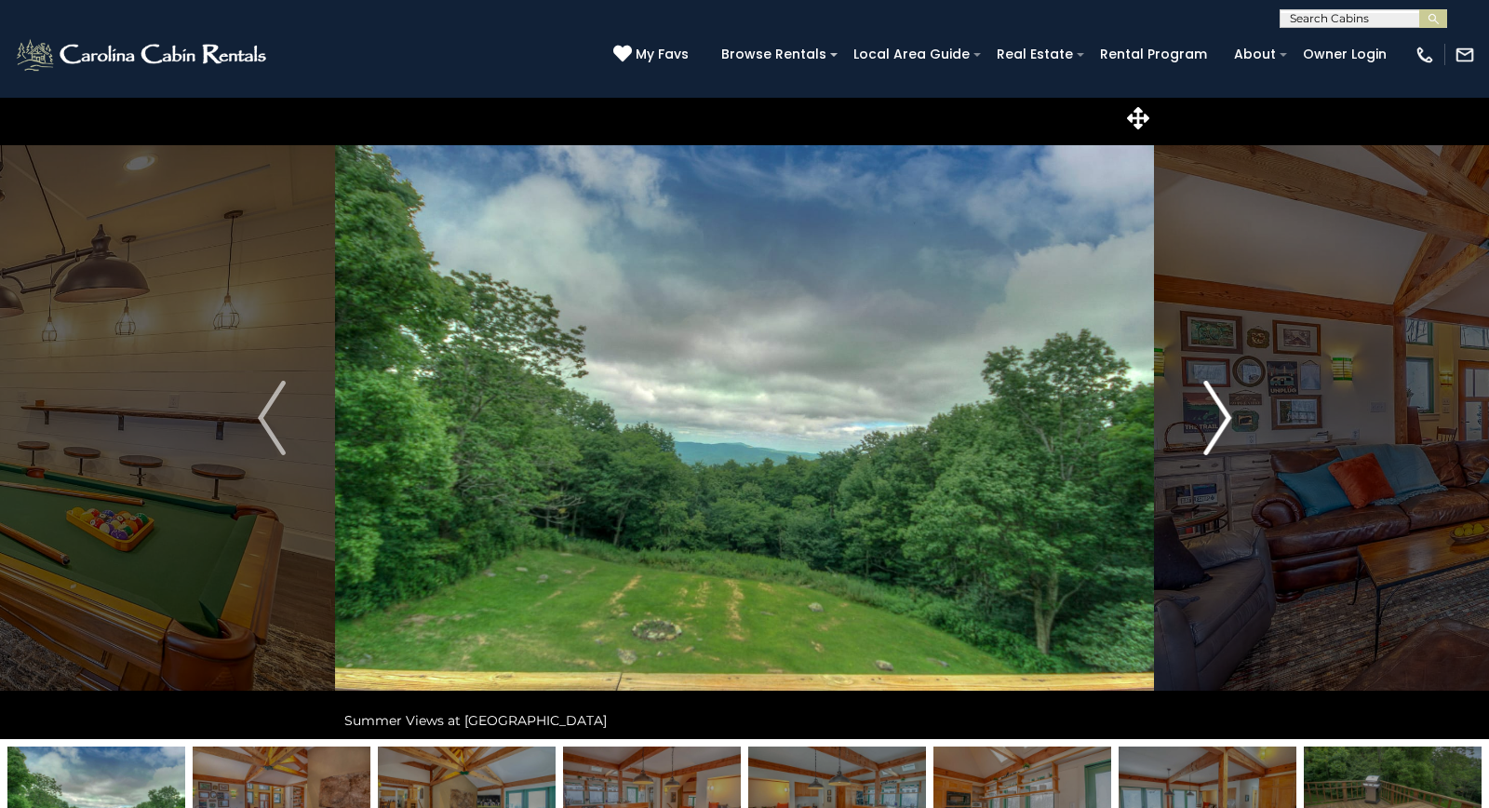
click at [1215, 414] on img "Next" at bounding box center [1217, 418] width 28 height 74
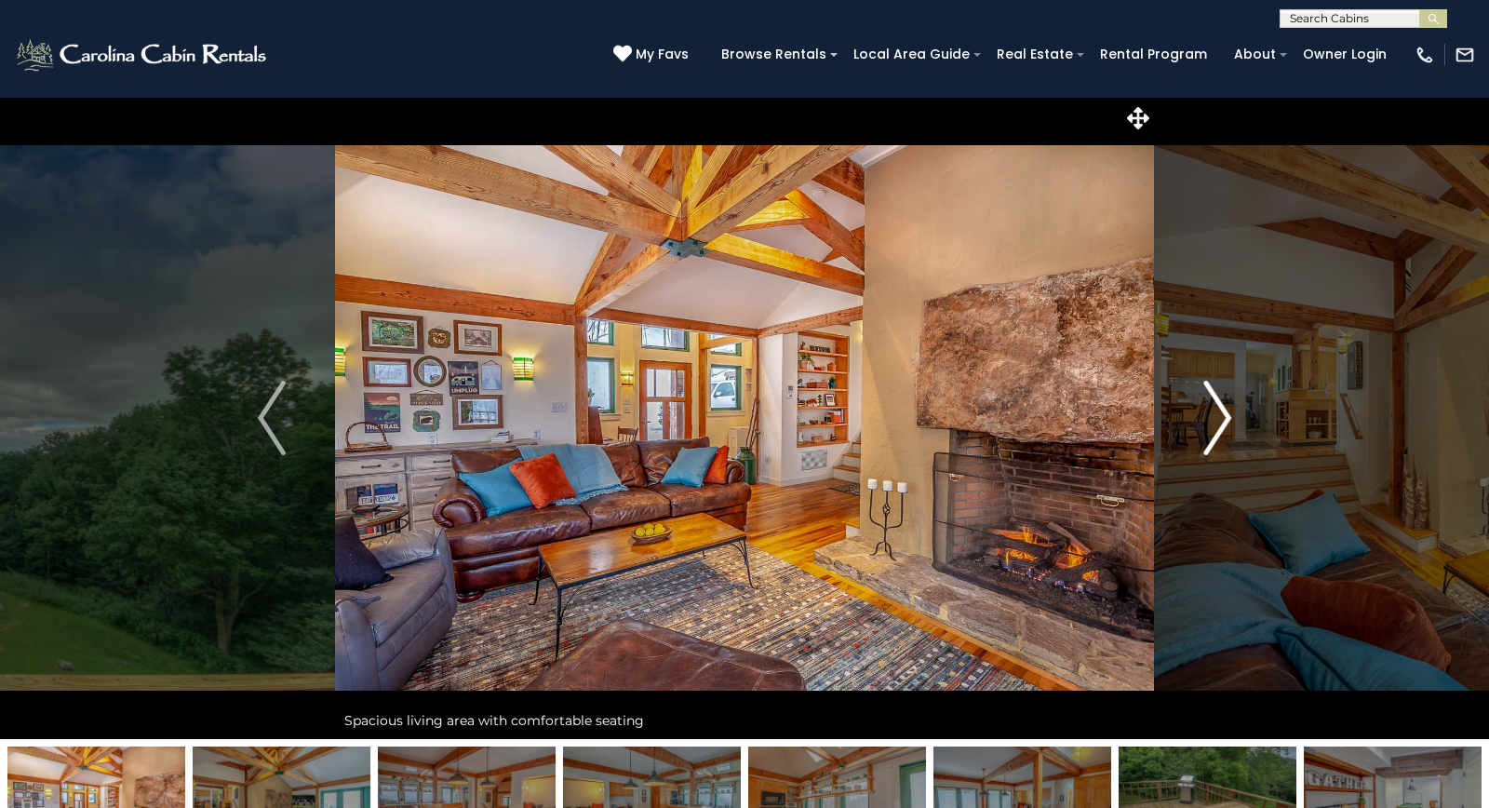
click at [1215, 414] on img "Next" at bounding box center [1217, 418] width 28 height 74
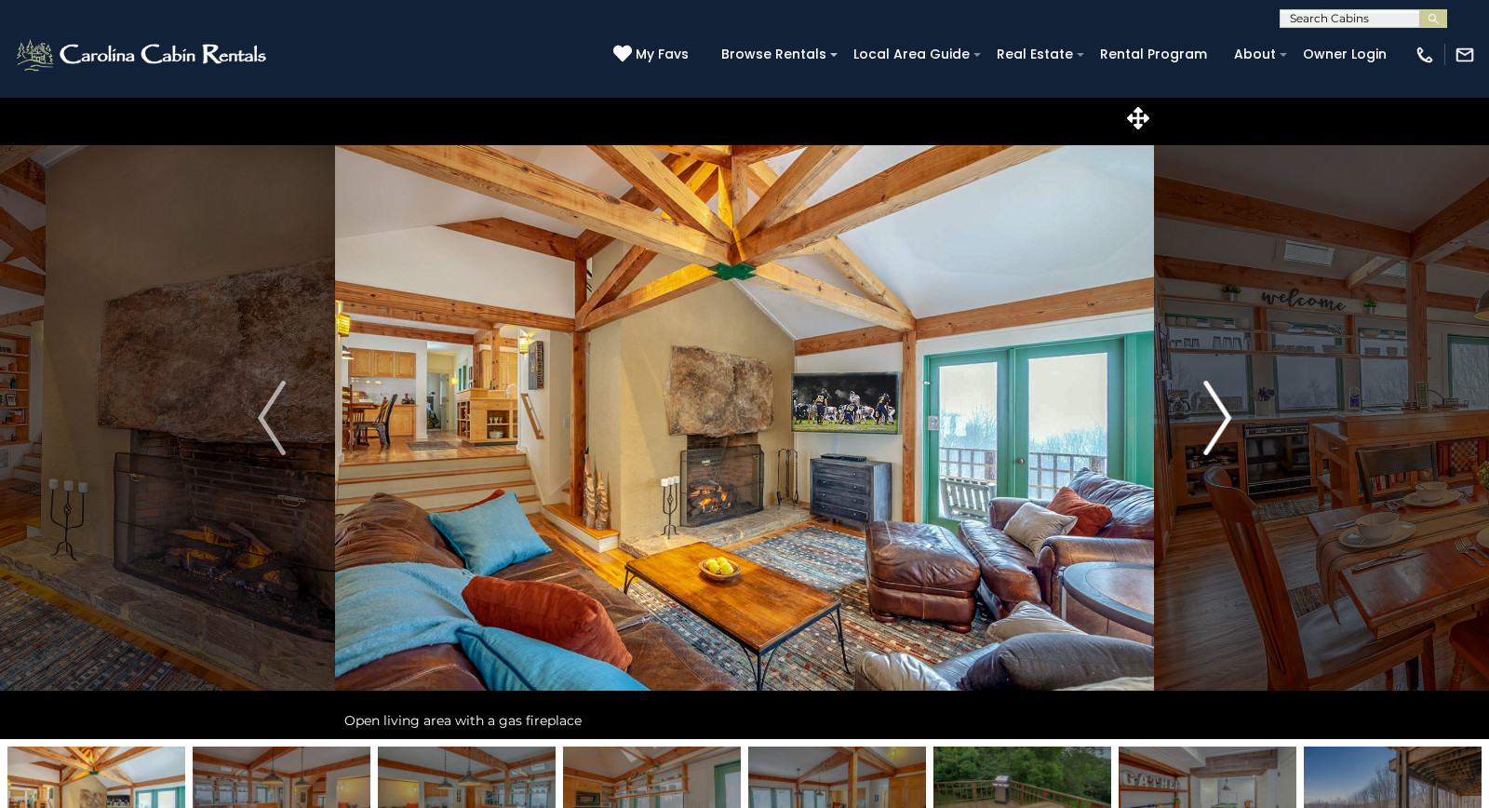
click at [1215, 414] on img "Next" at bounding box center [1217, 418] width 28 height 74
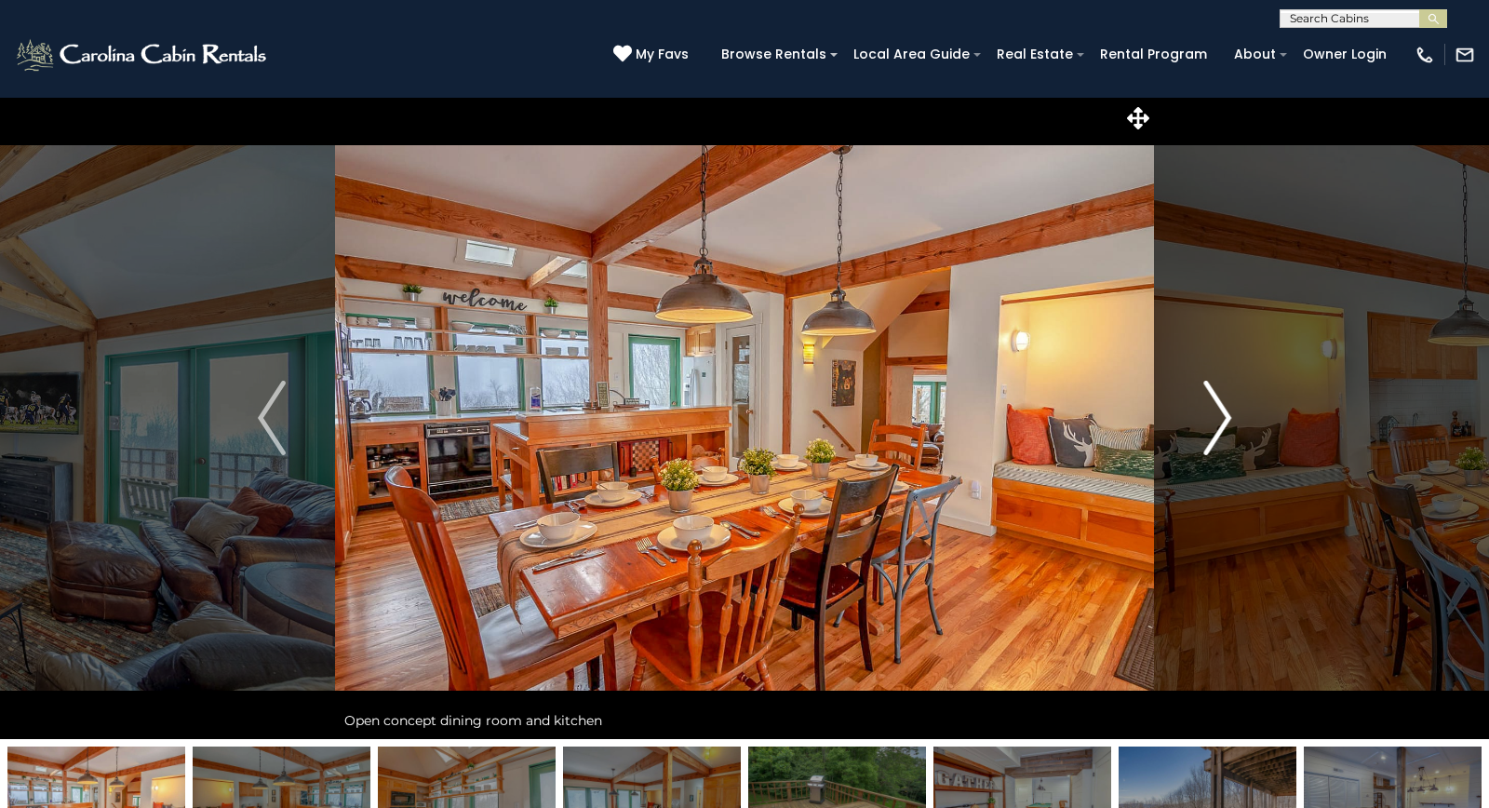
click at [1215, 414] on img "Next" at bounding box center [1217, 418] width 28 height 74
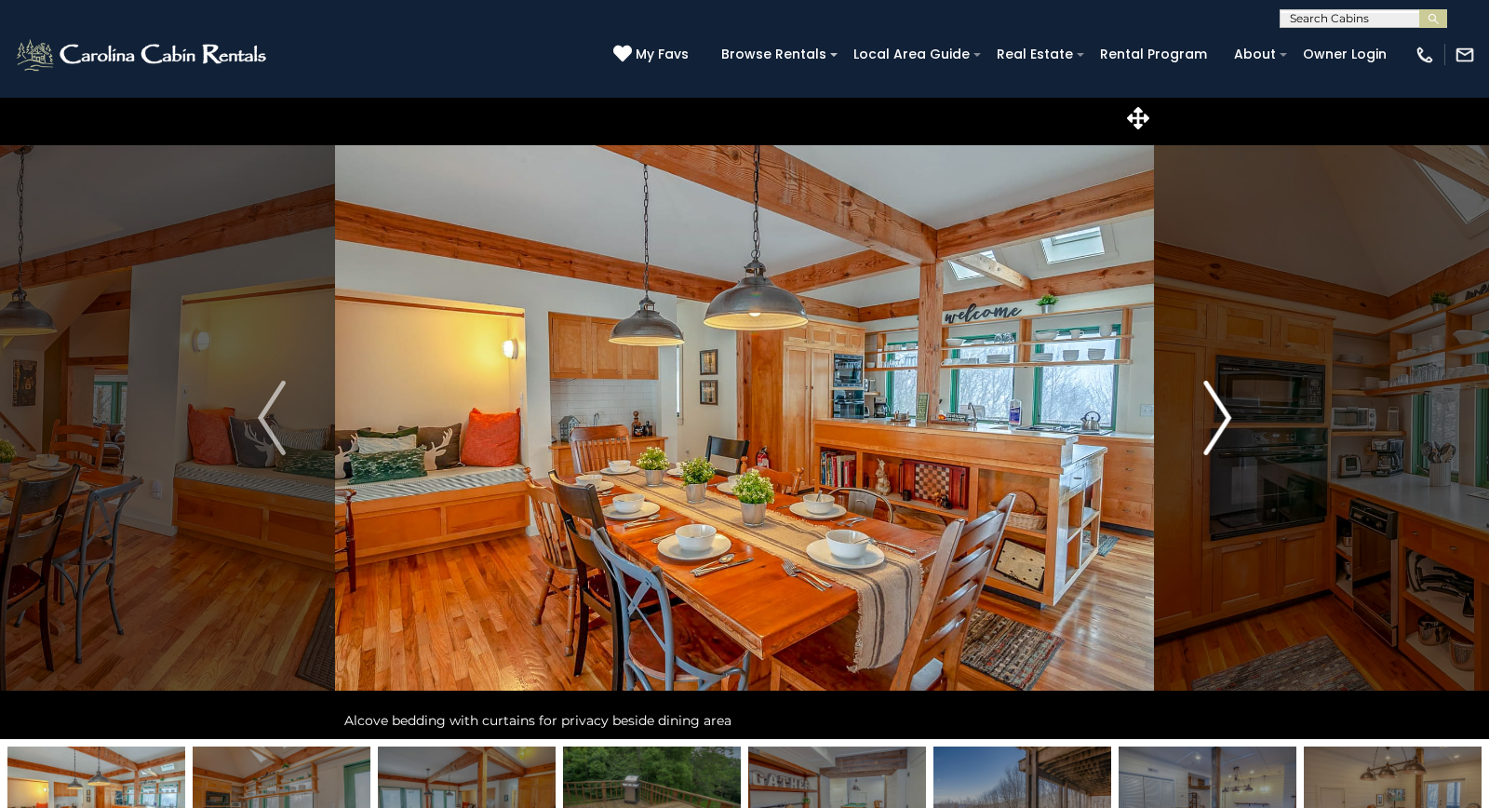
click at [1215, 414] on img "Next" at bounding box center [1217, 418] width 28 height 74
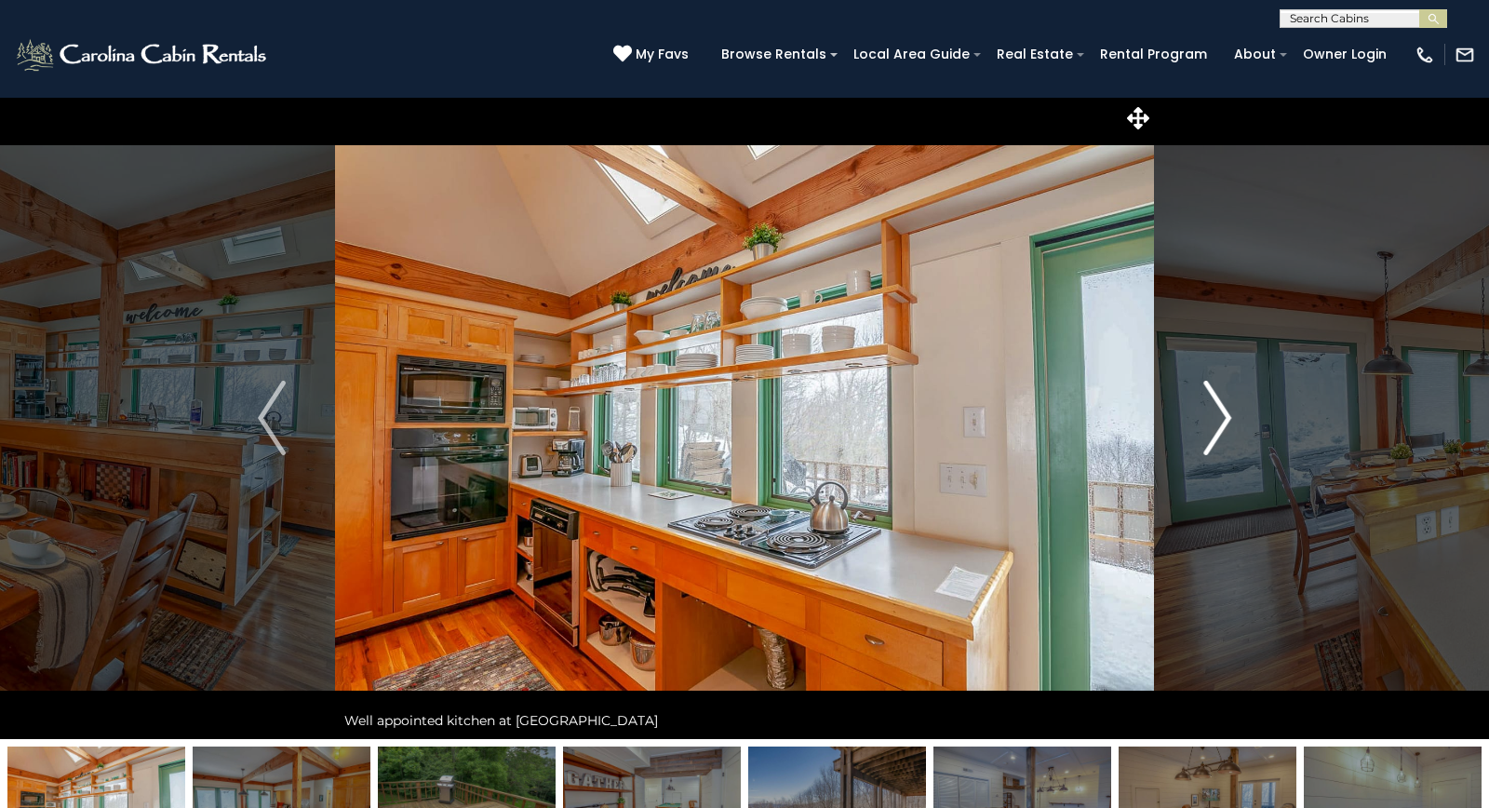
click at [1215, 414] on img "Next" at bounding box center [1217, 418] width 28 height 74
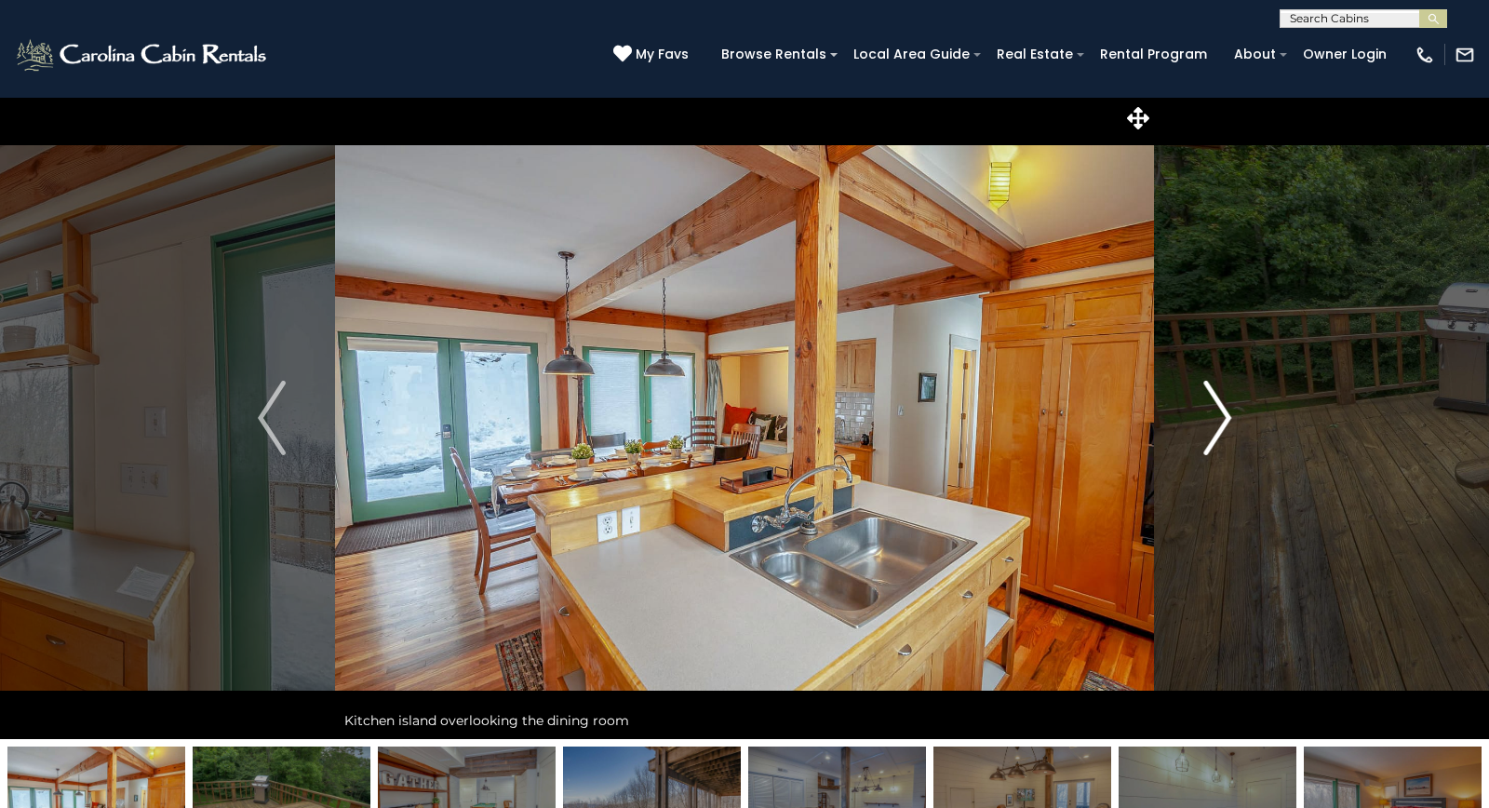
click at [1215, 414] on img "Next" at bounding box center [1217, 418] width 28 height 74
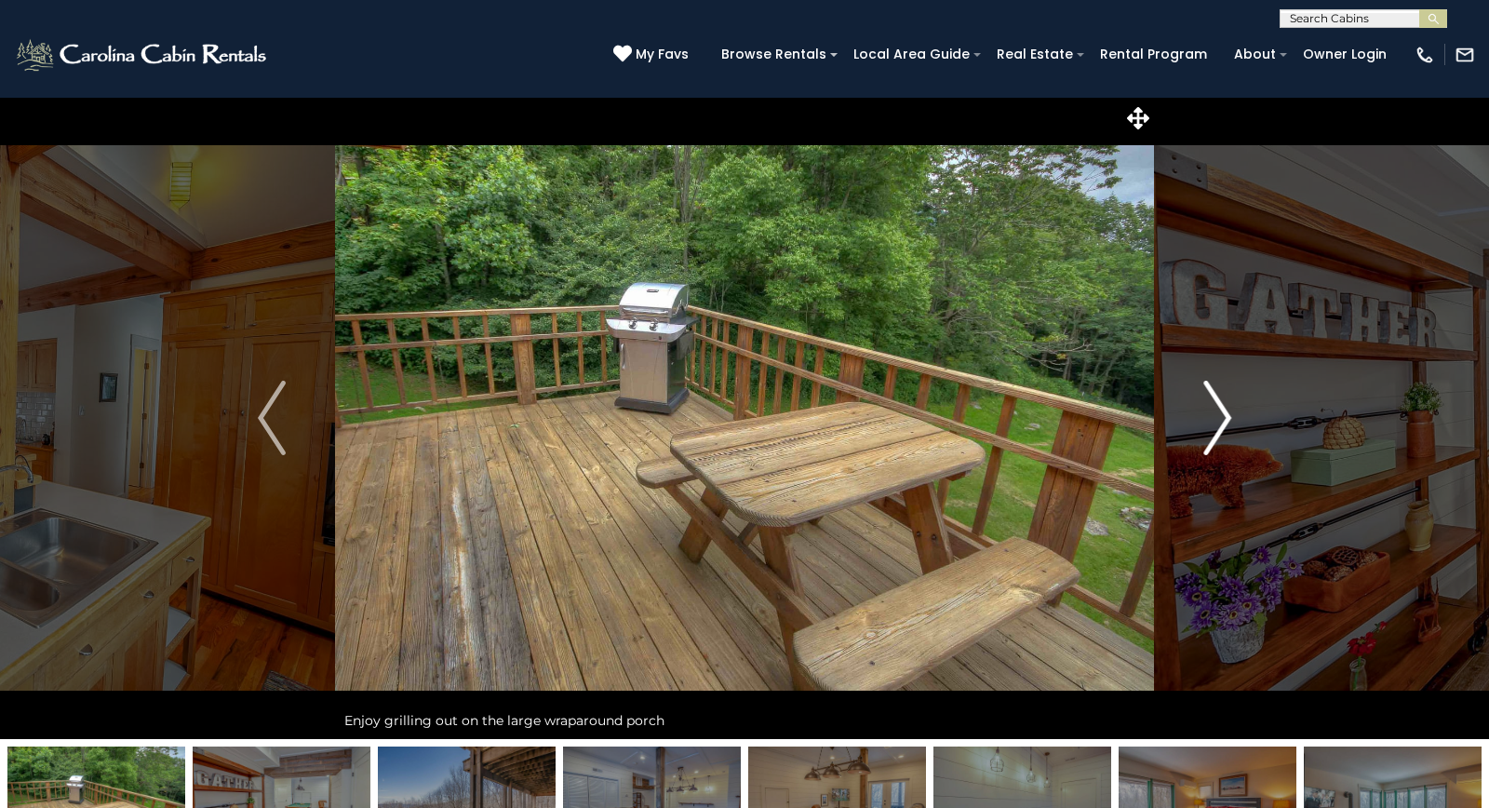
click at [1215, 414] on img "Next" at bounding box center [1217, 418] width 28 height 74
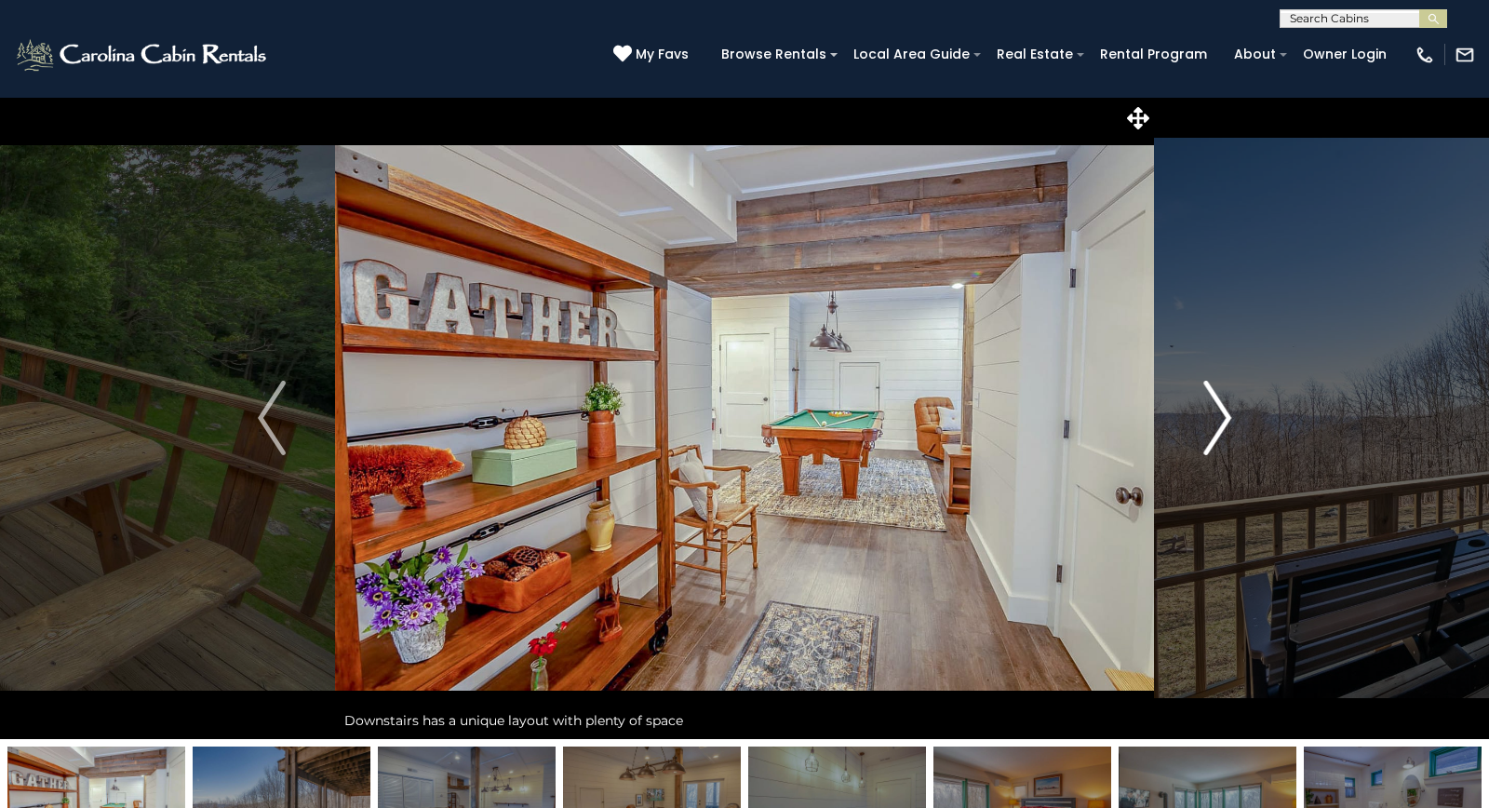
click at [1215, 414] on img "Next" at bounding box center [1217, 418] width 28 height 74
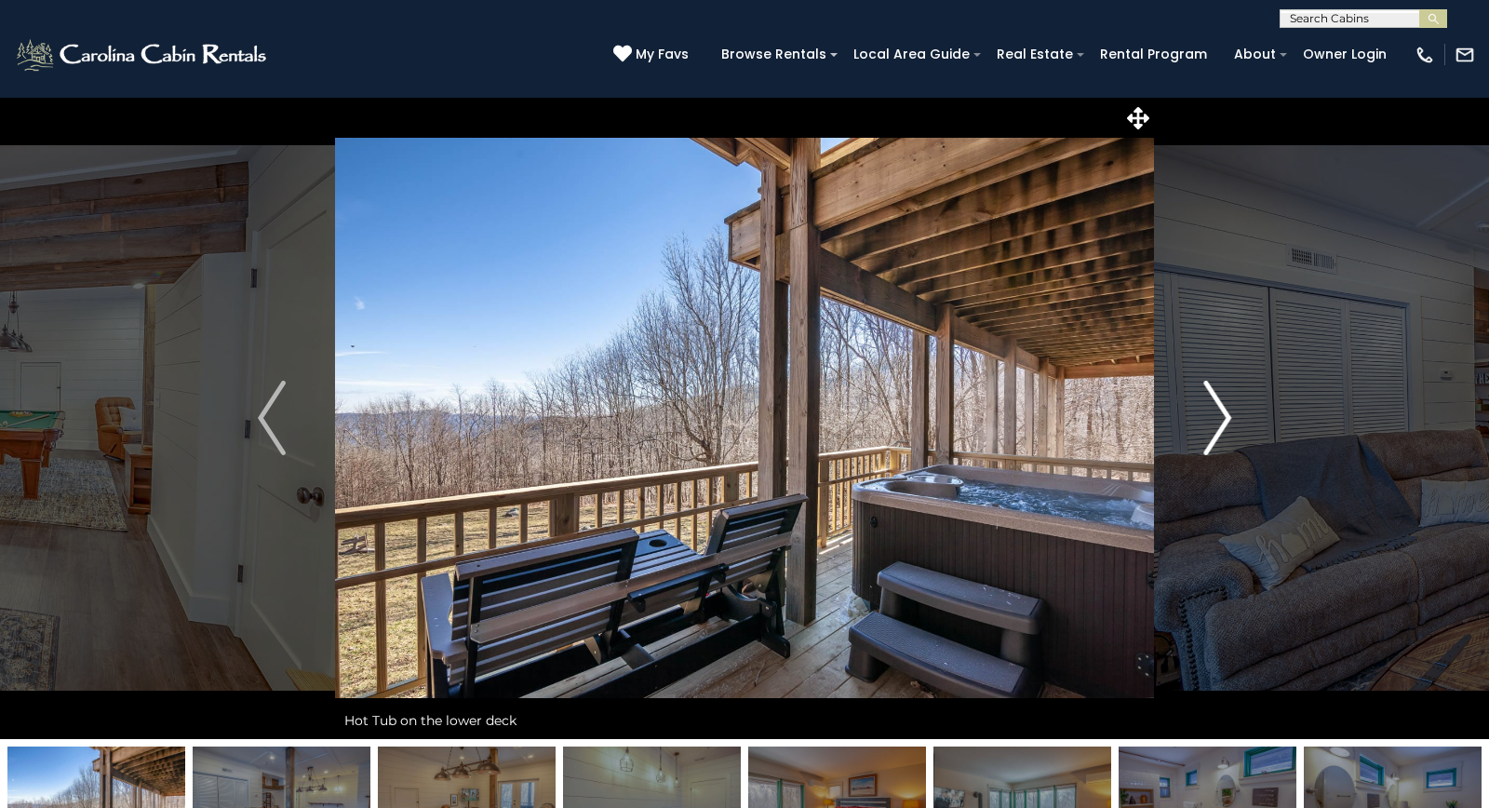
click at [1215, 414] on img "Next" at bounding box center [1217, 418] width 28 height 74
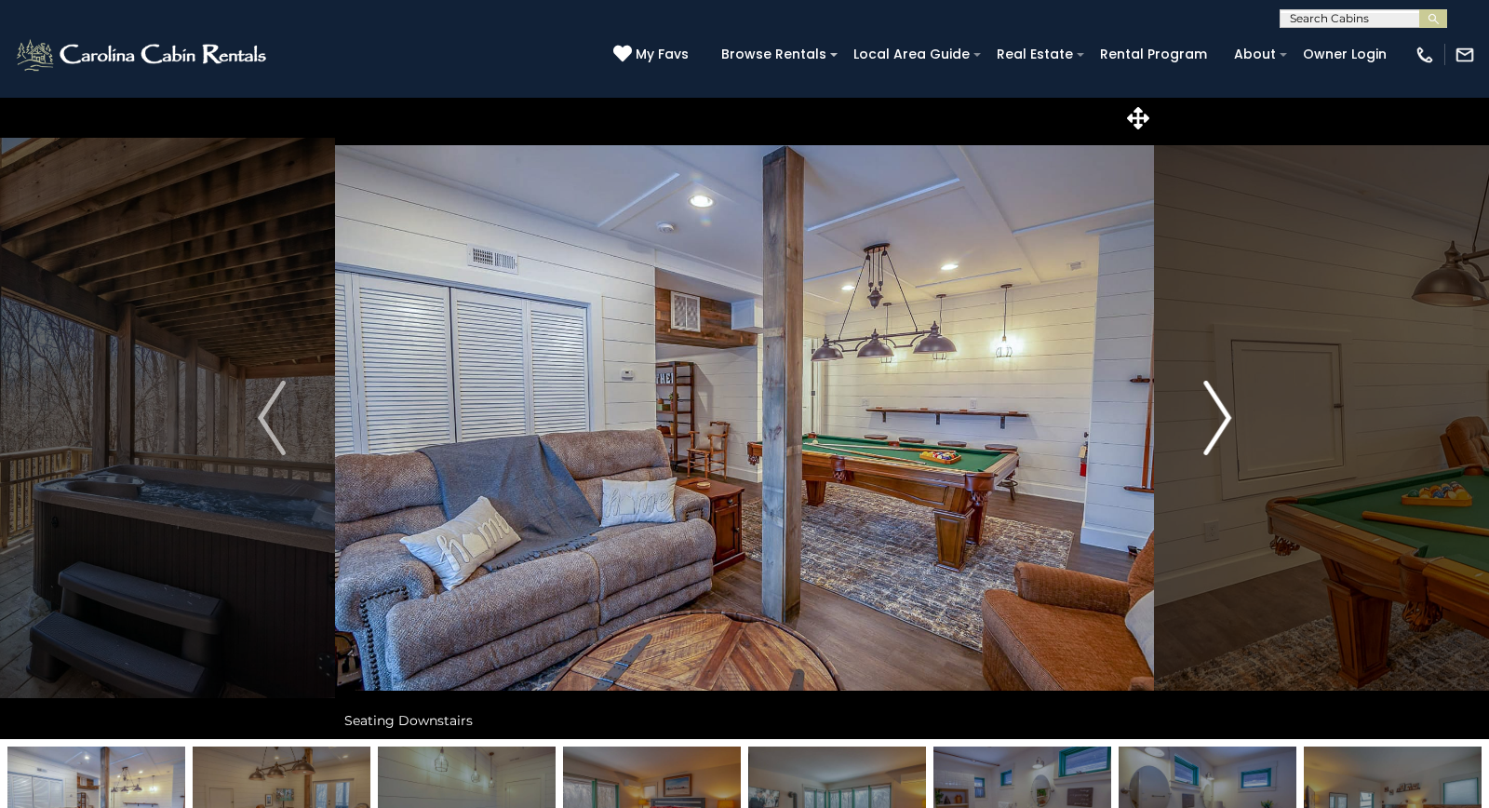
click at [1215, 414] on img "Next" at bounding box center [1217, 418] width 28 height 74
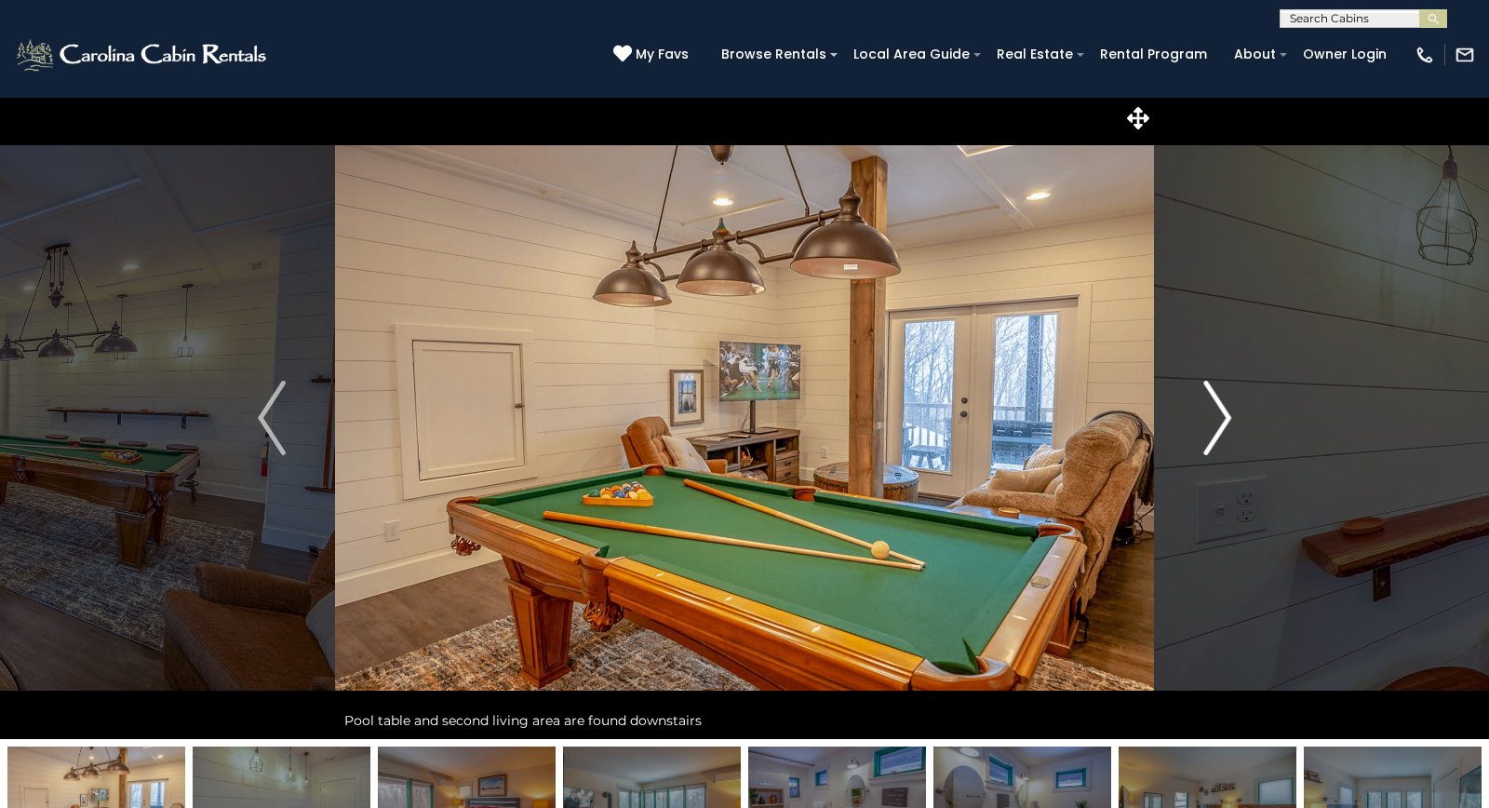
click at [1215, 414] on img "Next" at bounding box center [1217, 418] width 28 height 74
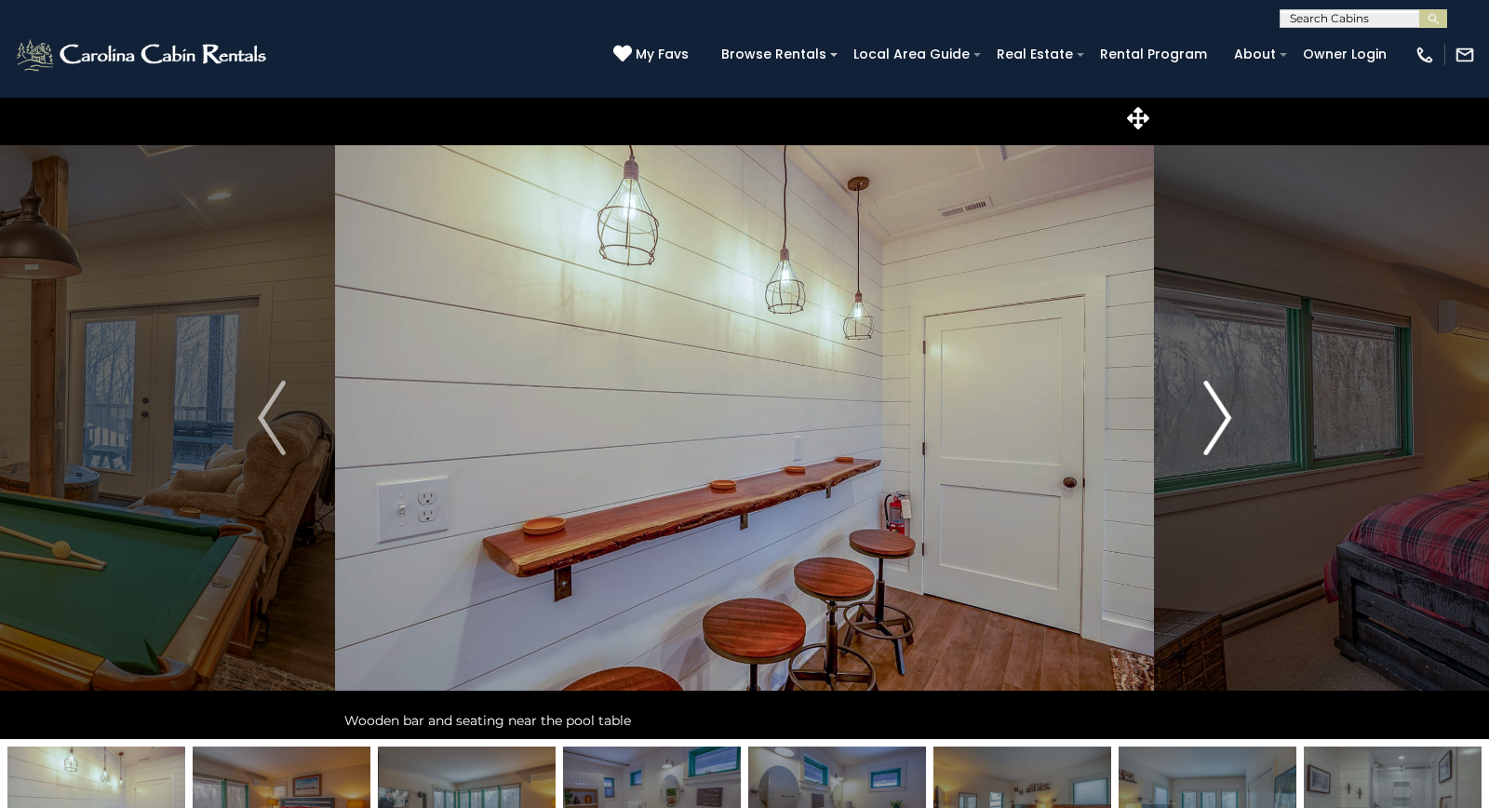
click at [1215, 414] on img "Next" at bounding box center [1217, 418] width 28 height 74
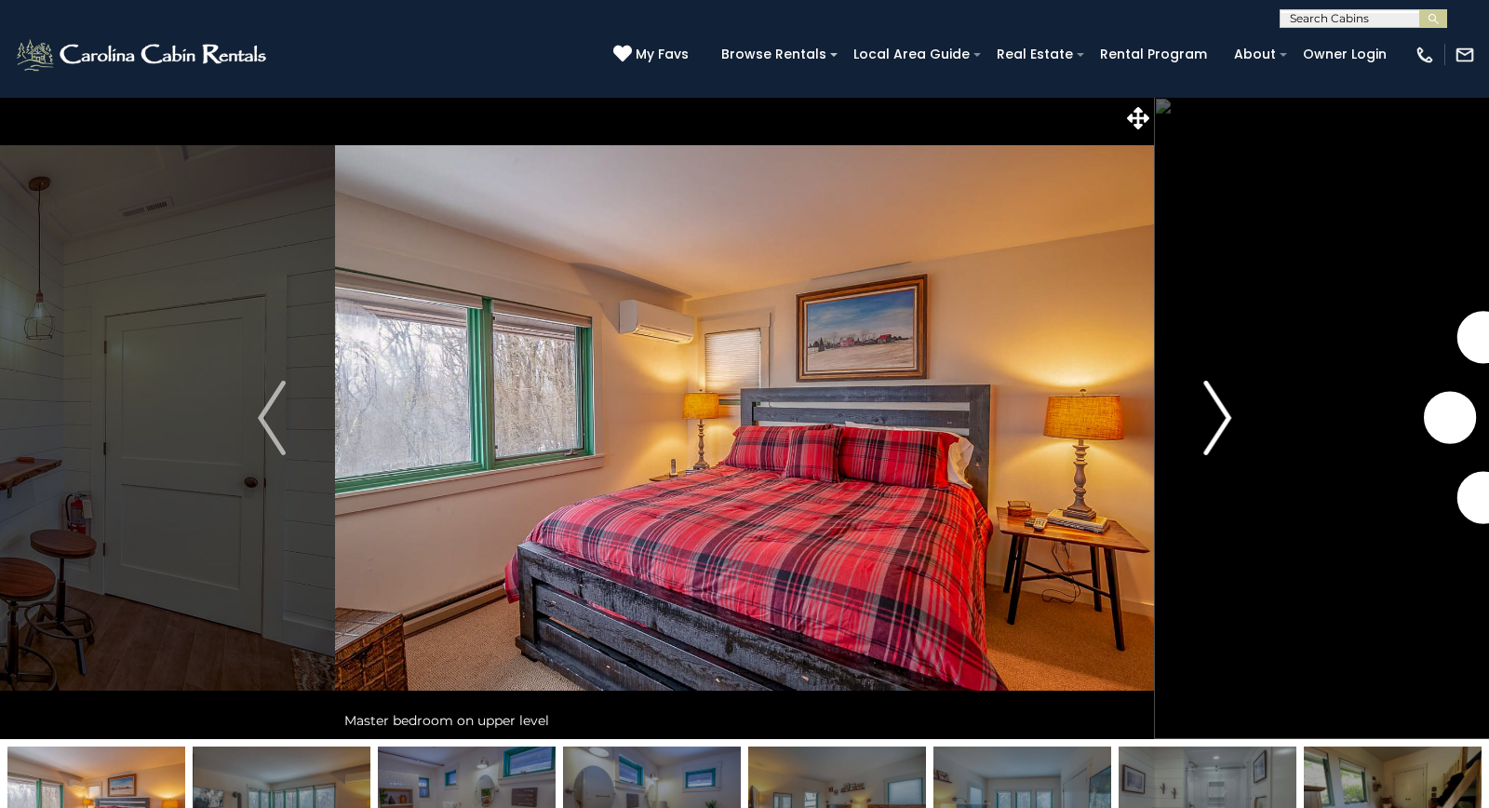
click at [1215, 414] on img "Next" at bounding box center [1217, 418] width 28 height 74
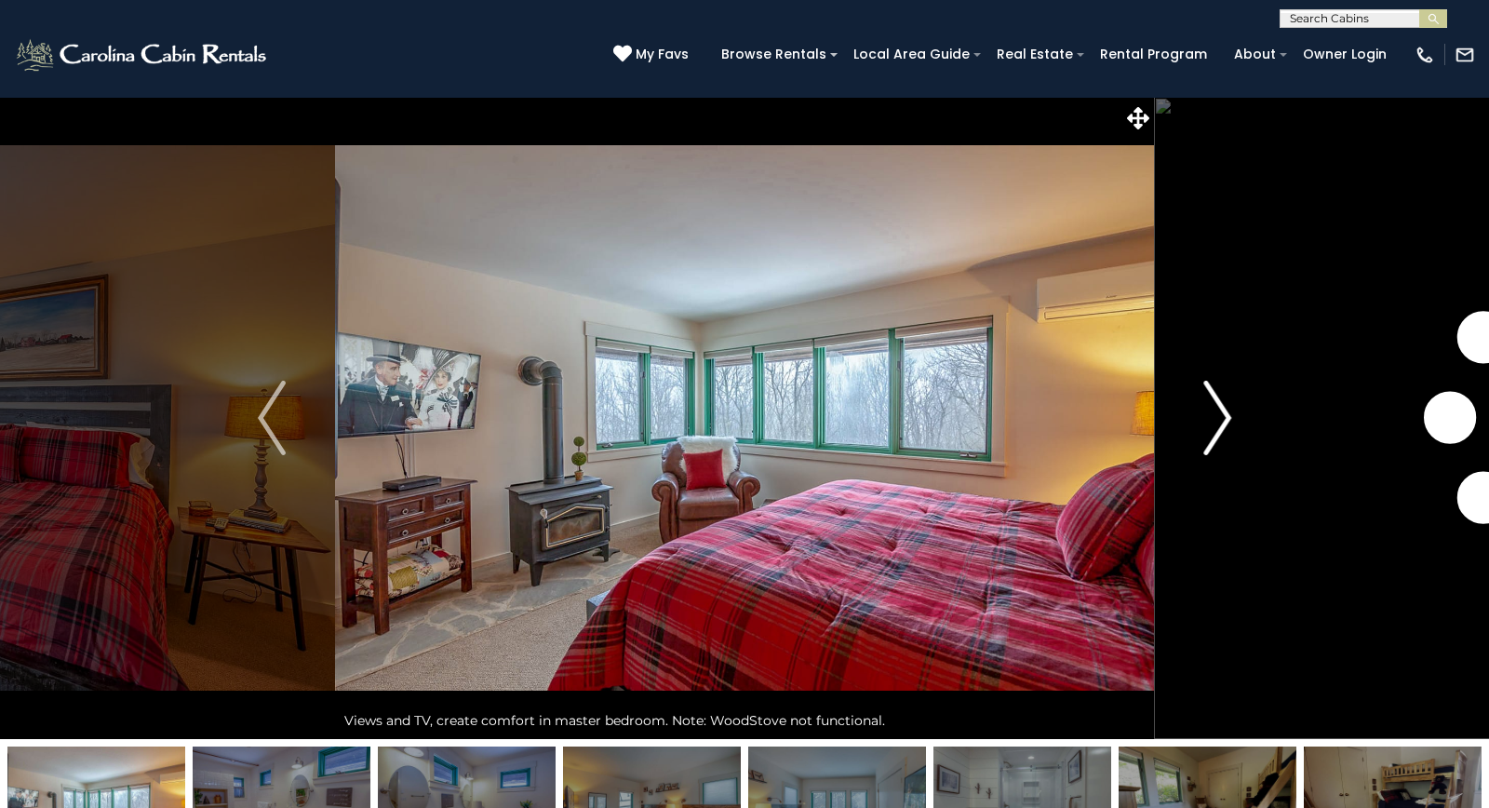
click at [1215, 414] on img "Next" at bounding box center [1217, 418] width 28 height 74
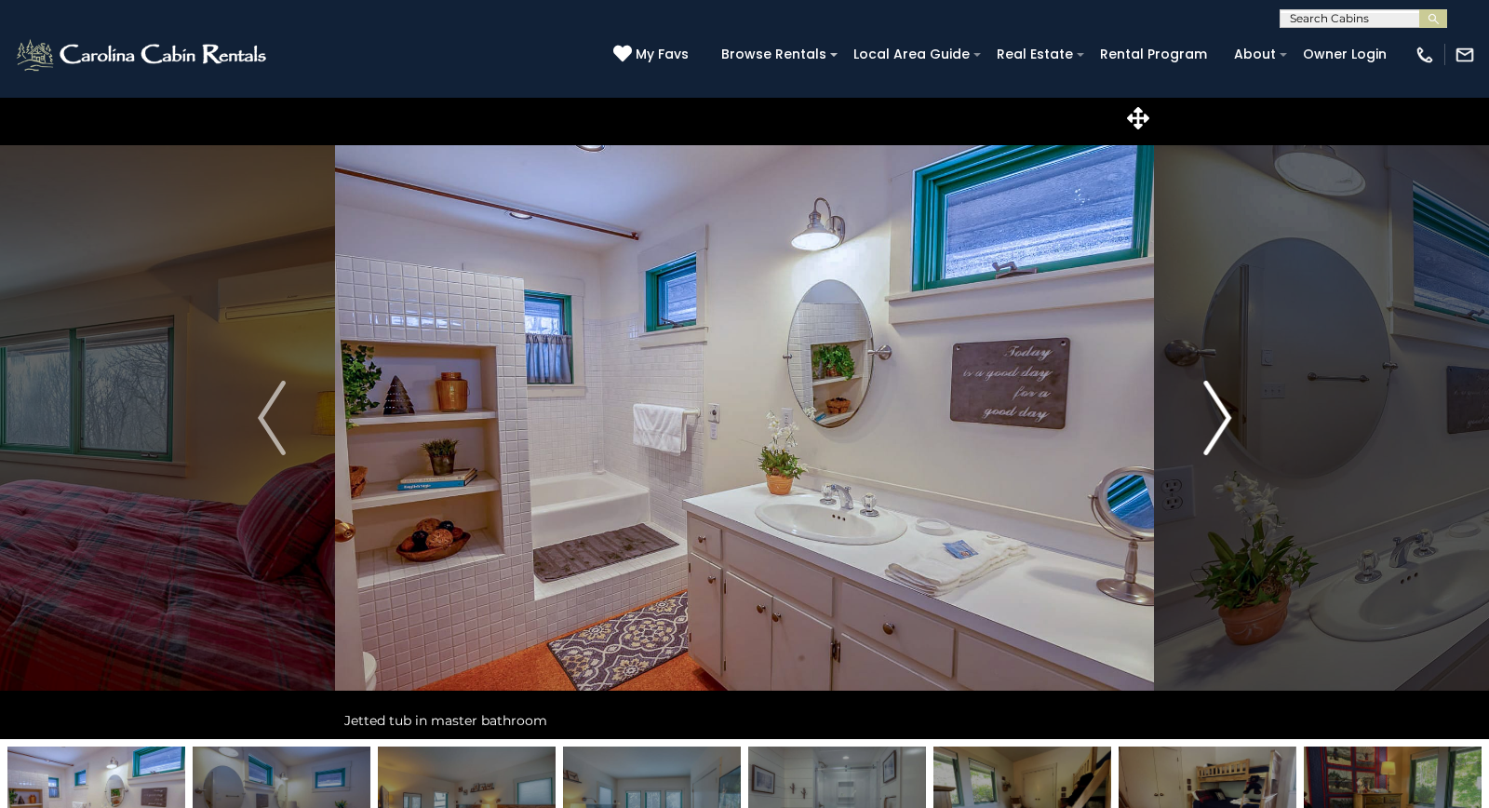
click at [1215, 414] on img "Next" at bounding box center [1217, 418] width 28 height 74
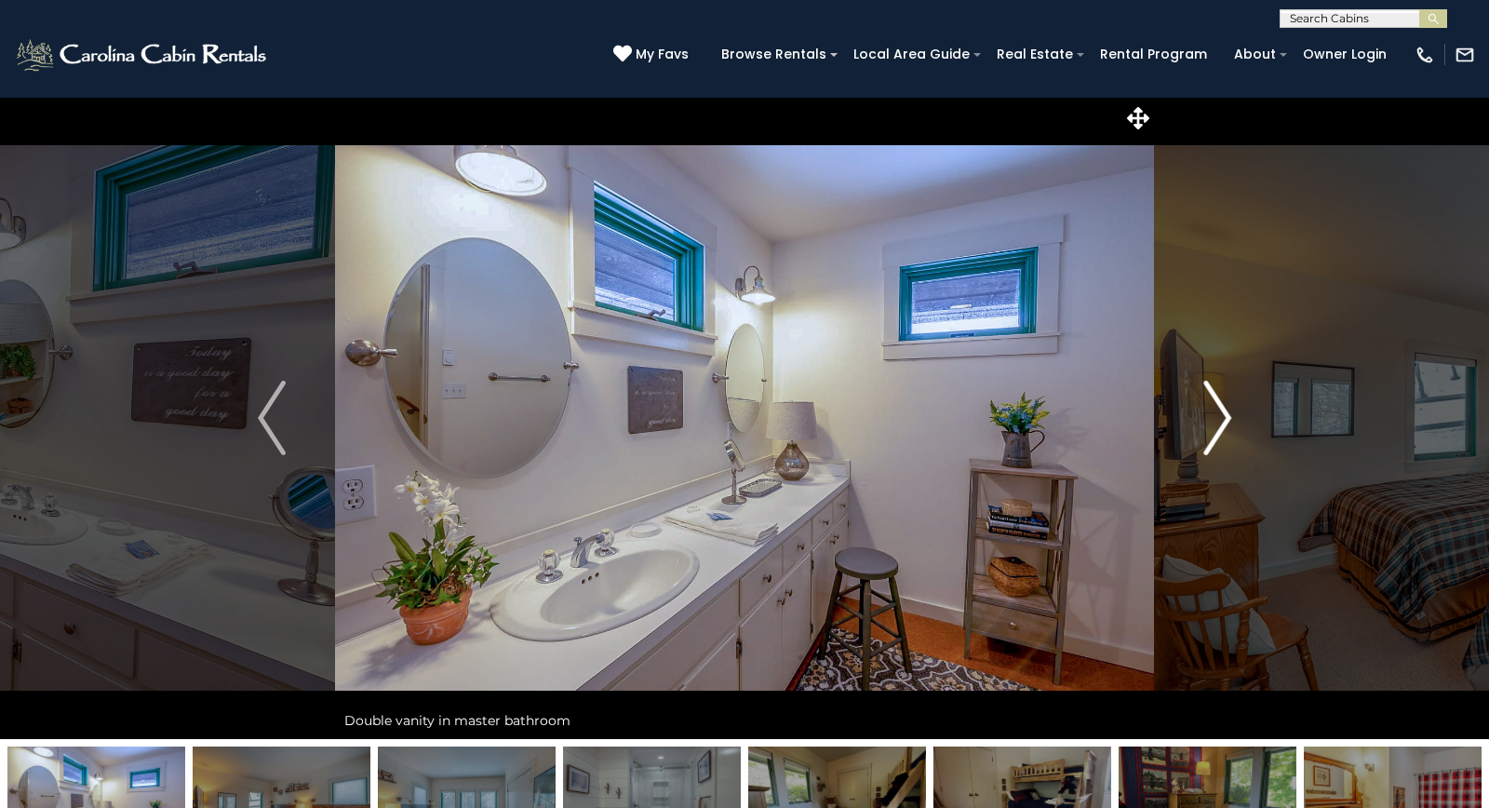
click at [1215, 414] on img "Next" at bounding box center [1217, 418] width 28 height 74
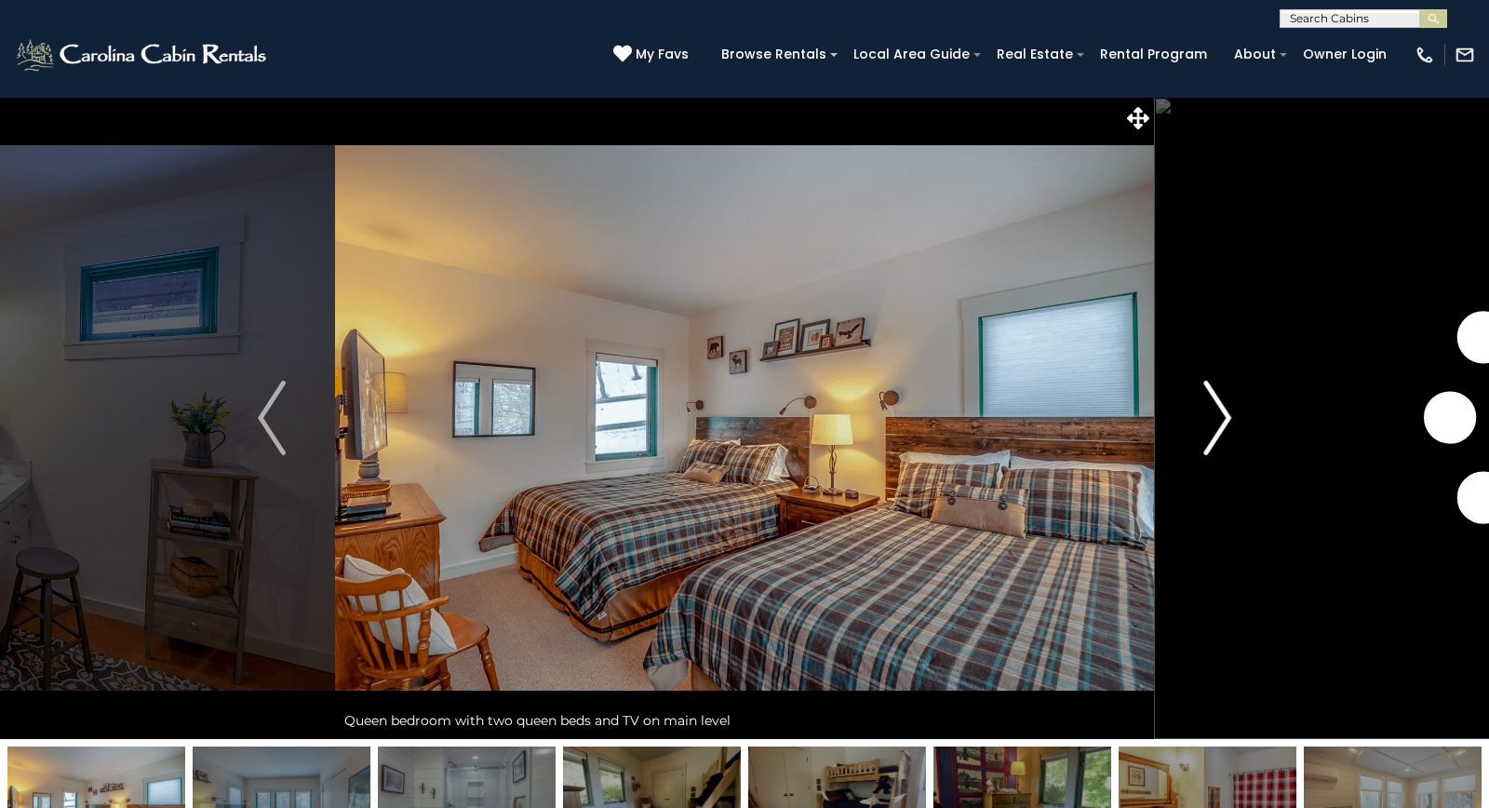
click at [1215, 414] on img "Next" at bounding box center [1217, 418] width 28 height 74
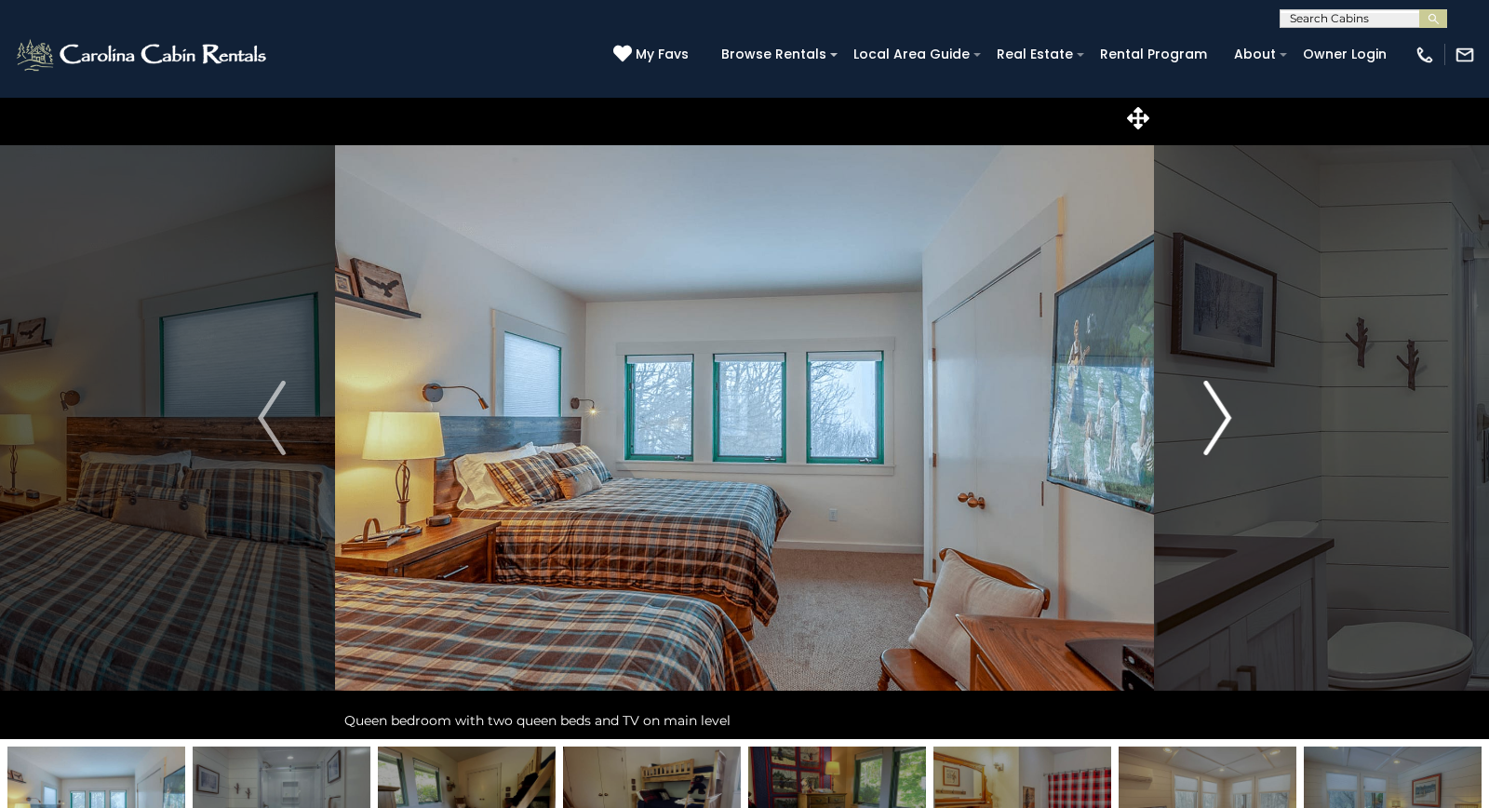
click at [1215, 414] on img "Next" at bounding box center [1217, 418] width 28 height 74
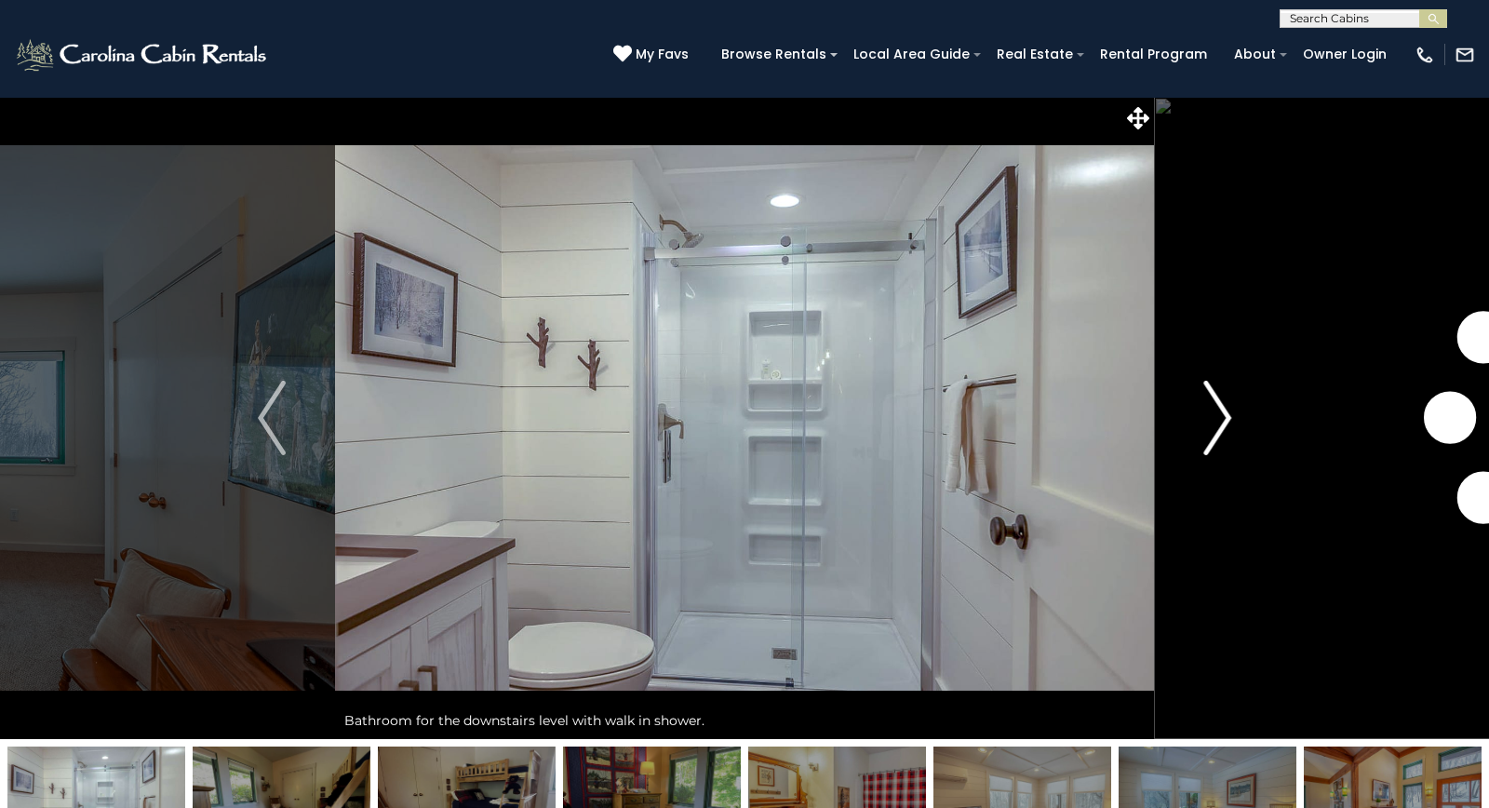
click at [1215, 414] on img "Next" at bounding box center [1217, 418] width 28 height 74
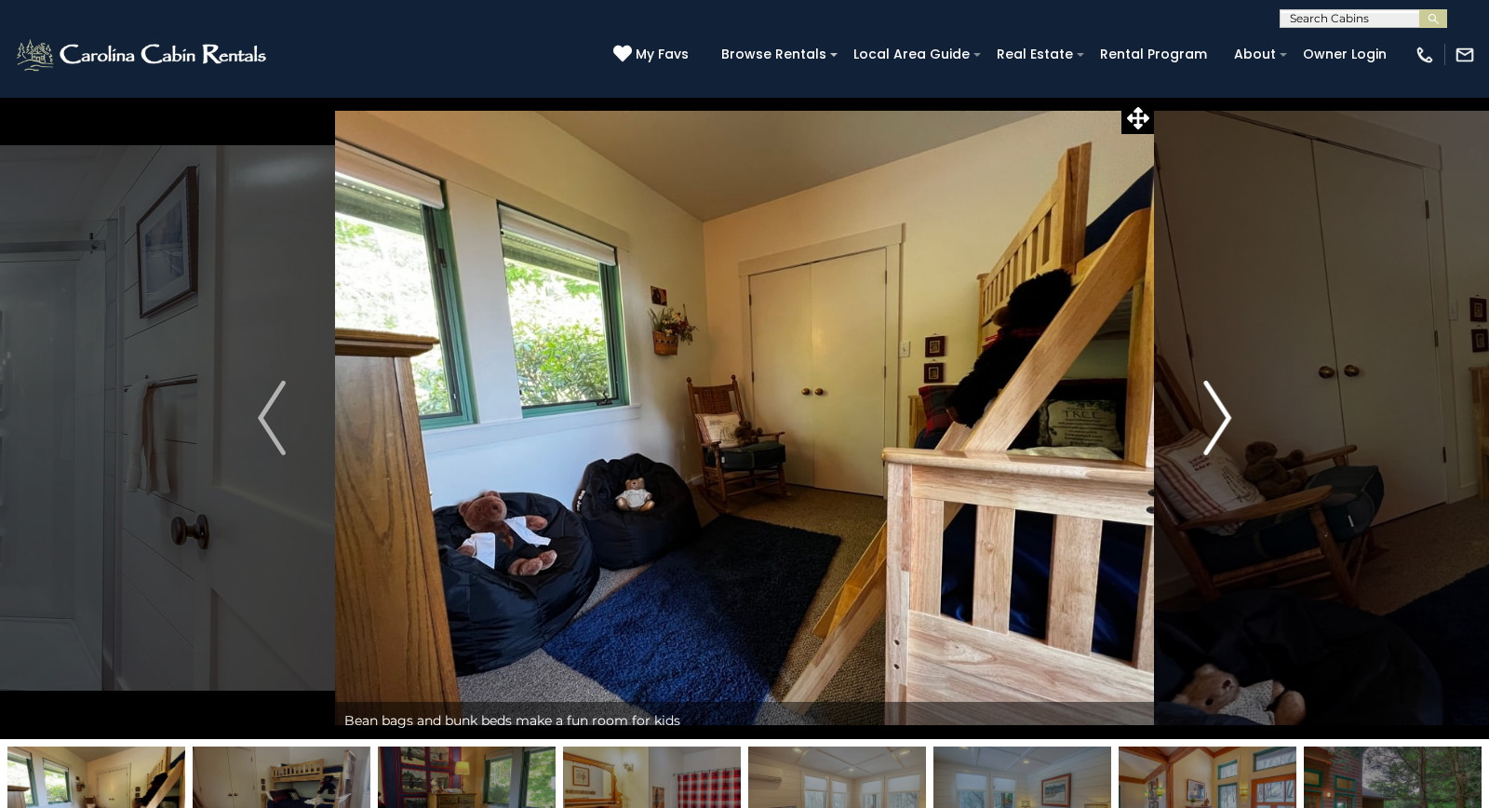
click at [1215, 414] on img "Next" at bounding box center [1217, 418] width 28 height 74
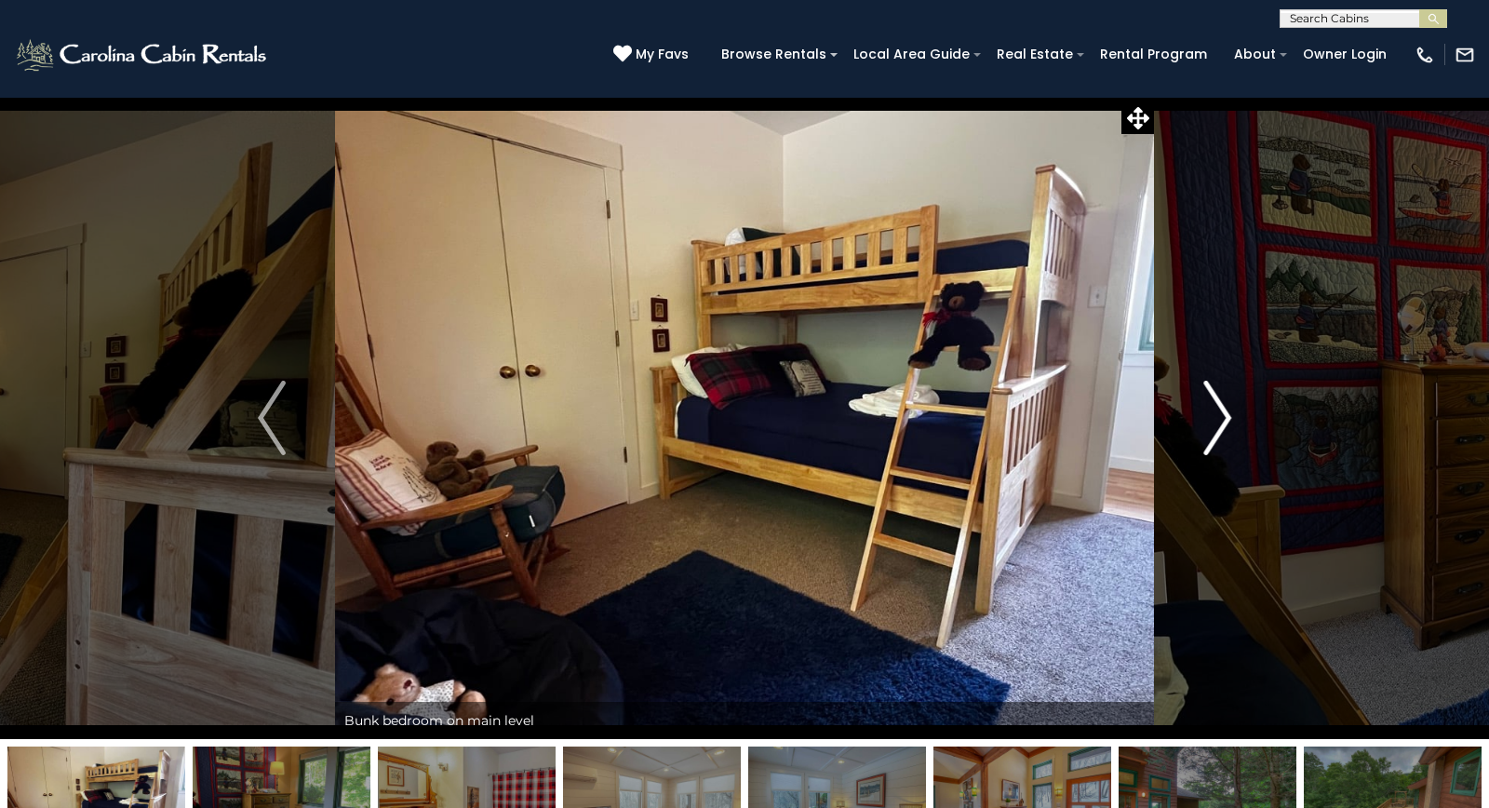
click at [1215, 414] on img "Next" at bounding box center [1217, 418] width 28 height 74
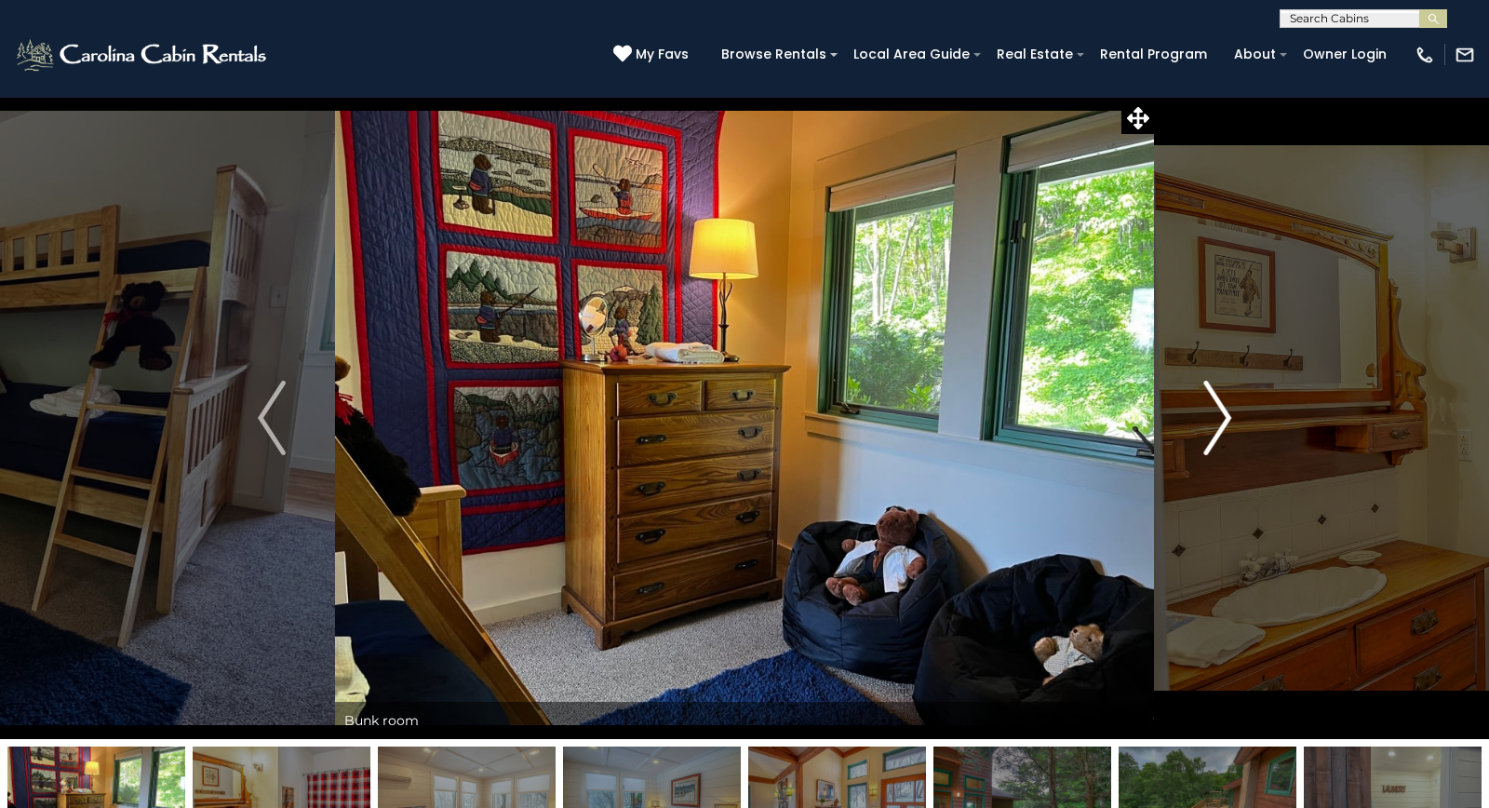
click at [1215, 414] on img "Next" at bounding box center [1217, 418] width 28 height 74
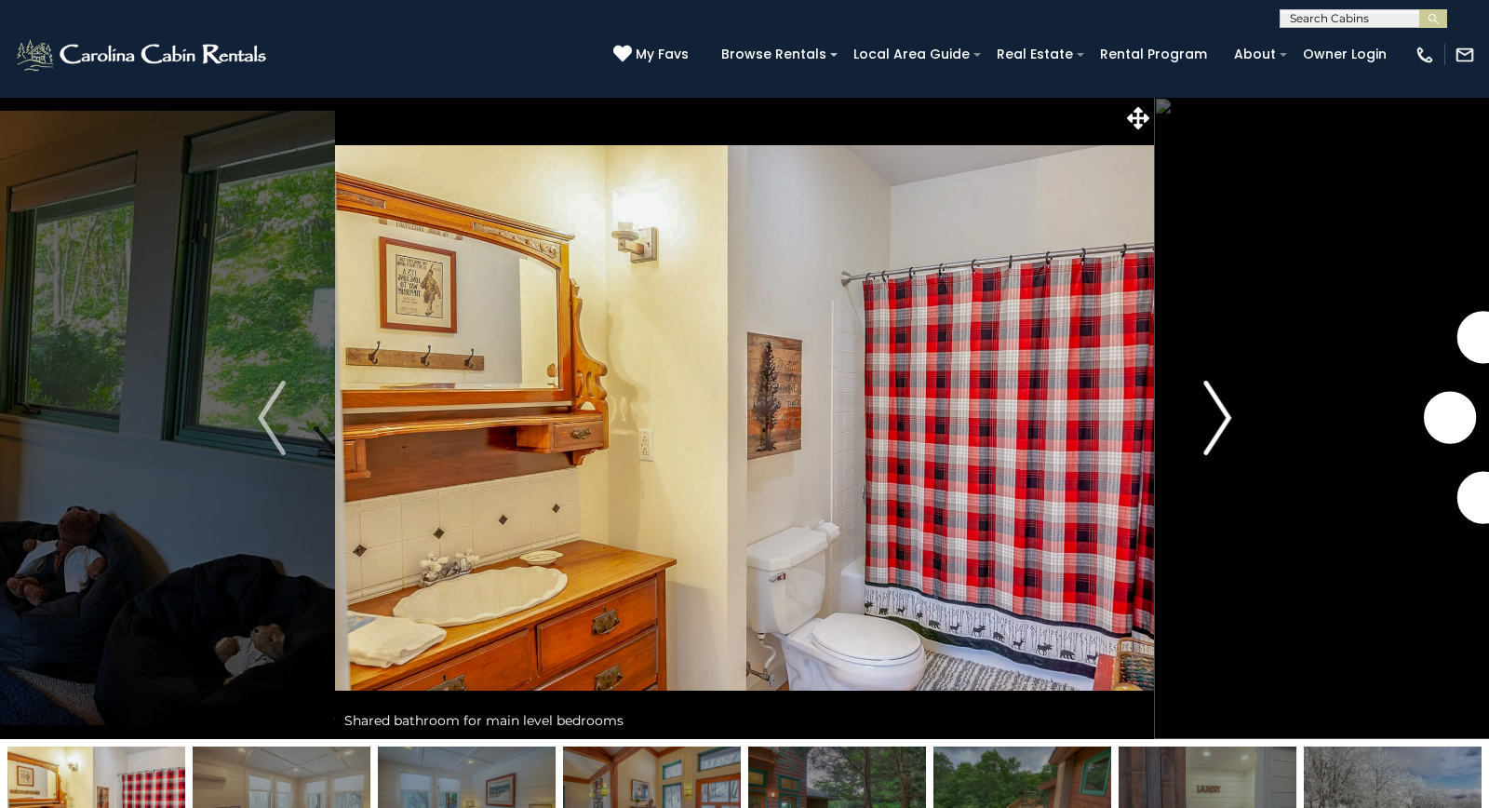
click at [1215, 414] on img "Next" at bounding box center [1217, 418] width 28 height 74
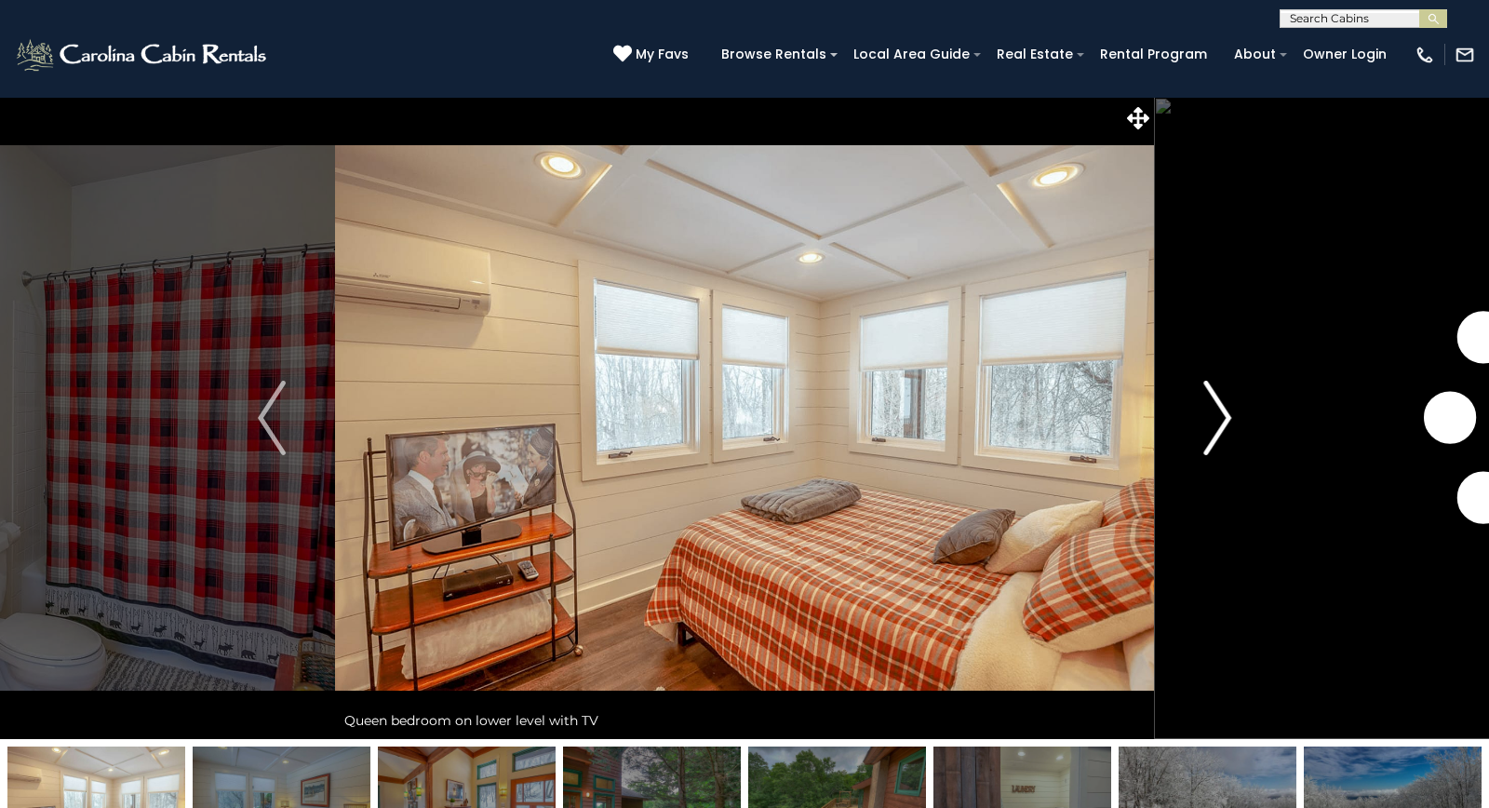
click at [1215, 414] on img "Next" at bounding box center [1217, 418] width 28 height 74
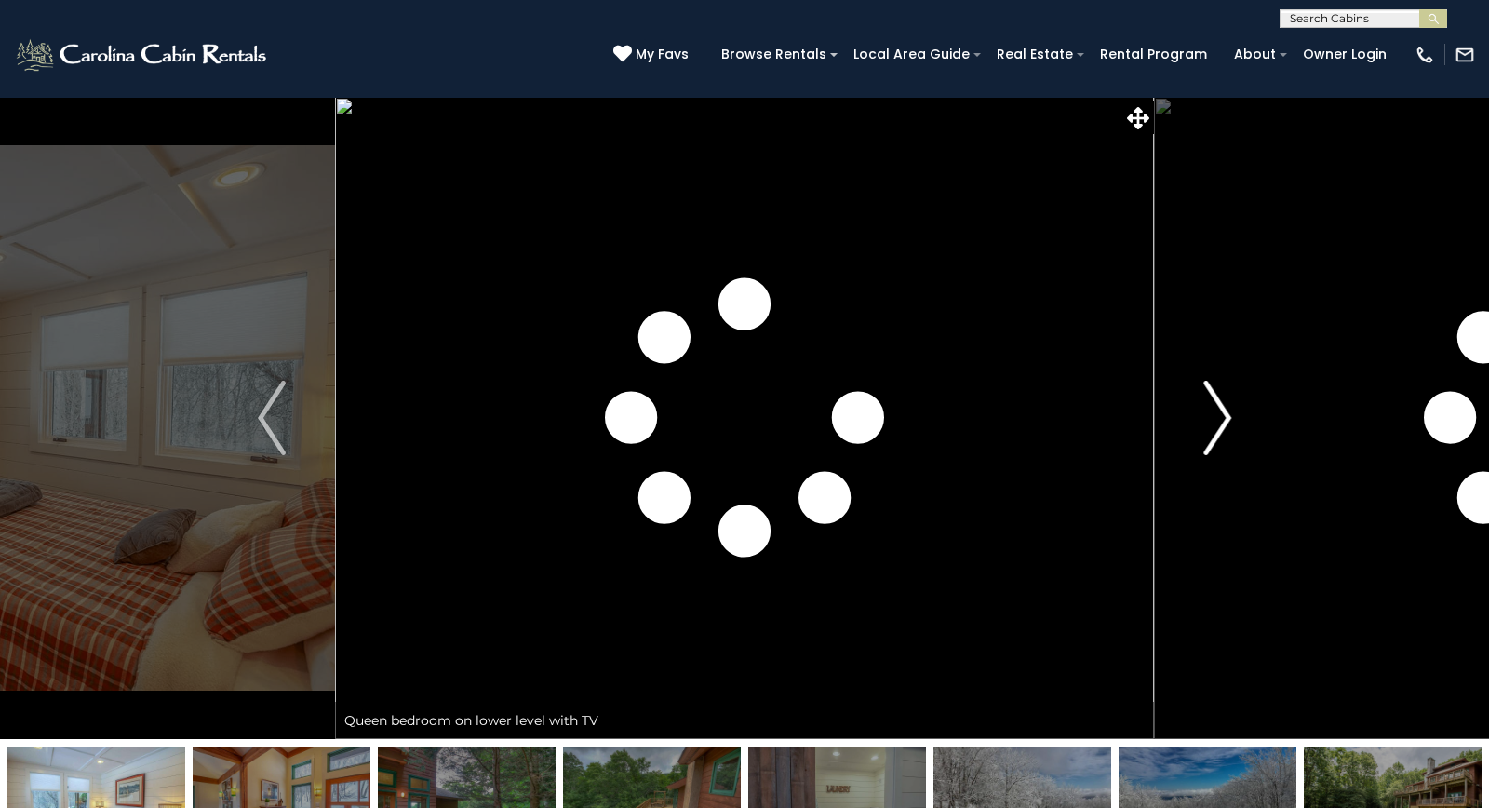
click at [1215, 414] on img "Next" at bounding box center [1217, 418] width 28 height 74
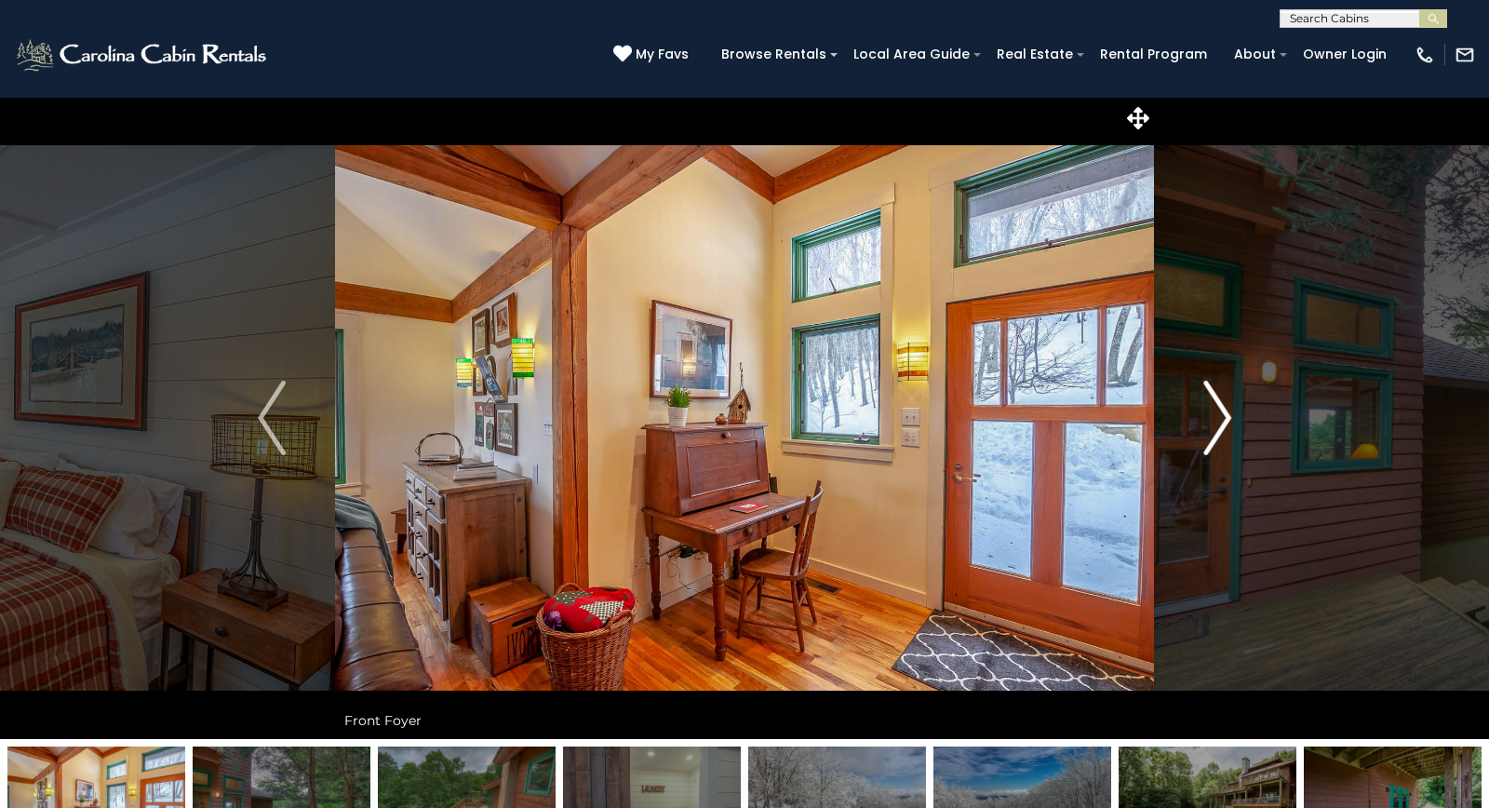
click at [1215, 414] on img "Next" at bounding box center [1217, 418] width 28 height 74
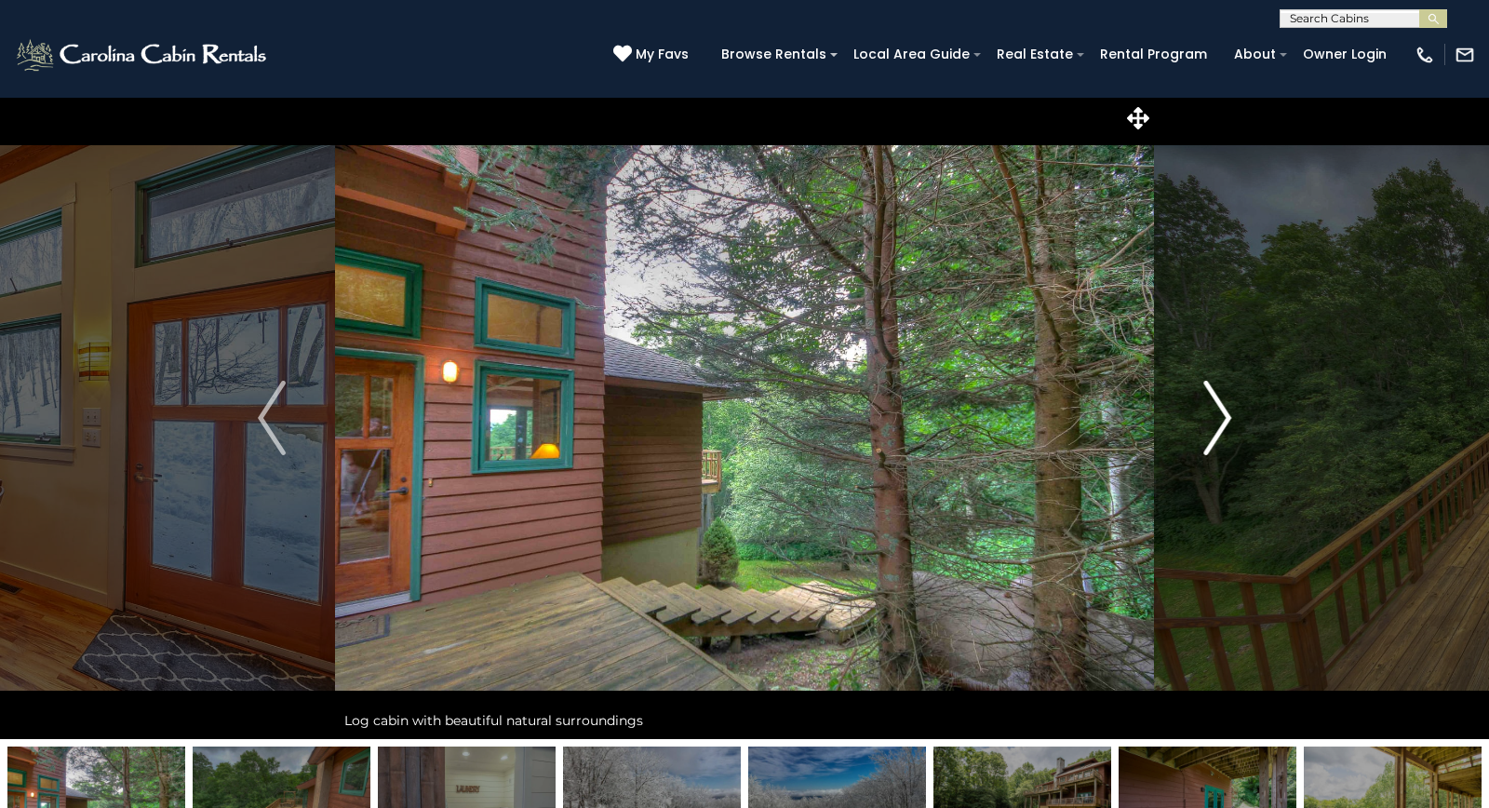
click at [1215, 414] on img "Next" at bounding box center [1217, 418] width 28 height 74
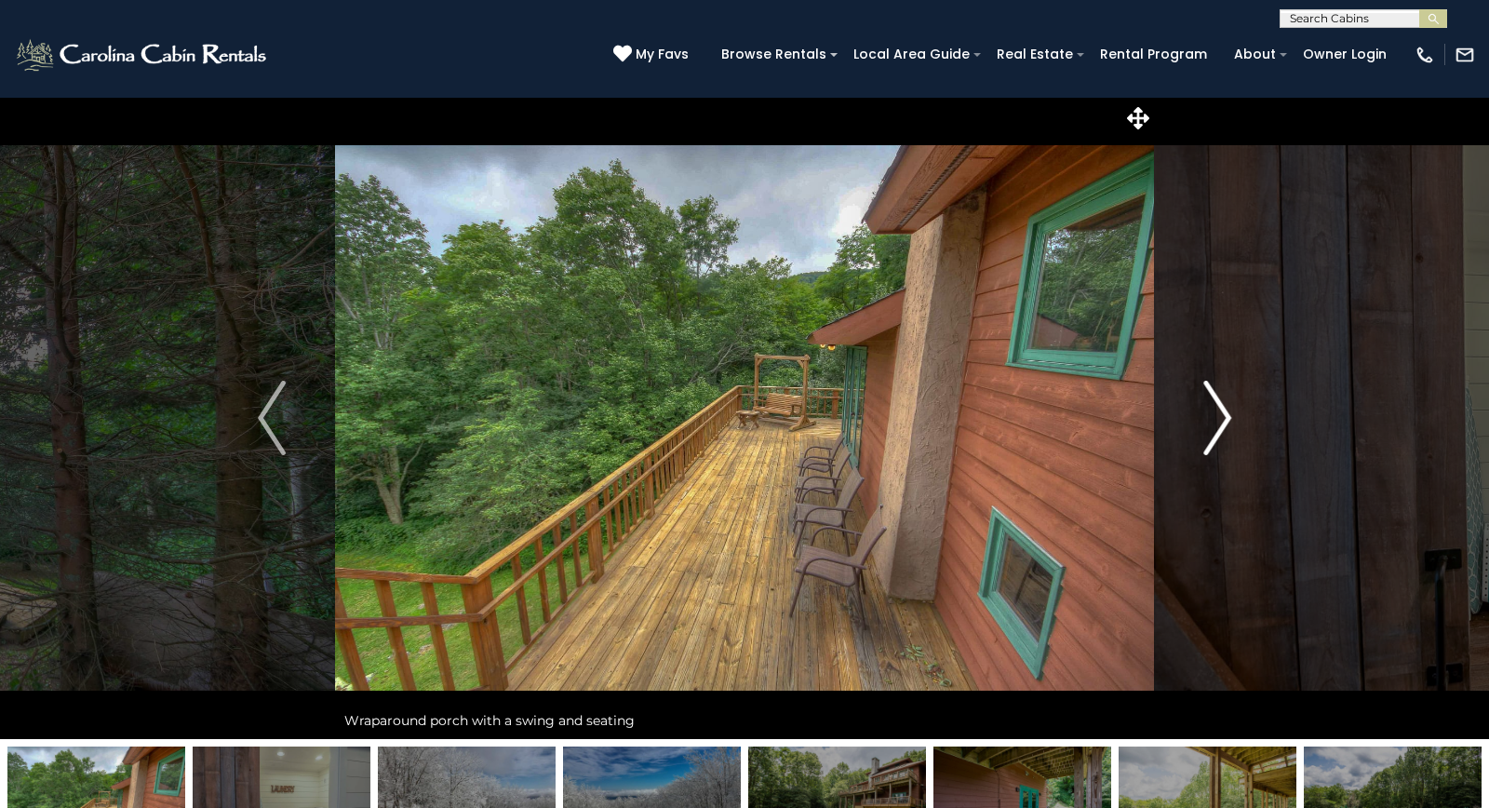
click at [1215, 414] on img "Next" at bounding box center [1217, 418] width 28 height 74
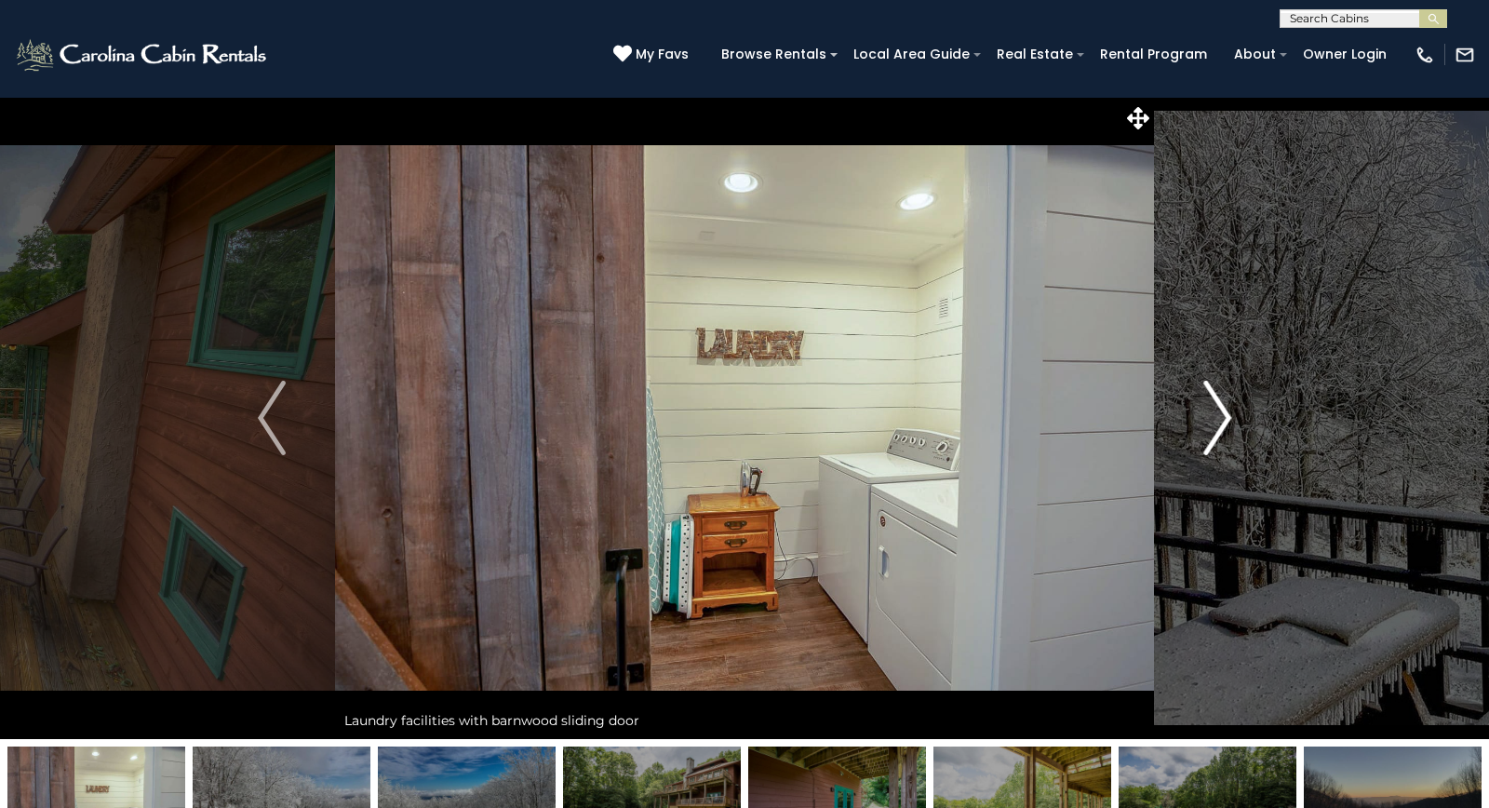
click at [1215, 414] on img "Next" at bounding box center [1217, 418] width 28 height 74
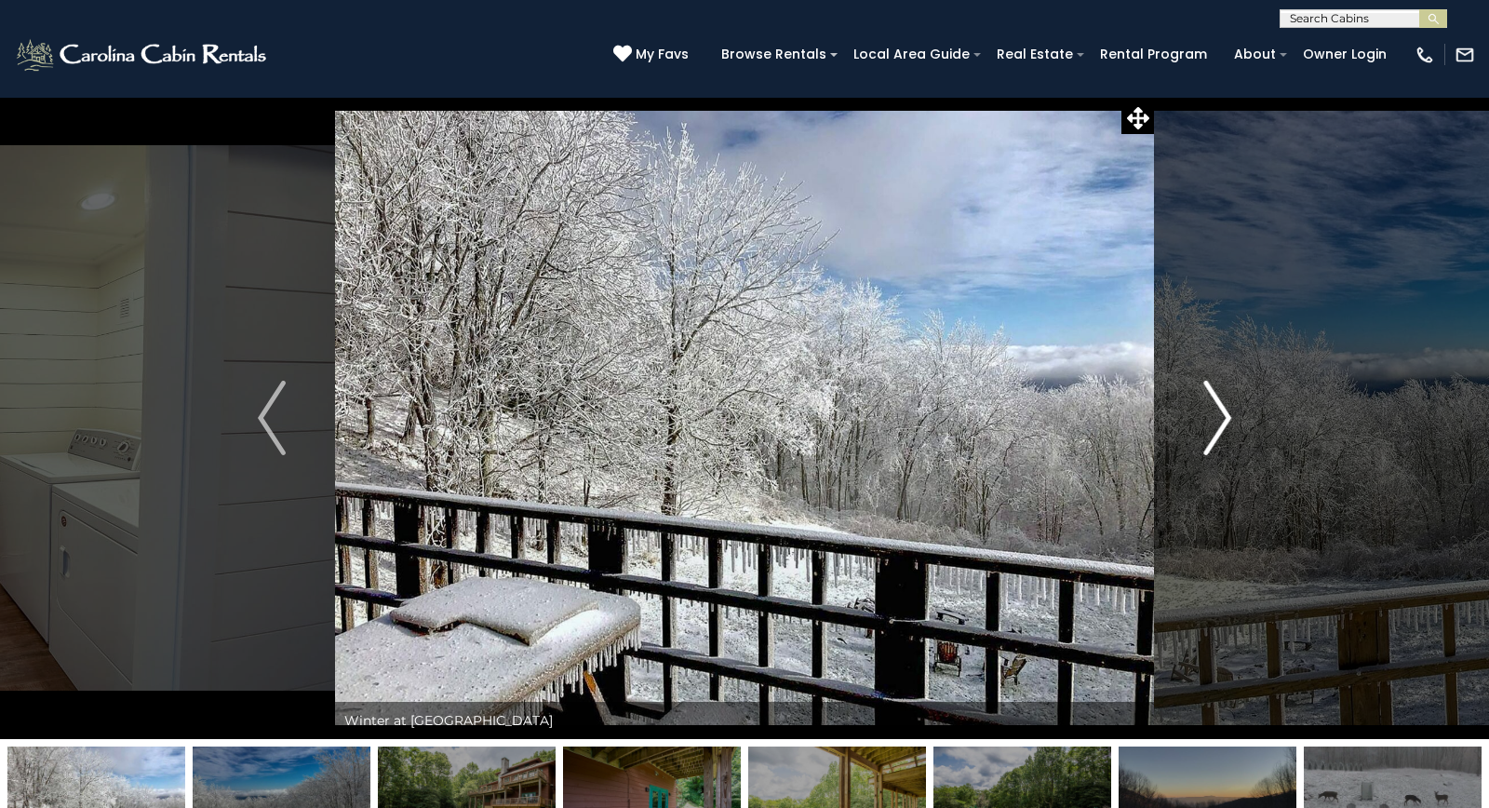
click at [1215, 414] on img "Next" at bounding box center [1217, 418] width 28 height 74
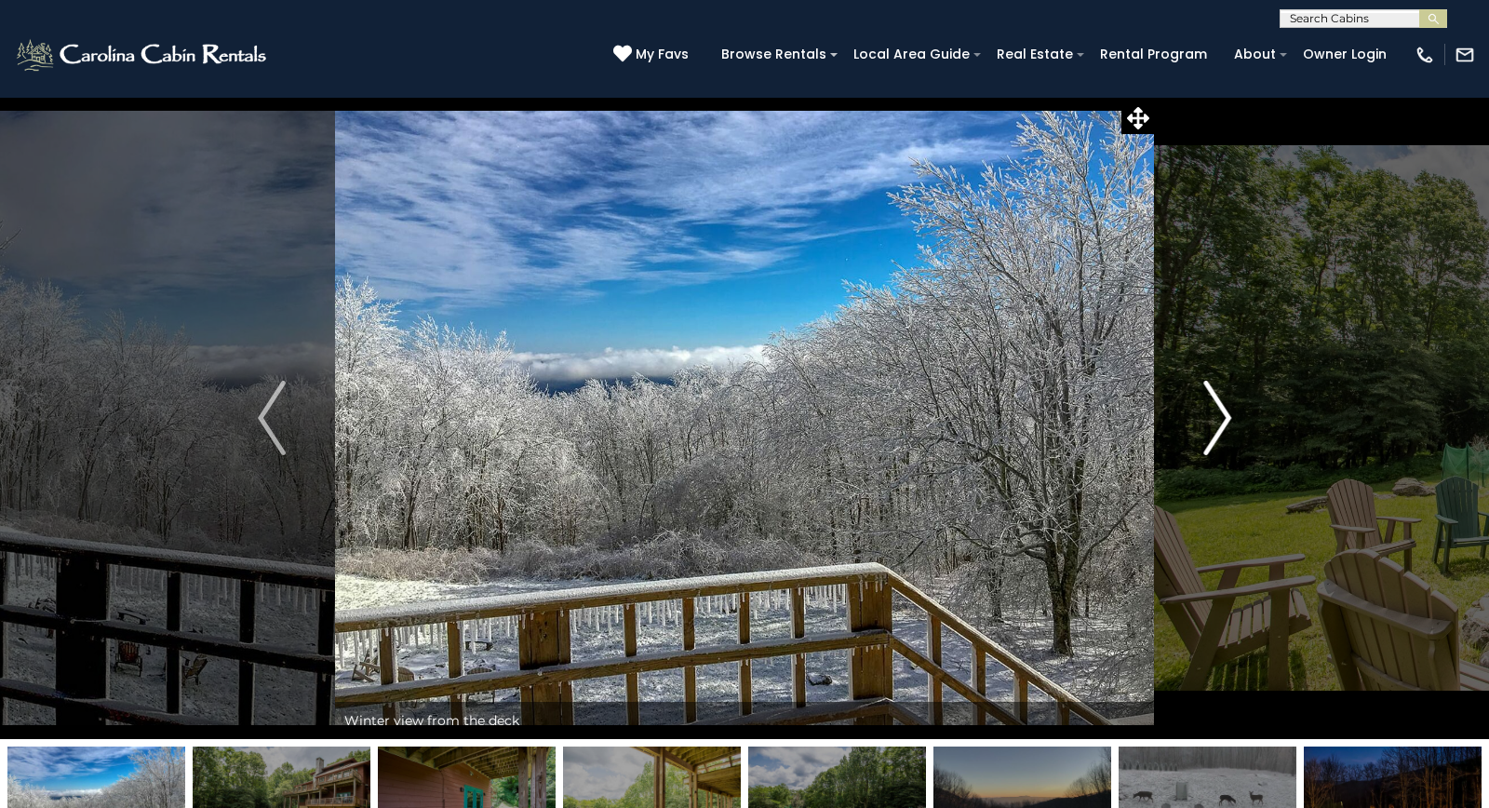
click at [1215, 414] on img "Next" at bounding box center [1217, 418] width 28 height 74
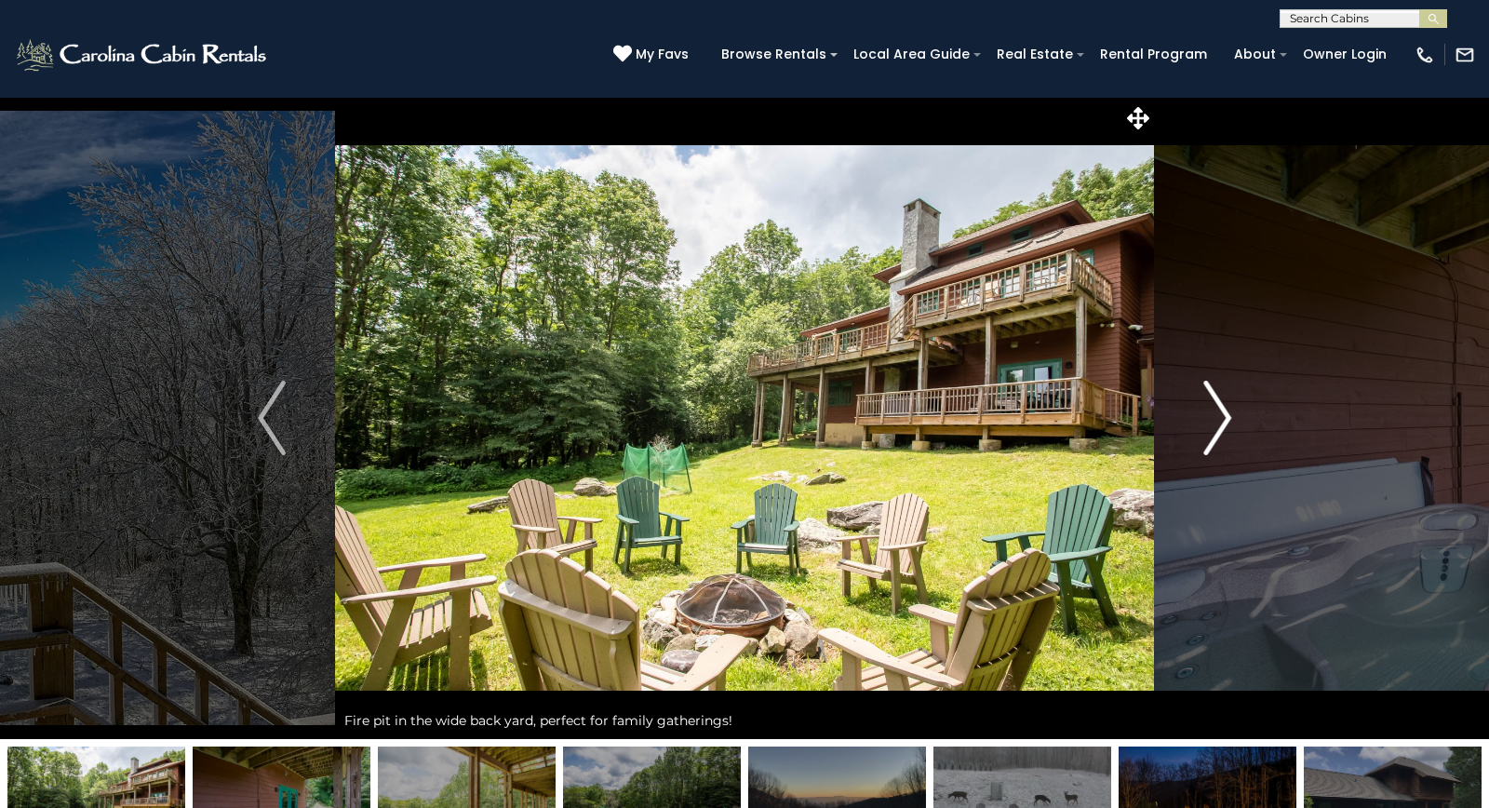
click at [1215, 414] on img "Next" at bounding box center [1217, 418] width 28 height 74
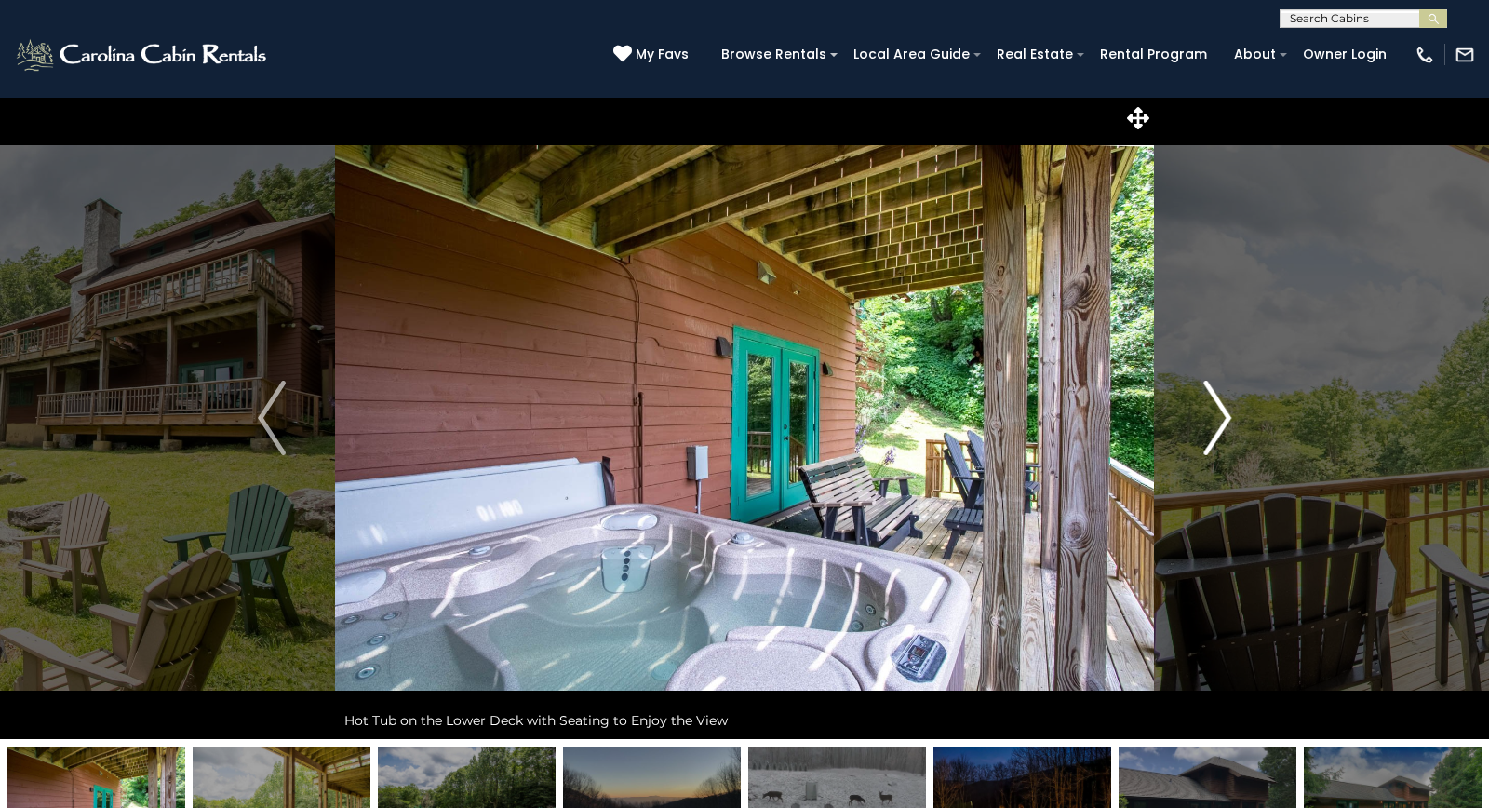
click at [1215, 414] on img "Next" at bounding box center [1217, 418] width 28 height 74
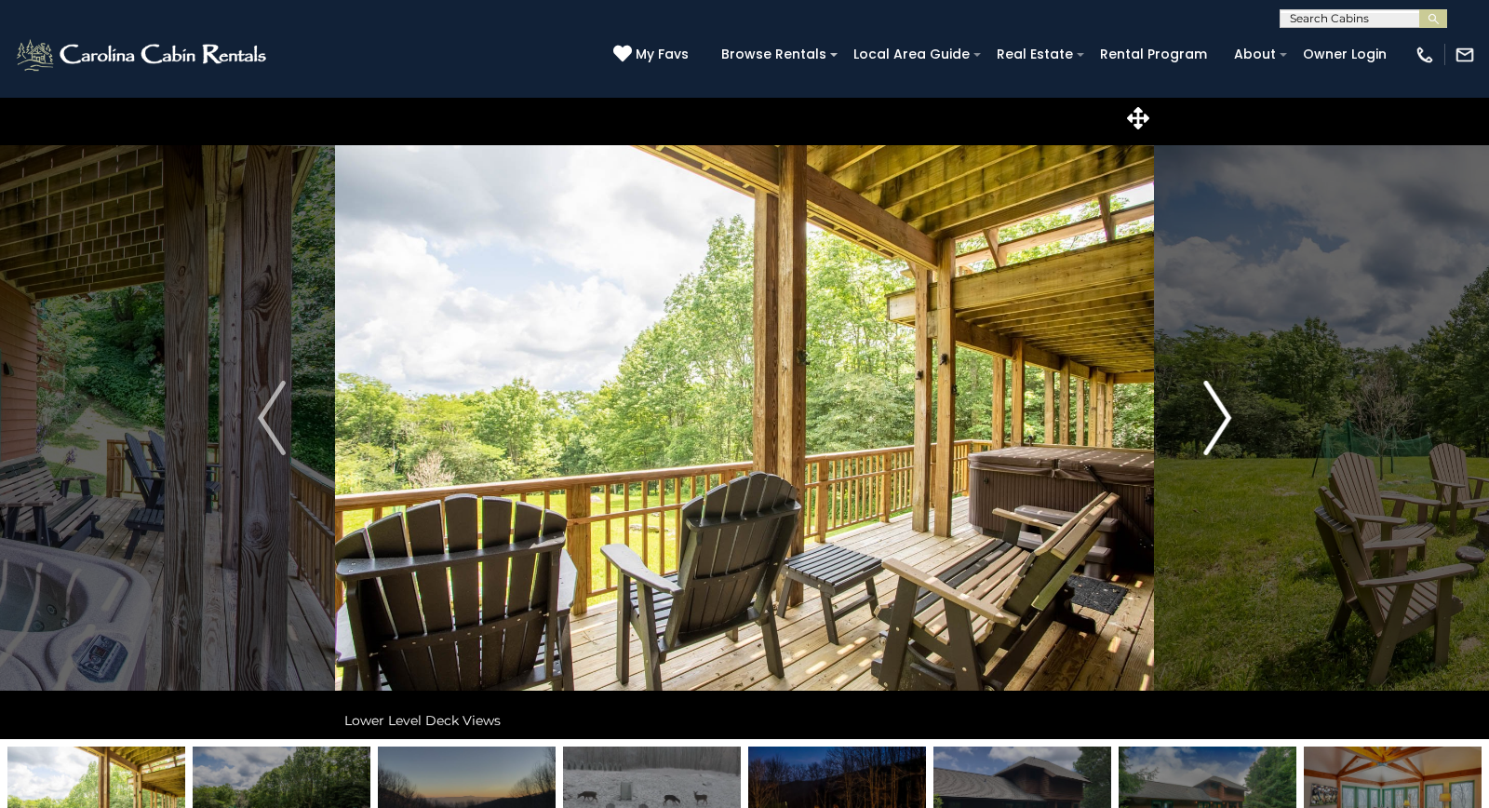
click at [1215, 414] on img "Next" at bounding box center [1217, 418] width 28 height 74
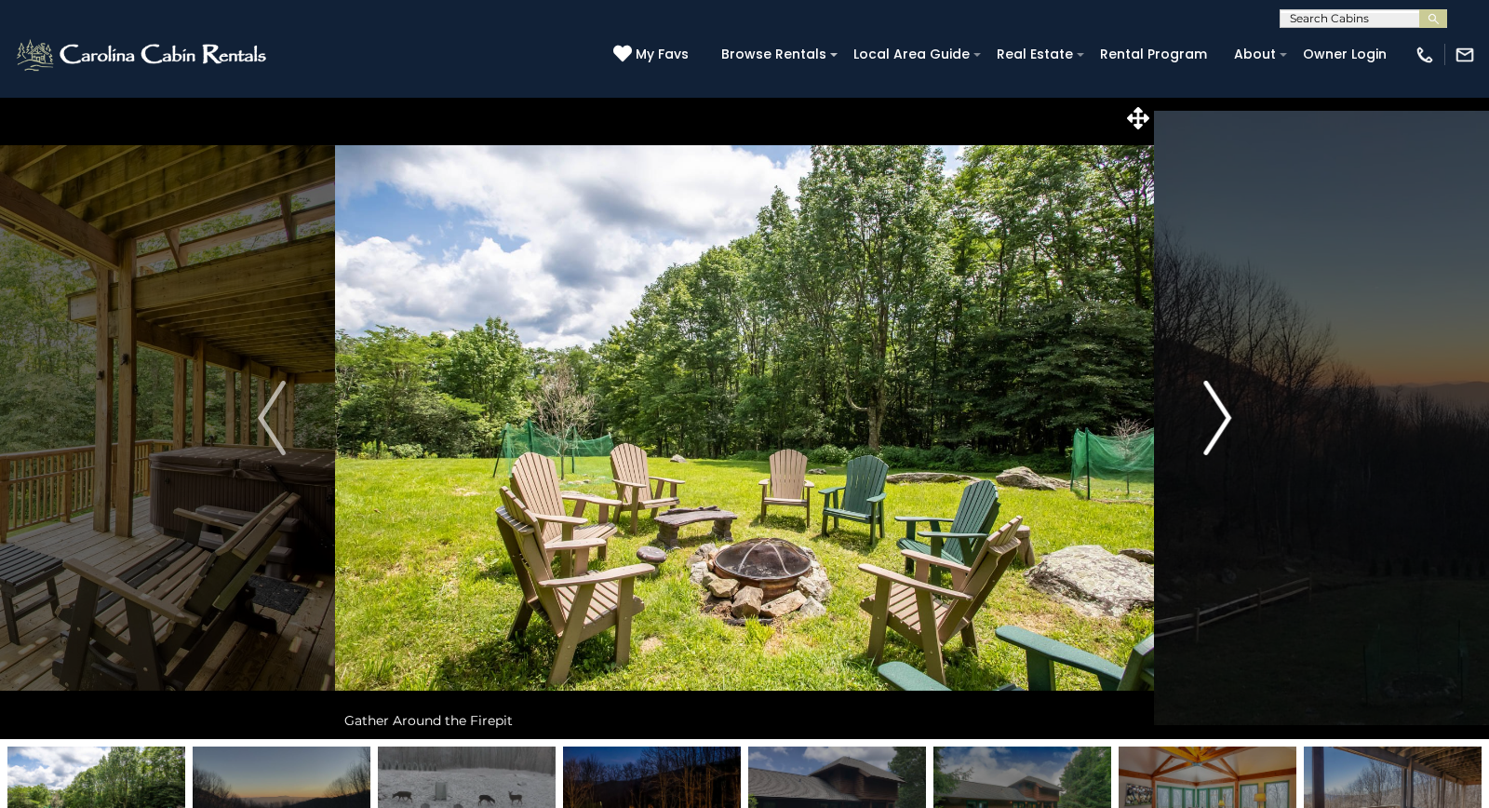
click at [1215, 414] on img "Next" at bounding box center [1217, 418] width 28 height 74
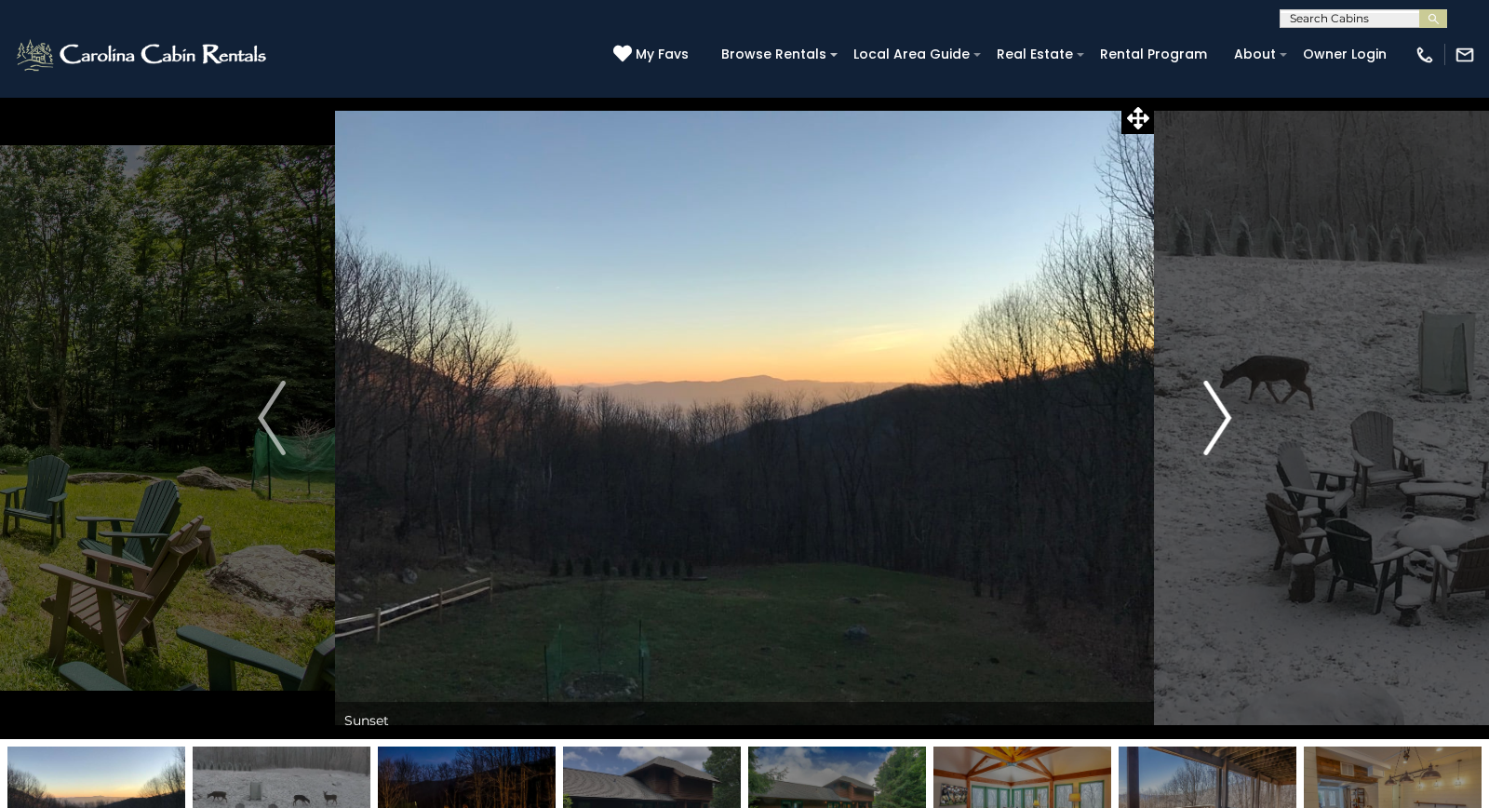
click at [1215, 414] on img "Next" at bounding box center [1217, 418] width 28 height 74
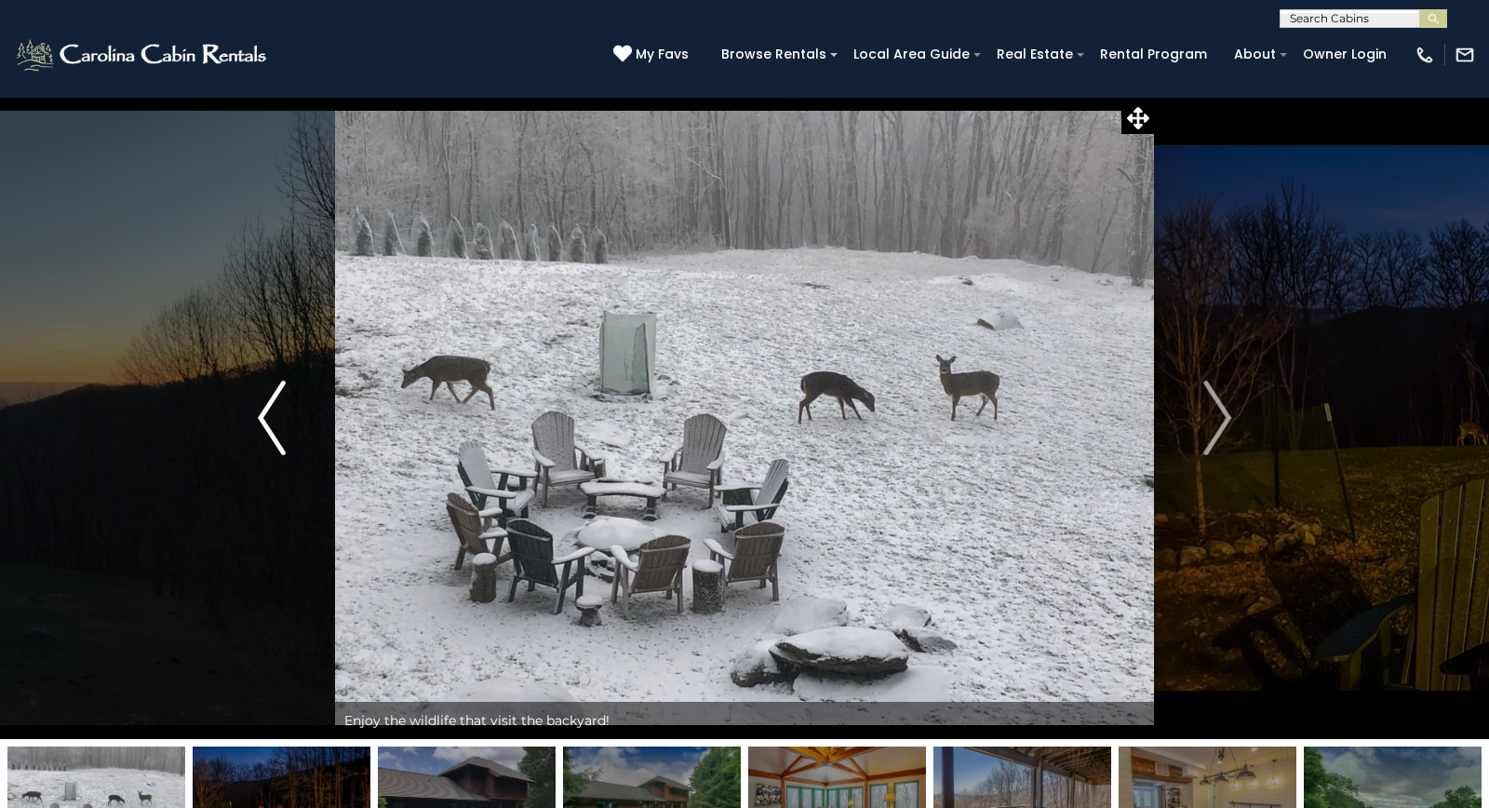
click at [272, 396] on img "Previous" at bounding box center [272, 418] width 28 height 74
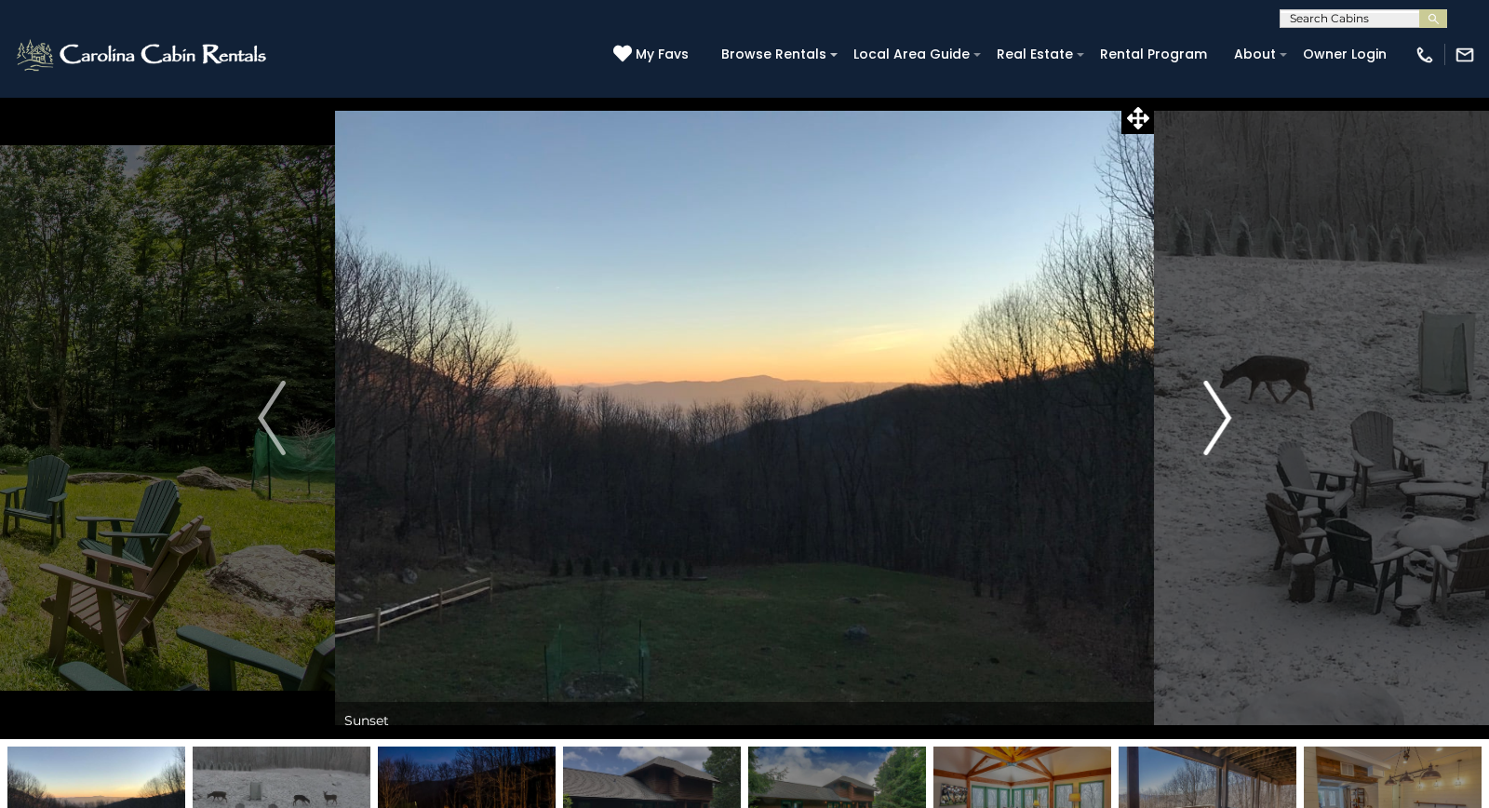
click at [1196, 411] on button "Next" at bounding box center [1217, 418] width 127 height 642
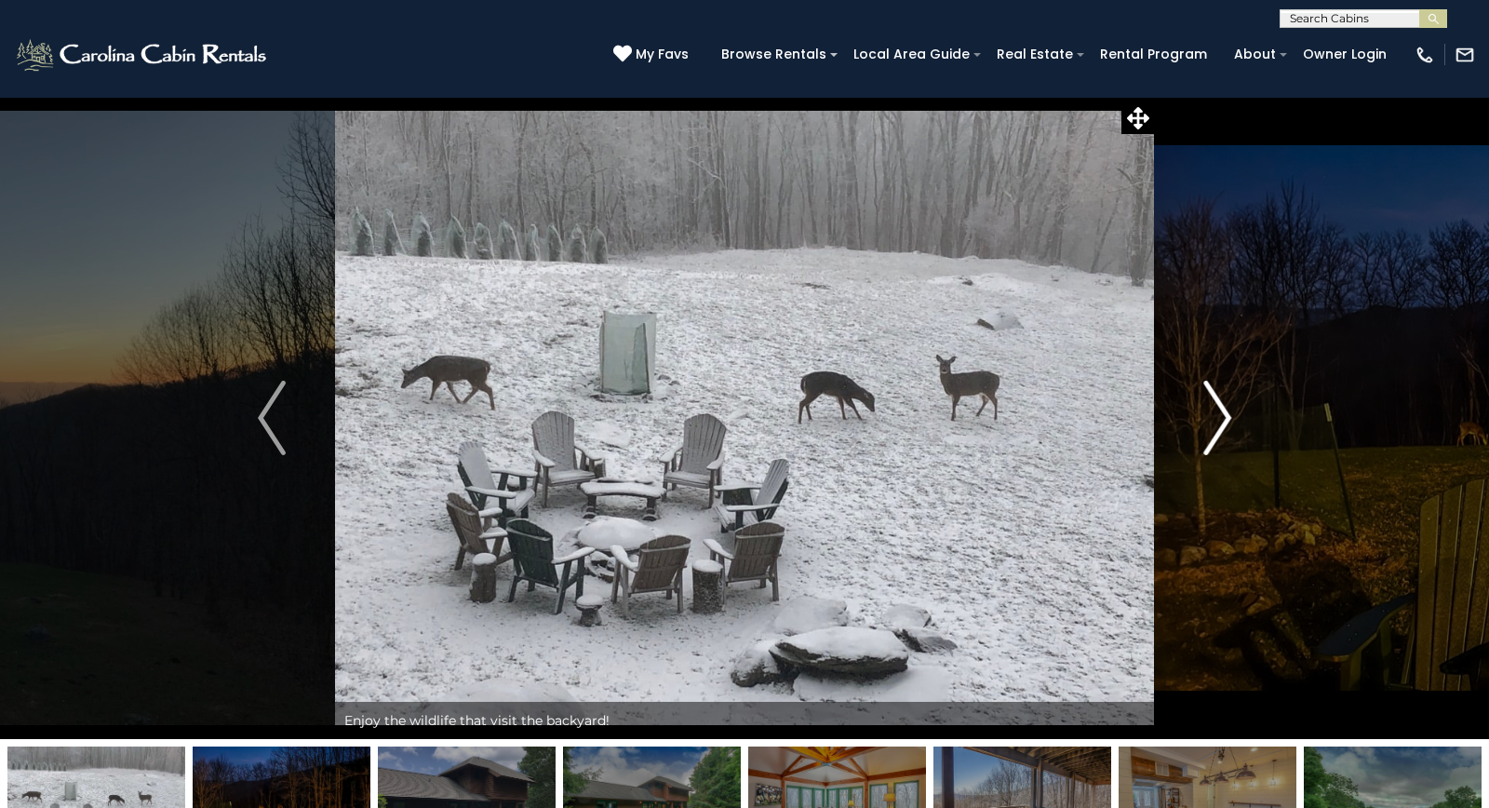
click at [1196, 411] on button "Next" at bounding box center [1217, 418] width 127 height 642
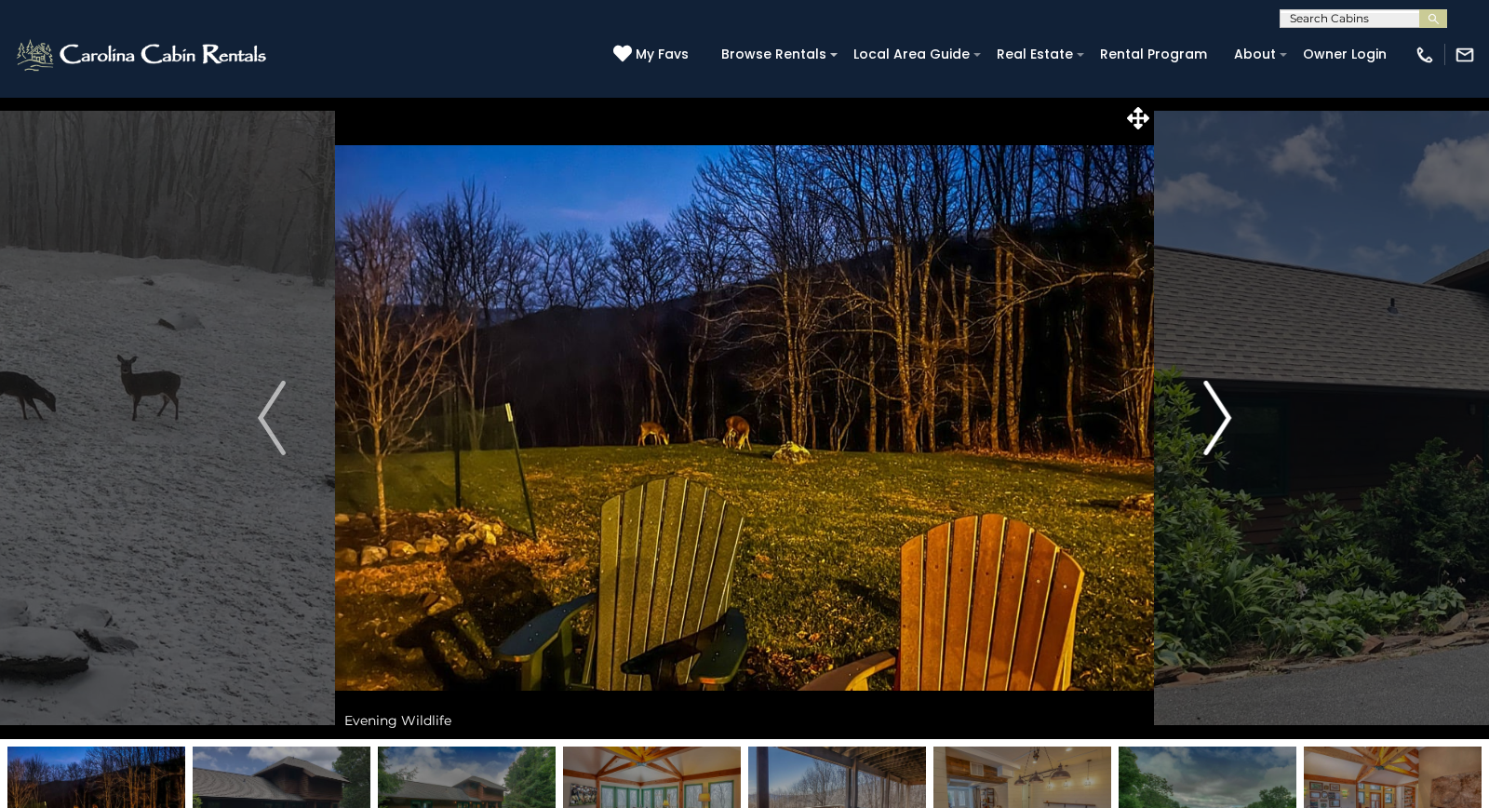
click at [1196, 411] on button "Next" at bounding box center [1217, 418] width 127 height 642
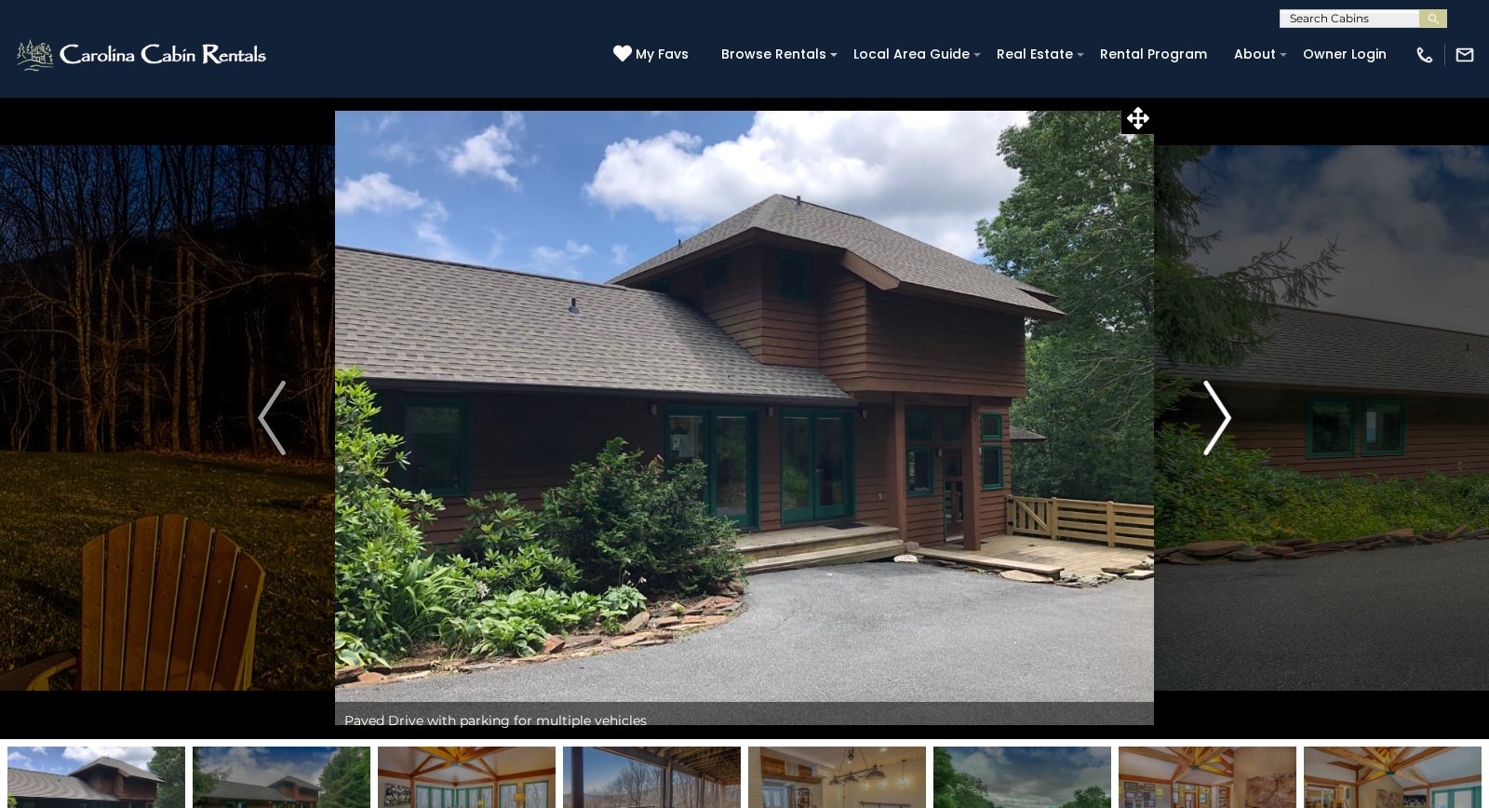
click at [1196, 411] on button "Next" at bounding box center [1217, 418] width 127 height 642
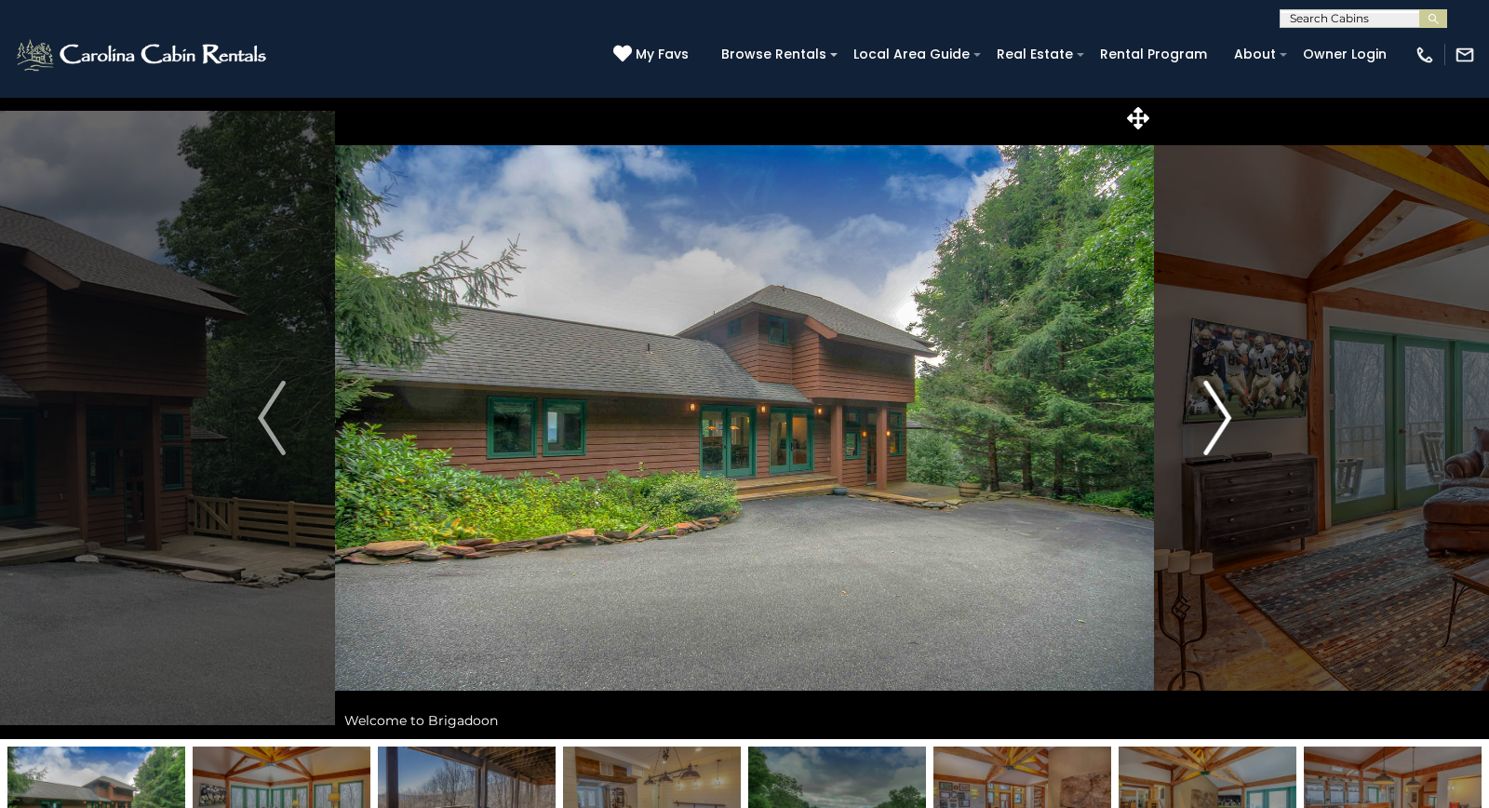
click at [1196, 411] on button "Next" at bounding box center [1217, 418] width 127 height 642
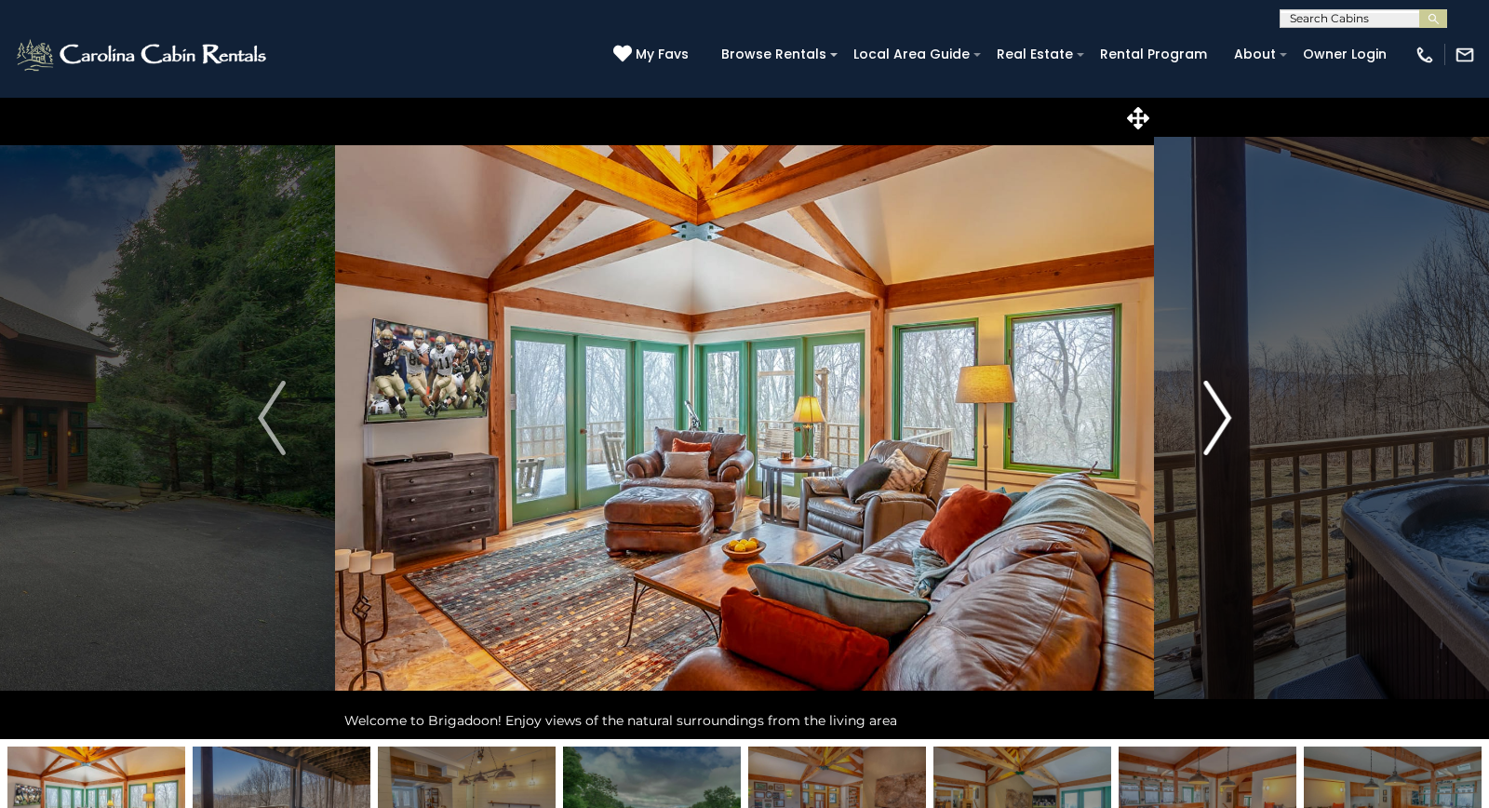
click at [1193, 411] on button "Next" at bounding box center [1217, 418] width 127 height 642
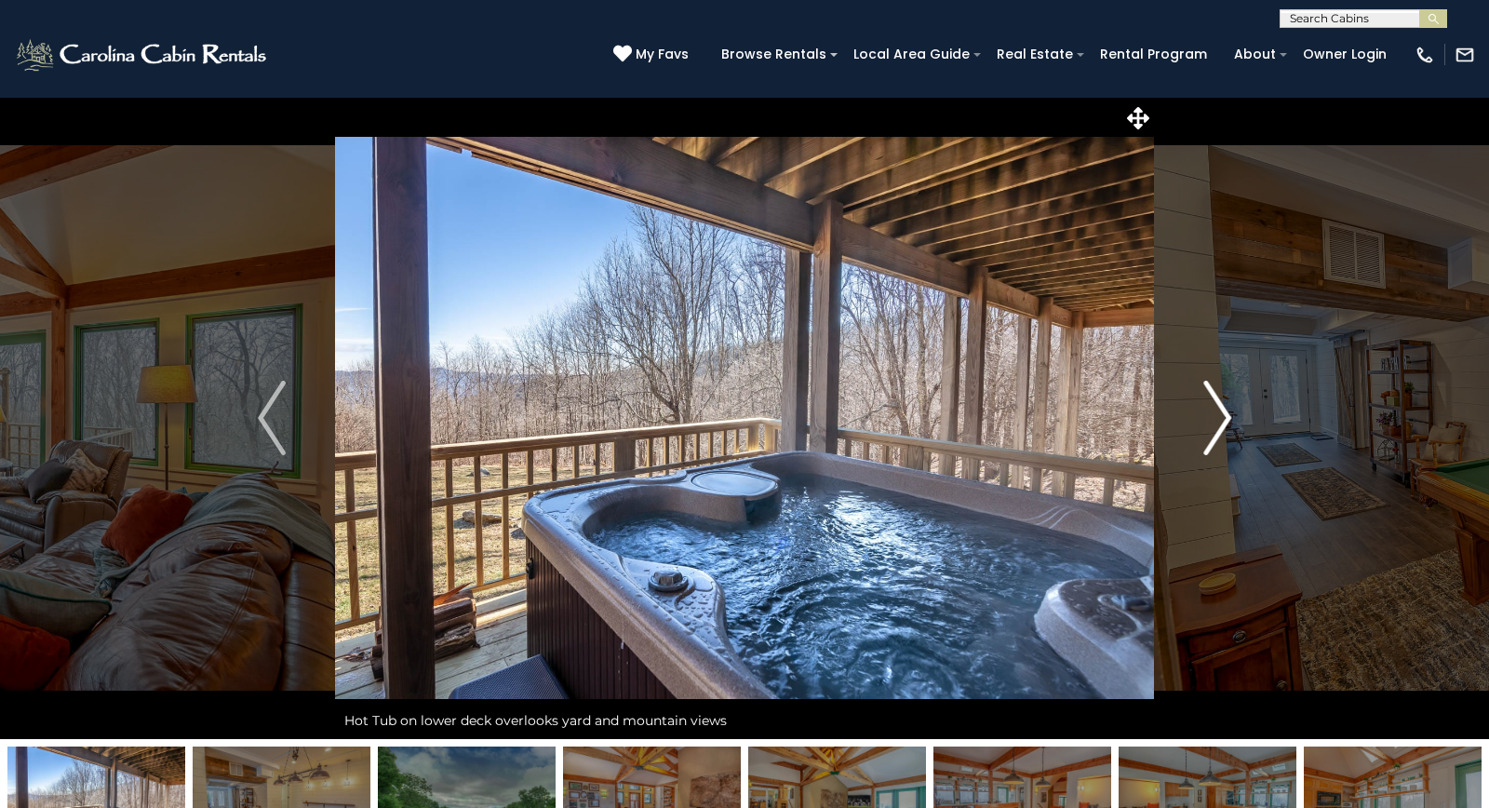
click at [1190, 411] on button "Next" at bounding box center [1217, 418] width 127 height 642
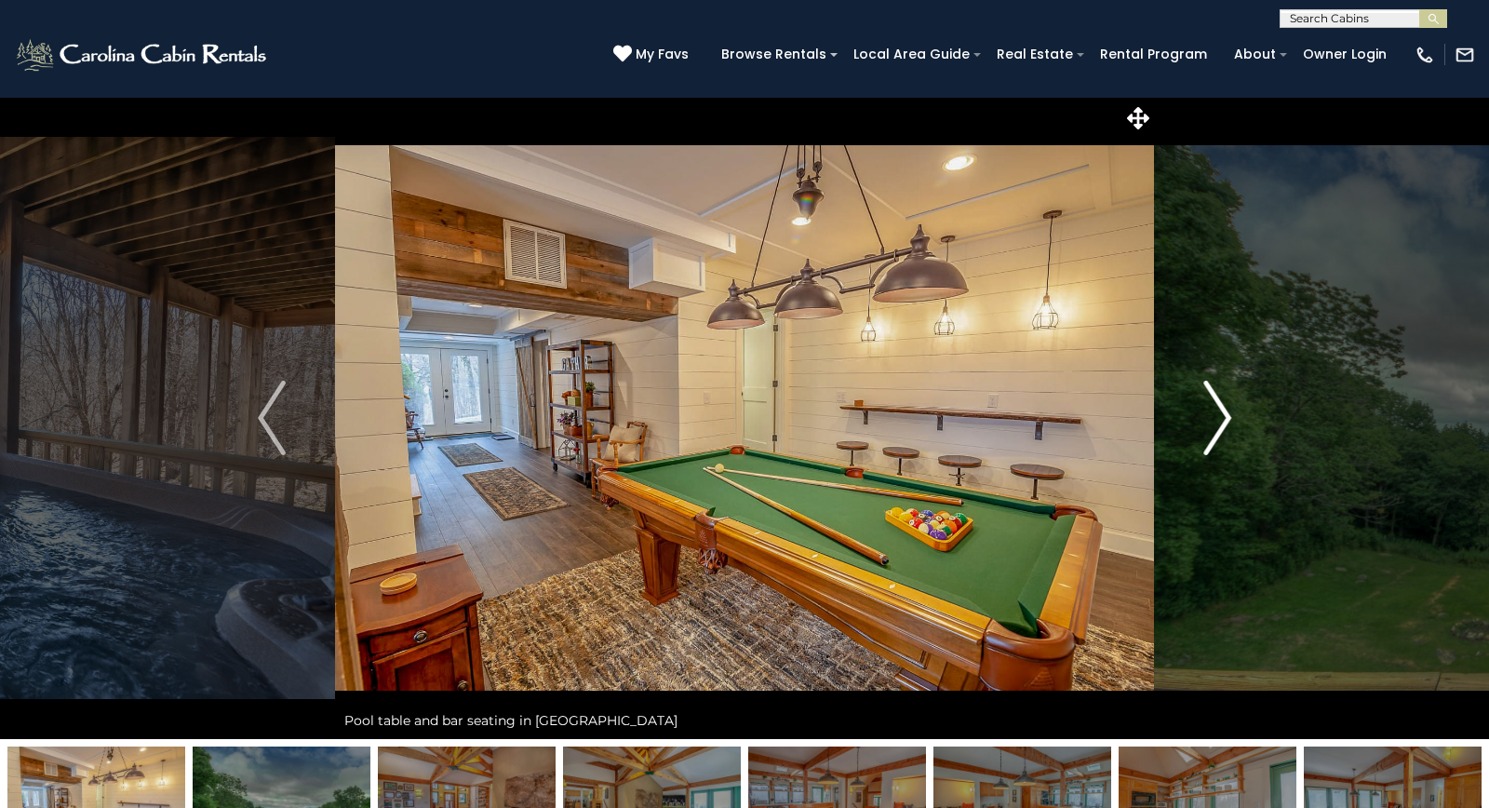
click at [1190, 413] on button "Next" at bounding box center [1217, 418] width 127 height 642
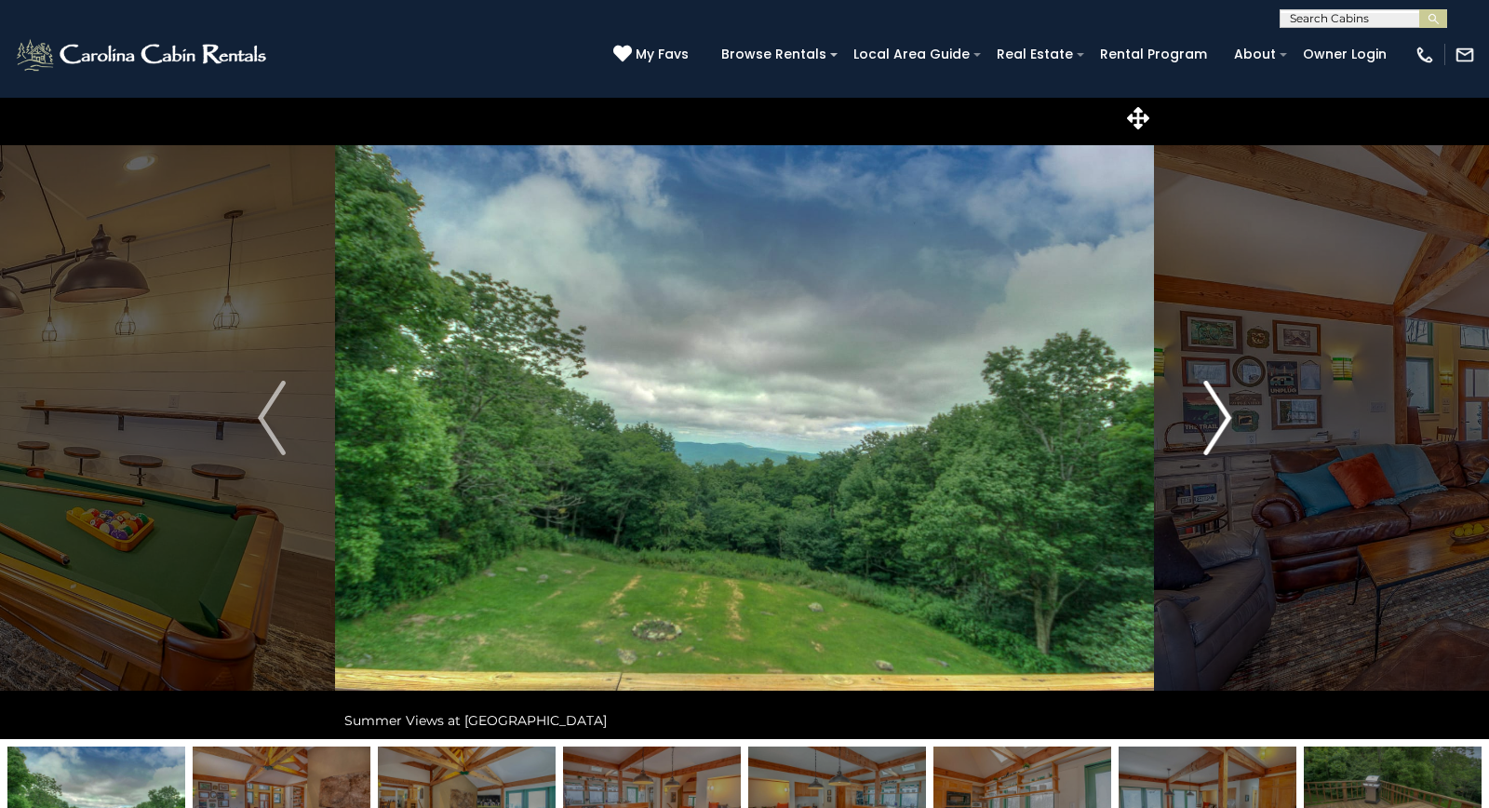
click at [1189, 418] on button "Next" at bounding box center [1217, 418] width 127 height 642
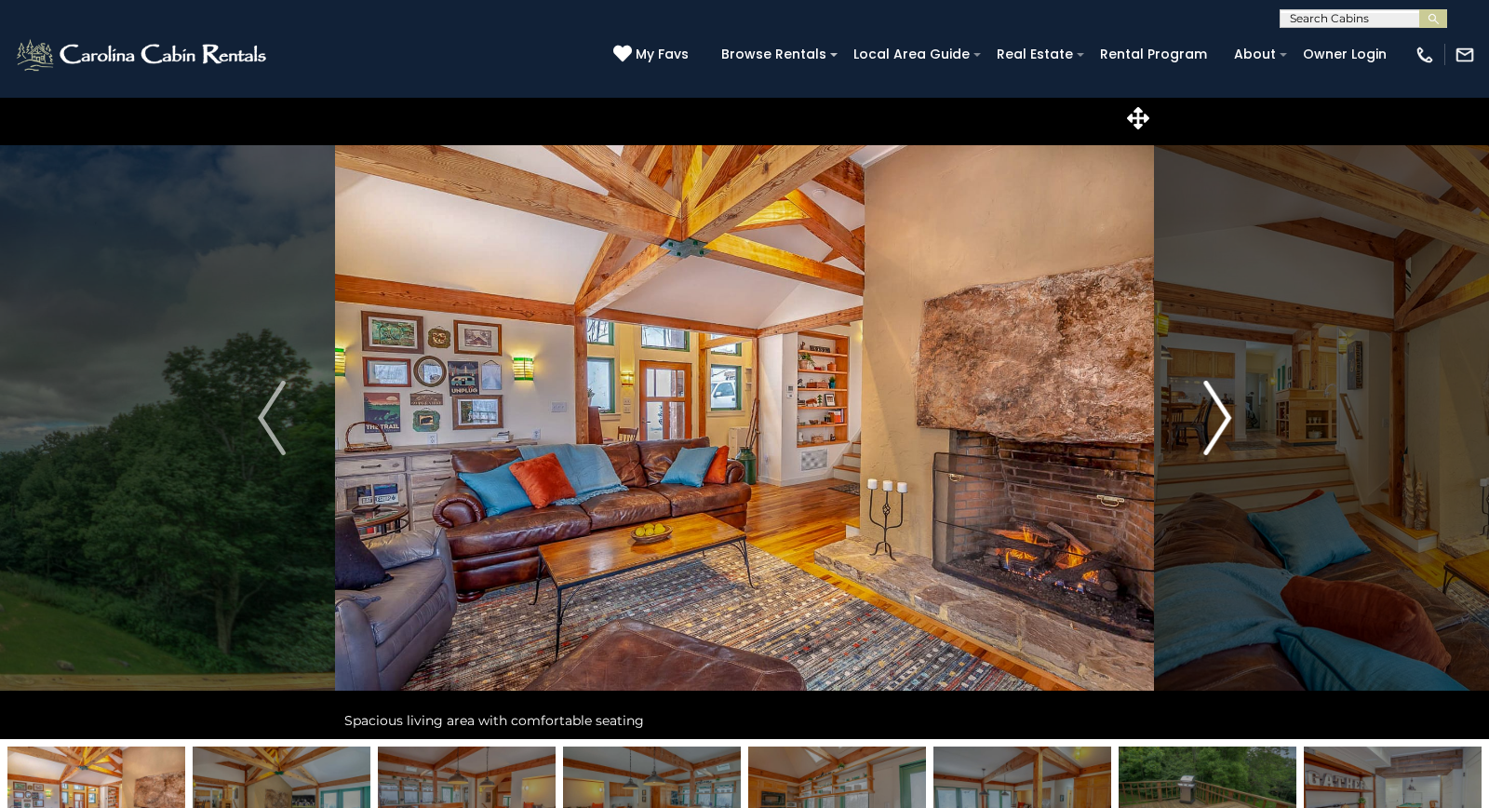
click at [1189, 418] on button "Next" at bounding box center [1217, 418] width 127 height 642
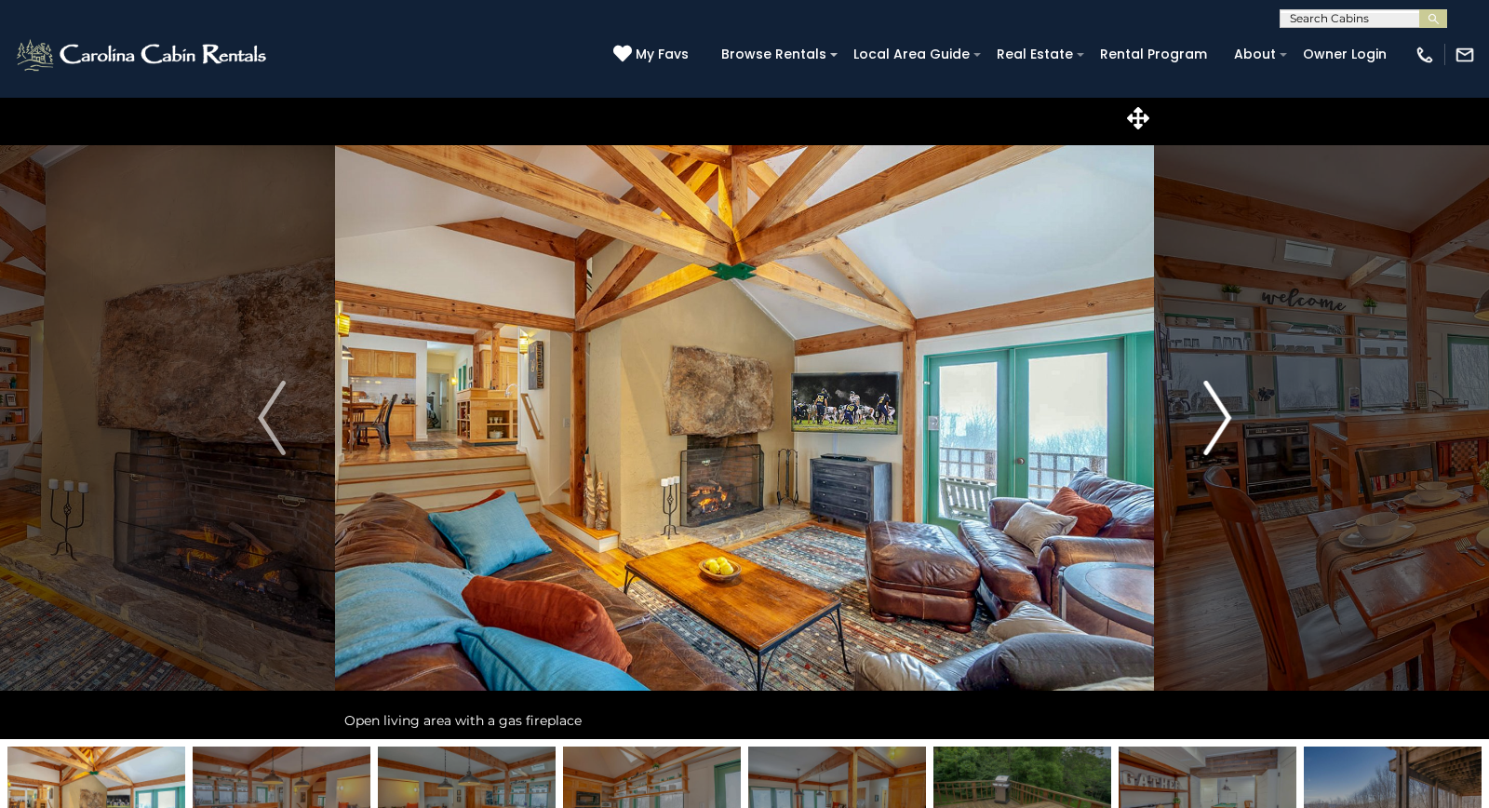
click at [1189, 418] on button "Next" at bounding box center [1217, 418] width 127 height 642
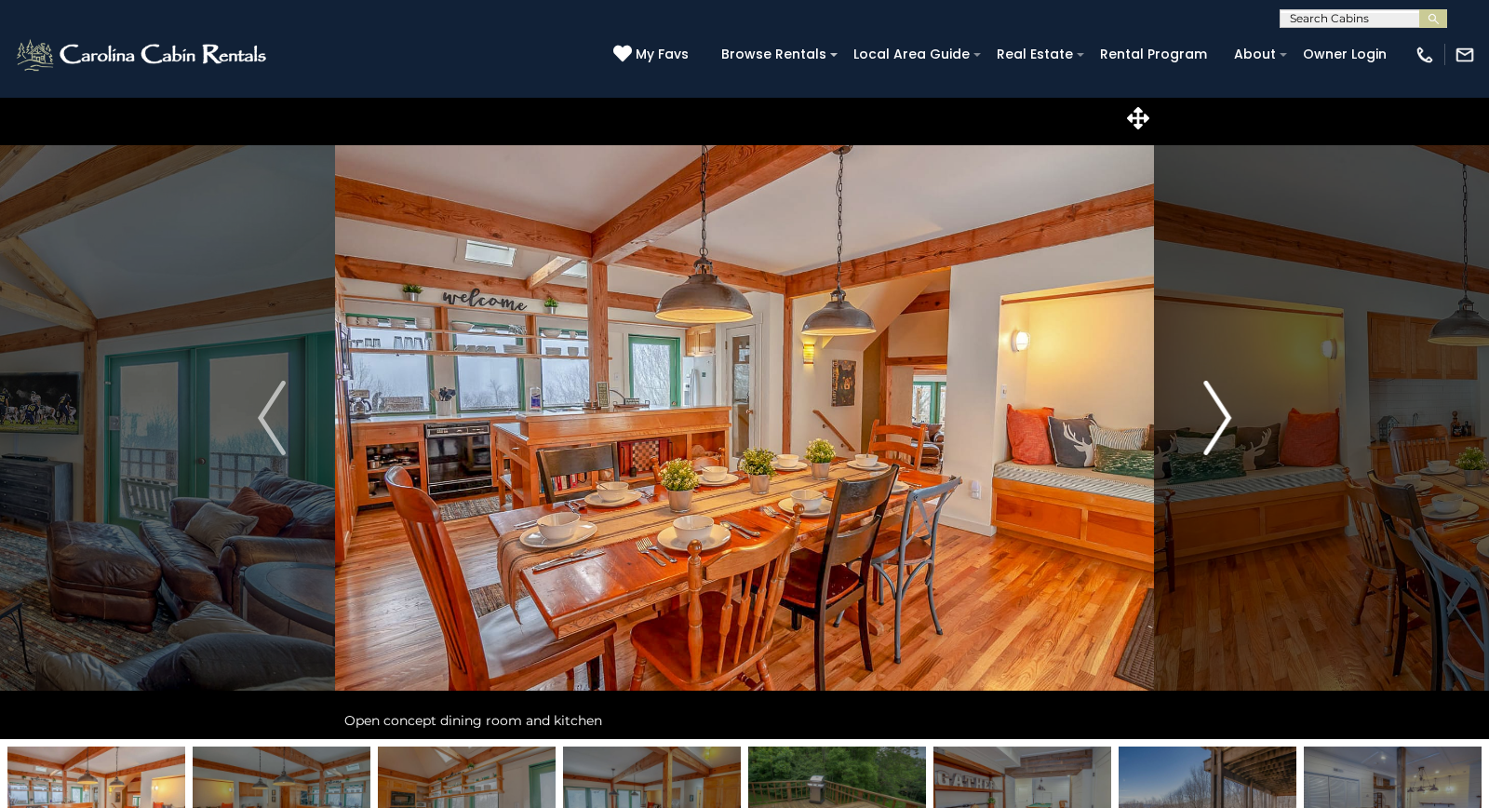
click at [1189, 418] on button "Next" at bounding box center [1217, 418] width 127 height 642
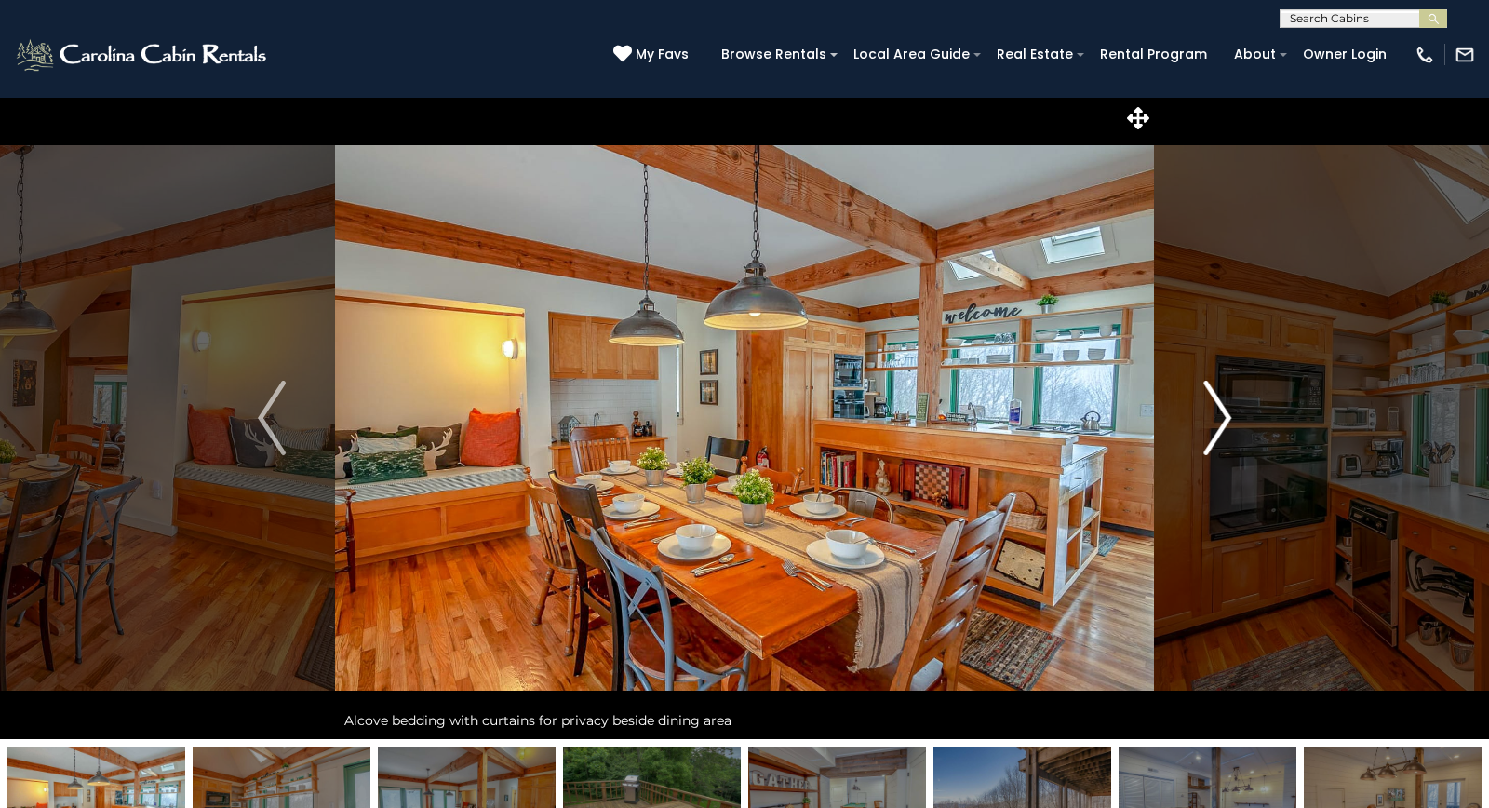
click at [1189, 418] on button "Next" at bounding box center [1217, 418] width 127 height 642
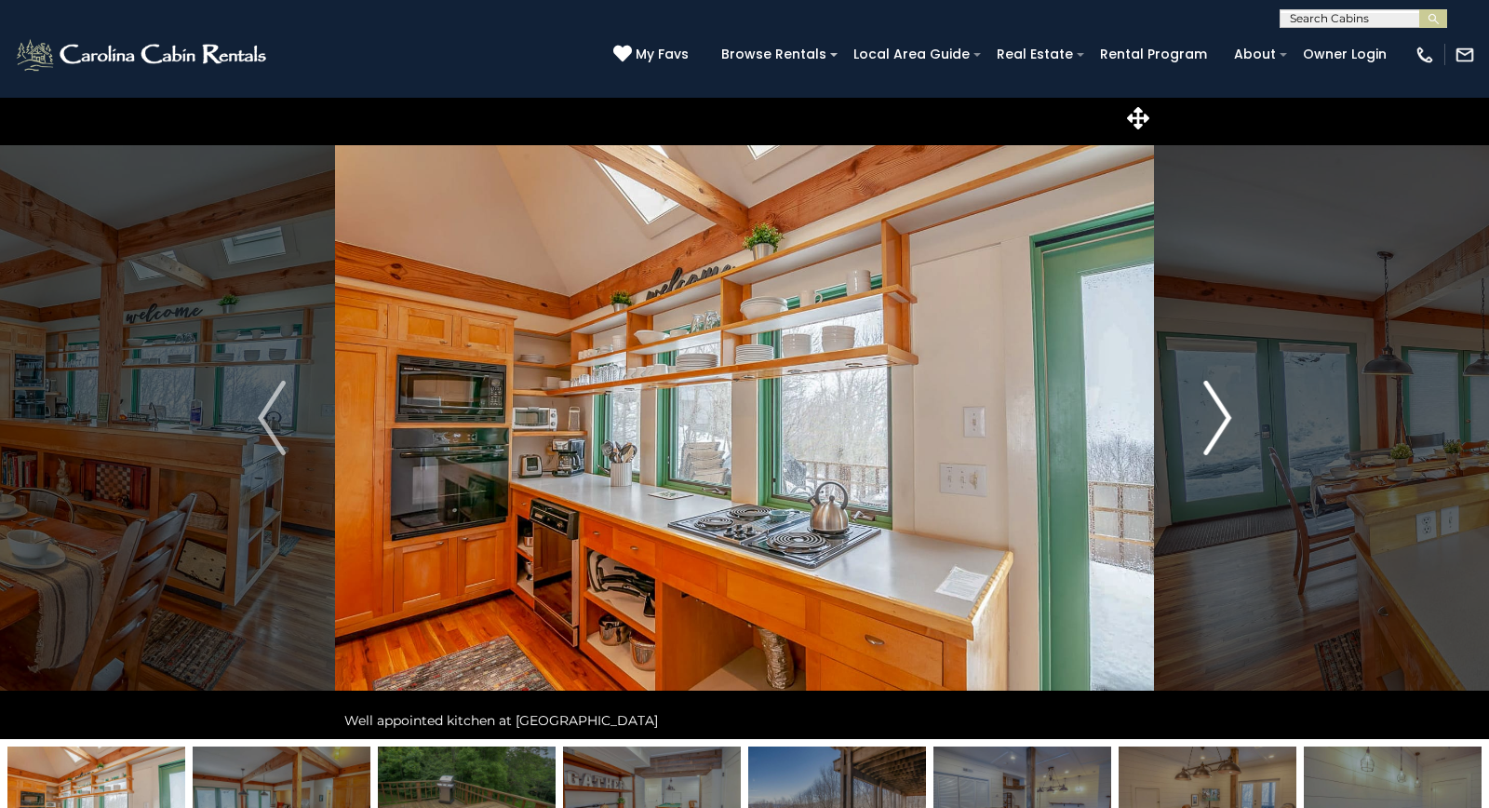
click at [1189, 418] on button "Next" at bounding box center [1217, 418] width 127 height 642
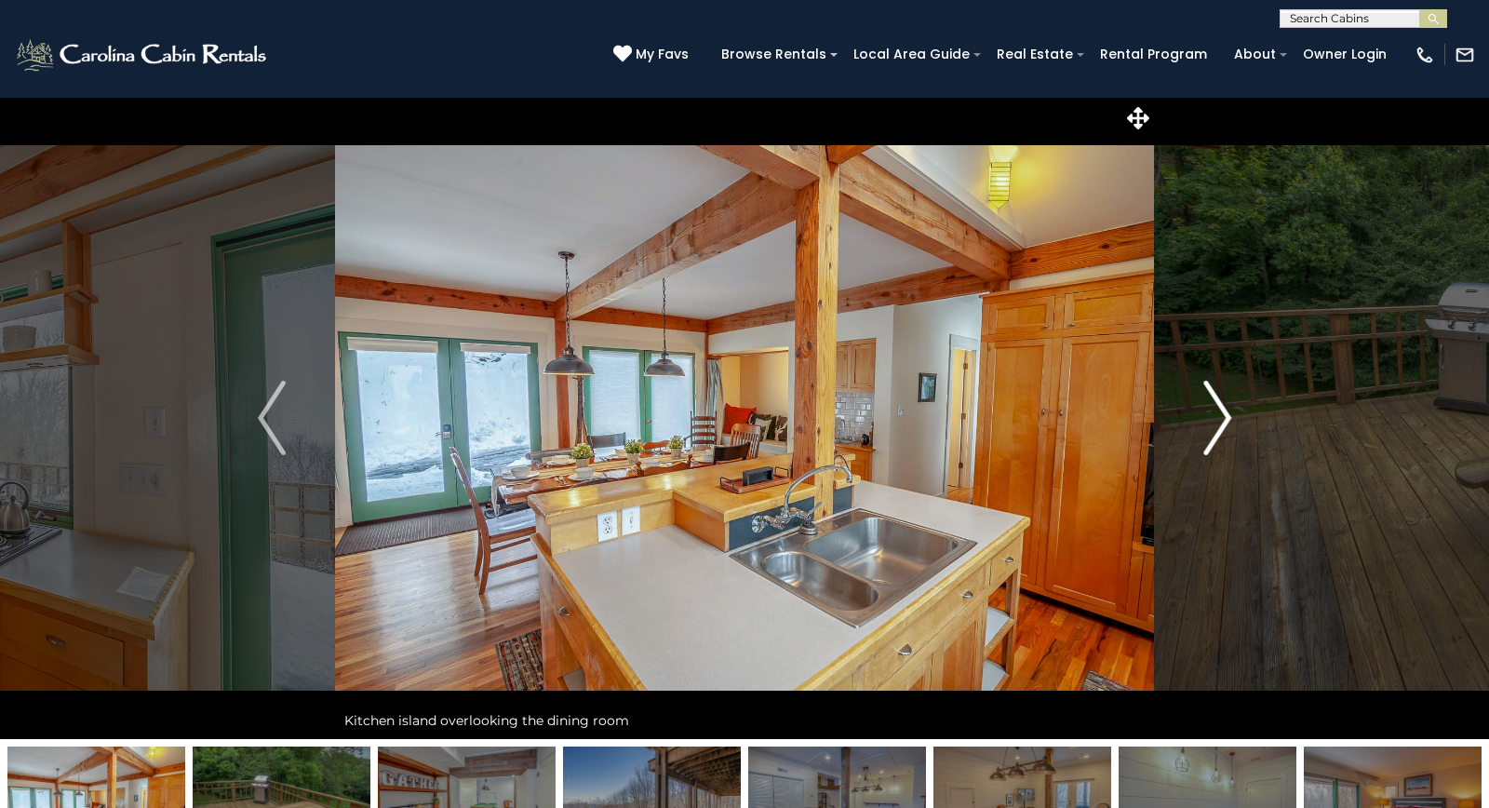
click at [1189, 418] on button "Next" at bounding box center [1217, 418] width 127 height 642
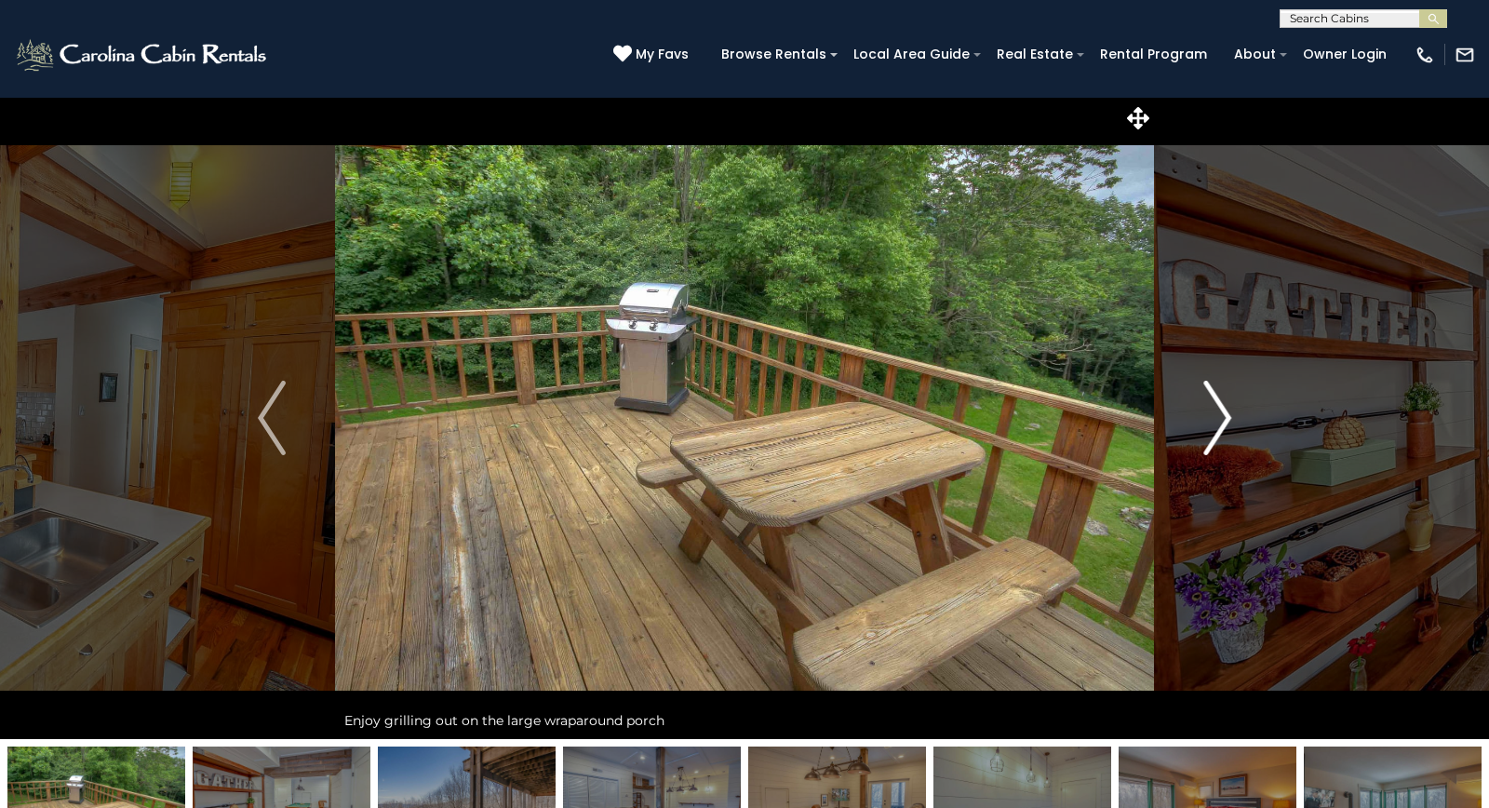
click at [1189, 418] on button "Next" at bounding box center [1217, 418] width 127 height 642
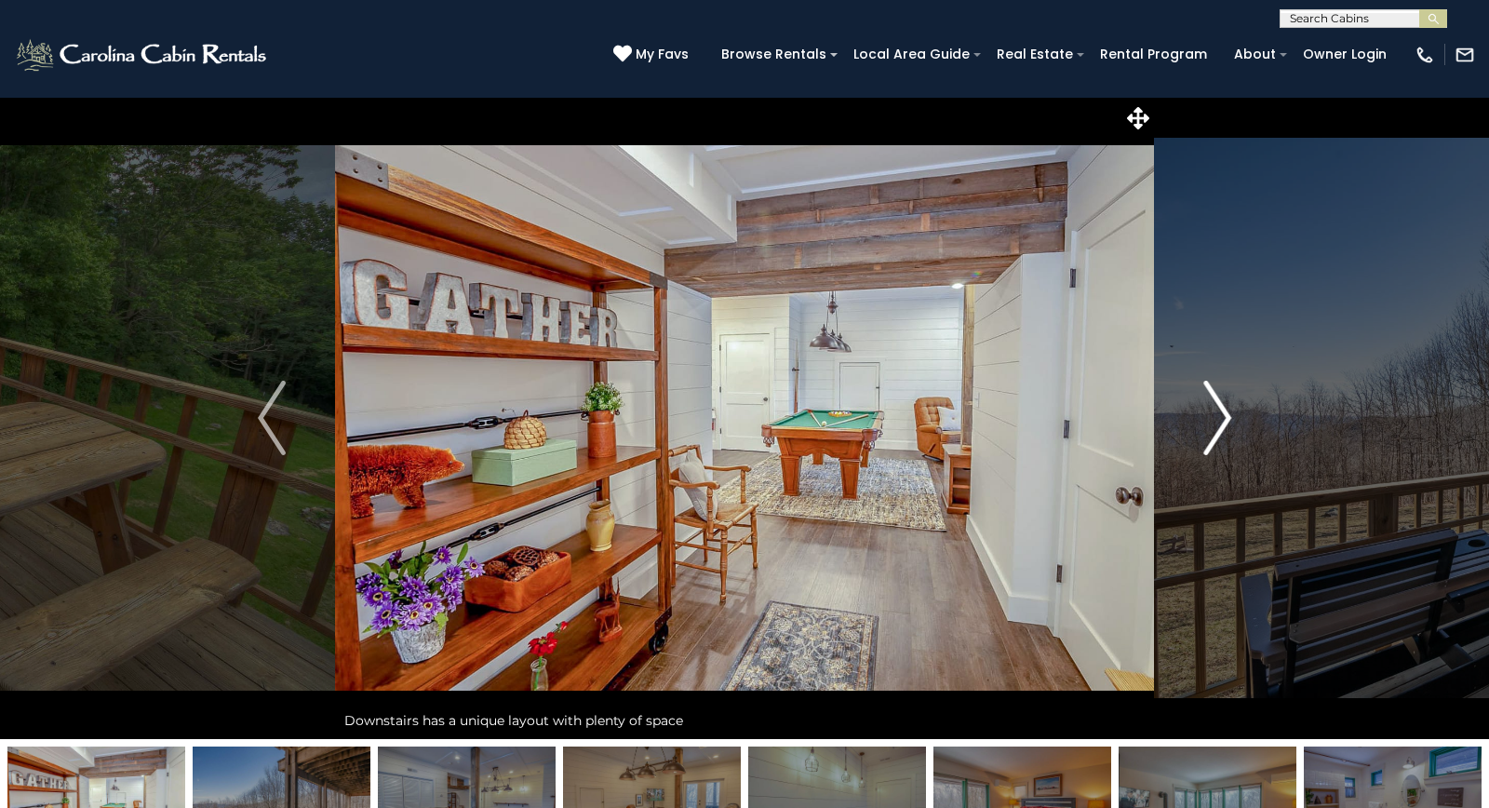
click at [1189, 417] on button "Next" at bounding box center [1217, 418] width 127 height 642
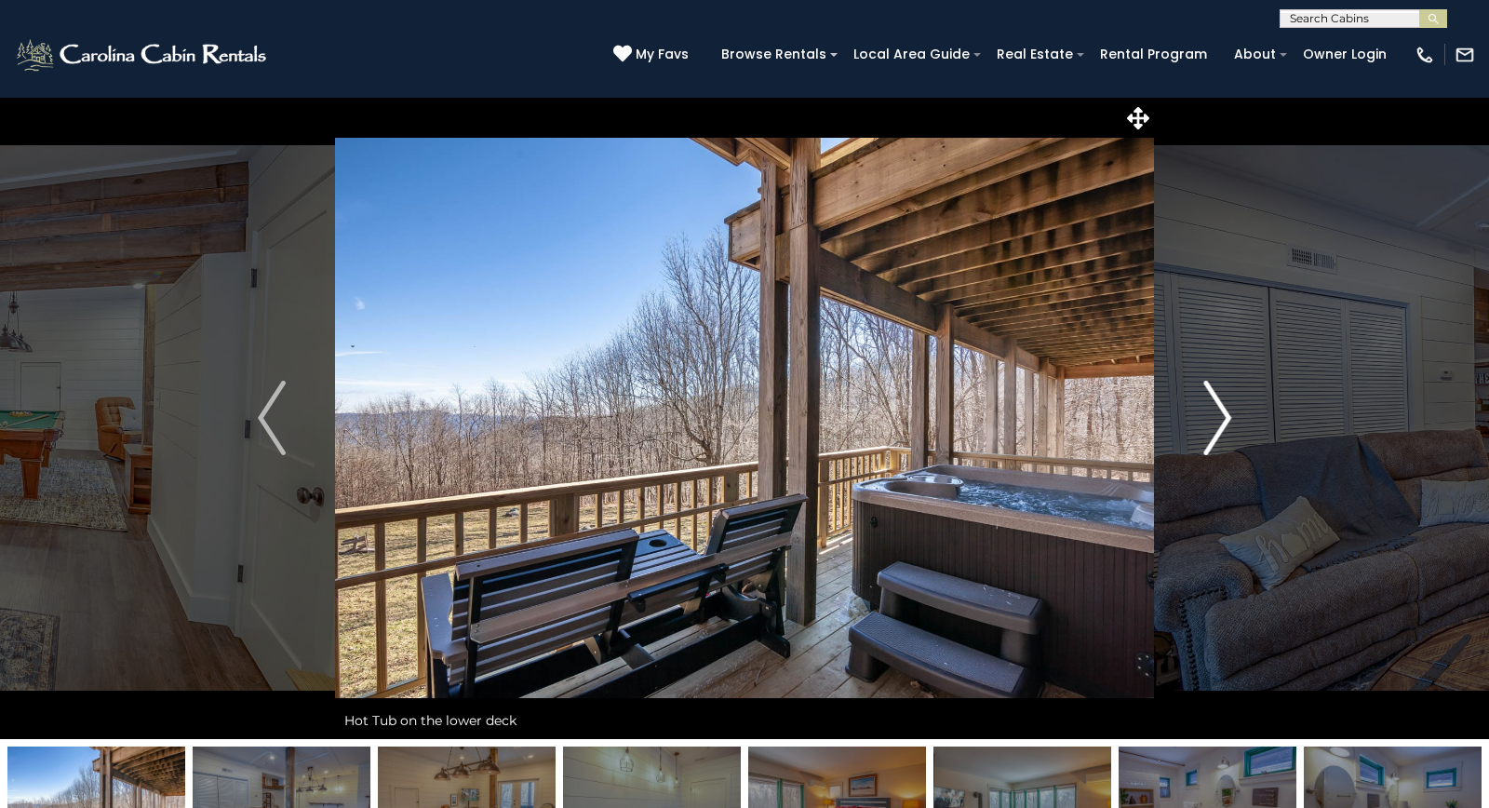
click at [1189, 417] on button "Next" at bounding box center [1217, 418] width 127 height 642
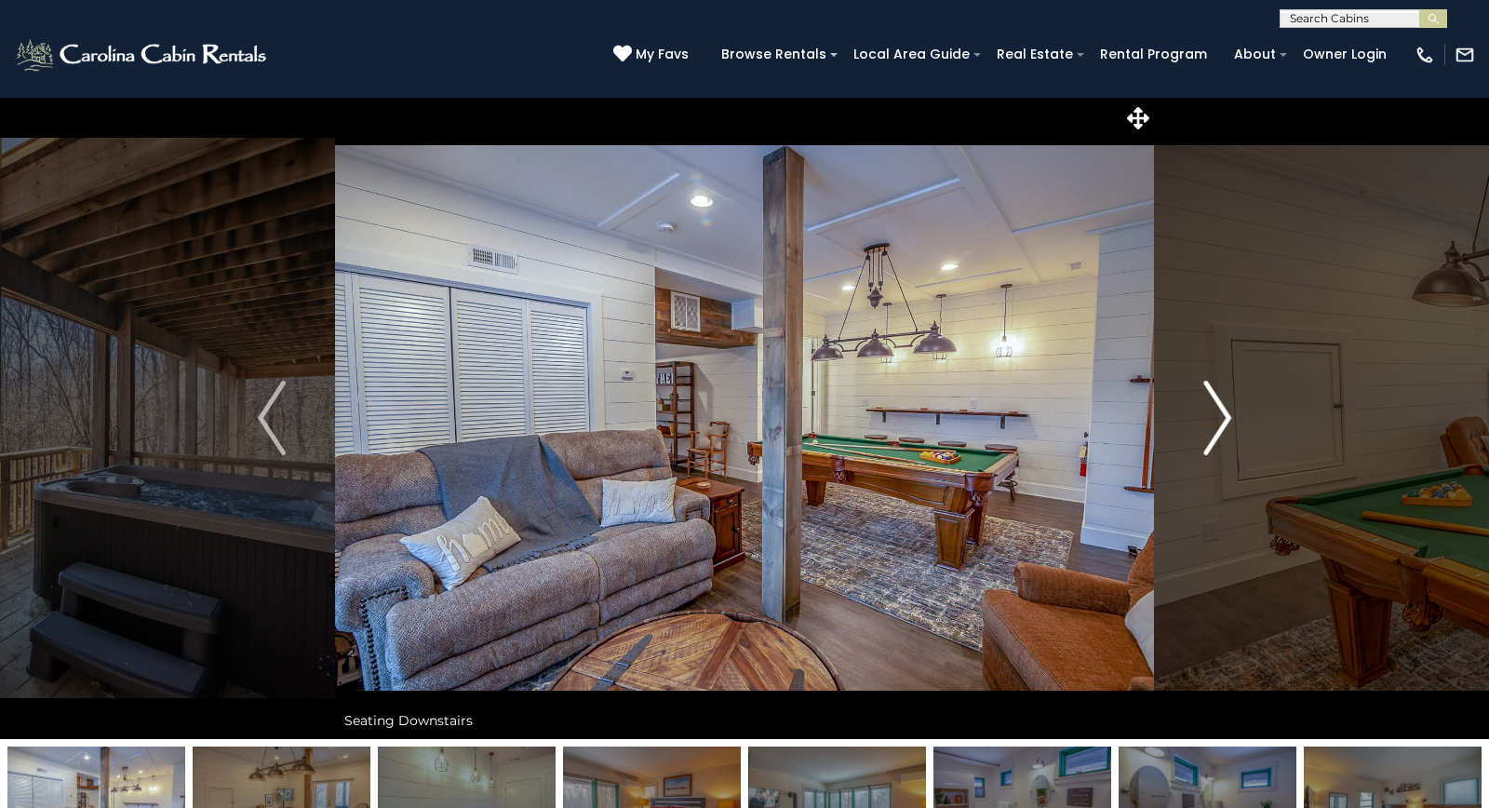
click at [1189, 417] on button "Next" at bounding box center [1217, 418] width 127 height 642
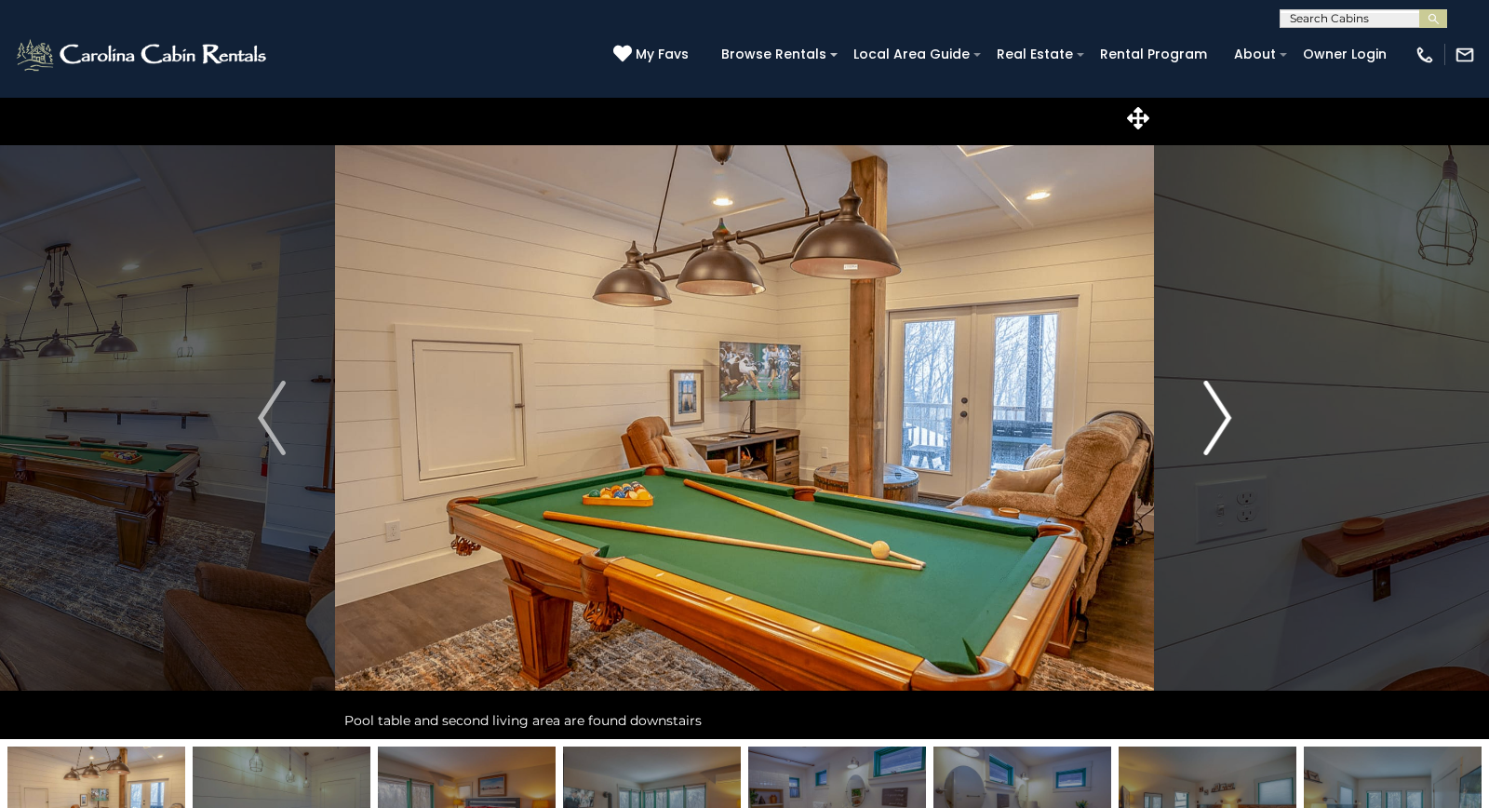
click at [1189, 417] on button "Next" at bounding box center [1217, 418] width 127 height 642
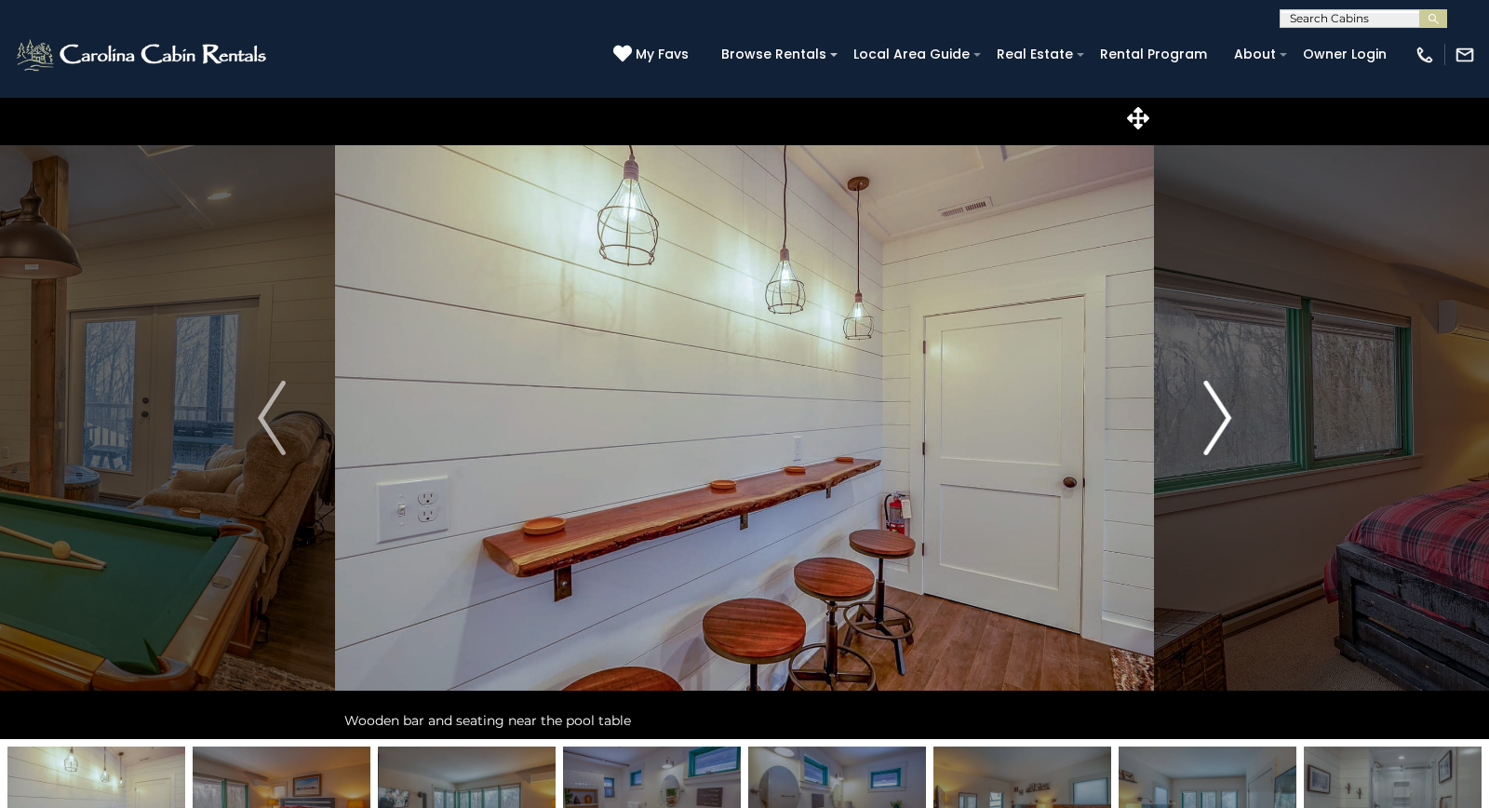
click at [1189, 417] on button "Next" at bounding box center [1217, 418] width 127 height 642
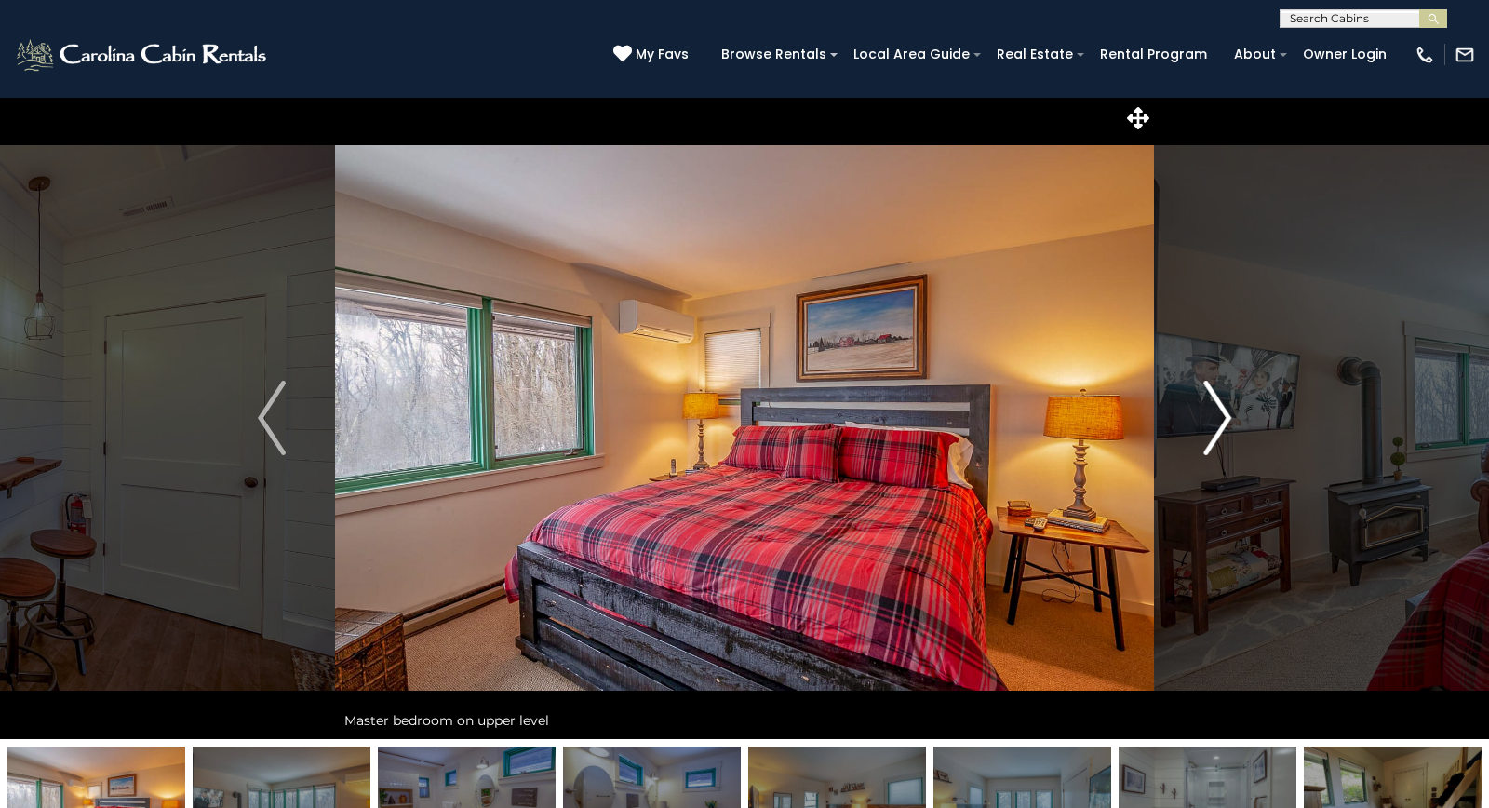
click at [1189, 417] on button "Next" at bounding box center [1217, 418] width 127 height 642
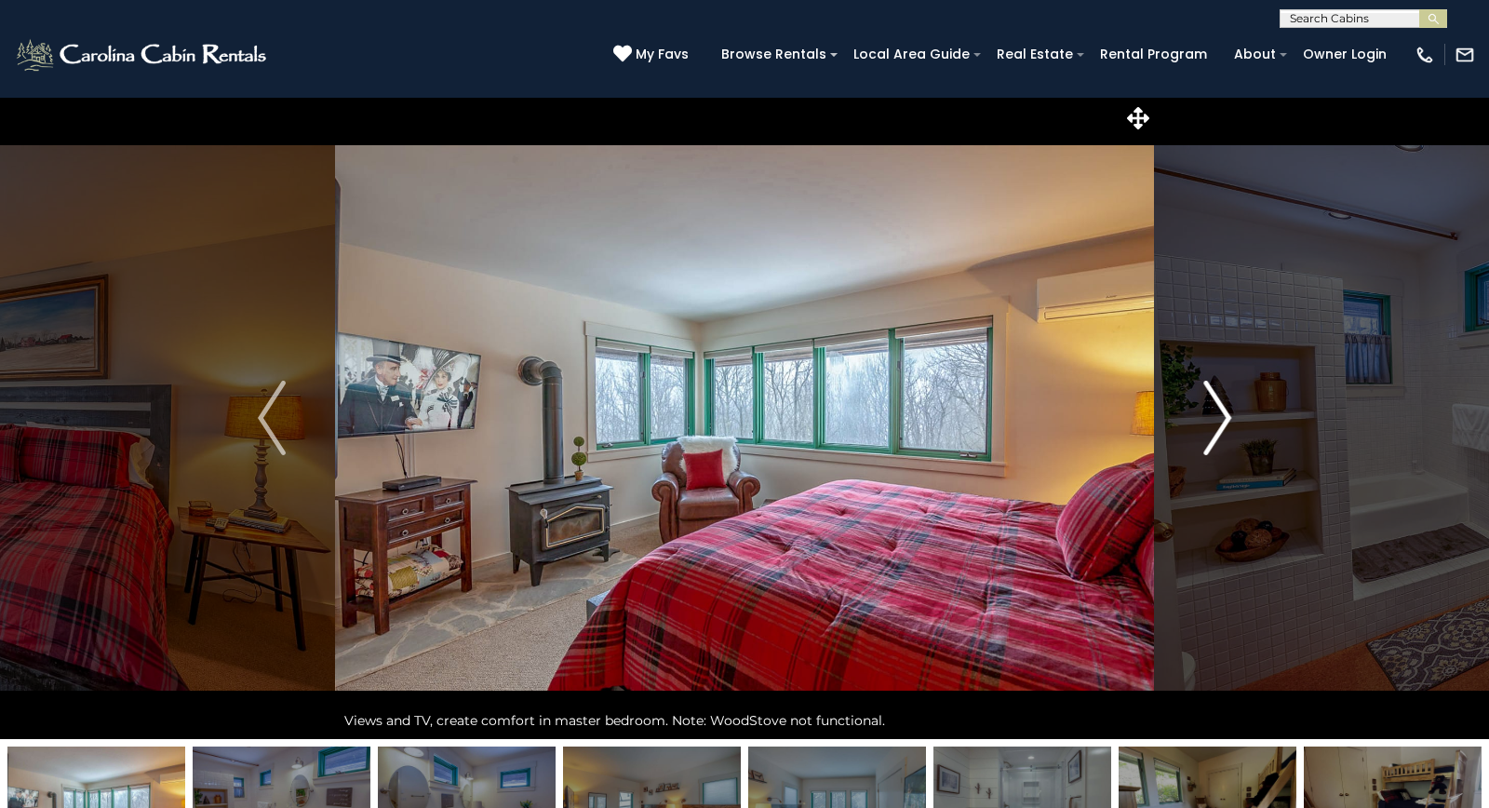
click at [1189, 417] on button "Next" at bounding box center [1217, 418] width 127 height 642
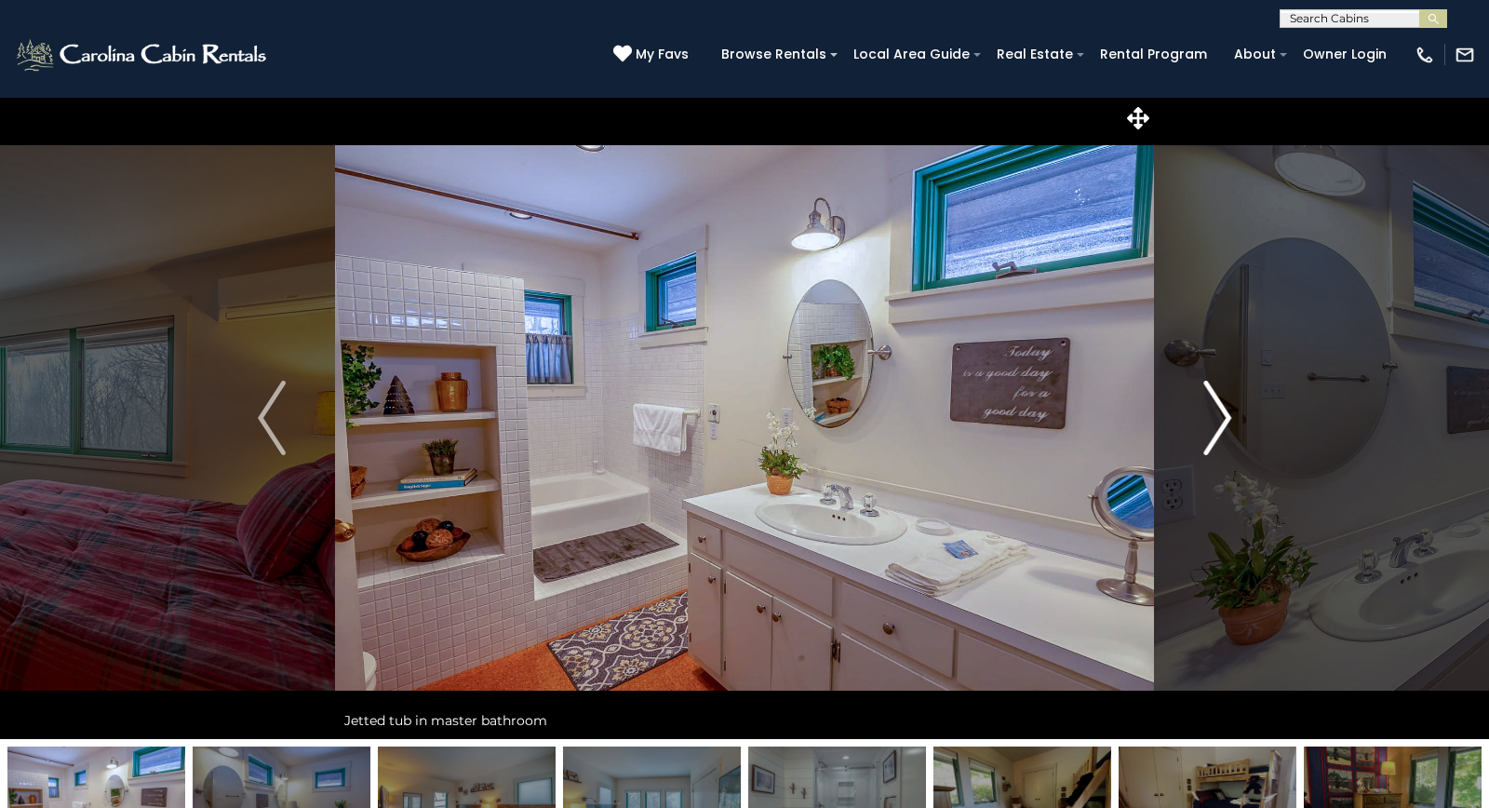
click at [1189, 416] on button "Next" at bounding box center [1217, 418] width 127 height 642
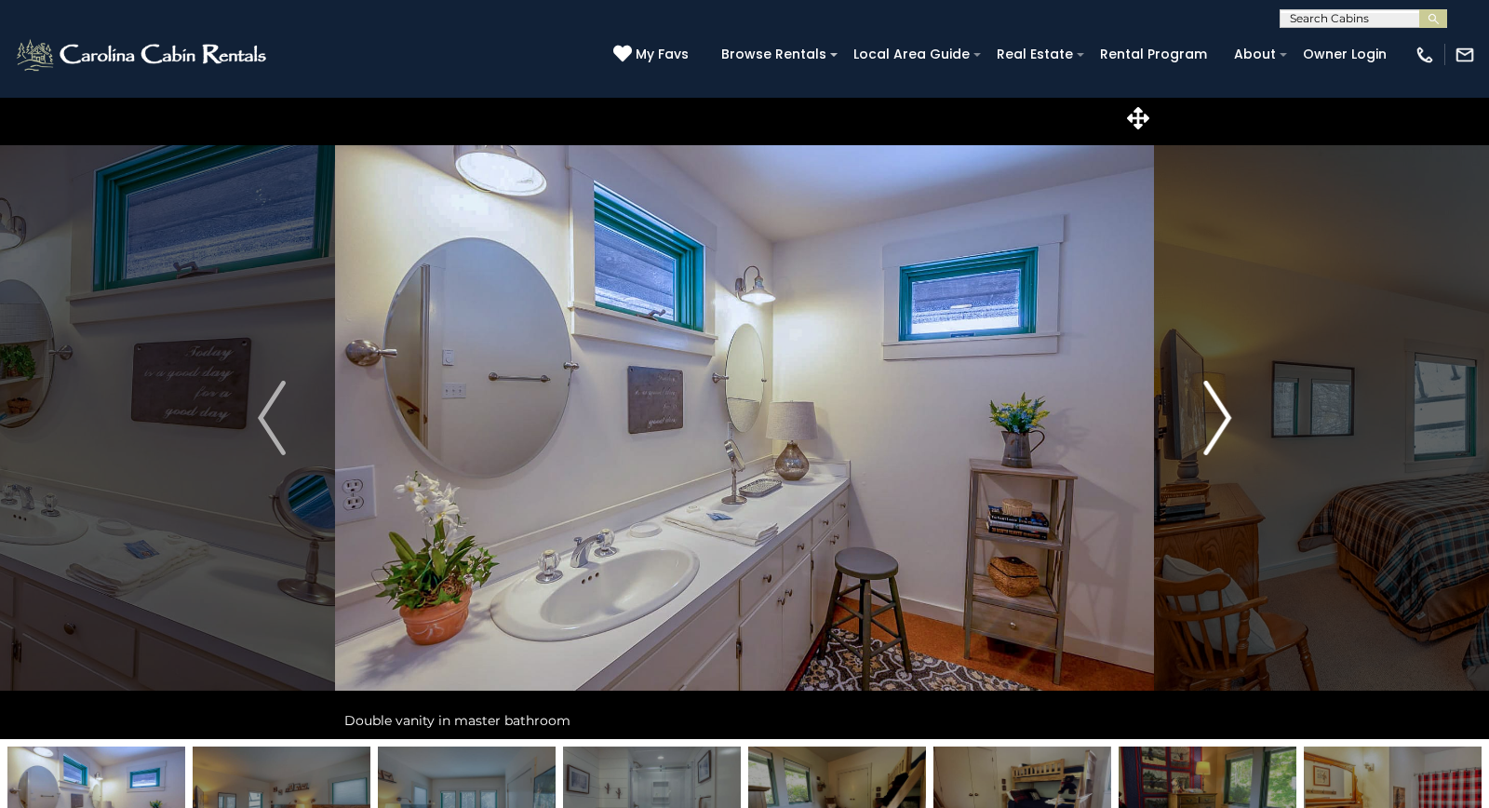
click at [1189, 416] on button "Next" at bounding box center [1217, 418] width 127 height 642
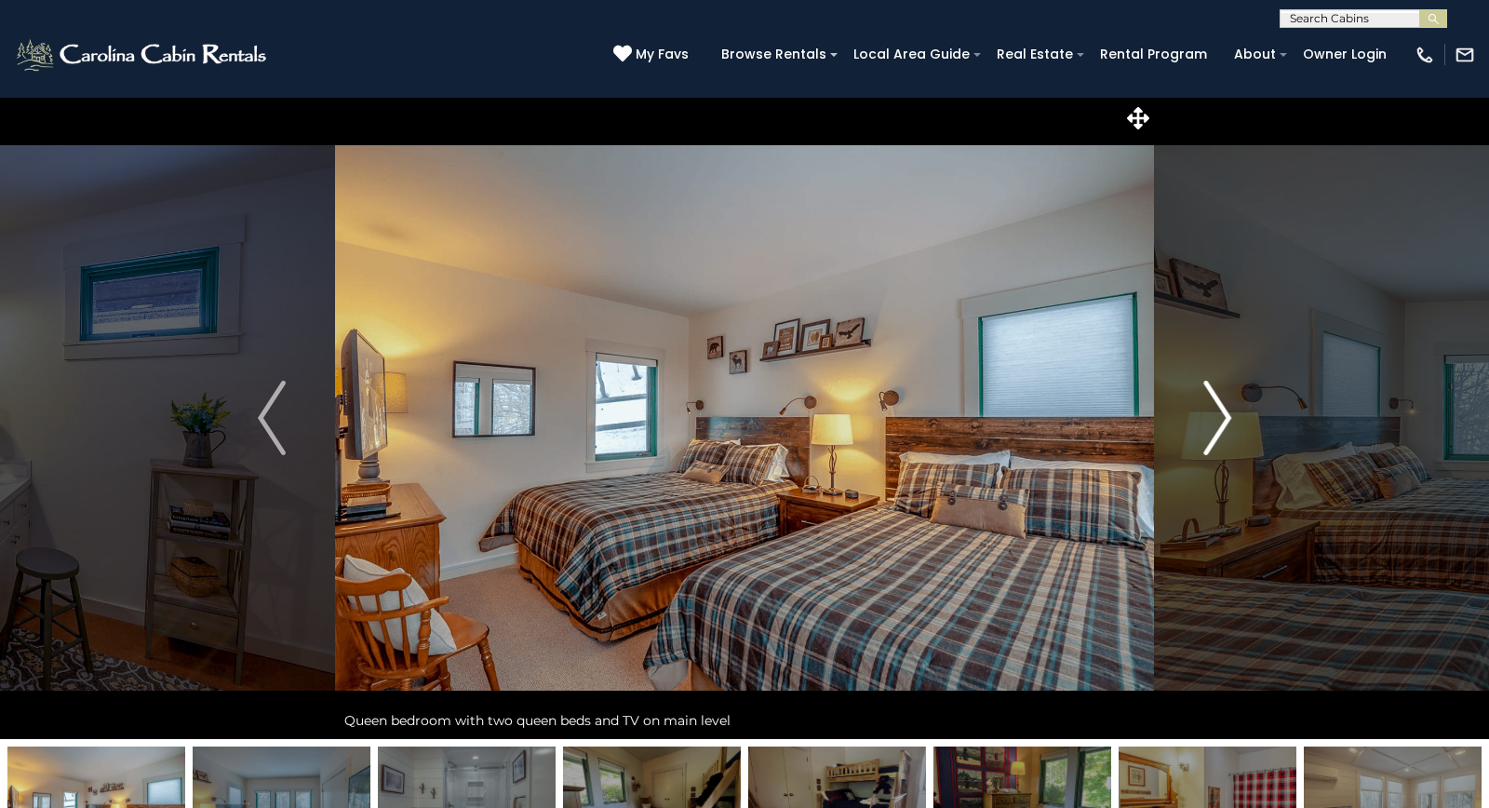
click at [1189, 415] on button "Next" at bounding box center [1217, 418] width 127 height 642
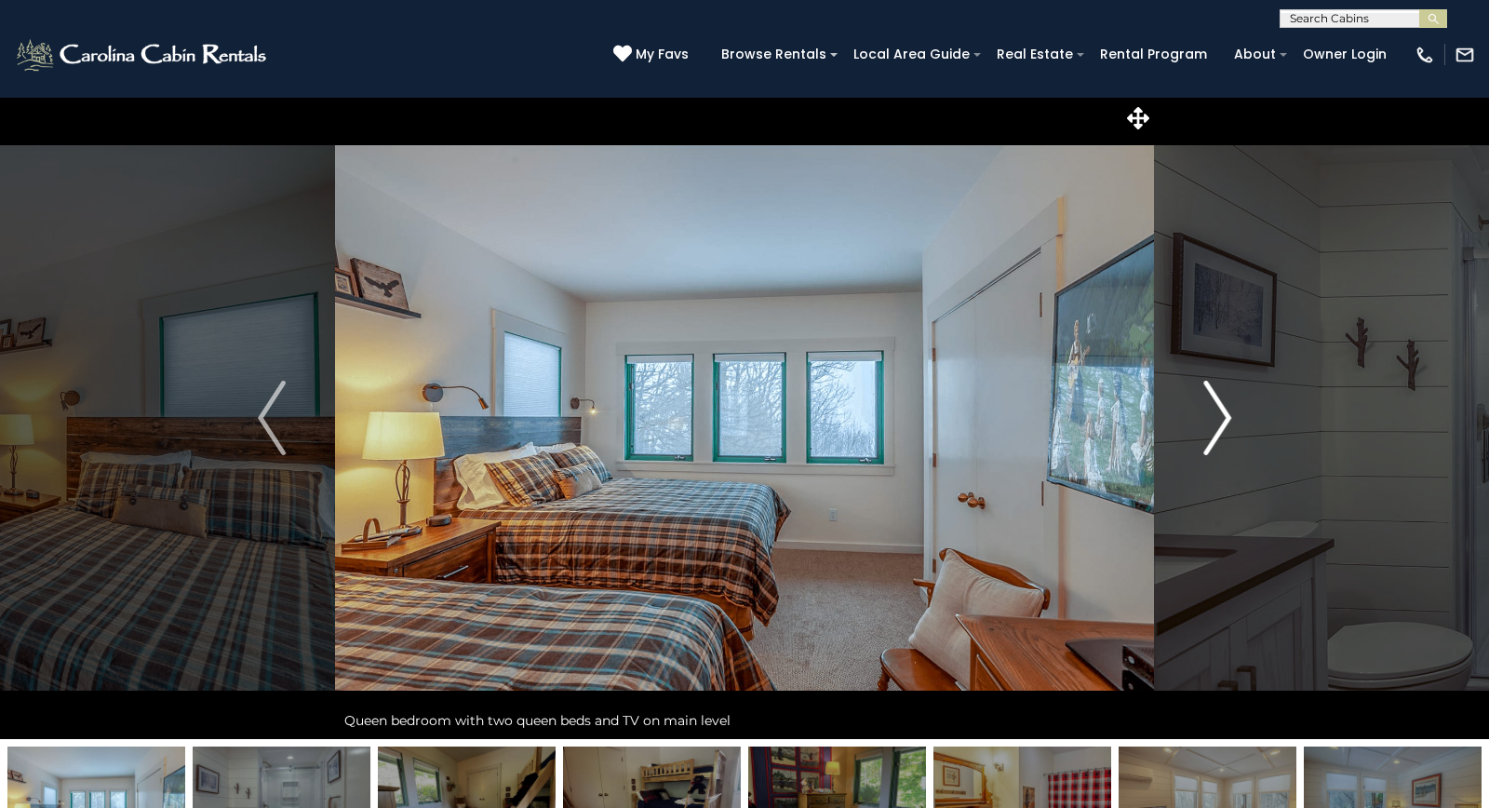
click at [1189, 415] on button "Next" at bounding box center [1217, 418] width 127 height 642
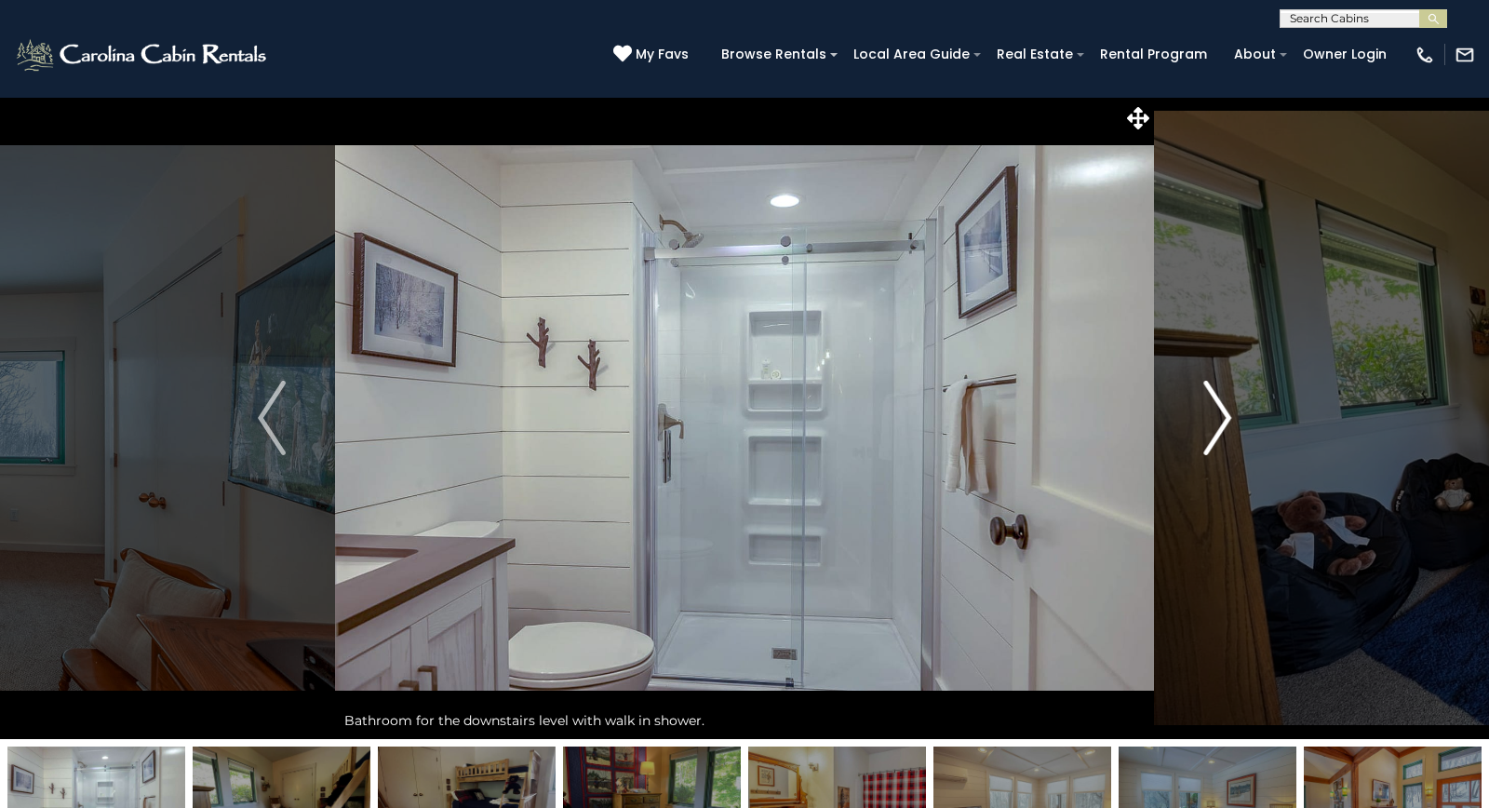
click at [1189, 415] on button "Next" at bounding box center [1217, 418] width 127 height 642
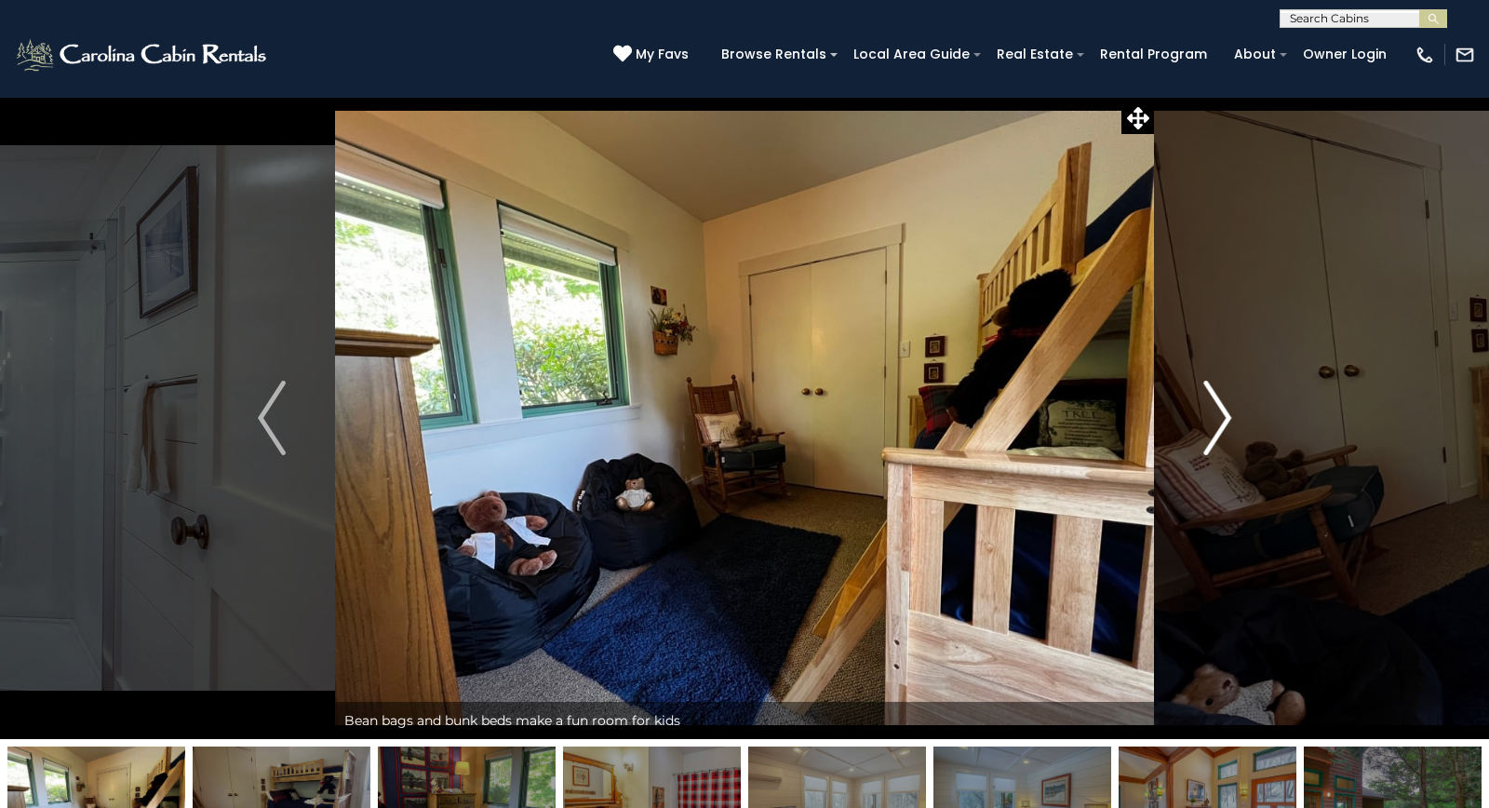
click at [1189, 415] on button "Next" at bounding box center [1217, 418] width 127 height 642
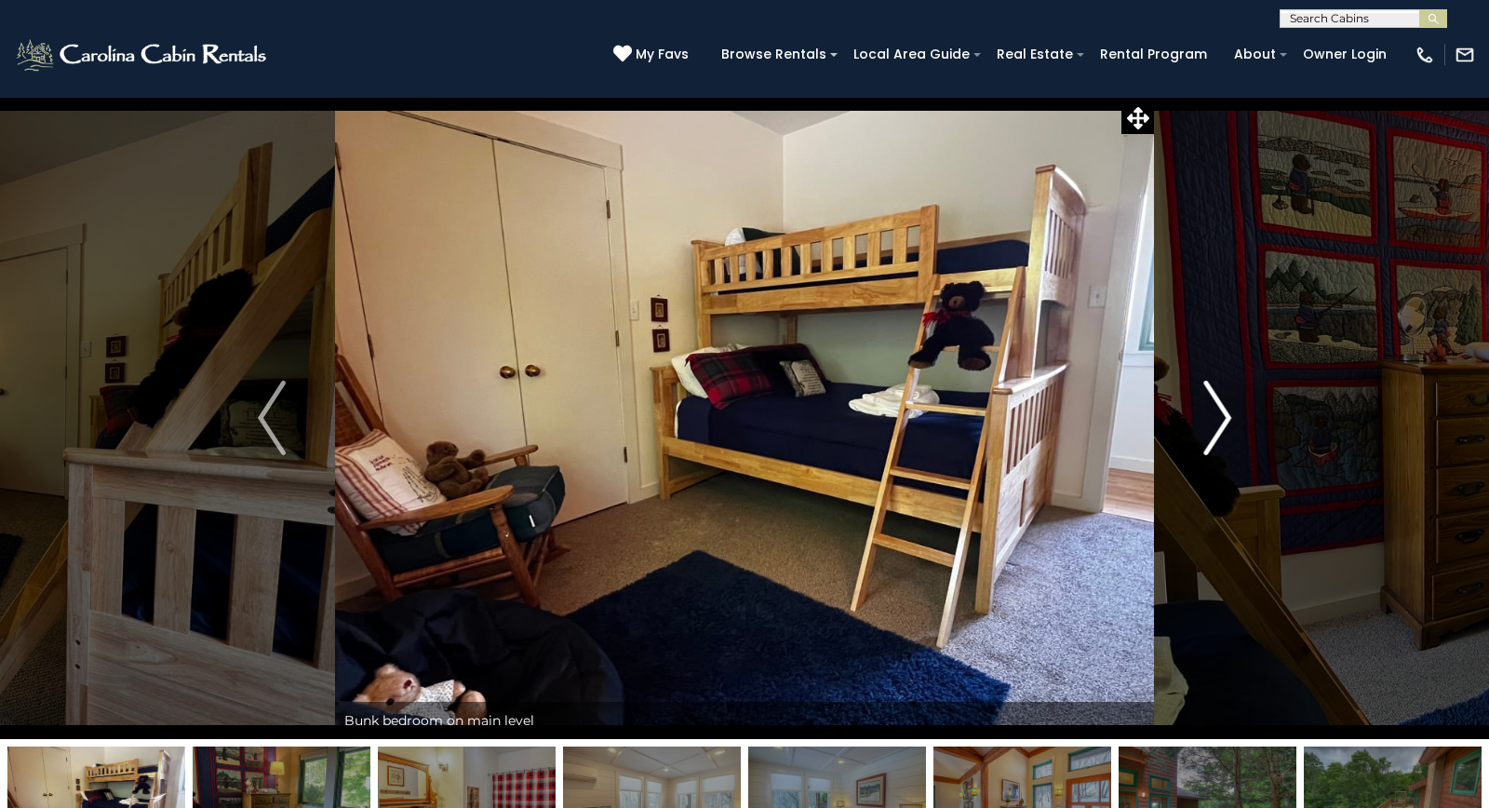
click at [1189, 415] on button "Next" at bounding box center [1217, 418] width 127 height 642
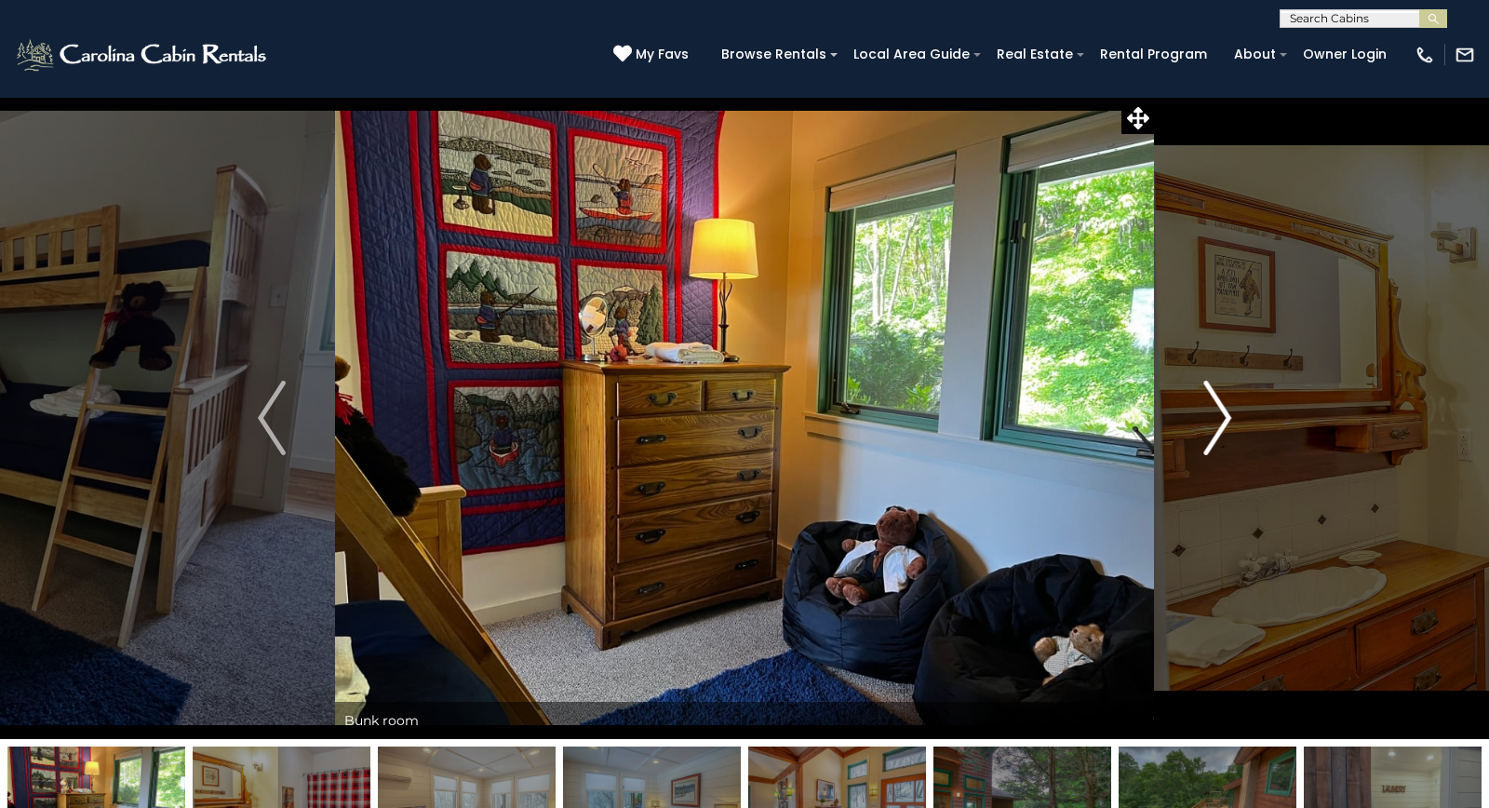
click at [1189, 415] on button "Next" at bounding box center [1217, 418] width 127 height 642
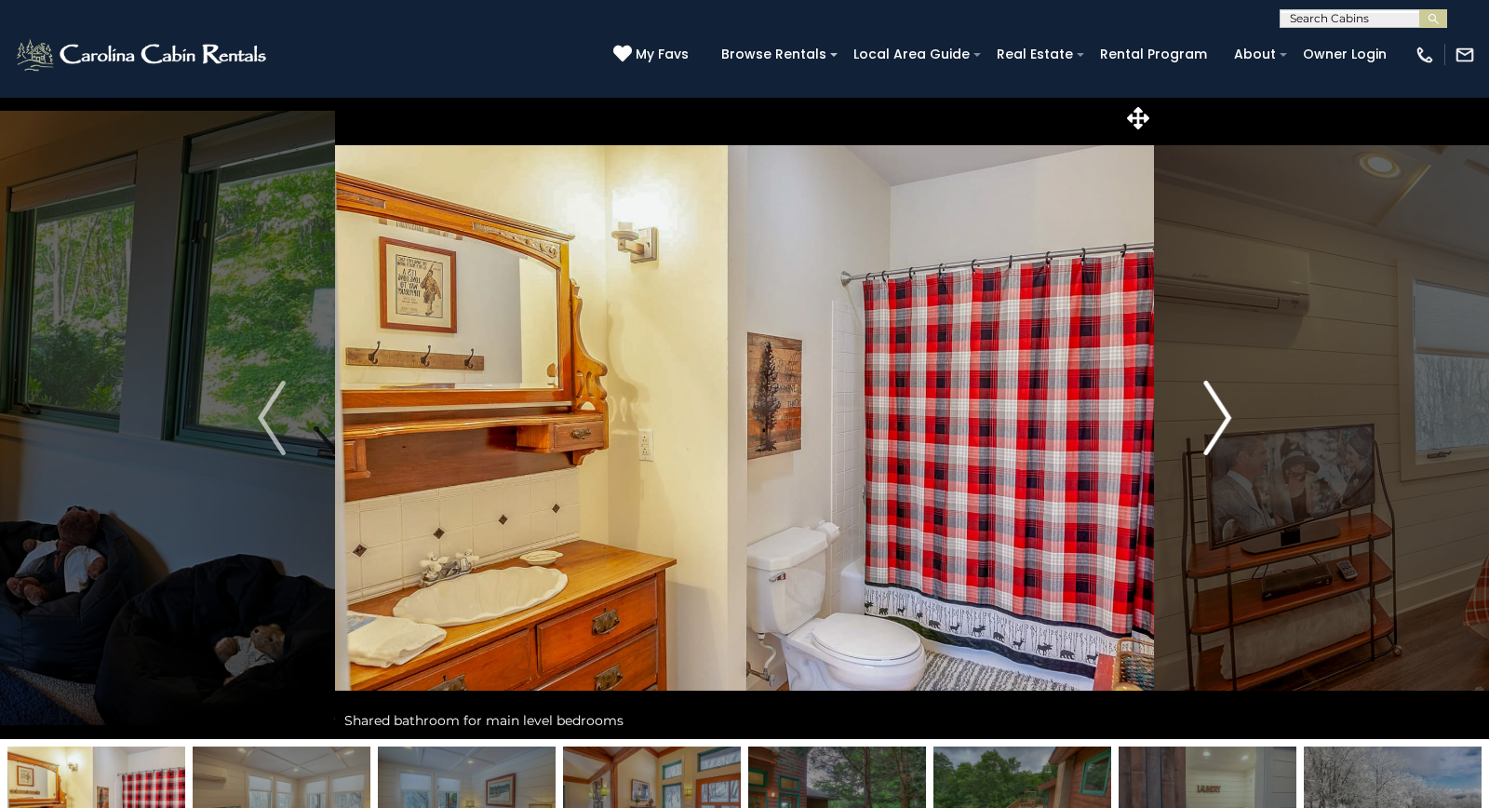
click at [1189, 414] on button "Next" at bounding box center [1217, 418] width 127 height 642
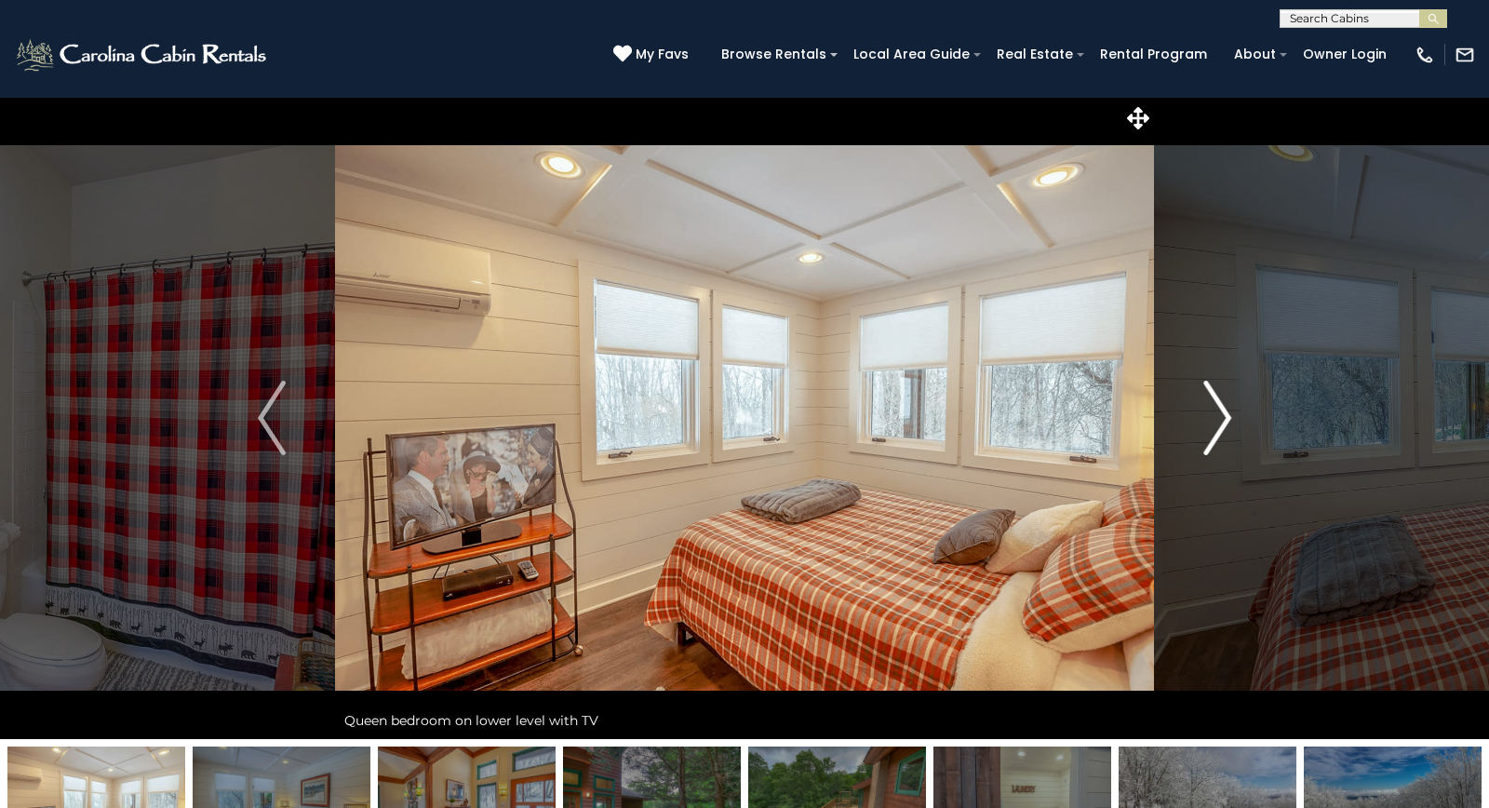
click at [1189, 414] on button "Next" at bounding box center [1217, 418] width 127 height 642
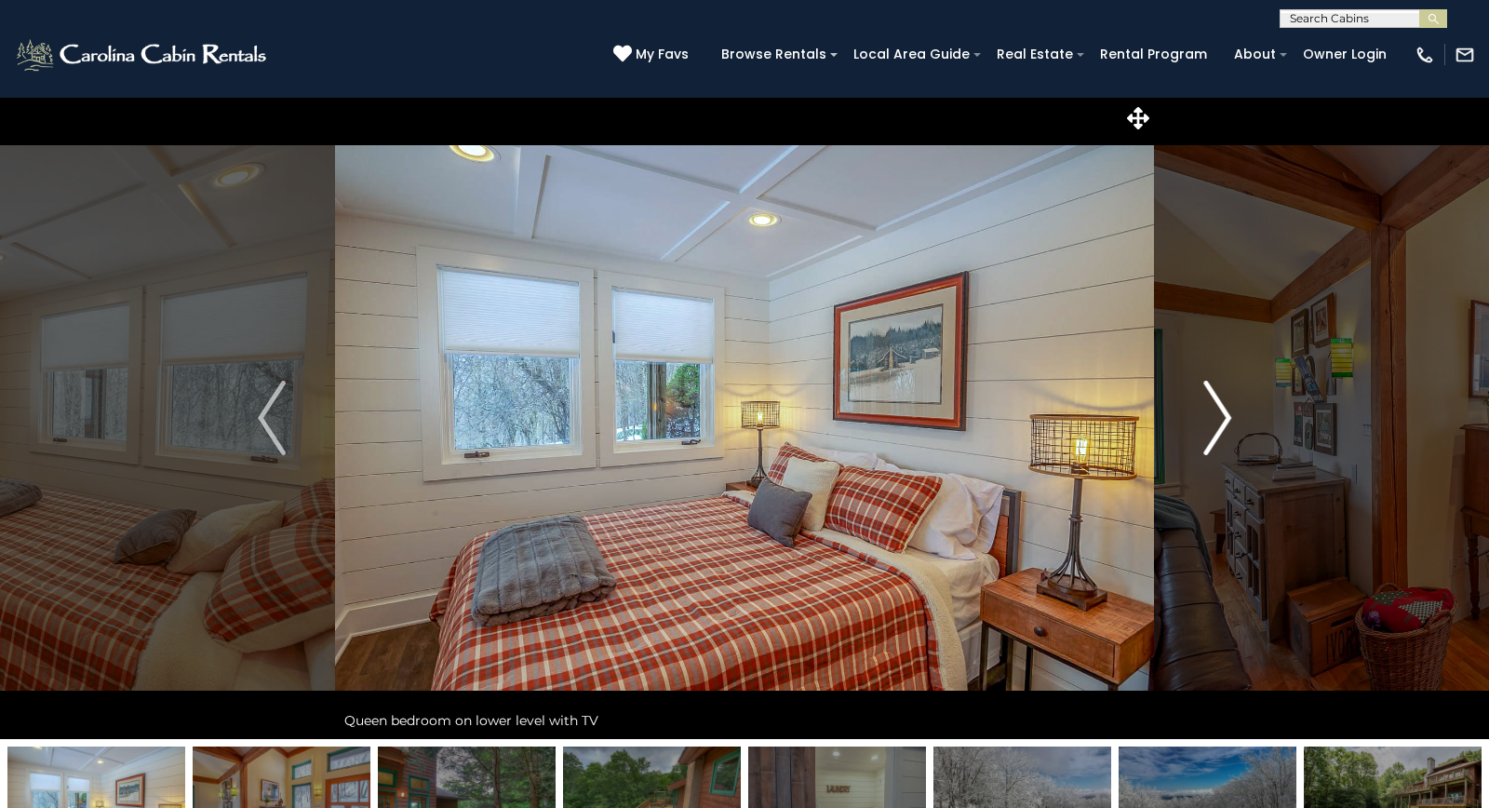
click at [1189, 414] on button "Next" at bounding box center [1217, 418] width 127 height 642
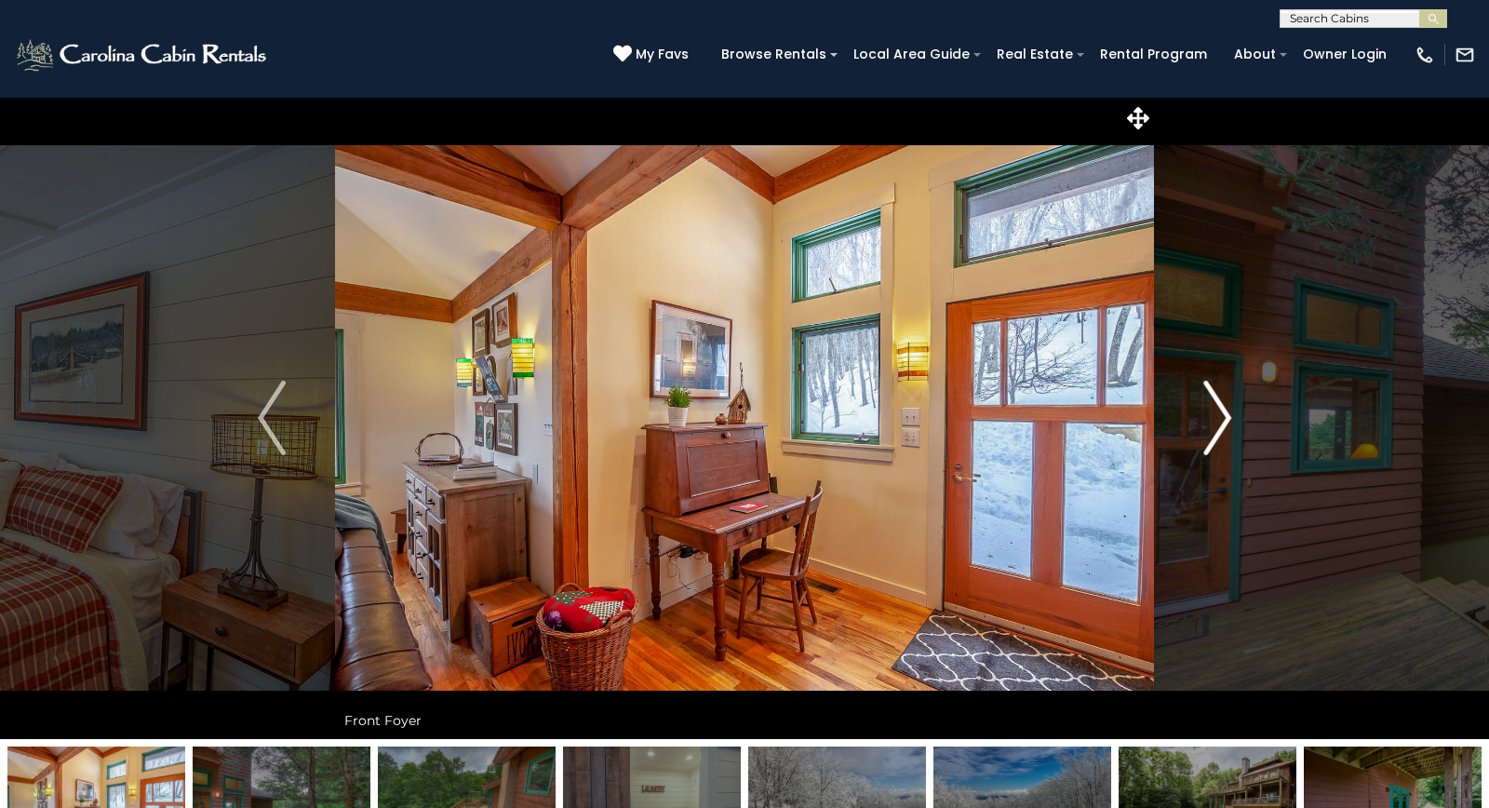
click at [1189, 414] on button "Next" at bounding box center [1217, 418] width 127 height 642
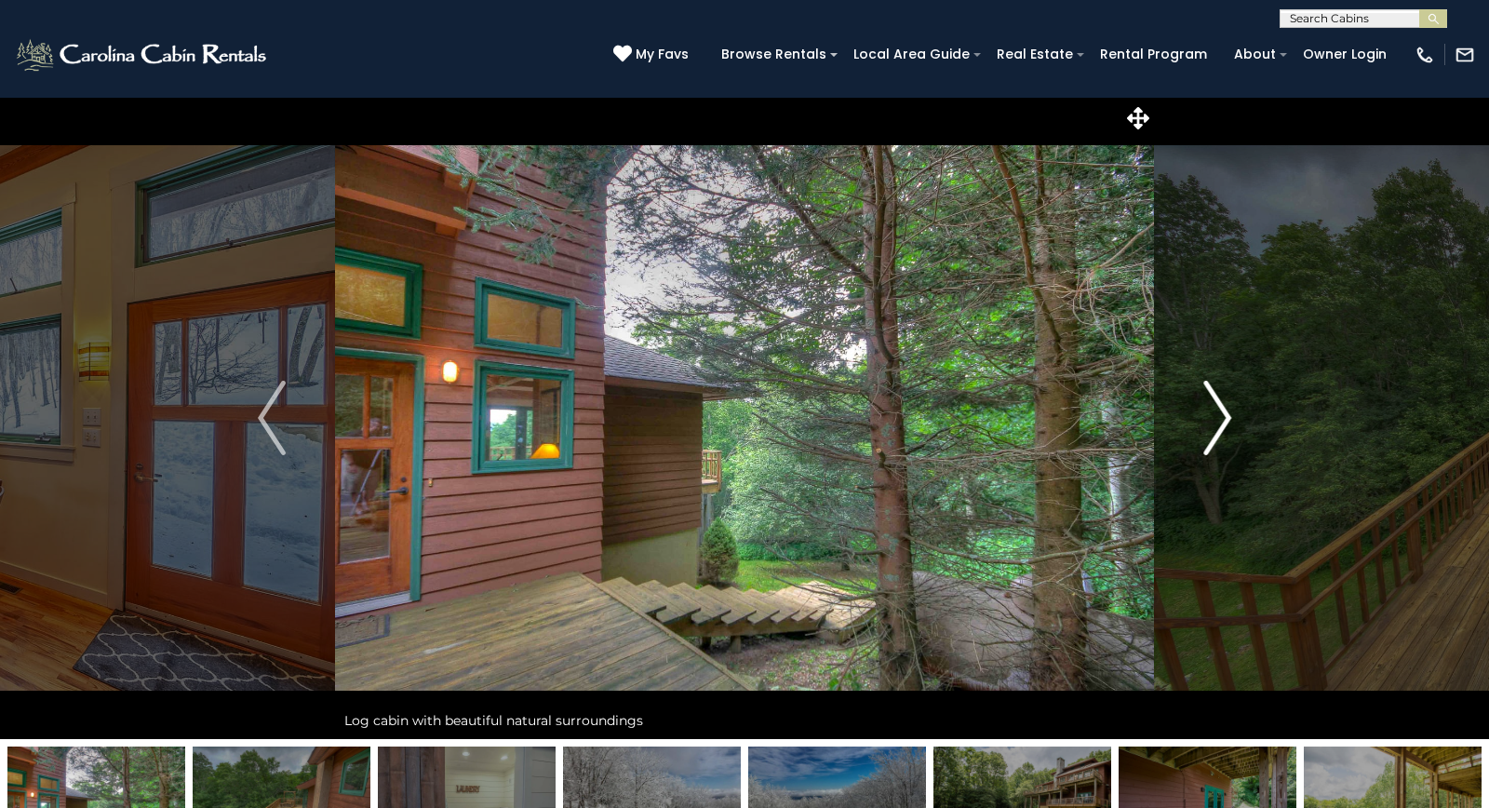
click at [1189, 414] on button "Next" at bounding box center [1217, 418] width 127 height 642
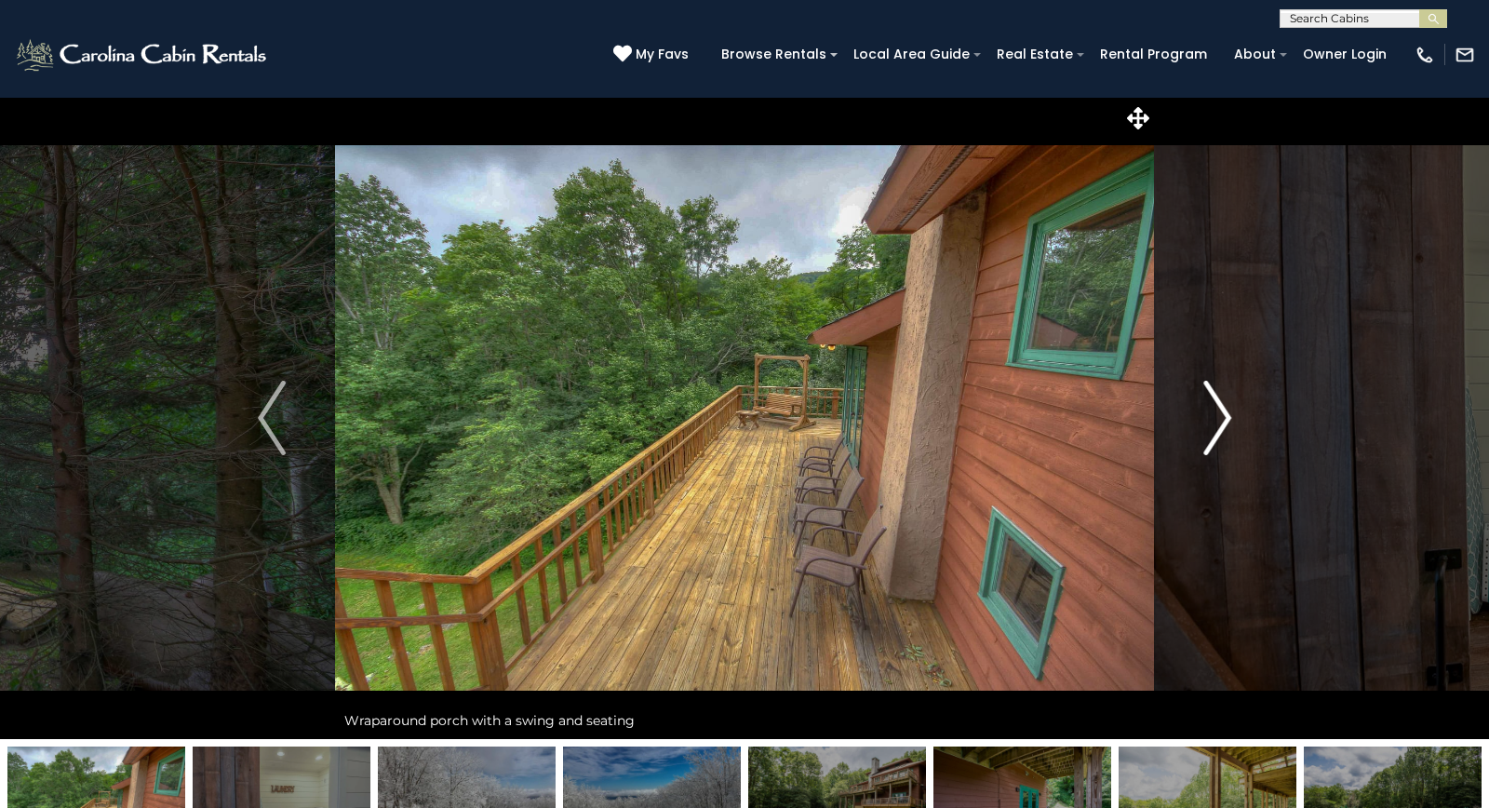
click at [1189, 414] on button "Next" at bounding box center [1217, 418] width 127 height 642
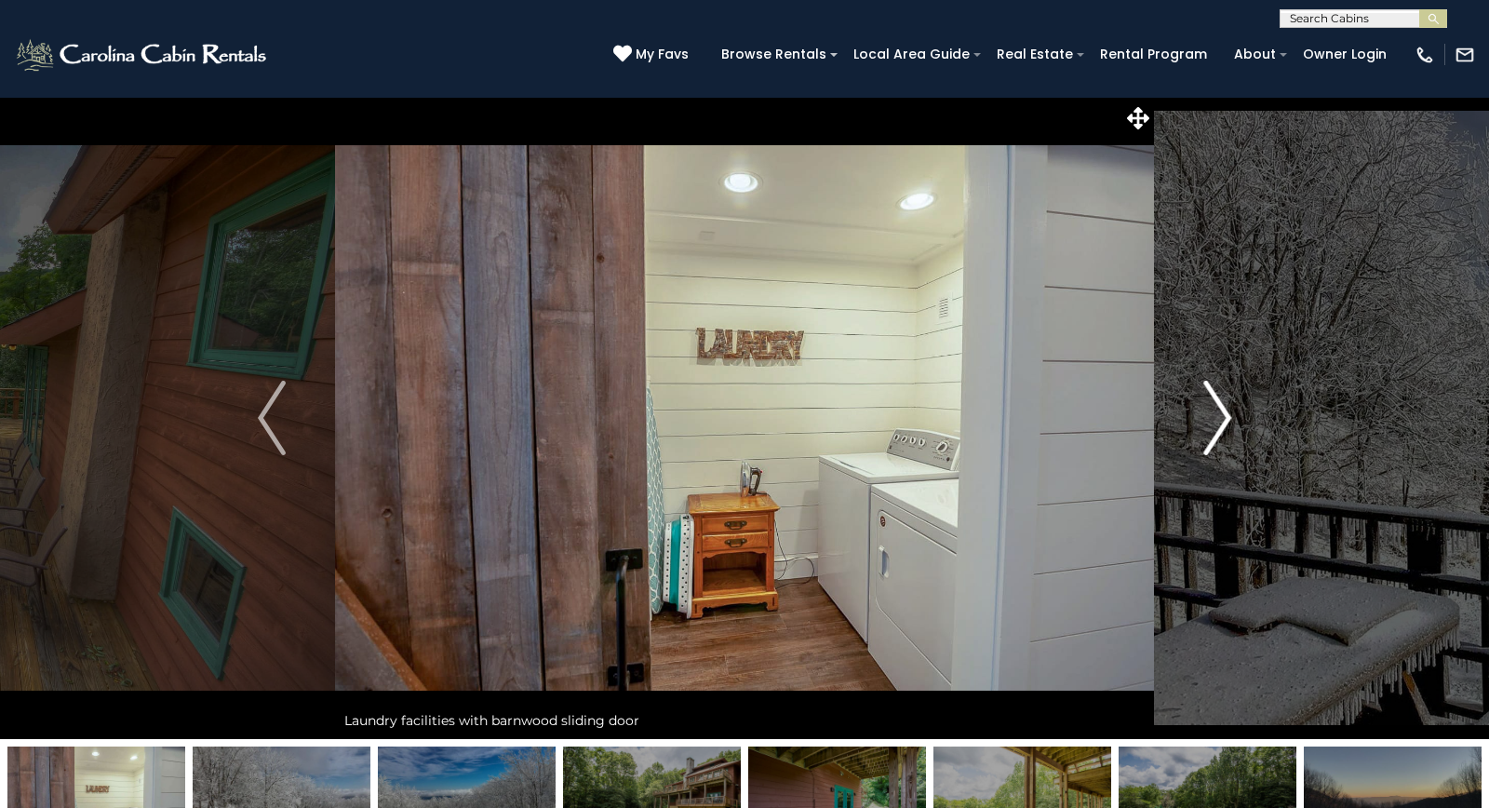
click at [1189, 415] on button "Next" at bounding box center [1217, 418] width 127 height 642
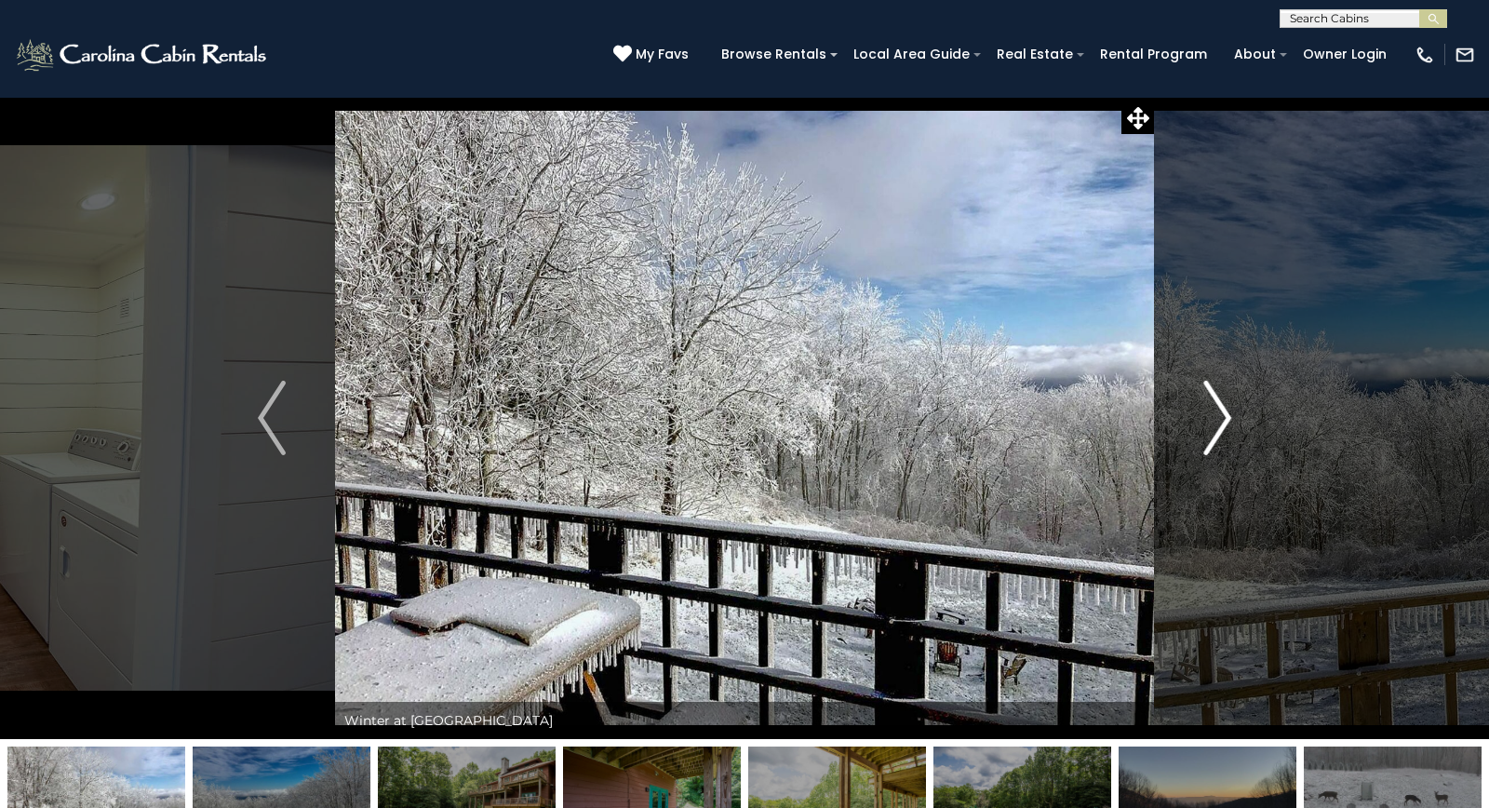
click at [1189, 415] on button "Next" at bounding box center [1217, 418] width 127 height 642
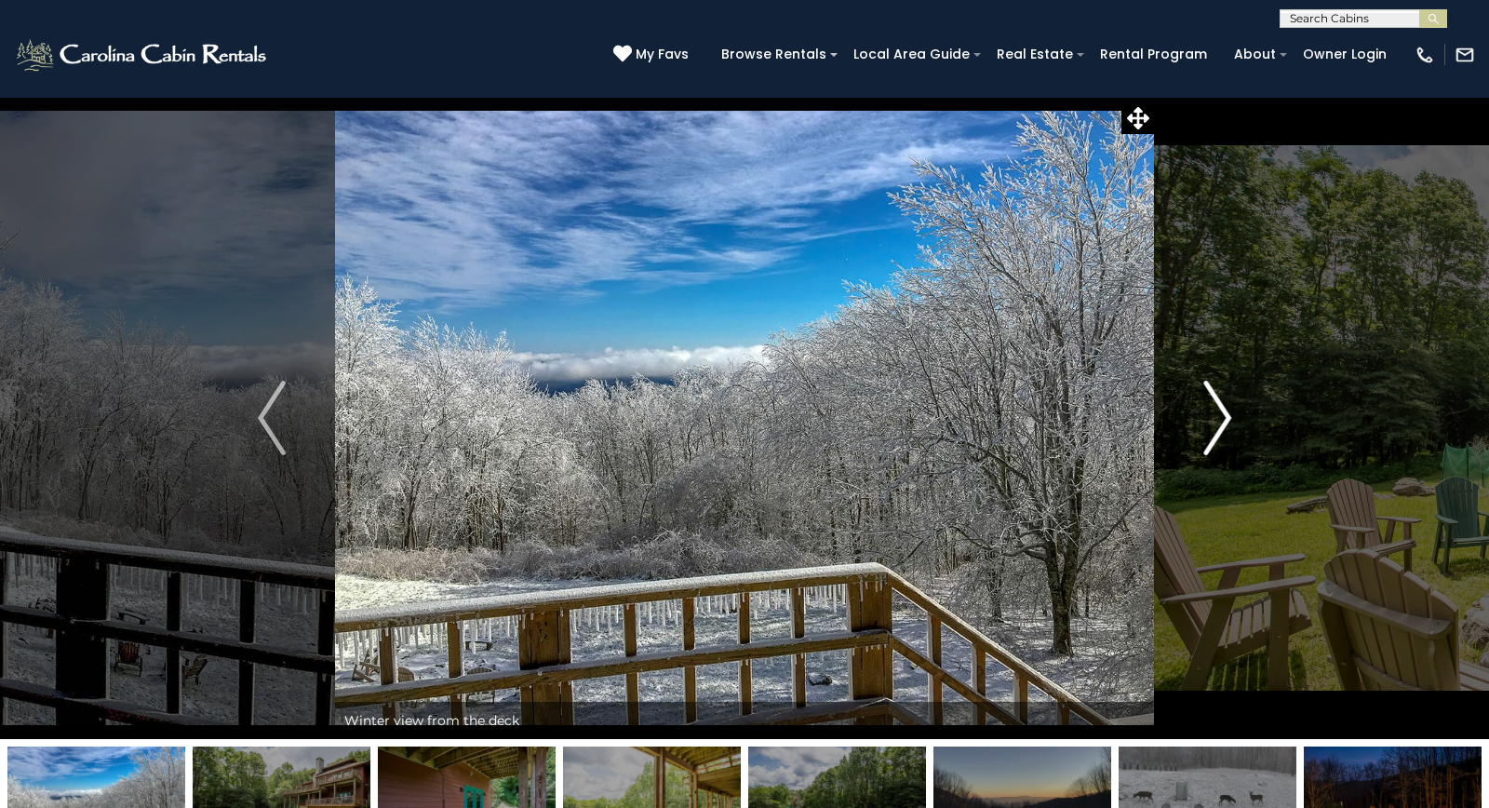
click at [1189, 415] on button "Next" at bounding box center [1217, 418] width 127 height 642
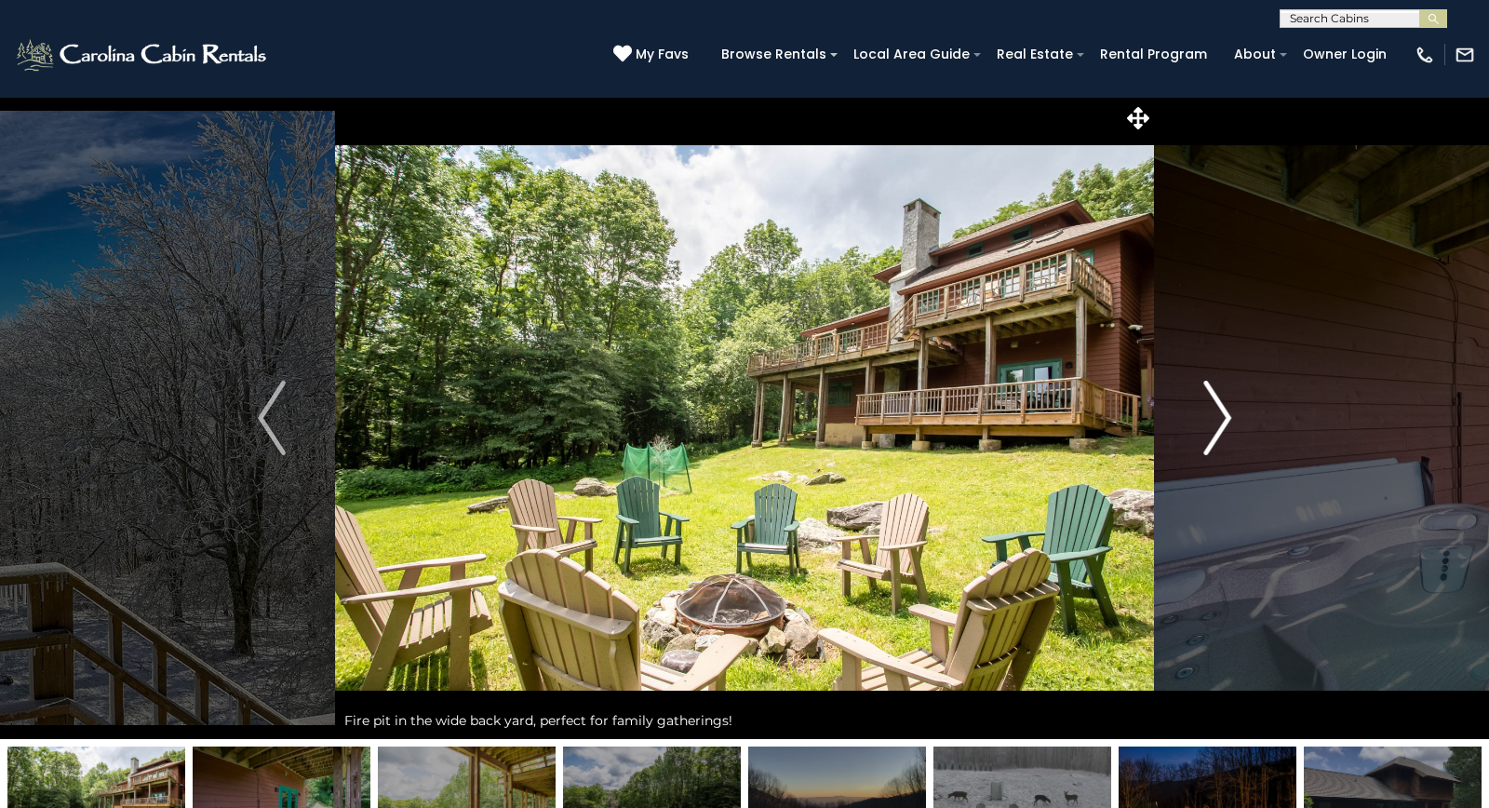
click at [1187, 415] on button "Next" at bounding box center [1217, 418] width 127 height 642
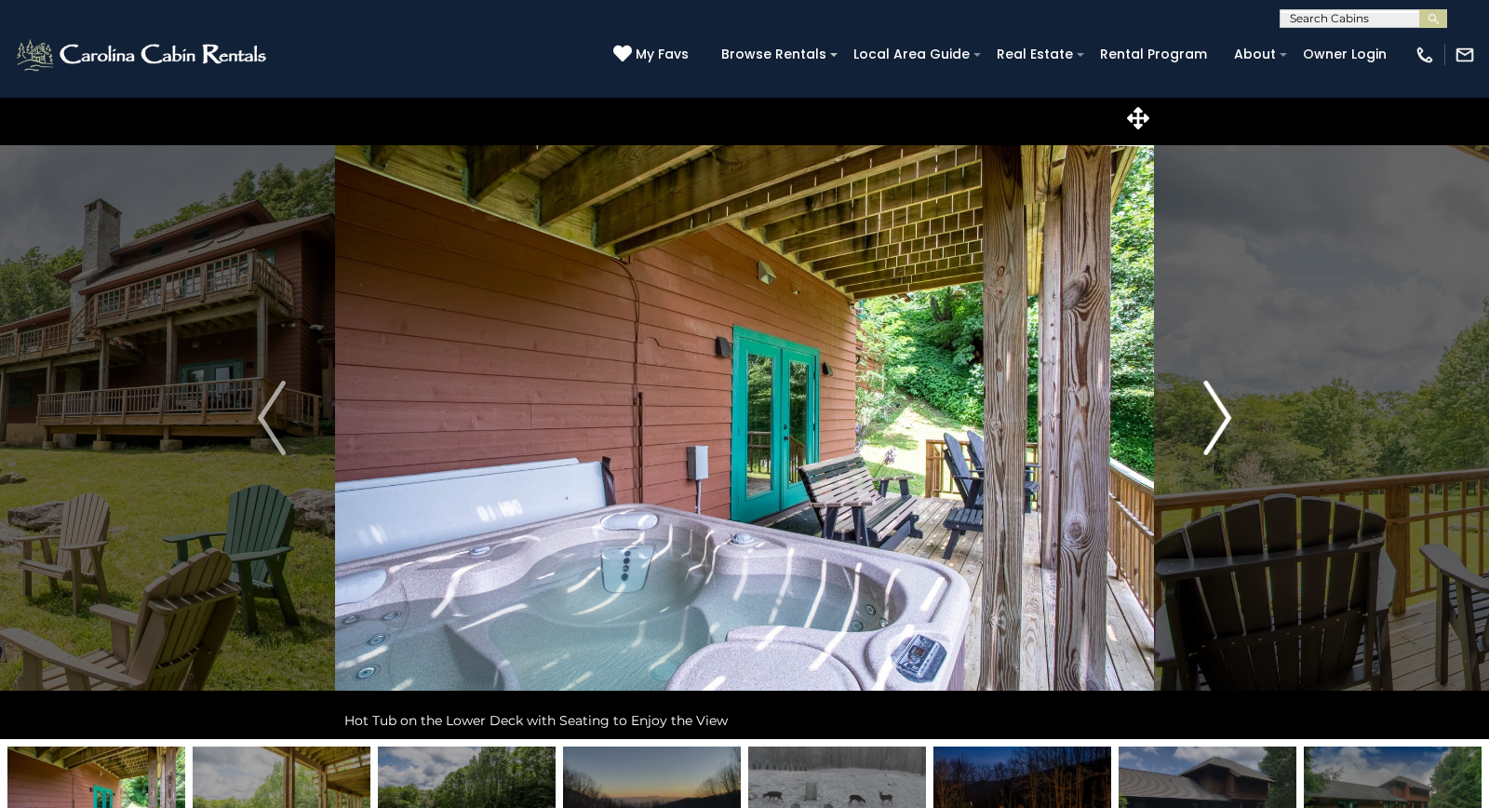
click at [1185, 411] on button "Next" at bounding box center [1217, 418] width 127 height 642
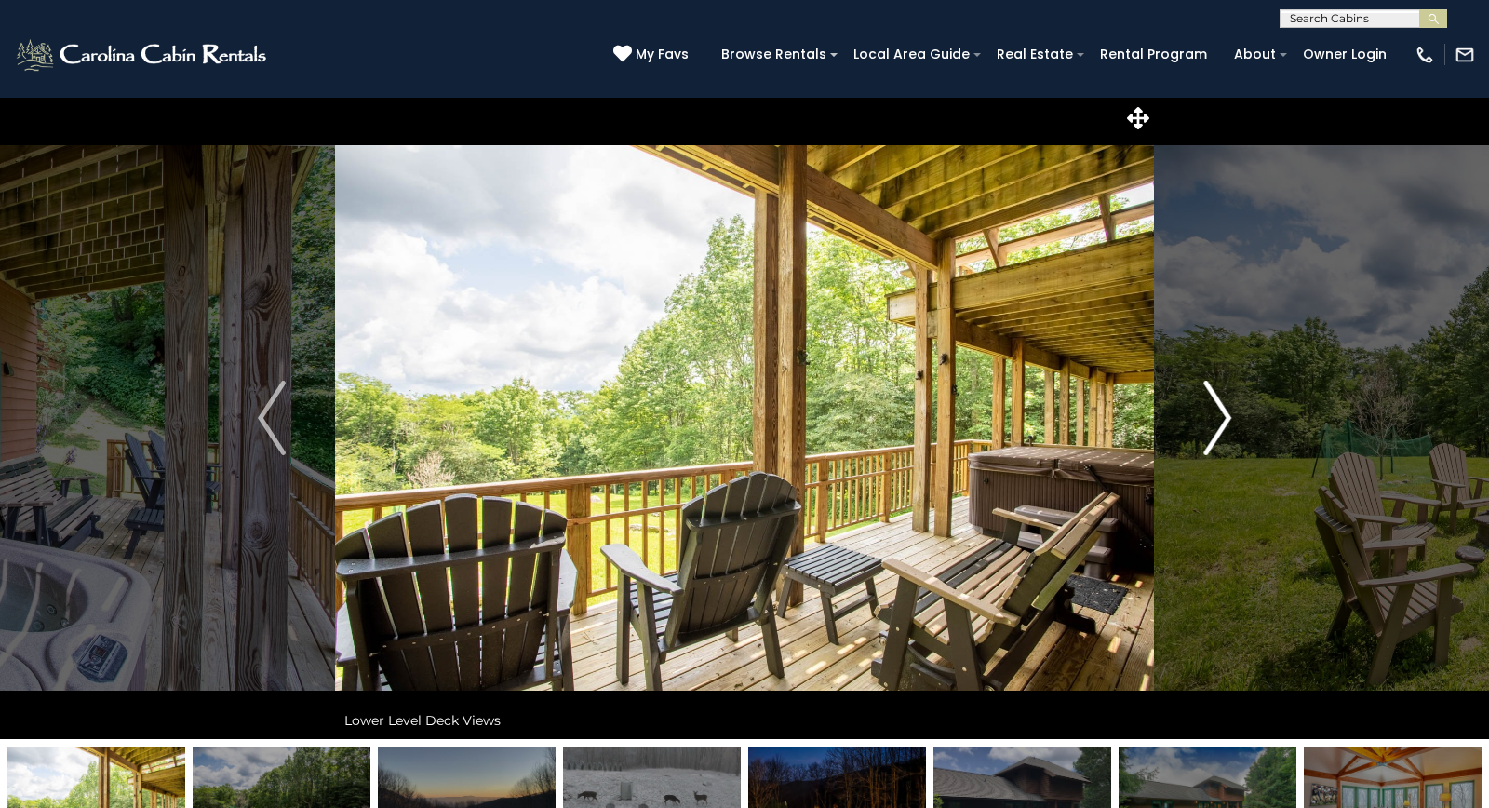
click at [1185, 411] on button "Next" at bounding box center [1217, 418] width 127 height 642
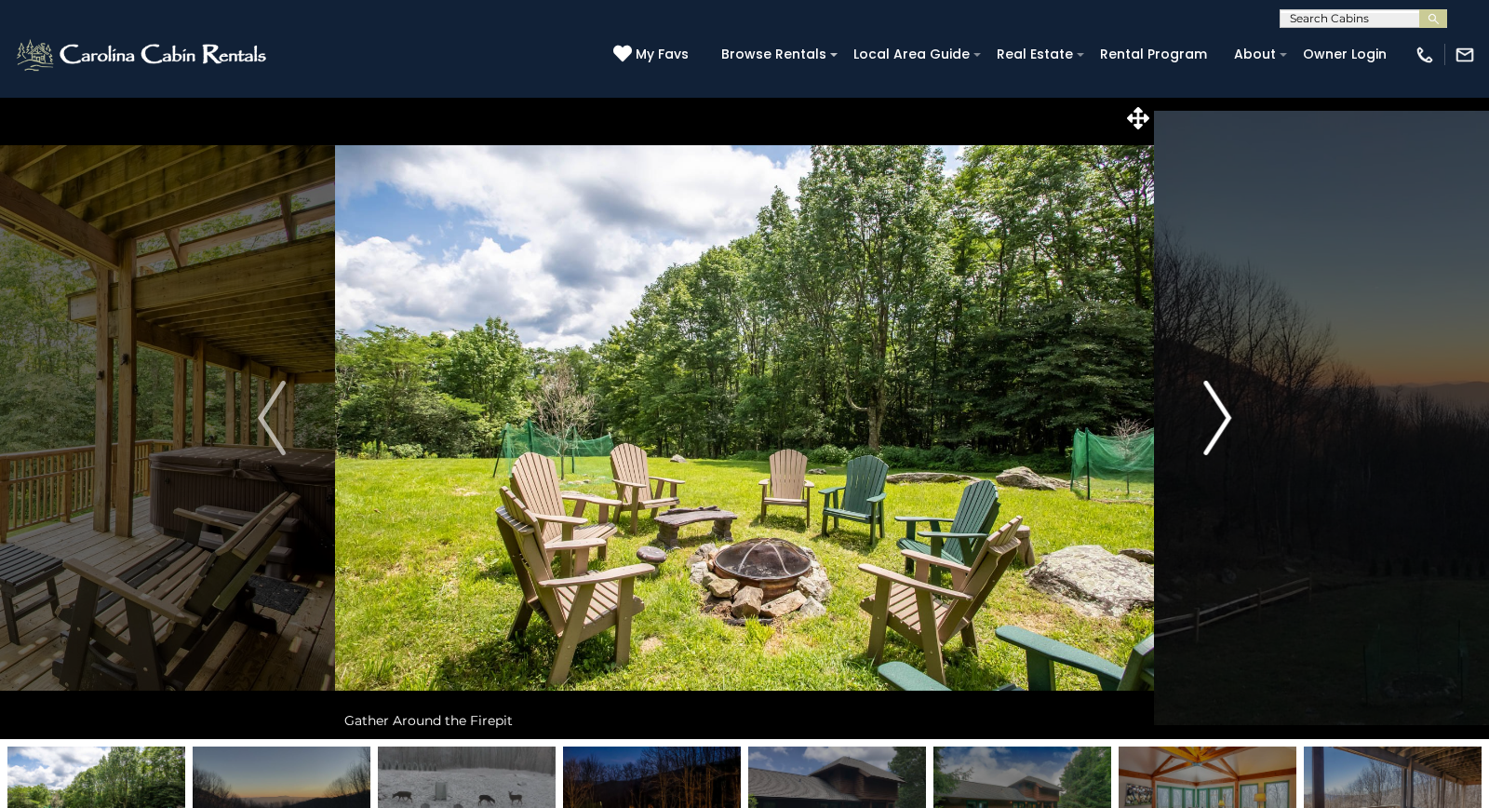
click at [1185, 411] on button "Next" at bounding box center [1217, 418] width 127 height 642
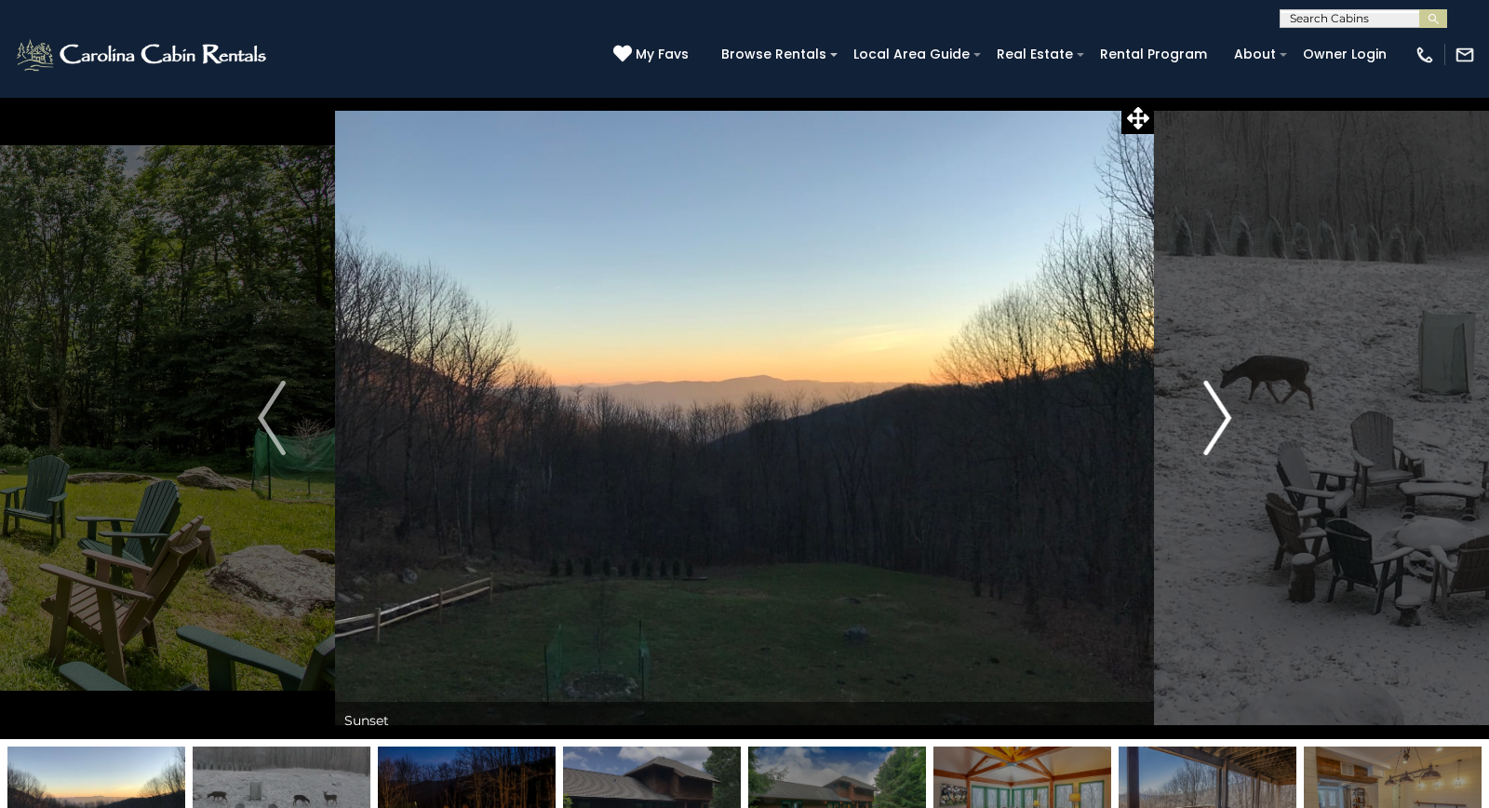
click at [1184, 411] on button "Next" at bounding box center [1217, 418] width 127 height 642
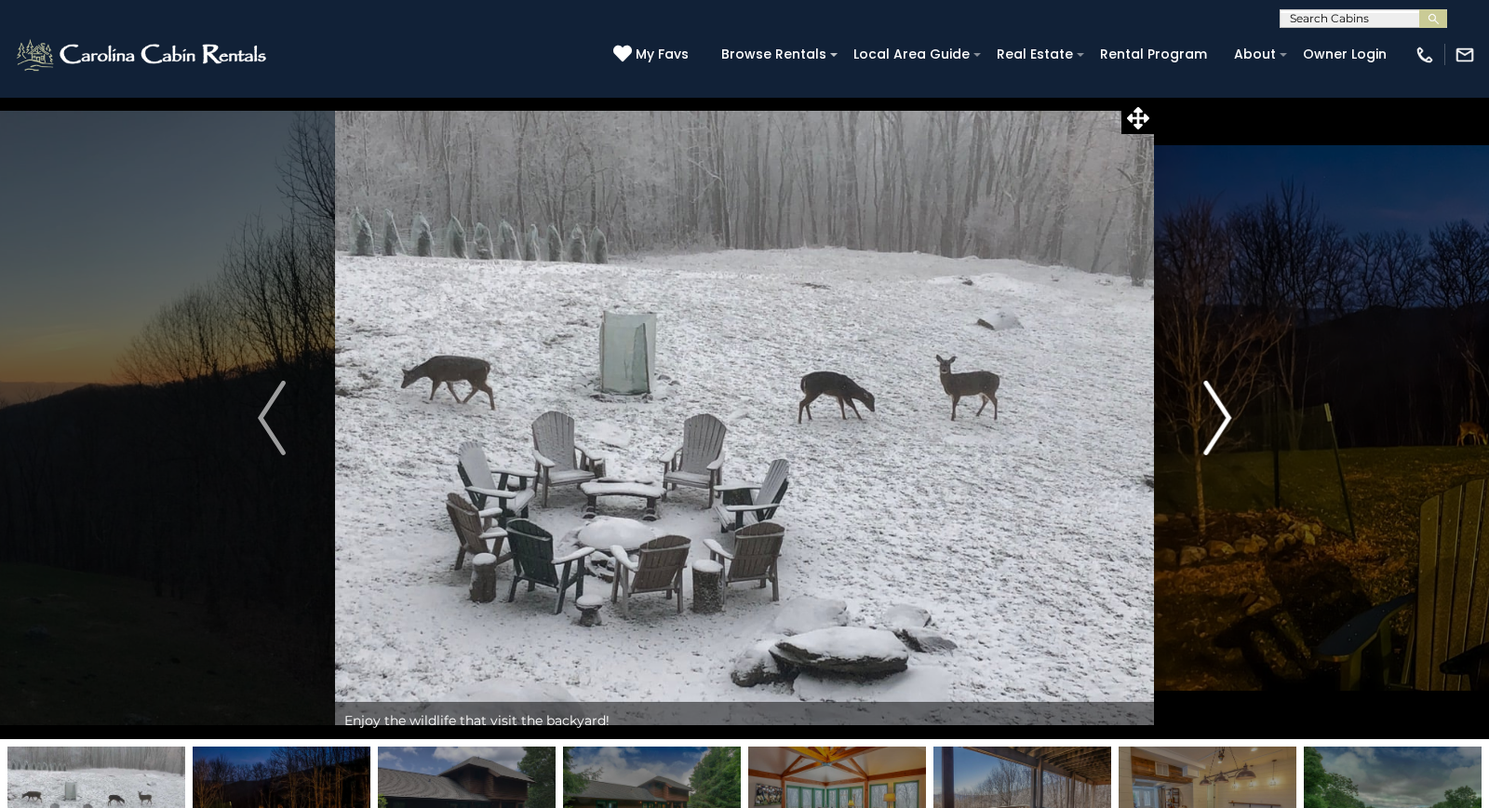
click at [1184, 411] on button "Next" at bounding box center [1217, 418] width 127 height 642
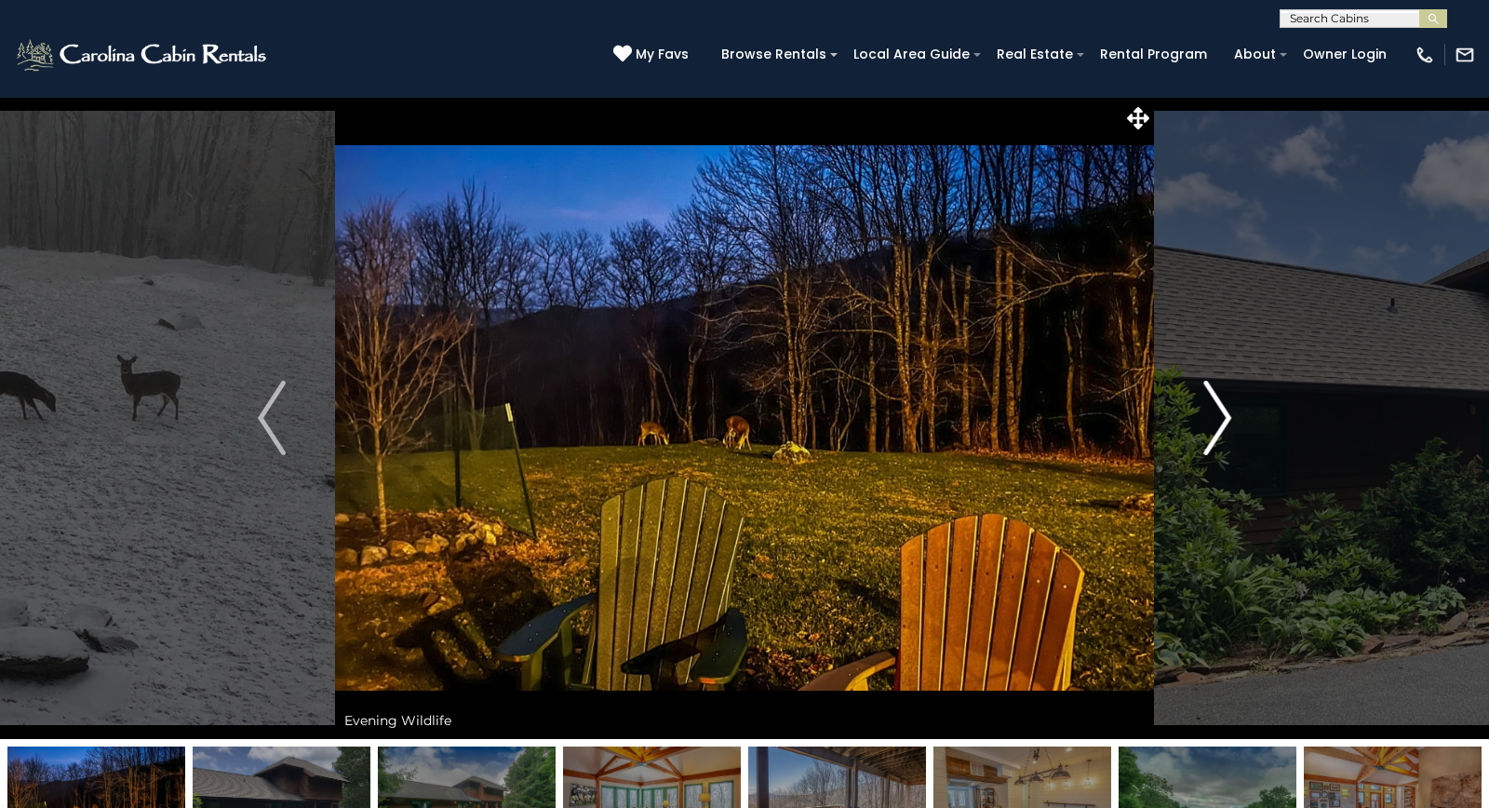
click at [1181, 411] on button "Next" at bounding box center [1217, 418] width 127 height 642
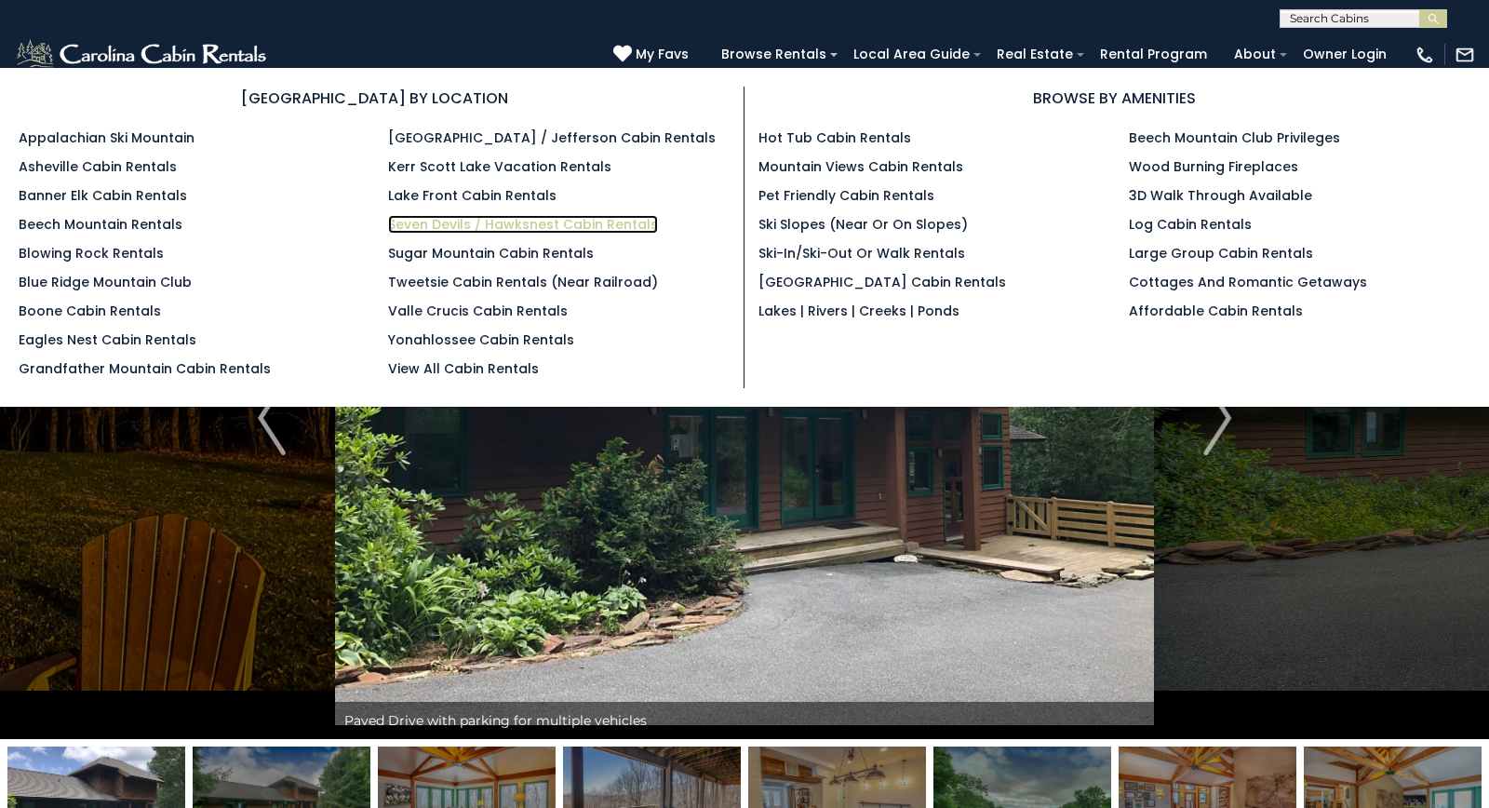
click at [509, 216] on link "Seven Devils / Hawksnest Cabin Rentals" at bounding box center [523, 224] width 270 height 19
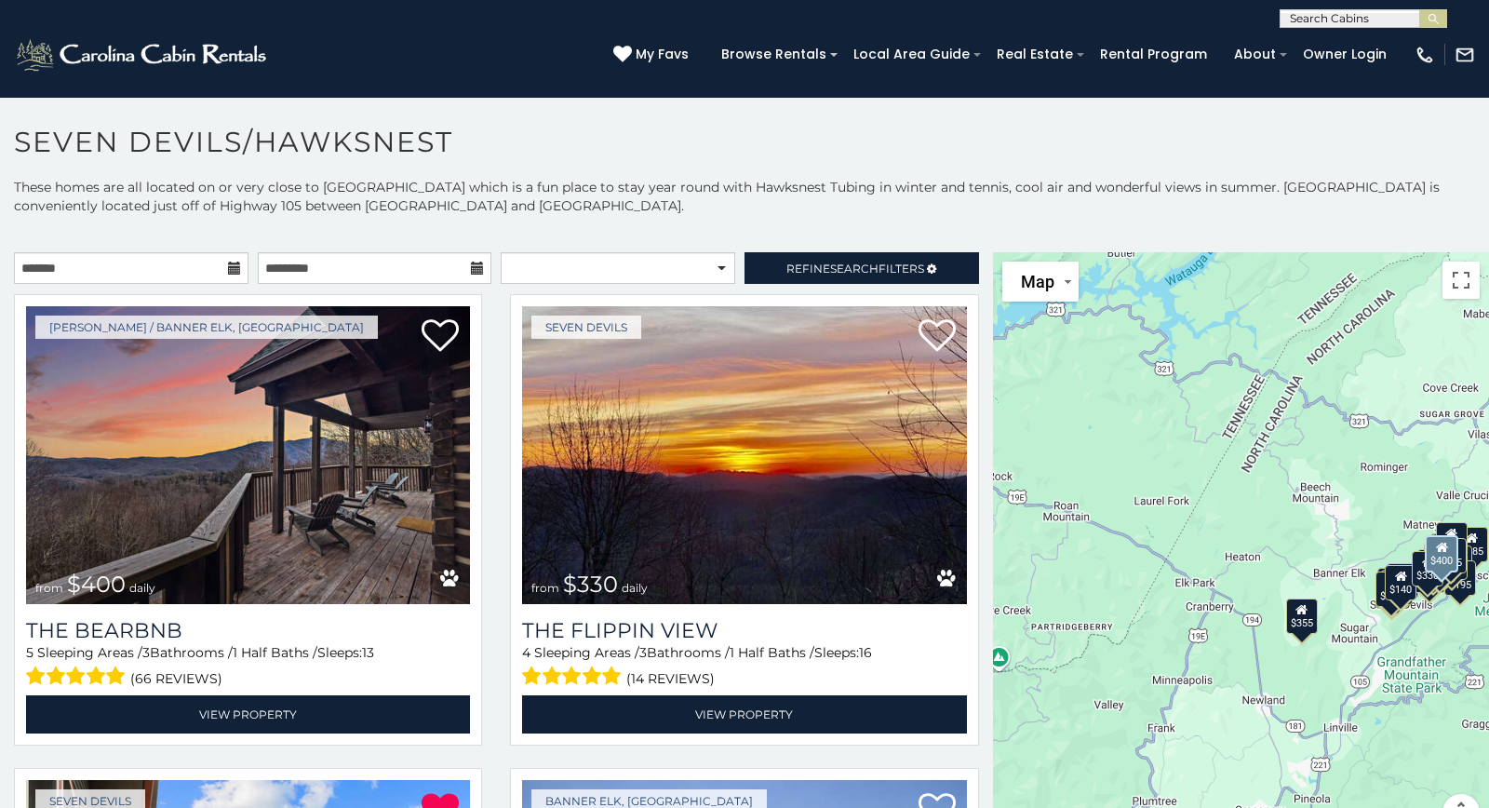
click at [494, 548] on div "[PERSON_NAME] / Banner Elk, [GEOGRAPHIC_DATA] from $400 daily The Bearbnb 5 Sle…" at bounding box center [248, 525] width 496 height 463
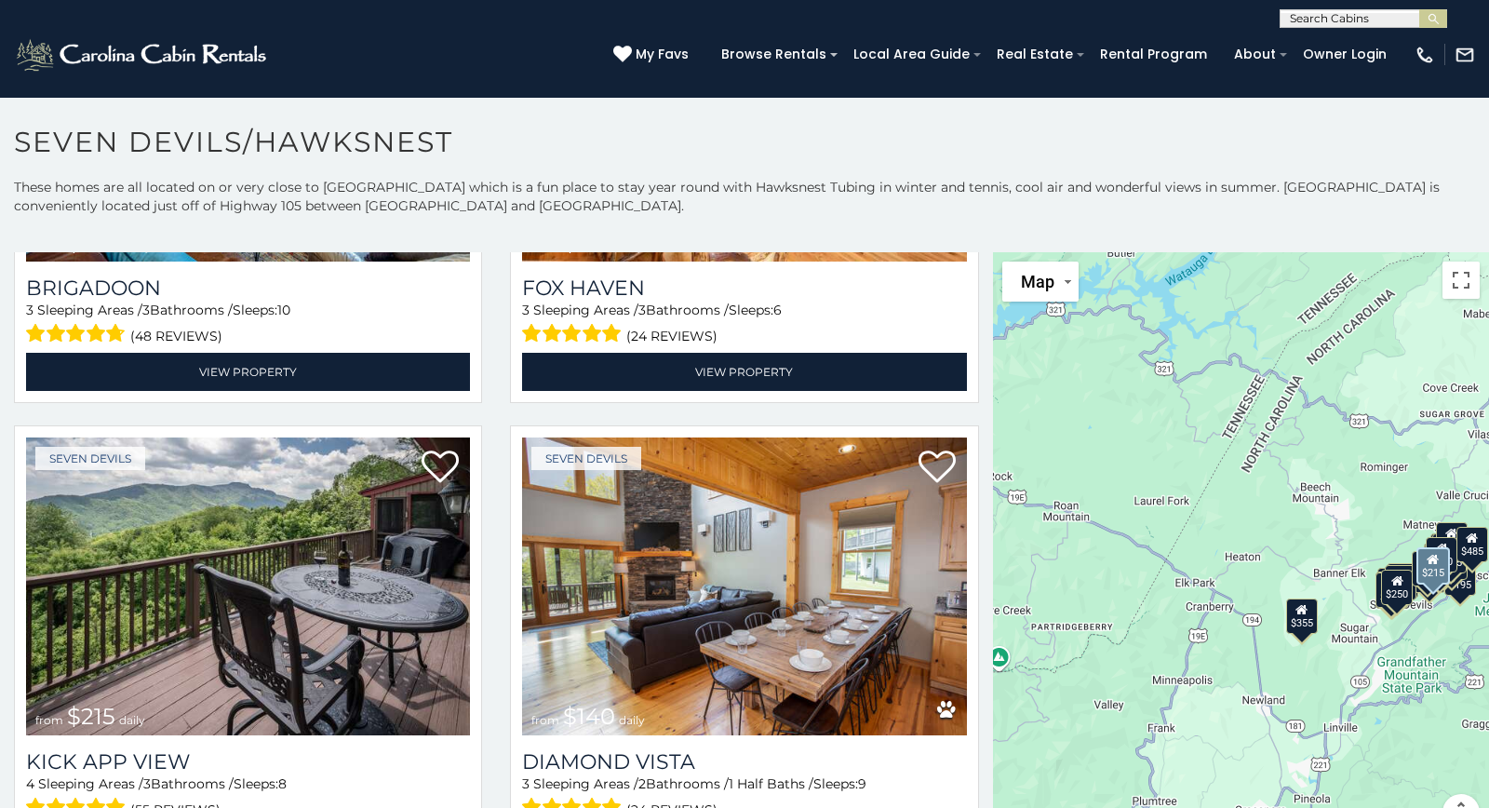
scroll to position [5126, 0]
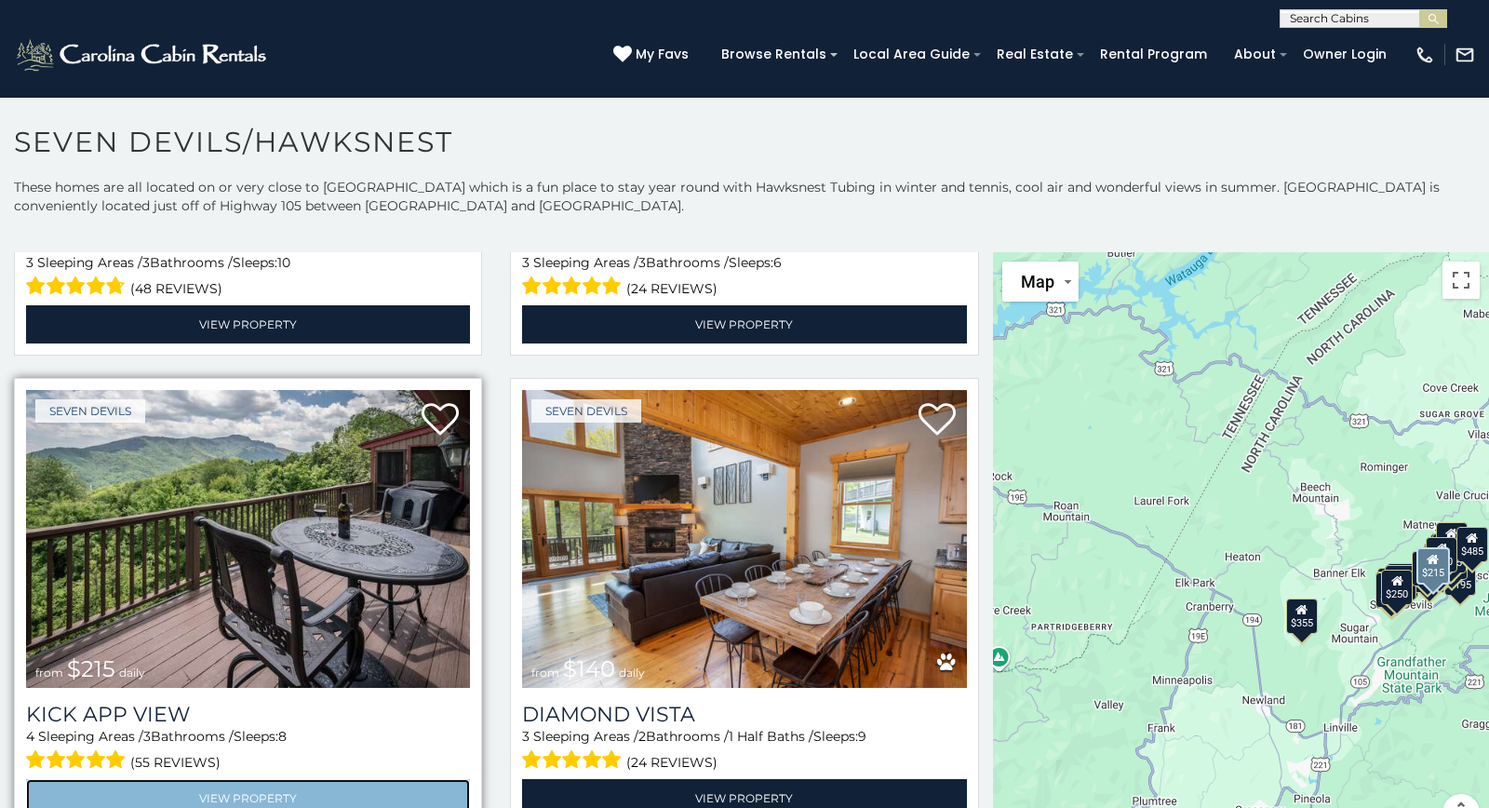
click at [239, 786] on link "View Property" at bounding box center [248, 798] width 444 height 38
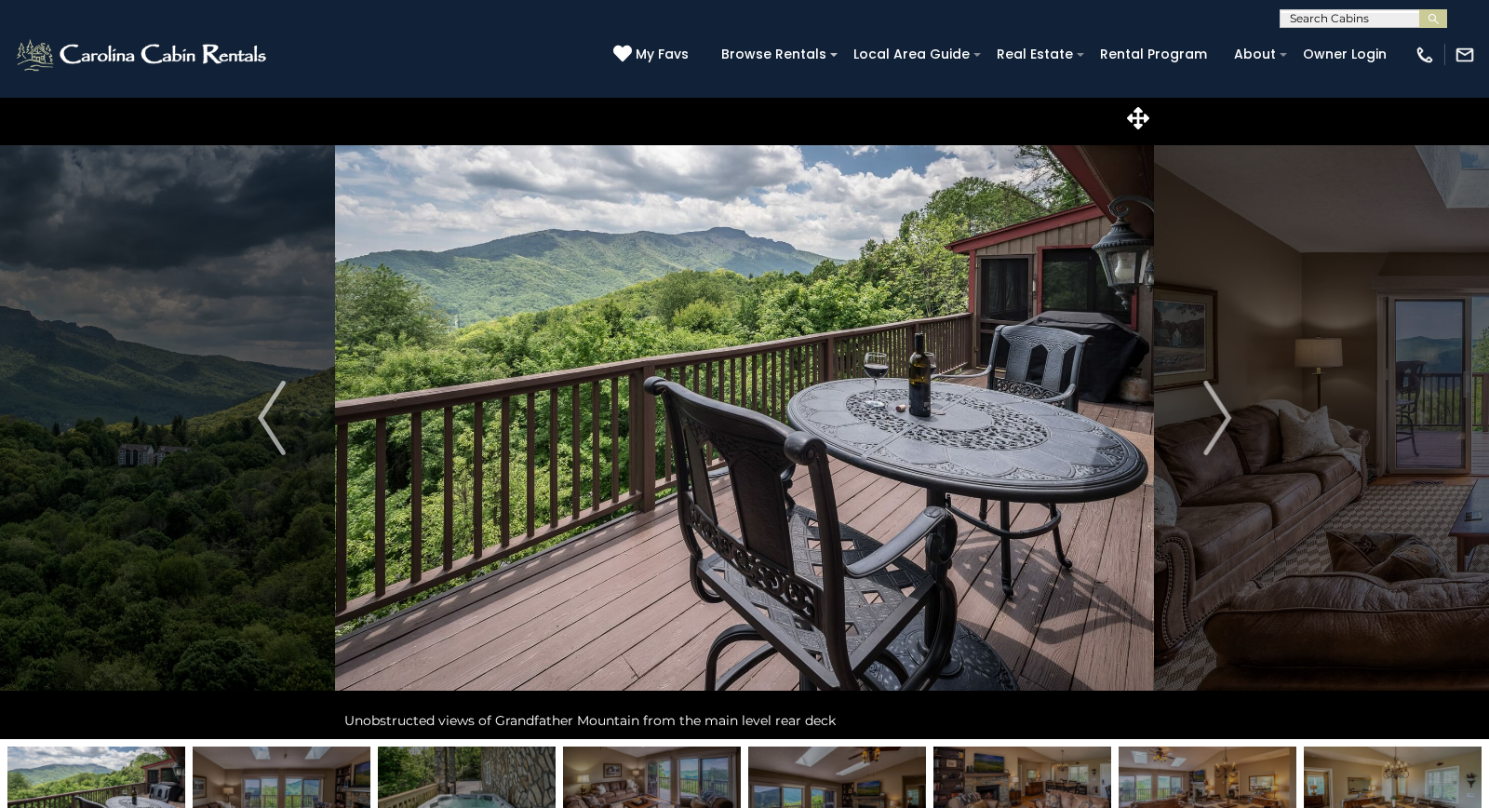
click at [249, 791] on img at bounding box center [282, 804] width 178 height 116
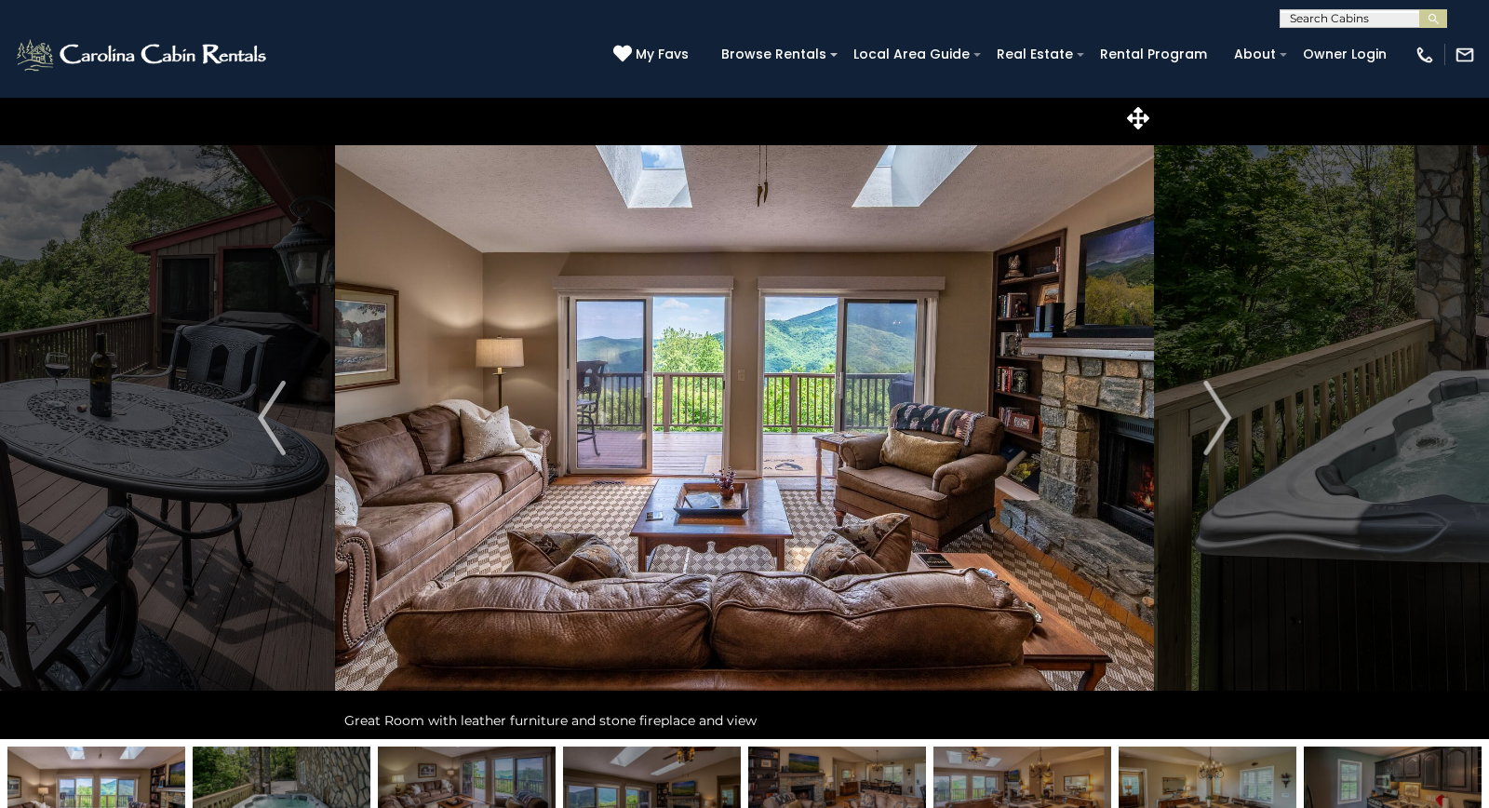
click at [339, 795] on img at bounding box center [282, 804] width 178 height 116
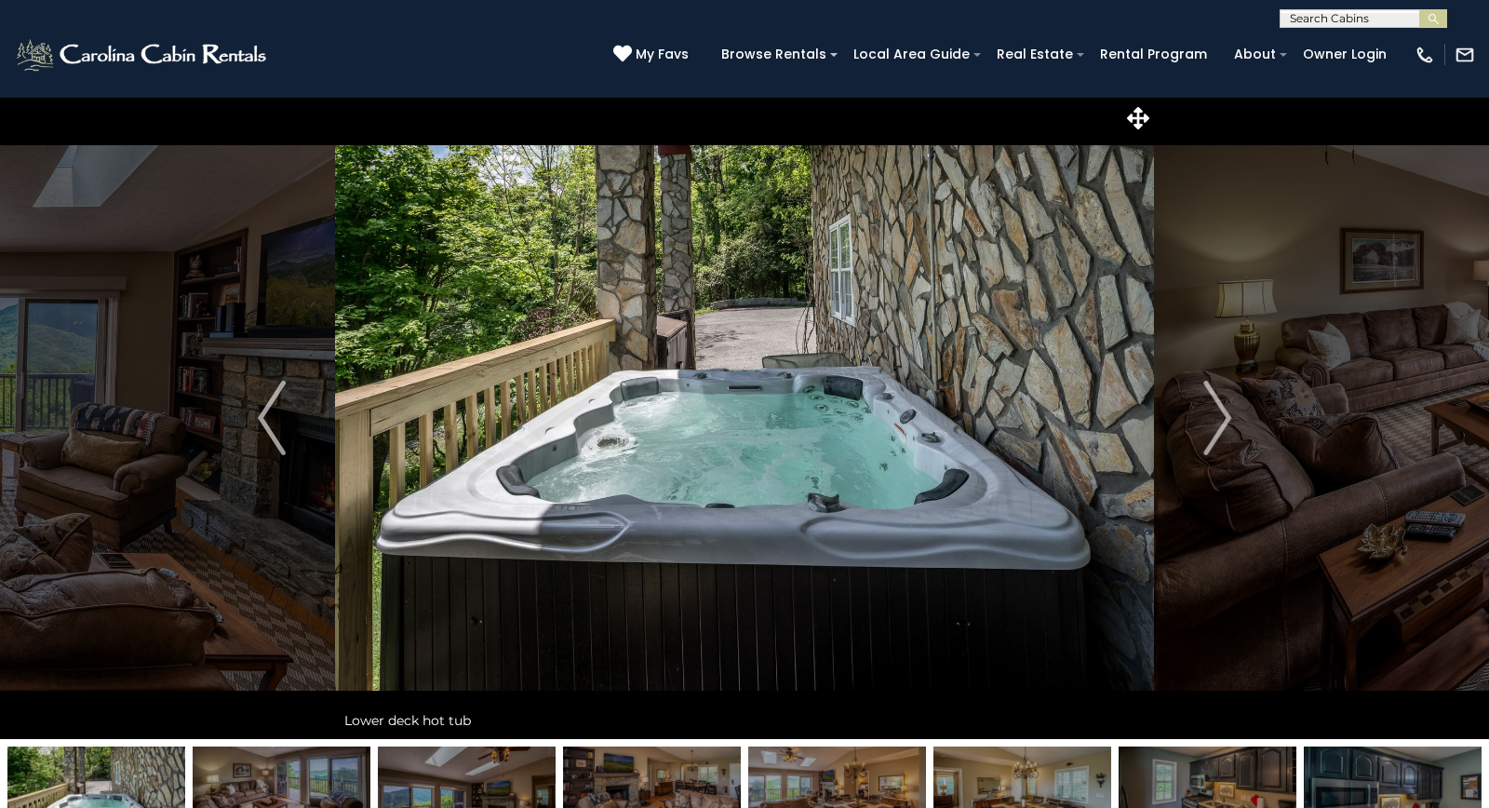
click at [339, 795] on img at bounding box center [282, 804] width 178 height 116
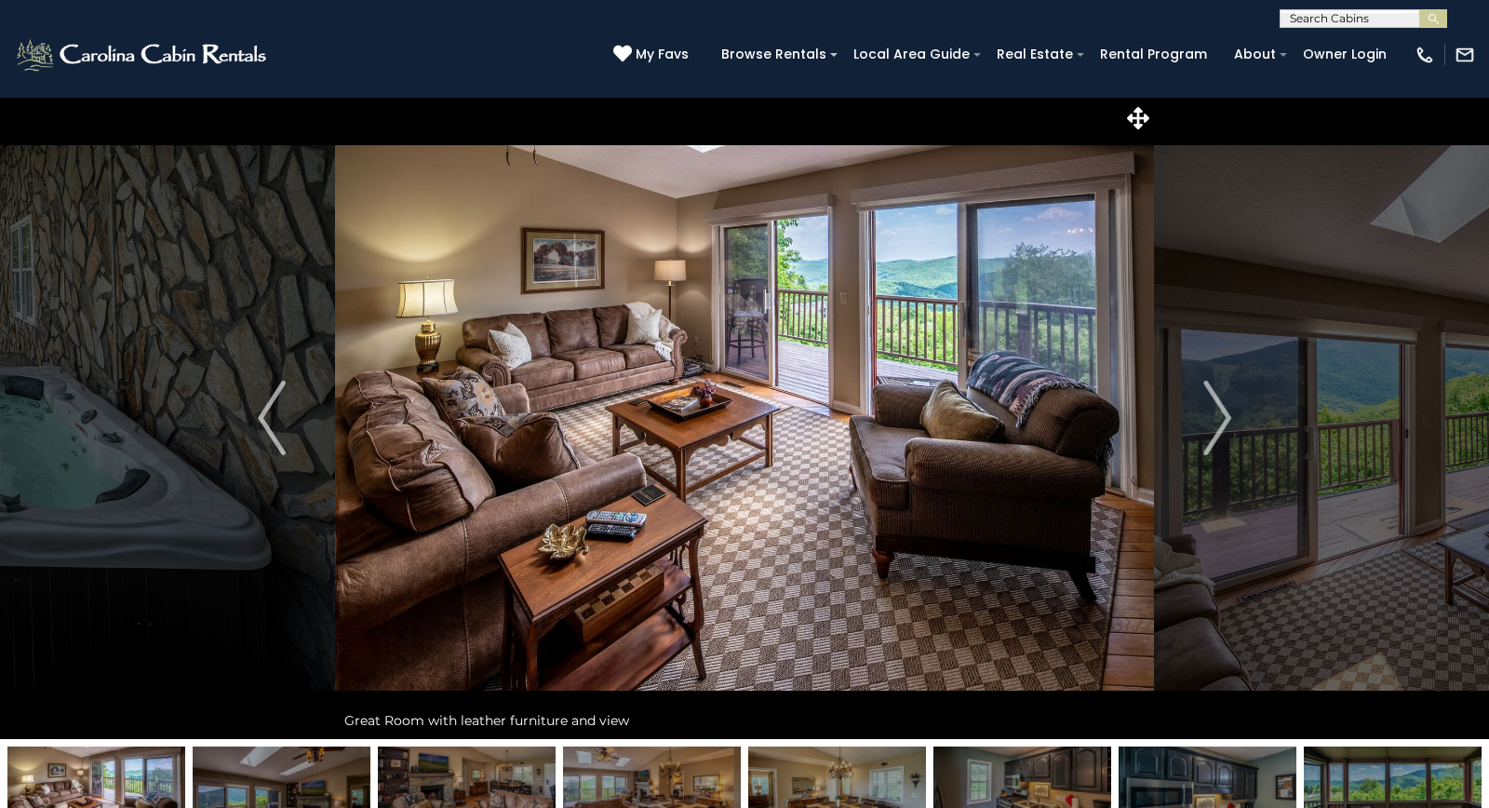
click at [339, 795] on img at bounding box center [282, 804] width 178 height 116
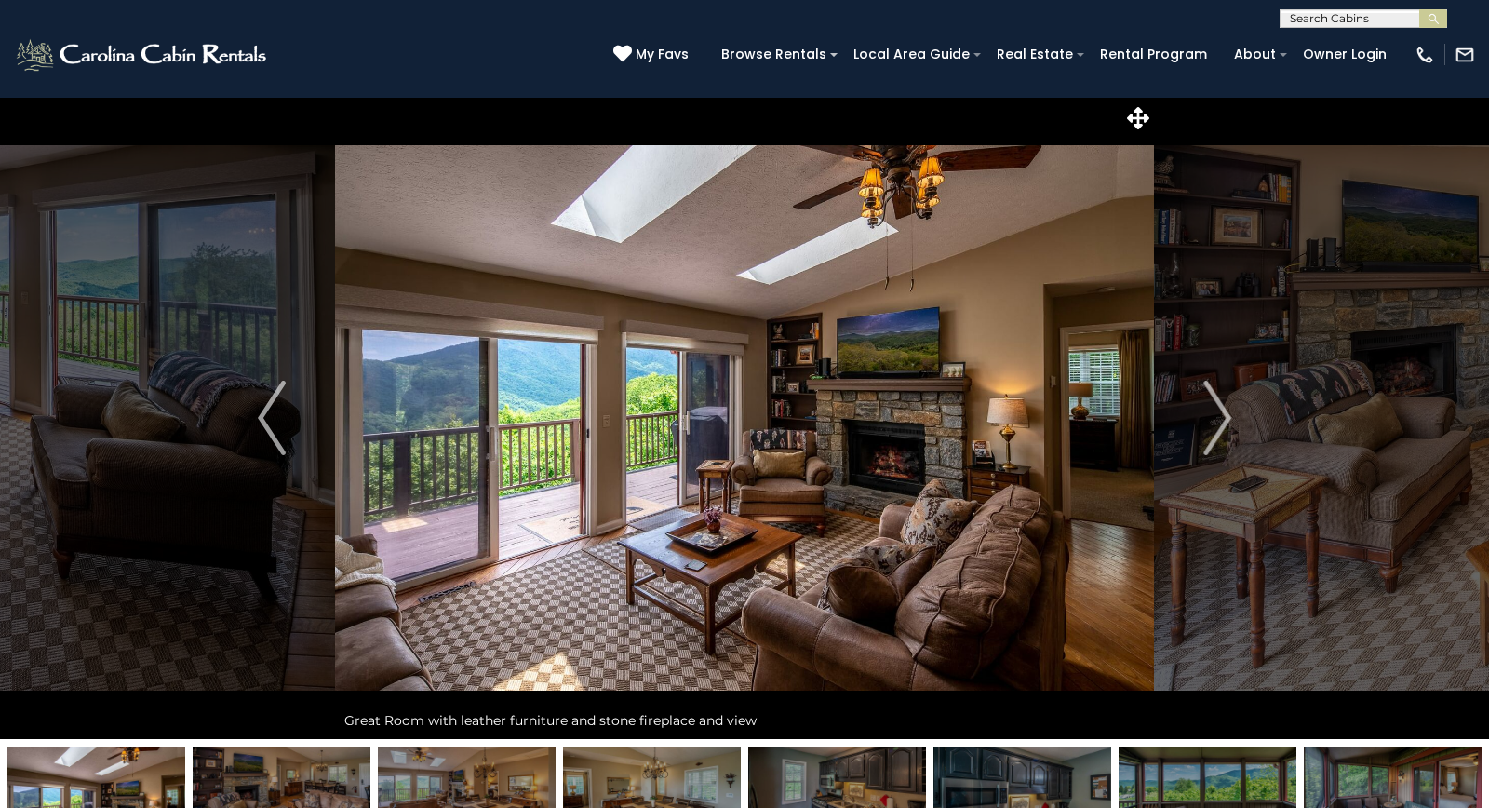
click at [339, 795] on img at bounding box center [282, 804] width 178 height 116
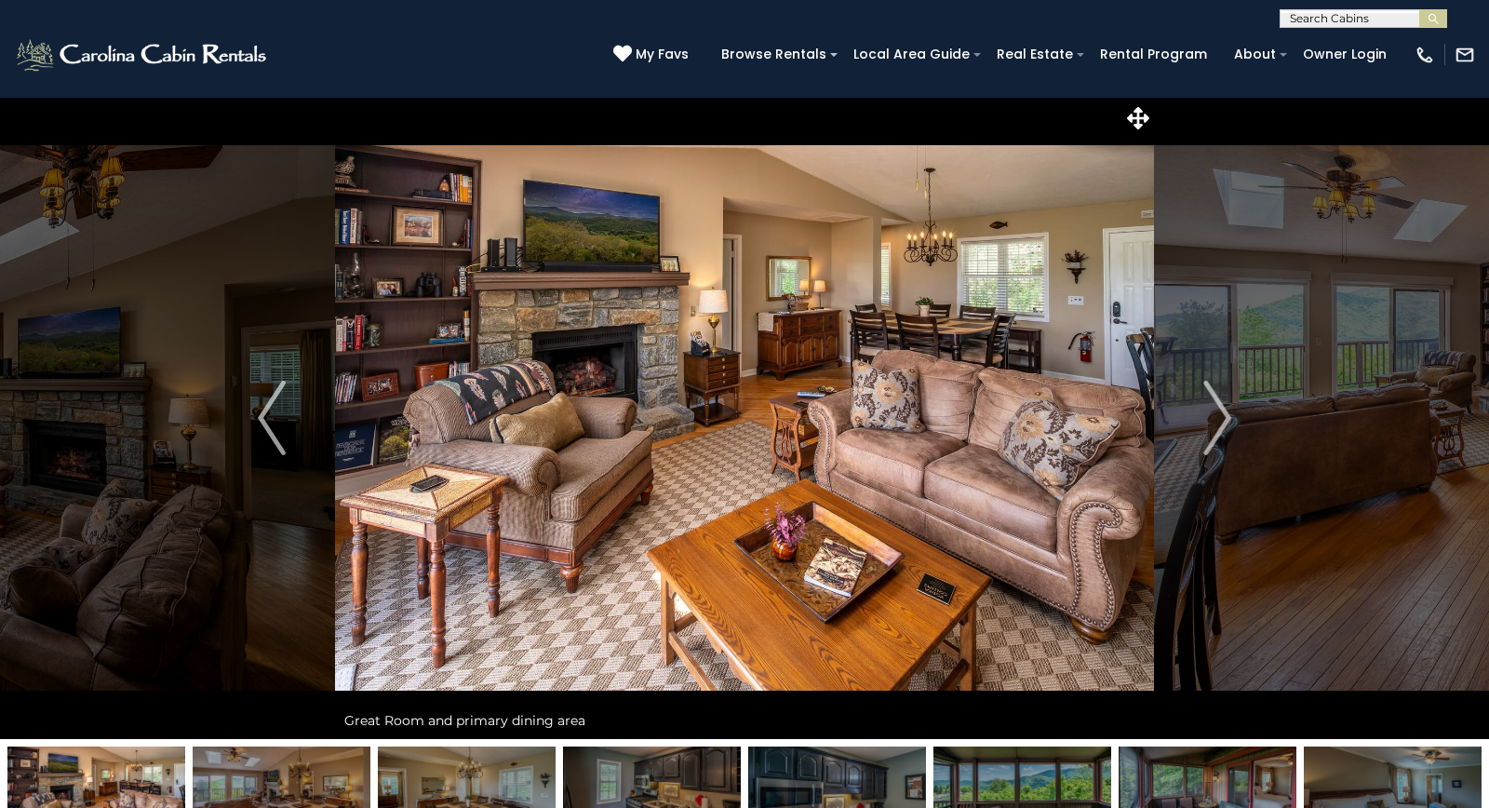
click at [124, 772] on img at bounding box center [96, 804] width 178 height 116
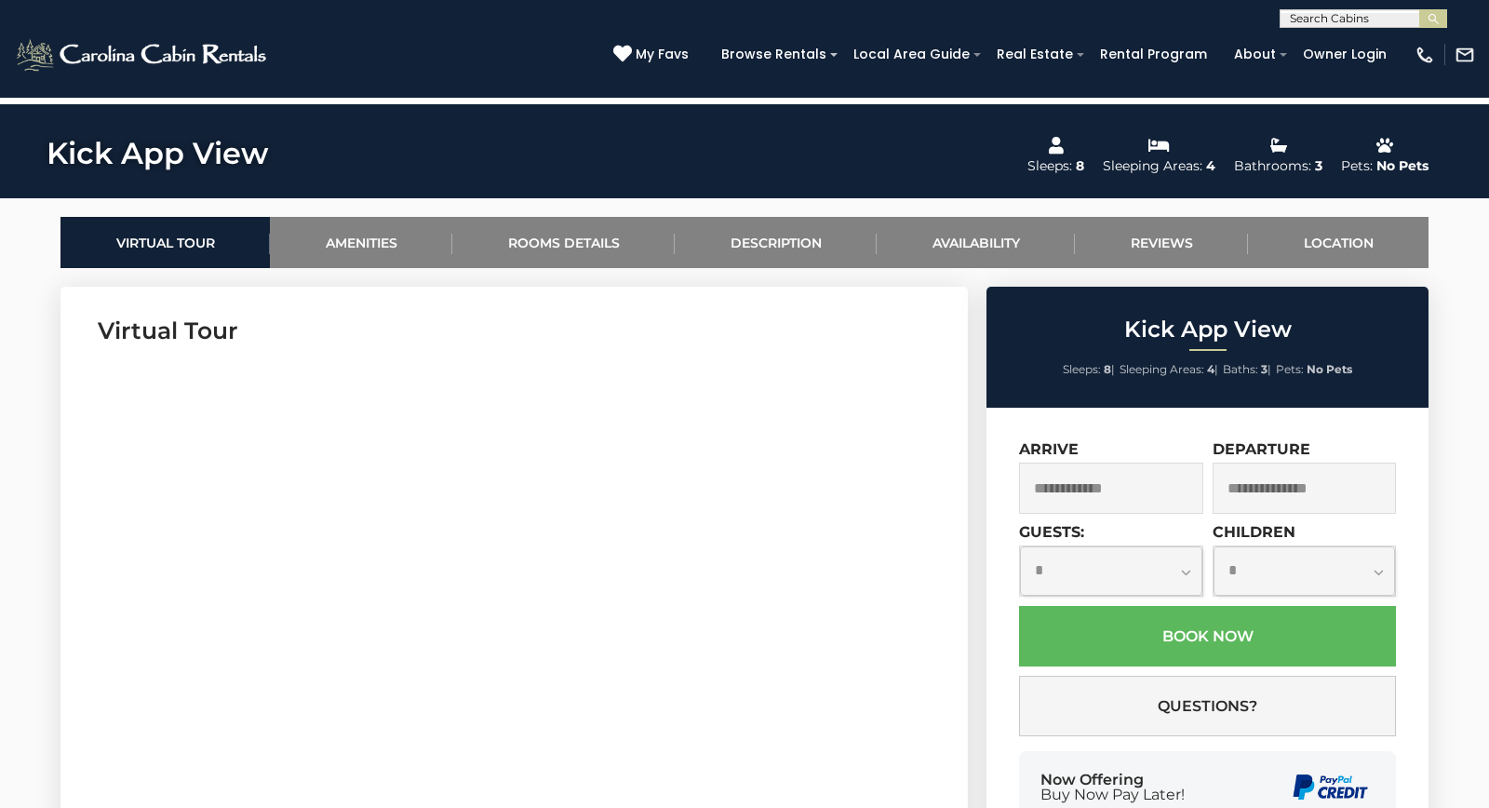
scroll to position [770, 0]
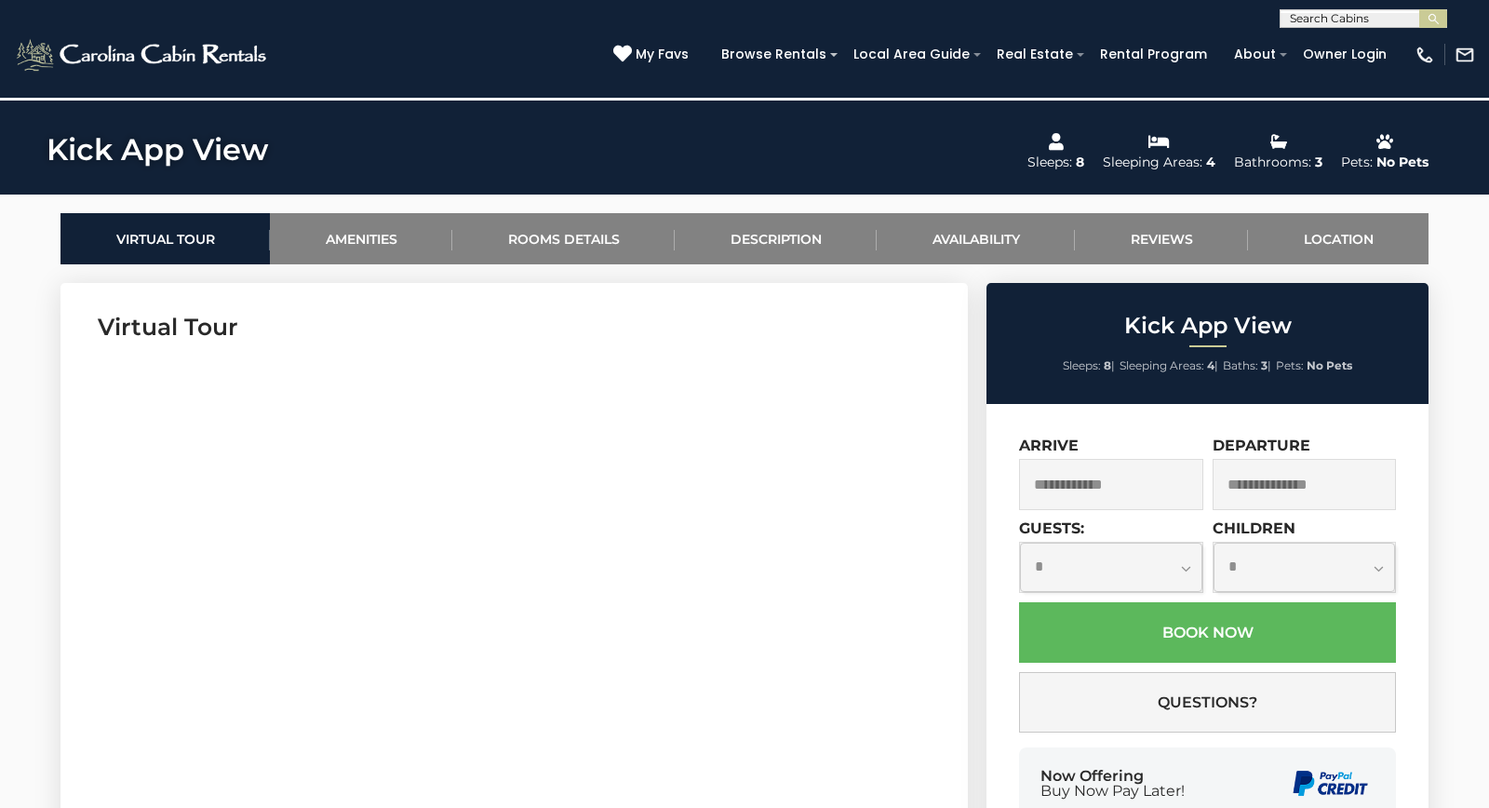
click at [74, 690] on section "Virtual Tour" at bounding box center [513, 567] width 907 height 568
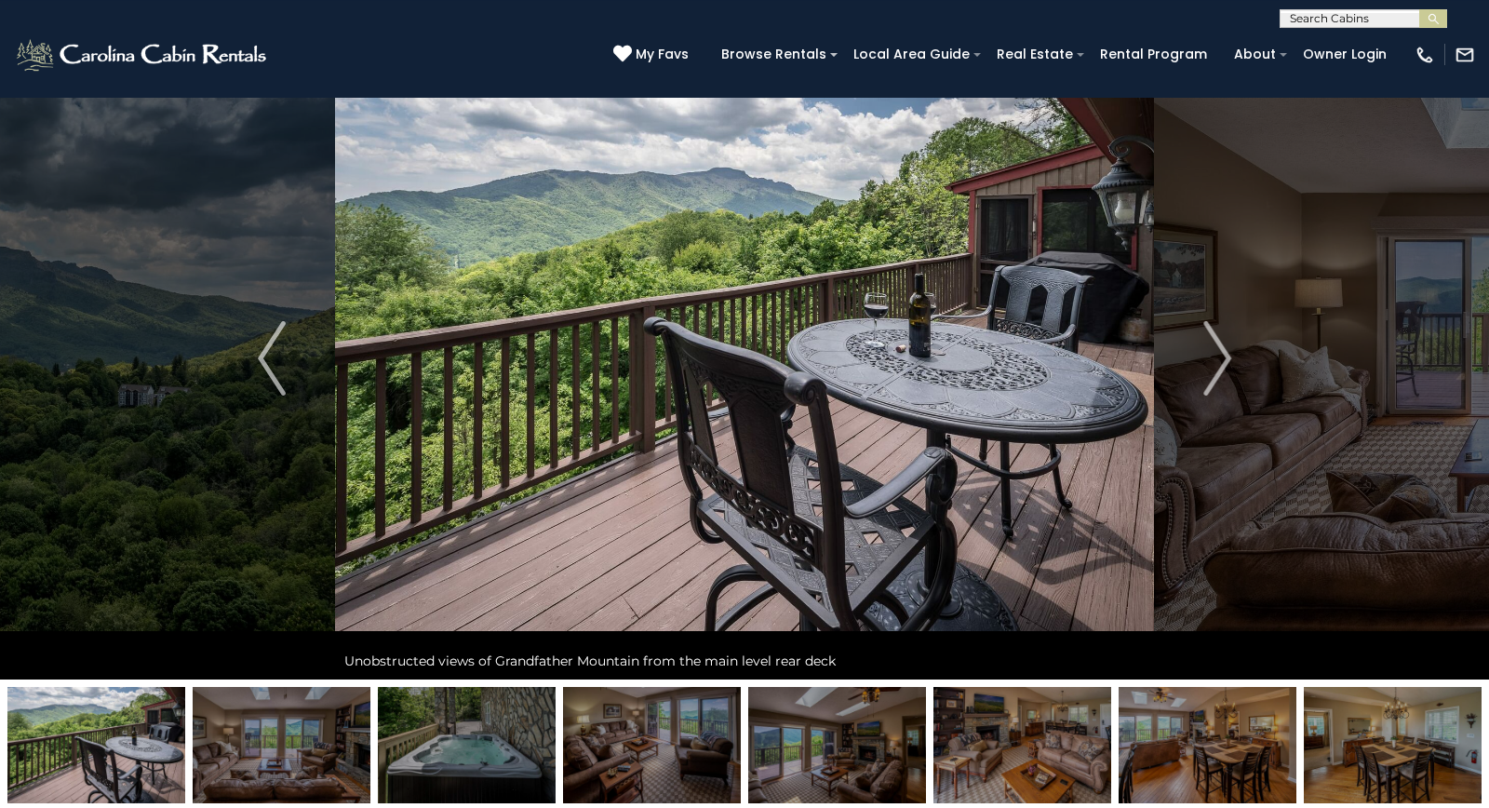
scroll to position [0, 0]
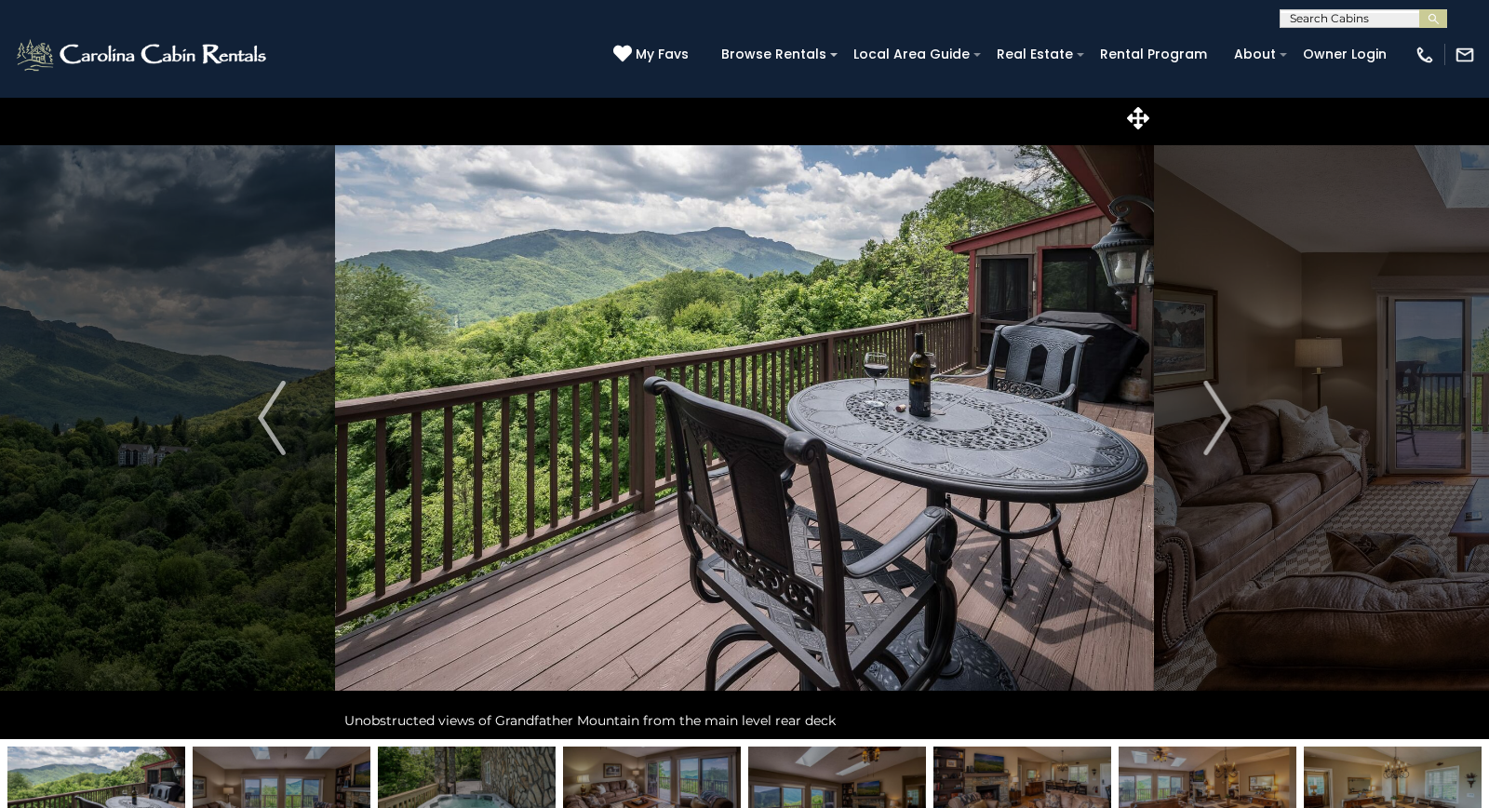
click at [456, 60] on div "(828) 295-6000 My Favs Browse Rentals Local Area Guide Activities & Attractions…" at bounding box center [744, 63] width 1489 height 70
click at [661, 49] on link "My Favs" at bounding box center [653, 55] width 80 height 20
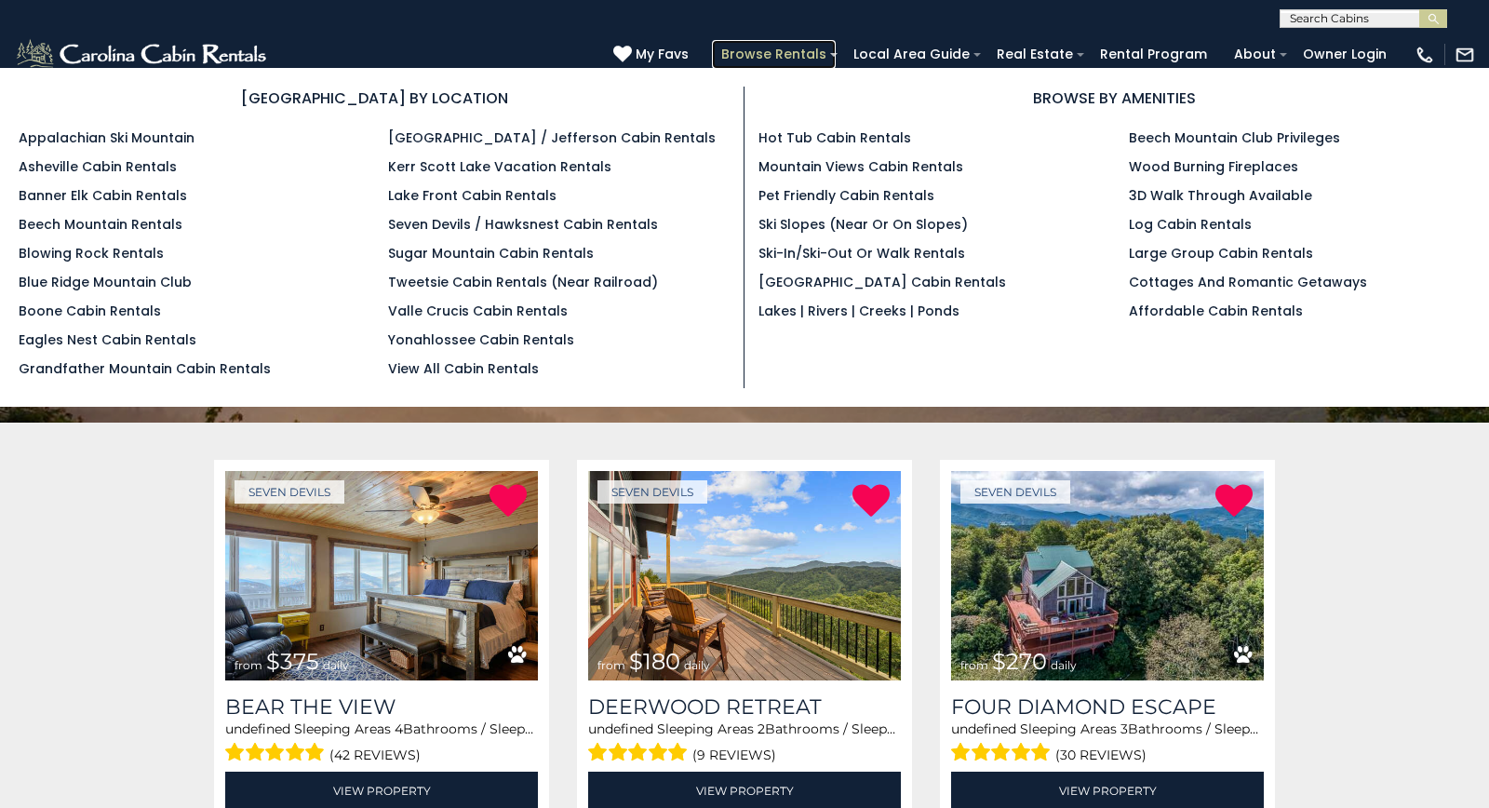
click at [812, 57] on link "Browse Rentals" at bounding box center [774, 54] width 124 height 29
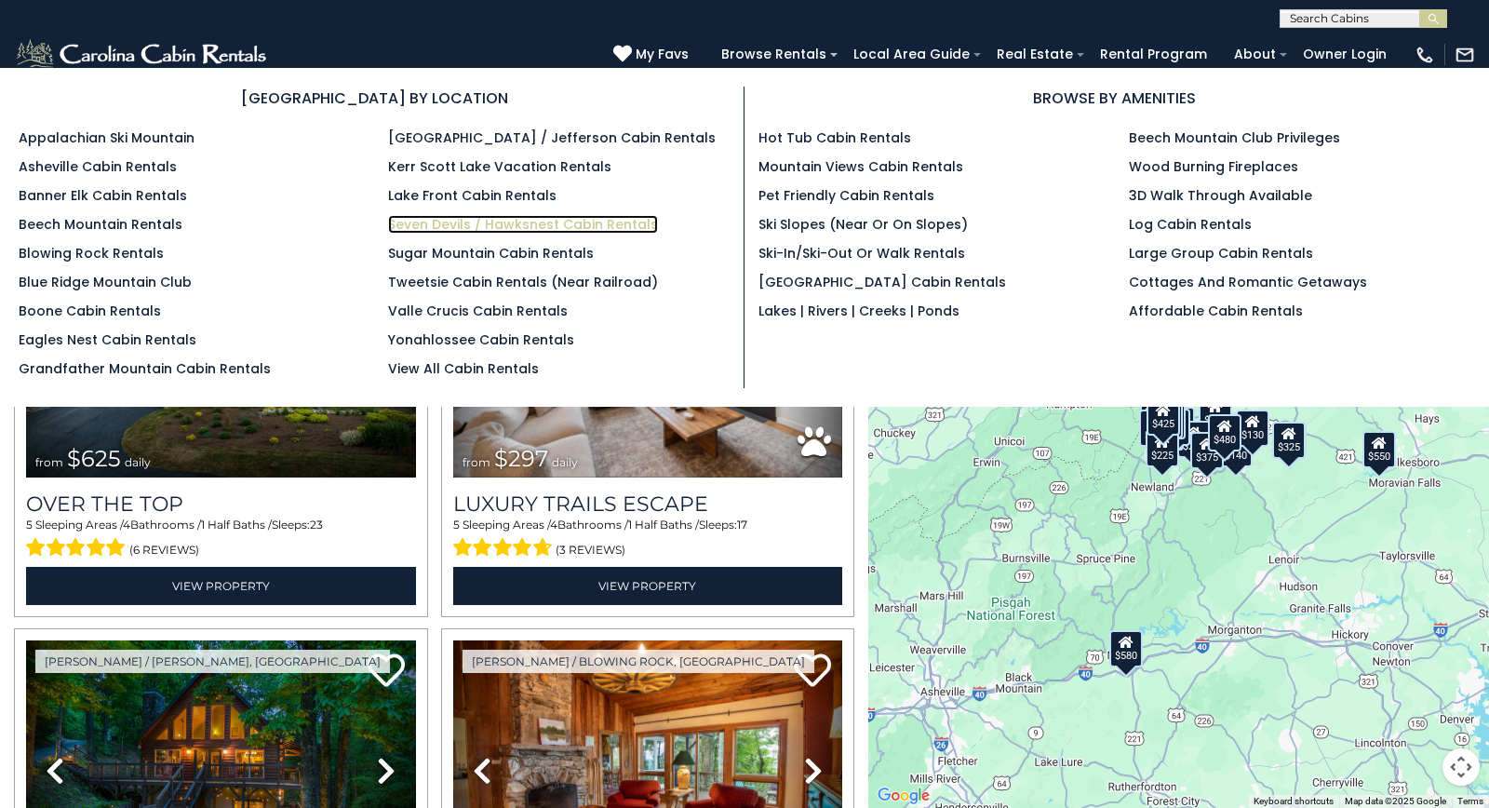
click at [504, 224] on link "Seven Devils / Hawksnest Cabin Rentals" at bounding box center [523, 224] width 270 height 19
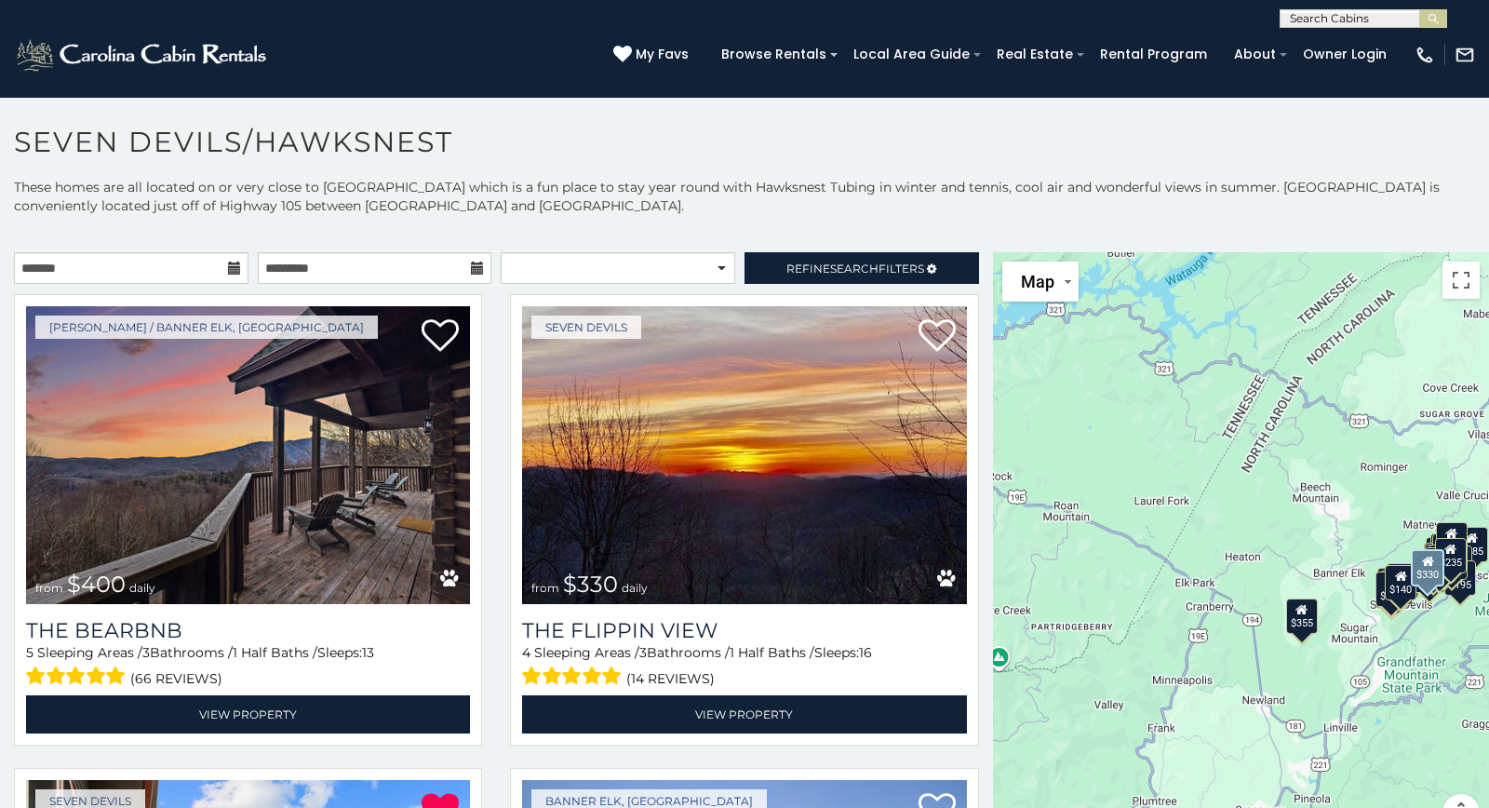
click at [498, 613] on div "Seven Devils from $330 daily The Flippin View 4 Sleeping Areas / 3 Bathrooms / …" at bounding box center [744, 525] width 496 height 463
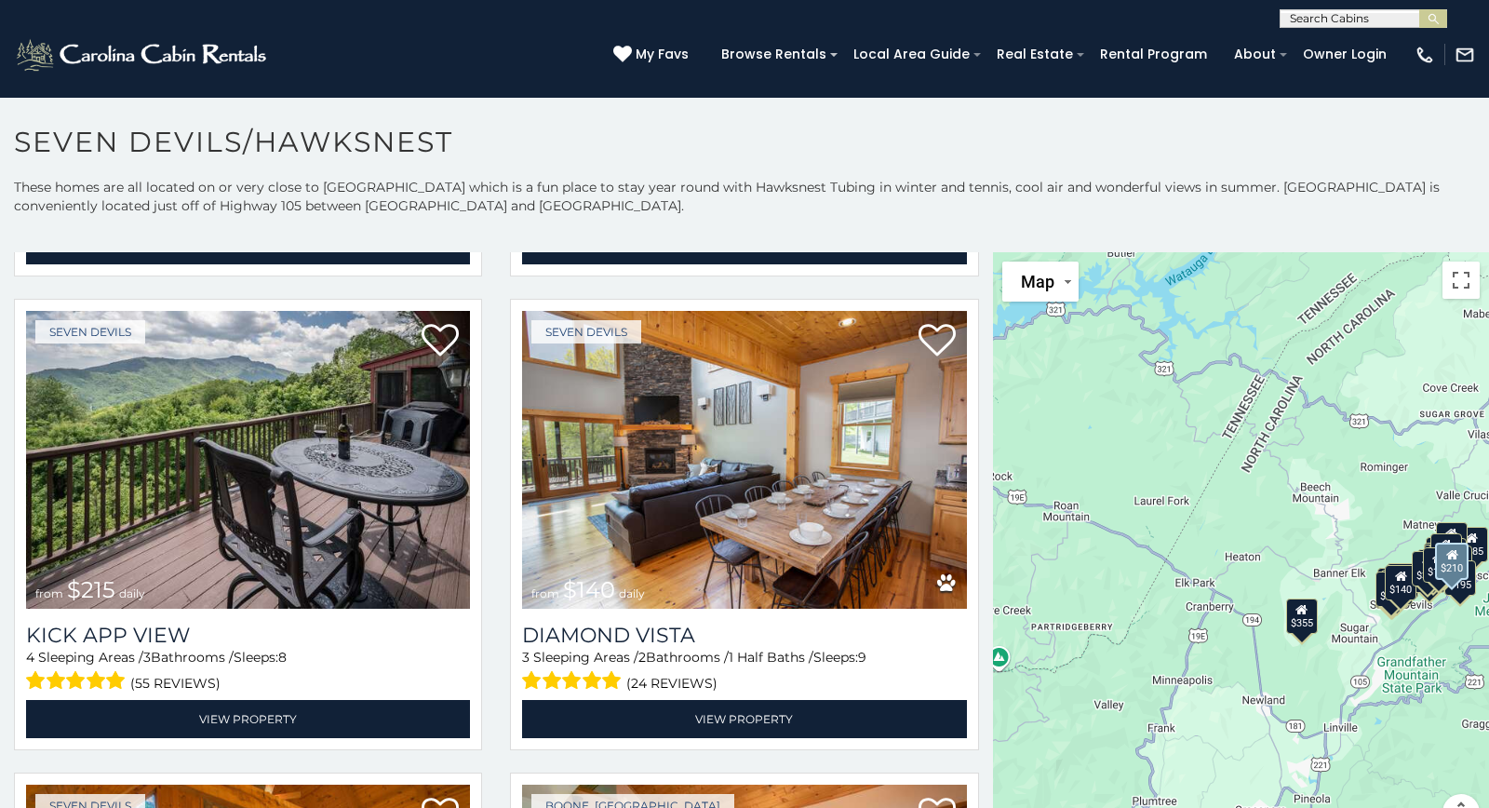
scroll to position [5174, 0]
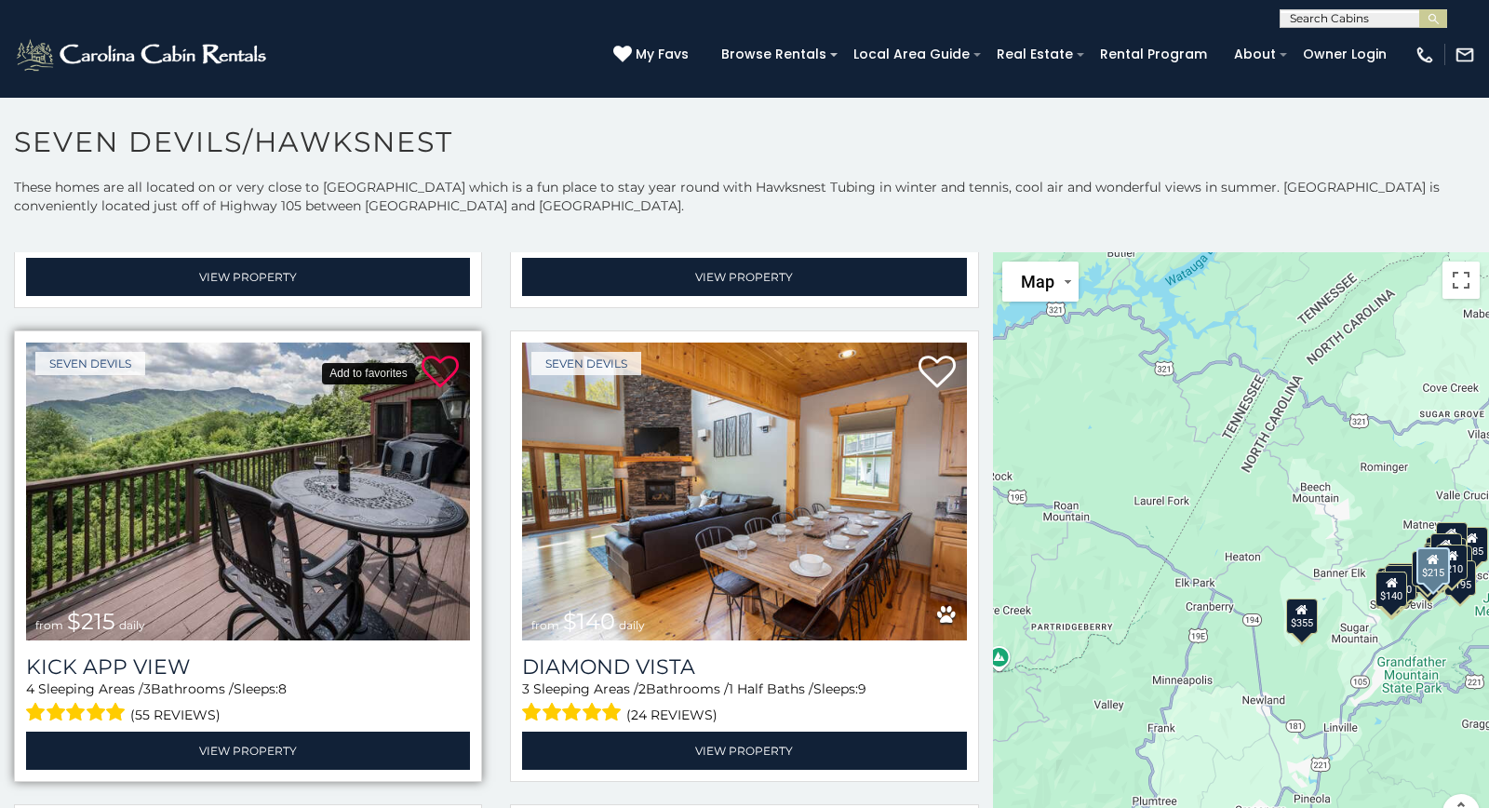
click at [439, 372] on icon at bounding box center [440, 372] width 37 height 37
click at [496, 677] on div "Seven Devils from $215 daily Kick App View 4 Sleeping Areas / 3 Bathrooms / Sle…" at bounding box center [248, 561] width 496 height 463
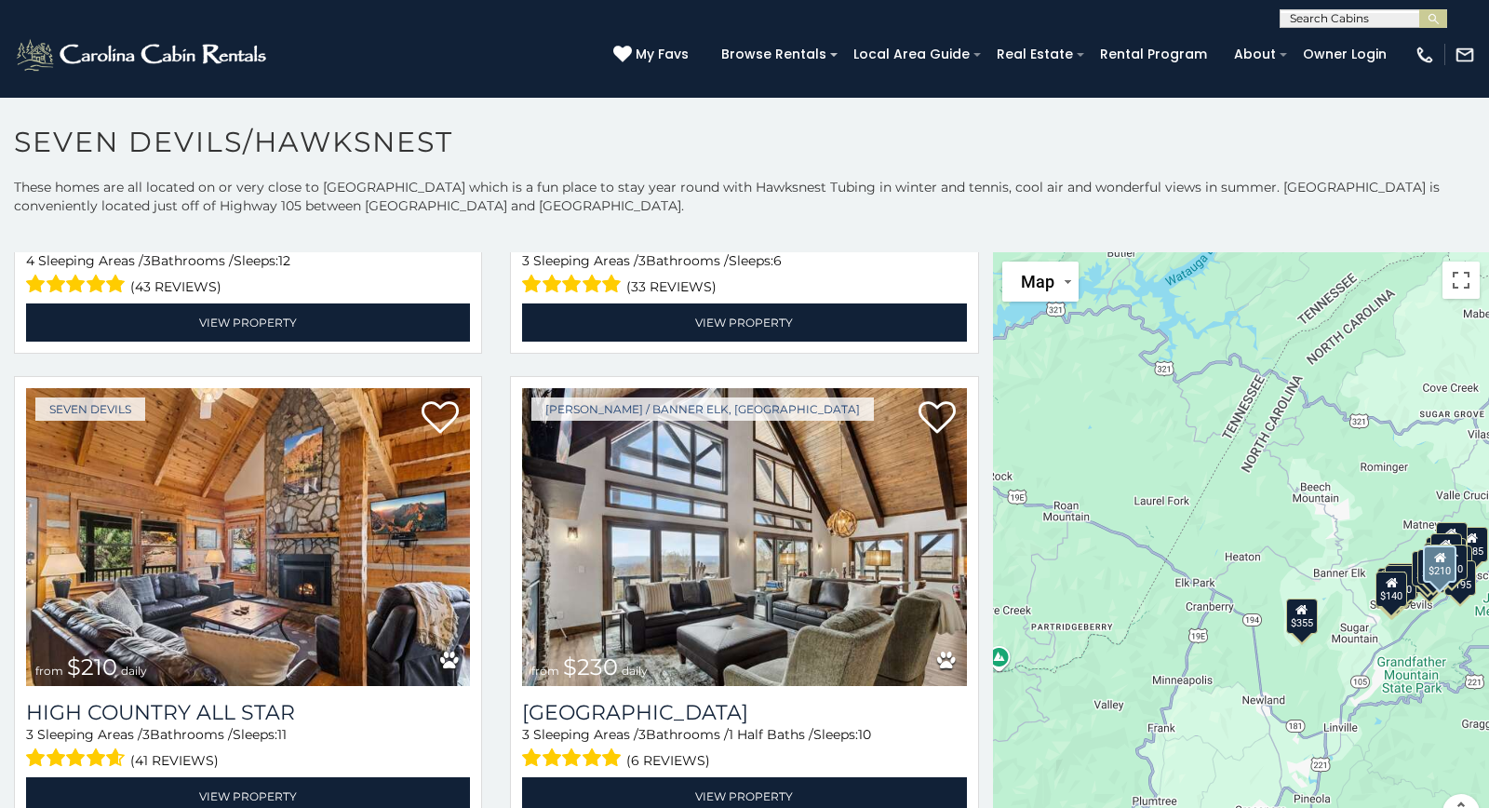
scroll to position [6123, 0]
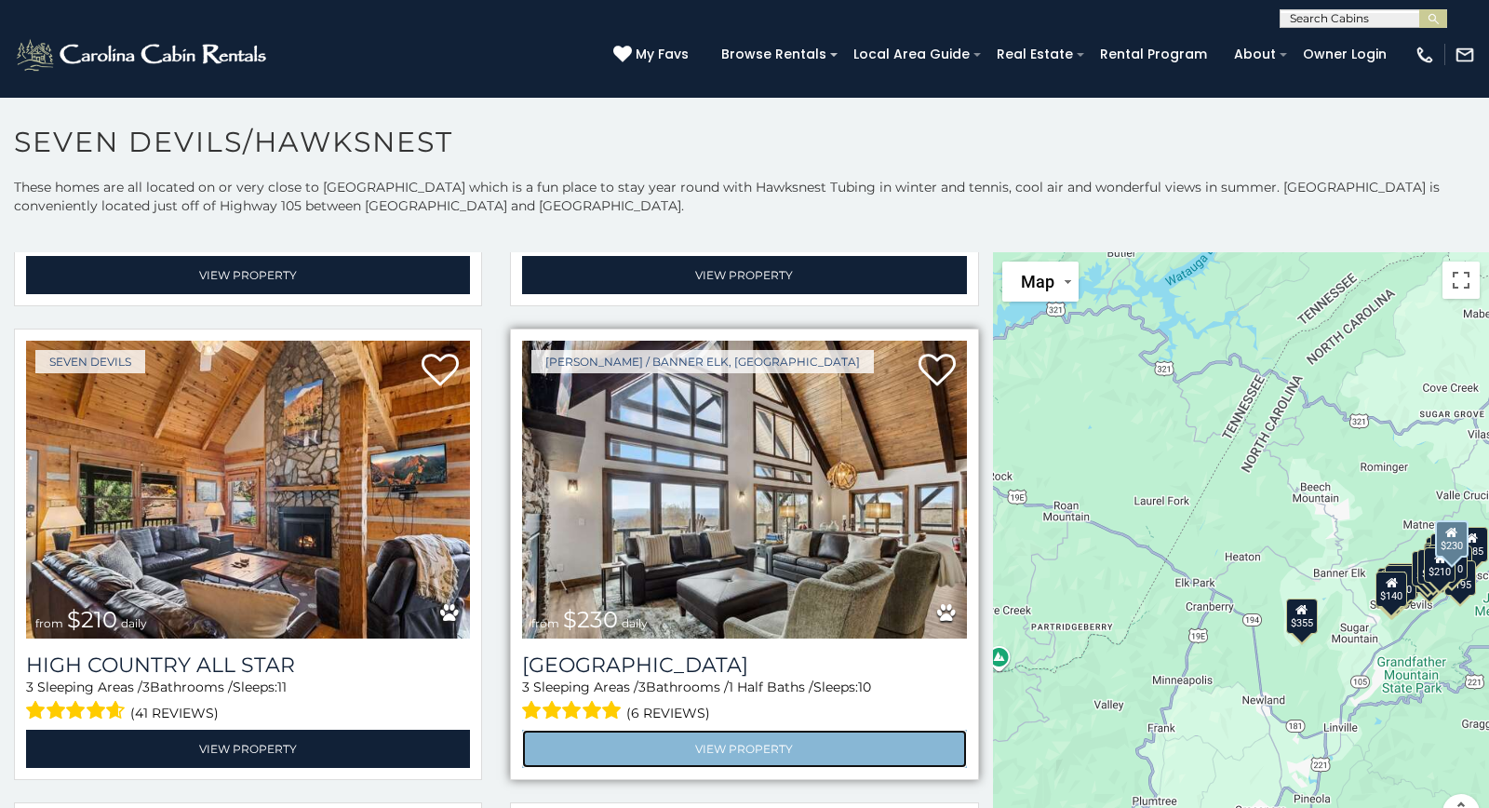
click at [746, 739] on link "View Property" at bounding box center [744, 749] width 444 height 38
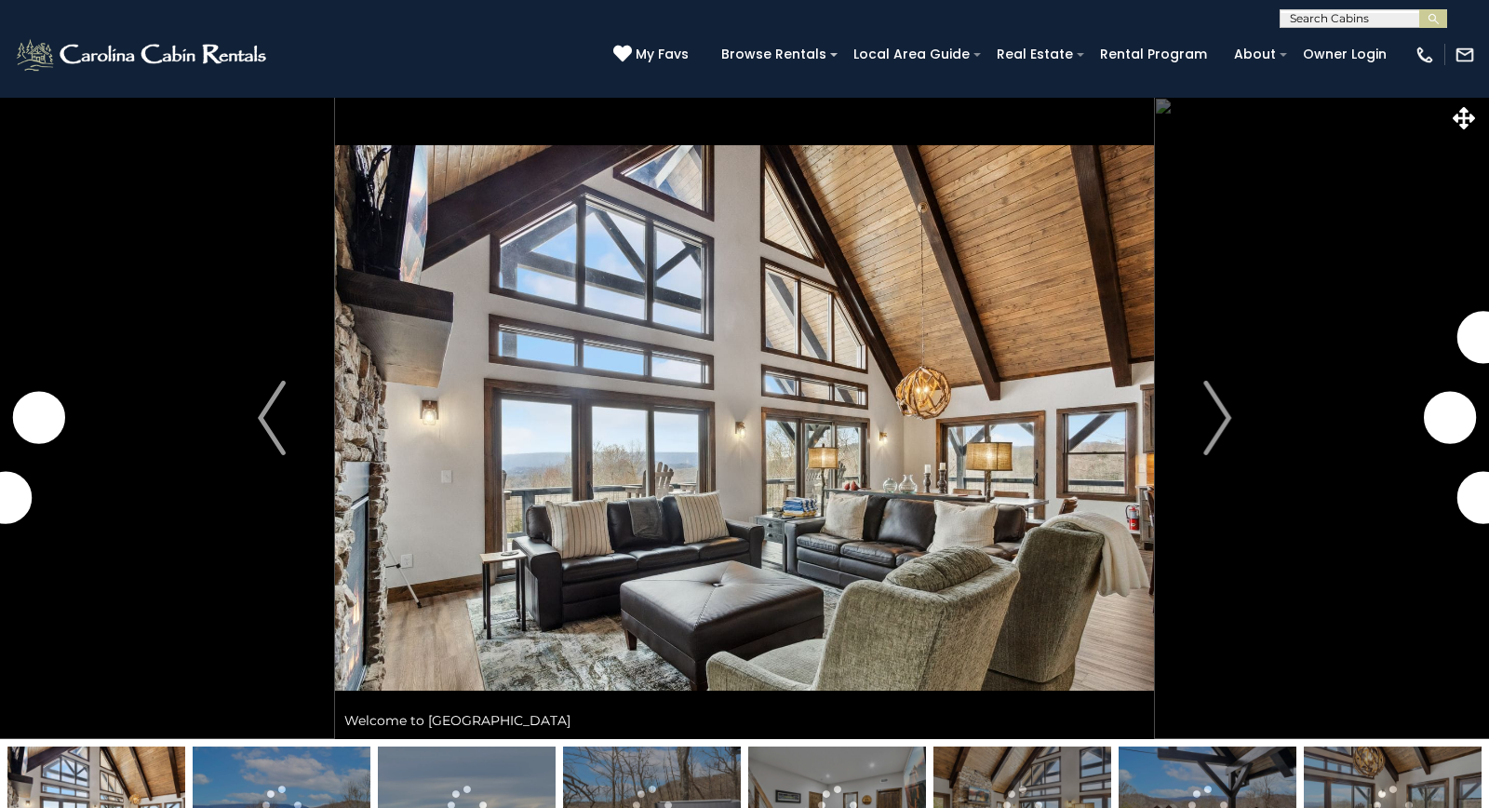
click at [1229, 424] on img "Next" at bounding box center [1217, 418] width 28 height 74
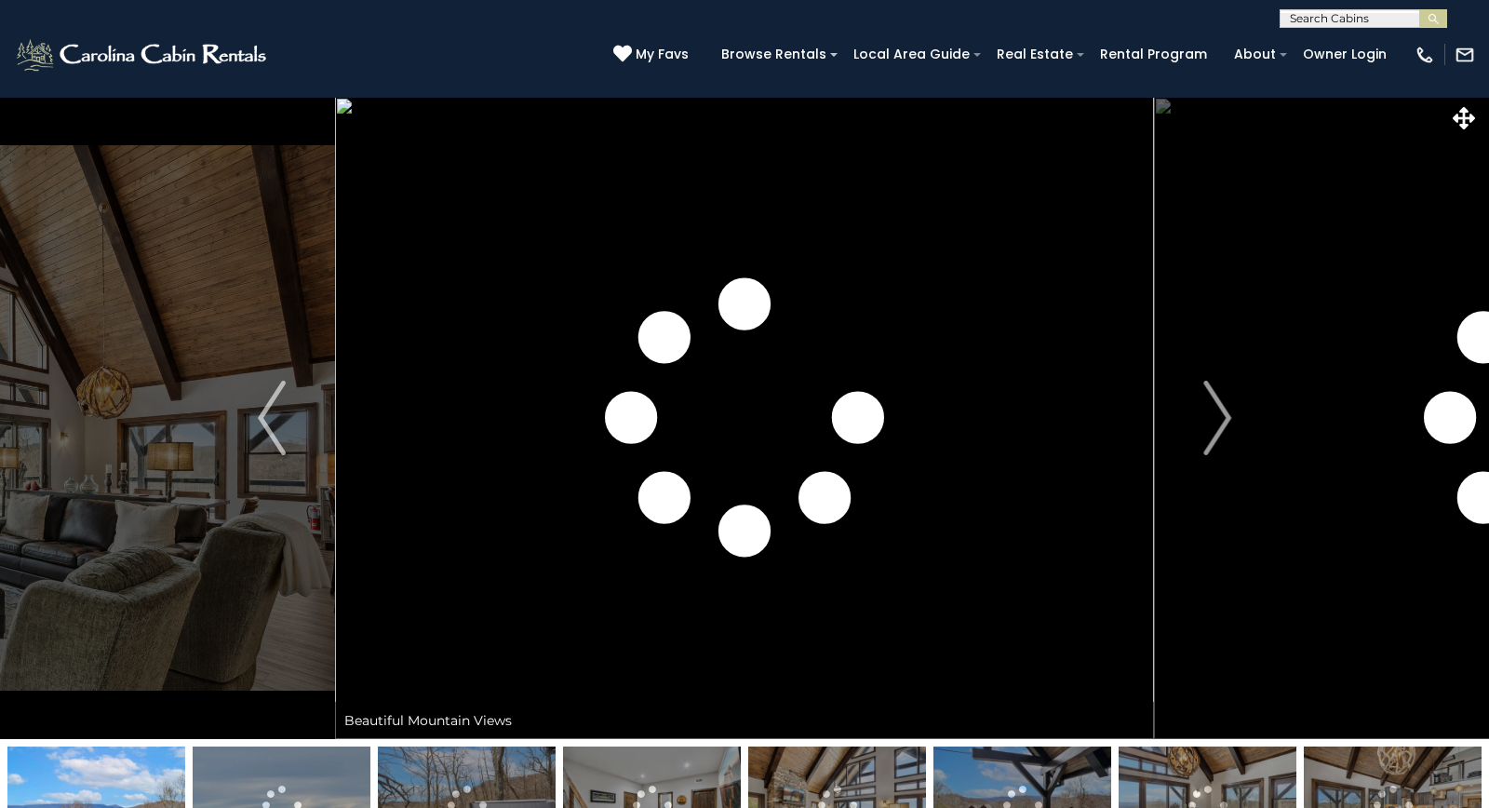
click at [1229, 424] on img "Next" at bounding box center [1217, 418] width 28 height 74
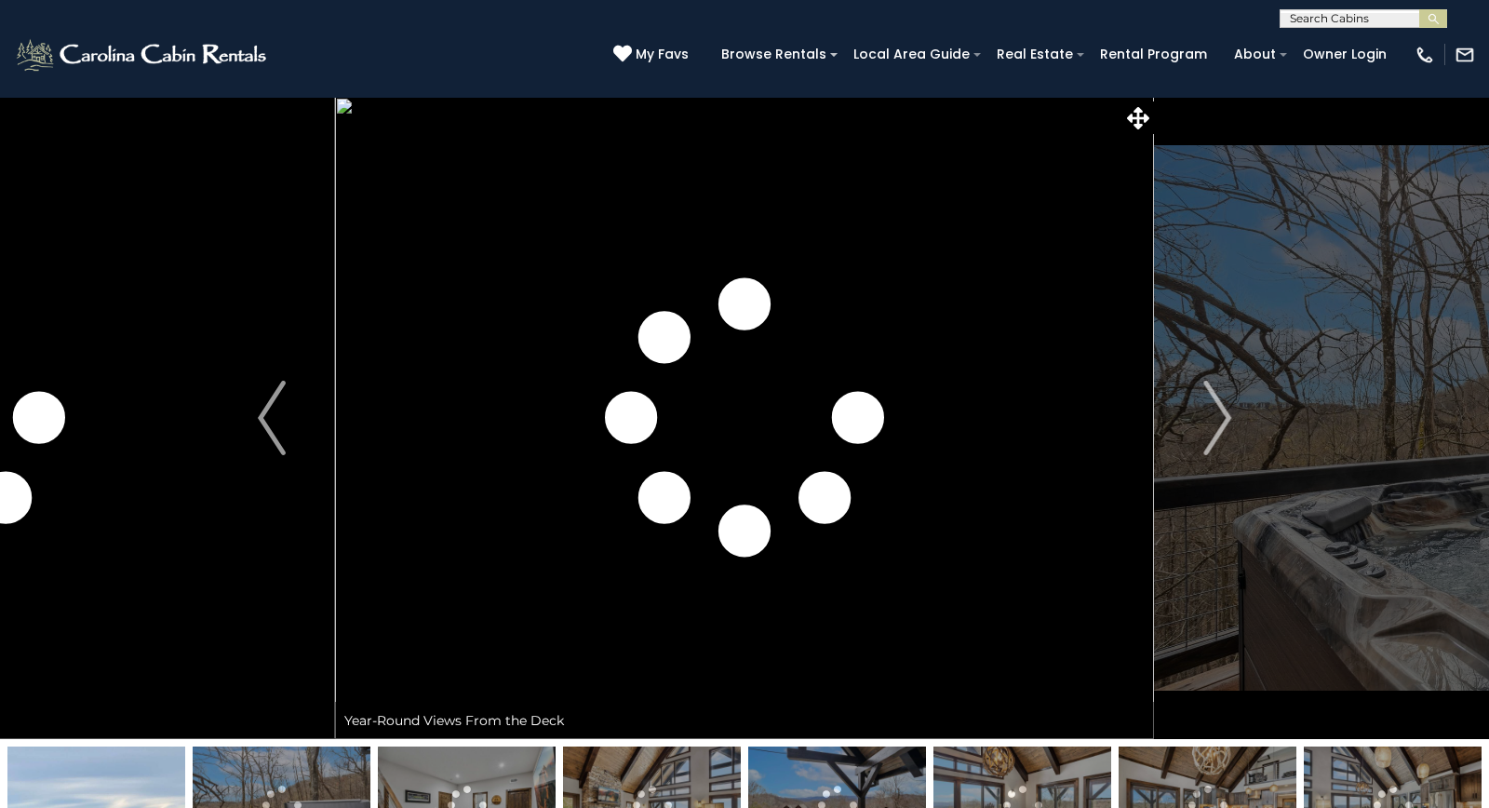
click at [148, 759] on img at bounding box center [96, 804] width 178 height 116
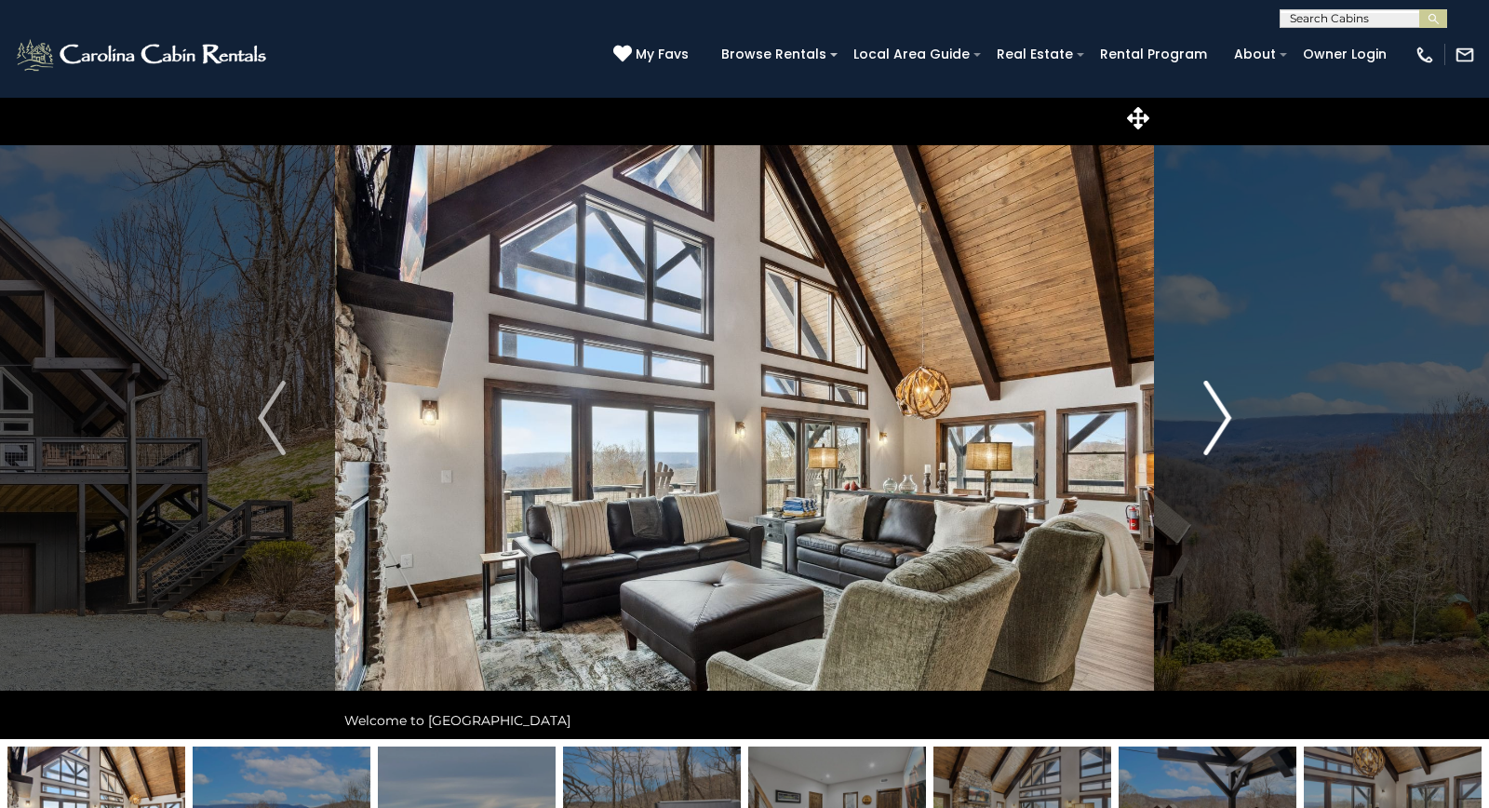
click at [1220, 422] on img "Next" at bounding box center [1217, 418] width 28 height 74
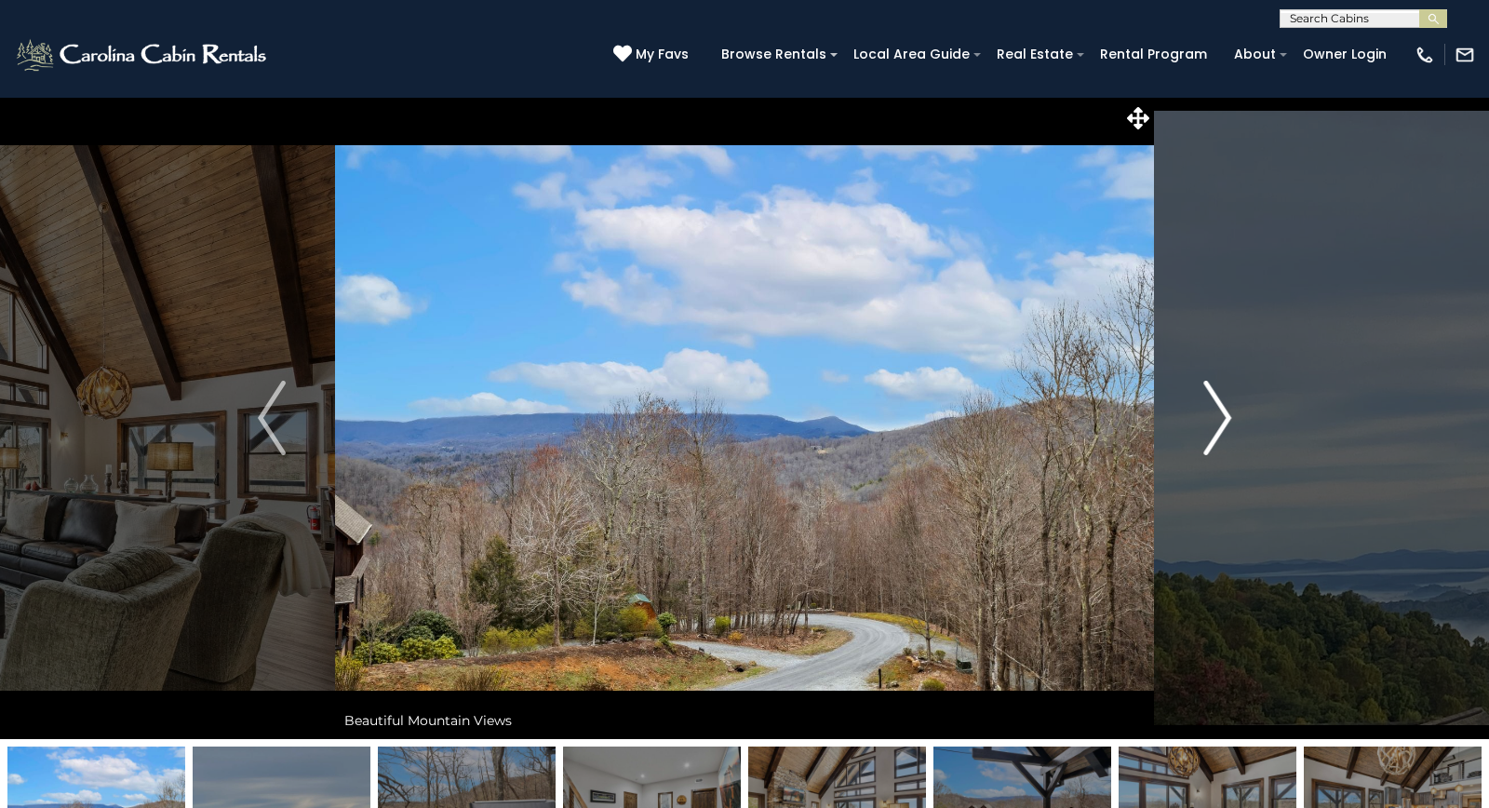
click at [1220, 422] on img "Next" at bounding box center [1217, 418] width 28 height 74
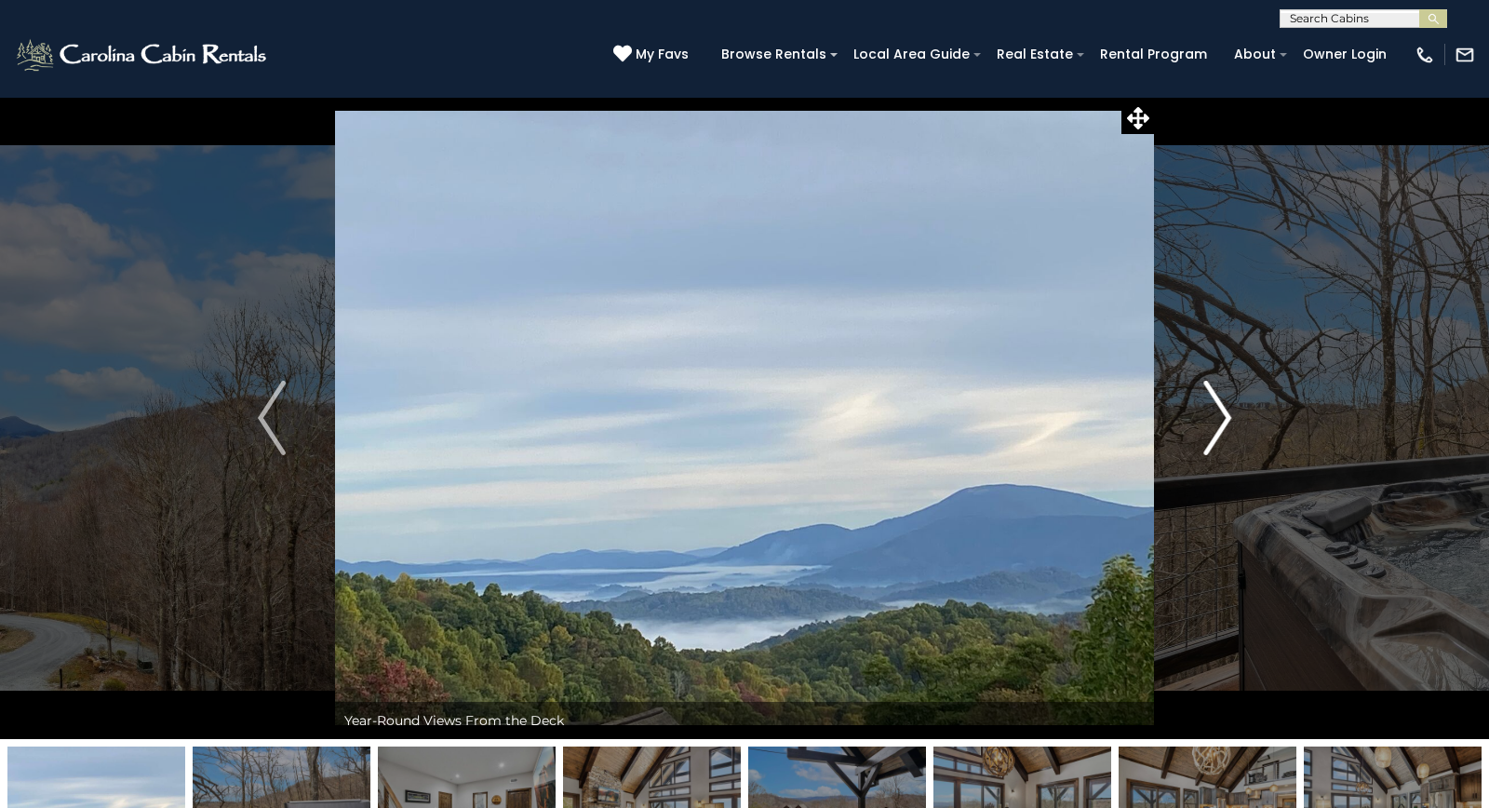
click at [1221, 422] on img "Next" at bounding box center [1217, 418] width 28 height 74
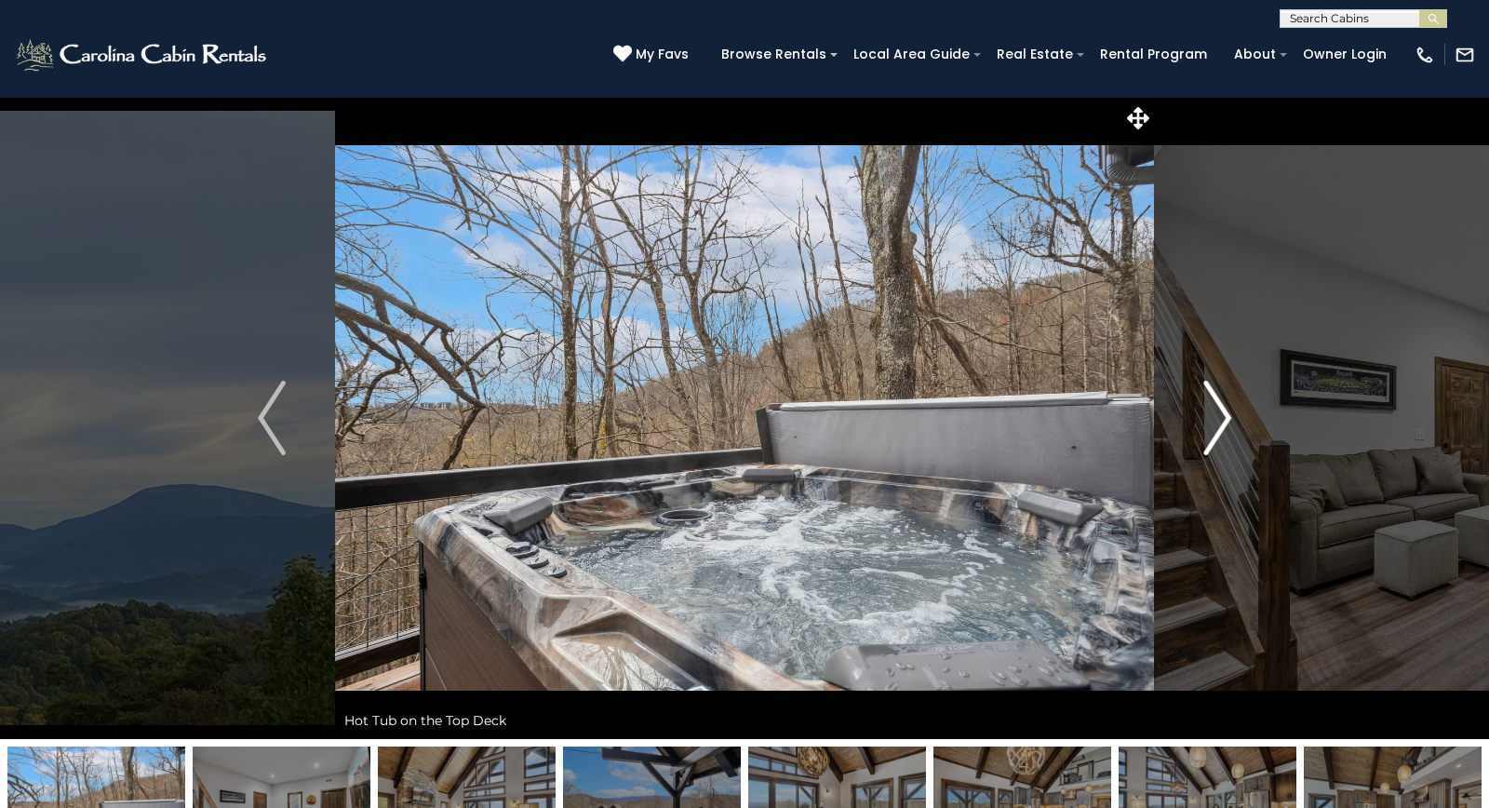
click at [1221, 422] on img "Next" at bounding box center [1217, 418] width 28 height 74
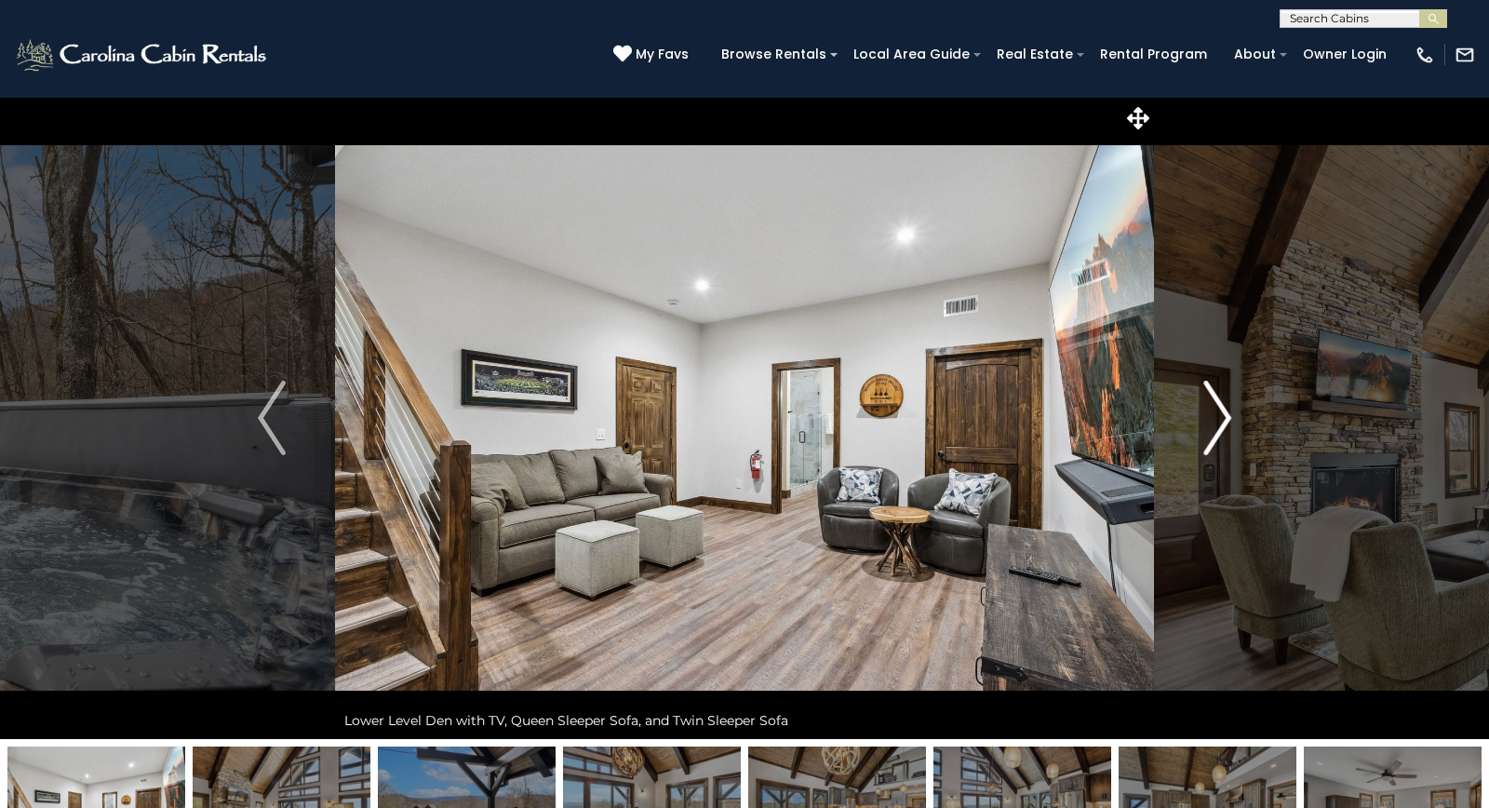
click at [1221, 422] on img "Next" at bounding box center [1217, 418] width 28 height 74
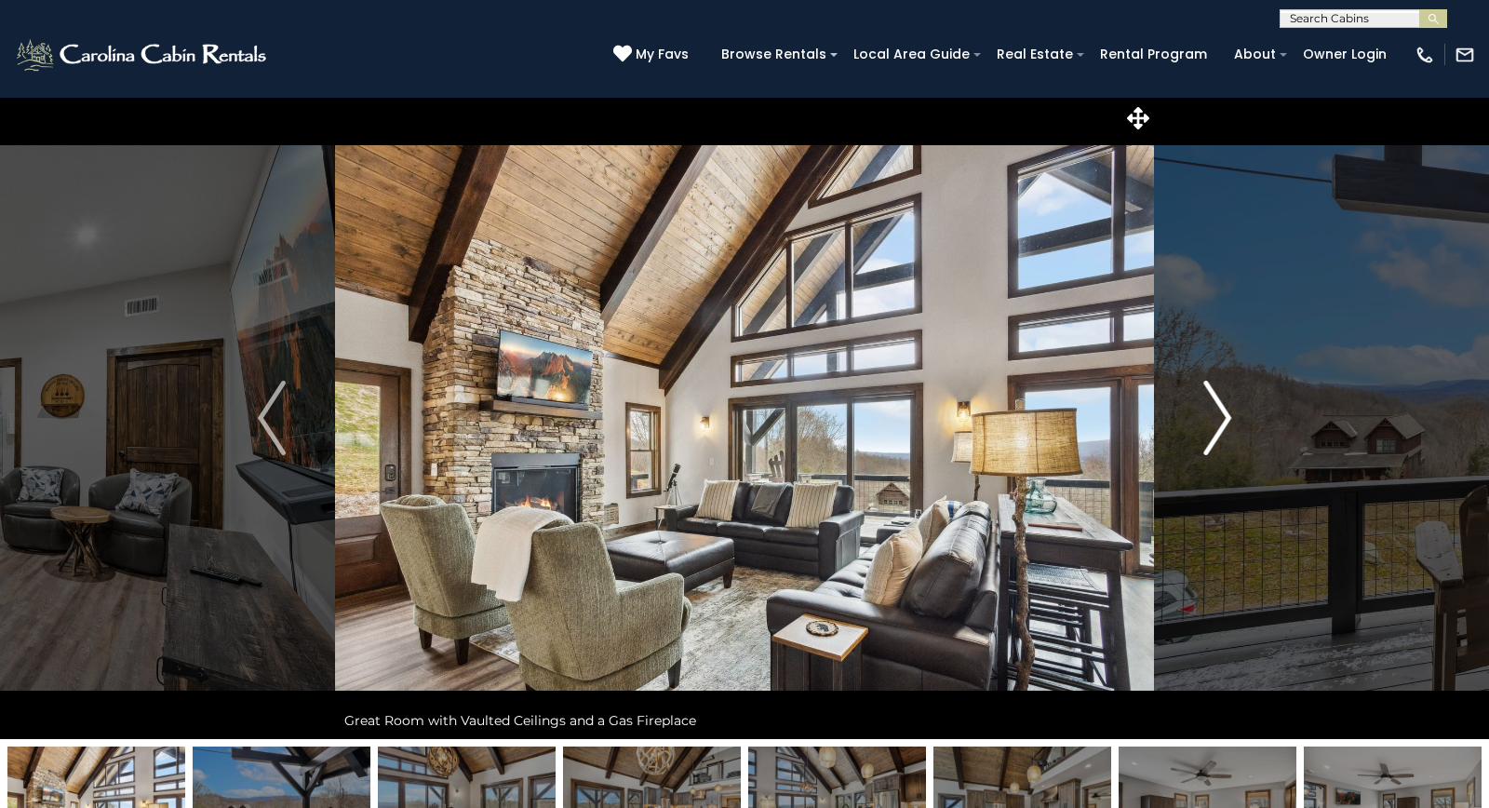
click at [1221, 422] on img "Next" at bounding box center [1217, 418] width 28 height 74
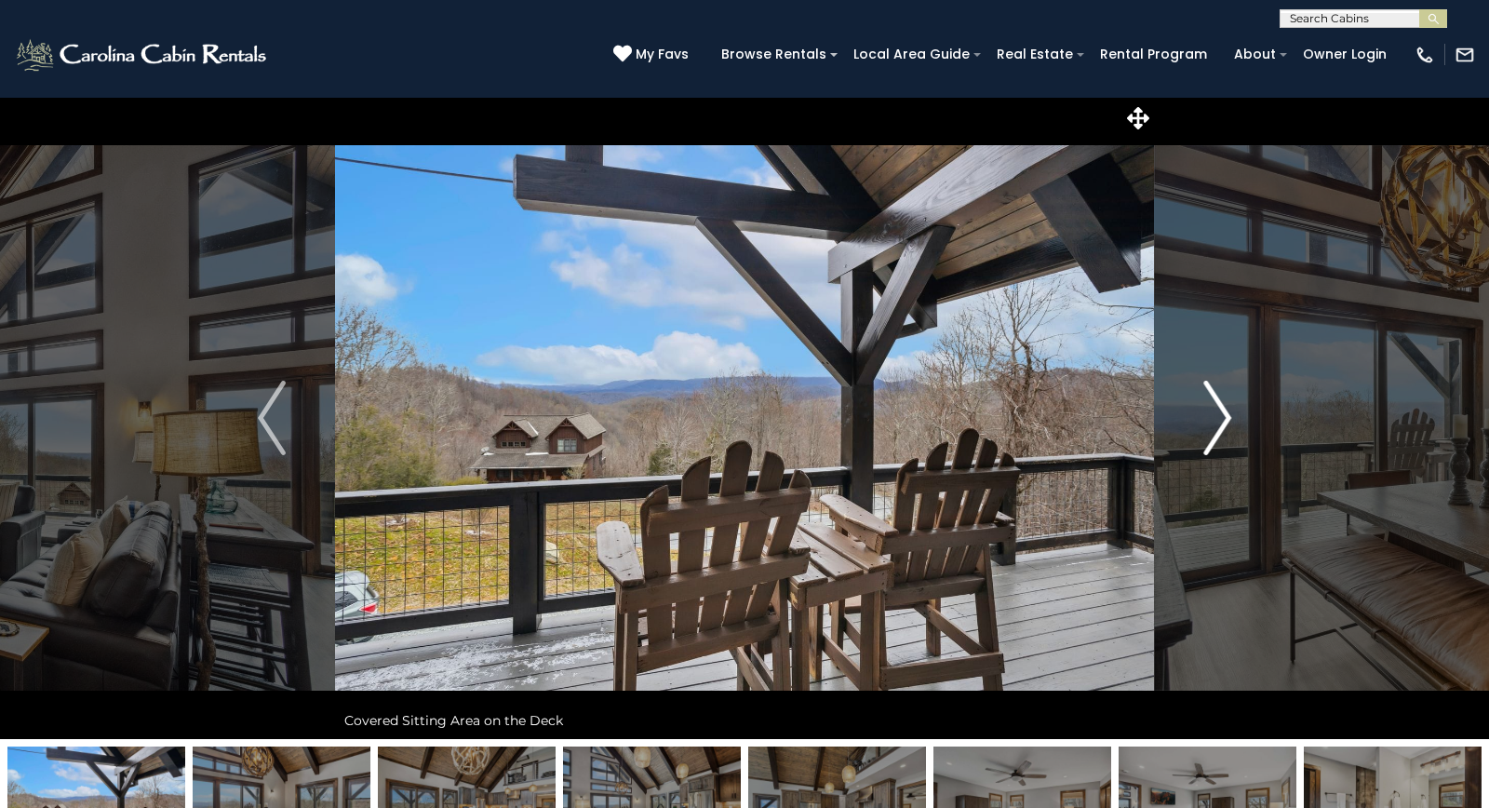
click at [1221, 422] on img "Next" at bounding box center [1217, 418] width 28 height 74
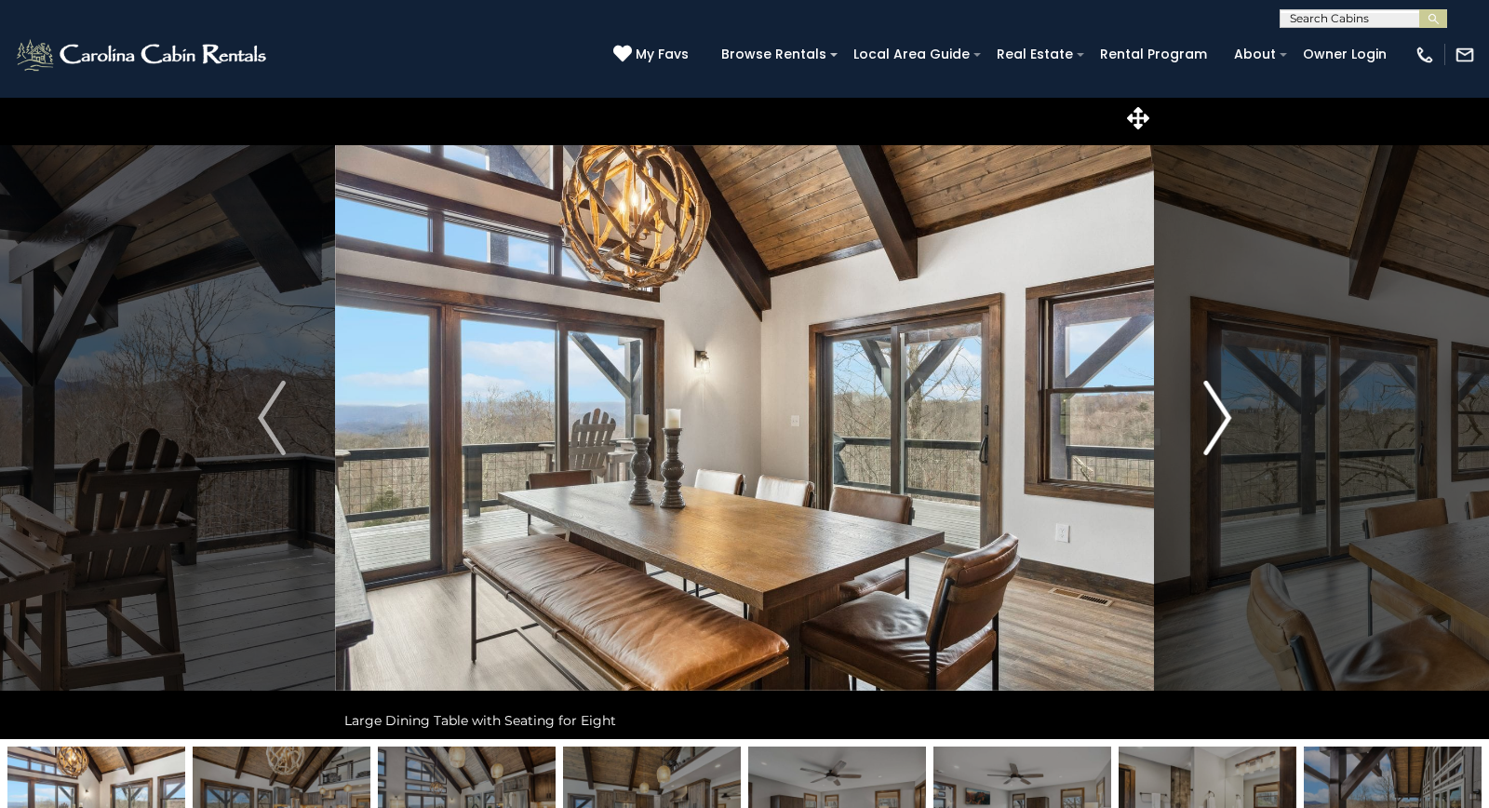
click at [1221, 422] on img "Next" at bounding box center [1217, 418] width 28 height 74
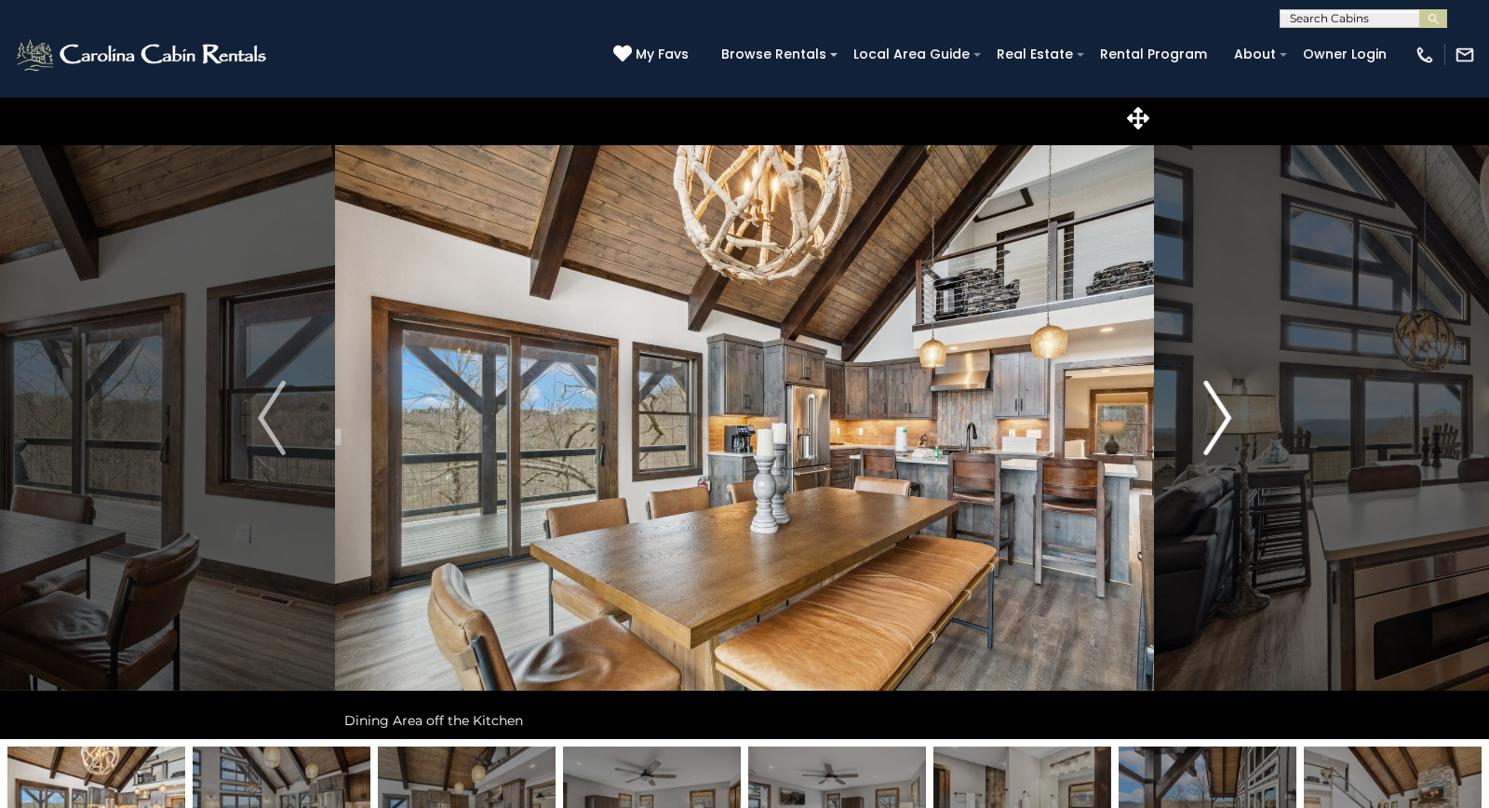
click at [1221, 422] on img "Next" at bounding box center [1217, 418] width 28 height 74
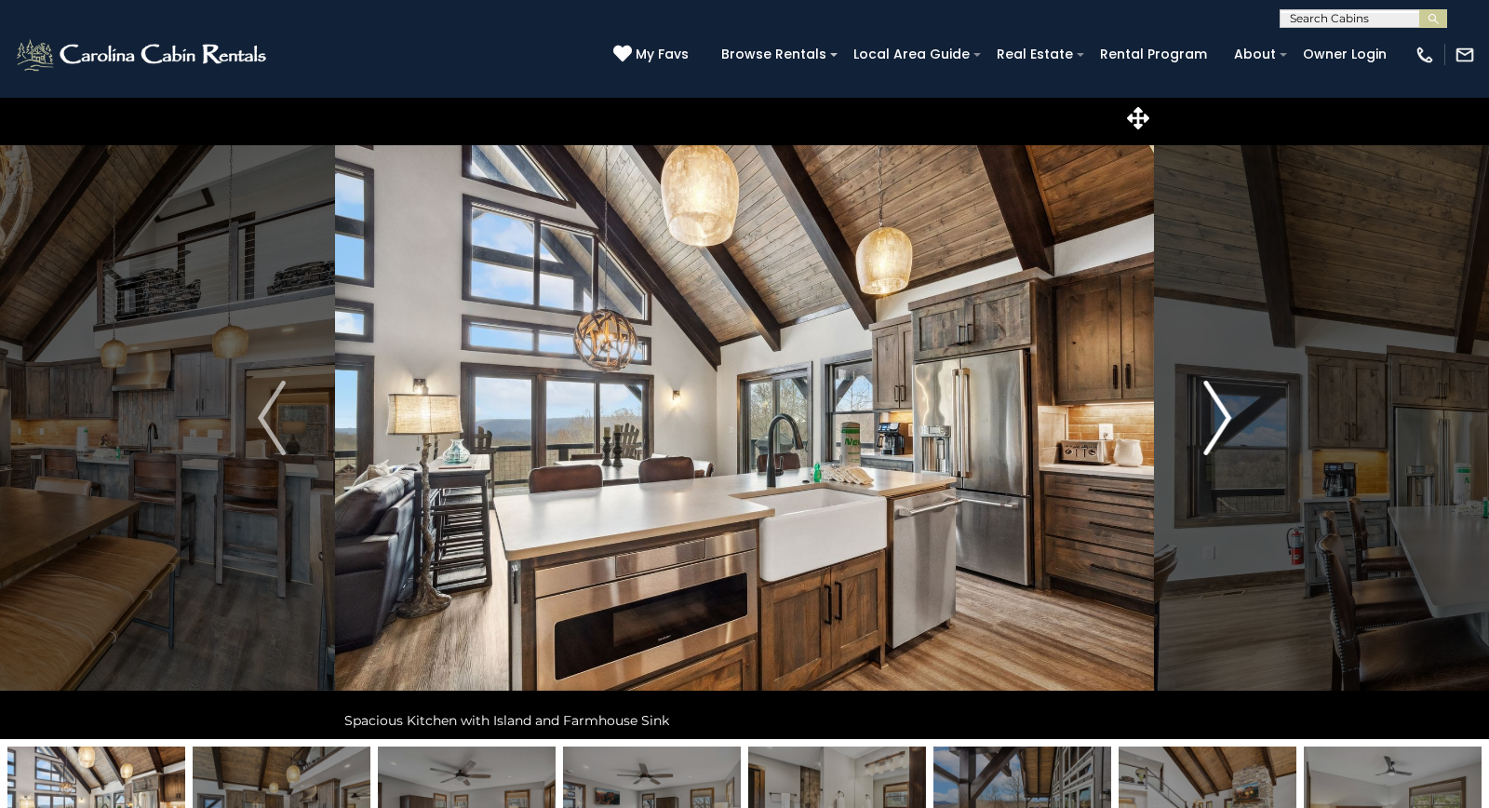
click at [1216, 420] on img "Next" at bounding box center [1217, 418] width 28 height 74
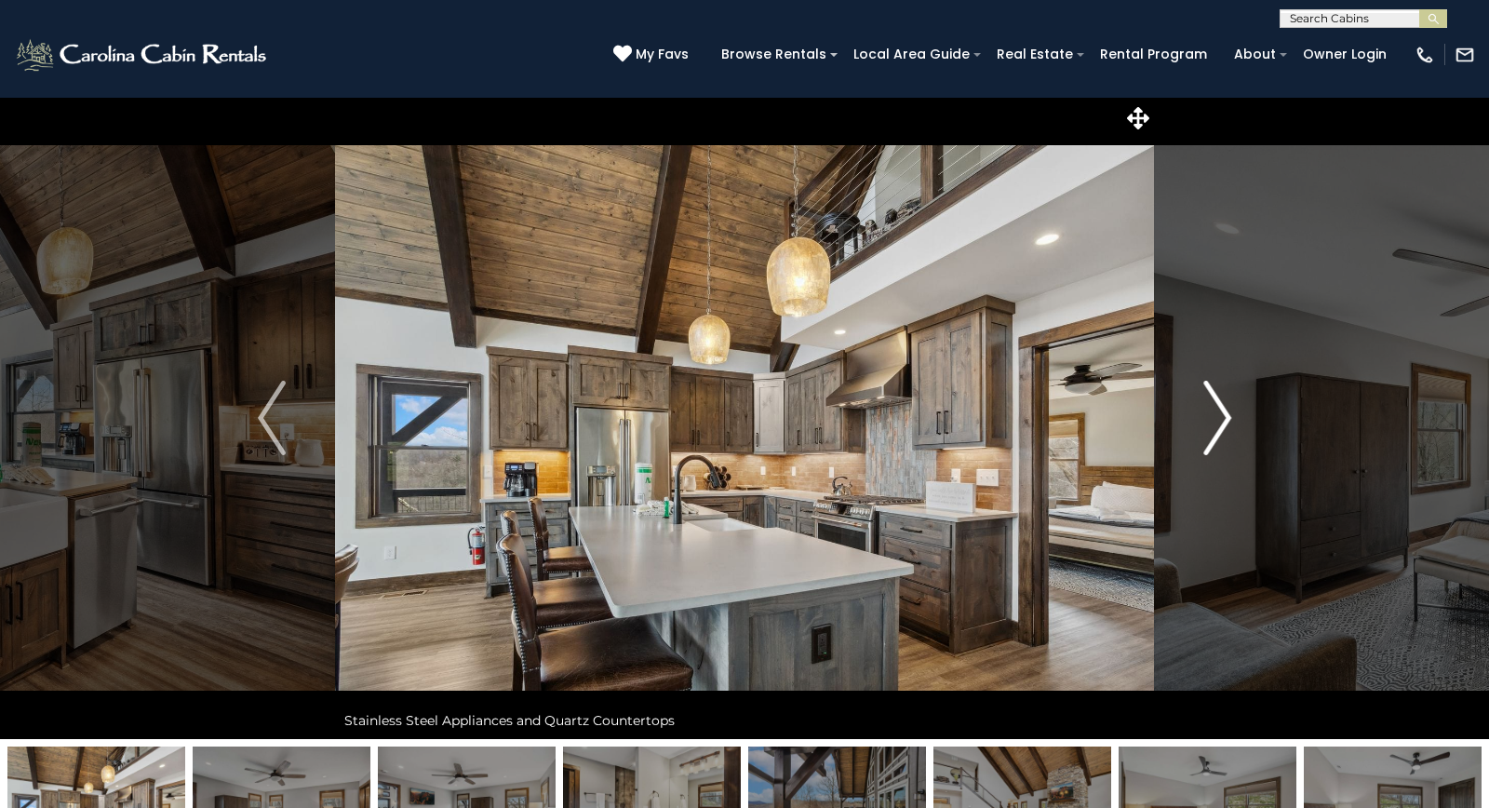
click at [1214, 414] on img "Next" at bounding box center [1217, 418] width 28 height 74
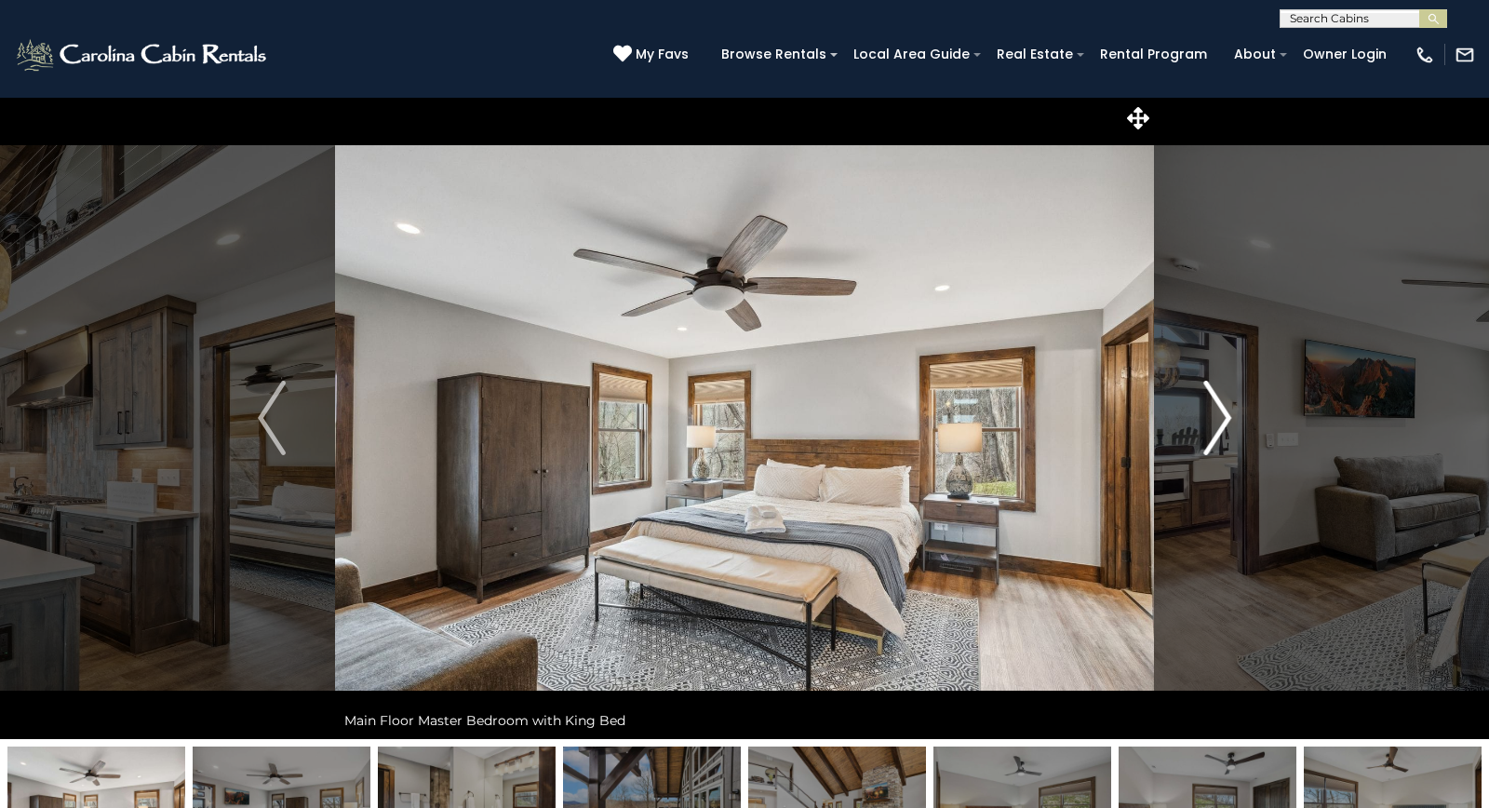
click at [1214, 414] on img "Next" at bounding box center [1217, 418] width 28 height 74
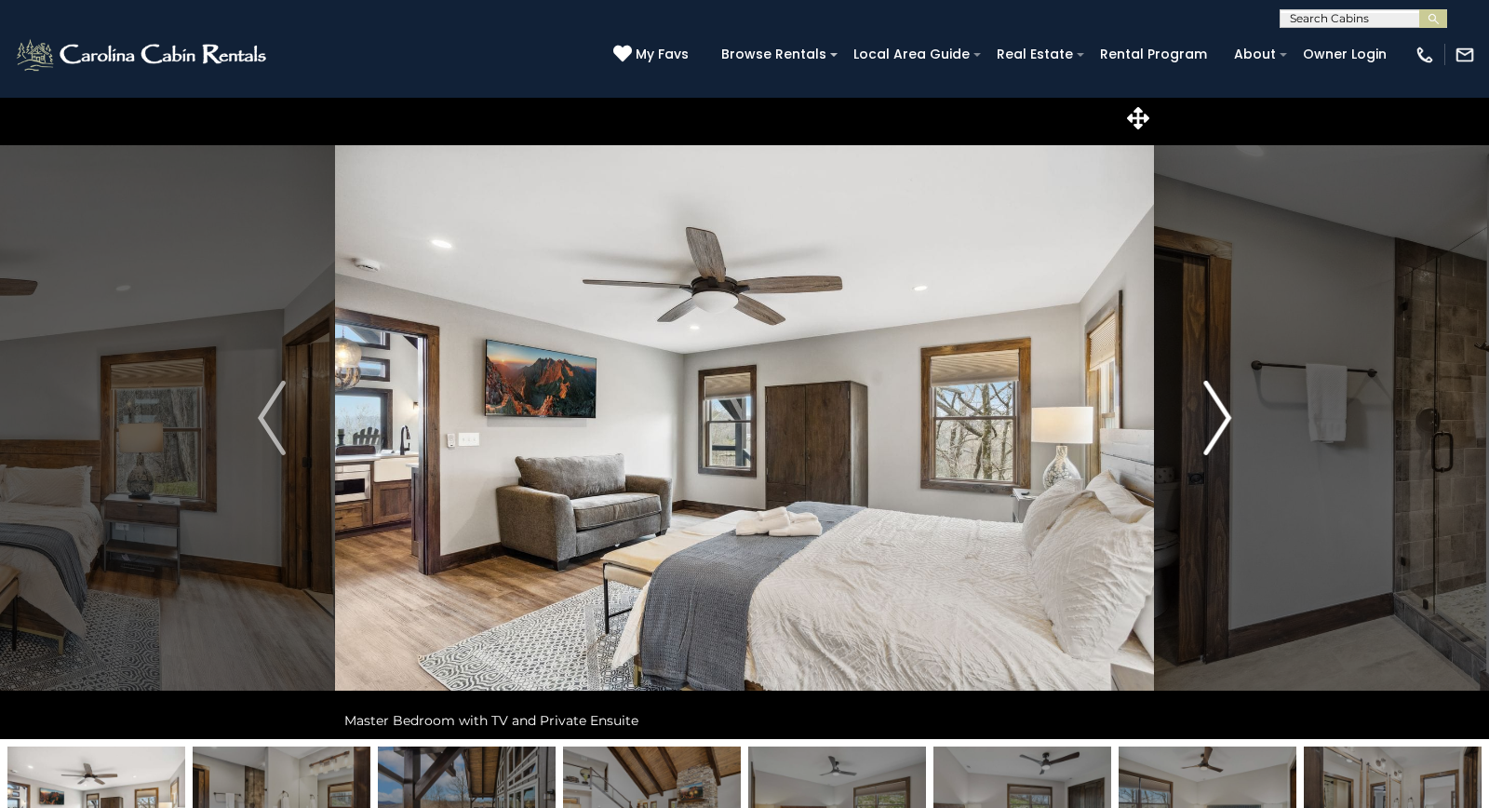
click at [1214, 414] on img "Next" at bounding box center [1217, 418] width 28 height 74
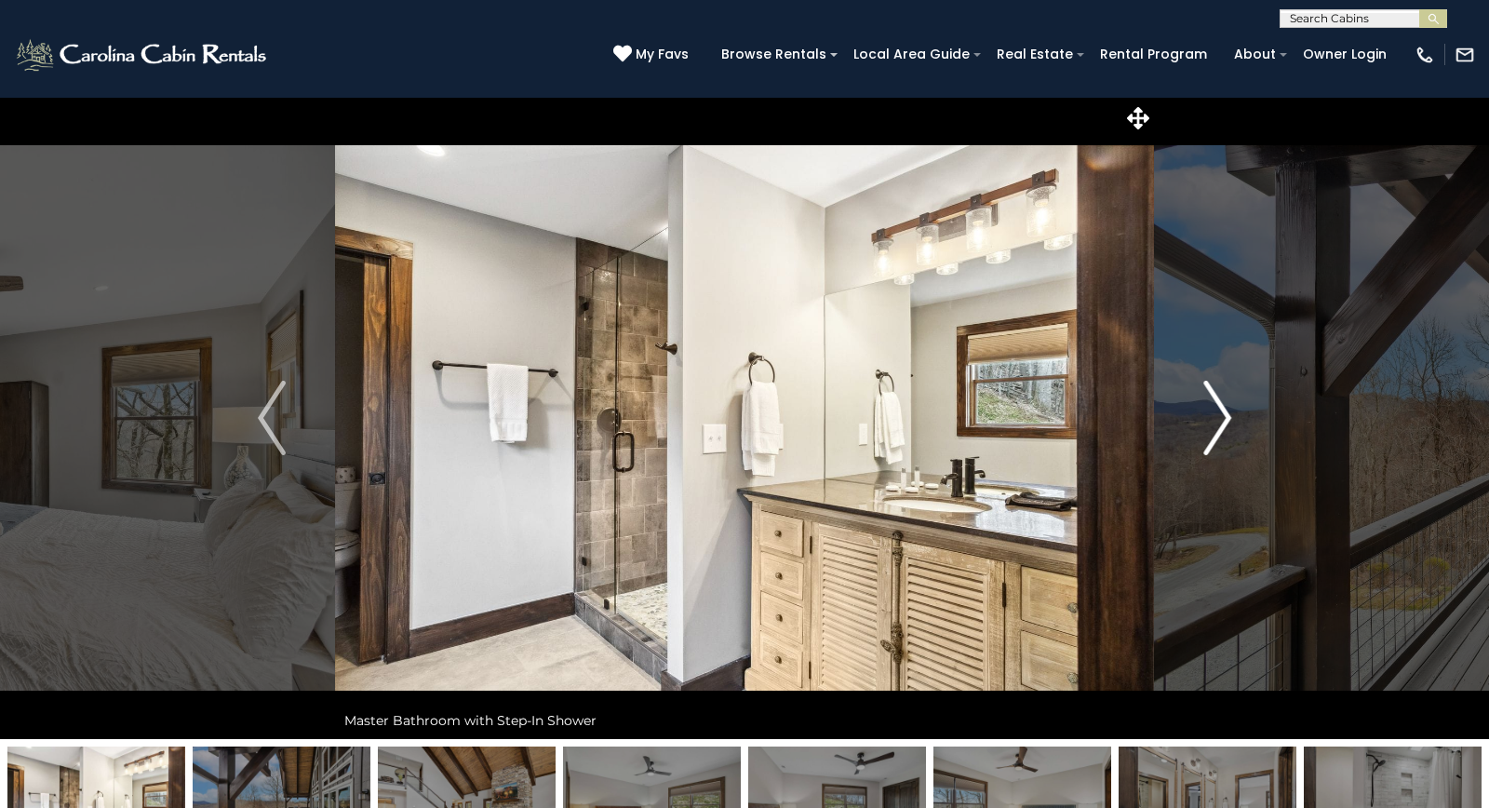
click at [1214, 414] on img "Next" at bounding box center [1217, 418] width 28 height 74
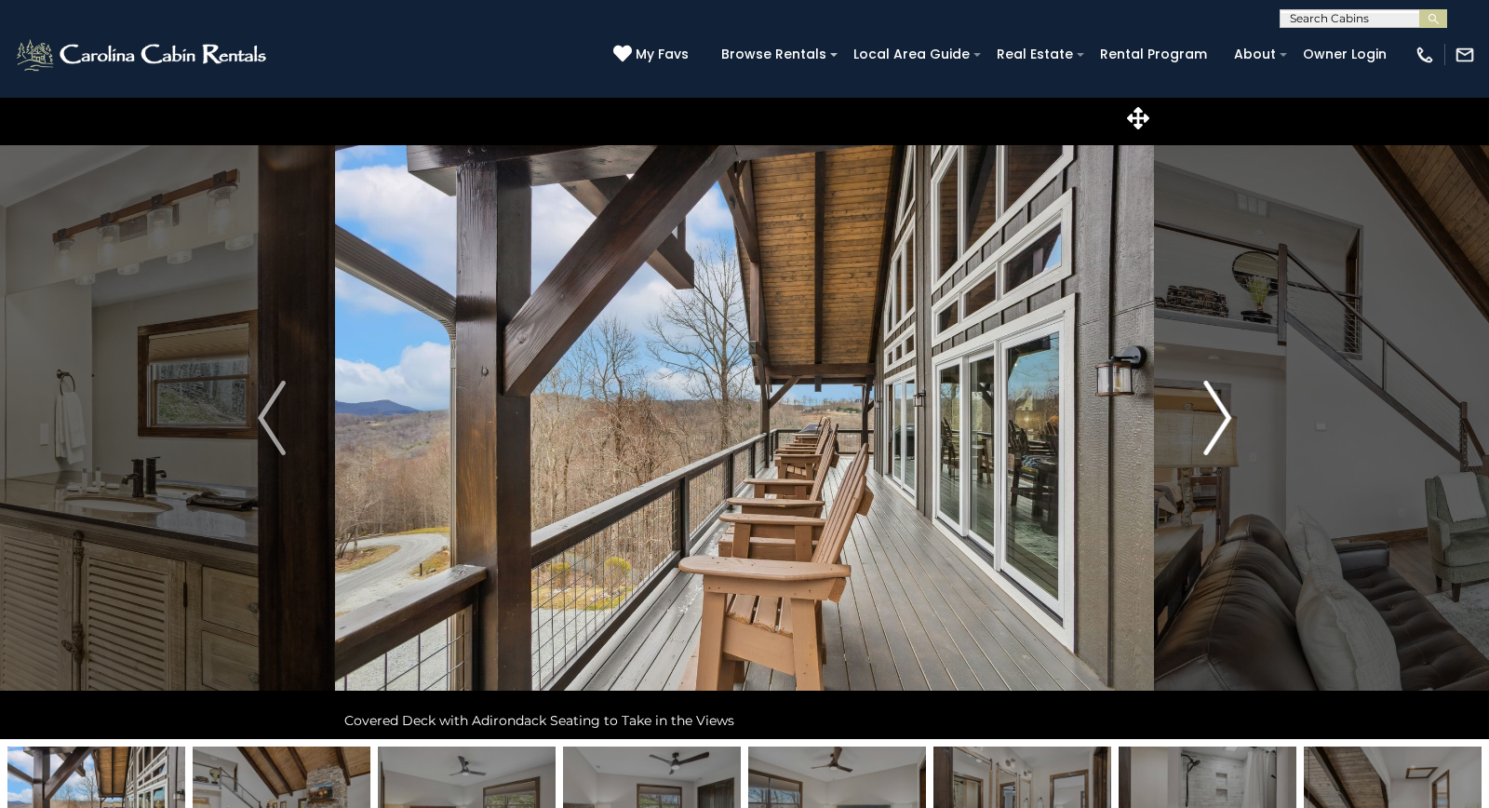
click at [1214, 414] on img "Next" at bounding box center [1217, 418] width 28 height 74
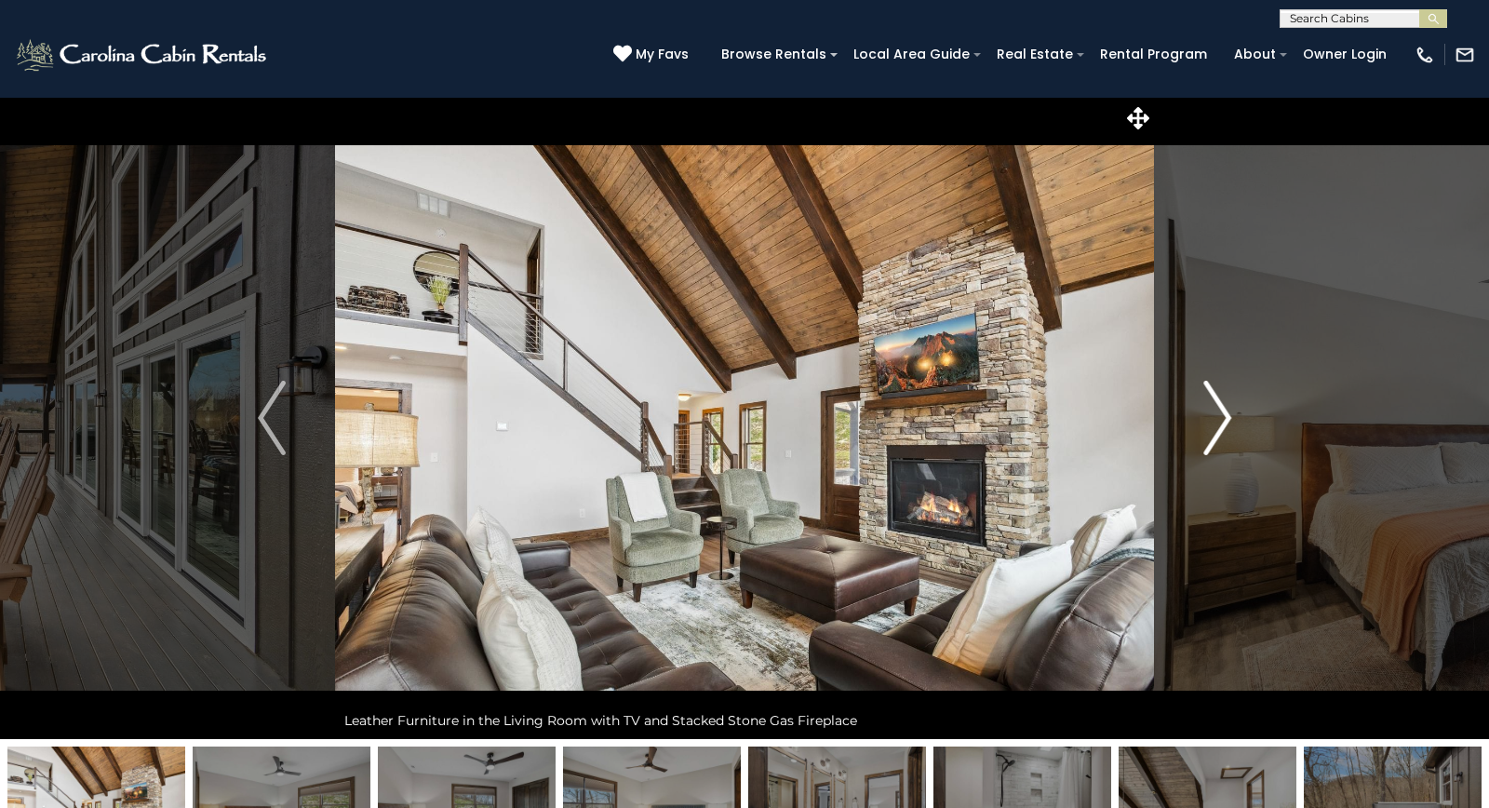
click at [1214, 414] on img "Next" at bounding box center [1217, 418] width 28 height 74
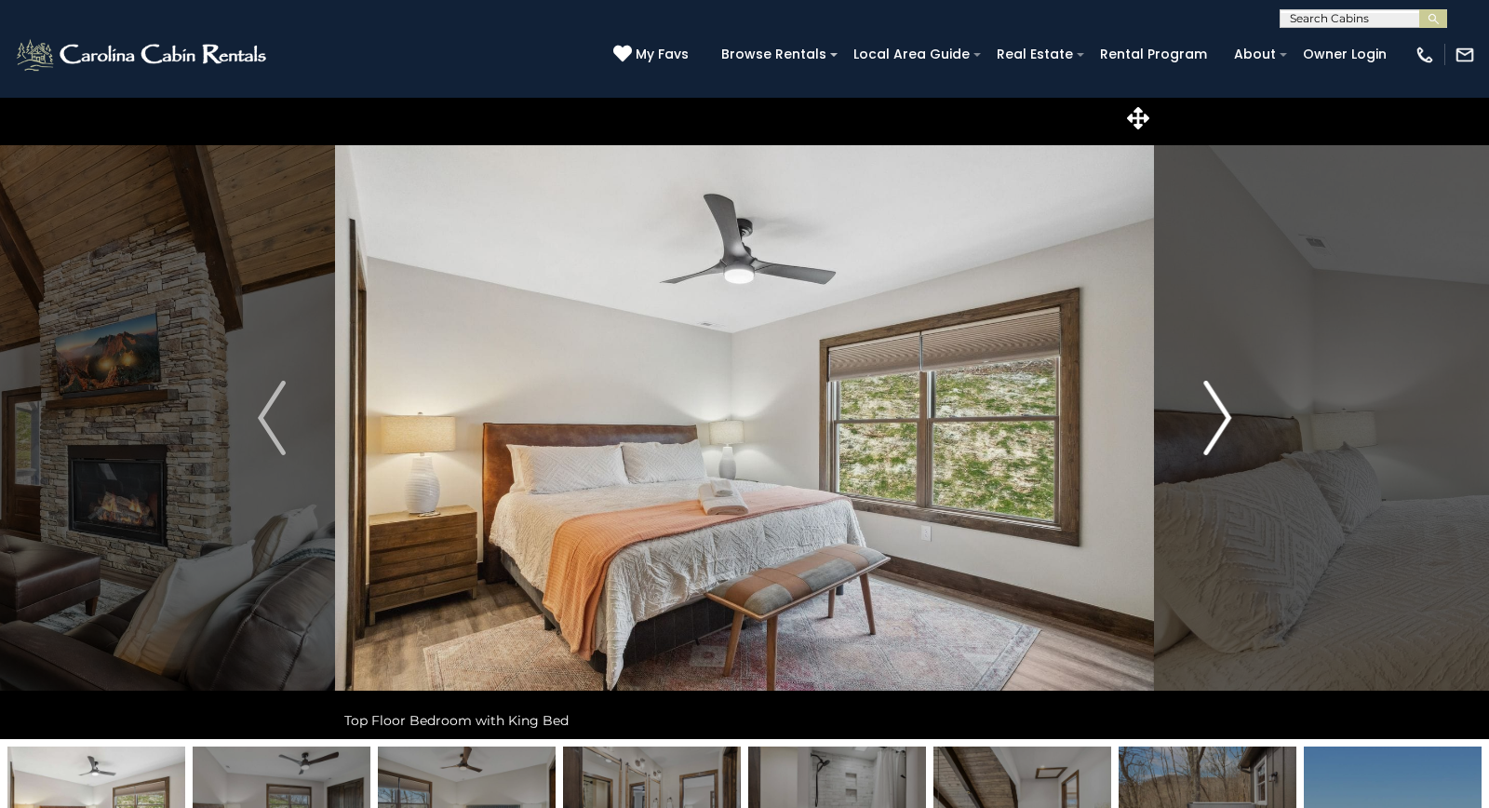
click at [1214, 414] on img "Next" at bounding box center [1217, 418] width 28 height 74
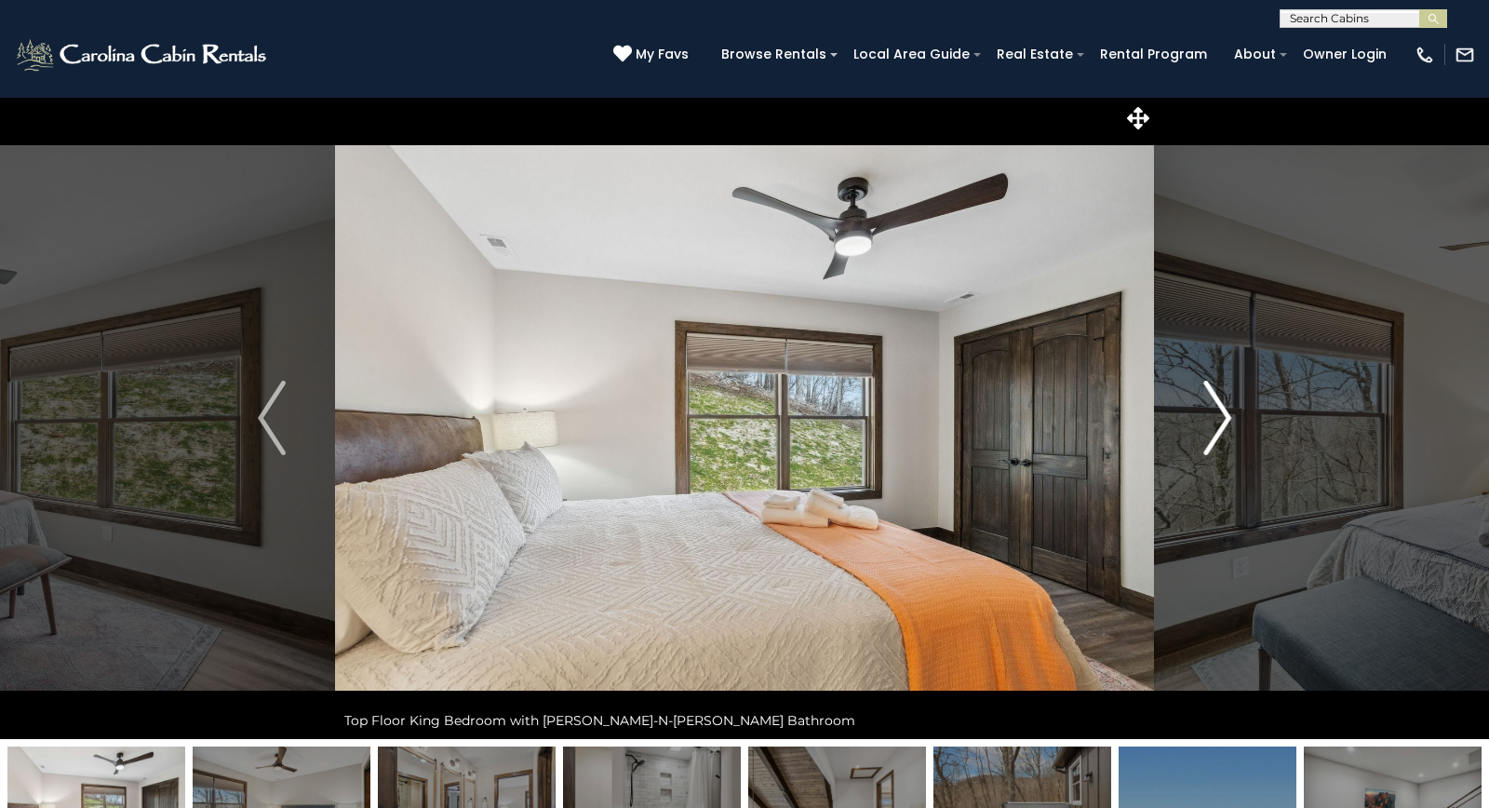
click at [1214, 414] on img "Next" at bounding box center [1217, 418] width 28 height 74
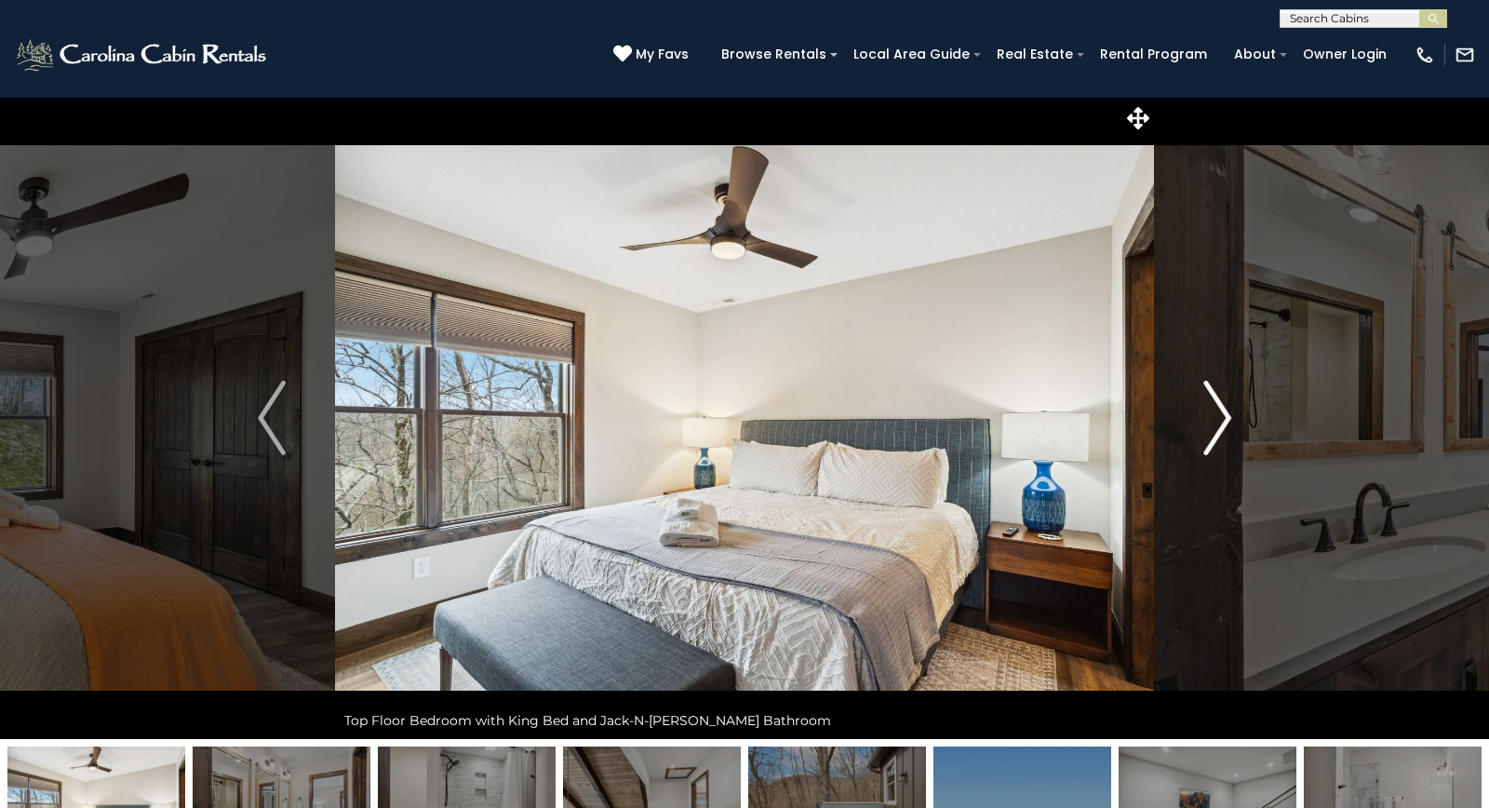
click at [1214, 414] on img "Next" at bounding box center [1217, 418] width 28 height 74
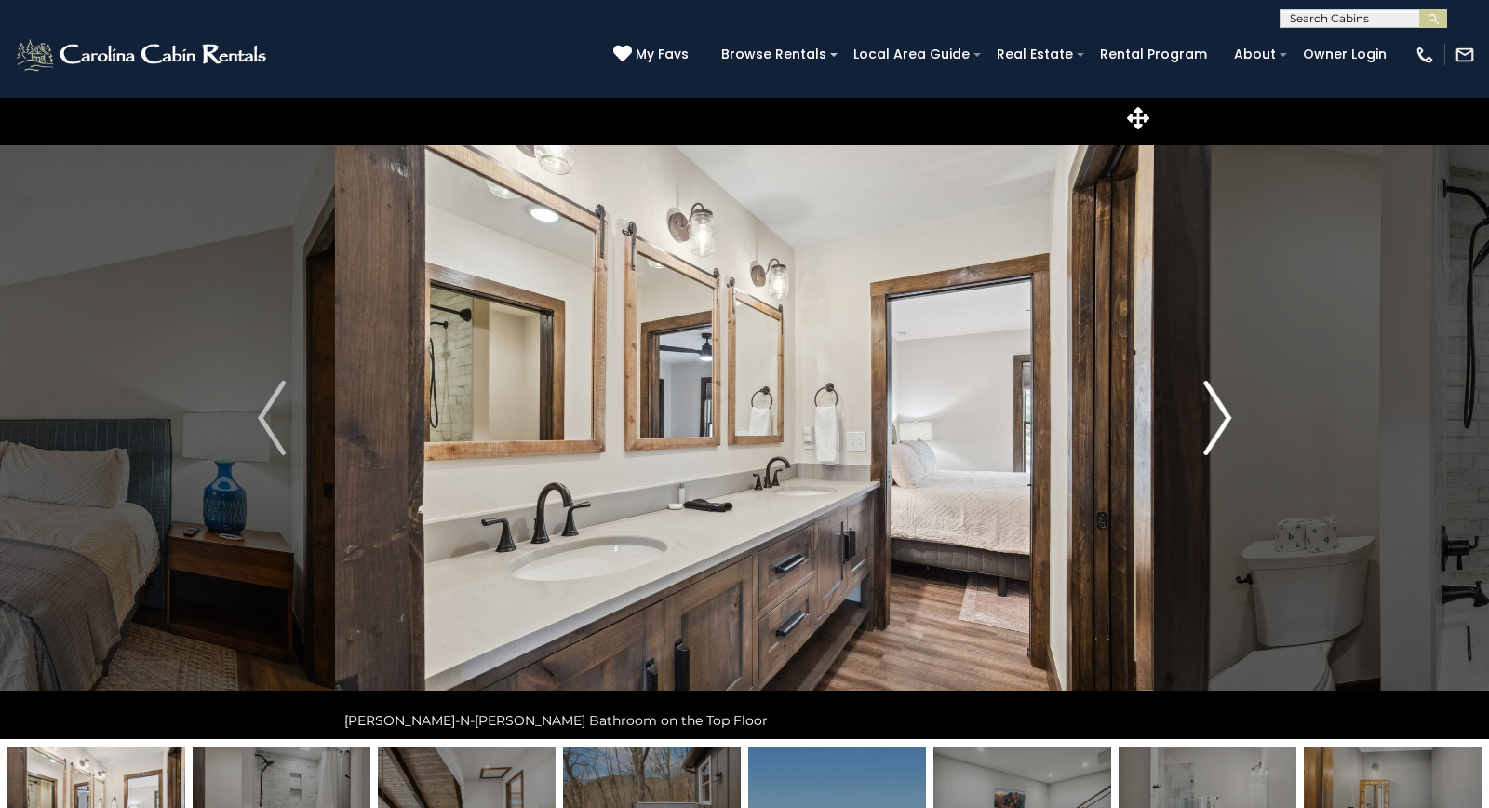
click at [1214, 414] on img "Next" at bounding box center [1217, 418] width 28 height 74
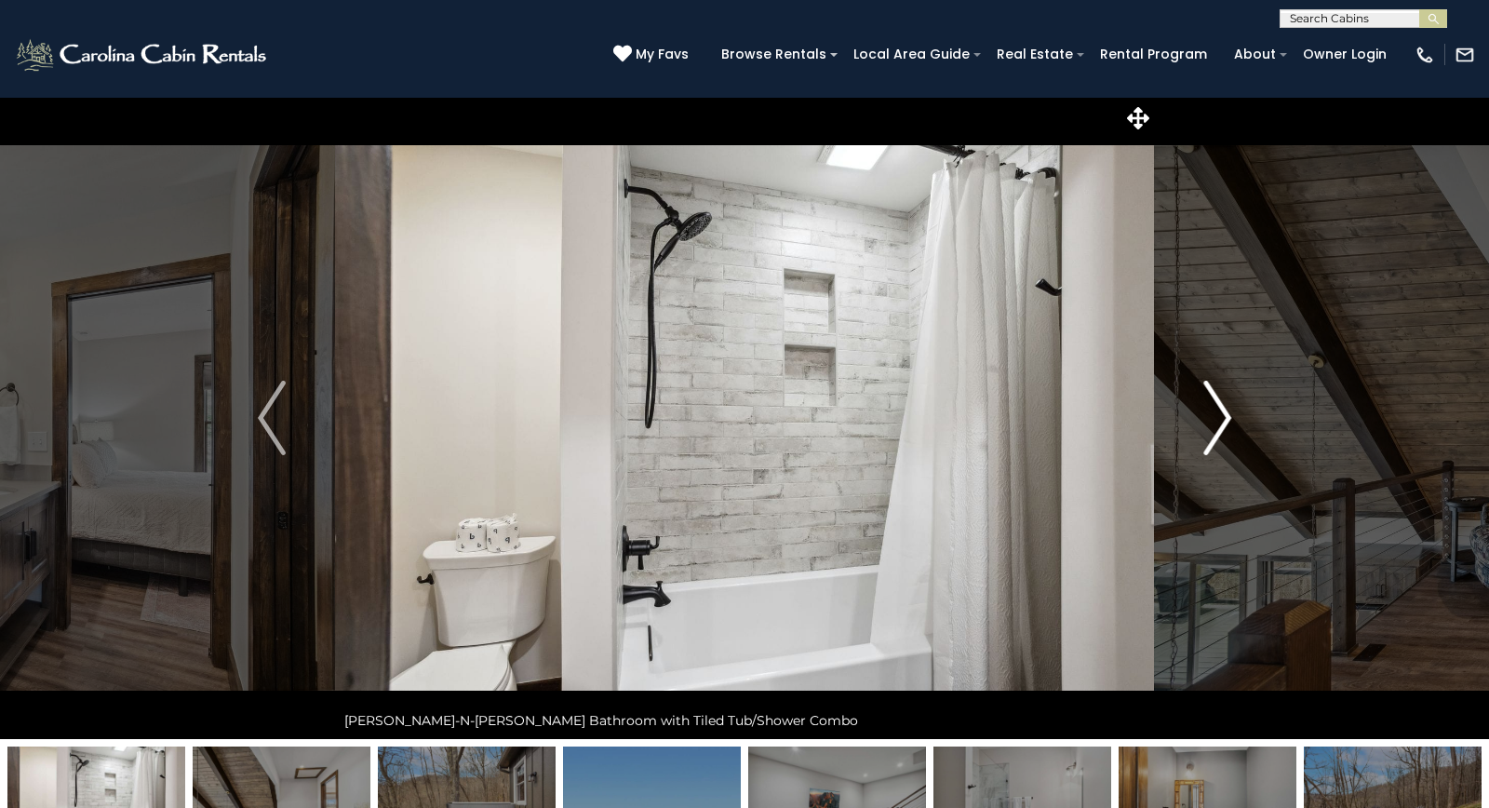
click at [1214, 414] on img "Next" at bounding box center [1217, 418] width 28 height 74
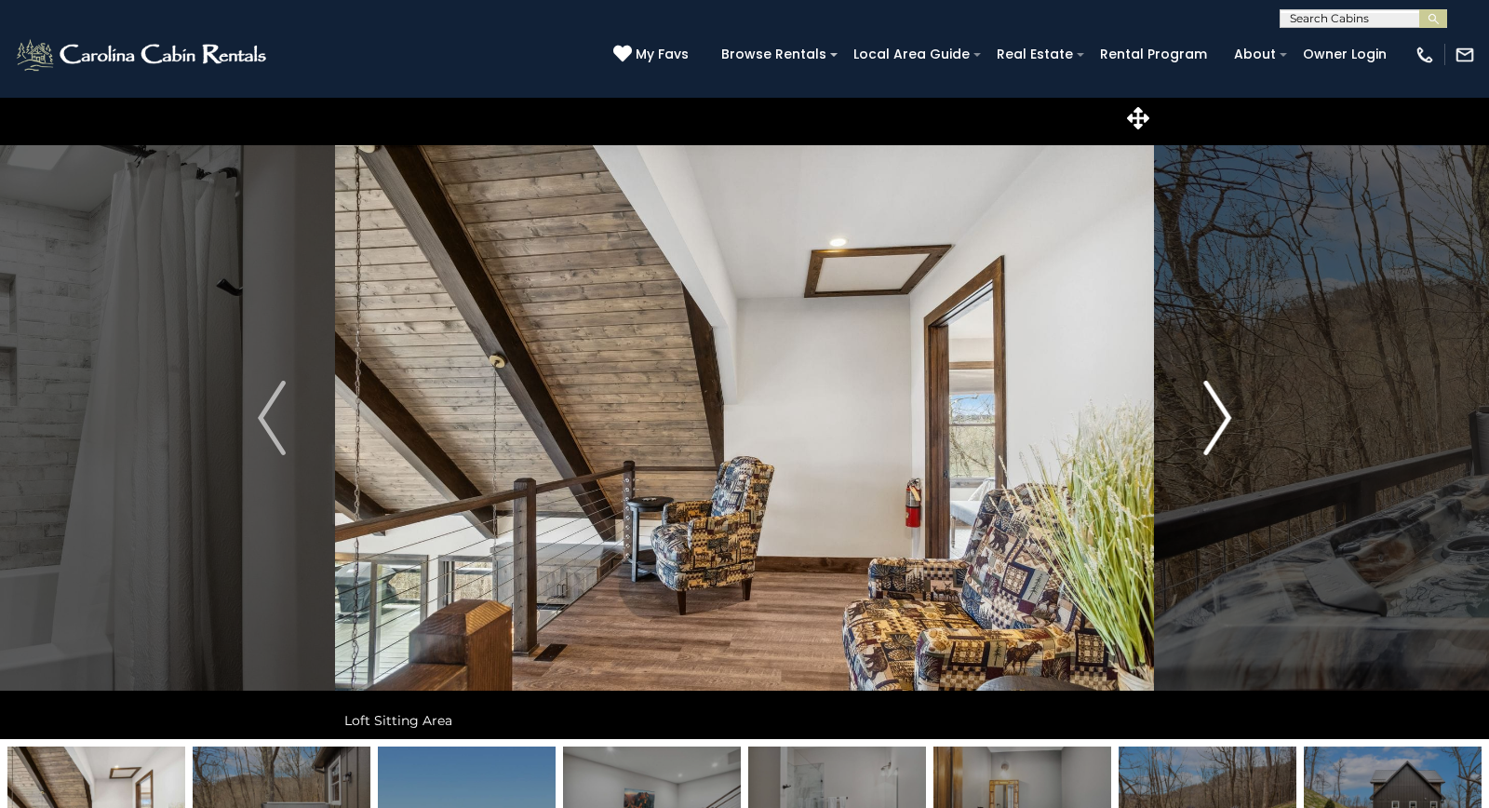
click at [1214, 414] on img "Next" at bounding box center [1217, 418] width 28 height 74
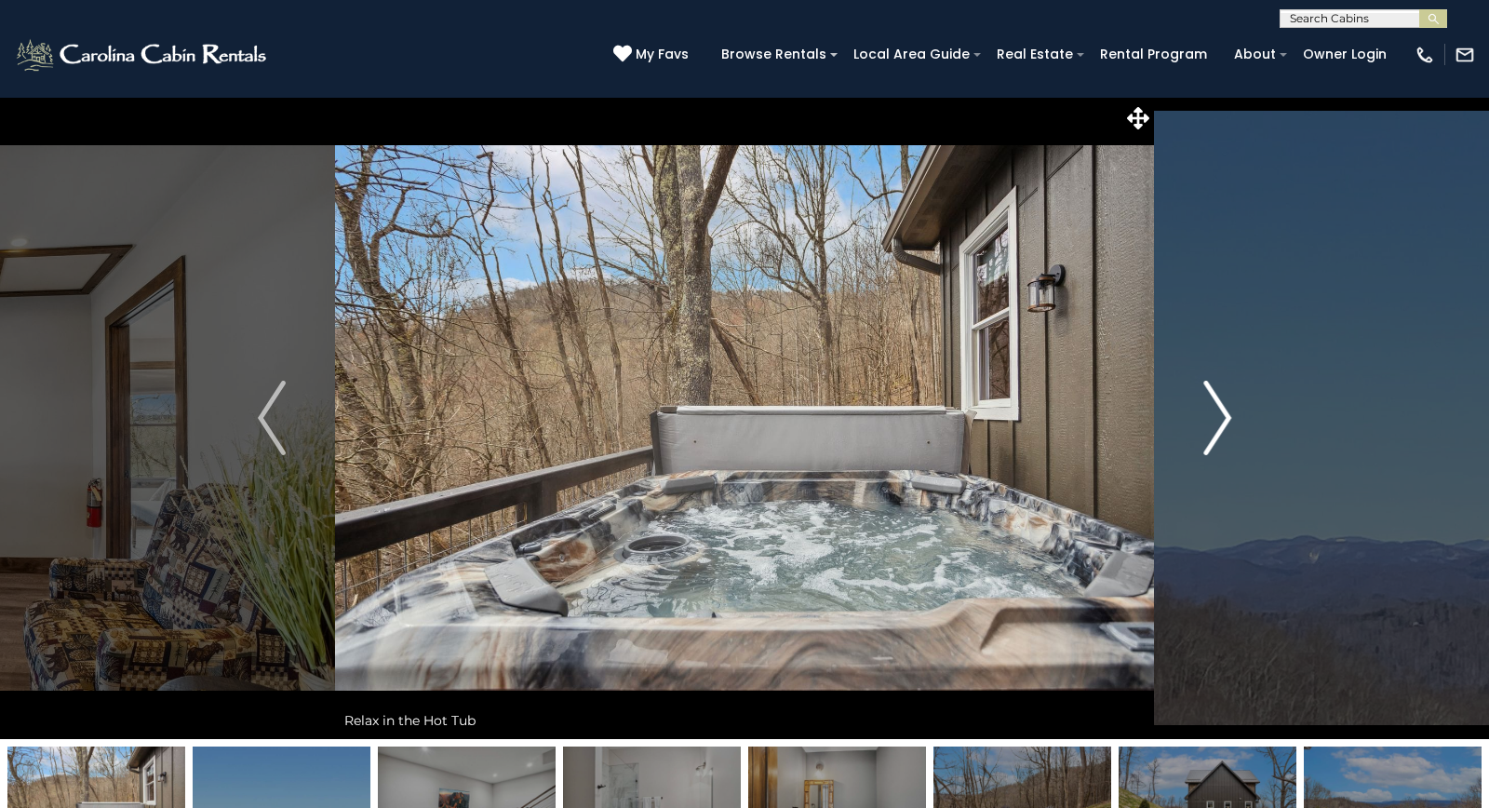
click at [1213, 414] on img "Next" at bounding box center [1217, 418] width 28 height 74
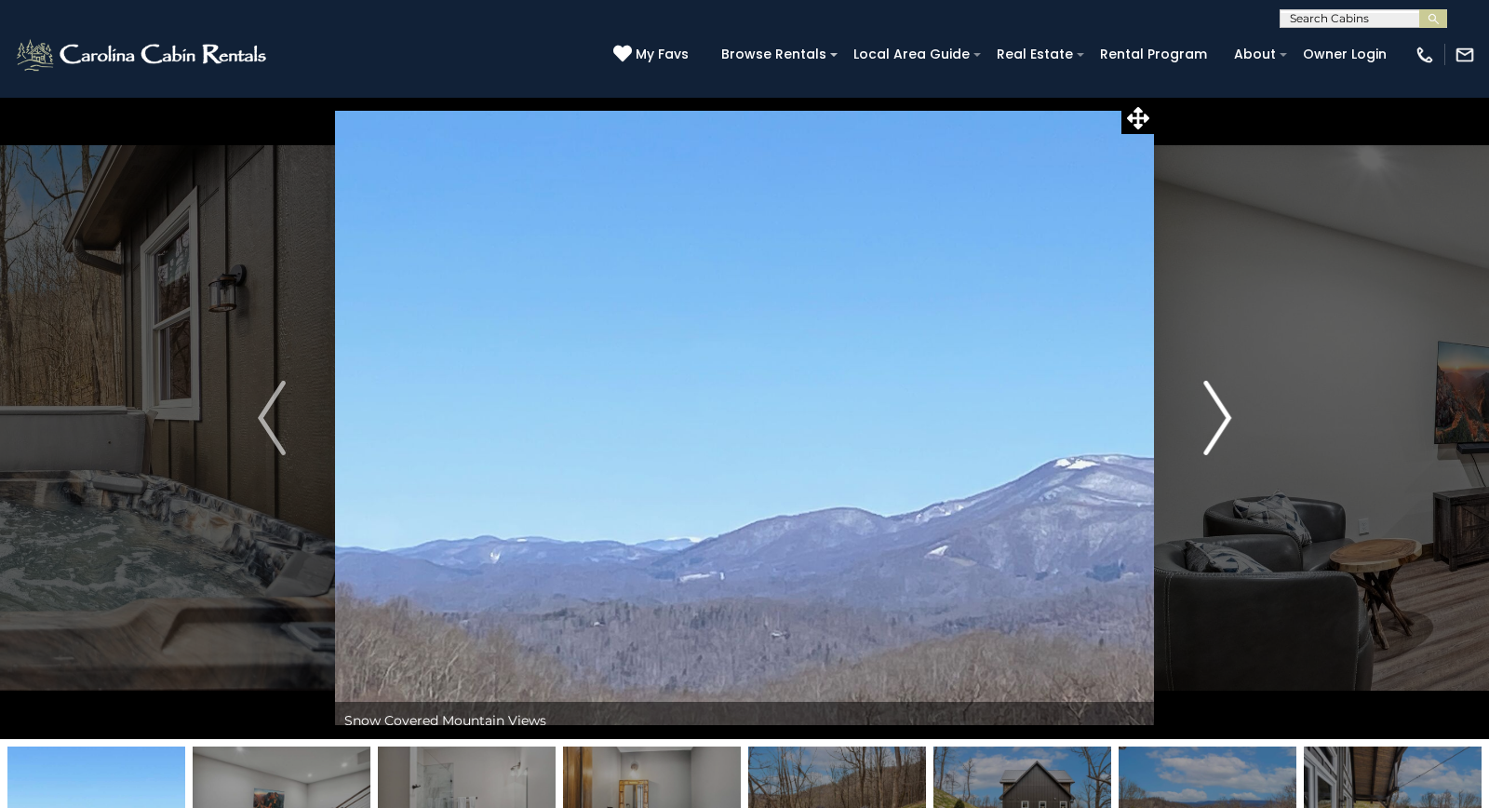
click at [1213, 414] on img "Next" at bounding box center [1217, 418] width 28 height 74
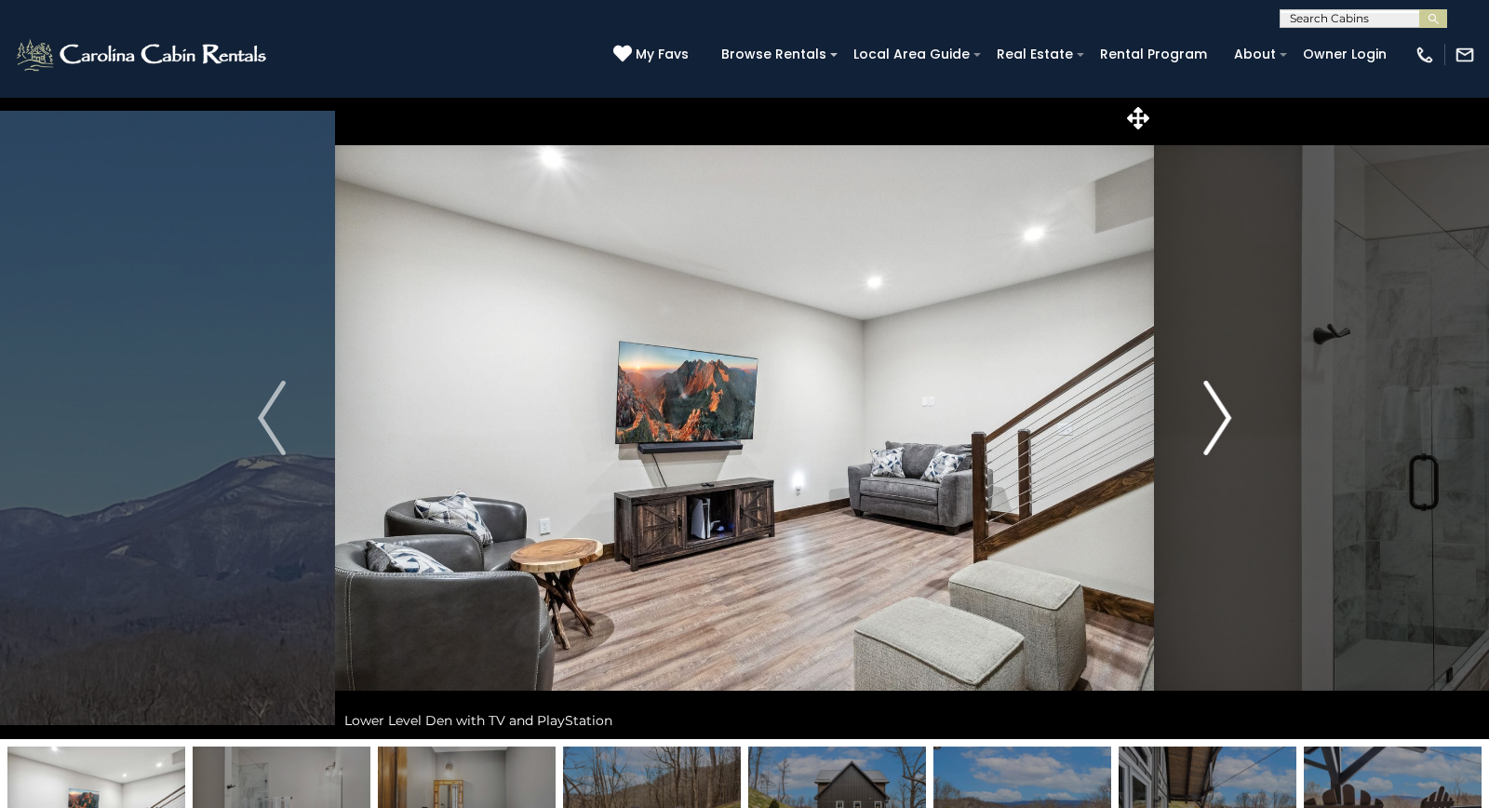
click at [1213, 414] on img "Next" at bounding box center [1217, 418] width 28 height 74
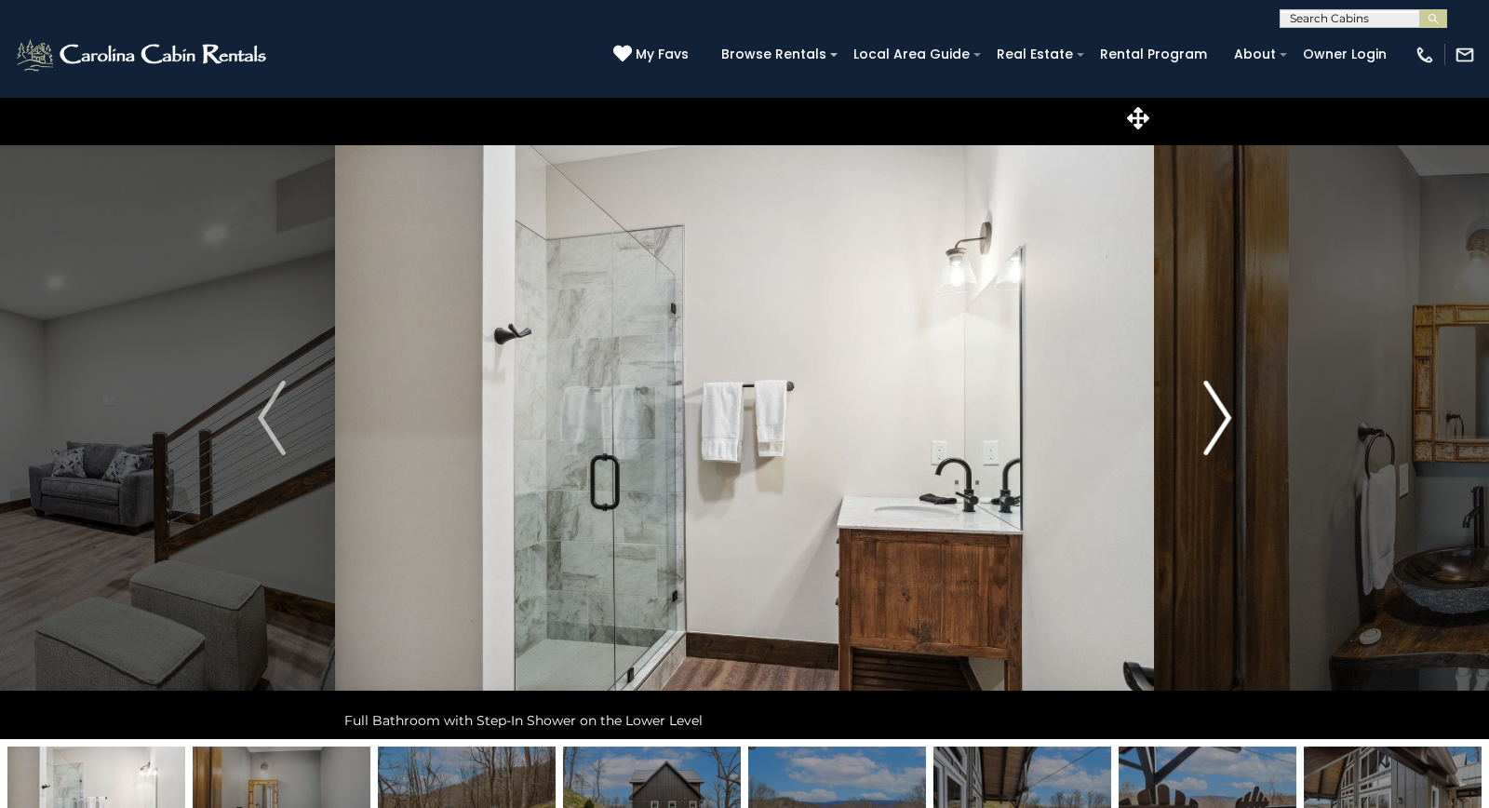
click at [1213, 414] on img "Next" at bounding box center [1217, 418] width 28 height 74
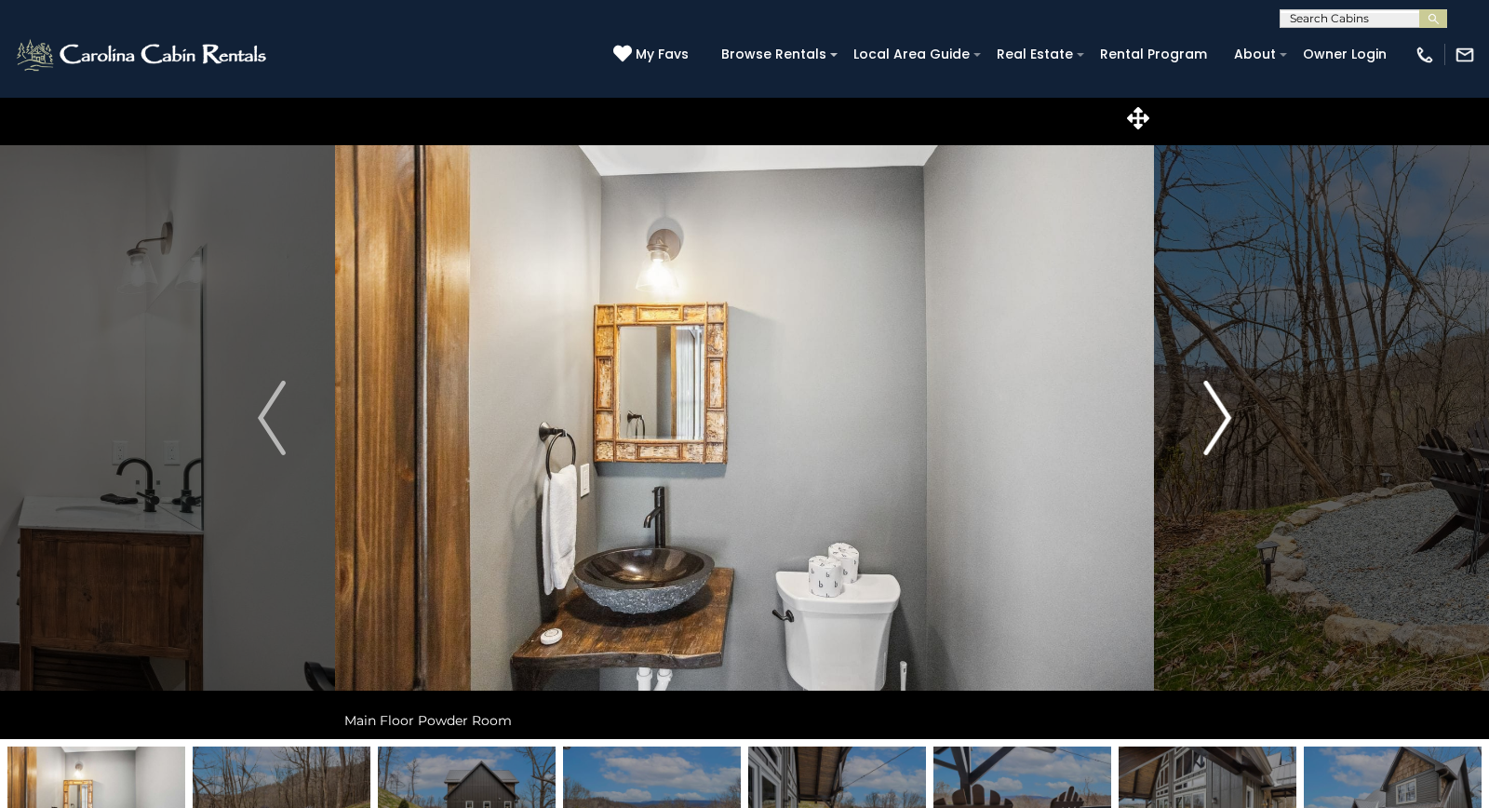
click at [1213, 414] on img "Next" at bounding box center [1217, 418] width 28 height 74
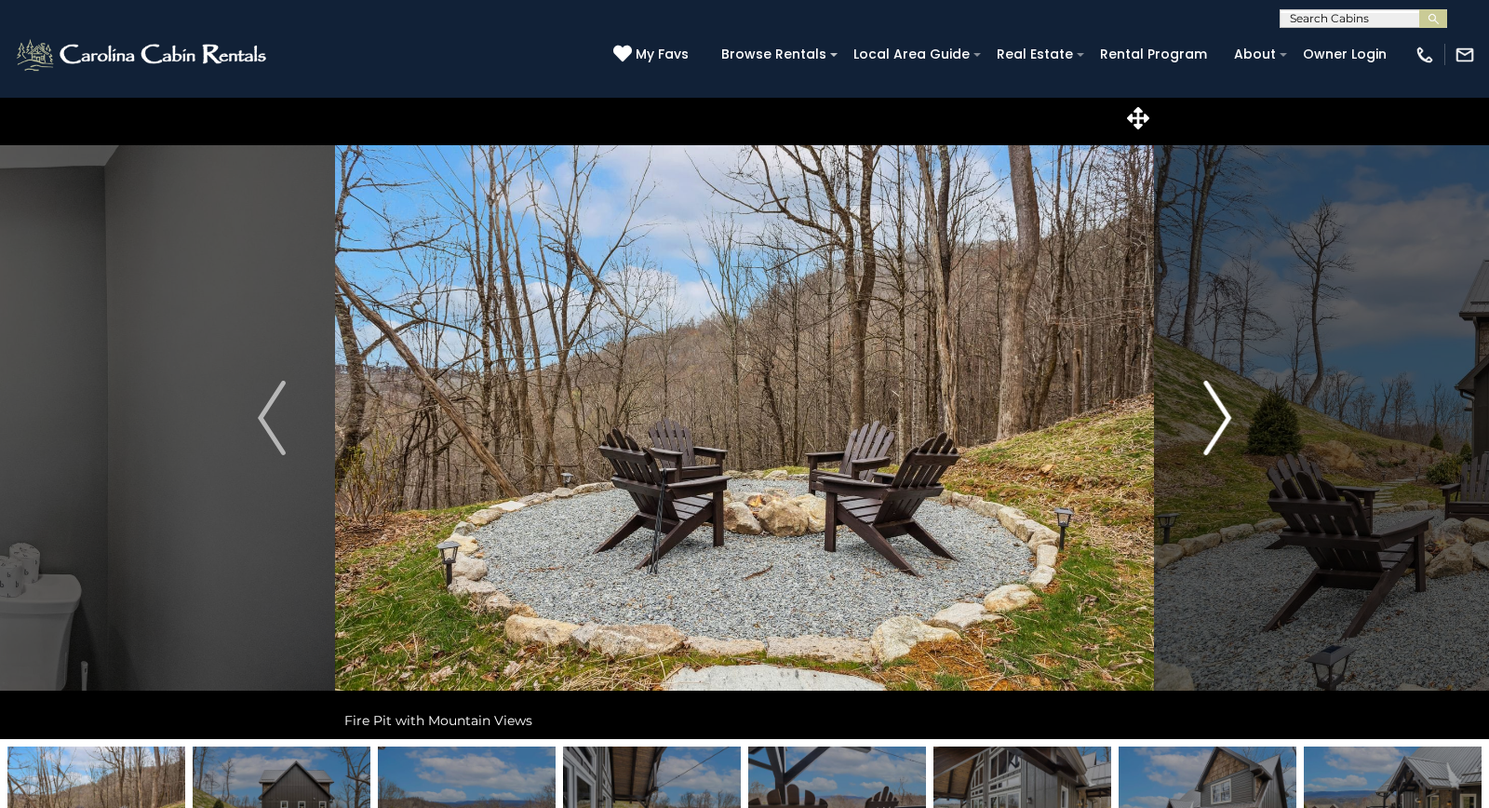
click at [1213, 414] on img "Next" at bounding box center [1217, 418] width 28 height 74
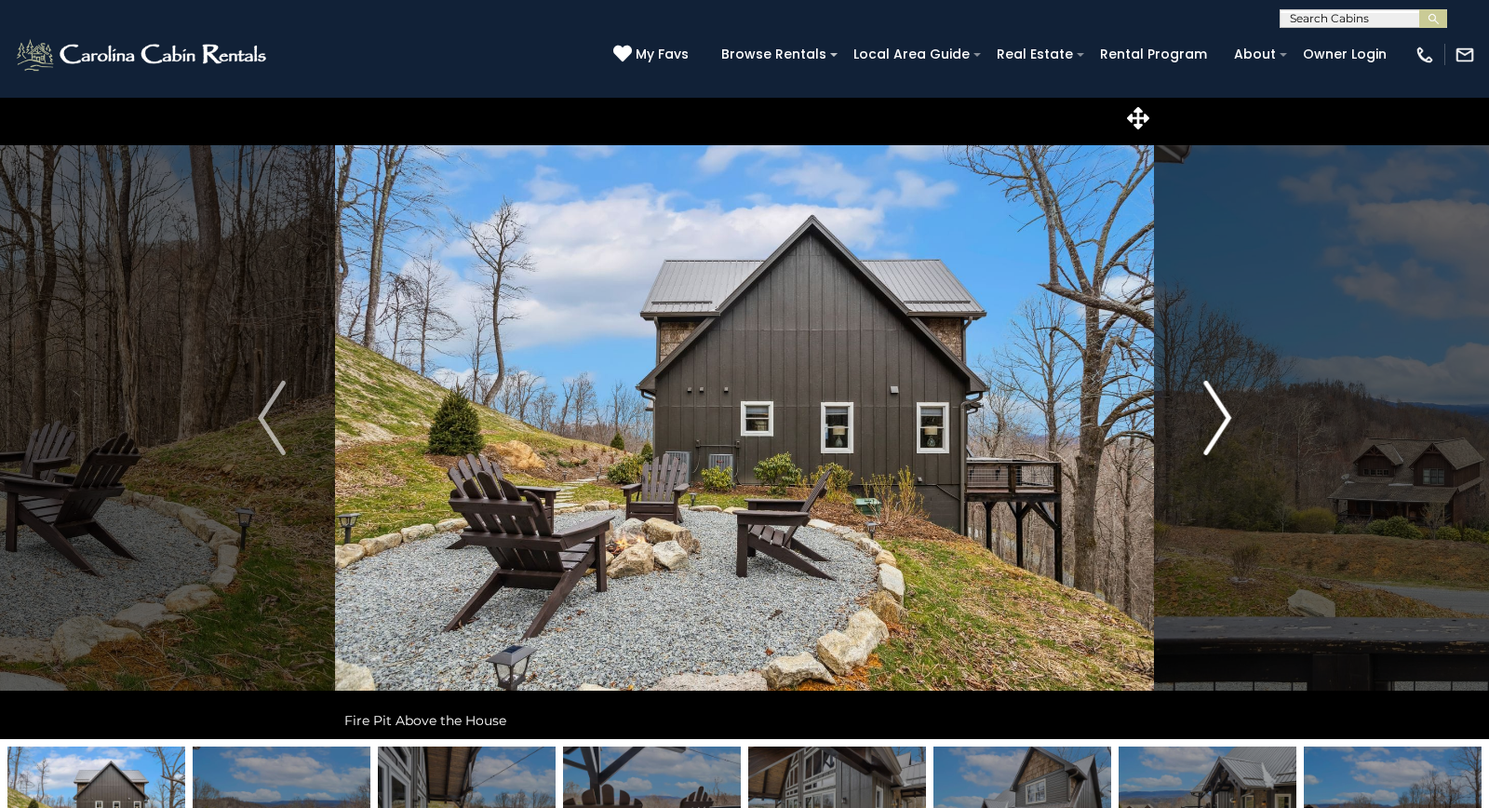
click at [1213, 414] on img "Next" at bounding box center [1217, 418] width 28 height 74
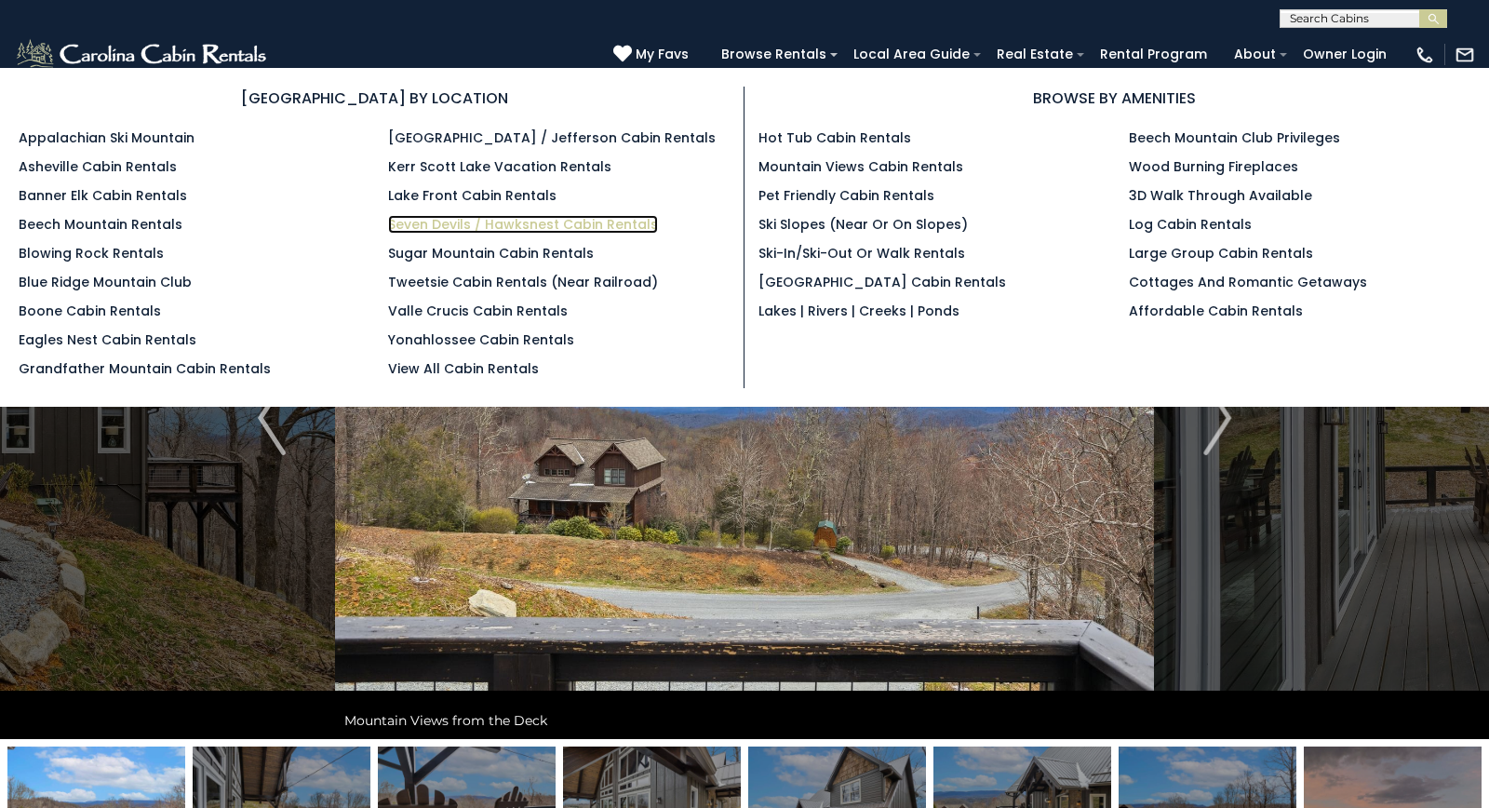
click at [532, 222] on link "Seven Devils / Hawksnest Cabin Rentals" at bounding box center [523, 224] width 270 height 19
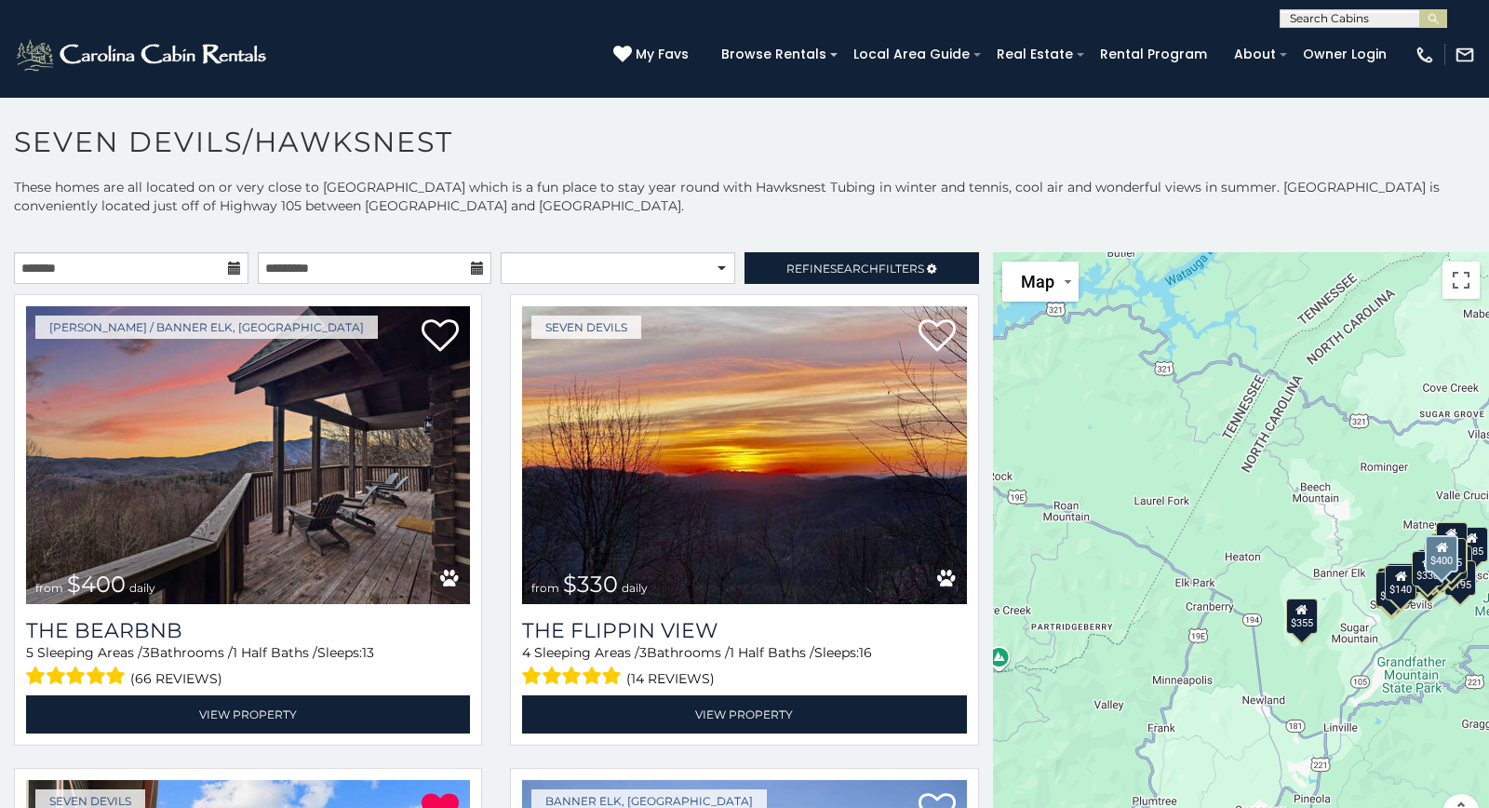
click at [491, 436] on div "[PERSON_NAME] / Banner Elk, [GEOGRAPHIC_DATA] from $400 daily The Bearbnb 5 Sle…" at bounding box center [248, 525] width 496 height 463
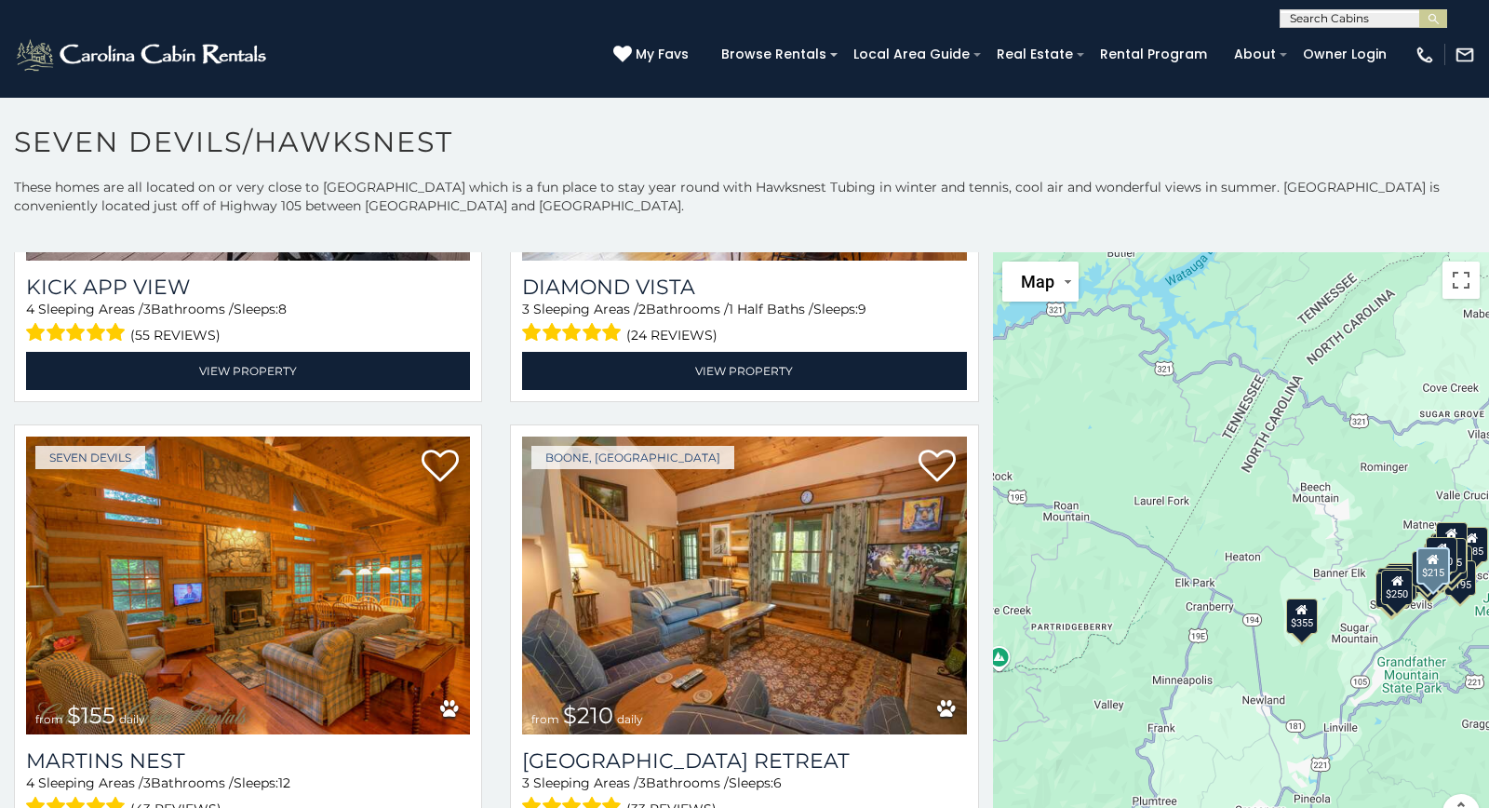
scroll to position [5601, 0]
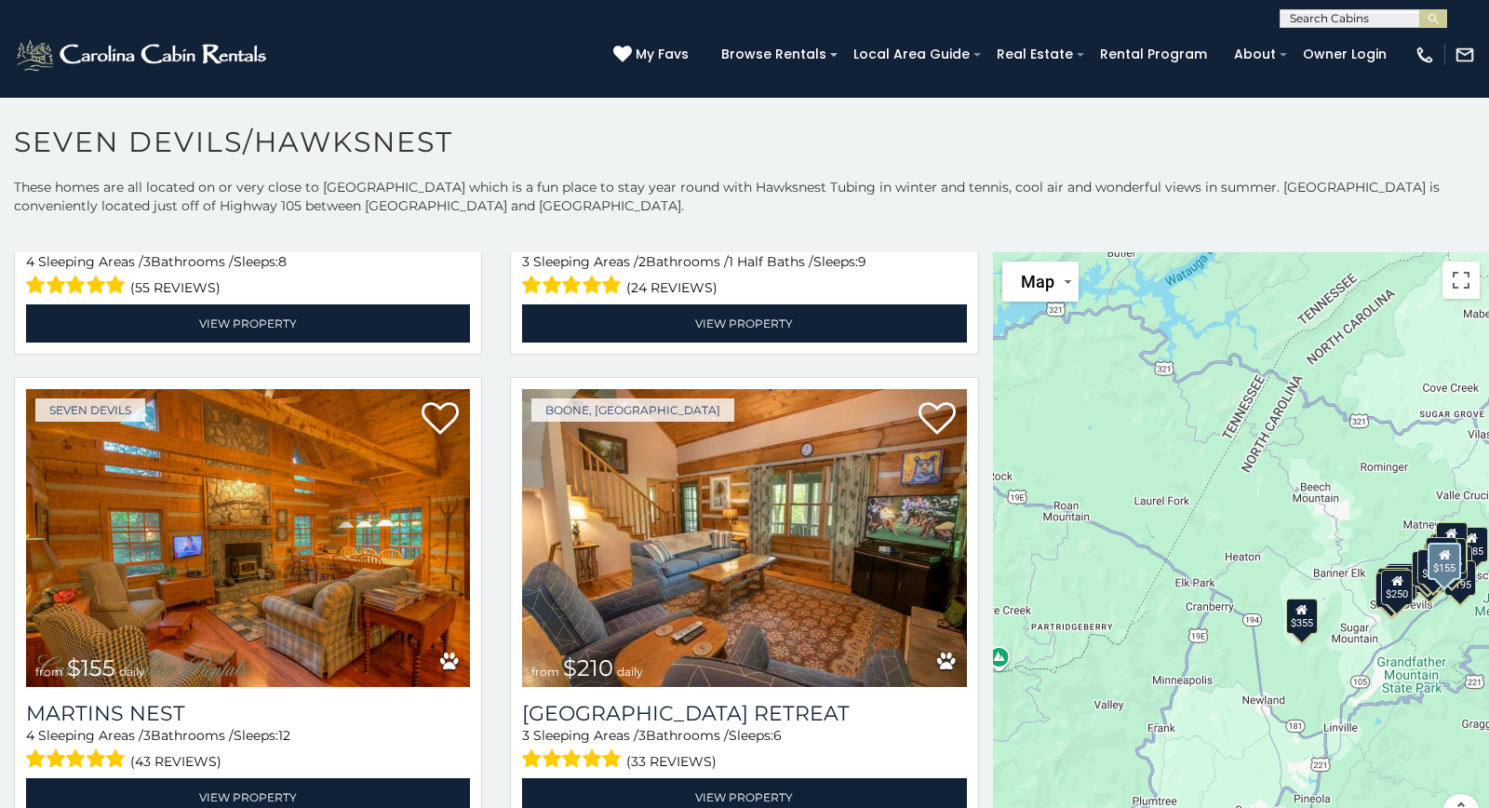
click at [491, 436] on div "Seven Devils from $155 daily Martins Nest 4 Sleeping Areas / 3 Bathrooms / Slee…" at bounding box center [248, 608] width 496 height 463
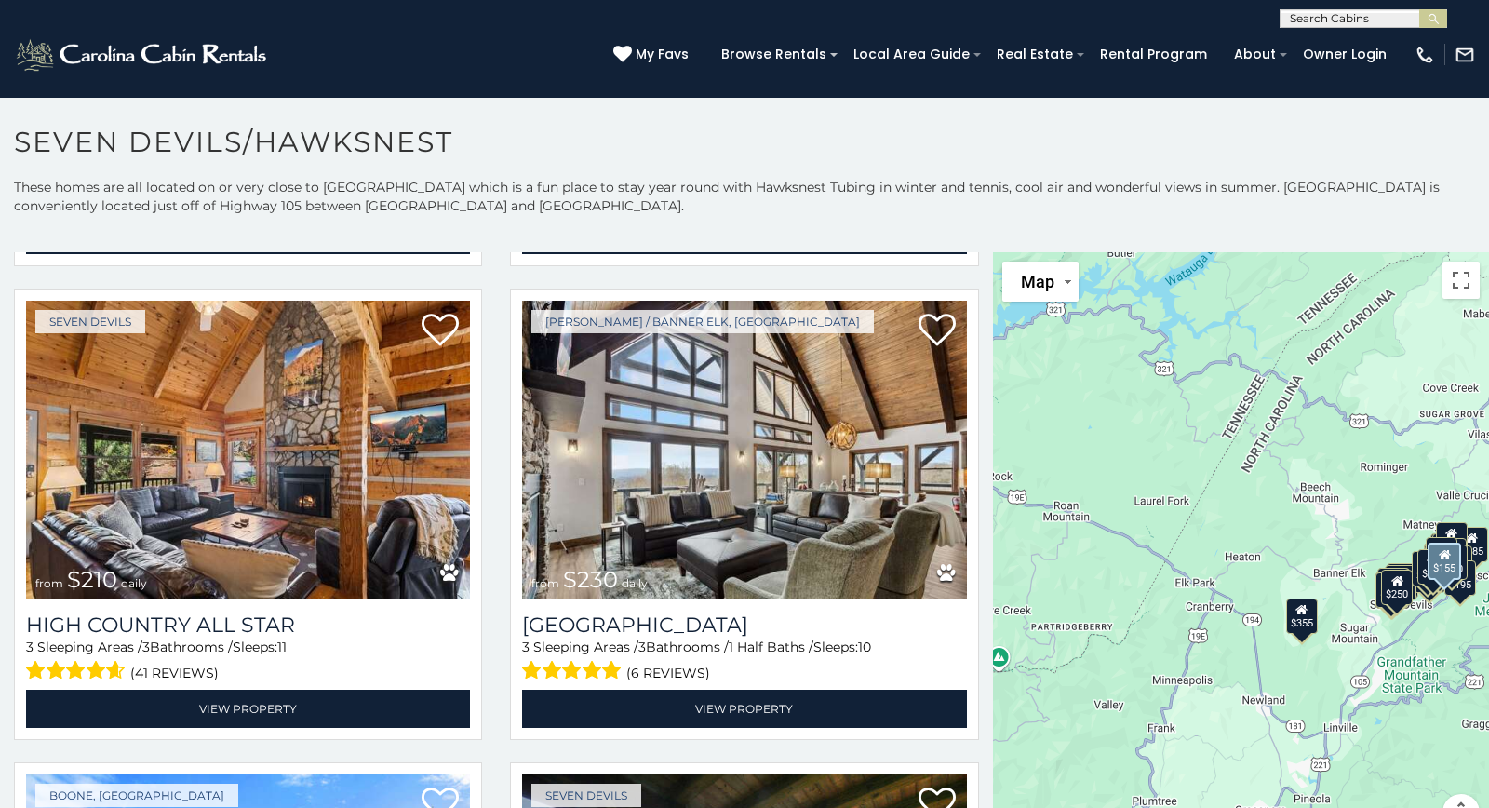
scroll to position [6171, 0]
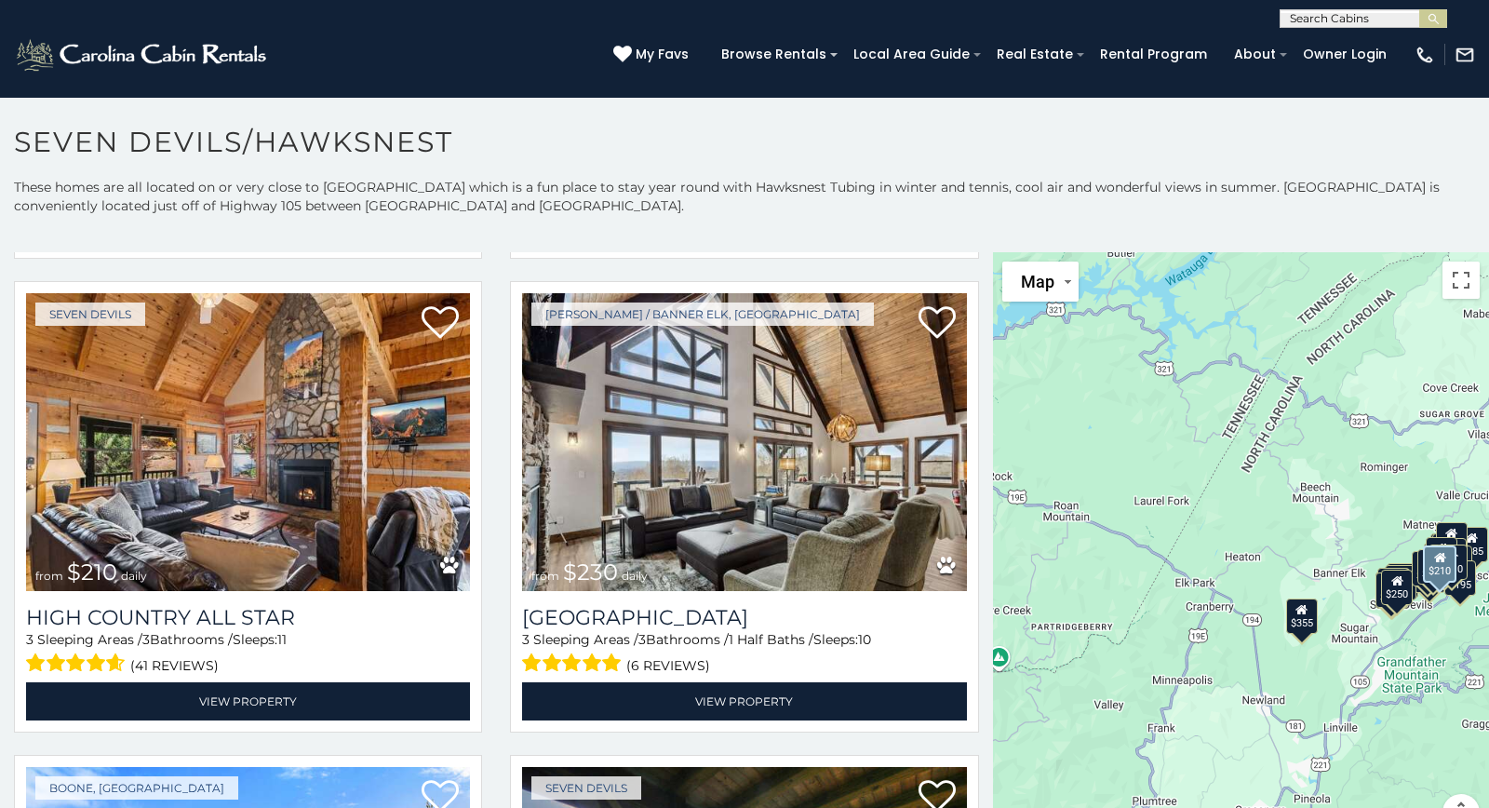
click at [494, 612] on div "Seven Devils from $210 daily High Country All Star 3 Sleeping Areas / 3 Bathroo…" at bounding box center [248, 512] width 496 height 463
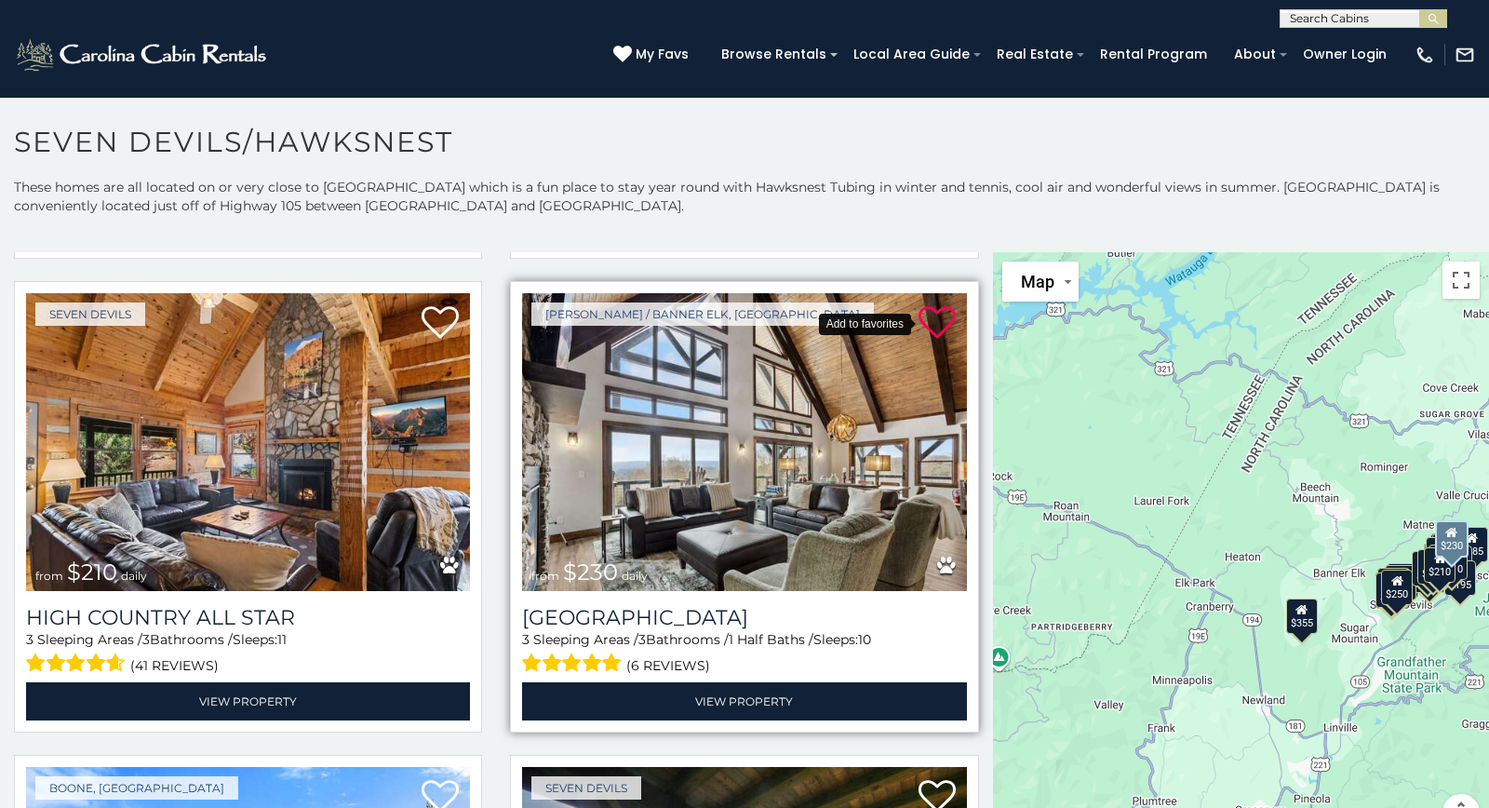
click at [943, 320] on icon at bounding box center [937, 322] width 37 height 37
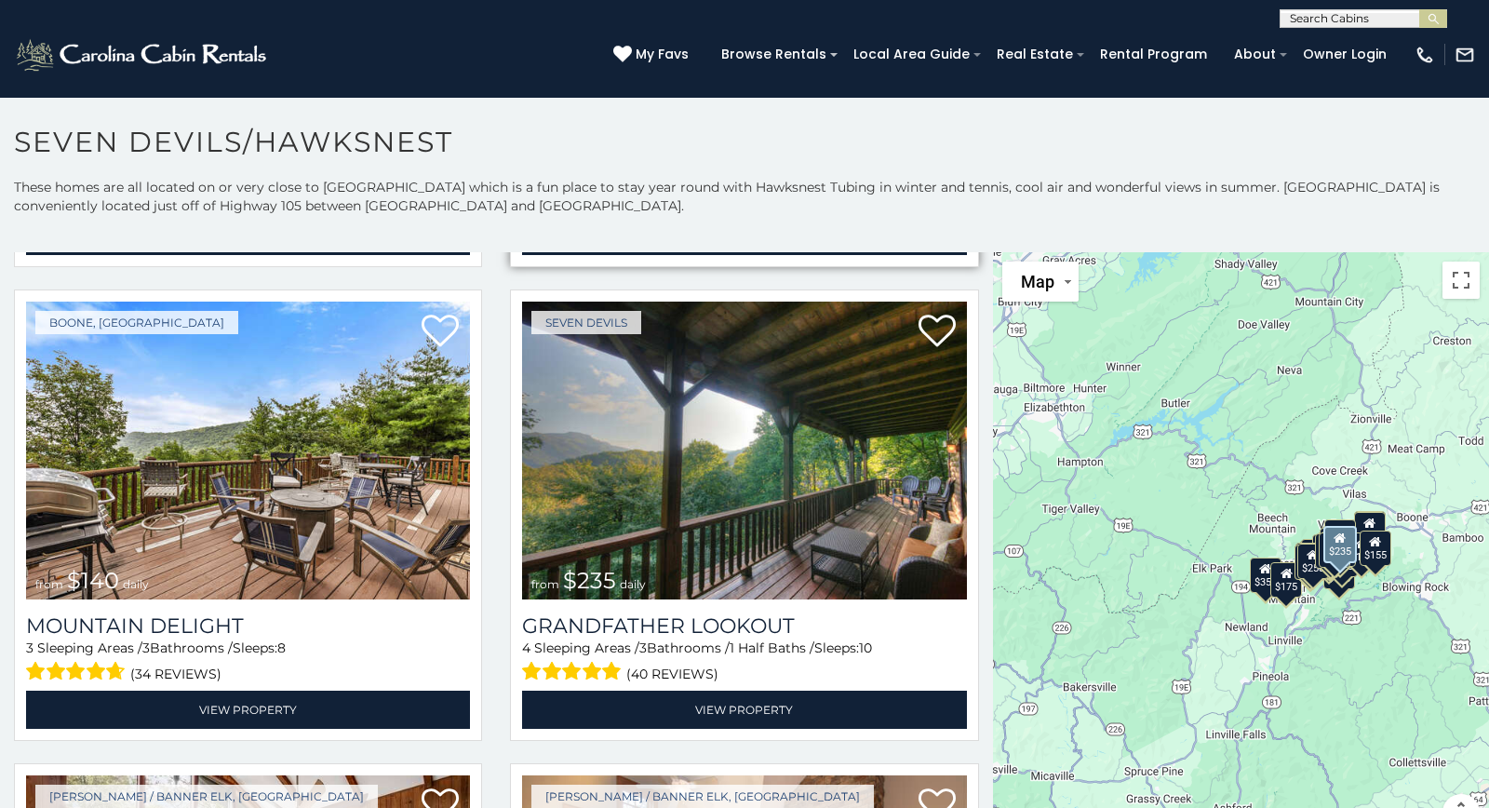
scroll to position [6641, 0]
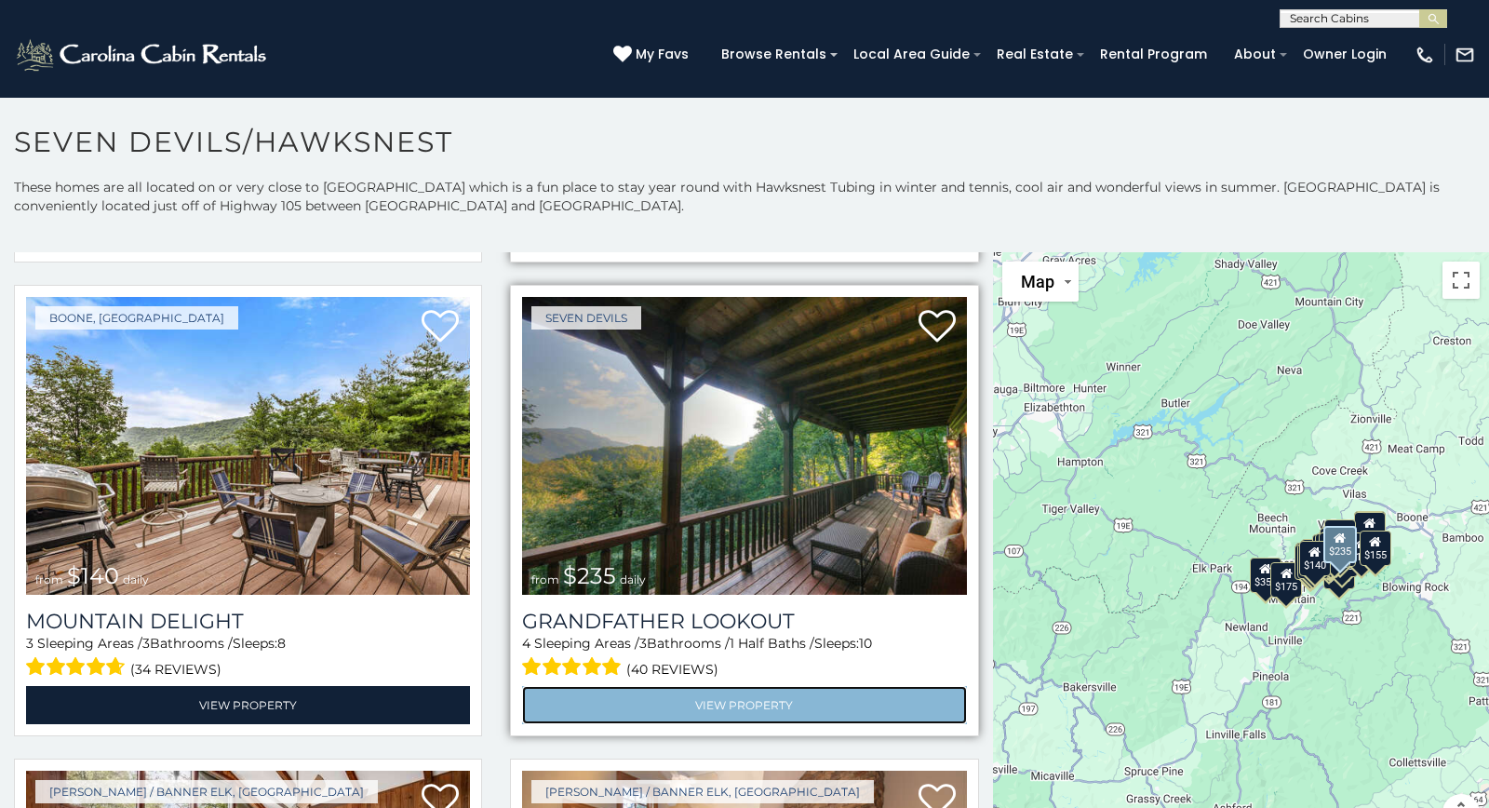
click at [729, 714] on link "View Property" at bounding box center [744, 705] width 444 height 38
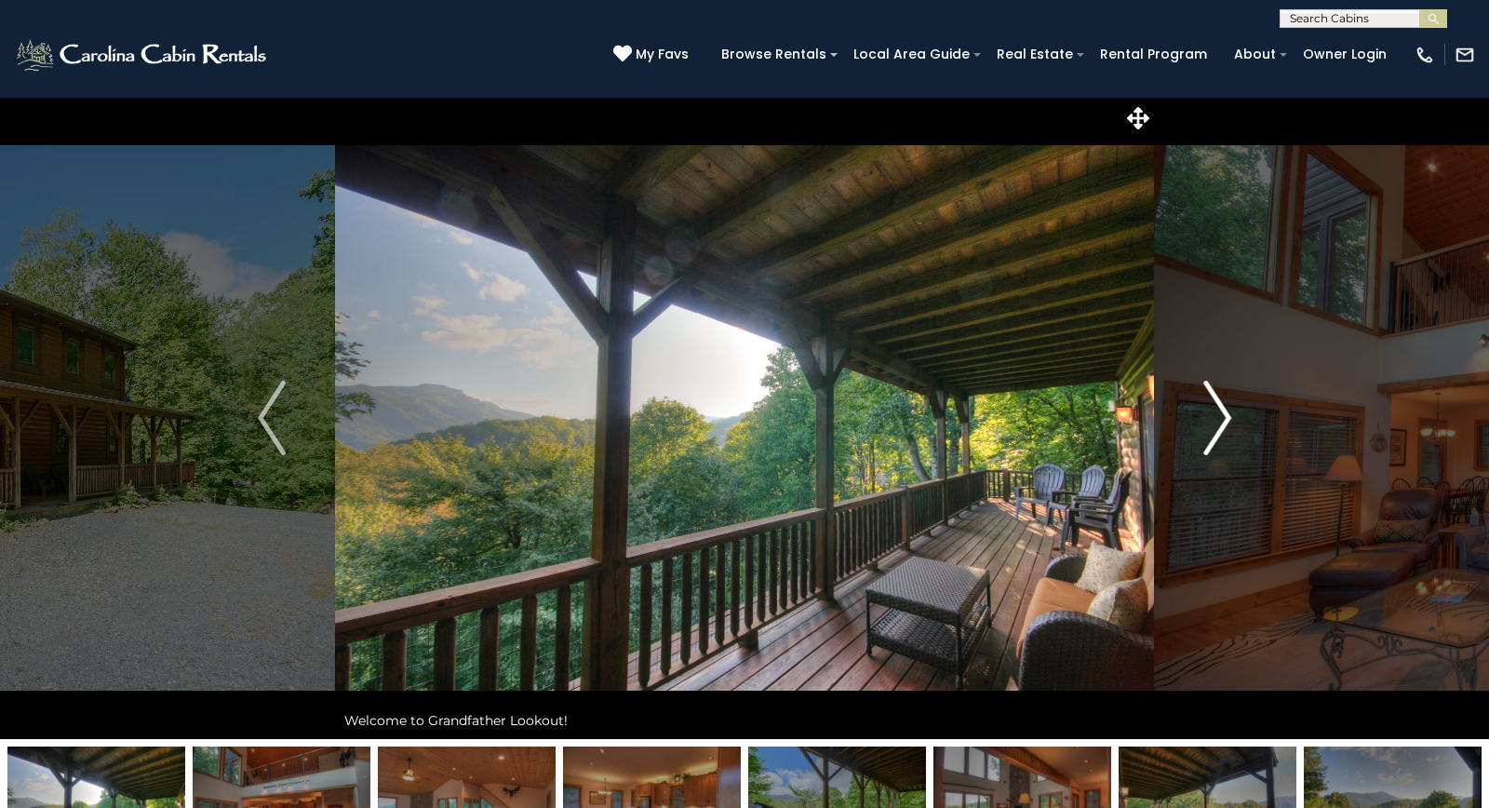
click at [1226, 422] on img "Next" at bounding box center [1217, 418] width 28 height 74
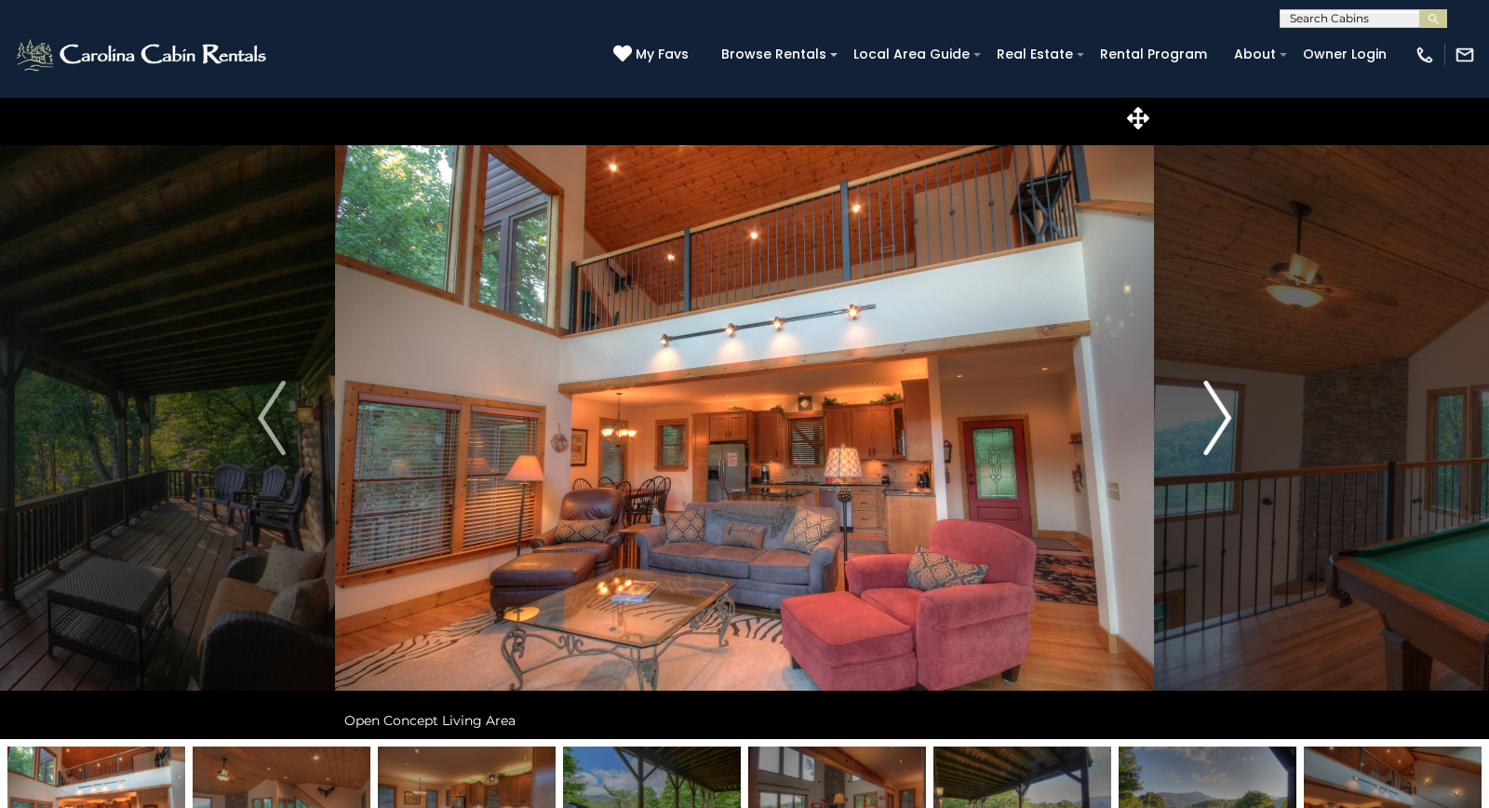
click at [1226, 422] on img "Next" at bounding box center [1217, 418] width 28 height 74
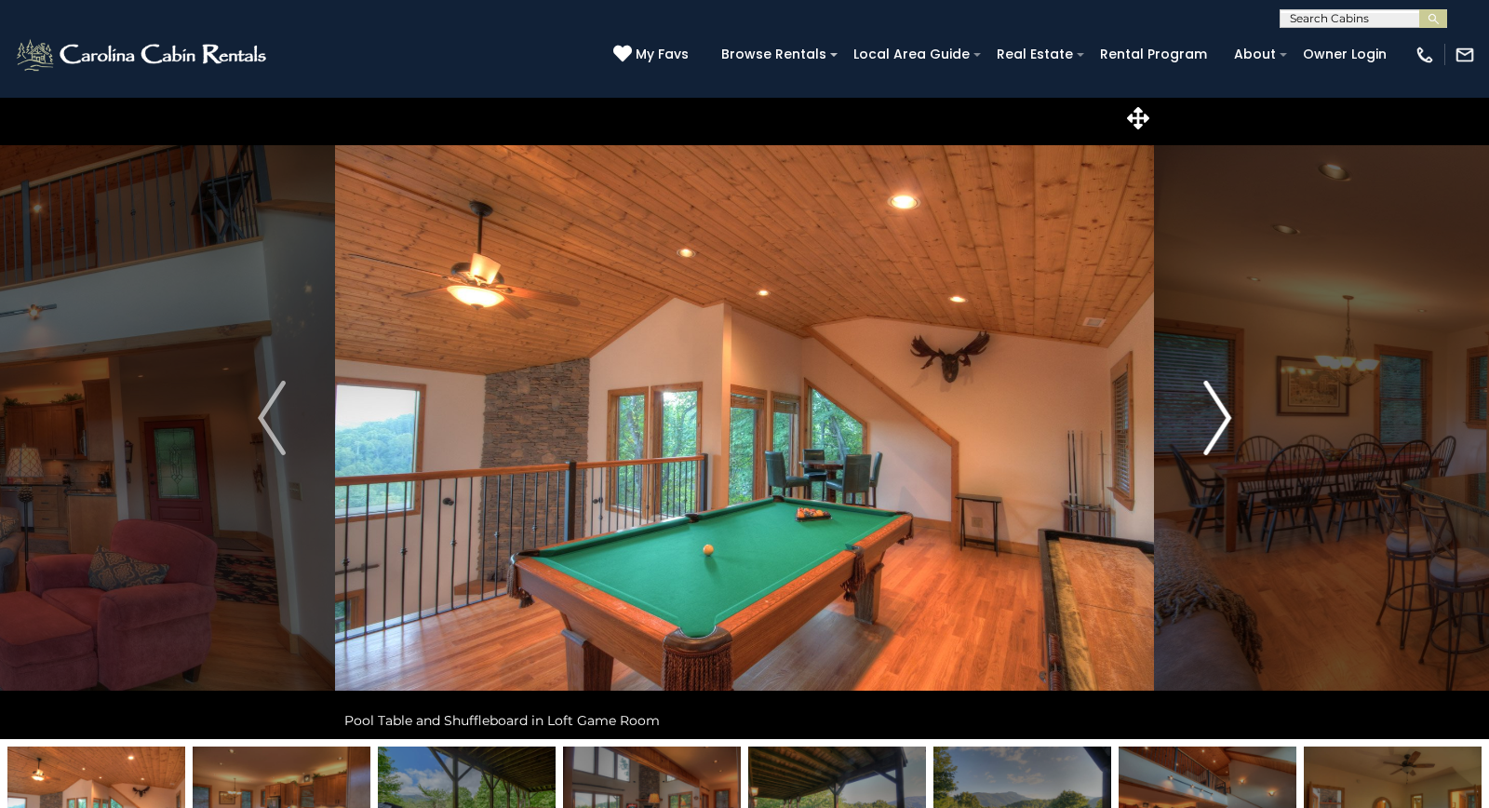
click at [1226, 422] on img "Next" at bounding box center [1217, 418] width 28 height 74
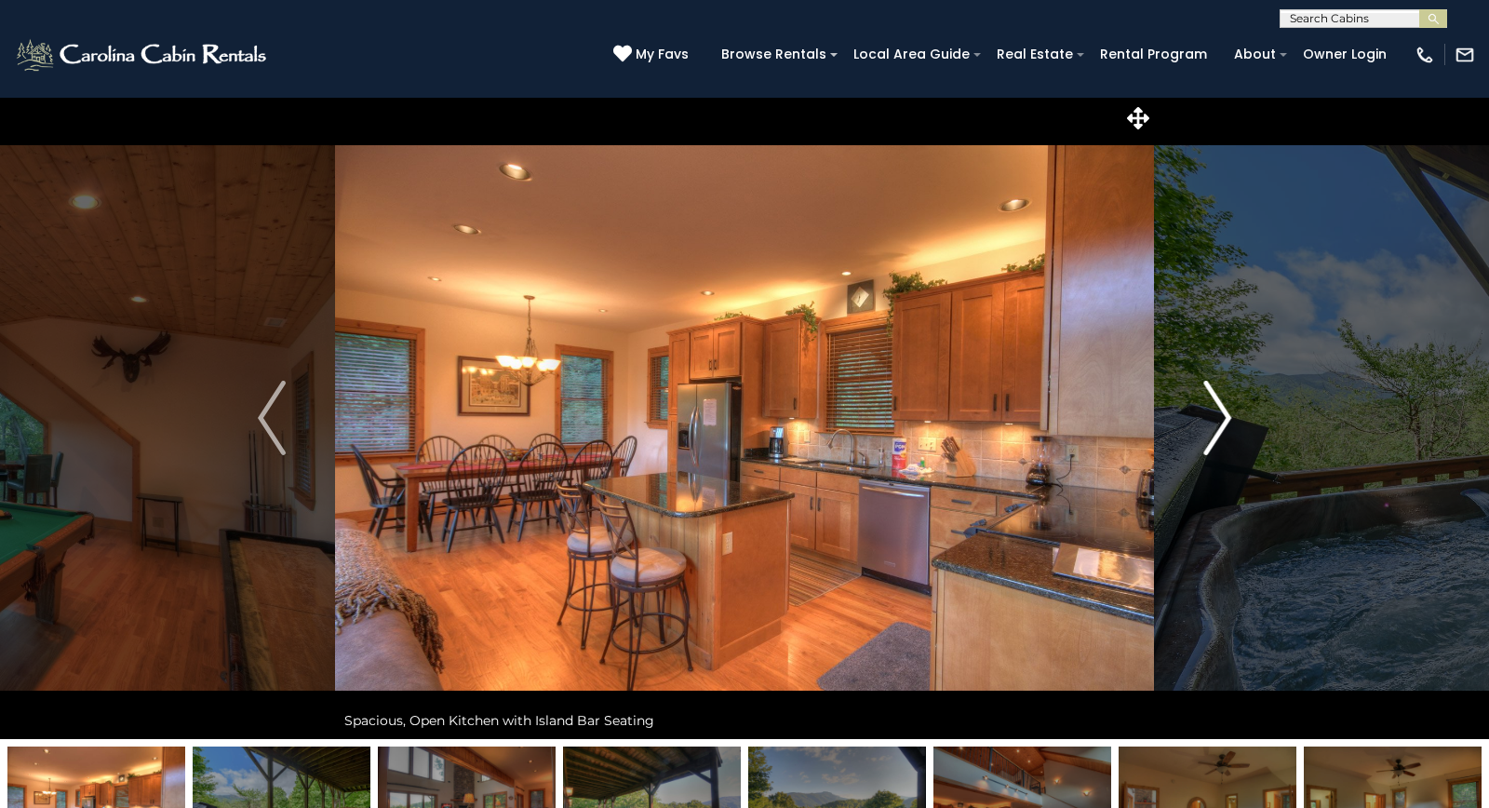
click at [1226, 422] on img "Next" at bounding box center [1217, 418] width 28 height 74
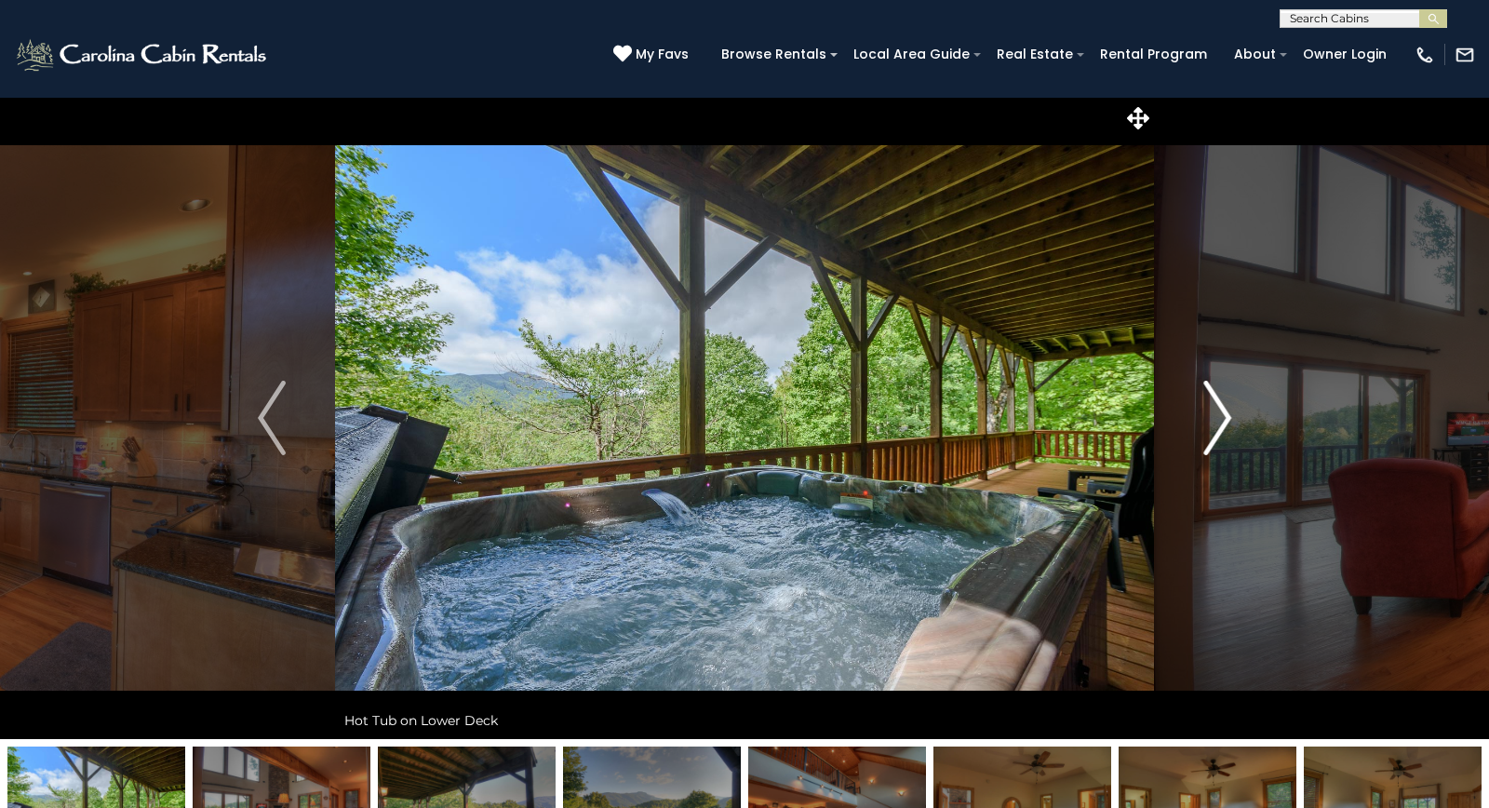
click at [1226, 422] on img "Next" at bounding box center [1217, 418] width 28 height 74
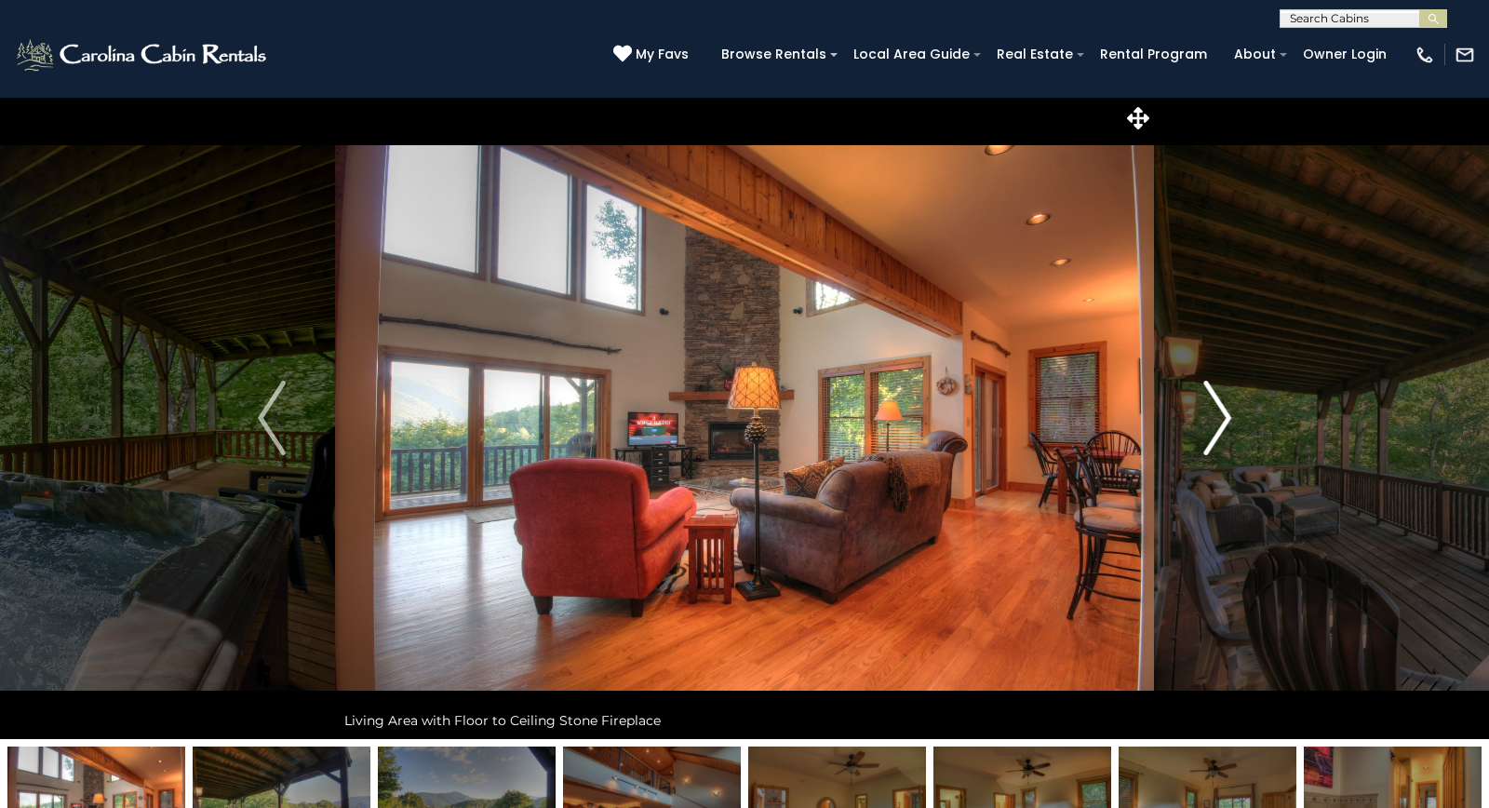
click at [1226, 422] on img "Next" at bounding box center [1217, 418] width 28 height 74
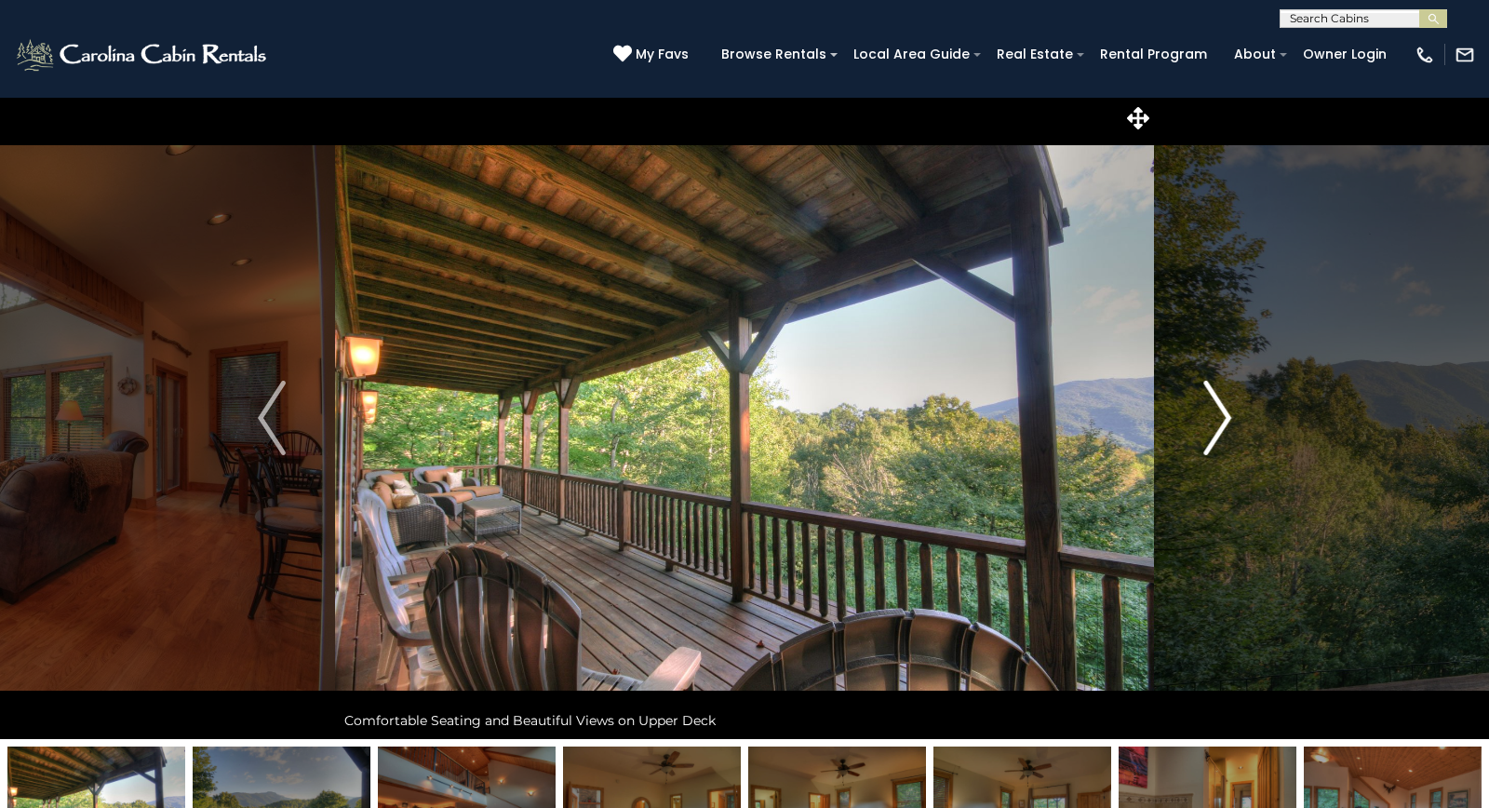
click at [1226, 422] on img "Next" at bounding box center [1217, 418] width 28 height 74
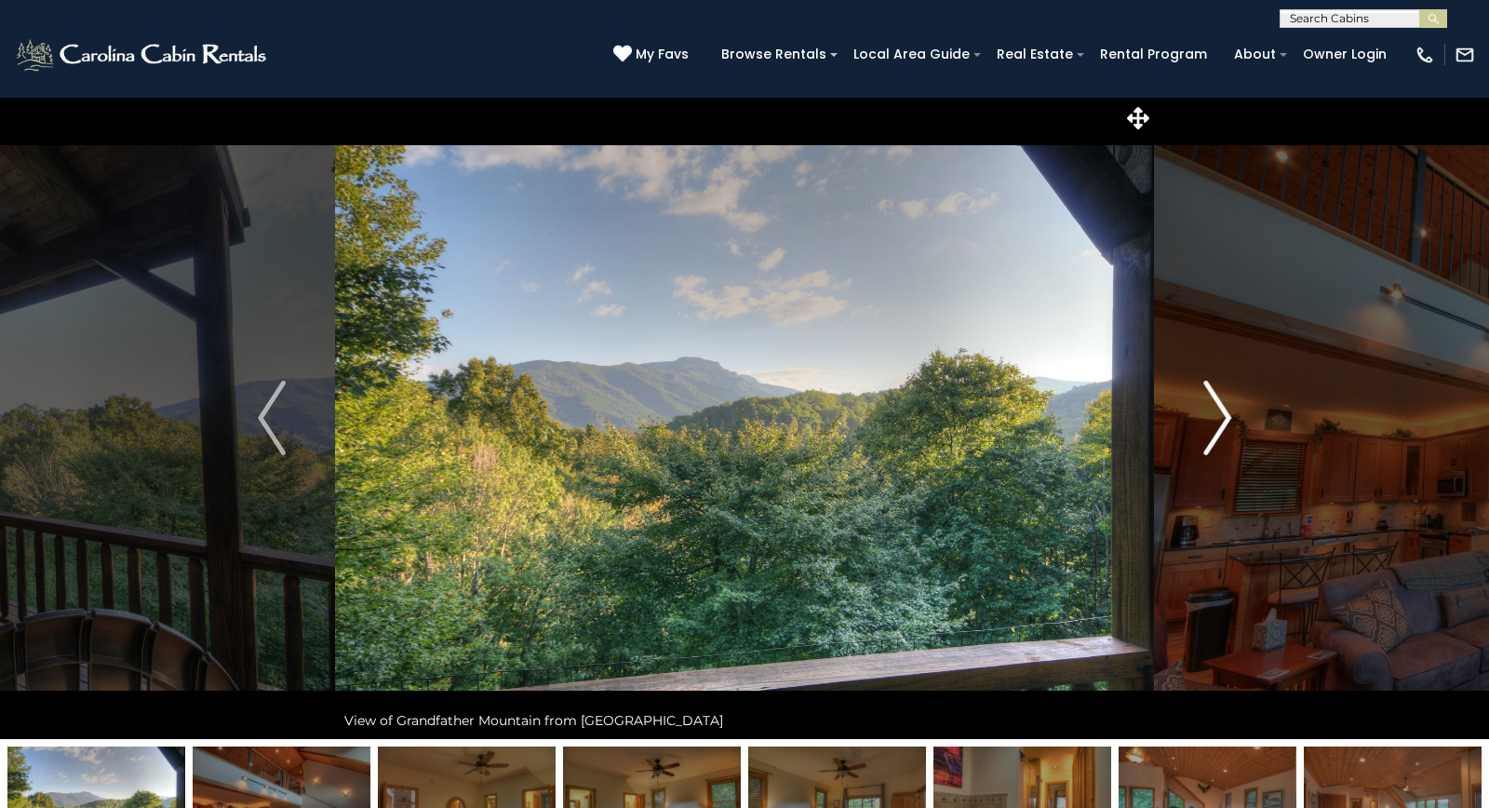
click at [1226, 422] on img "Next" at bounding box center [1217, 418] width 28 height 74
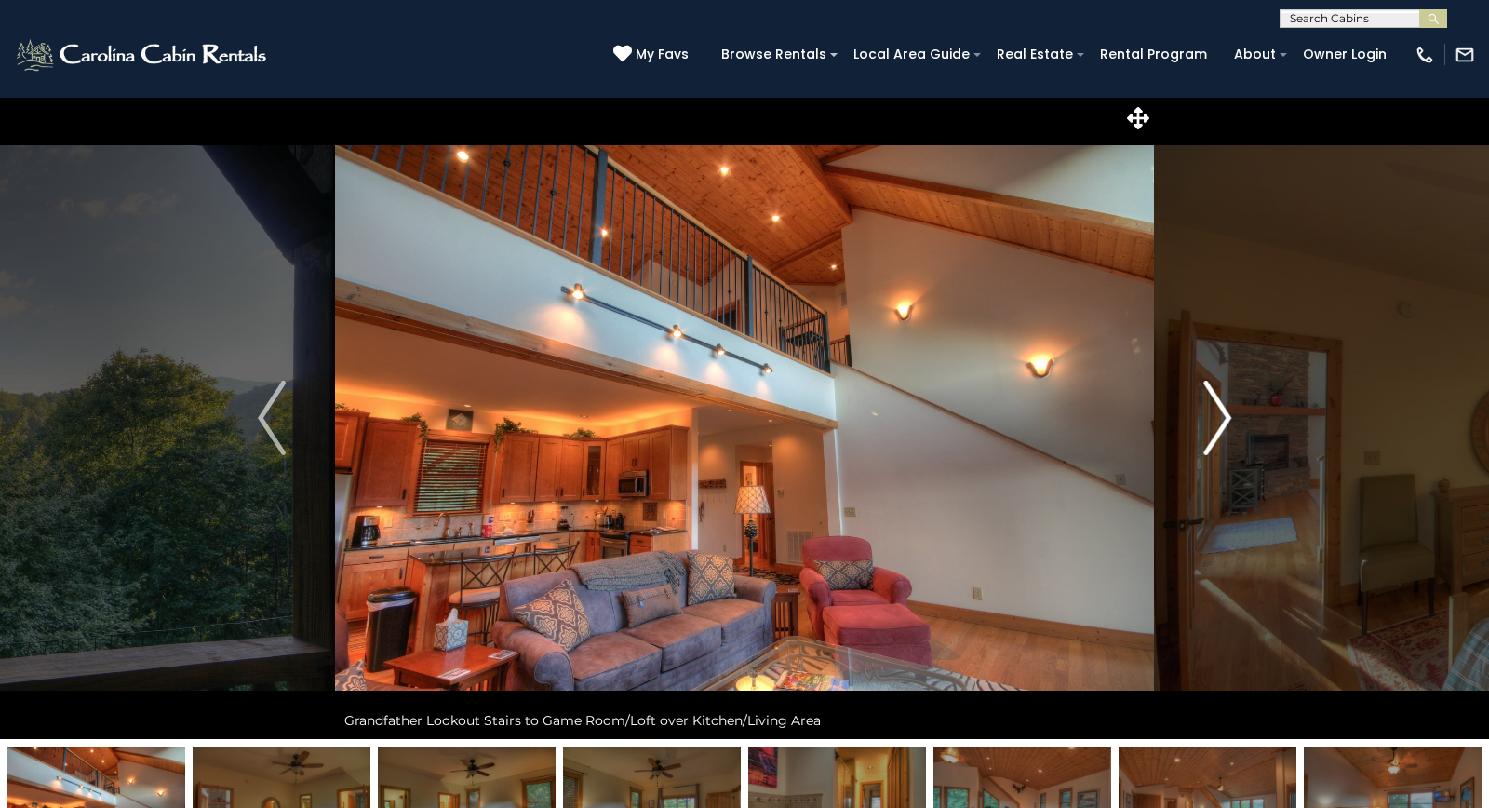
click at [1226, 422] on img "Next" at bounding box center [1217, 418] width 28 height 74
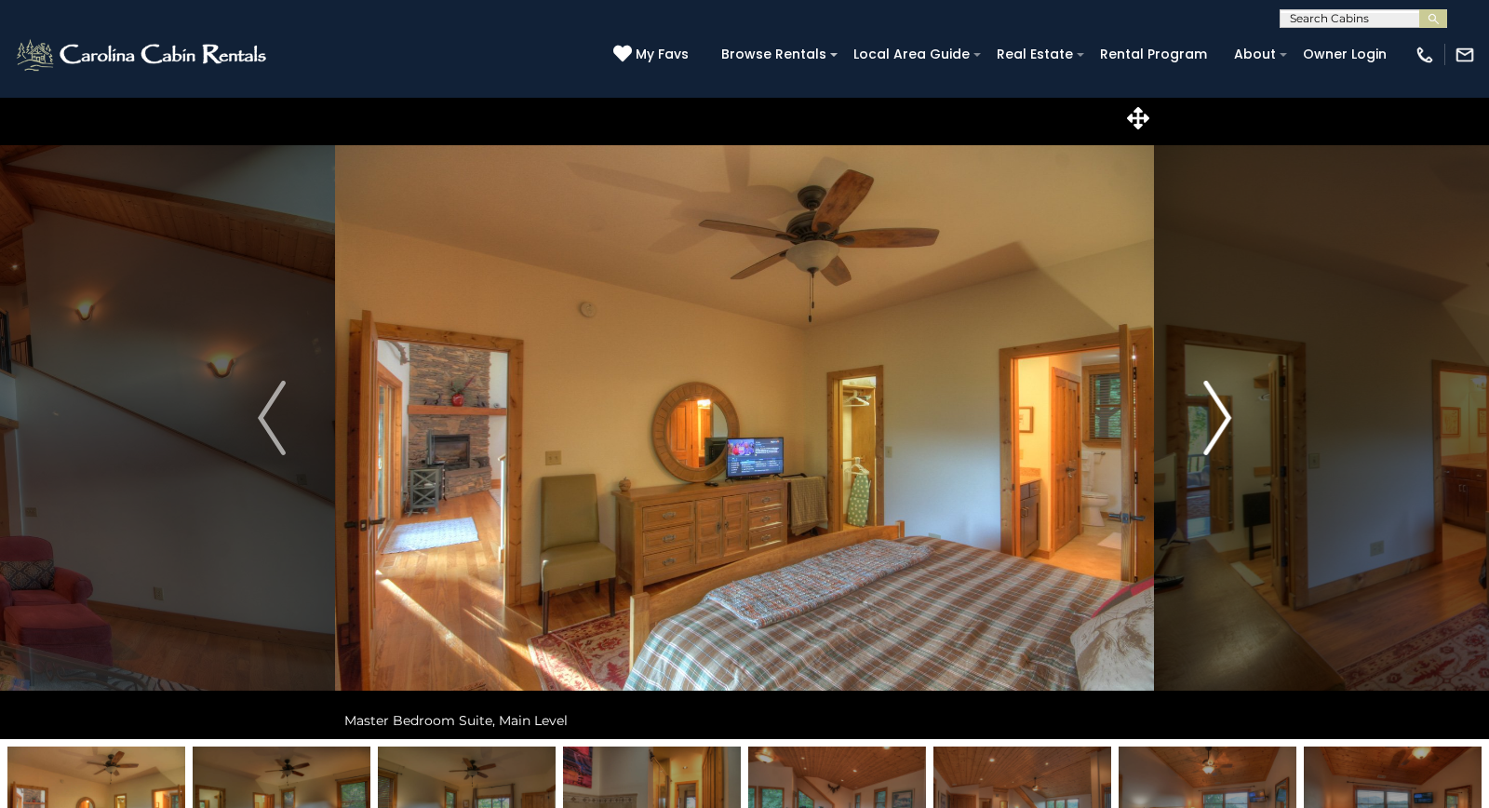
click at [1223, 422] on img "Next" at bounding box center [1217, 418] width 28 height 74
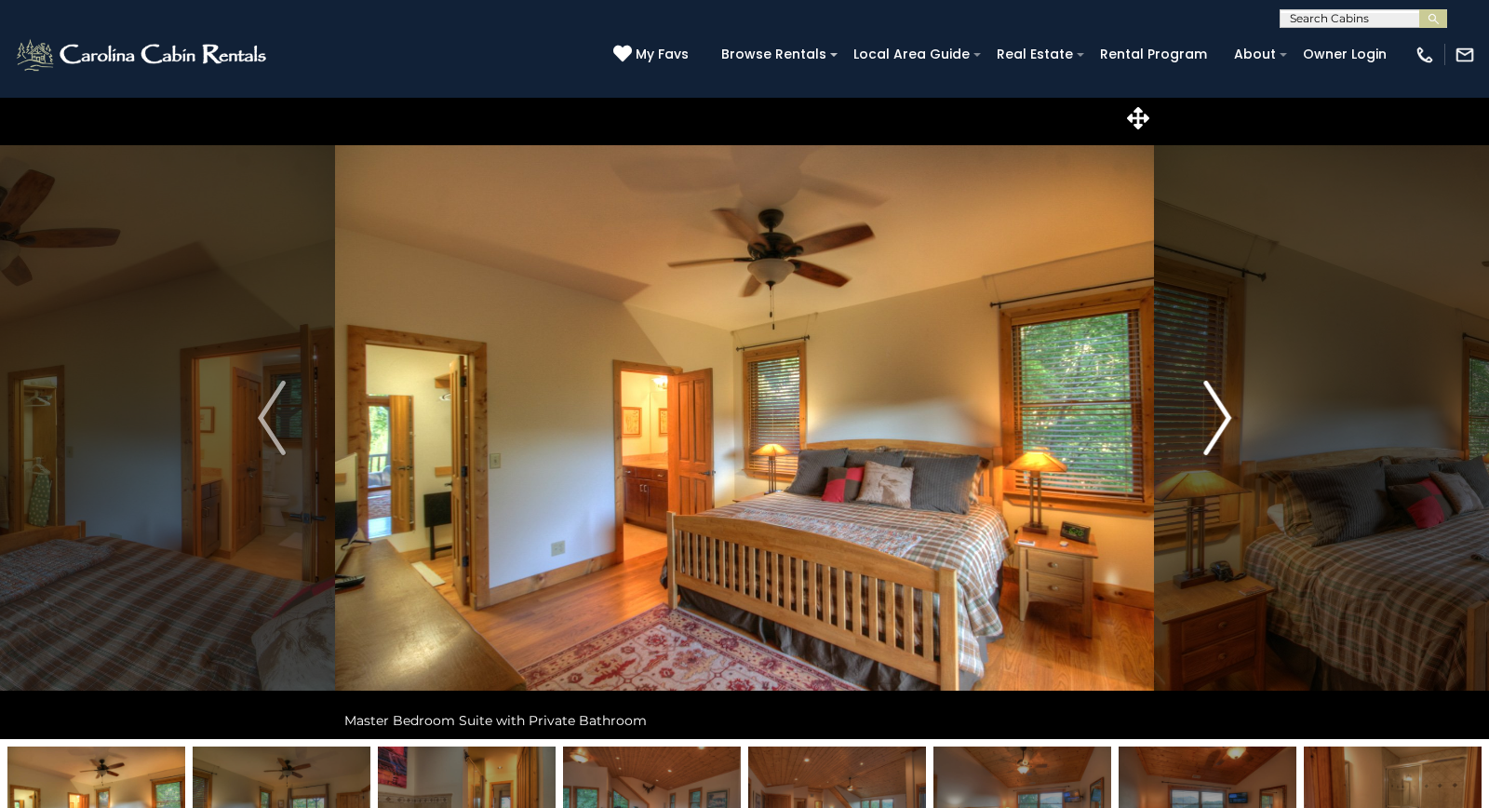
click at [1223, 422] on img "Next" at bounding box center [1217, 418] width 28 height 74
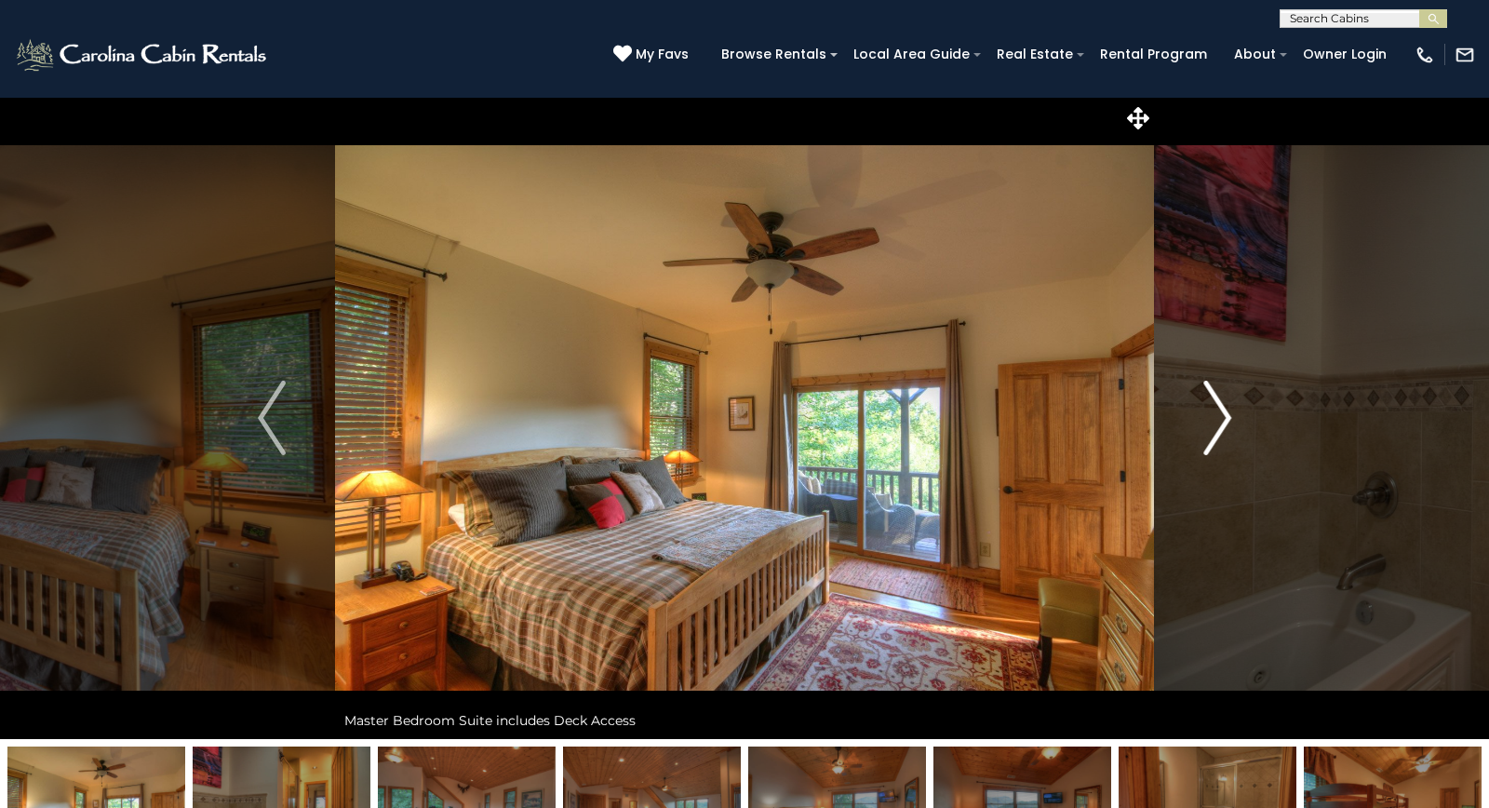
click at [1223, 422] on img "Next" at bounding box center [1217, 418] width 28 height 74
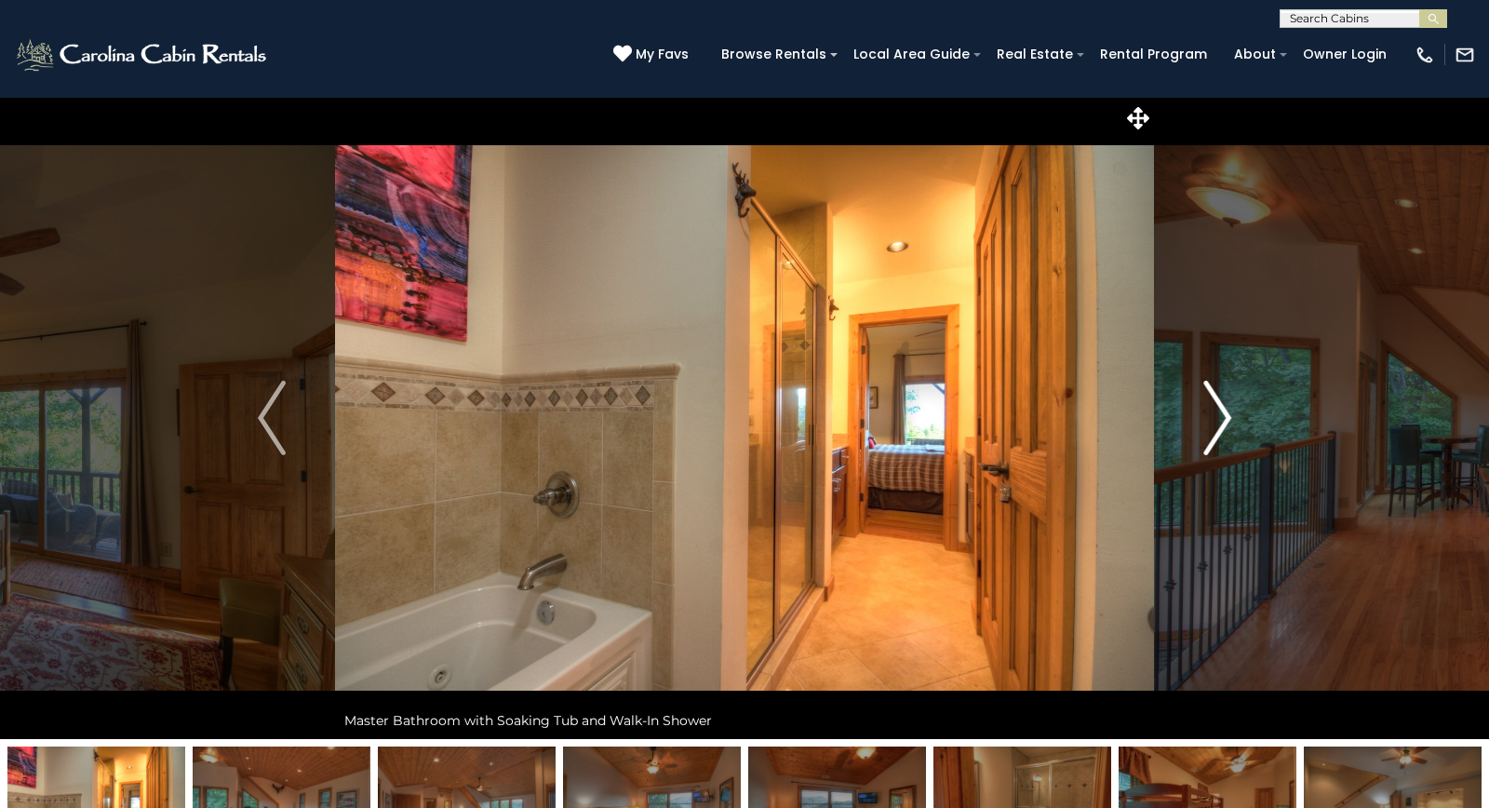
click at [1223, 422] on img "Next" at bounding box center [1217, 418] width 28 height 74
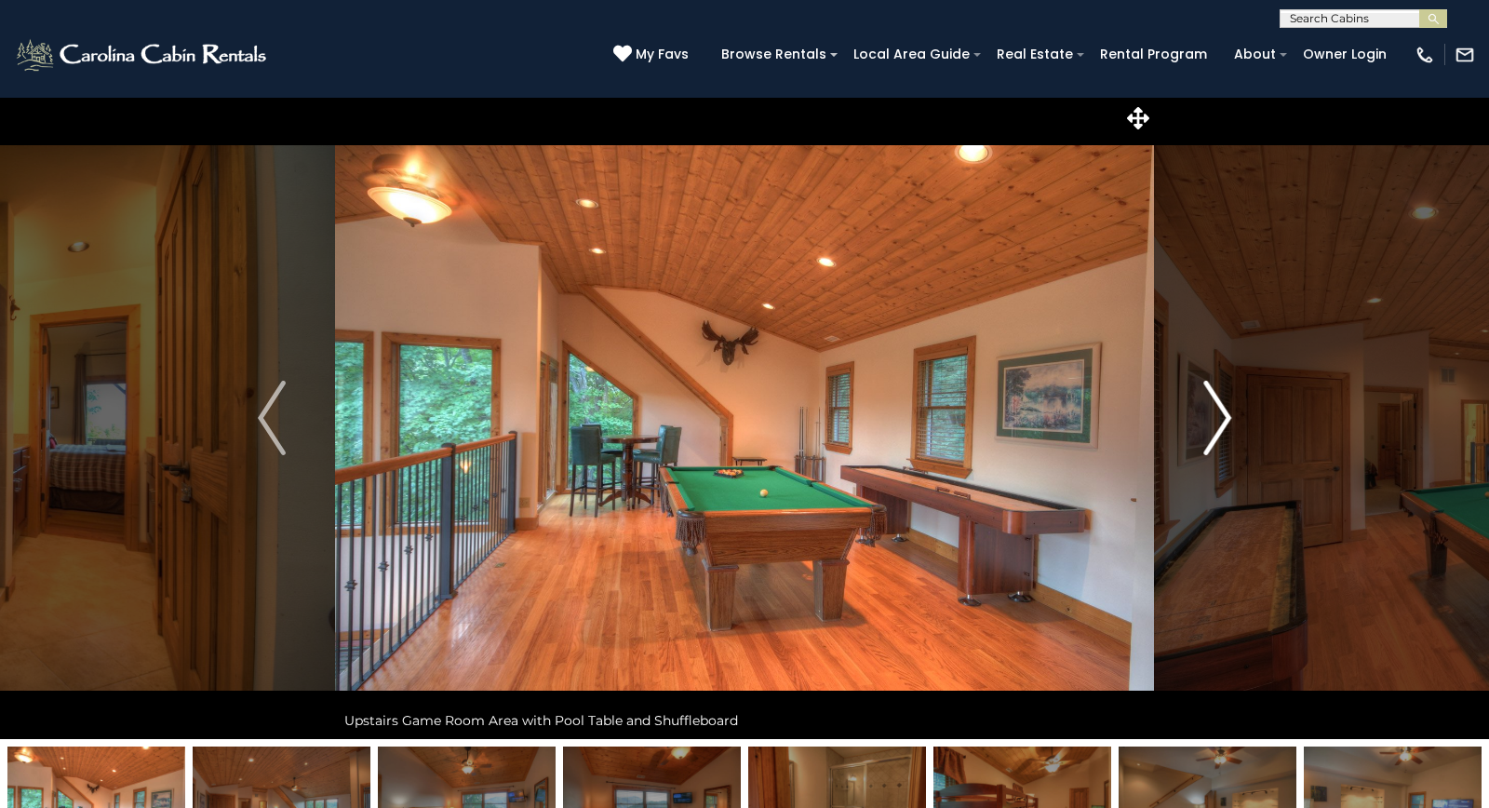
click at [1223, 422] on img "Next" at bounding box center [1217, 418] width 28 height 74
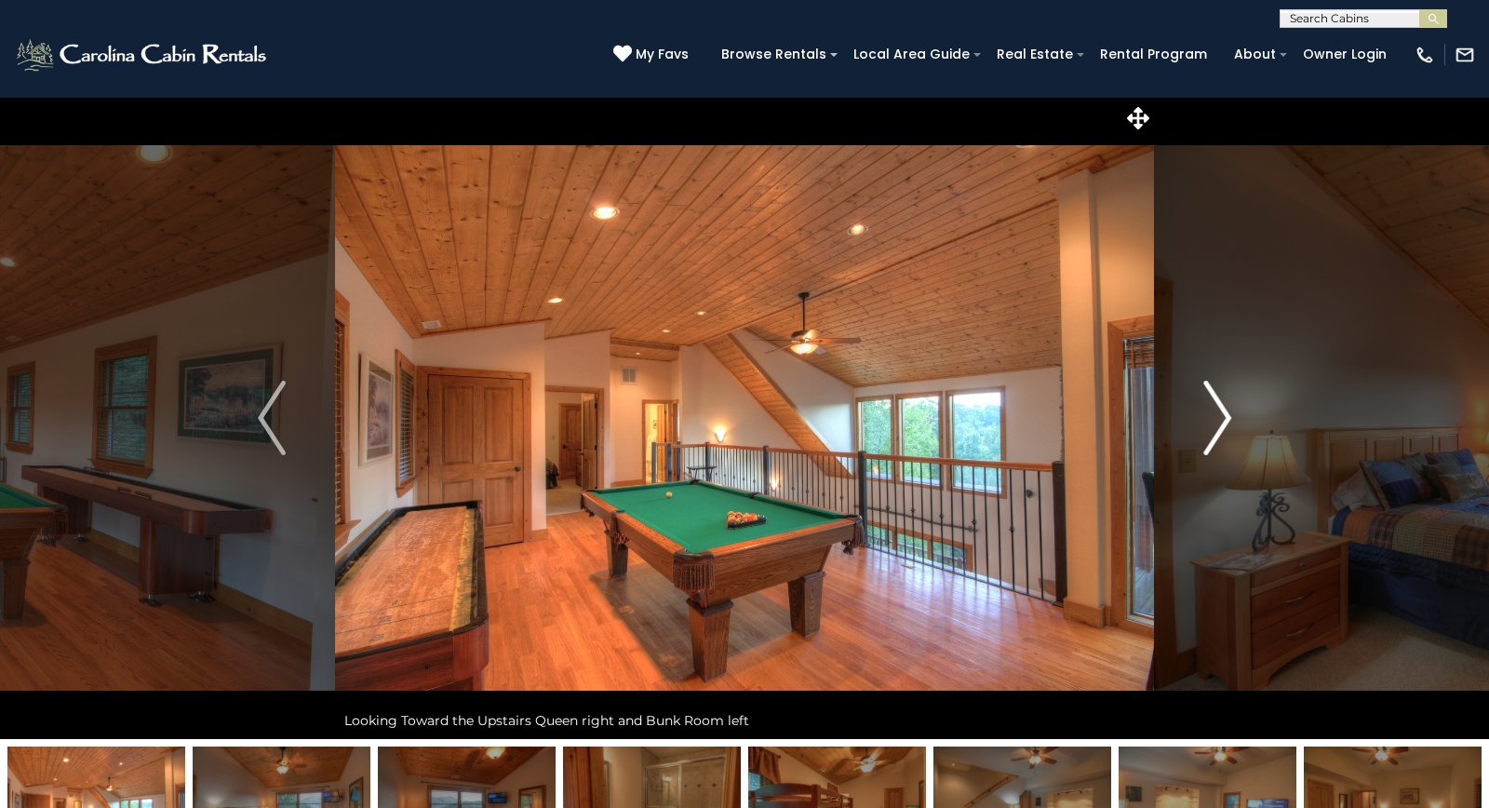
click at [1223, 422] on img "Next" at bounding box center [1217, 418] width 28 height 74
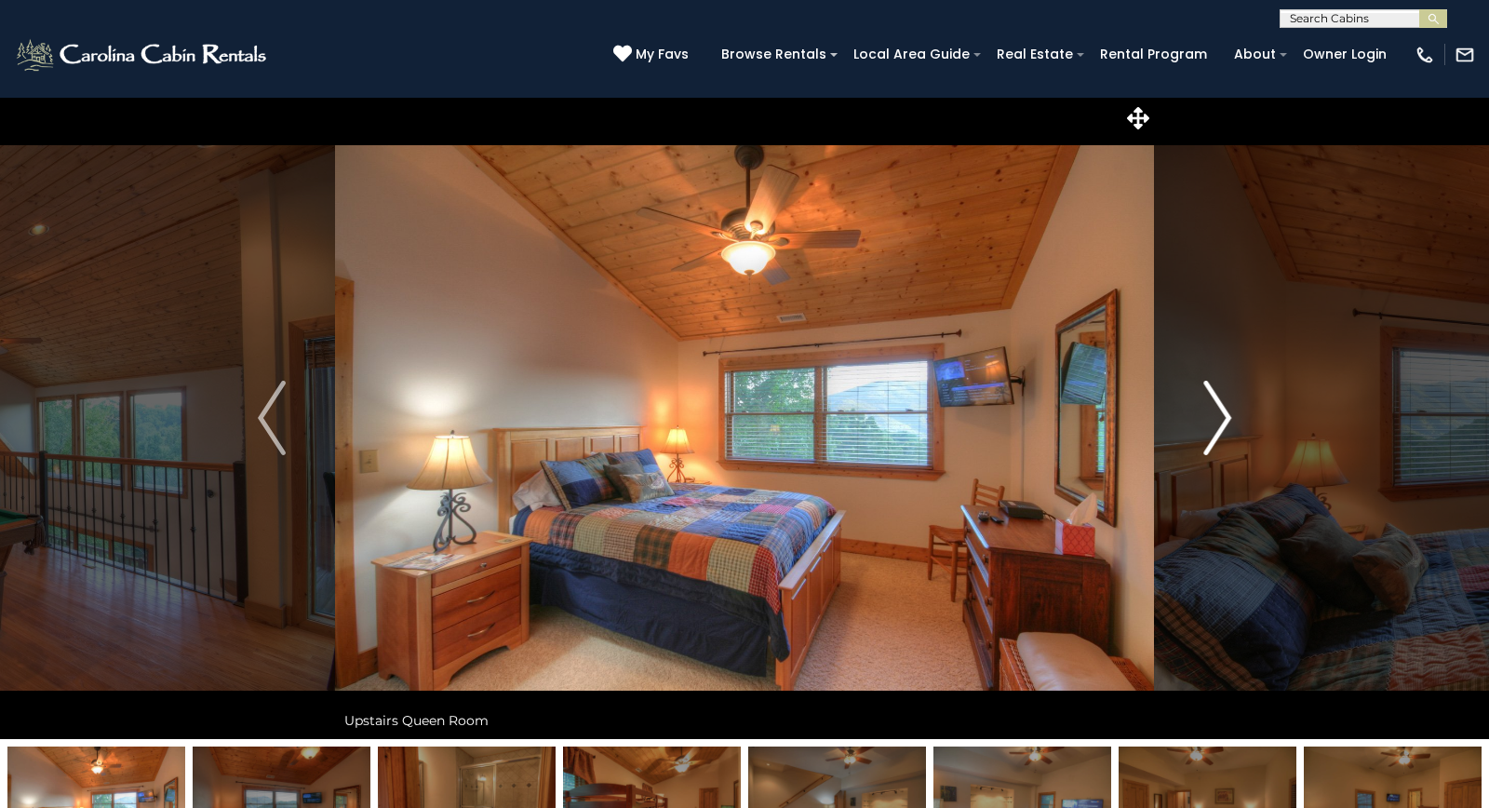
click at [1223, 422] on img "Next" at bounding box center [1217, 418] width 28 height 74
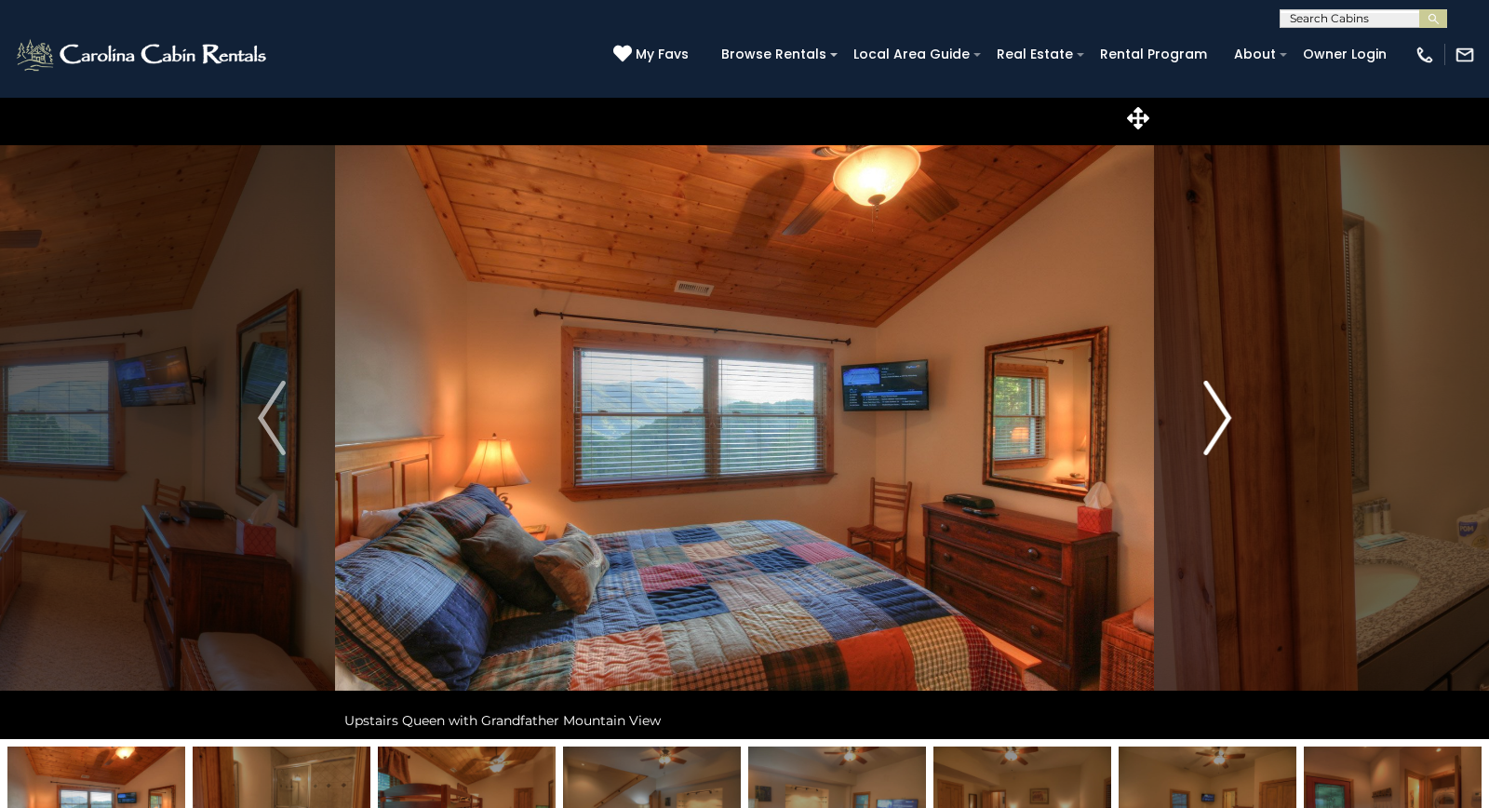
click at [1223, 422] on img "Next" at bounding box center [1217, 418] width 28 height 74
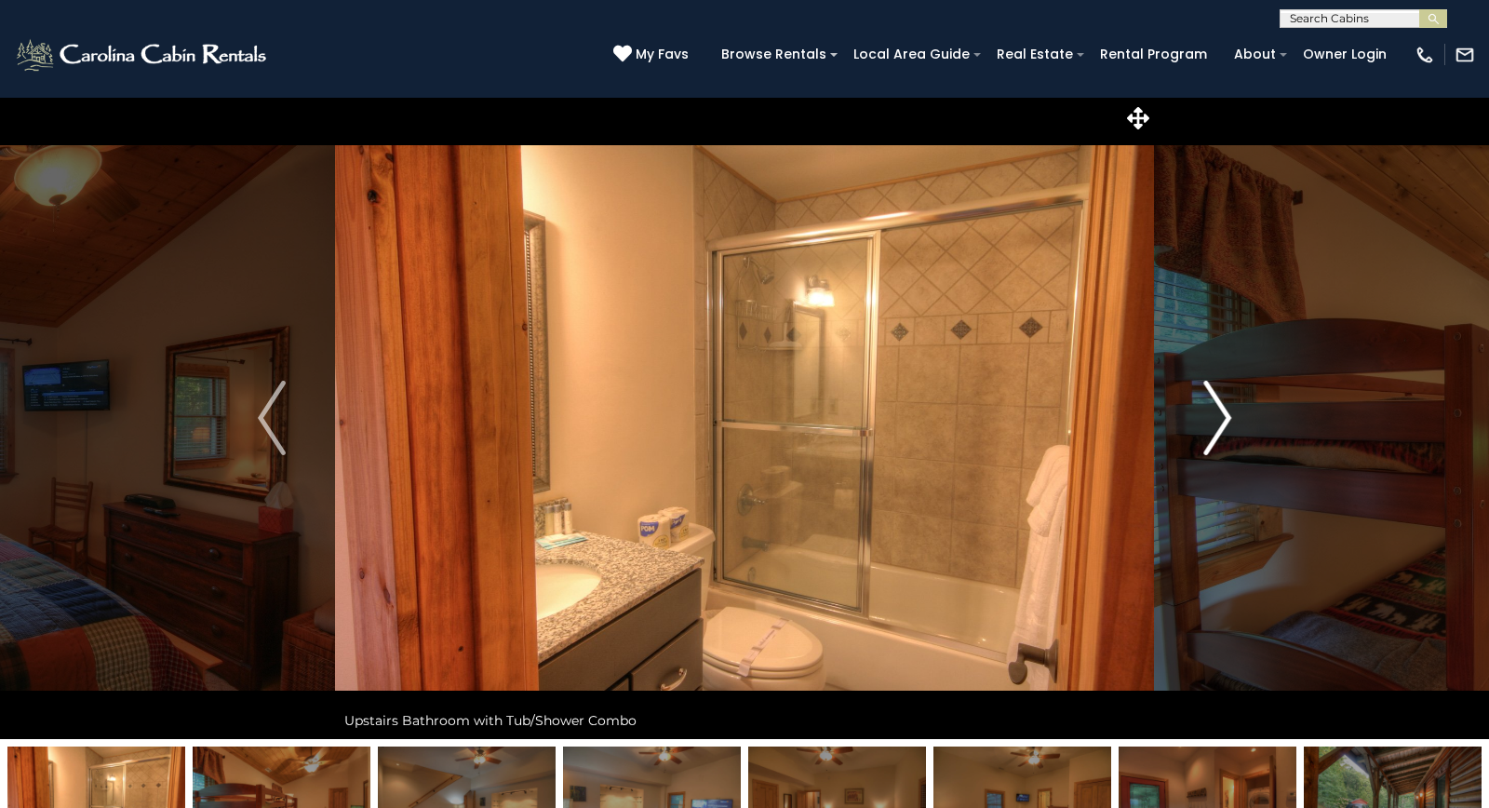
click at [1223, 422] on img "Next" at bounding box center [1217, 418] width 28 height 74
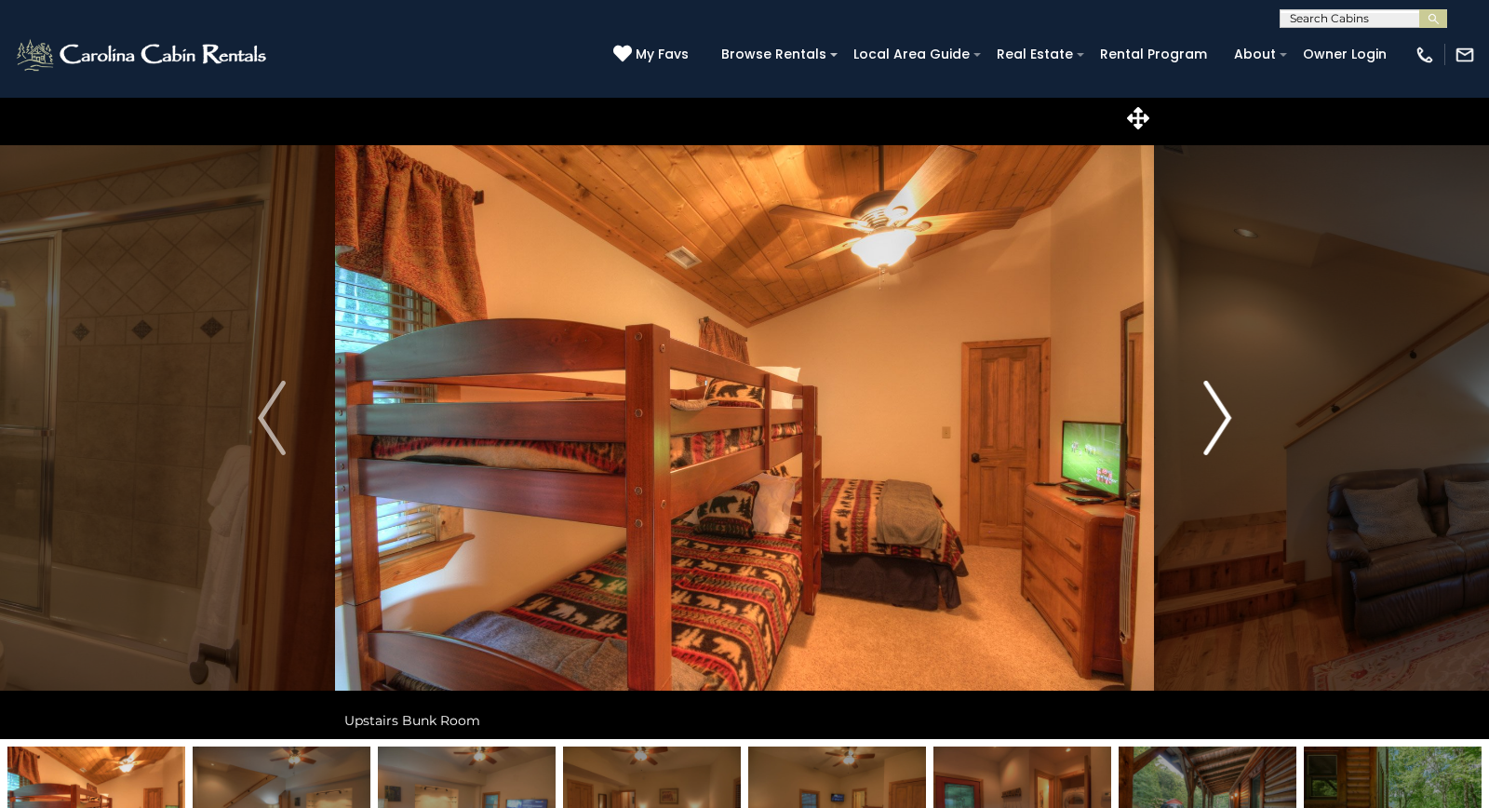
click at [1223, 422] on img "Next" at bounding box center [1217, 418] width 28 height 74
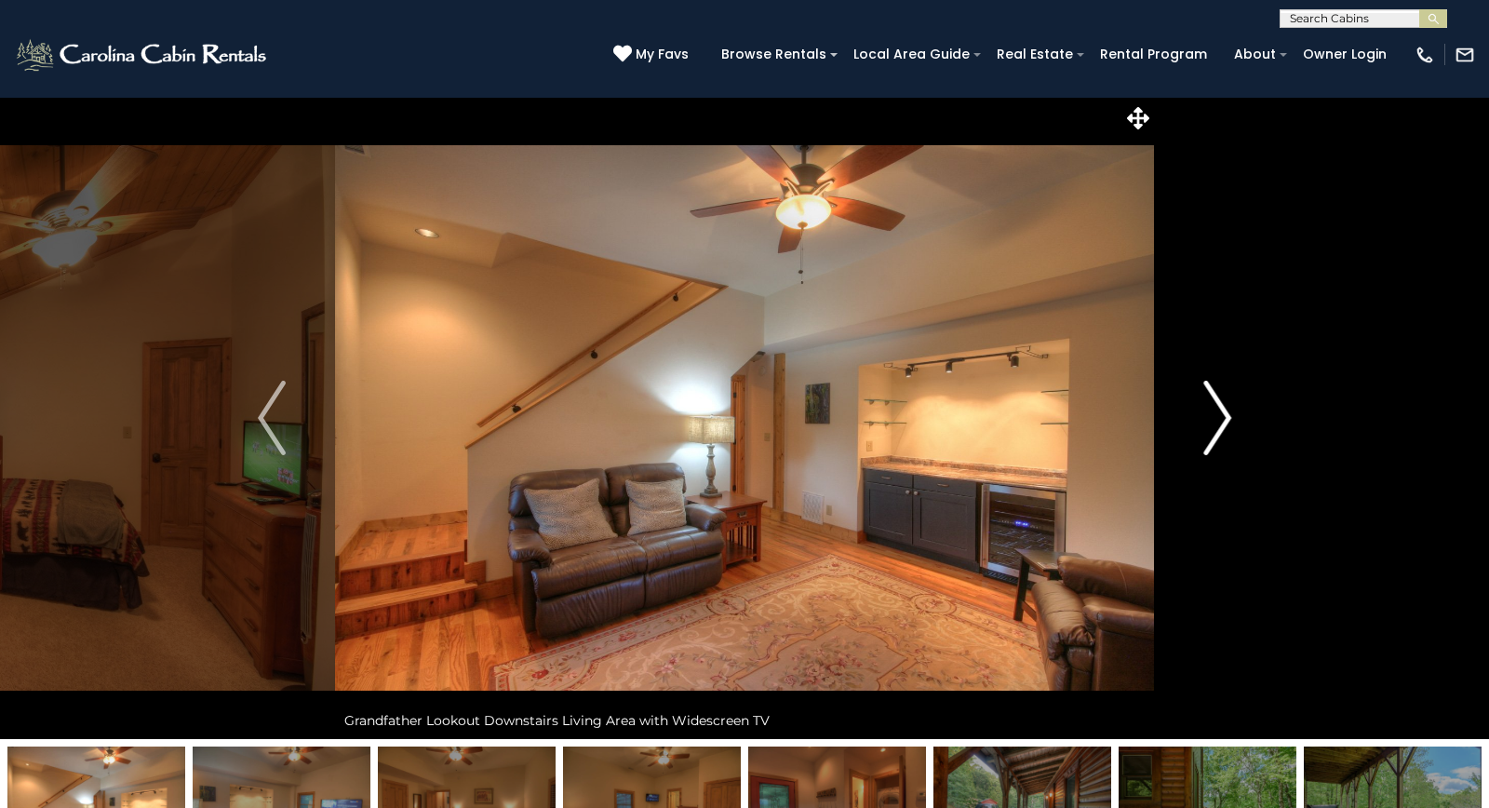
click at [1223, 422] on img "Next" at bounding box center [1217, 418] width 28 height 74
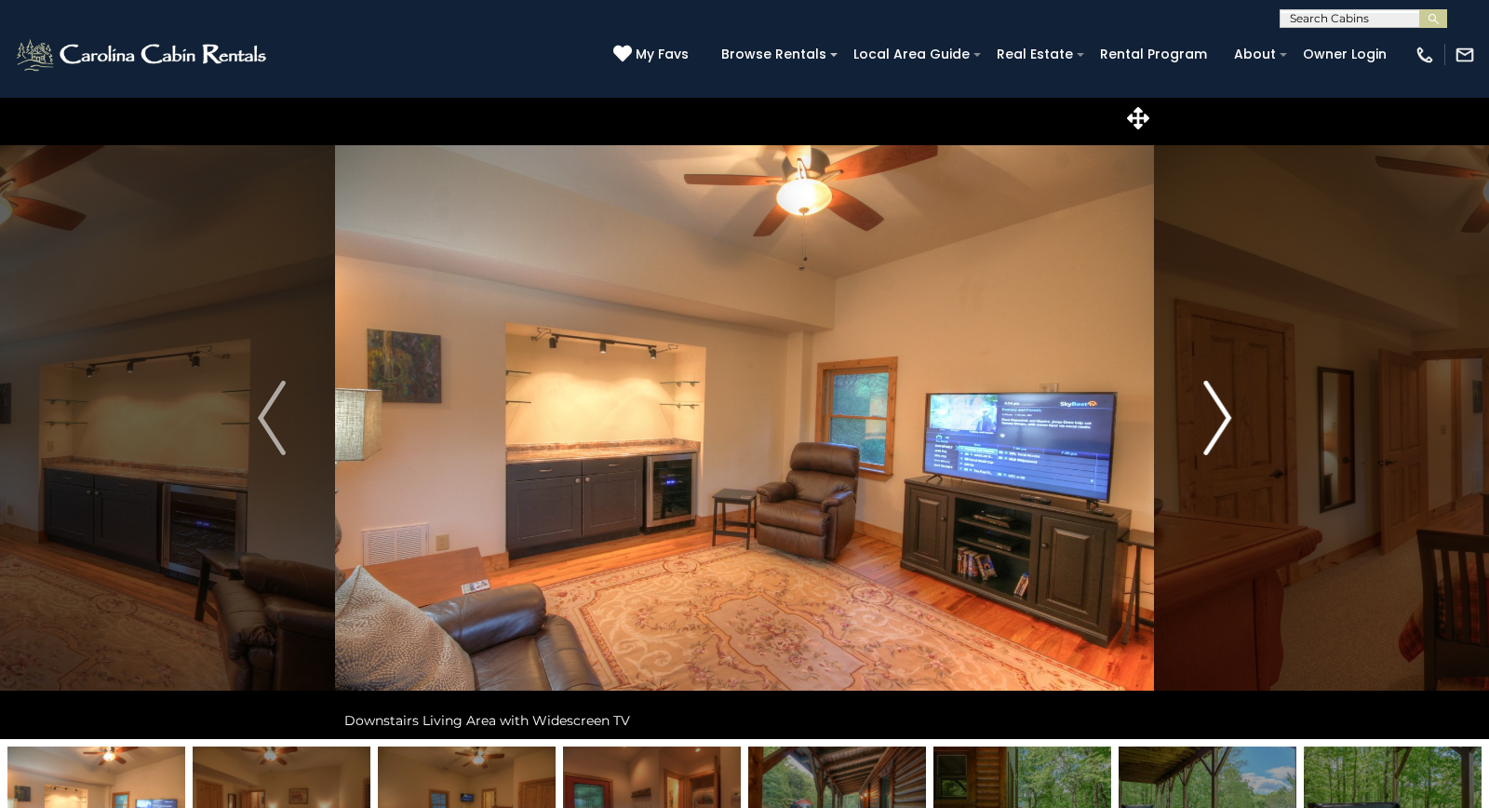
click at [1223, 422] on img "Next" at bounding box center [1217, 418] width 28 height 74
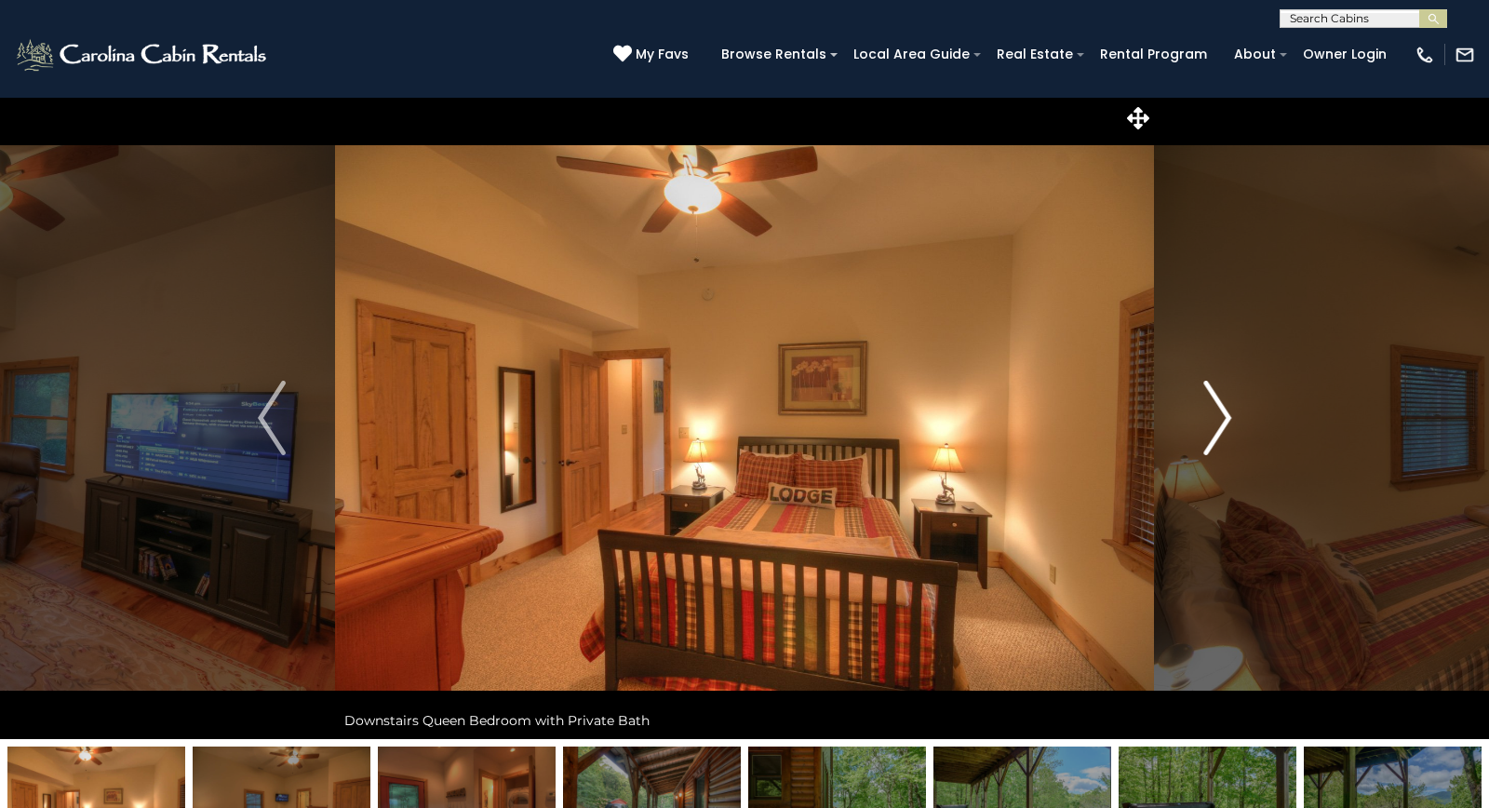
click at [1223, 422] on img "Next" at bounding box center [1217, 418] width 28 height 74
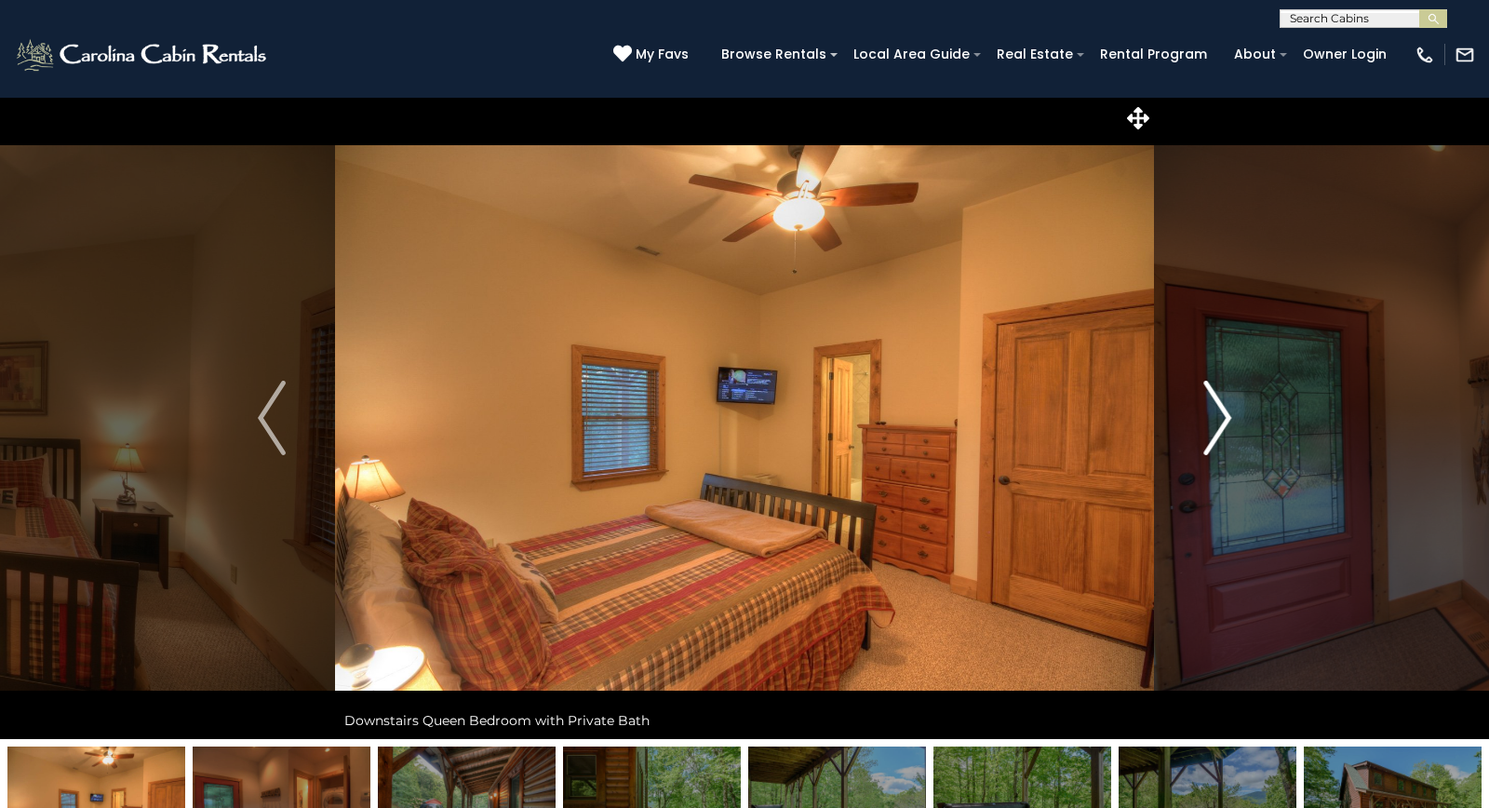
click at [1223, 422] on img "Next" at bounding box center [1217, 418] width 28 height 74
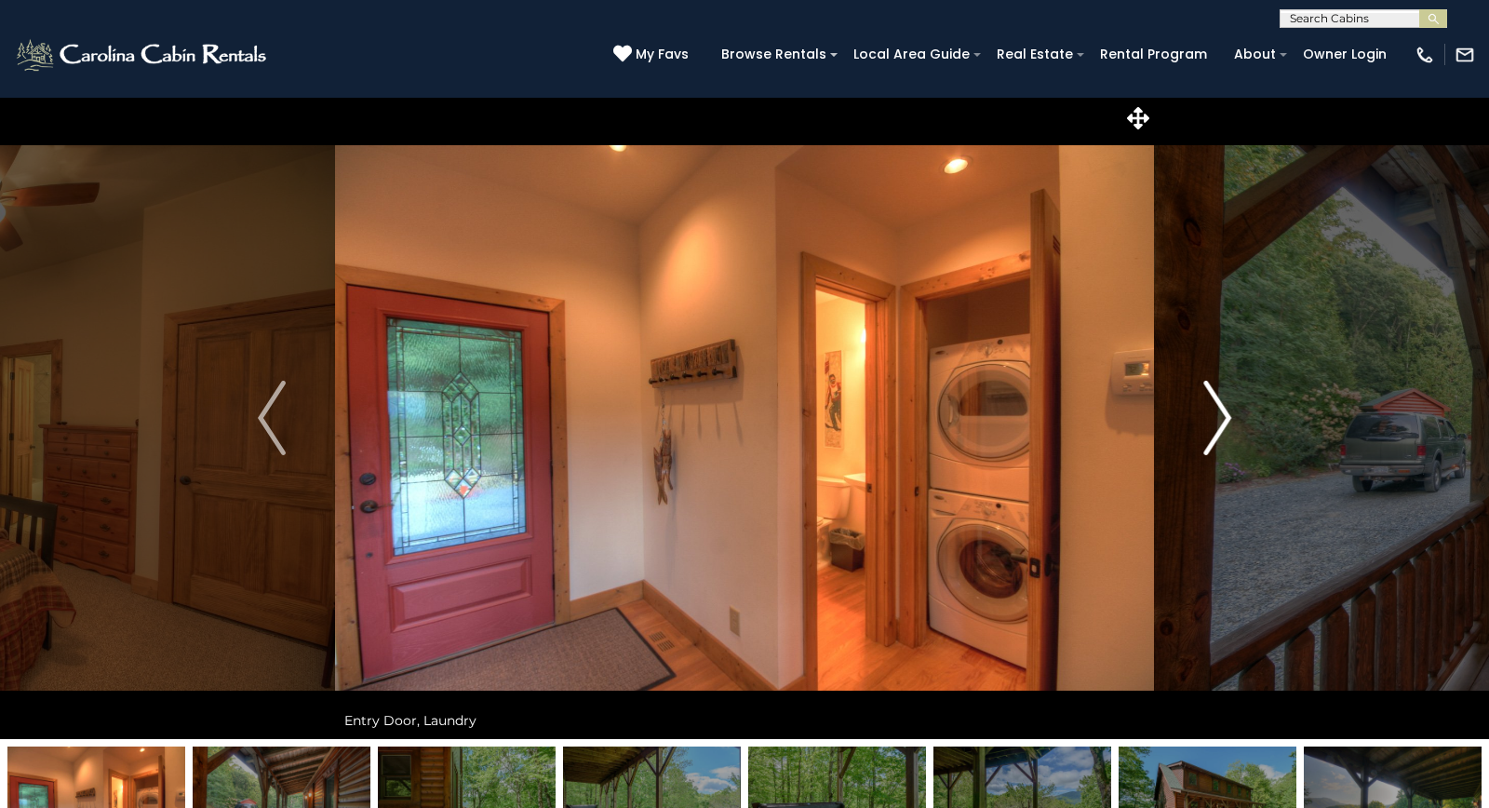
click at [1223, 422] on img "Next" at bounding box center [1217, 418] width 28 height 74
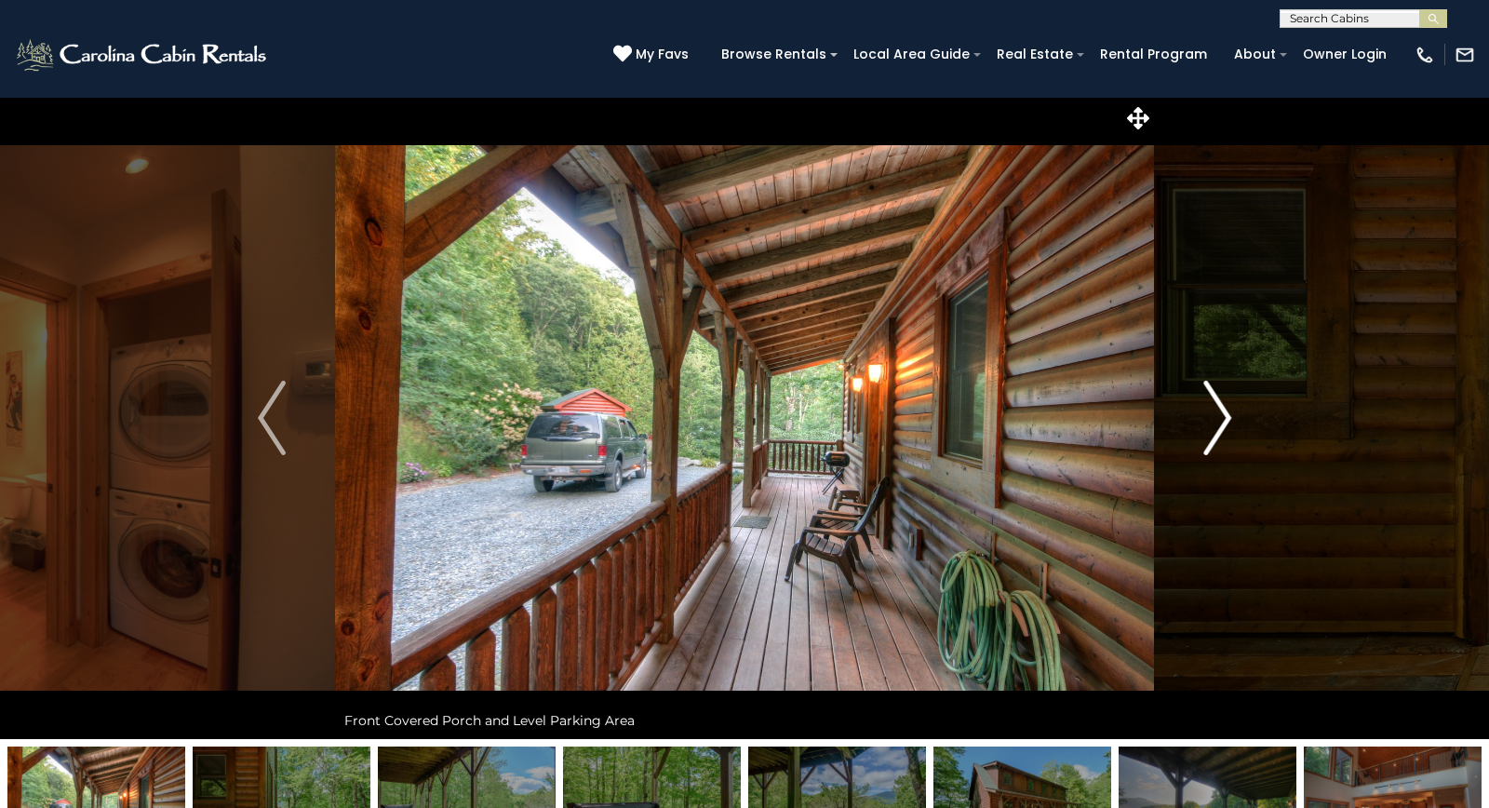
click at [1219, 422] on img "Next" at bounding box center [1217, 418] width 28 height 74
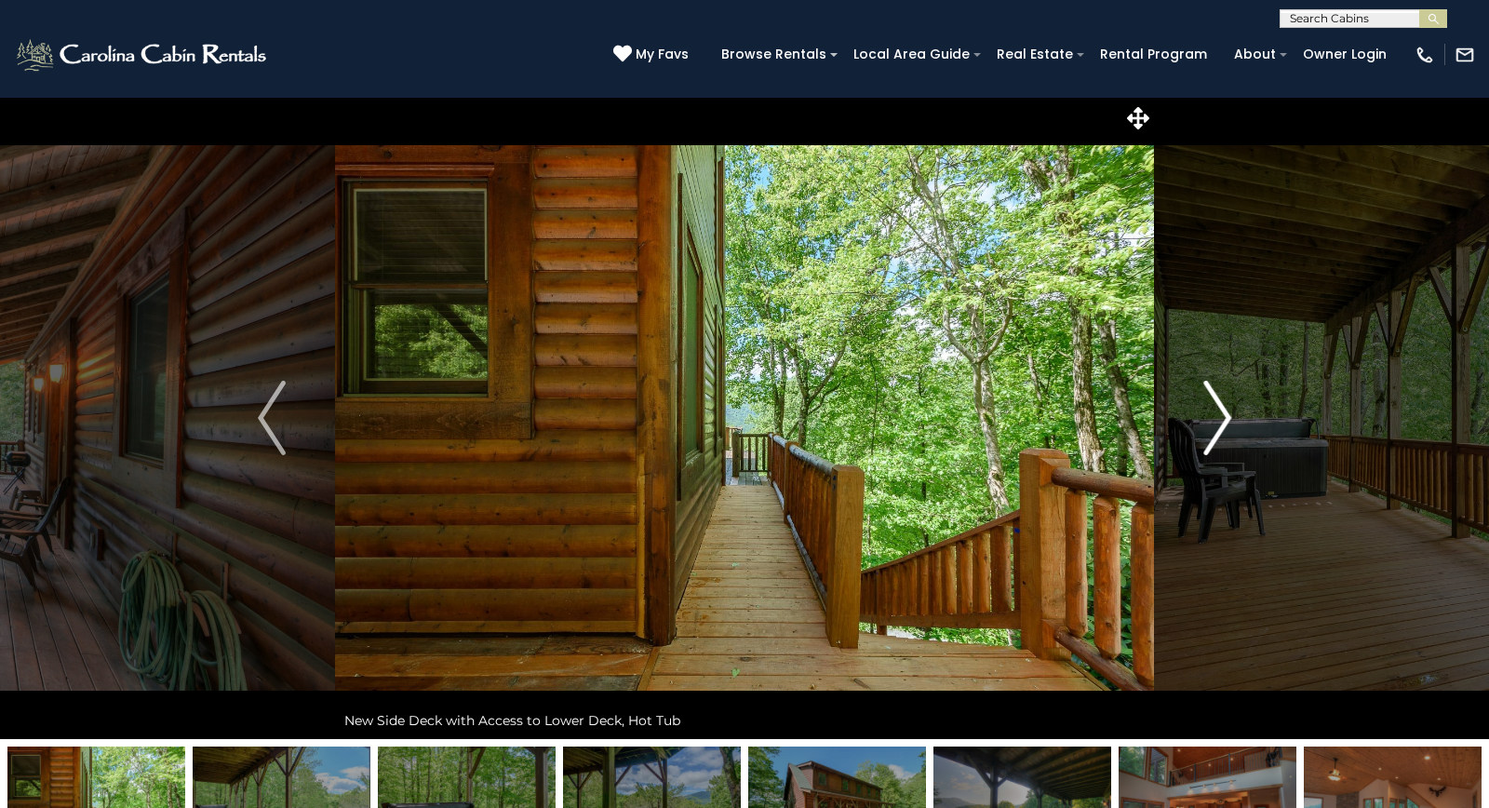
click at [1219, 422] on img "Next" at bounding box center [1217, 418] width 28 height 74
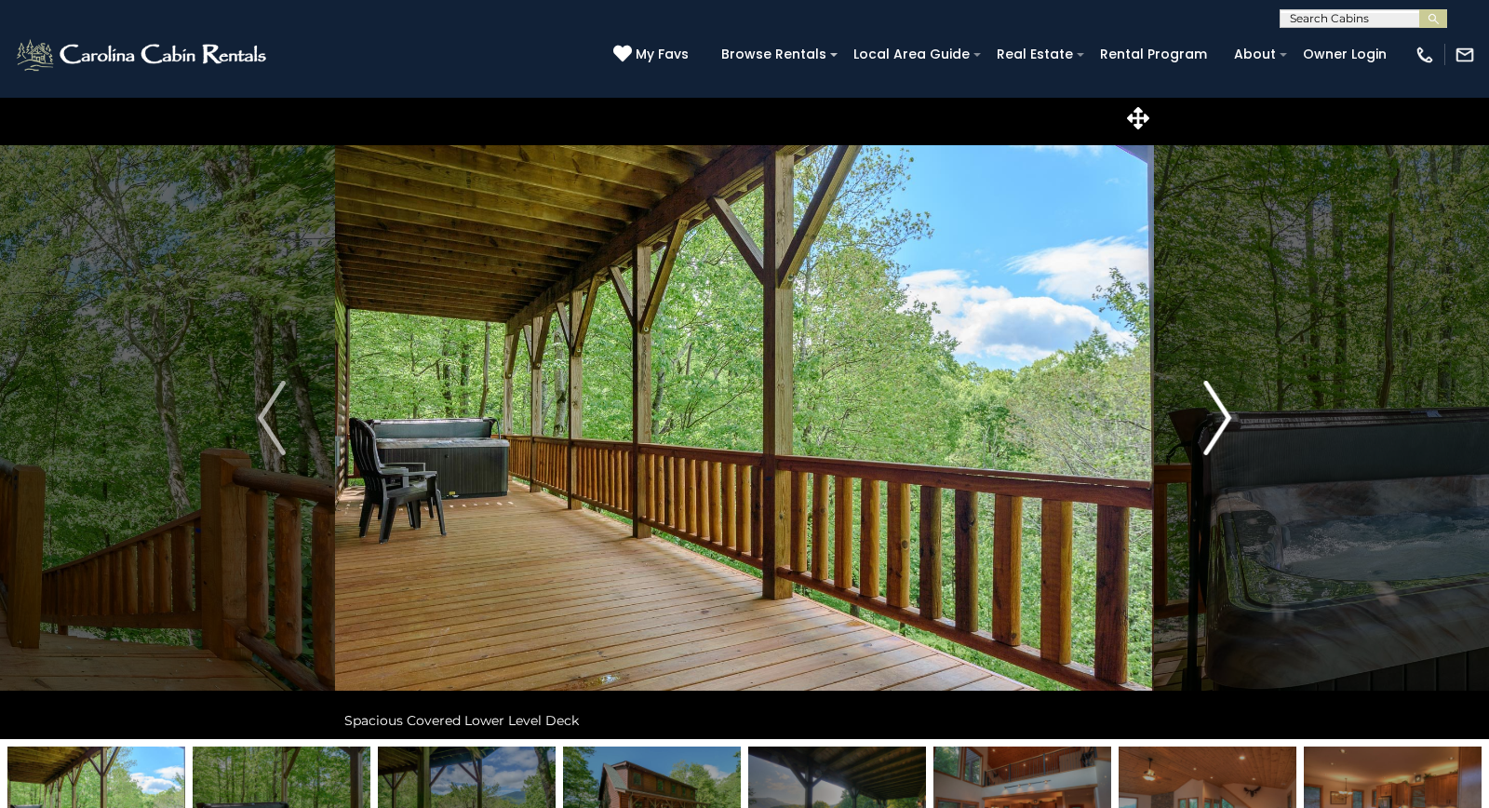
click at [1219, 422] on img "Next" at bounding box center [1217, 418] width 28 height 74
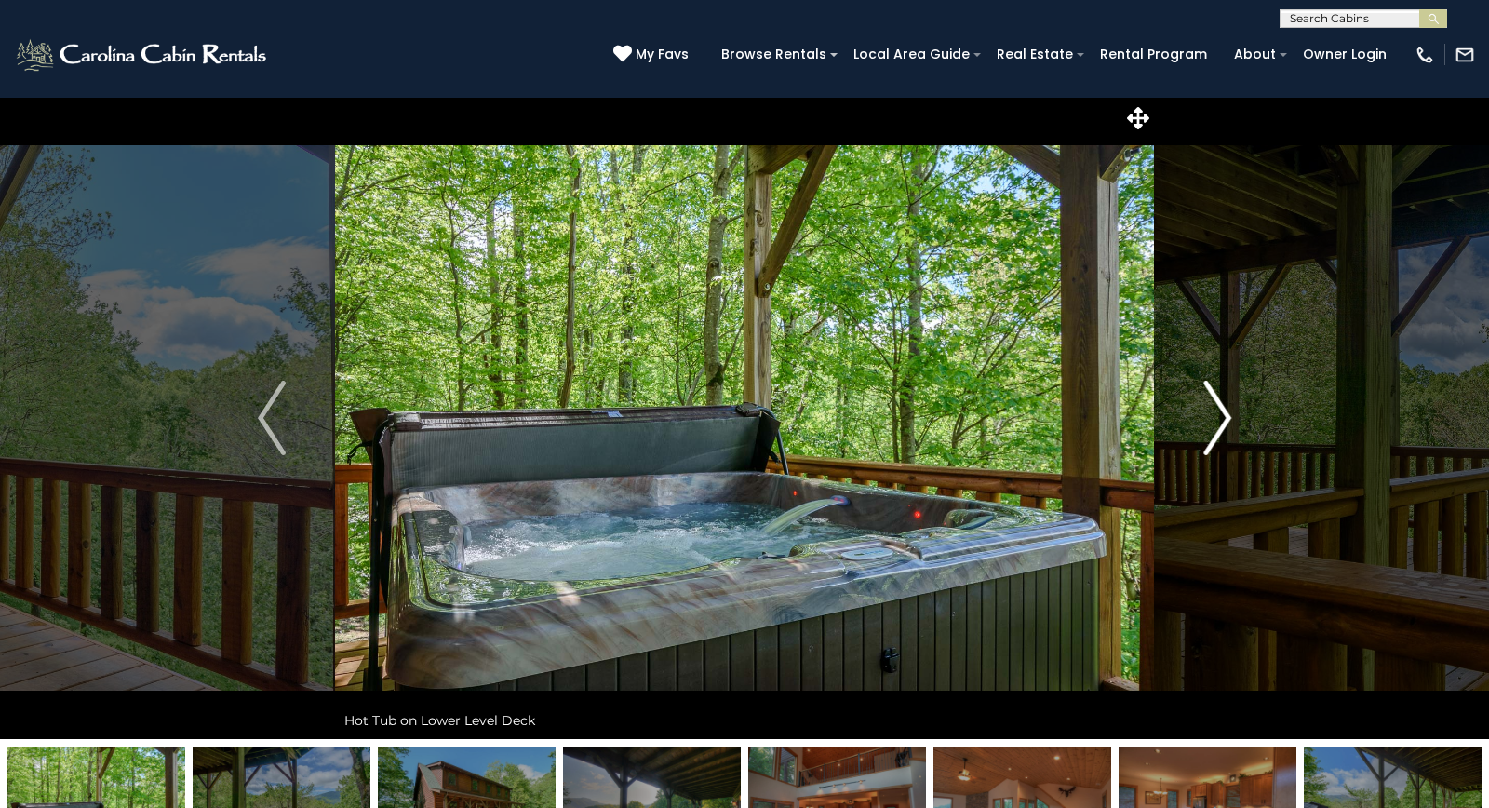
click at [1219, 422] on img "Next" at bounding box center [1217, 418] width 28 height 74
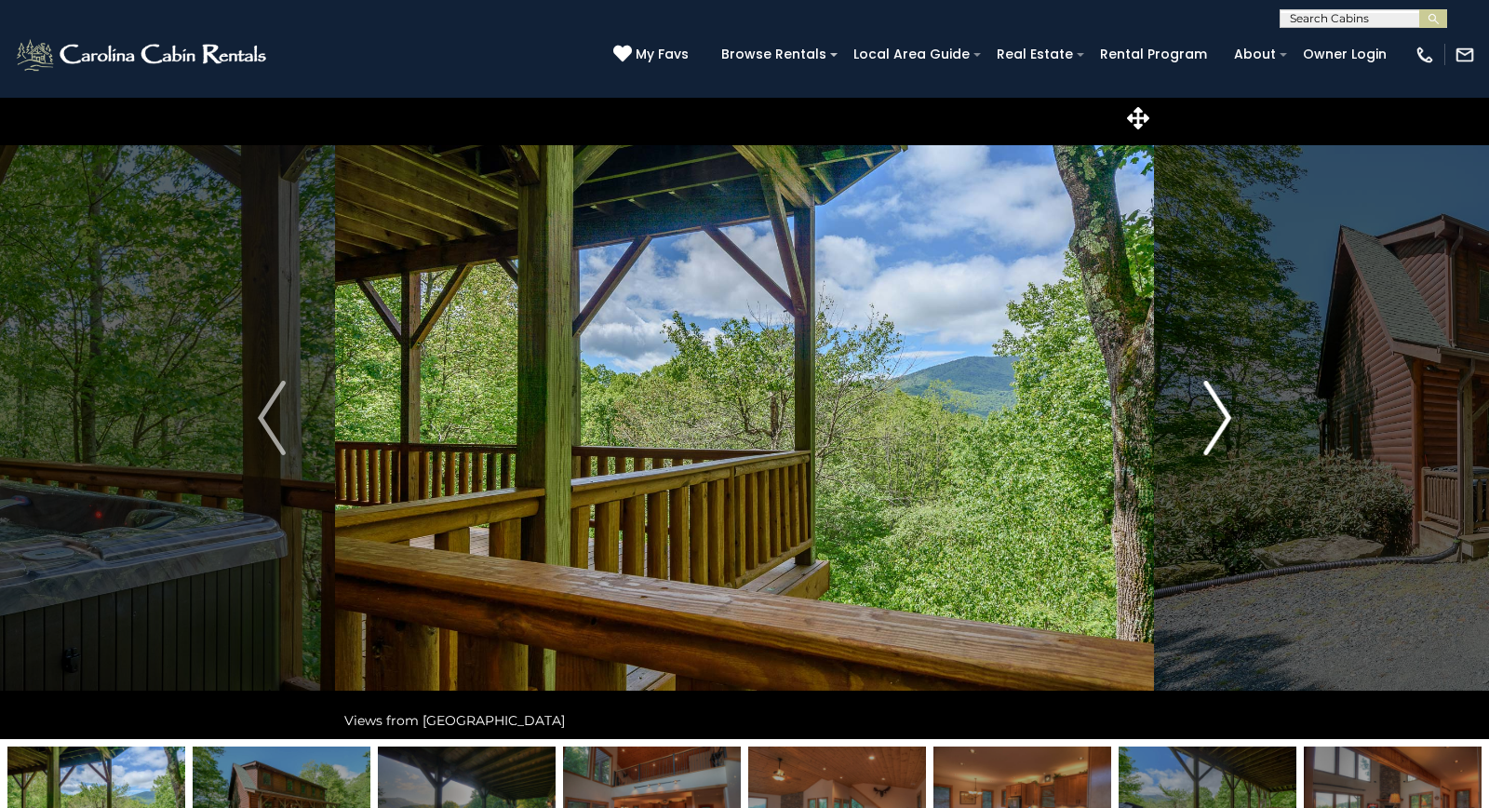
click at [1219, 422] on img "Next" at bounding box center [1217, 418] width 28 height 74
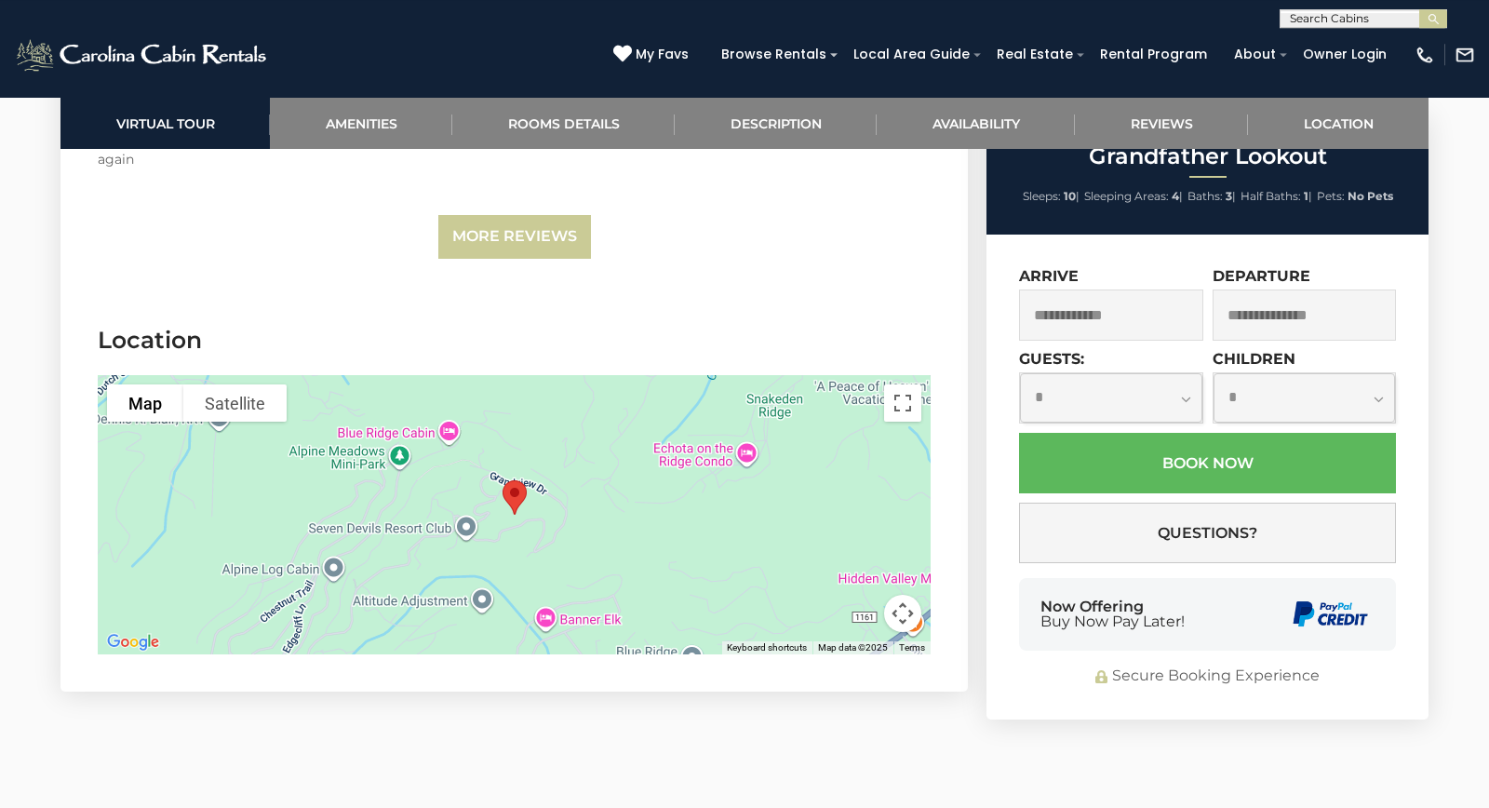
scroll to position [4559, 0]
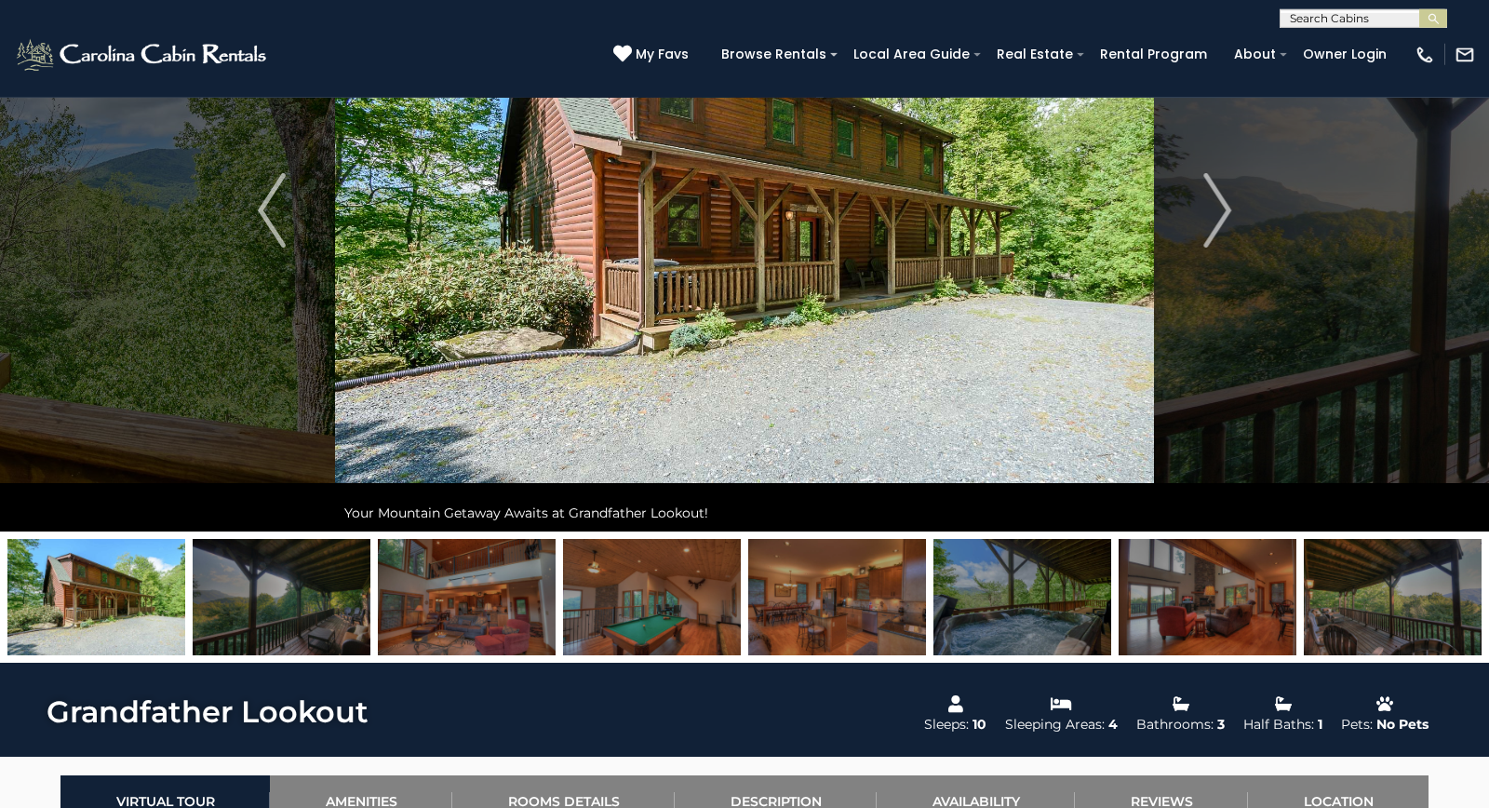
scroll to position [0, 0]
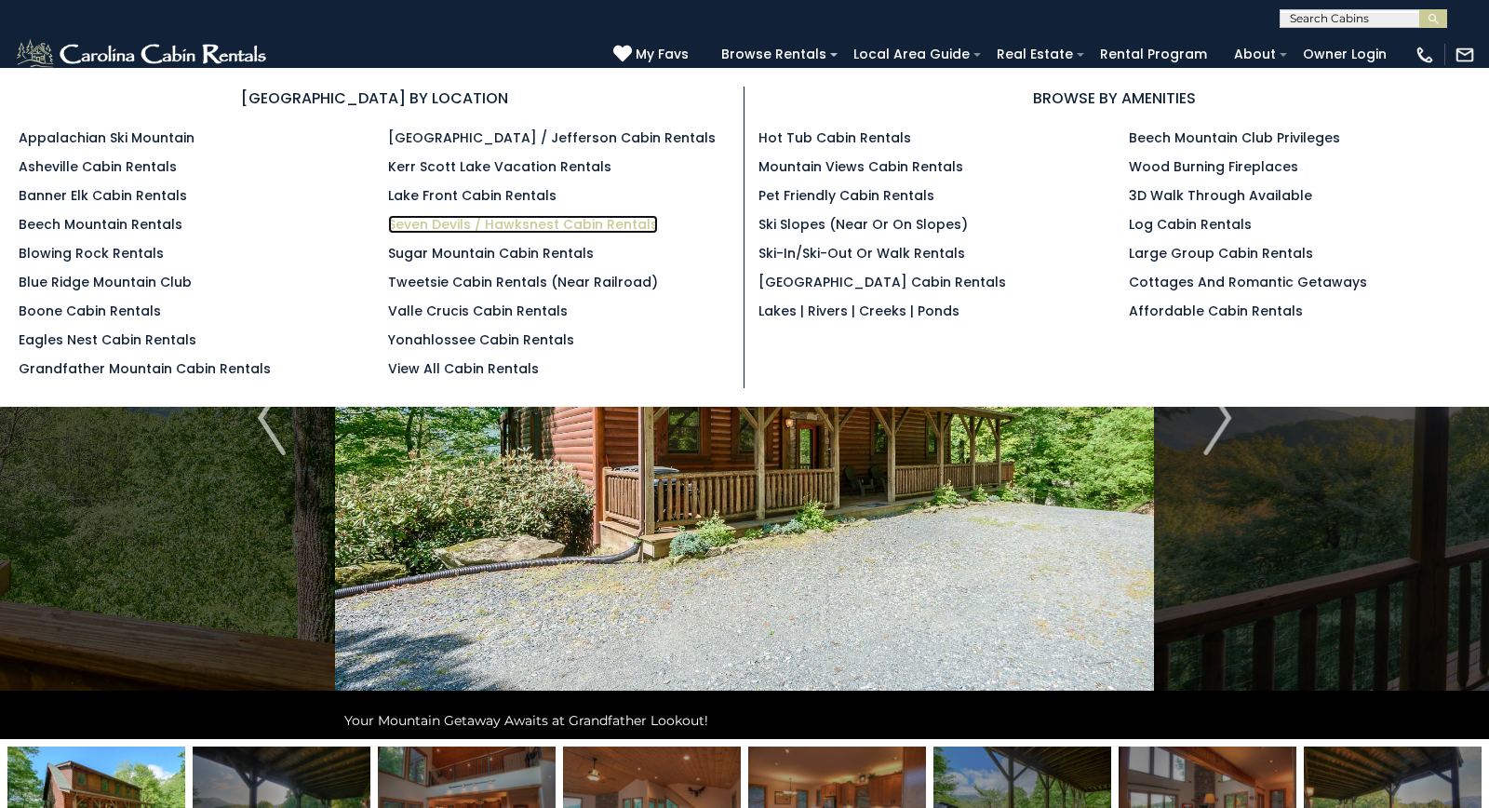
click at [560, 221] on link "Seven Devils / Hawksnest Cabin Rentals" at bounding box center [523, 224] width 270 height 19
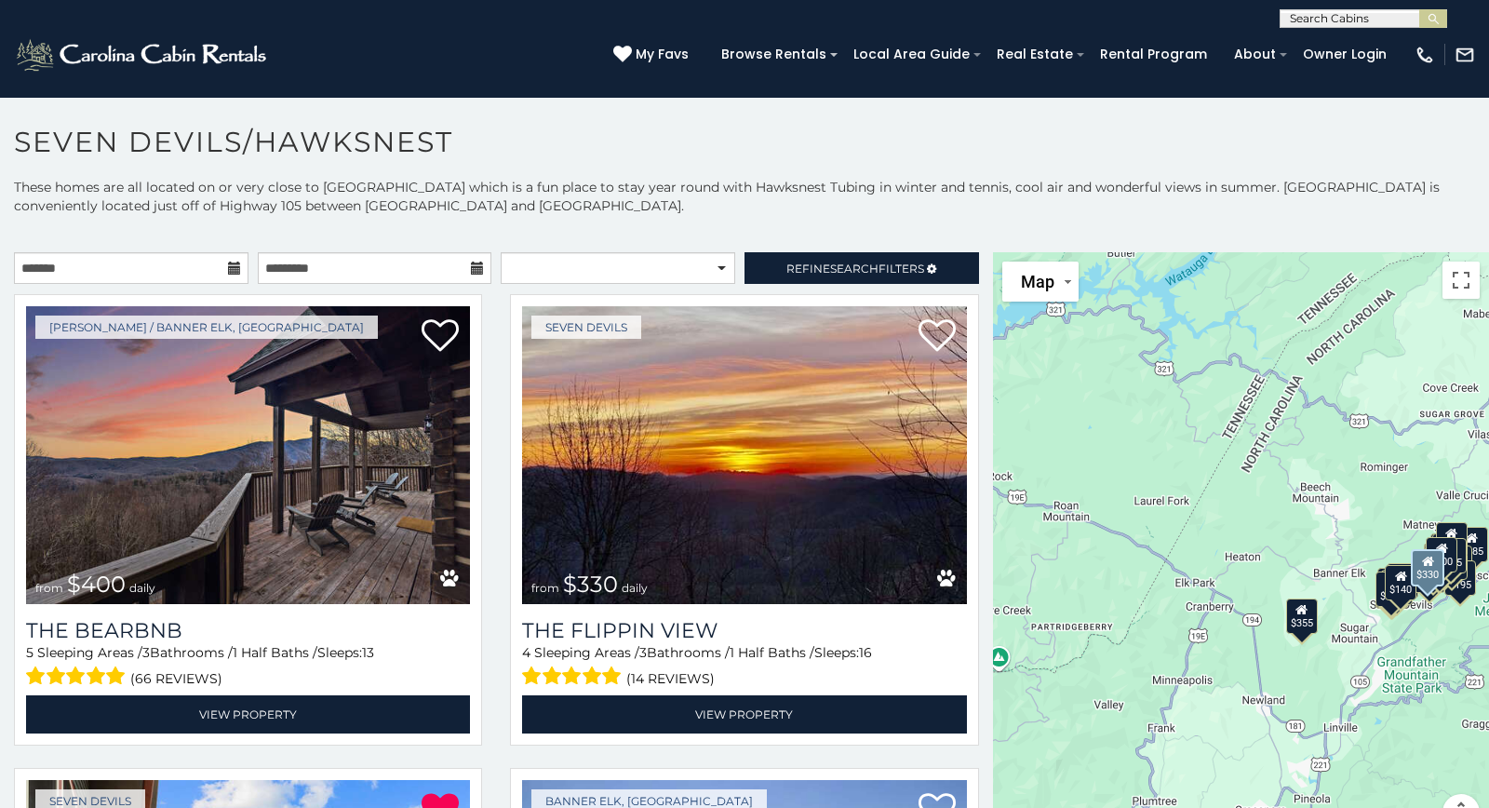
click at [497, 432] on div "Seven Devils from $330 daily The Flippin View 4 Sleeping Areas / 3 Bathrooms / …" at bounding box center [744, 525] width 496 height 463
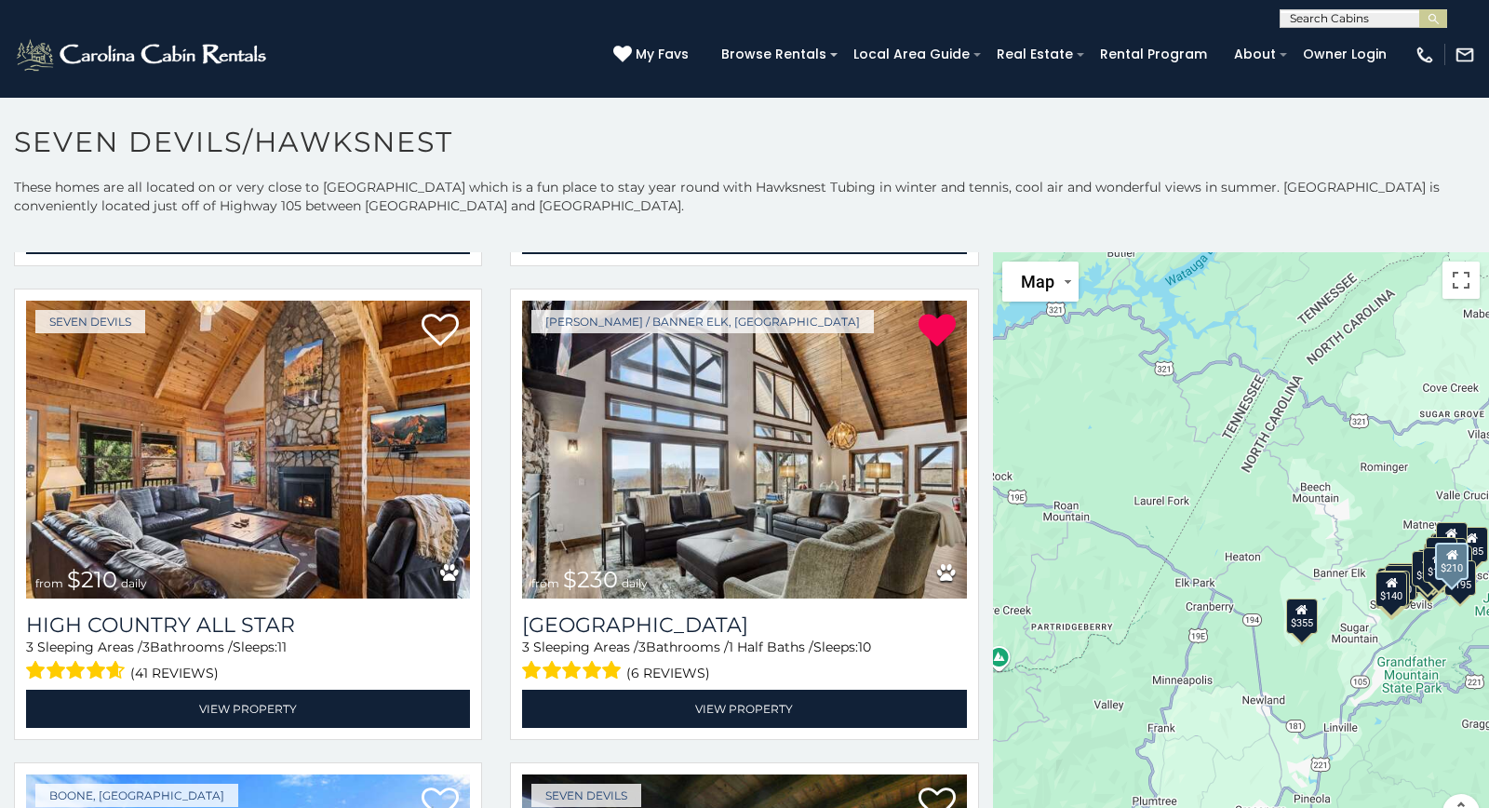
scroll to position [6171, 0]
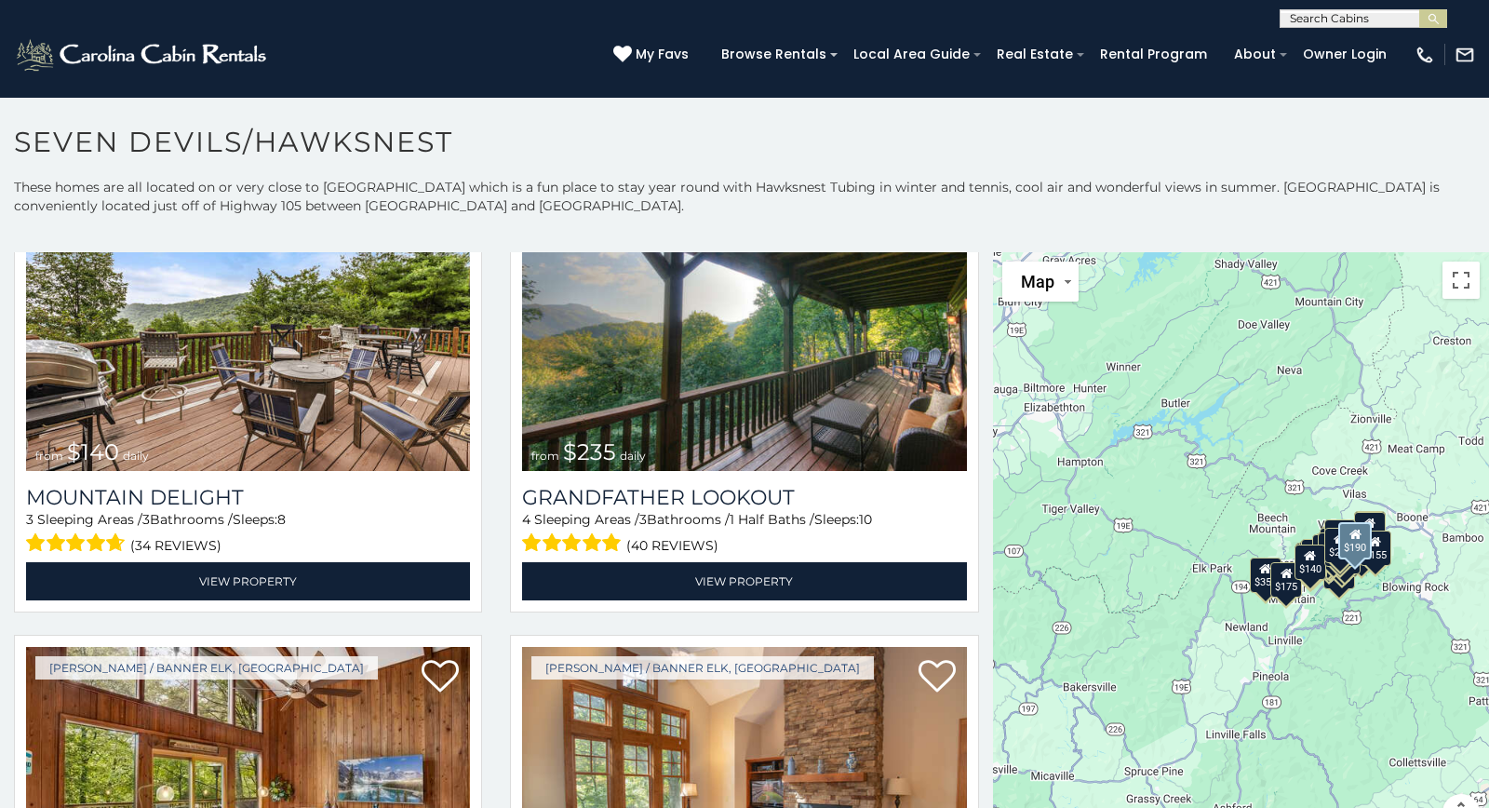
scroll to position [6736, 0]
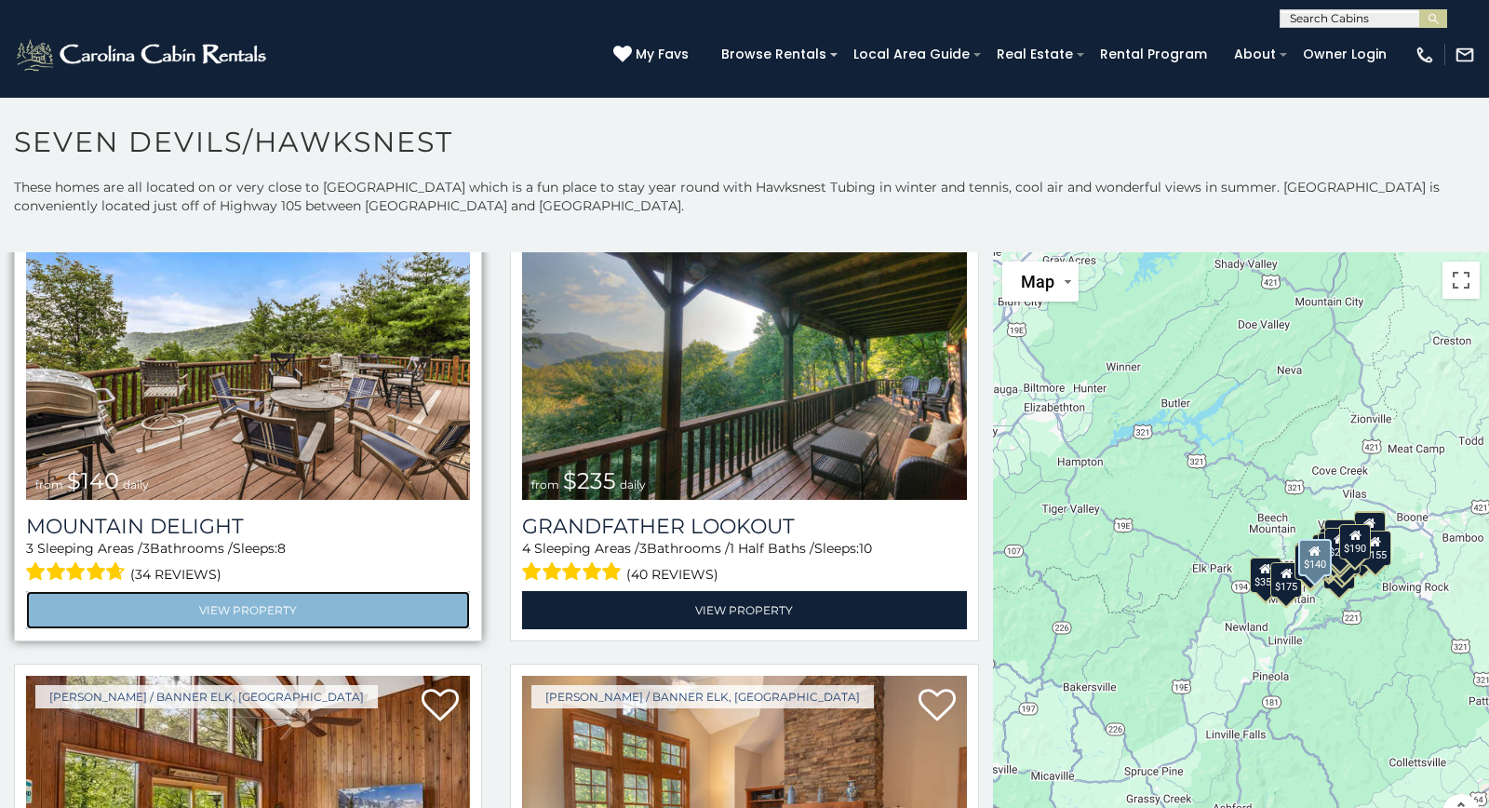
click at [257, 609] on link "View Property" at bounding box center [248, 610] width 444 height 38
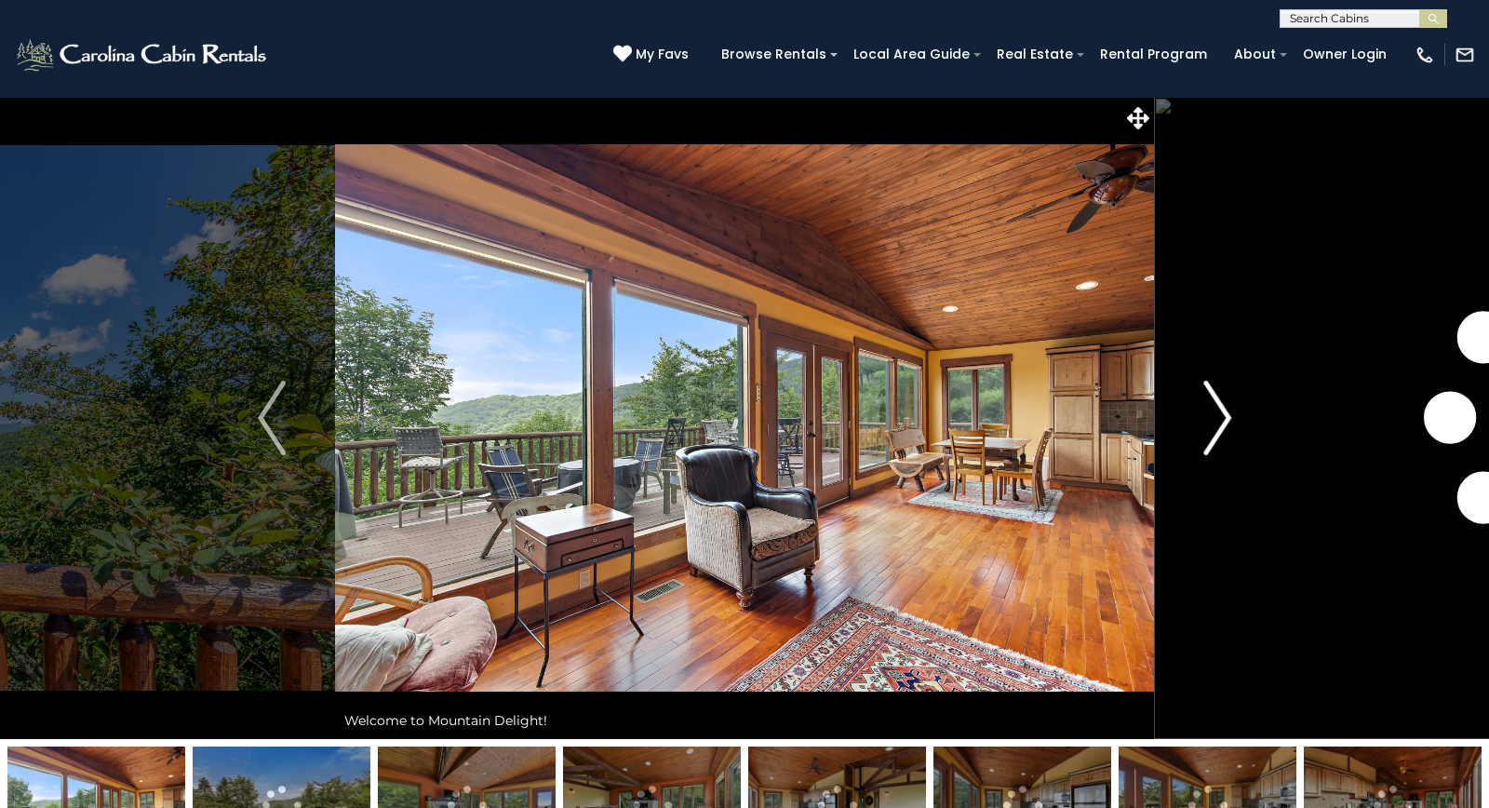
click at [1221, 418] on img "Next" at bounding box center [1217, 418] width 28 height 74
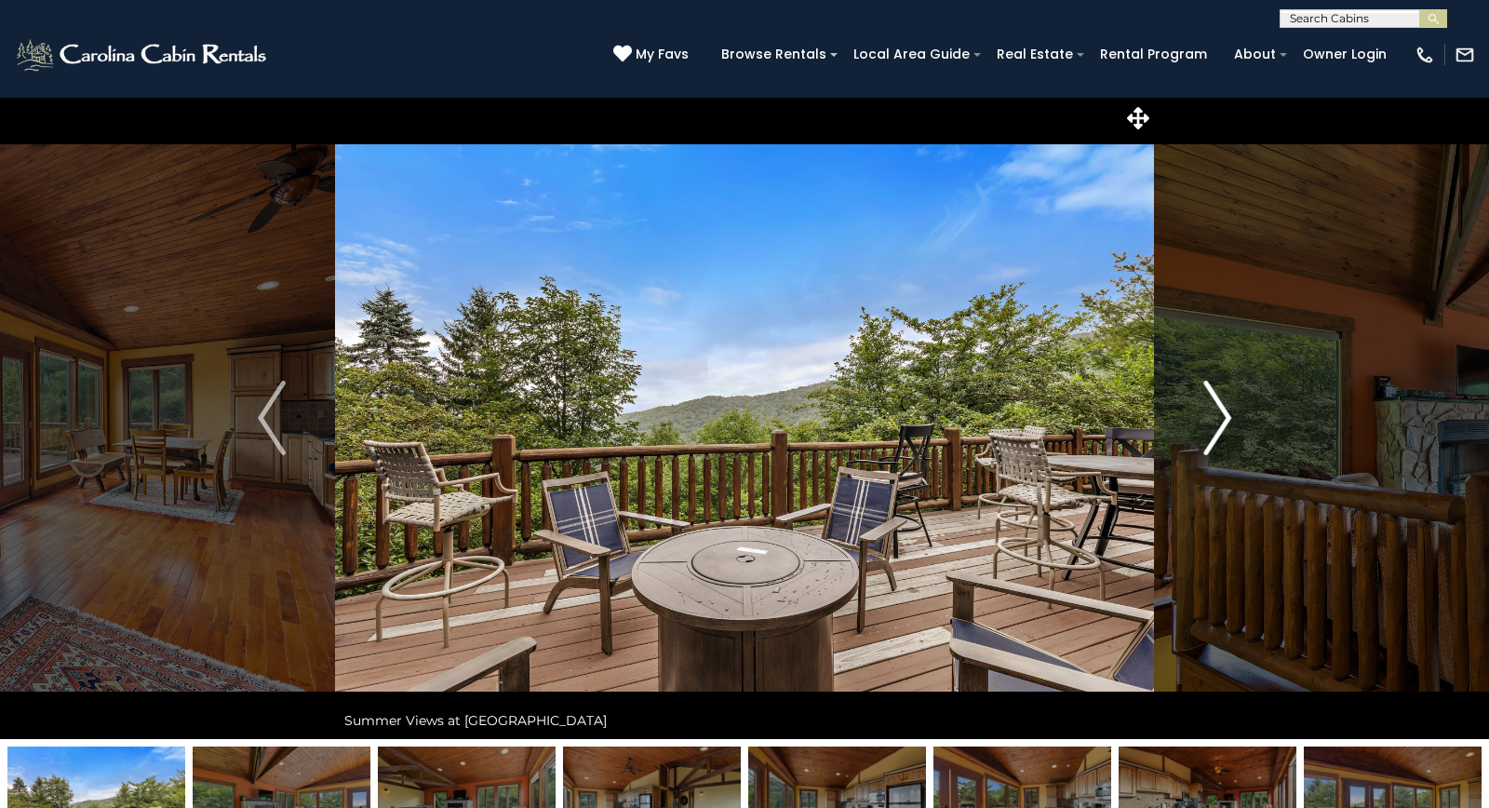
click at [1221, 418] on img "Next" at bounding box center [1217, 418] width 28 height 74
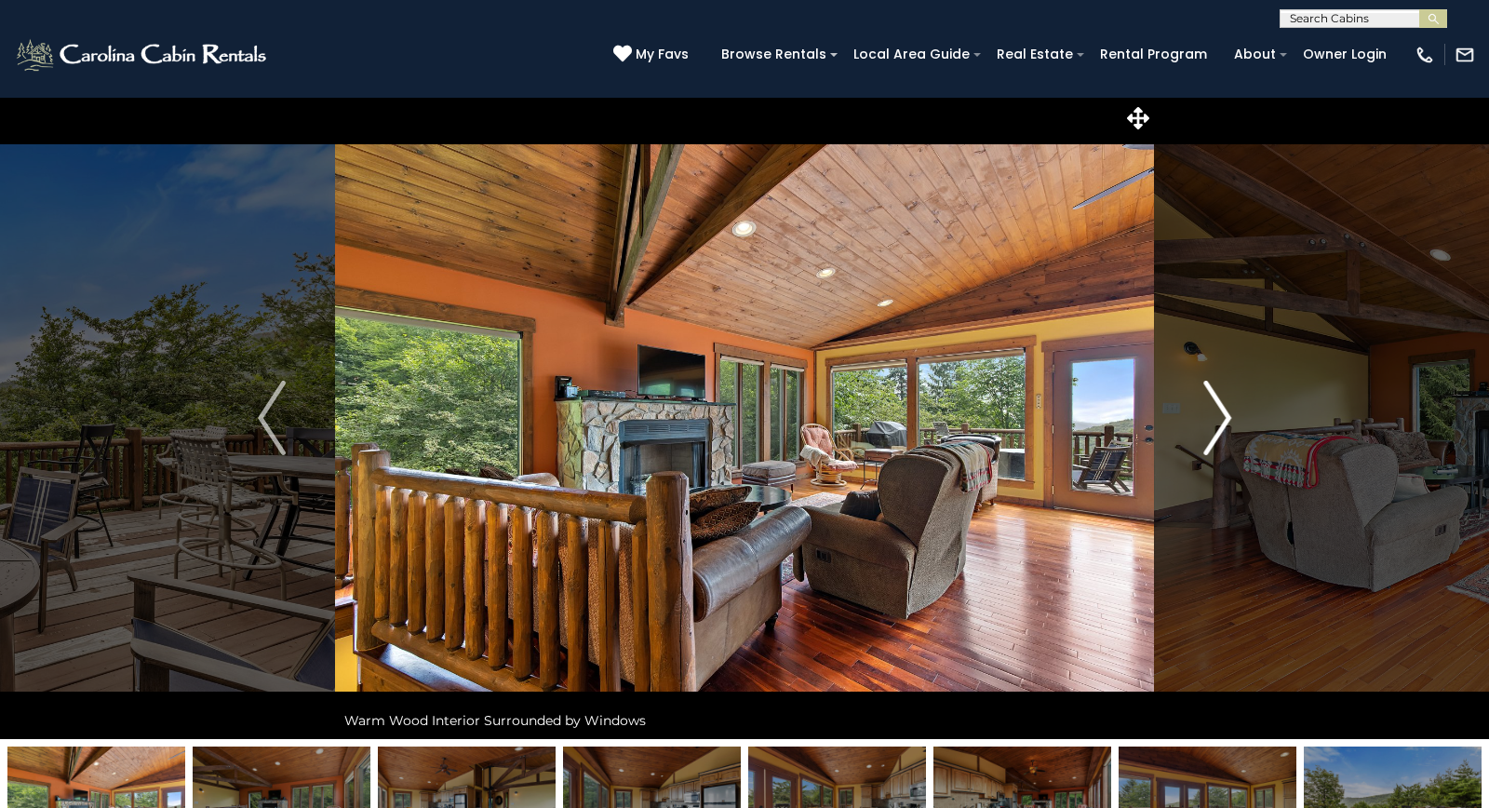
click at [1219, 416] on img "Next" at bounding box center [1217, 418] width 28 height 74
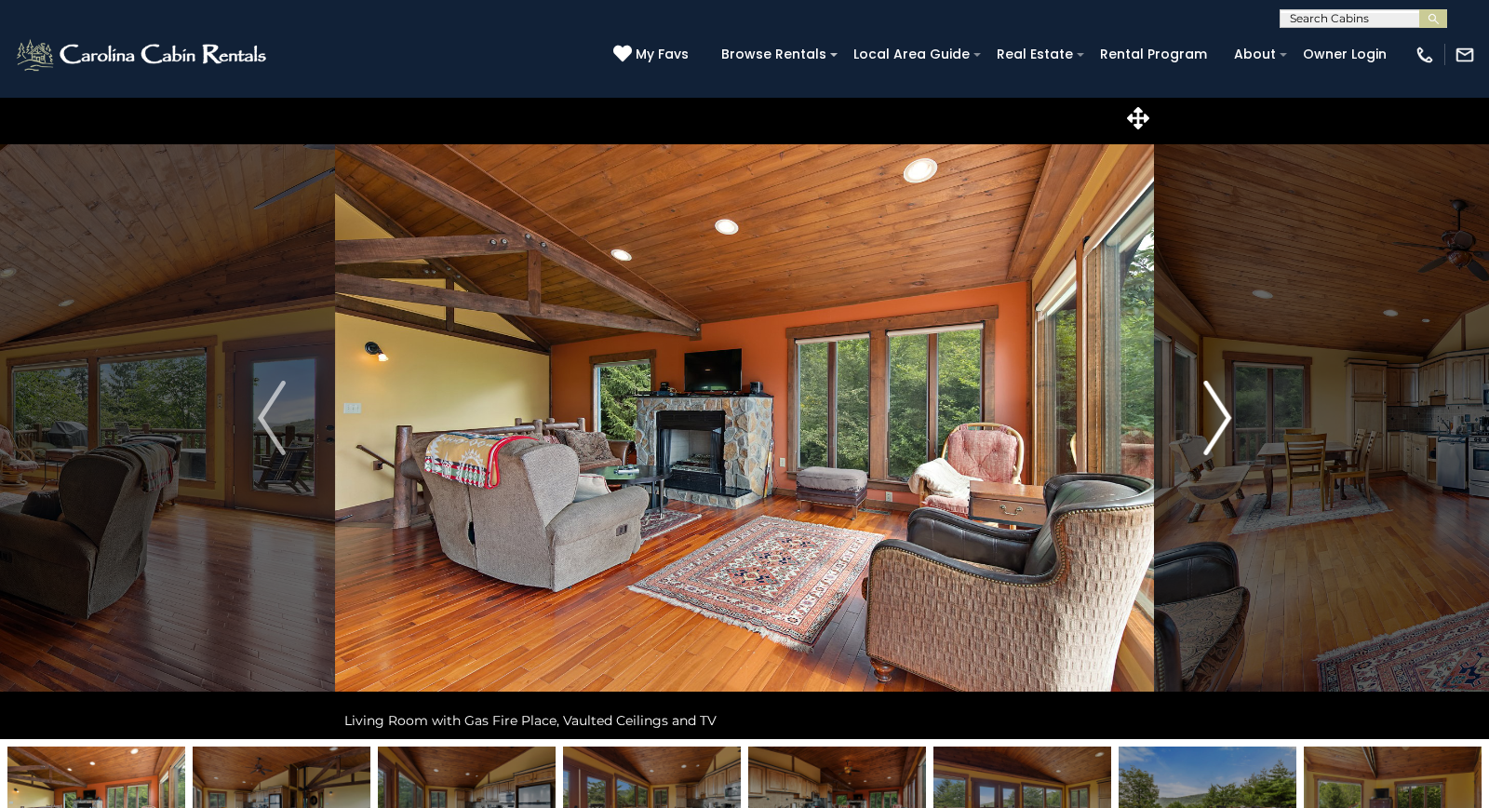
click at [1219, 416] on img "Next" at bounding box center [1217, 418] width 28 height 74
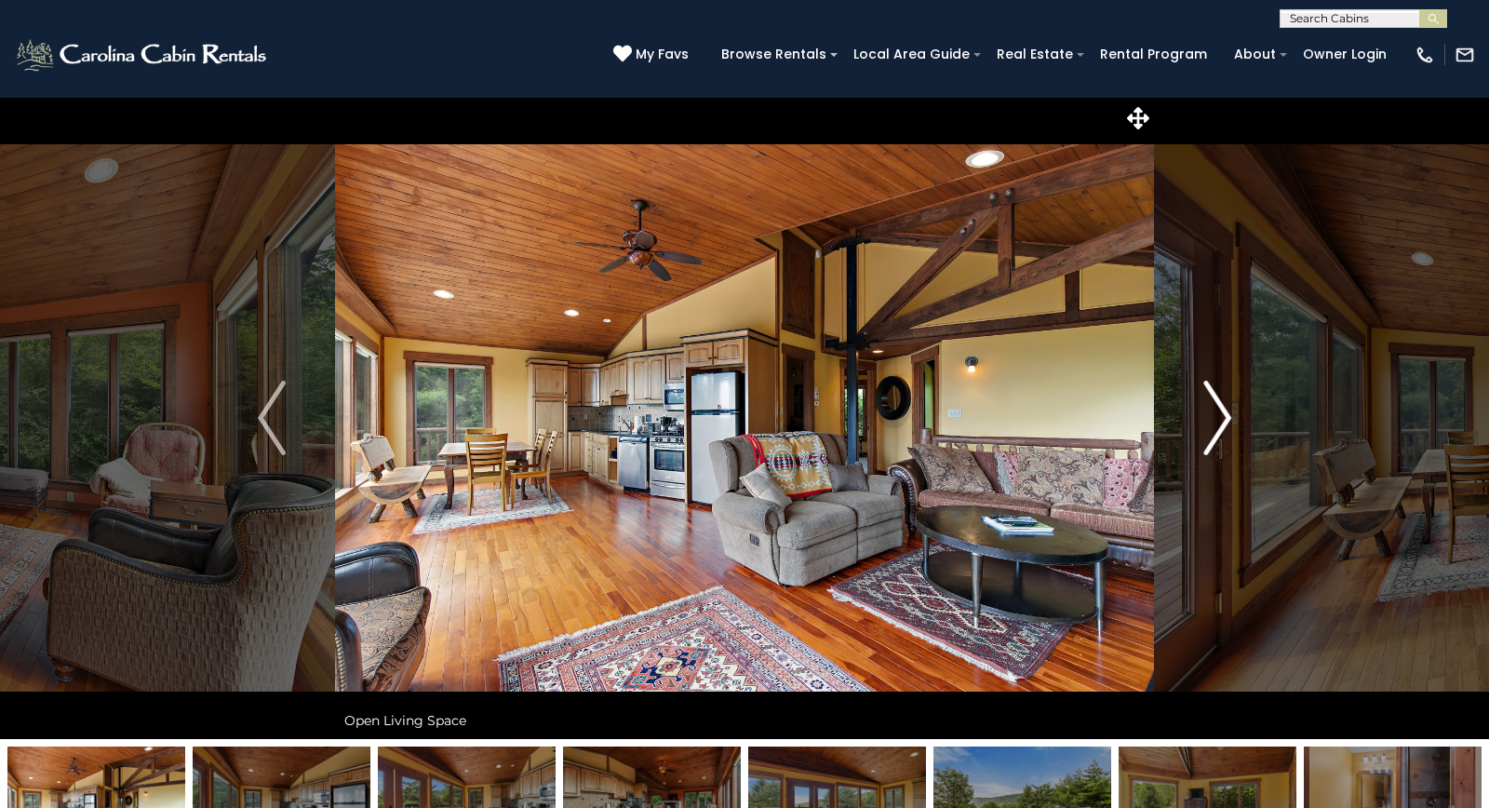
click at [1219, 416] on img "Next" at bounding box center [1217, 418] width 28 height 74
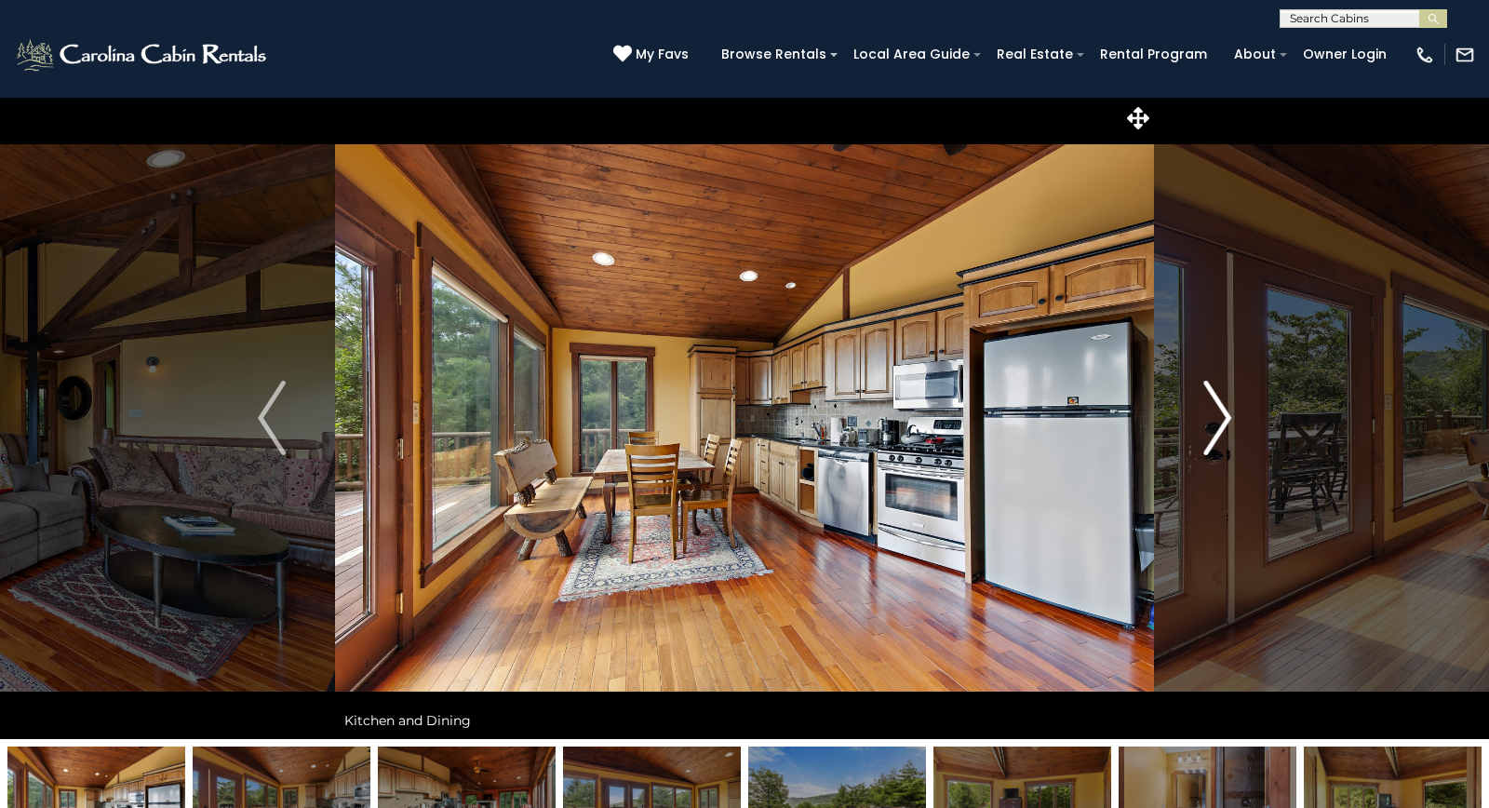
click at [1219, 416] on img "Next" at bounding box center [1217, 418] width 28 height 74
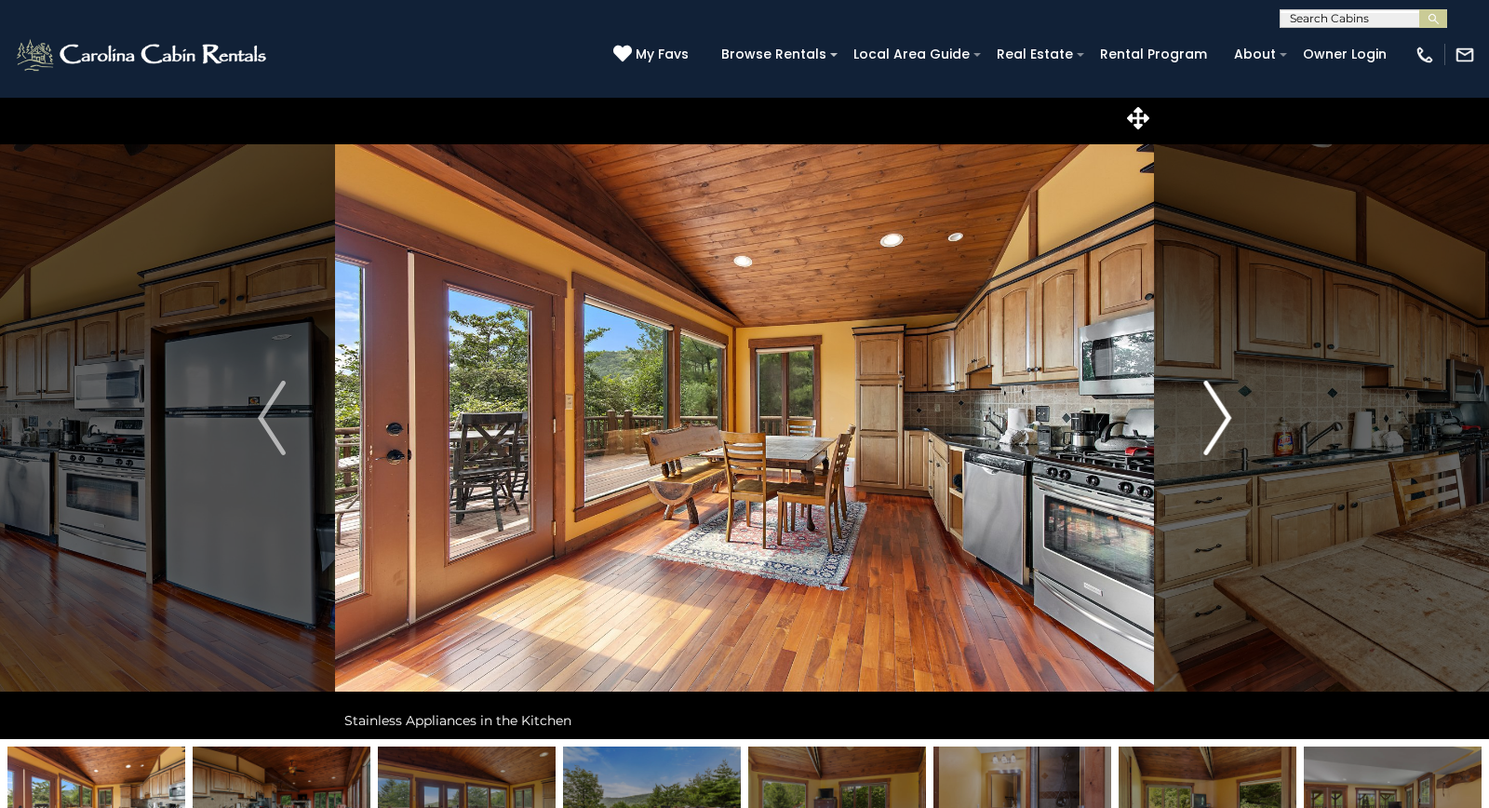
click at [1219, 416] on img "Next" at bounding box center [1217, 418] width 28 height 74
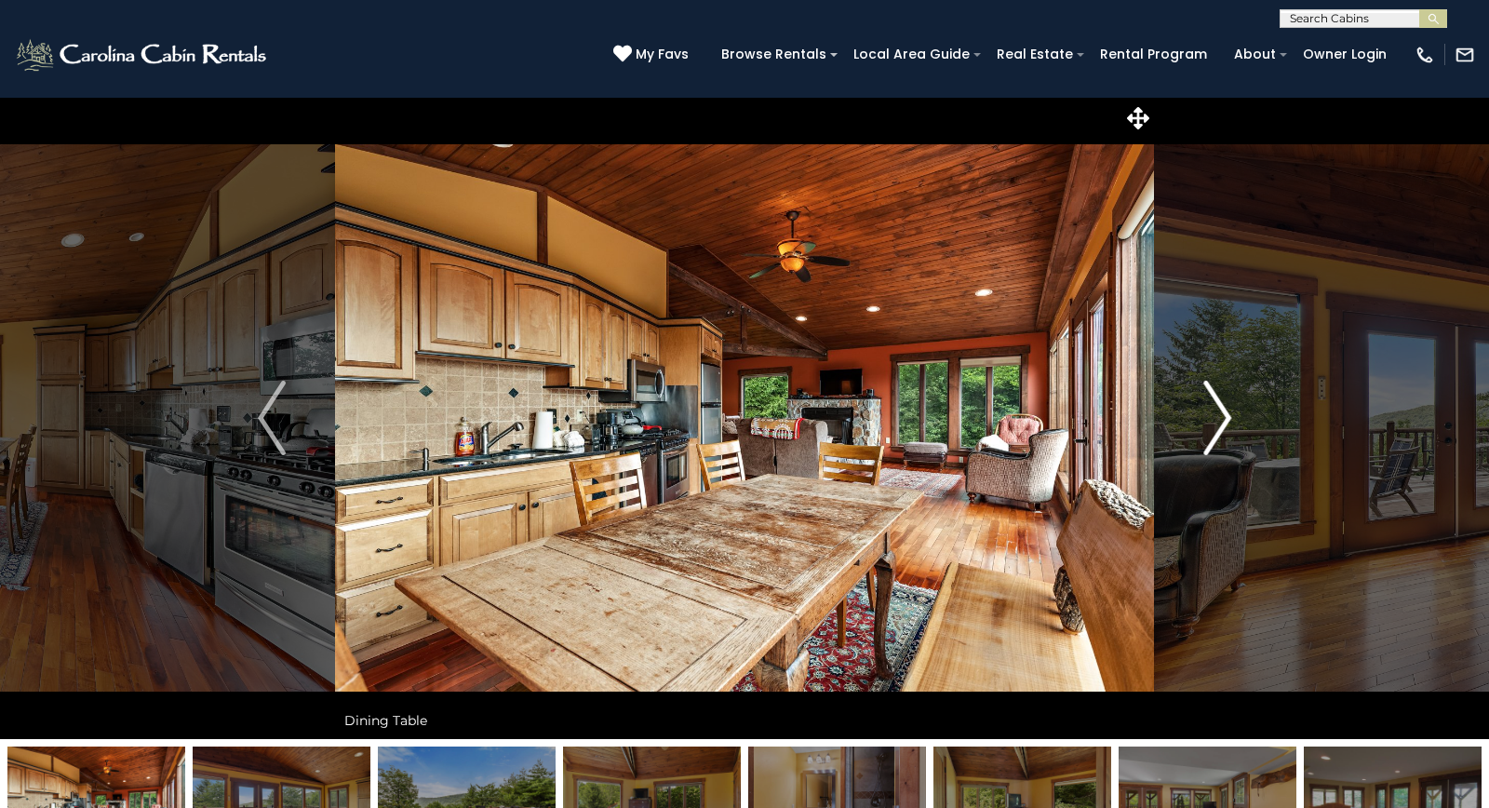
click at [1219, 416] on img "Next" at bounding box center [1217, 418] width 28 height 74
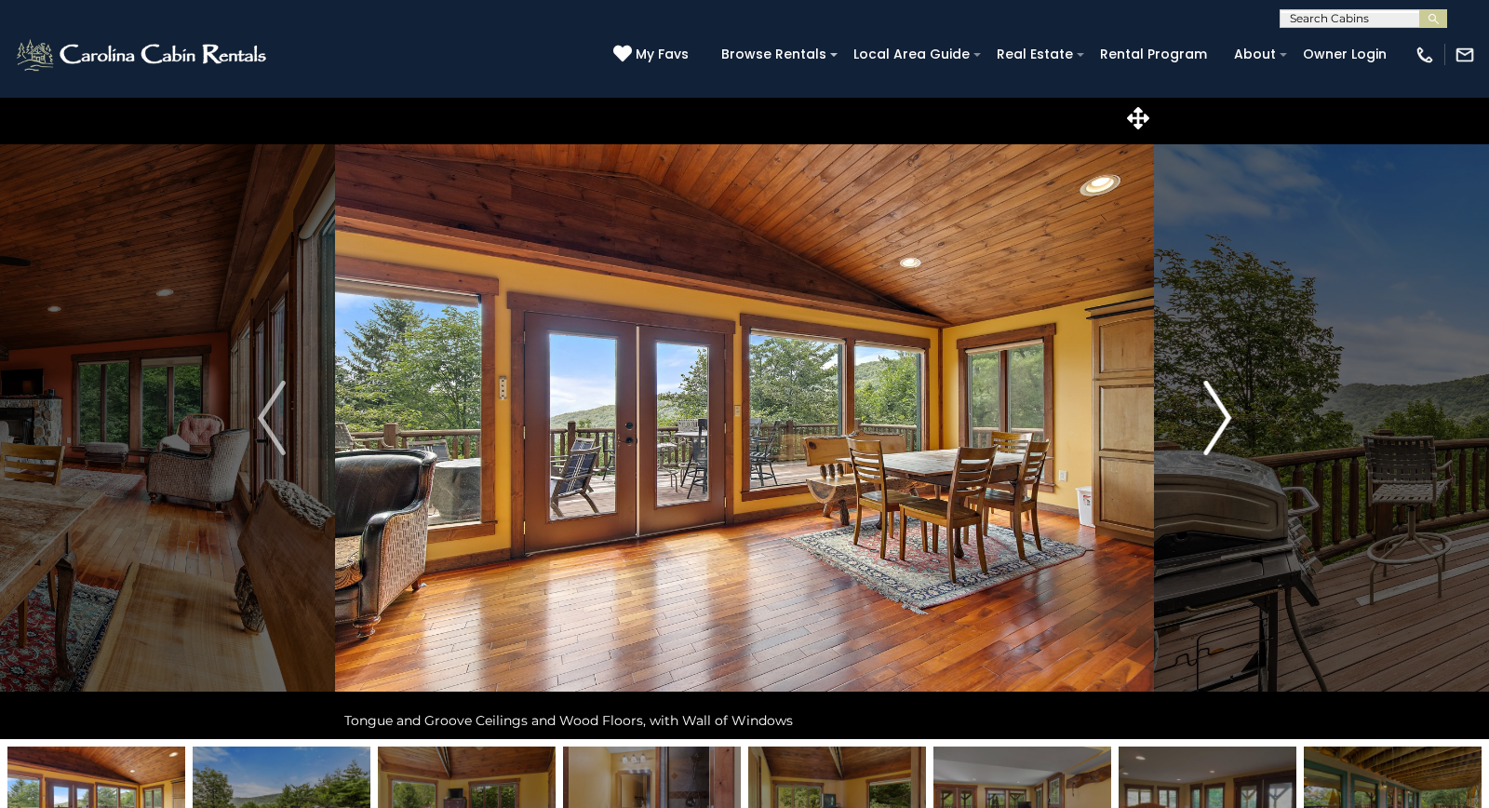
click at [1219, 416] on img "Next" at bounding box center [1217, 418] width 28 height 74
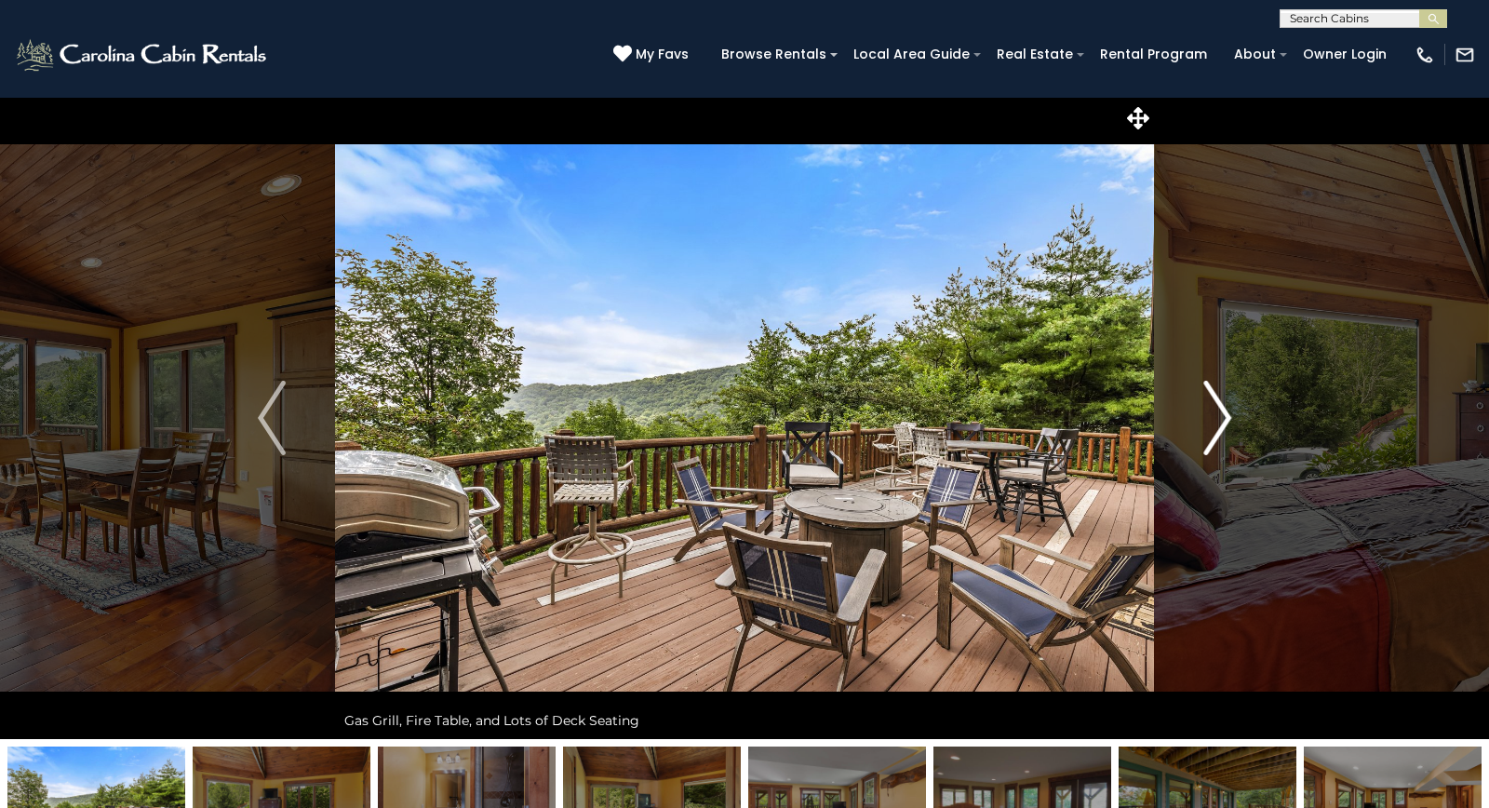
click at [1219, 416] on img "Next" at bounding box center [1217, 418] width 28 height 74
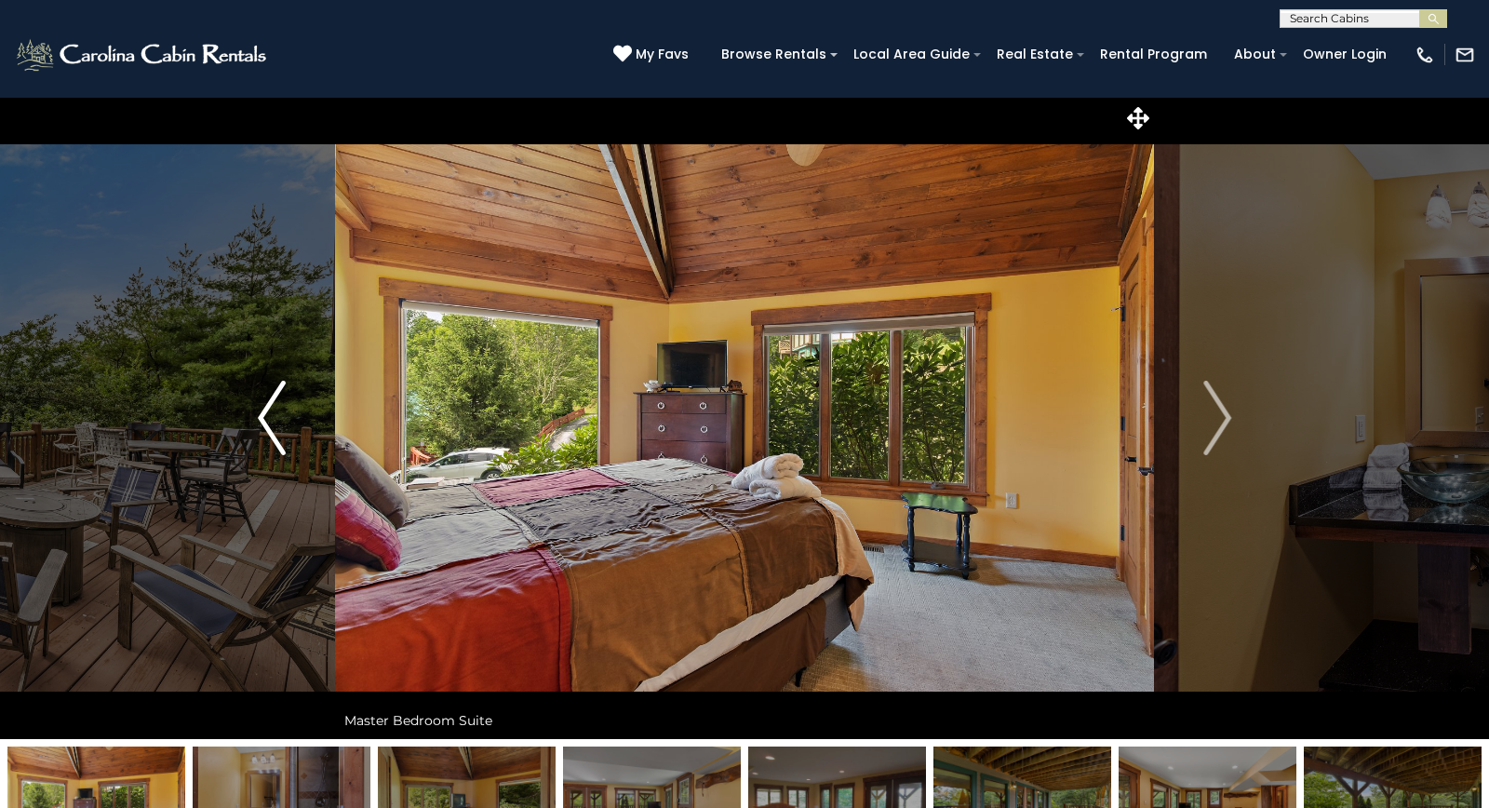
click at [271, 416] on img "Previous" at bounding box center [272, 418] width 28 height 74
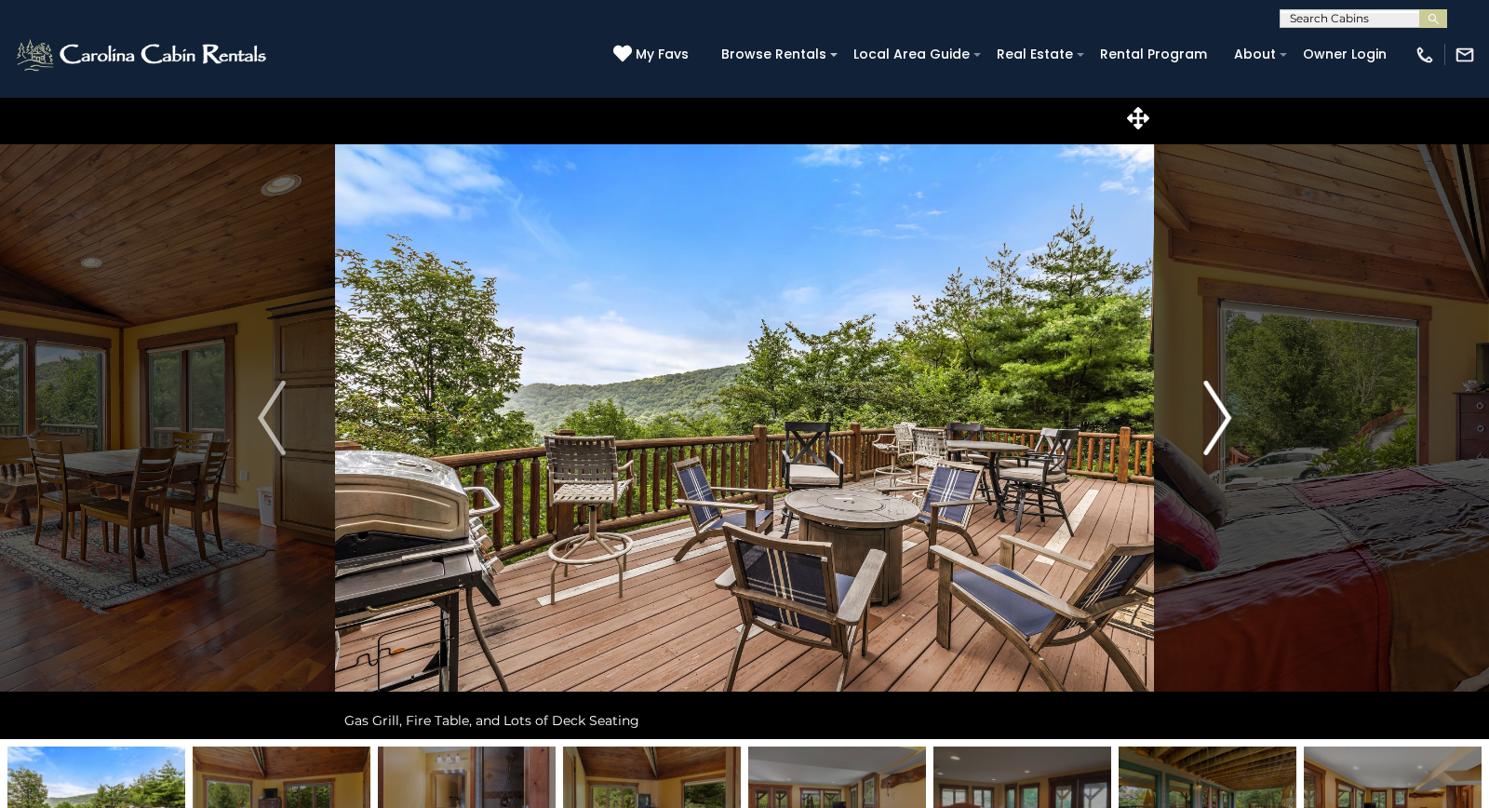
click at [1219, 418] on img "Next" at bounding box center [1217, 418] width 28 height 74
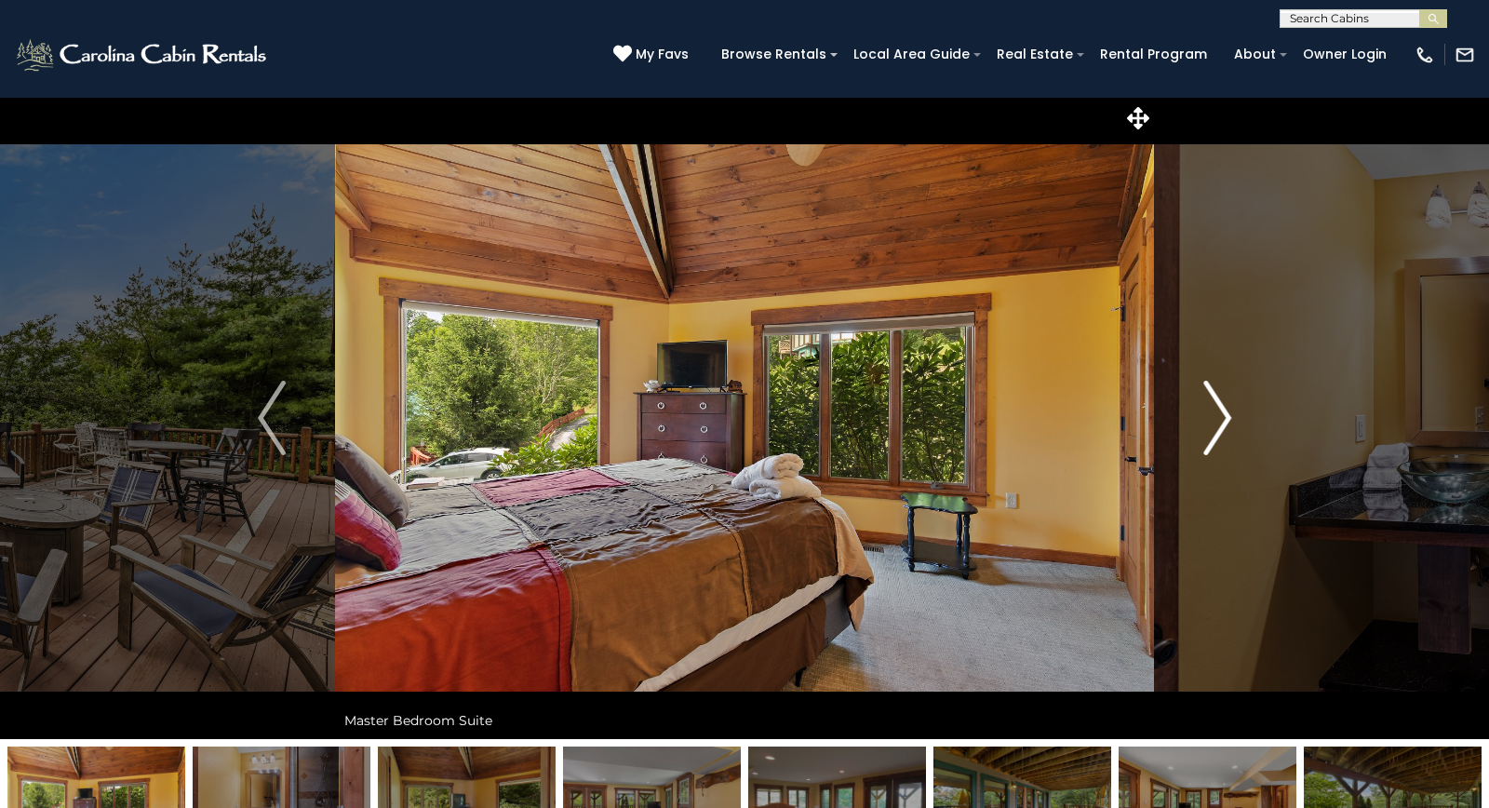
click at [1219, 418] on img "Next" at bounding box center [1217, 418] width 28 height 74
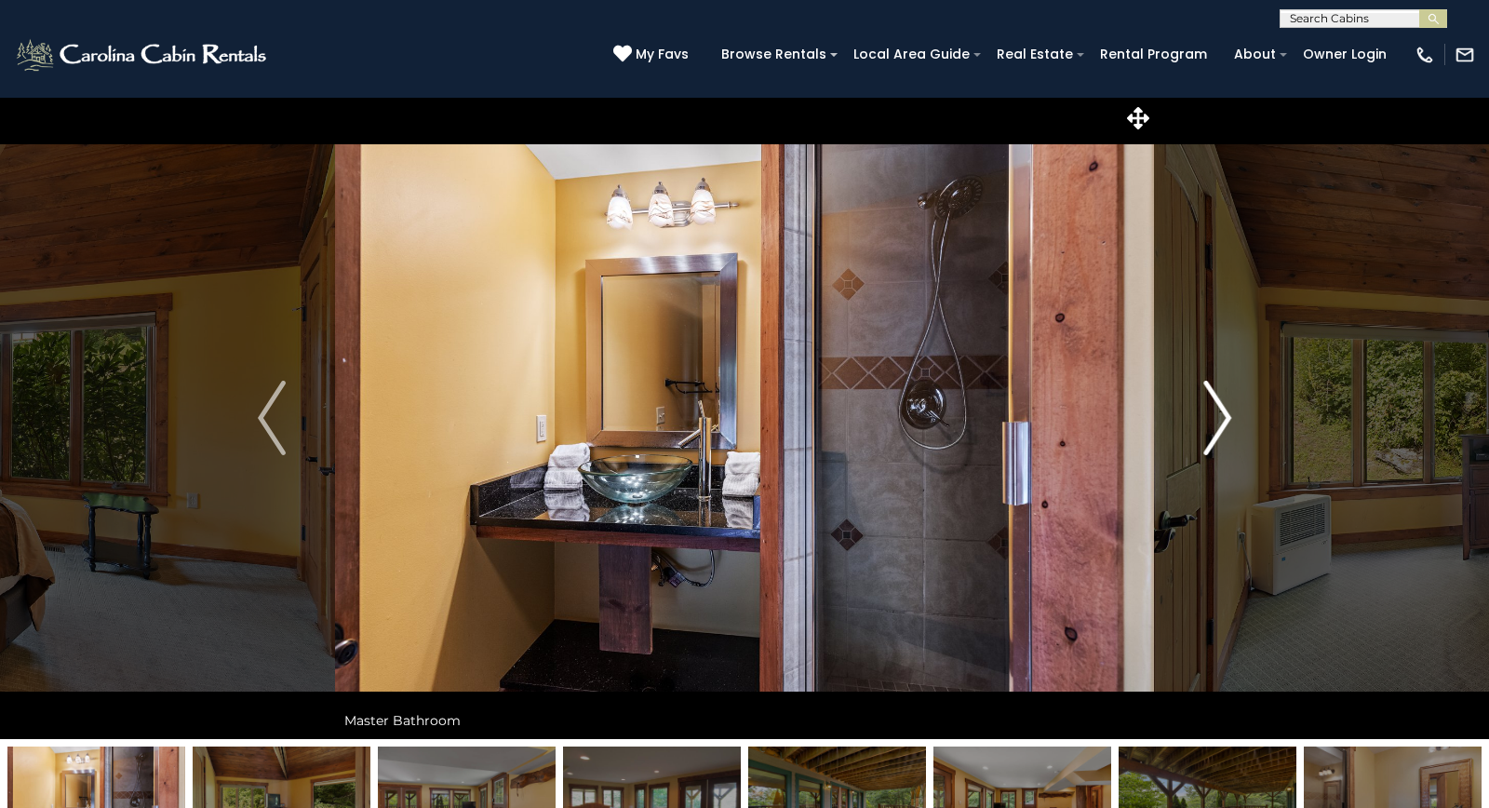
click at [1219, 418] on img "Next" at bounding box center [1217, 418] width 28 height 74
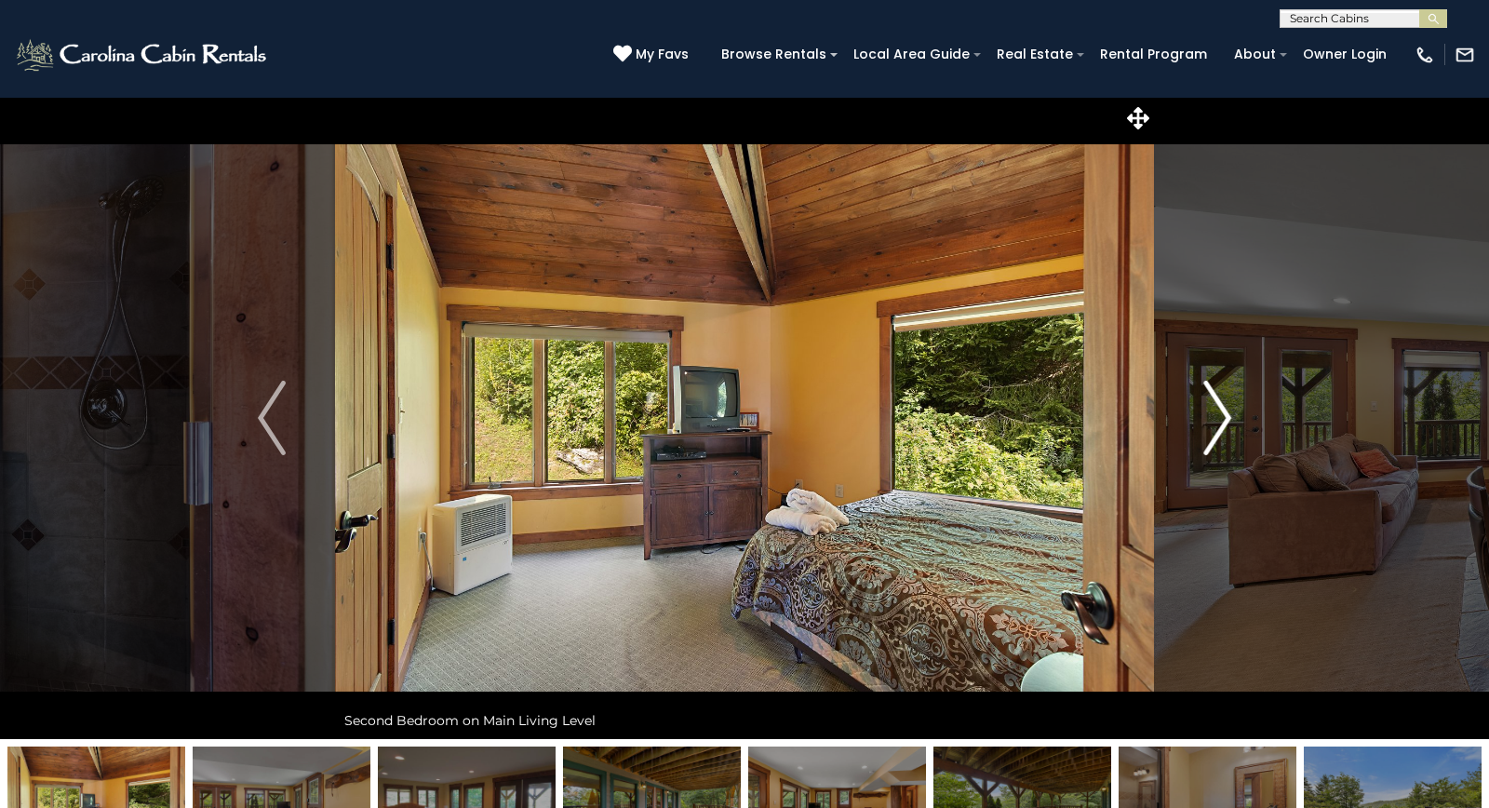
click at [1219, 418] on img "Next" at bounding box center [1217, 418] width 28 height 74
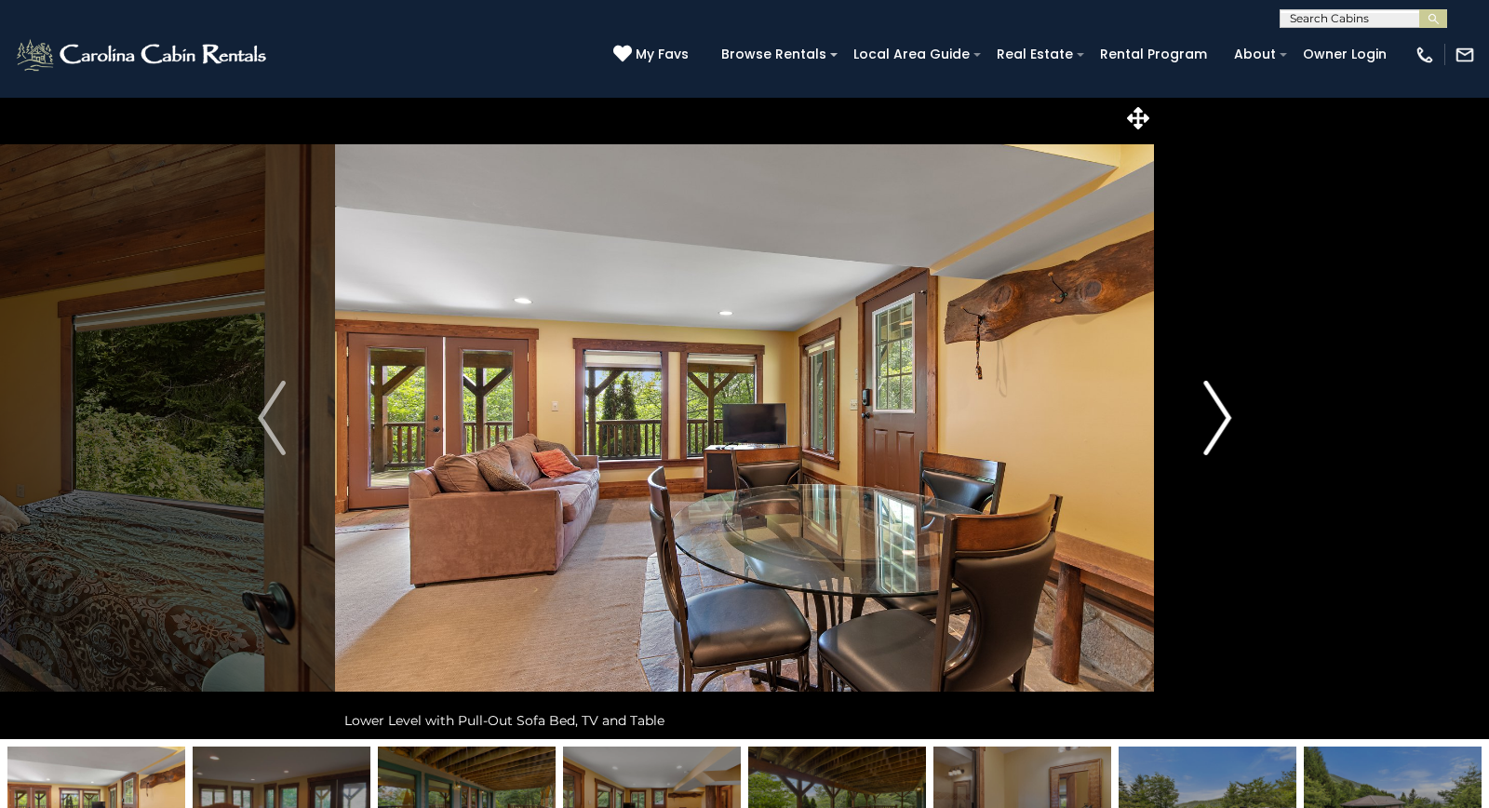
click at [1219, 418] on img "Next" at bounding box center [1217, 418] width 28 height 74
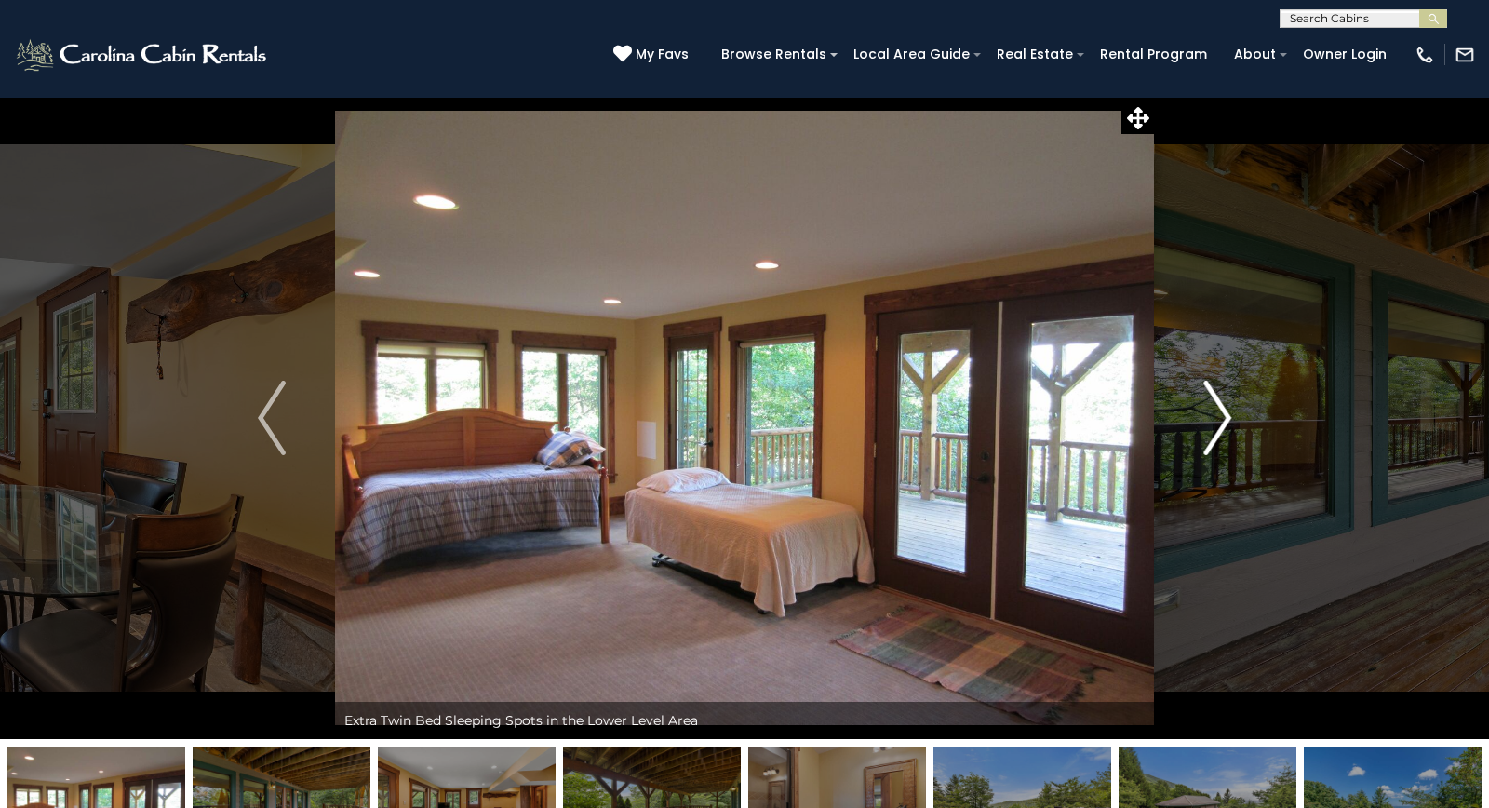
click at [1219, 418] on img "Next" at bounding box center [1217, 418] width 28 height 74
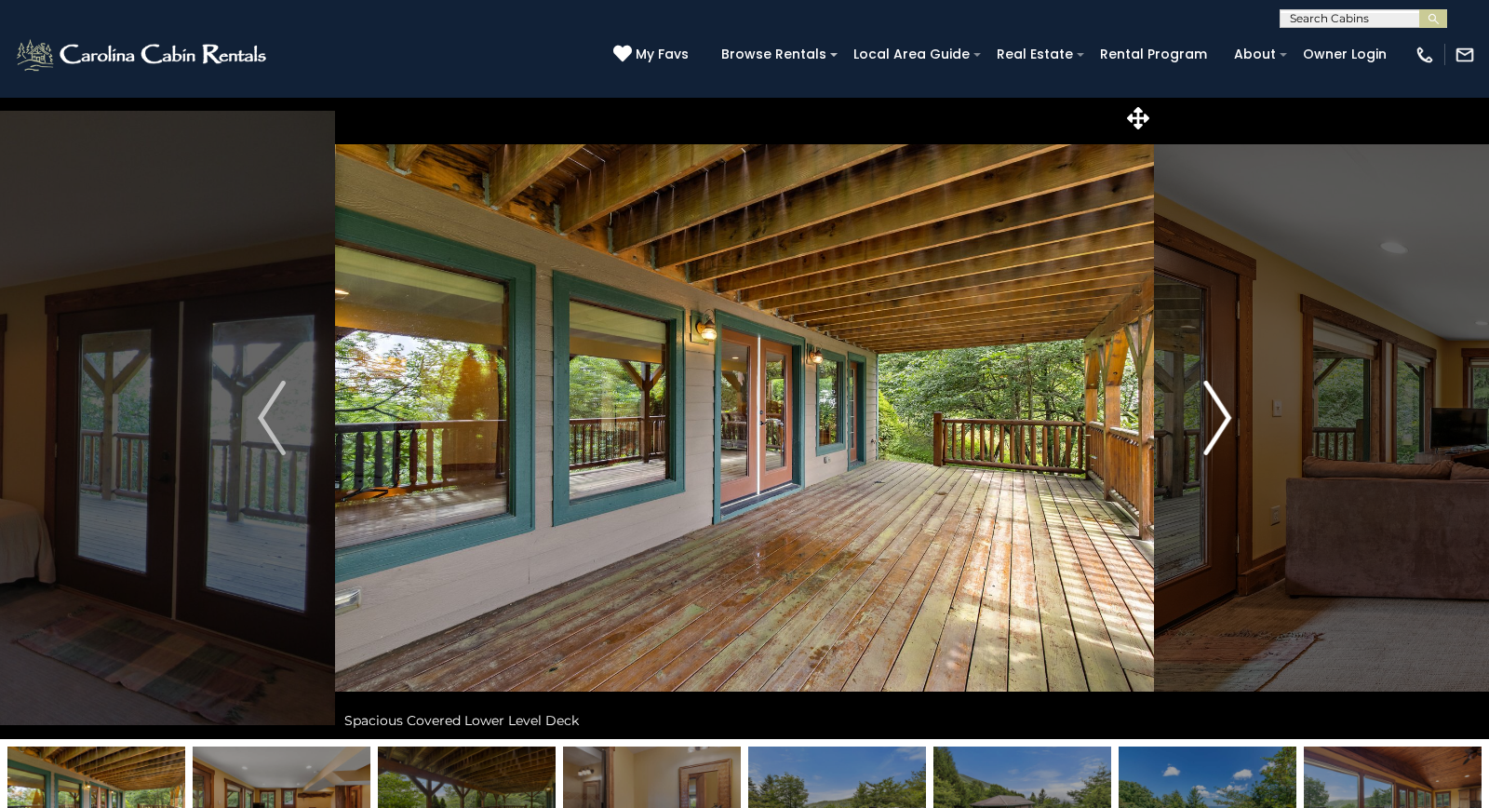
click at [1219, 418] on img "Next" at bounding box center [1217, 418] width 28 height 74
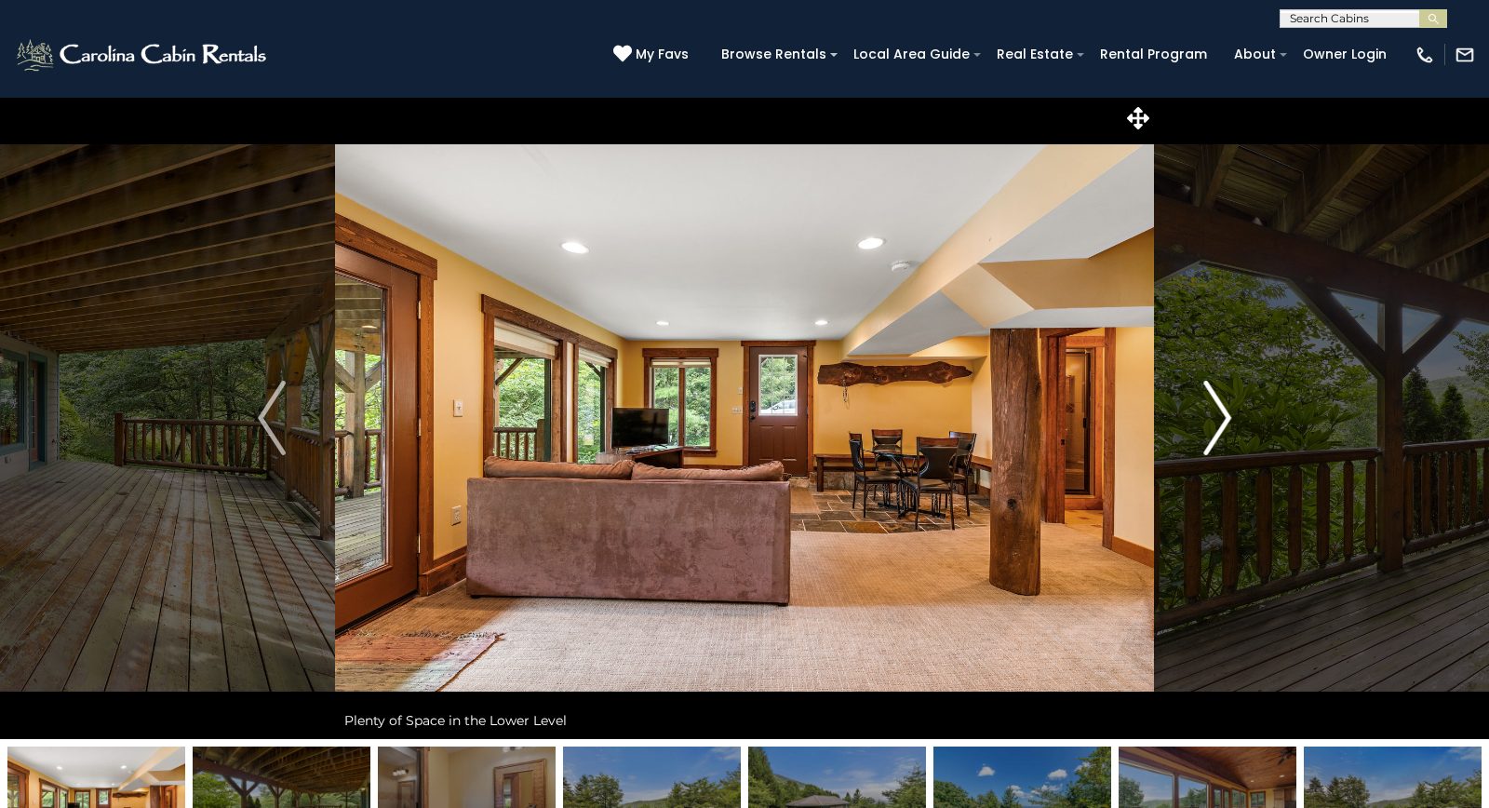
click at [1219, 418] on img "Next" at bounding box center [1217, 418] width 28 height 74
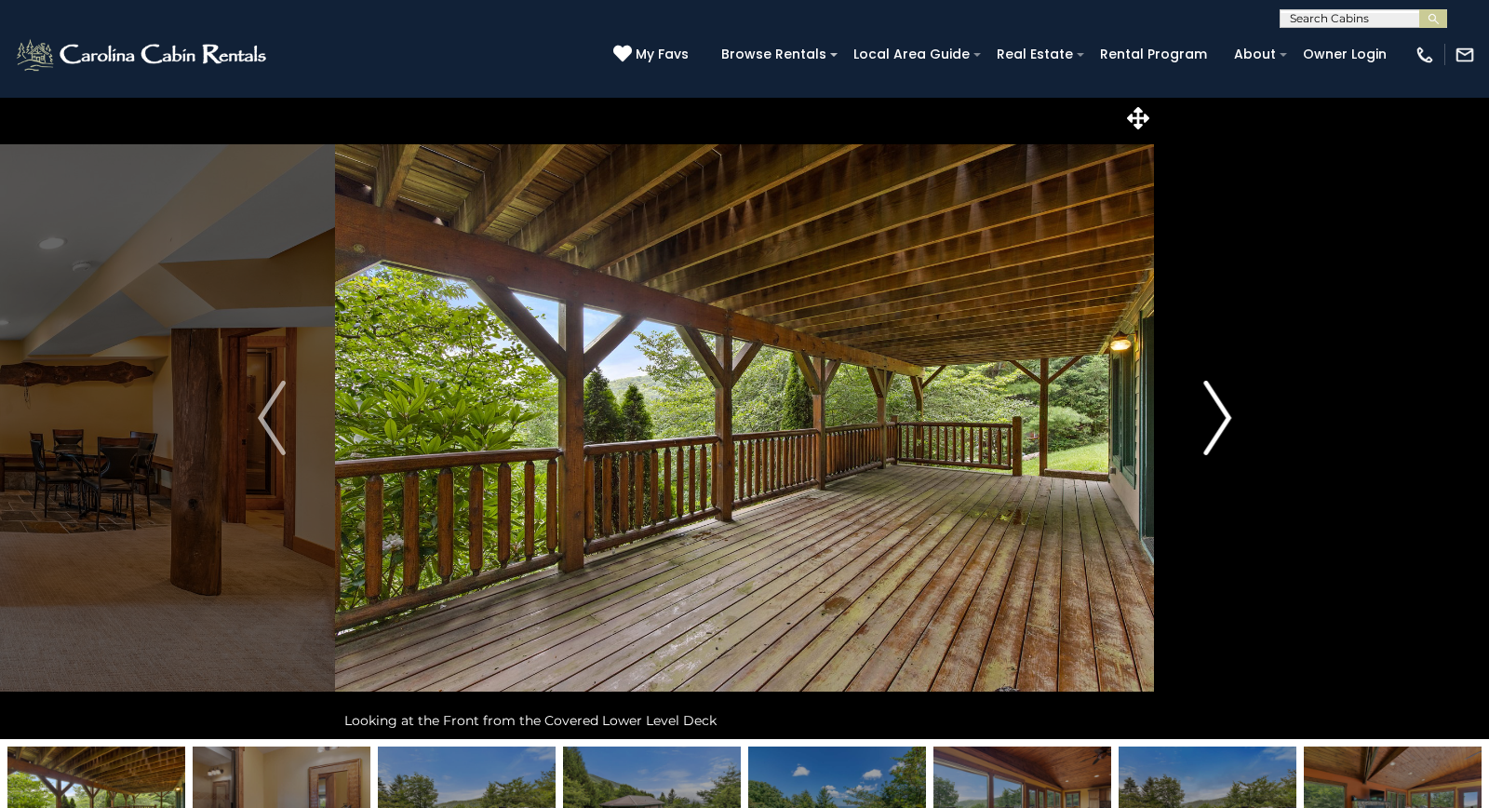
click at [1219, 418] on img "Next" at bounding box center [1217, 418] width 28 height 74
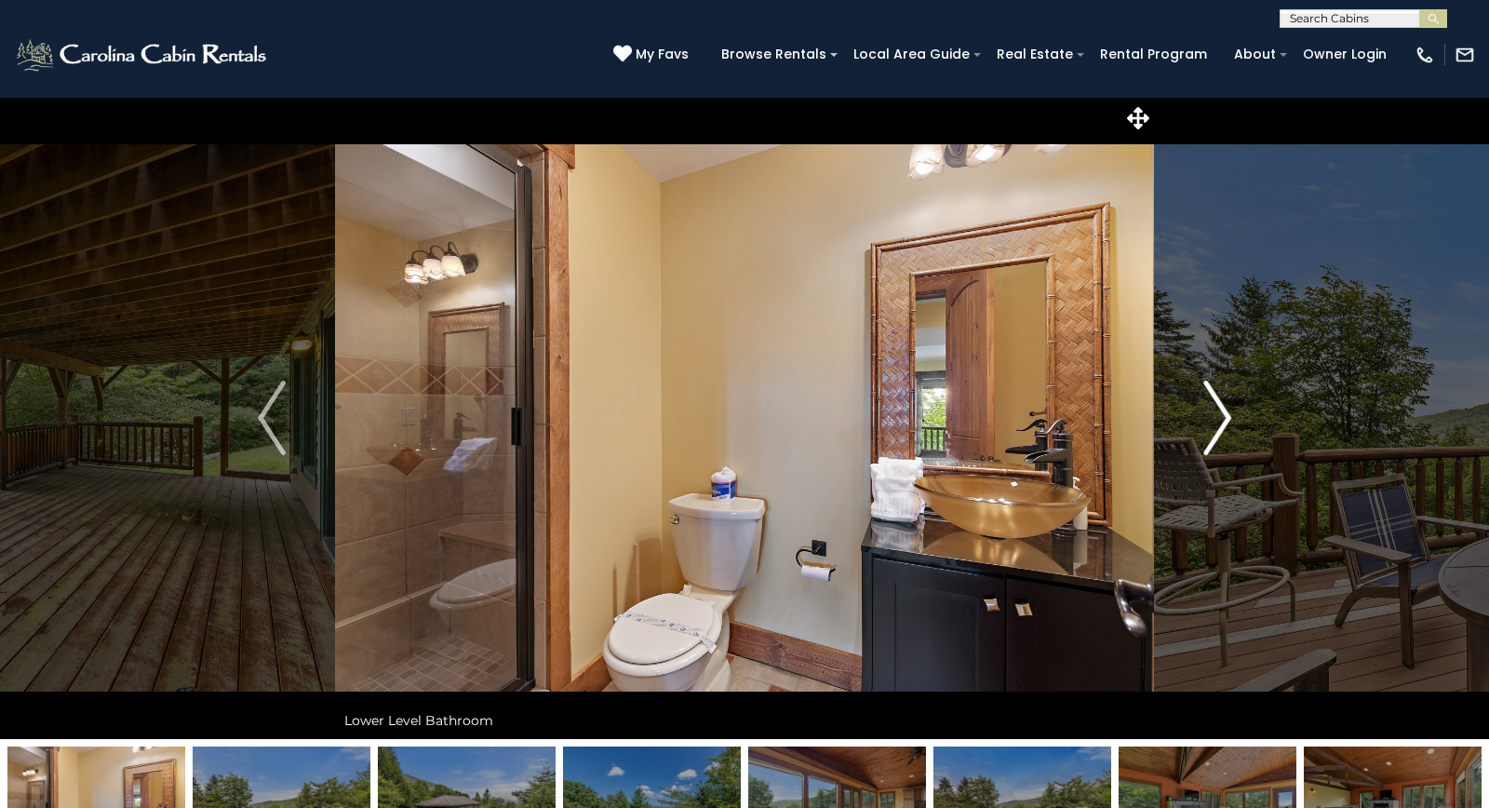
click at [1220, 417] on img "Next" at bounding box center [1217, 418] width 28 height 74
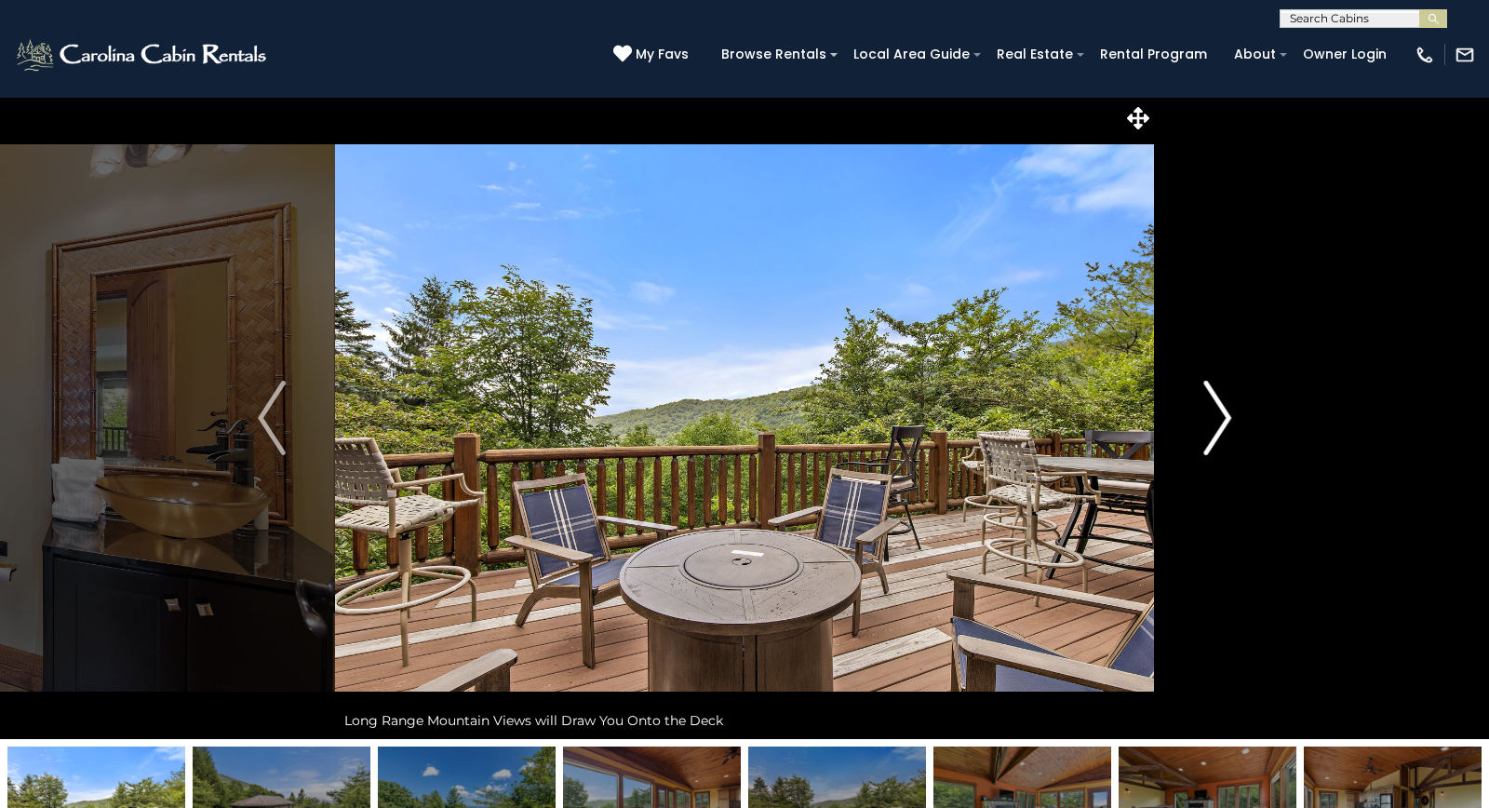
click at [1217, 412] on img "Next" at bounding box center [1217, 418] width 28 height 74
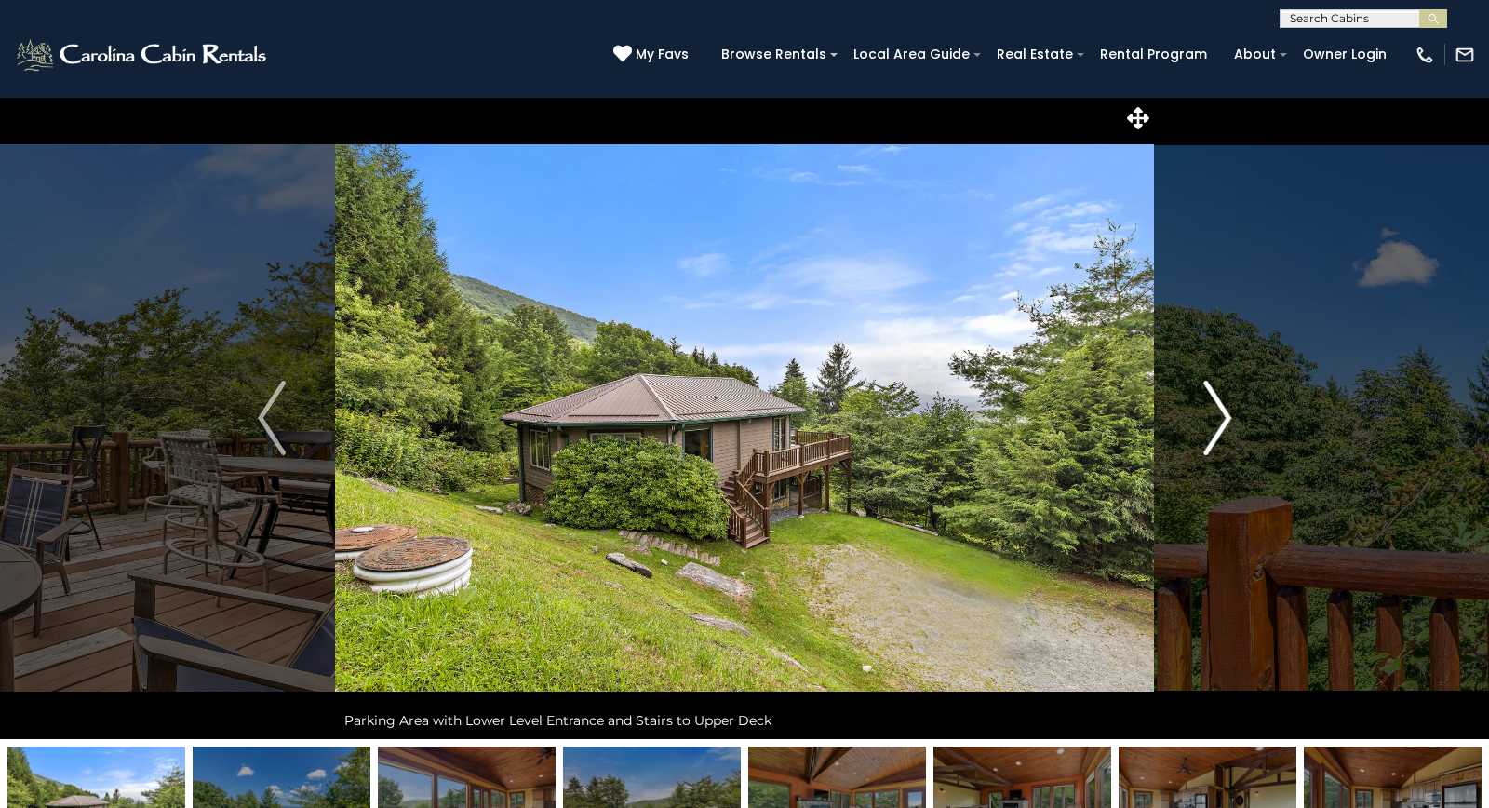
click at [1217, 412] on img "Next" at bounding box center [1217, 418] width 28 height 74
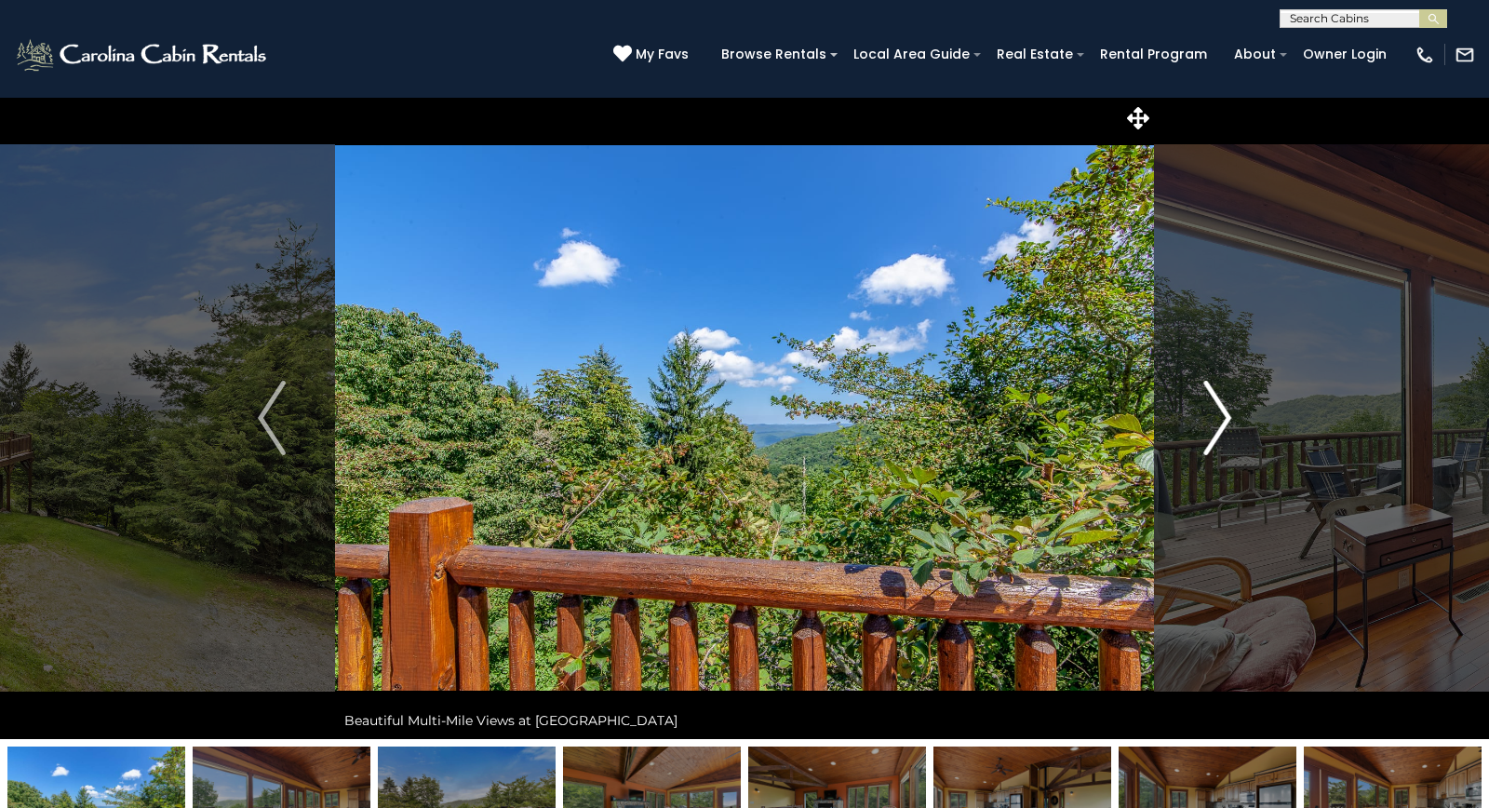
click at [1217, 412] on img "Next" at bounding box center [1217, 418] width 28 height 74
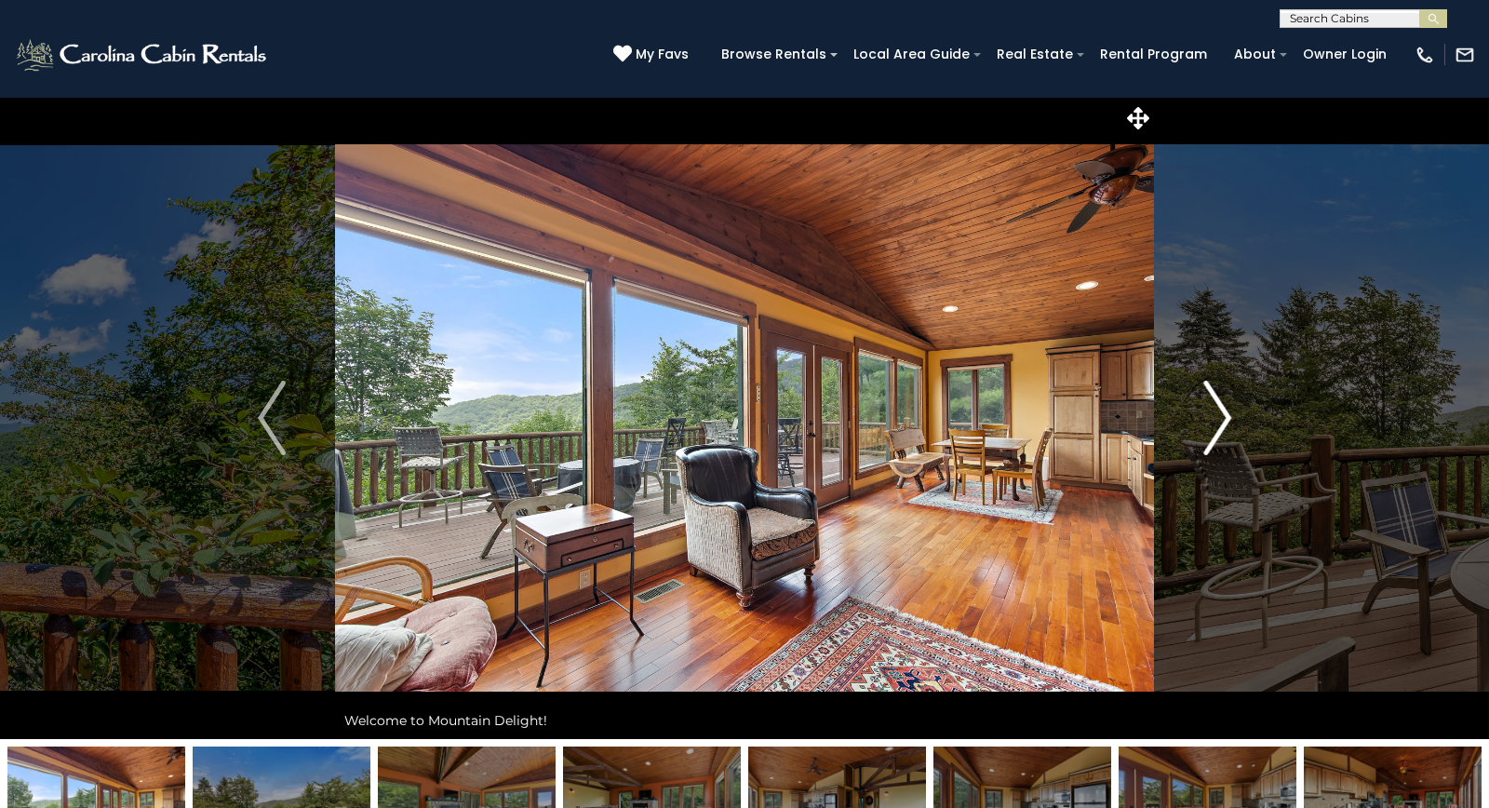
click at [1217, 412] on img "Next" at bounding box center [1217, 418] width 28 height 74
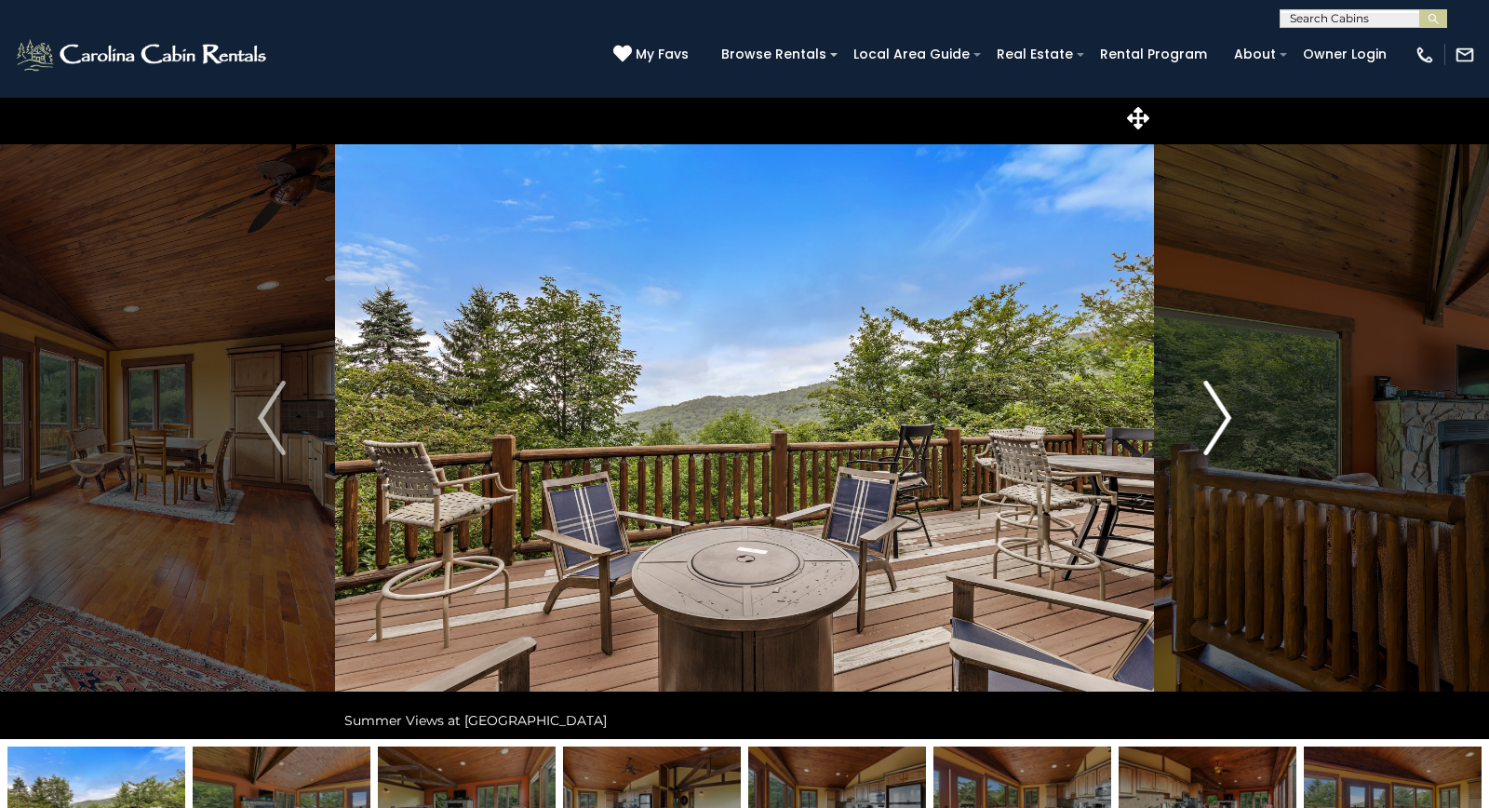
click at [1217, 412] on img "Next" at bounding box center [1217, 418] width 28 height 74
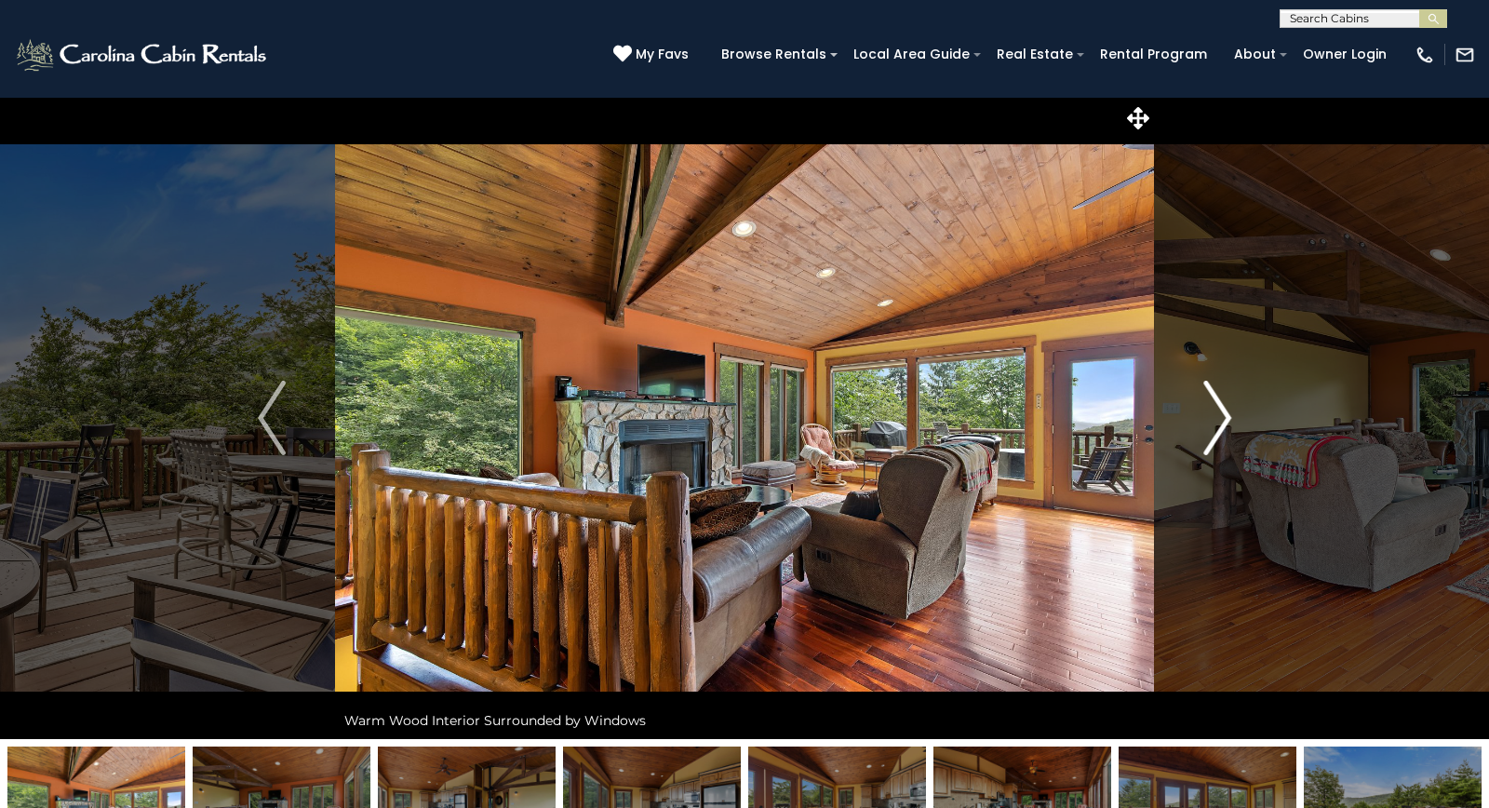
click at [1217, 412] on img "Next" at bounding box center [1217, 418] width 28 height 74
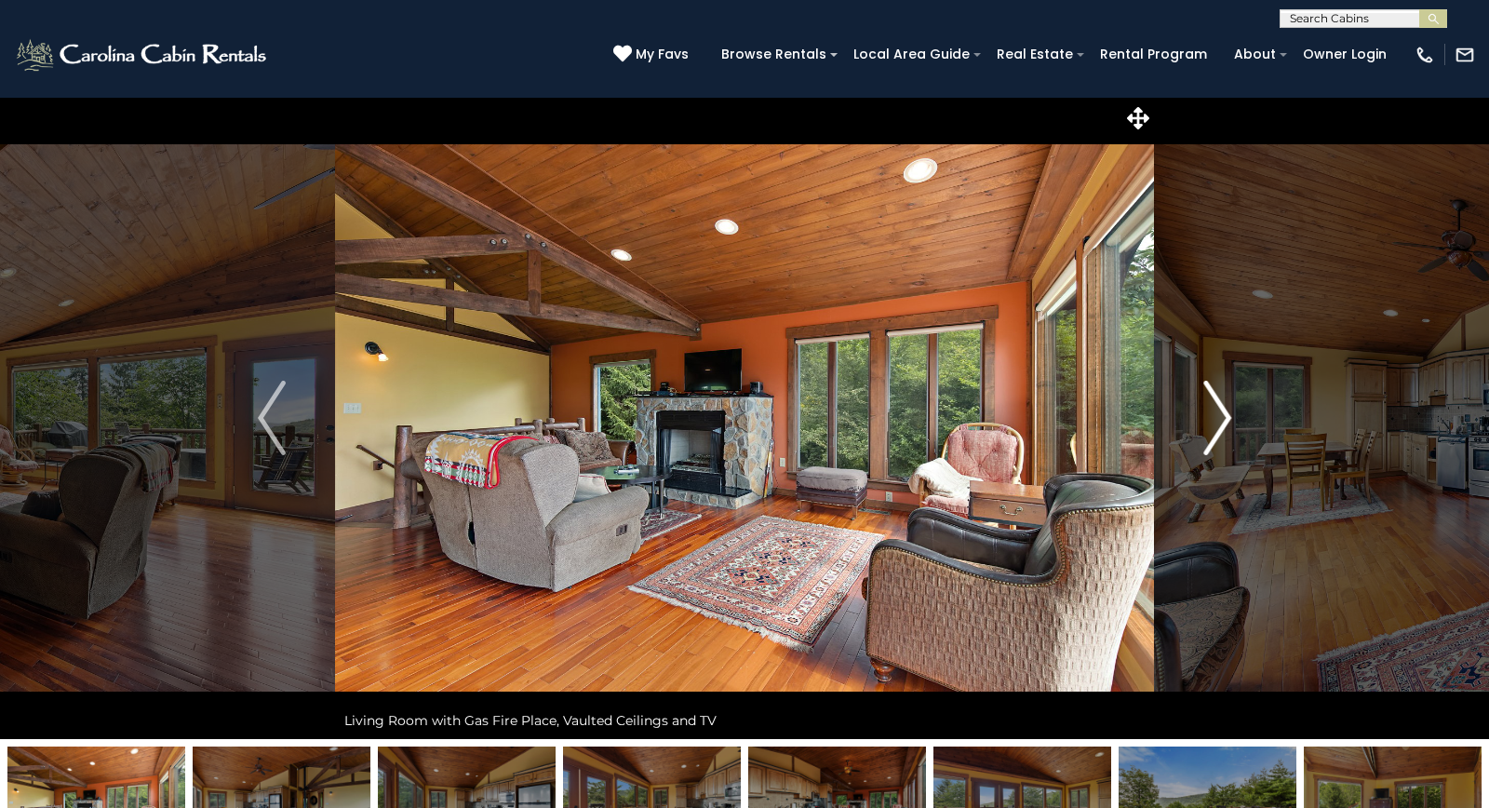
click at [1217, 412] on img "Next" at bounding box center [1217, 418] width 28 height 74
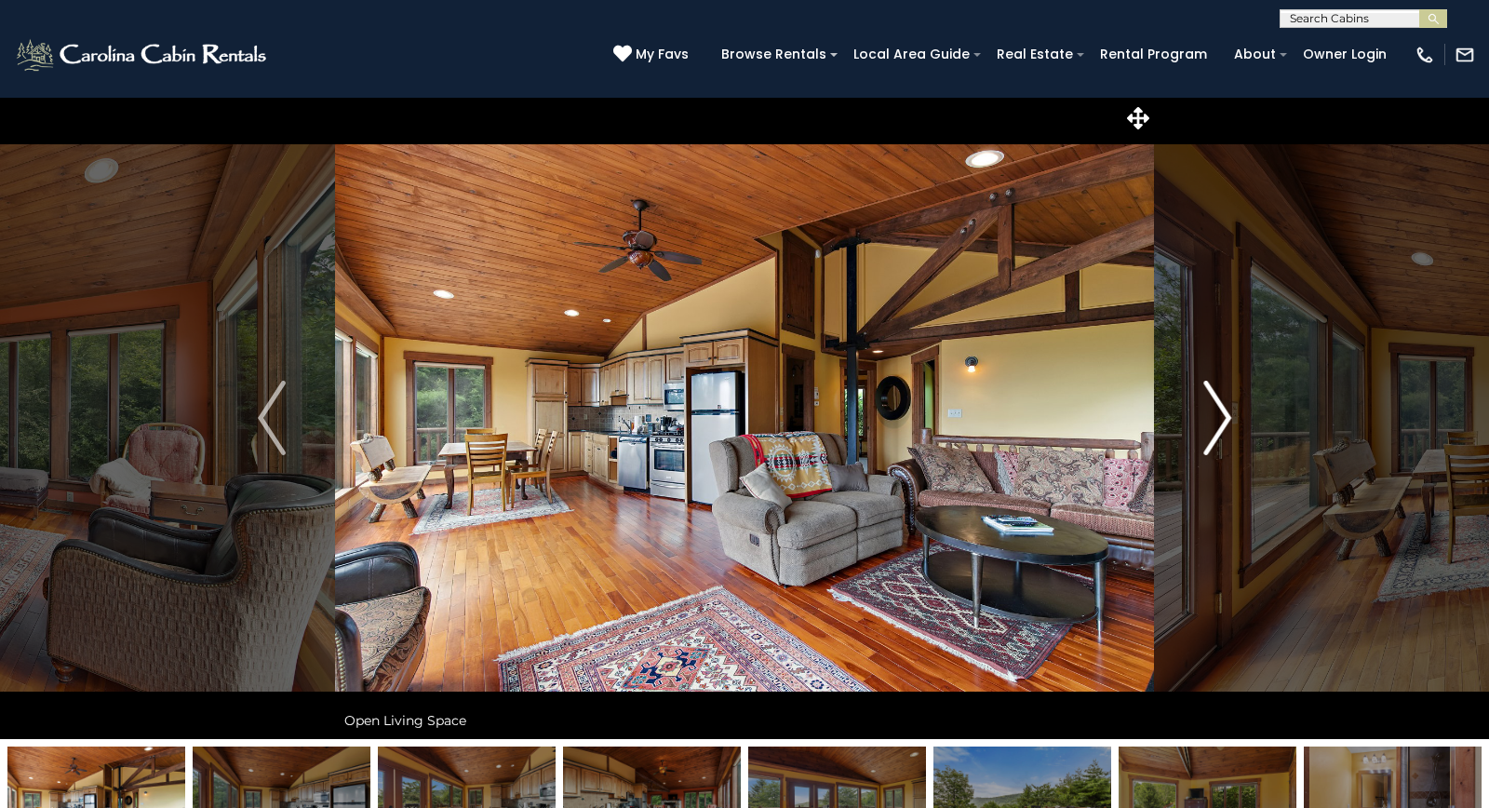
click at [1217, 412] on img "Next" at bounding box center [1217, 418] width 28 height 74
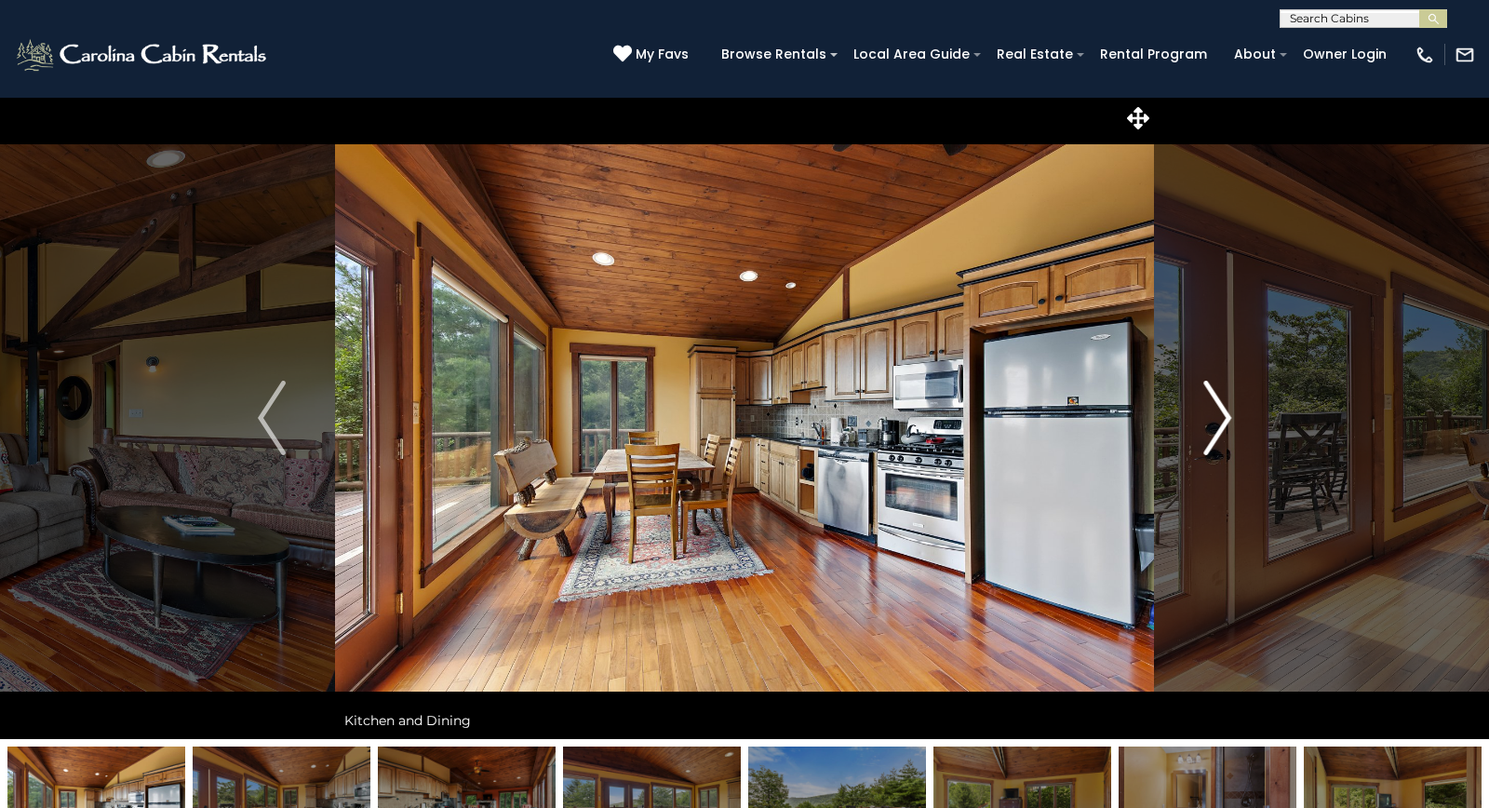
click at [1217, 412] on img "Next" at bounding box center [1217, 418] width 28 height 74
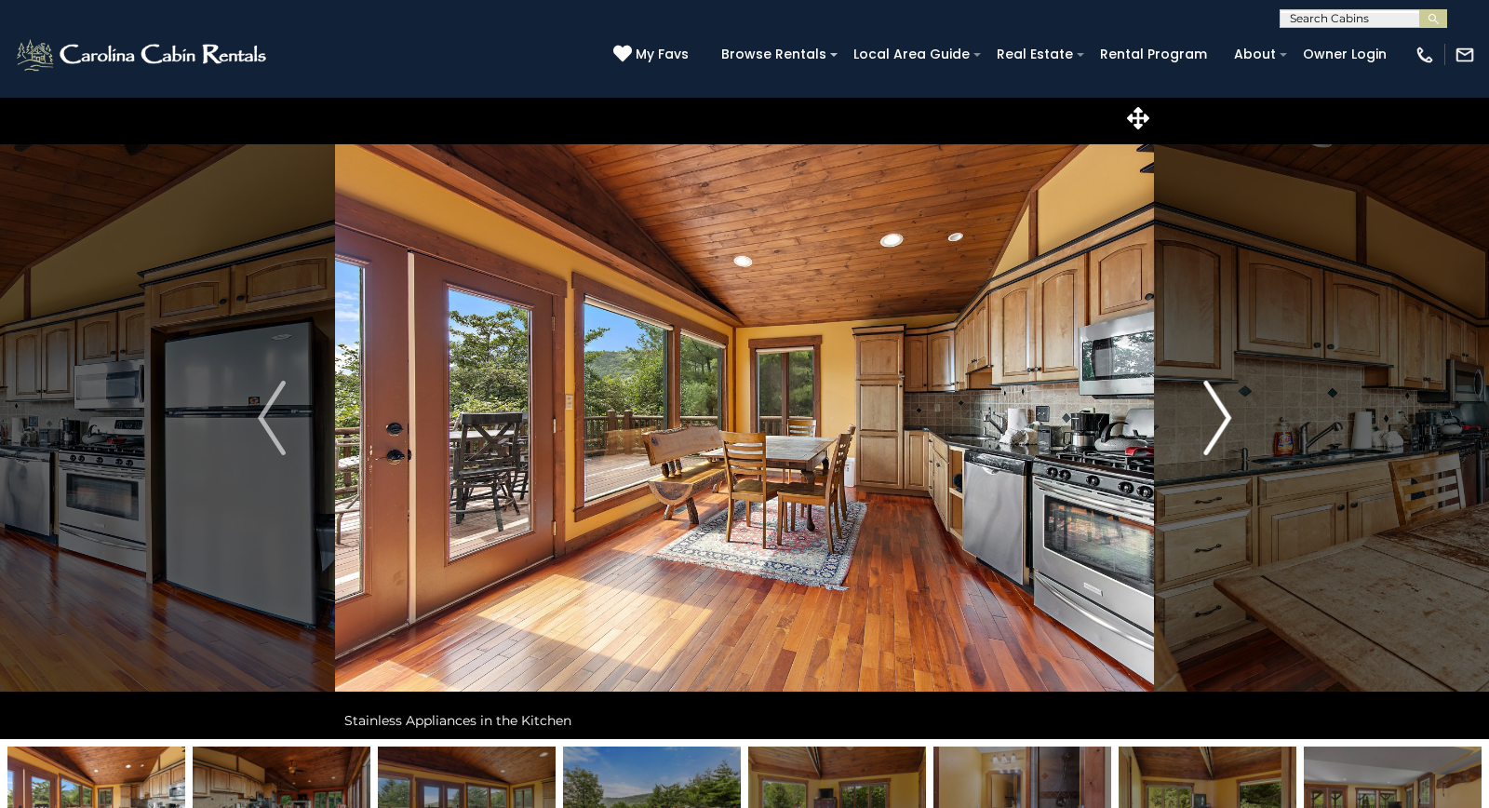
click at [1217, 412] on img "Next" at bounding box center [1217, 418] width 28 height 74
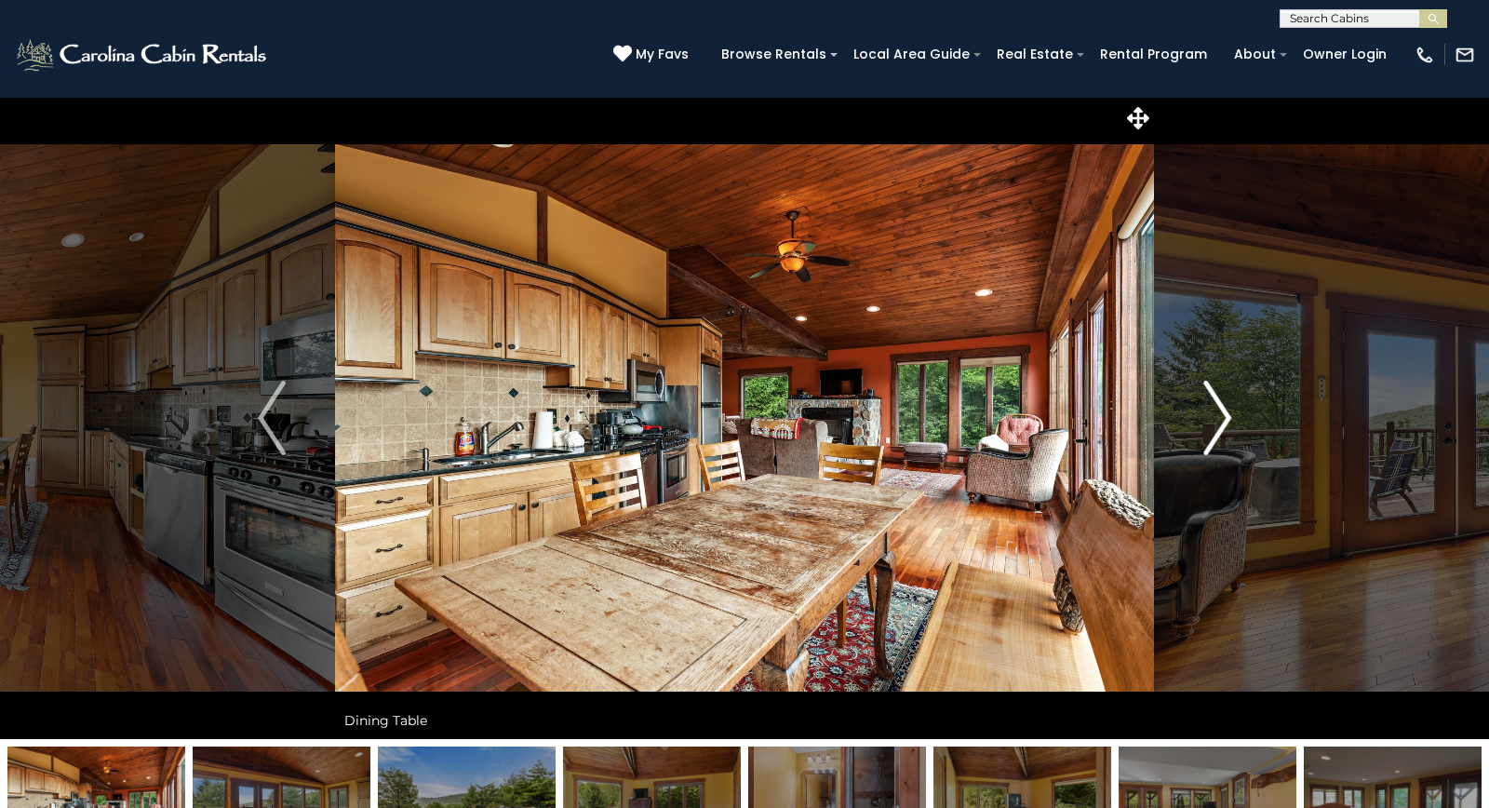
click at [1217, 412] on img "Next" at bounding box center [1217, 418] width 28 height 74
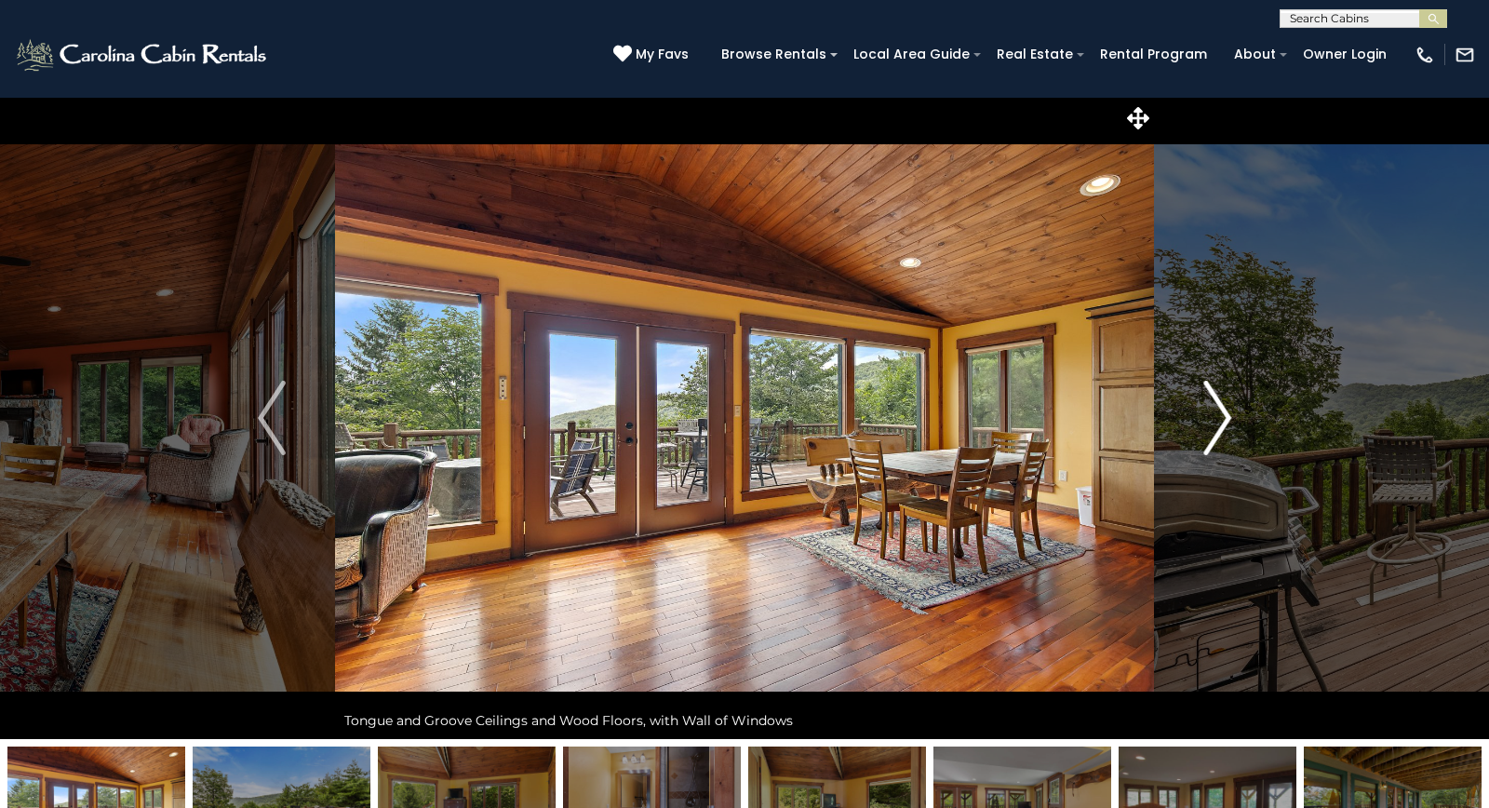
click at [1217, 412] on img "Next" at bounding box center [1217, 418] width 28 height 74
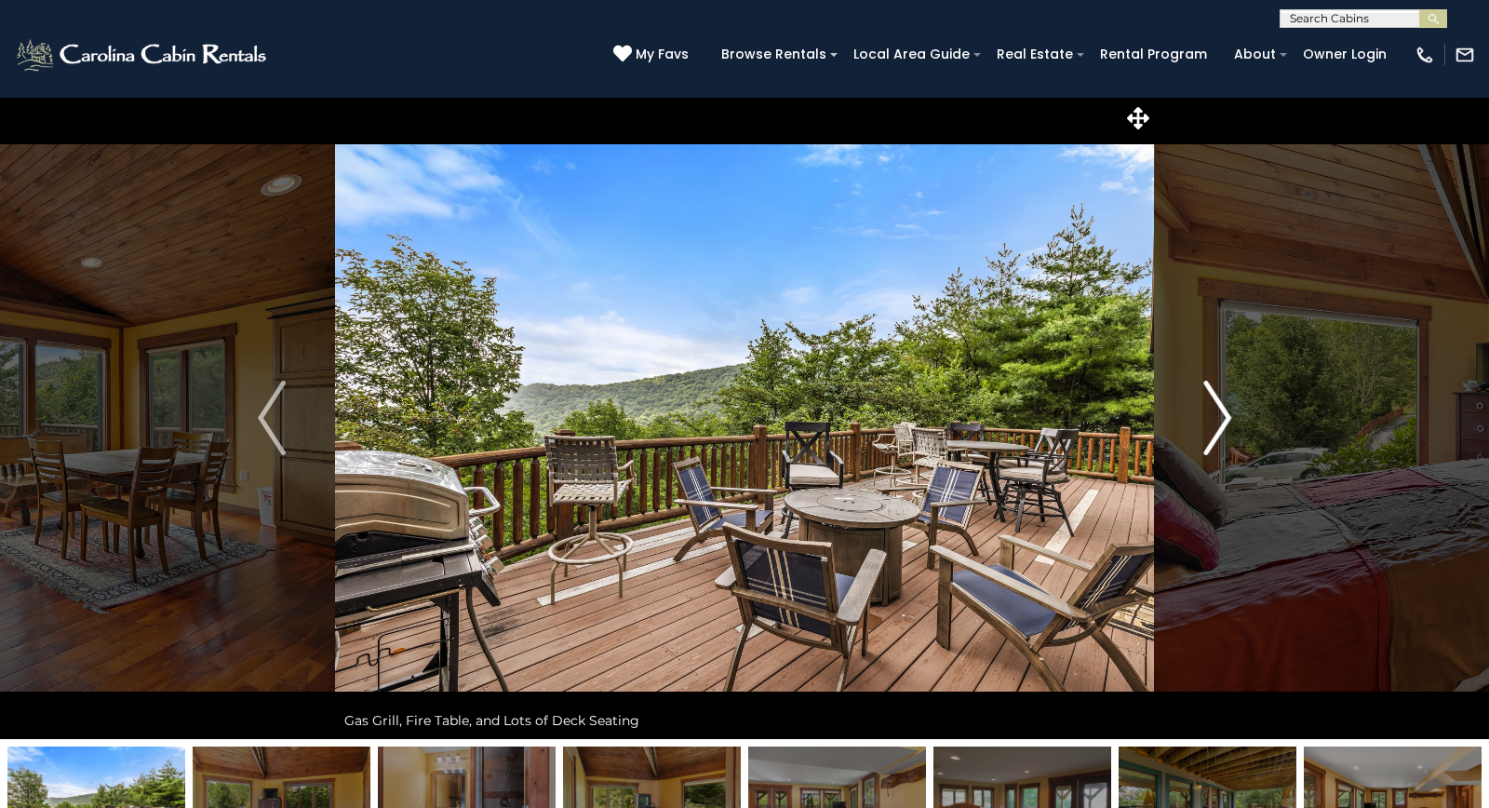
click at [1217, 412] on img "Next" at bounding box center [1217, 418] width 28 height 74
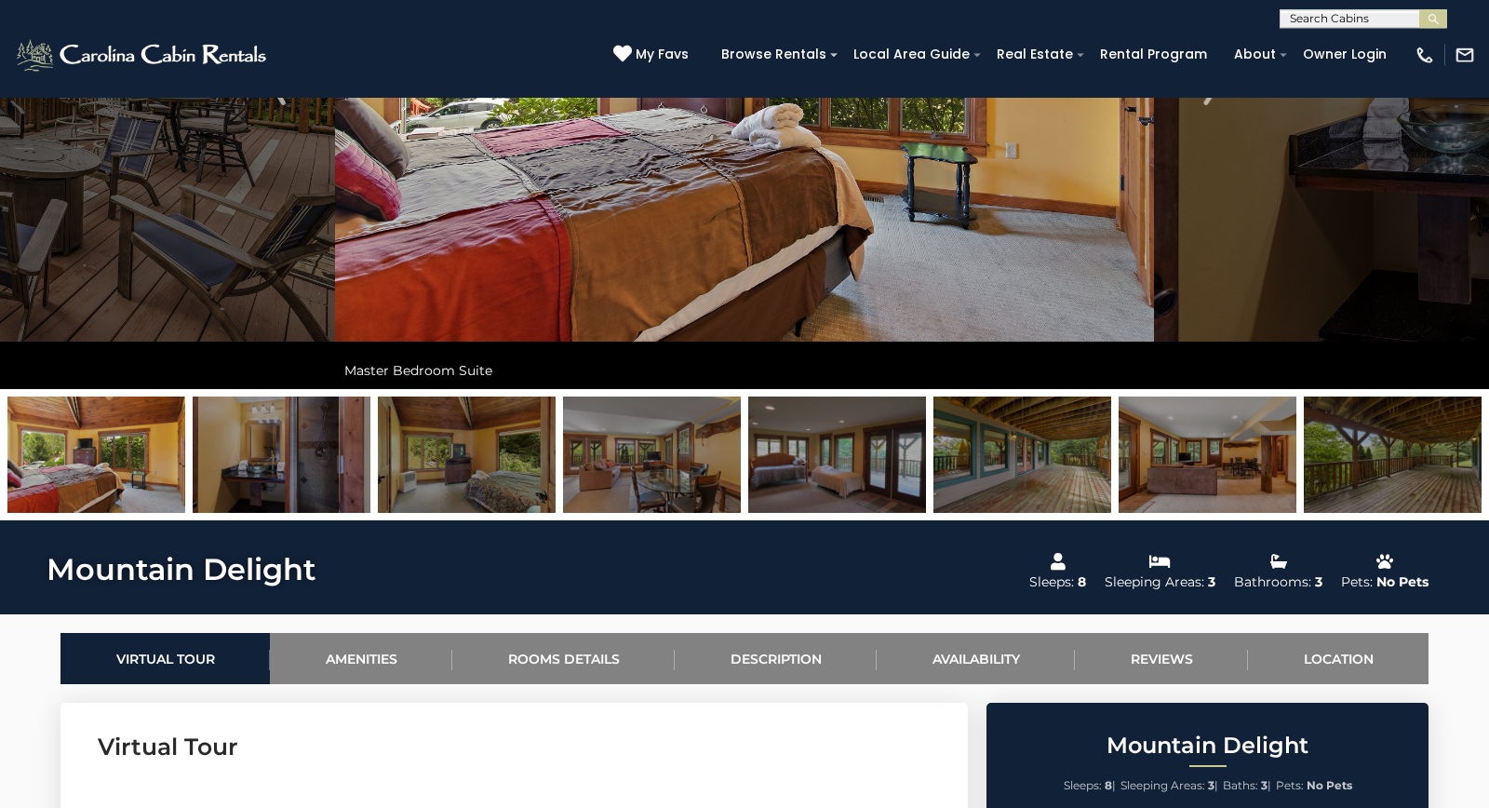
scroll to position [350, 0]
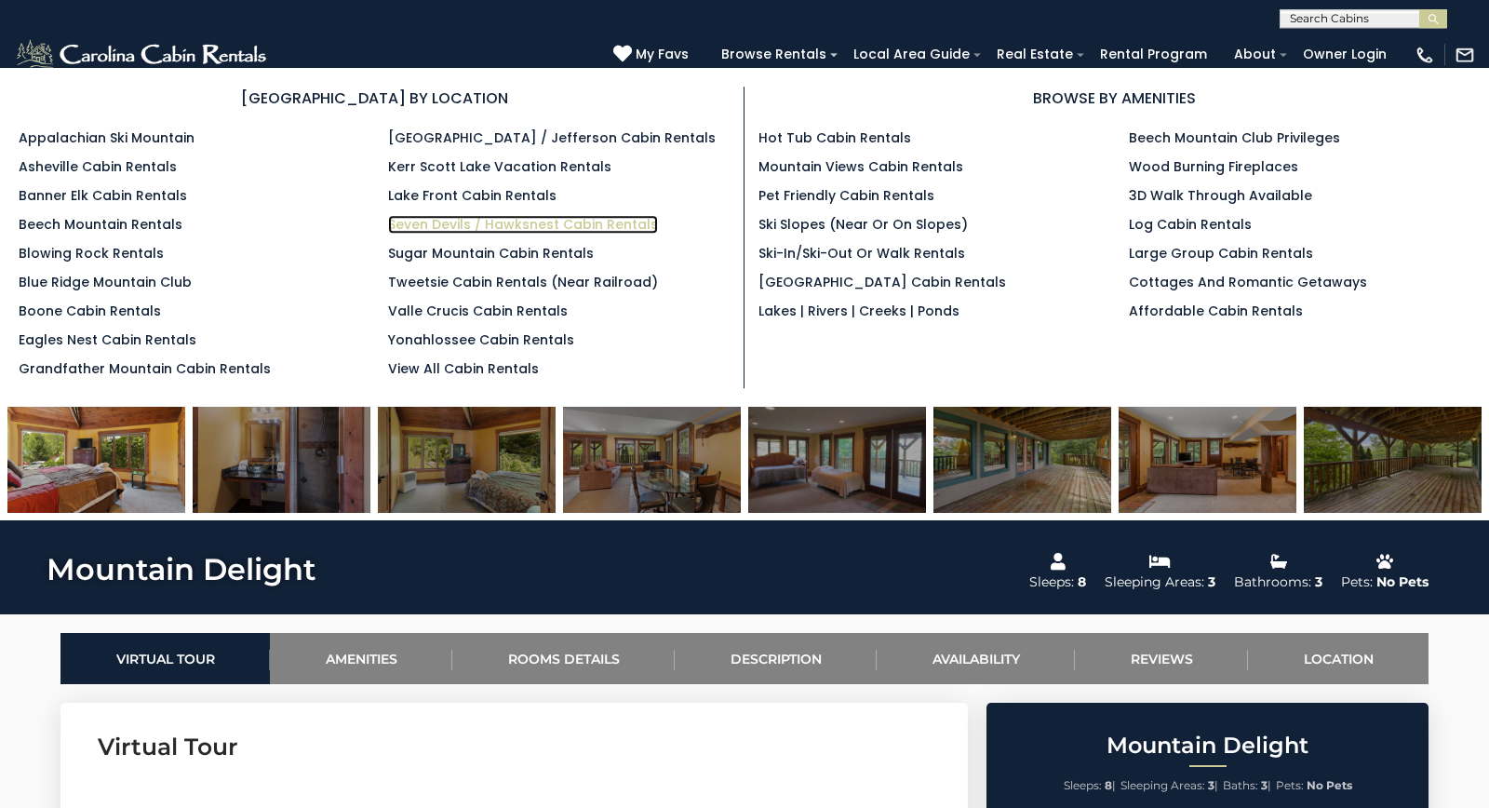
click at [513, 225] on link "Seven Devils / Hawksnest Cabin Rentals" at bounding box center [523, 224] width 270 height 19
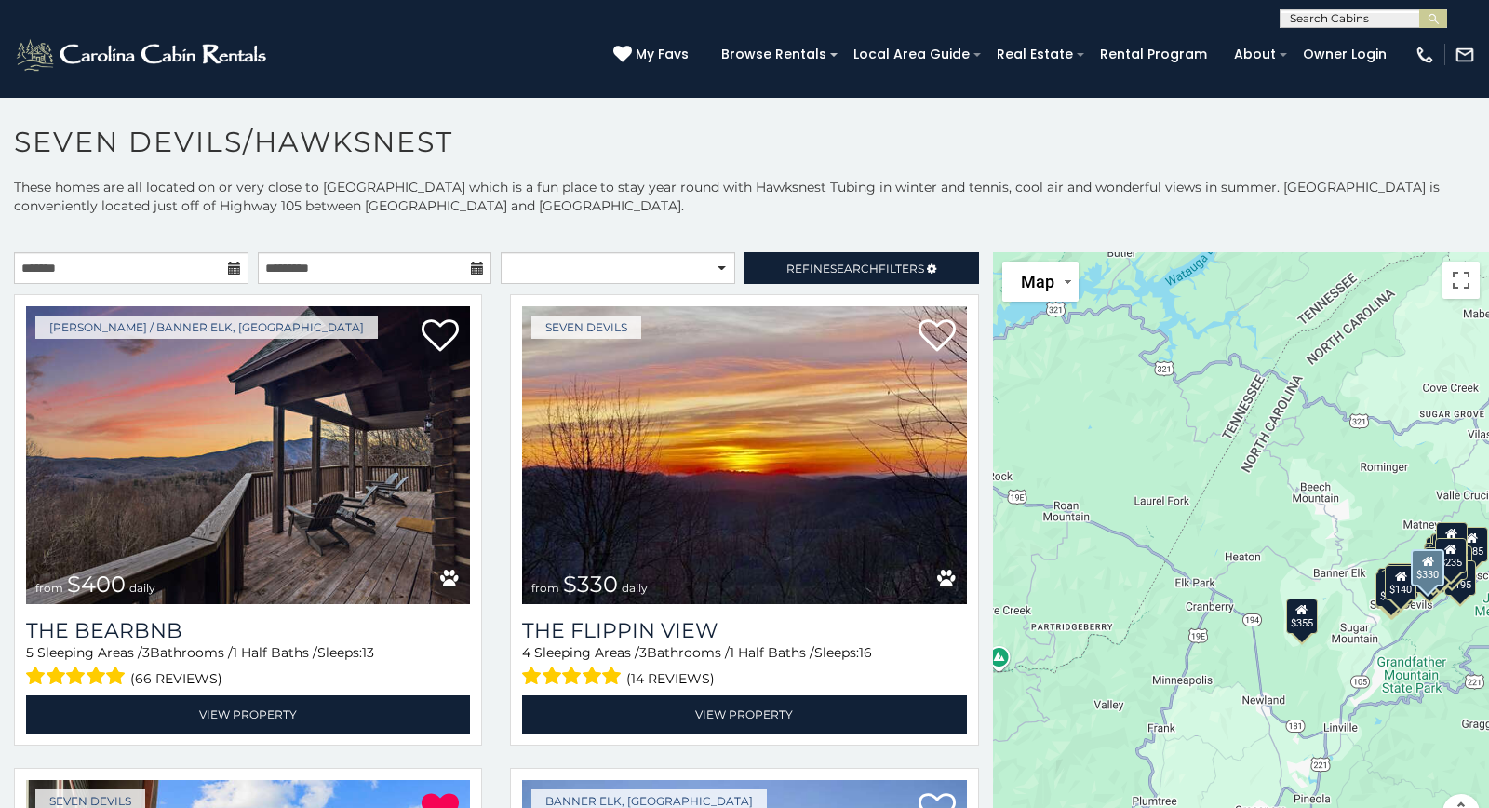
click at [499, 531] on div "Seven Devils from $330 daily The Flippin View 4 Sleeping Areas / 3 Bathrooms / …" at bounding box center [744, 525] width 496 height 463
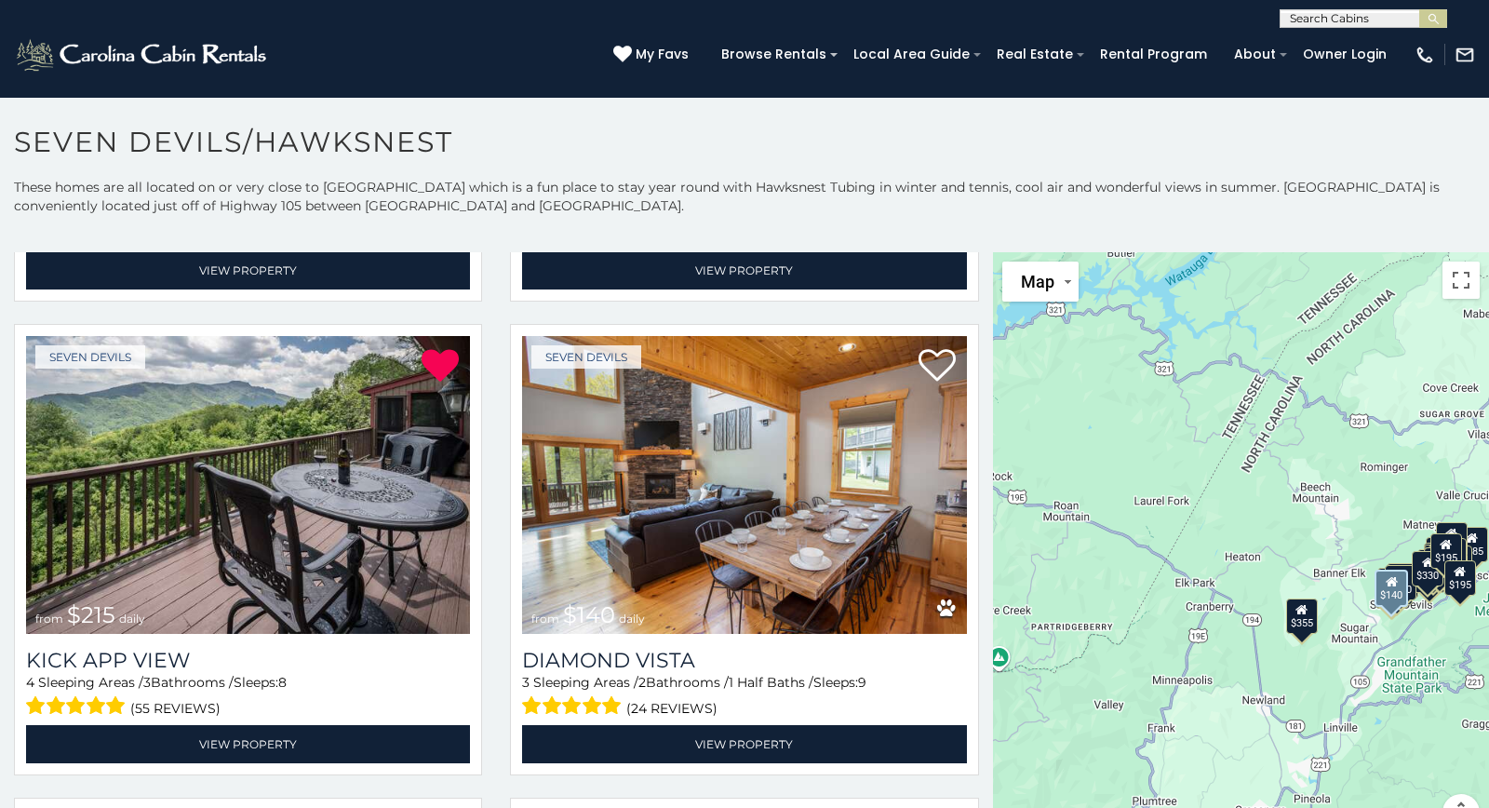
scroll to position [5174, 0]
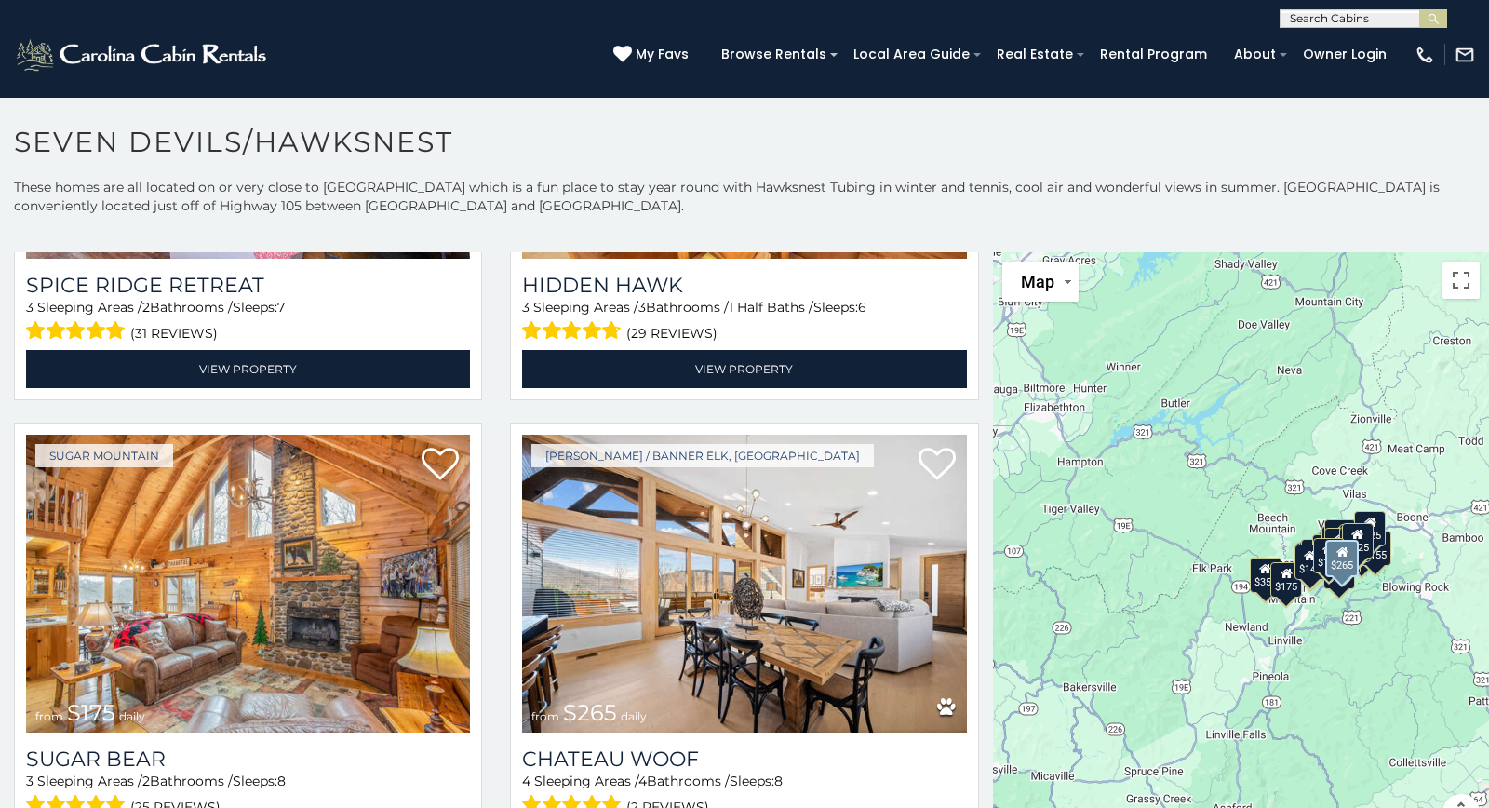
scroll to position [8919, 0]
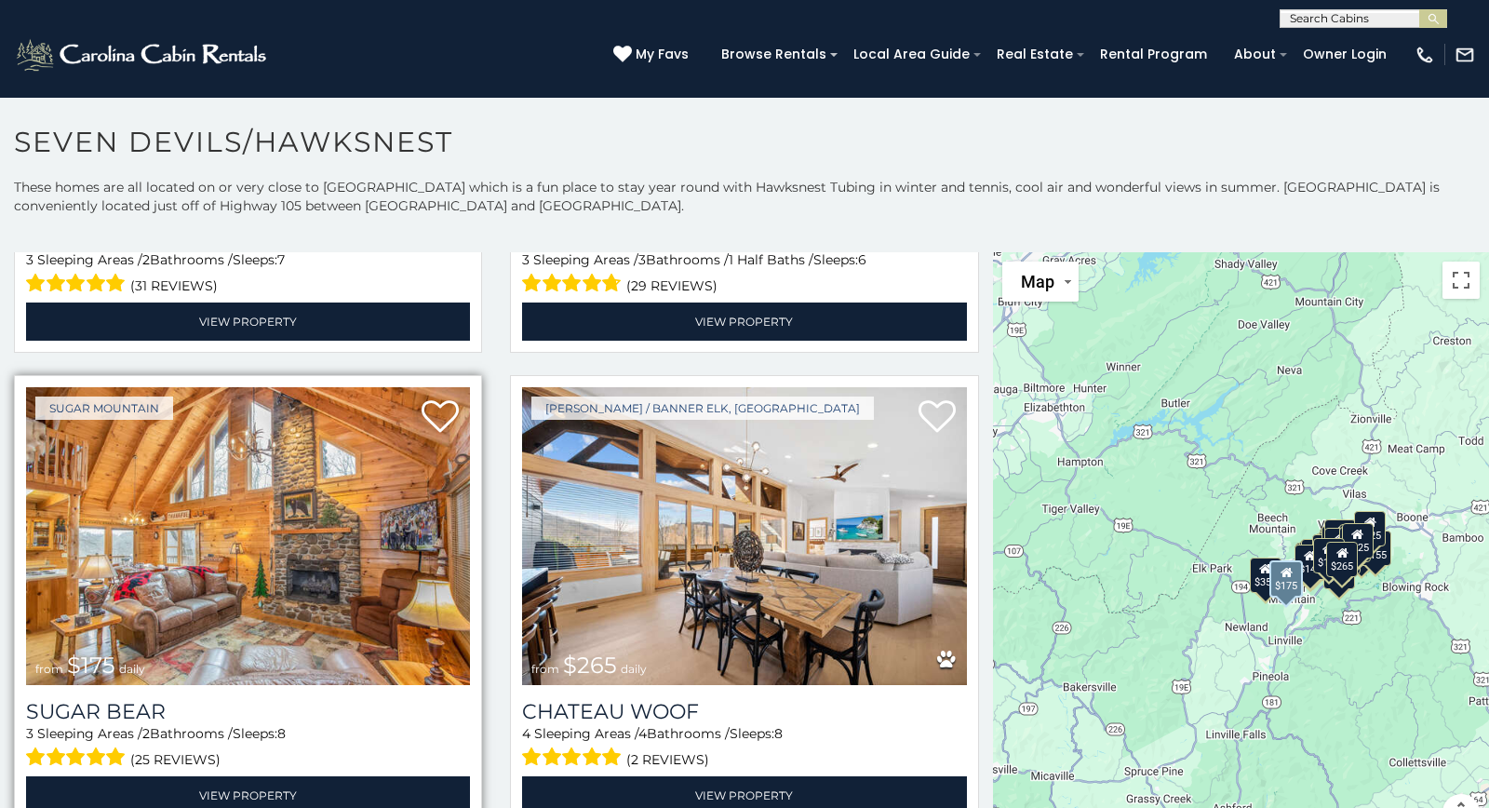
click at [170, 596] on img at bounding box center [248, 536] width 444 height 298
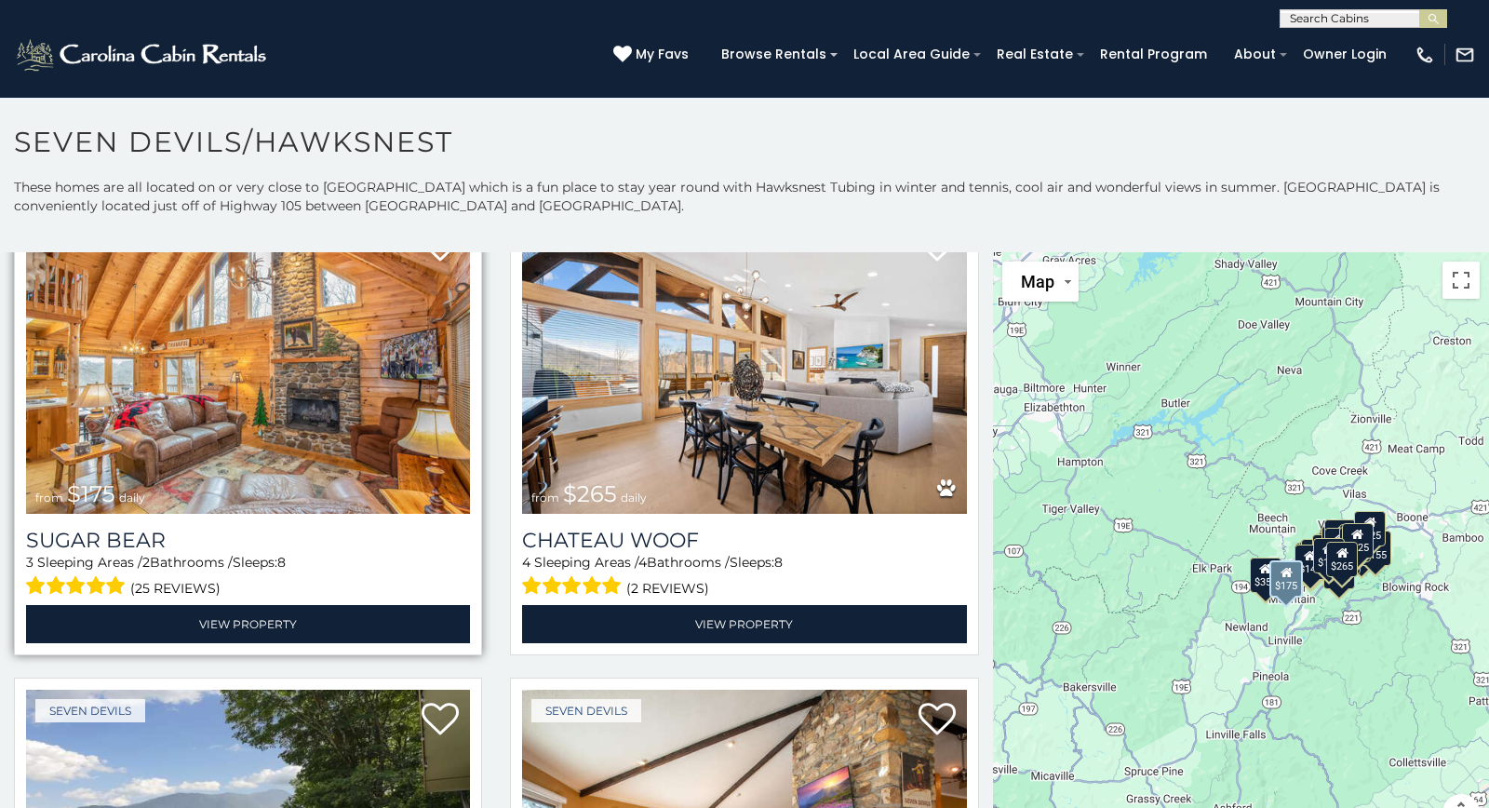
scroll to position [9091, 0]
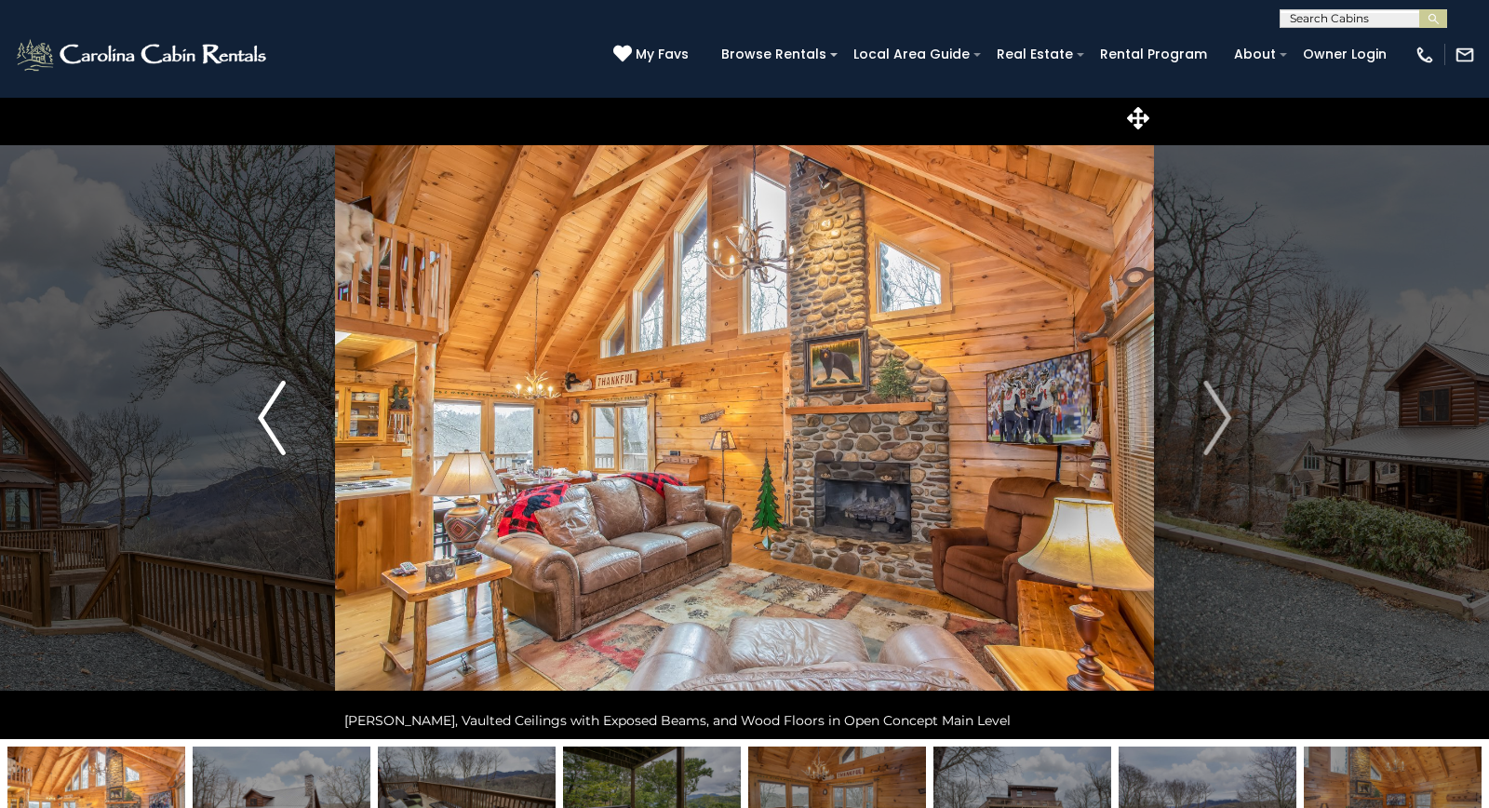
click at [271, 418] on img "Previous" at bounding box center [272, 418] width 28 height 74
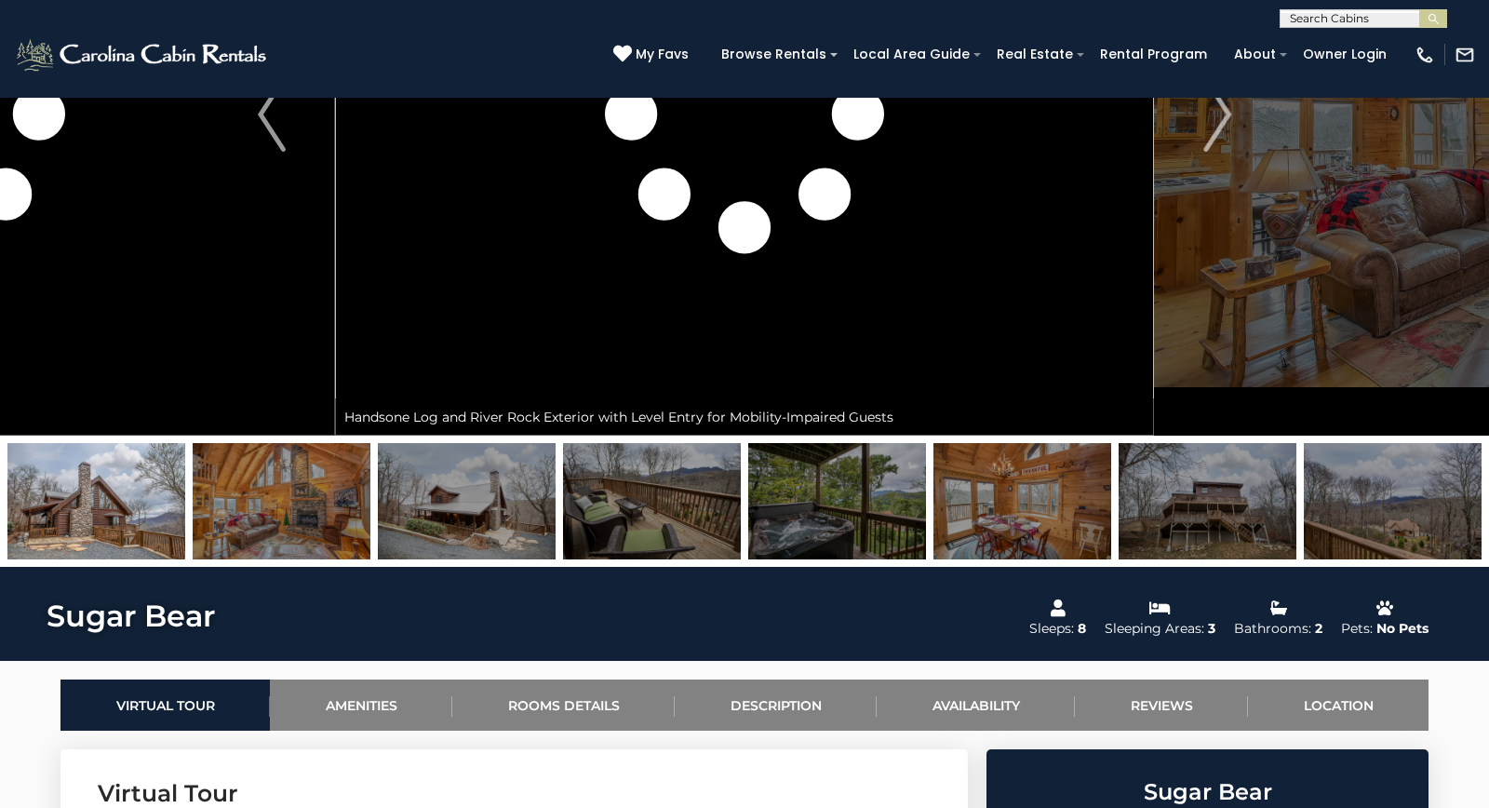
scroll to position [303, 0]
click at [141, 520] on img at bounding box center [96, 501] width 178 height 116
click at [286, 562] on div at bounding box center [744, 501] width 1489 height 131
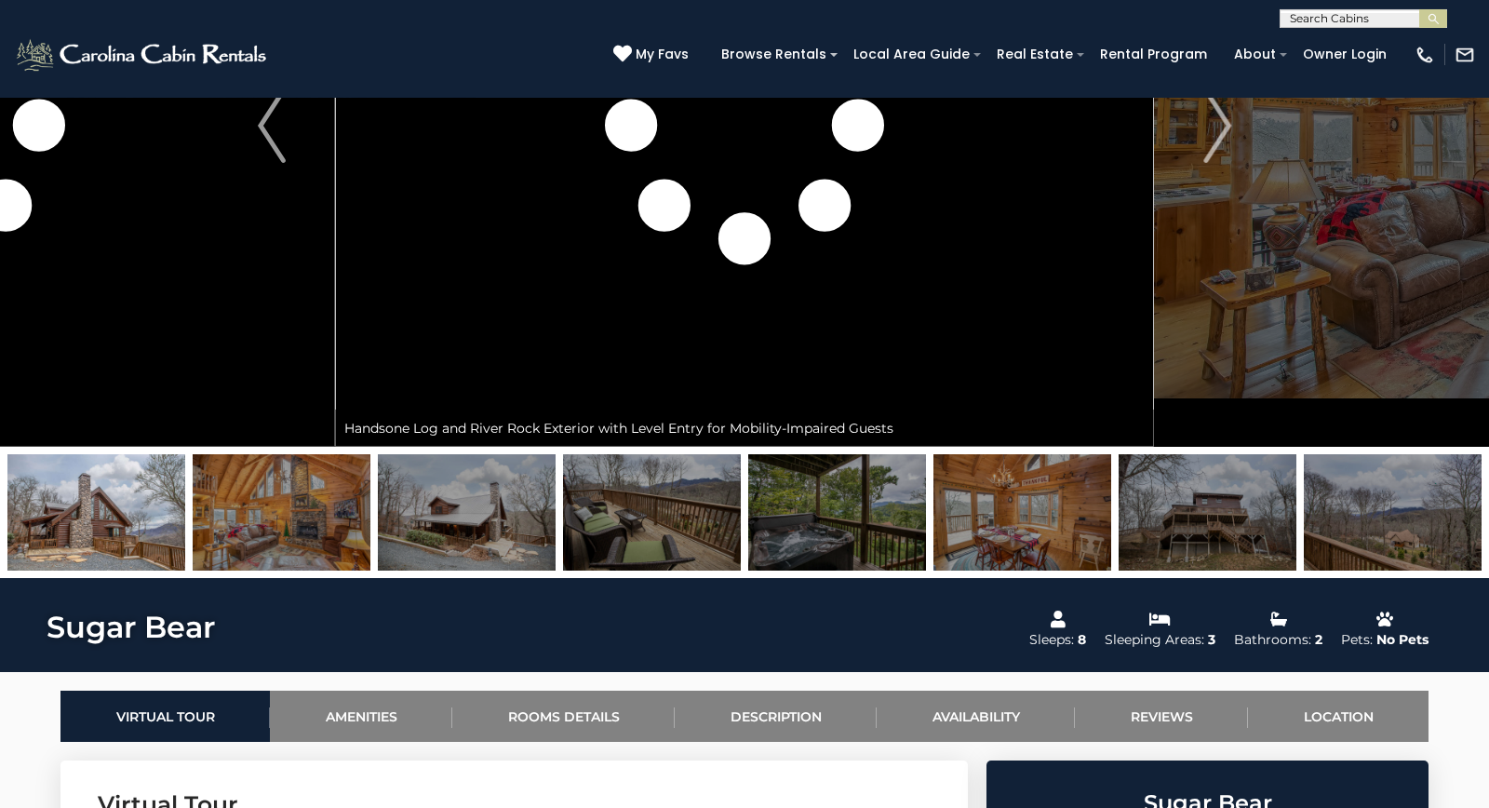
scroll to position [292, 0]
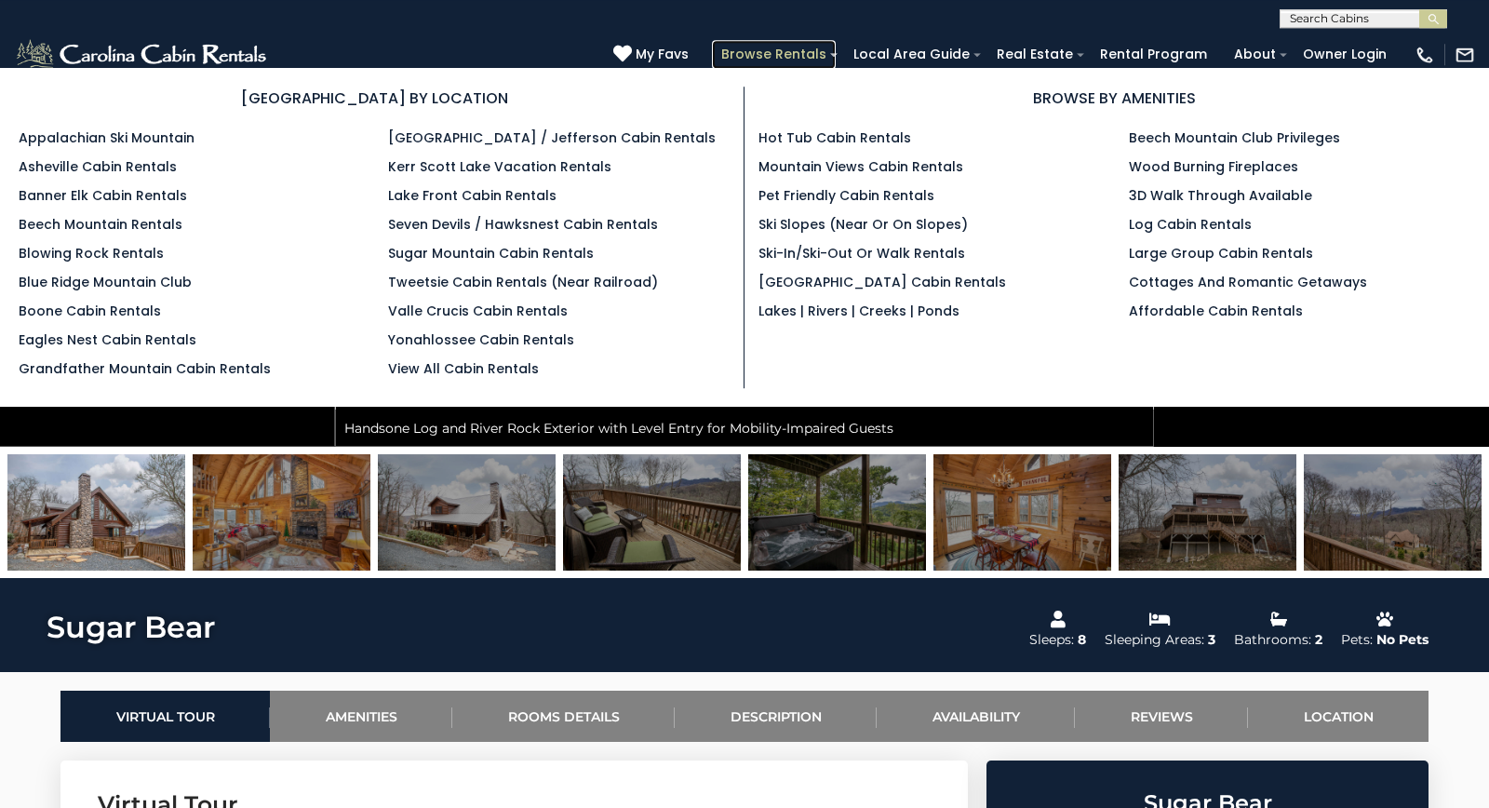
click at [831, 53] on link "Browse Rentals" at bounding box center [774, 54] width 124 height 29
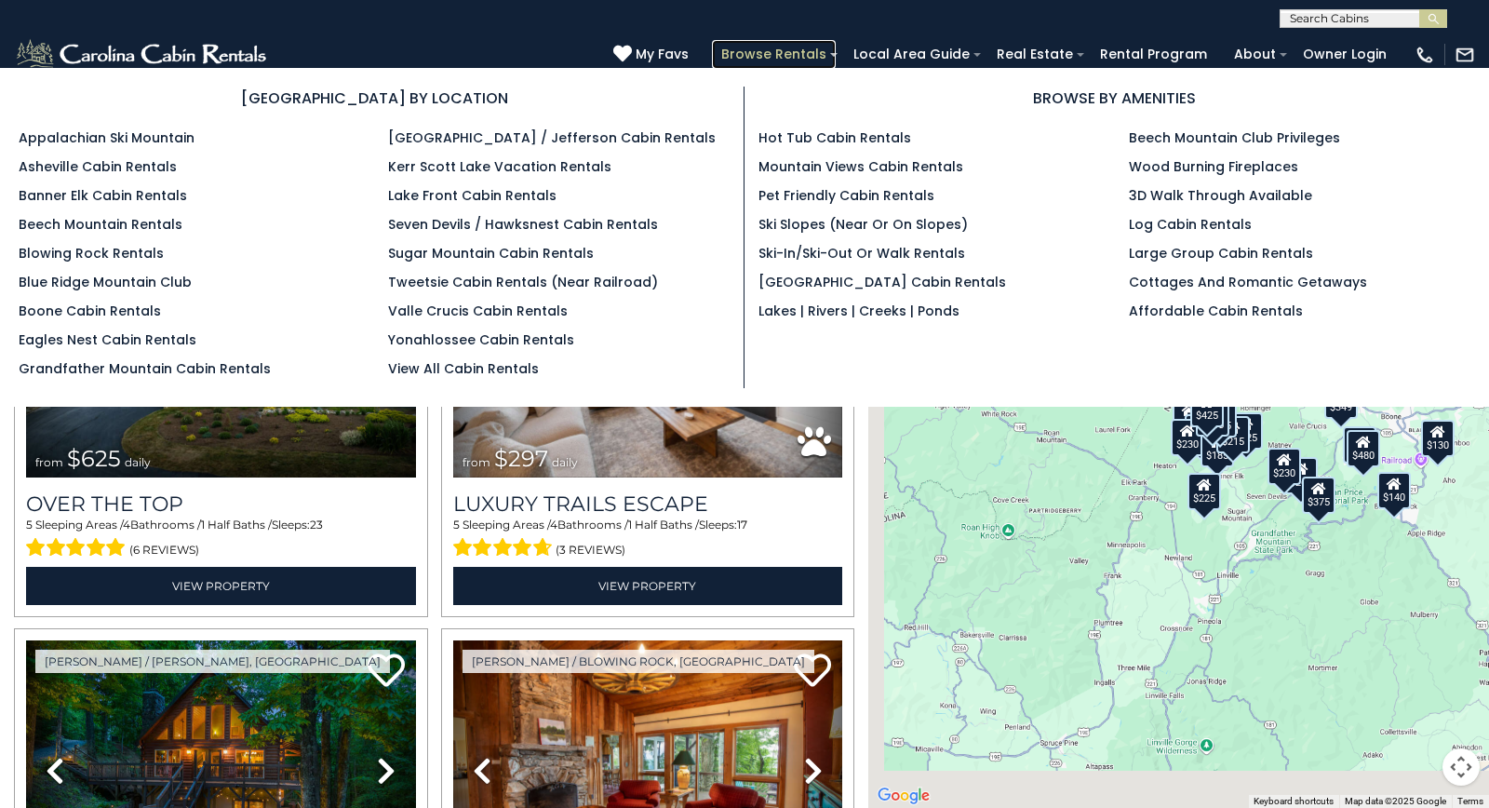
click at [794, 48] on link "Browse Rentals" at bounding box center [774, 54] width 124 height 29
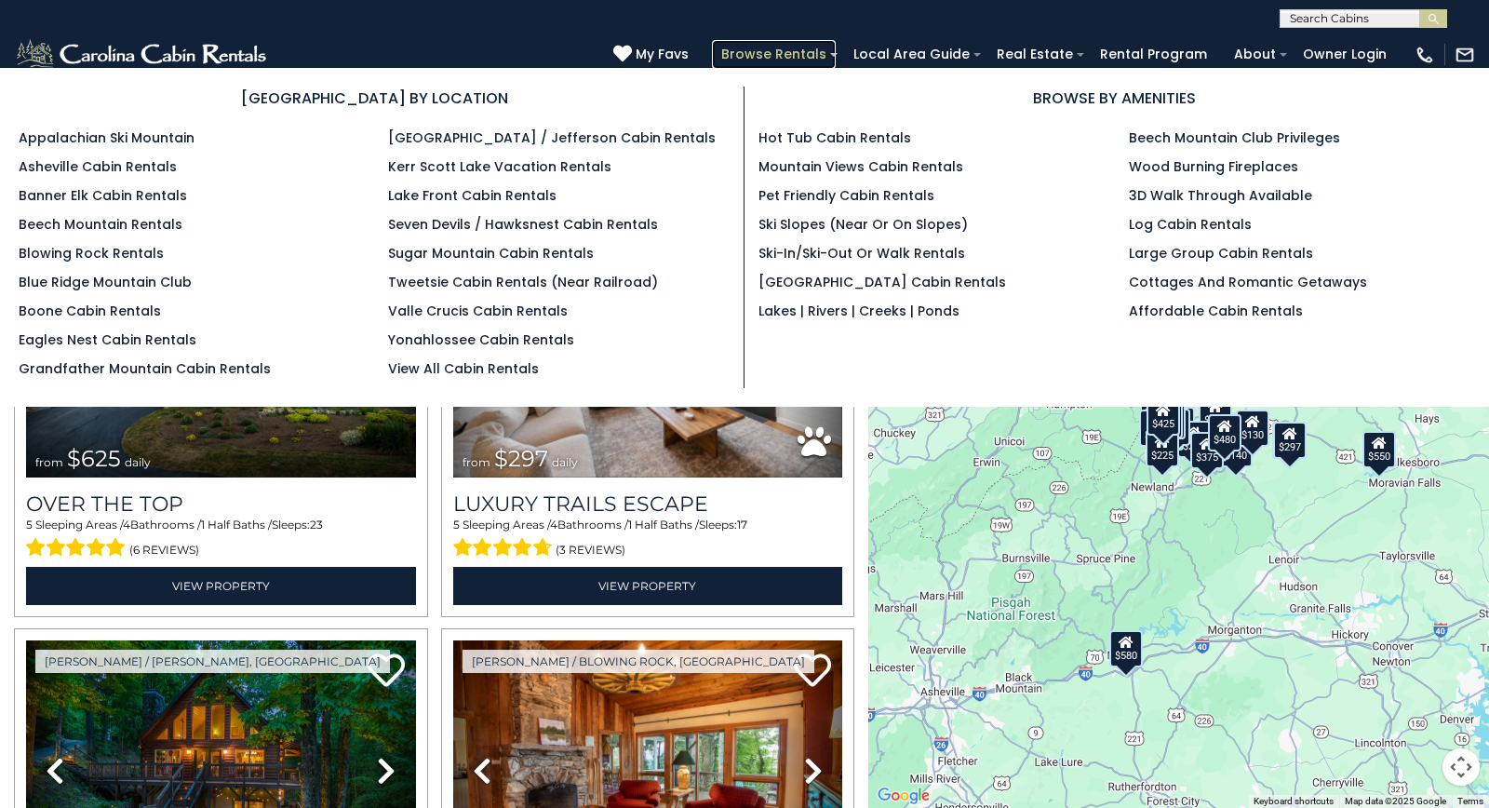
click at [822, 50] on link "Browse Rentals" at bounding box center [774, 54] width 124 height 29
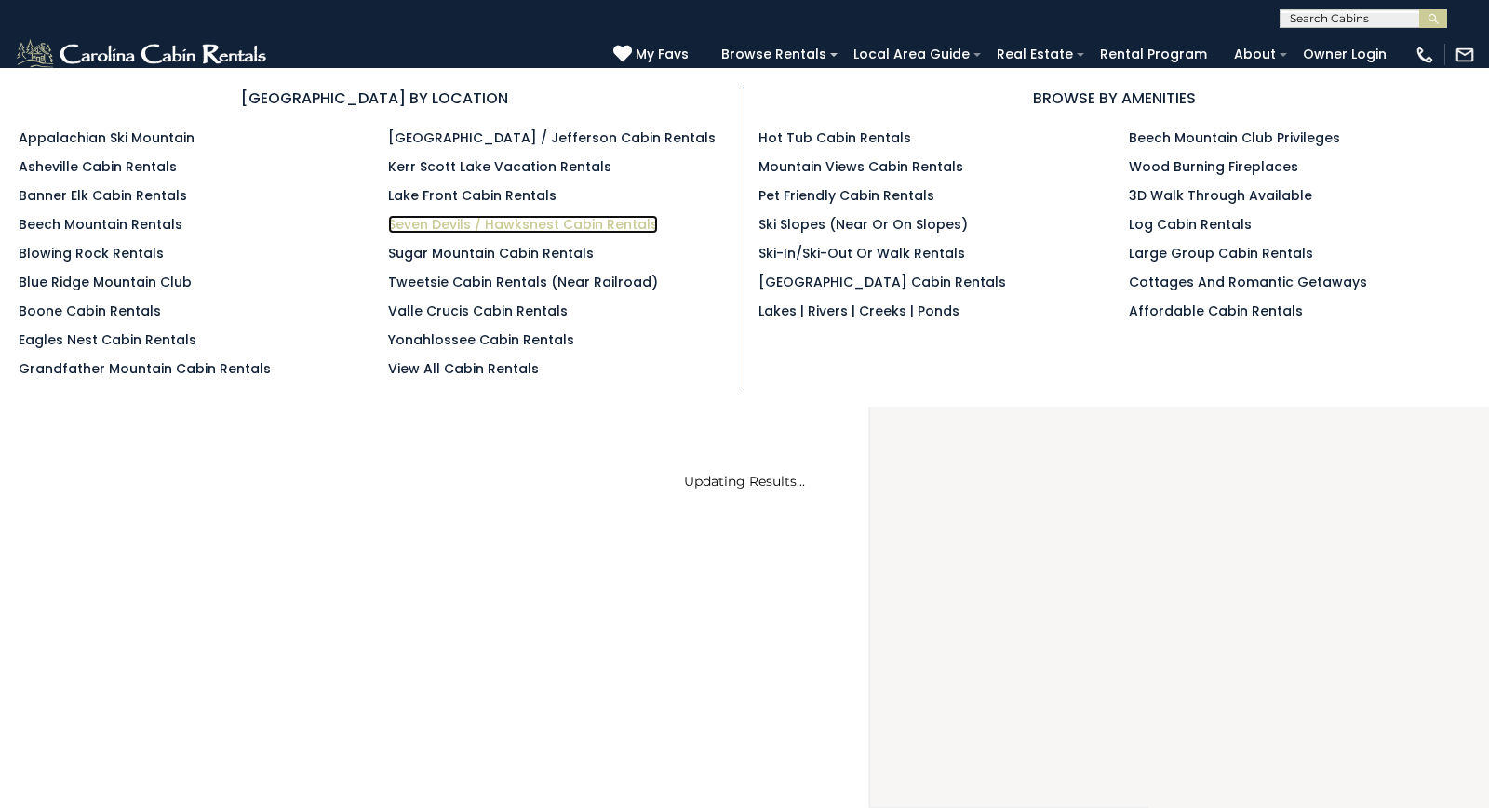
click at [565, 224] on link "Seven Devils / Hawksnest Cabin Rentals" at bounding box center [523, 224] width 270 height 19
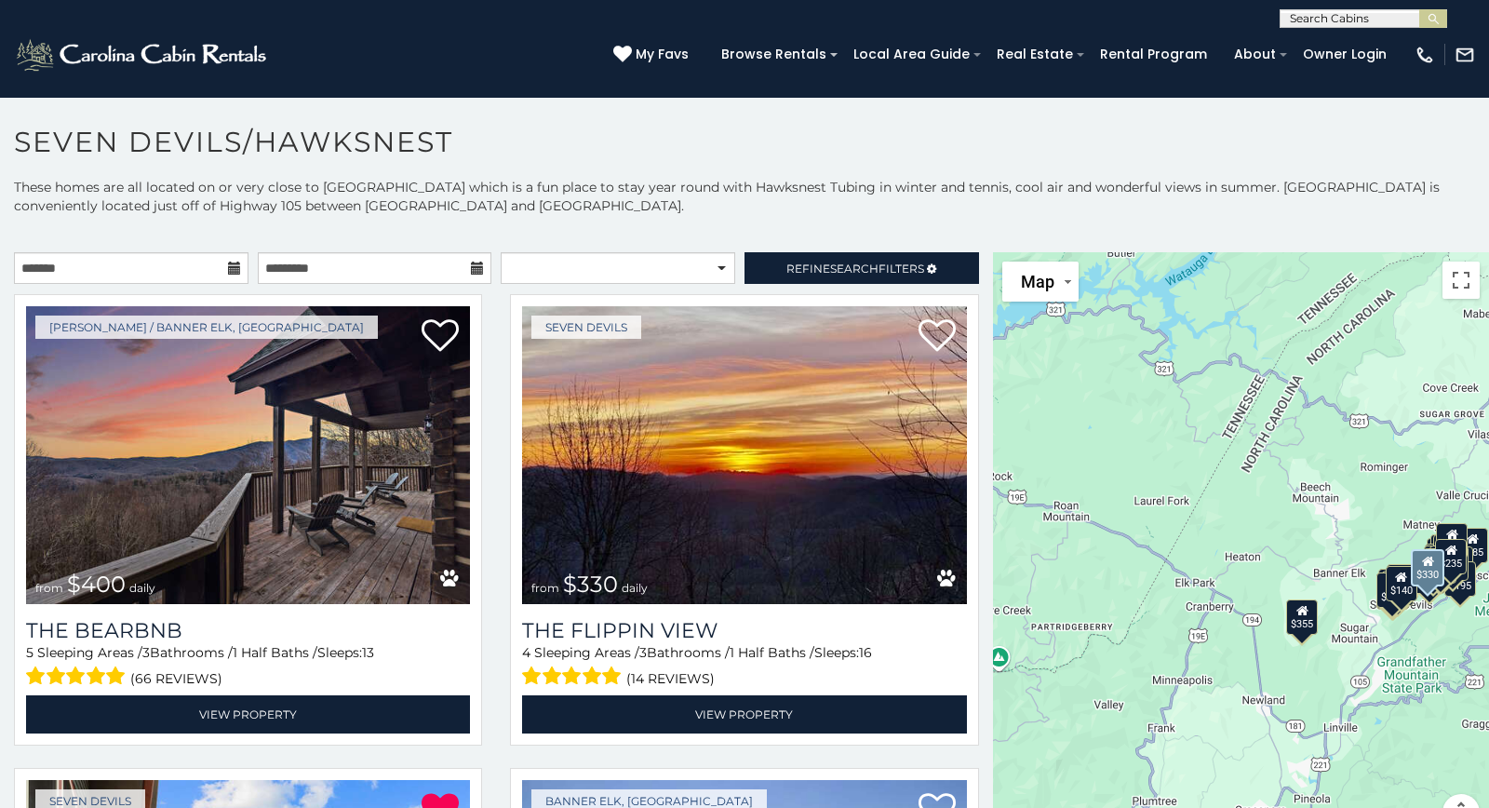
click at [501, 613] on div "Seven Devils from $330 daily The Flippin View 4 Sleeping Areas / 3 Bathrooms / …" at bounding box center [744, 525] width 496 height 463
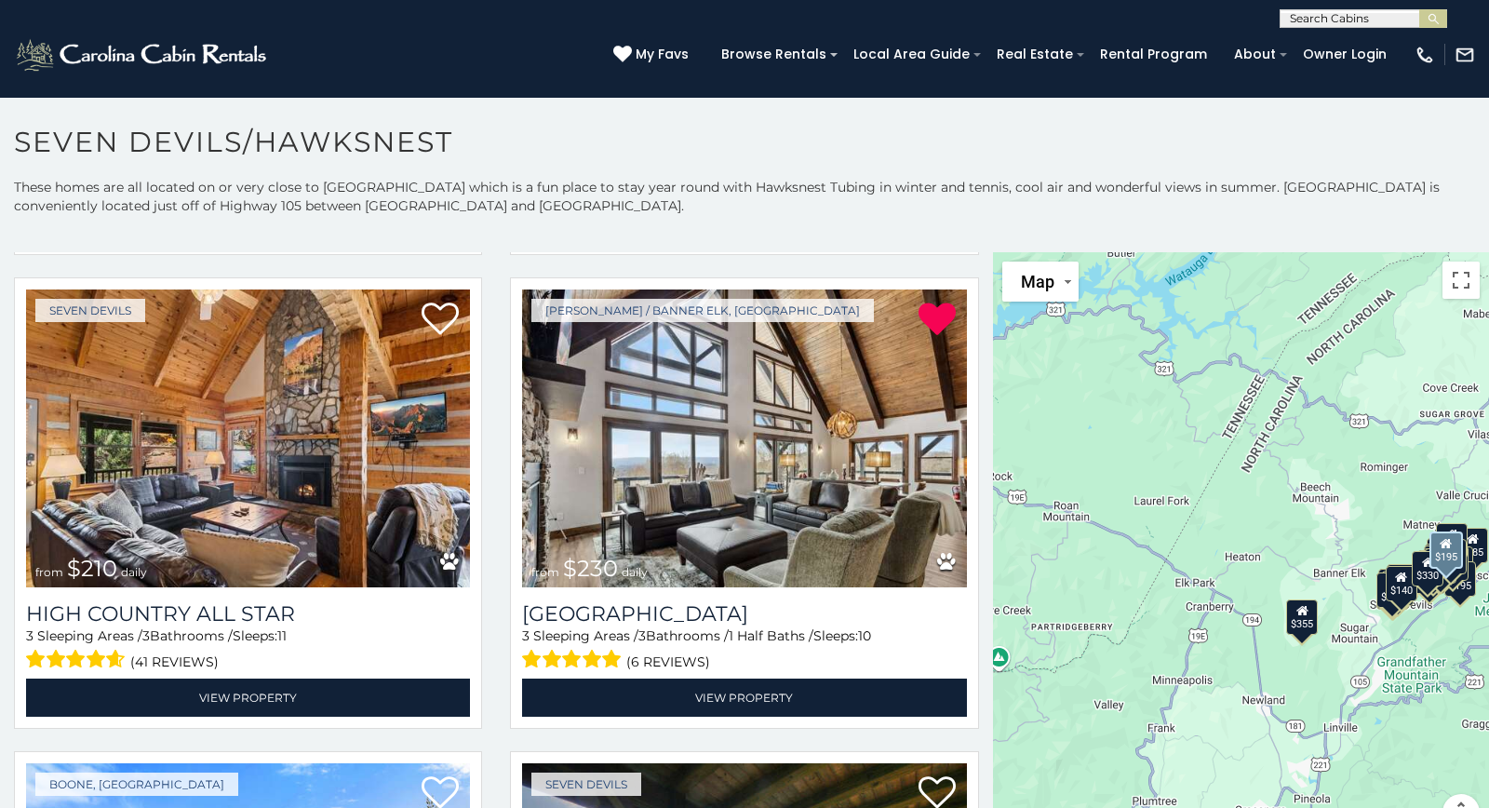
scroll to position [6266, 0]
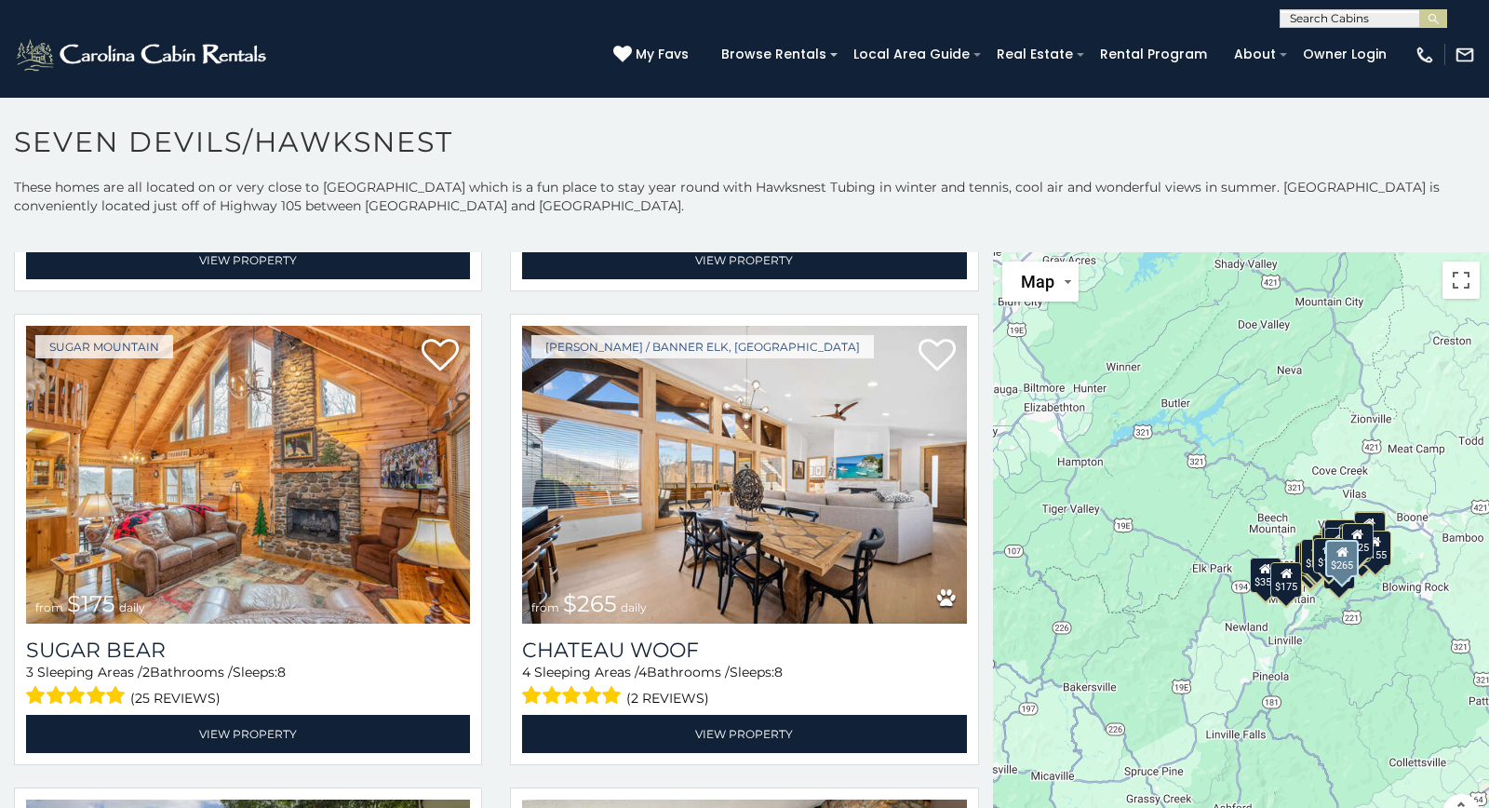
scroll to position [9014, 0]
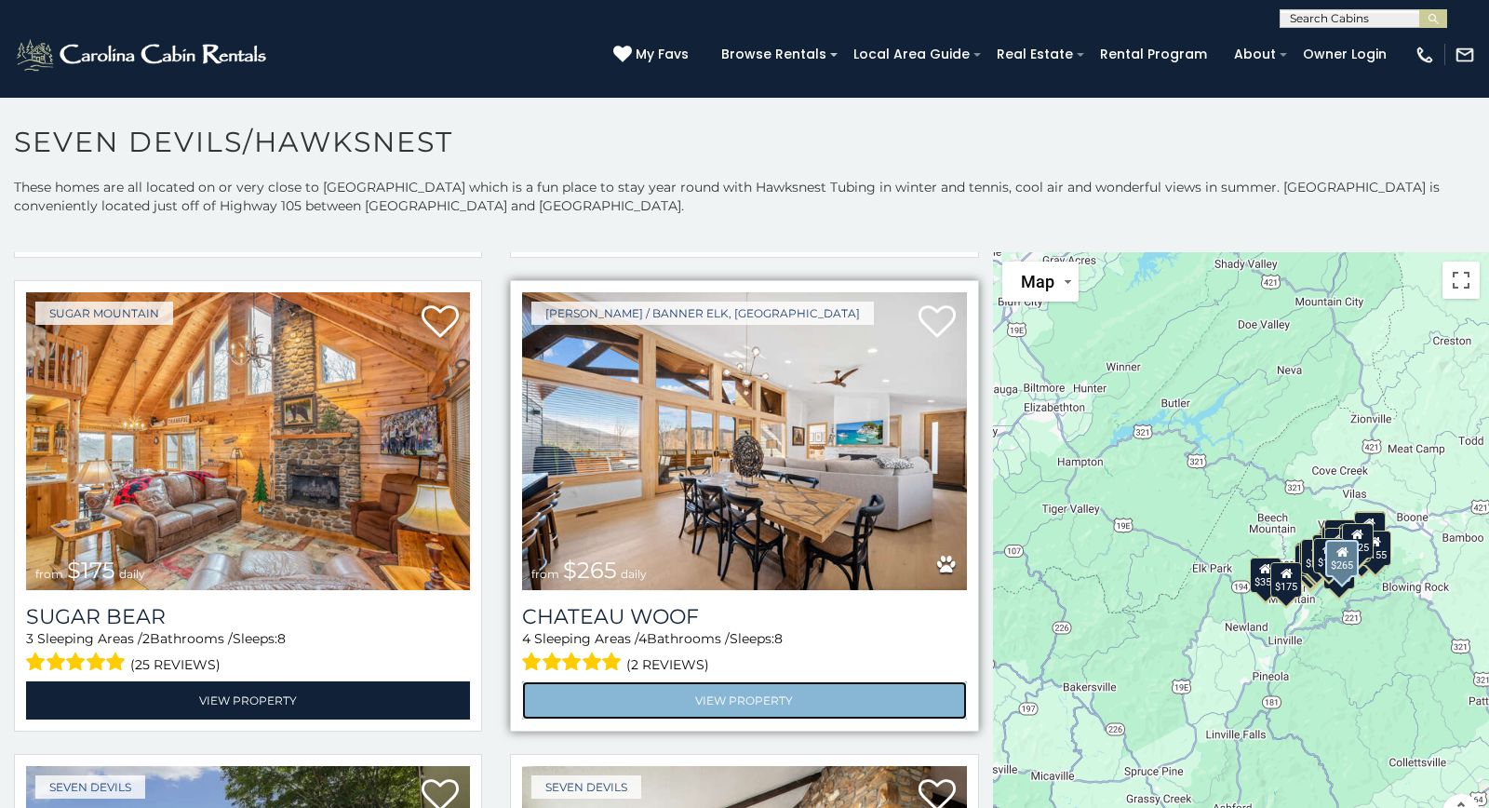
click at [778, 702] on link "View Property" at bounding box center [744, 700] width 444 height 38
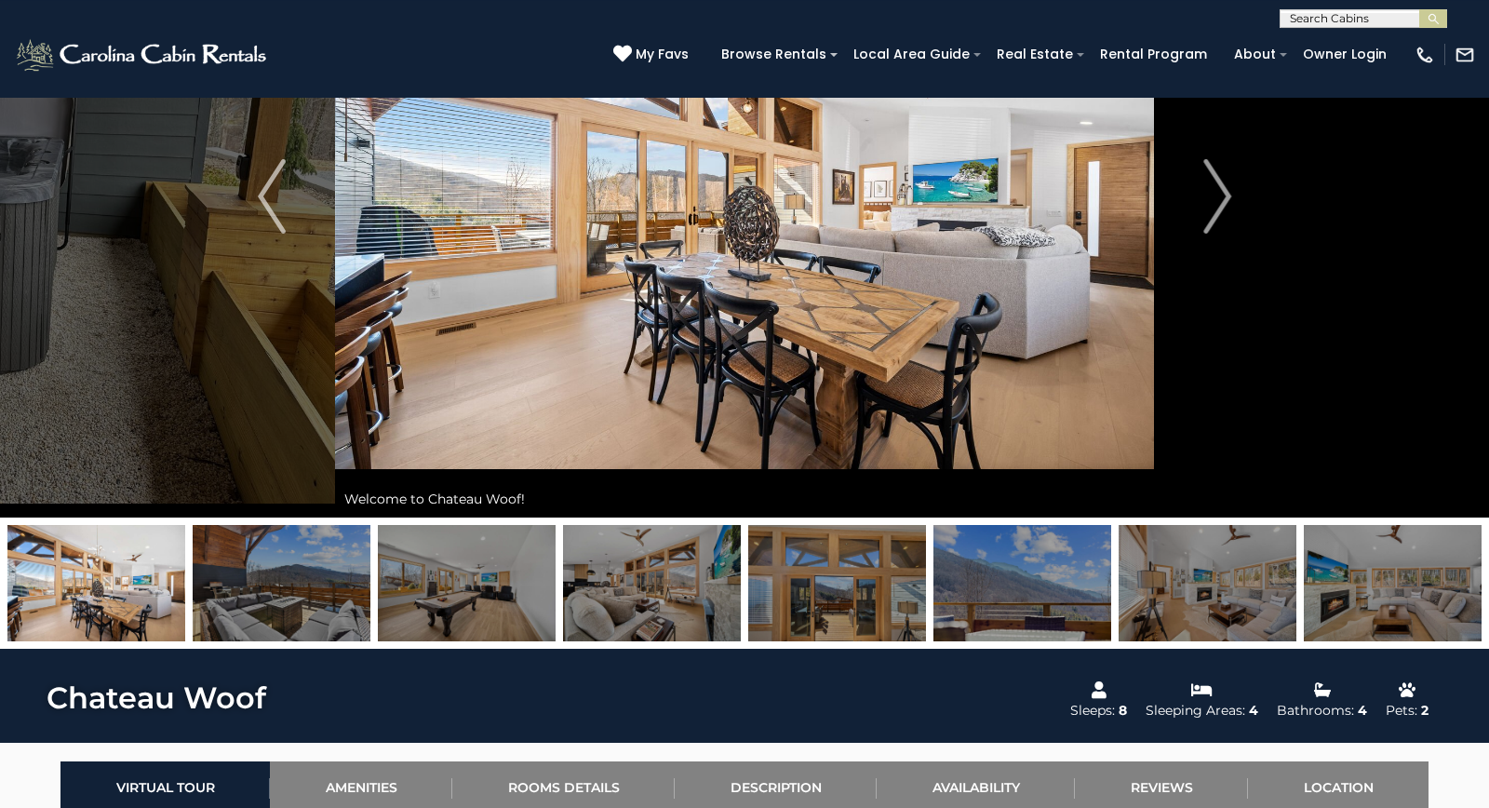
scroll to position [214, 0]
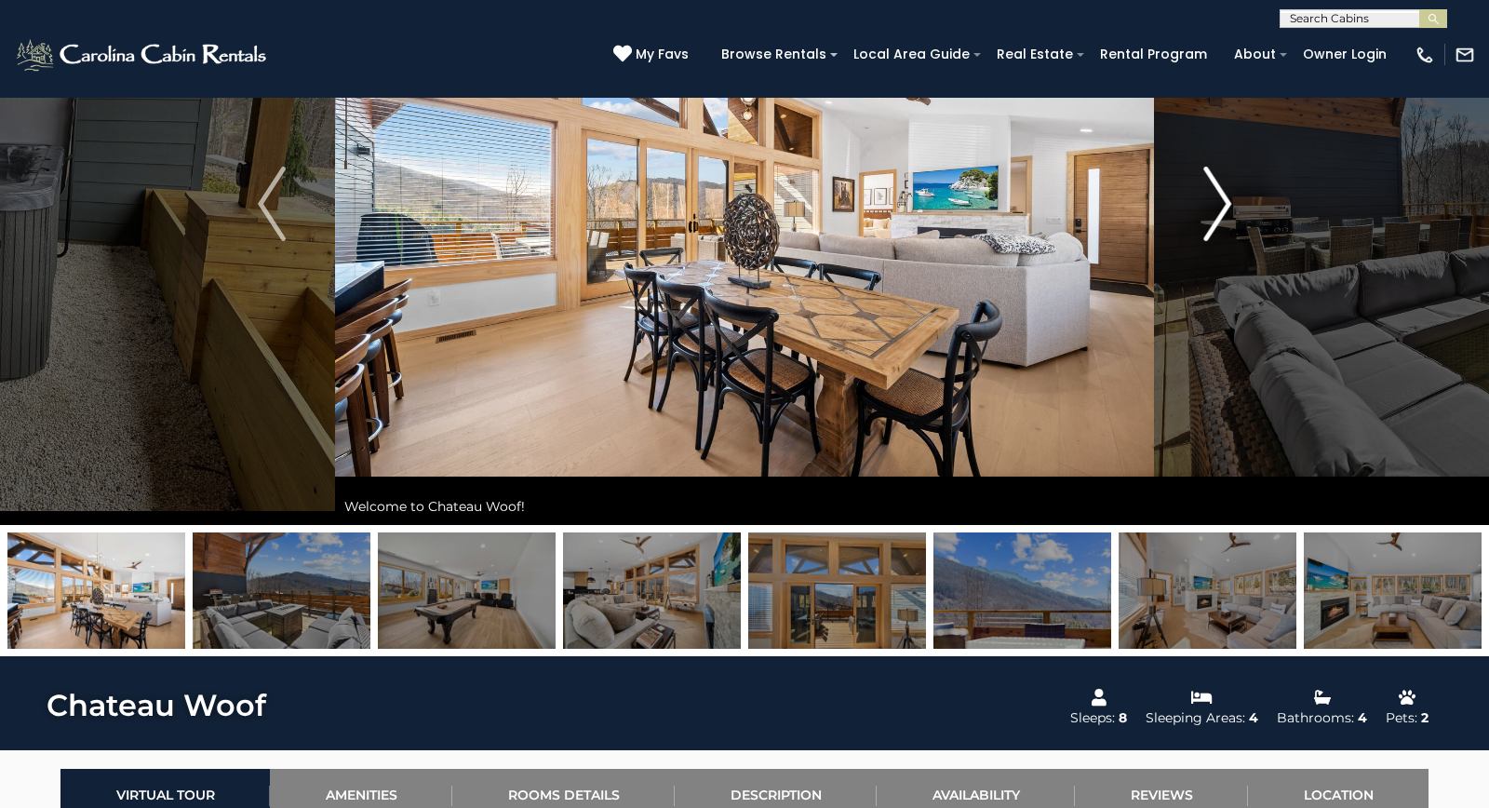
click at [1221, 199] on img "Next" at bounding box center [1217, 204] width 28 height 74
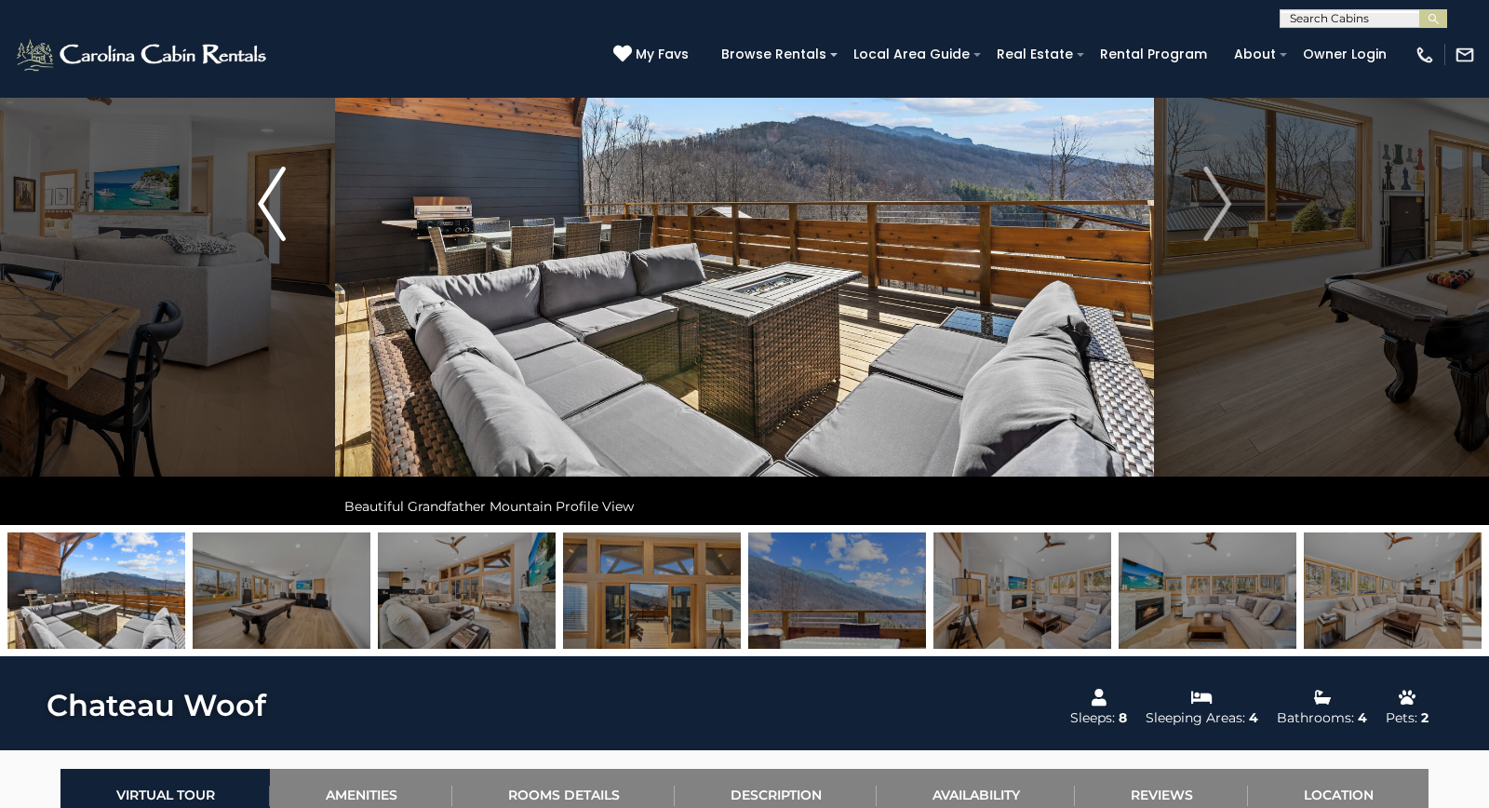
click at [265, 381] on button "Previous" at bounding box center [271, 204] width 127 height 642
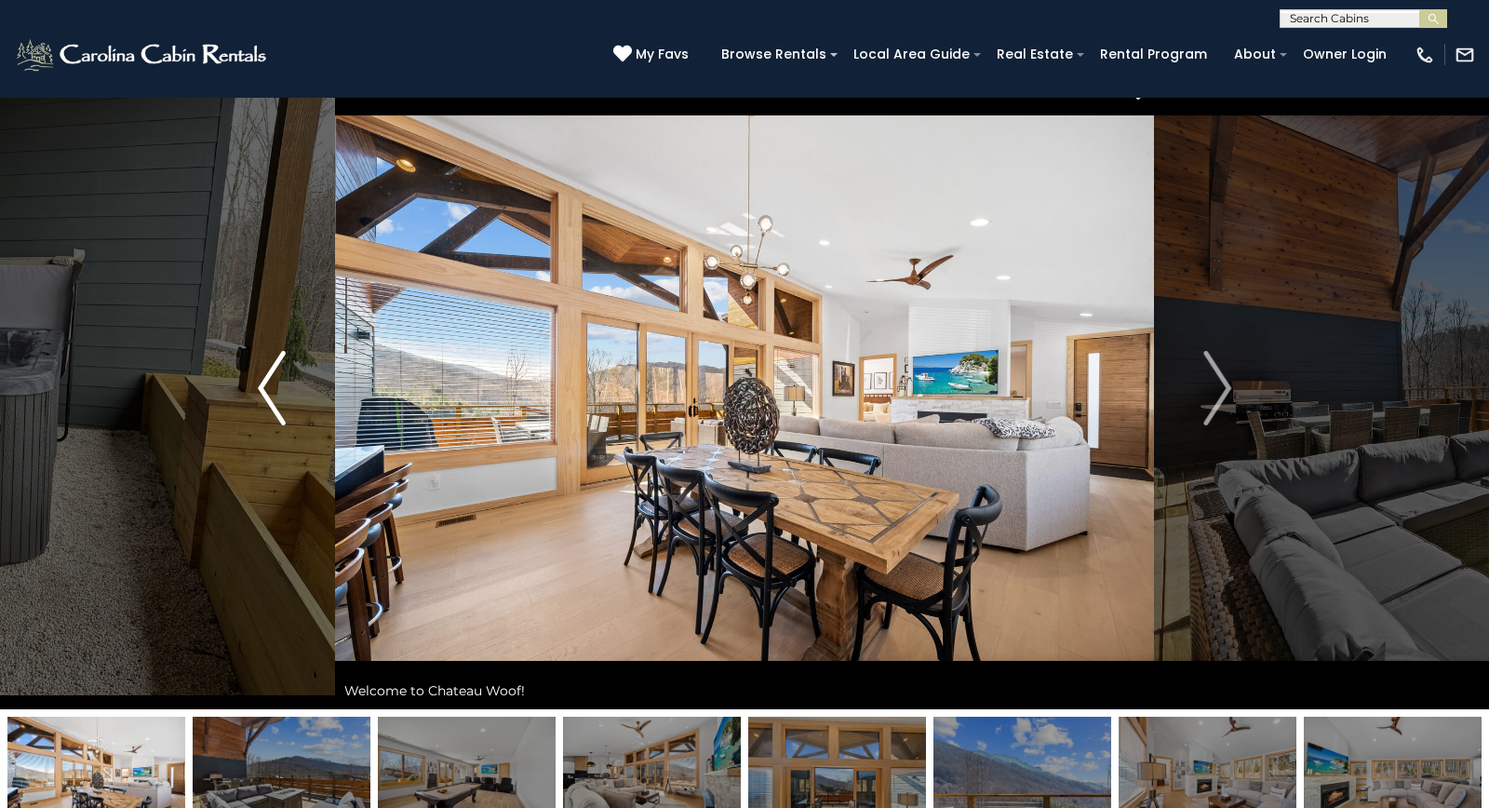
scroll to position [3, 0]
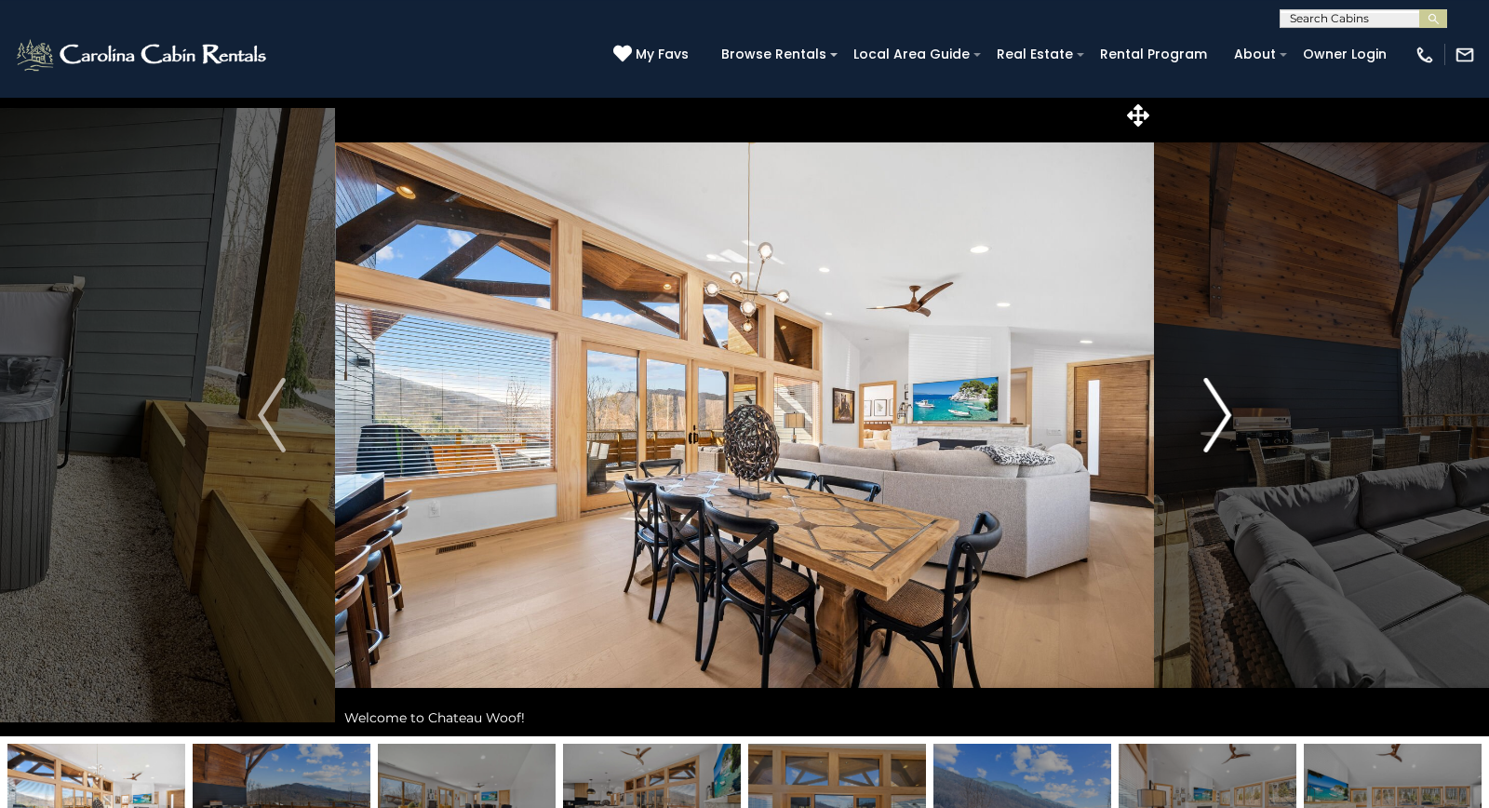
click at [1232, 407] on button "Next" at bounding box center [1217, 415] width 127 height 642
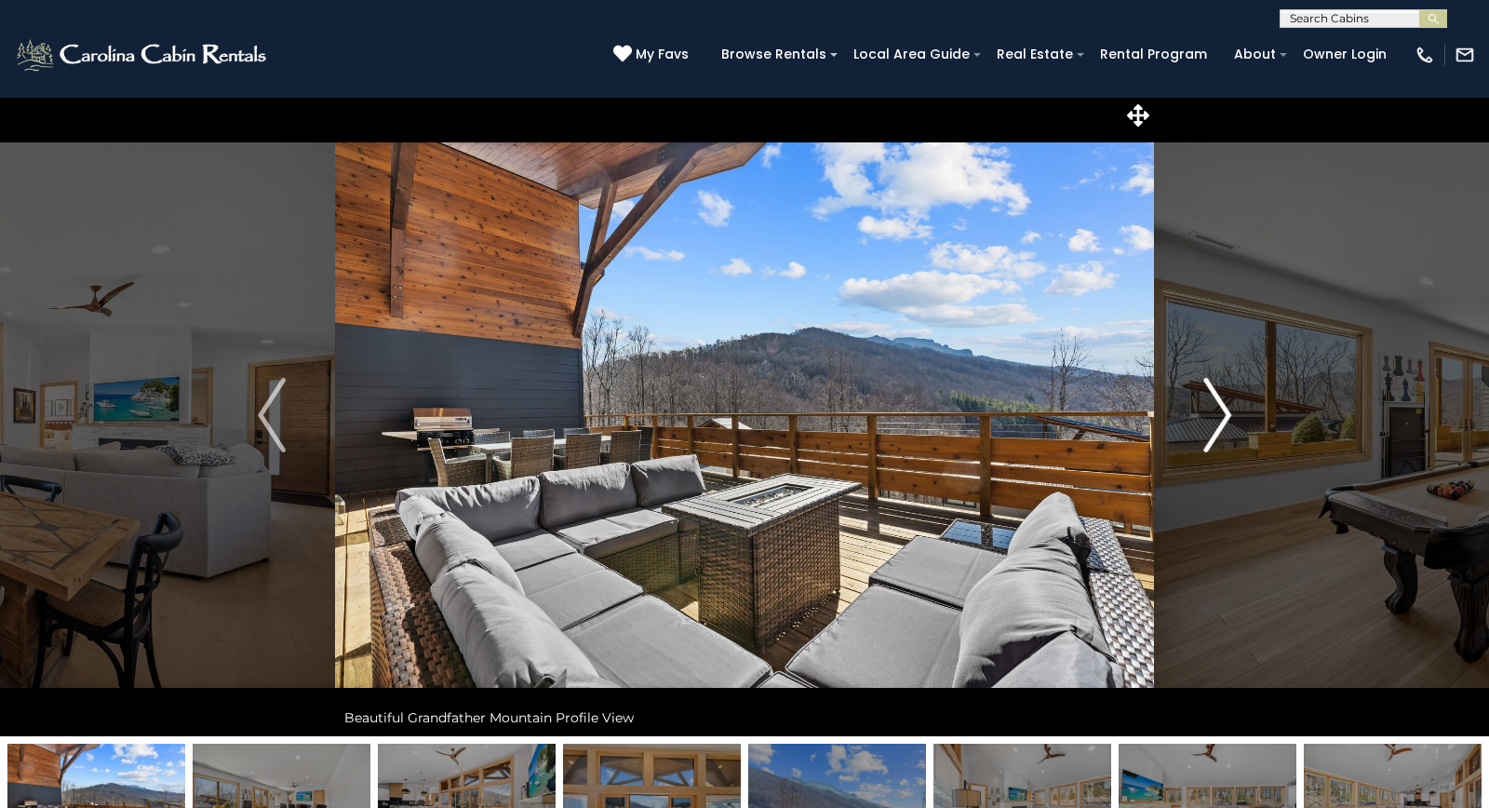
click at [1232, 407] on button "Next" at bounding box center [1217, 415] width 127 height 642
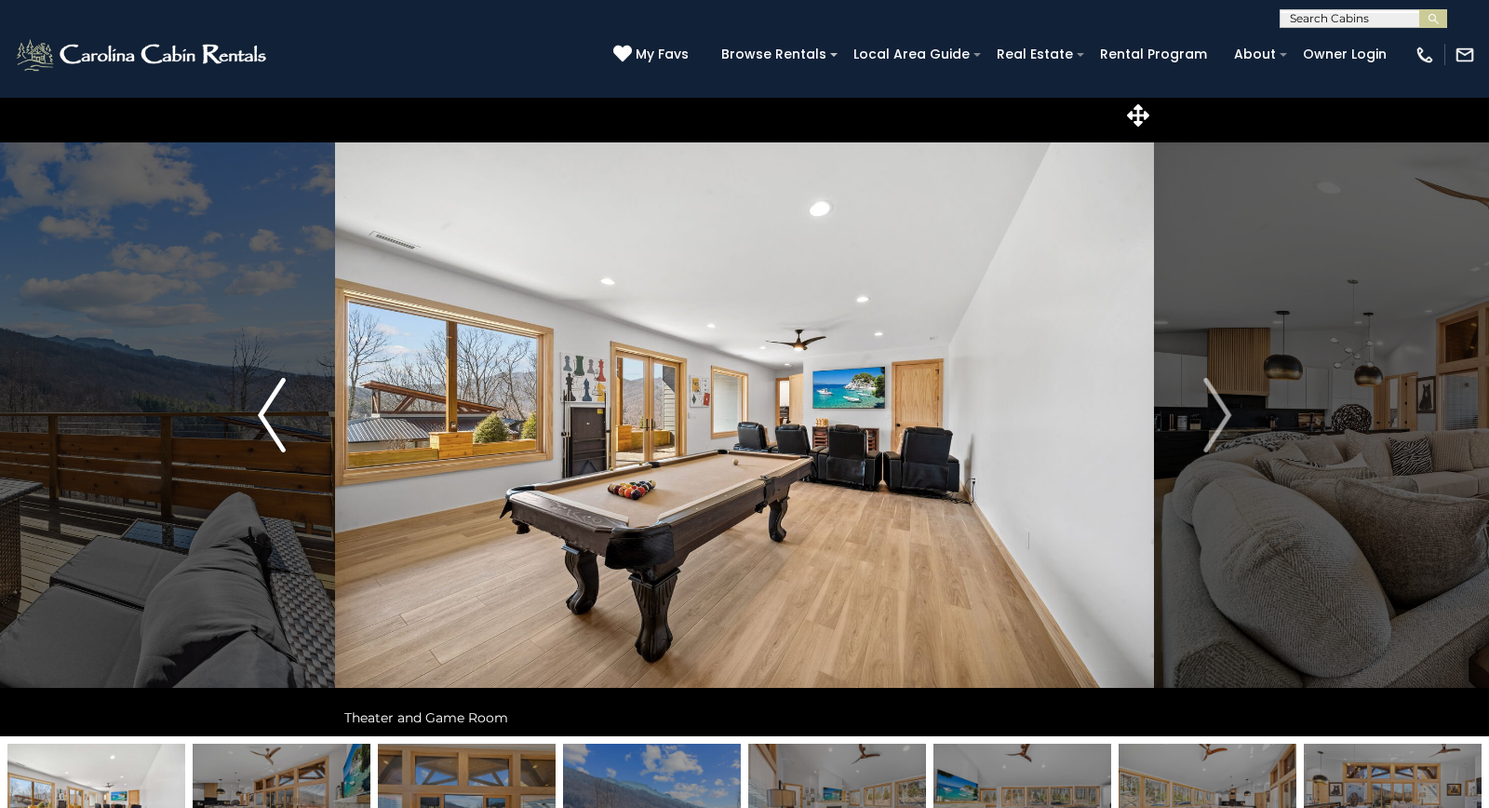
click at [269, 420] on img "Previous" at bounding box center [272, 415] width 28 height 74
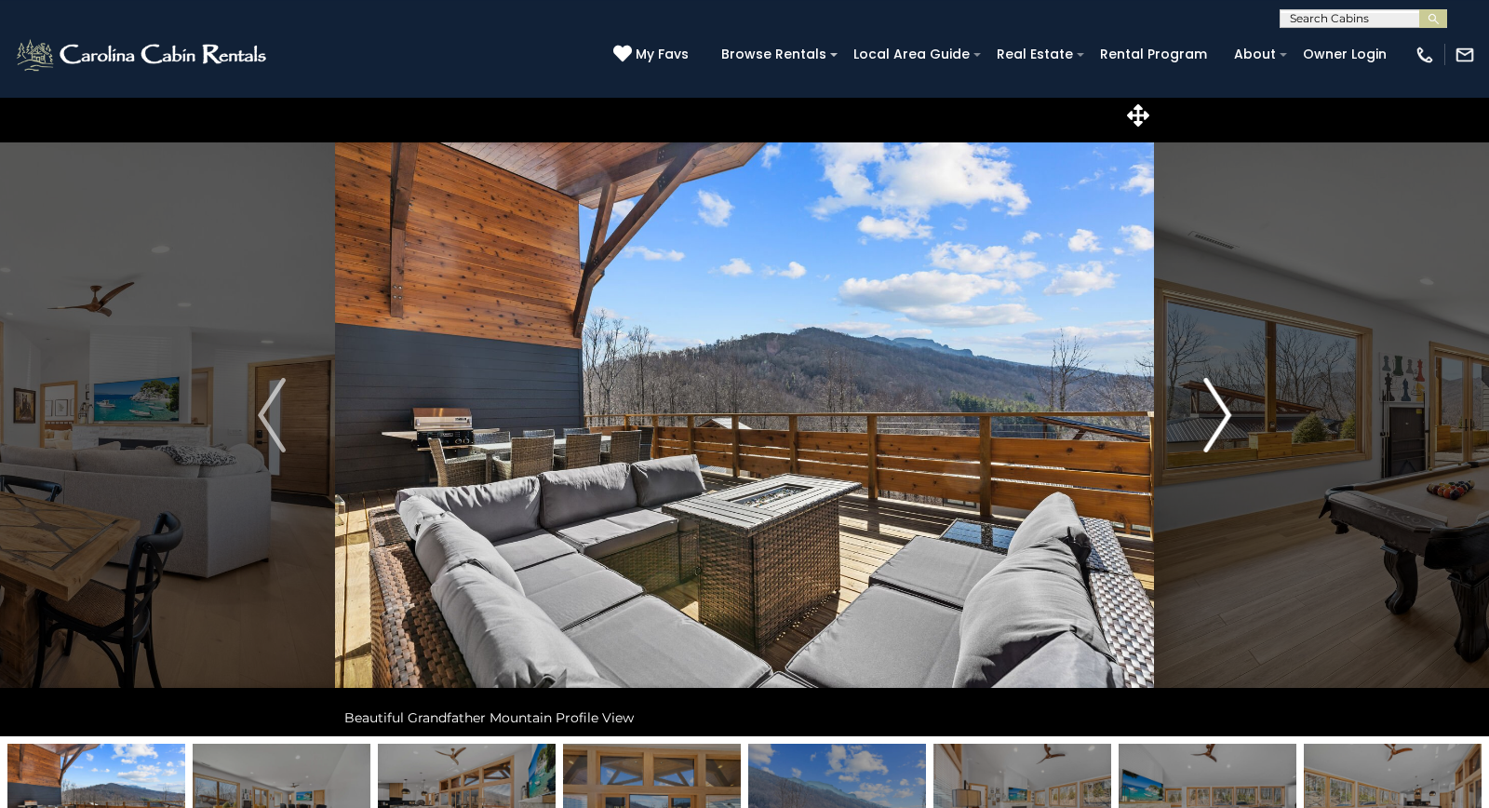
click at [1229, 423] on img "Next" at bounding box center [1217, 415] width 28 height 74
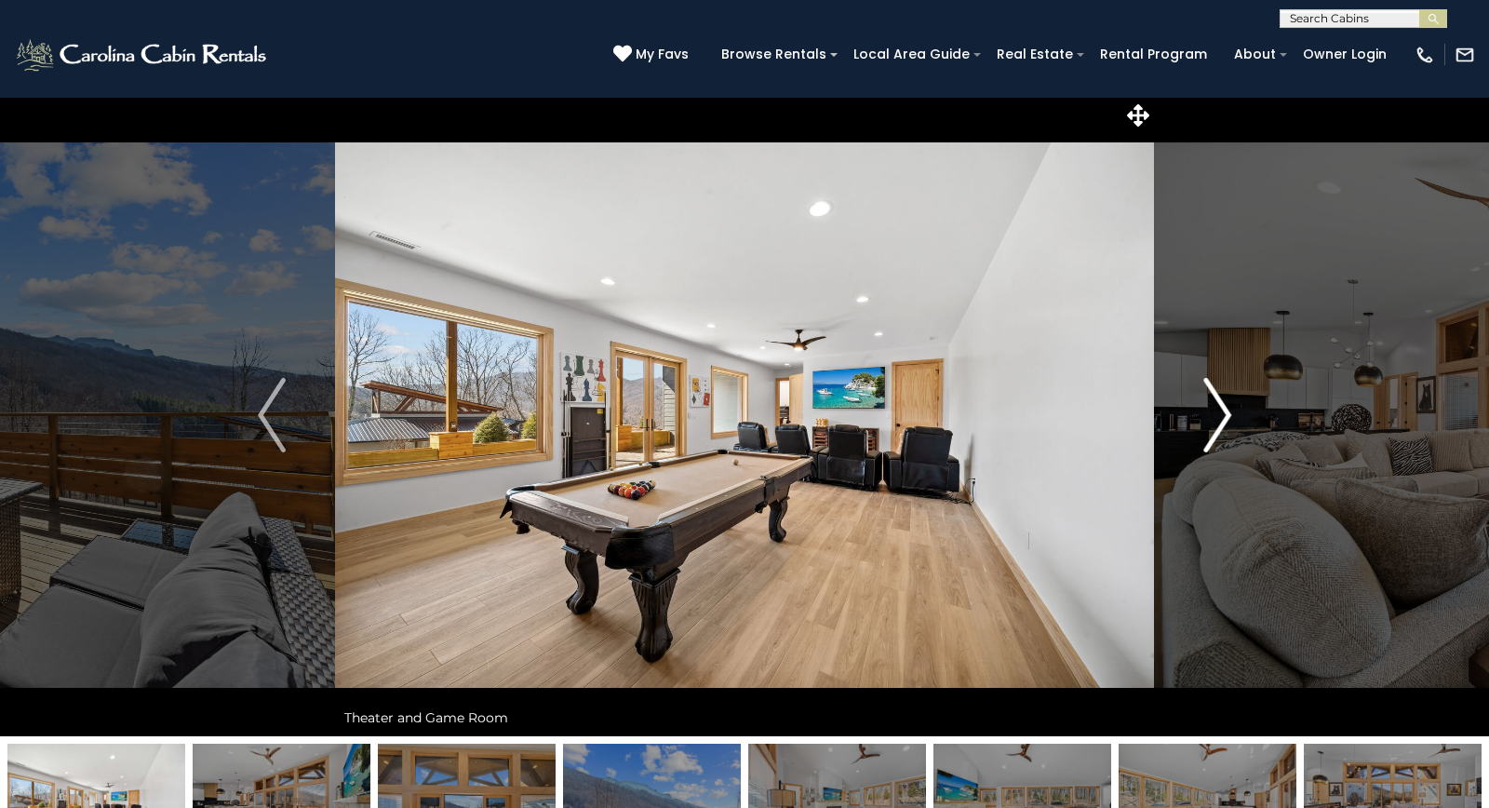
click at [1229, 423] on img "Next" at bounding box center [1217, 415] width 28 height 74
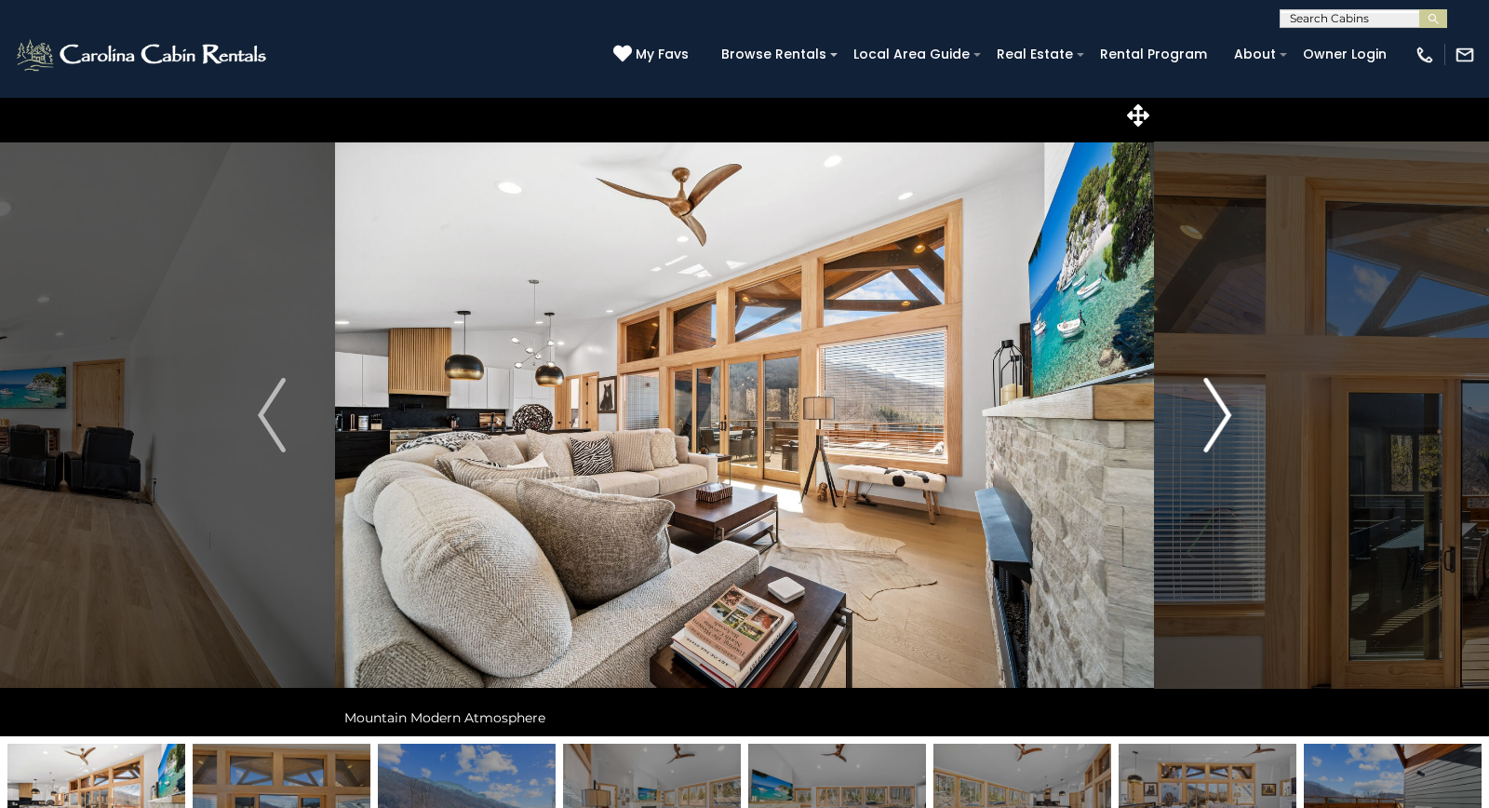
click at [1229, 423] on img "Next" at bounding box center [1217, 415] width 28 height 74
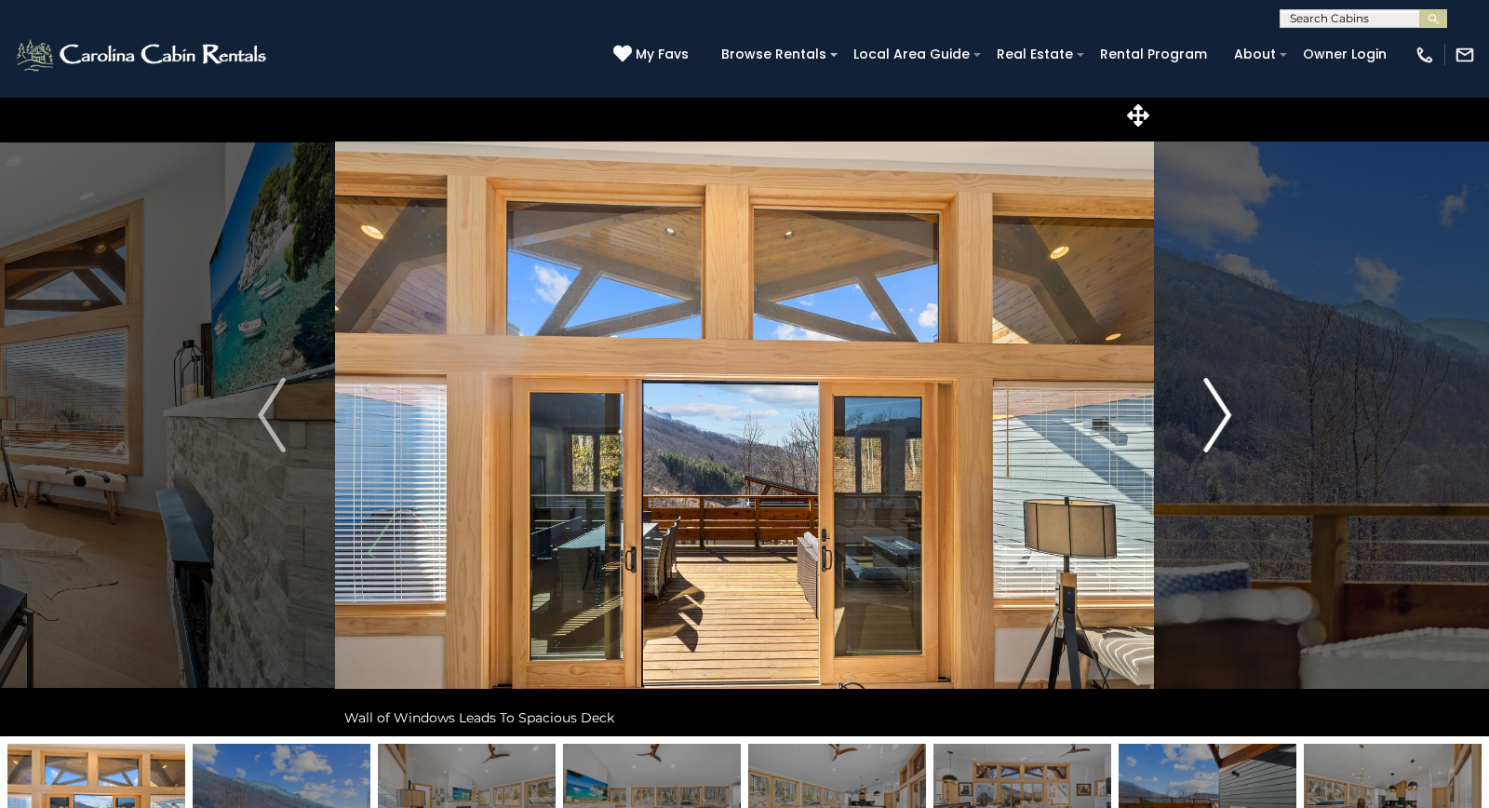
click at [1229, 423] on img "Next" at bounding box center [1217, 415] width 28 height 74
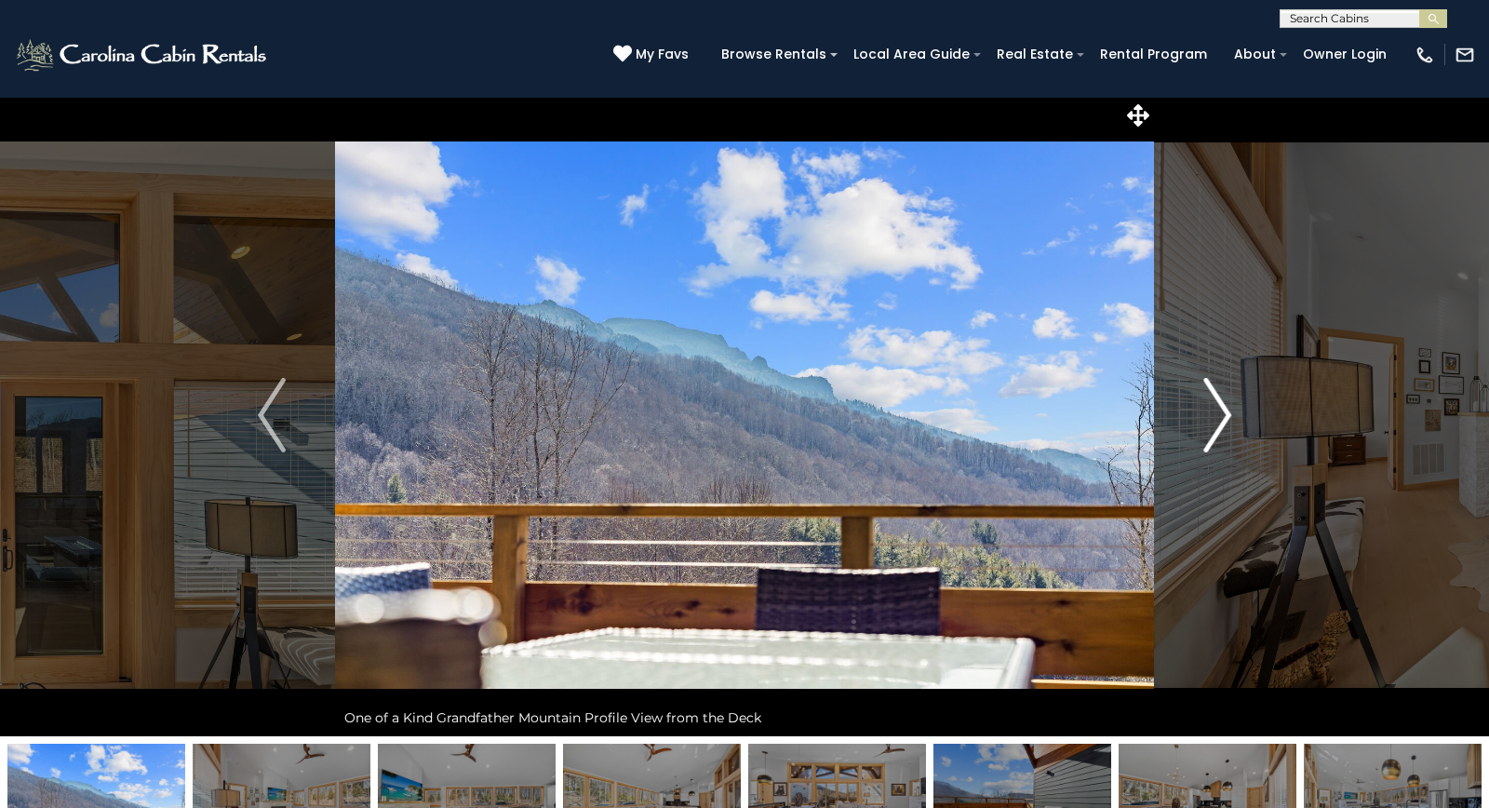
click at [1229, 423] on img "Next" at bounding box center [1217, 415] width 28 height 74
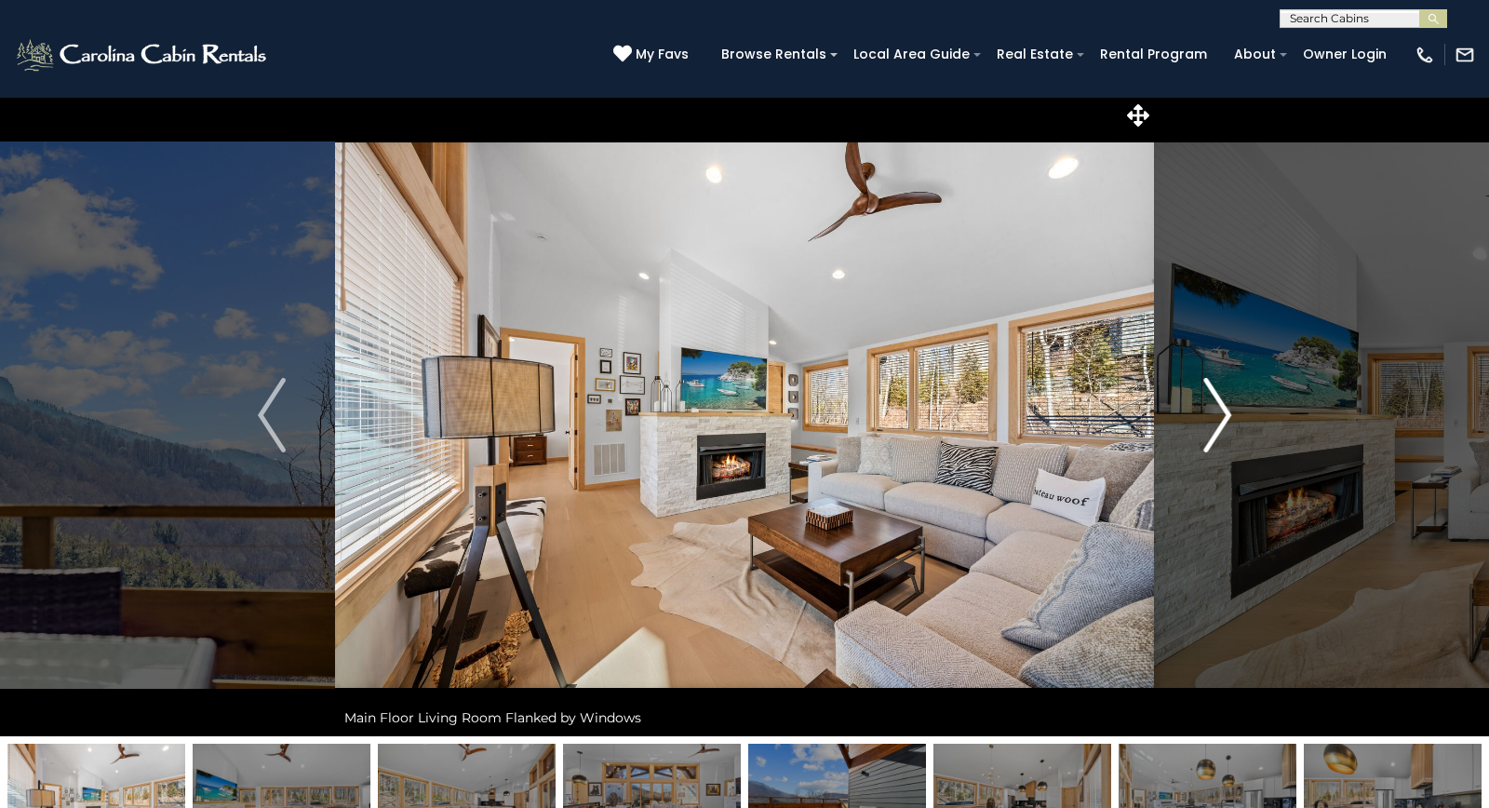
click at [1229, 423] on img "Next" at bounding box center [1217, 415] width 28 height 74
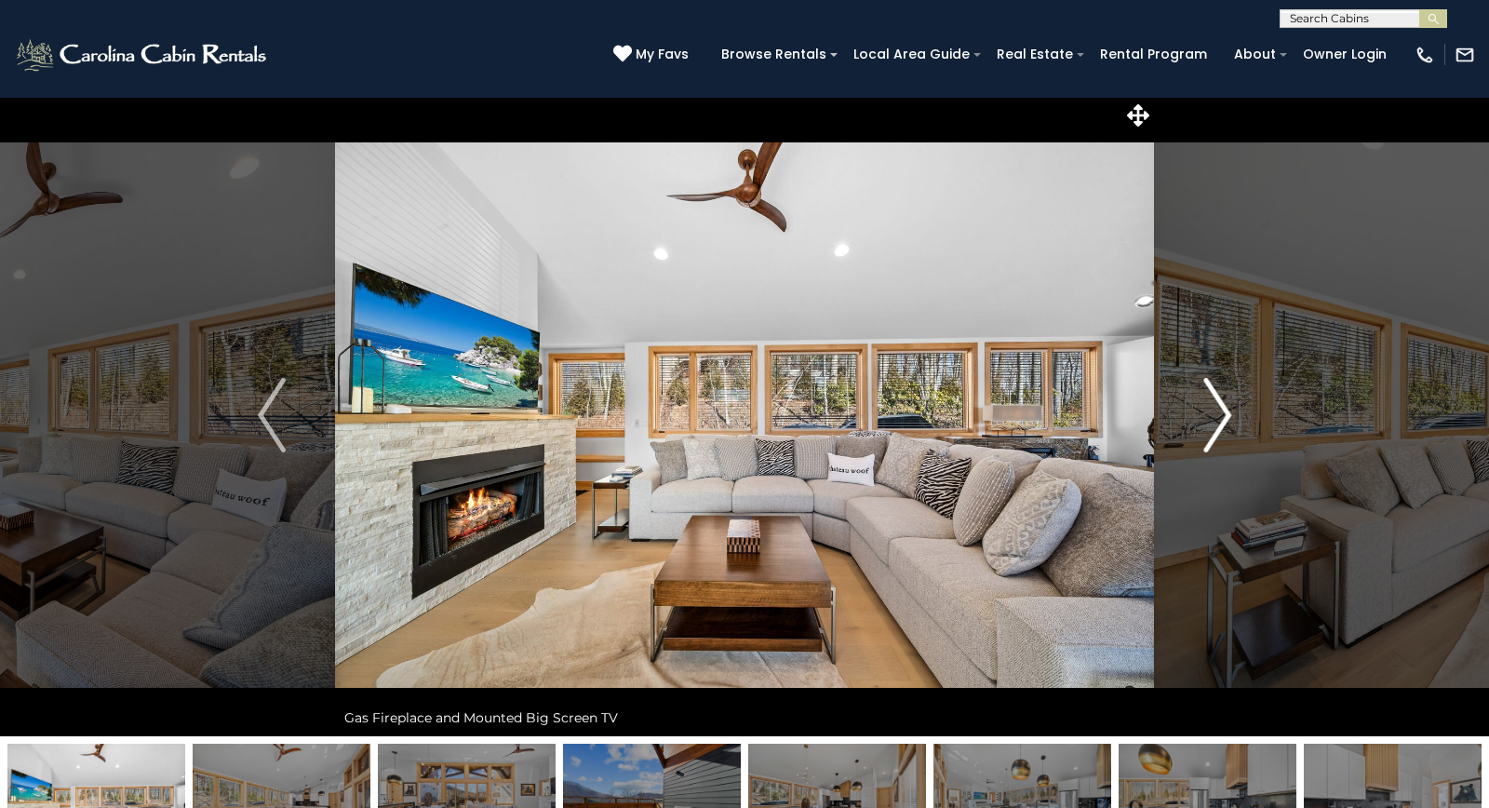
click at [1229, 423] on img "Next" at bounding box center [1217, 415] width 28 height 74
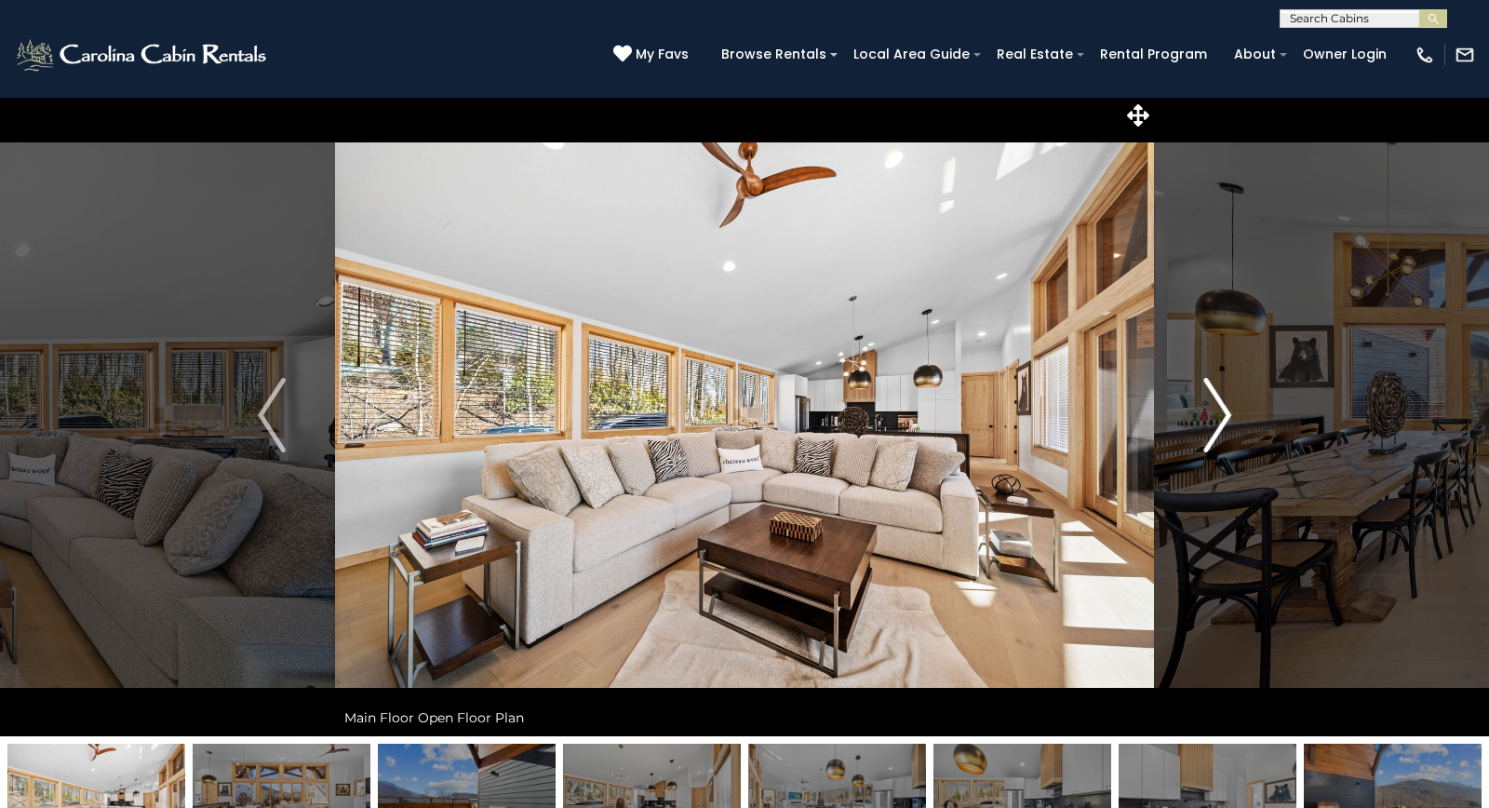
click at [1229, 423] on img "Next" at bounding box center [1217, 415] width 28 height 74
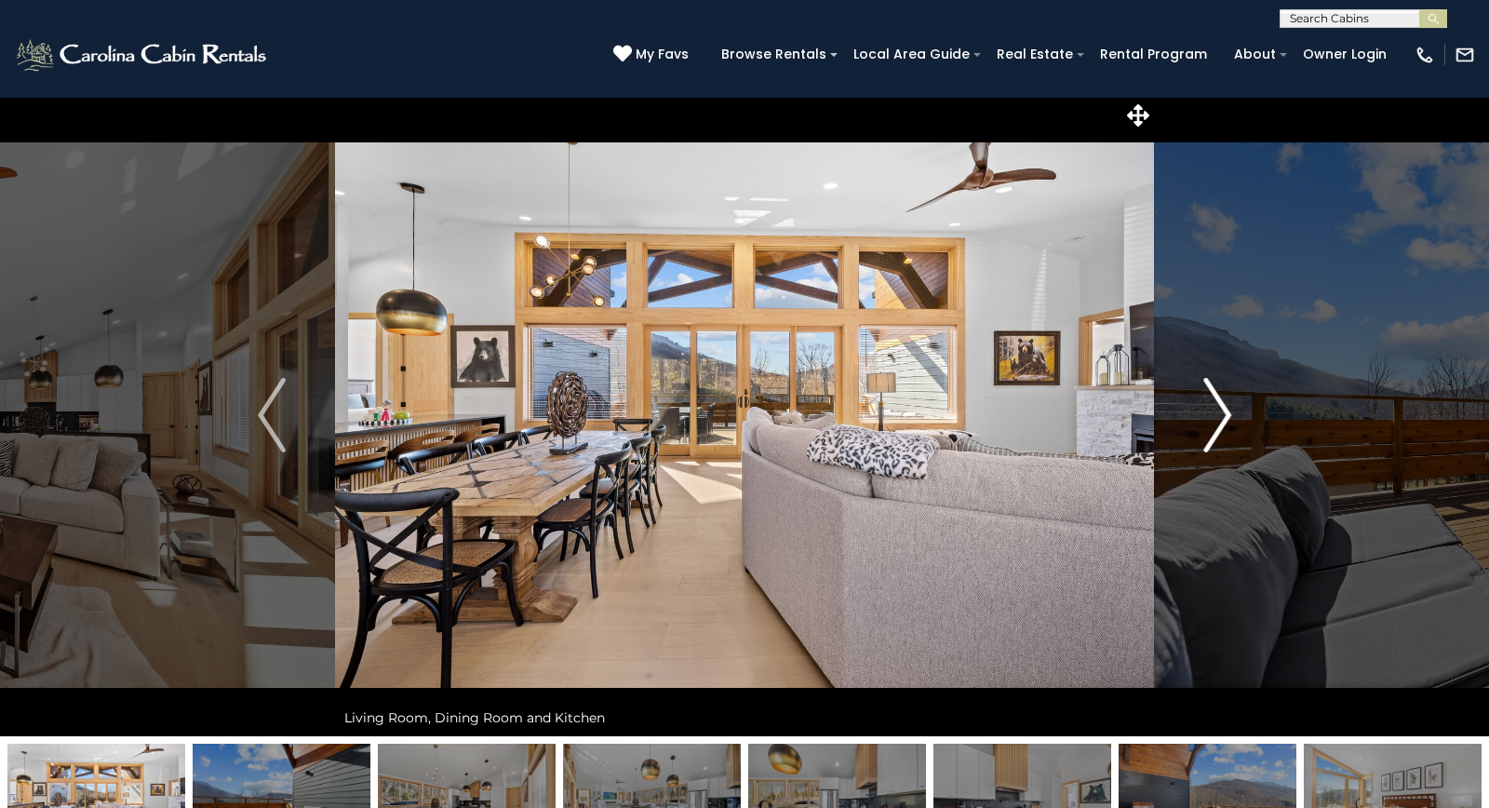
click at [1229, 423] on img "Next" at bounding box center [1217, 415] width 28 height 74
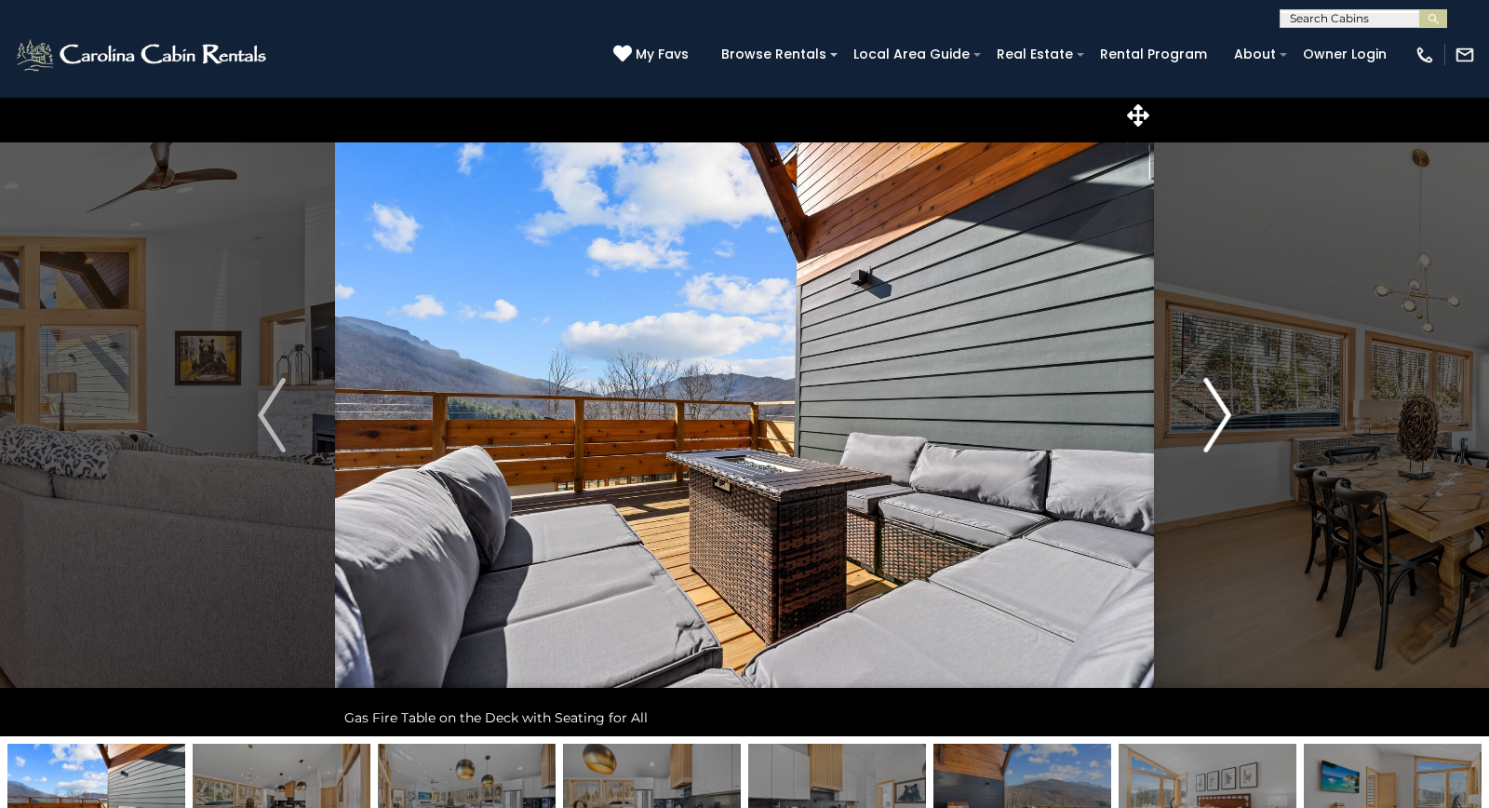
click at [1229, 423] on img "Next" at bounding box center [1217, 415] width 28 height 74
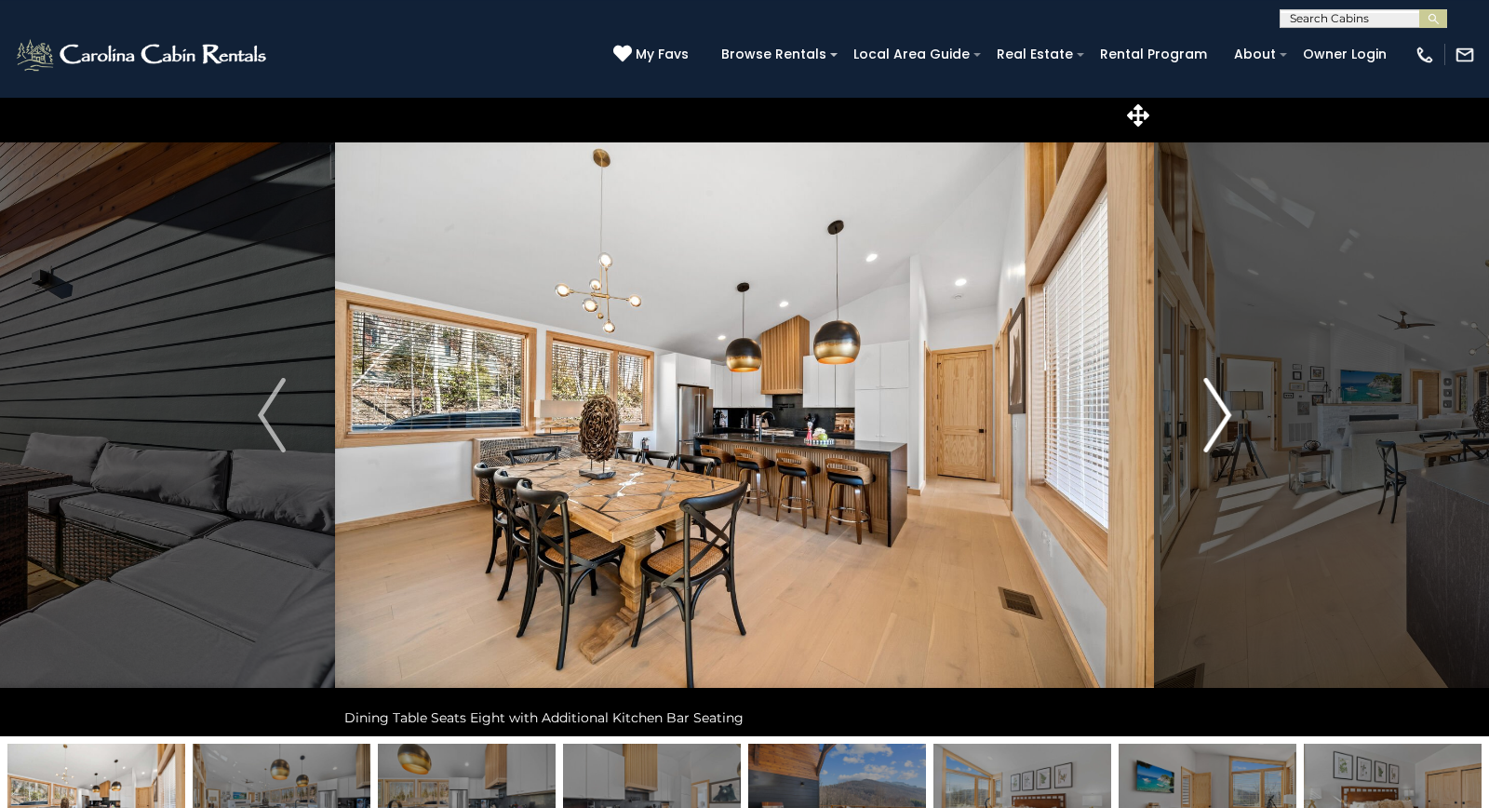
click at [1229, 423] on img "Next" at bounding box center [1217, 415] width 28 height 74
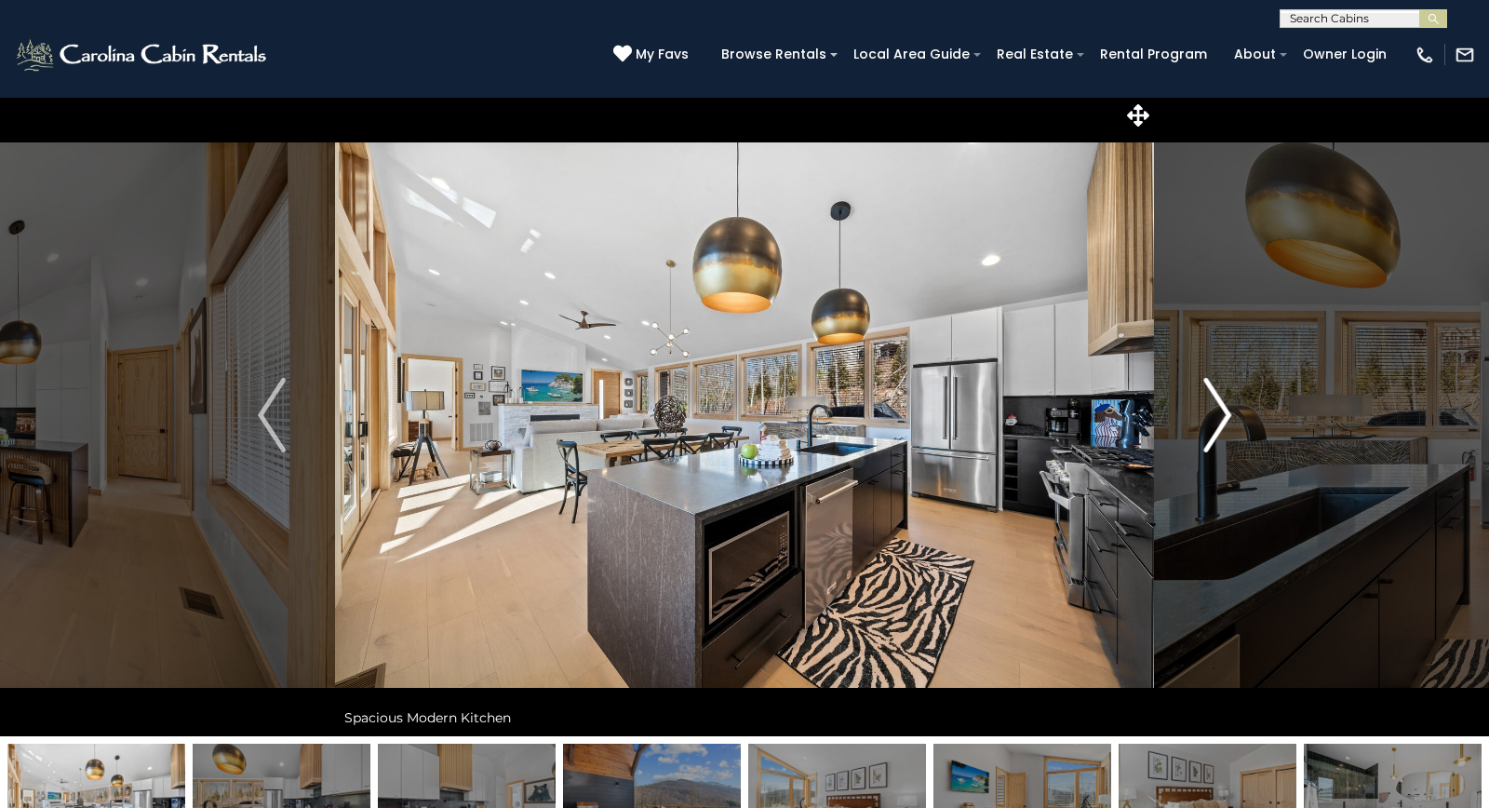
click at [1229, 423] on img "Next" at bounding box center [1217, 415] width 28 height 74
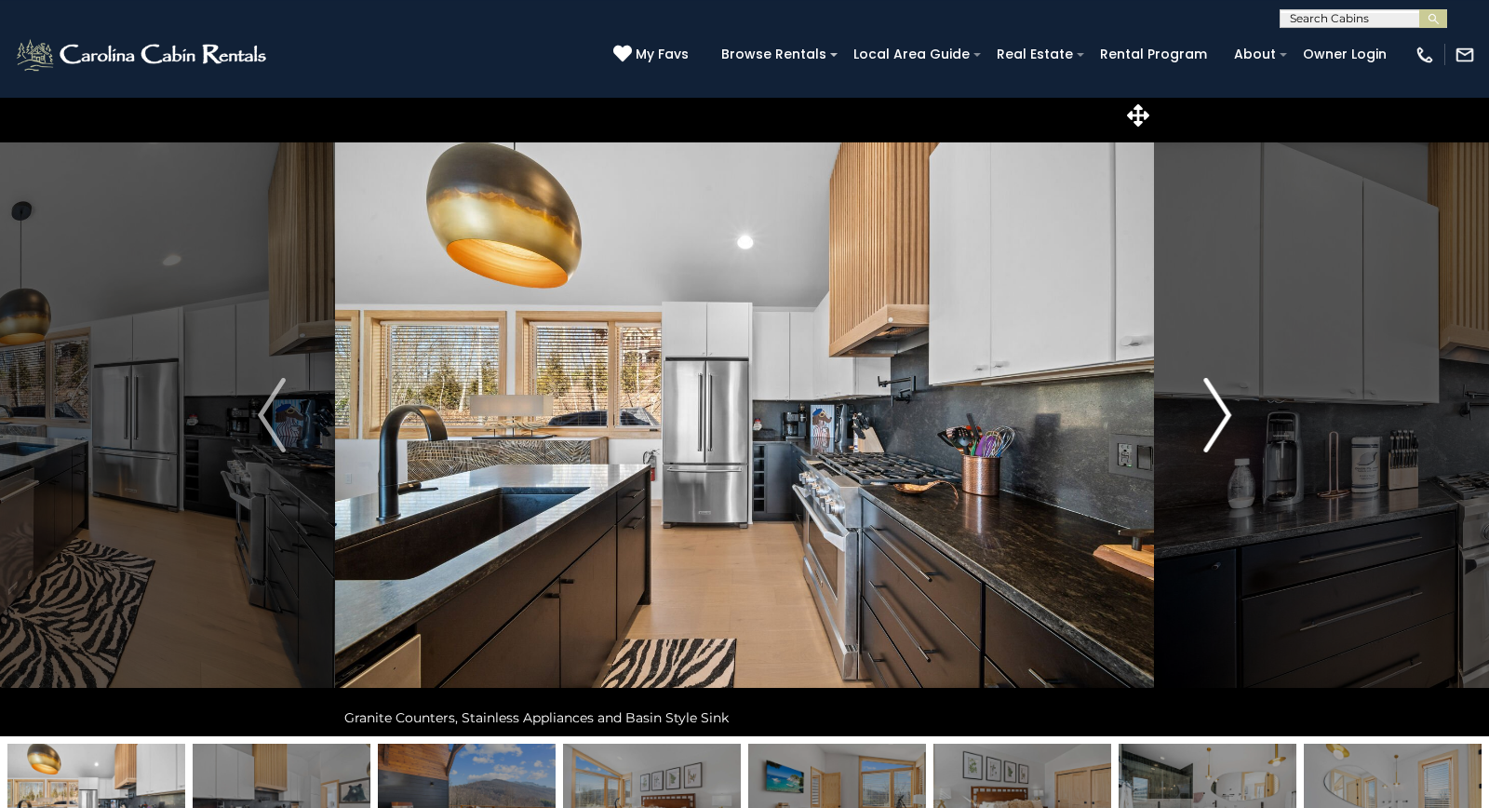
click at [1229, 423] on img "Next" at bounding box center [1217, 415] width 28 height 74
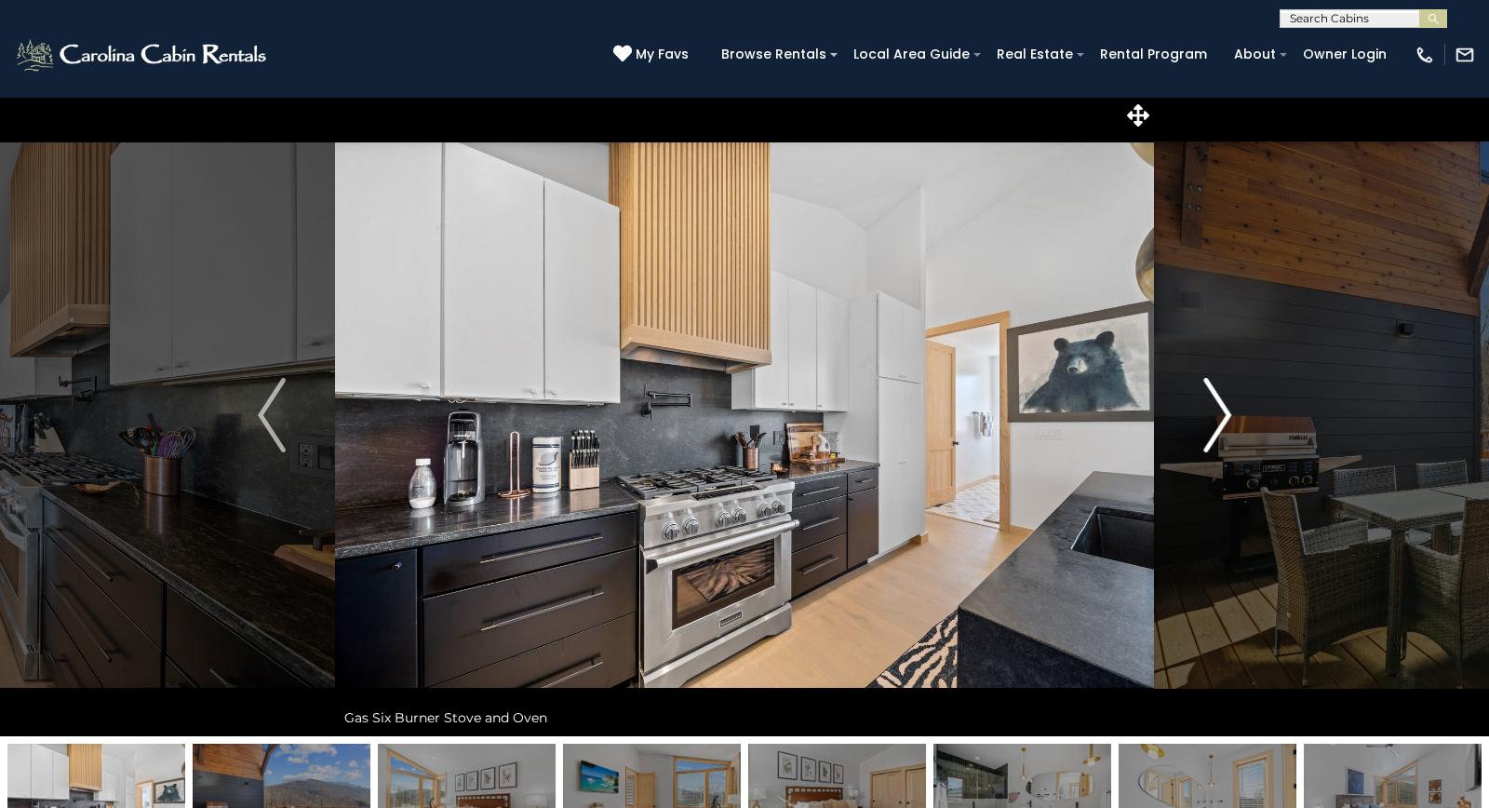
click at [1229, 423] on img "Next" at bounding box center [1217, 415] width 28 height 74
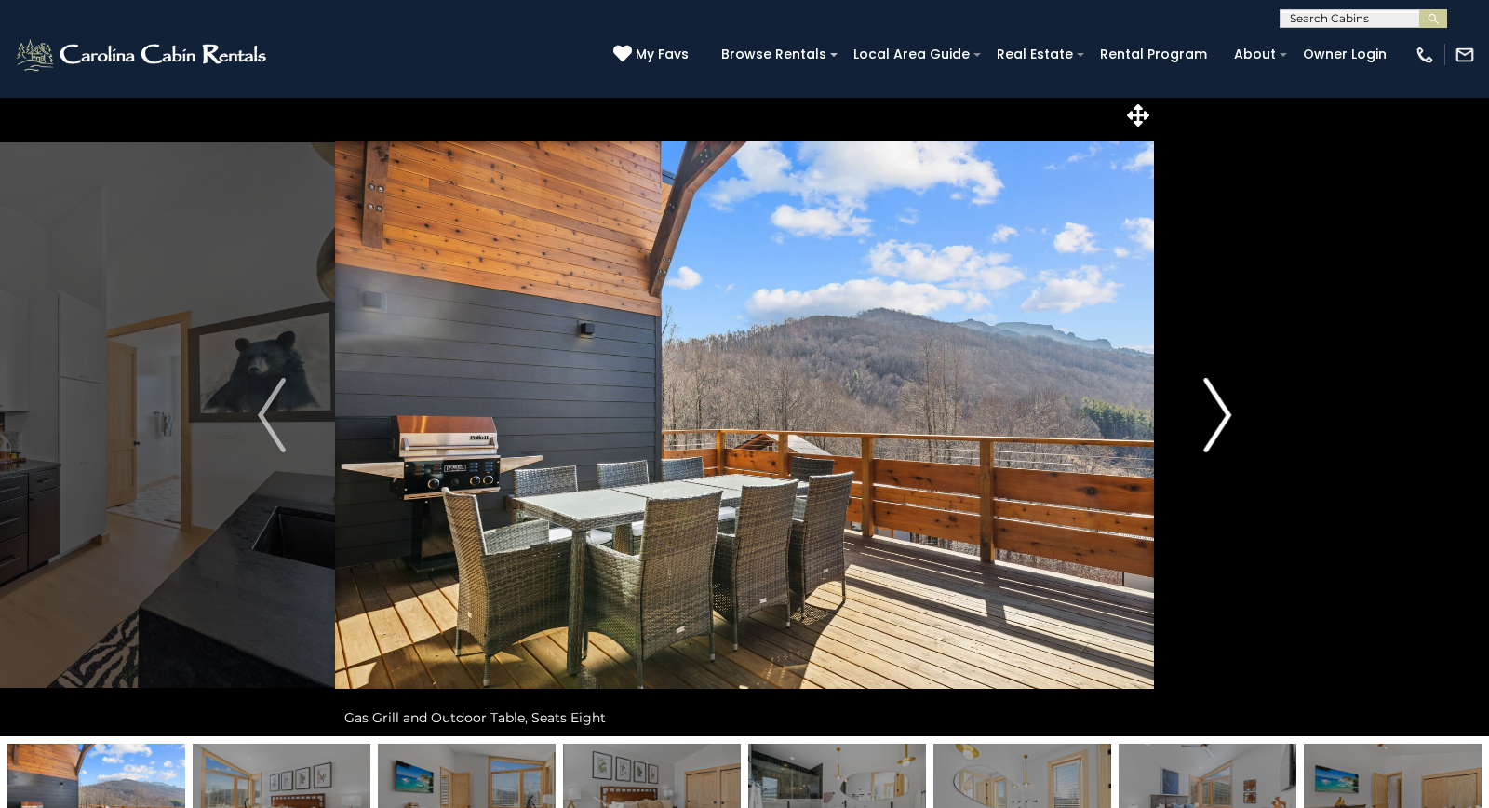
click at [1229, 423] on img "Next" at bounding box center [1217, 415] width 28 height 74
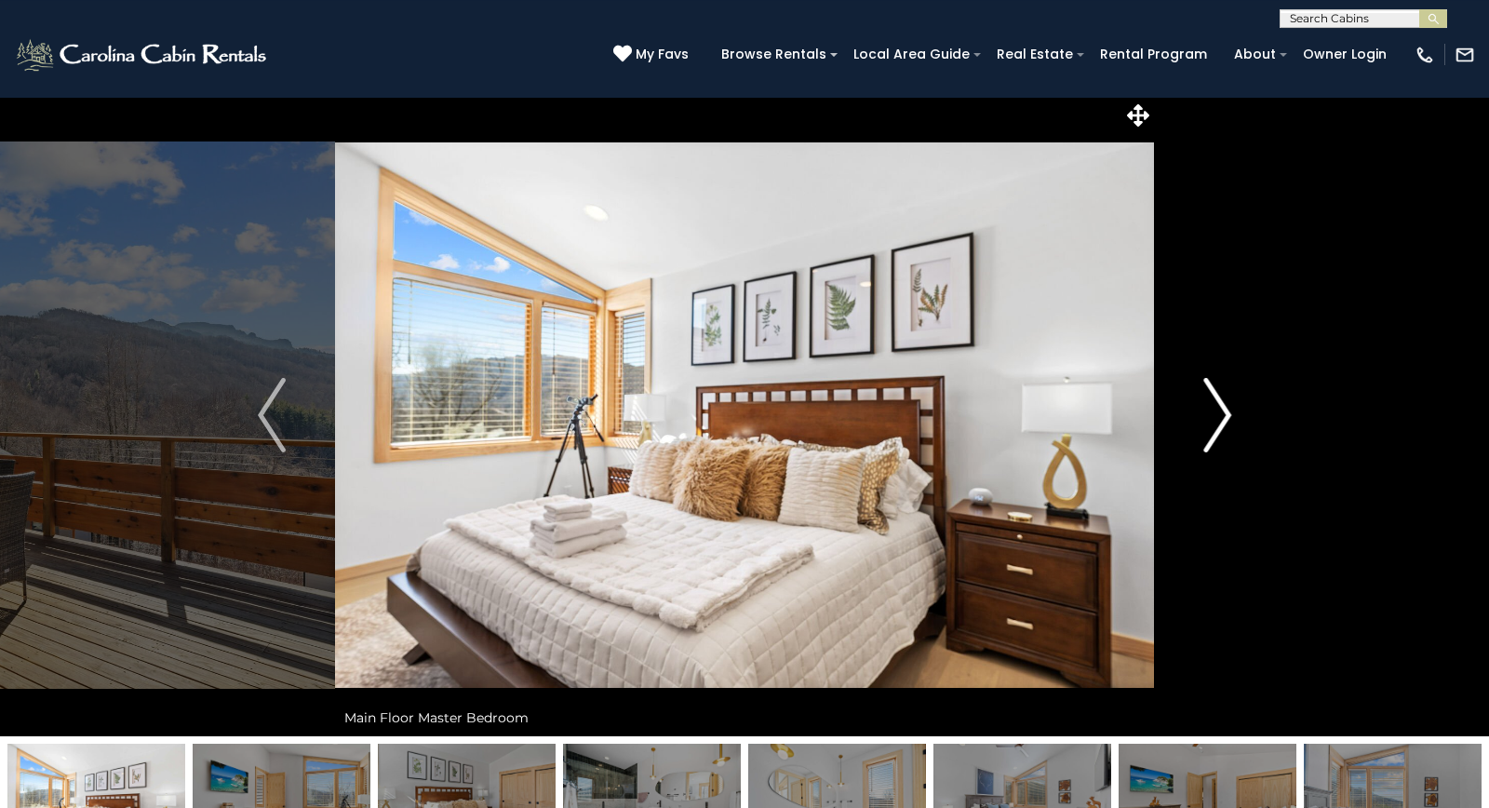
click at [1229, 423] on img "Next" at bounding box center [1217, 415] width 28 height 74
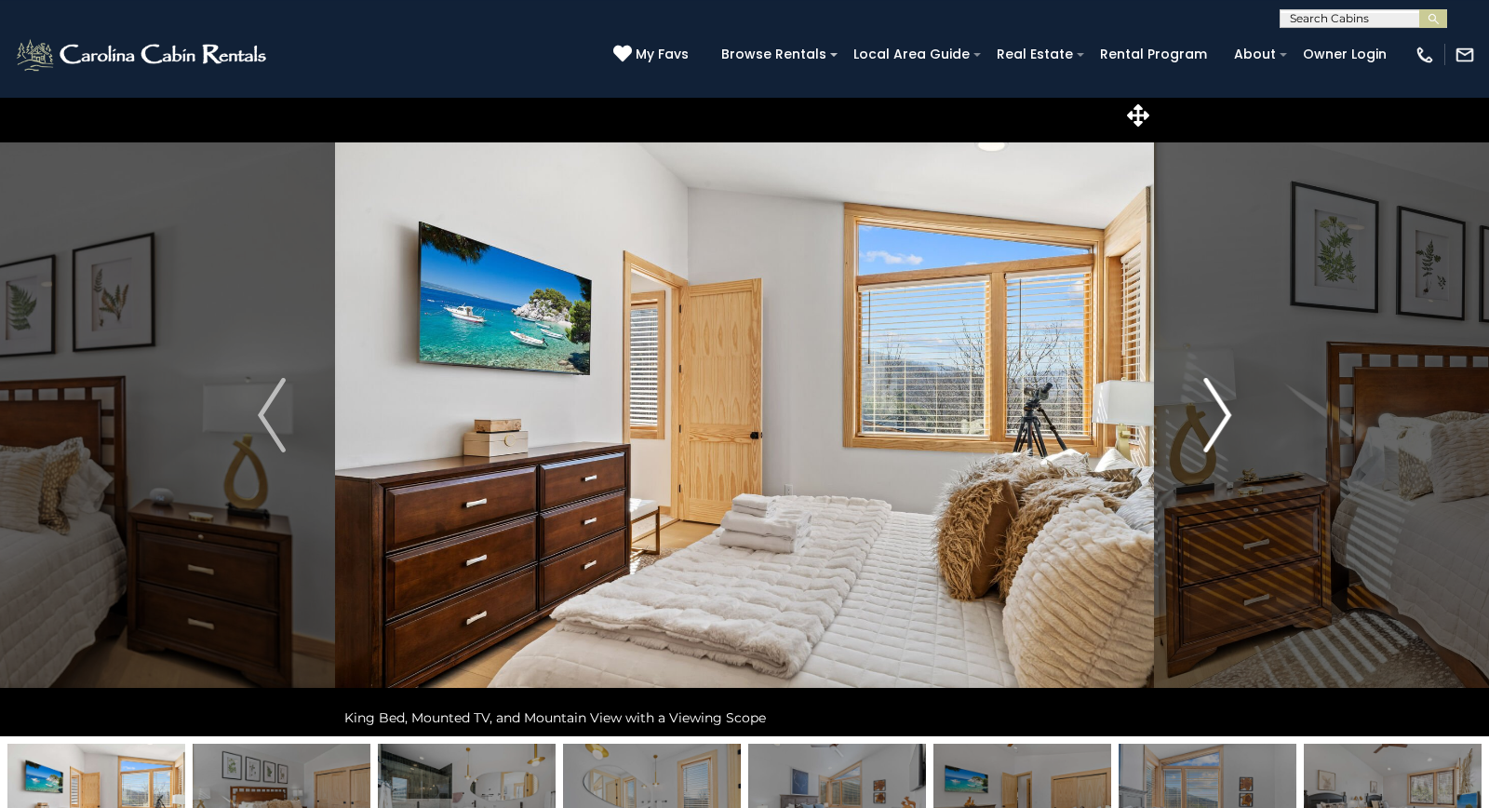
click at [1229, 423] on img "Next" at bounding box center [1217, 415] width 28 height 74
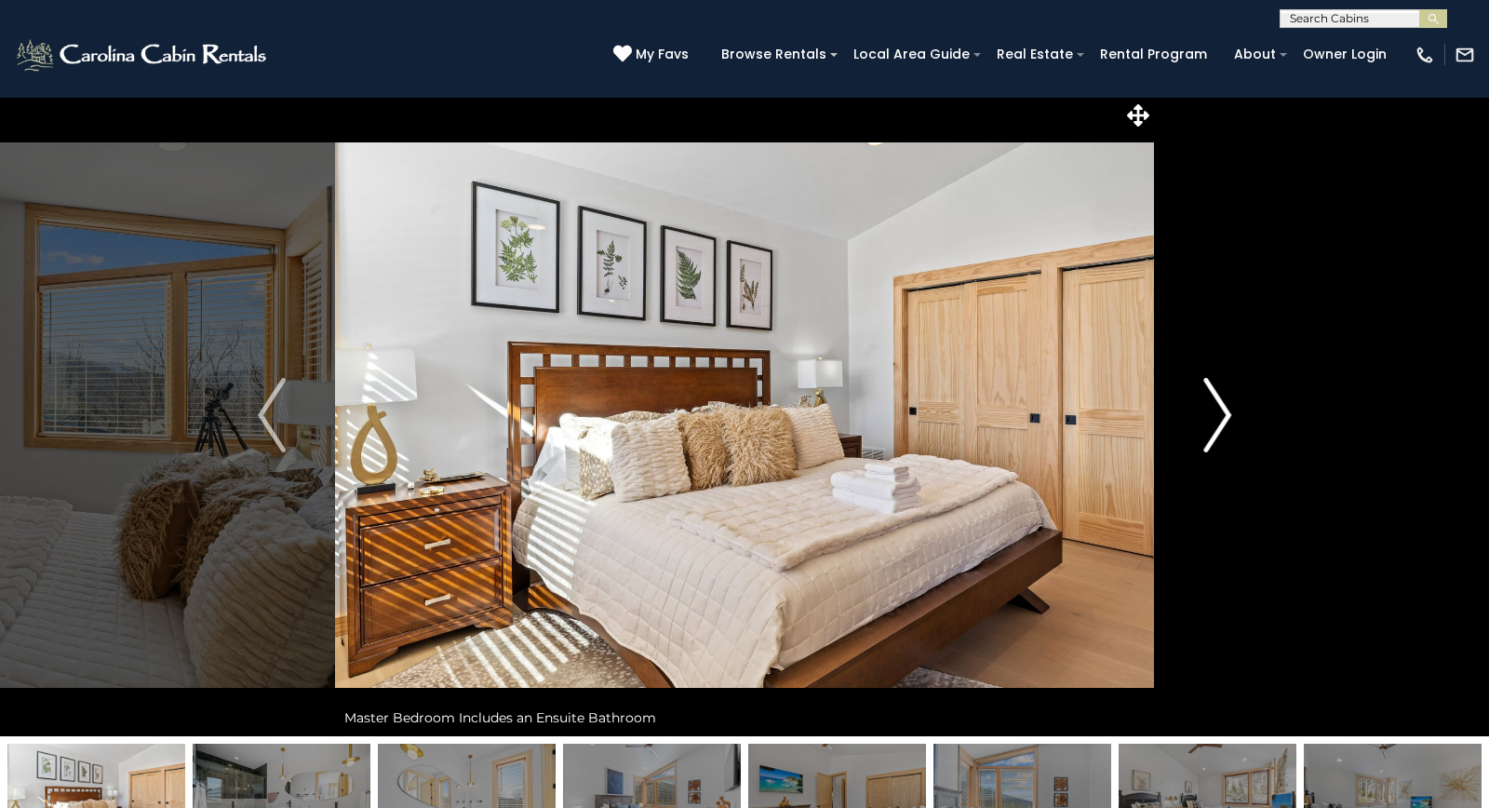
click at [1229, 423] on img "Next" at bounding box center [1217, 415] width 28 height 74
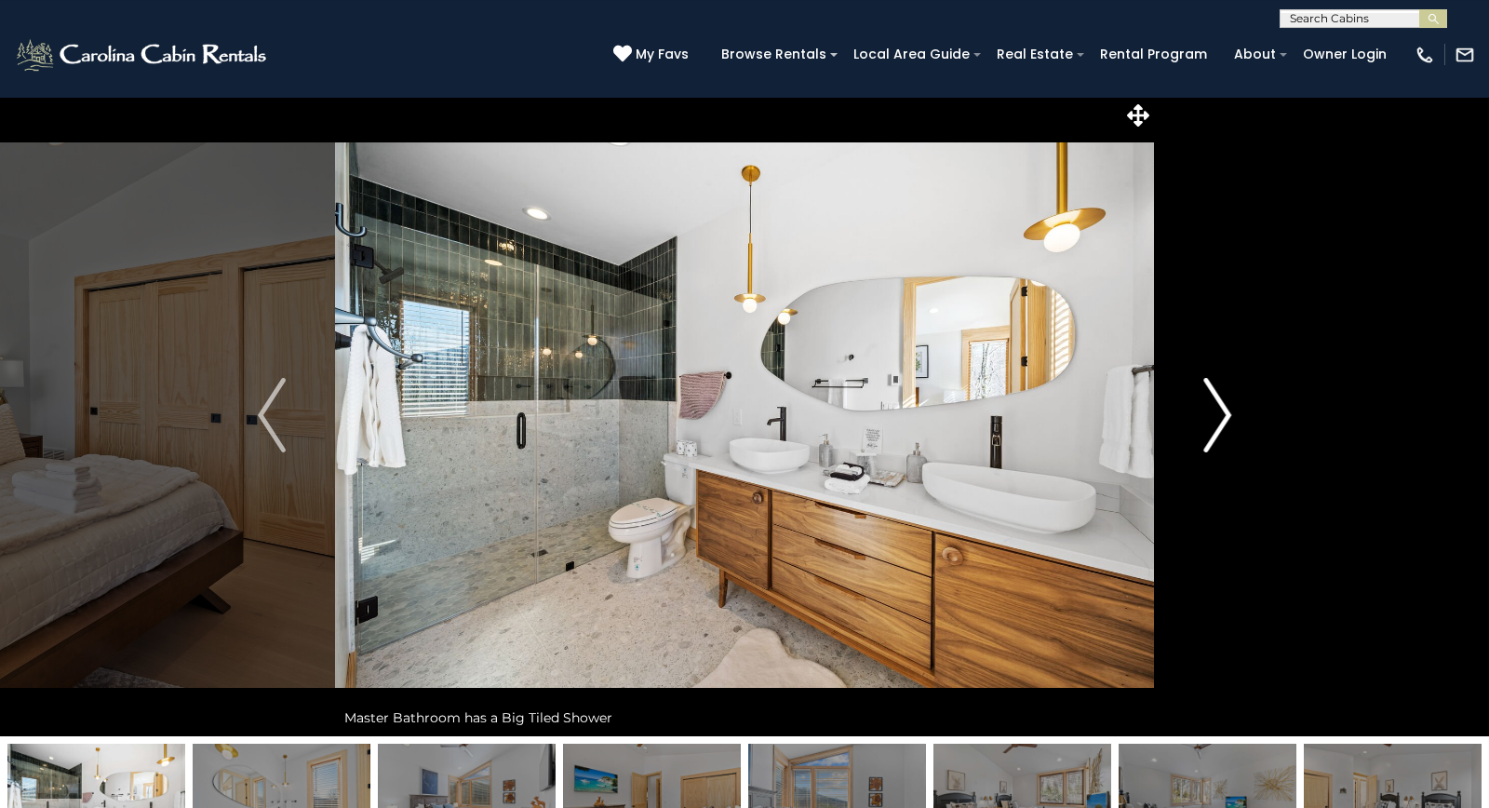
click at [1229, 423] on img "Next" at bounding box center [1217, 415] width 28 height 74
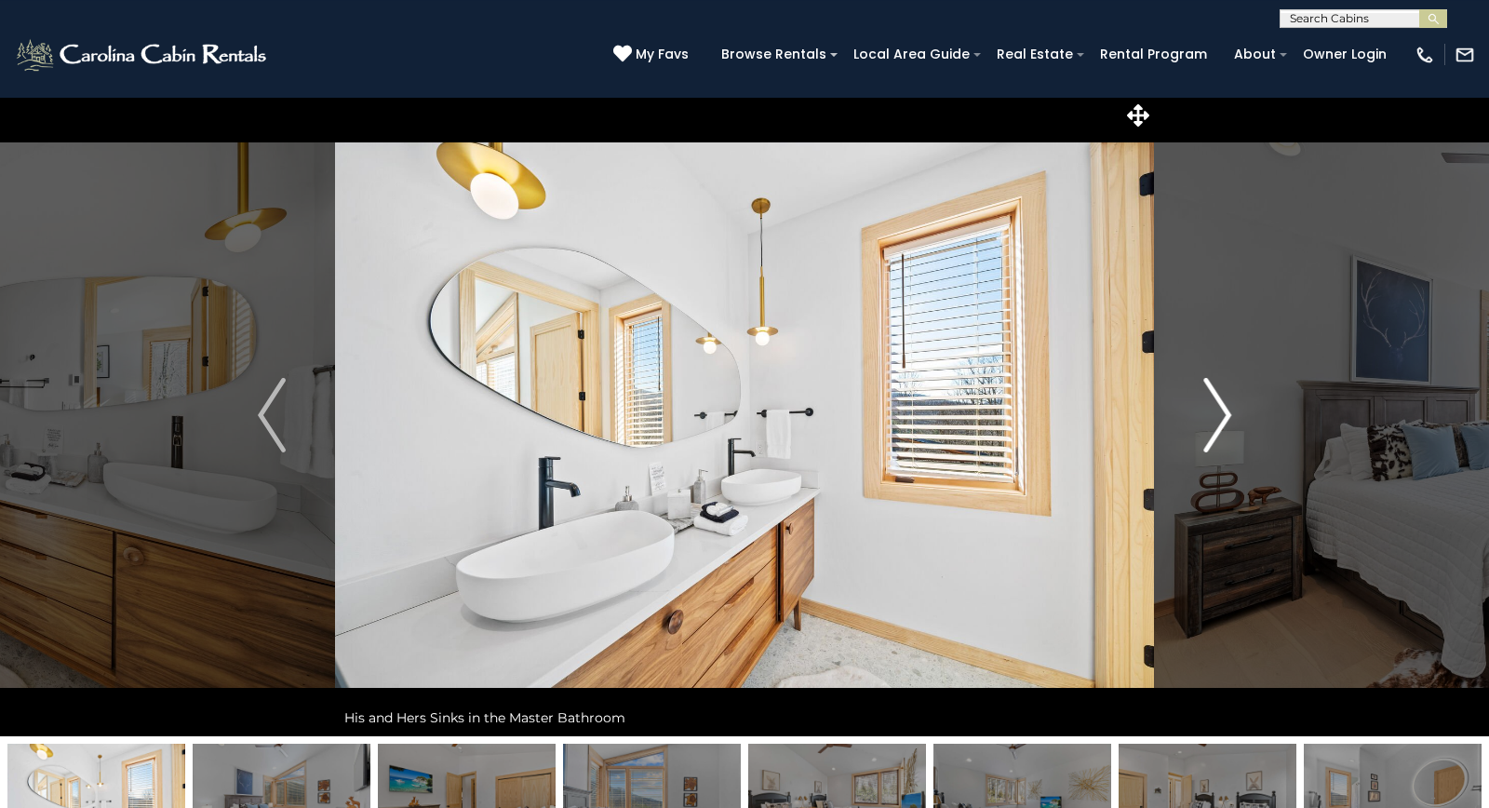
click at [1229, 423] on img "Next" at bounding box center [1217, 415] width 28 height 74
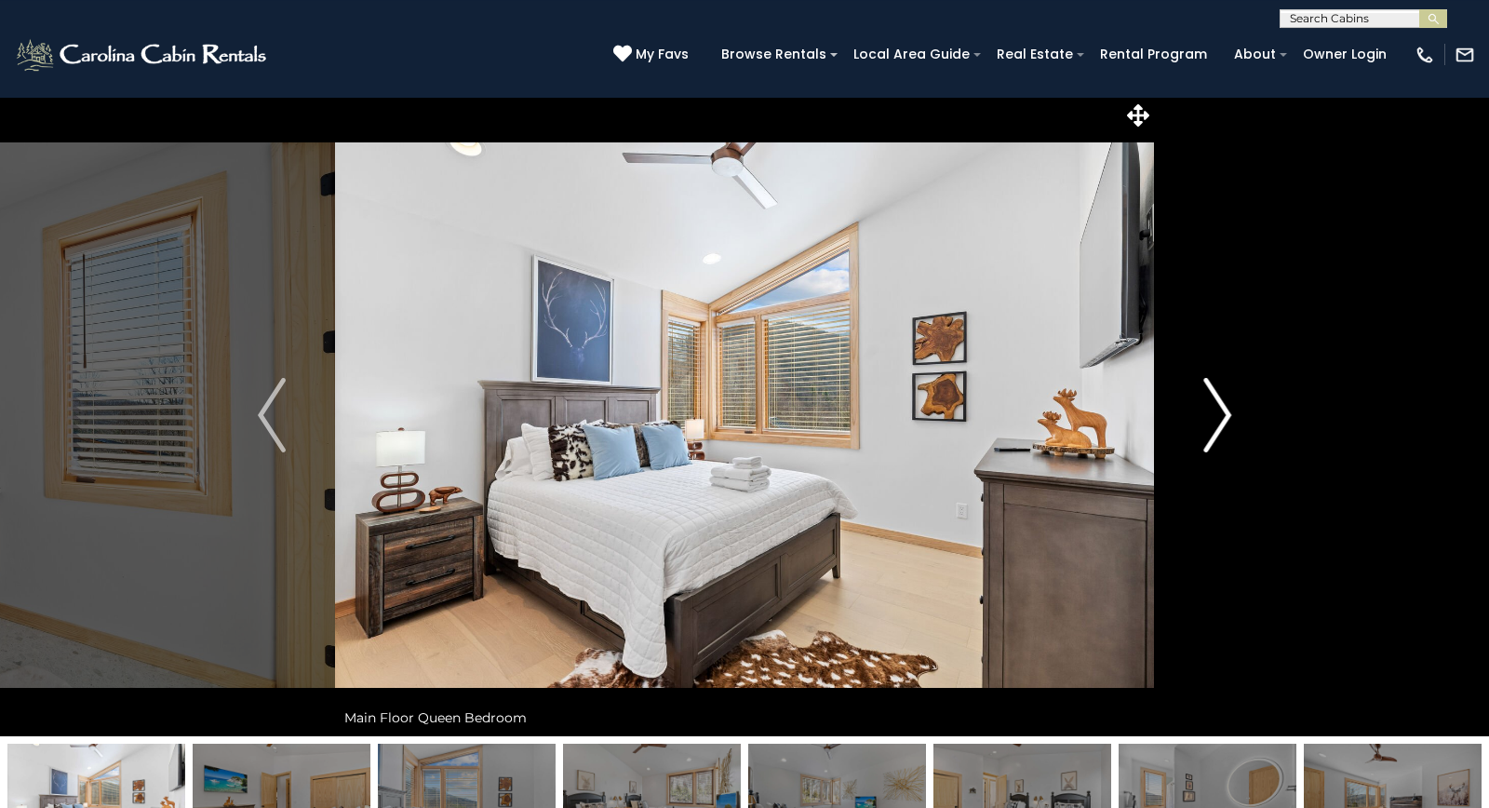
click at [1229, 423] on img "Next" at bounding box center [1217, 415] width 28 height 74
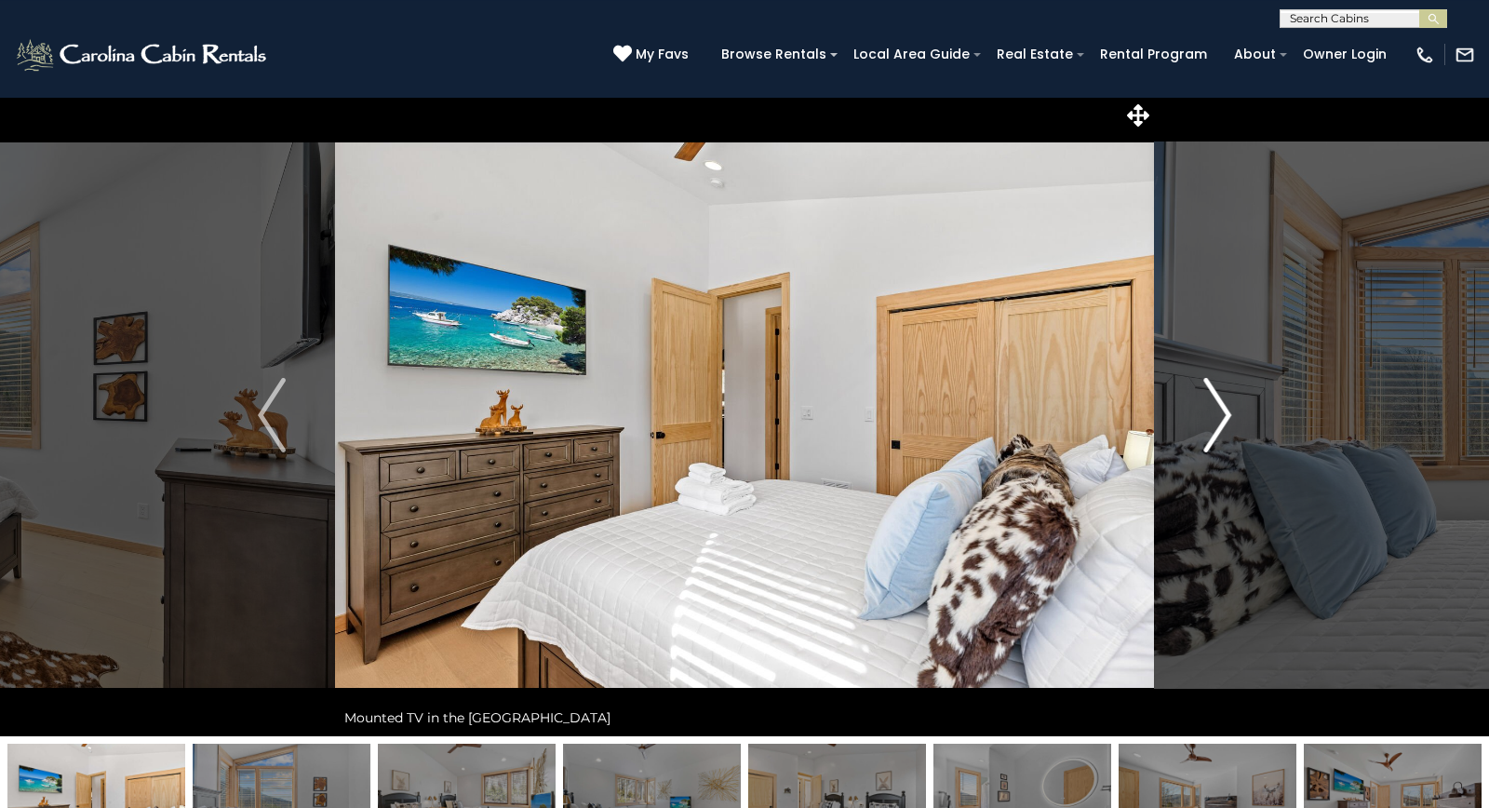
click at [1229, 423] on img "Next" at bounding box center [1217, 415] width 28 height 74
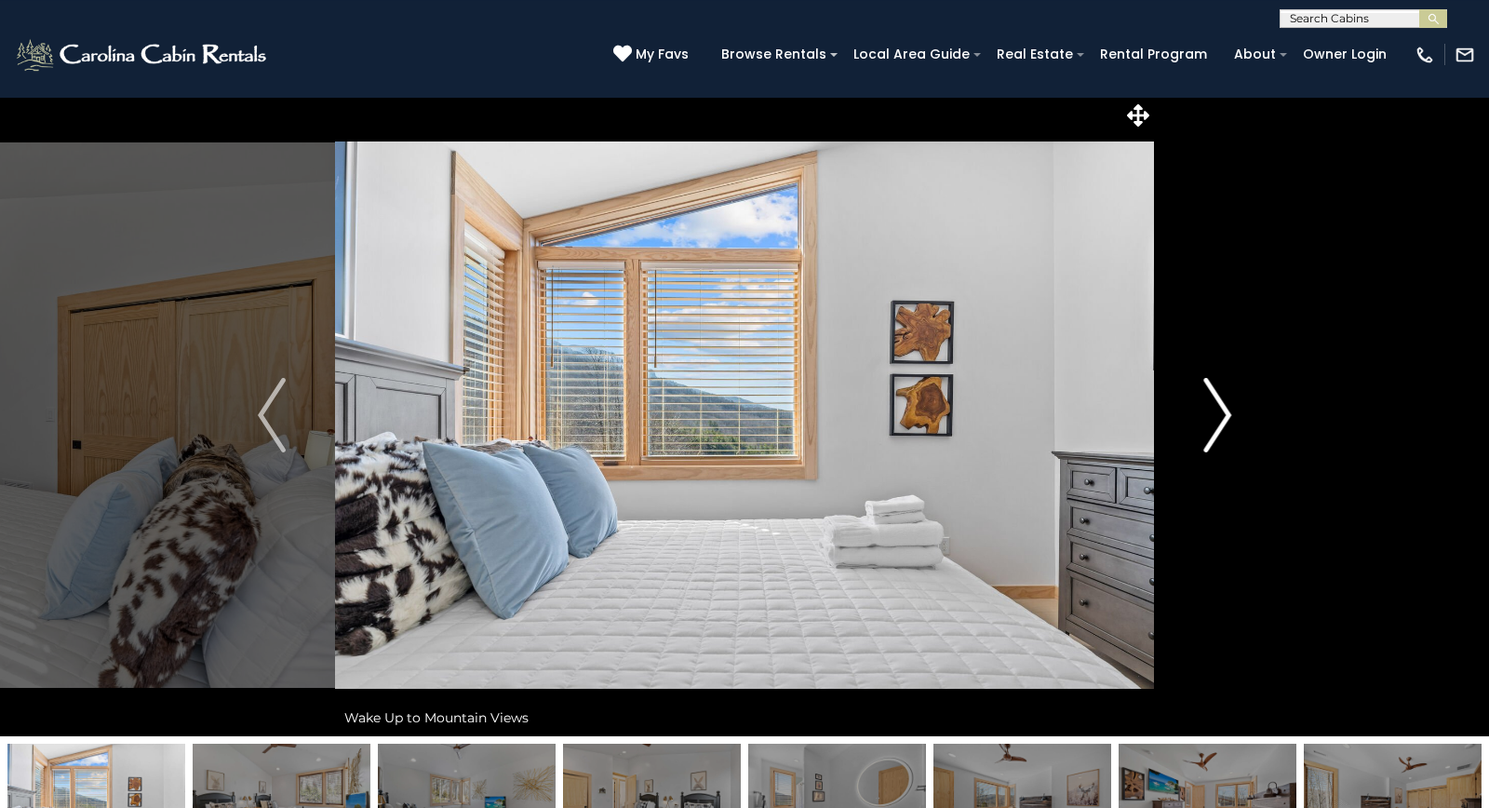
click at [1229, 423] on img "Next" at bounding box center [1217, 415] width 28 height 74
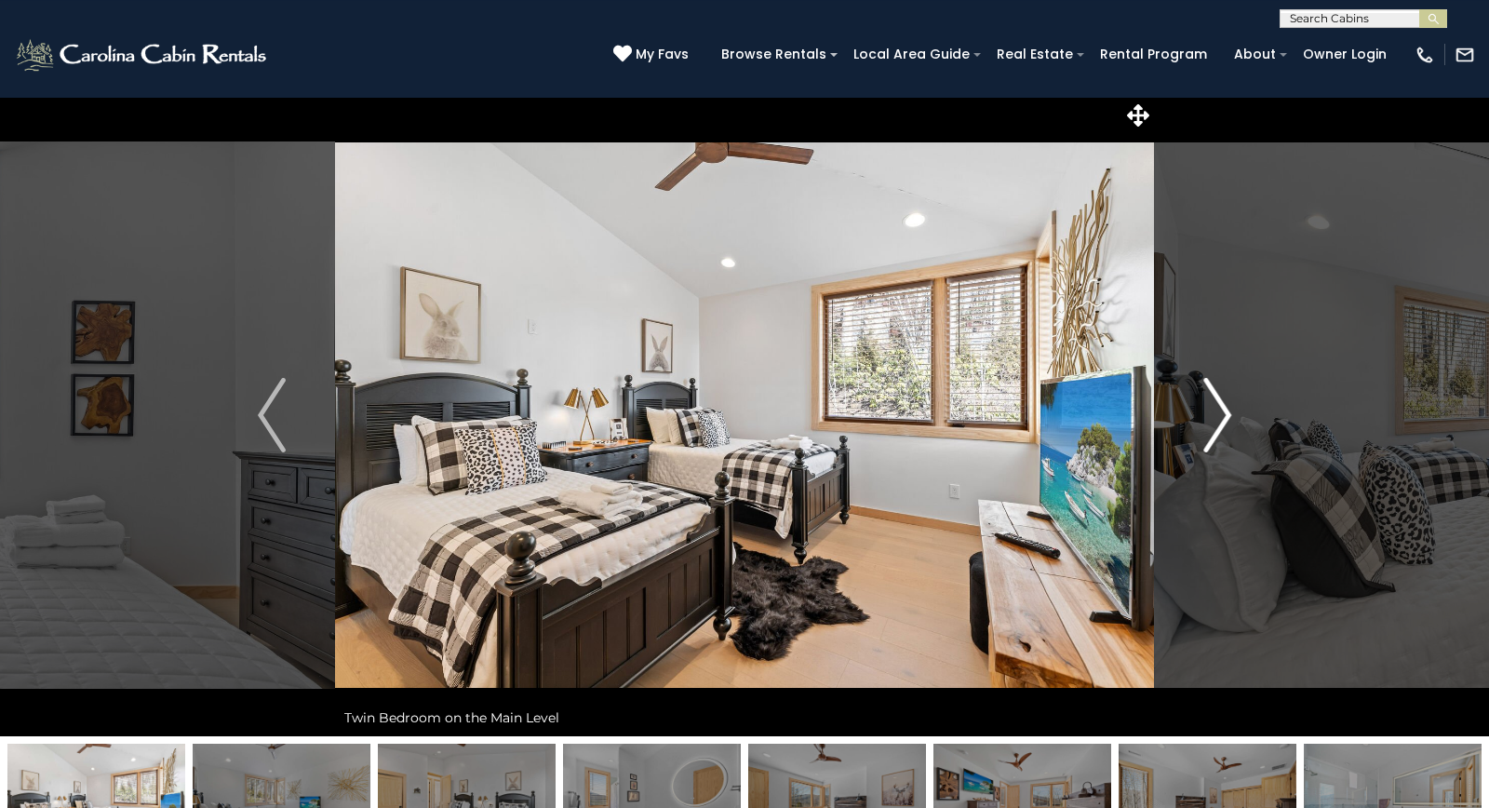
click at [1229, 423] on img "Next" at bounding box center [1217, 415] width 28 height 74
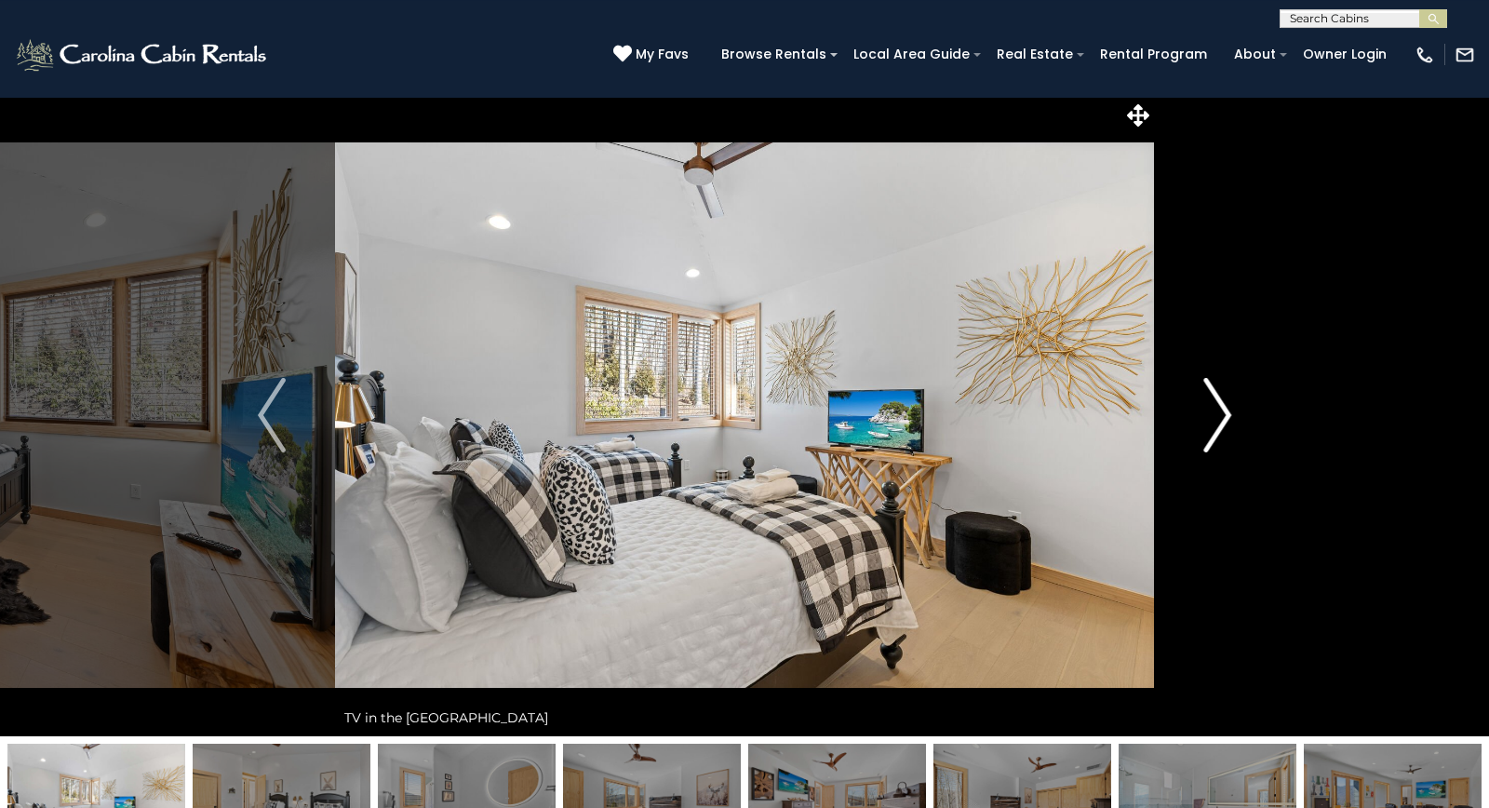
click at [1229, 423] on img "Next" at bounding box center [1217, 415] width 28 height 74
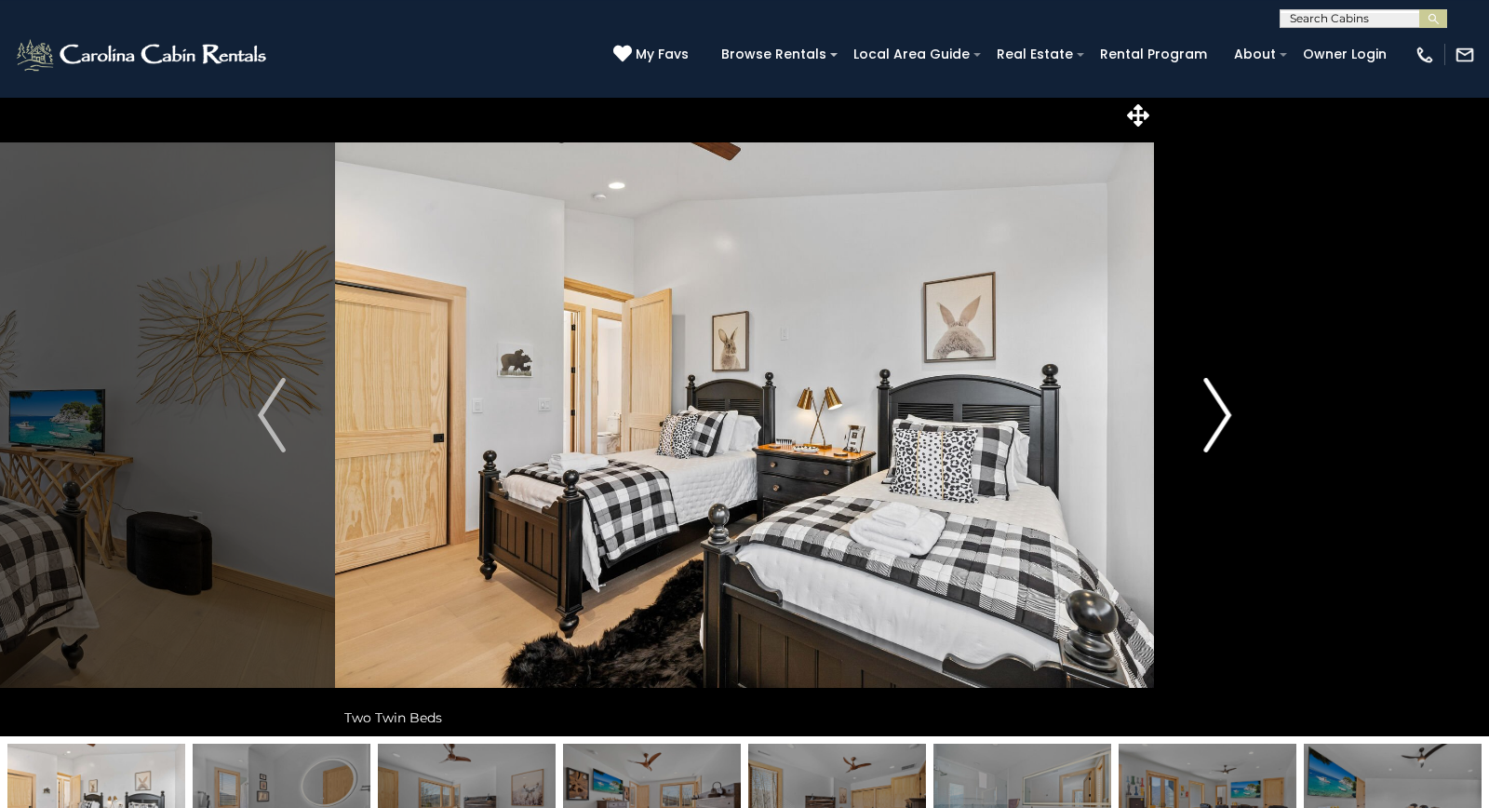
click at [1229, 423] on img "Next" at bounding box center [1217, 415] width 28 height 74
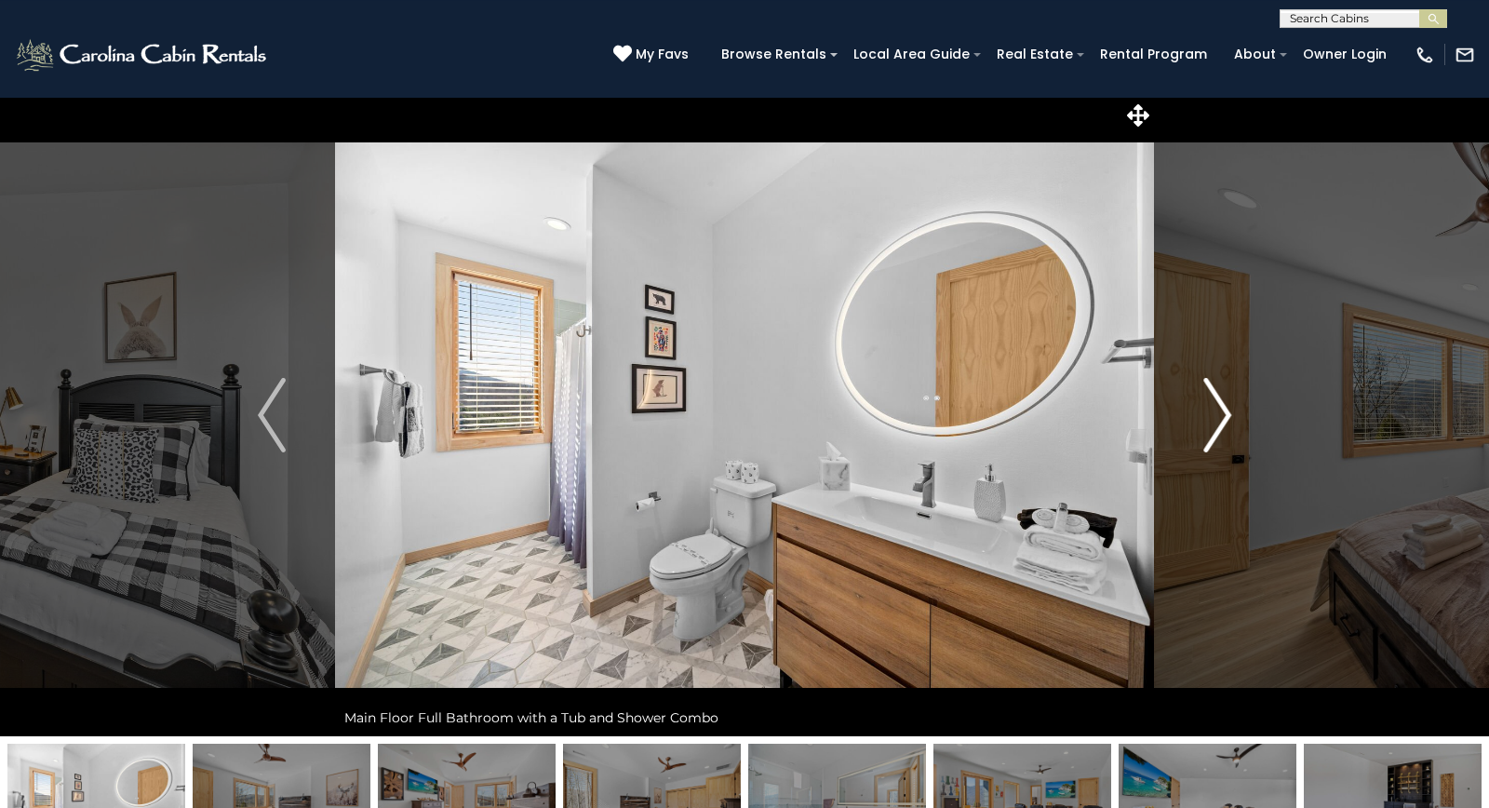
click at [1229, 423] on img "Next" at bounding box center [1217, 415] width 28 height 74
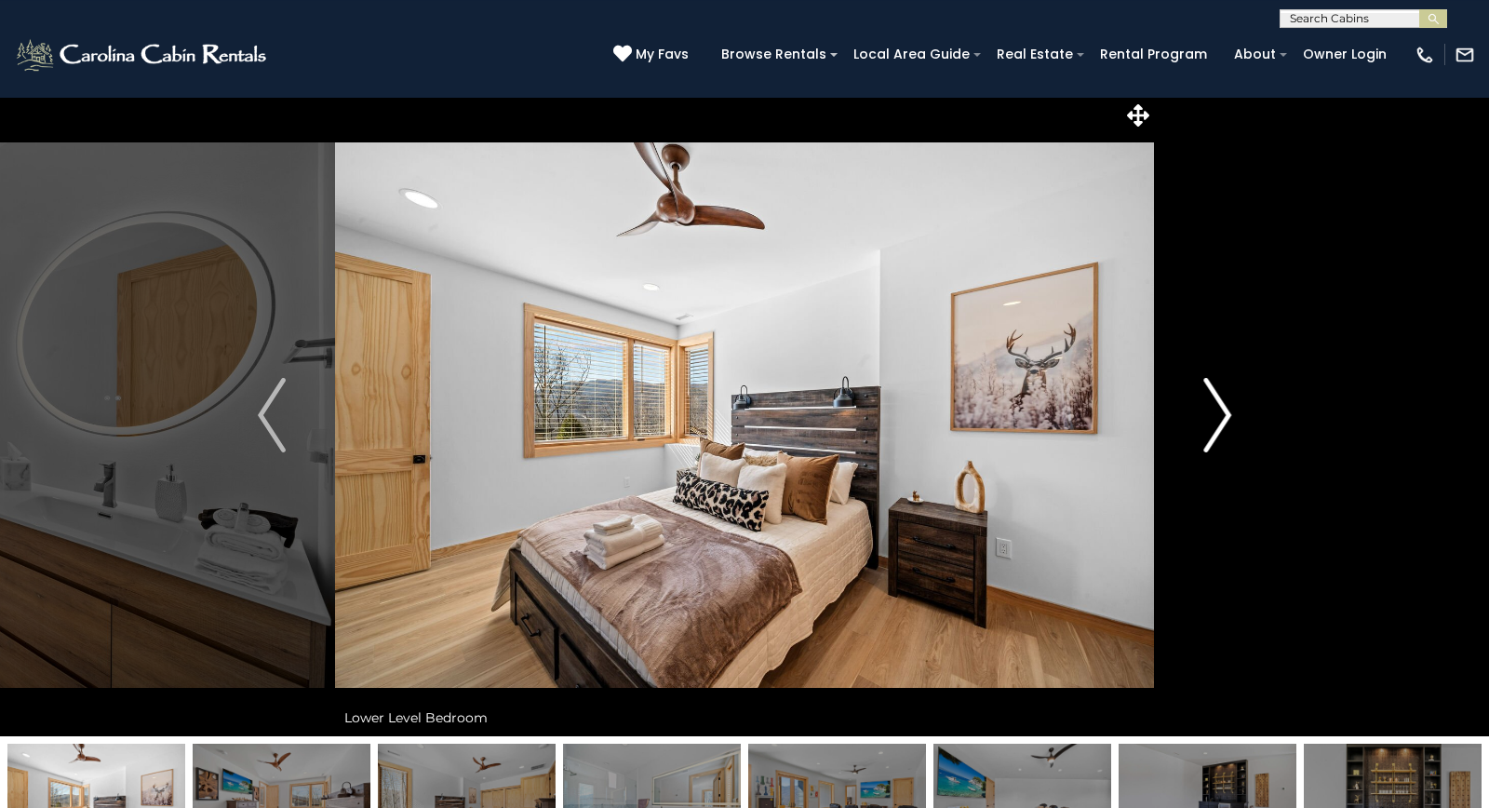
click at [1229, 423] on img "Next" at bounding box center [1217, 415] width 28 height 74
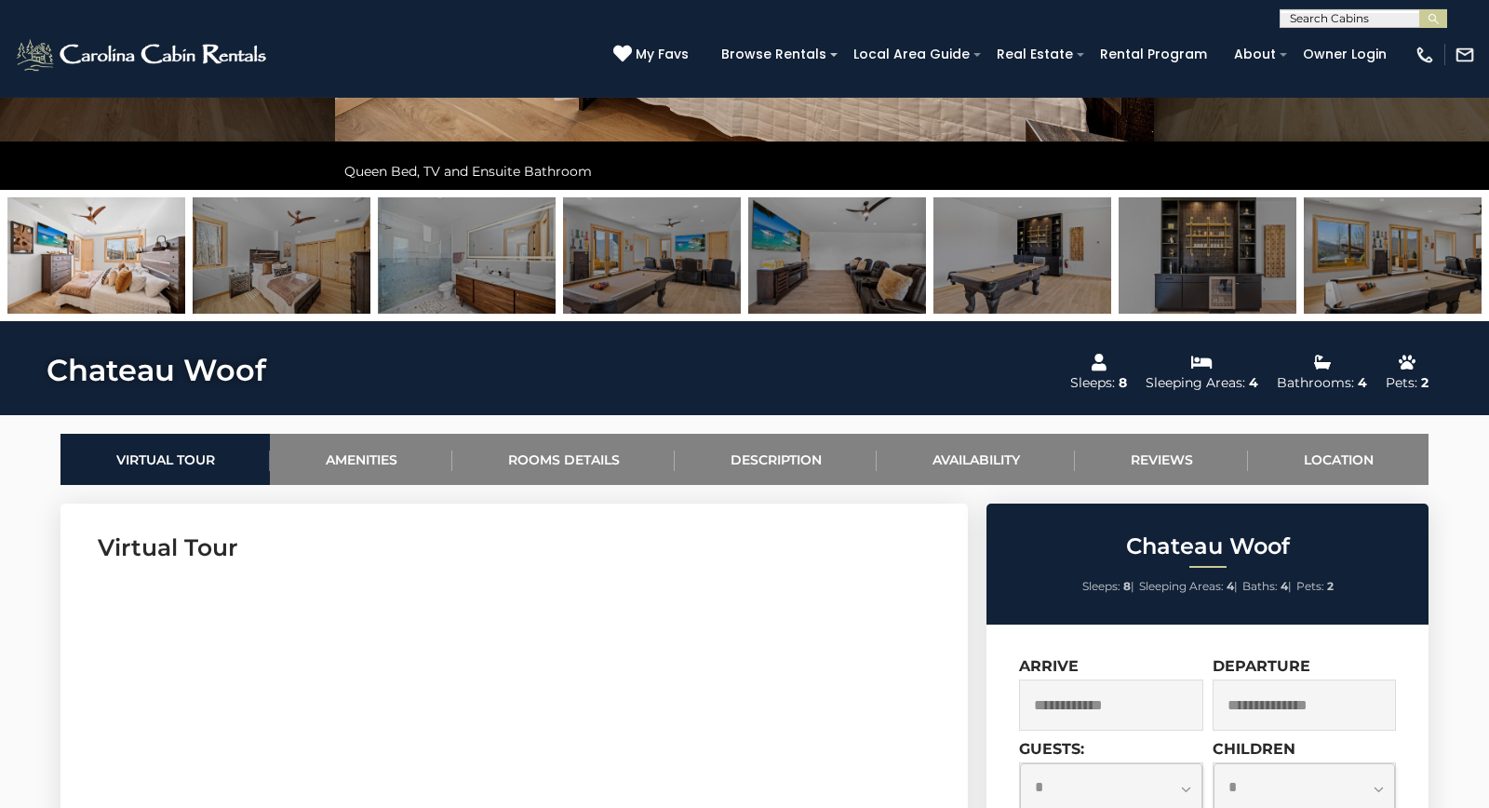
scroll to position [544, 0]
